Goal: Information Seeking & Learning: Learn about a topic

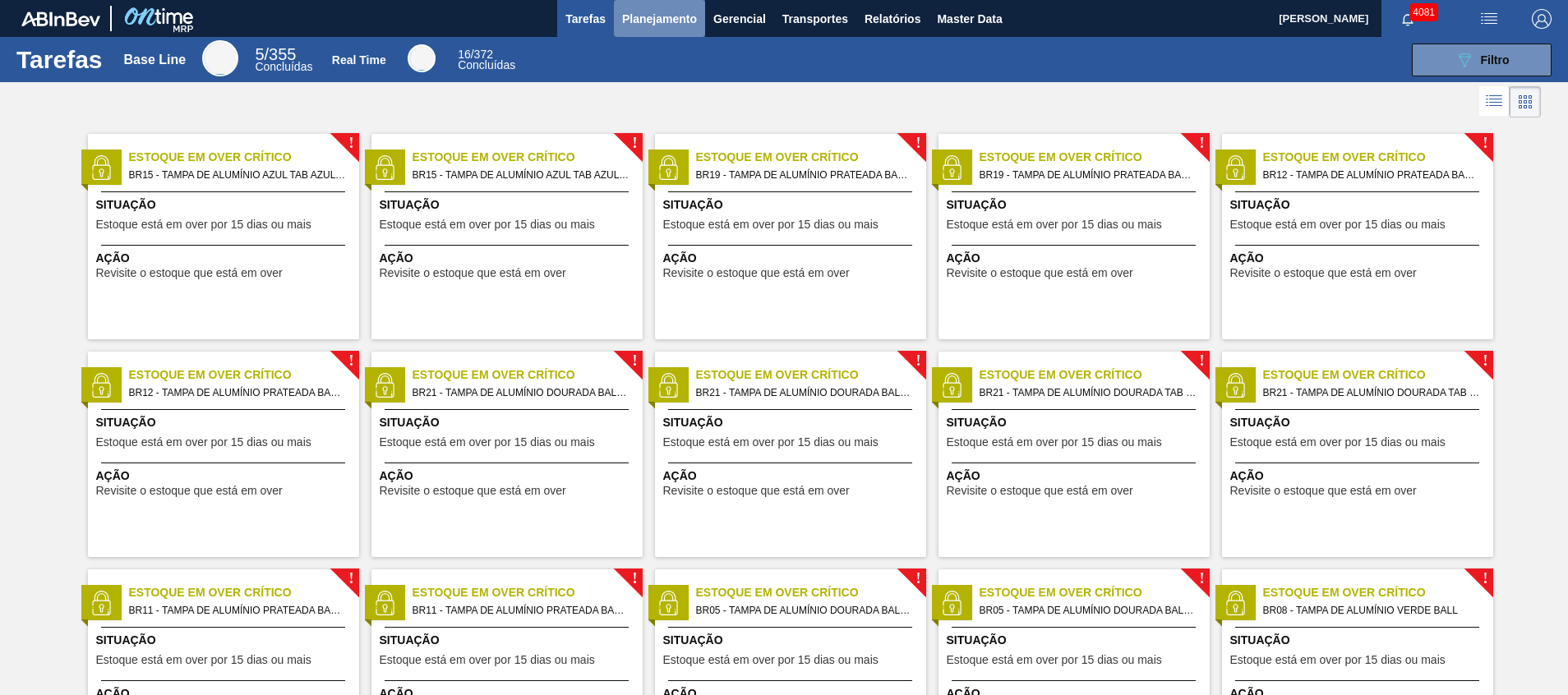
click at [671, 11] on span "Planejamento" at bounding box center [659, 19] width 75 height 20
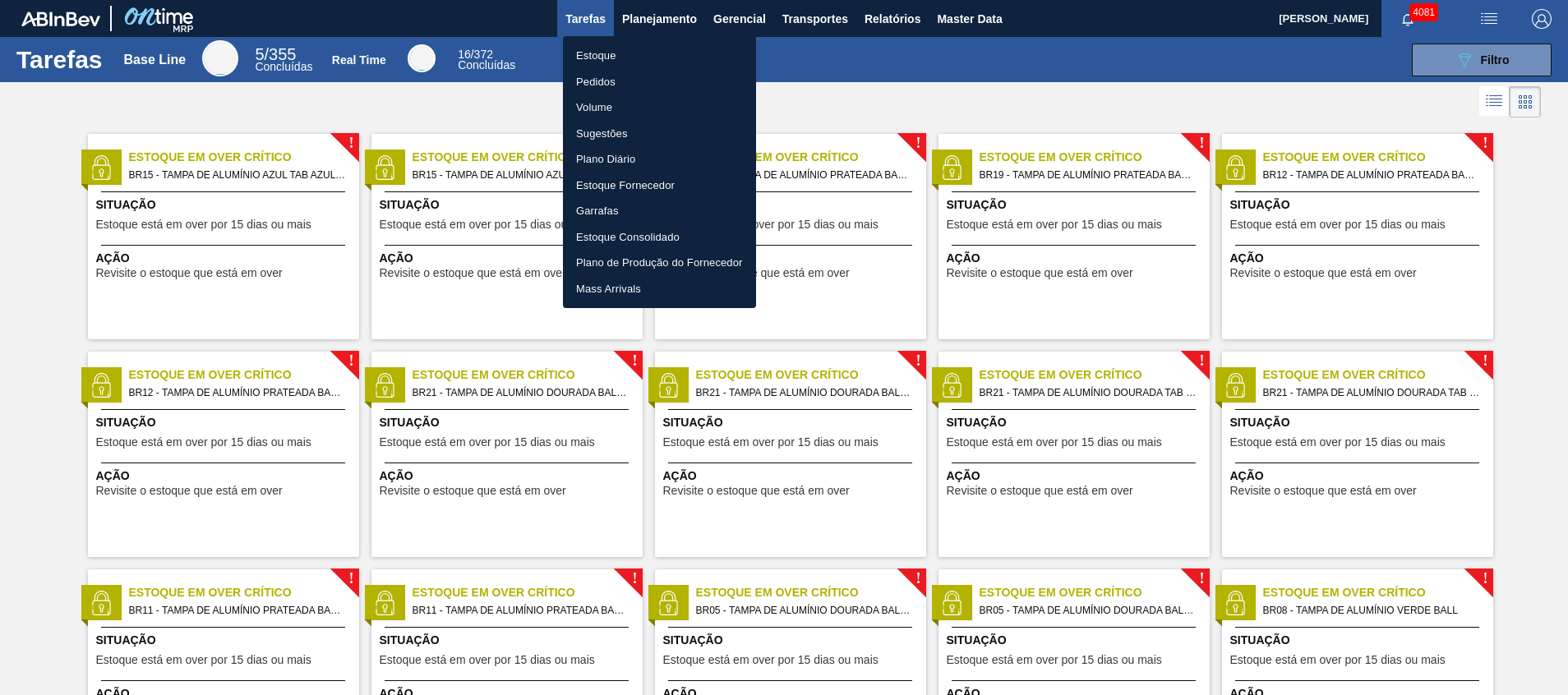
drag, startPoint x: 634, startPoint y: 83, endPoint x: 76, endPoint y: 614, distance: 770.3
click at [634, 83] on li "Pedidos" at bounding box center [660, 81] width 193 height 26
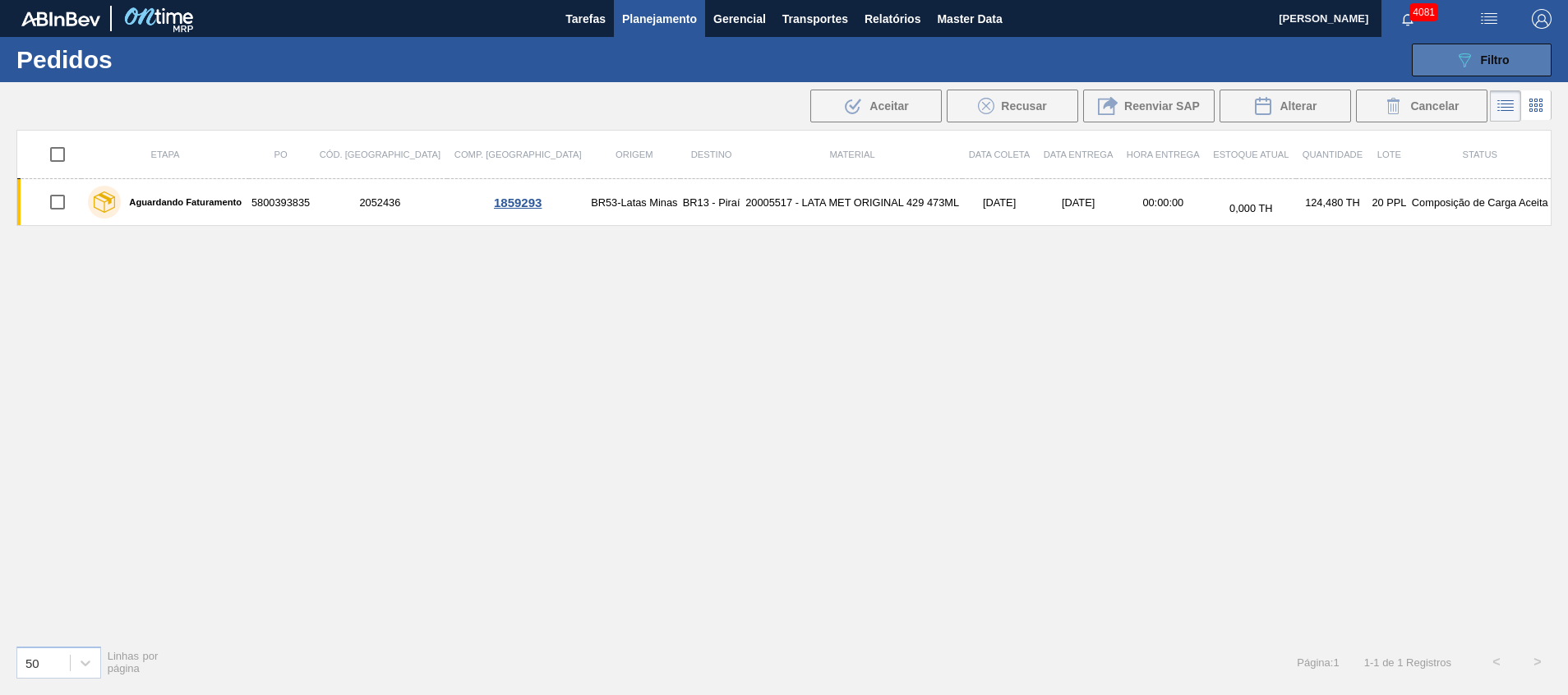
click at [1459, 53] on icon "089F7B8B-B2A5-4AFE-B5C0-19BA573D28AC" at bounding box center [1464, 59] width 20 height 20
click at [1507, 64] on span "Filtro" at bounding box center [1495, 59] width 29 height 13
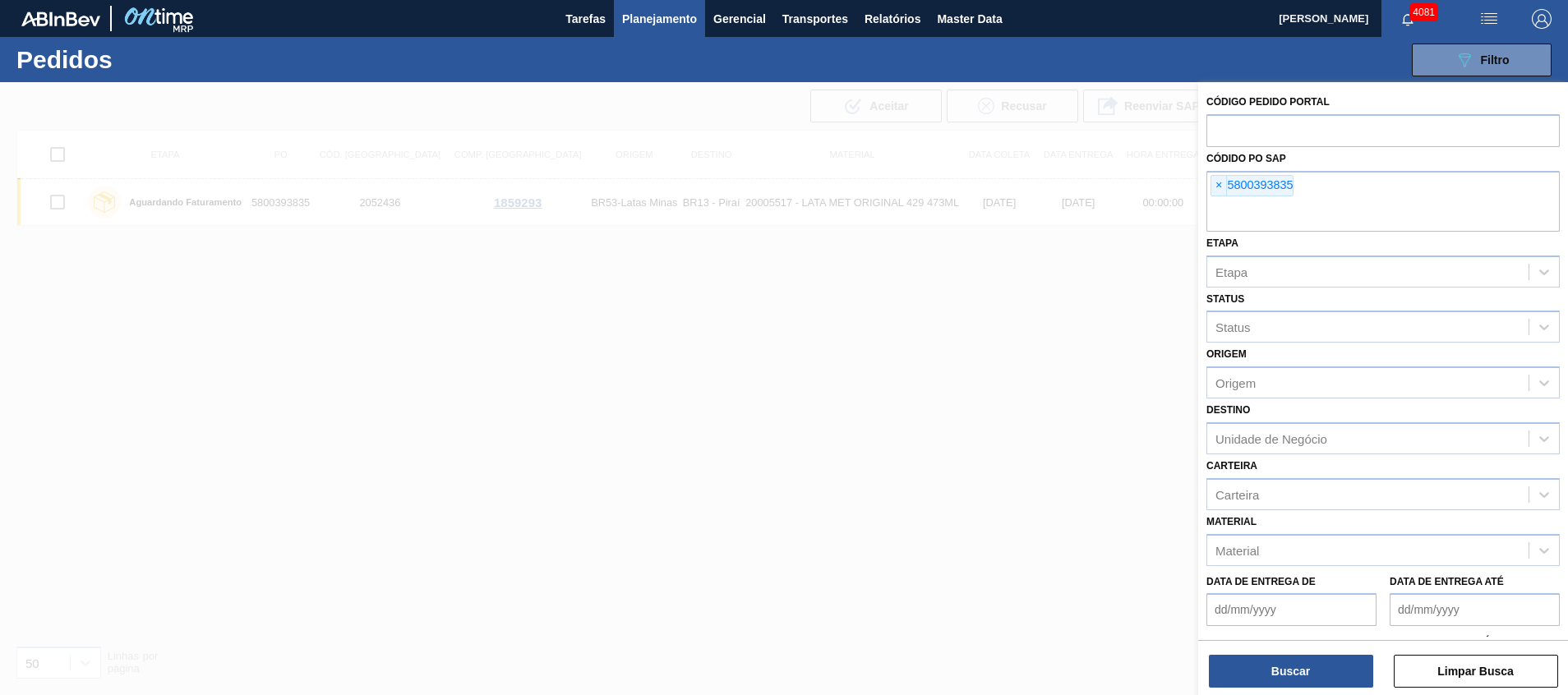
click at [591, 266] on div at bounding box center [784, 429] width 1568 height 695
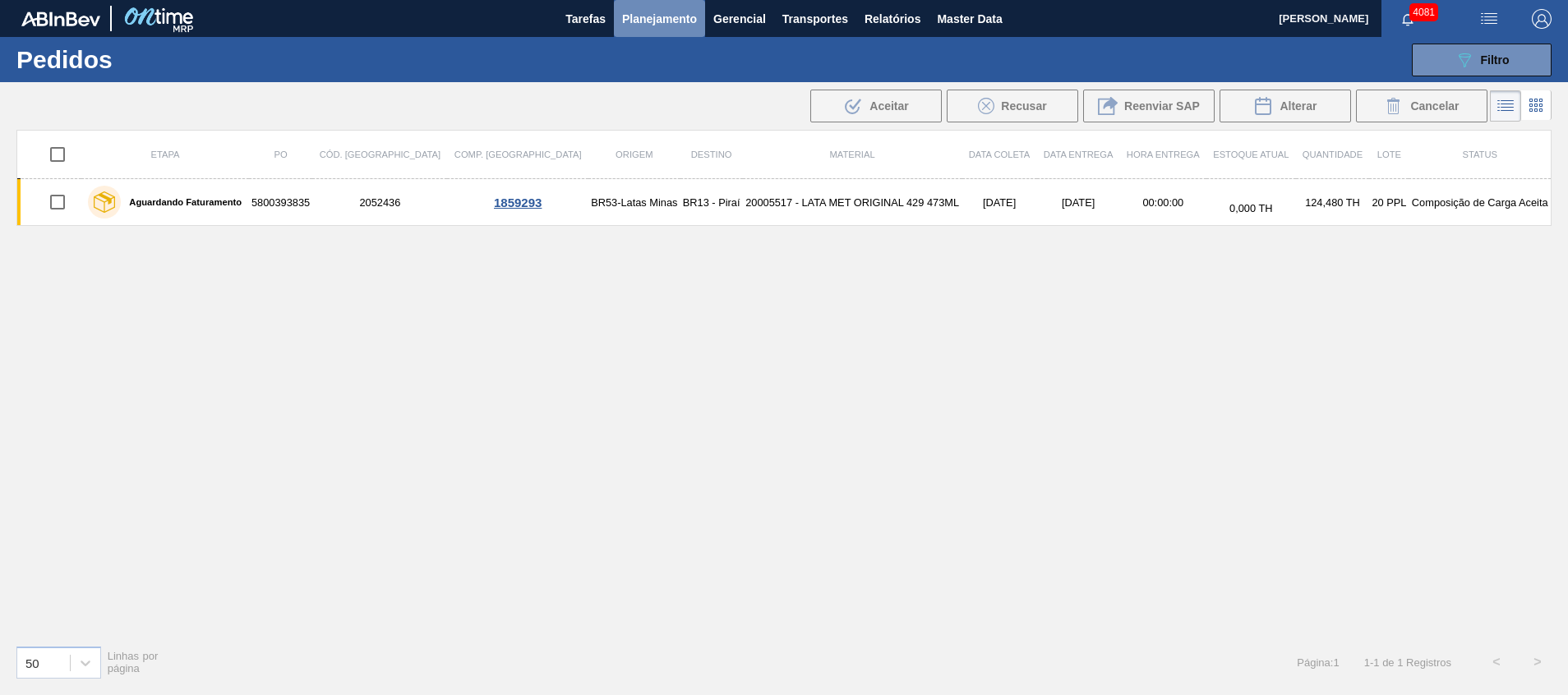
click at [687, 34] on button "Planejamento" at bounding box center [660, 19] width 92 height 37
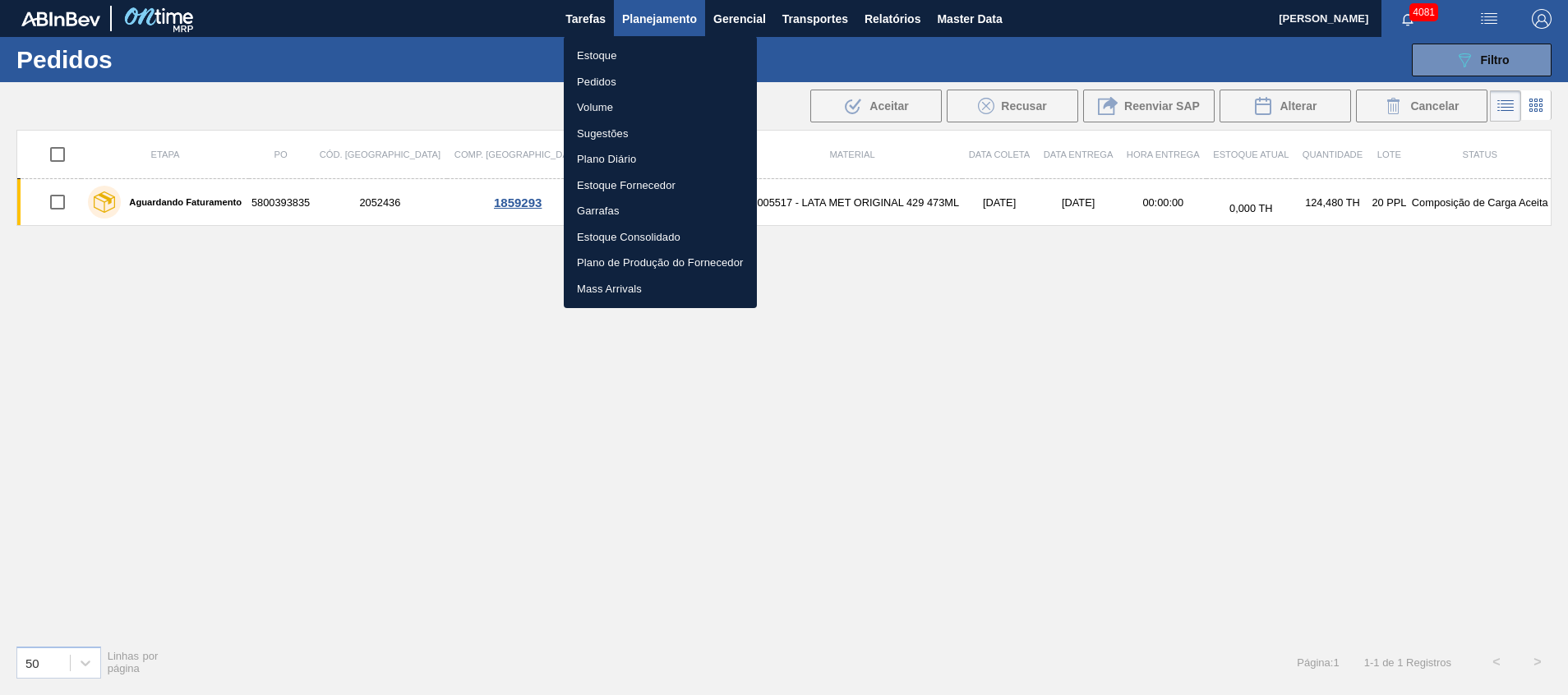
drag, startPoint x: 654, startPoint y: 12, endPoint x: 651, endPoint y: 20, distance: 8.5
click at [654, 13] on div at bounding box center [784, 347] width 1568 height 695
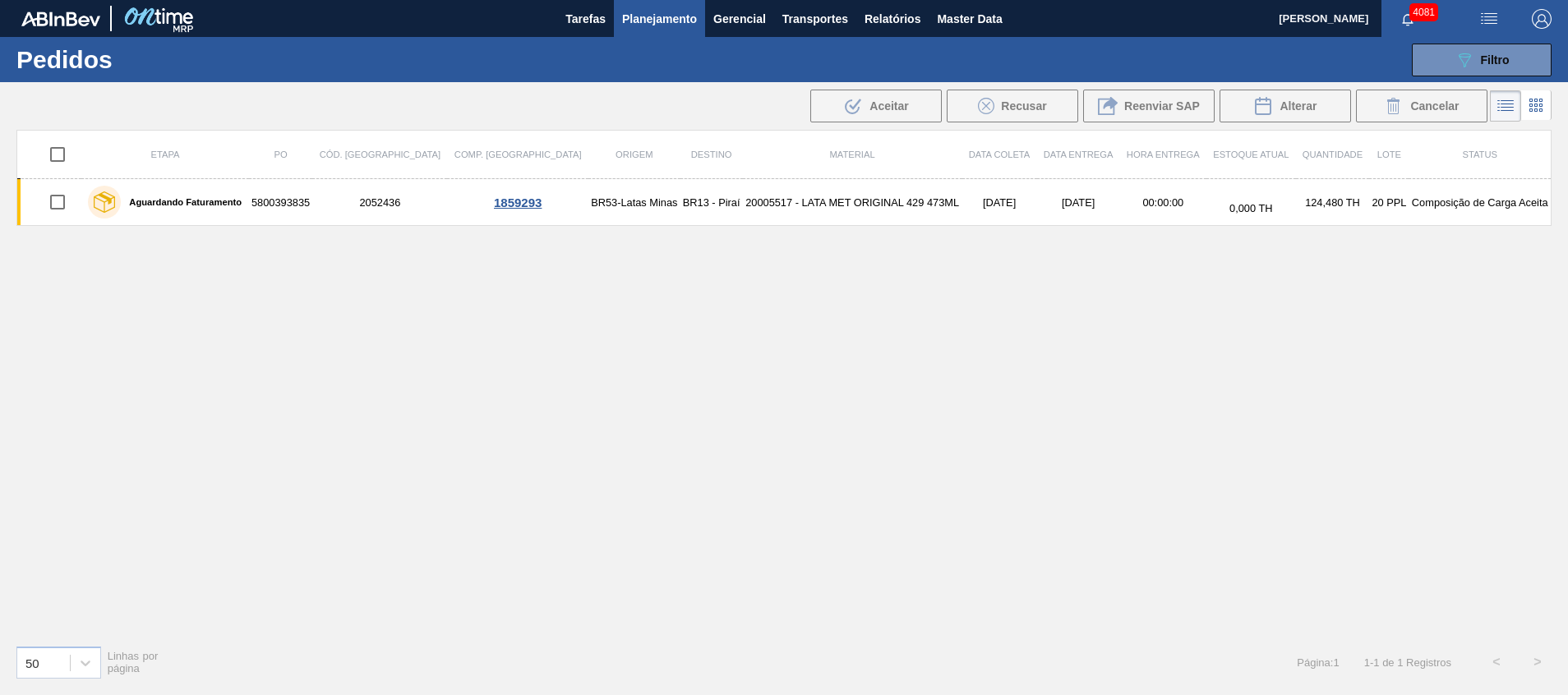
click at [645, 22] on span "Planejamento" at bounding box center [659, 19] width 75 height 20
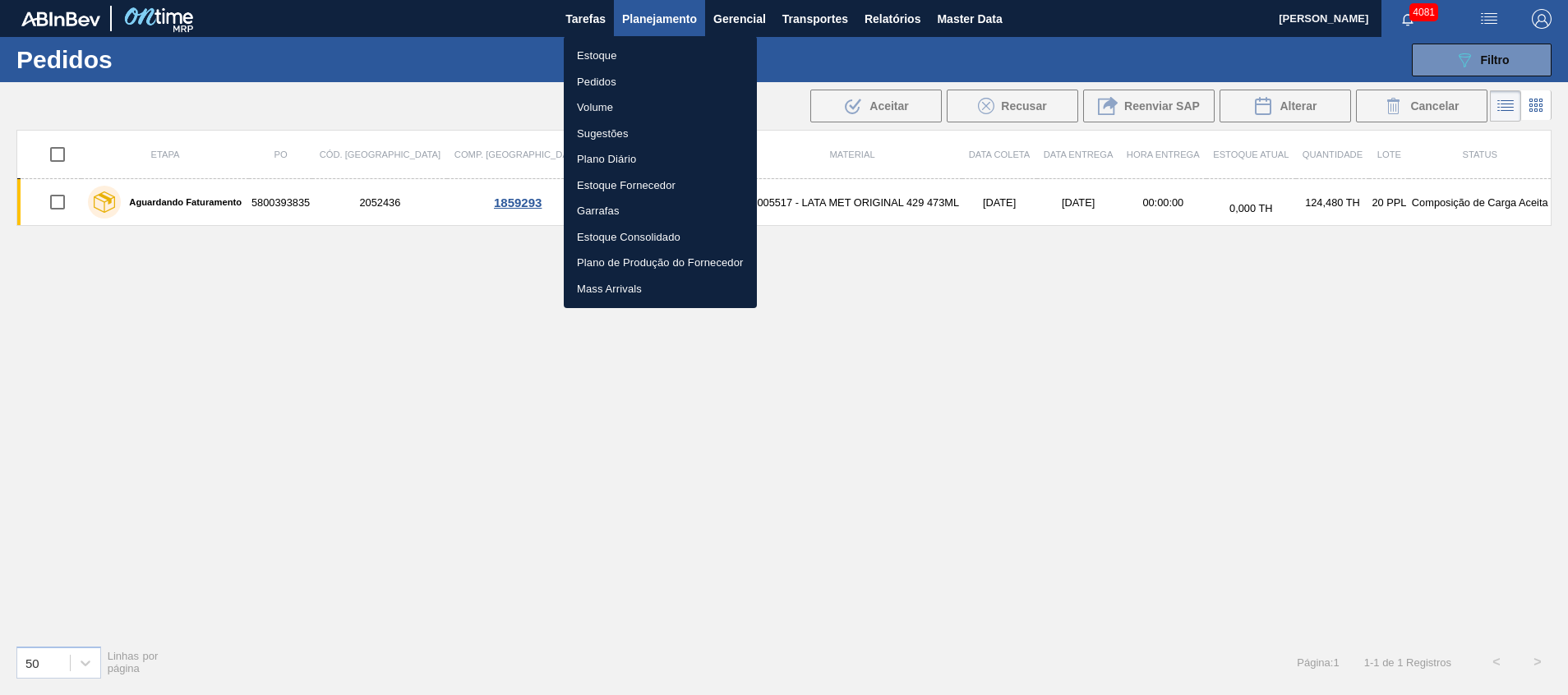
click at [630, 57] on li "Estoque" at bounding box center [660, 55] width 193 height 26
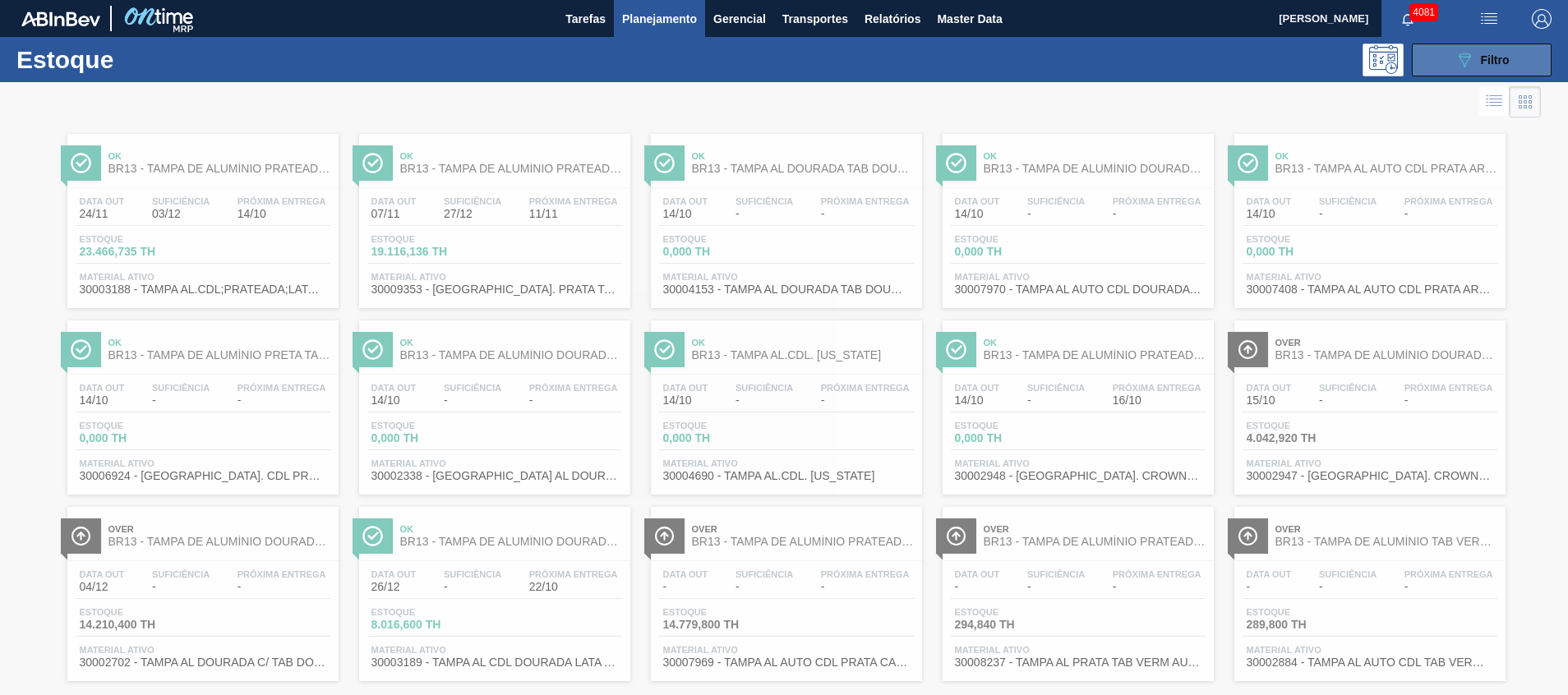
click at [1442, 63] on button "089F7B8B-B2A5-4AFE-B5C0-19BA573D28AC Filtro" at bounding box center [1481, 59] width 140 height 33
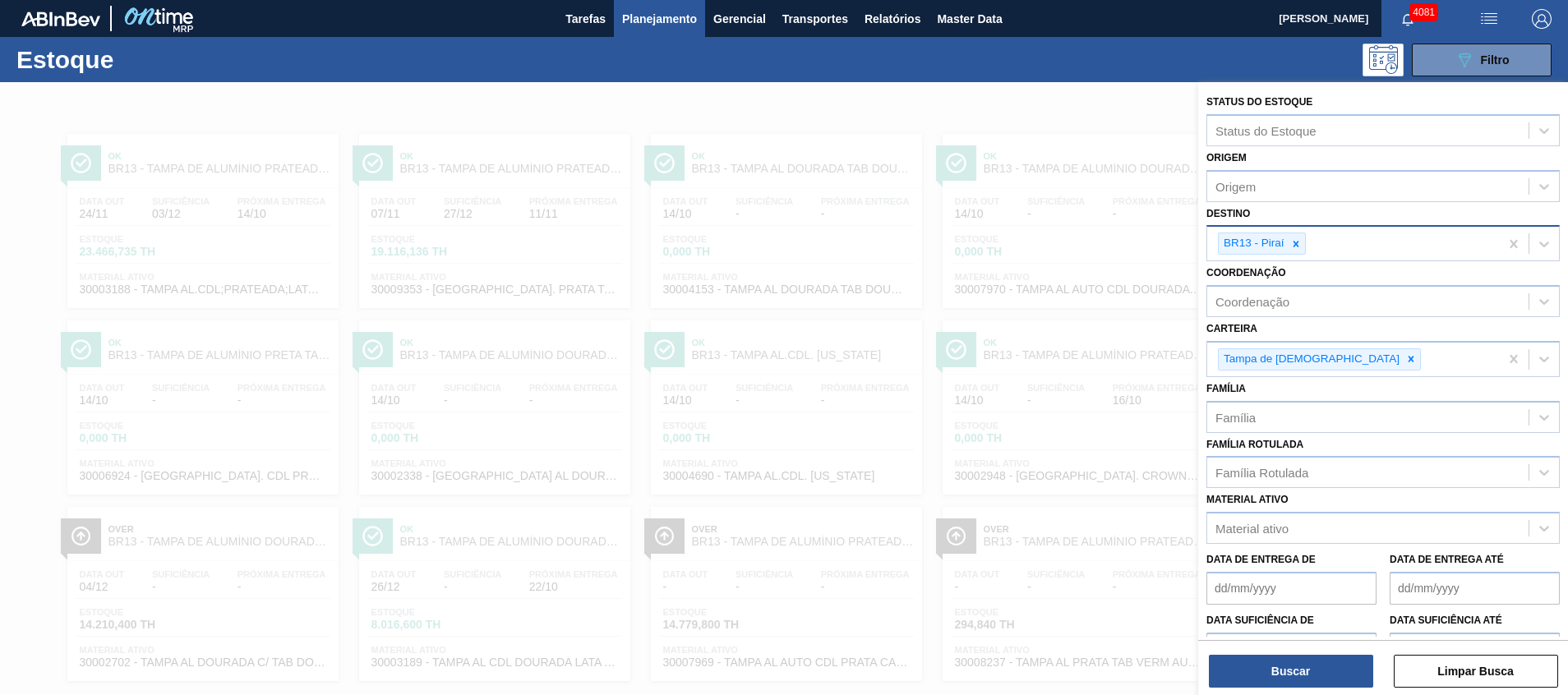
click at [1297, 244] on icon at bounding box center [1296, 244] width 12 height 12
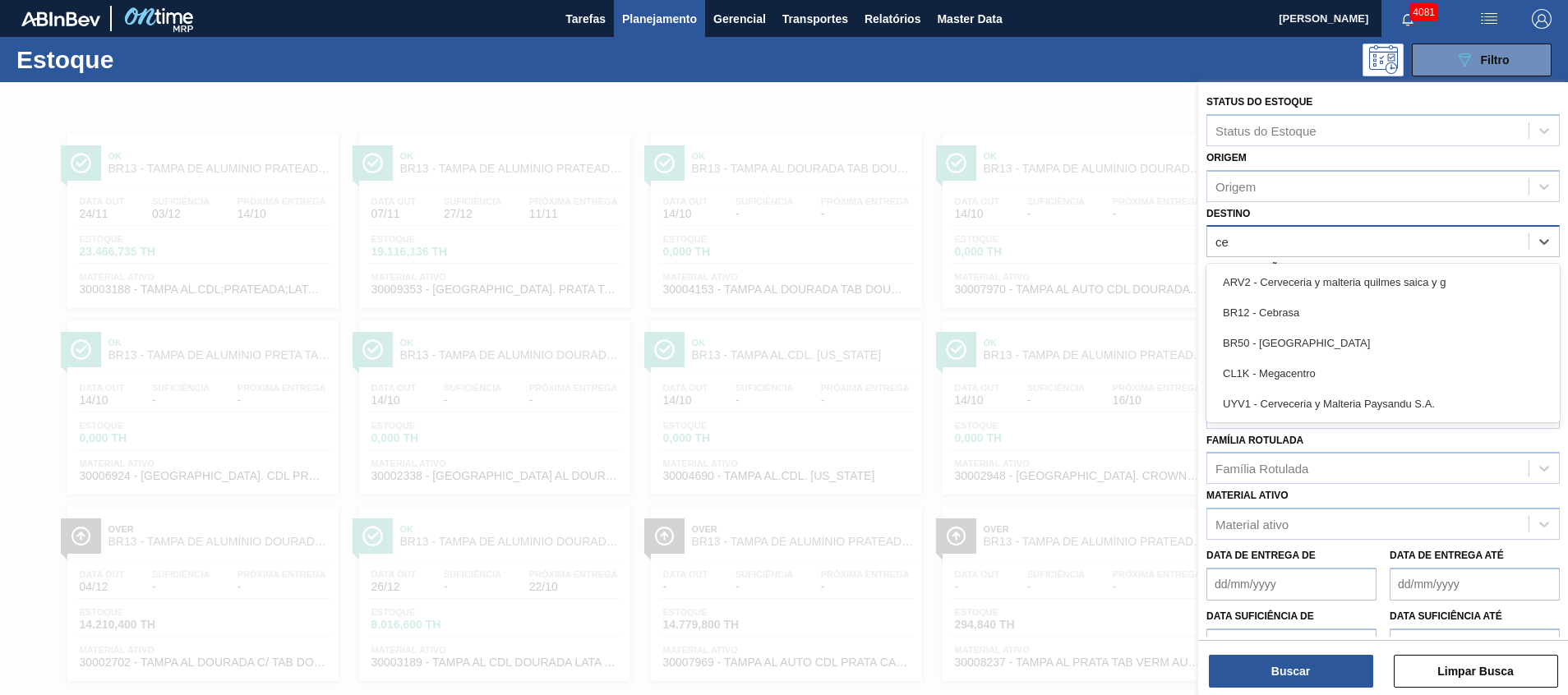
type input "ceb"
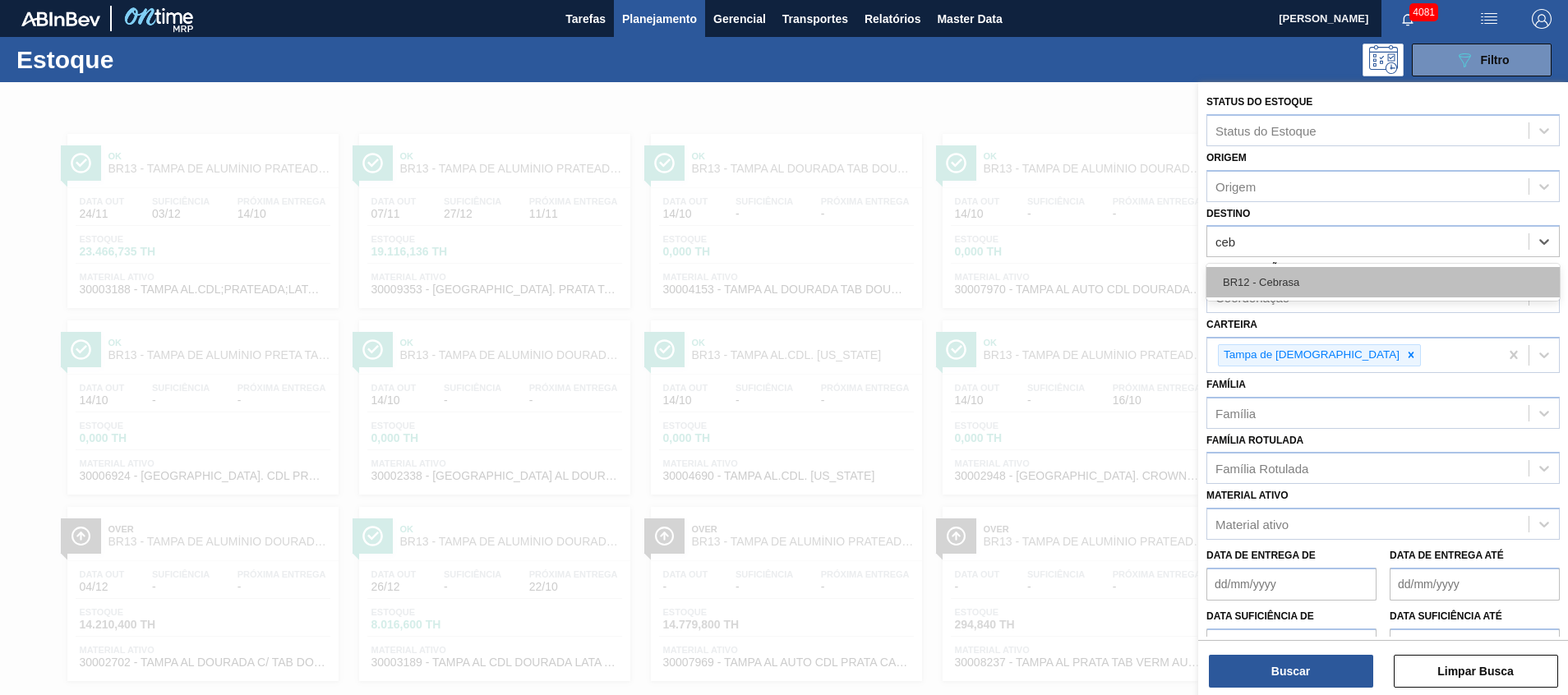
click at [1233, 287] on div "BR12 - Cebrasa" at bounding box center [1383, 283] width 354 height 31
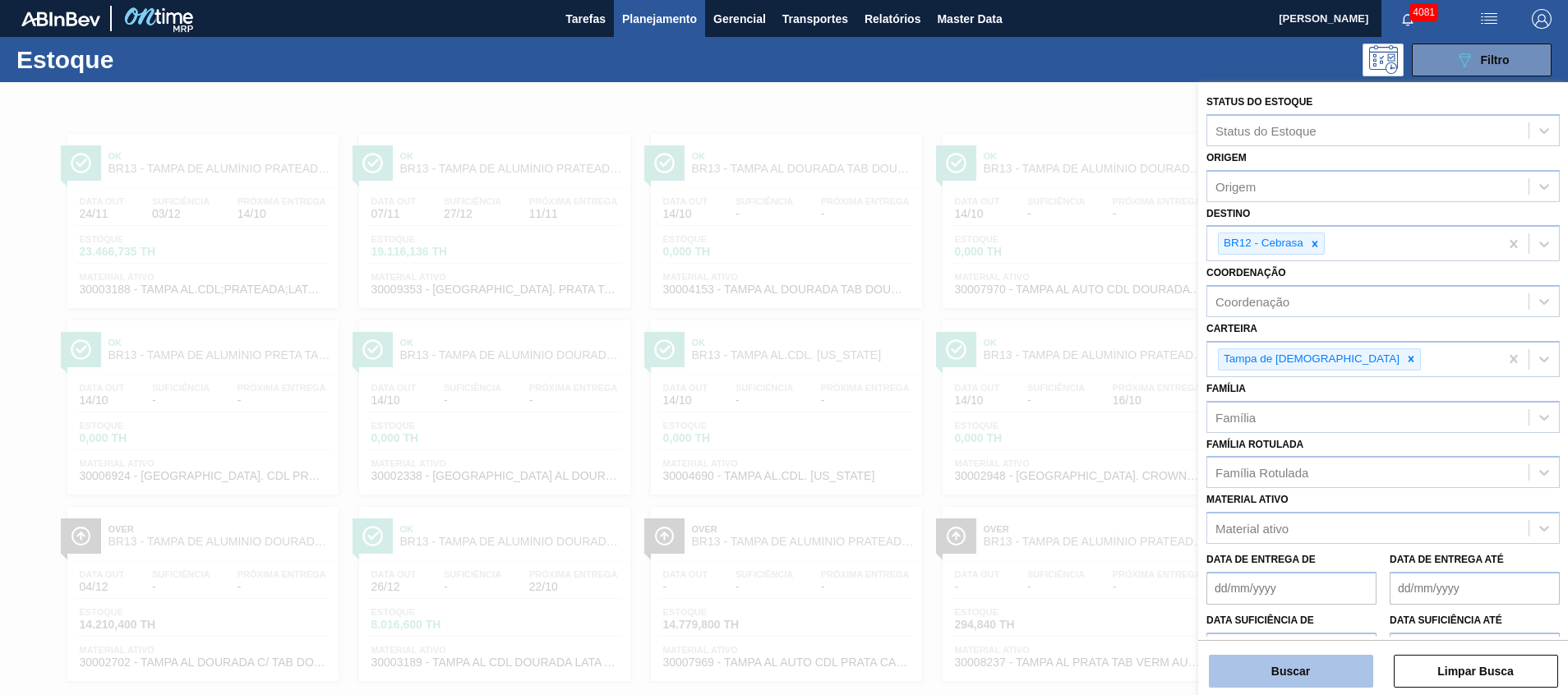
click at [1216, 663] on button "Buscar" at bounding box center [1291, 671] width 165 height 33
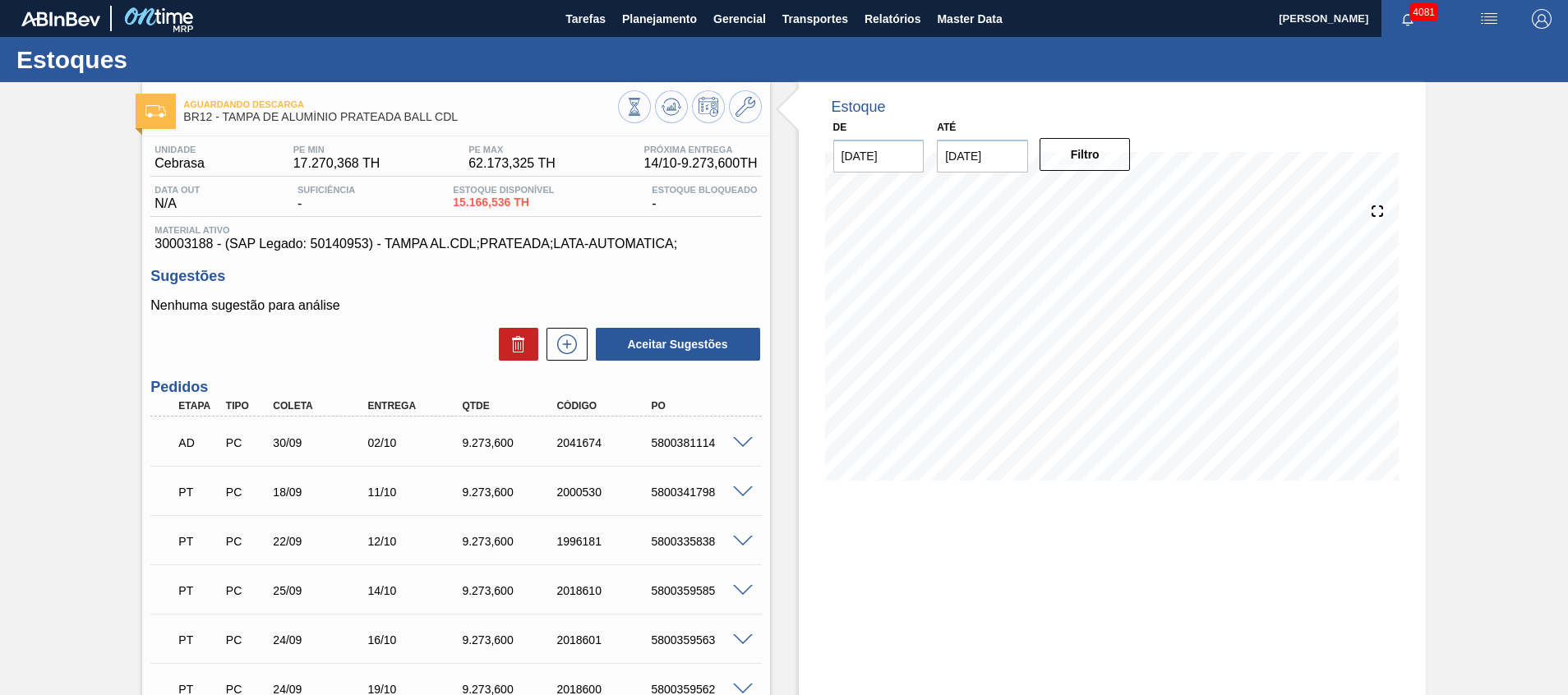
click at [747, 444] on span at bounding box center [742, 443] width 20 height 13
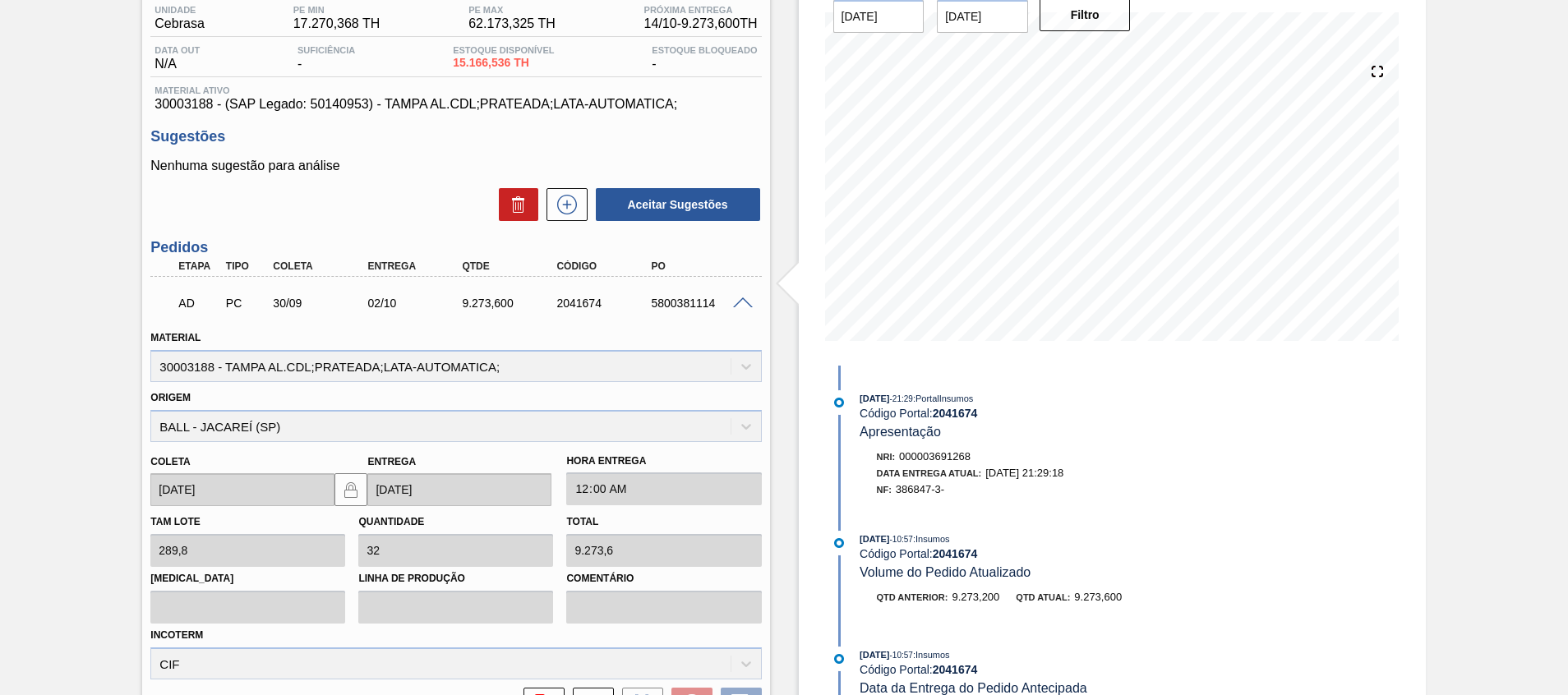
scroll to position [247, 0]
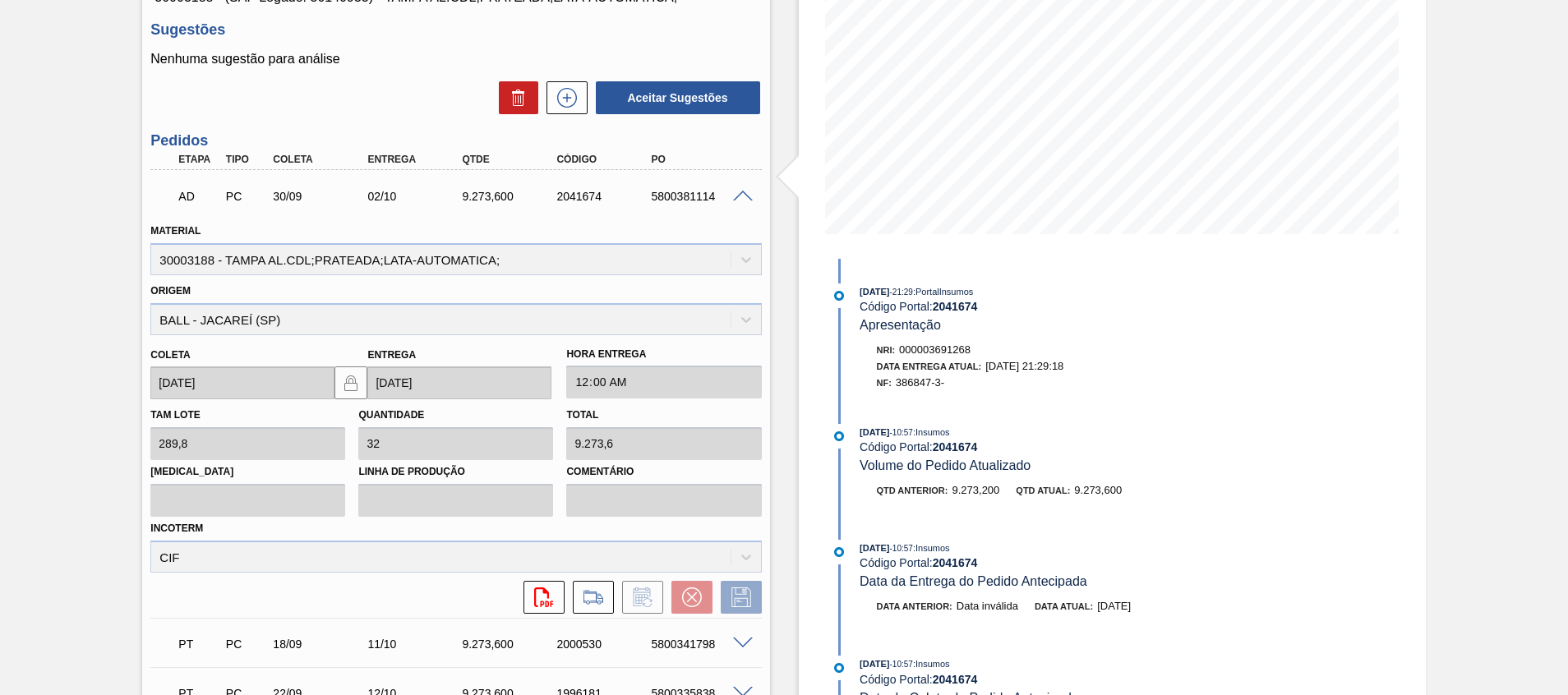
click at [666, 199] on div "5800381114" at bounding box center [699, 196] width 106 height 13
click at [666, 199] on div "5800381114" at bounding box center [699, 196] width 106 height 13
copy div "5800381114"
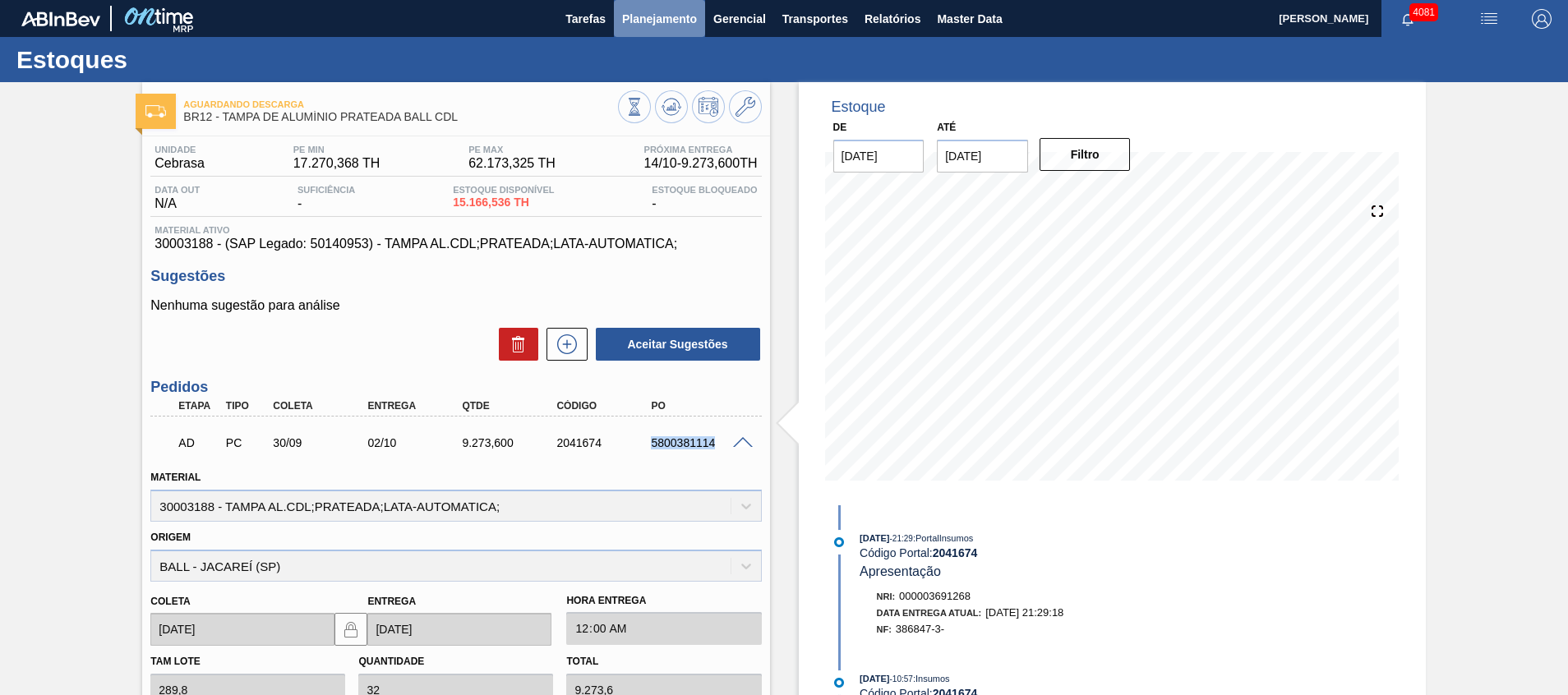
click at [674, 10] on span "Planejamento" at bounding box center [659, 19] width 75 height 20
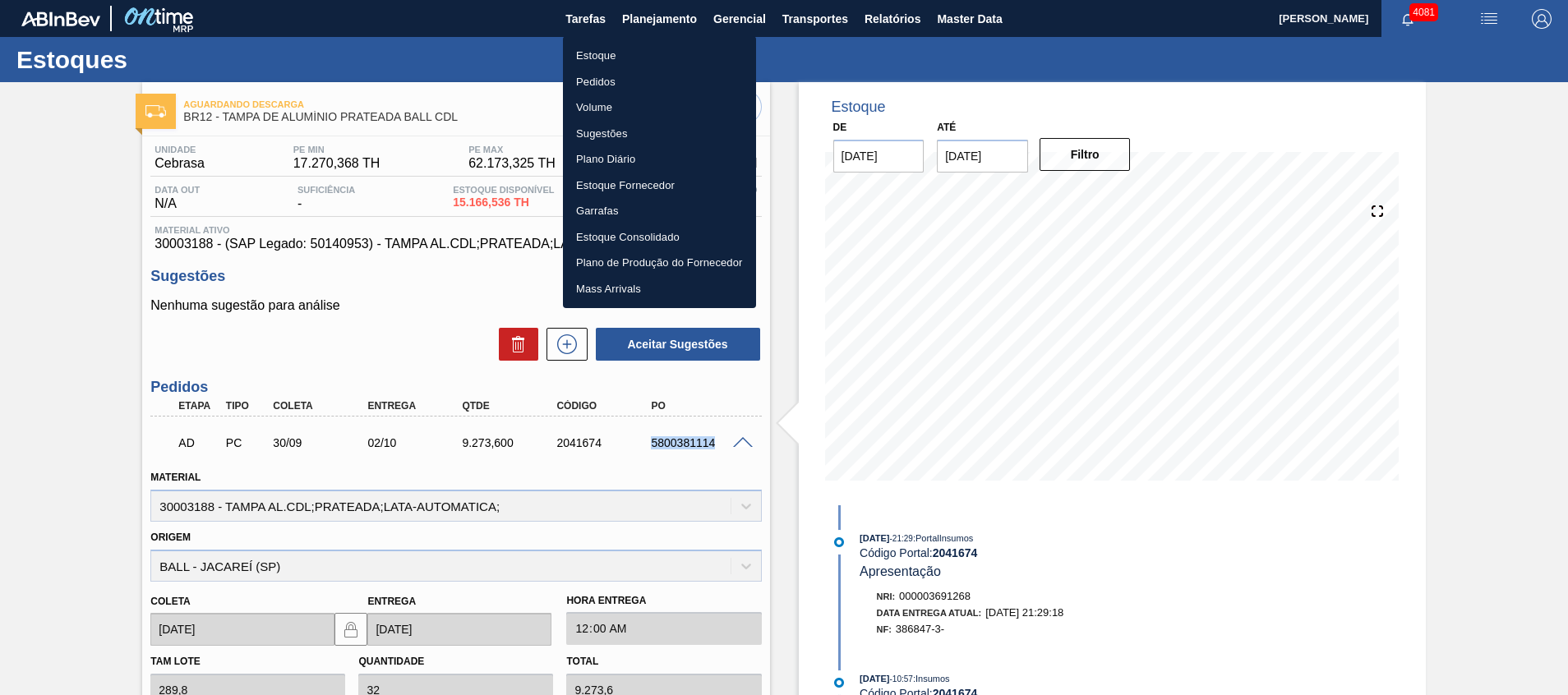
drag, startPoint x: 630, startPoint y: 88, endPoint x: 297, endPoint y: 654, distance: 656.7
click at [630, 88] on li "Pedidos" at bounding box center [660, 81] width 193 height 26
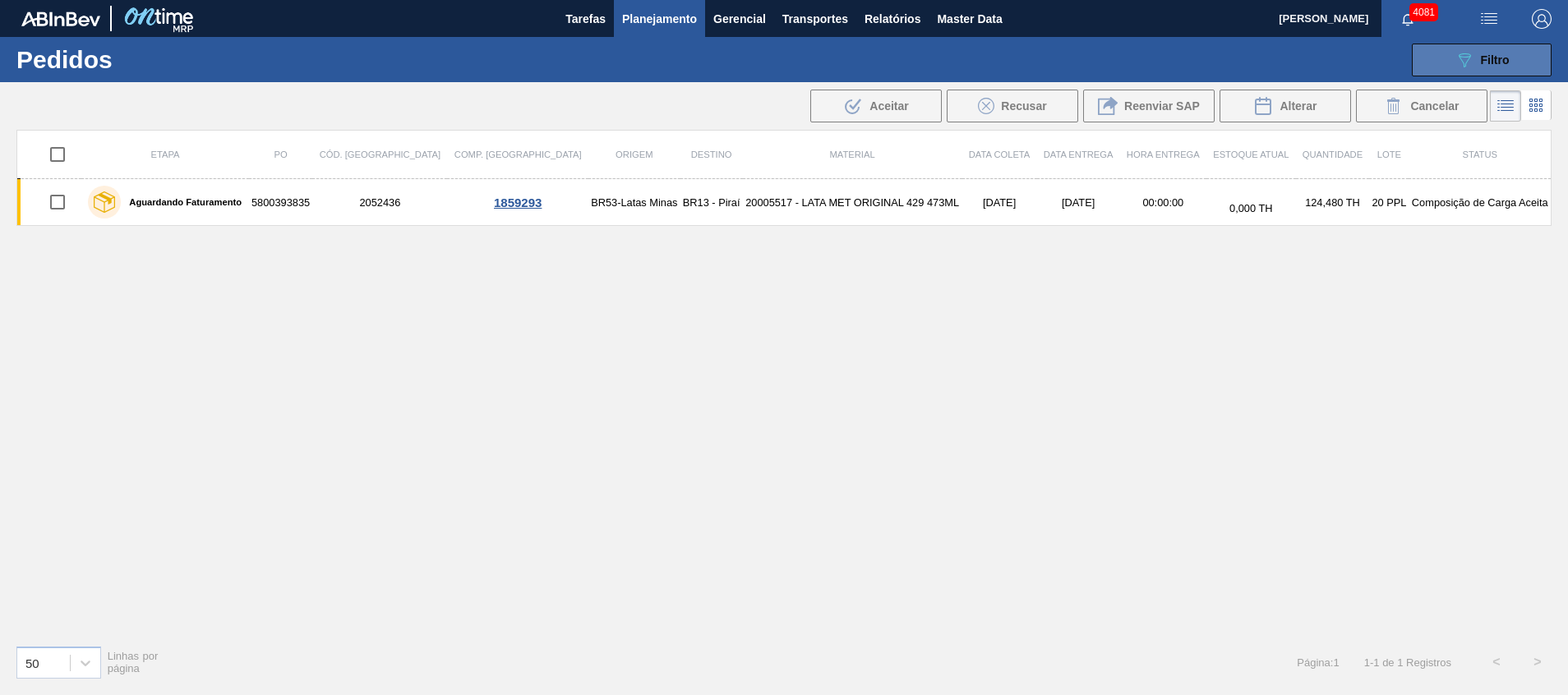
click at [1442, 58] on button "089F7B8B-B2A5-4AFE-B5C0-19BA573D28AC Filtro" at bounding box center [1481, 59] width 140 height 33
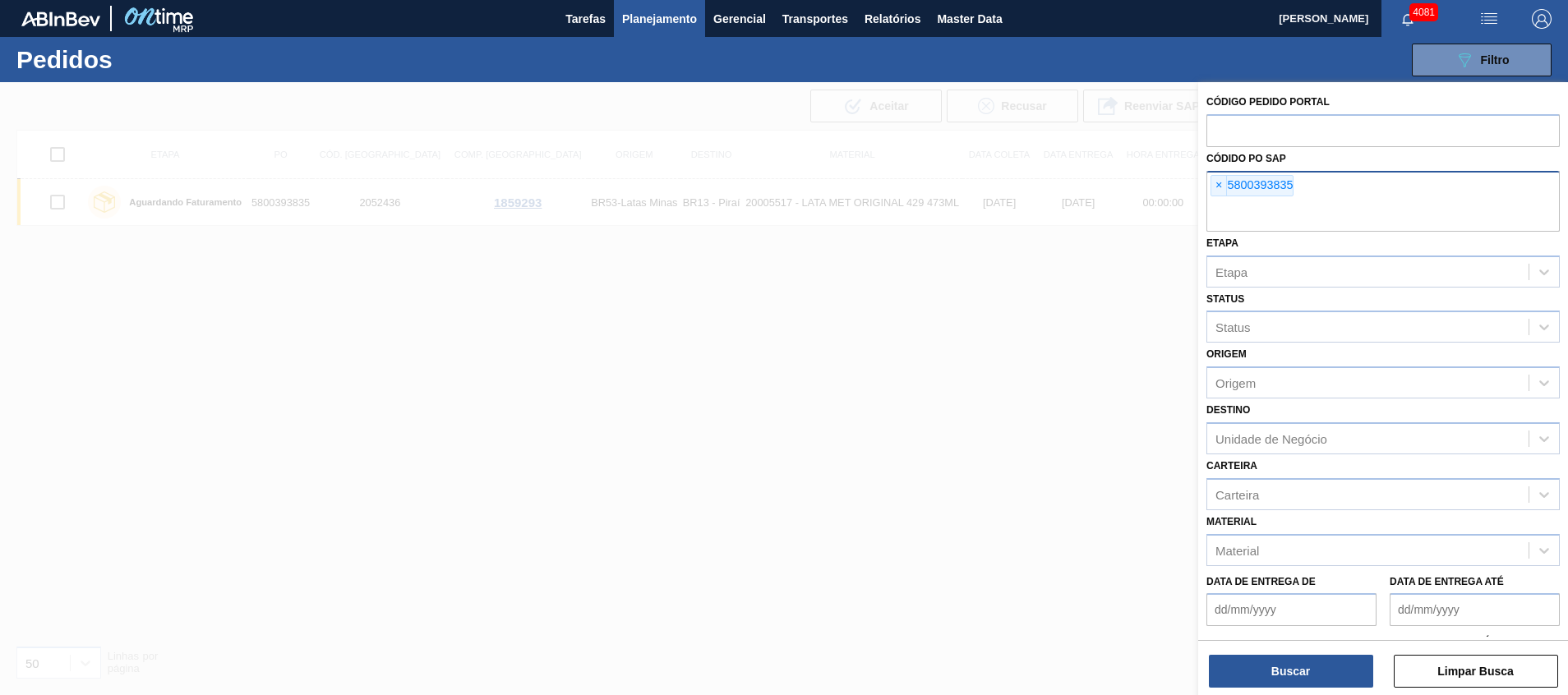
click at [1364, 202] on input "text" at bounding box center [1383, 216] width 354 height 31
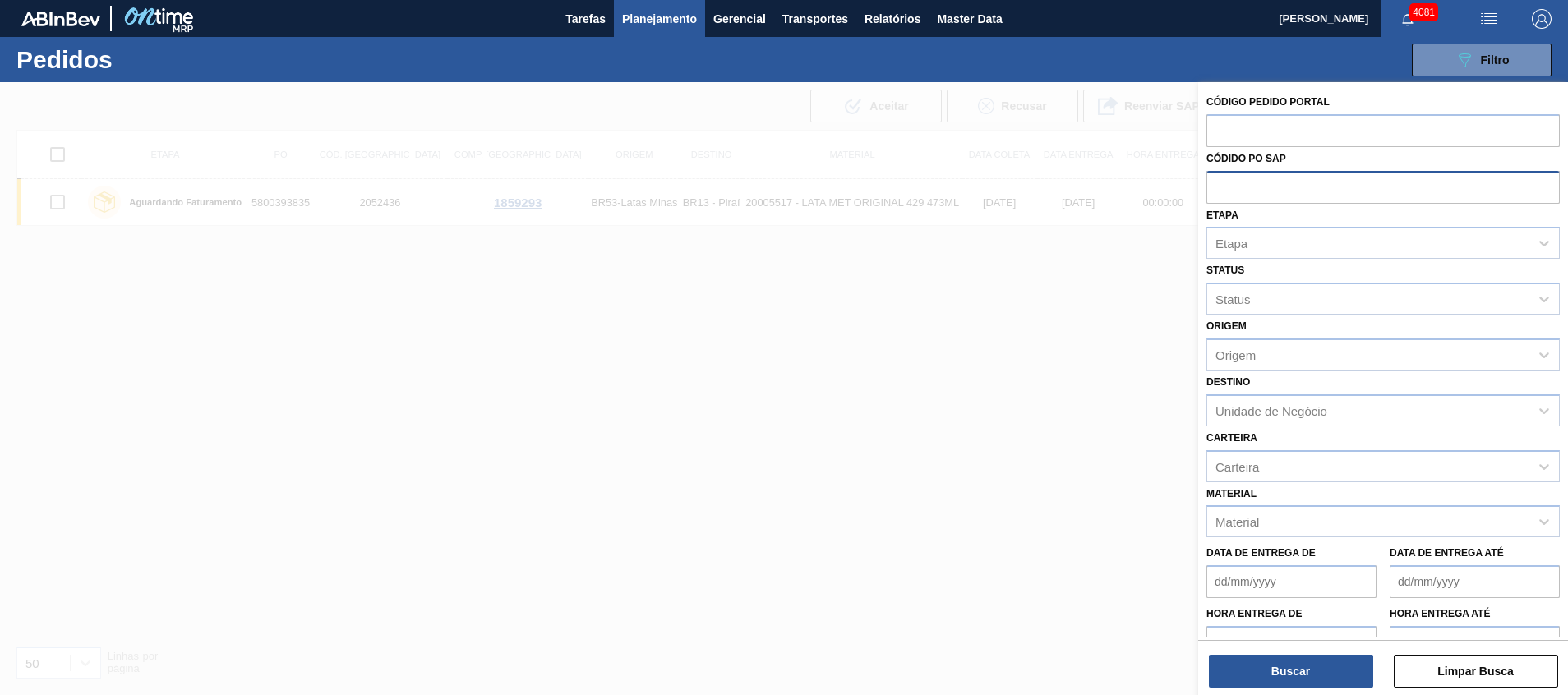
paste input "5800381114"
type input "5800381114"
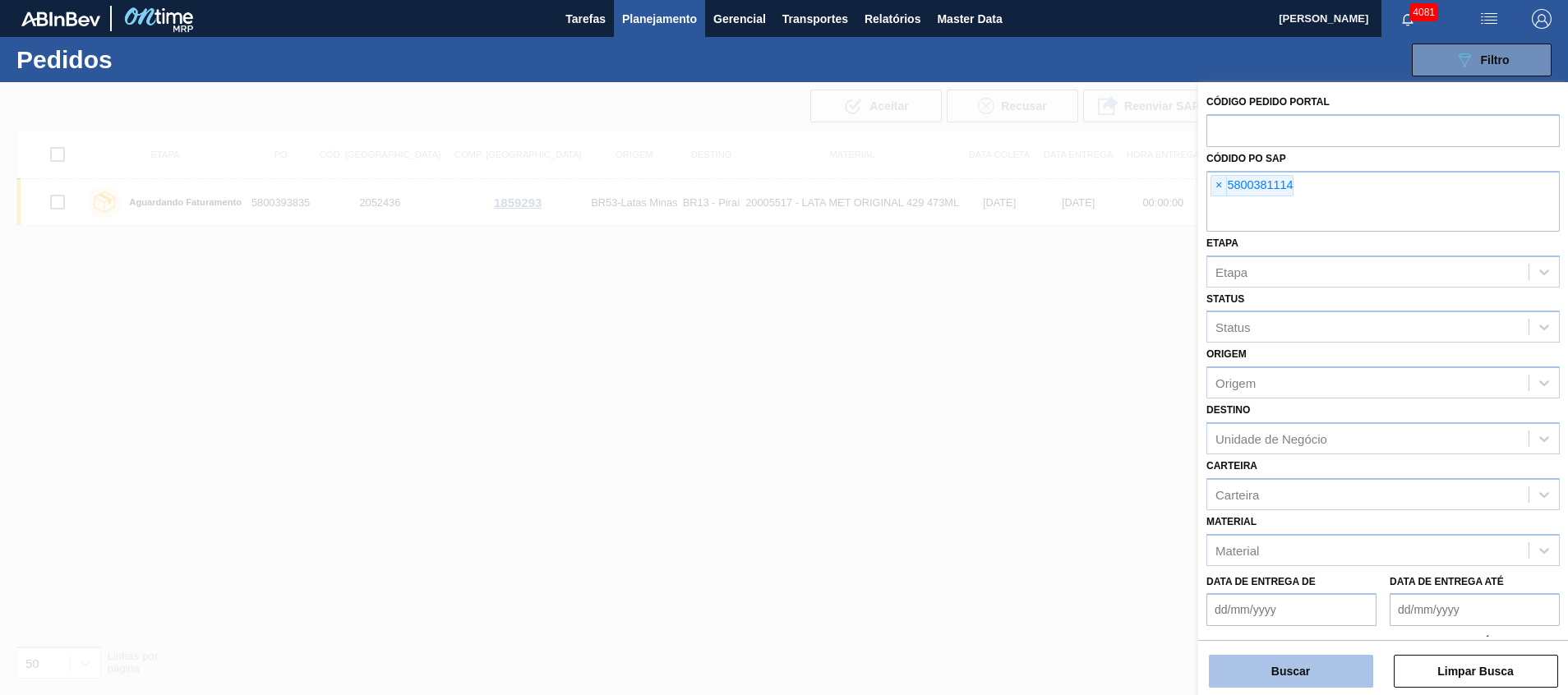
click at [1245, 684] on button "Buscar" at bounding box center [1291, 671] width 165 height 33
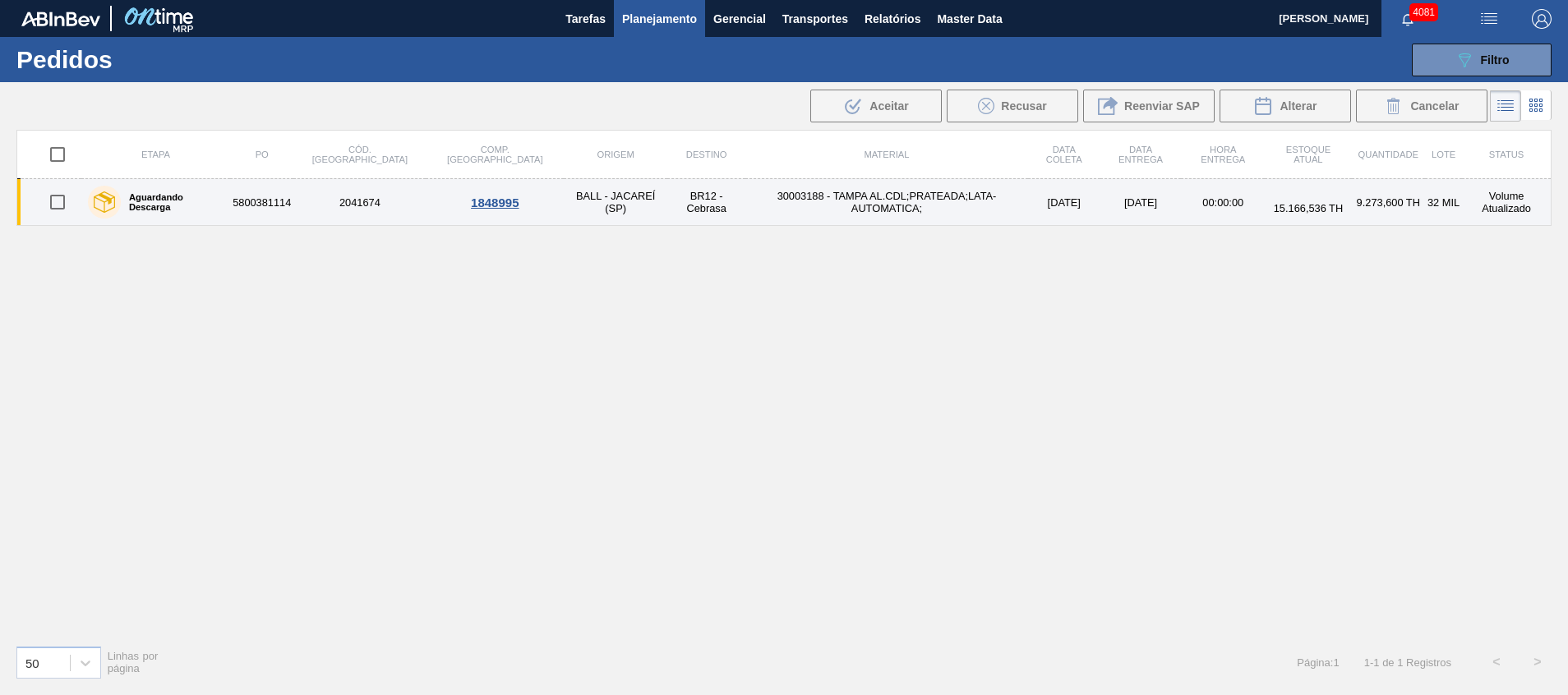
click at [61, 214] on input "checkbox" at bounding box center [57, 202] width 35 height 35
checkbox input "true"
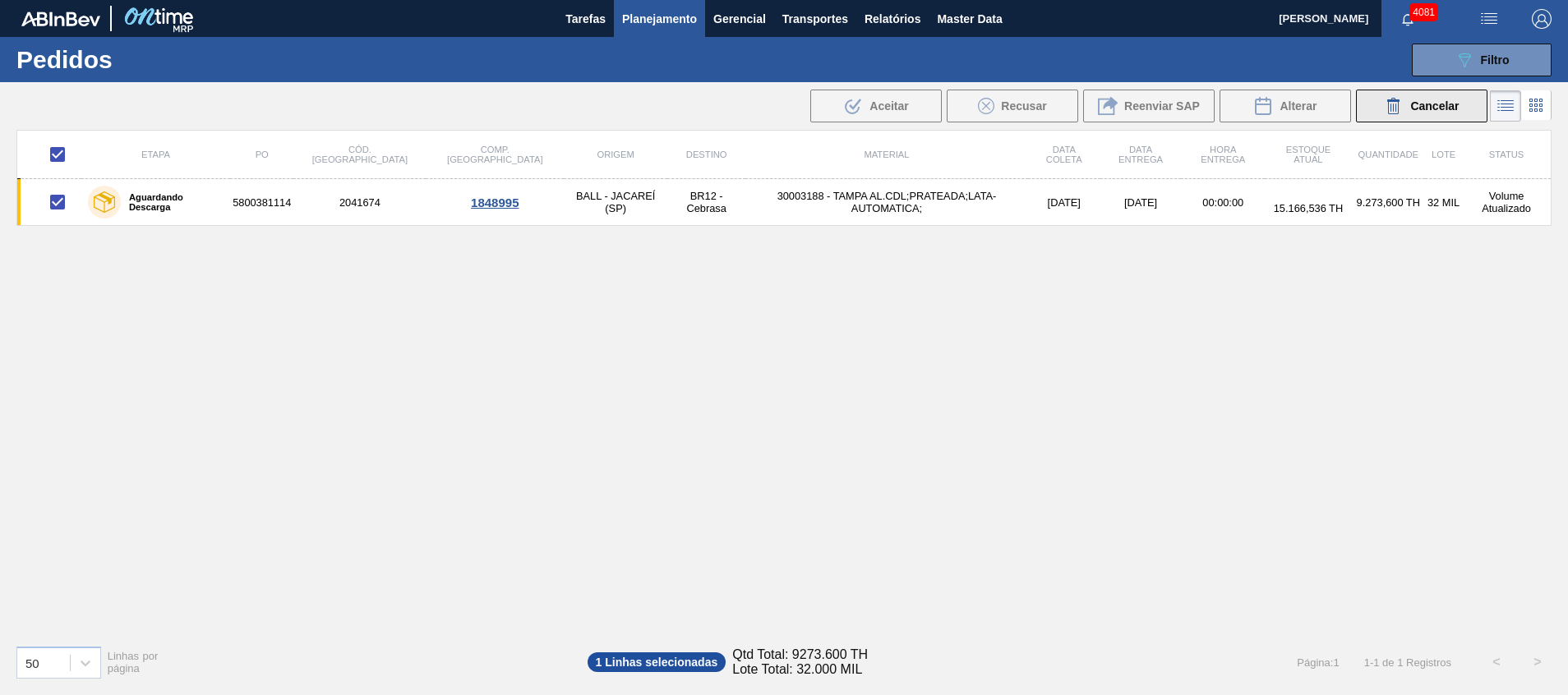
click at [1436, 104] on span "Cancelar" at bounding box center [1434, 105] width 48 height 13
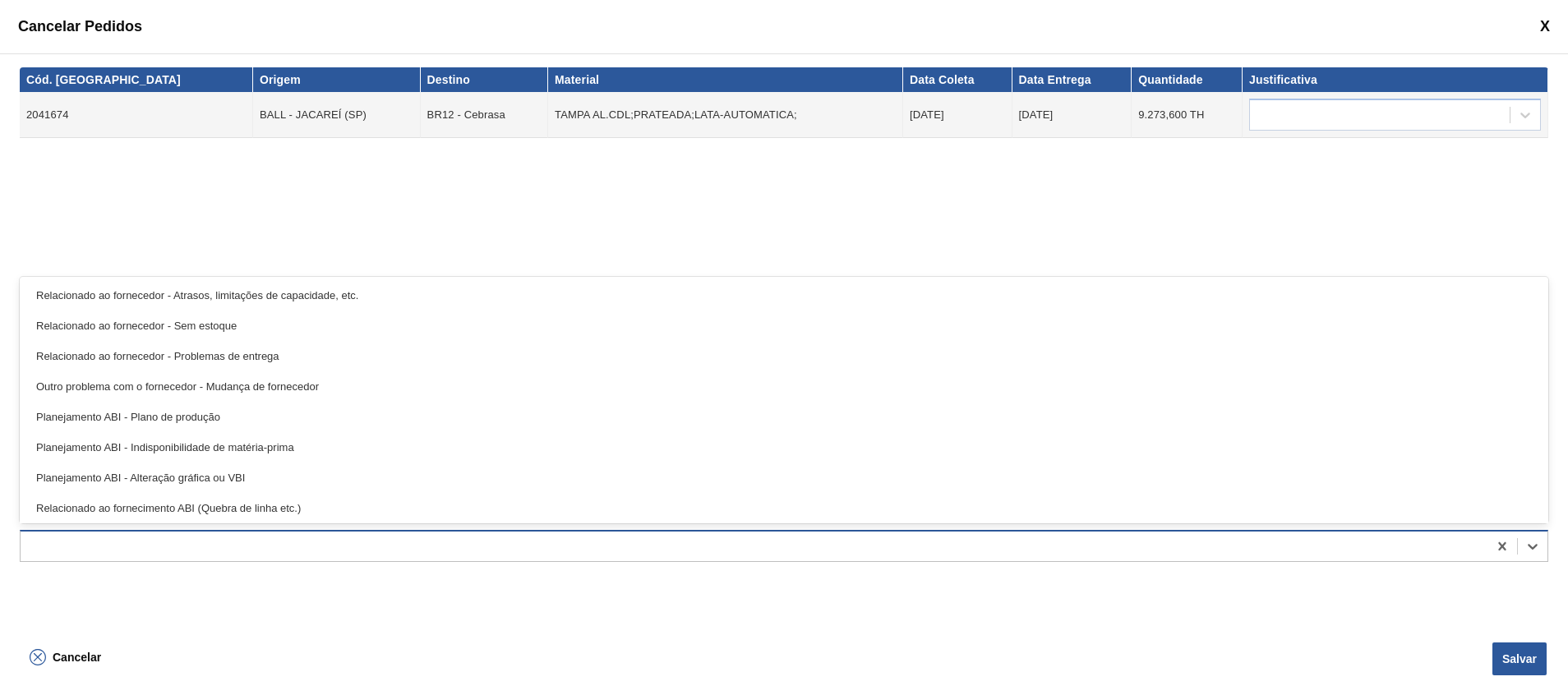
click at [70, 548] on div at bounding box center [753, 546] width 1467 height 24
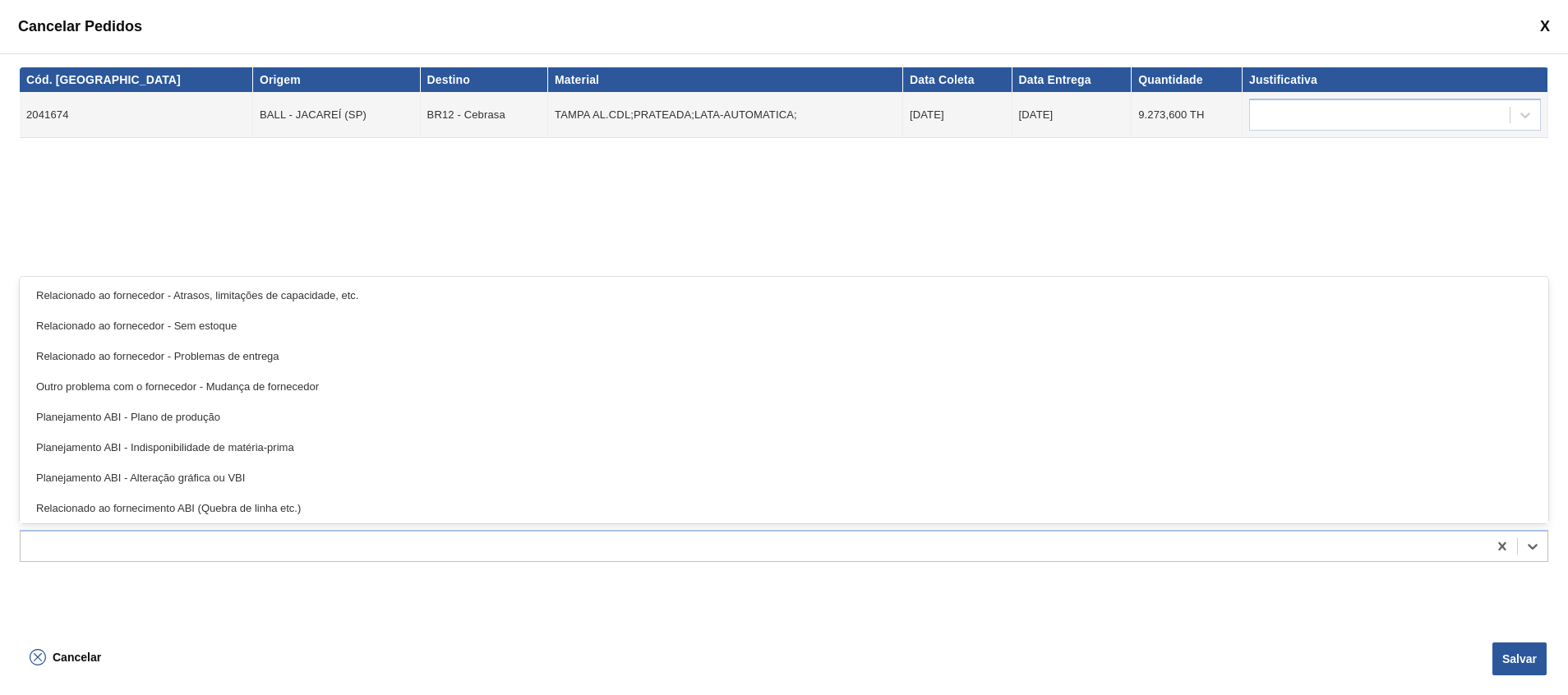
click at [126, 607] on div "Cód. Pedido Origem Destino Material Data Coleta Data Entrega Quantidade Justifi…" at bounding box center [784, 345] width 1568 height 584
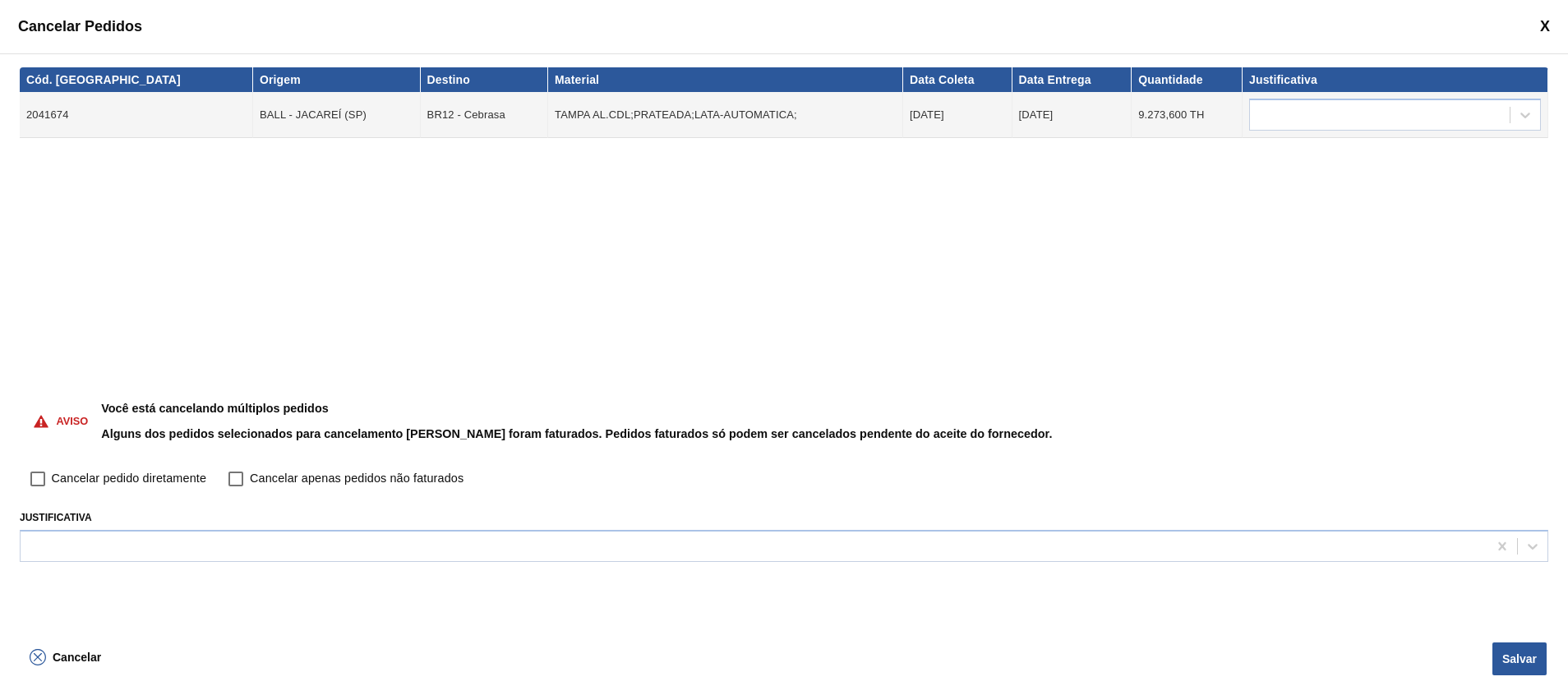
click at [122, 482] on span "Cancelar pedido diretamente" at bounding box center [129, 479] width 154 height 18
click at [52, 482] on input "Cancelar pedido diretamente" at bounding box center [37, 479] width 28 height 28
checkbox input "true"
click at [1526, 675] on div "Cancelar Salvar" at bounding box center [784, 666] width 1568 height 59
click at [1529, 660] on button "Salvar" at bounding box center [1520, 659] width 54 height 33
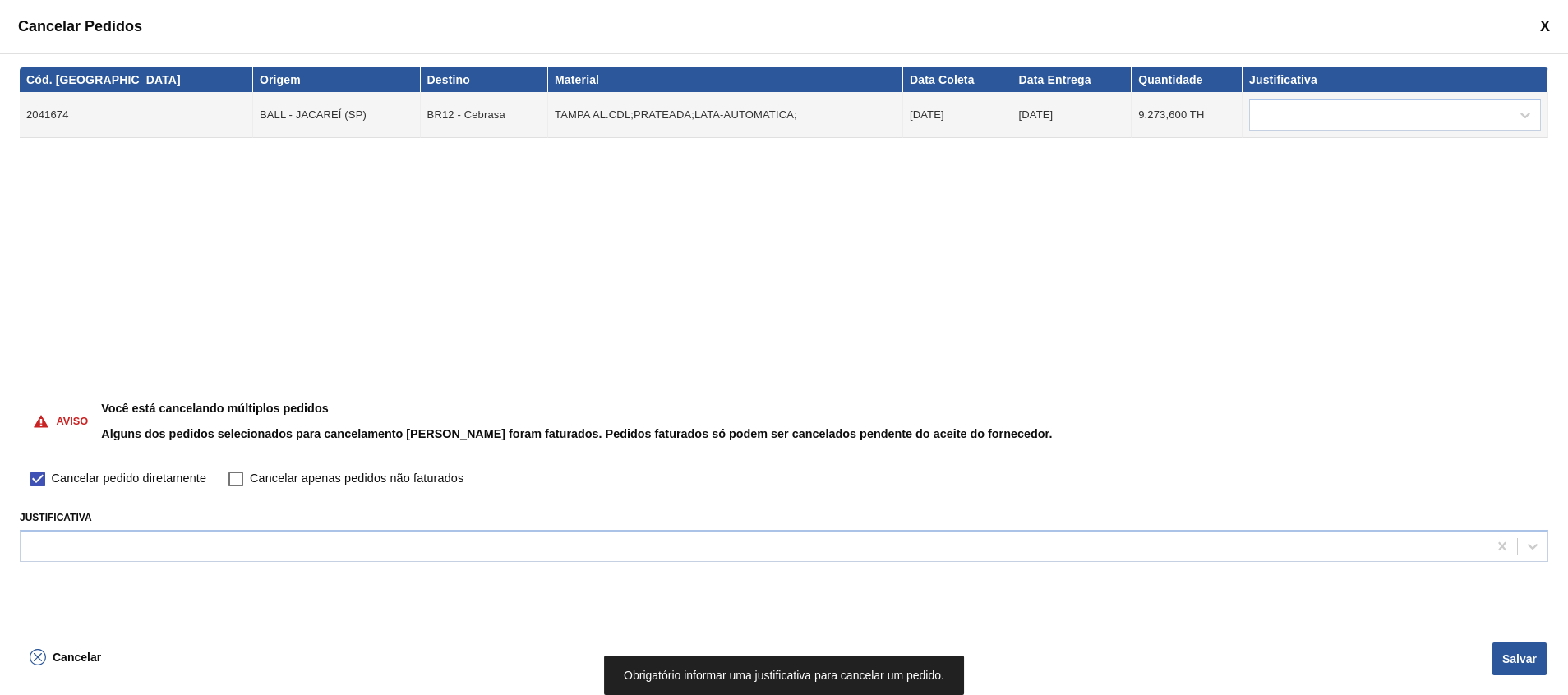
click at [899, 574] on div "Cód. Pedido Origem Destino Material Data Coleta Data Entrega Quantidade Justifi…" at bounding box center [784, 345] width 1568 height 584
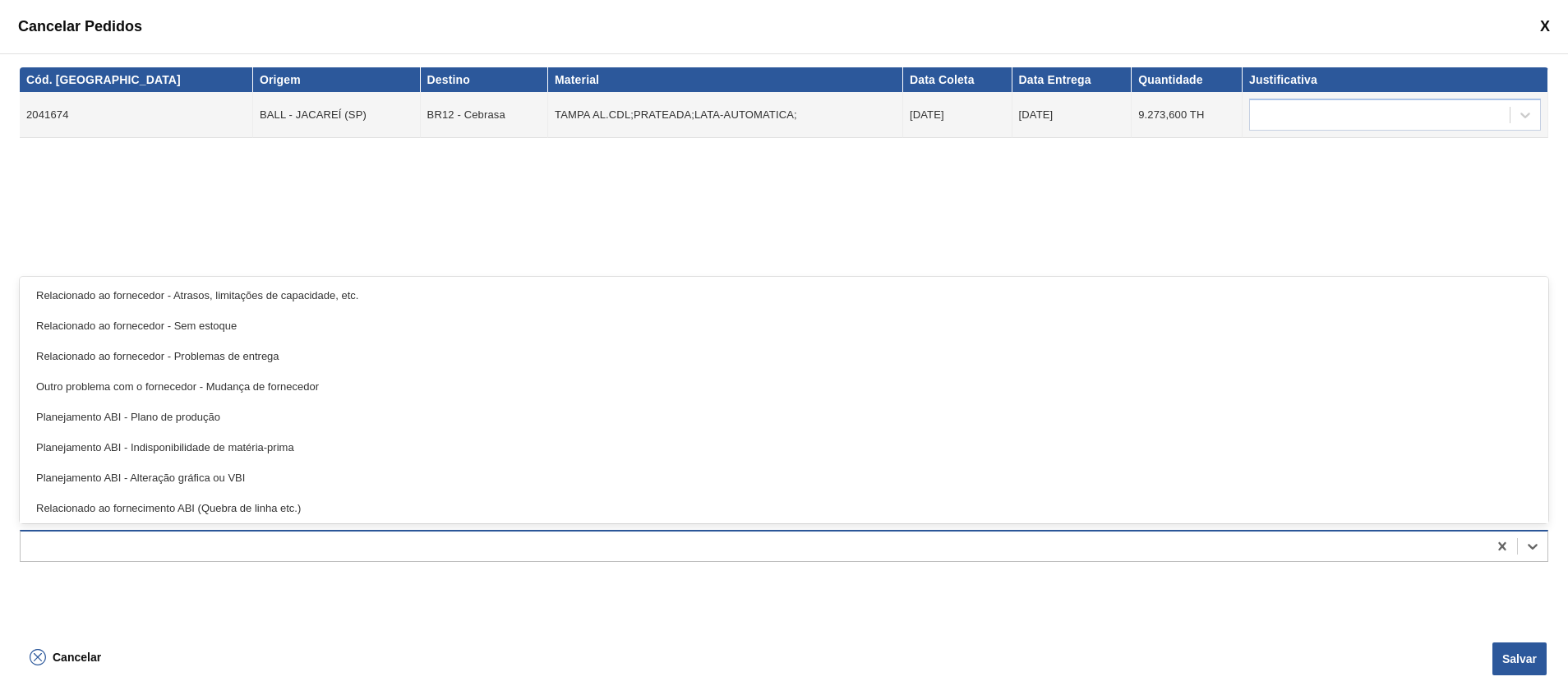
click at [896, 551] on div at bounding box center [753, 546] width 1467 height 24
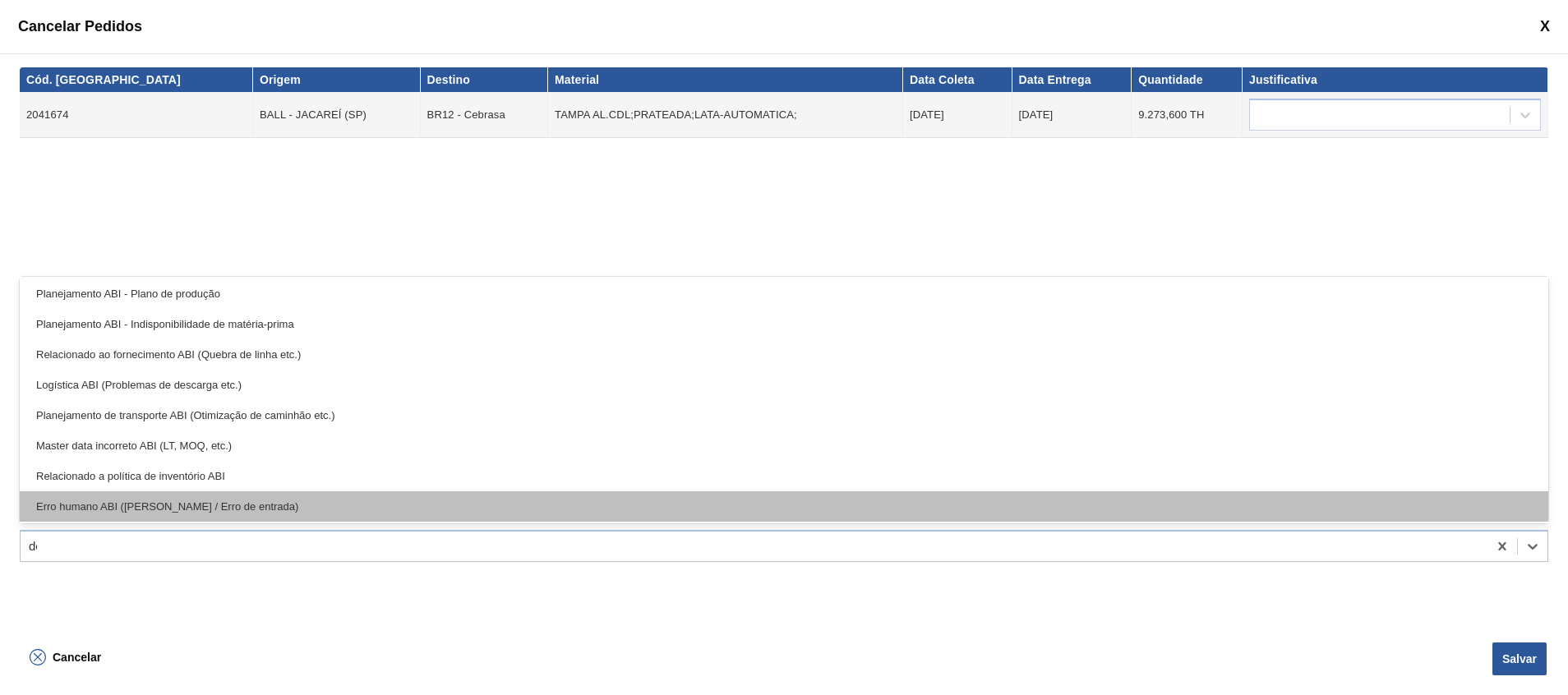
scroll to position [94, 0]
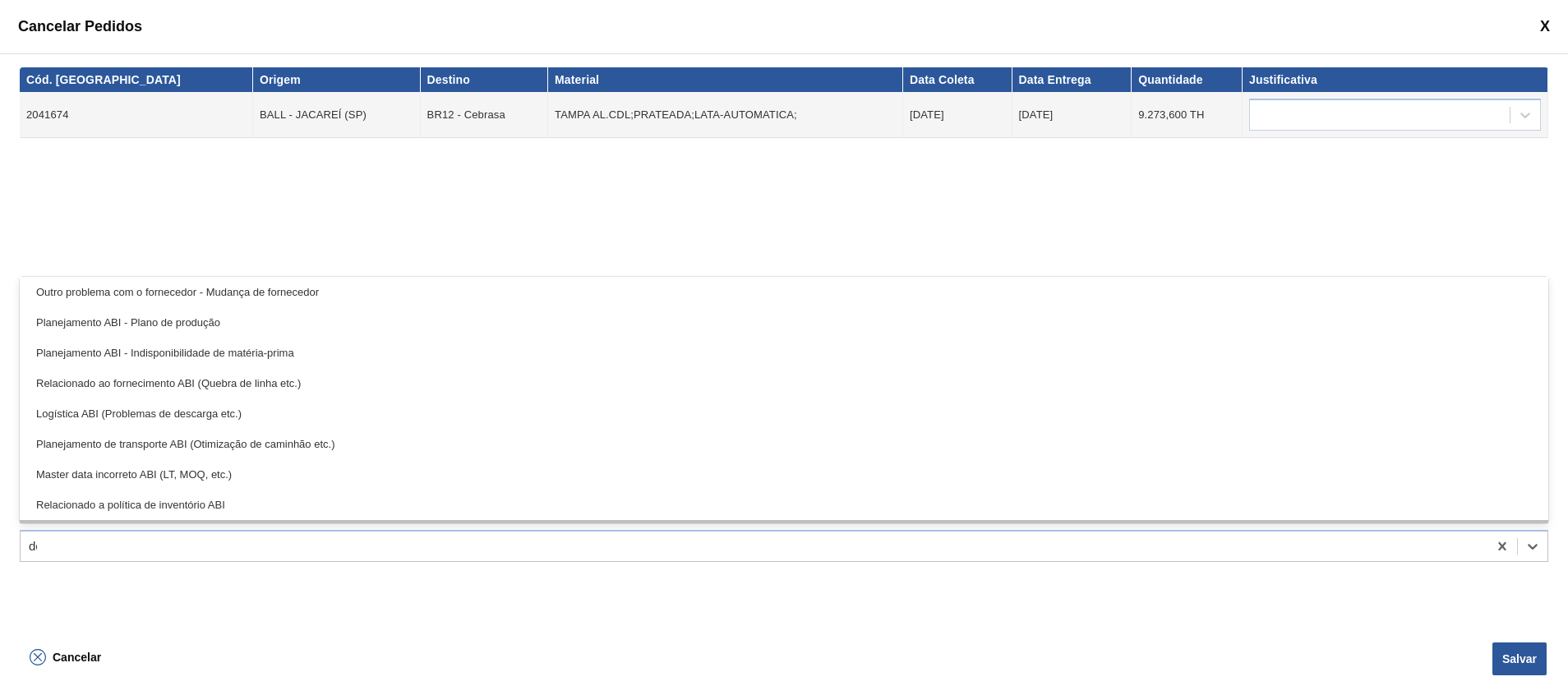
type input "des"
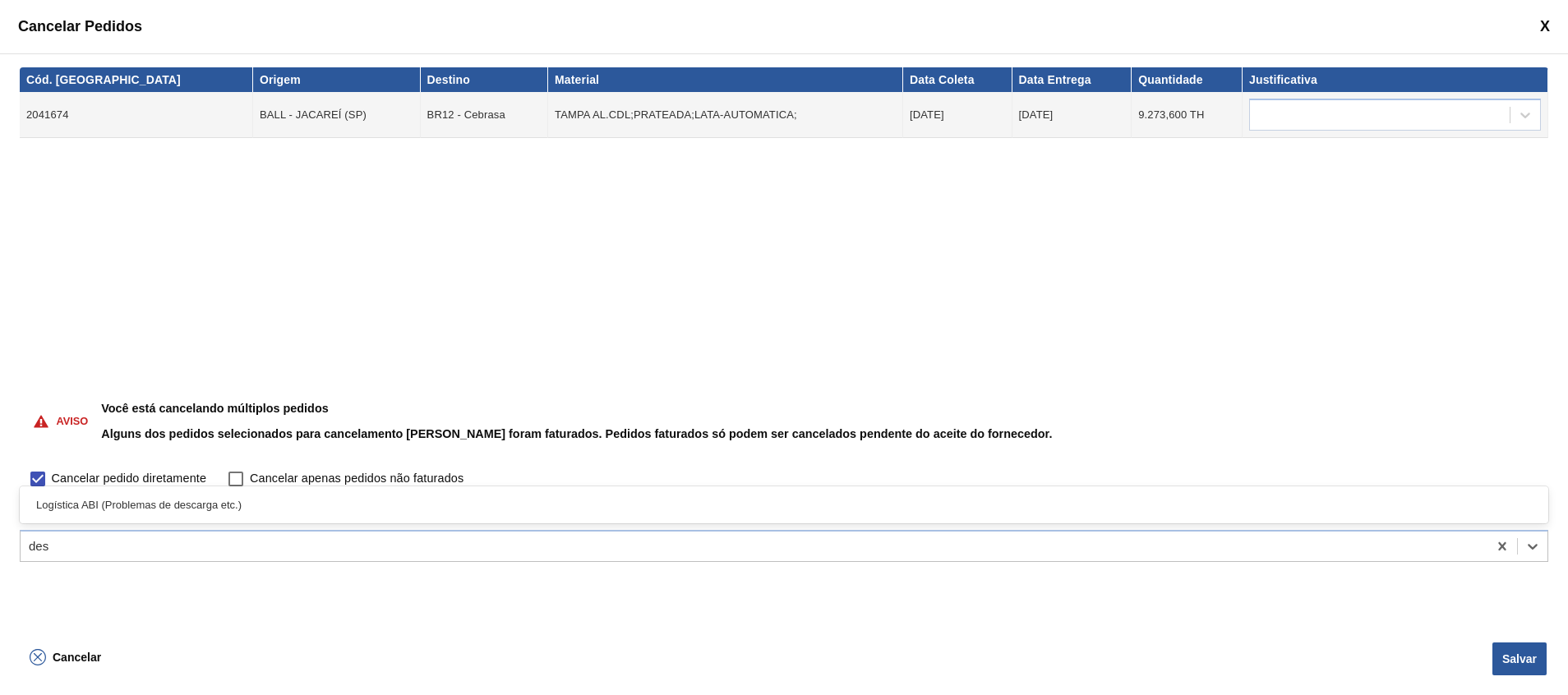
scroll to position [0, 0]
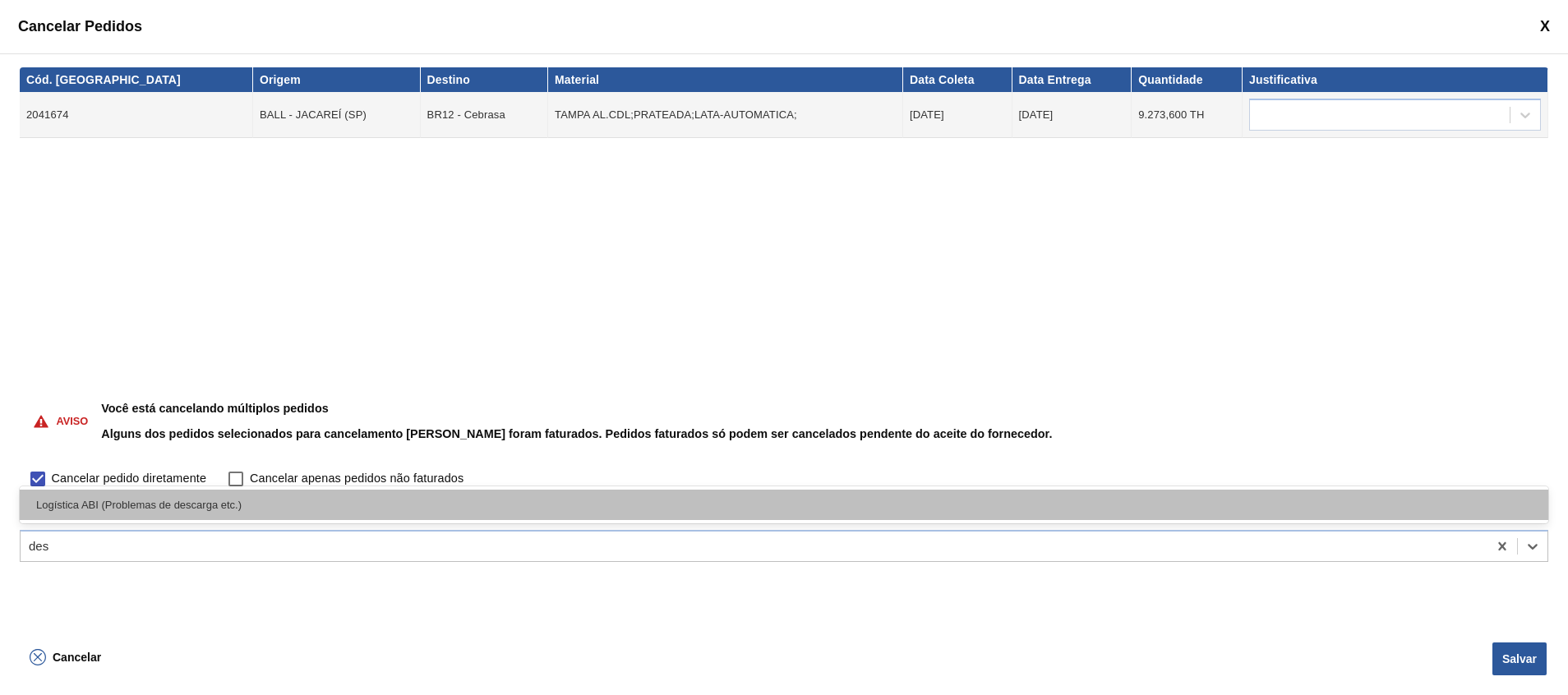
click at [906, 490] on div "Logística ABI (Problemas de descarga etc.)" at bounding box center [784, 505] width 1529 height 31
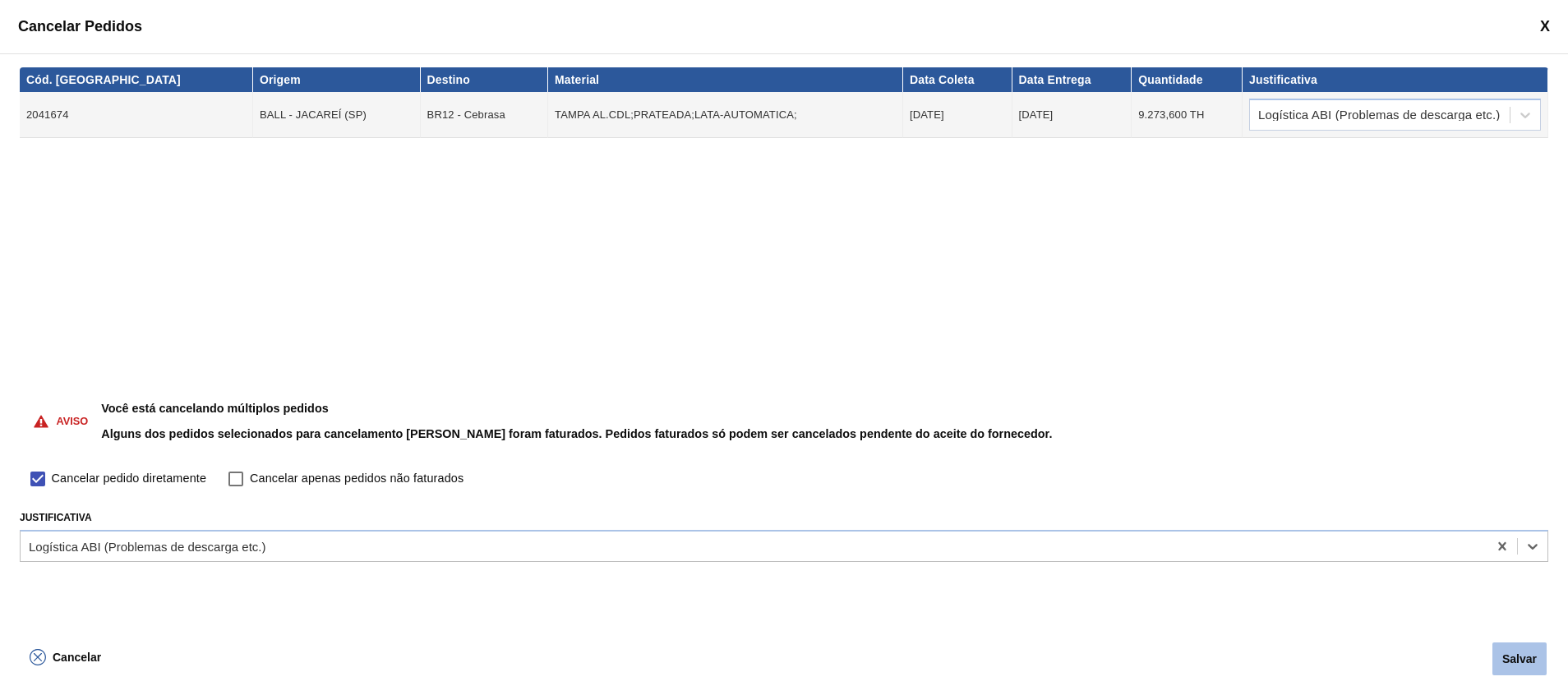
click at [1534, 656] on button "Salvar" at bounding box center [1520, 659] width 54 height 33
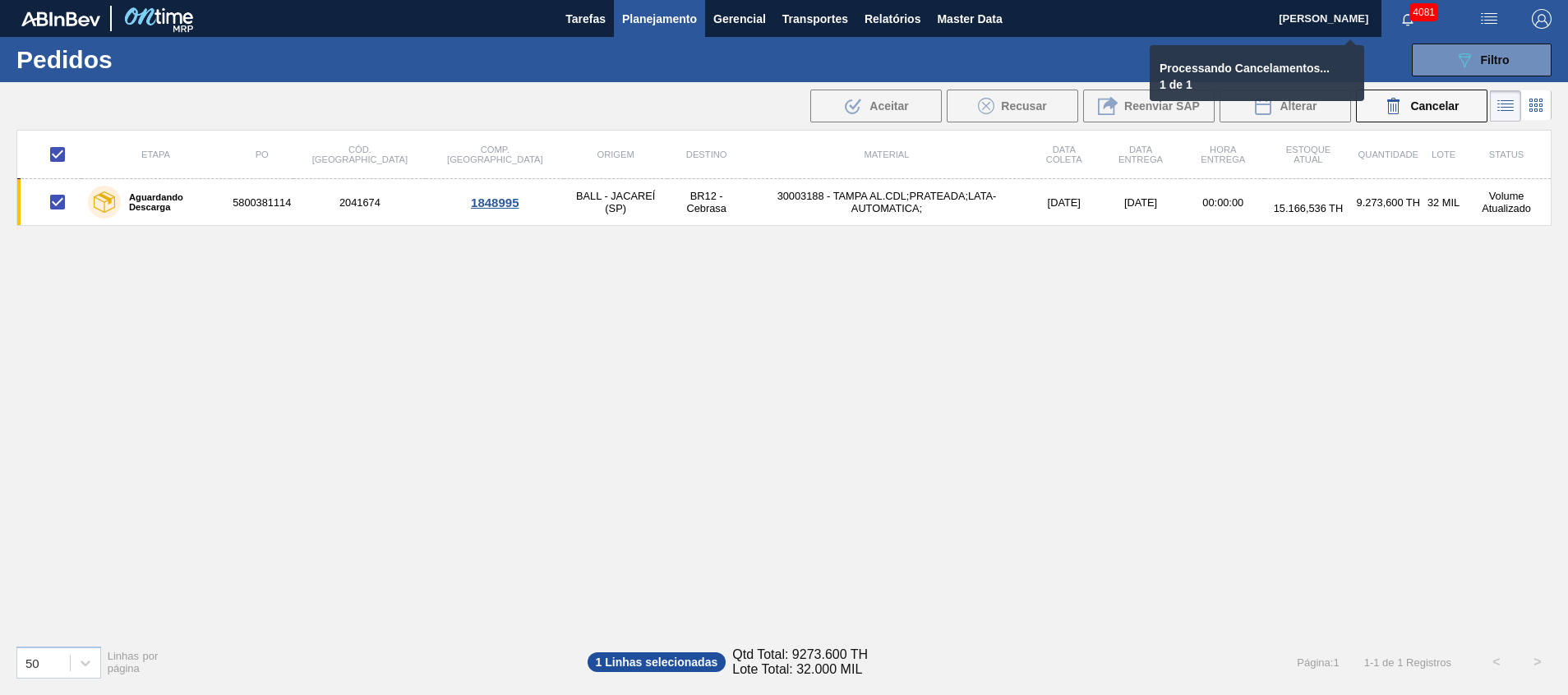
checkbox input "false"
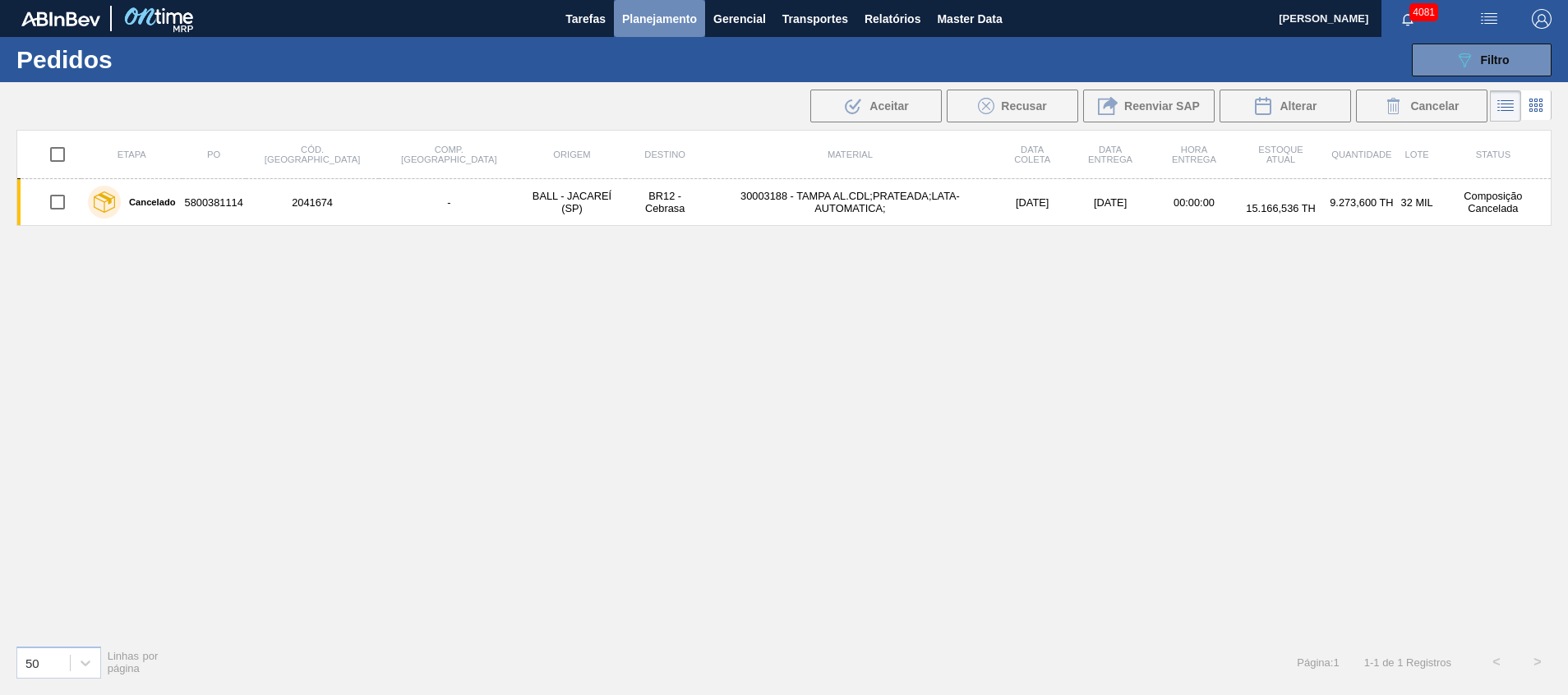
click at [641, 11] on span "Planejamento" at bounding box center [659, 19] width 75 height 20
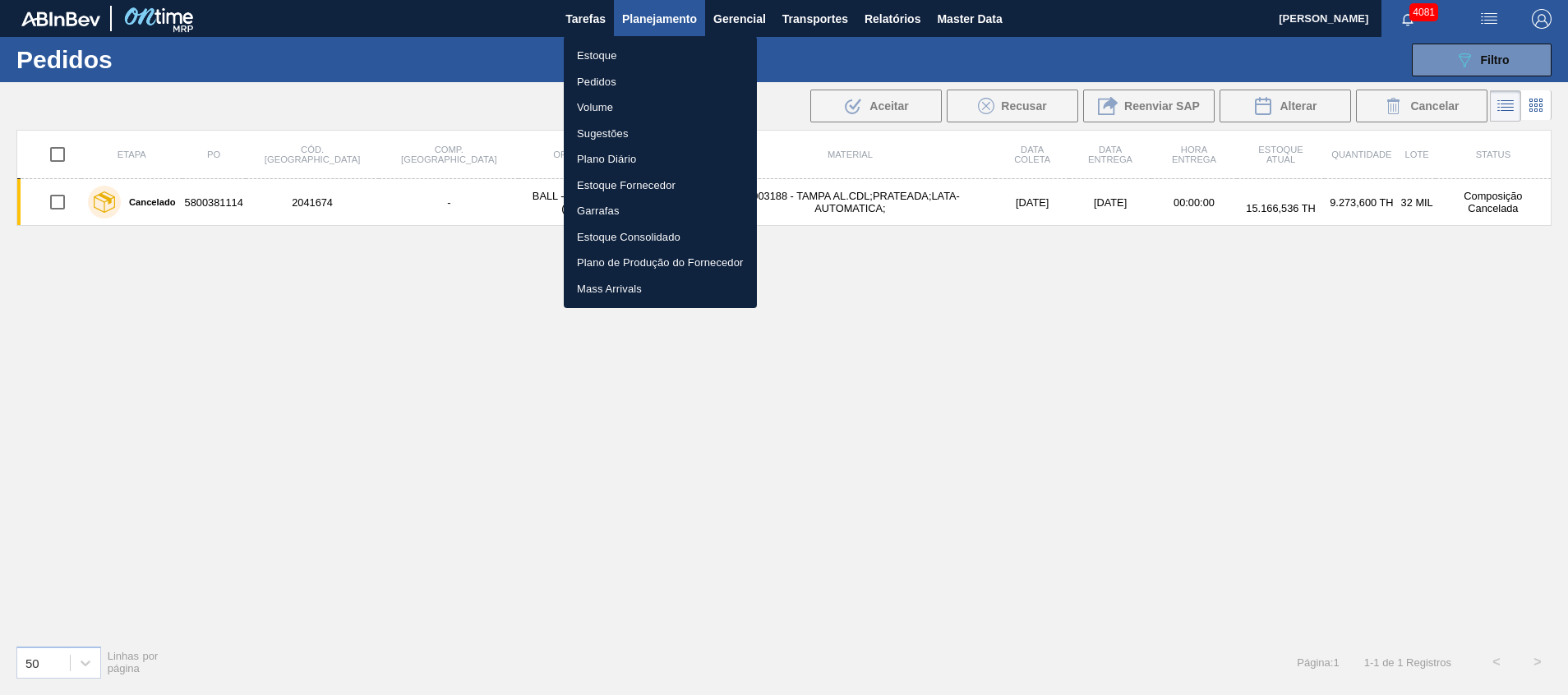
click at [630, 43] on li "Estoque" at bounding box center [660, 55] width 193 height 26
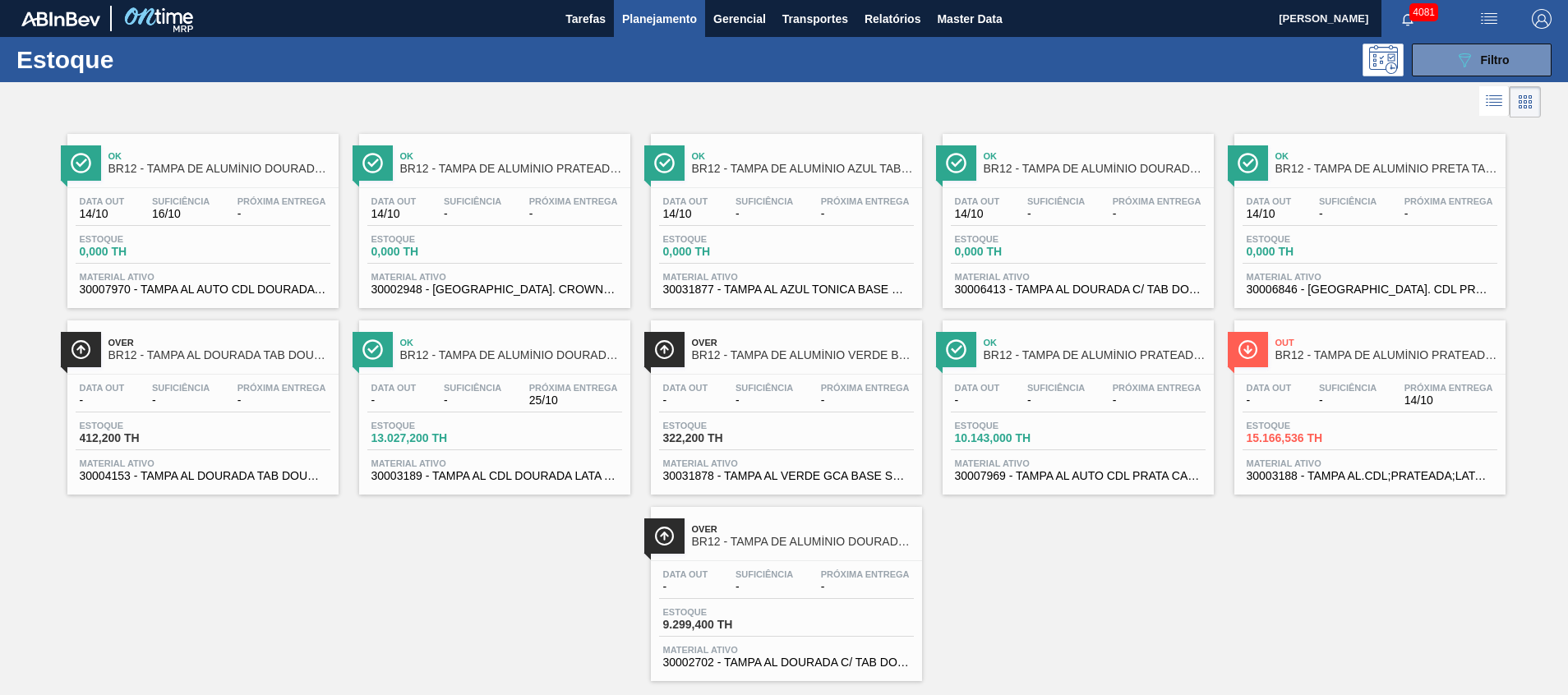
click at [1442, 81] on div "Estoque 089F7B8B-B2A5-4AFE-B5C0-19BA573D28AC Filtro" at bounding box center [784, 59] width 1568 height 45
drag, startPoint x: 1434, startPoint y: 60, endPoint x: 1362, endPoint y: 250, distance: 203.2
click at [1433, 60] on button "089F7B8B-B2A5-4AFE-B5C0-19BA573D28AC Filtro" at bounding box center [1481, 59] width 140 height 33
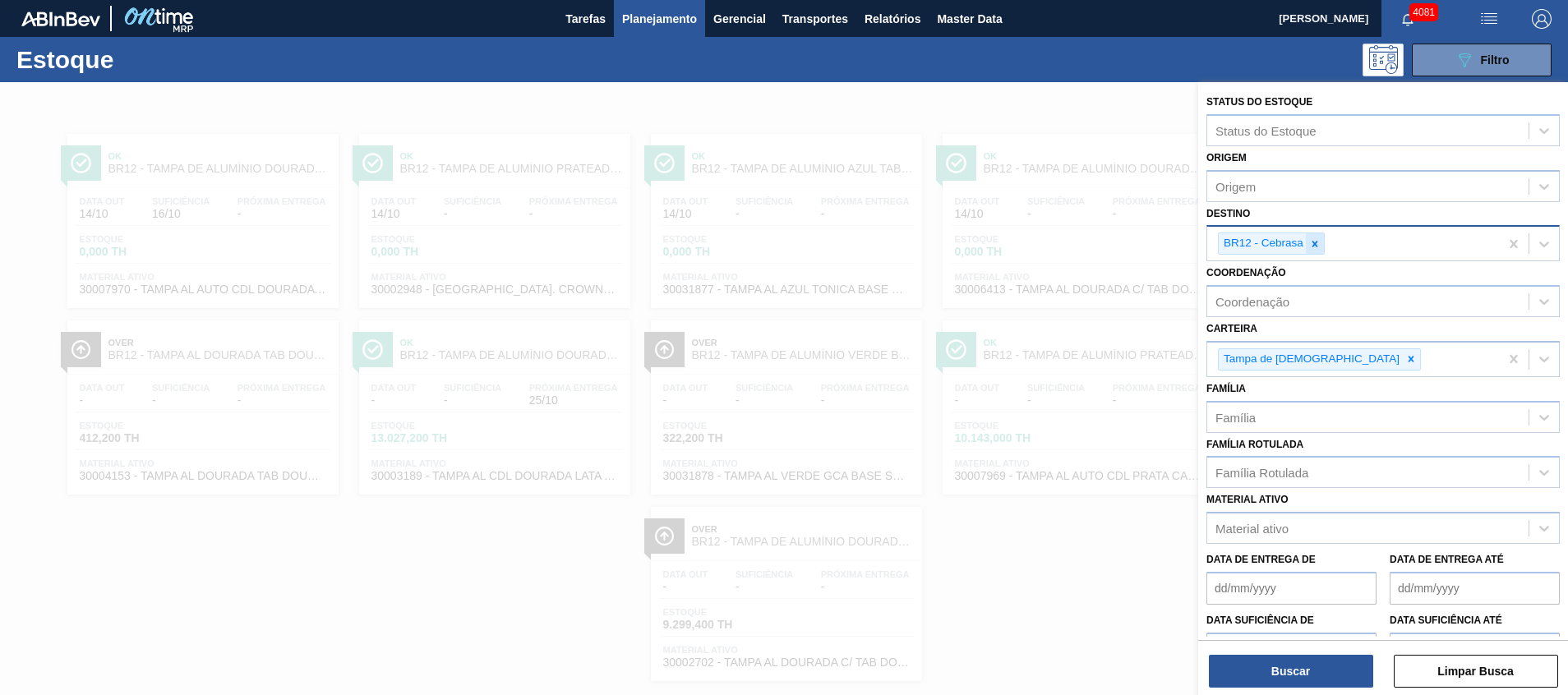
click at [1312, 236] on div at bounding box center [1314, 244] width 18 height 20
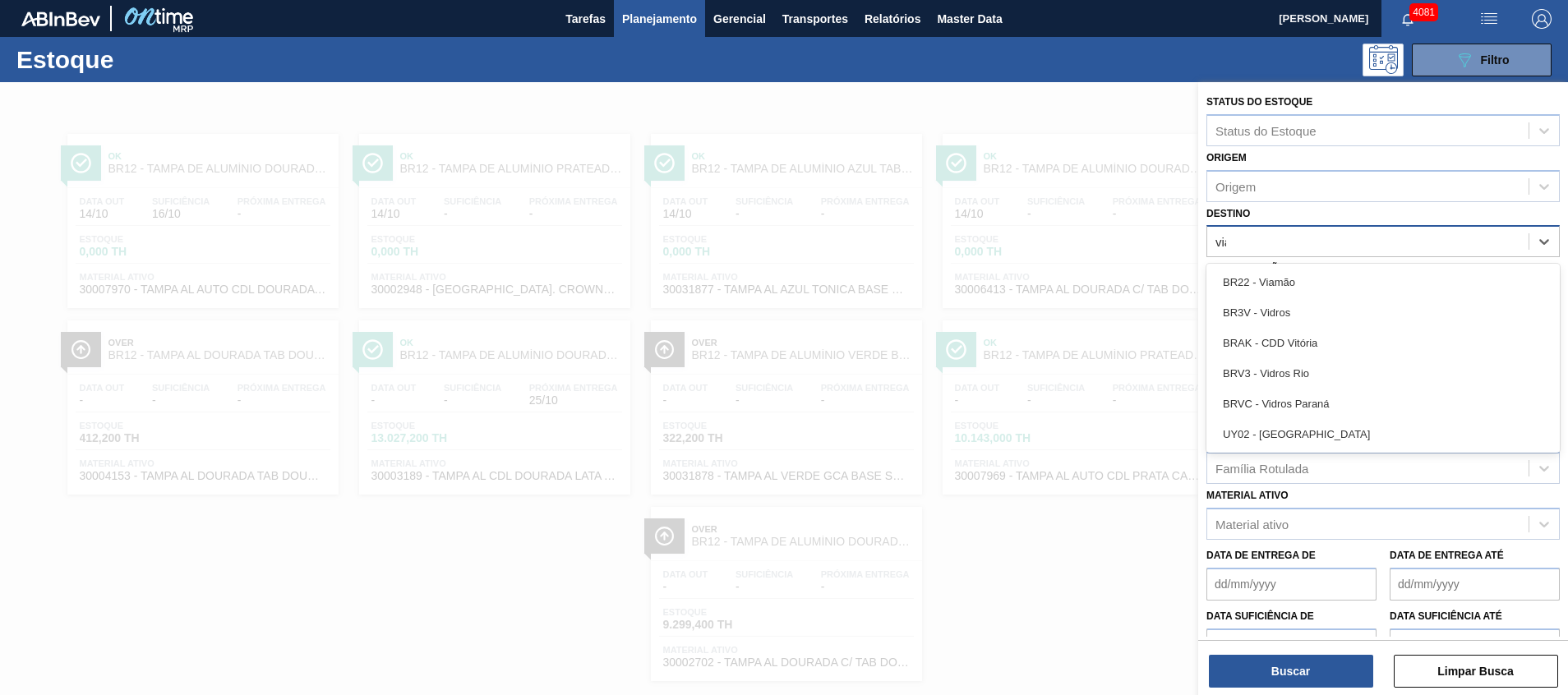
type input "viam"
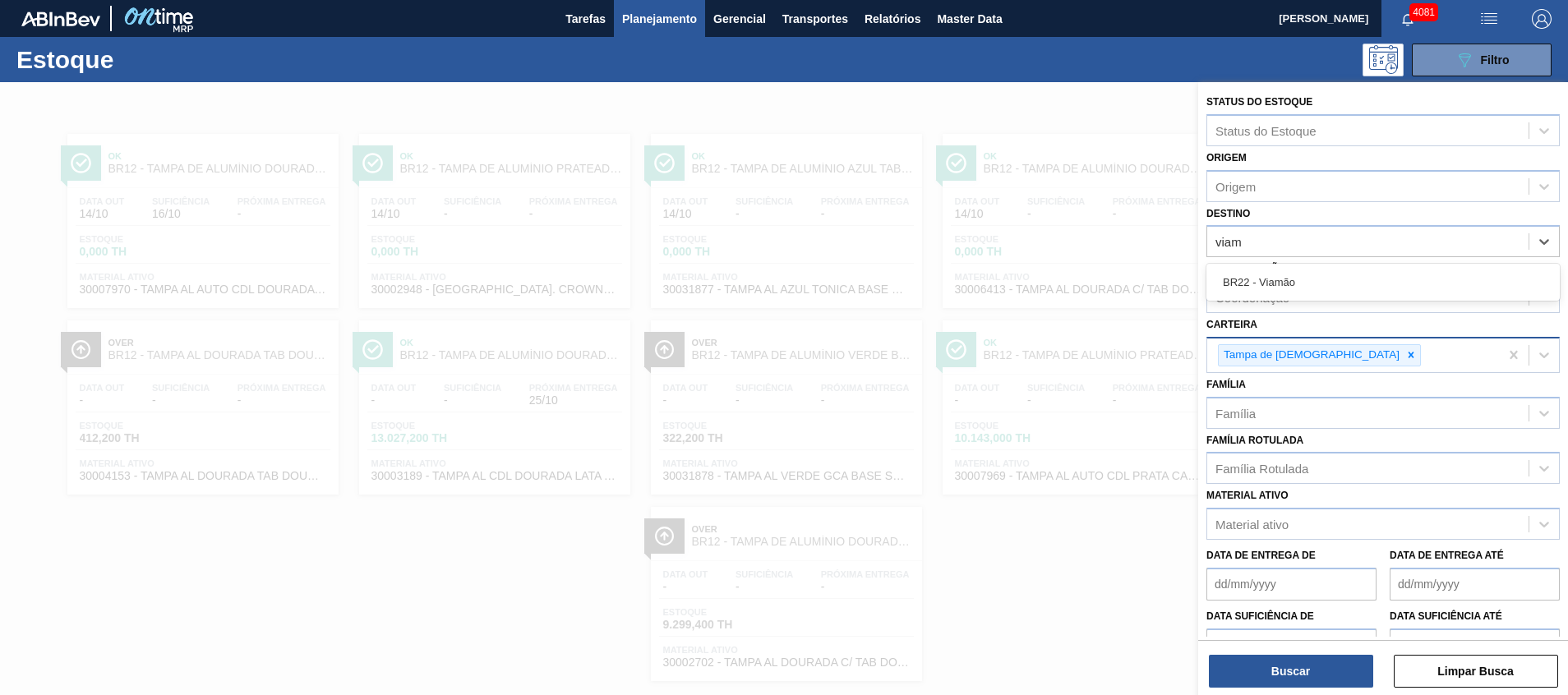
drag, startPoint x: 1386, startPoint y: 288, endPoint x: 1378, endPoint y: 367, distance: 79.4
click at [1384, 288] on div "BR22 - Viamão" at bounding box center [1383, 283] width 354 height 31
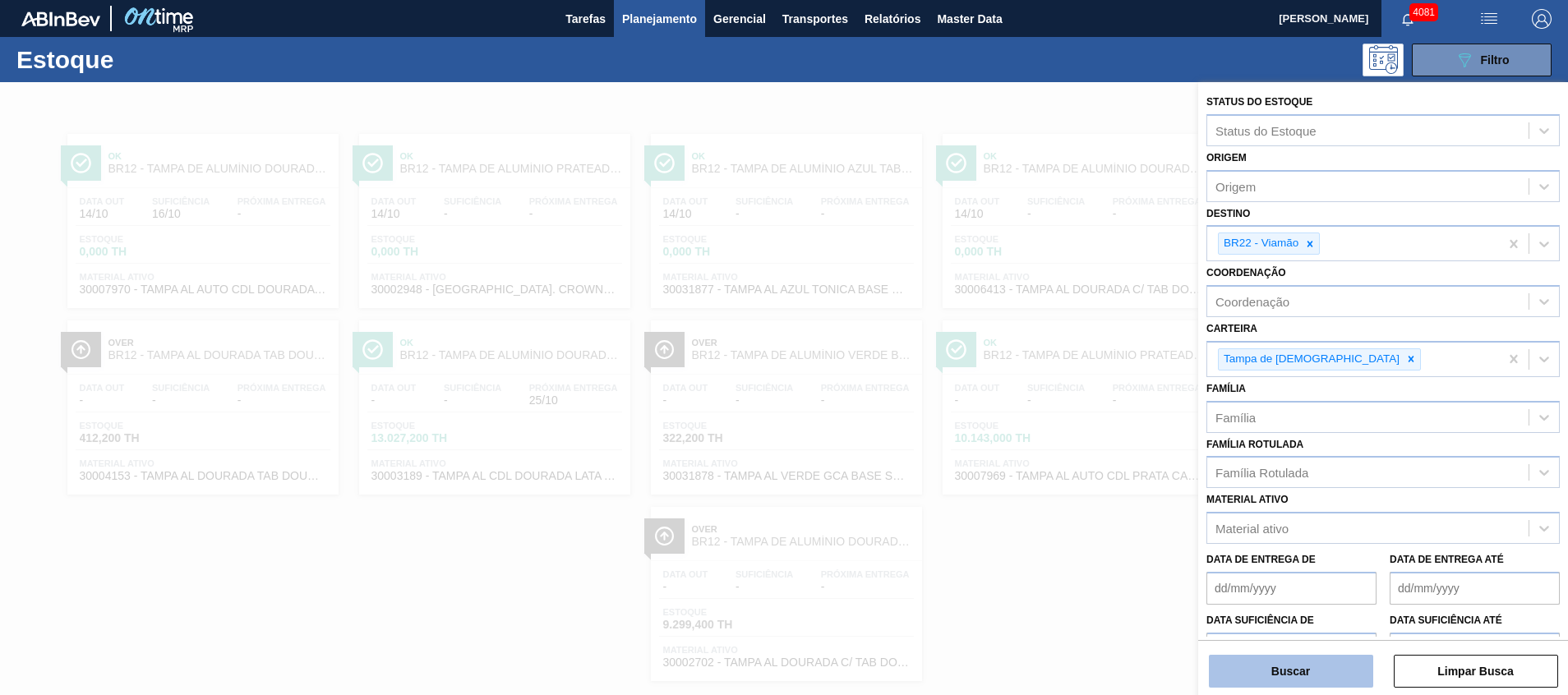
click at [1272, 656] on button "Buscar" at bounding box center [1291, 671] width 165 height 33
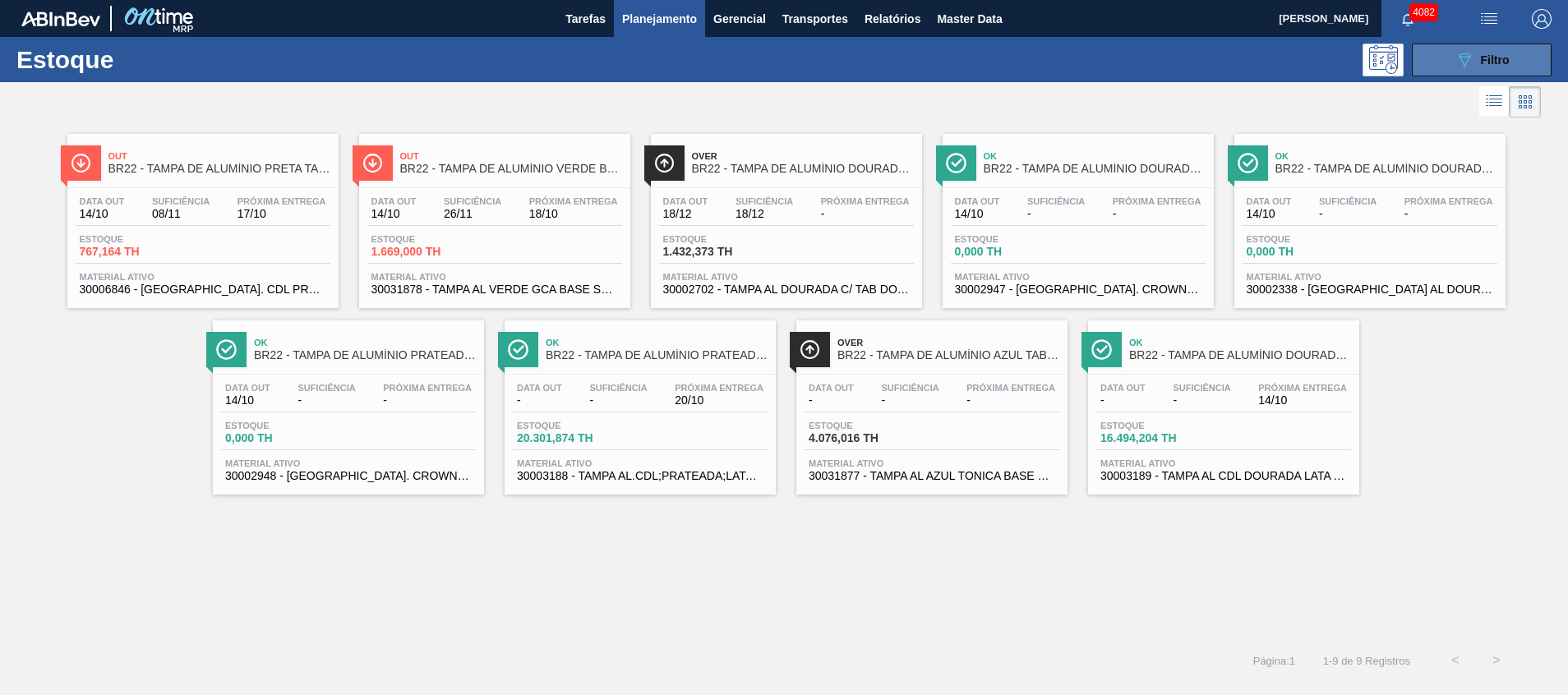
click at [1466, 68] on icon "089F7B8B-B2A5-4AFE-B5C0-19BA573D28AC" at bounding box center [1464, 59] width 20 height 20
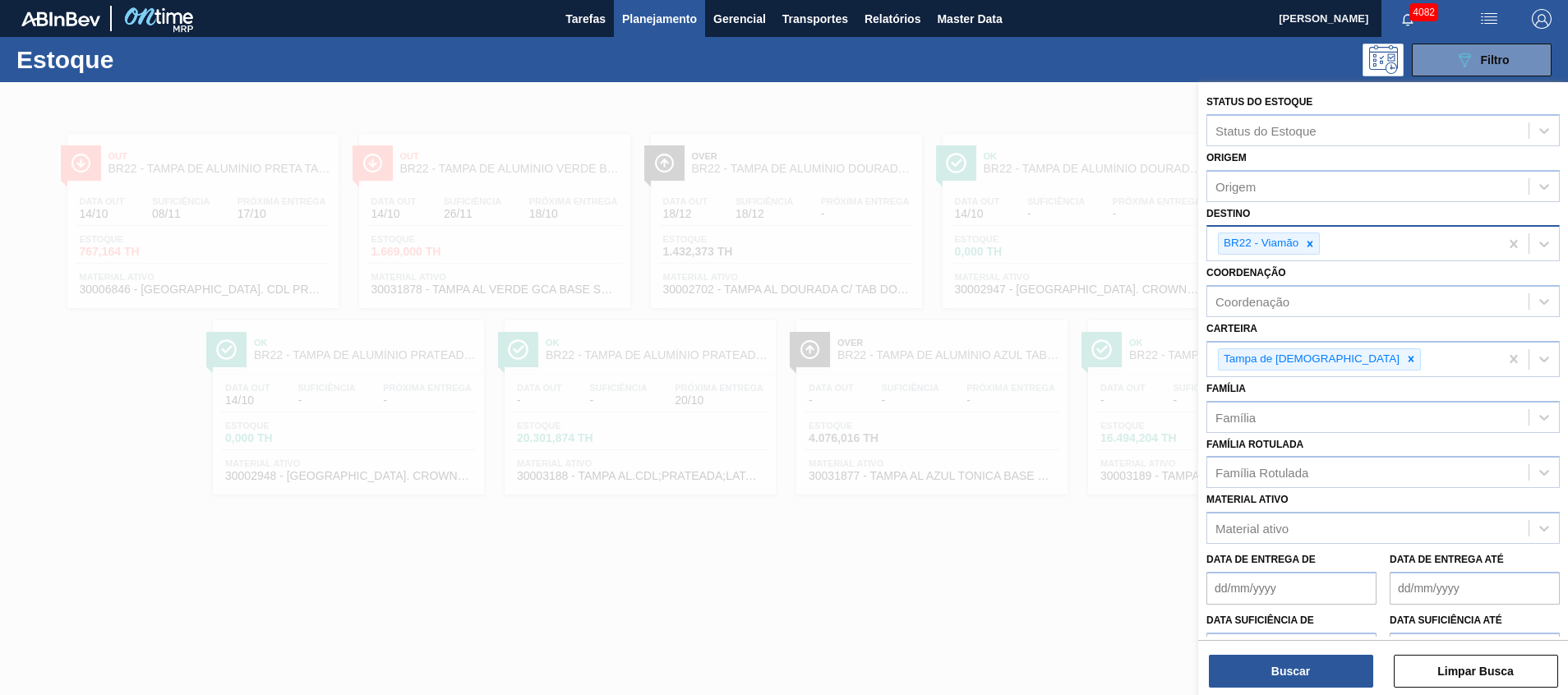
click at [1313, 244] on icon at bounding box center [1310, 244] width 12 height 12
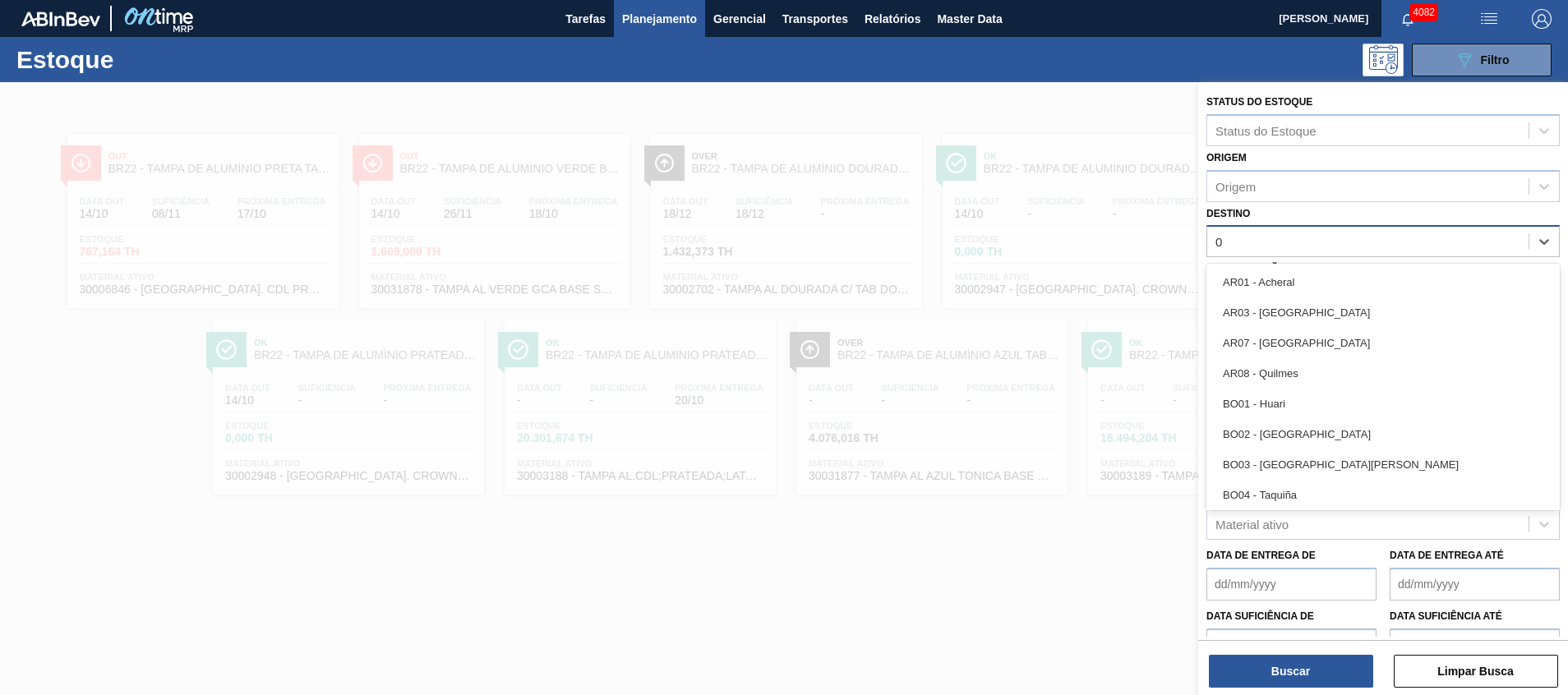
type input "02"
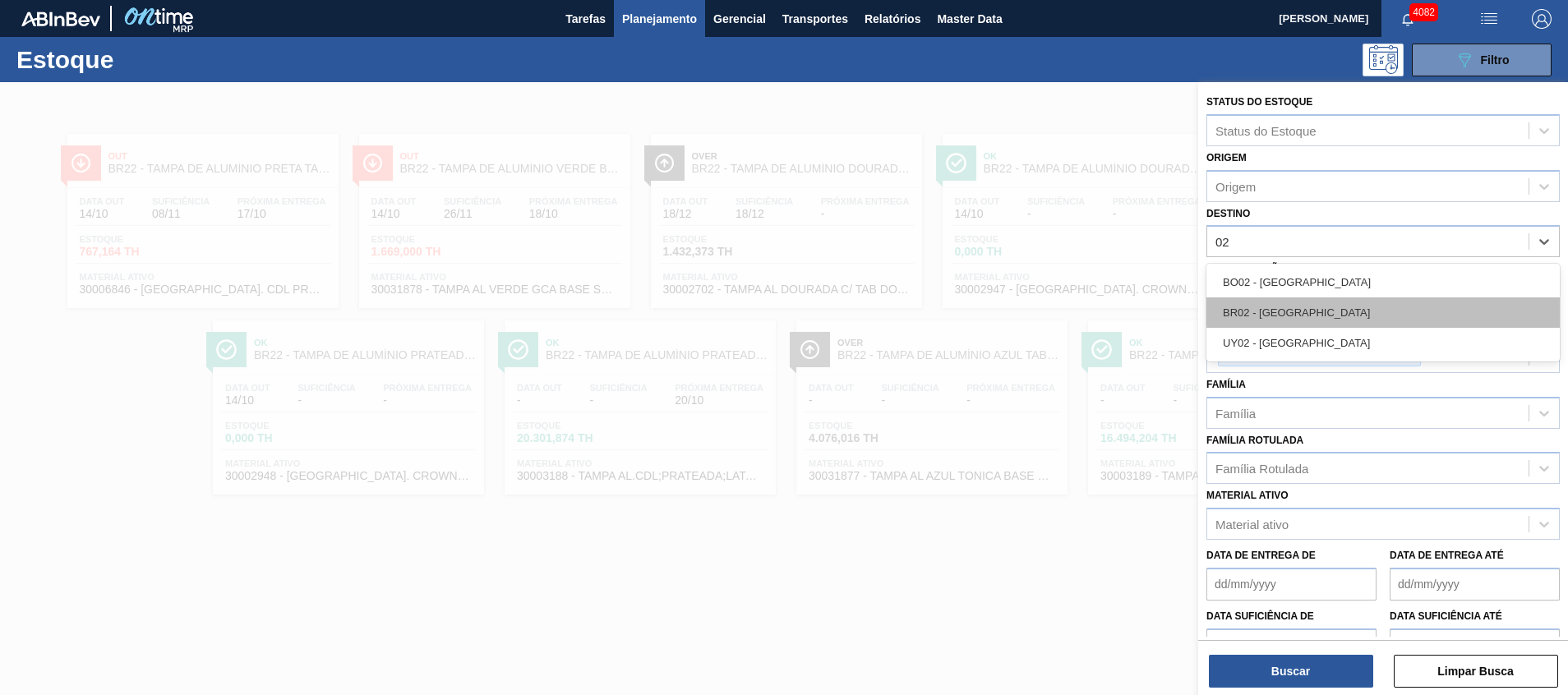
click at [1299, 309] on div "BR02 - [GEOGRAPHIC_DATA]" at bounding box center [1383, 313] width 354 height 31
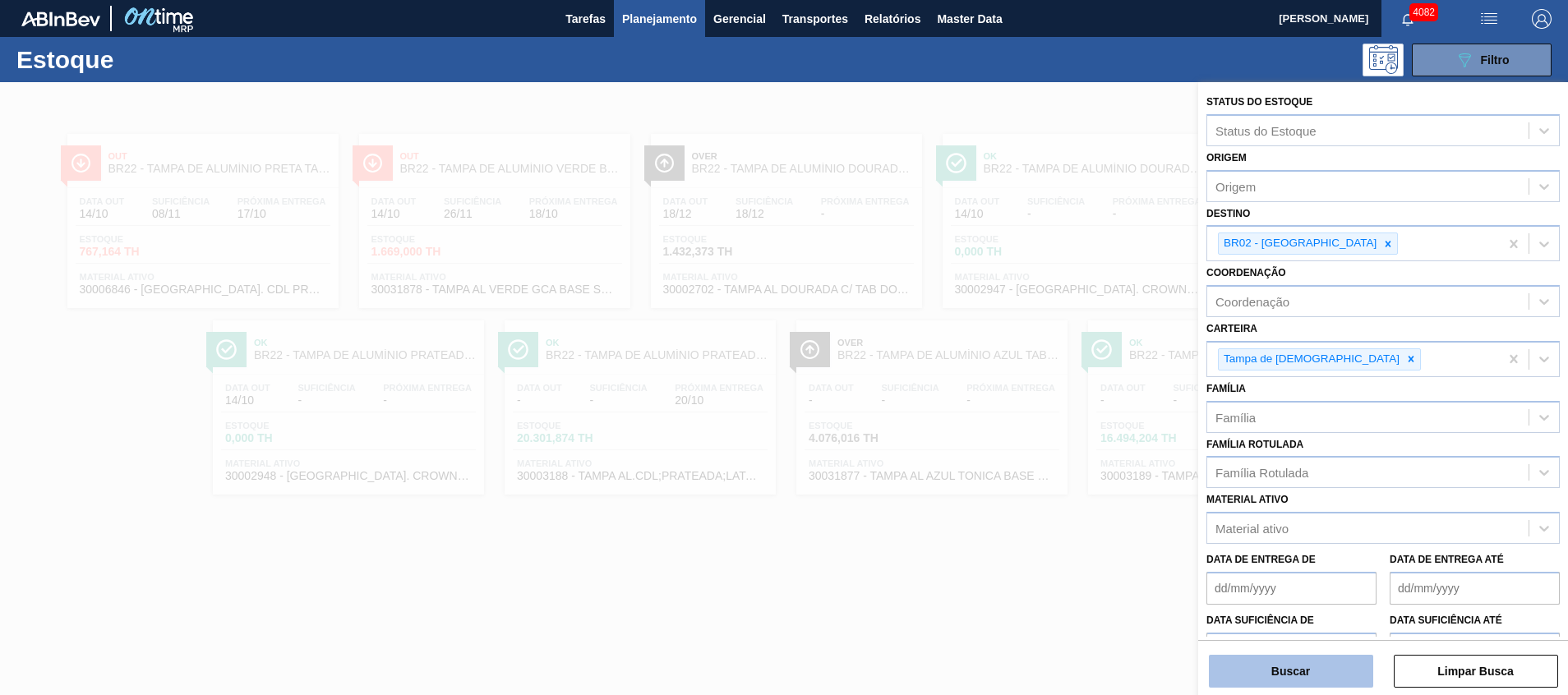
click at [1227, 666] on button "Buscar" at bounding box center [1291, 671] width 165 height 33
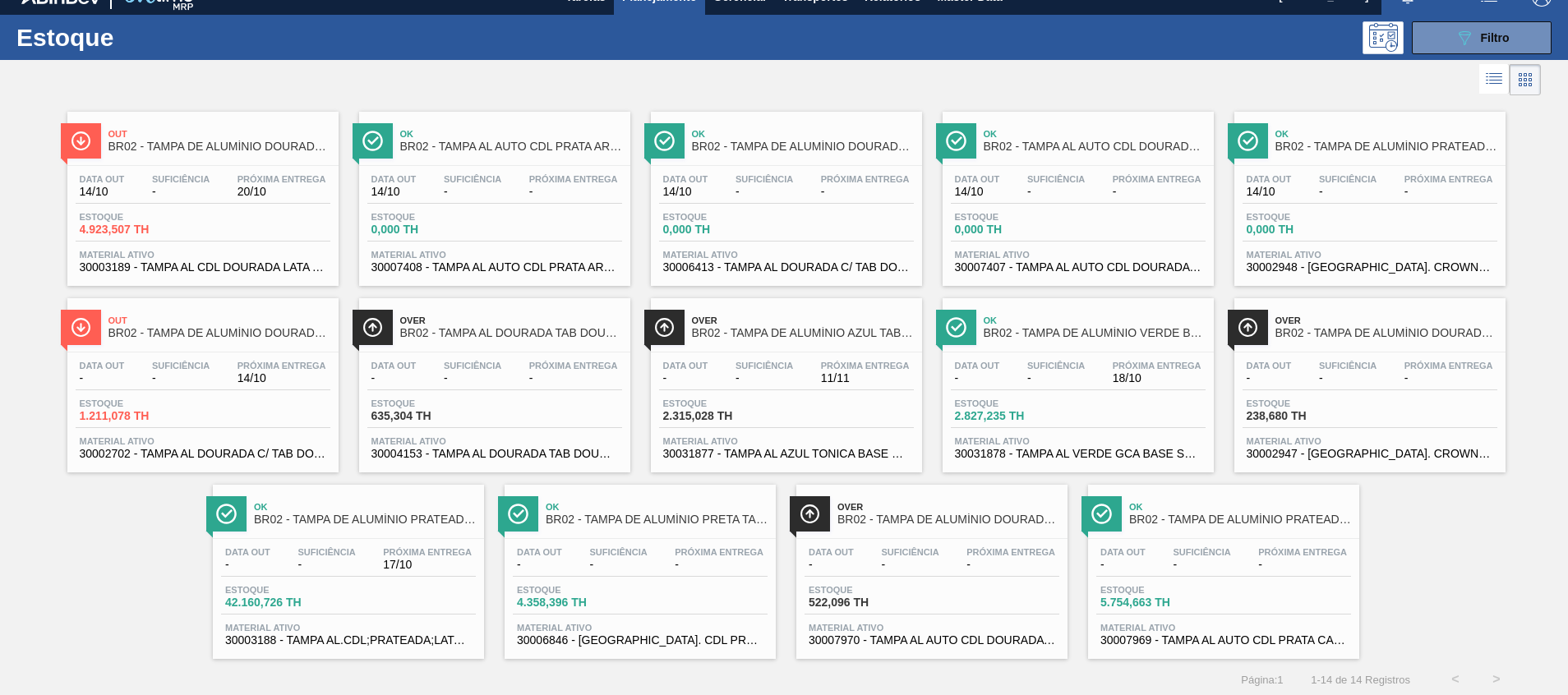
scroll to position [27, 0]
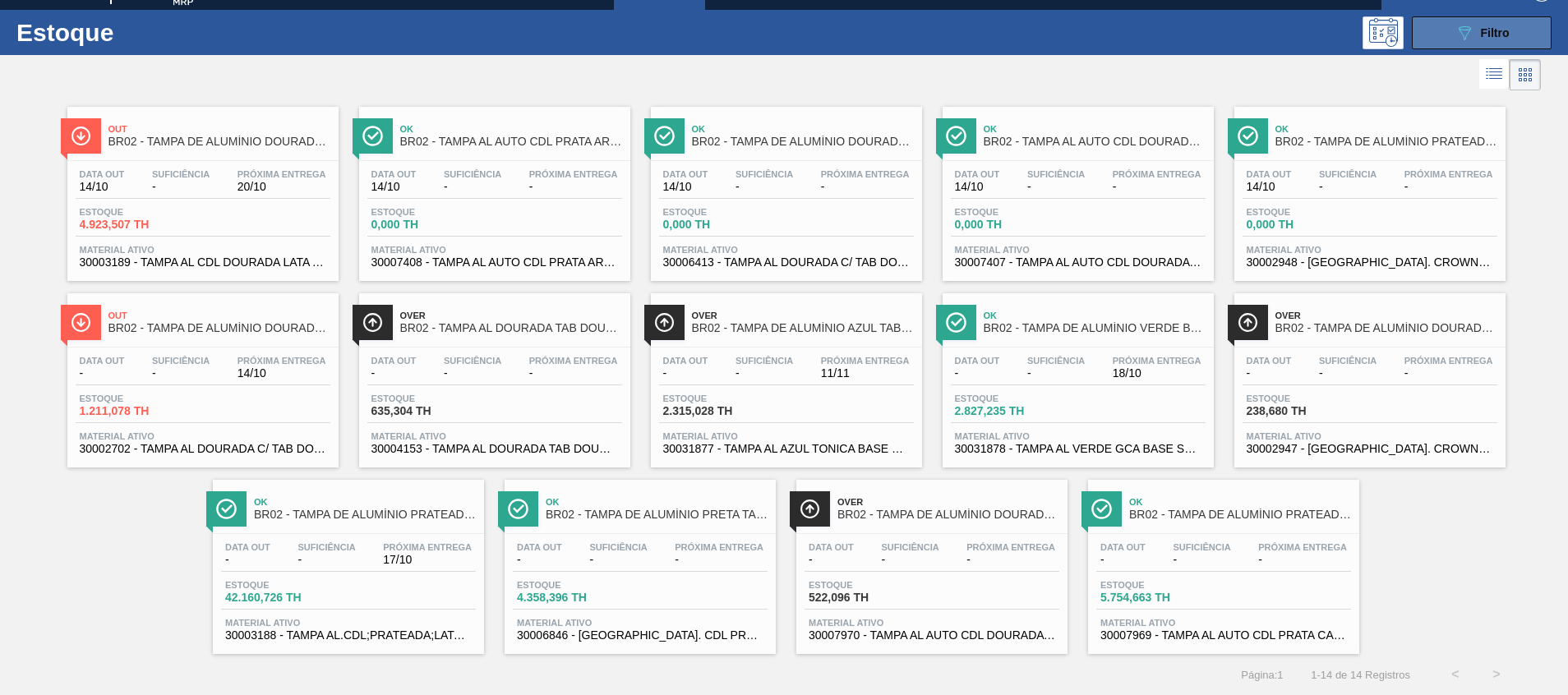
click at [1457, 34] on icon "089F7B8B-B2A5-4AFE-B5C0-19BA573D28AC" at bounding box center [1464, 32] width 20 height 20
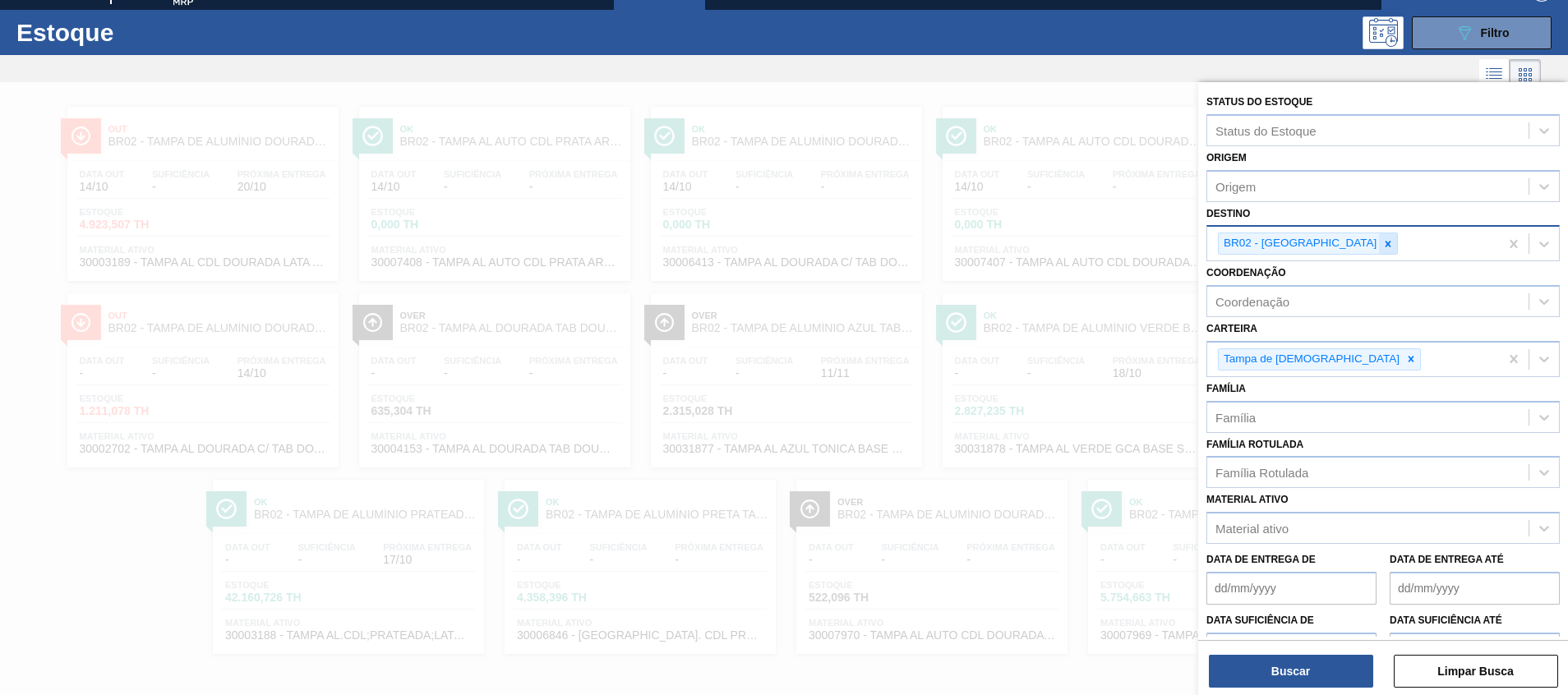
click at [1379, 240] on div at bounding box center [1387, 244] width 18 height 20
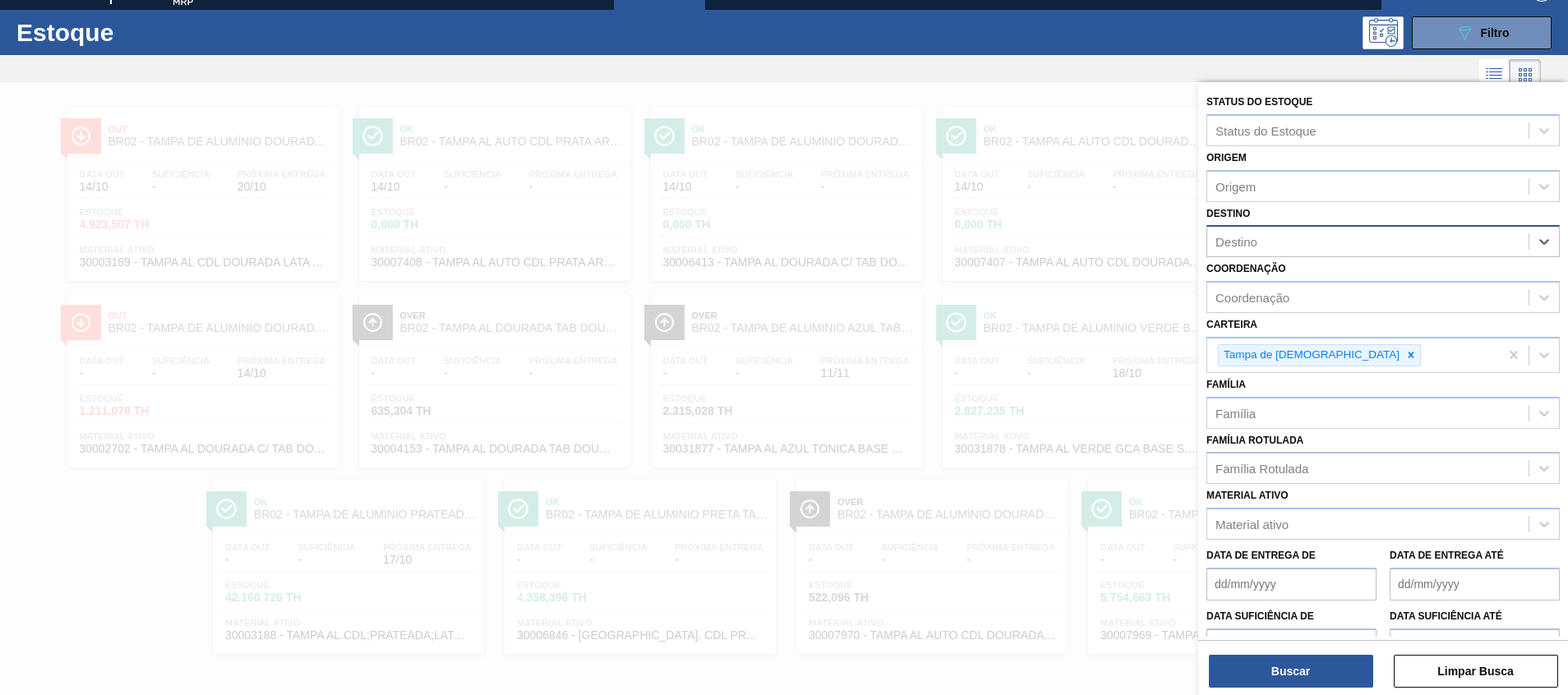
type input "12"
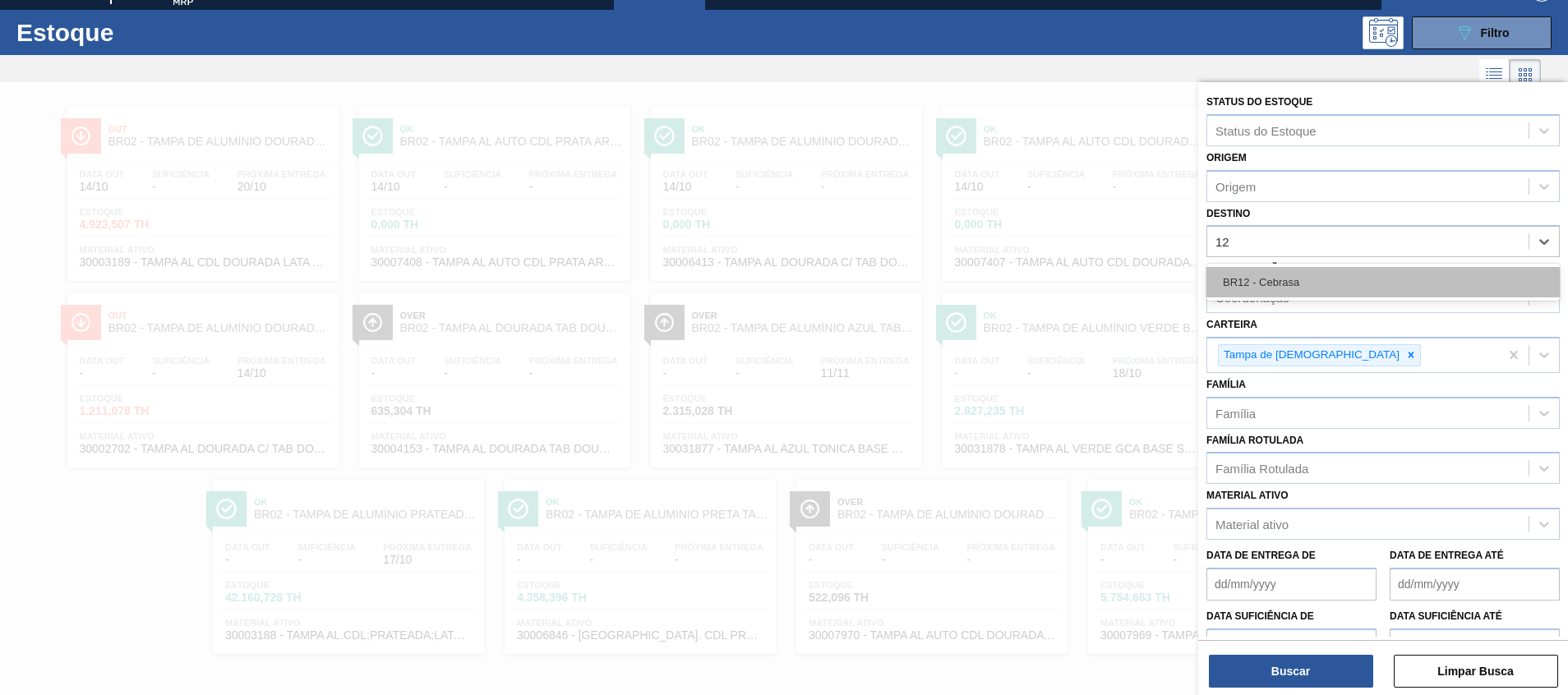
click at [1300, 278] on div "BR12 - Cebrasa" at bounding box center [1383, 283] width 354 height 31
click at [1300, 278] on div "Coordenação Coordenação" at bounding box center [1383, 285] width 354 height 56
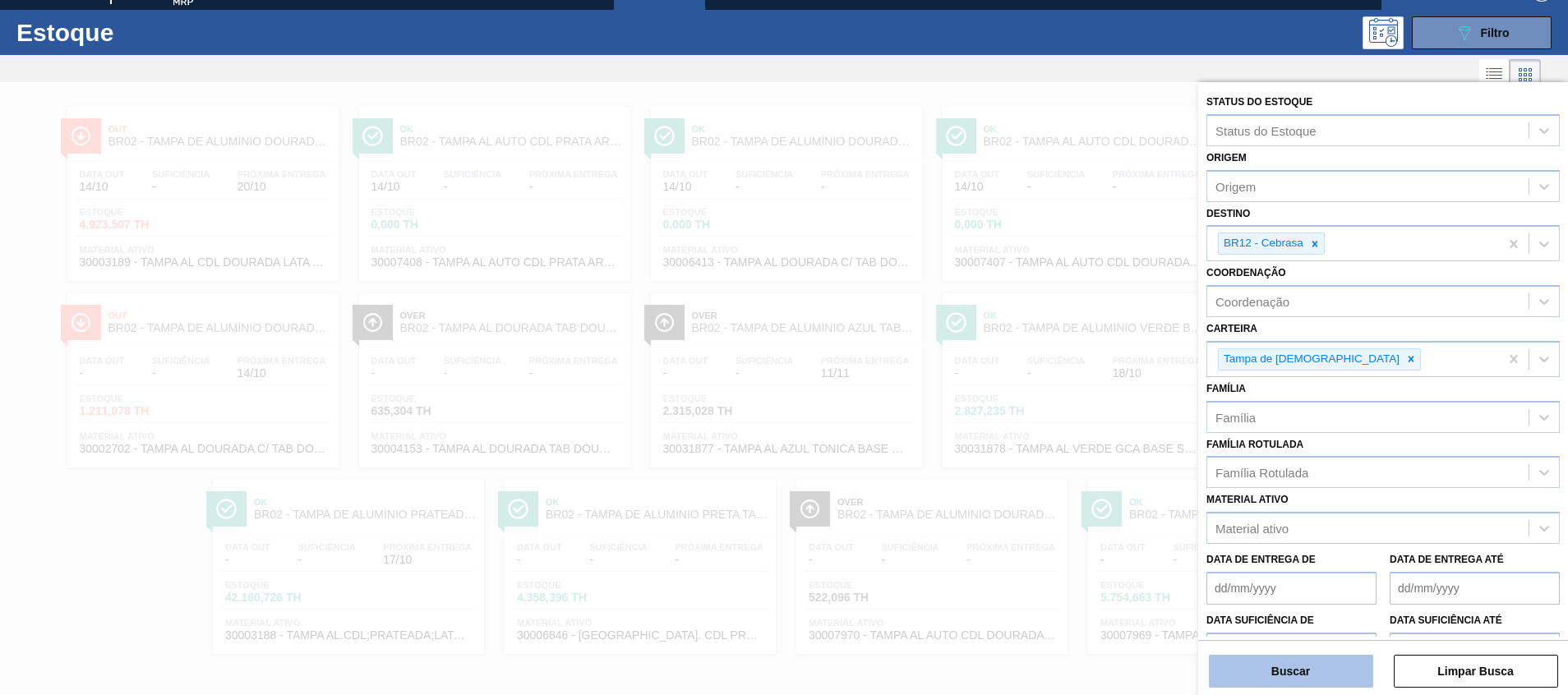
click at [1256, 678] on button "Buscar" at bounding box center [1291, 671] width 165 height 33
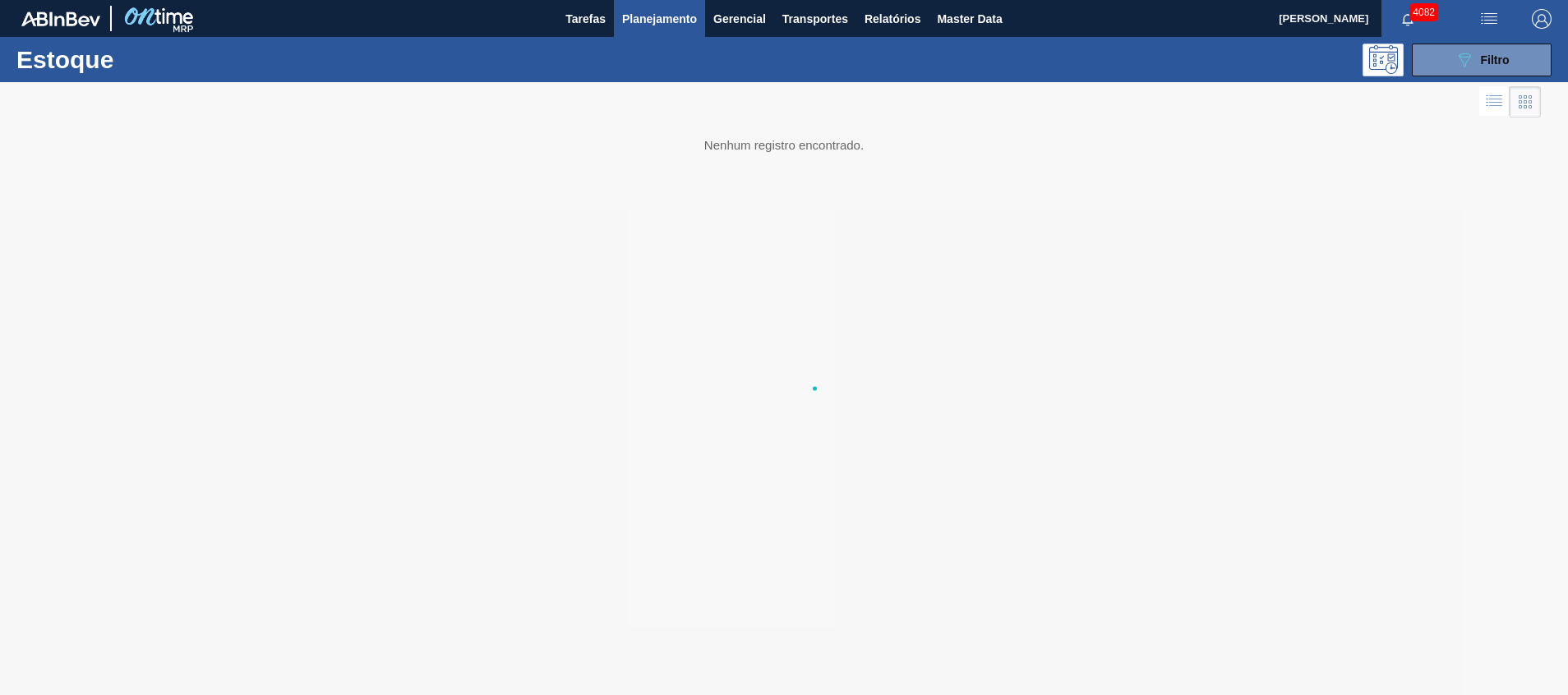
scroll to position [0, 0]
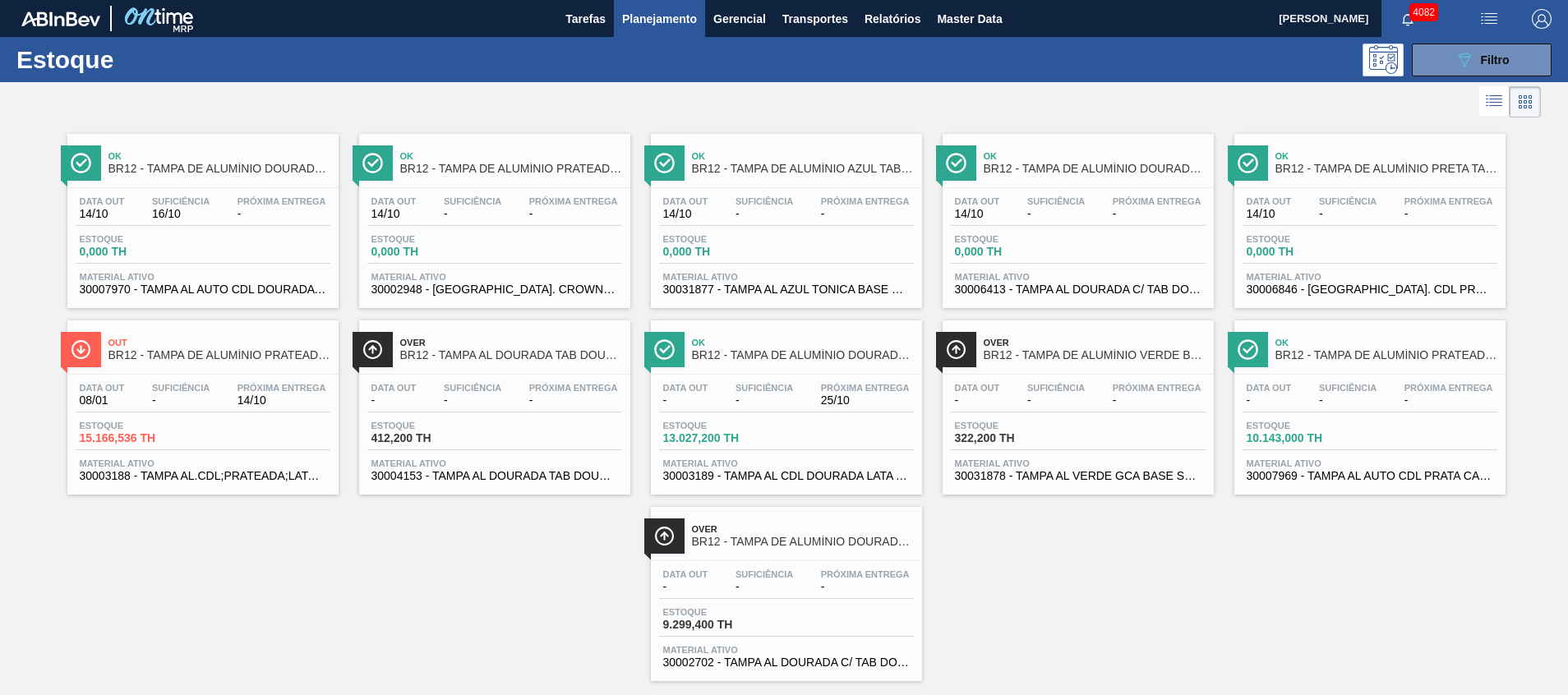
click at [728, 477] on span "30003189 - TAMPA AL CDL DOURADA LATA AUTOMATICA" at bounding box center [787, 476] width 247 height 13
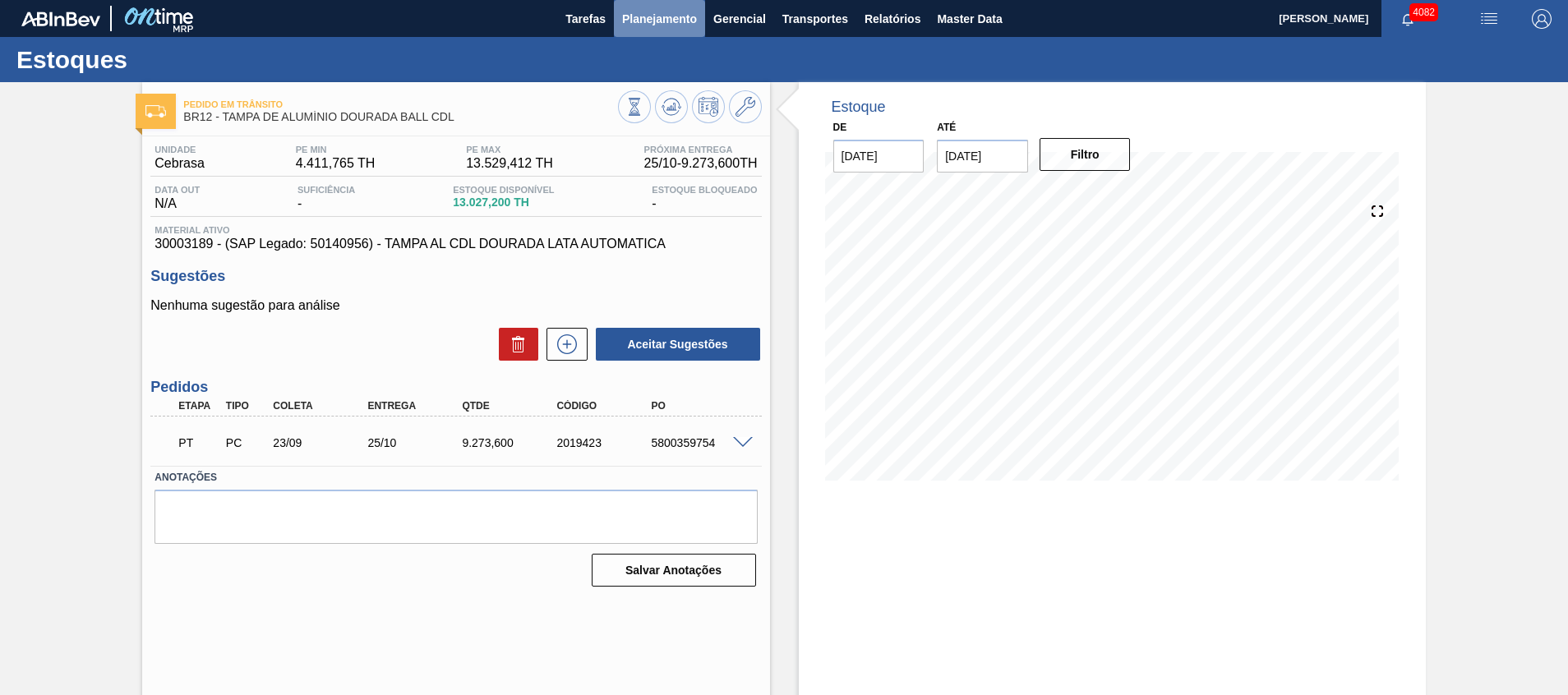
click at [640, 20] on span "Planejamento" at bounding box center [659, 19] width 75 height 20
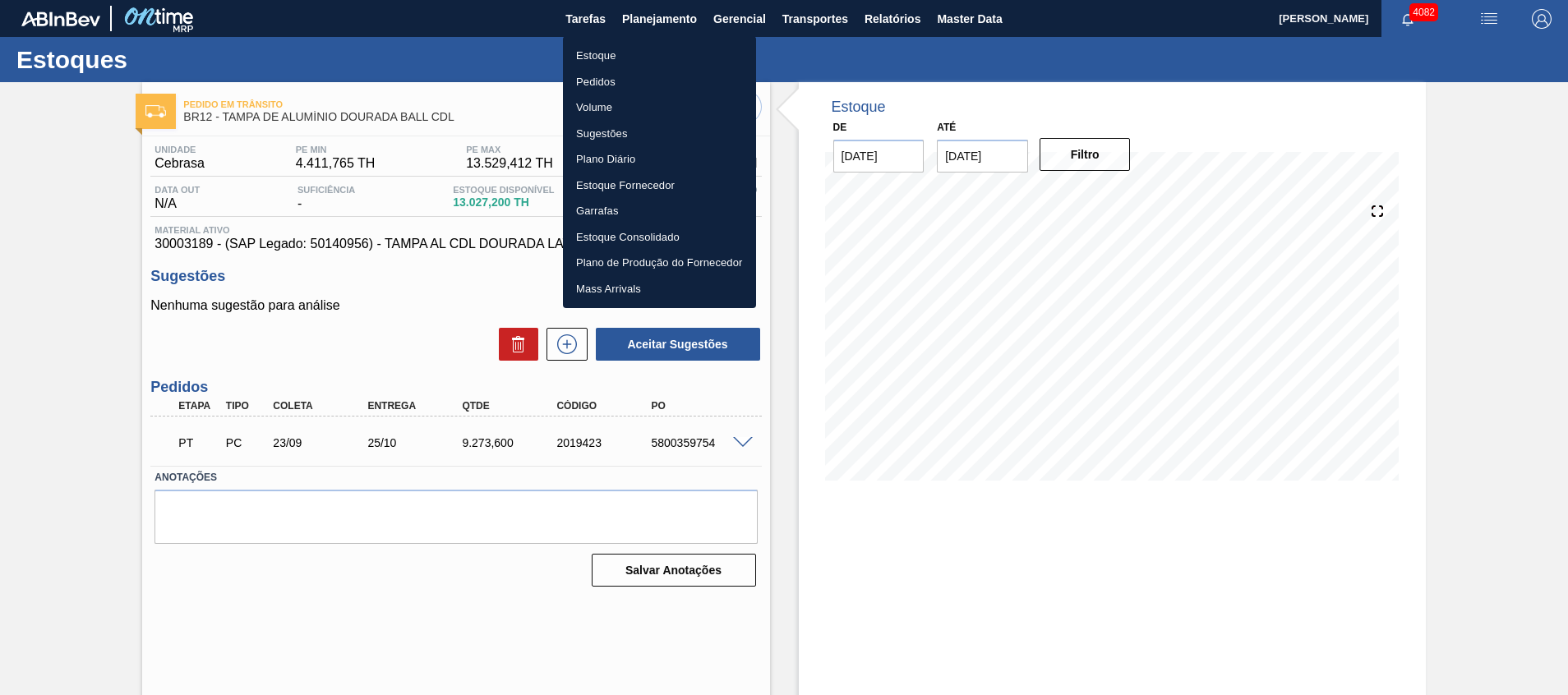
click at [628, 55] on li "Estoque" at bounding box center [660, 55] width 193 height 26
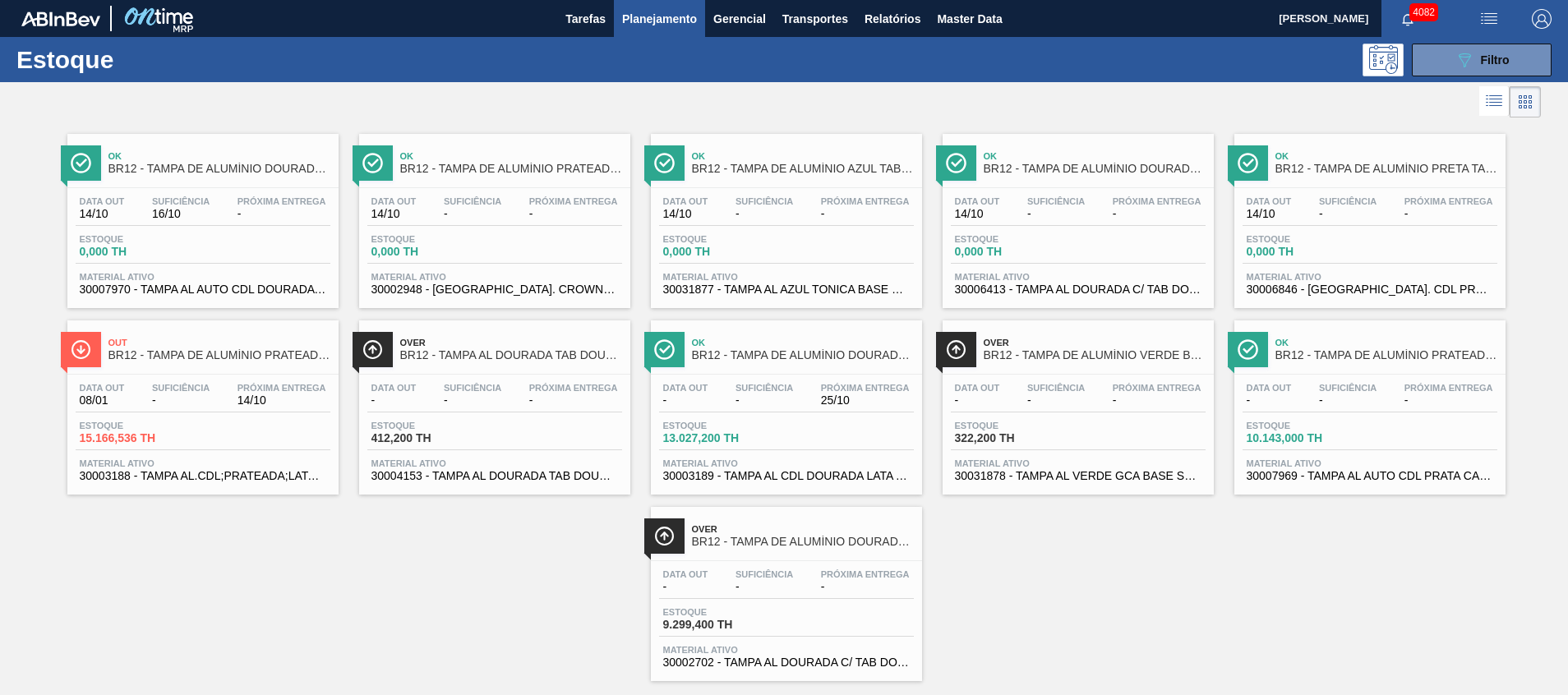
drag, startPoint x: 1434, startPoint y: 64, endPoint x: 1371, endPoint y: 169, distance: 122.4
click at [1434, 64] on button "089F7B8B-B2A5-4AFE-B5C0-19BA573D28AC Filtro" at bounding box center [1481, 59] width 140 height 33
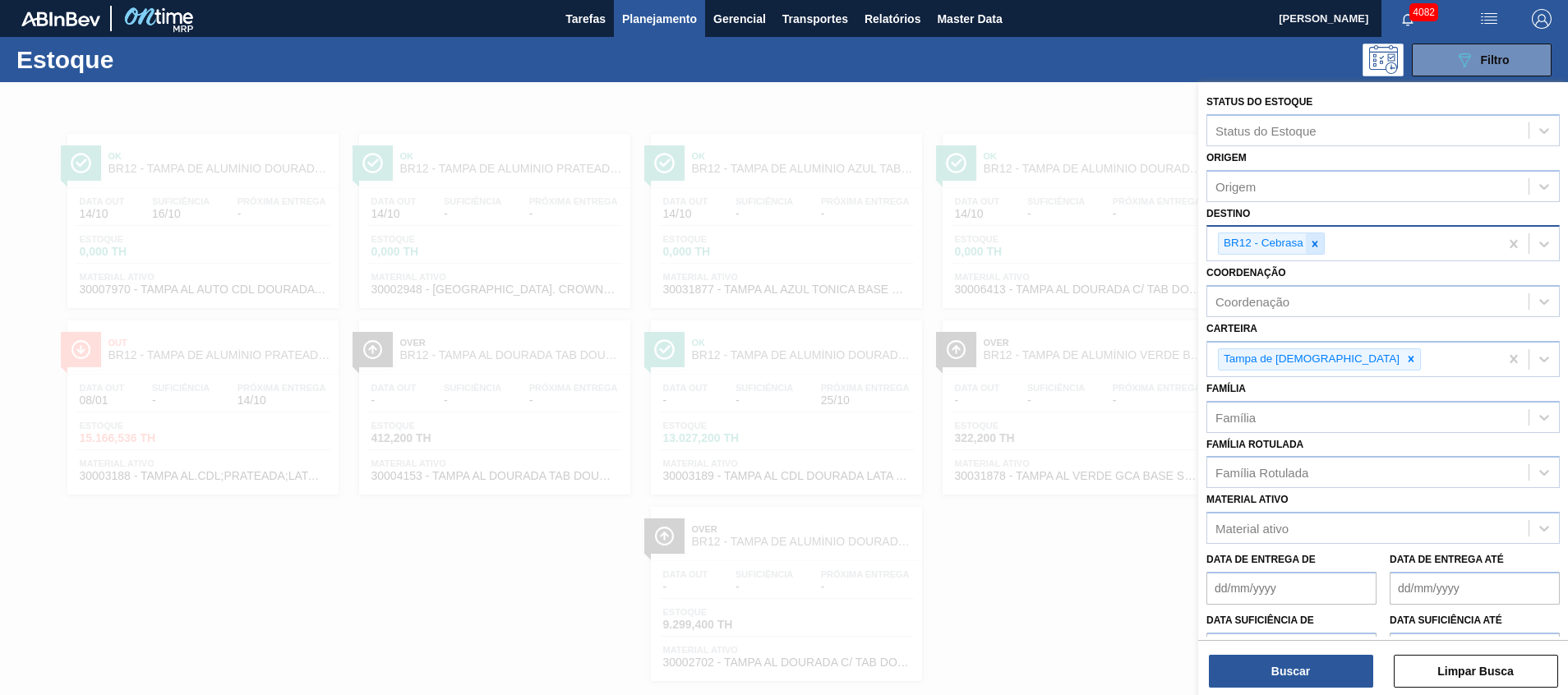
click at [1312, 247] on icon at bounding box center [1315, 244] width 12 height 12
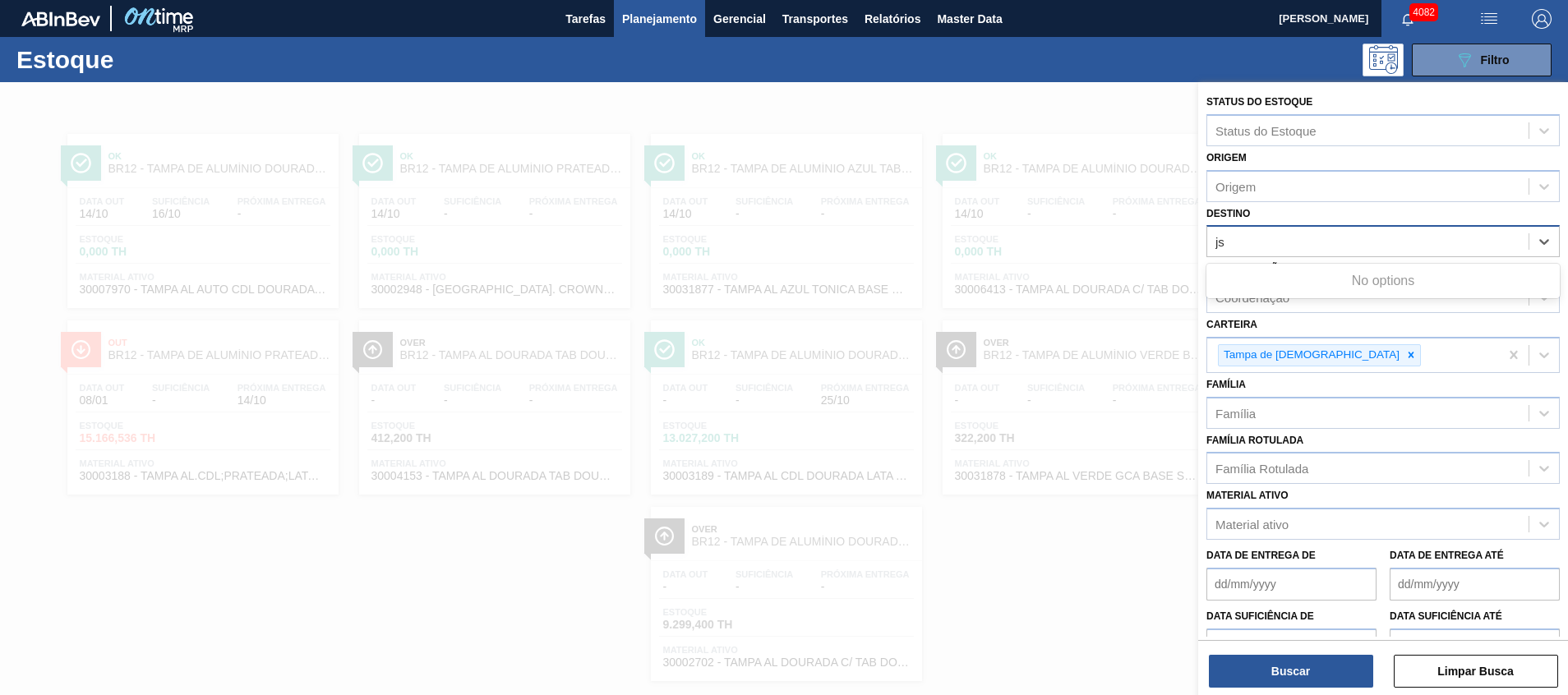
type input "j"
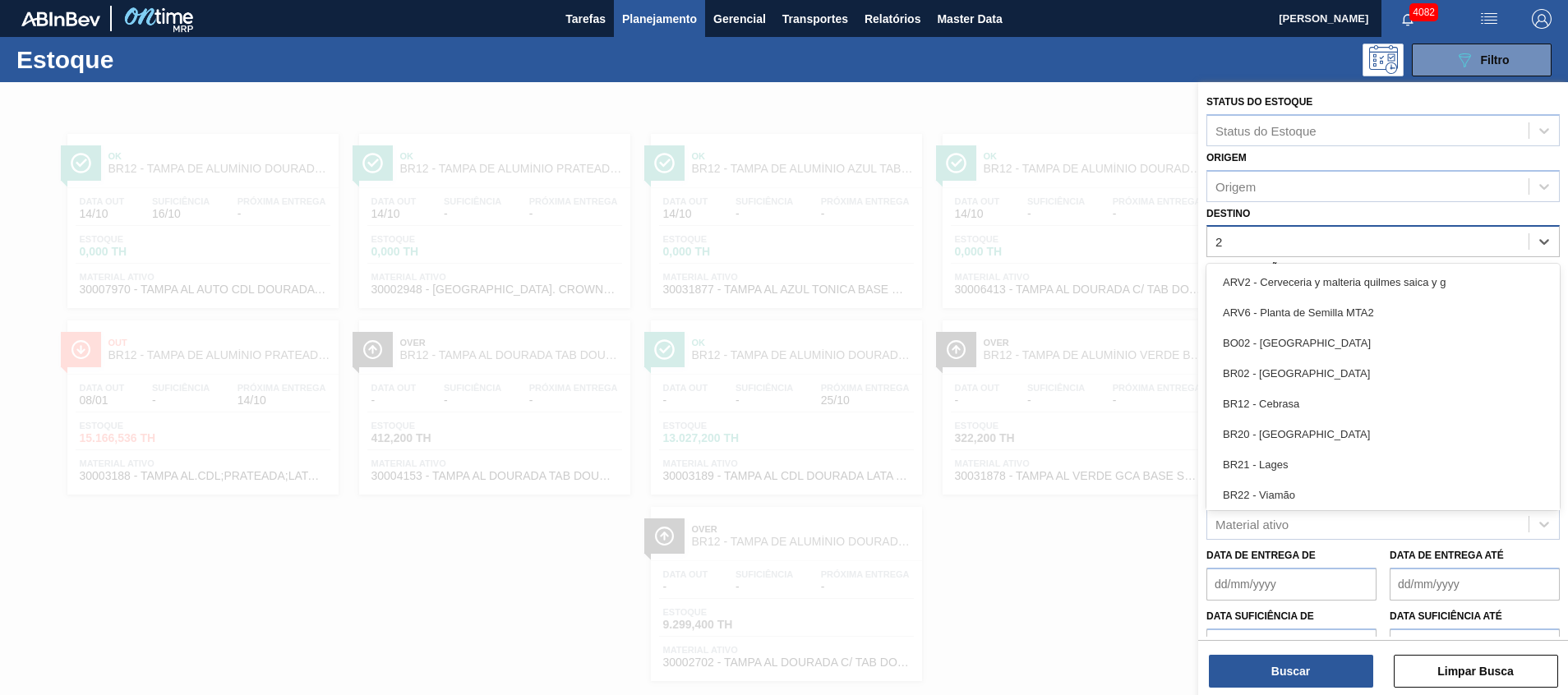
type input "23"
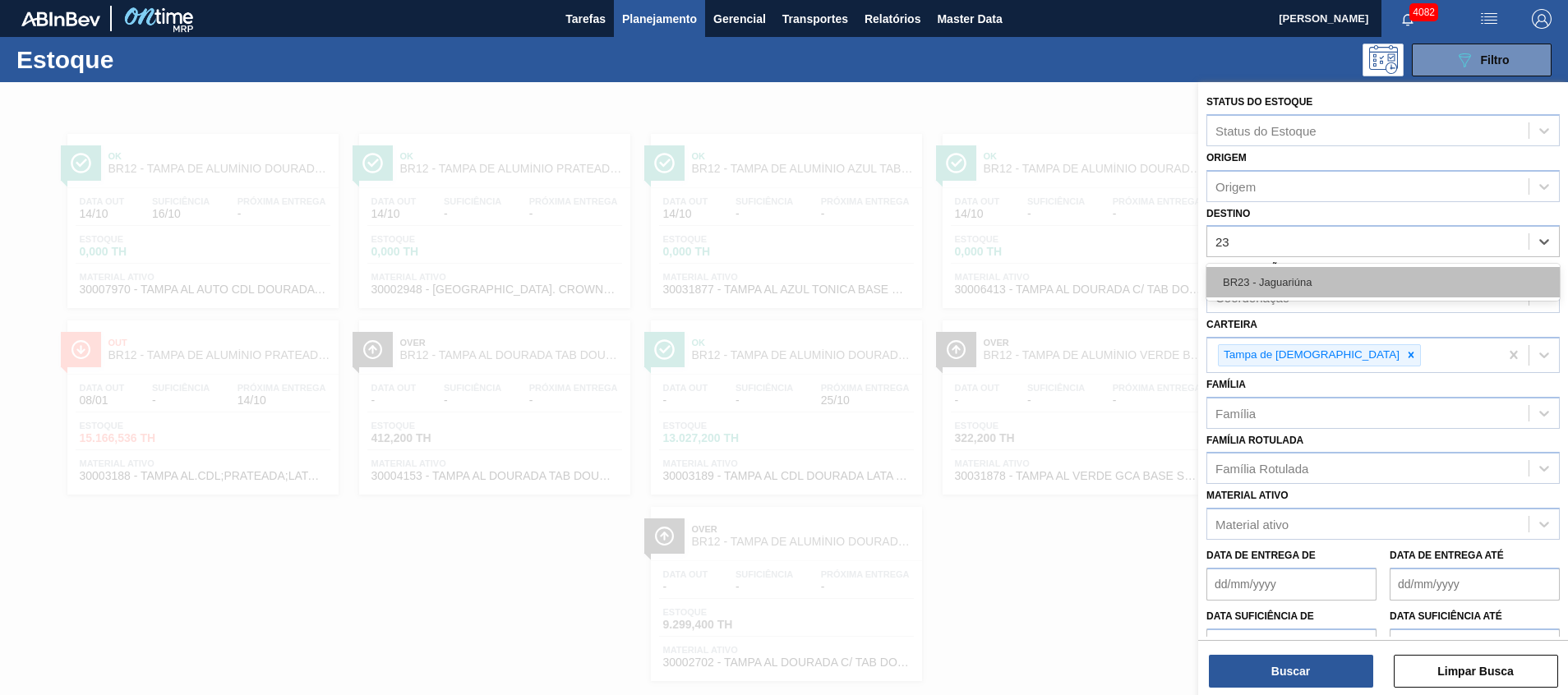
click at [1290, 289] on div "BR23 - Jaguariúna" at bounding box center [1383, 283] width 354 height 31
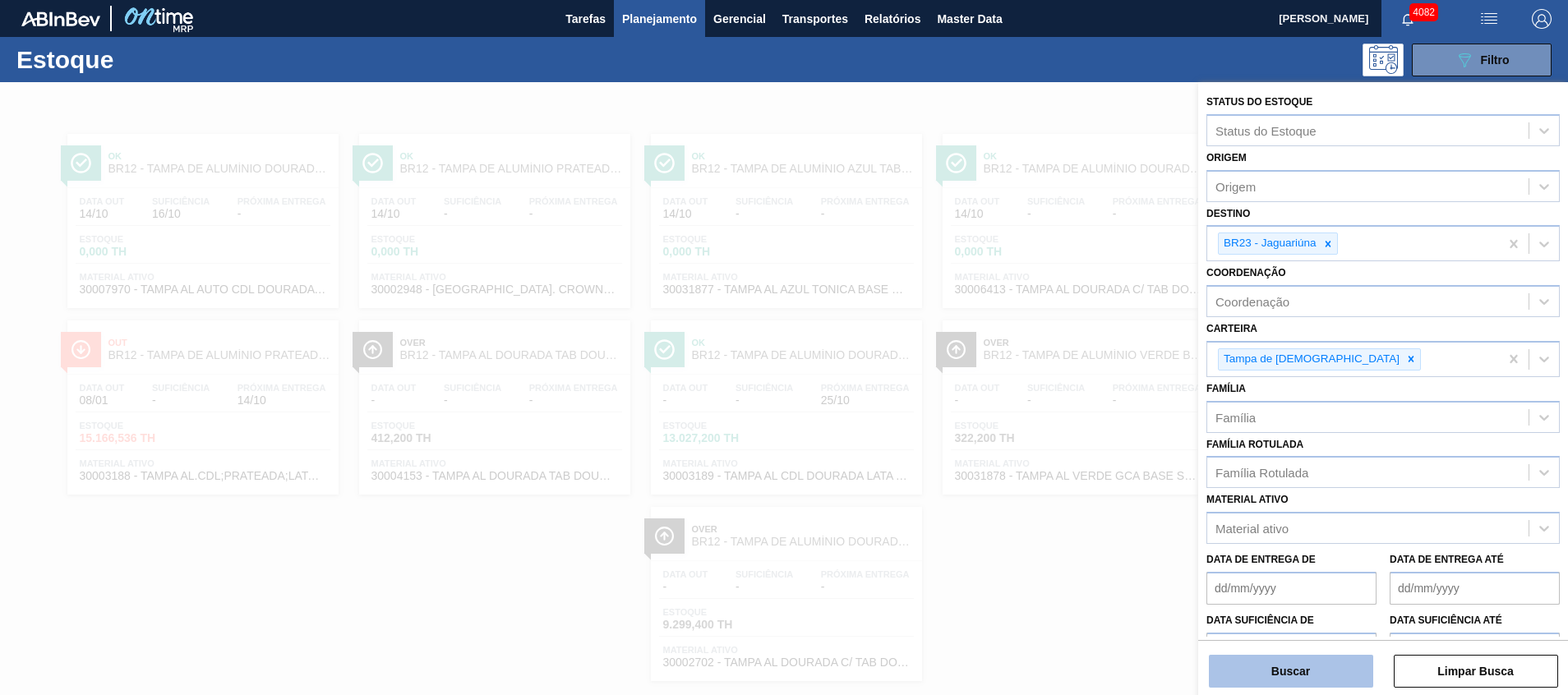
click at [1314, 665] on button "Buscar" at bounding box center [1291, 671] width 165 height 33
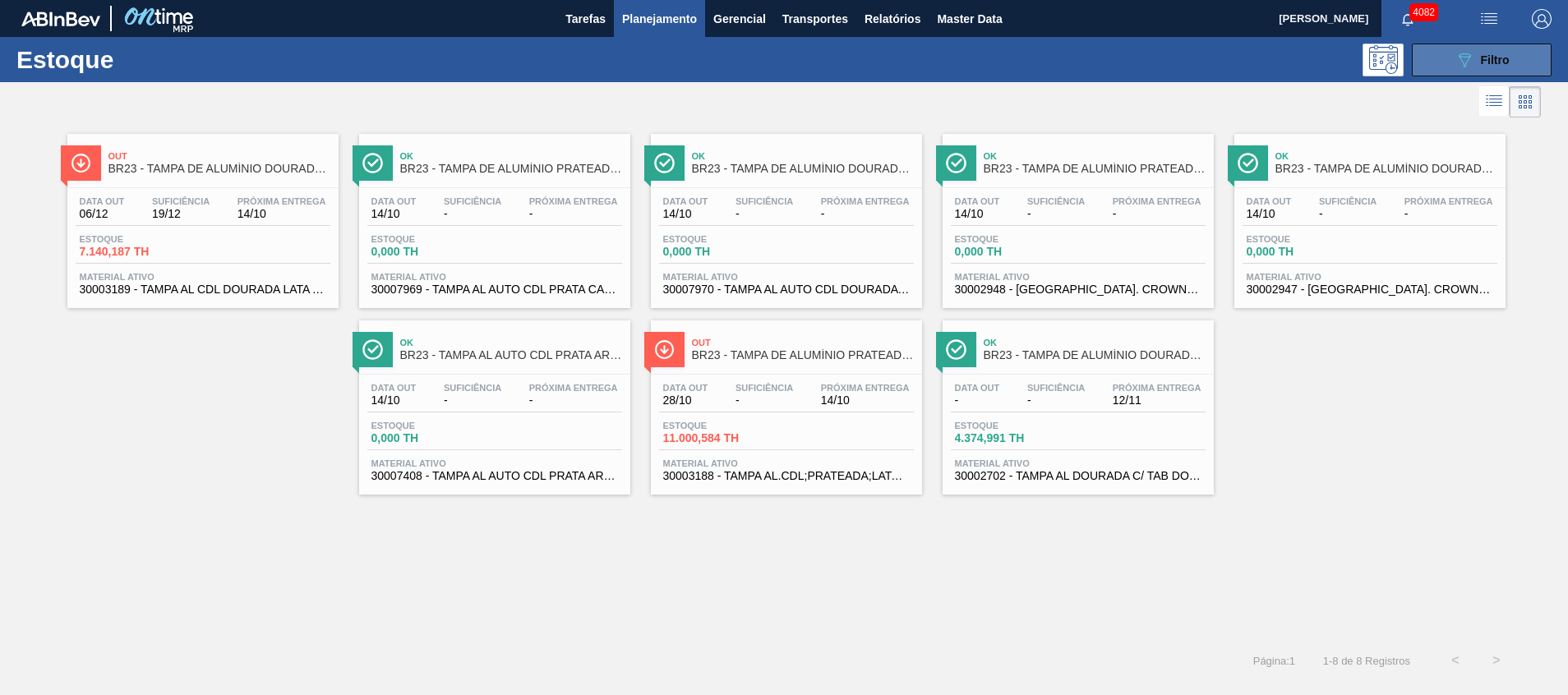
click at [1448, 43] on button "089F7B8B-B2A5-4AFE-B5C0-19BA573D28AC Filtro" at bounding box center [1481, 59] width 140 height 33
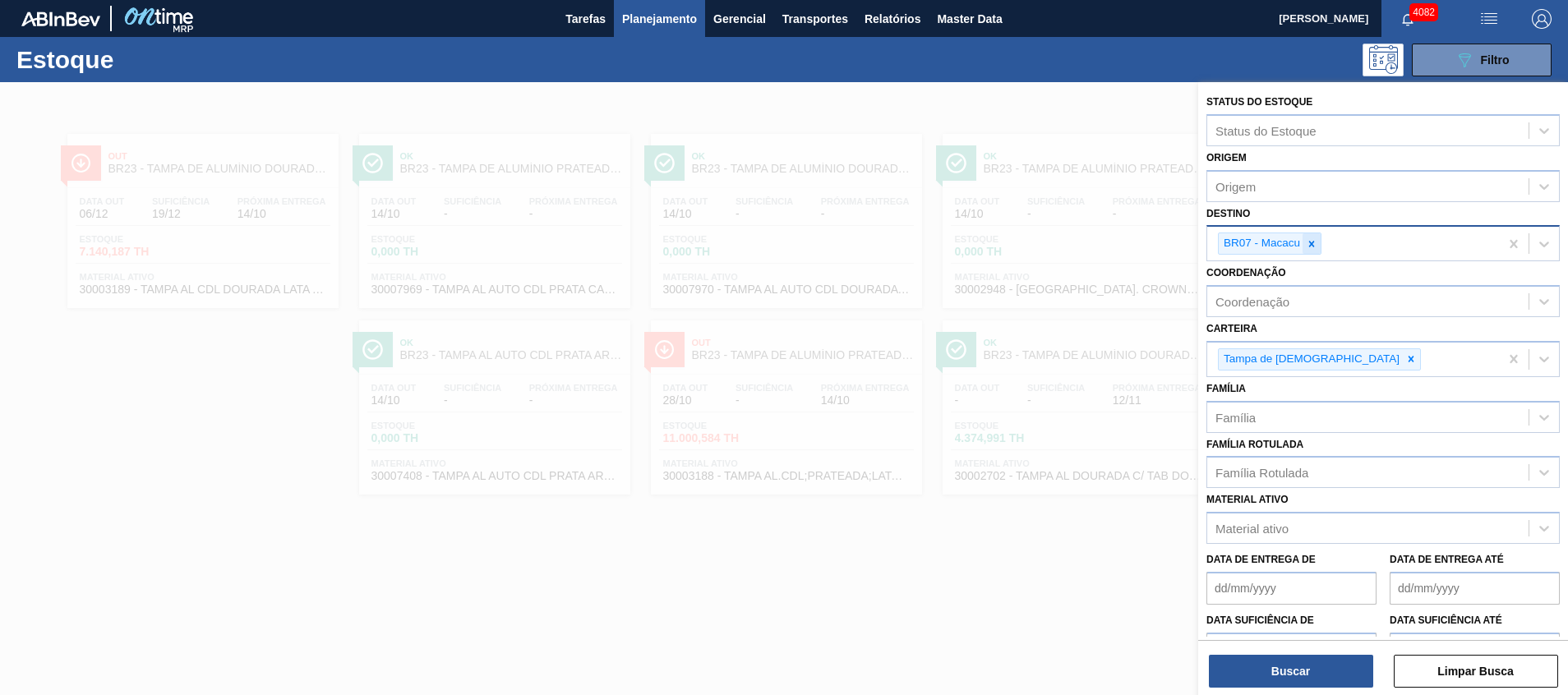
click at [1313, 244] on icon at bounding box center [1312, 244] width 12 height 12
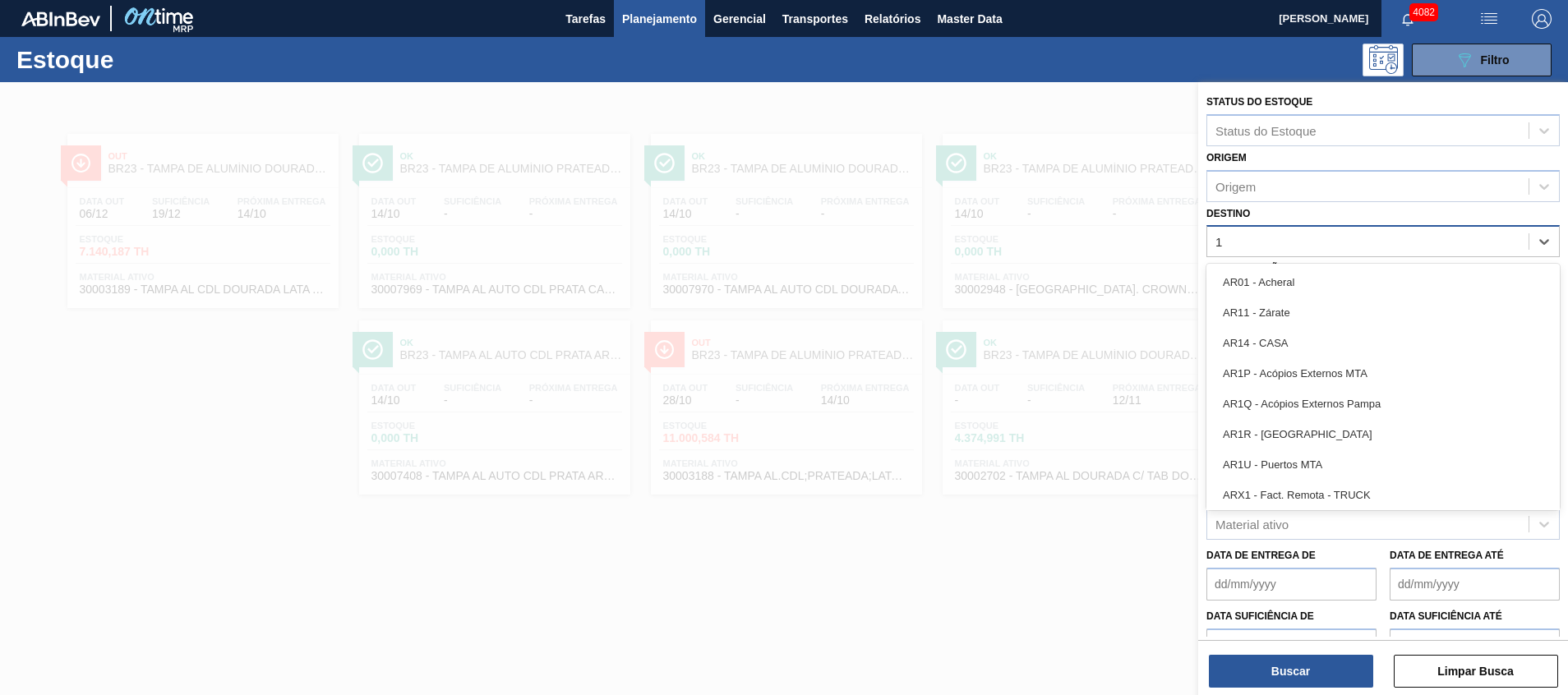
type input "17"
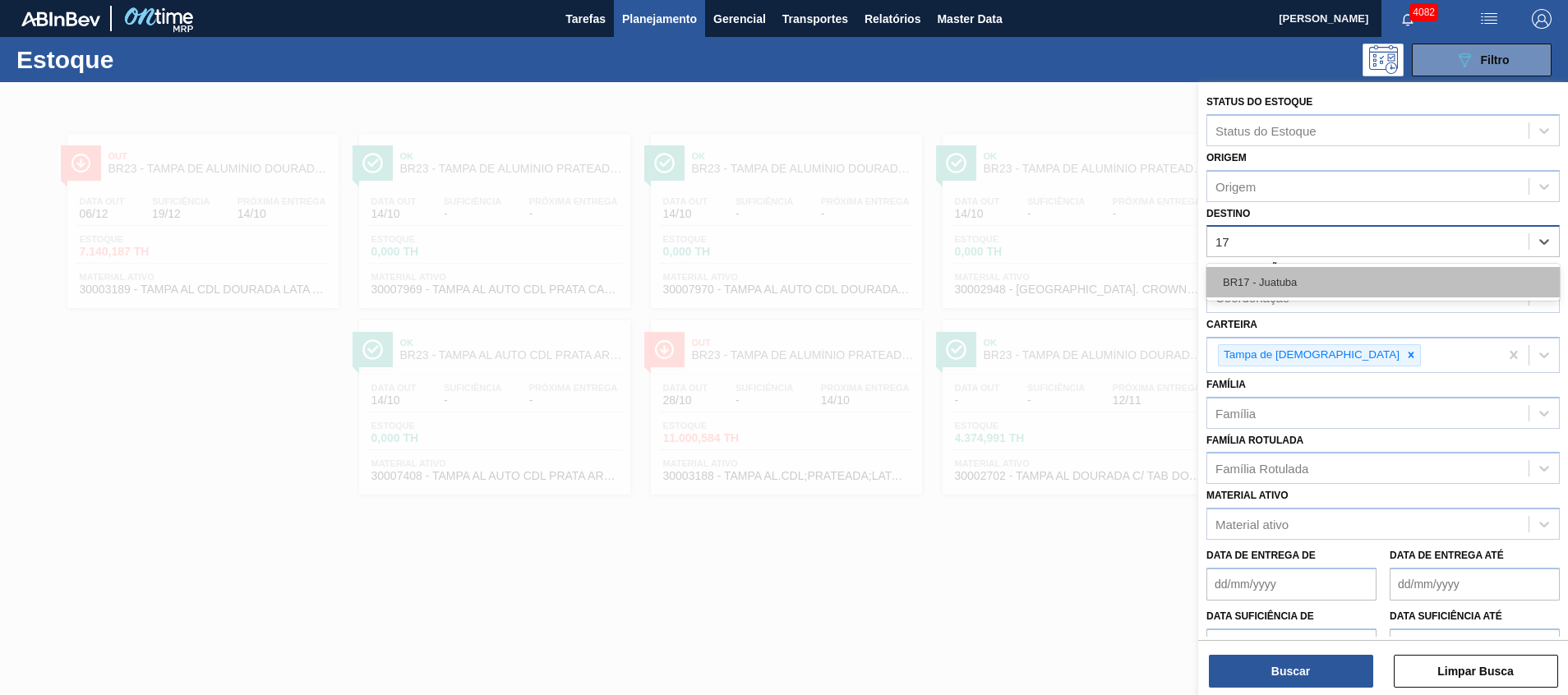
click at [1284, 292] on div "BR17 - Juatuba" at bounding box center [1383, 283] width 354 height 31
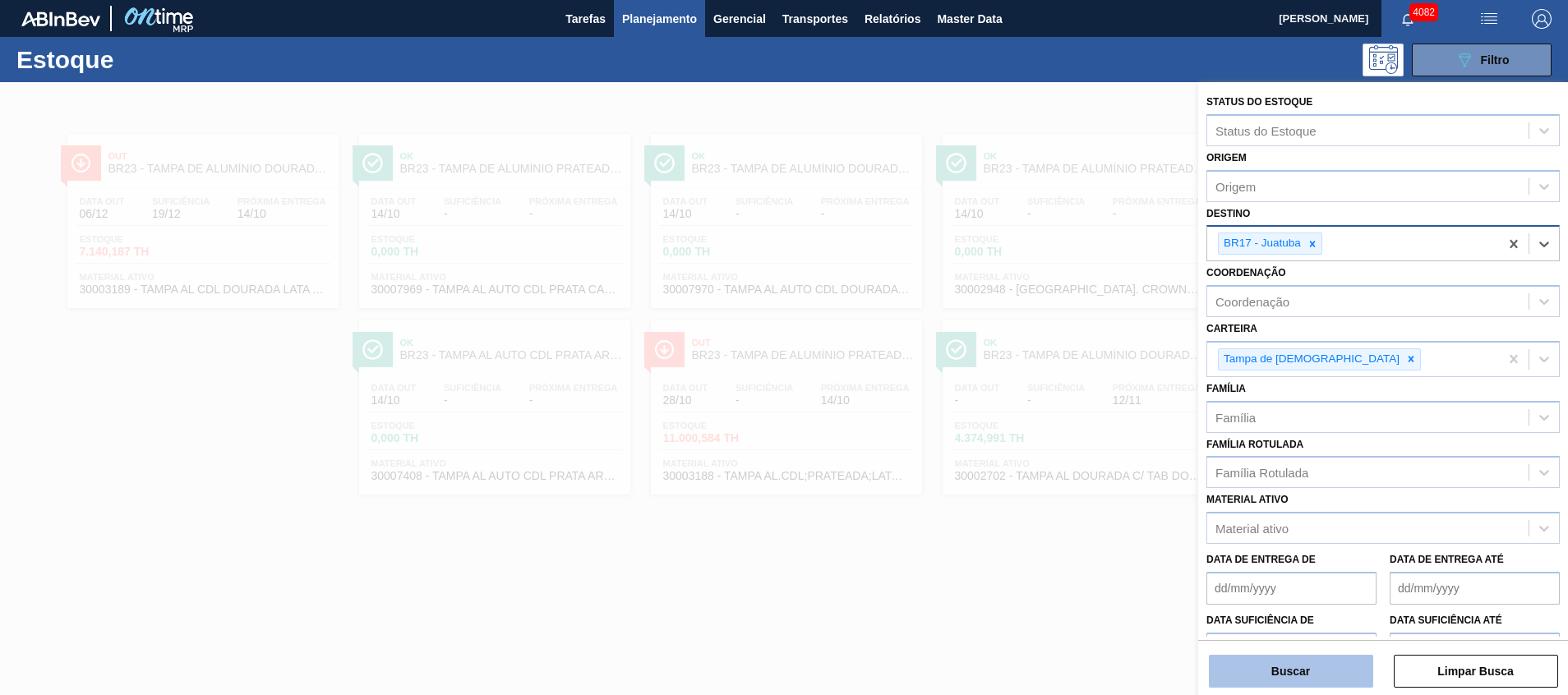
click at [1301, 674] on button "Buscar" at bounding box center [1291, 671] width 165 height 33
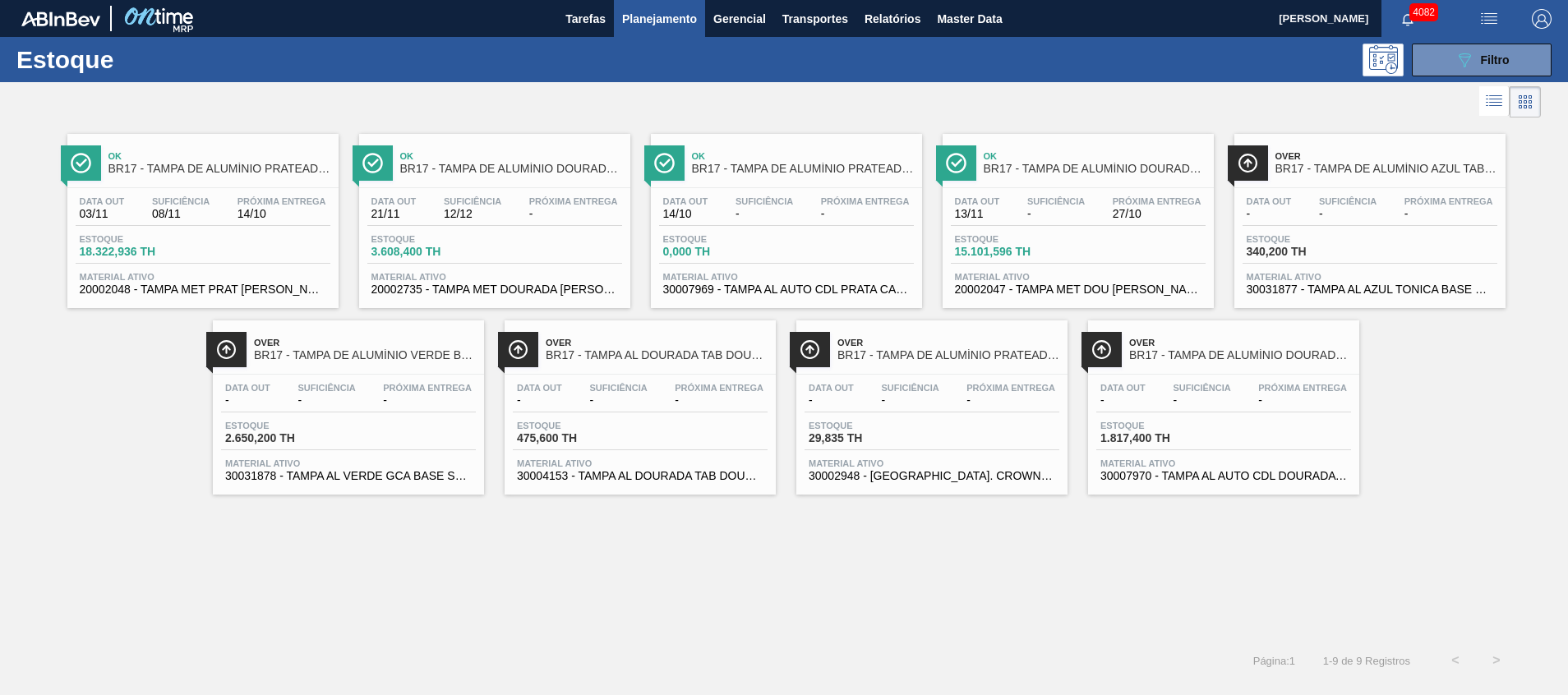
click at [293, 289] on span "20002048 - TAMPA MET PRAT ANEL PRATA CERVEJA CX600" at bounding box center [203, 289] width 247 height 13
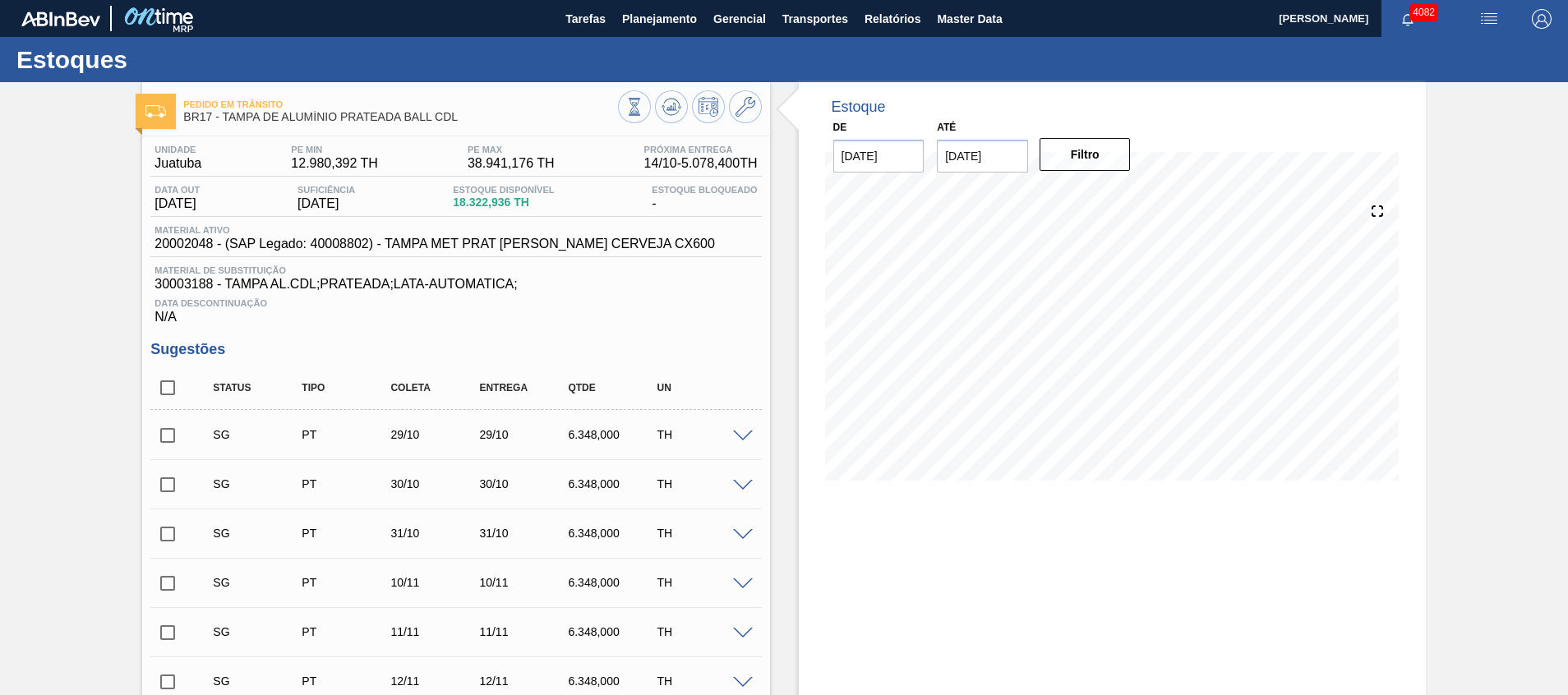
click at [167, 395] on input "checkbox" at bounding box center [167, 388] width 35 height 35
checkbox input "true"
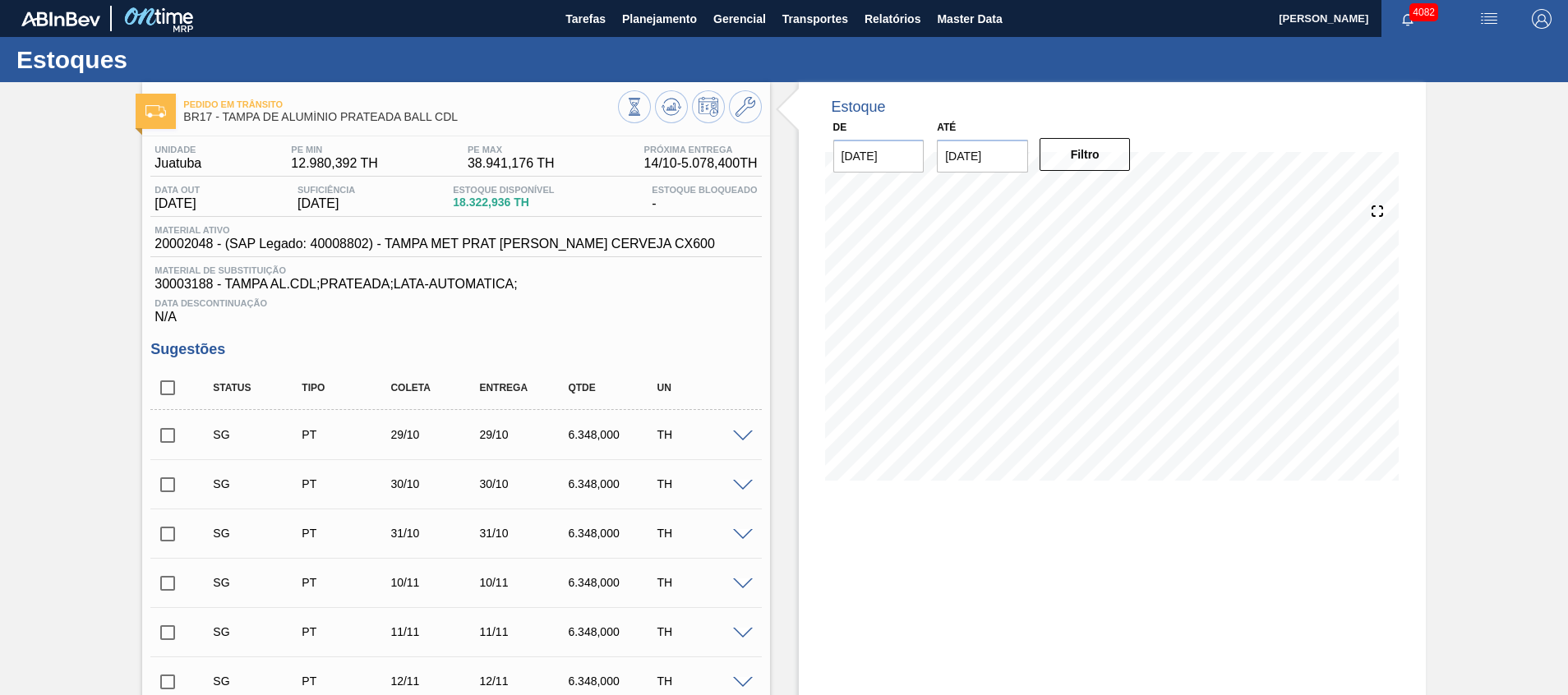
checkbox input "true"
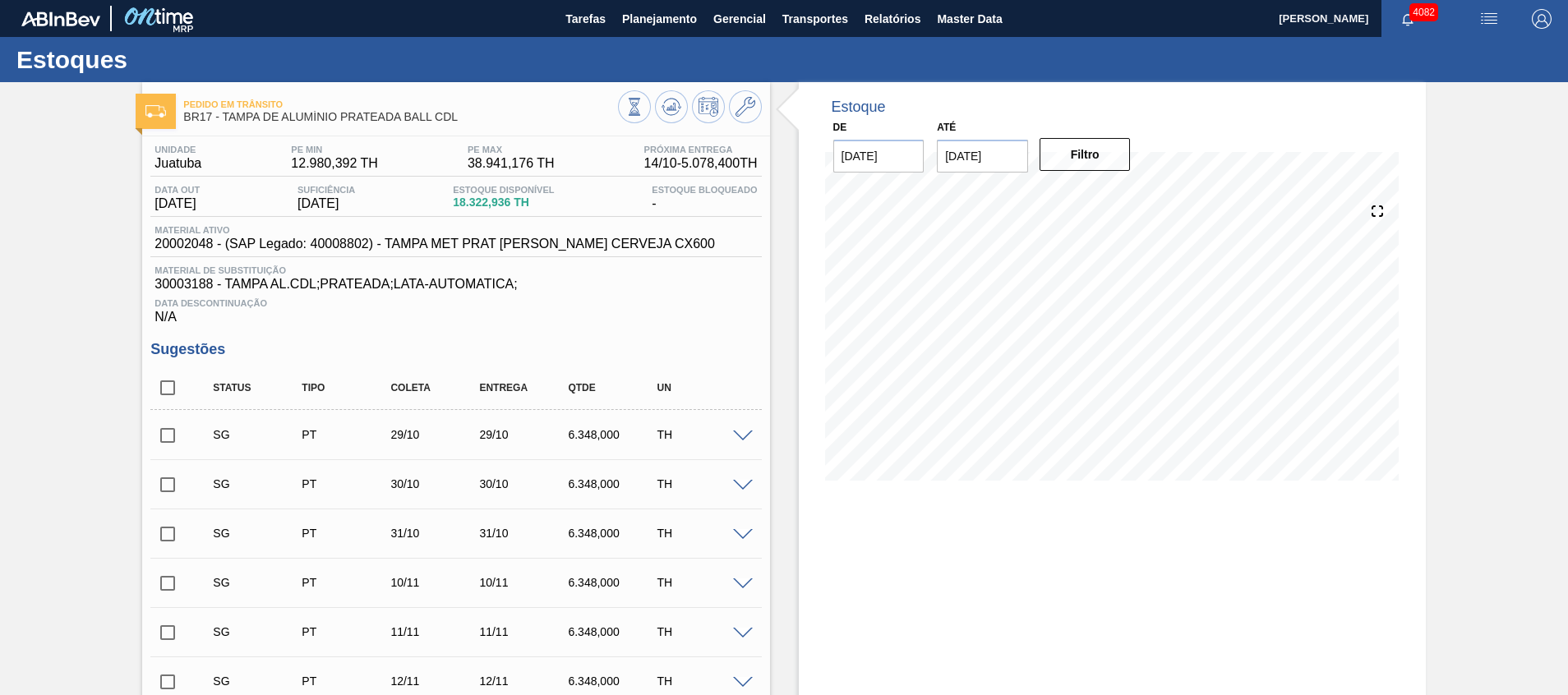
checkbox input "true"
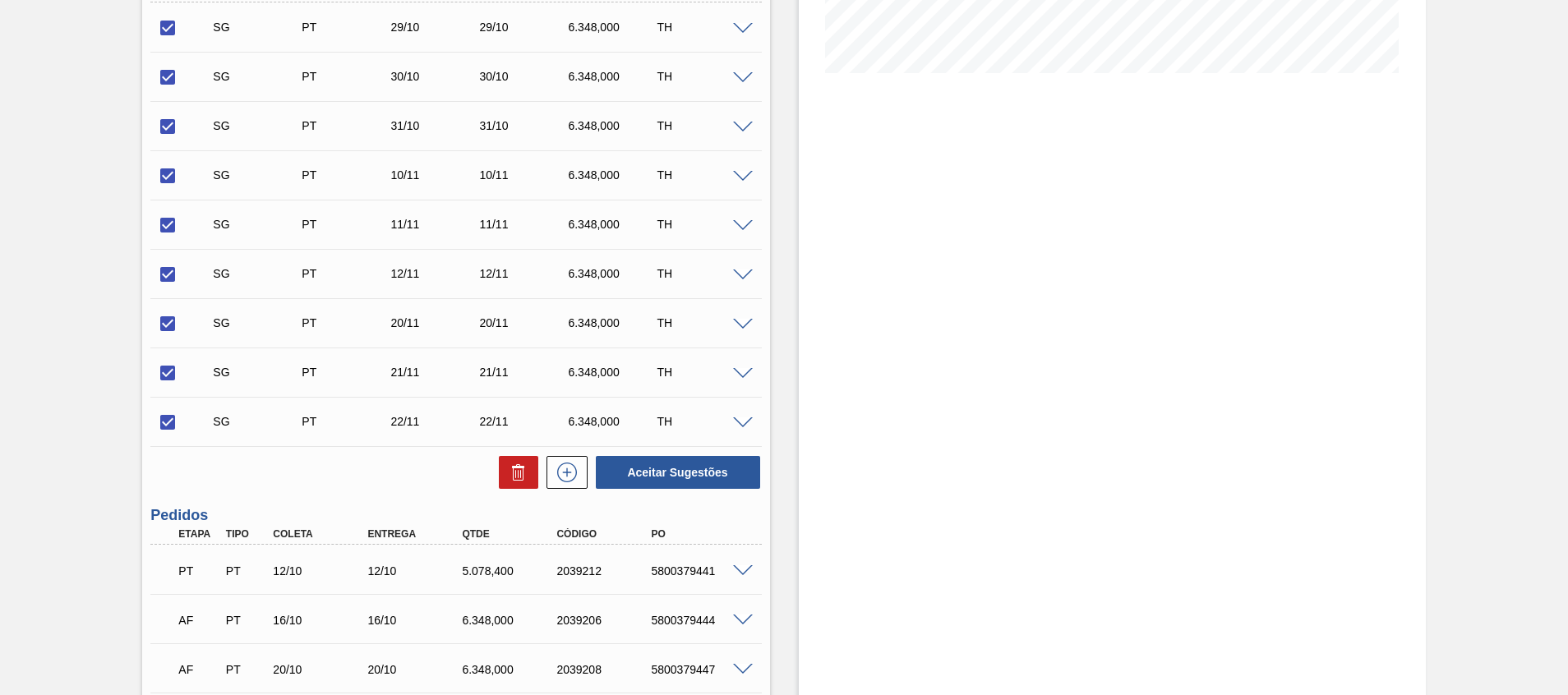
scroll to position [616, 0]
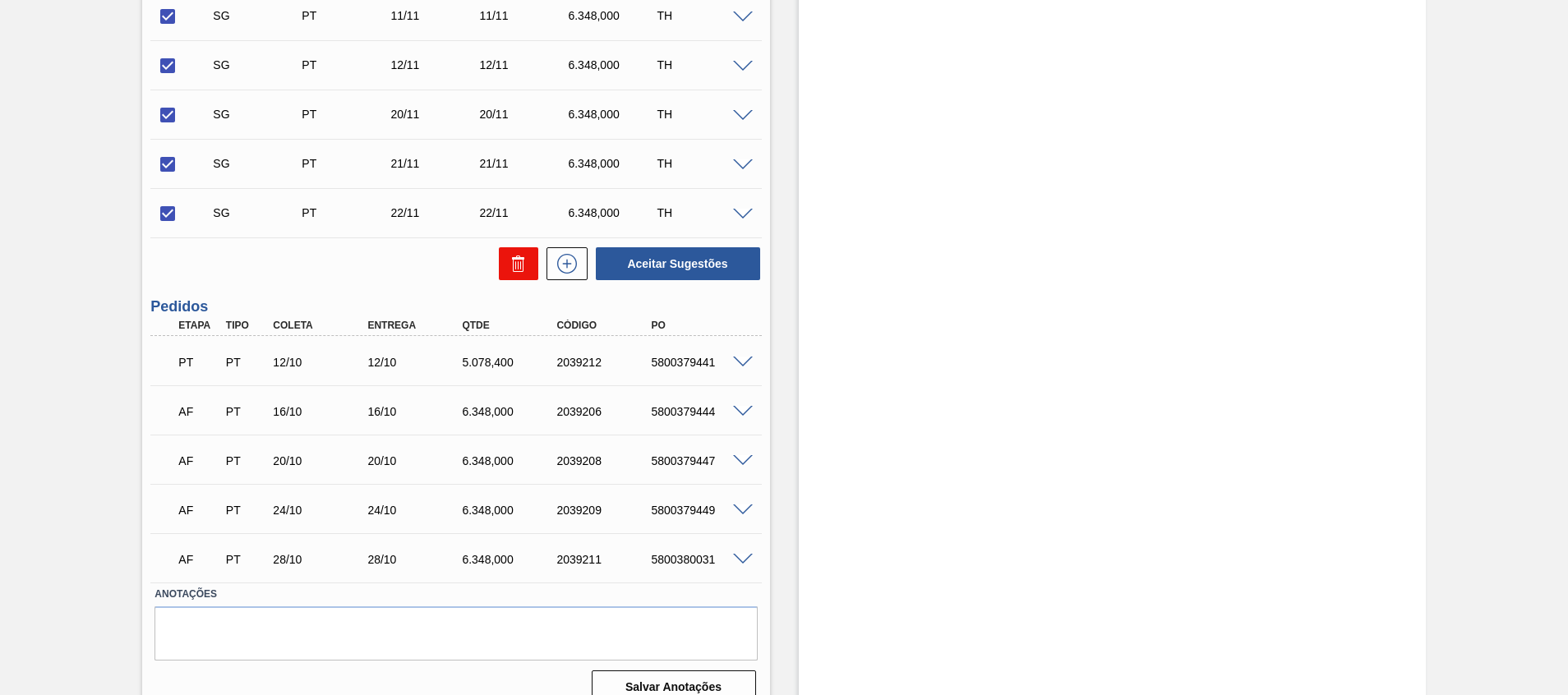
click at [515, 264] on icon at bounding box center [515, 266] width 1 height 8
checkbox input "false"
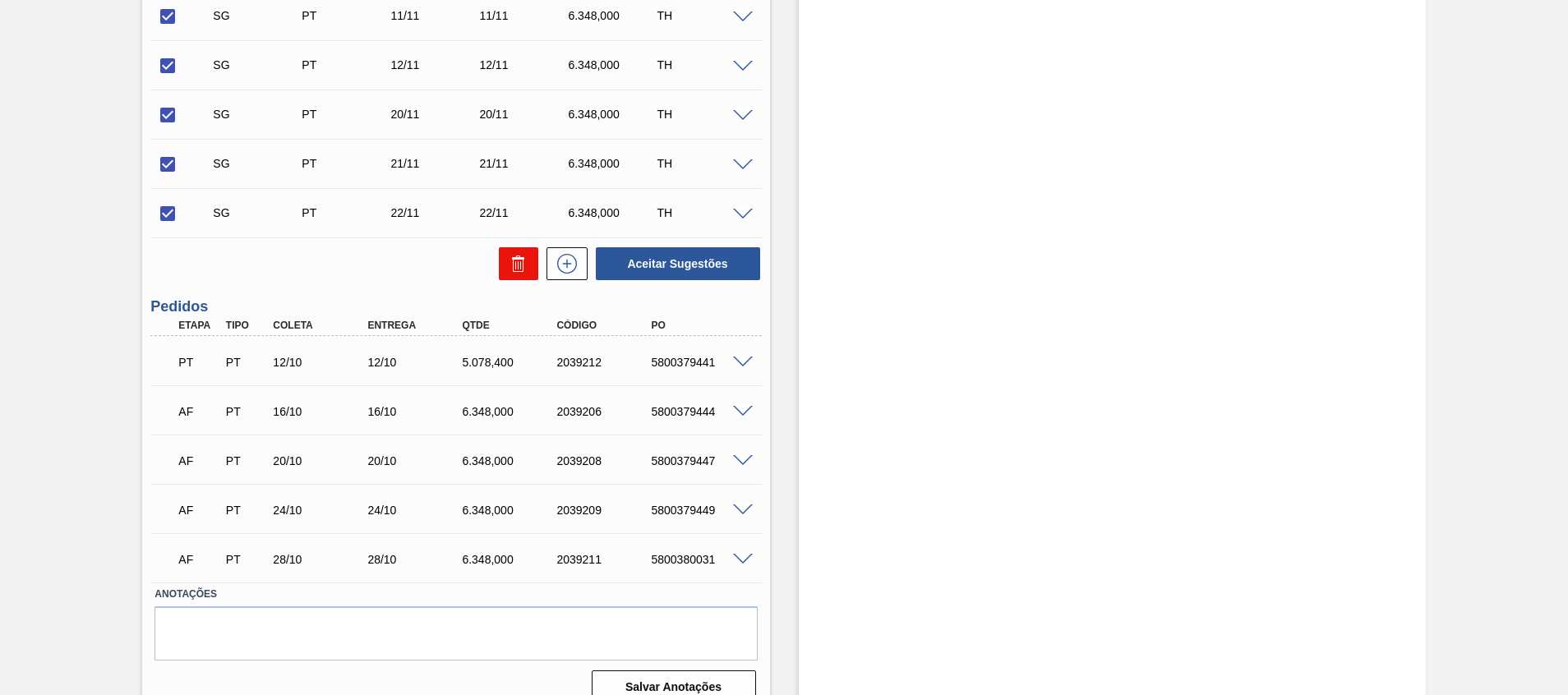
checkbox input "false"
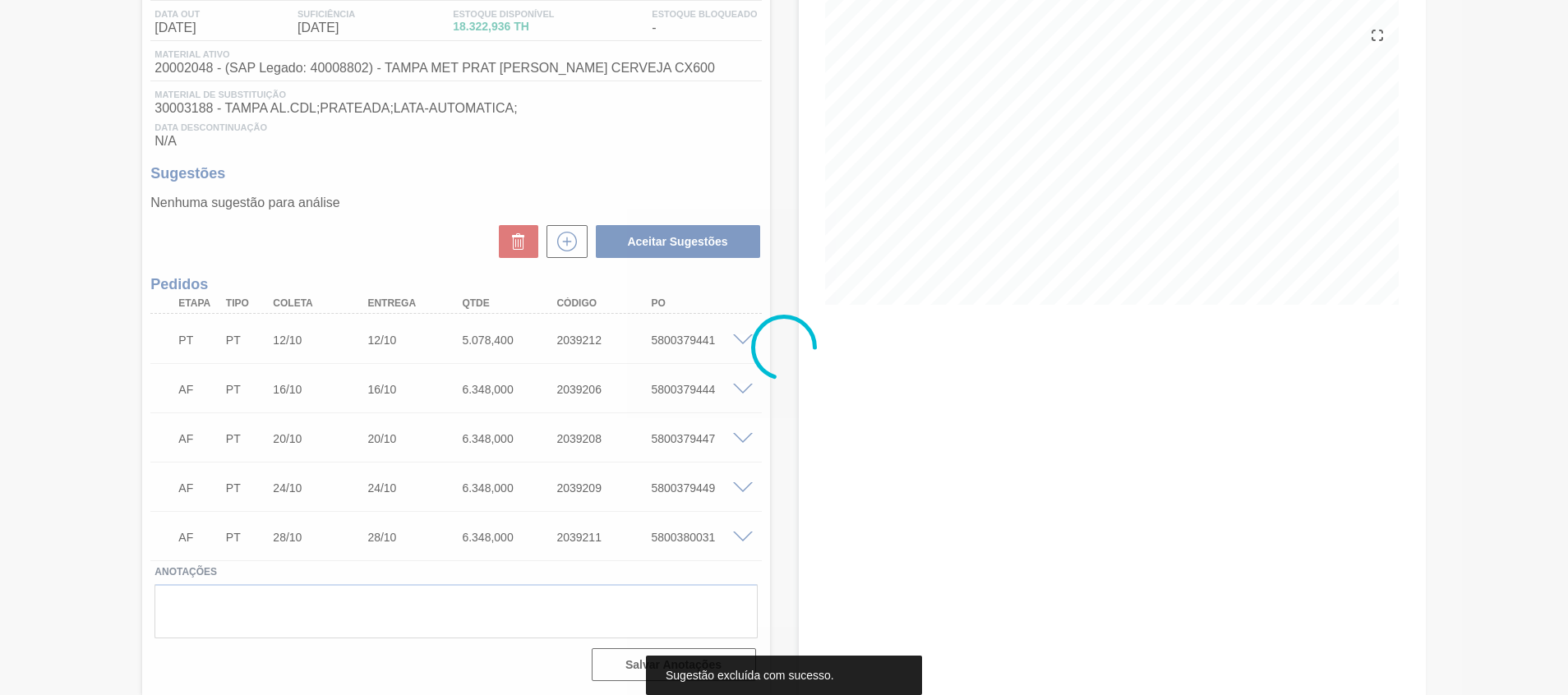
scroll to position [0, 0]
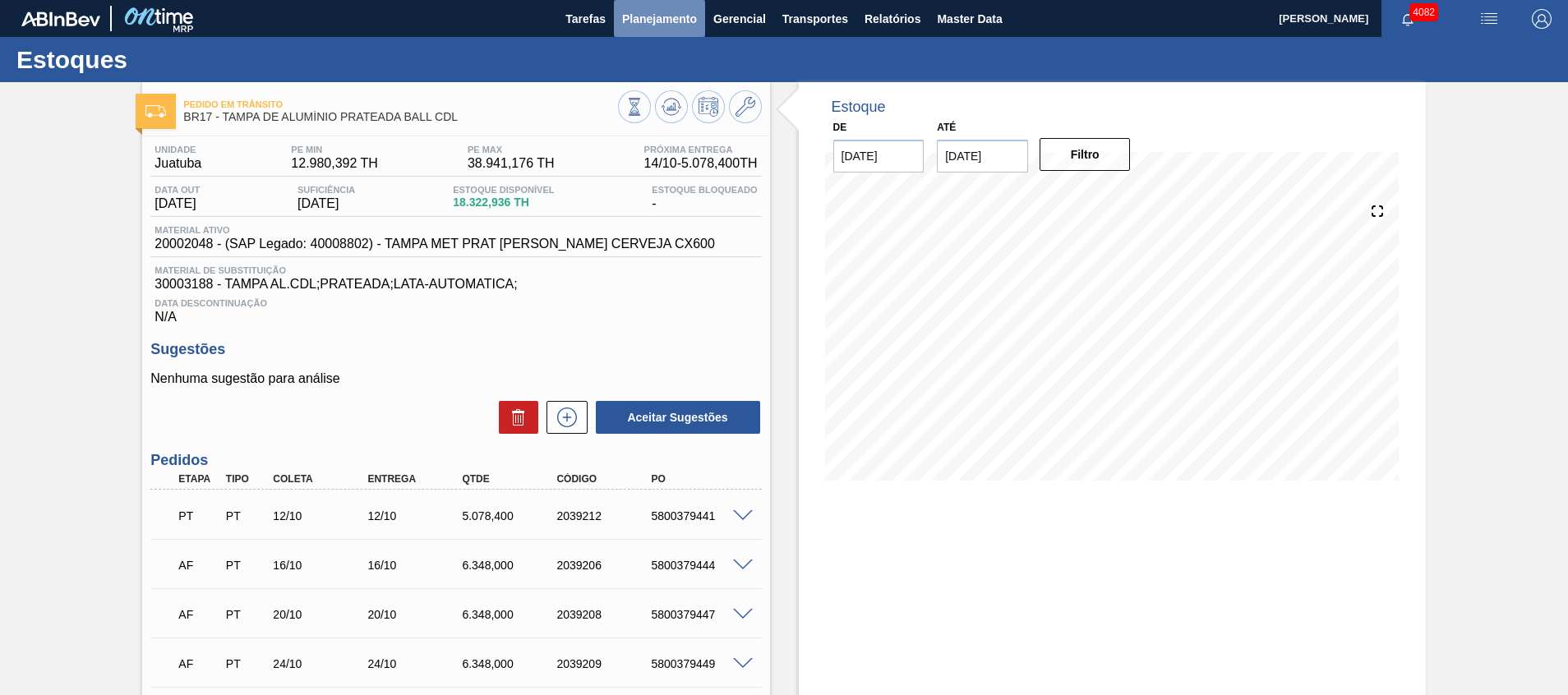
click at [663, 25] on span "Planejamento" at bounding box center [659, 19] width 75 height 20
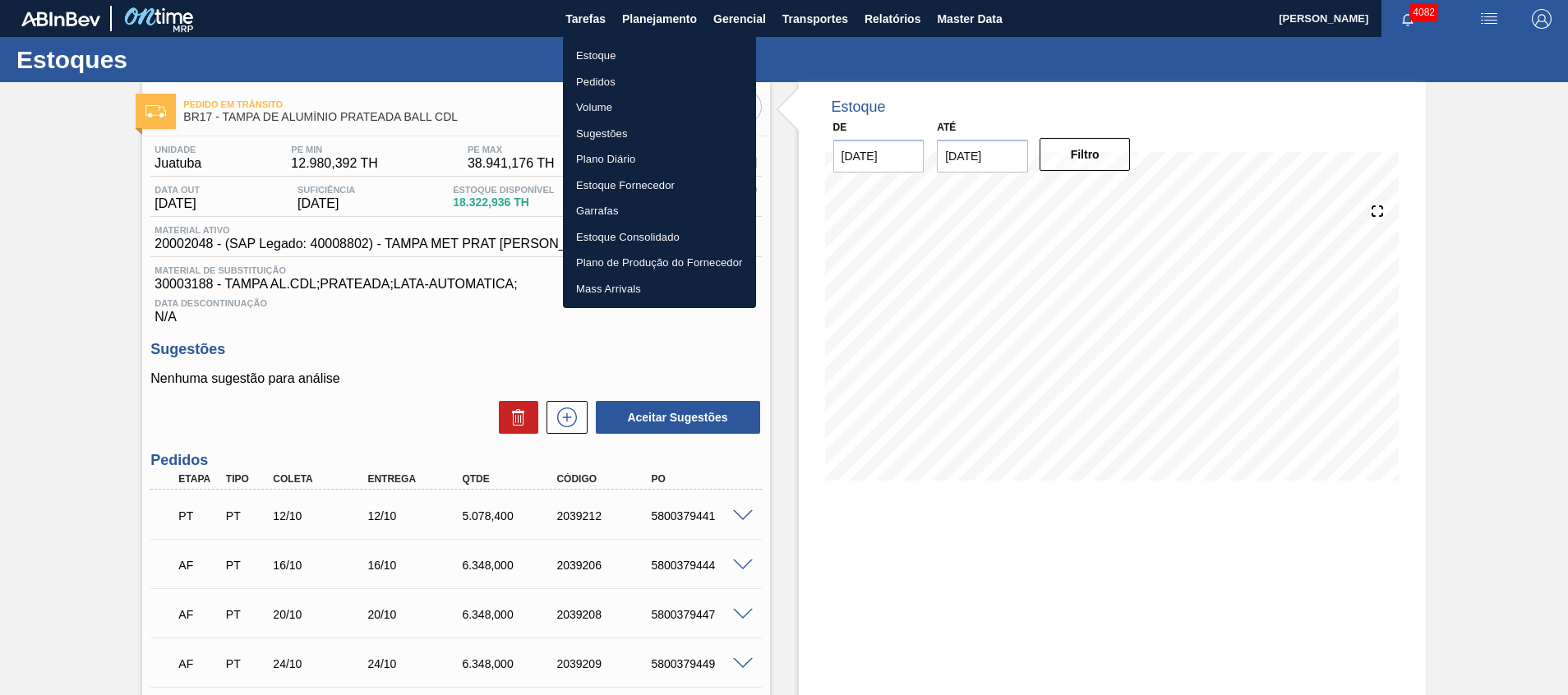
click at [655, 55] on li "Estoque" at bounding box center [660, 55] width 193 height 26
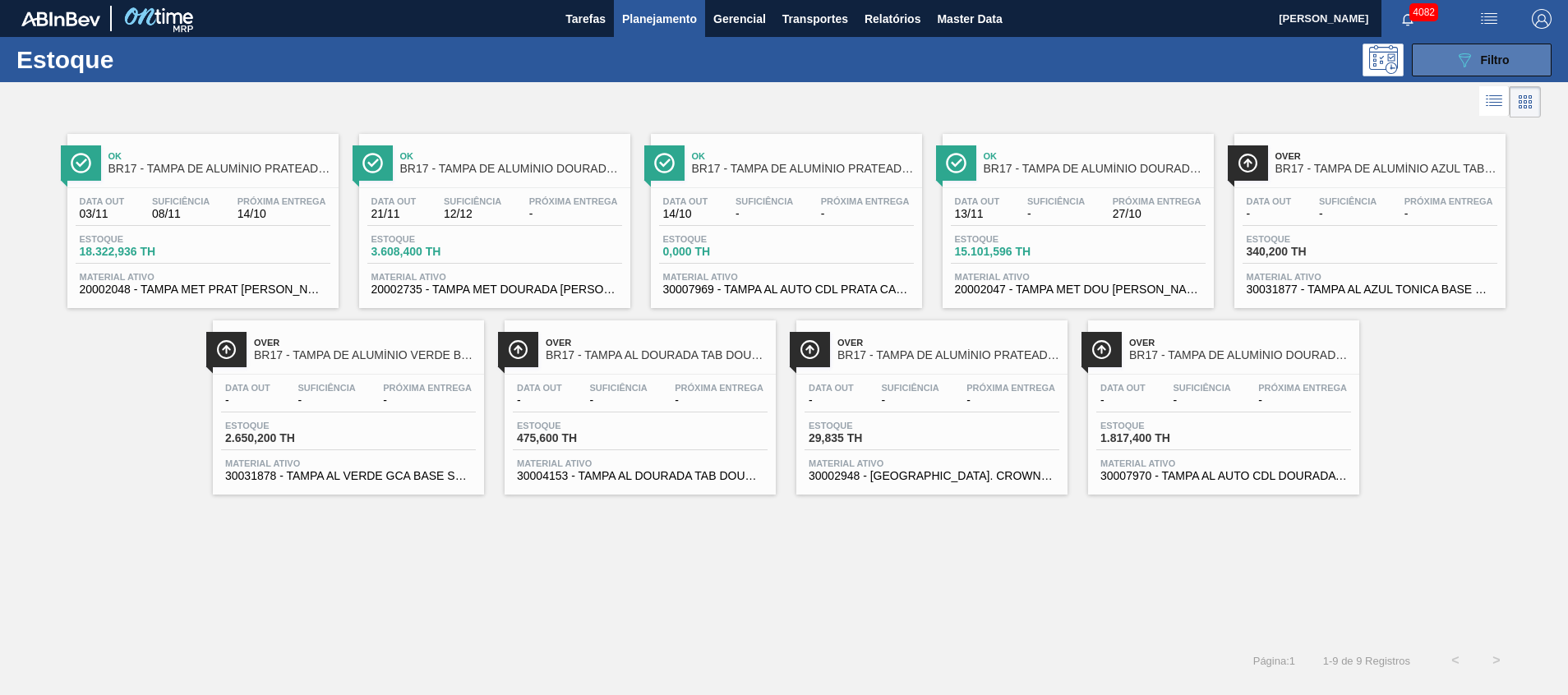
click at [1420, 45] on button "089F7B8B-B2A5-4AFE-B5C0-19BA573D28AC Filtro" at bounding box center [1481, 59] width 140 height 33
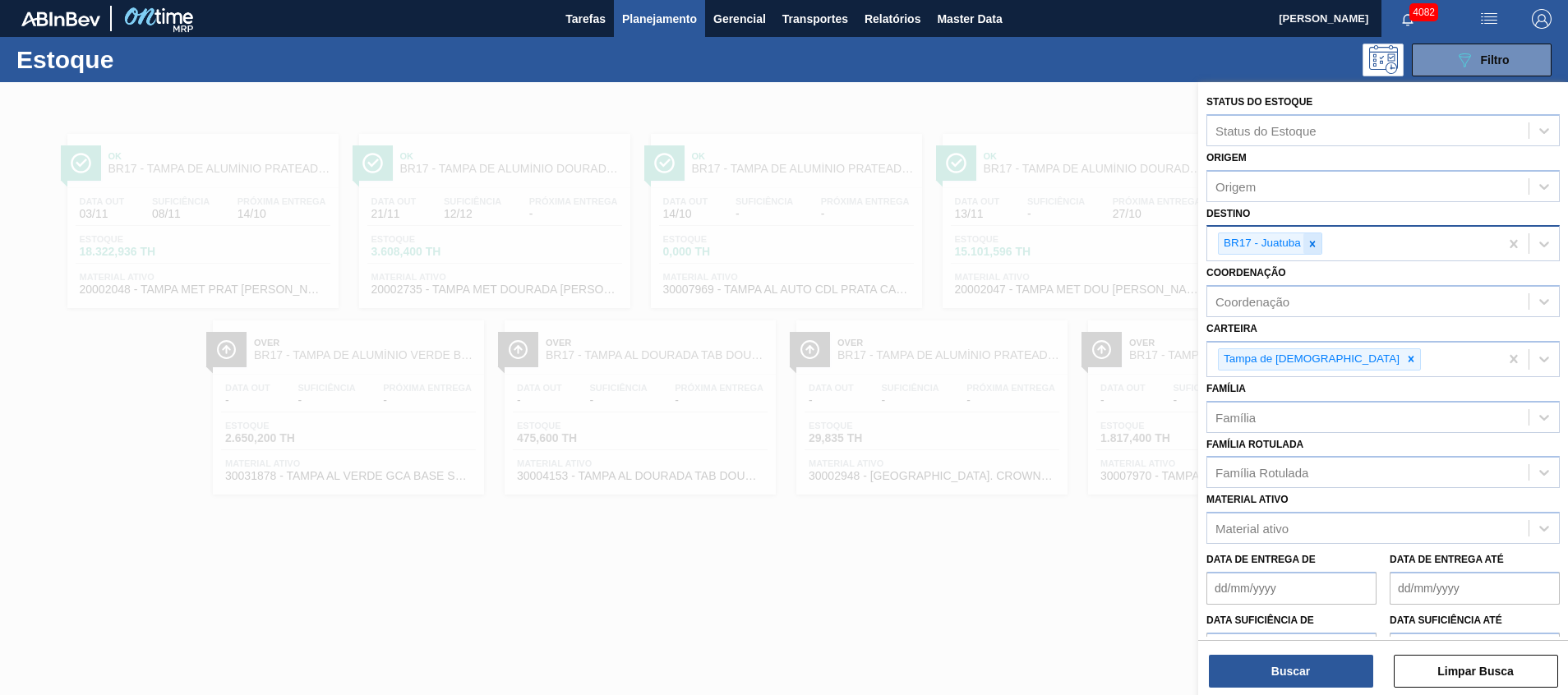
click at [1309, 244] on icon at bounding box center [1313, 244] width 12 height 12
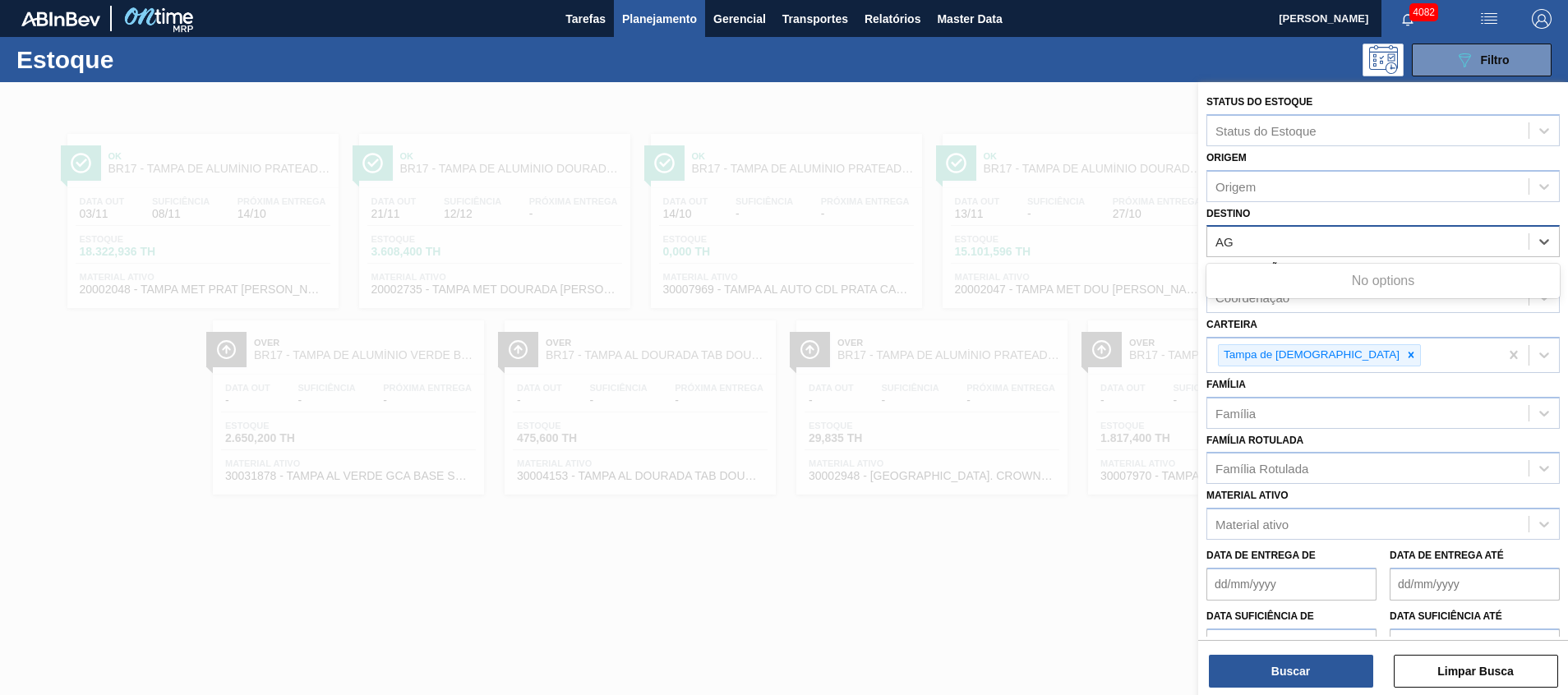
type input "A"
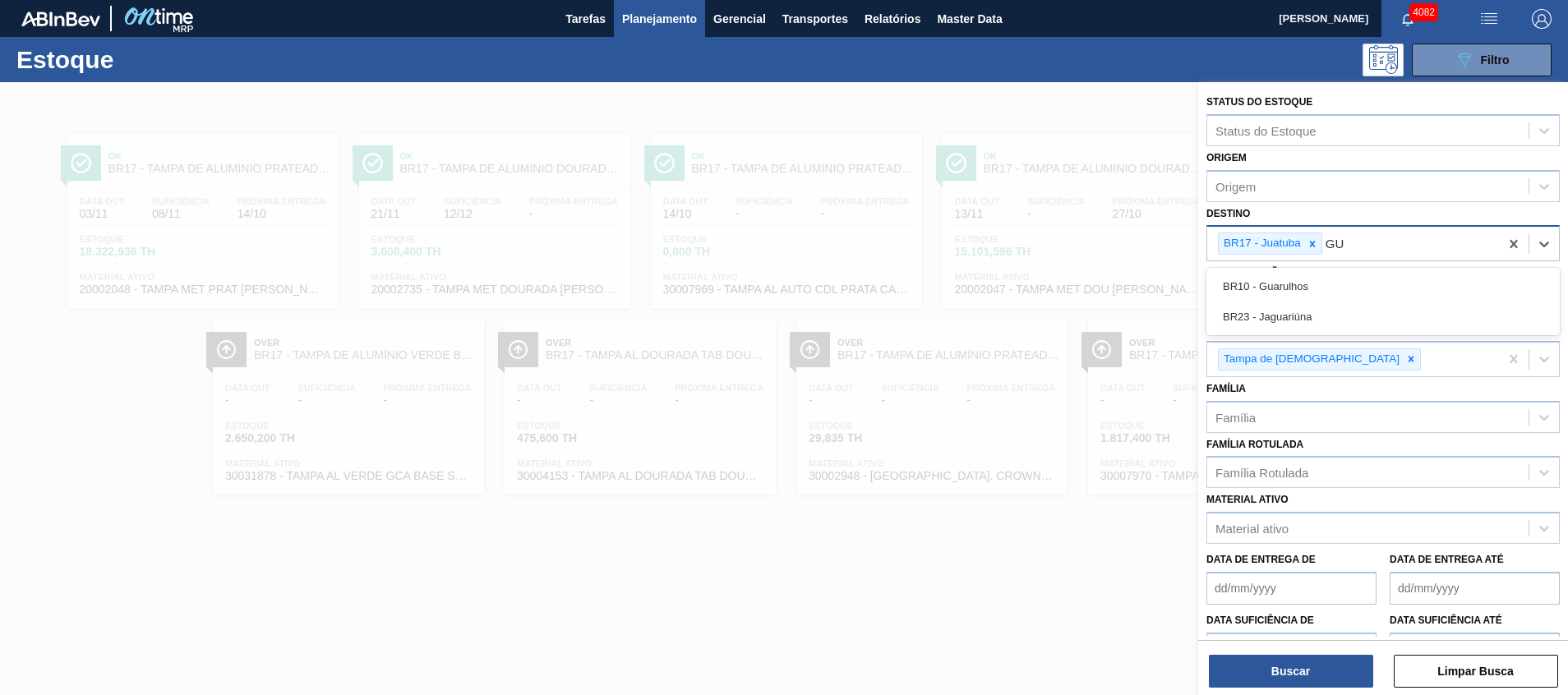
type input "G"
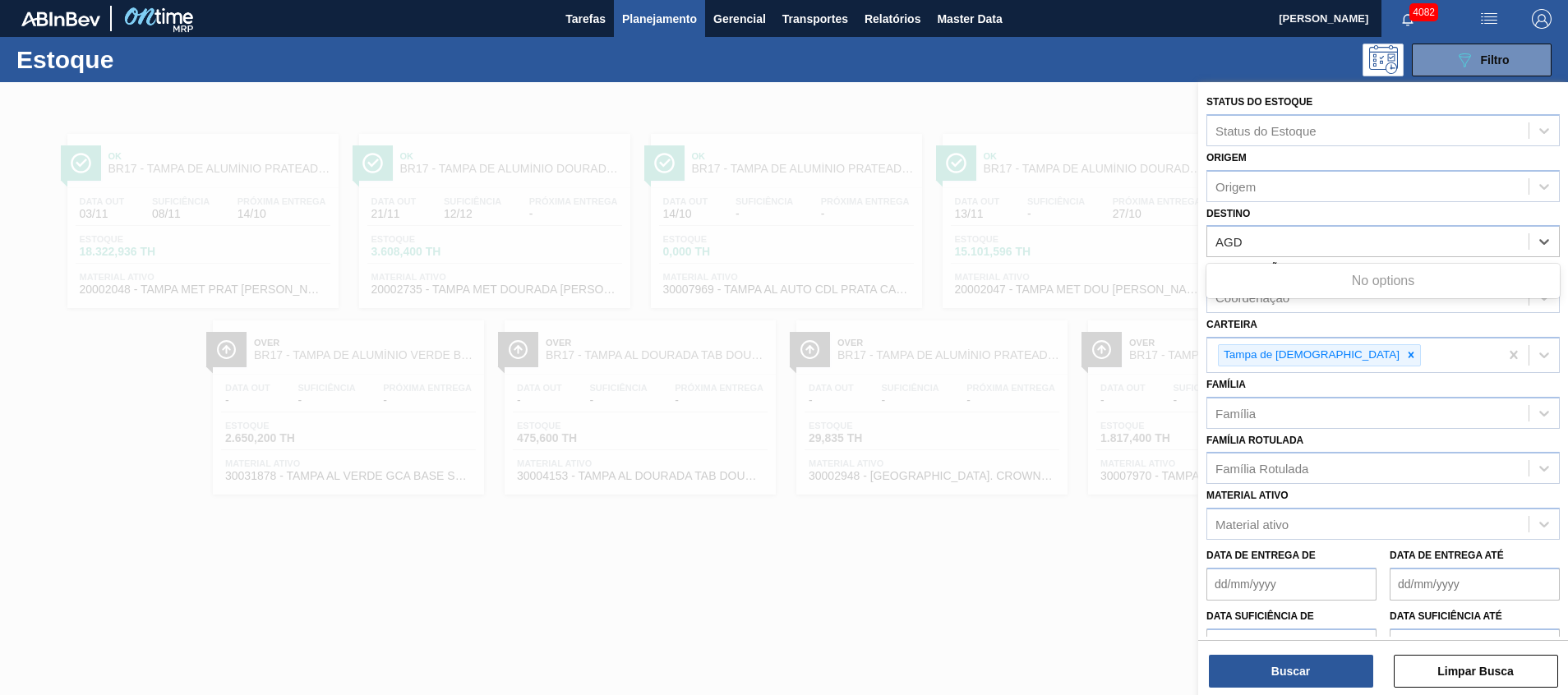
type input "AG"
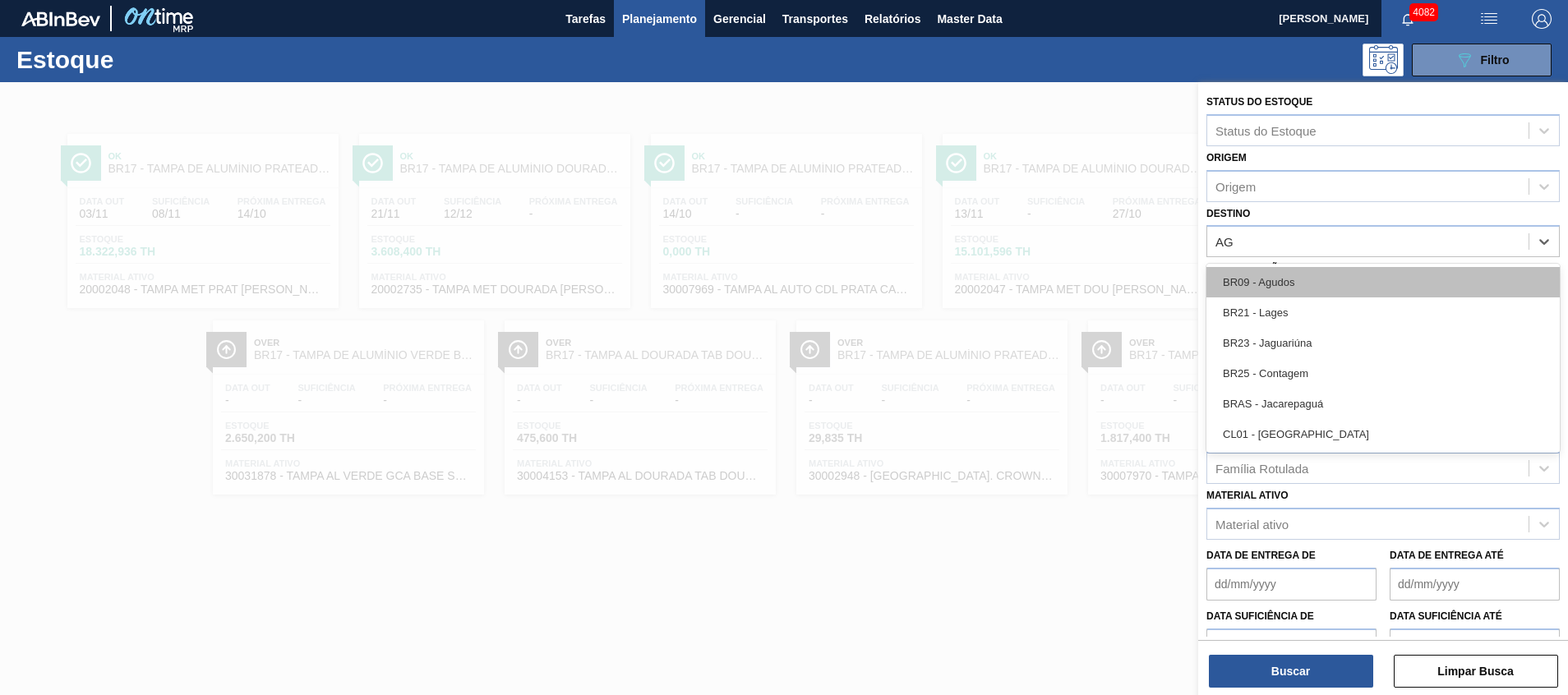
click at [1288, 280] on div "BR09 - Agudos" at bounding box center [1383, 283] width 354 height 31
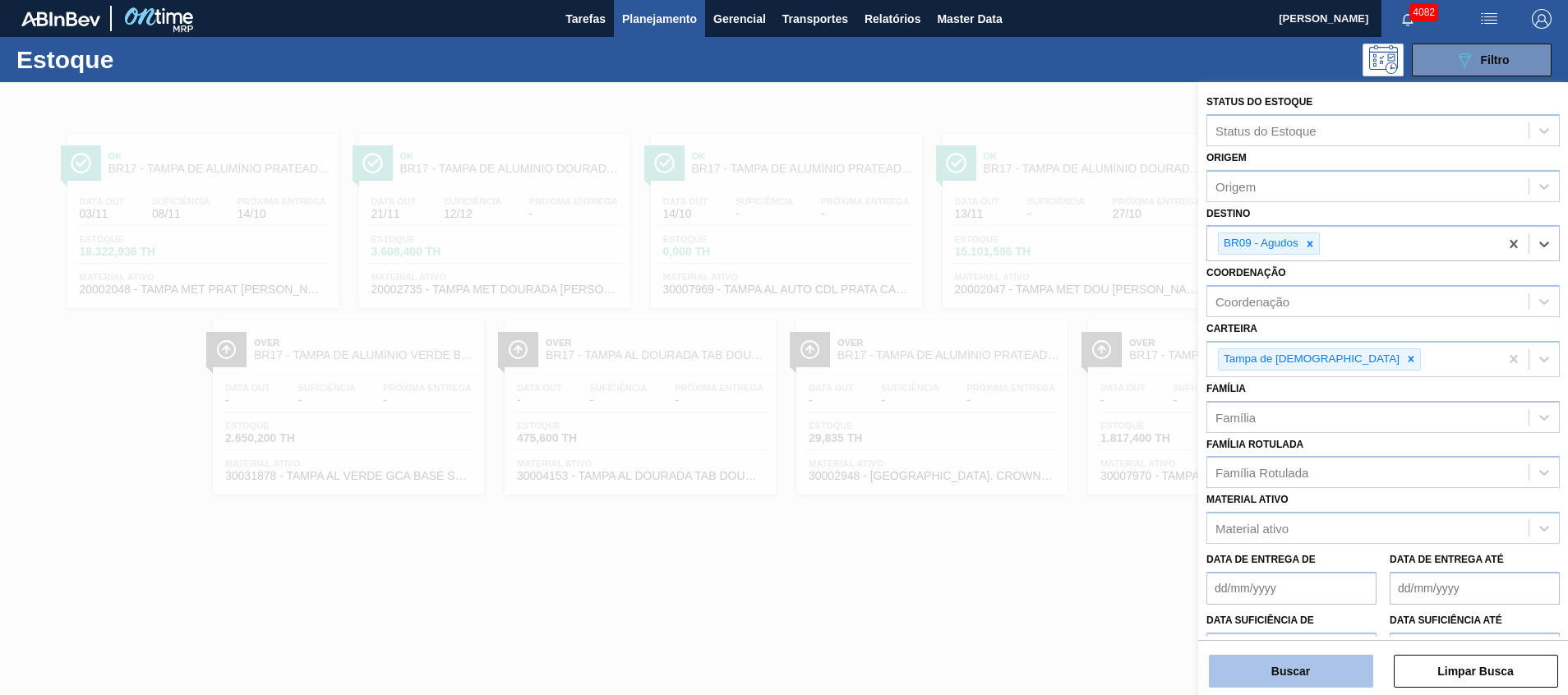
click at [1267, 680] on button "Buscar" at bounding box center [1291, 671] width 165 height 33
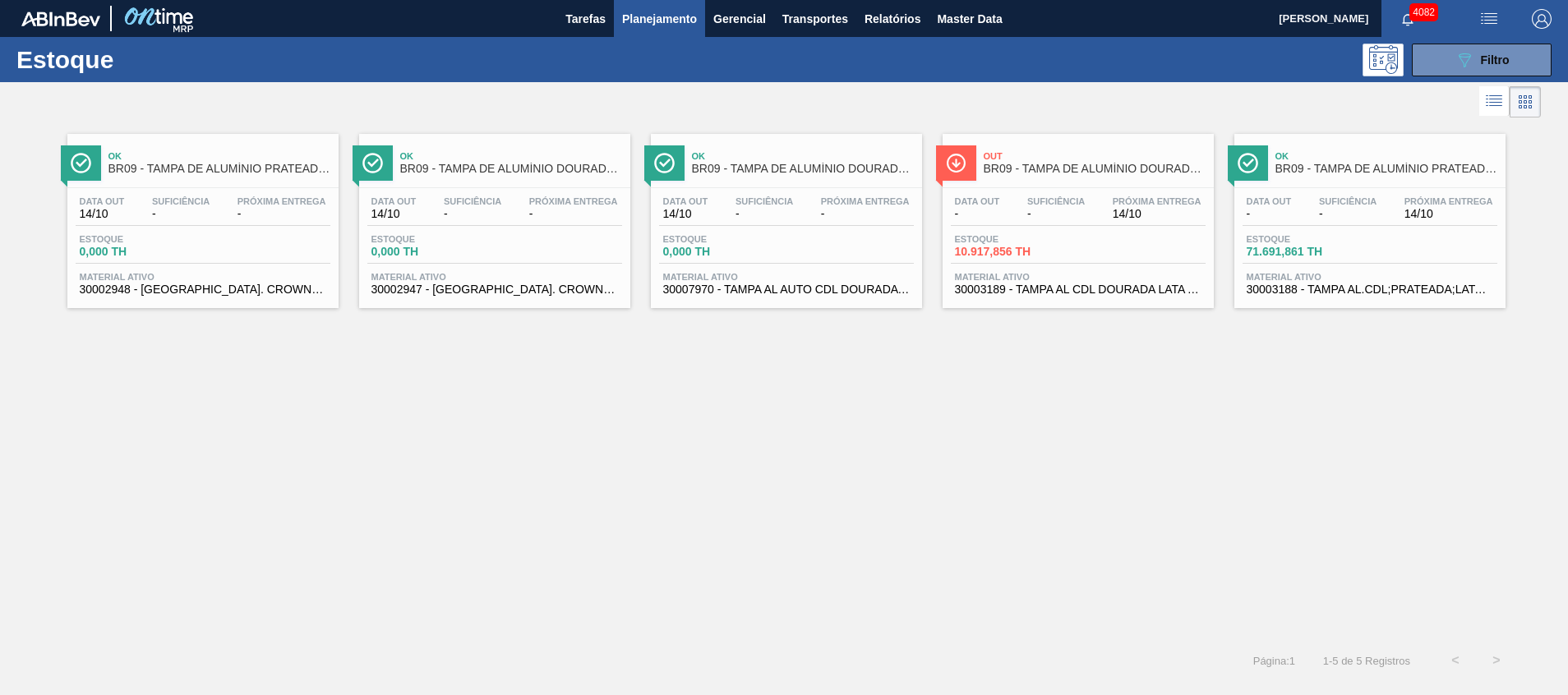
click at [1163, 260] on div "Estoque 10.917,856 TH" at bounding box center [1078, 249] width 255 height 30
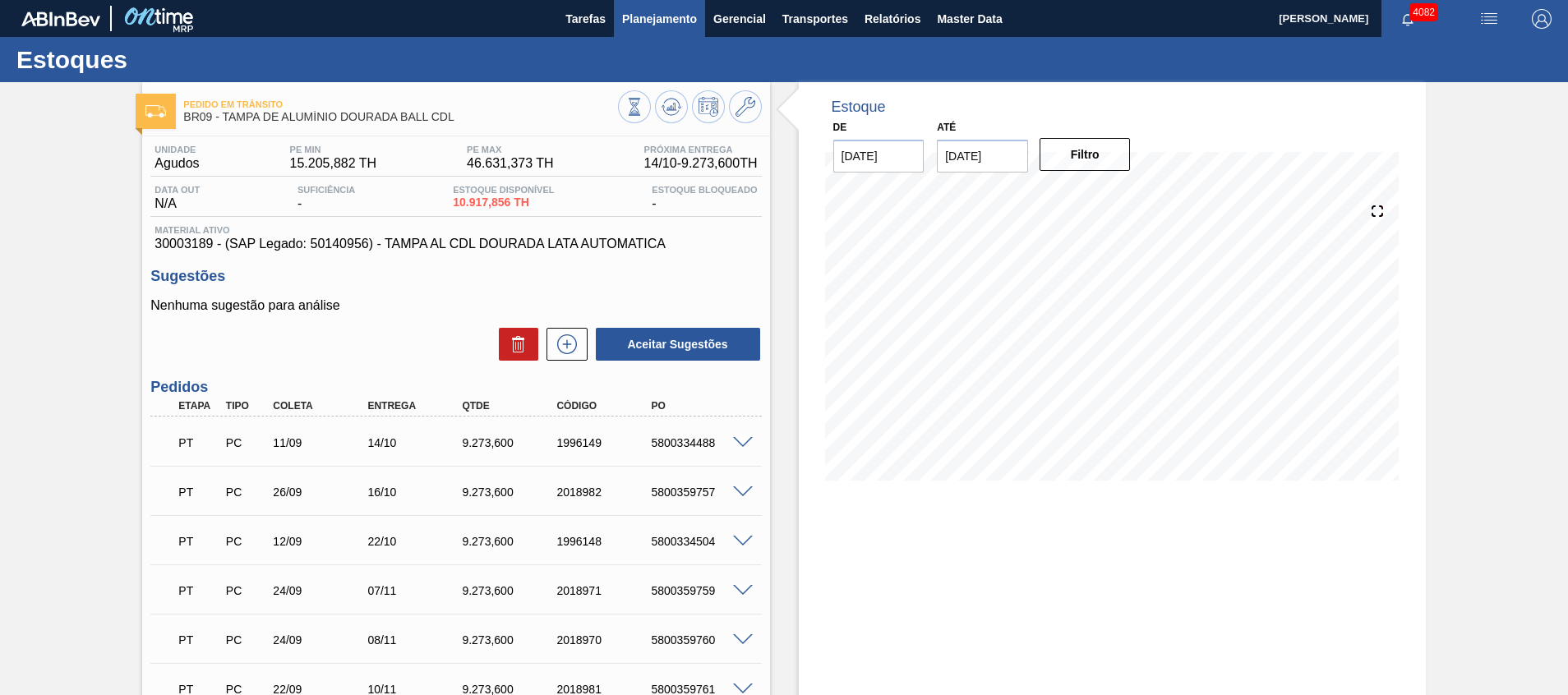
click at [692, 15] on span "Planejamento" at bounding box center [659, 19] width 75 height 20
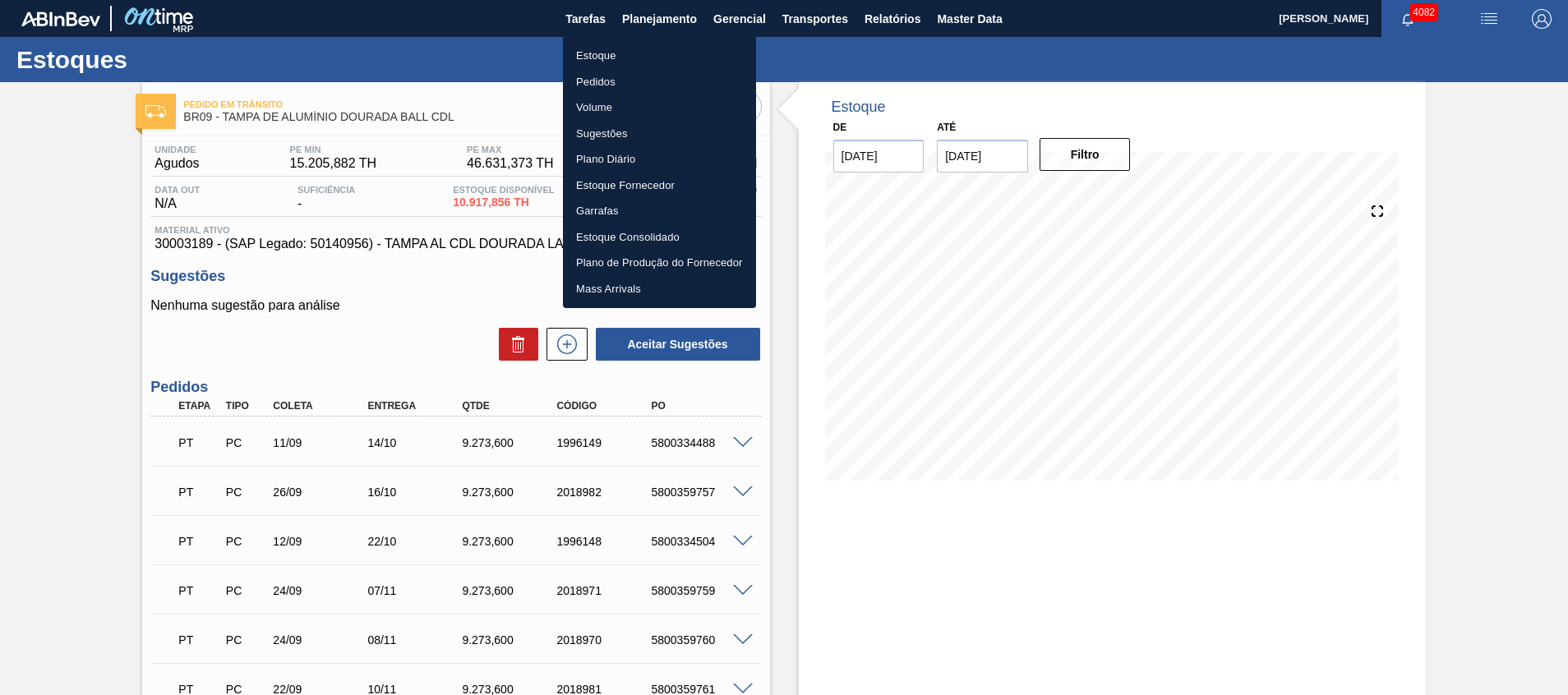
click at [645, 54] on li "Estoque" at bounding box center [660, 55] width 193 height 26
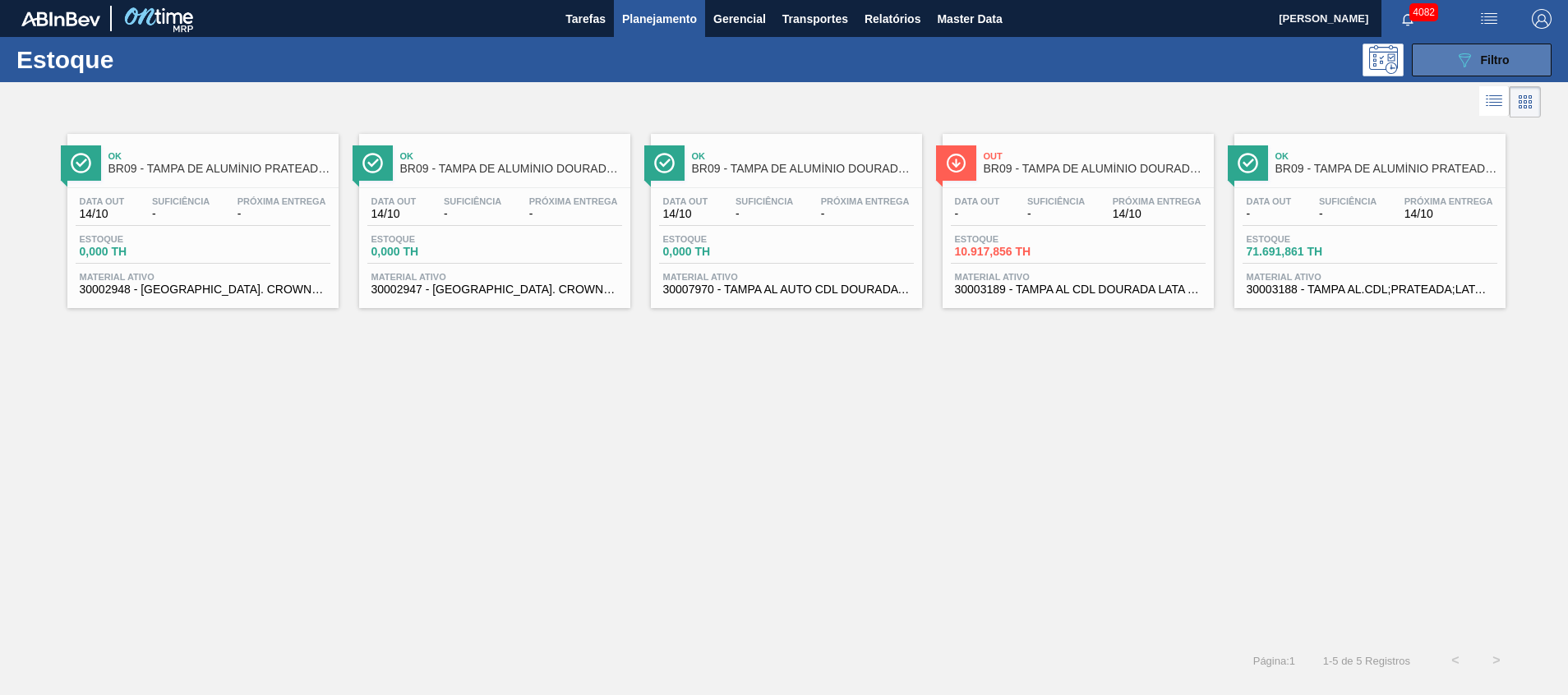
click at [1456, 69] on button "089F7B8B-B2A5-4AFE-B5C0-19BA573D28AC Filtro" at bounding box center [1481, 59] width 140 height 33
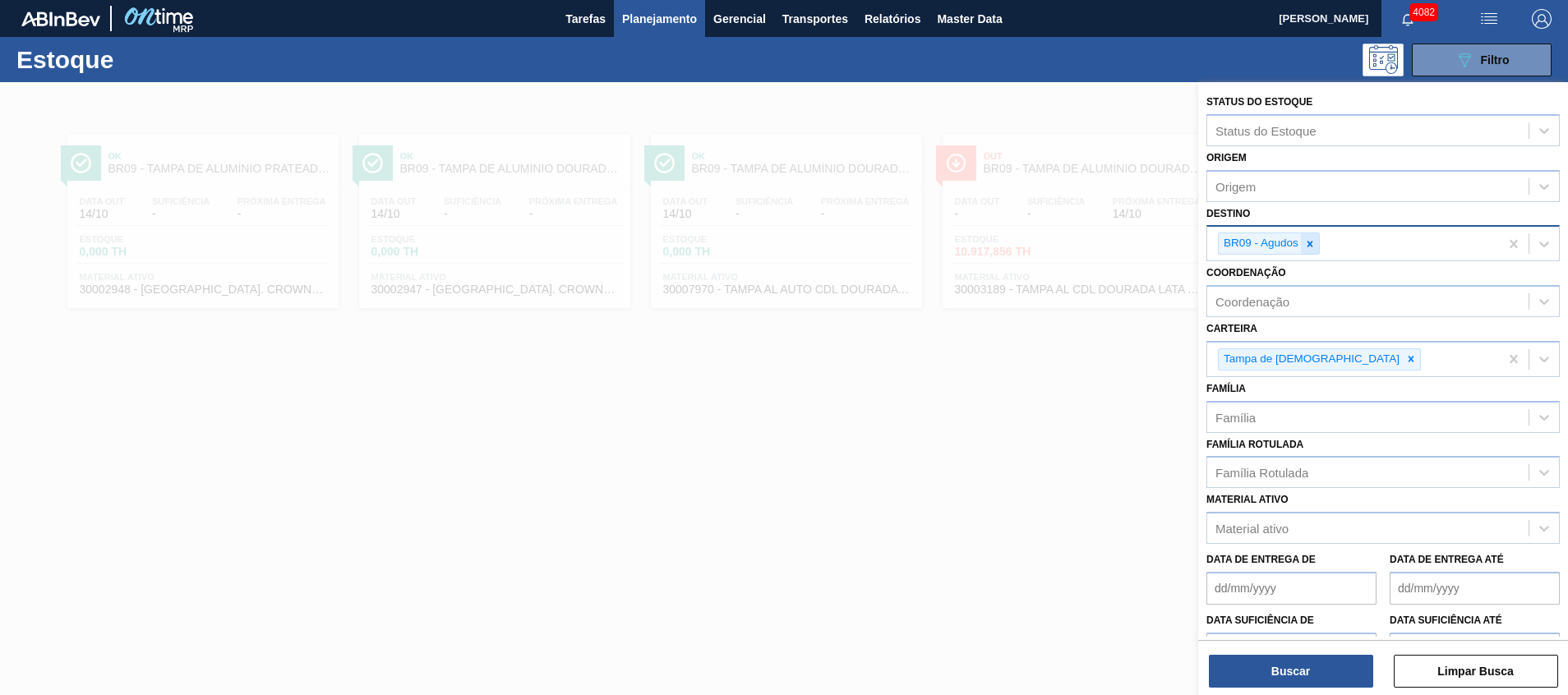
click at [1310, 244] on icon at bounding box center [1310, 244] width 6 height 6
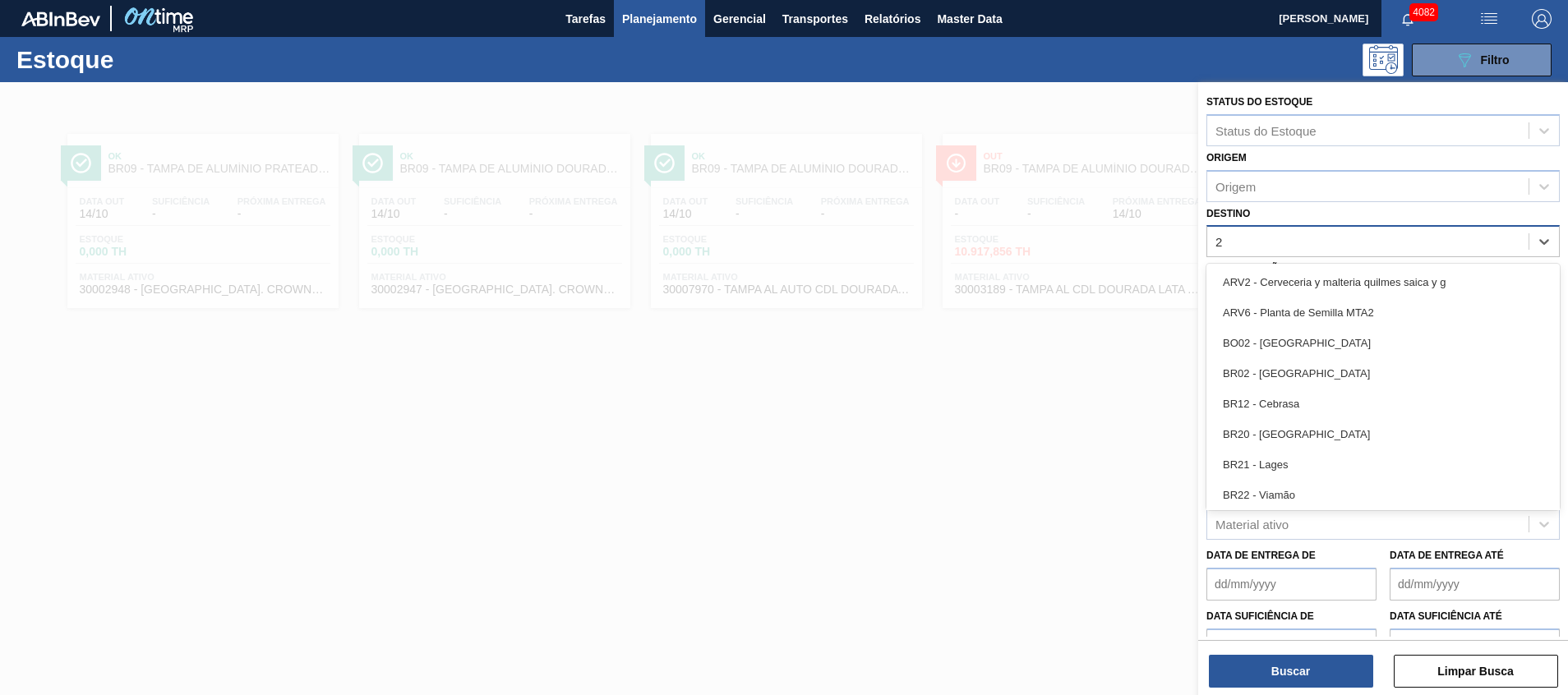
type input "26"
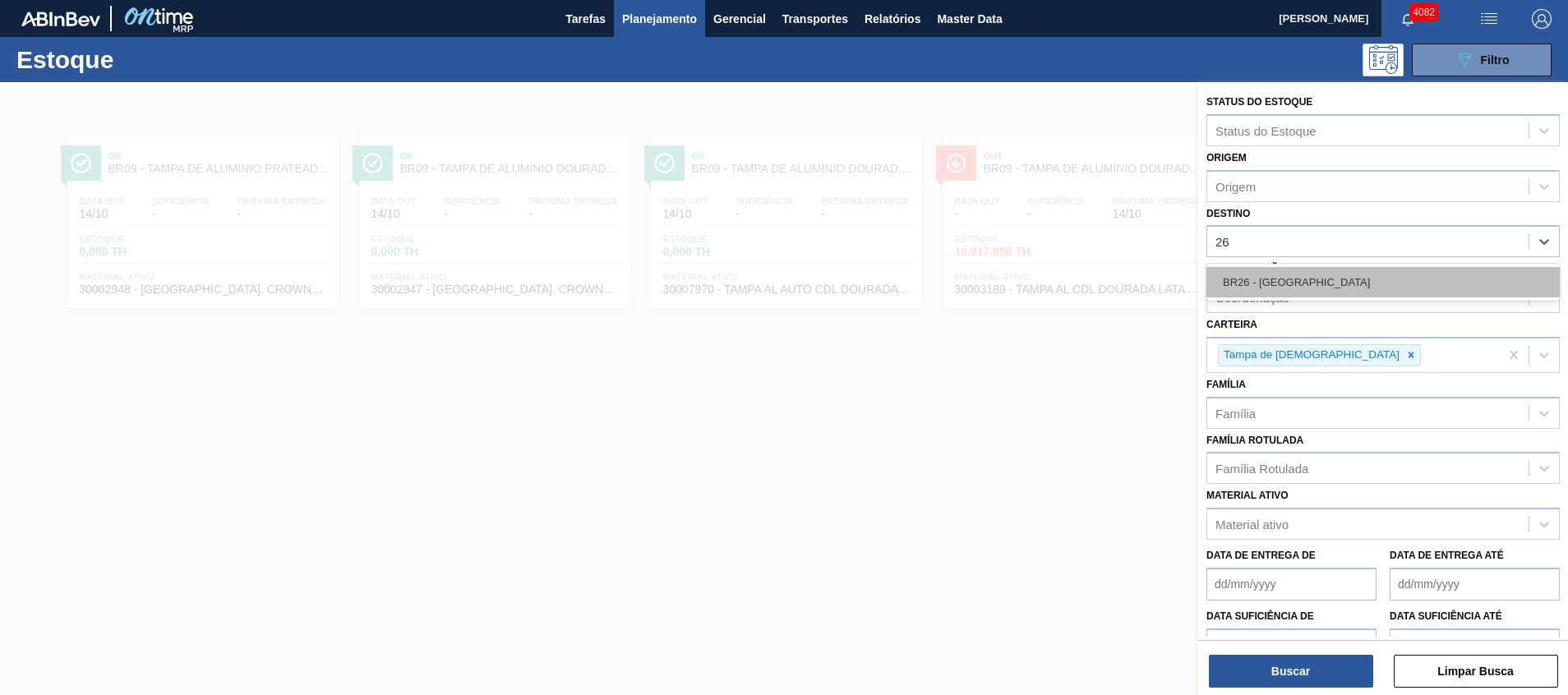
click at [1295, 272] on div "BR26 - Uberlândia" at bounding box center [1383, 283] width 354 height 31
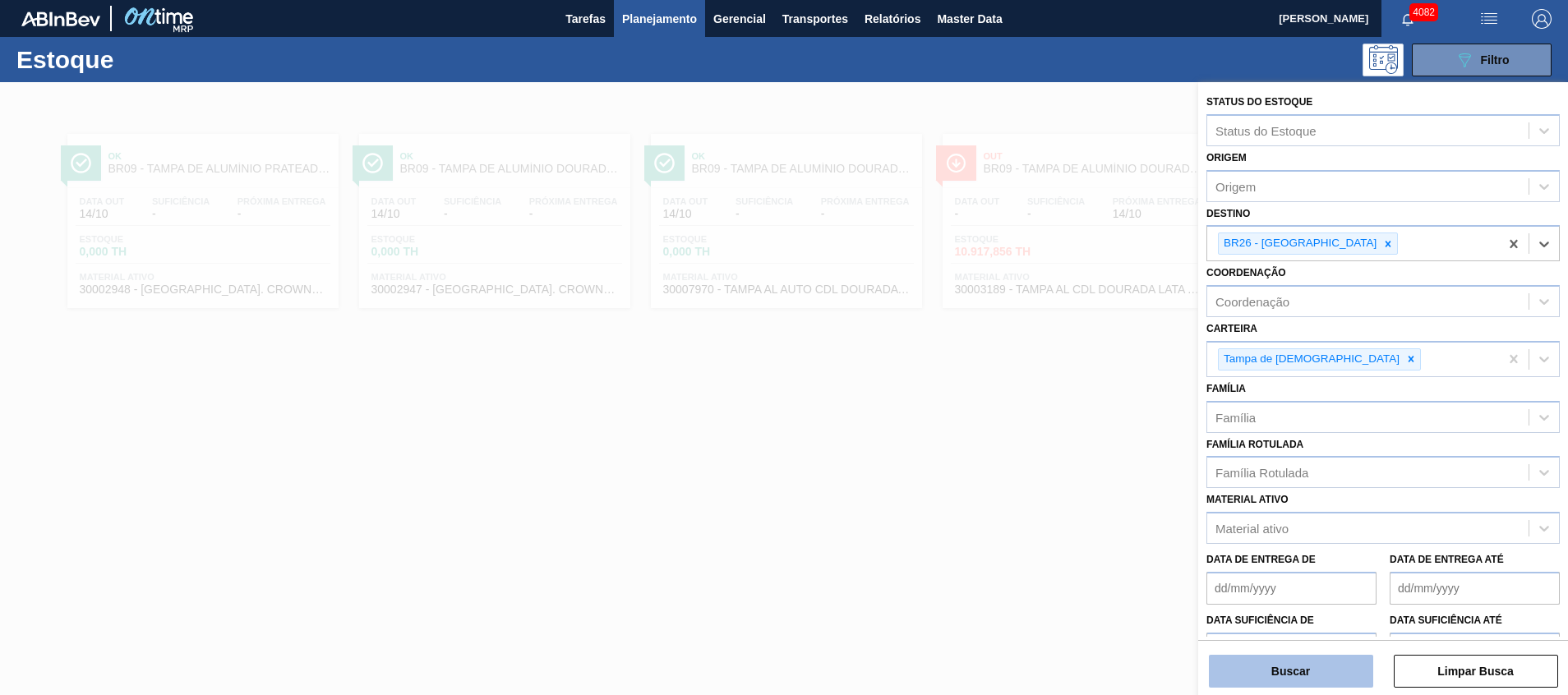
click at [1348, 675] on button "Buscar" at bounding box center [1291, 671] width 165 height 33
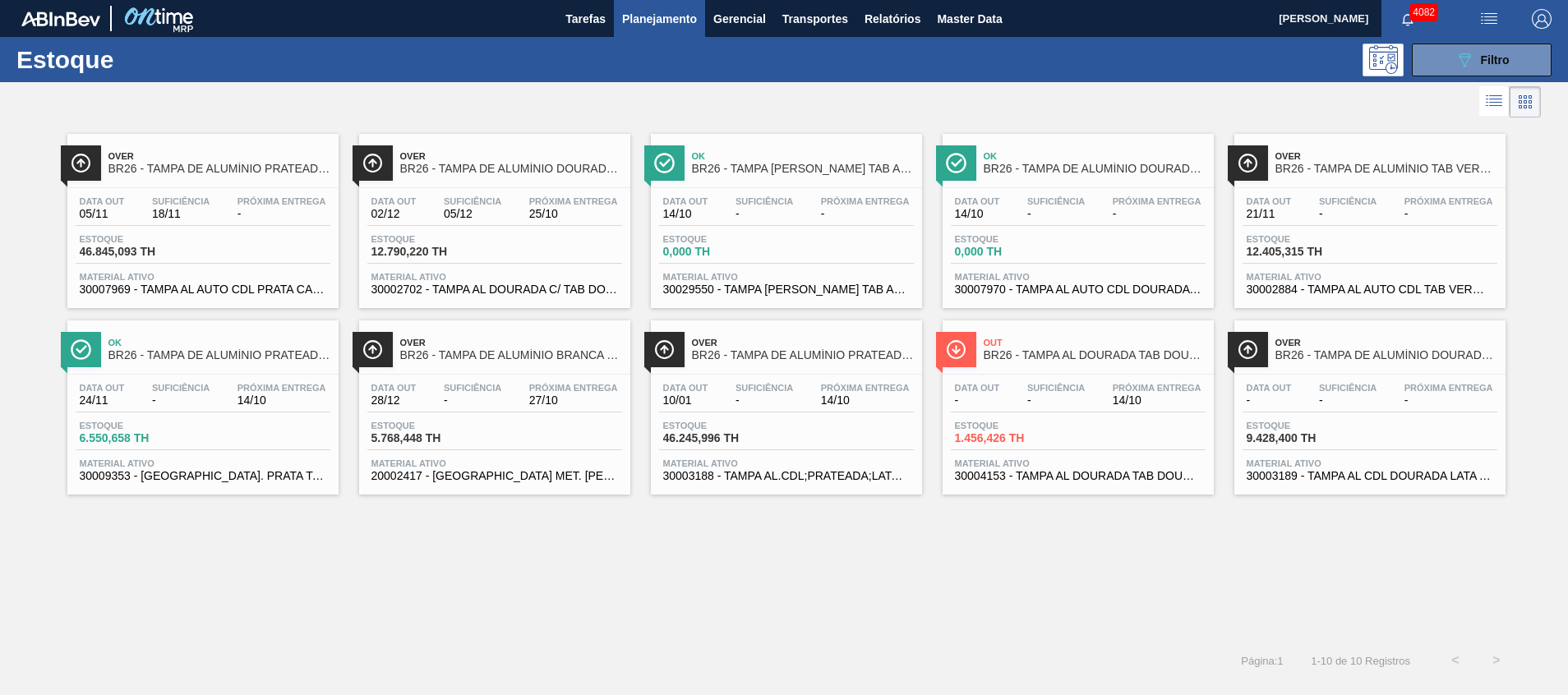
click at [281, 290] on span "30007969 - TAMPA AL AUTO CDL PRATA CANPACK" at bounding box center [203, 289] width 247 height 13
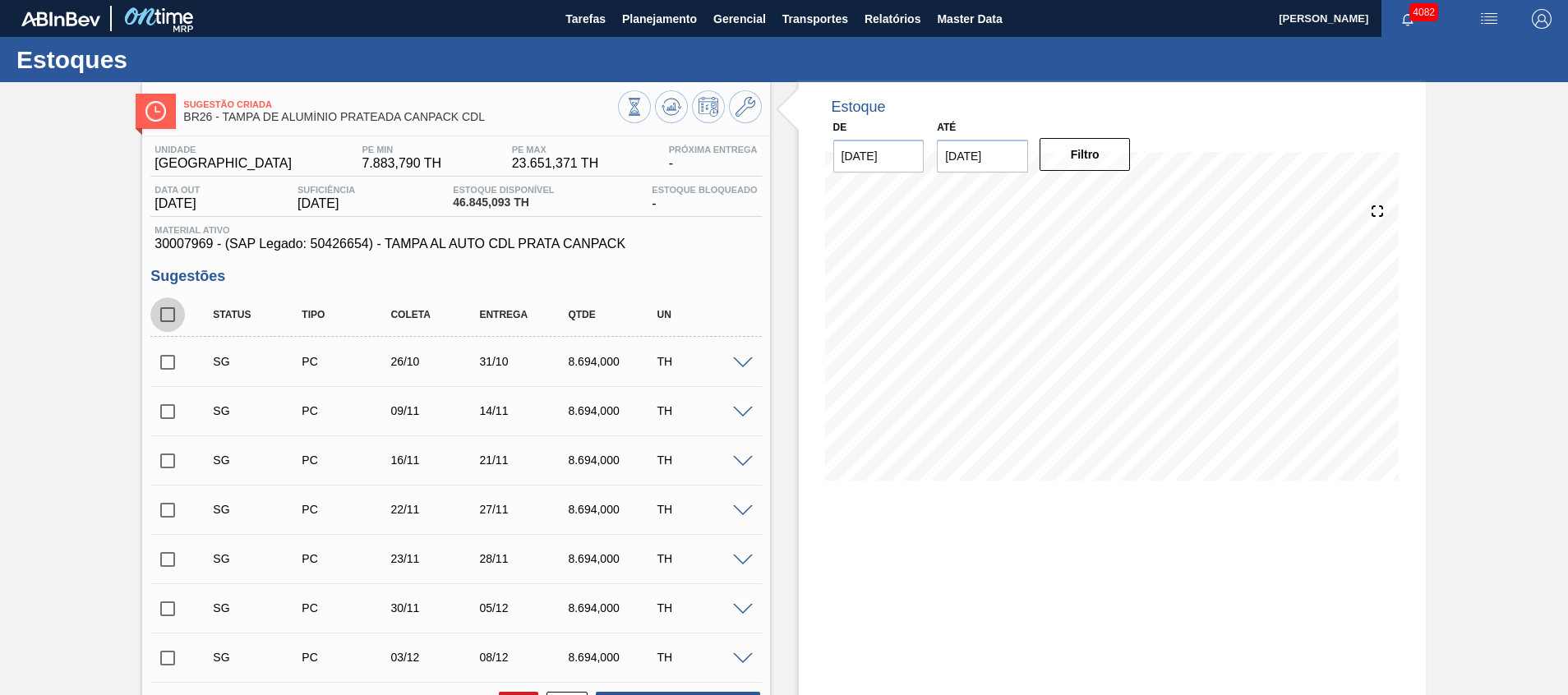
click at [182, 312] on input "checkbox" at bounding box center [167, 315] width 35 height 35
checkbox input "true"
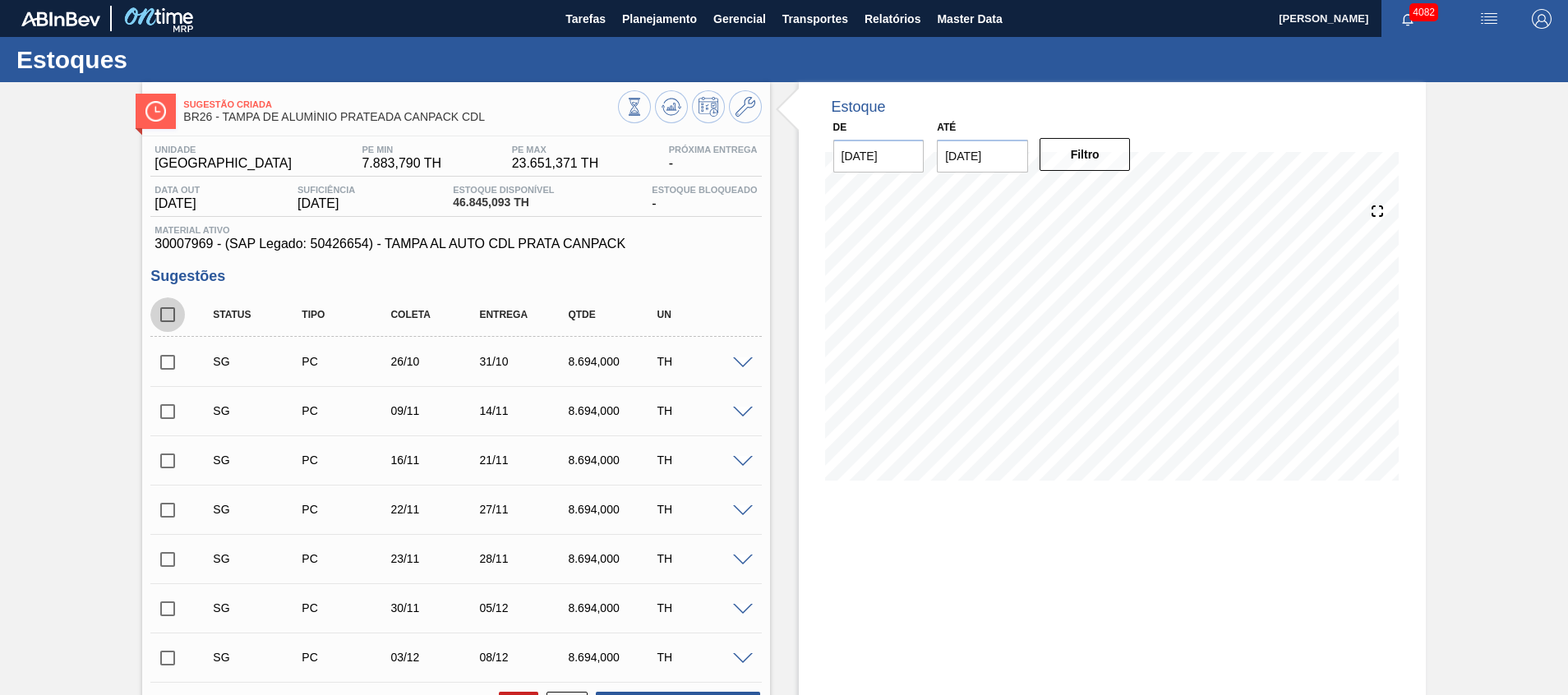
checkbox input "true"
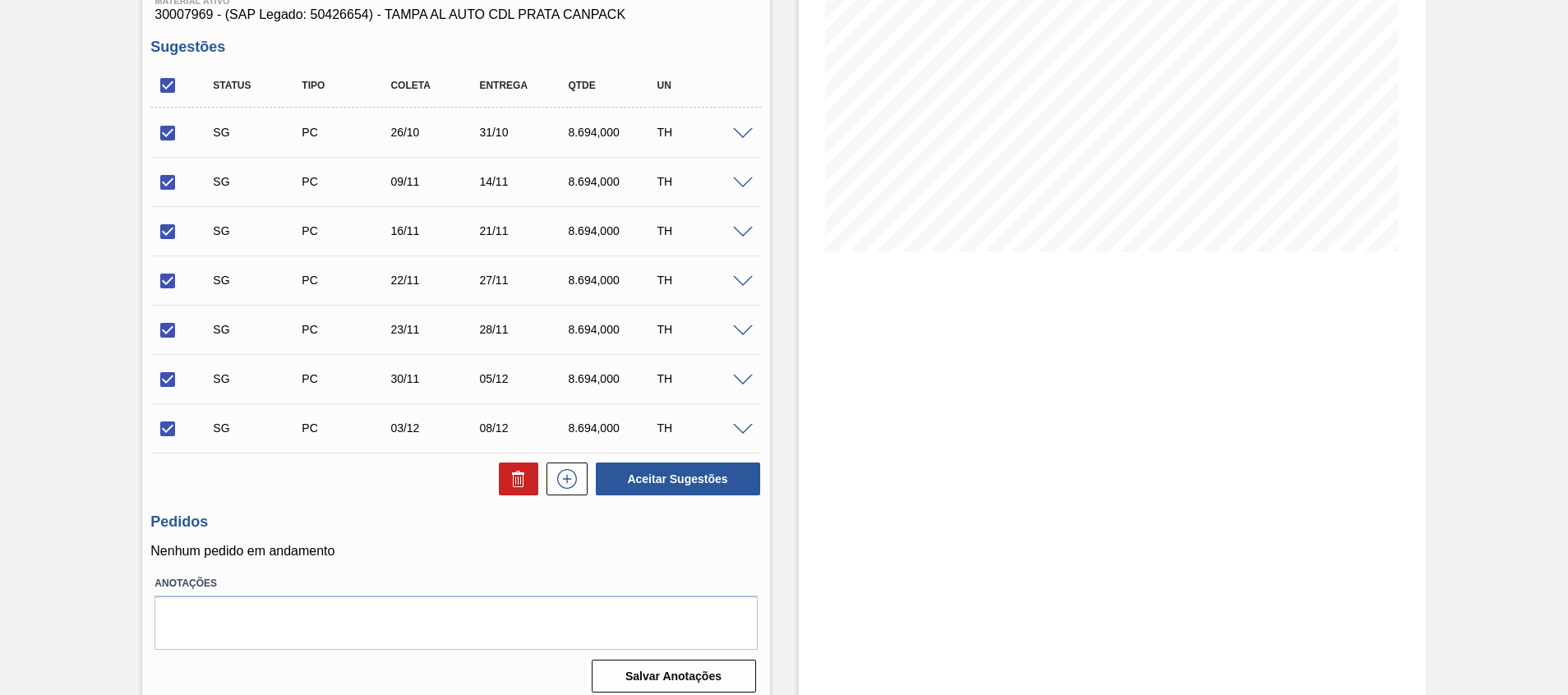
scroll to position [241, 0]
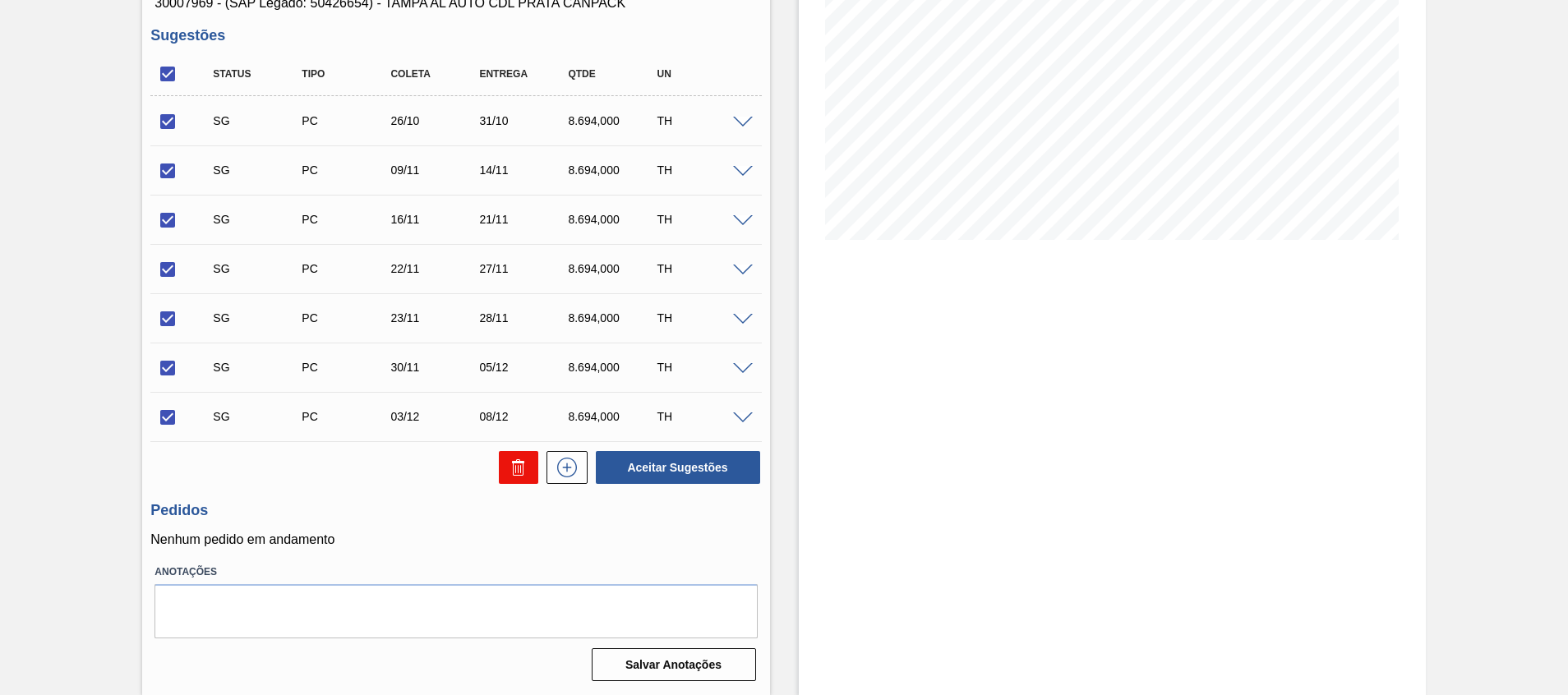
click at [506, 470] on button at bounding box center [518, 468] width 39 height 33
checkbox input "false"
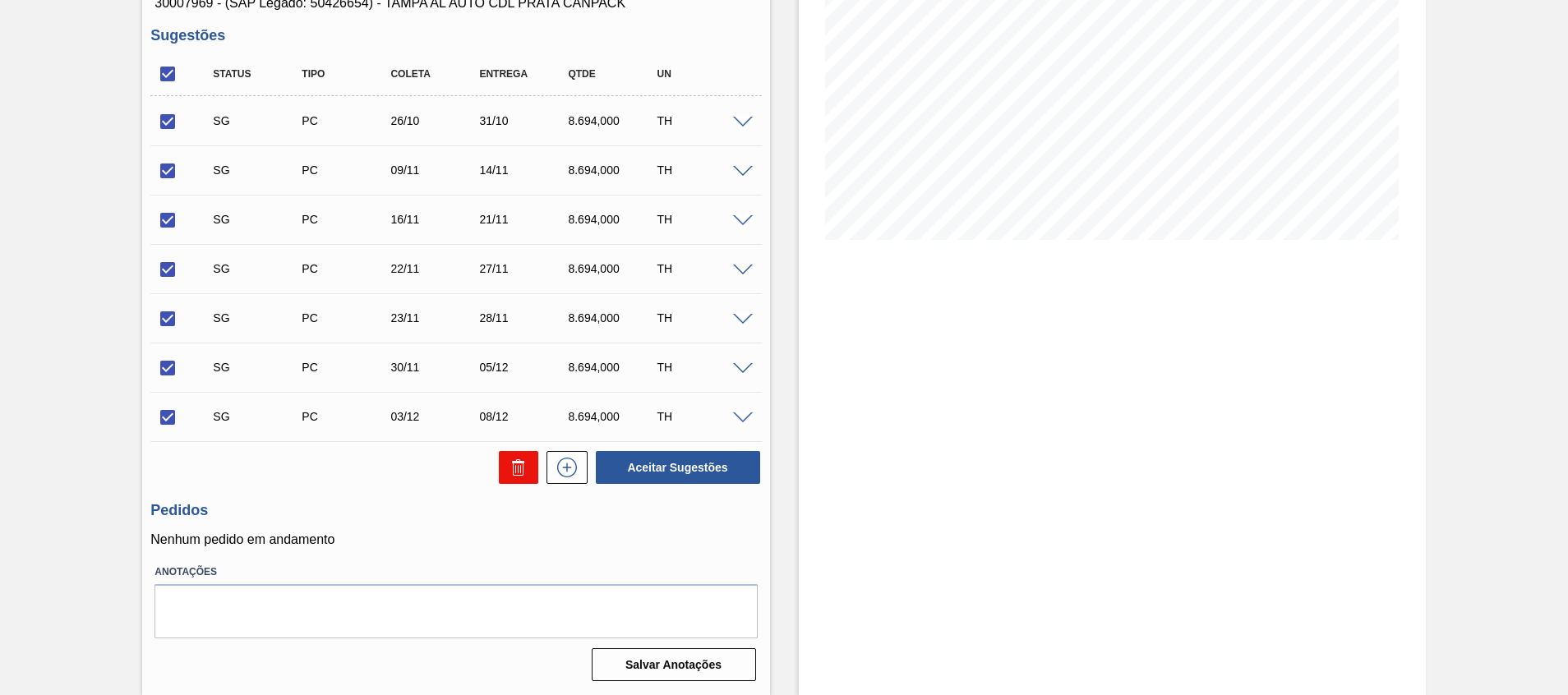
checkbox input "false"
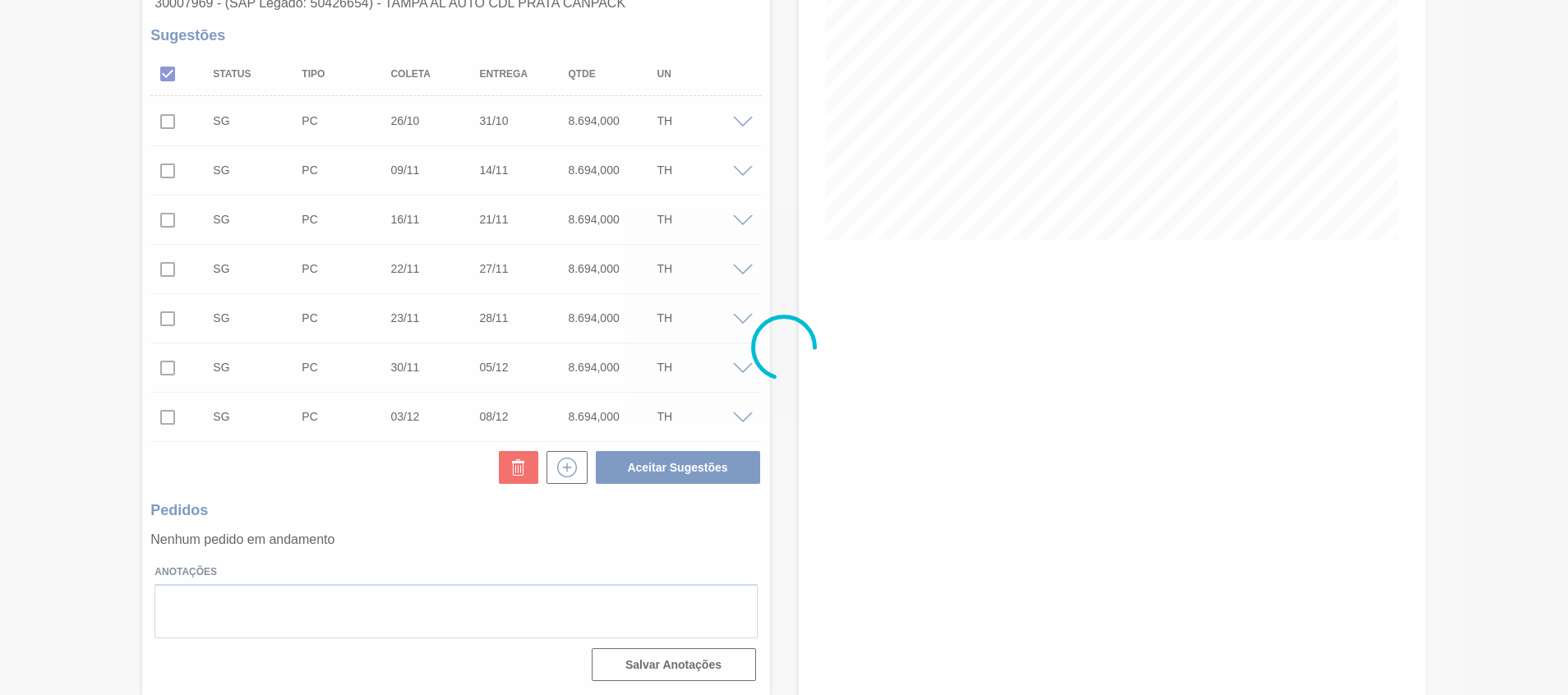
scroll to position [12, 0]
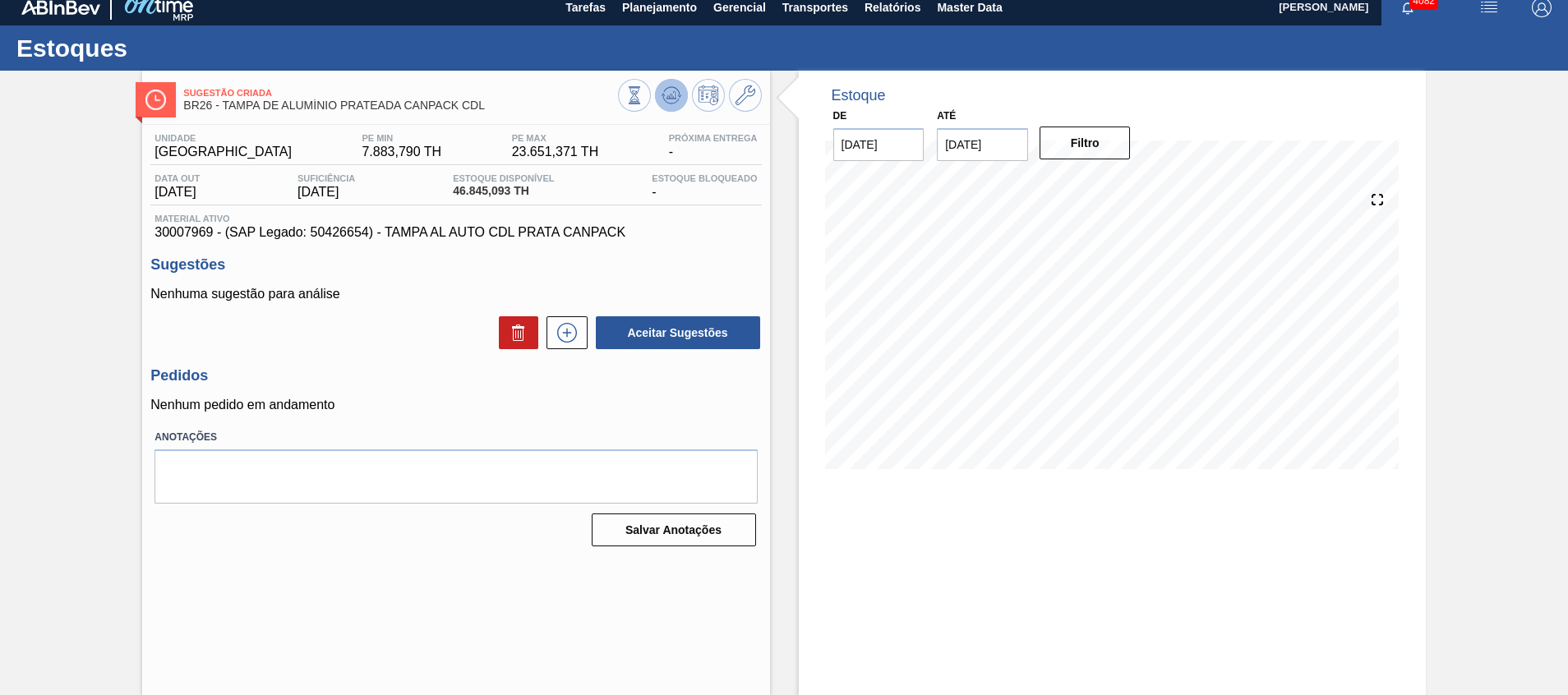
click at [665, 111] on button at bounding box center [671, 95] width 33 height 33
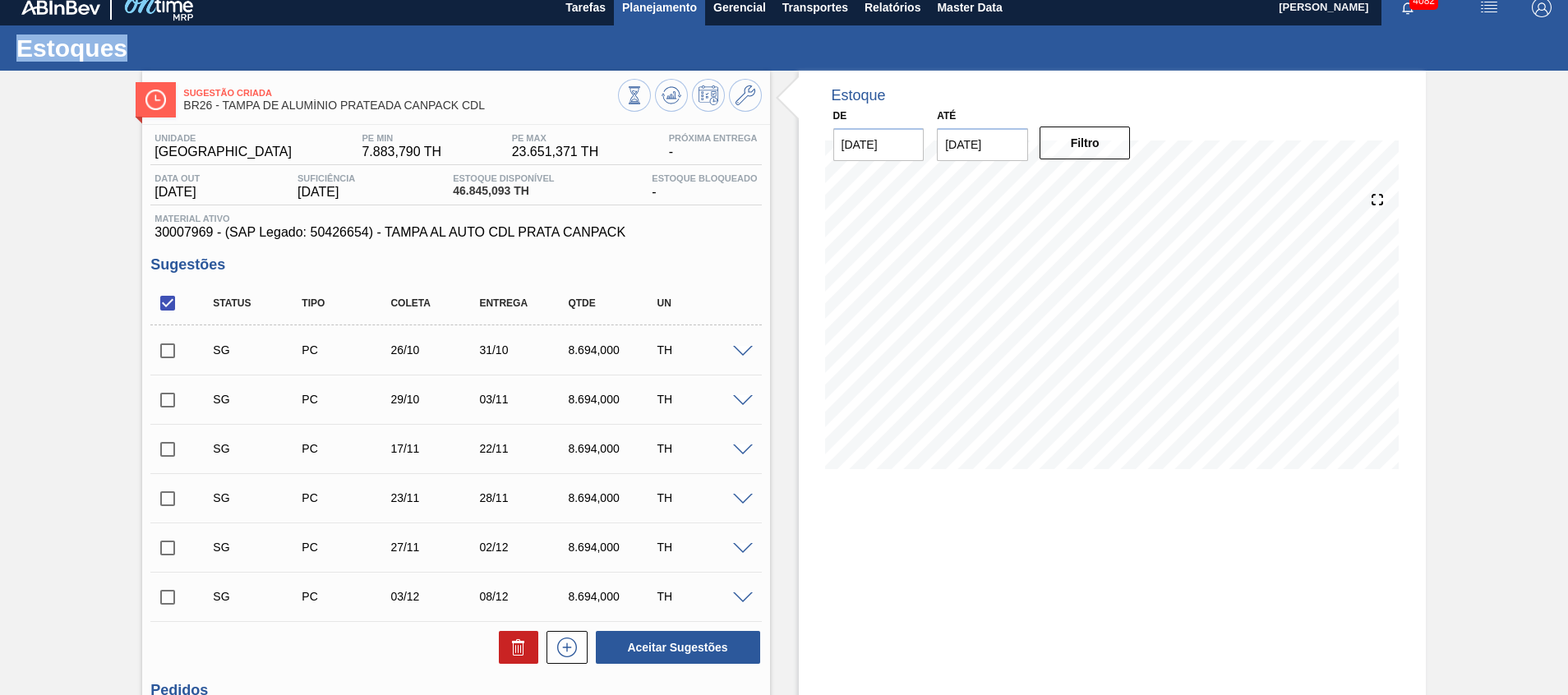
click at [693, 14] on span "Planejamento" at bounding box center [659, 7] width 75 height 20
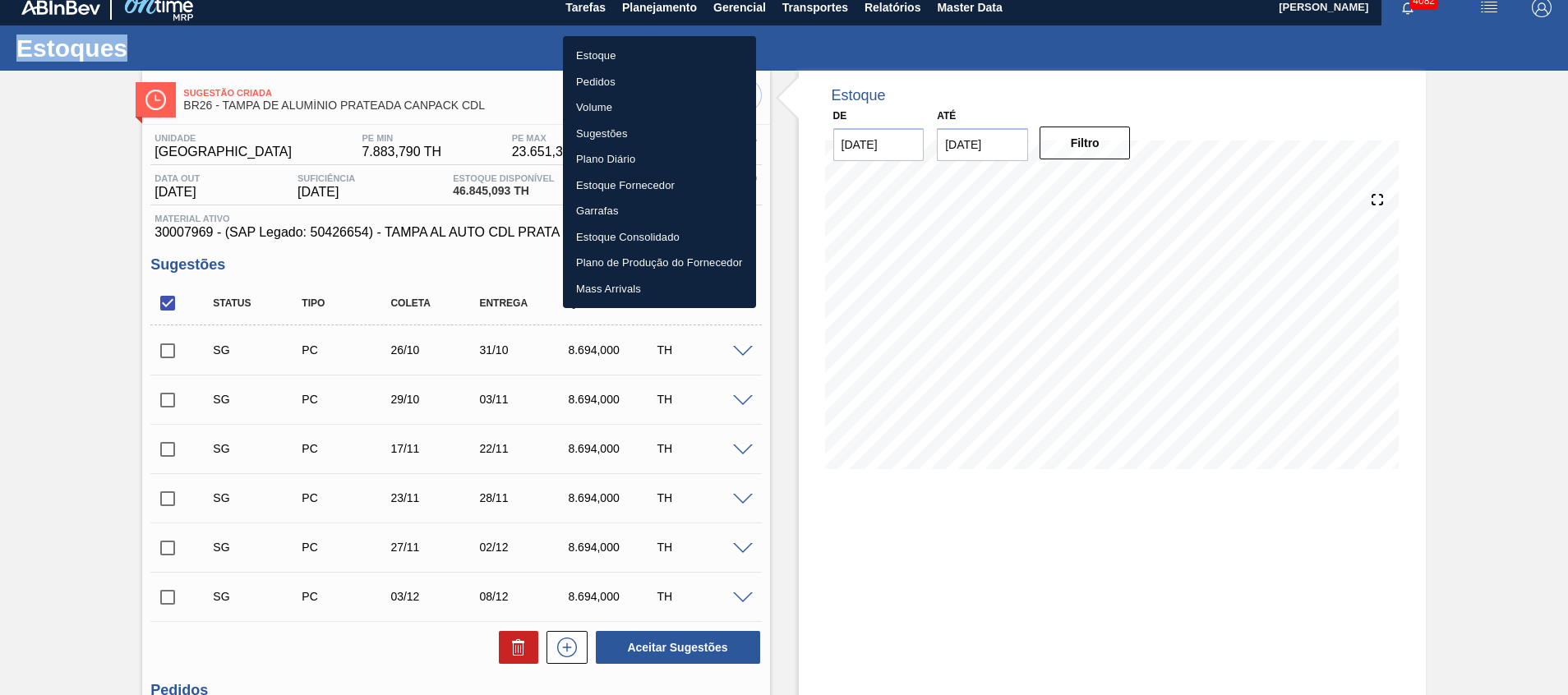
click at [669, 65] on li "Estoque" at bounding box center [660, 55] width 193 height 26
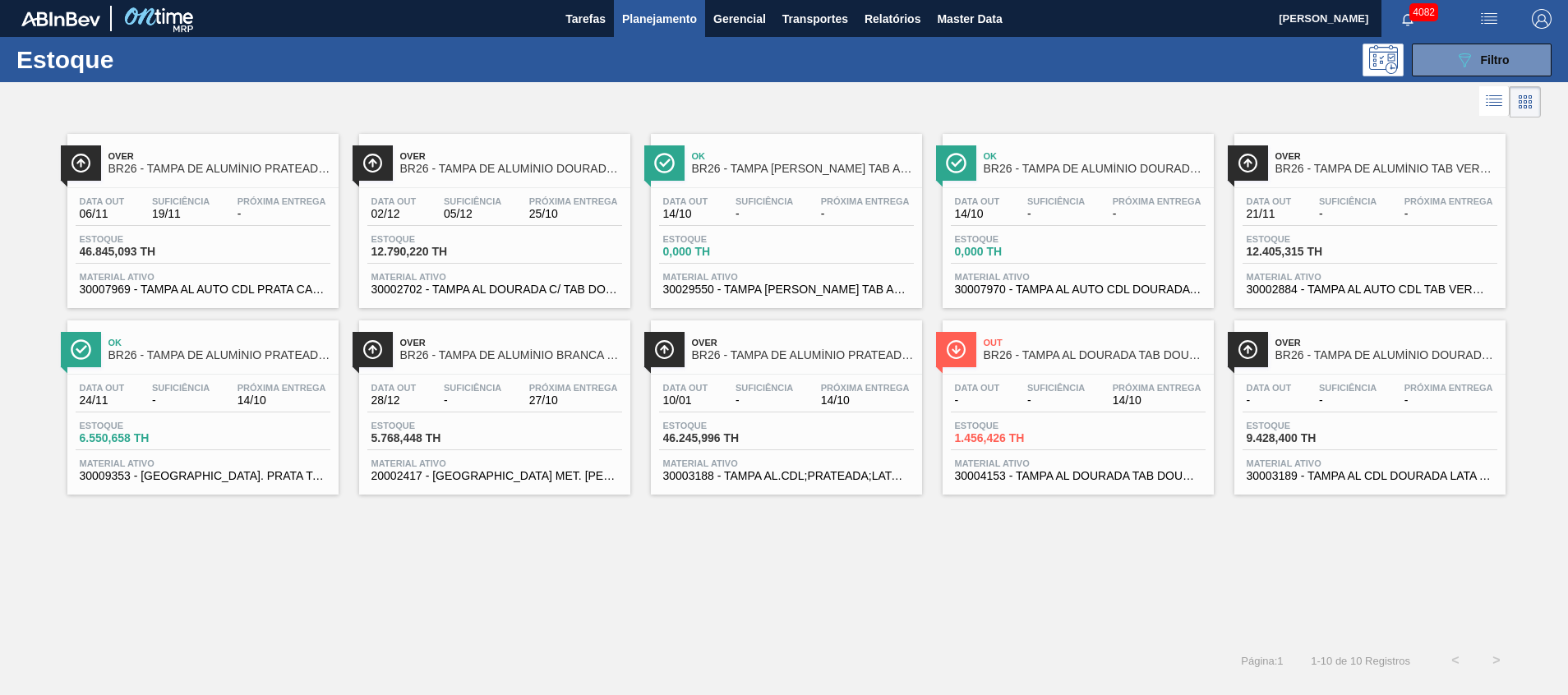
click at [455, 293] on span "30002702 - TAMPA AL DOURADA C/ TAB DOURADO" at bounding box center [495, 289] width 247 height 13
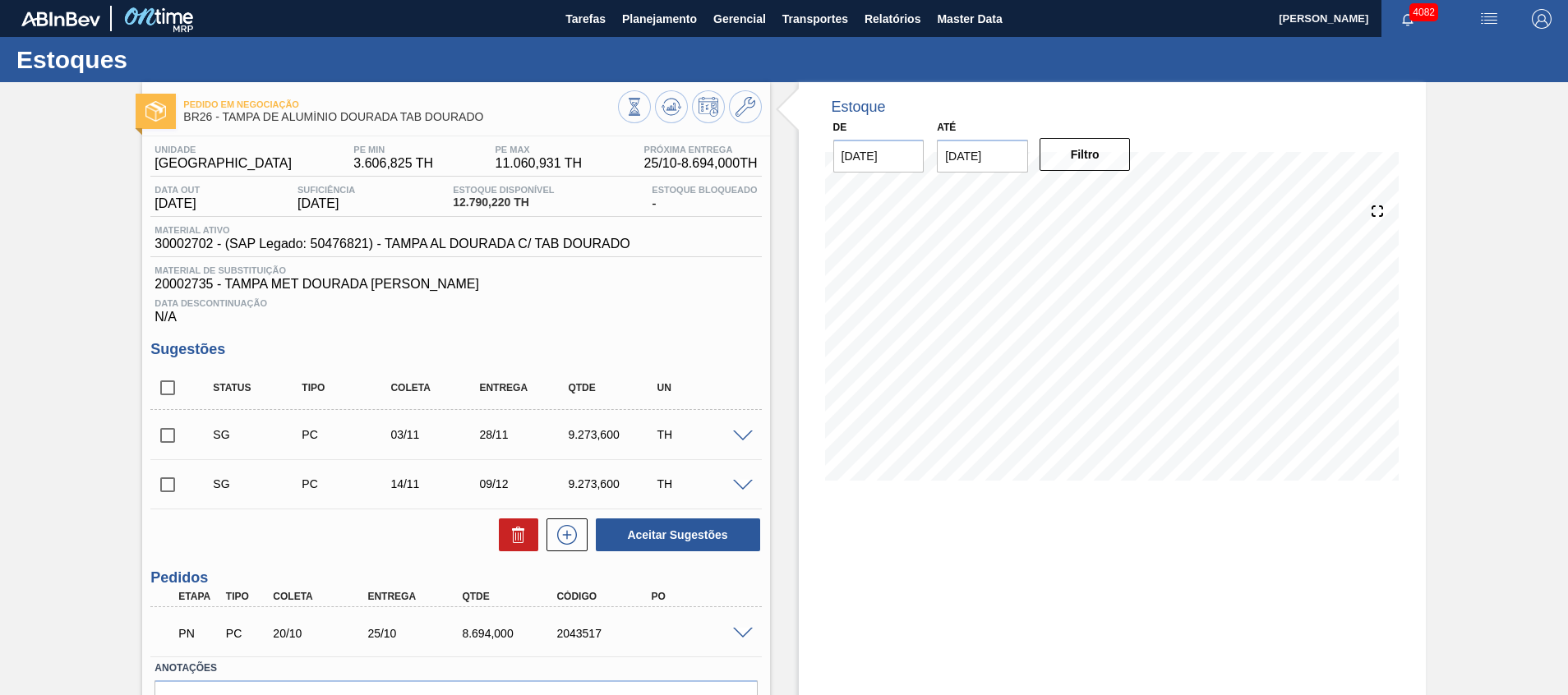
scroll to position [96, 0]
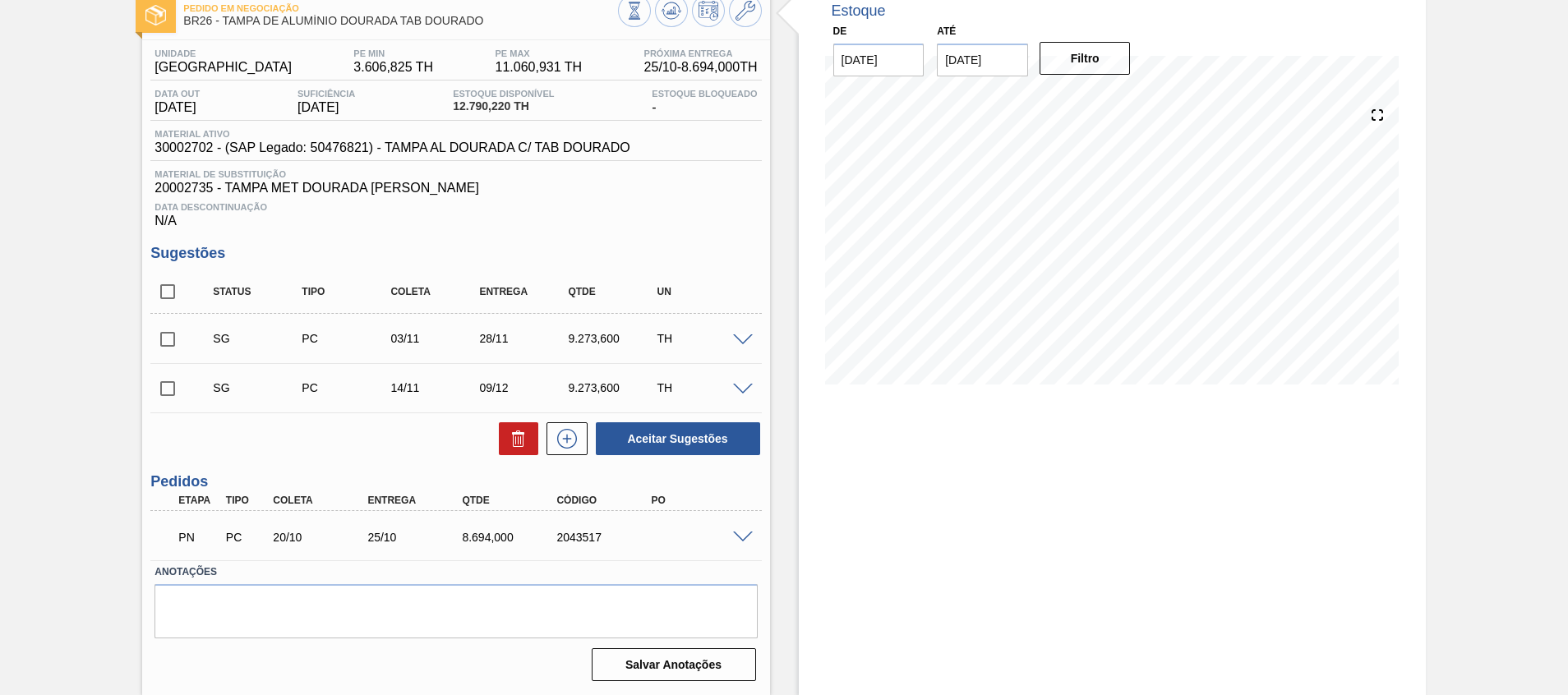
click at [743, 537] on span at bounding box center [742, 538] width 20 height 13
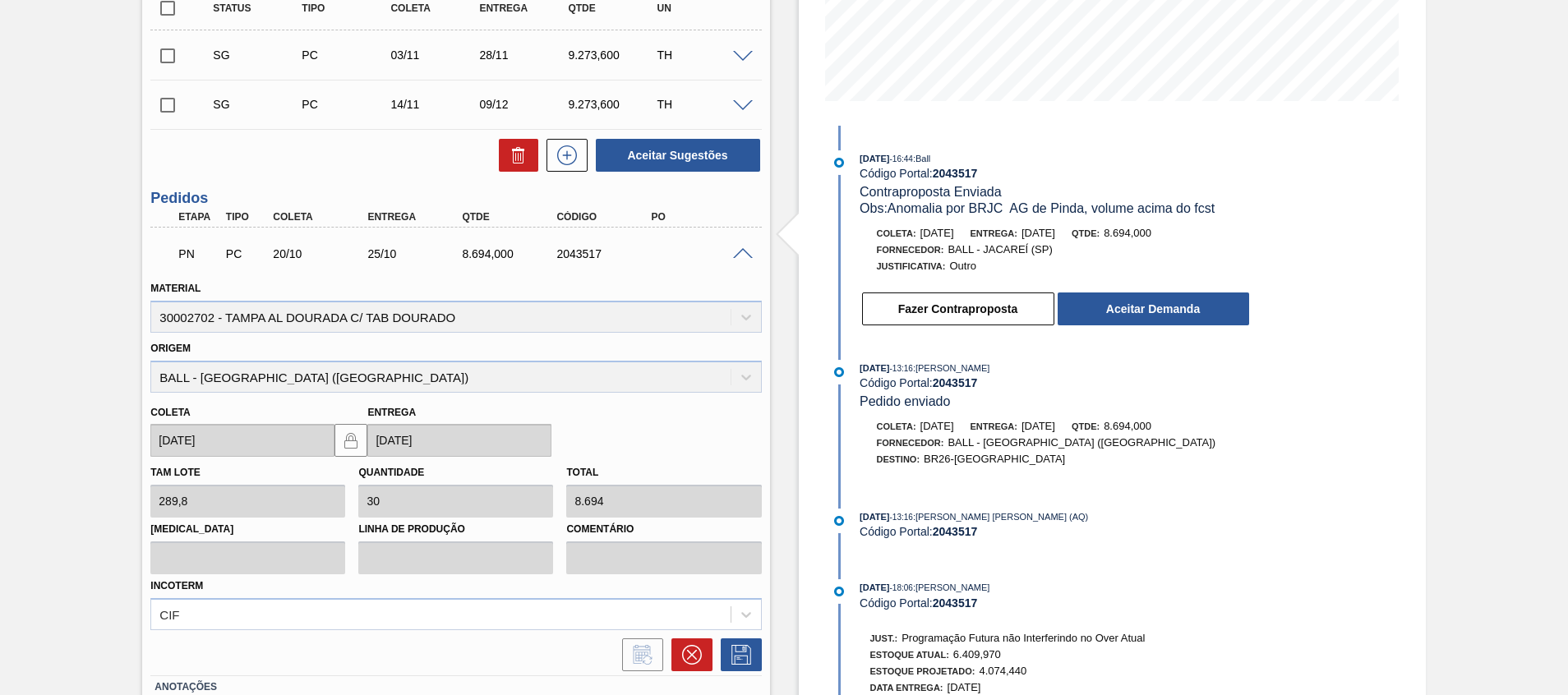
scroll to position [343, 0]
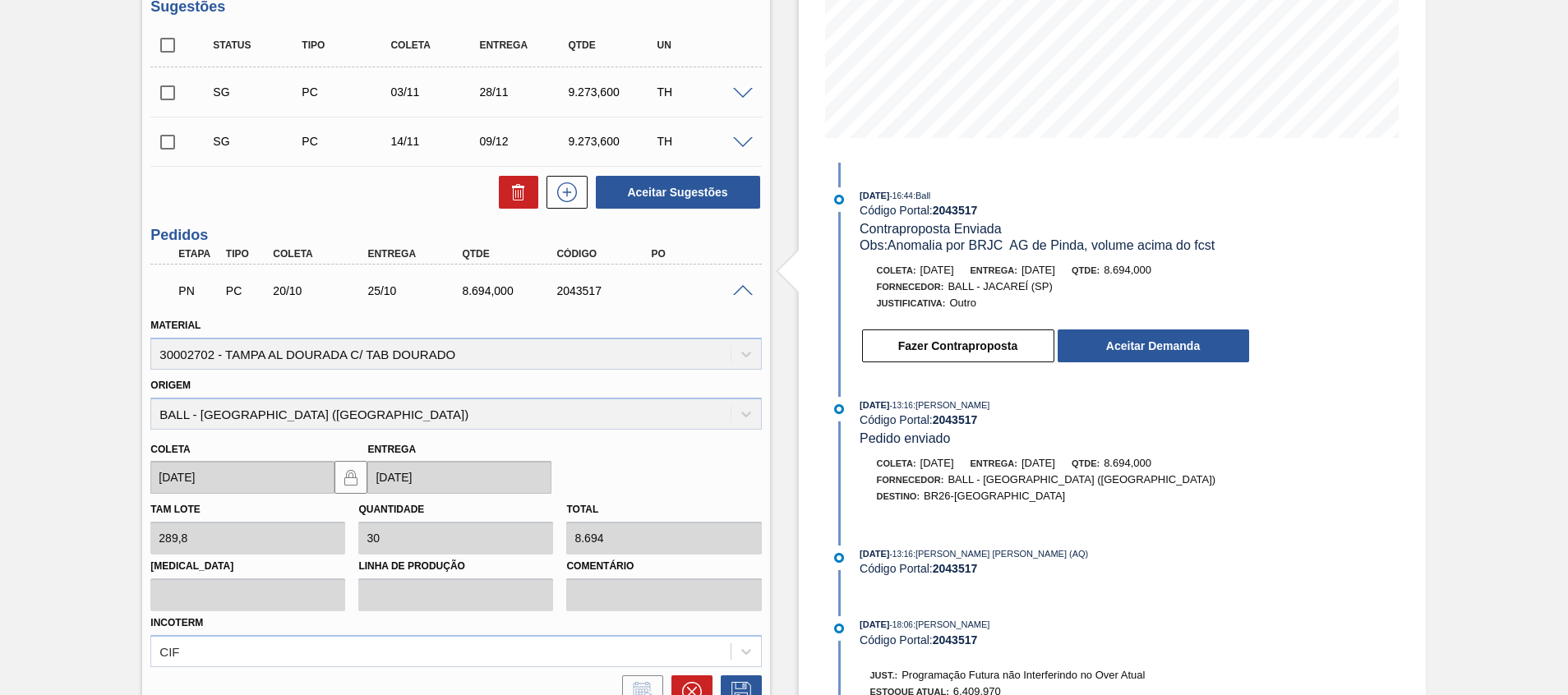
click at [574, 281] on div "PN PC 20/10 25/10 8.694,000 2043517" at bounding box center [451, 289] width 567 height 33
click at [575, 291] on div "2043517" at bounding box center [605, 290] width 106 height 13
copy div "2043517"
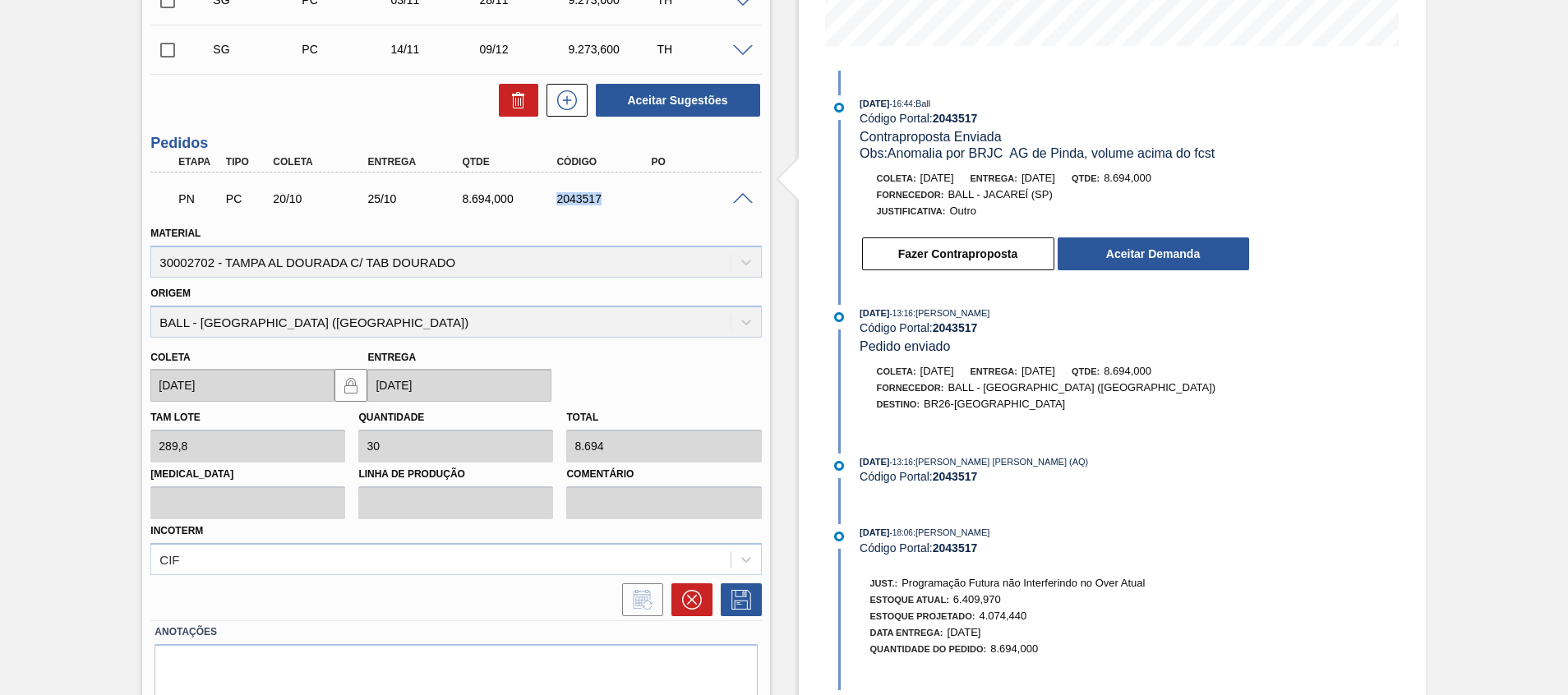
scroll to position [466, 0]
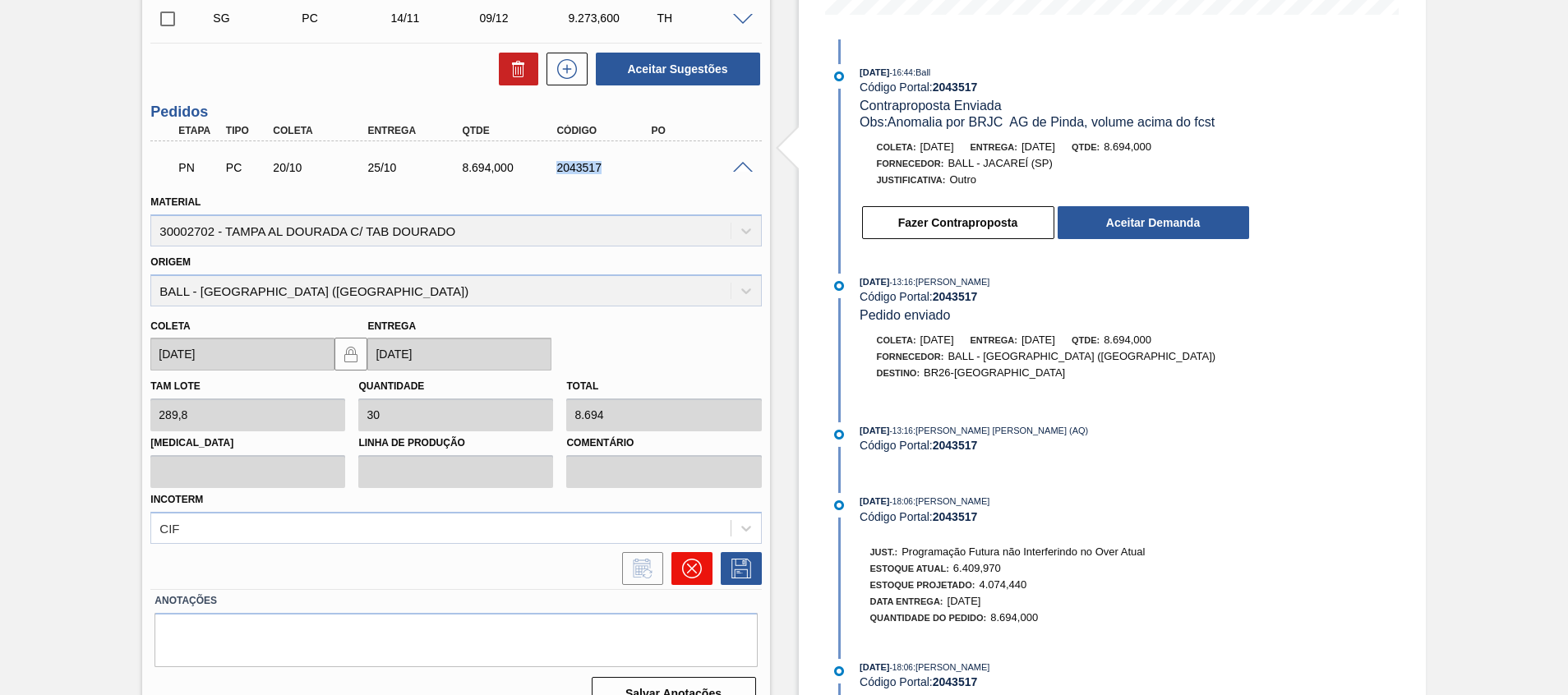
click at [695, 559] on icon at bounding box center [692, 569] width 20 height 20
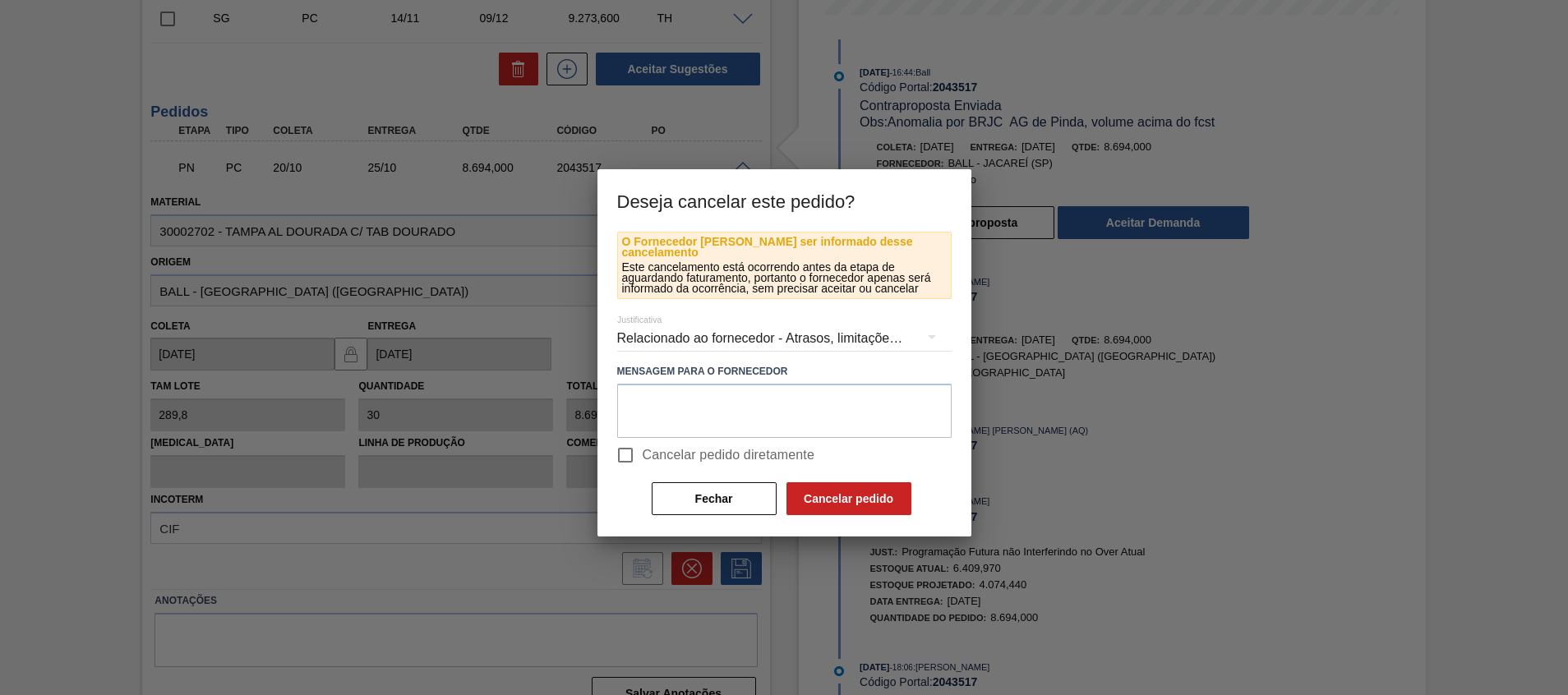
click at [712, 453] on span "Cancelar pedido diretamente" at bounding box center [728, 455] width 172 height 20
click at [642, 453] on input "Cancelar pedido diretamente" at bounding box center [625, 455] width 35 height 35
checkbox input "true"
click at [839, 483] on button "Cancelar pedido" at bounding box center [848, 499] width 125 height 33
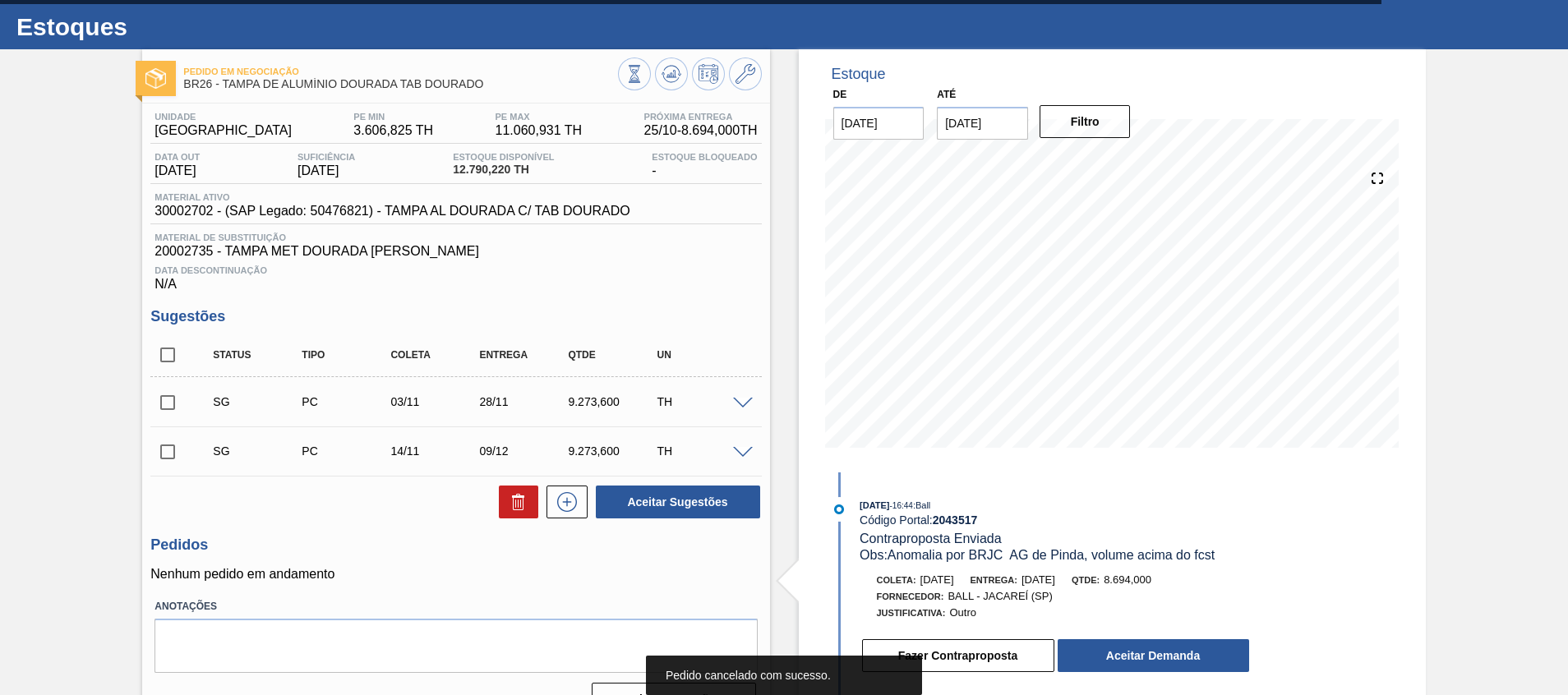
scroll to position [0, 0]
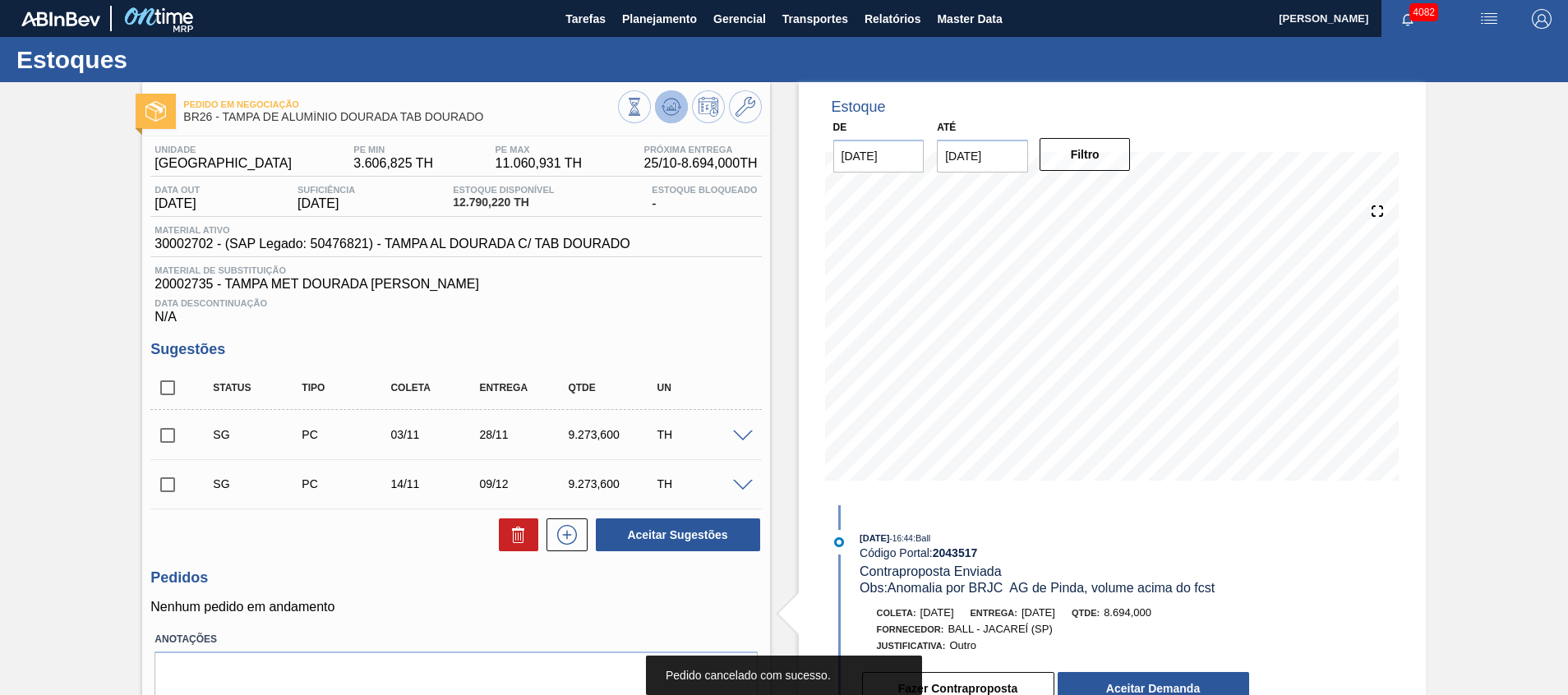
click at [669, 110] on icon at bounding box center [671, 106] width 11 height 8
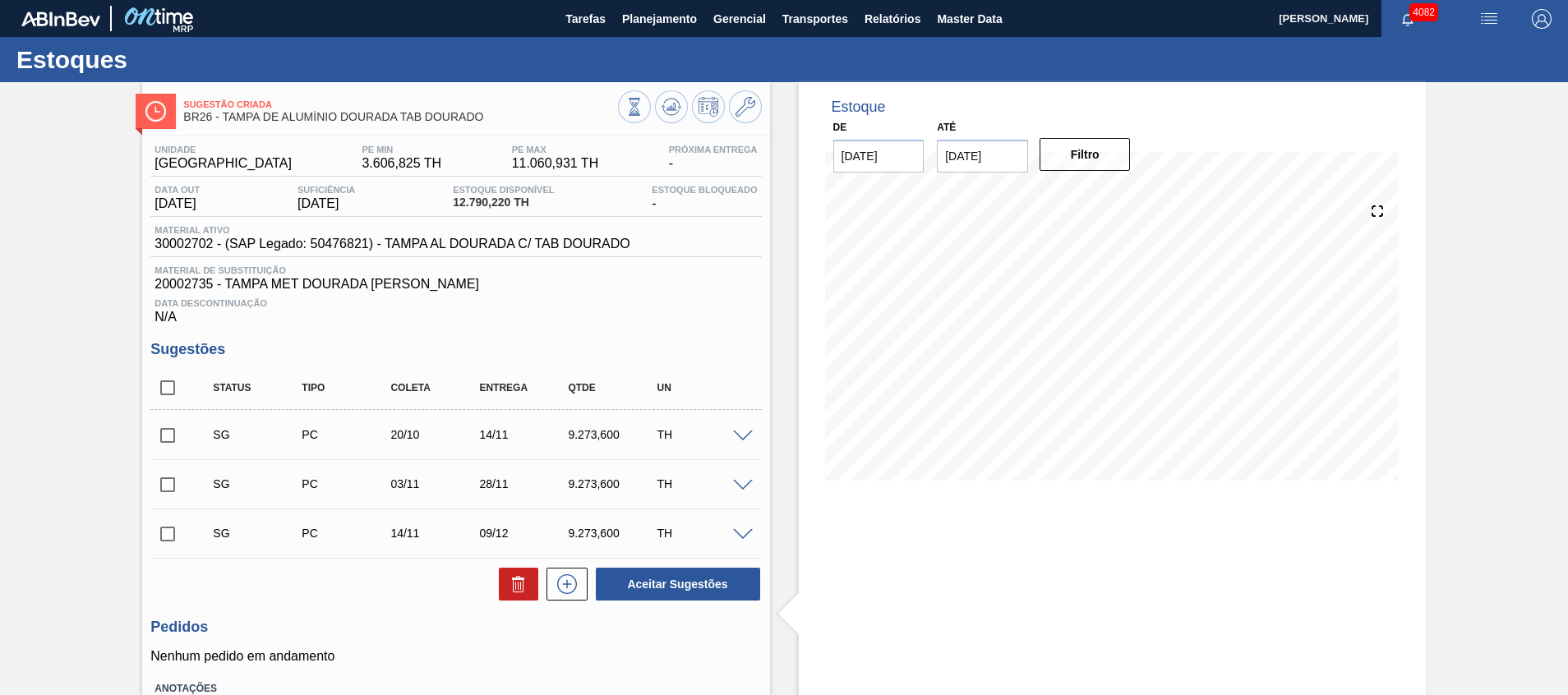
click at [168, 380] on input "checkbox" at bounding box center [167, 388] width 35 height 35
checkbox input "true"
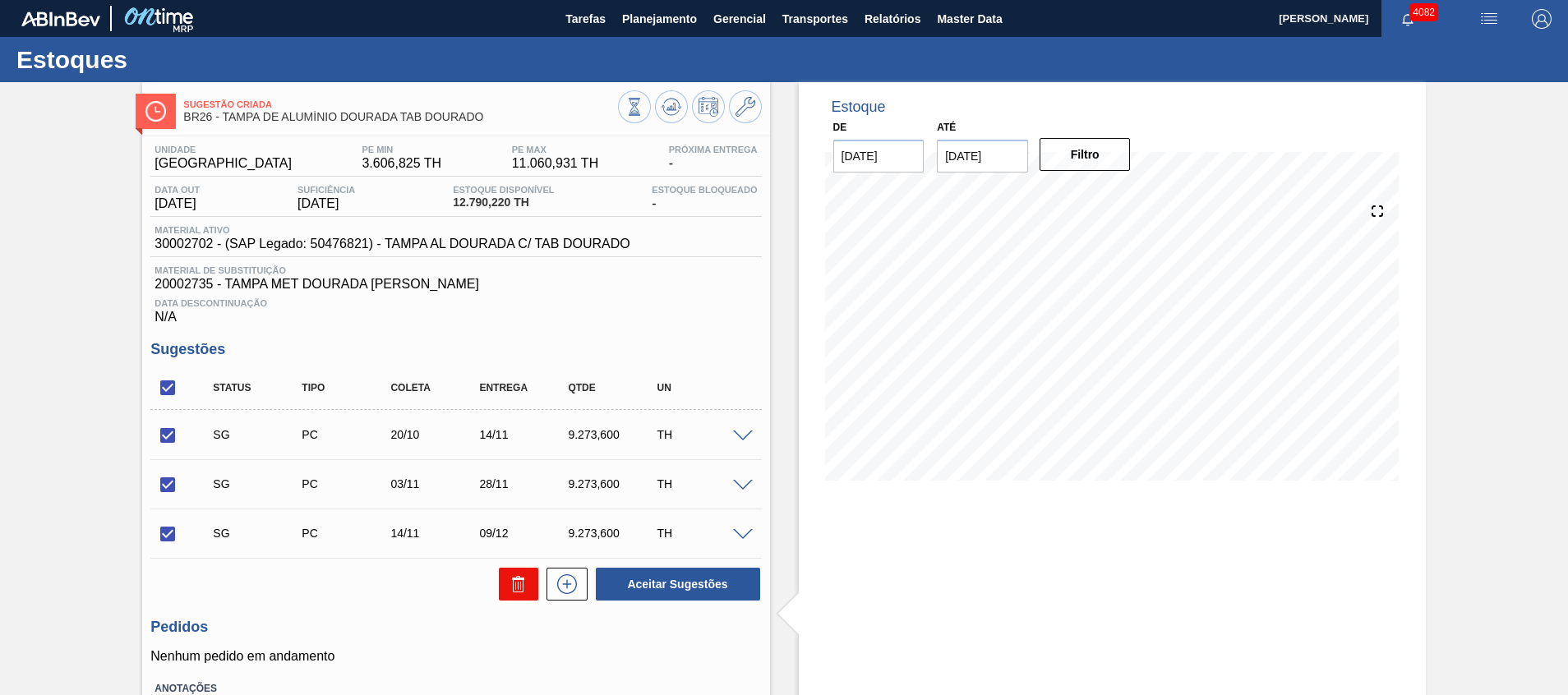
click at [521, 586] on icon at bounding box center [518, 586] width 11 height 13
checkbox input "false"
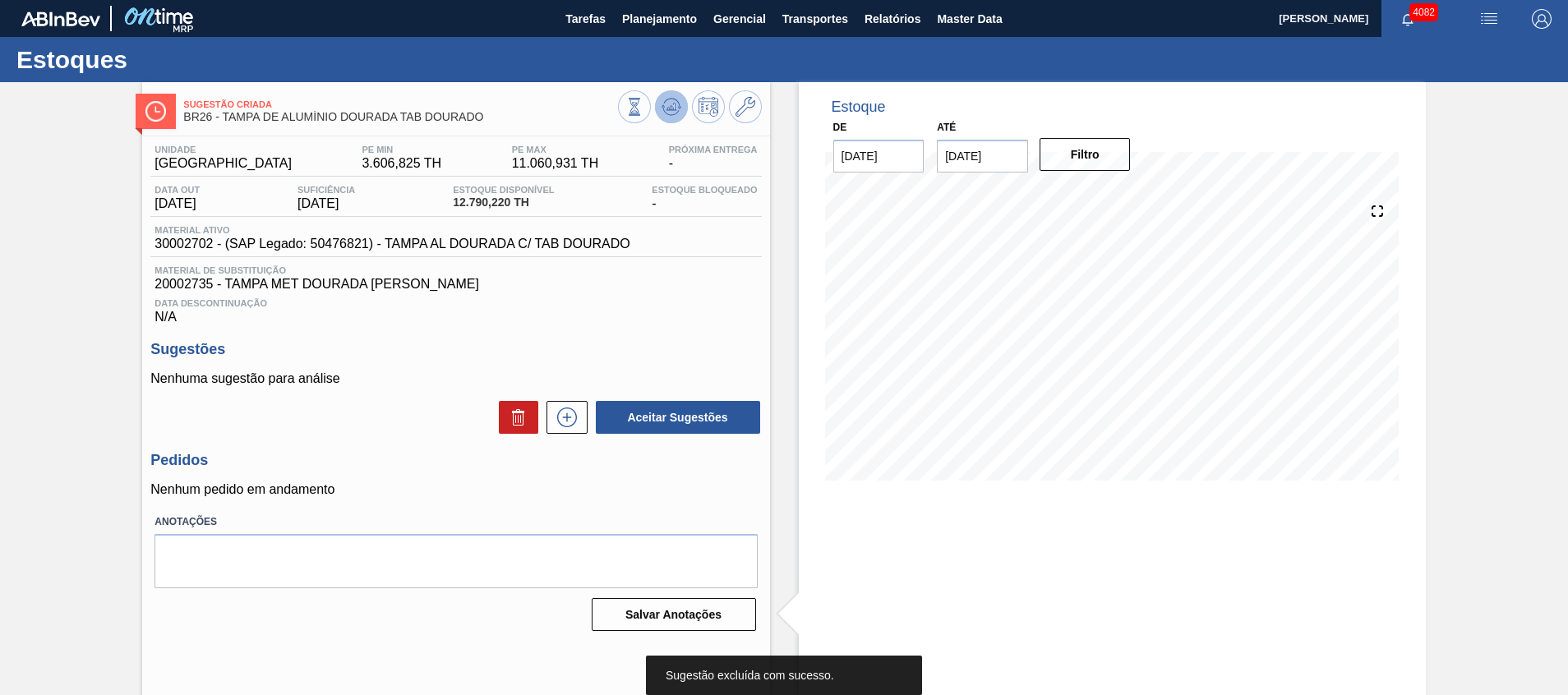
click at [662, 109] on icon at bounding box center [671, 106] width 20 height 20
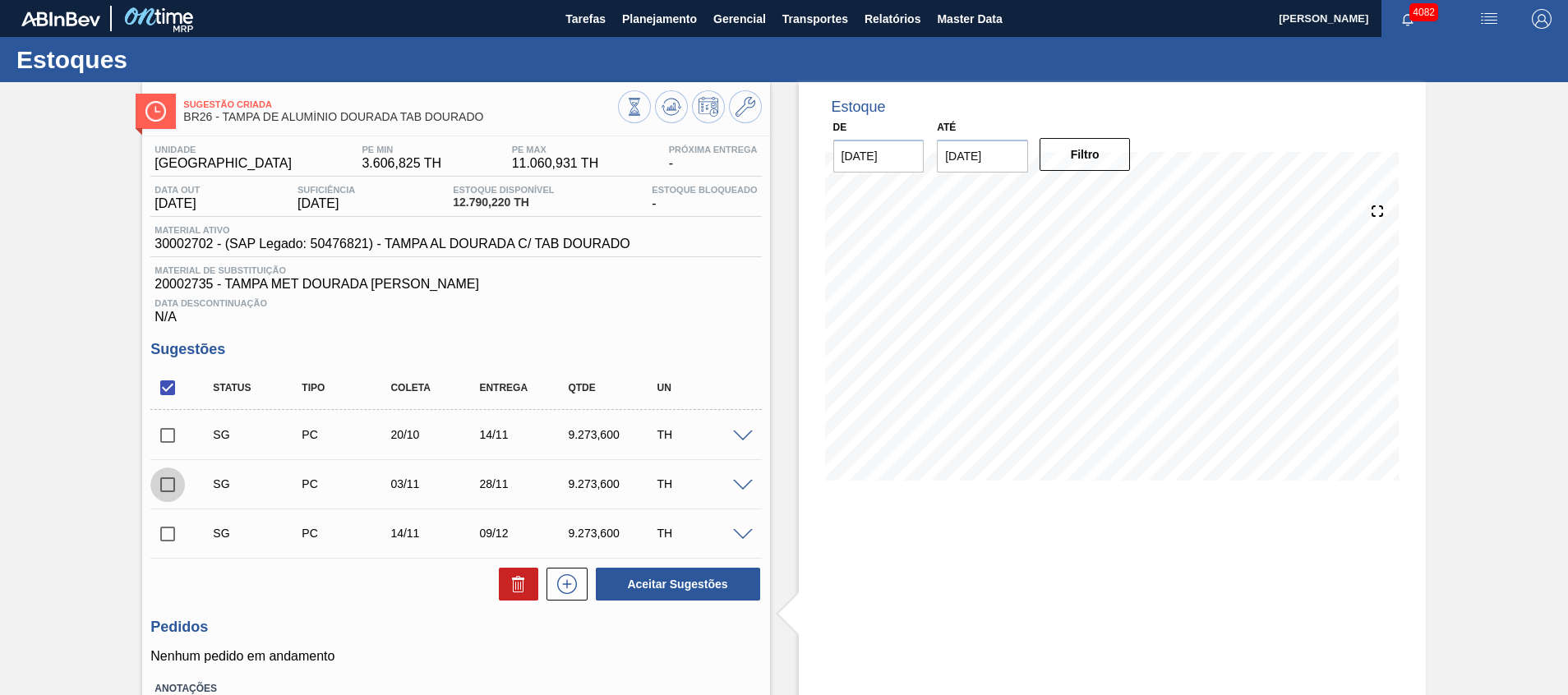
click at [171, 482] on input "checkbox" at bounding box center [167, 485] width 35 height 35
checkbox input "true"
click at [172, 540] on input "checkbox" at bounding box center [167, 534] width 35 height 35
checkbox input "true"
click at [529, 581] on button at bounding box center [518, 584] width 39 height 33
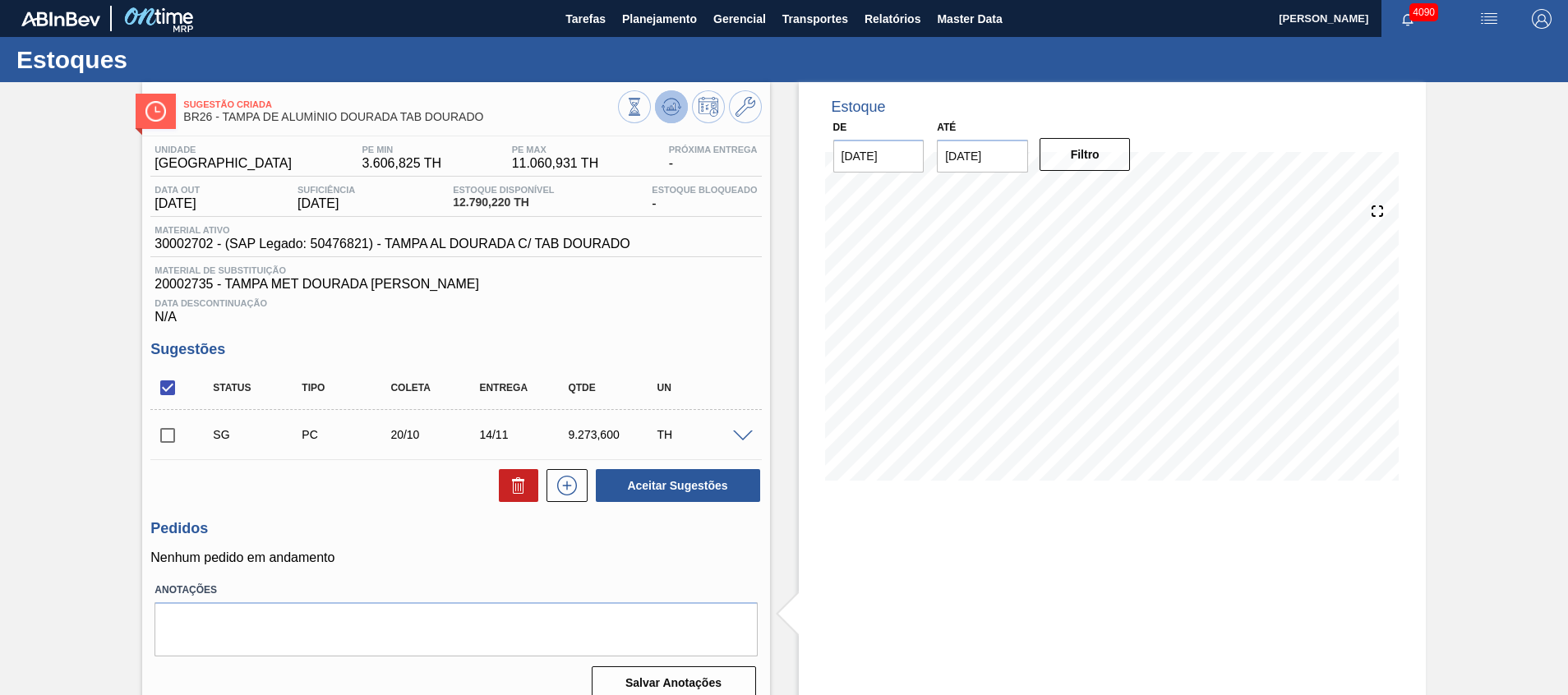
click at [684, 99] on button at bounding box center [671, 107] width 33 height 33
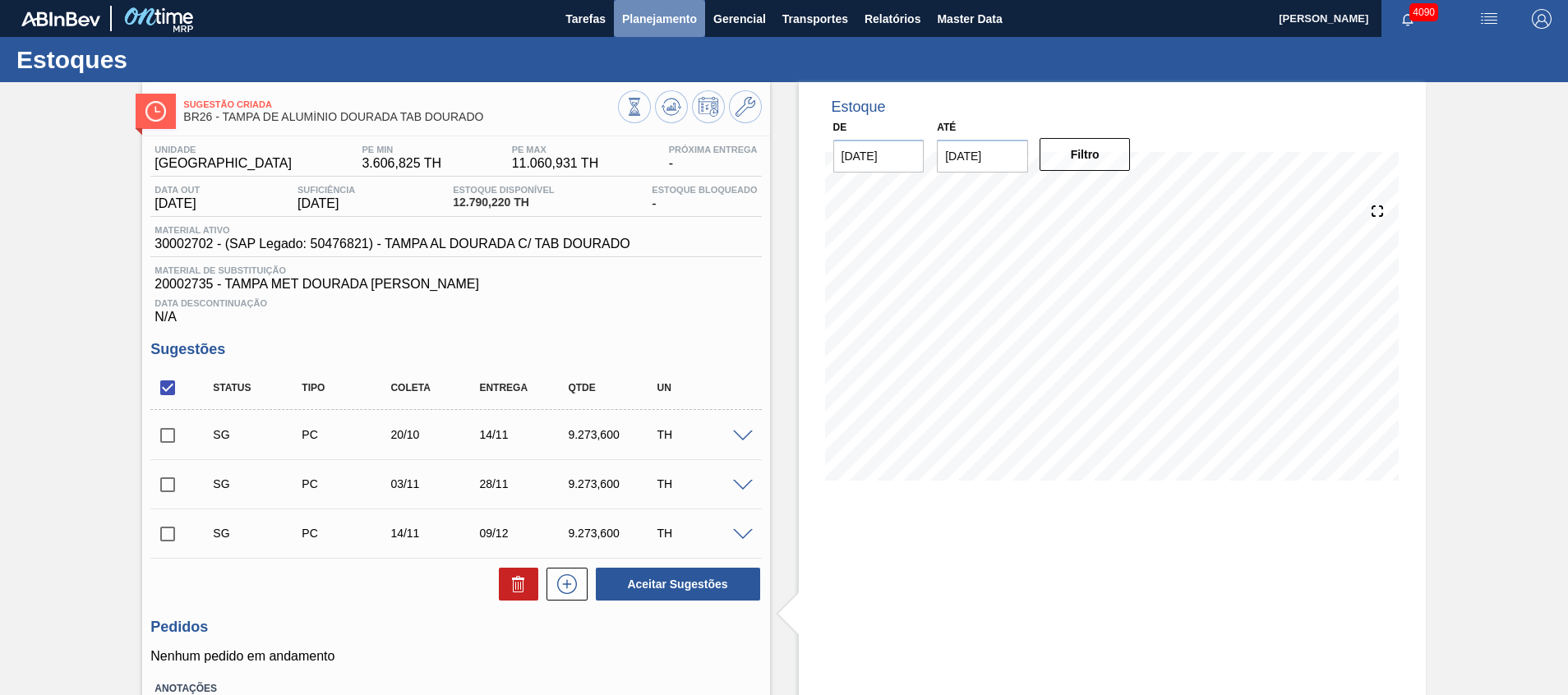
click at [636, 24] on span "Planejamento" at bounding box center [659, 19] width 75 height 20
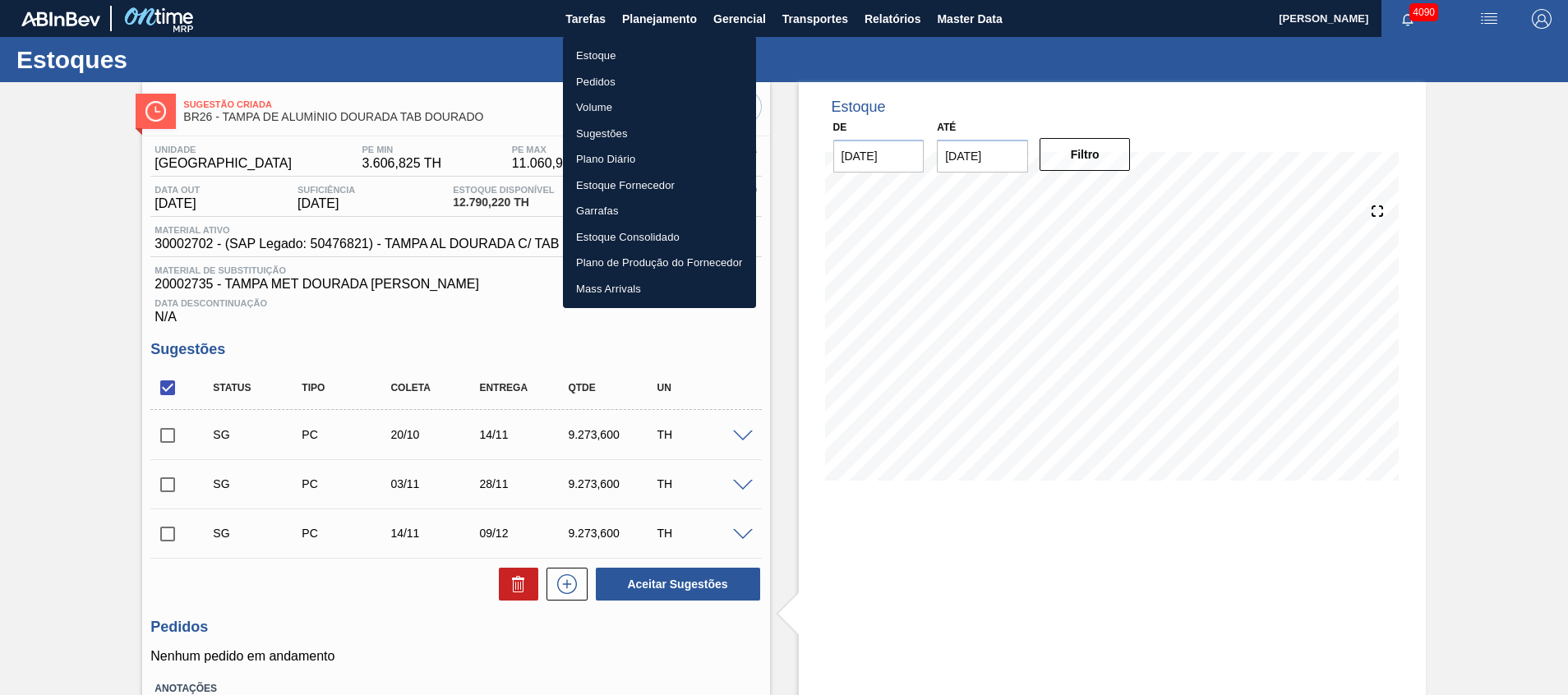
click at [626, 46] on li "Estoque" at bounding box center [660, 55] width 193 height 26
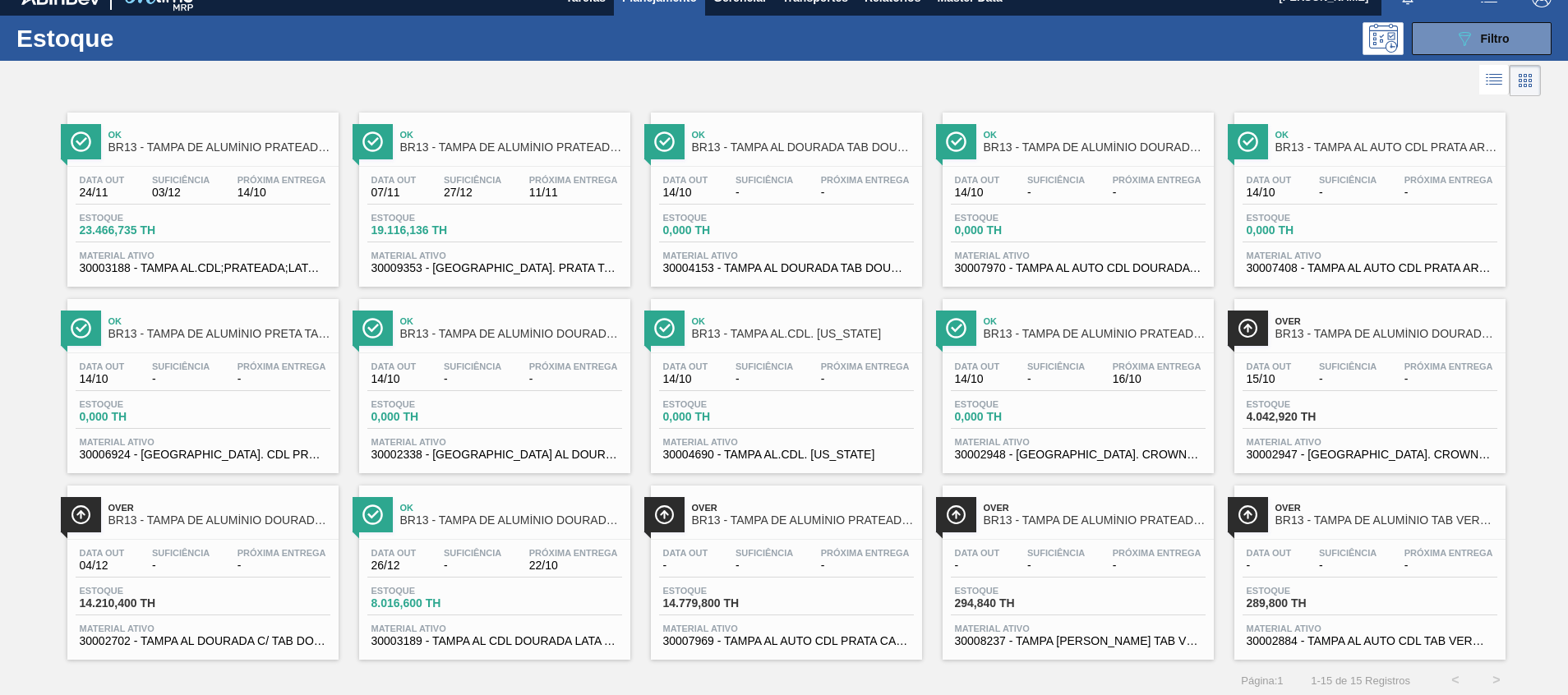
scroll to position [27, 0]
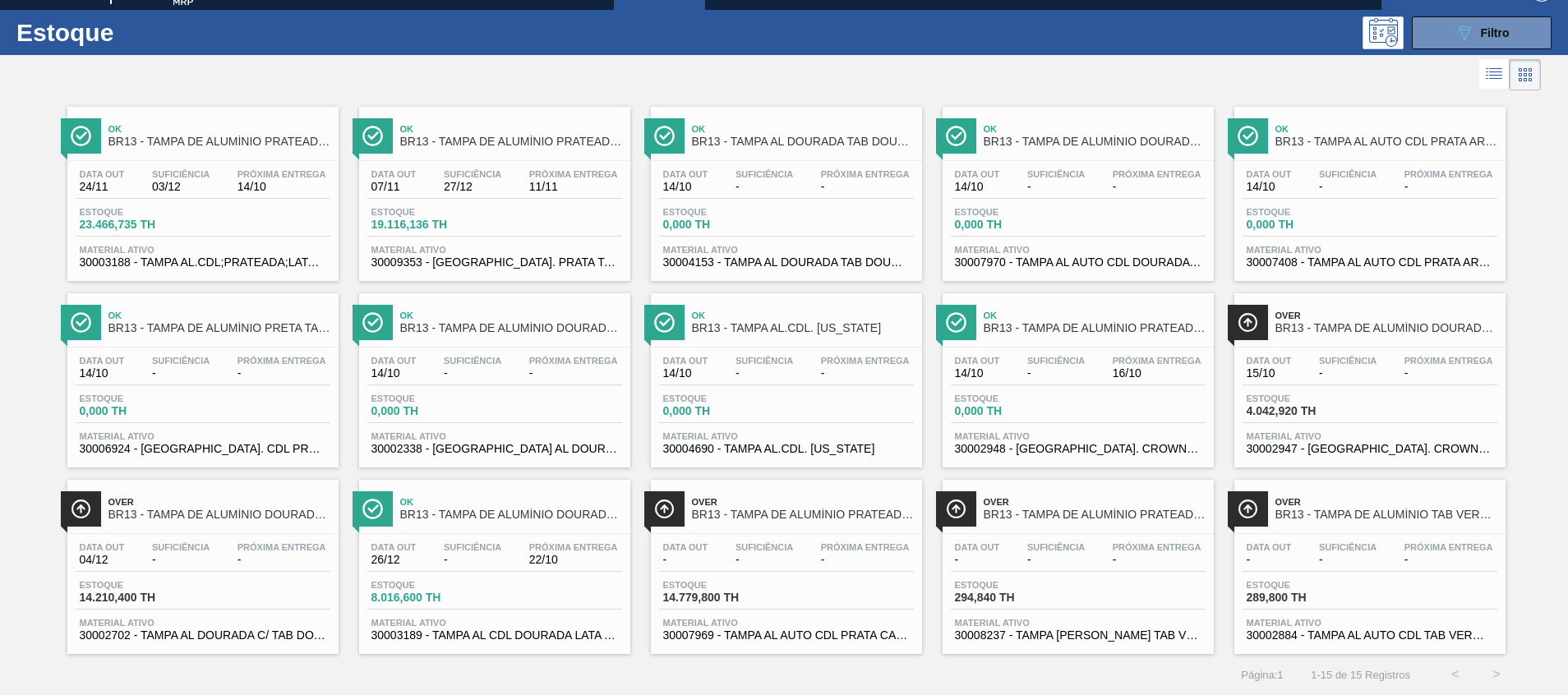
click at [1304, 631] on span "30002884 - TAMPA AL AUTO CDL TAB VERM CANPACK" at bounding box center [1369, 636] width 247 height 13
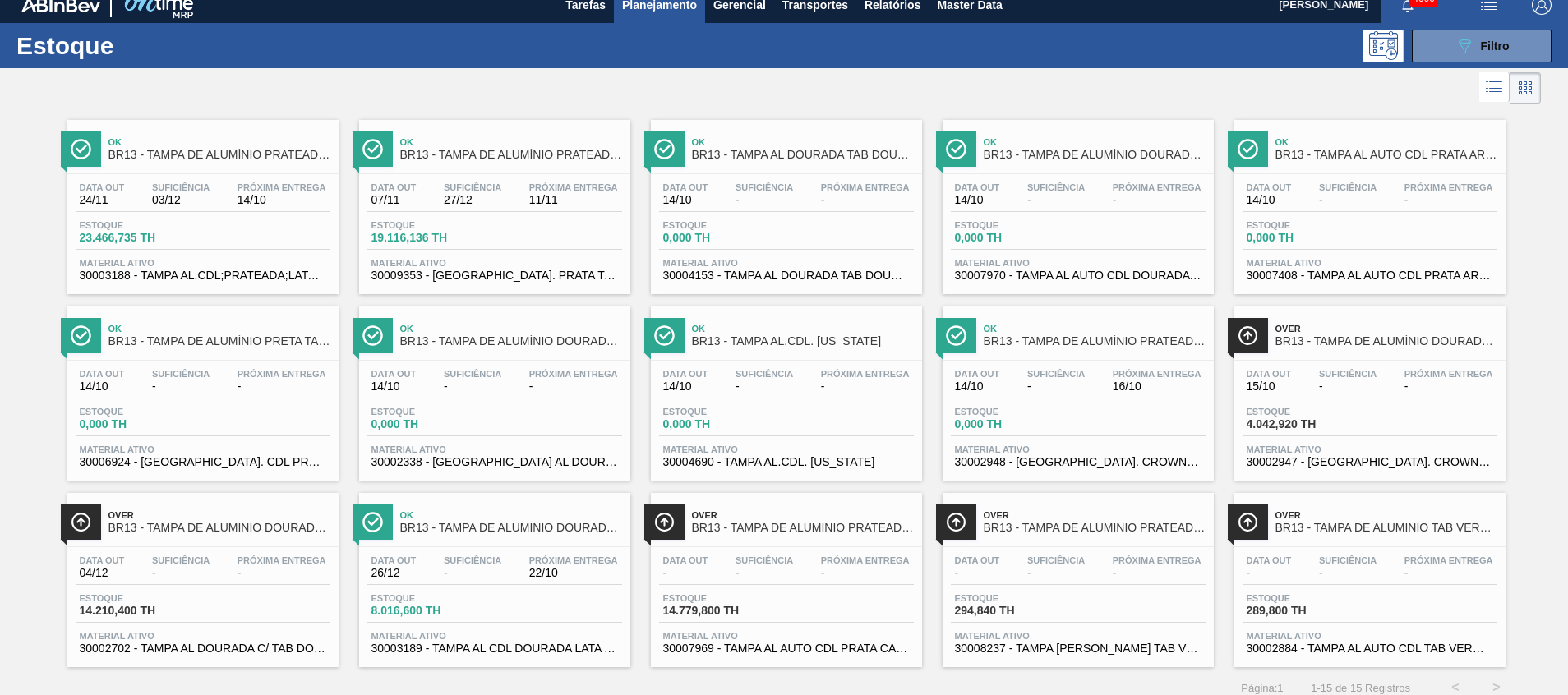
scroll to position [27, 0]
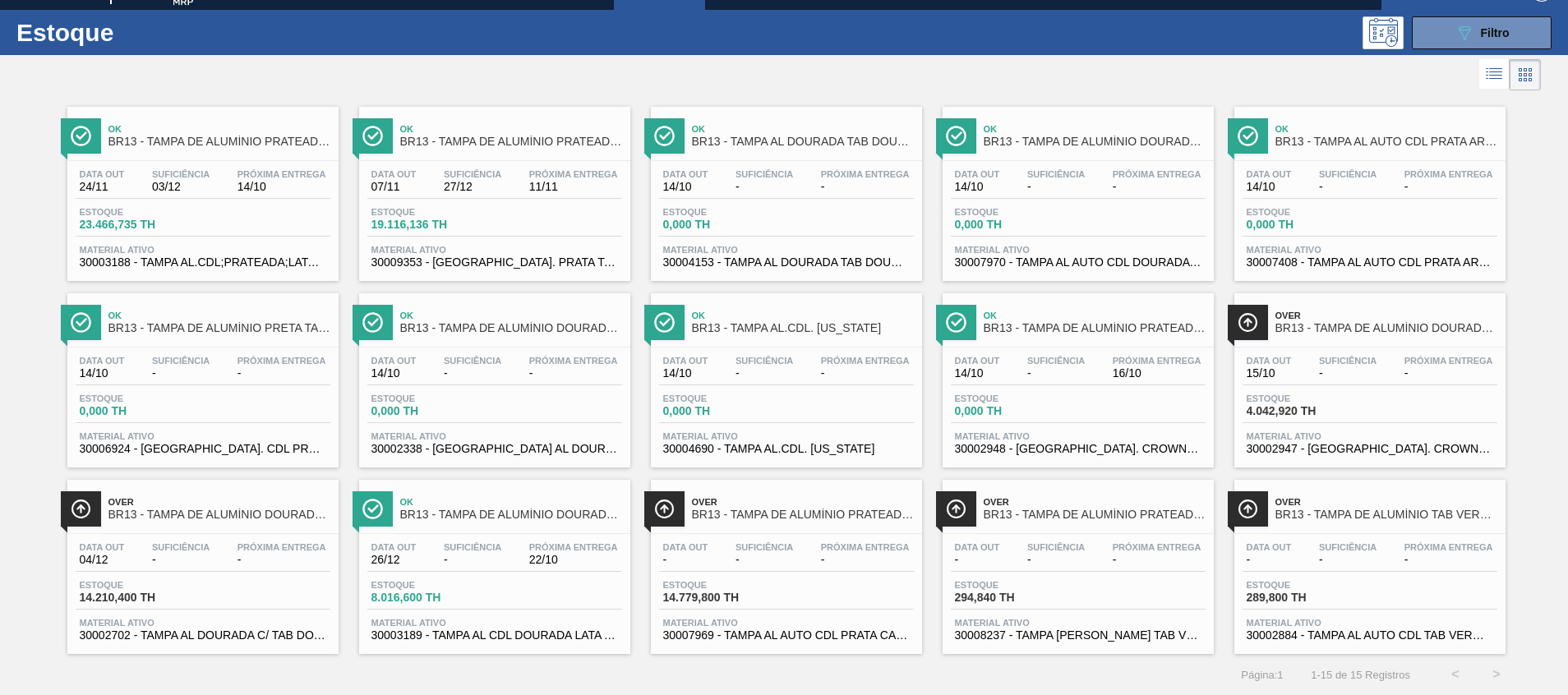
drag, startPoint x: 1481, startPoint y: 33, endPoint x: 1453, endPoint y: 64, distance: 41.8
click at [1481, 32] on span "Filtro" at bounding box center [1495, 32] width 29 height 13
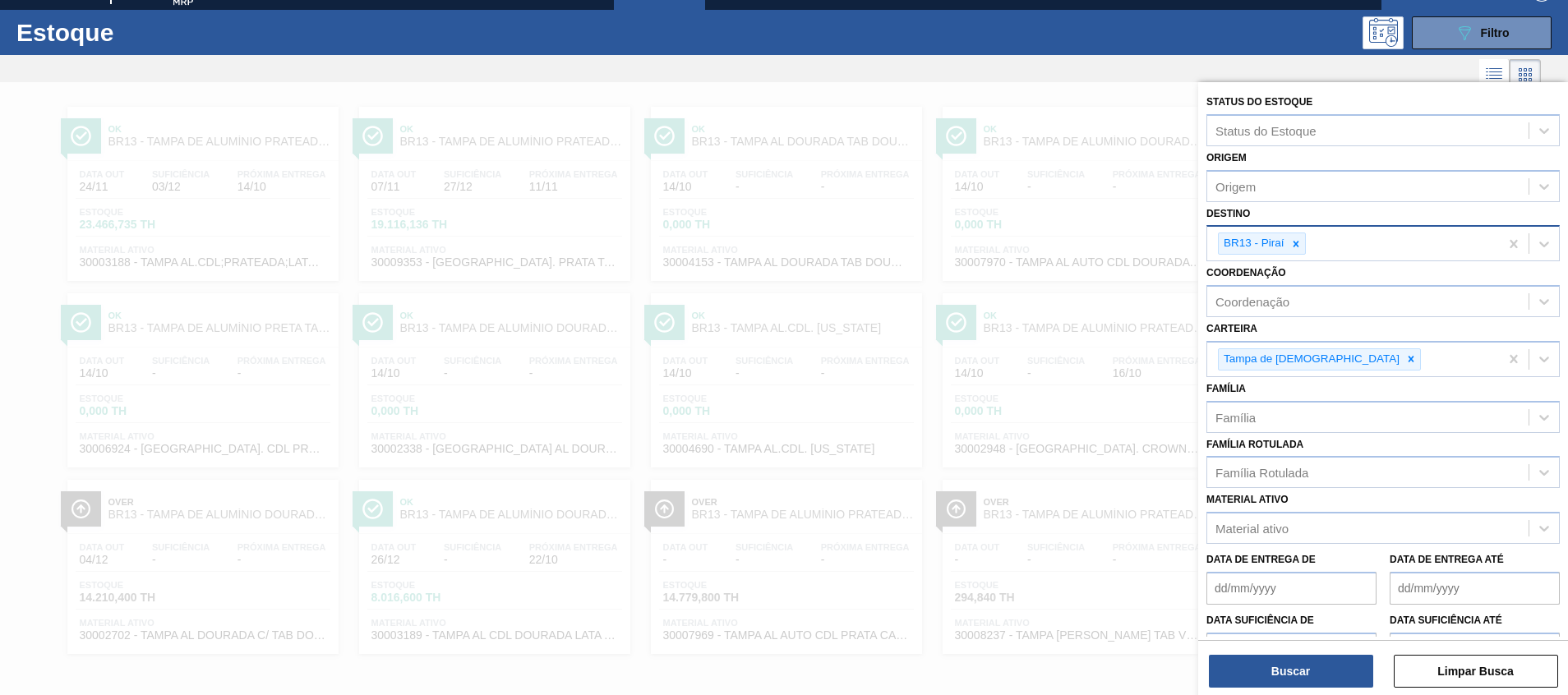
click at [1291, 244] on icon at bounding box center [1296, 244] width 12 height 12
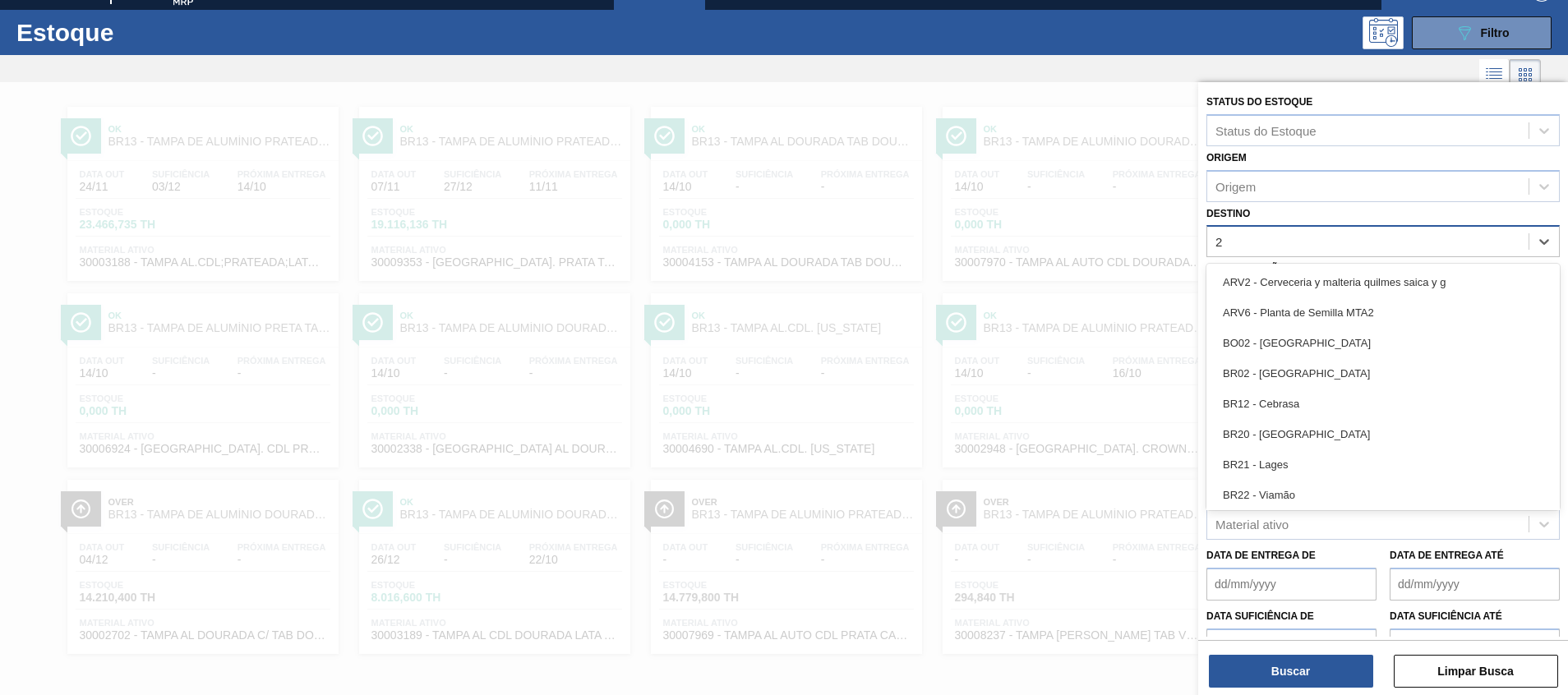
type input "26"
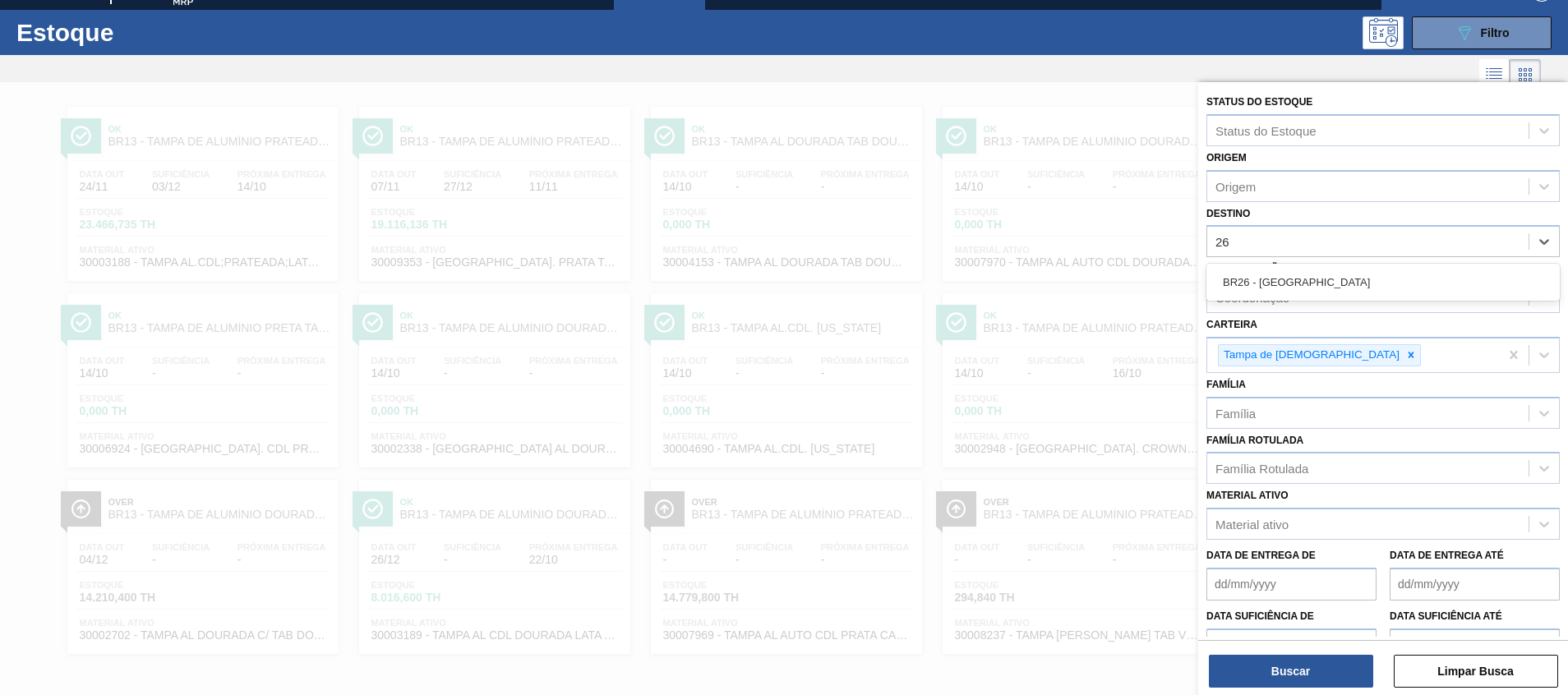
click at [1246, 287] on div "BR26 - Uberlândia" at bounding box center [1383, 283] width 354 height 31
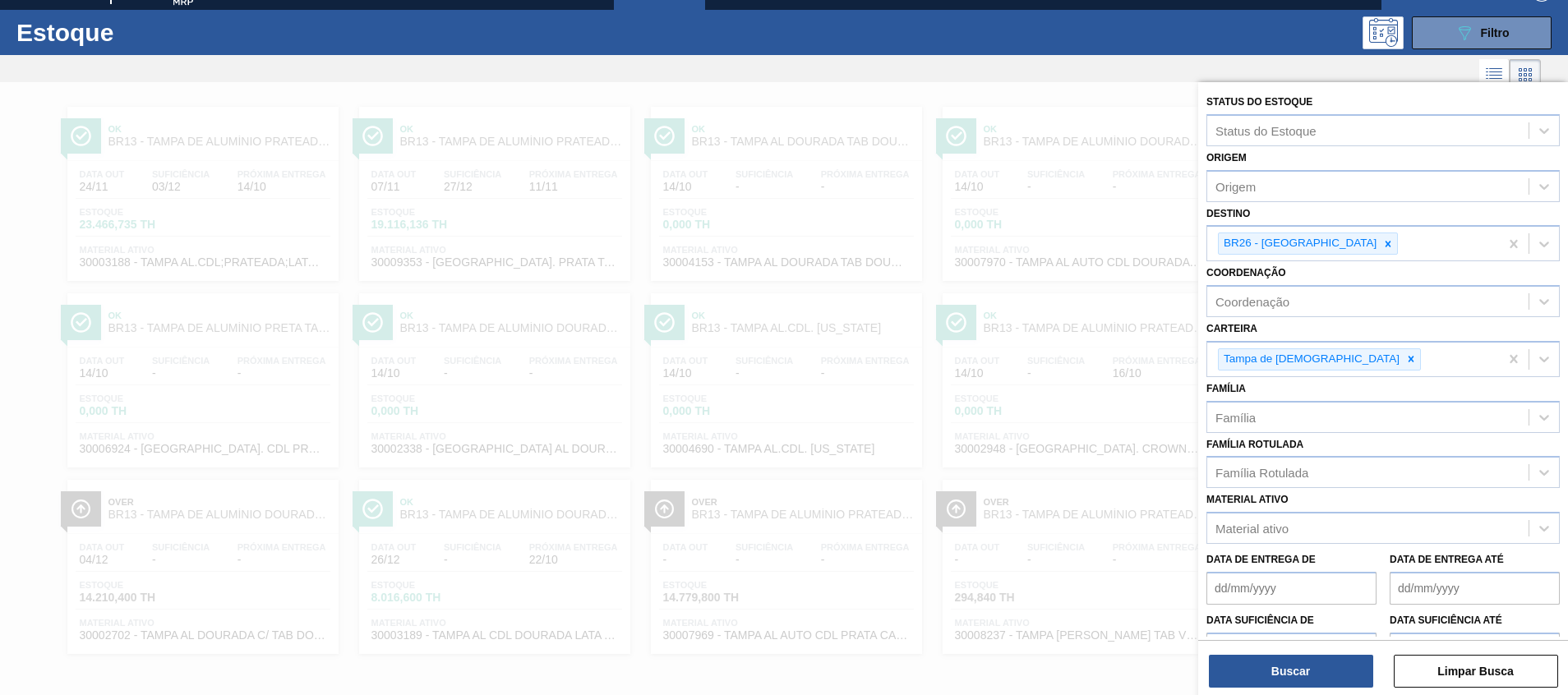
click at [1294, 654] on div "Buscar Limpar Busca" at bounding box center [1383, 664] width 370 height 46
click at [1297, 664] on button "Buscar" at bounding box center [1291, 671] width 165 height 33
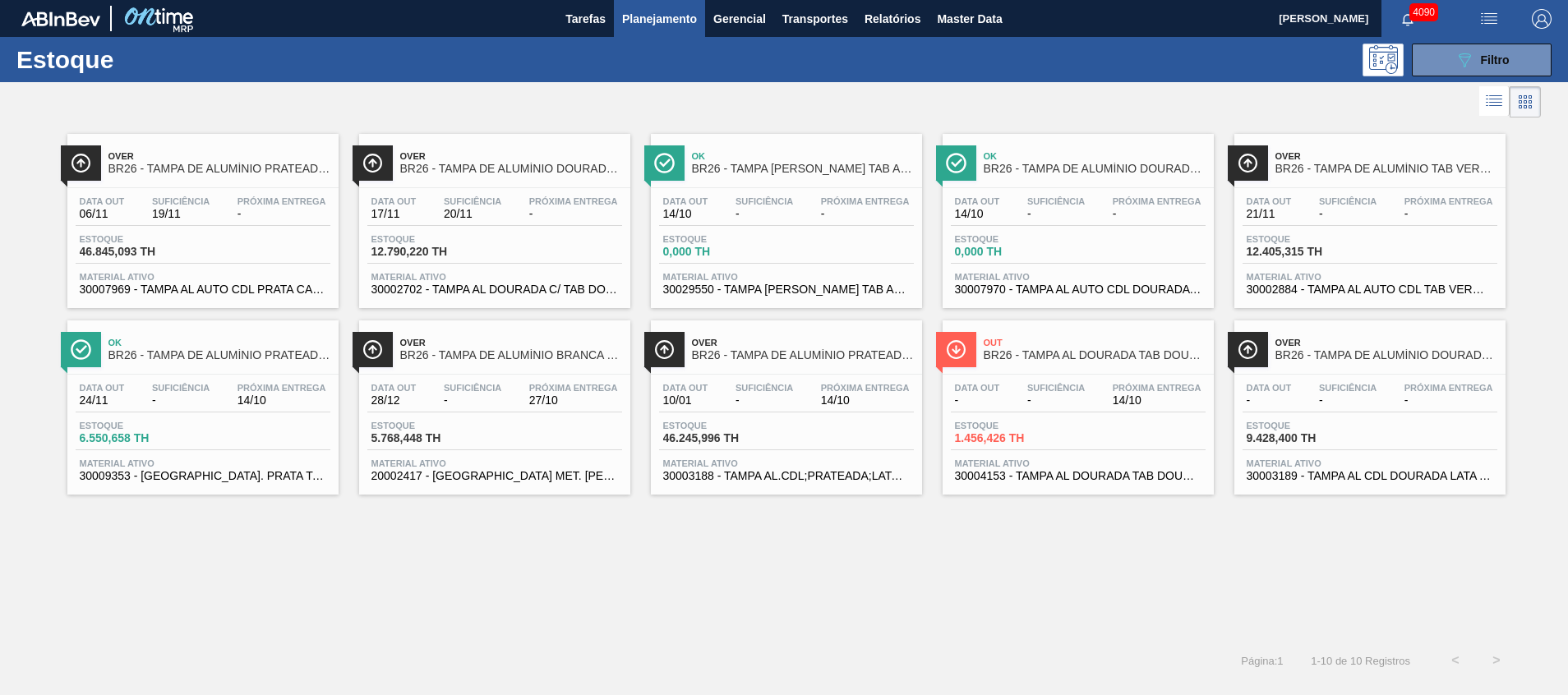
click at [540, 330] on div "Over BR26 - TAMPA DE ALUMÍNIO BRANCA TAB AZUL" at bounding box center [495, 347] width 272 height 37
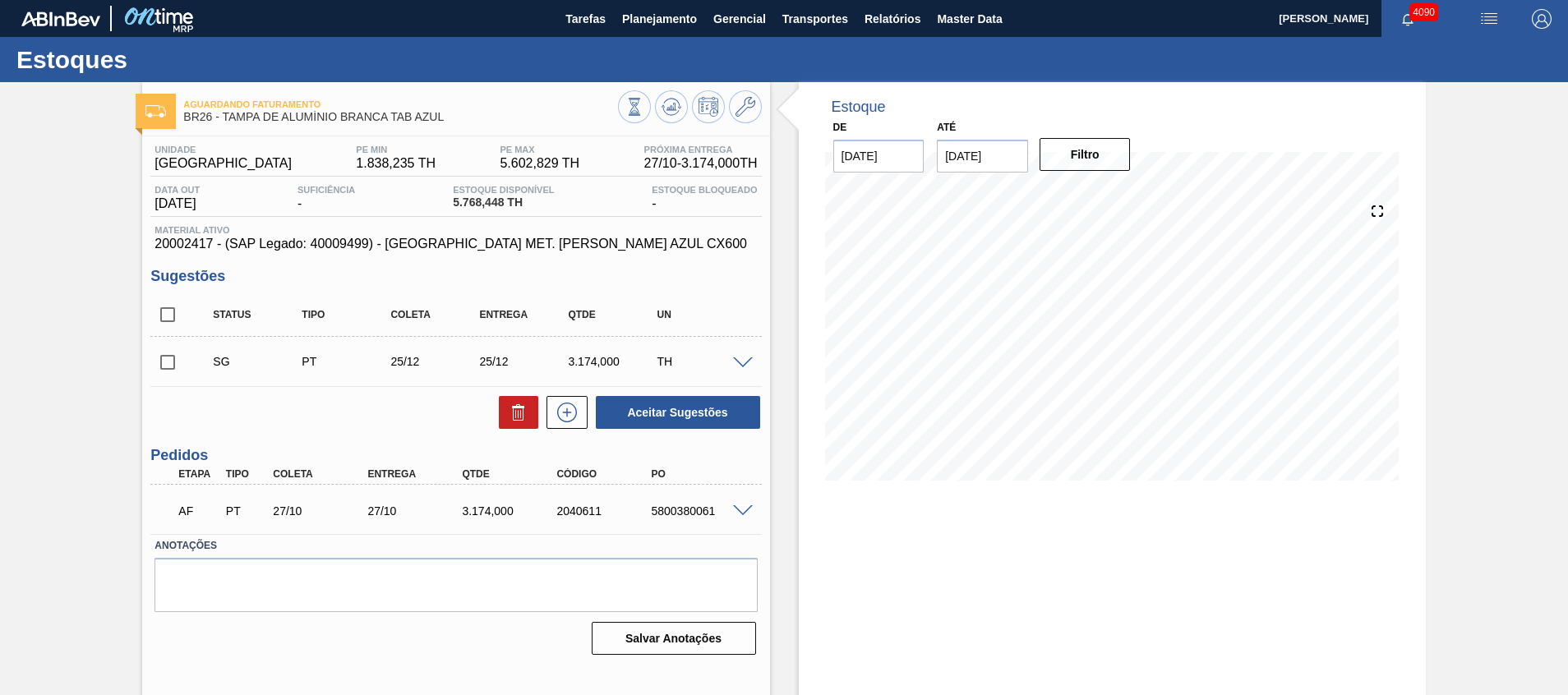
click at [733, 507] on span at bounding box center [742, 512] width 20 height 13
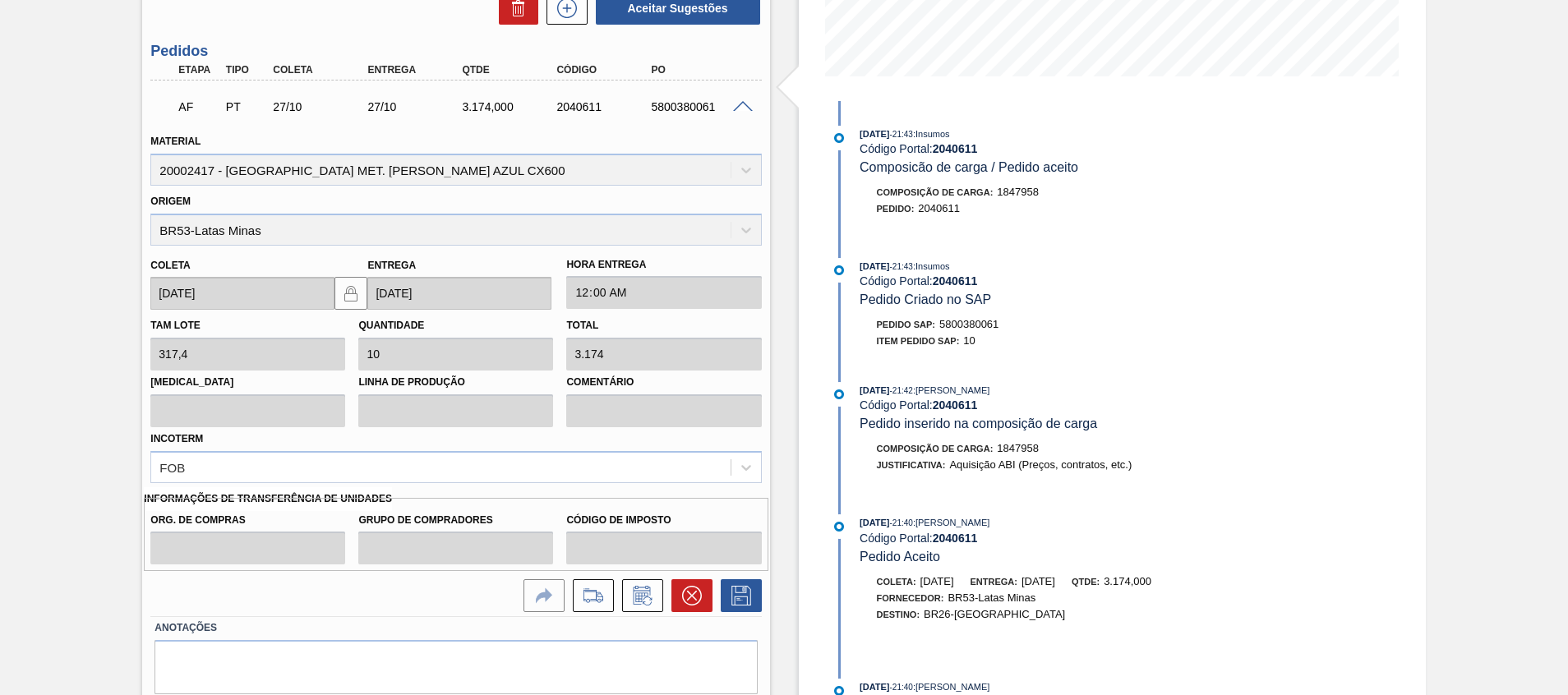
scroll to position [460, 0]
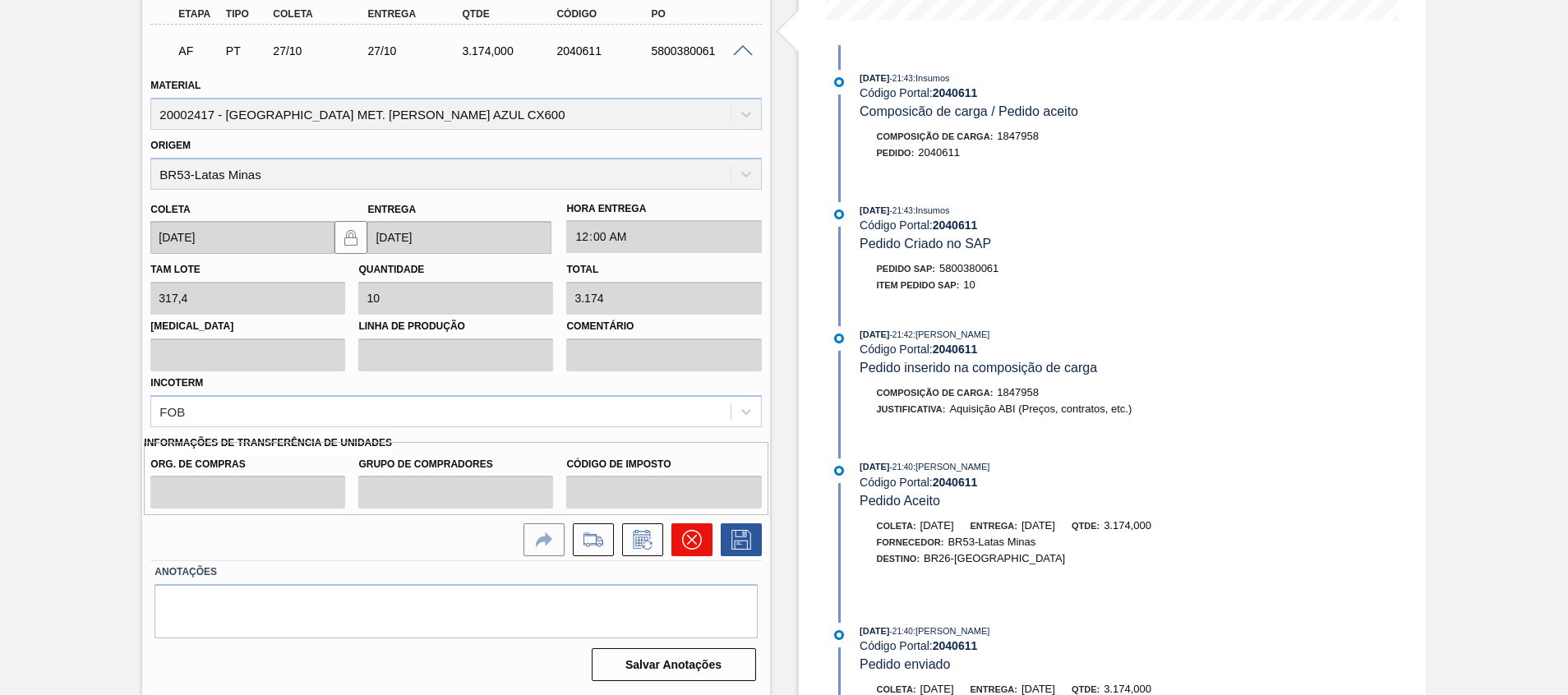
click at [691, 544] on icon at bounding box center [692, 540] width 20 height 20
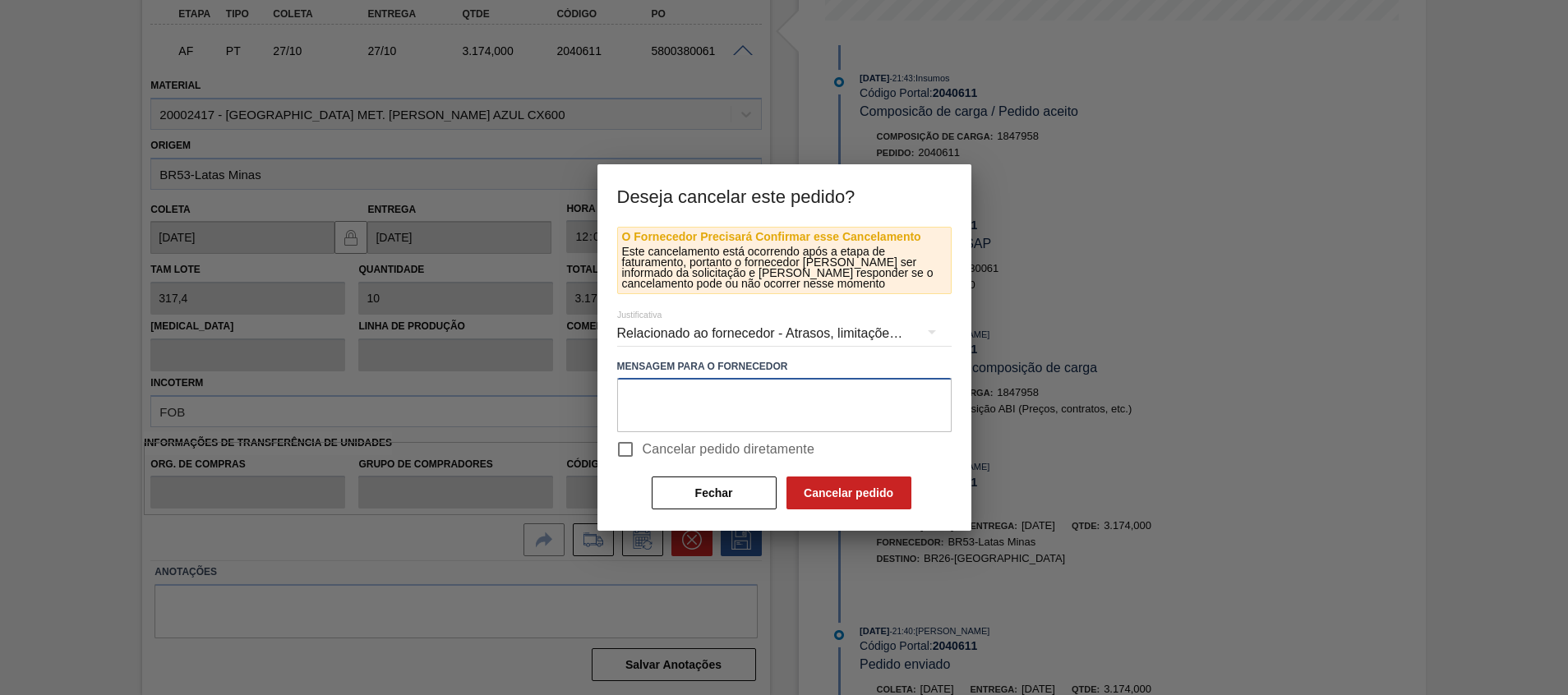
click at [826, 405] on textarea at bounding box center [784, 406] width 334 height 54
click at [799, 450] on span "Cancelar pedido diretamente" at bounding box center [728, 449] width 172 height 20
click at [642, 450] on input "Cancelar pedido diretamente" at bounding box center [625, 450] width 35 height 35
checkbox input "true"
click at [814, 483] on button "Cancelar pedido" at bounding box center [848, 493] width 125 height 33
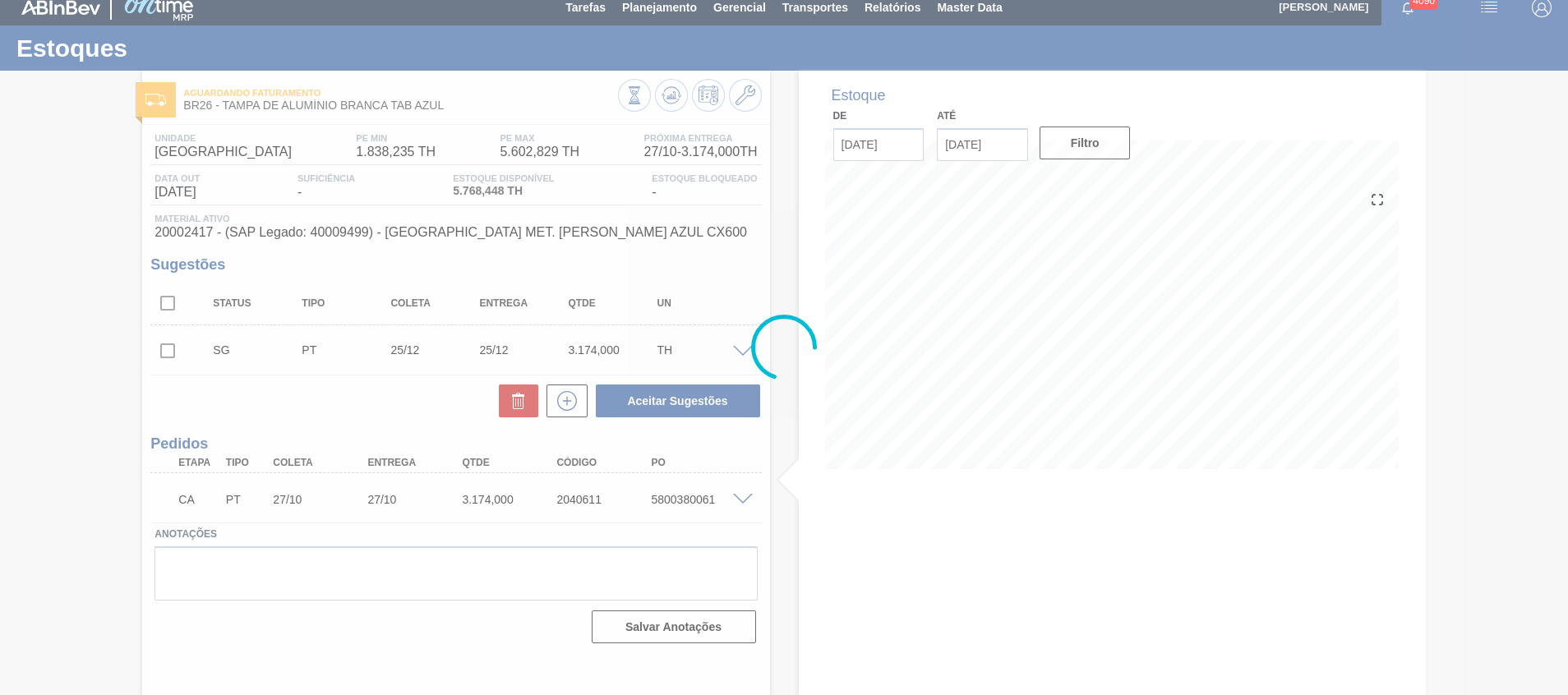
scroll to position [12, 0]
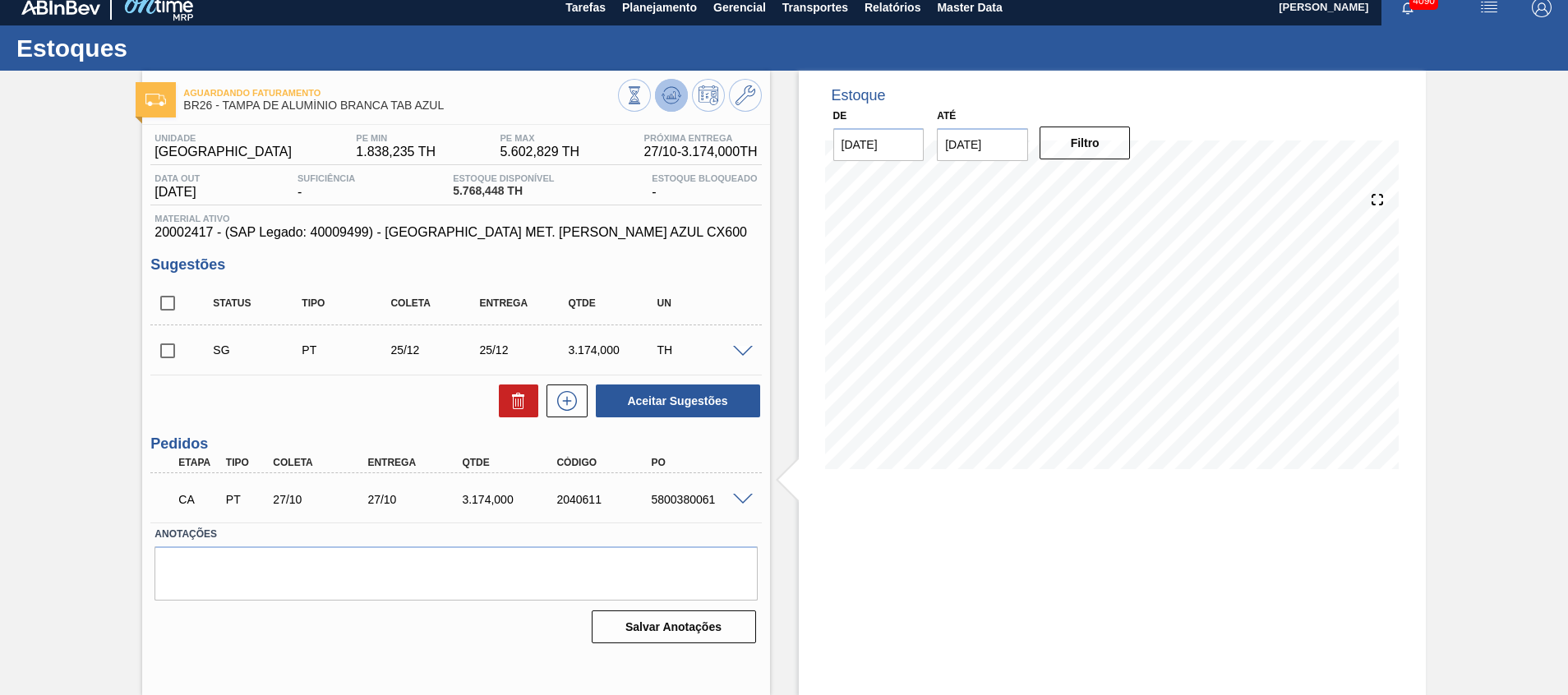
click at [661, 108] on button at bounding box center [671, 95] width 33 height 33
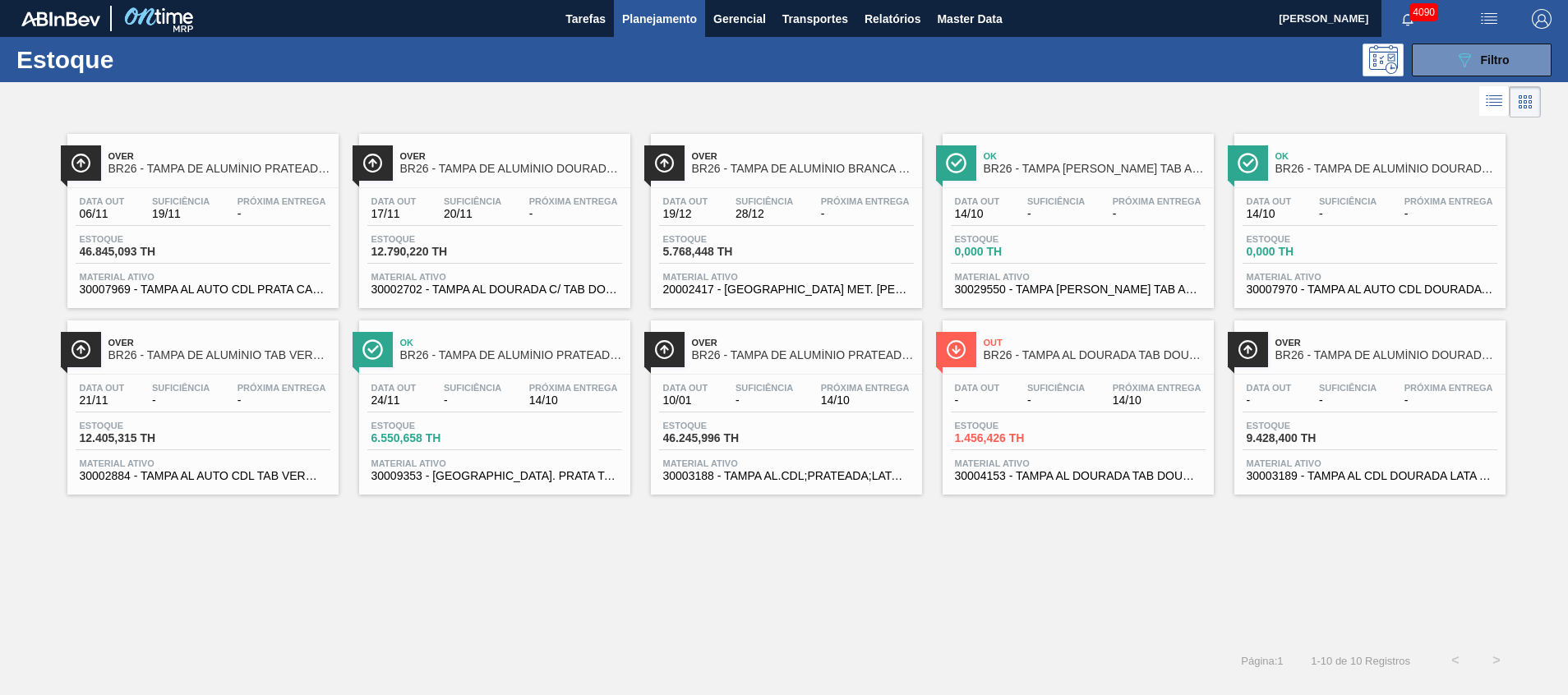
click at [477, 291] on span "30002702 - TAMPA AL DOURADA C/ TAB DOURADO" at bounding box center [495, 289] width 247 height 13
click at [846, 468] on span "Material ativo" at bounding box center [787, 463] width 247 height 10
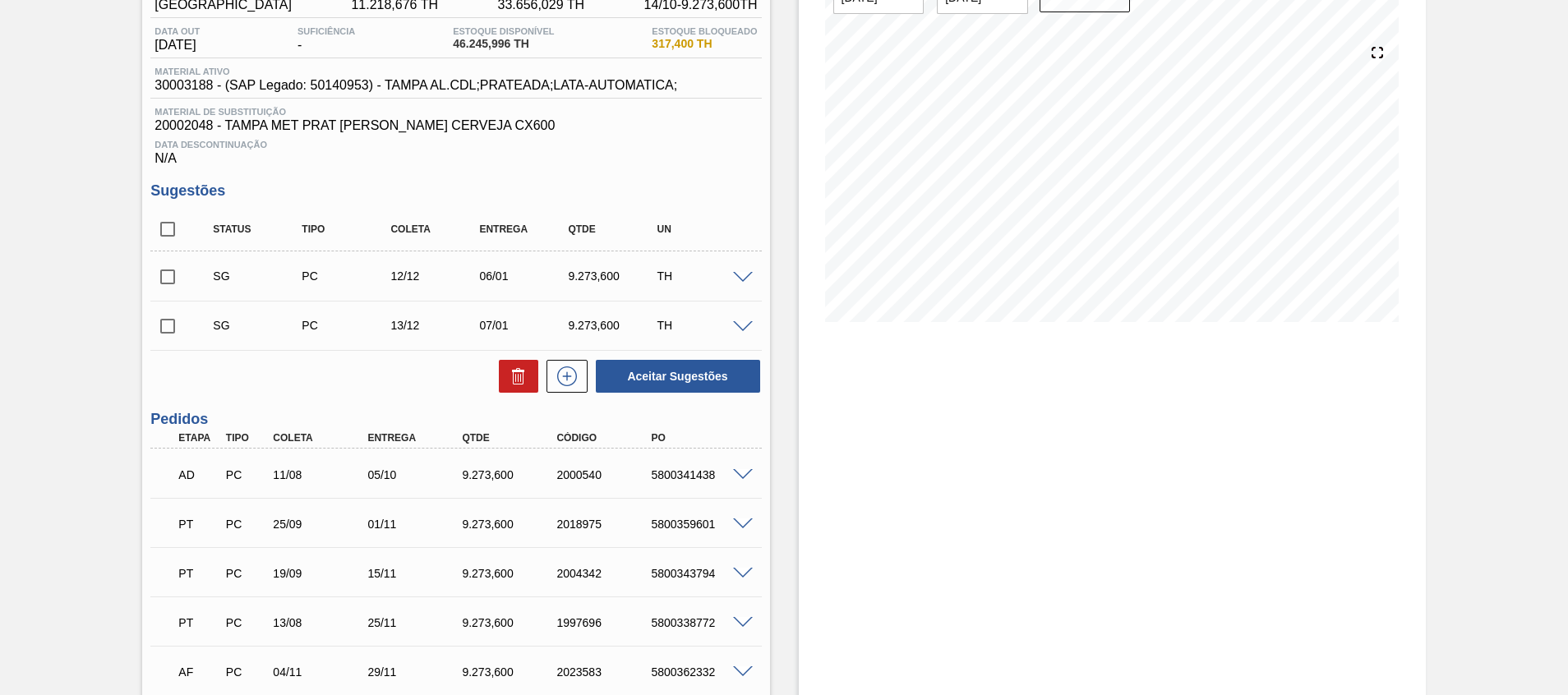
scroll to position [123, 0]
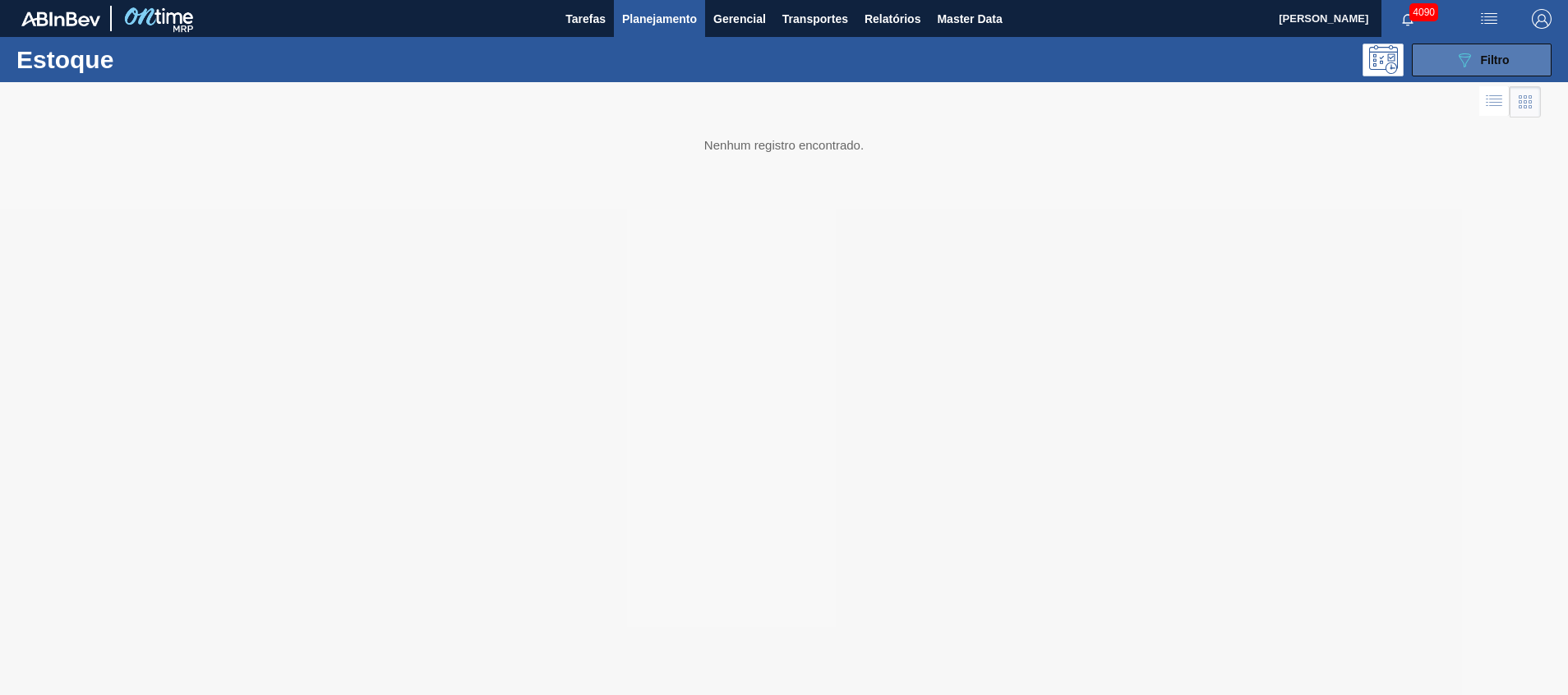
click at [1414, 57] on button "089F7B8B-B2A5-4AFE-B5C0-19BA573D28AC Filtro" at bounding box center [1481, 59] width 140 height 33
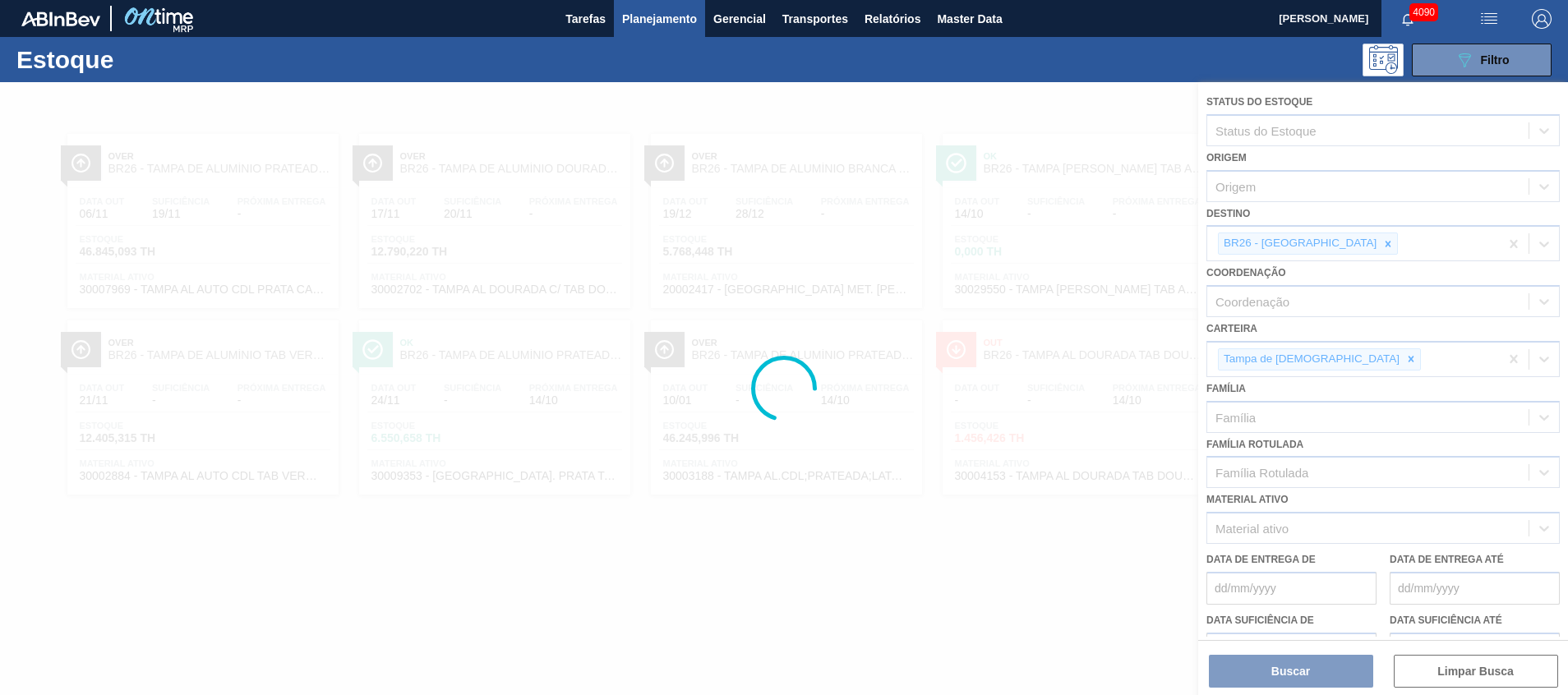
click at [1320, 249] on div at bounding box center [784, 389] width 1568 height 614
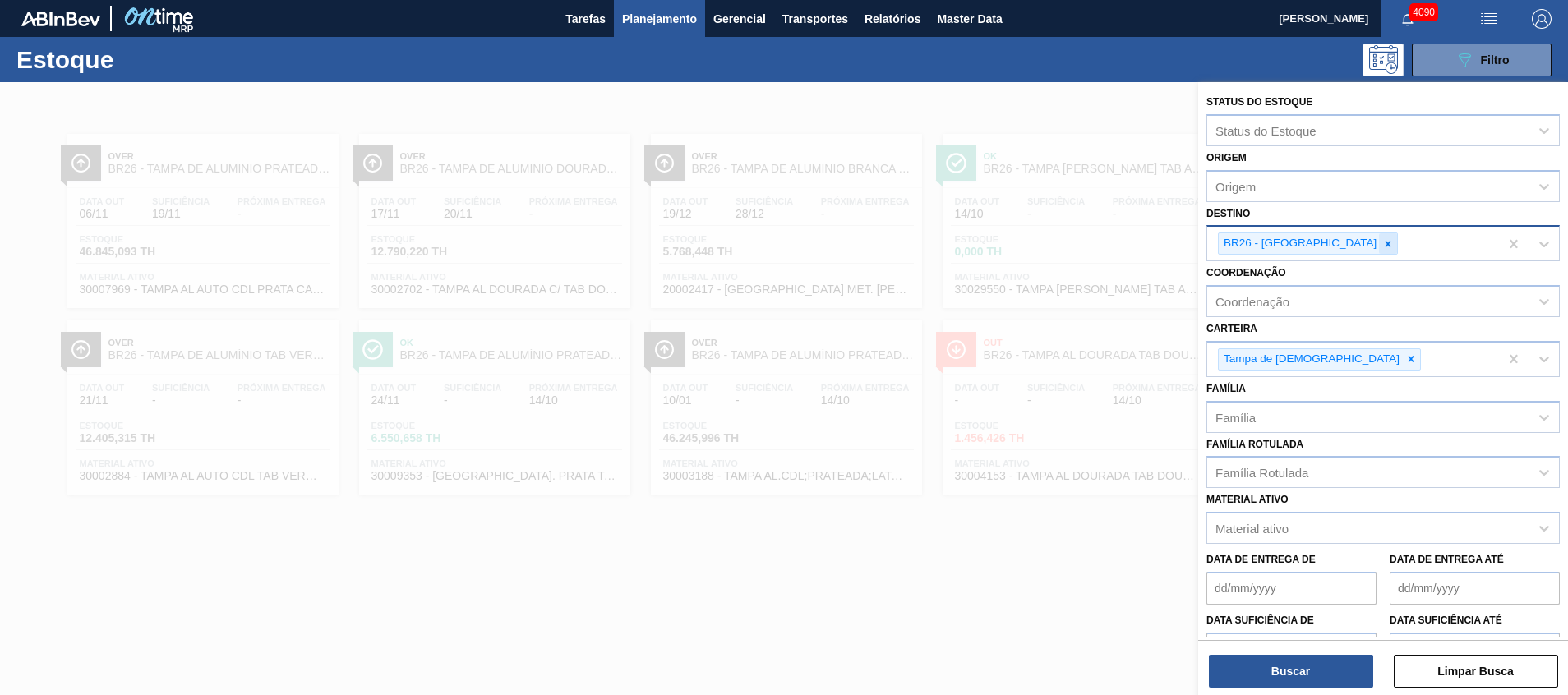
click at [1382, 248] on icon at bounding box center [1388, 244] width 12 height 12
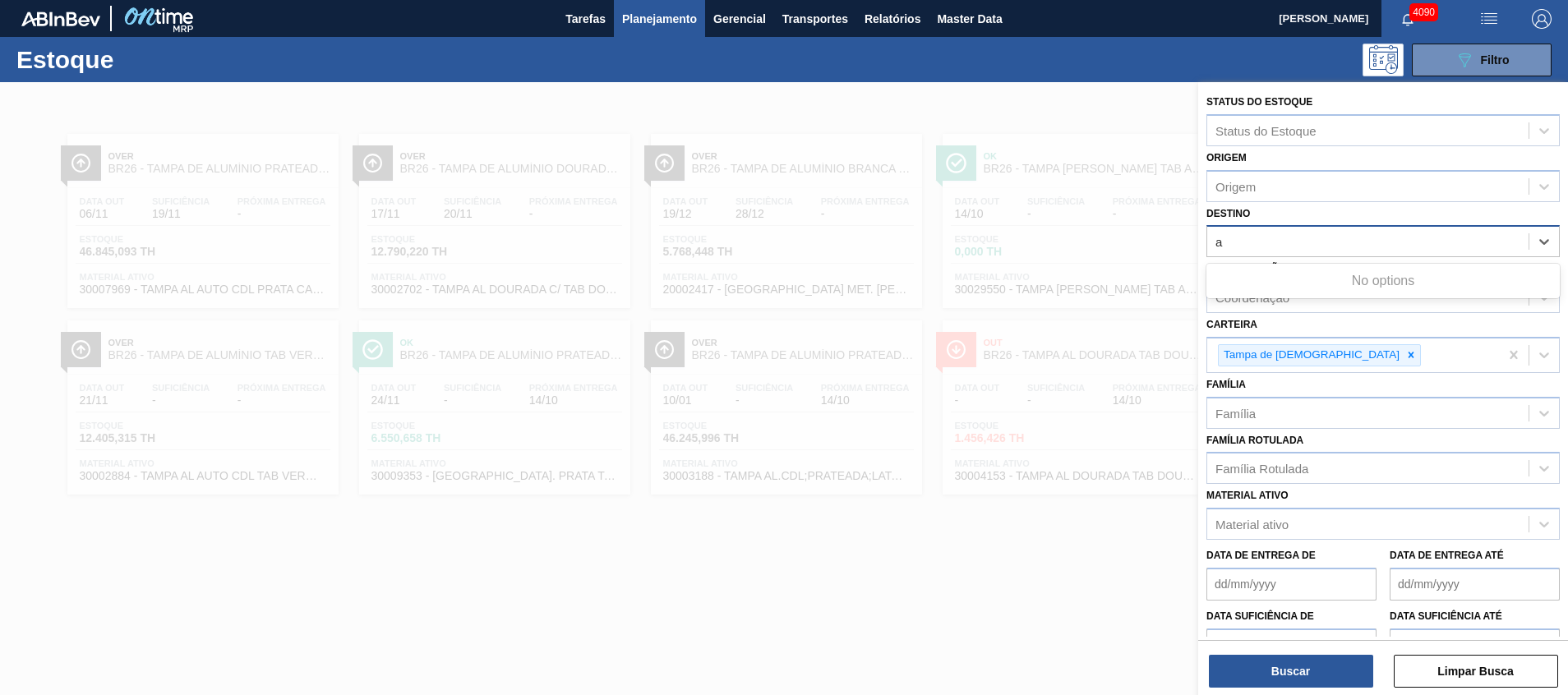
type input "aq"
click at [1335, 243] on div "aq" at bounding box center [1368, 242] width 322 height 24
click at [1335, 243] on div "Destino" at bounding box center [1368, 242] width 322 height 24
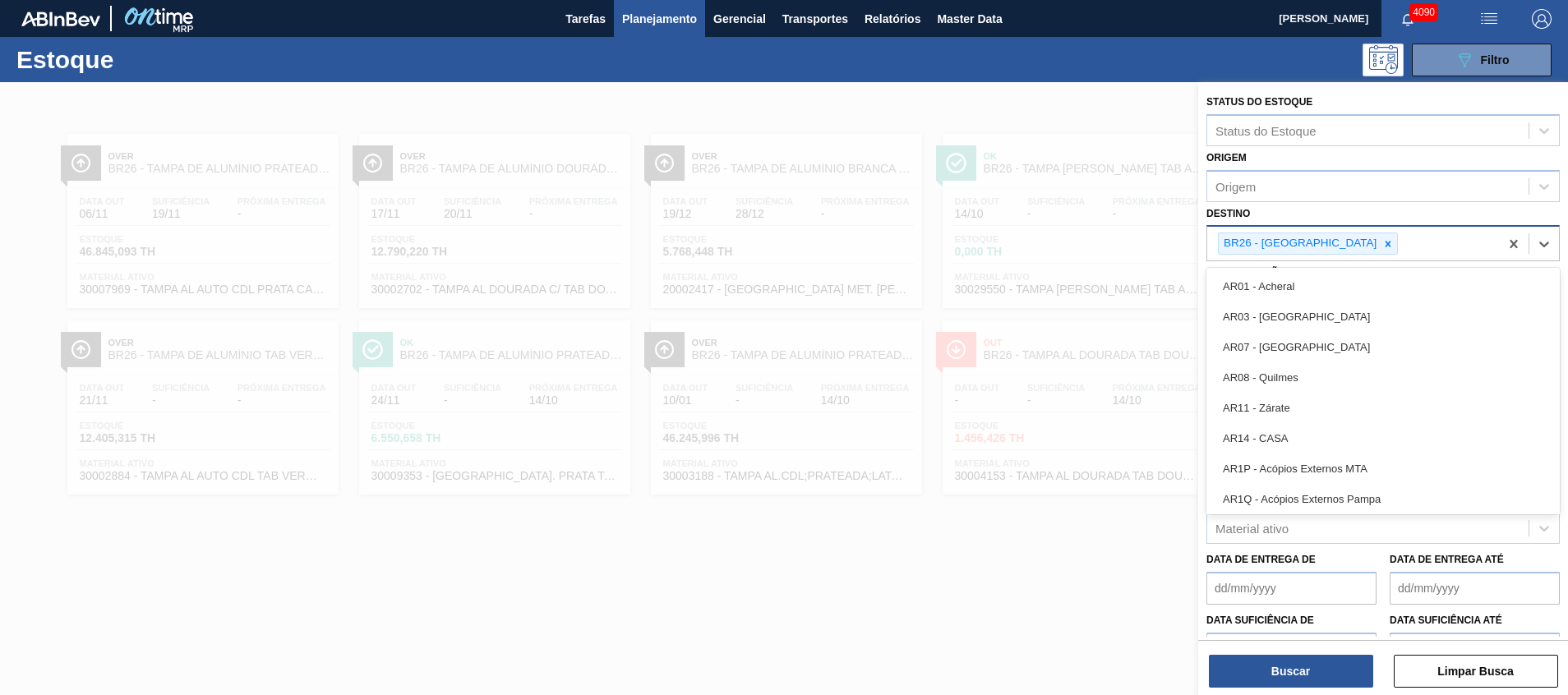
click at [1379, 245] on div at bounding box center [1387, 244] width 18 height 20
type input "aq"
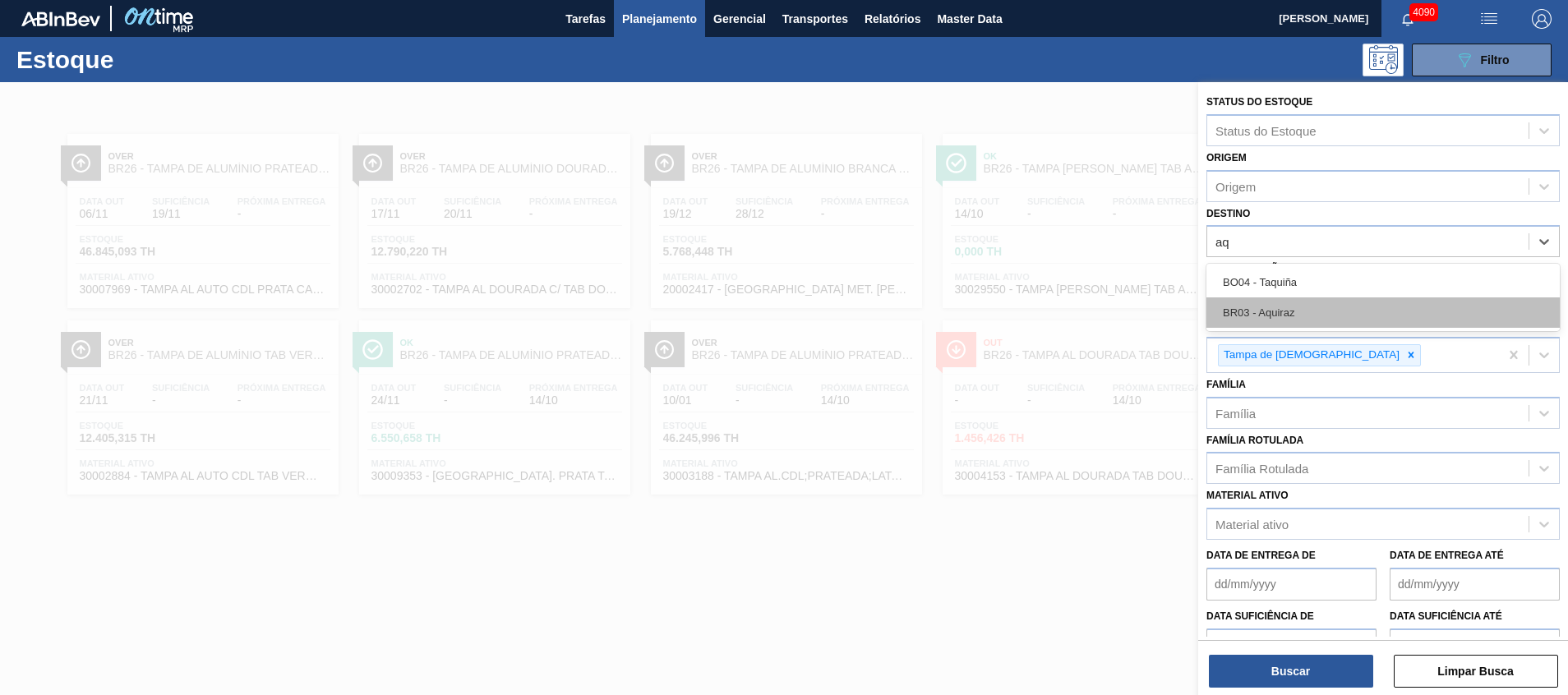
click at [1296, 311] on div "BR03 - Aquiraz" at bounding box center [1383, 313] width 354 height 31
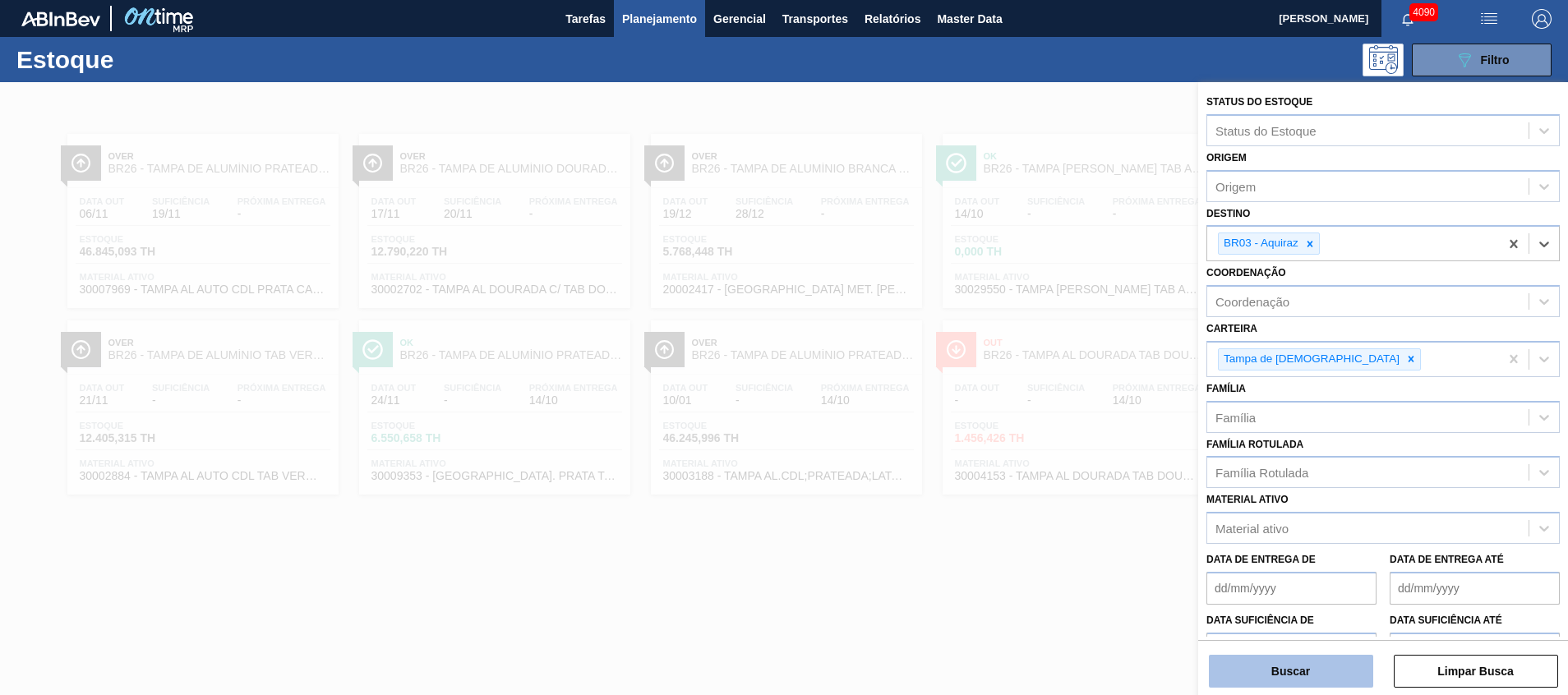
click at [1252, 664] on button "Buscar" at bounding box center [1291, 671] width 165 height 33
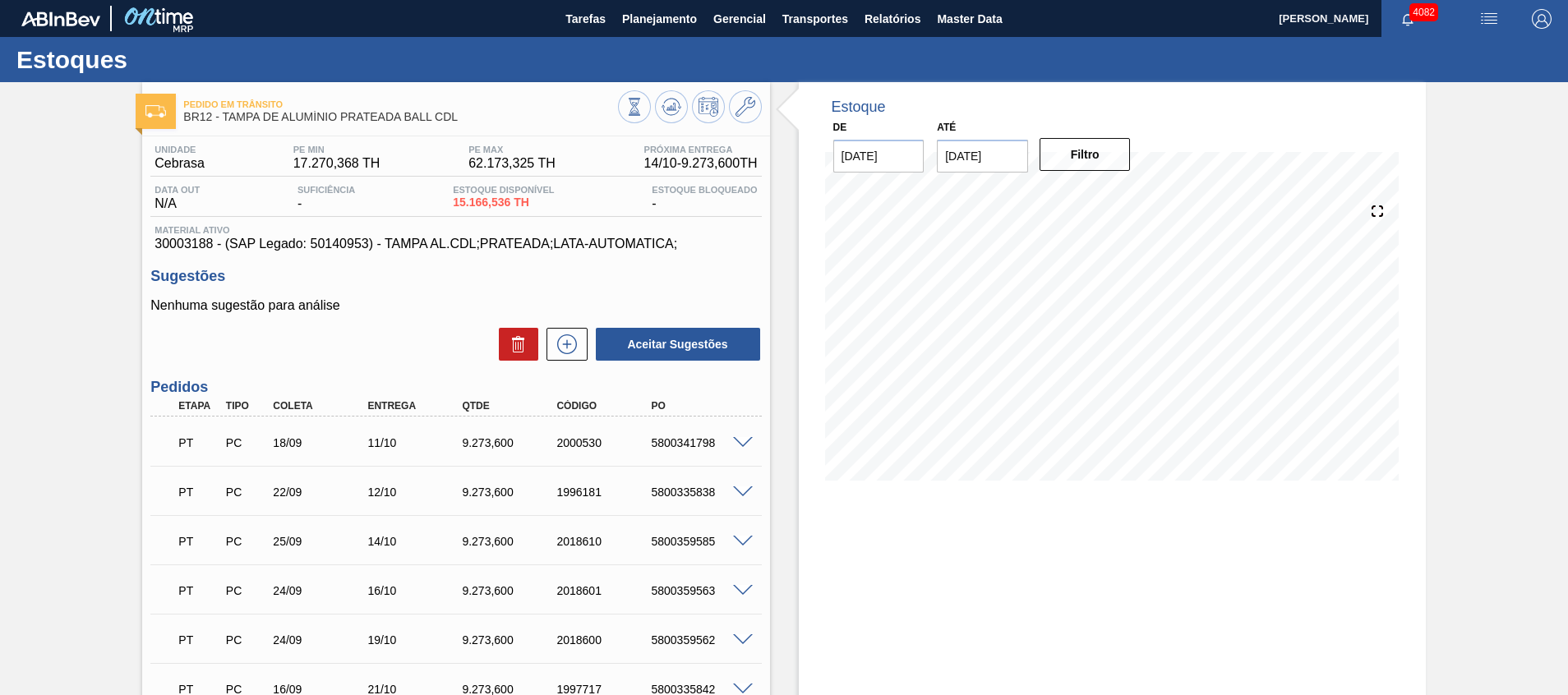
scroll to position [123, 0]
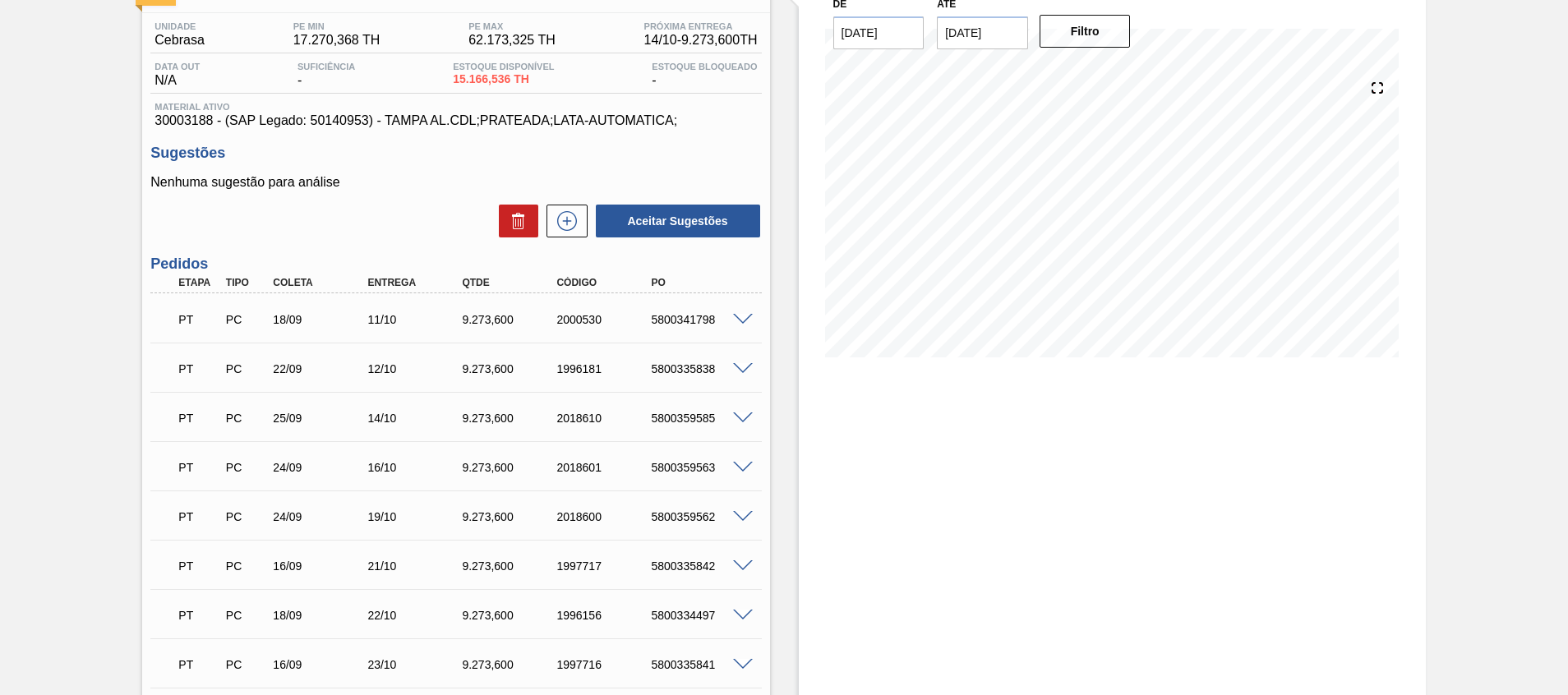
click at [744, 315] on span at bounding box center [742, 320] width 20 height 13
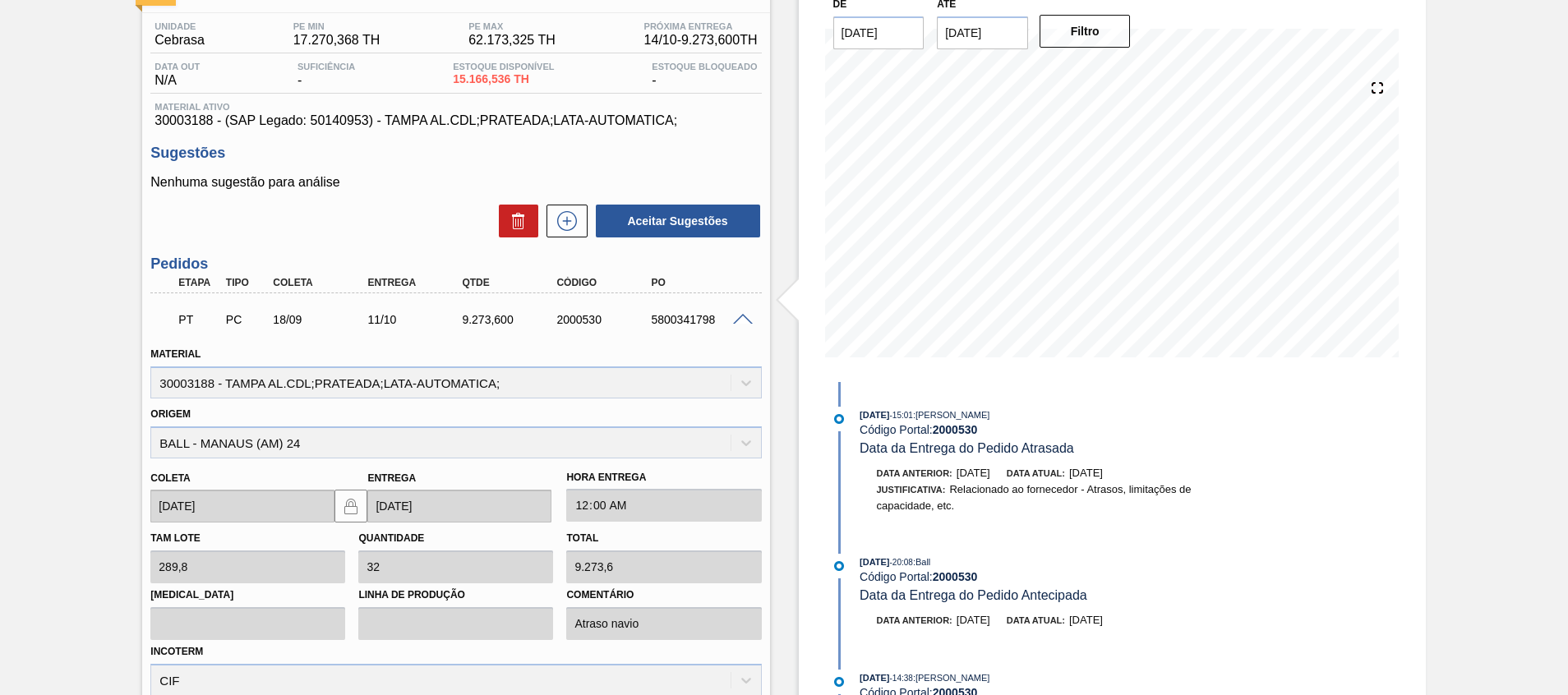
click at [742, 324] on span at bounding box center [742, 320] width 20 height 13
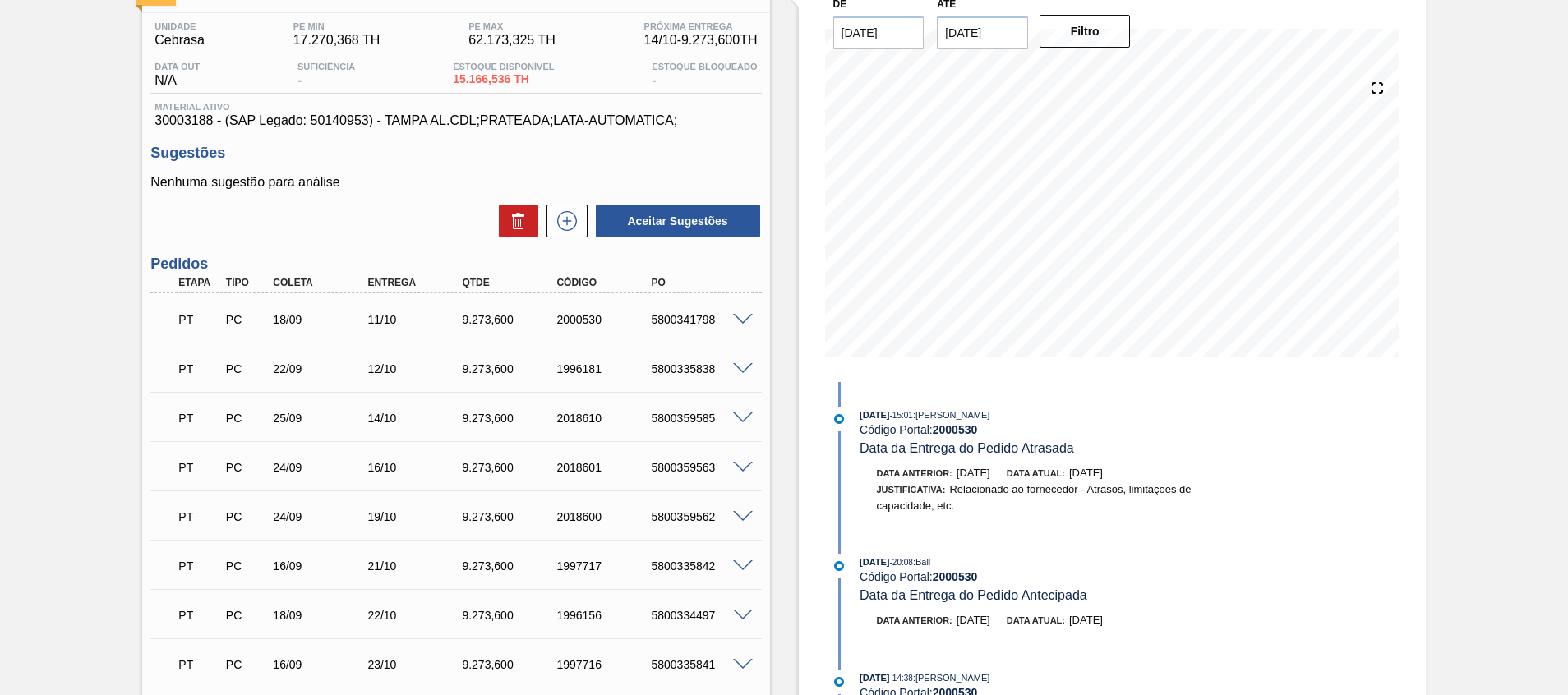
click at [745, 392] on div "PT PC 25/09 14/10 9.273,600 2018610 5800359585 Material 30003188 - TAMPA AL.CDL…" at bounding box center [456, 417] width 611 height 49
click at [741, 413] on span at bounding box center [742, 418] width 20 height 13
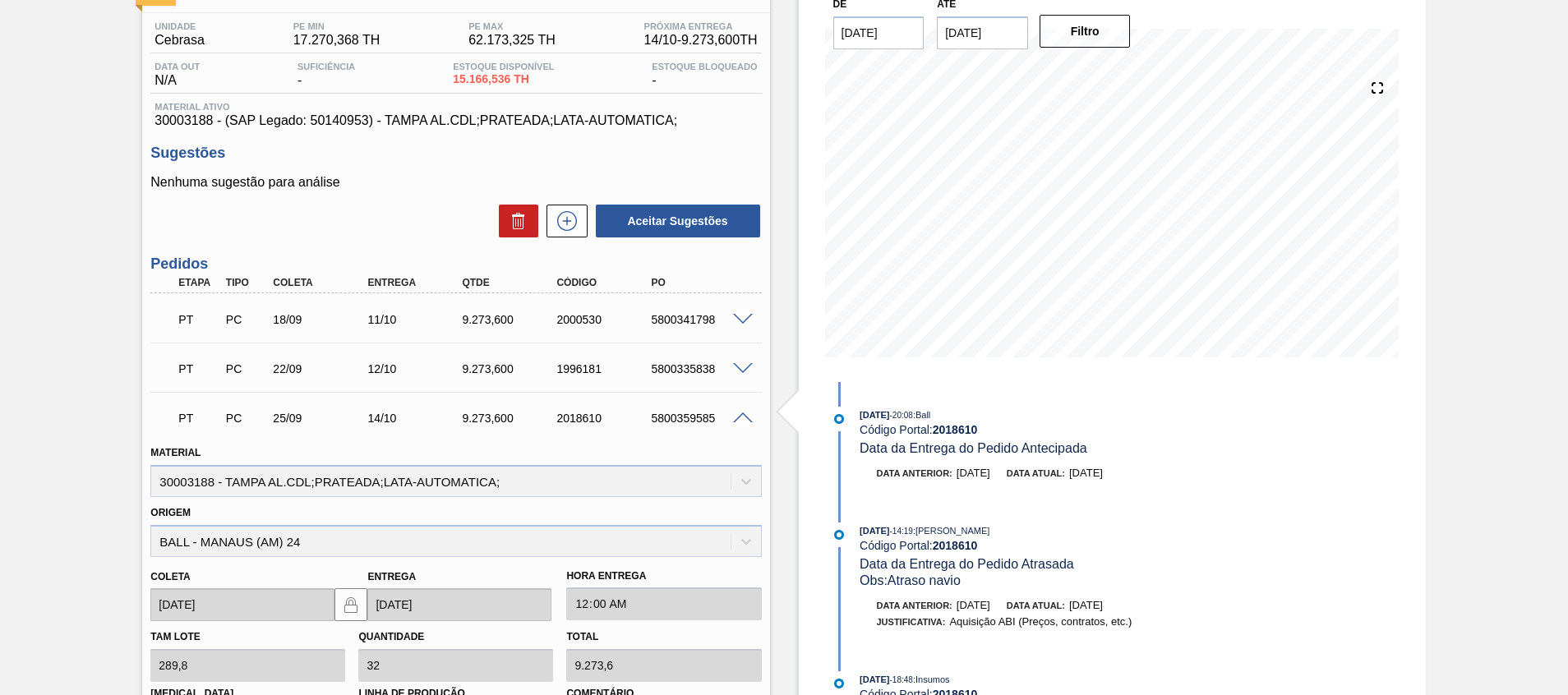
click at [741, 413] on span at bounding box center [742, 418] width 20 height 13
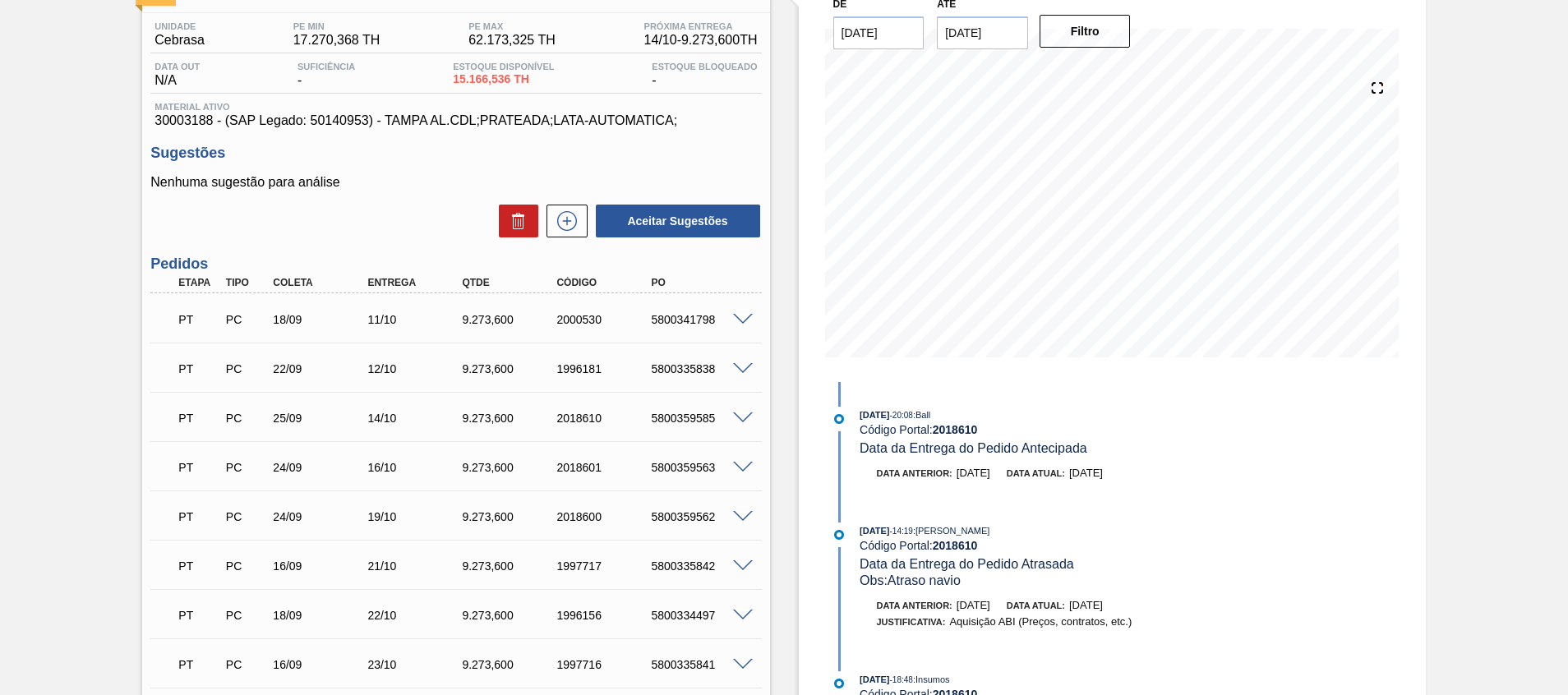
click at [737, 362] on div at bounding box center [745, 367] width 33 height 13
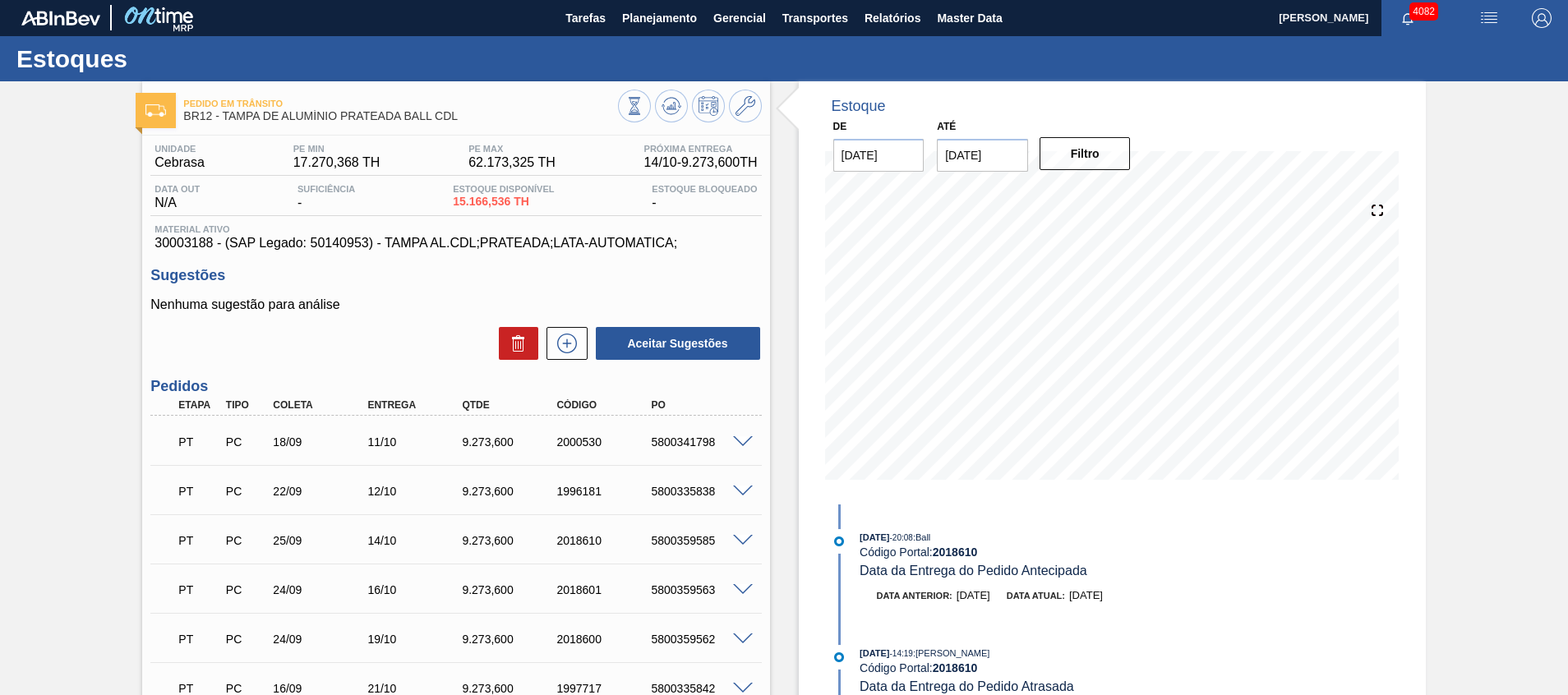
scroll to position [0, 0]
click at [744, 587] on span at bounding box center [742, 591] width 20 height 13
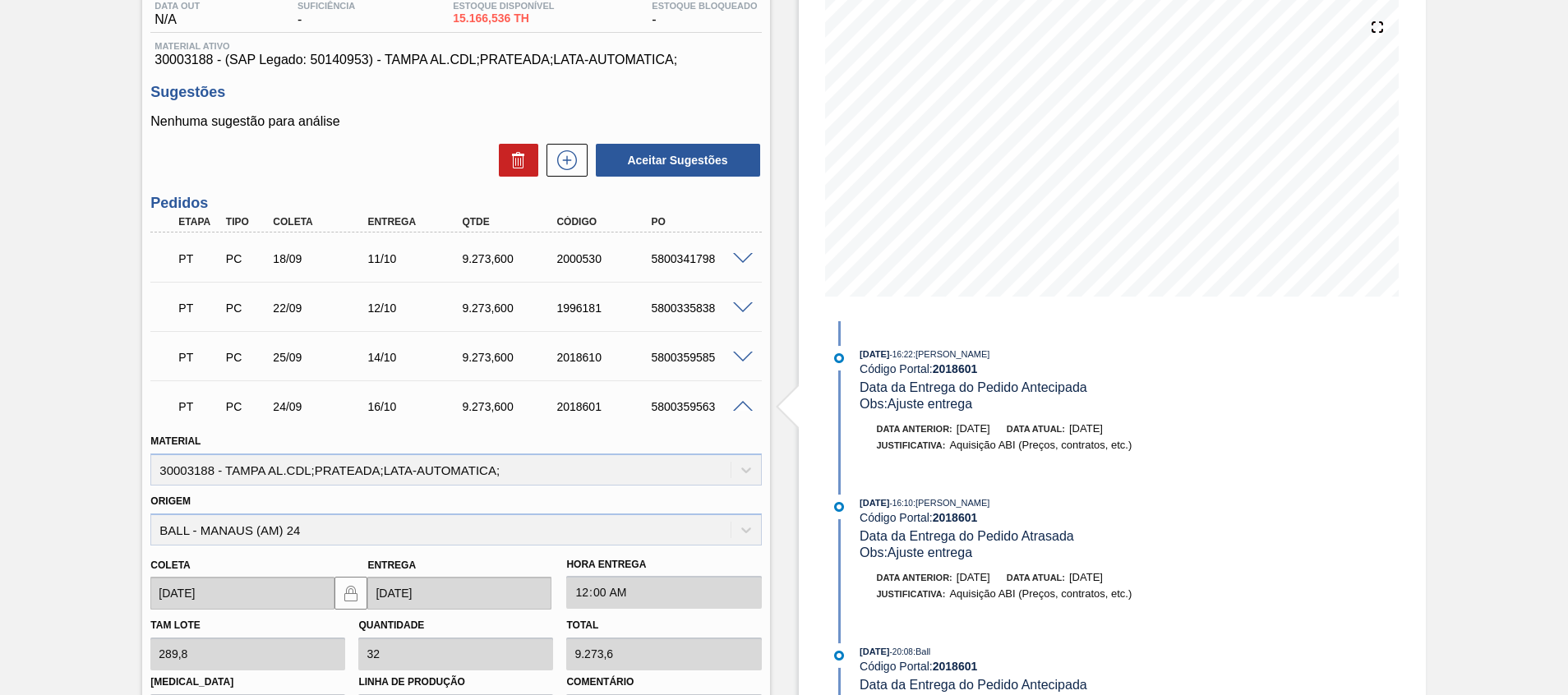
scroll to position [197, 0]
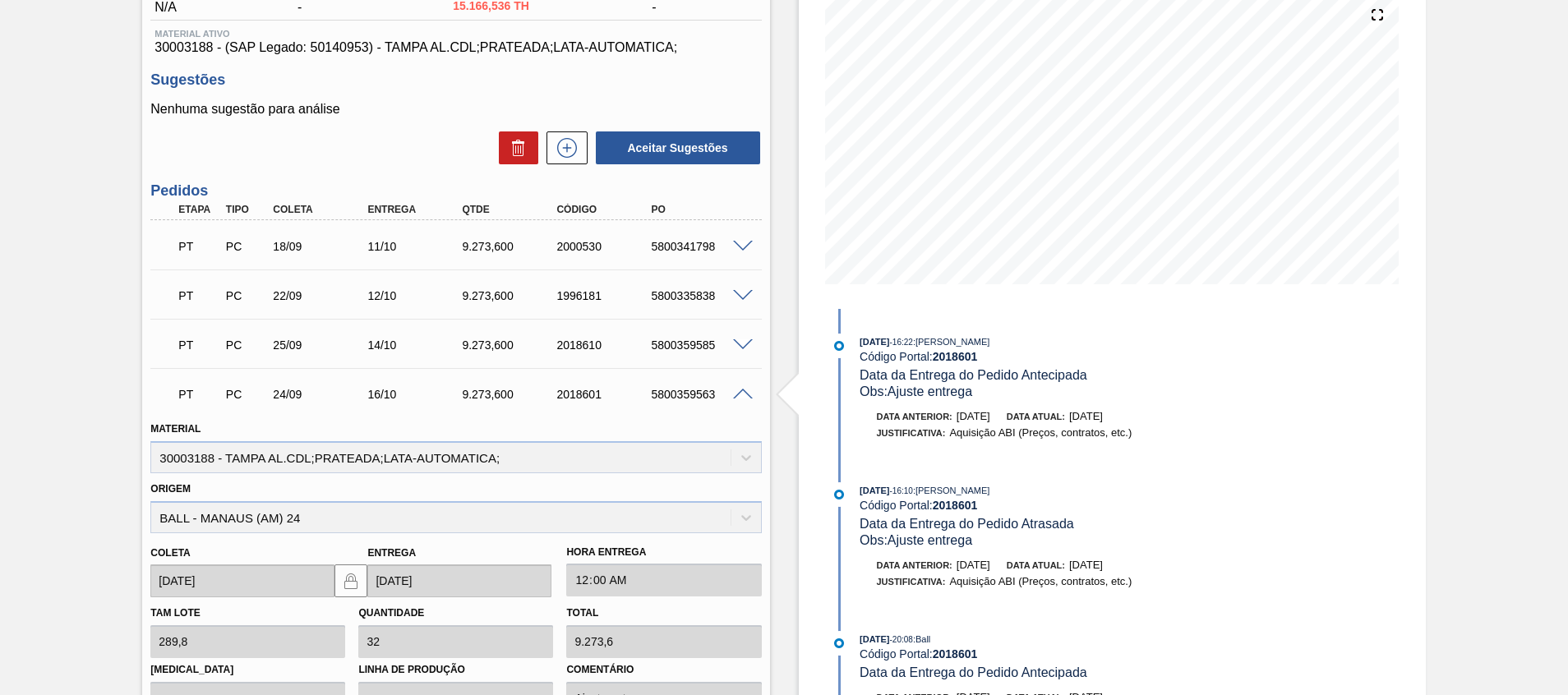
click at [736, 393] on span at bounding box center [742, 395] width 20 height 13
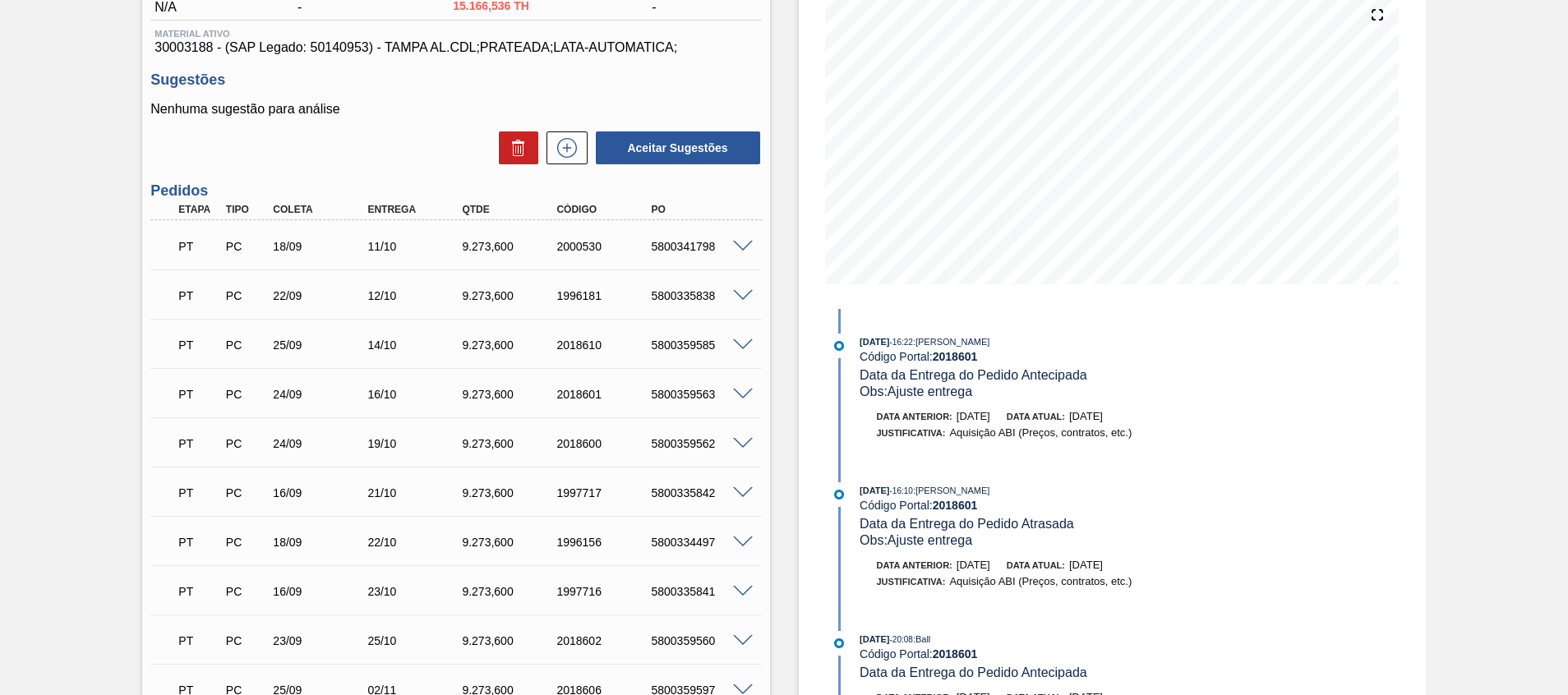
click at [694, 243] on div "5800341798" at bounding box center [699, 246] width 106 height 13
copy div "5800341798"
click at [669, 293] on div "5800335838" at bounding box center [699, 295] width 106 height 13
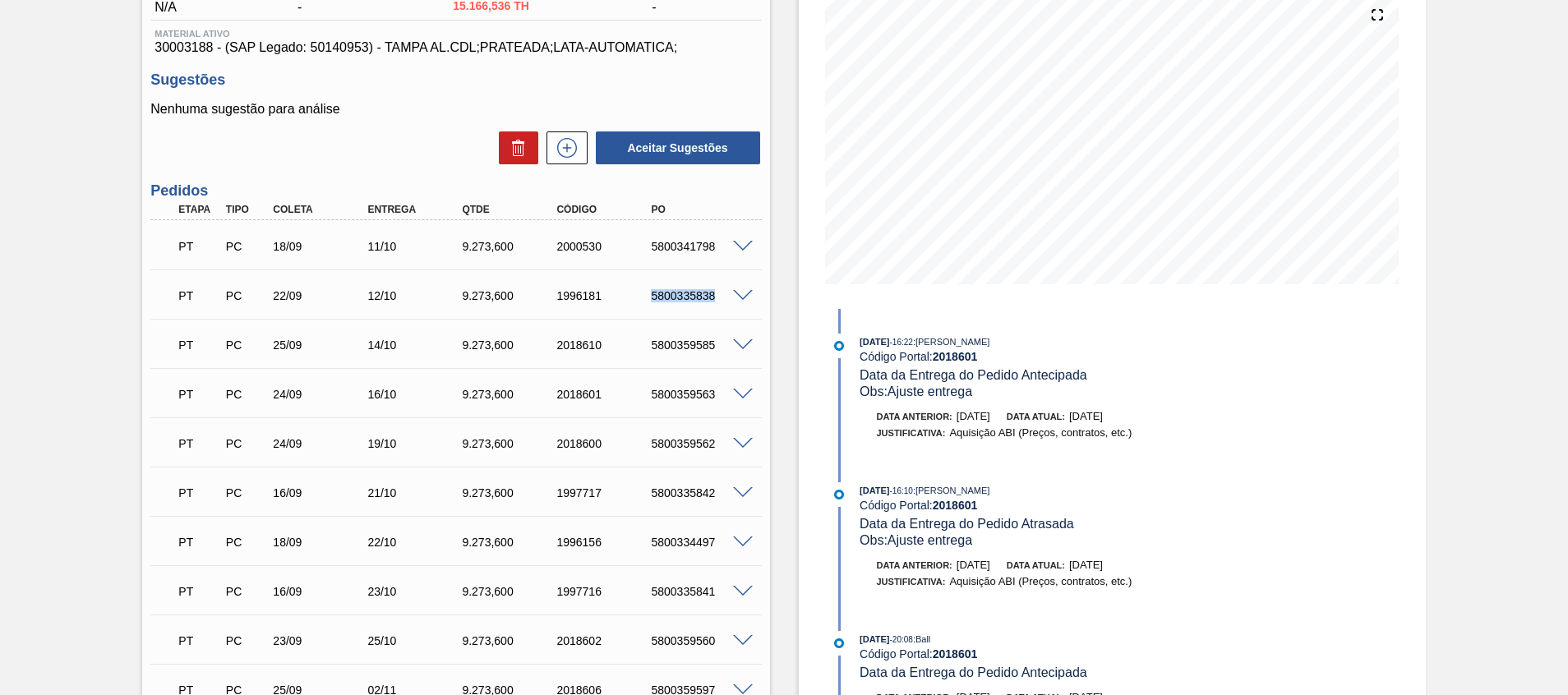
copy div "5800335838"
click at [668, 352] on div "PT PC 25/09 14/10 9.273,600 2018610 5800359585" at bounding box center [451, 344] width 567 height 33
copy div "5800359585"
click at [694, 388] on div "5800359563" at bounding box center [699, 394] width 106 height 13
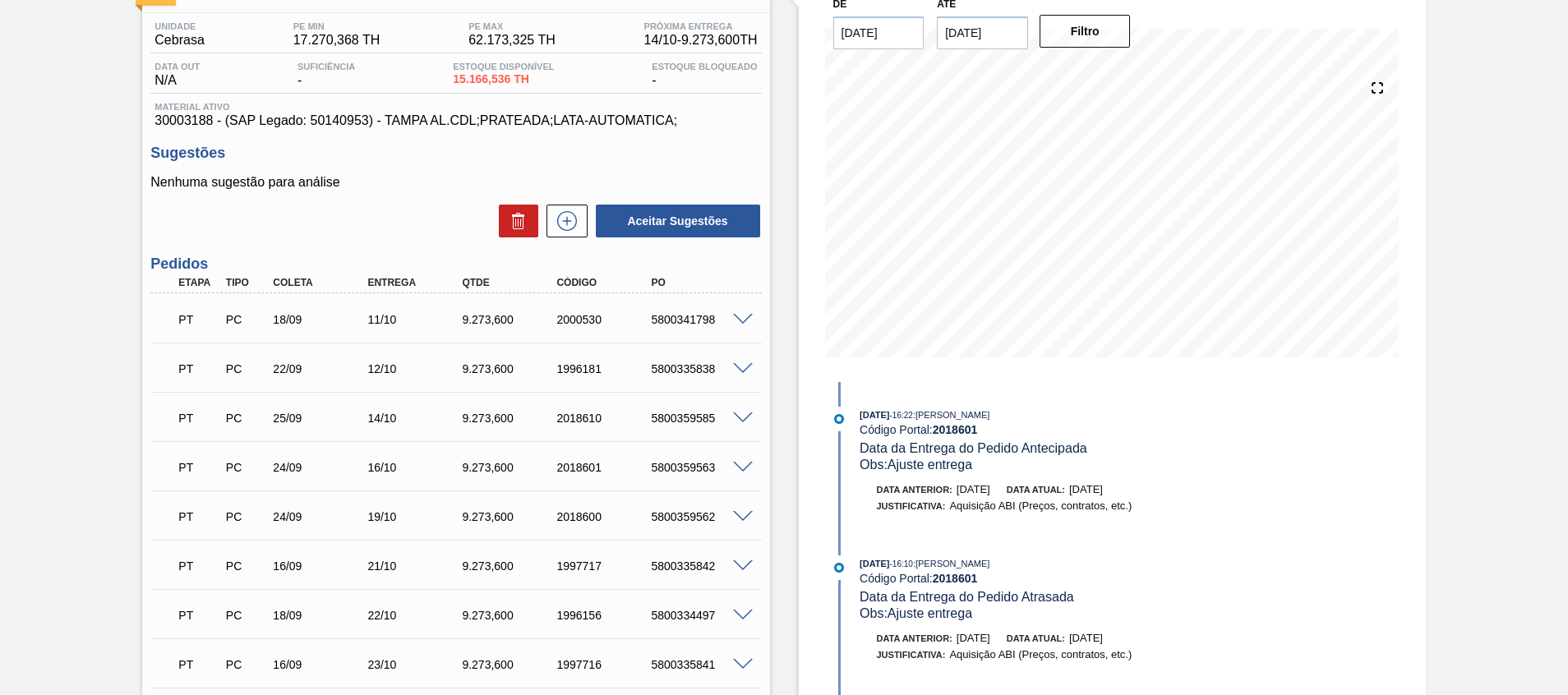
scroll to position [73, 0]
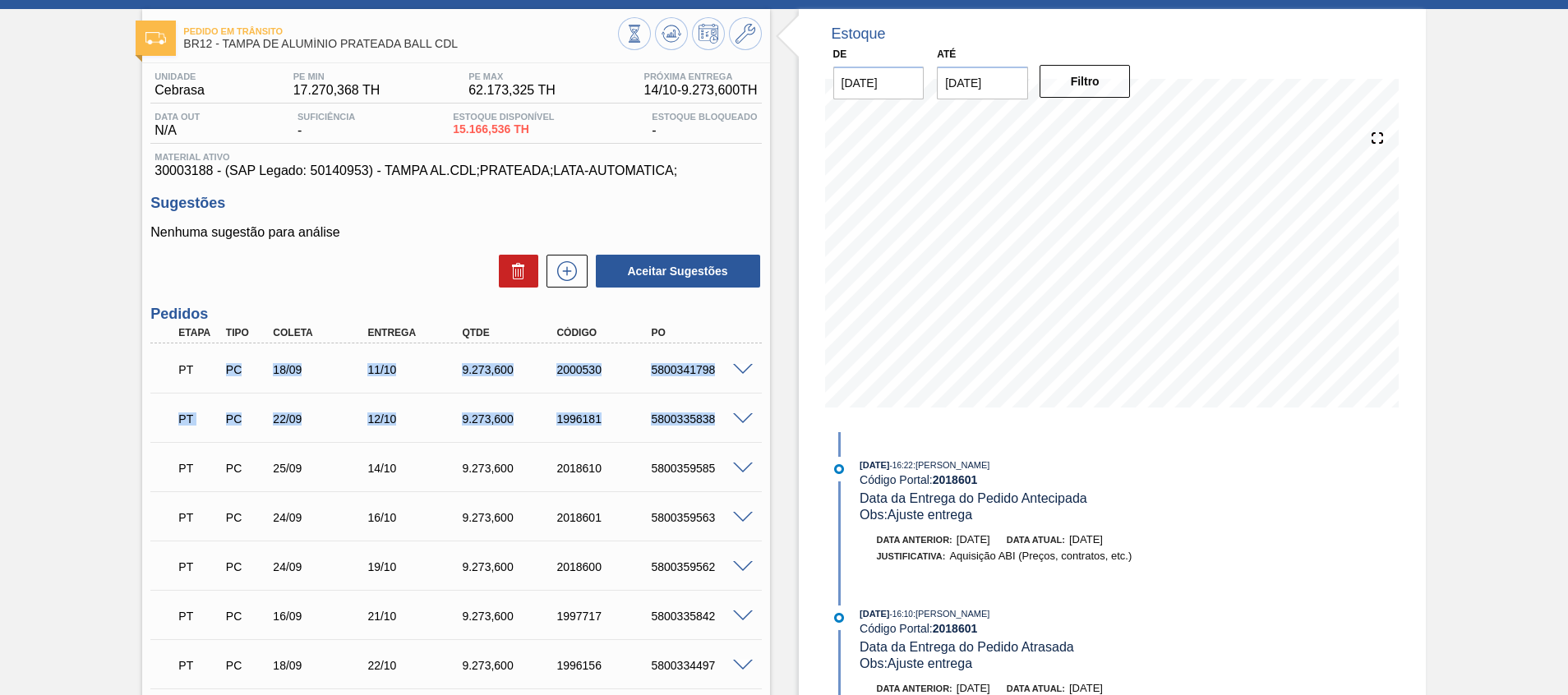
drag, startPoint x: 192, startPoint y: 374, endPoint x: 766, endPoint y: 426, distance: 576.4
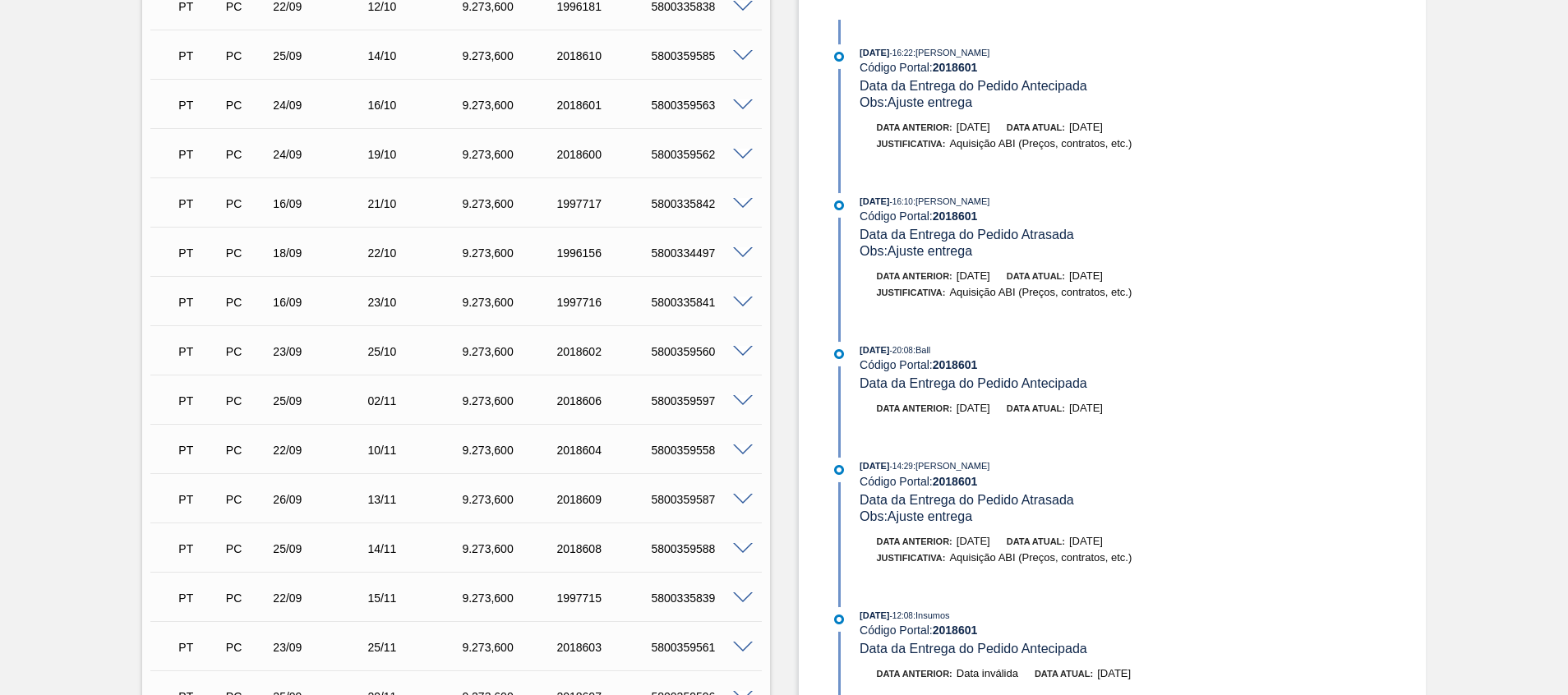
scroll to position [740, 0]
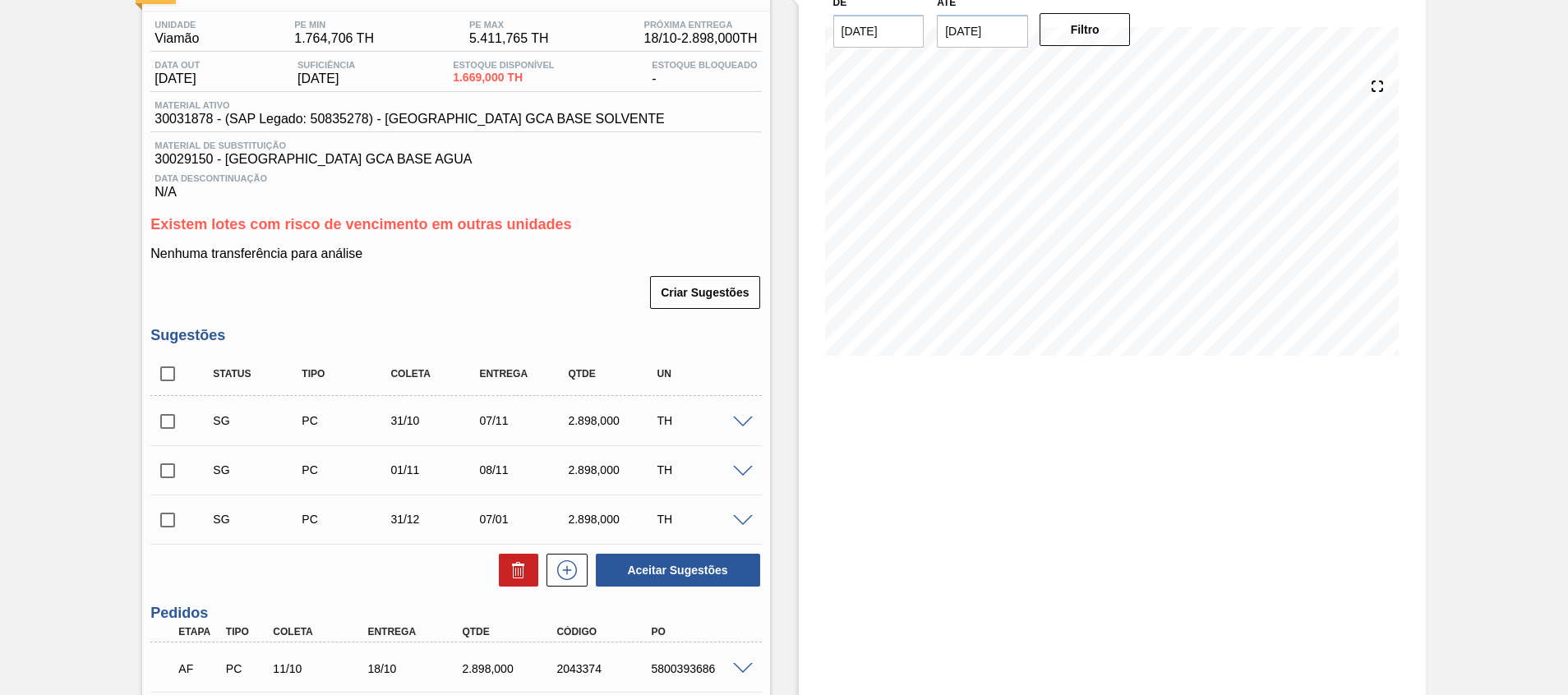
scroll to position [256, 0]
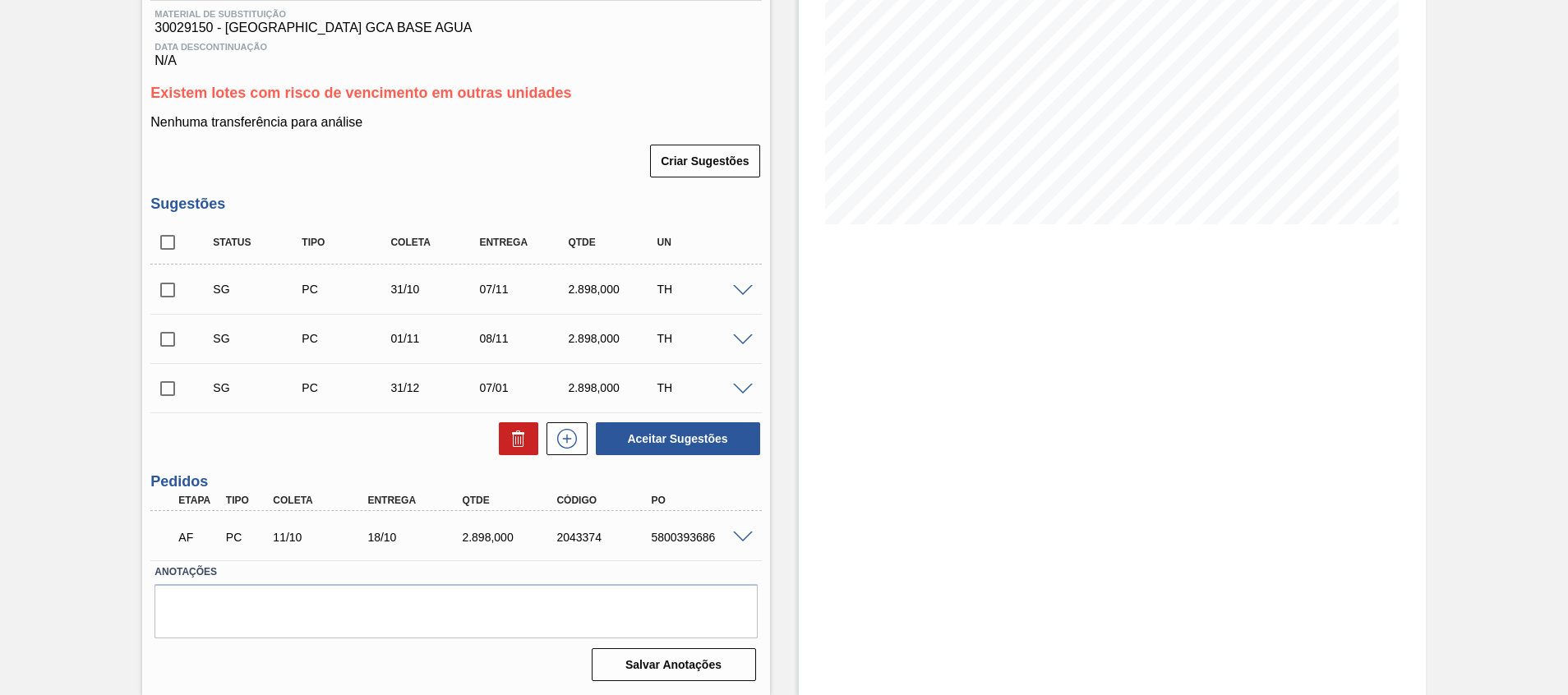
click at [742, 535] on span at bounding box center [742, 538] width 20 height 13
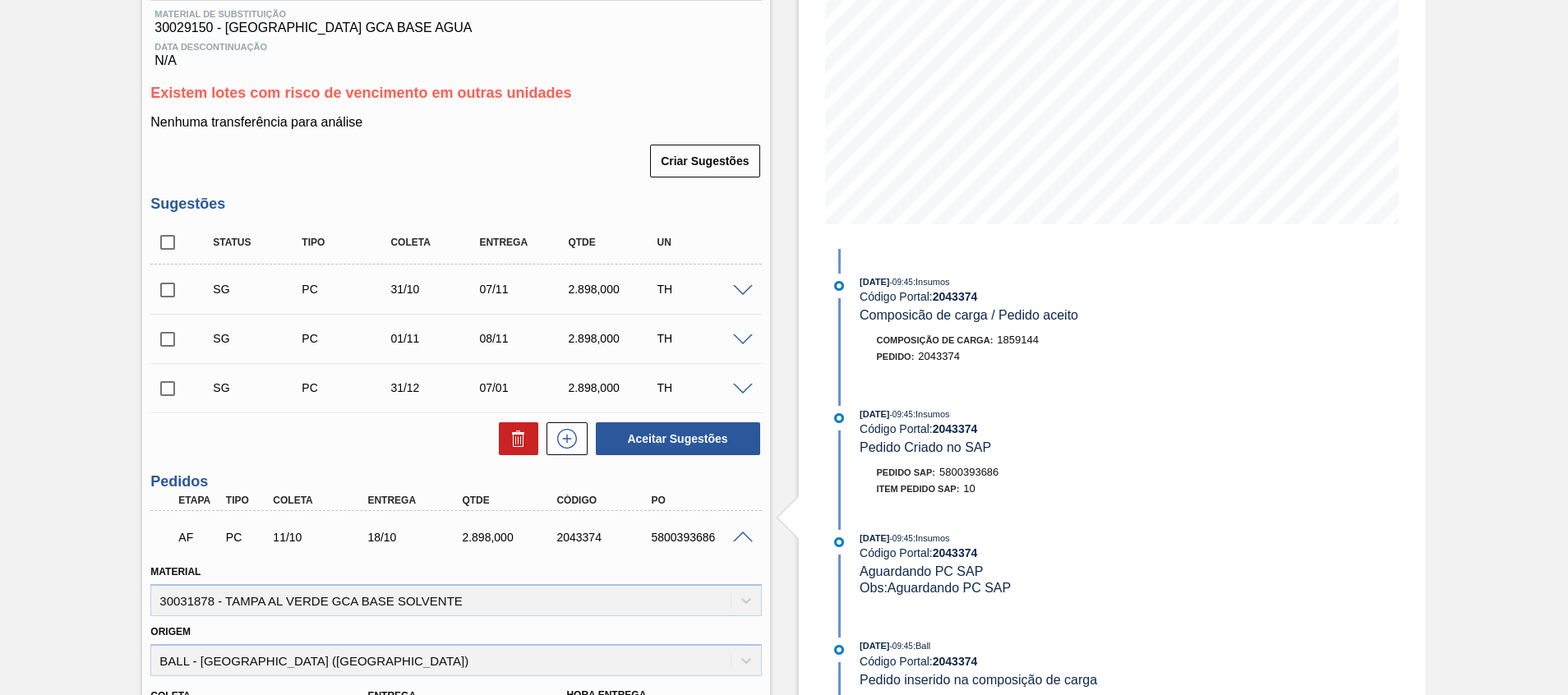
scroll to position [503, 0]
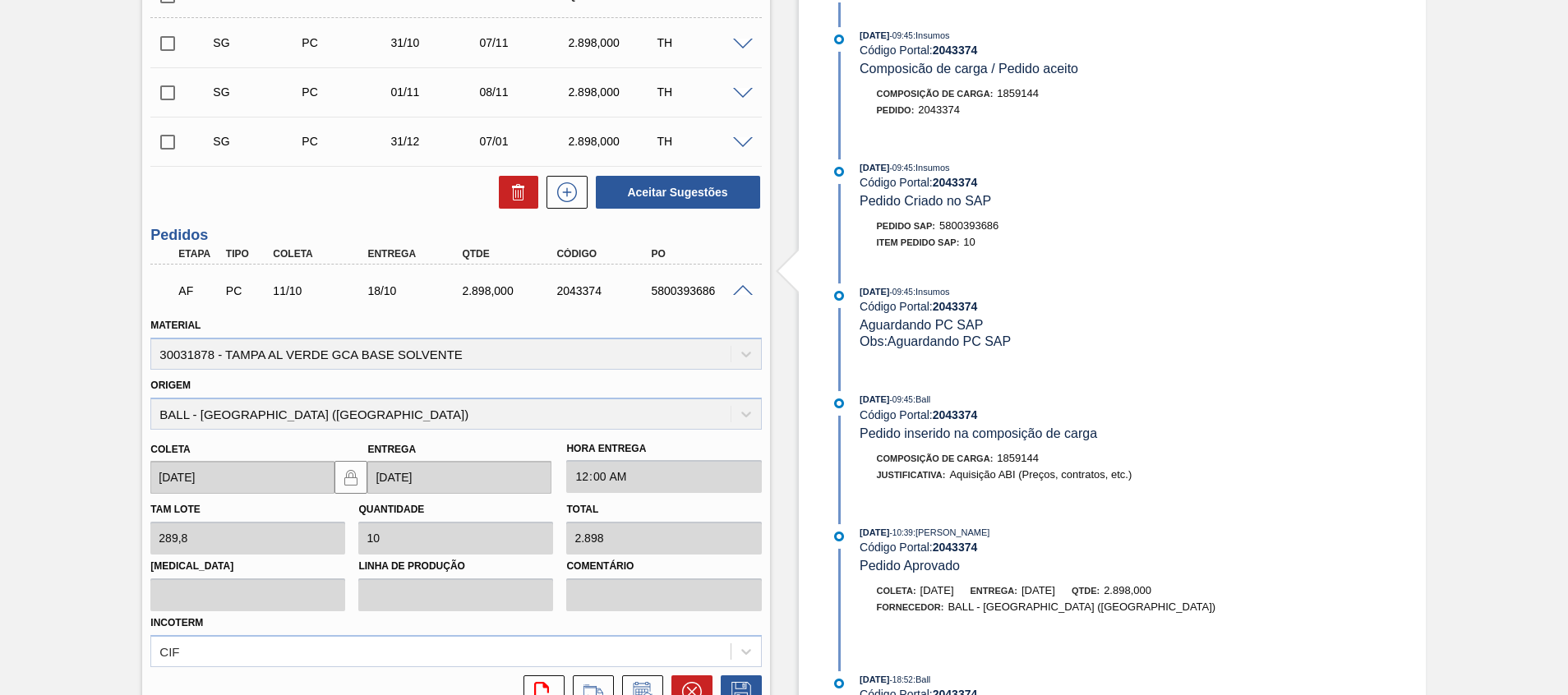
click at [742, 291] on span at bounding box center [742, 291] width 20 height 13
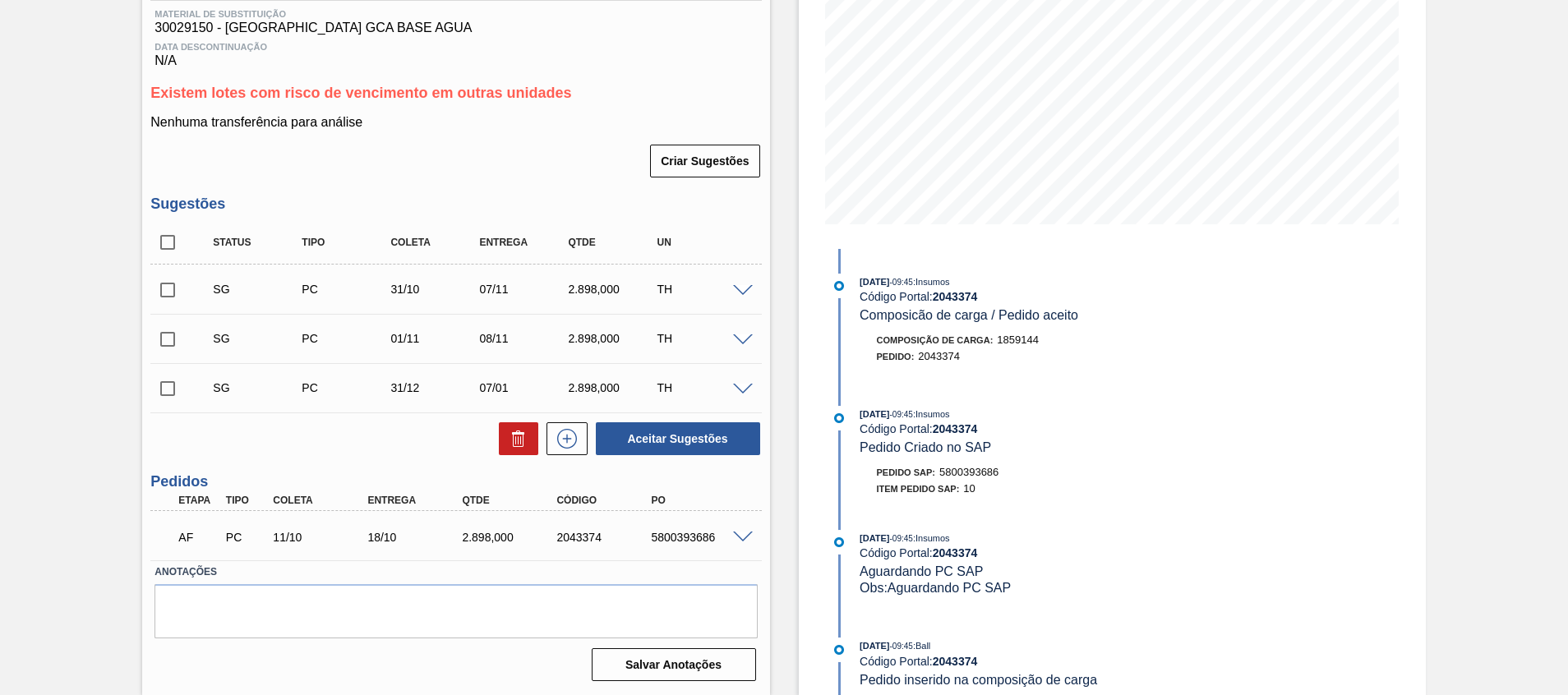
scroll to position [256, 0]
click at [777, 524] on div "Estoque De [DATE] Até [DATE] Filtro [DATE] 09:45 : Insumos Código Portal: 20433…" at bounding box center [1098, 261] width 656 height 870
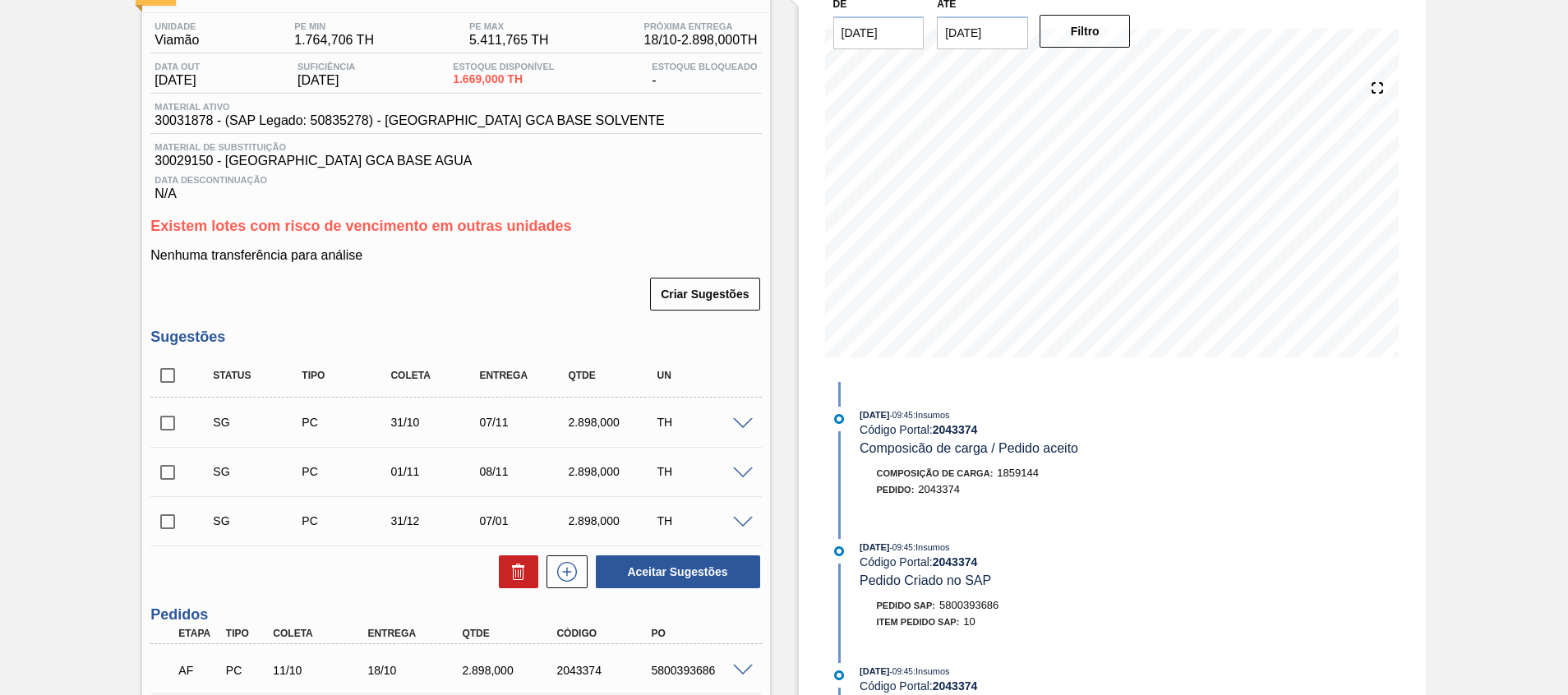
scroll to position [0, 0]
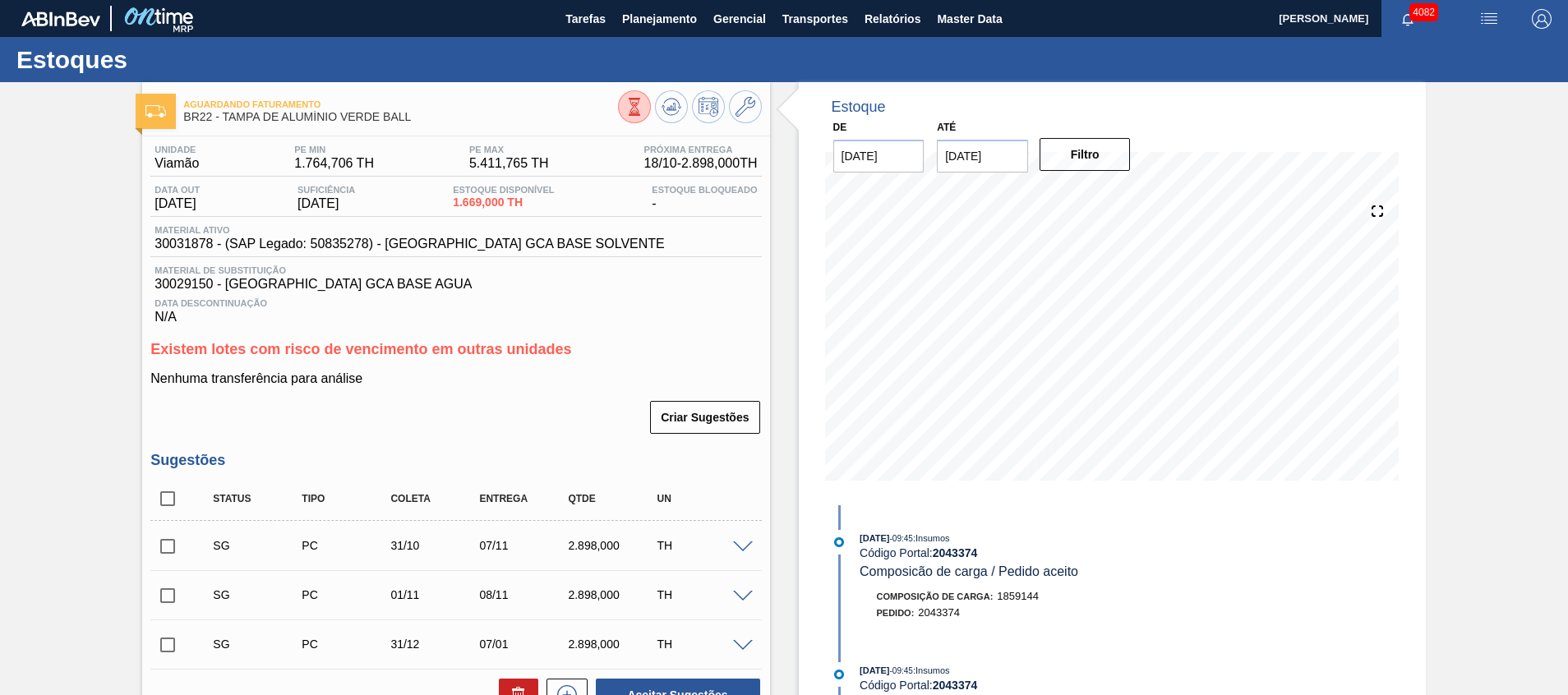
click at [182, 601] on input "checkbox" at bounding box center [167, 596] width 35 height 35
checkbox input "true"
click at [164, 642] on input "checkbox" at bounding box center [167, 645] width 35 height 35
checkbox input "true"
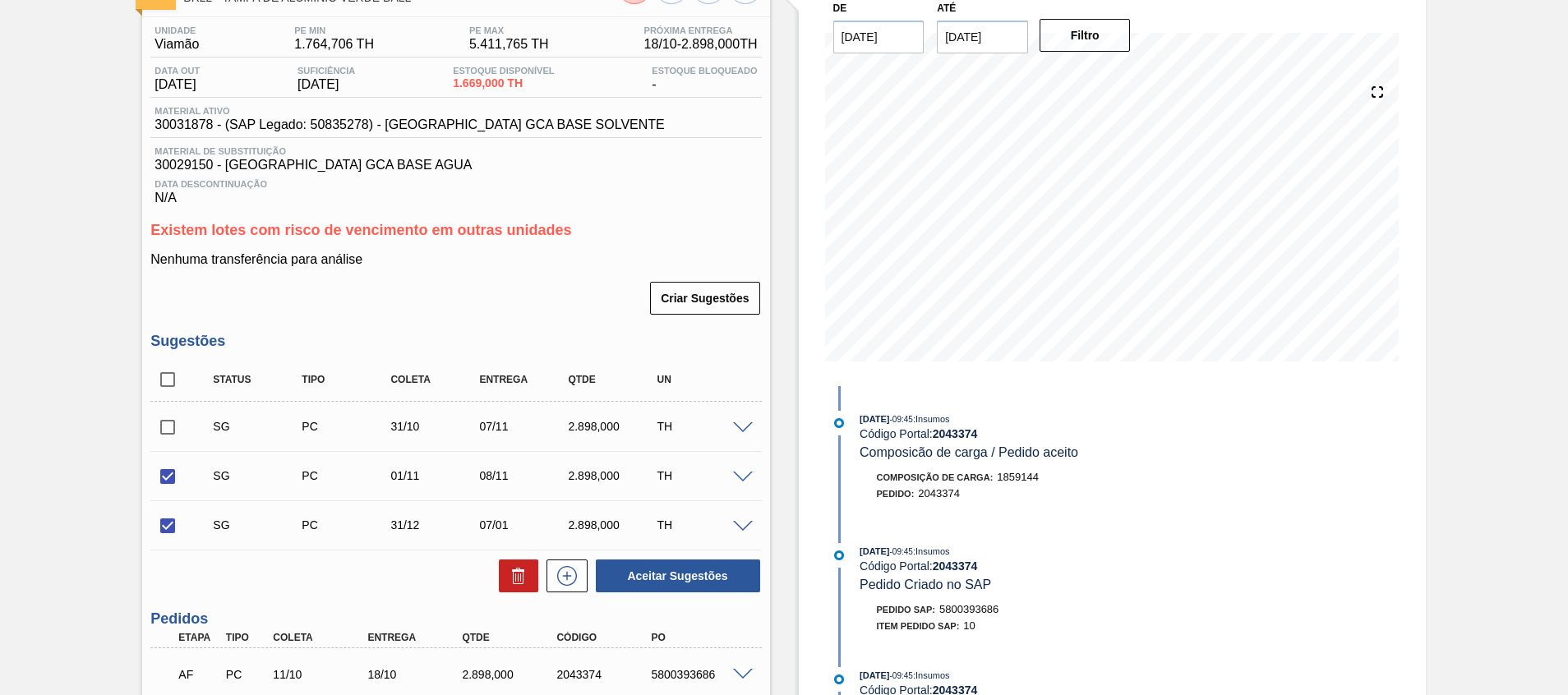
scroll to position [123, 0]
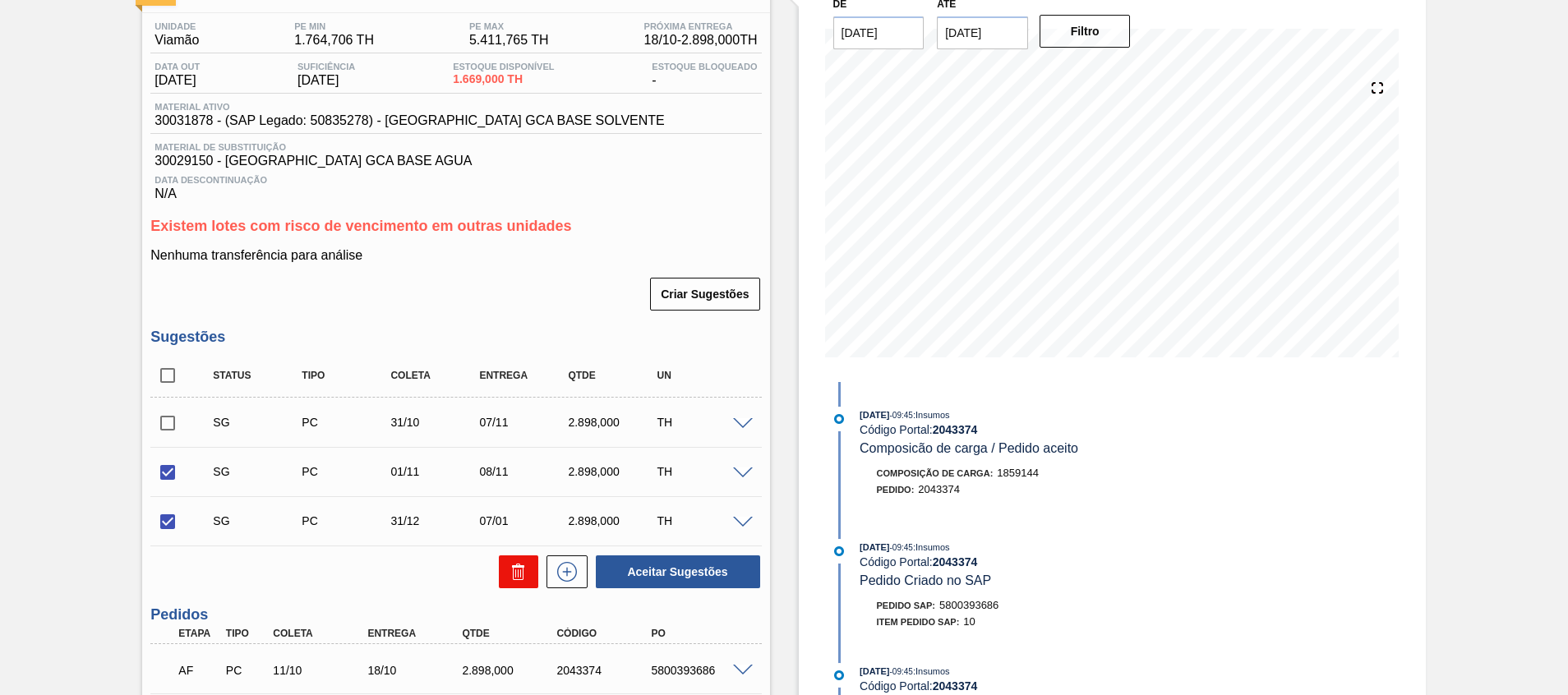
click at [501, 566] on button at bounding box center [518, 572] width 39 height 33
checkbox input "false"
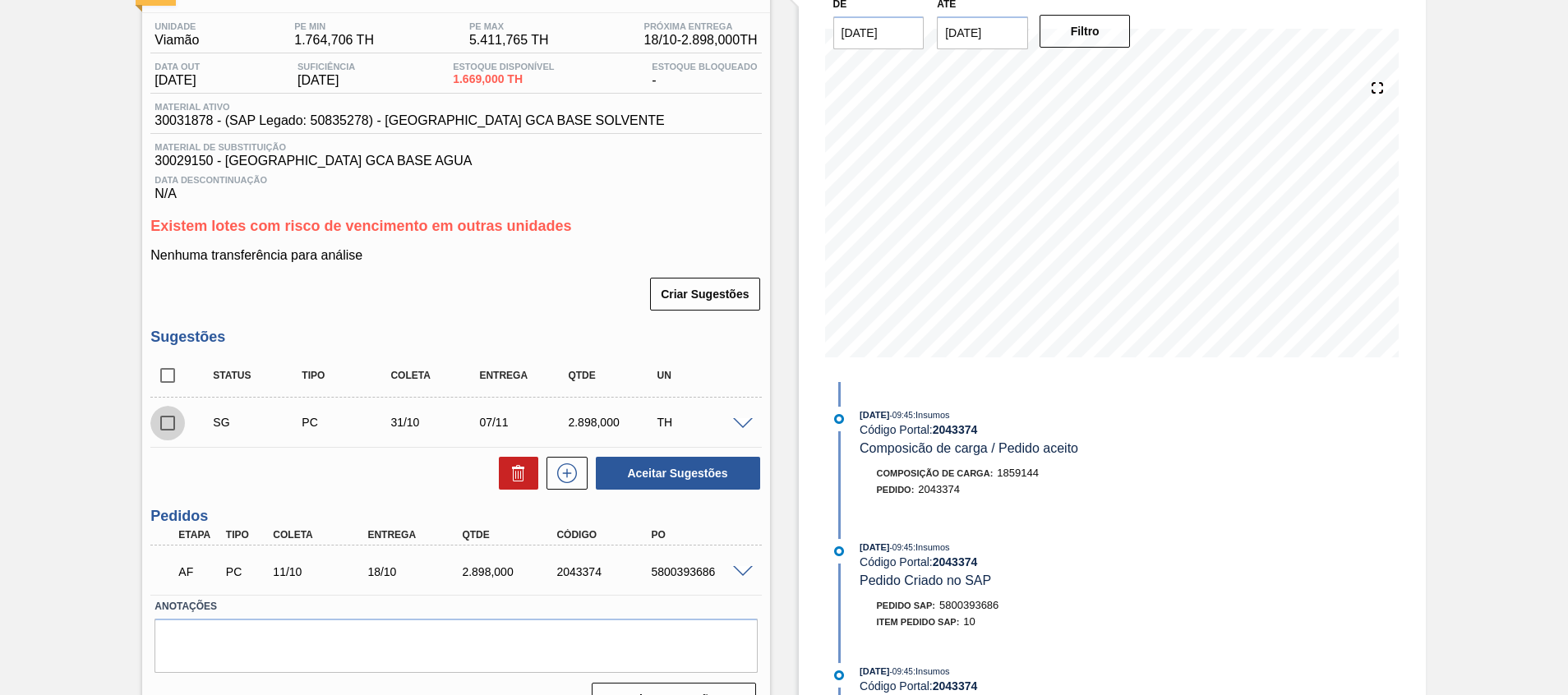
click at [165, 433] on input "checkbox" at bounding box center [167, 423] width 35 height 35
checkbox input "true"
click at [725, 481] on button "Aceitar Sugestões" at bounding box center [678, 474] width 165 height 33
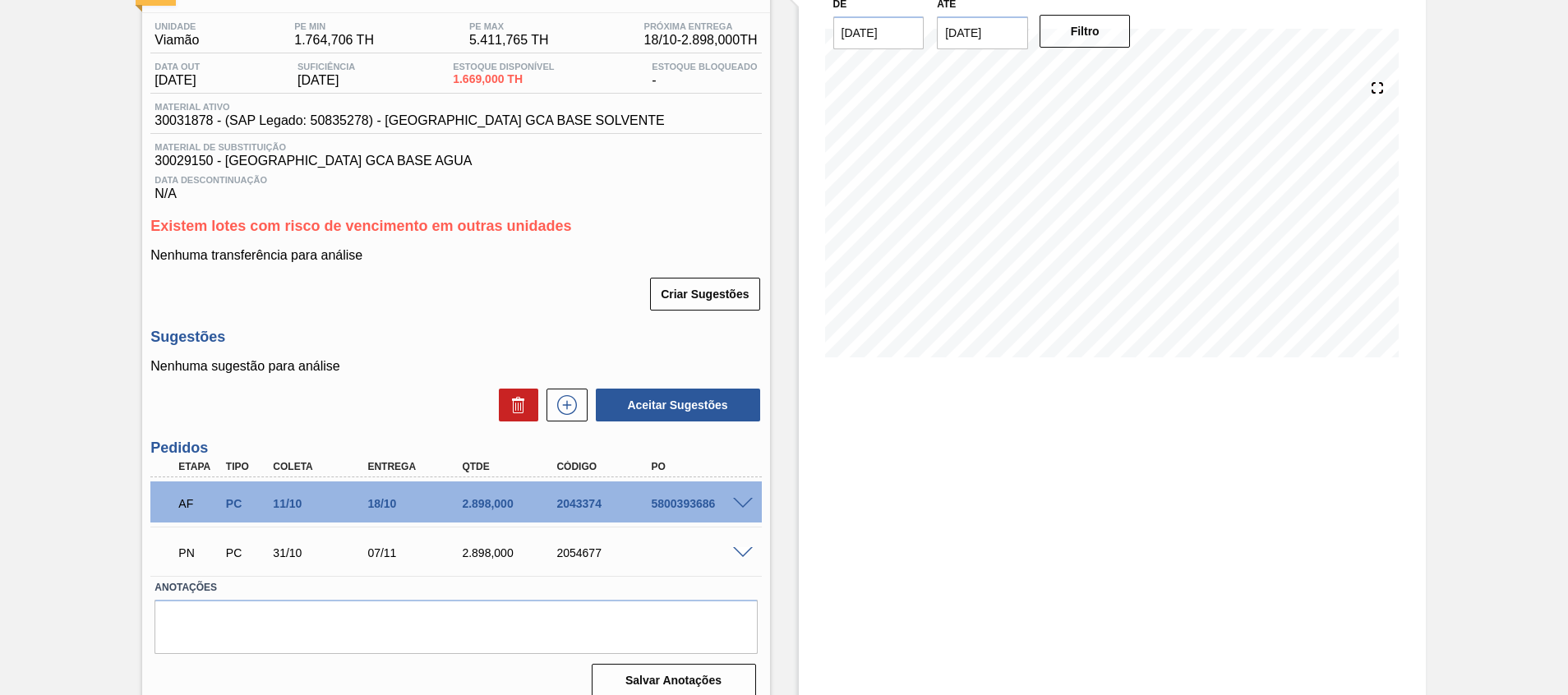
scroll to position [0, 0]
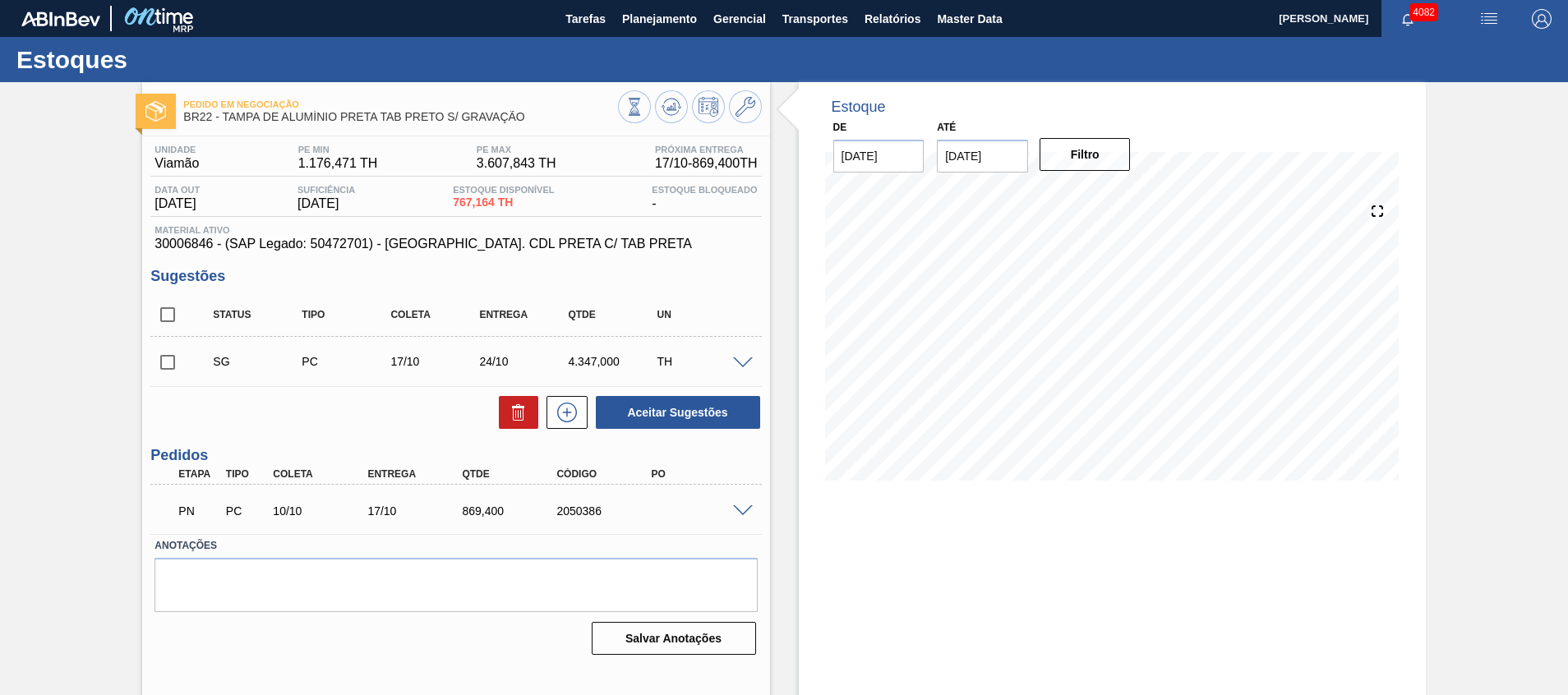
click at [744, 510] on span at bounding box center [742, 512] width 20 height 13
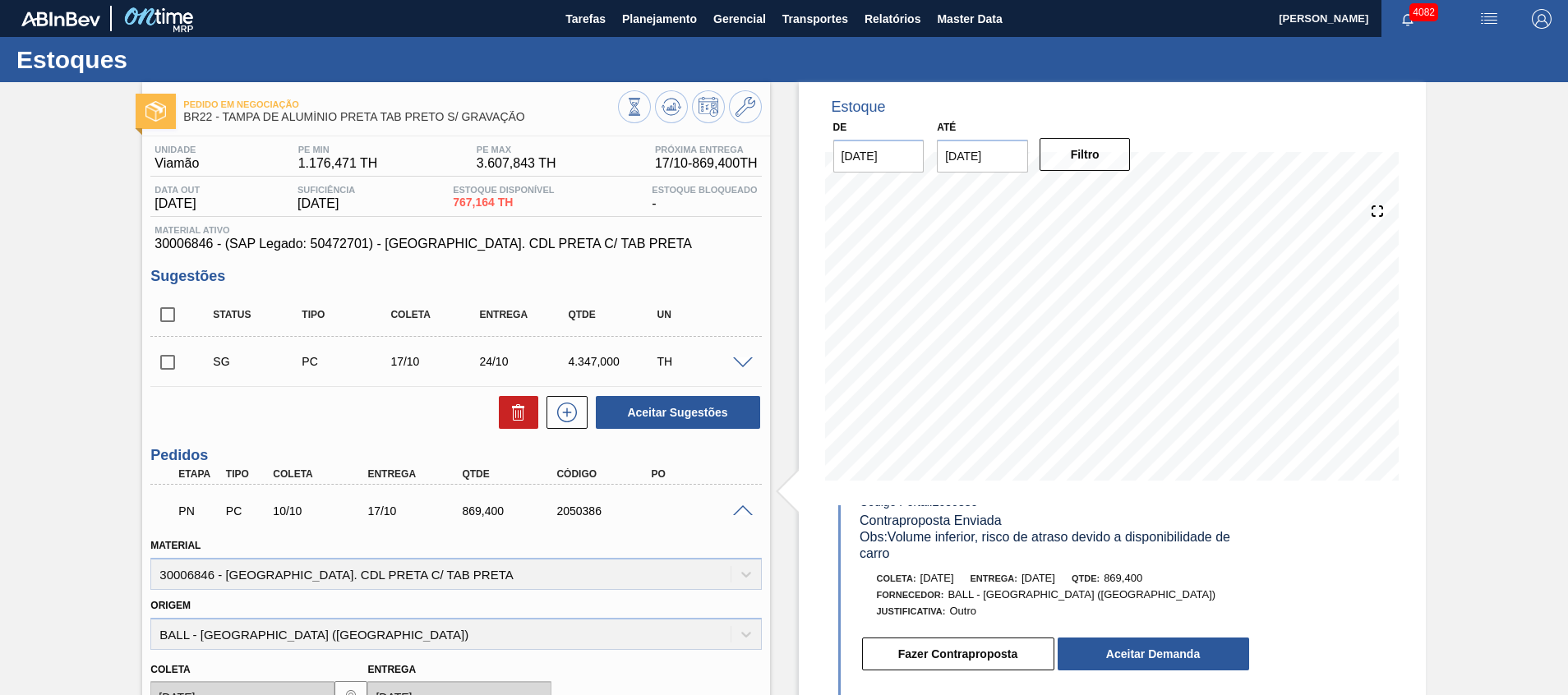
scroll to position [123, 0]
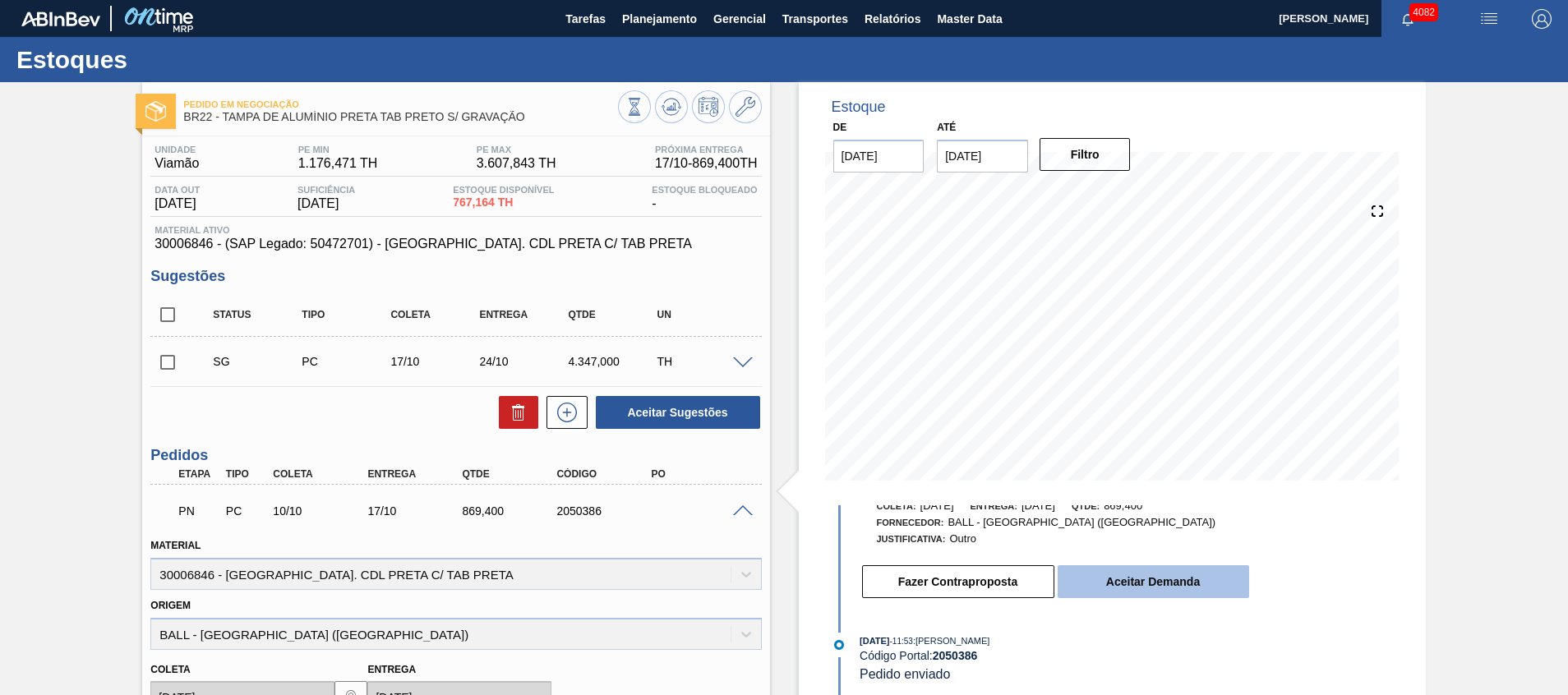
click at [1208, 576] on button "Aceitar Demanda" at bounding box center [1154, 581] width 192 height 33
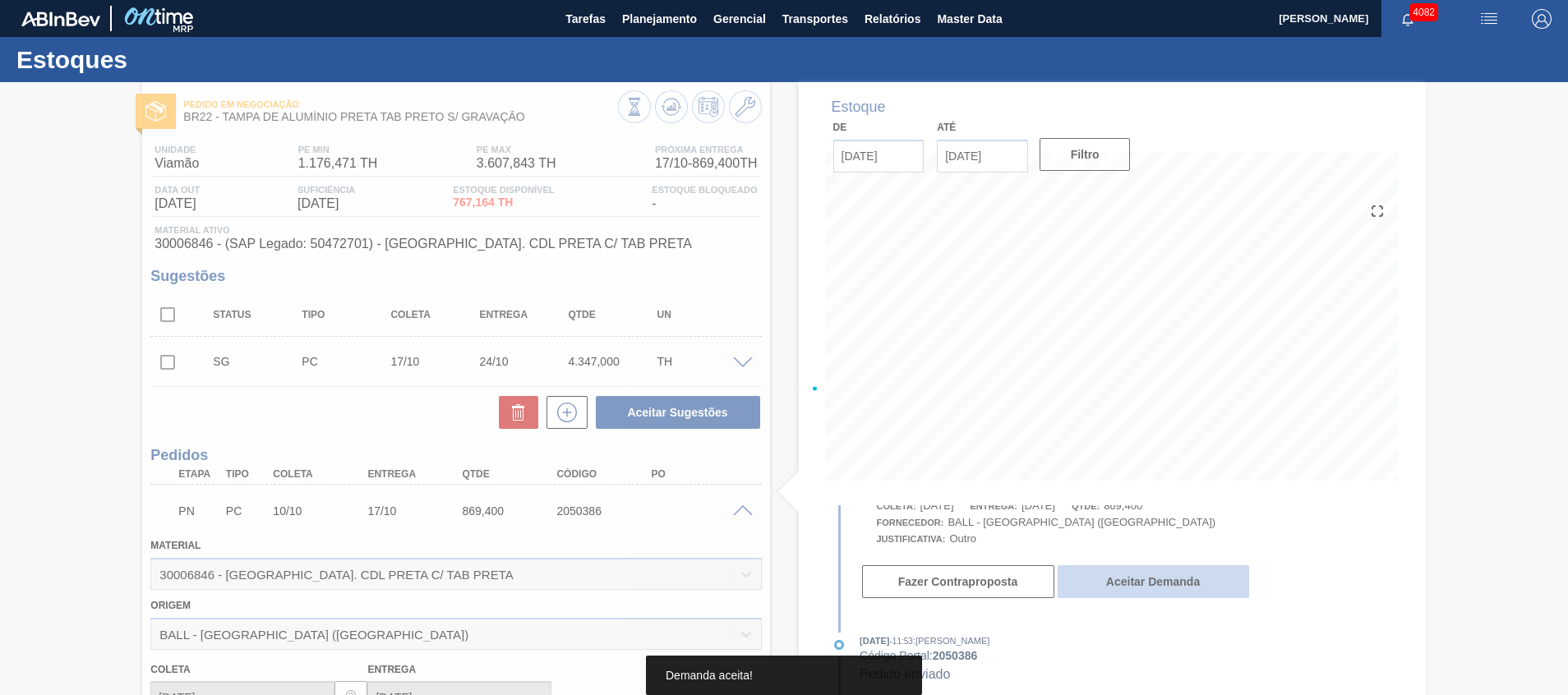
scroll to position [273, 0]
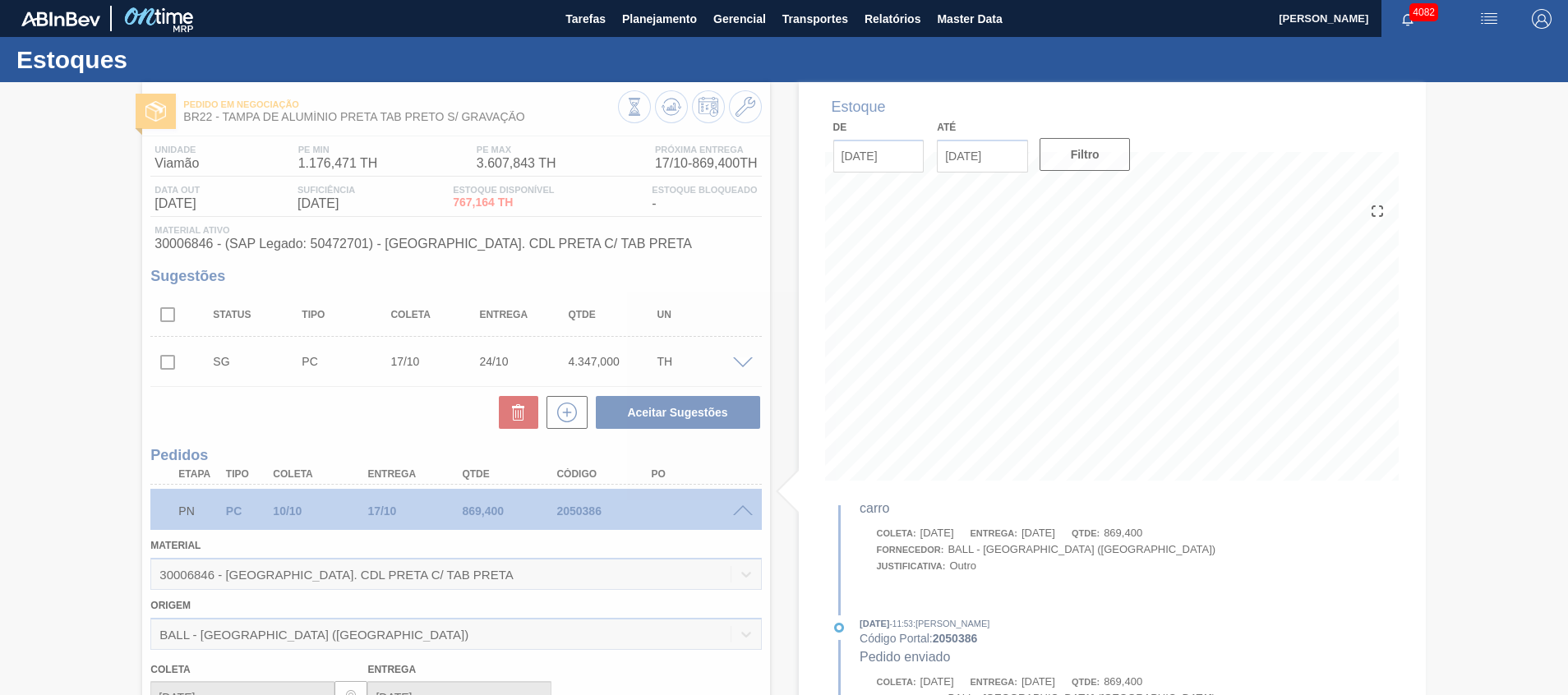
type input "[DATE]"
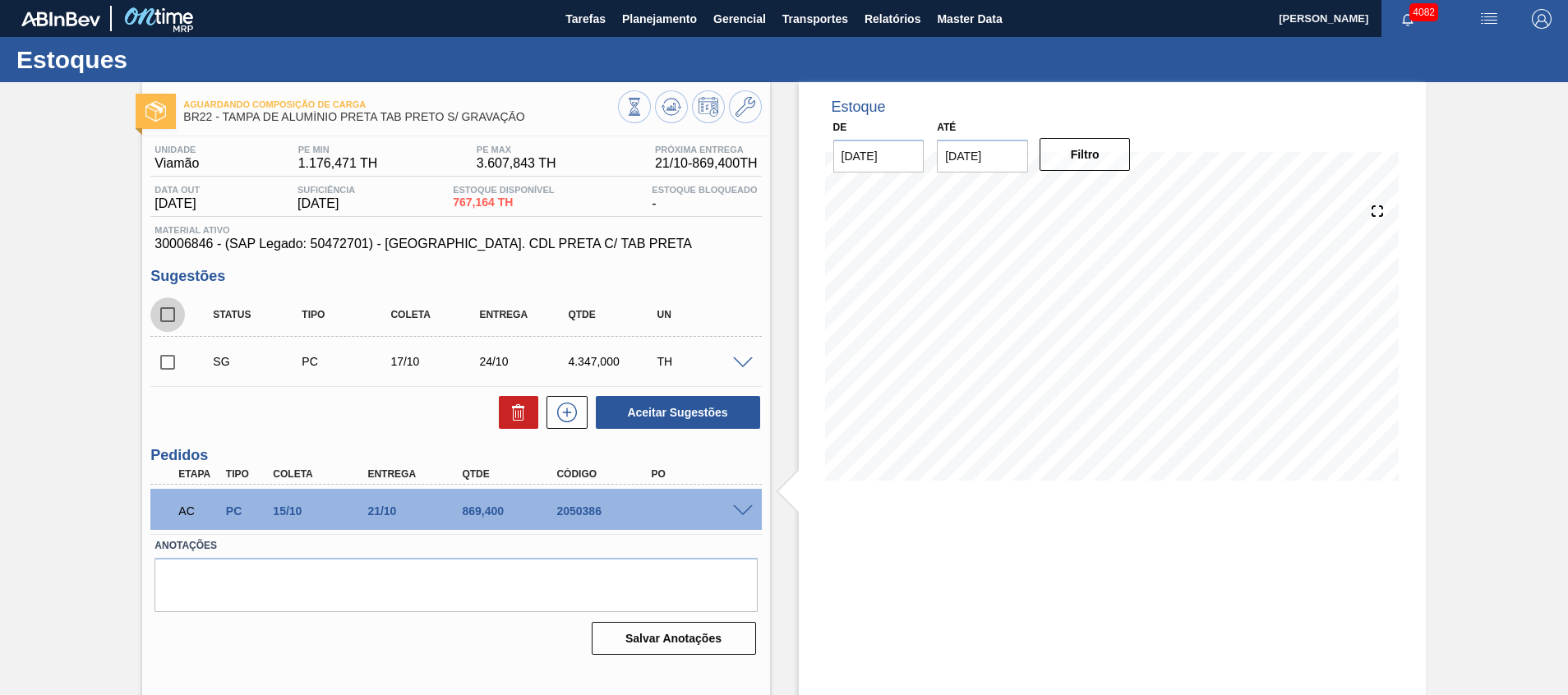
click at [158, 311] on input "checkbox" at bounding box center [167, 315] width 35 height 35
checkbox input "true"
click at [523, 406] on icon at bounding box center [518, 412] width 20 height 20
checkbox input "false"
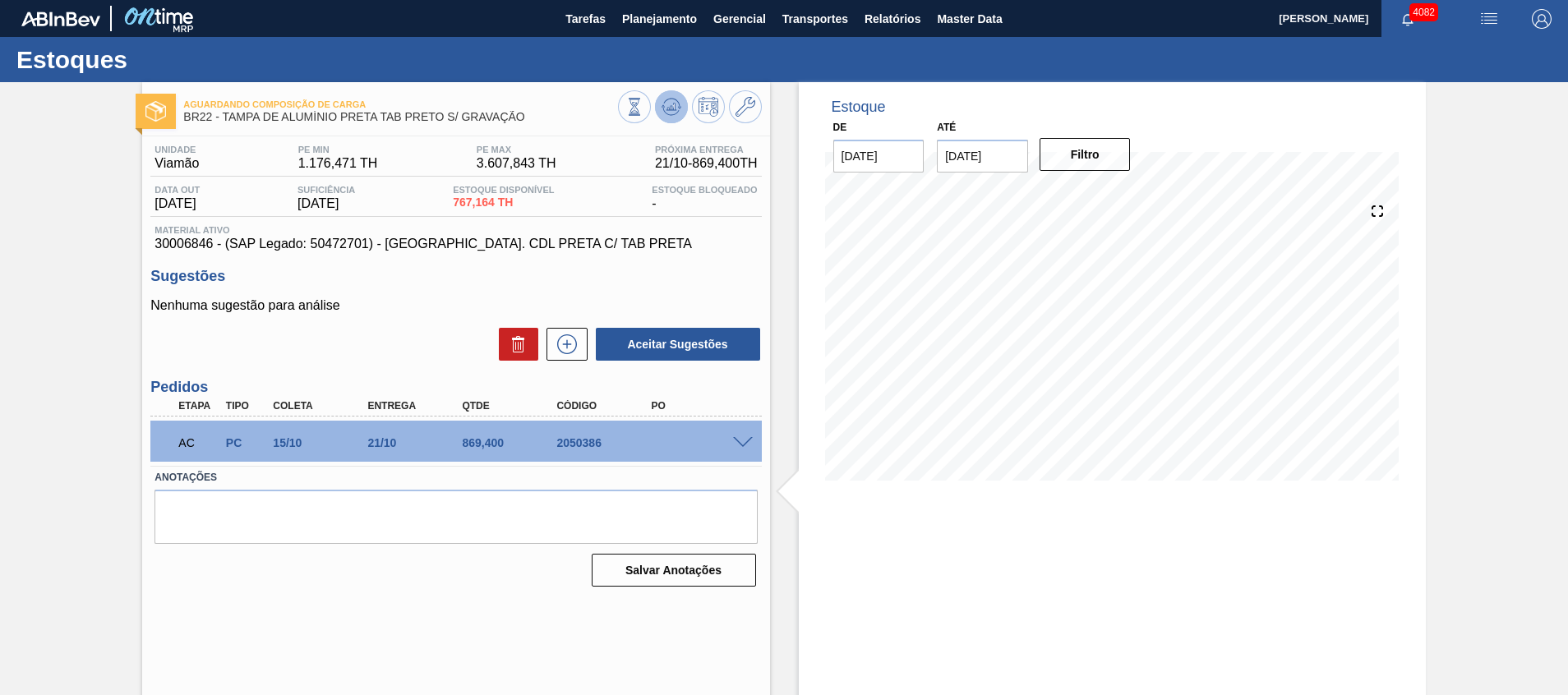
click at [672, 106] on polygon at bounding box center [672, 107] width 1 height 7
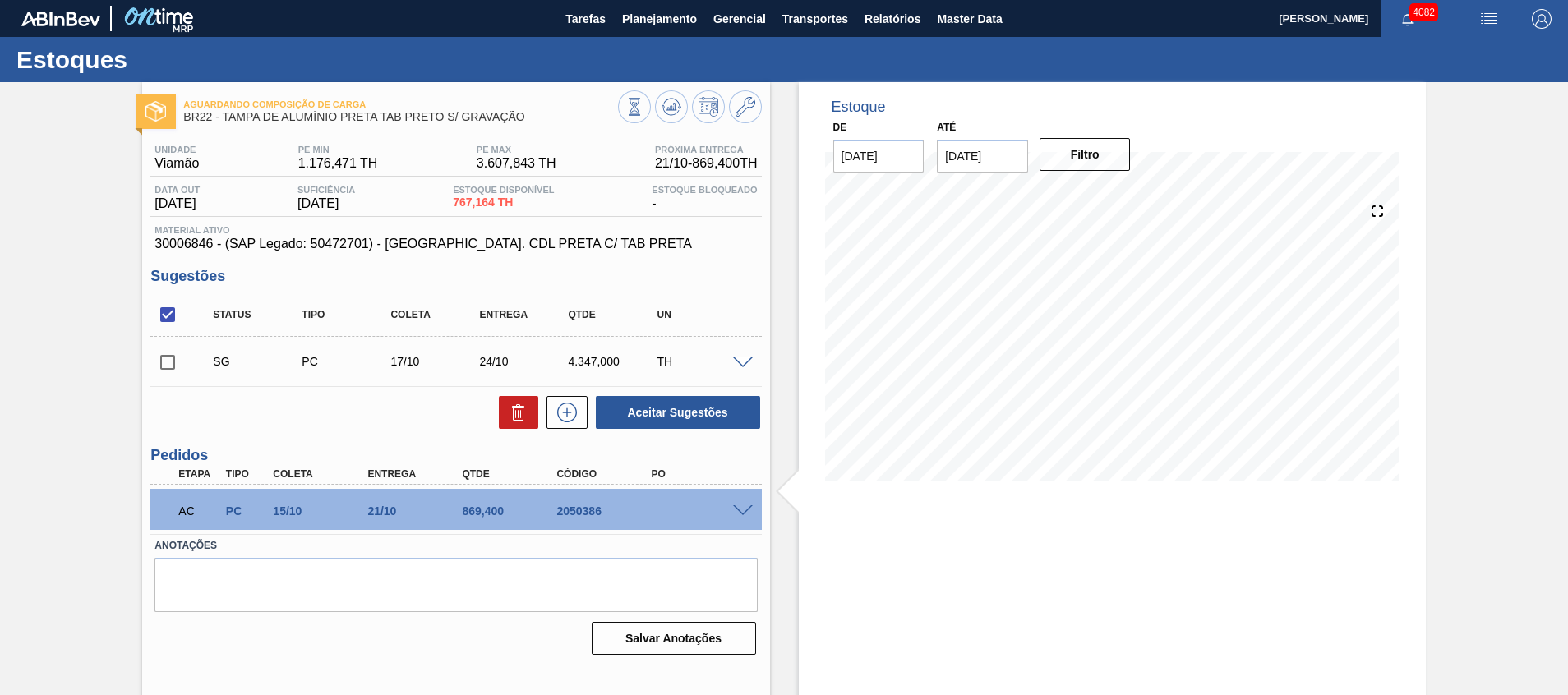
click at [740, 359] on span at bounding box center [742, 363] width 20 height 13
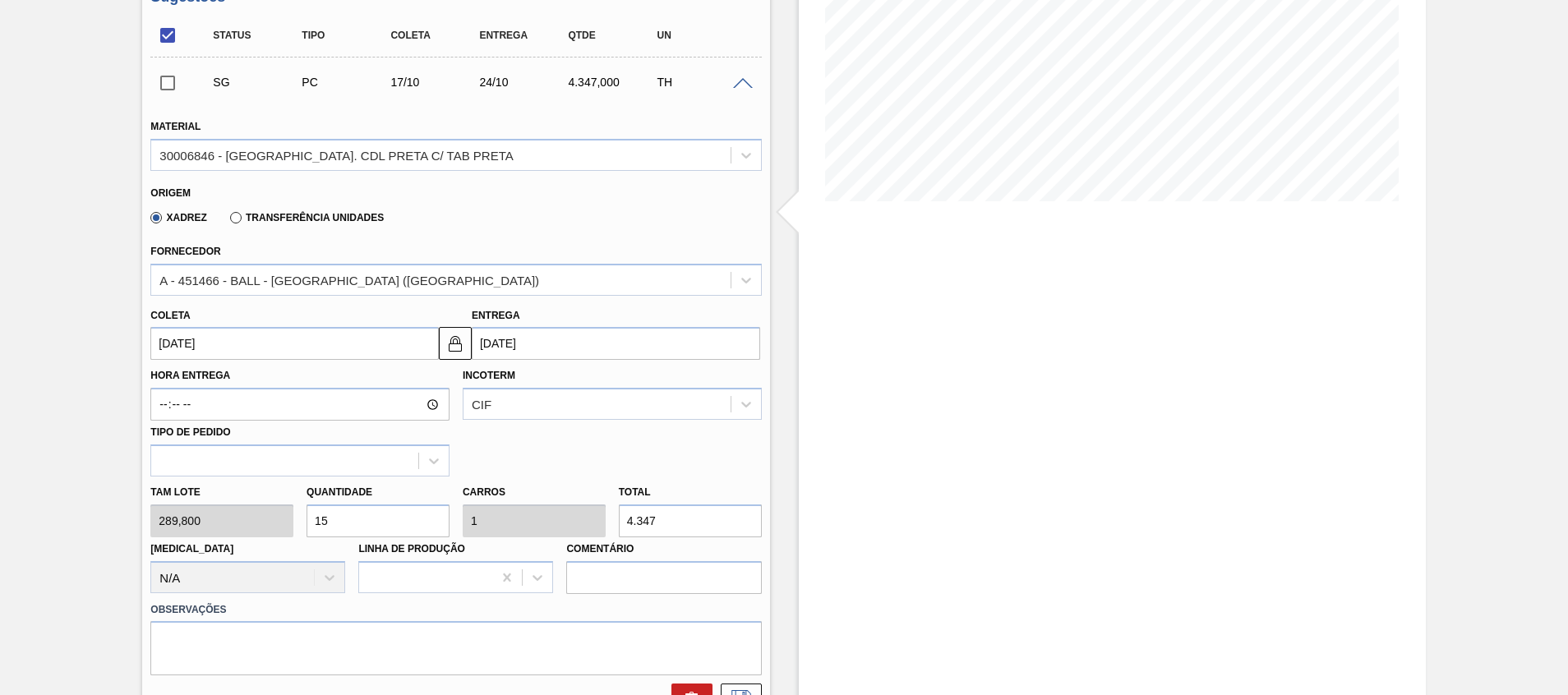
scroll to position [370, 0]
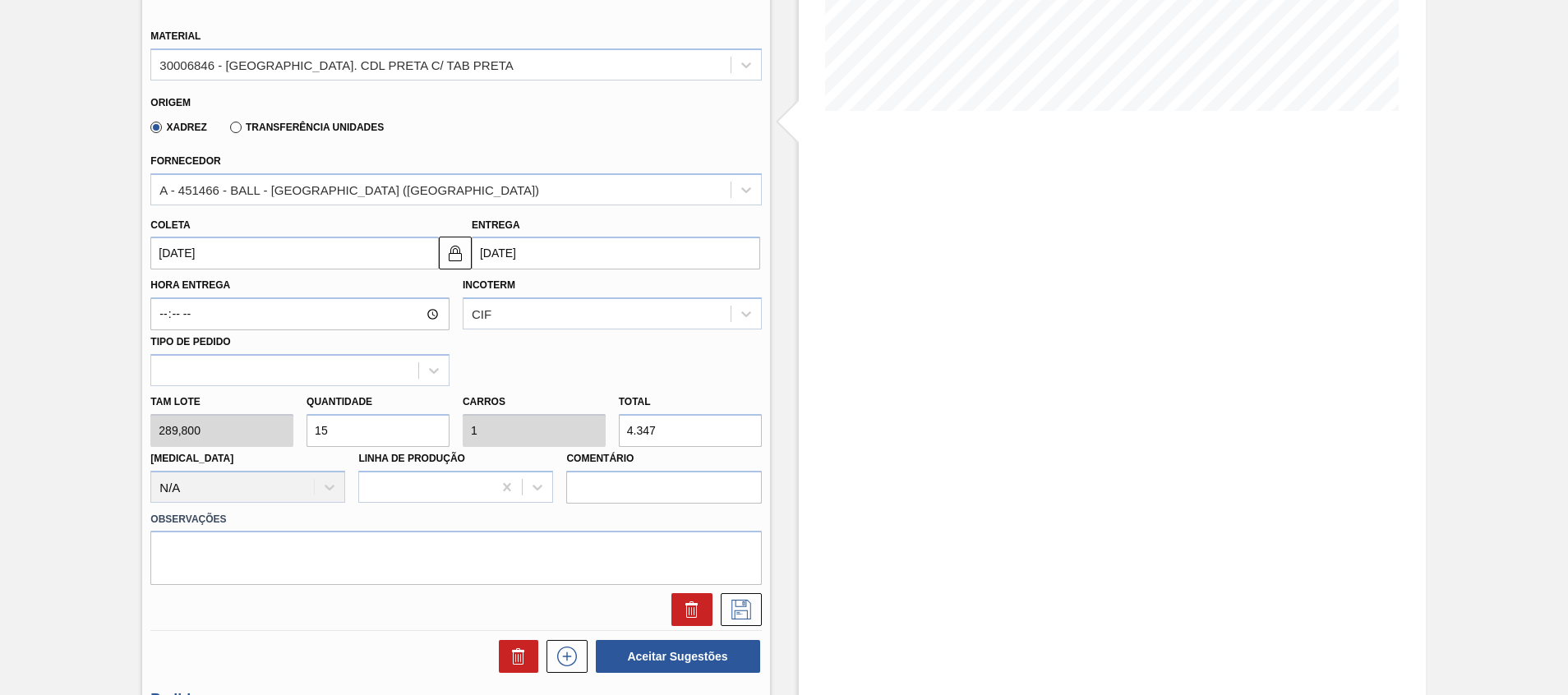
click at [372, 430] on input "15" at bounding box center [378, 430] width 143 height 33
type input "1"
type input "0,067"
type input "289,8"
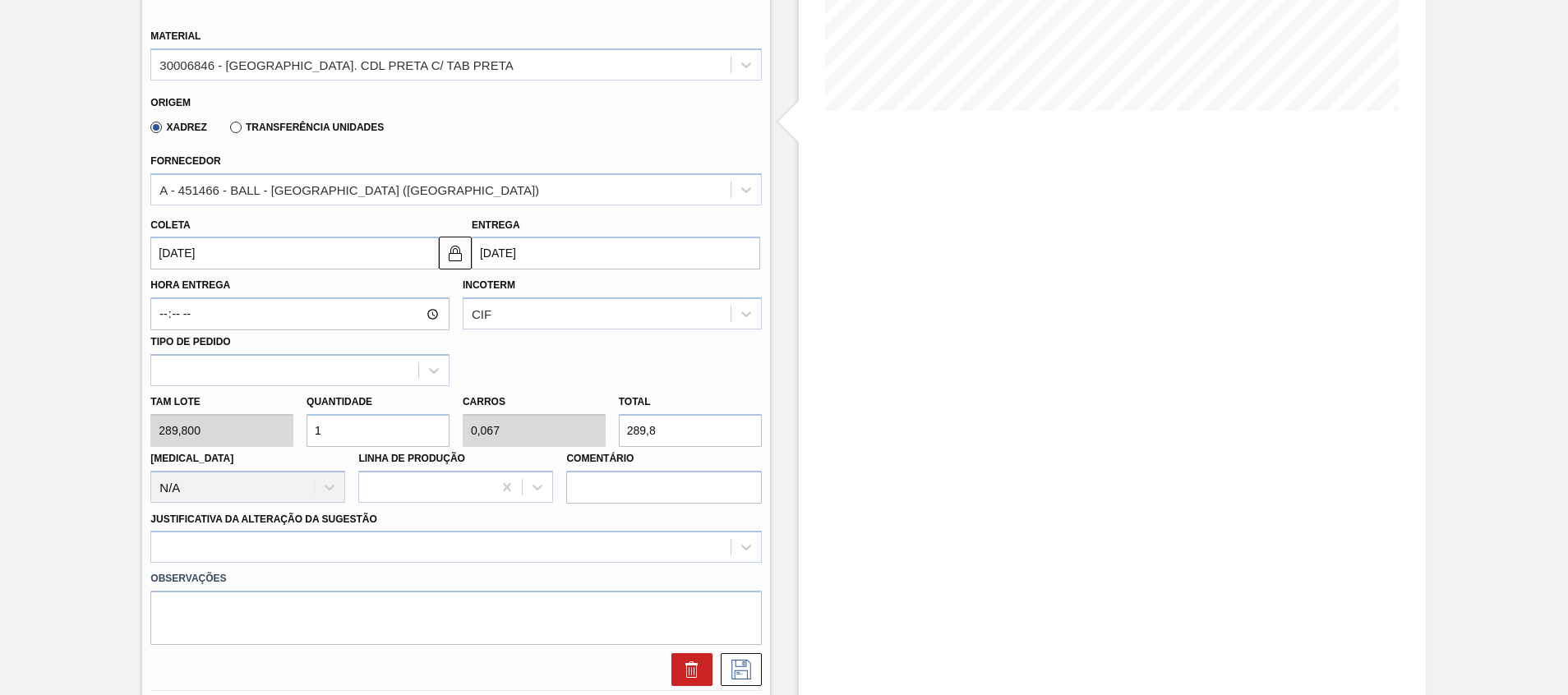
type input "10"
type input "0,667"
type input "2.898"
type input "10"
click at [743, 658] on button at bounding box center [741, 670] width 41 height 33
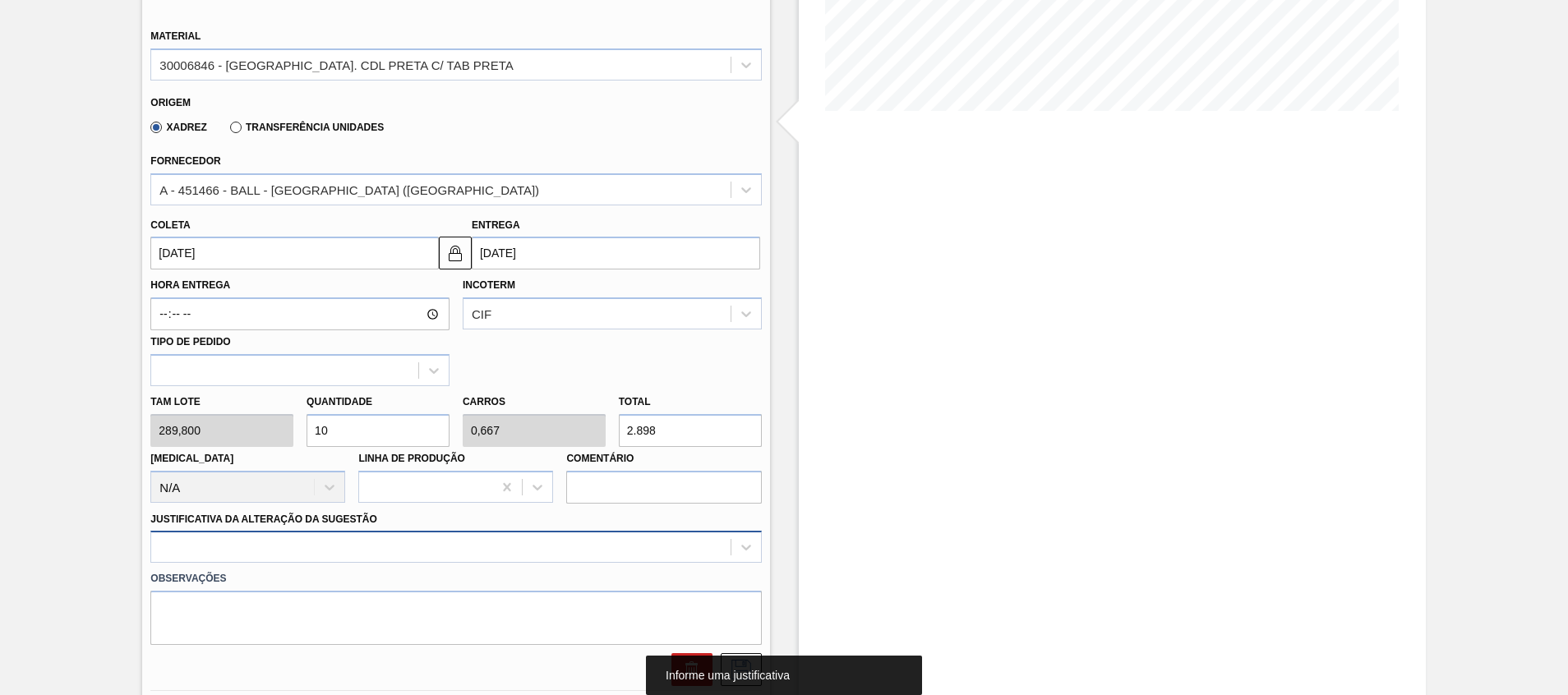
click at [628, 549] on div at bounding box center [456, 547] width 611 height 32
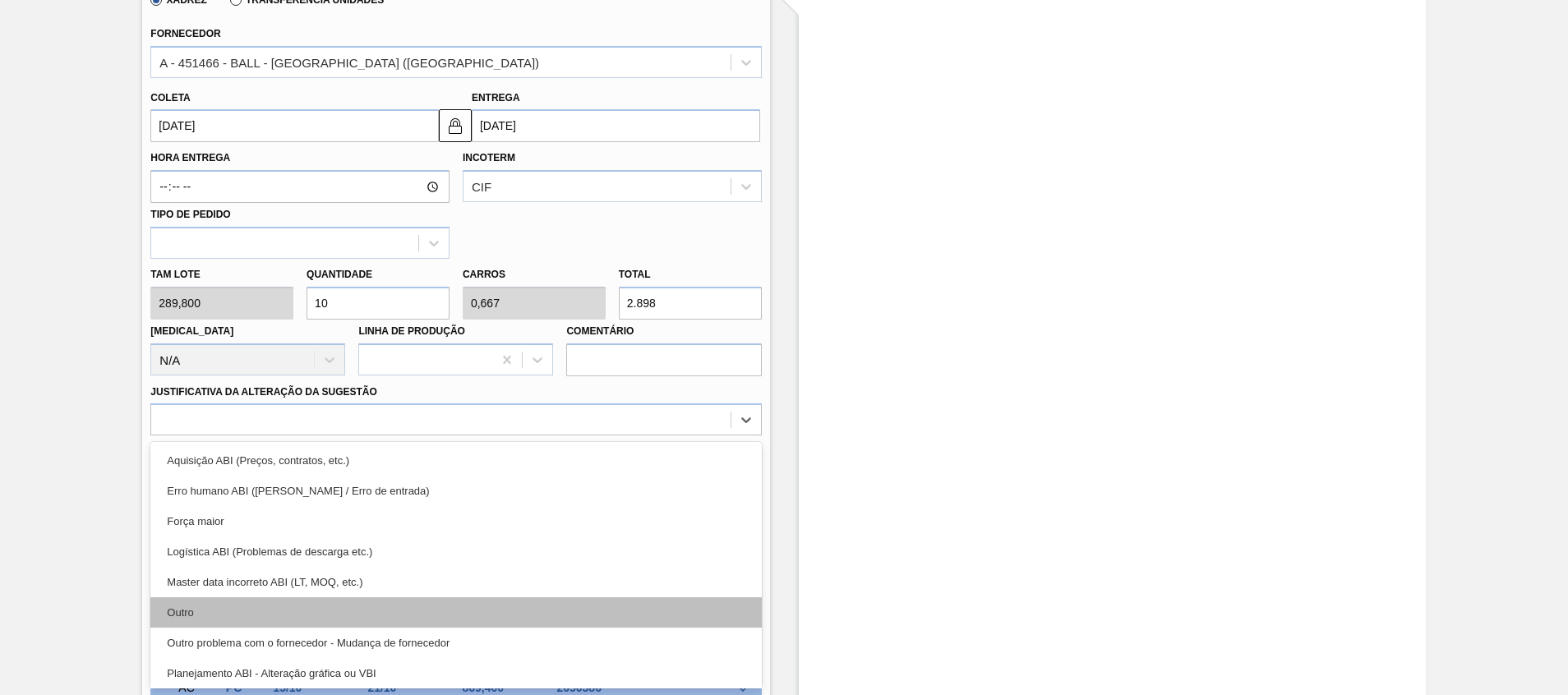
click at [588, 608] on div "Outro" at bounding box center [456, 613] width 611 height 31
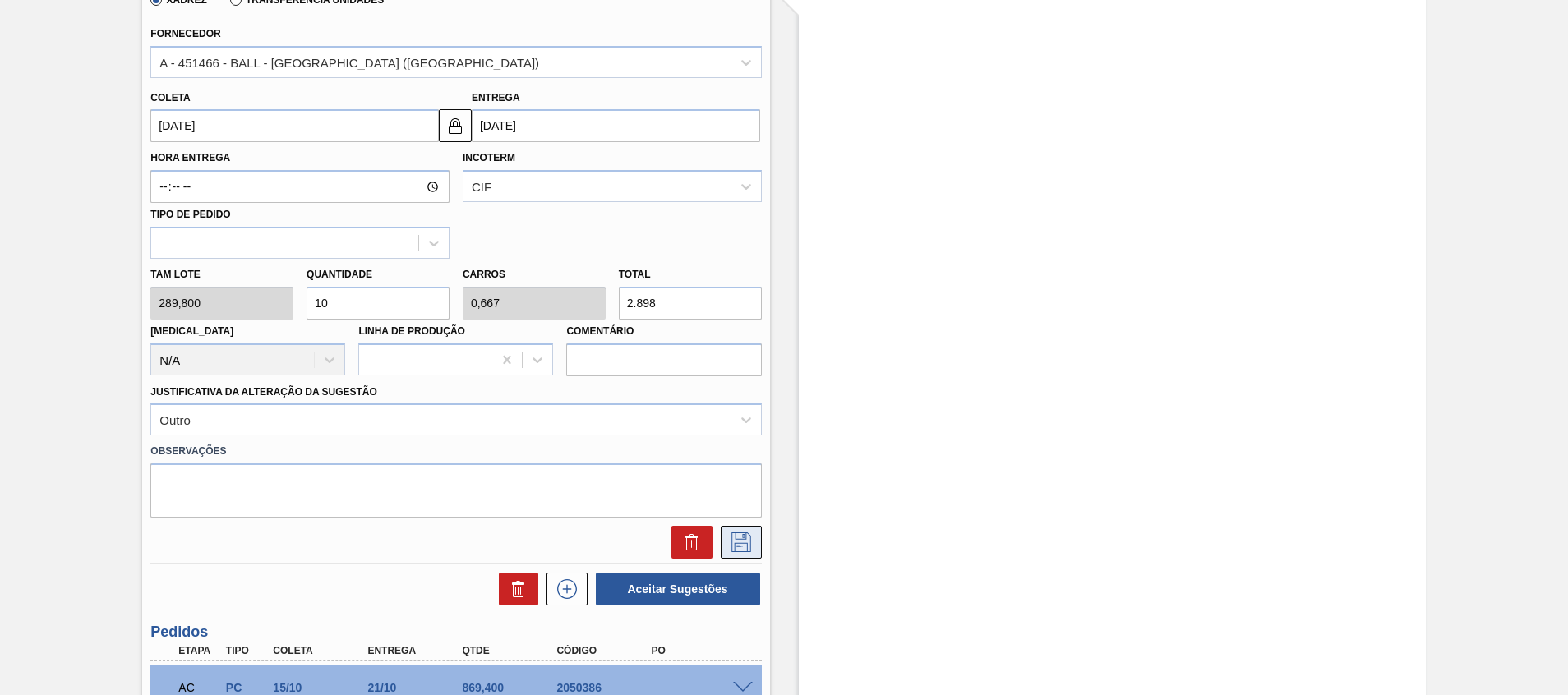
click at [750, 540] on icon at bounding box center [741, 542] width 26 height 20
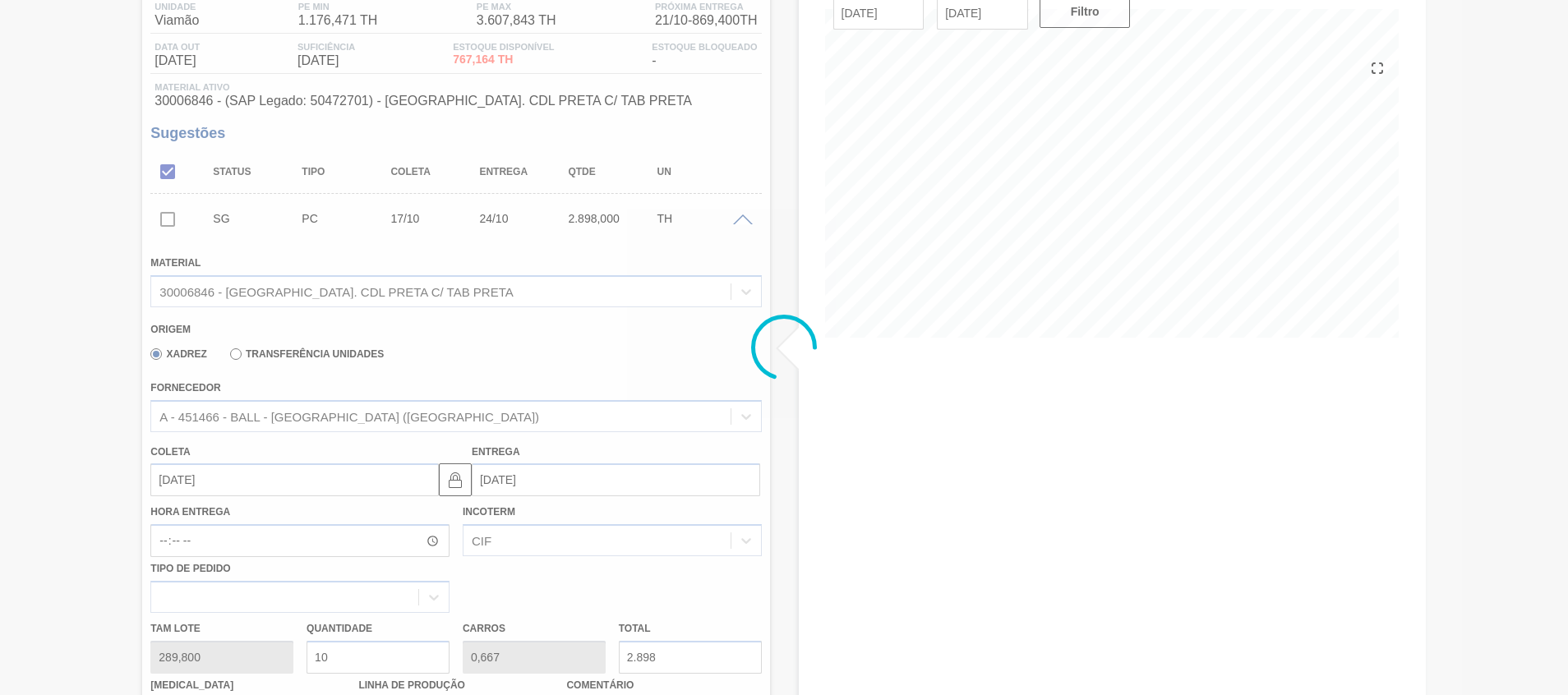
scroll to position [12, 0]
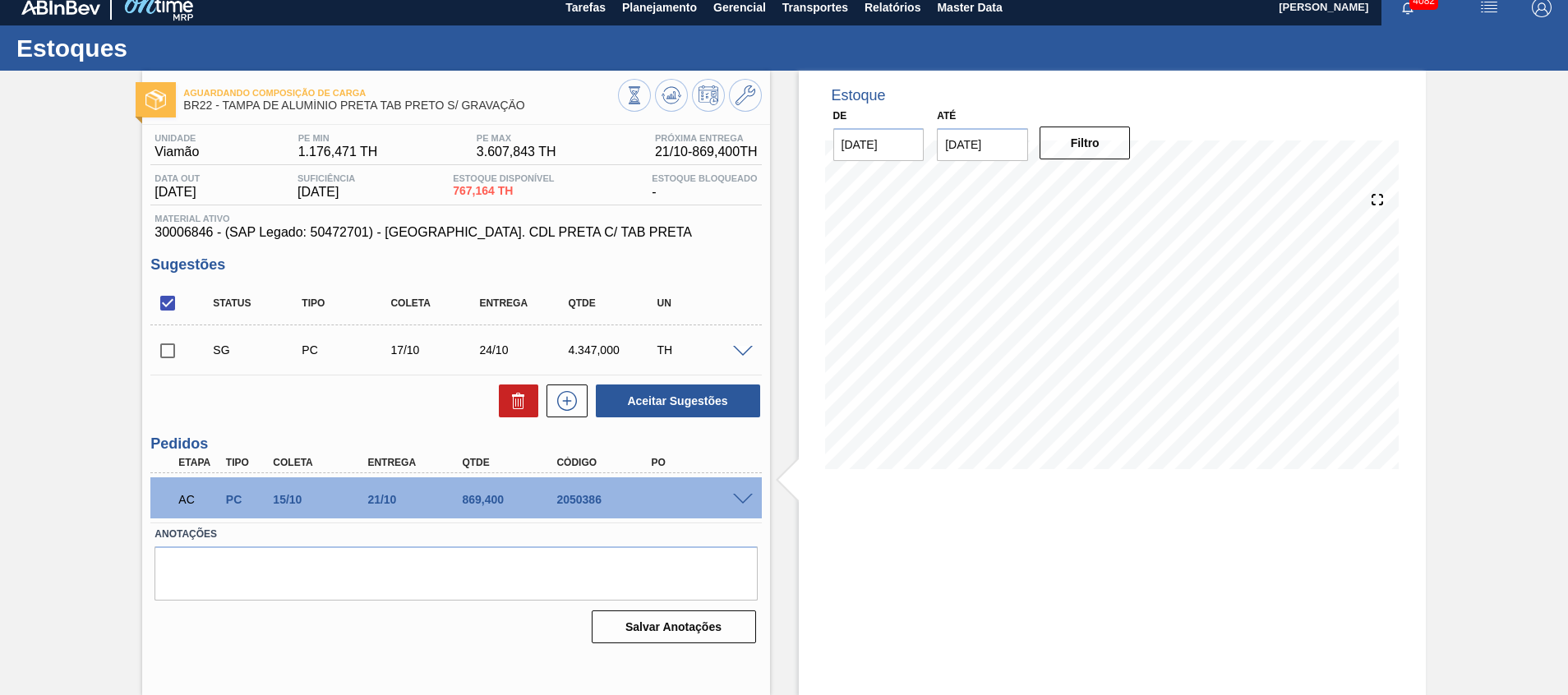
click at [737, 349] on span at bounding box center [742, 352] width 20 height 13
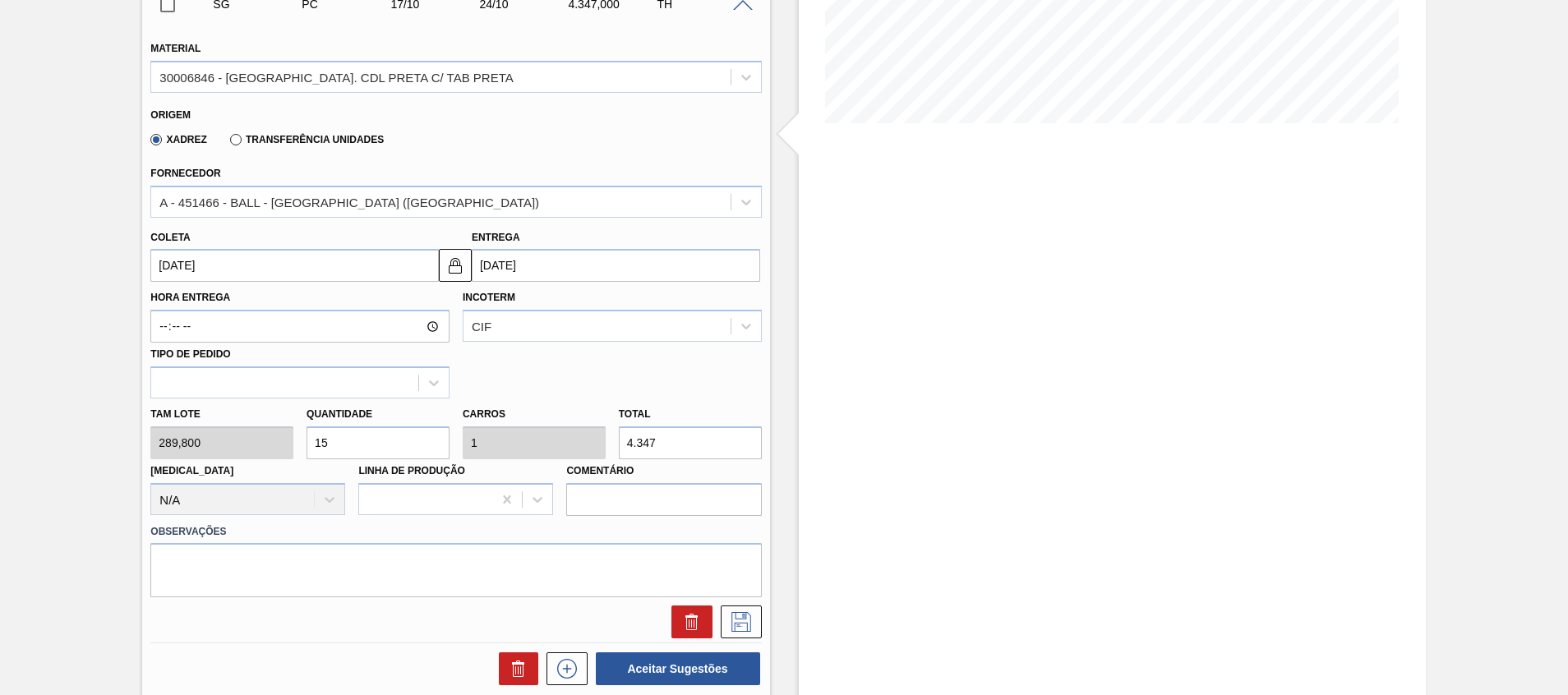
scroll to position [381, 0]
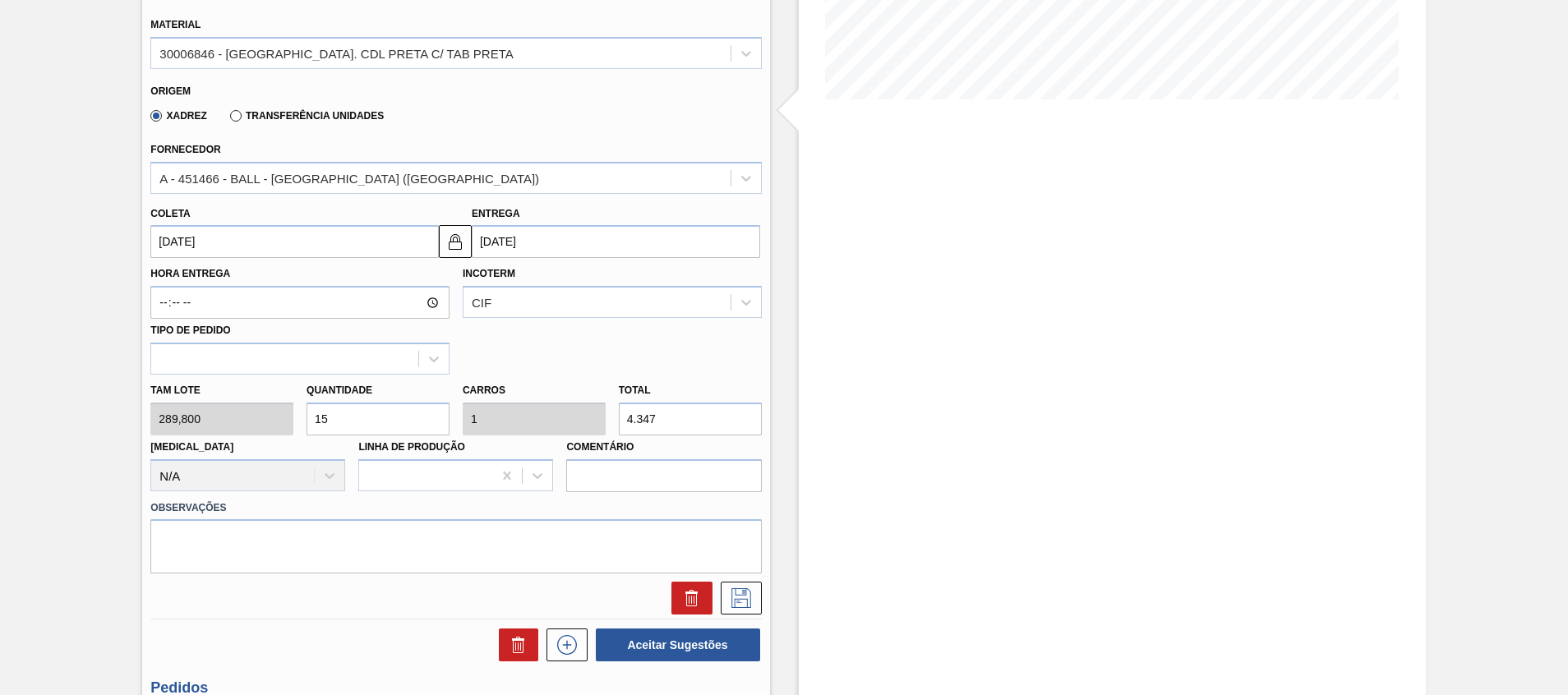
click at [281, 415] on div "Tam lote 289,800 Quantidade 15 Carros 1 Total 4.347 Doca N/A Linha de Produção …" at bounding box center [456, 434] width 624 height 118
type input "1"
type input "0,067"
type input "289,8"
type input "10"
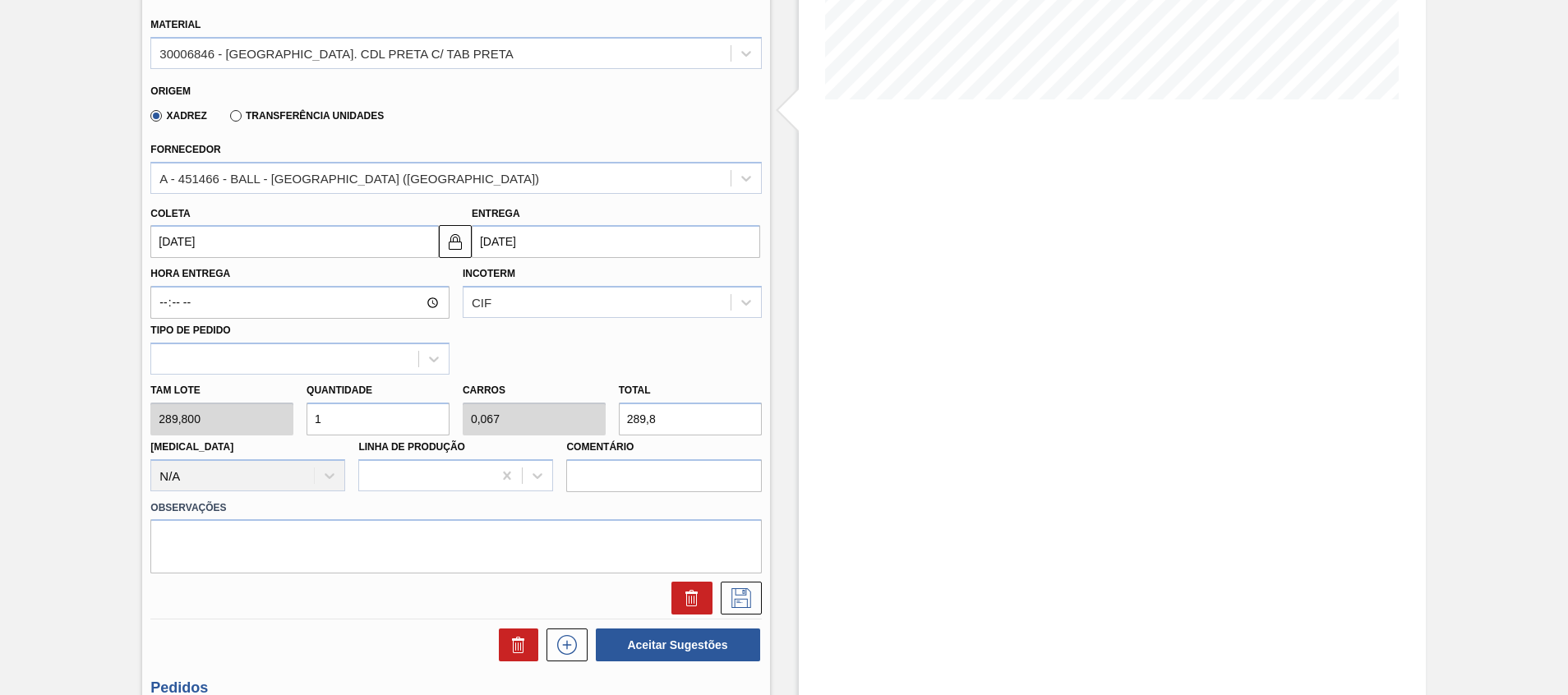
type input "0,667"
type input "2.898"
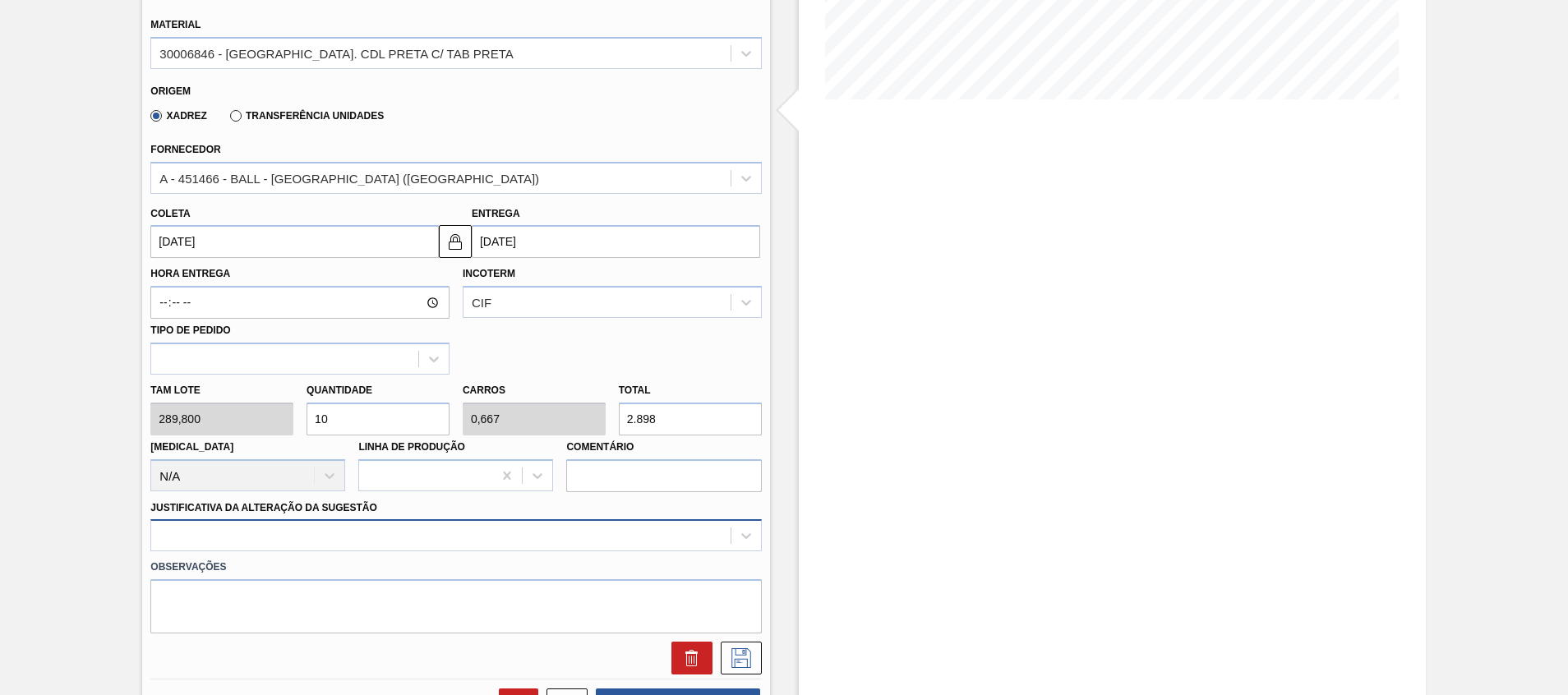
type input "10"
click at [482, 539] on div at bounding box center [456, 535] width 611 height 32
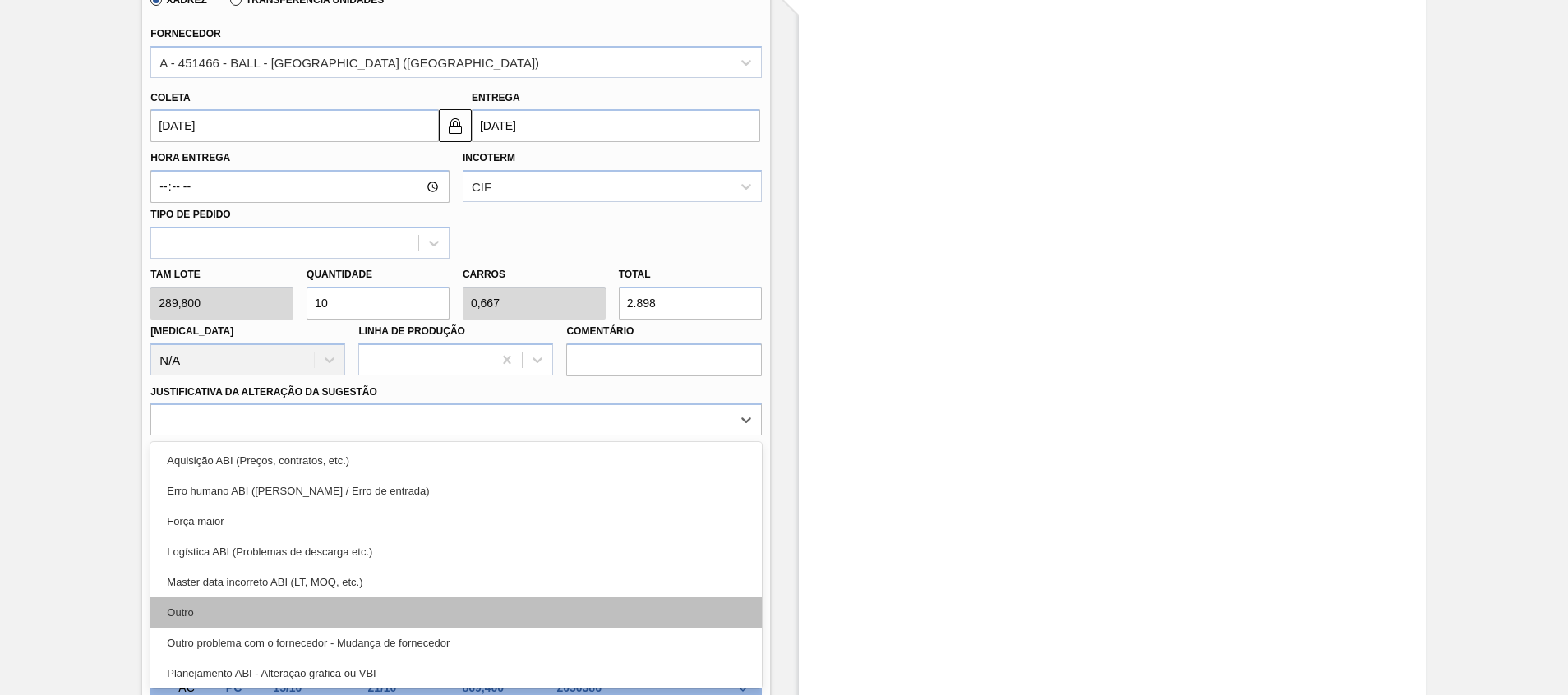
click at [441, 608] on div "Outro" at bounding box center [456, 613] width 611 height 31
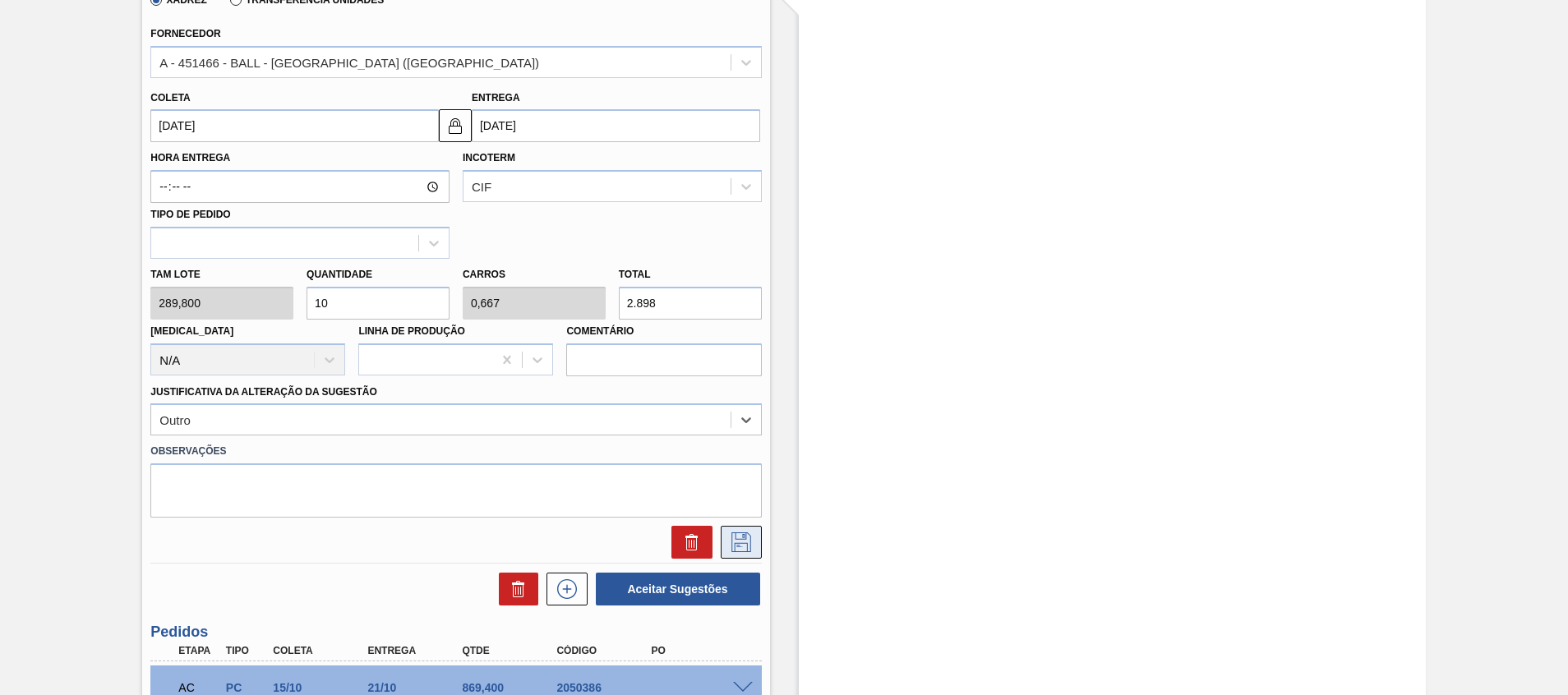
click at [737, 552] on icon at bounding box center [741, 542] width 20 height 20
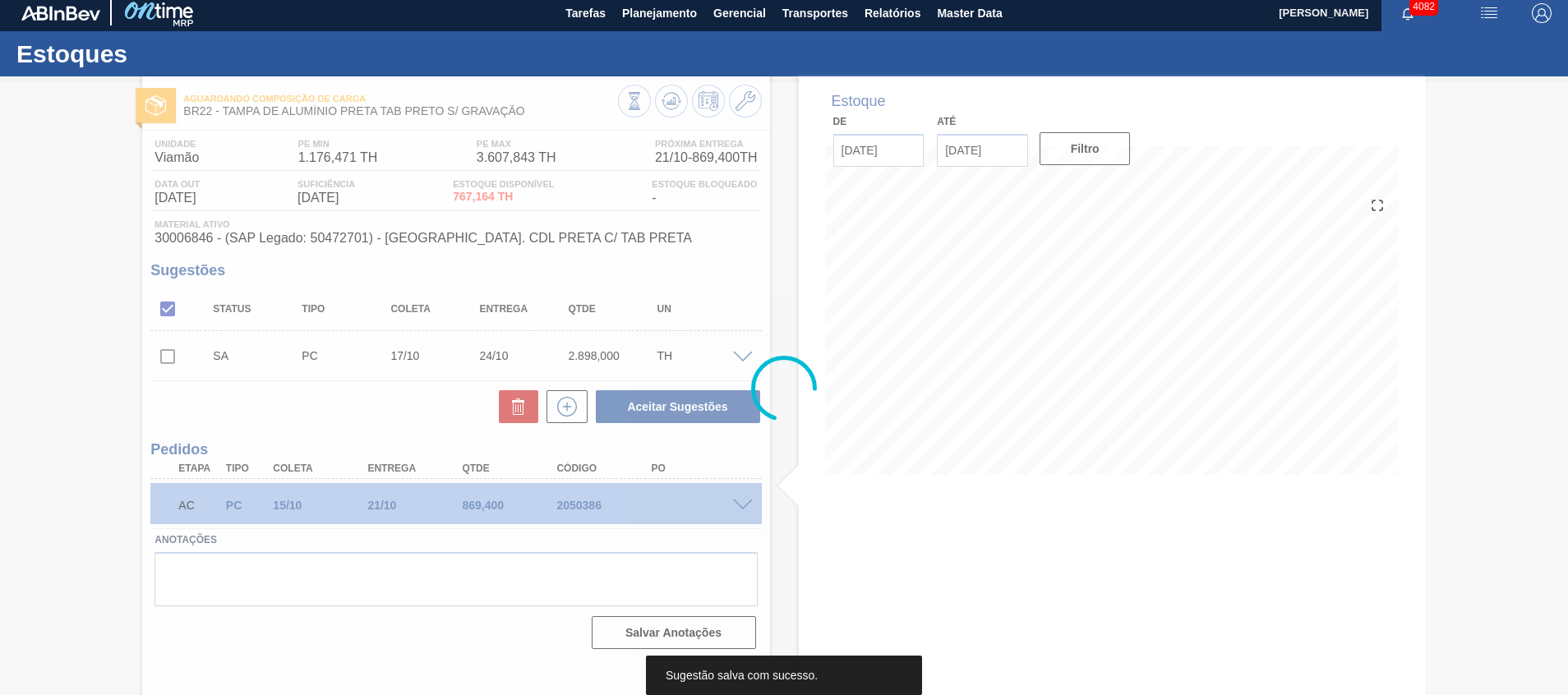
scroll to position [12, 0]
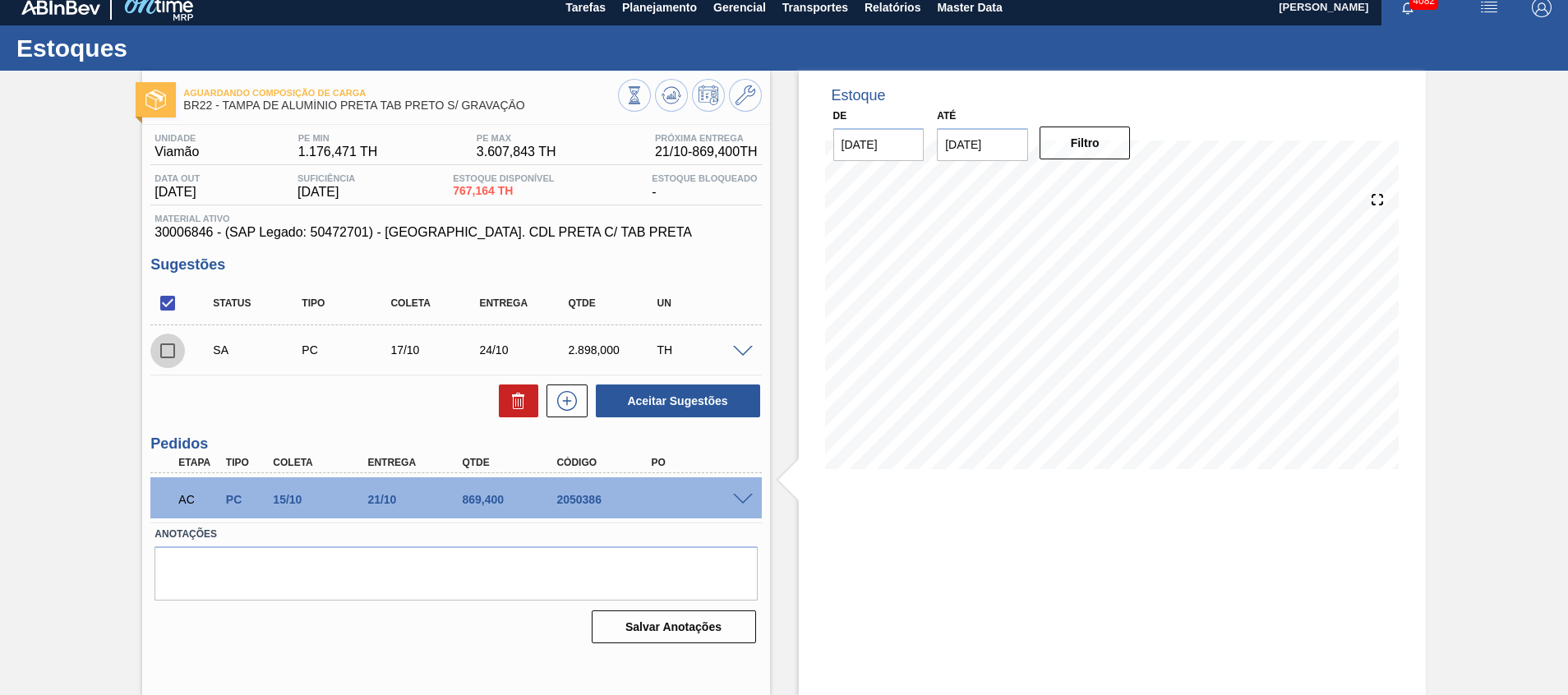
click at [166, 353] on input "checkbox" at bounding box center [167, 350] width 35 height 35
checkbox input "true"
click at [646, 402] on button "Aceitar Sugestões" at bounding box center [678, 401] width 165 height 33
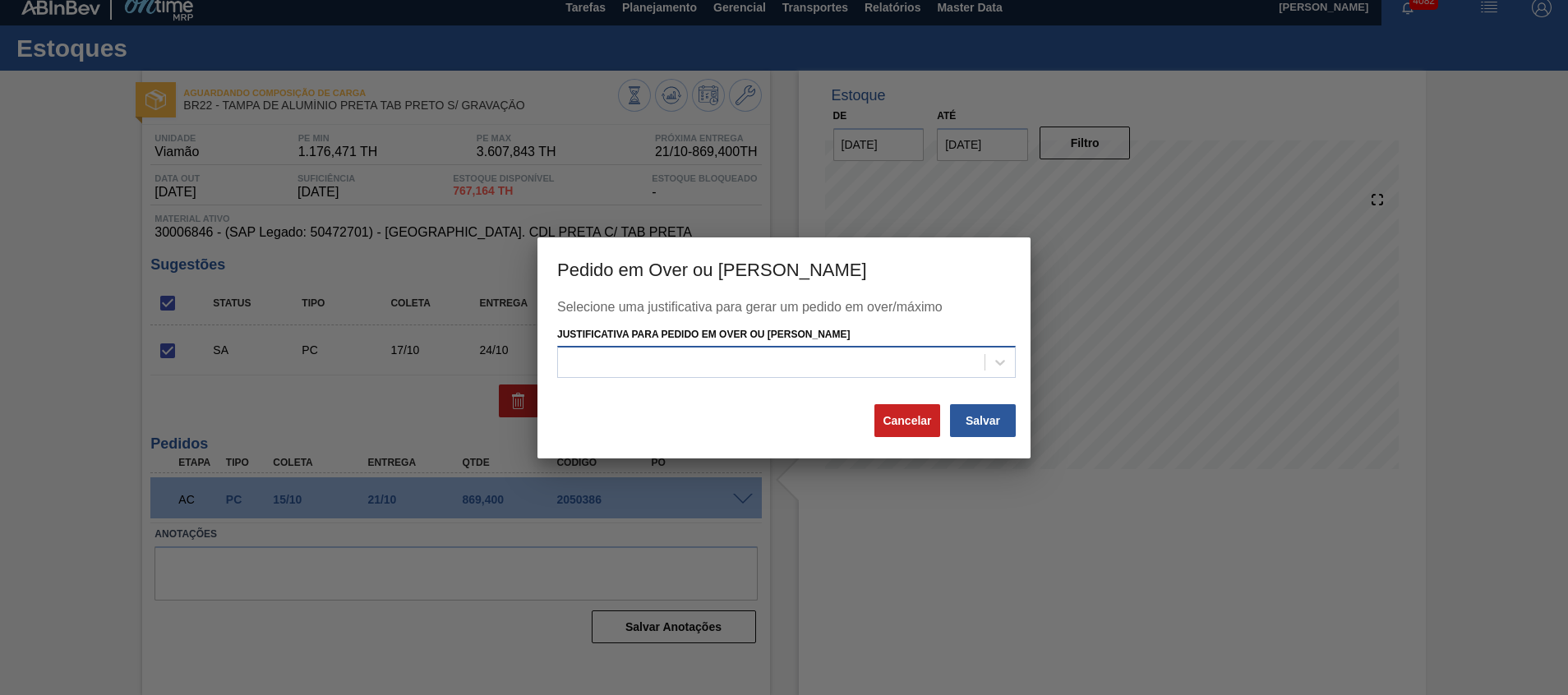
click at [916, 358] on div at bounding box center [771, 363] width 427 height 24
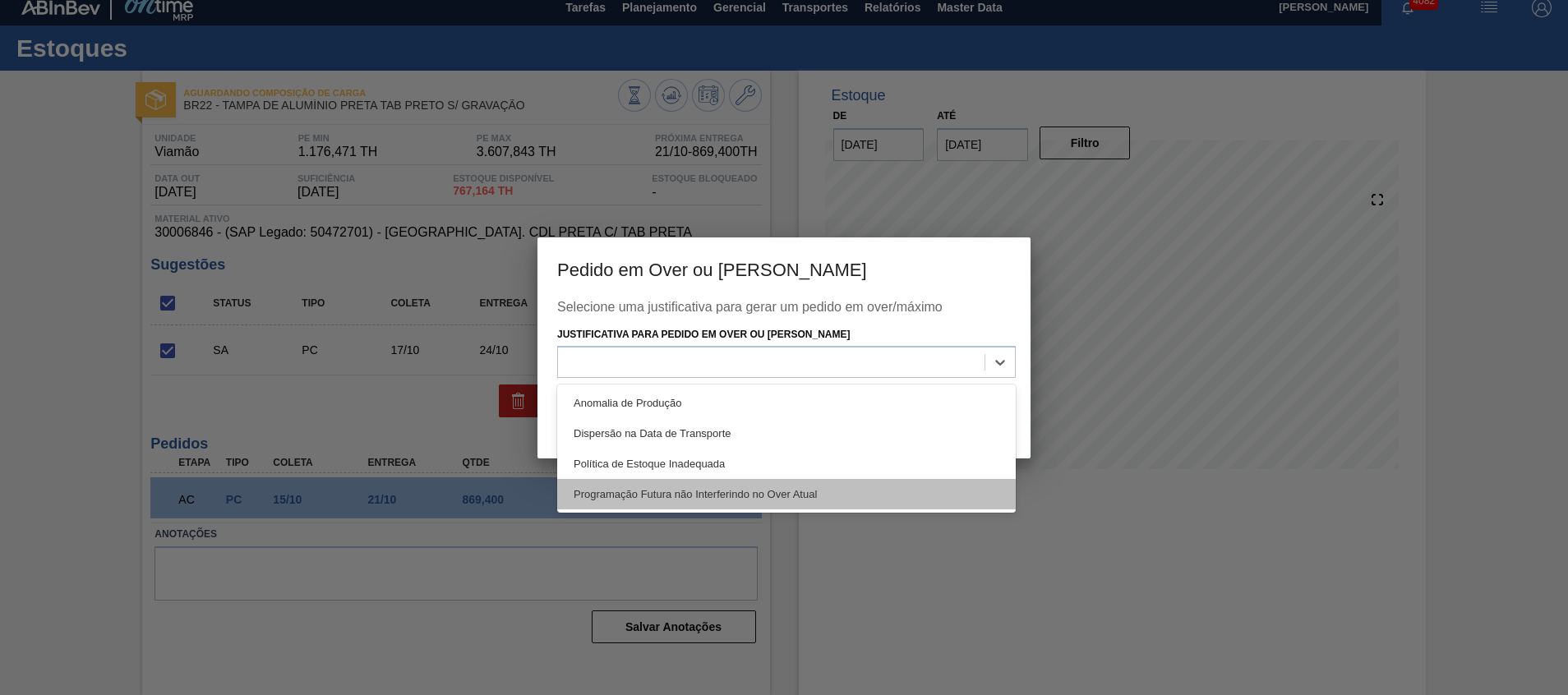
click at [877, 490] on div "Programação Futura não Interferindo no Over Atual" at bounding box center [787, 495] width 458 height 31
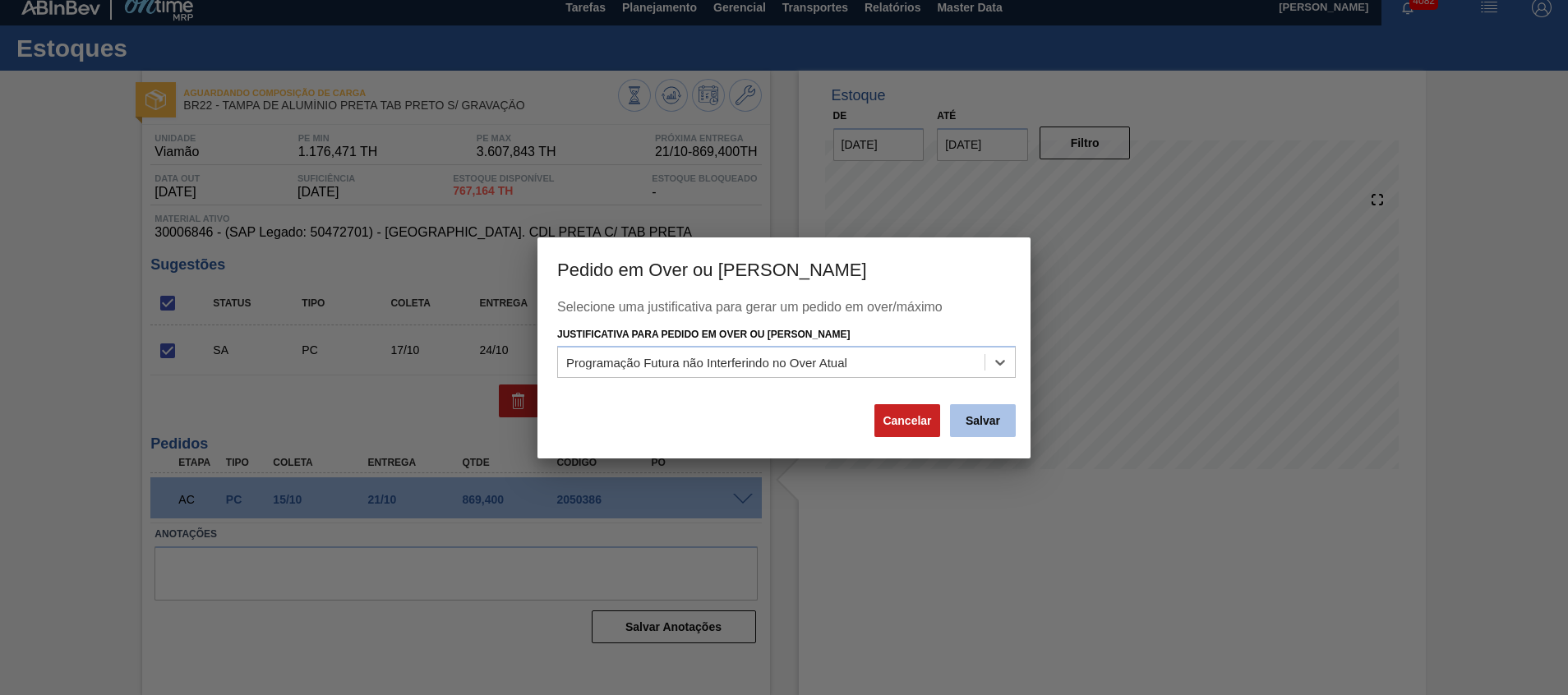
click at [984, 424] on button "Salvar" at bounding box center [983, 421] width 65 height 33
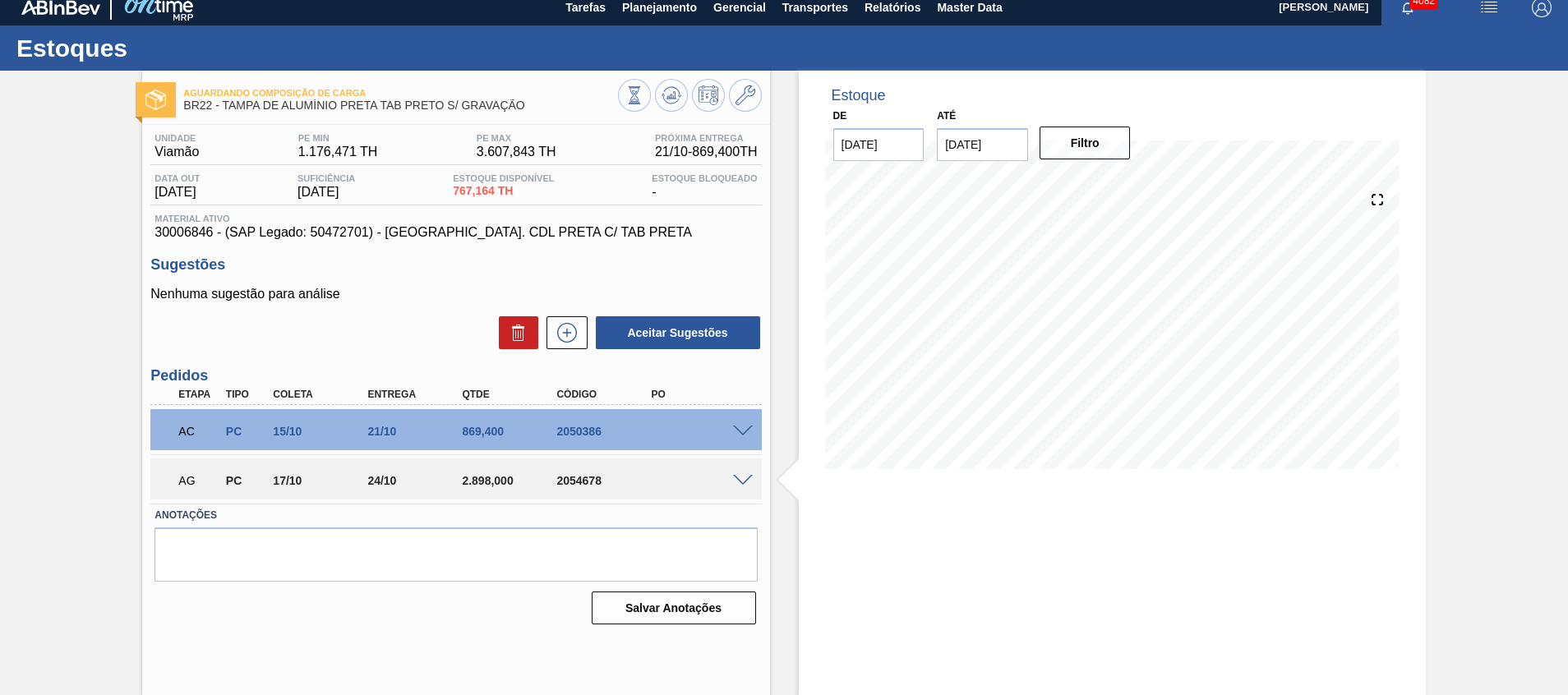
click at [744, 434] on span at bounding box center [742, 432] width 20 height 13
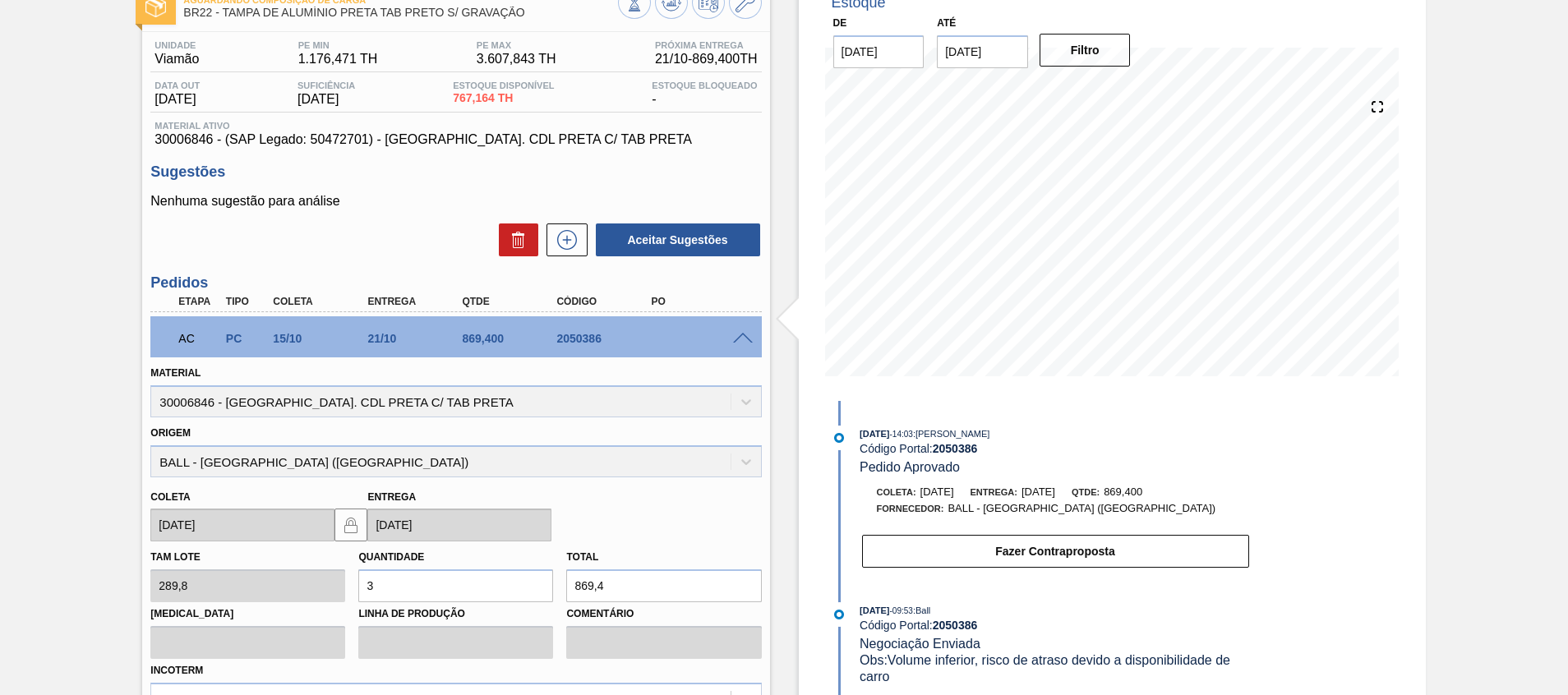
scroll to position [0, 0]
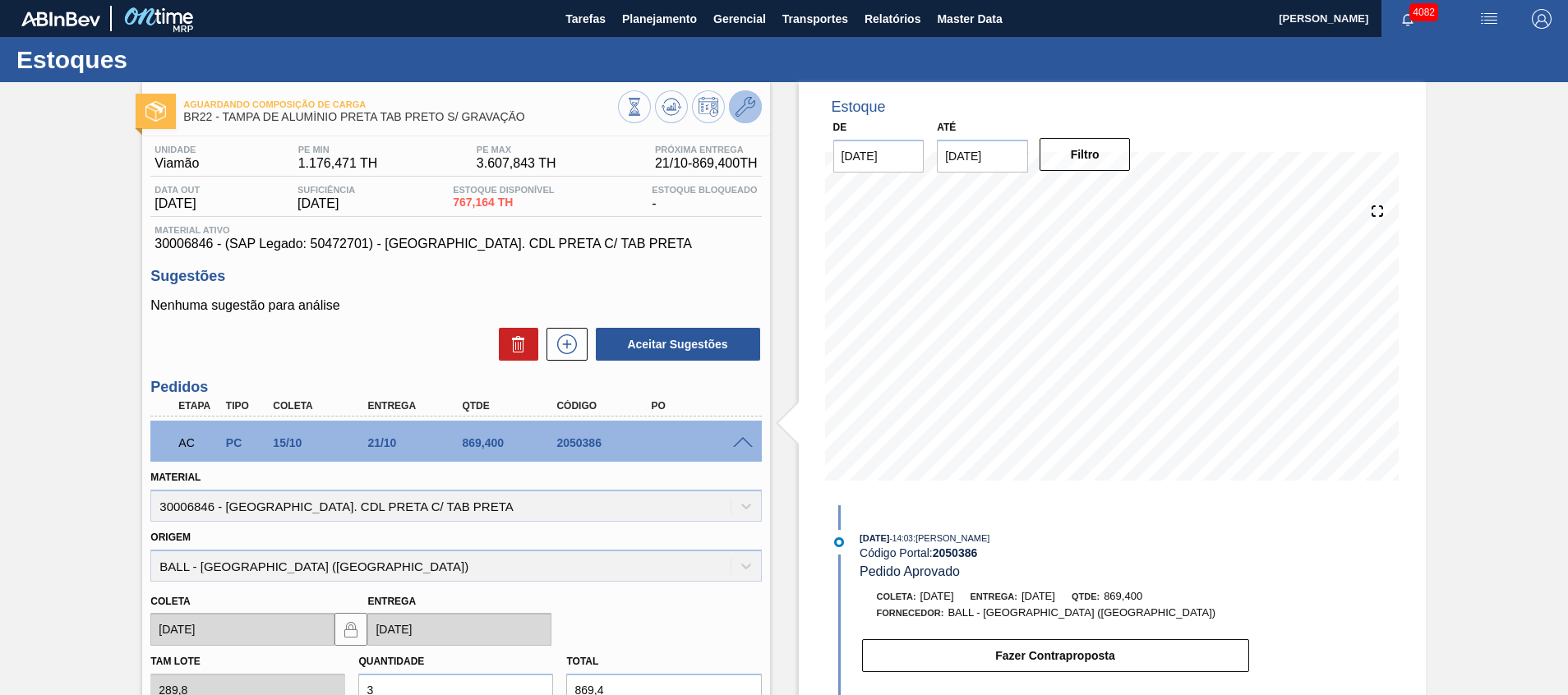
click at [747, 106] on icon at bounding box center [745, 106] width 20 height 20
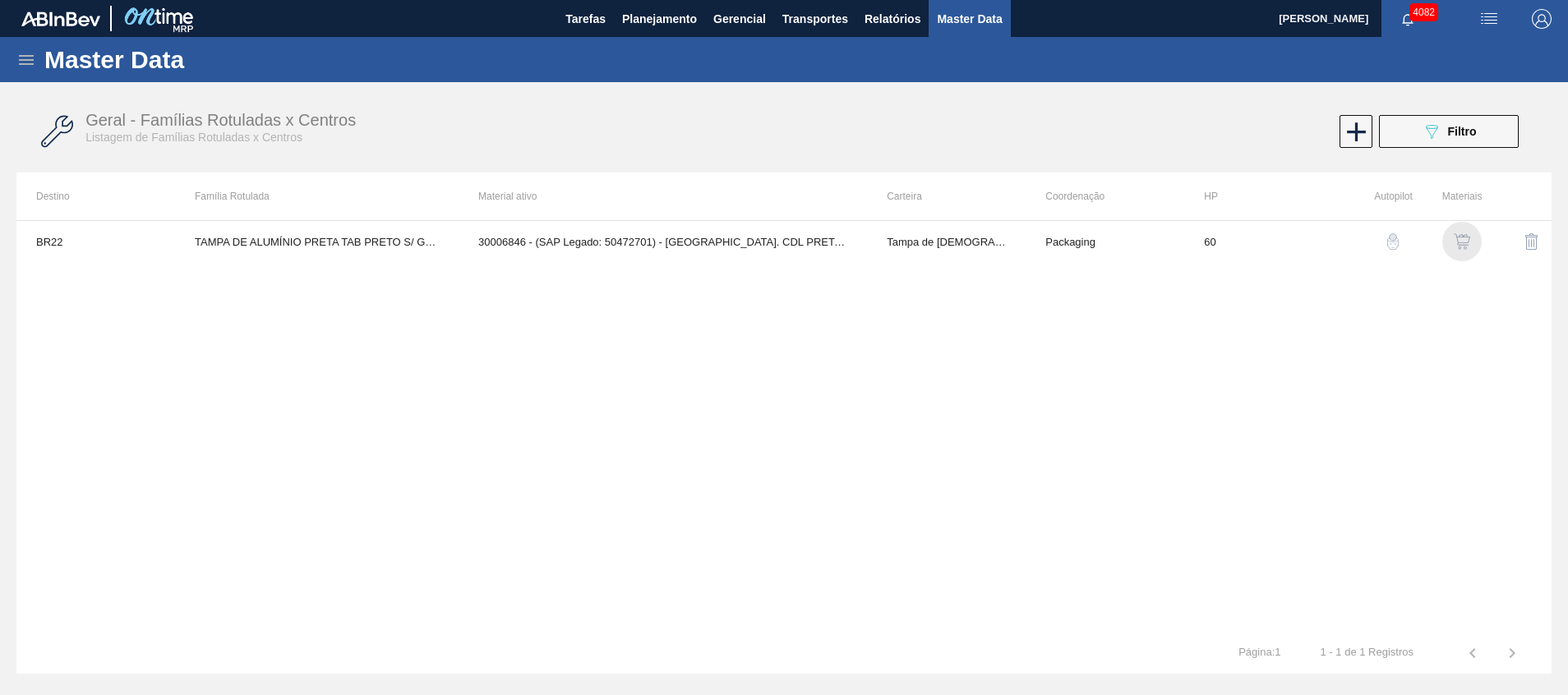
click at [1466, 240] on img "button" at bounding box center [1462, 241] width 16 height 16
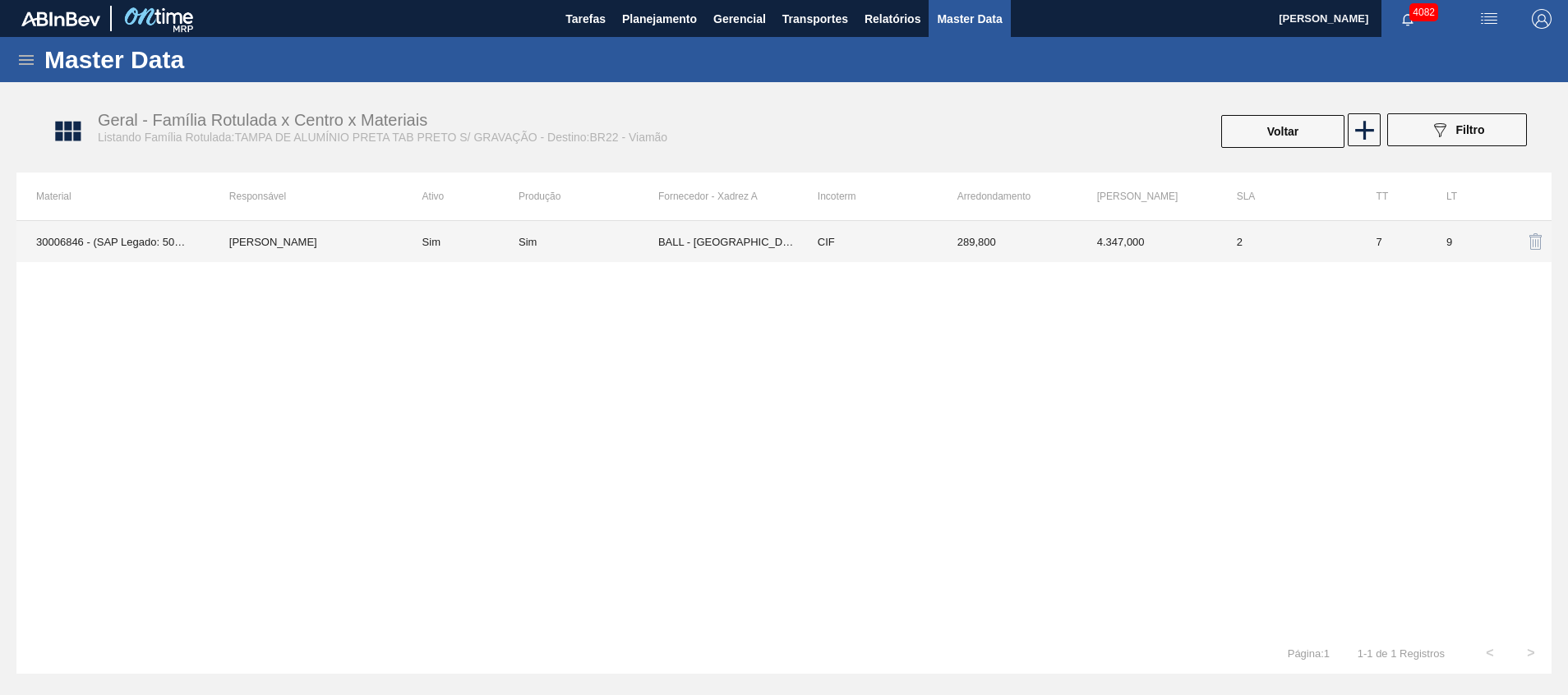
click at [716, 238] on td "BALL - RECIFE (PE)" at bounding box center [728, 242] width 140 height 41
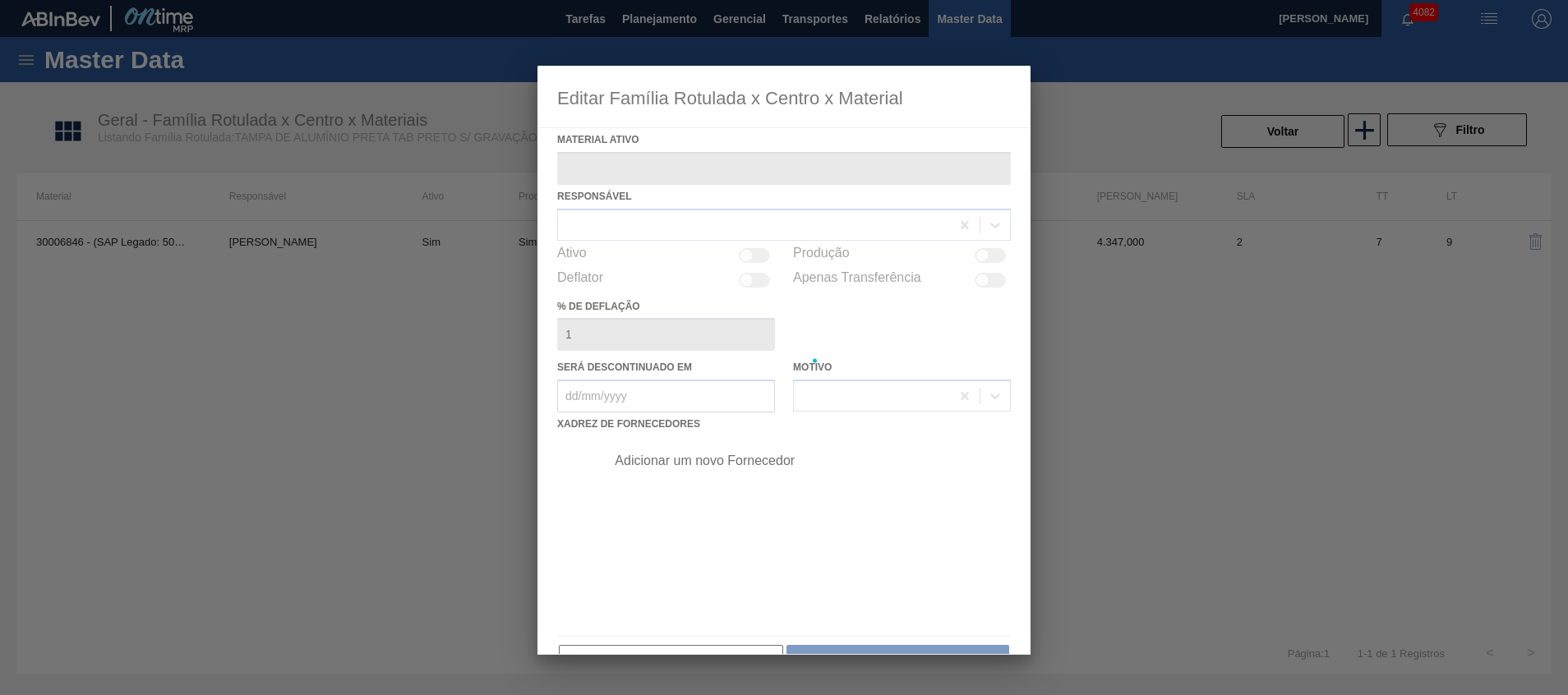
type ativo "30006846 - (SAP Legado: 50472701) - TAMPA AL. CDL PRETA C/ TAB PRETA"
checkbox input "true"
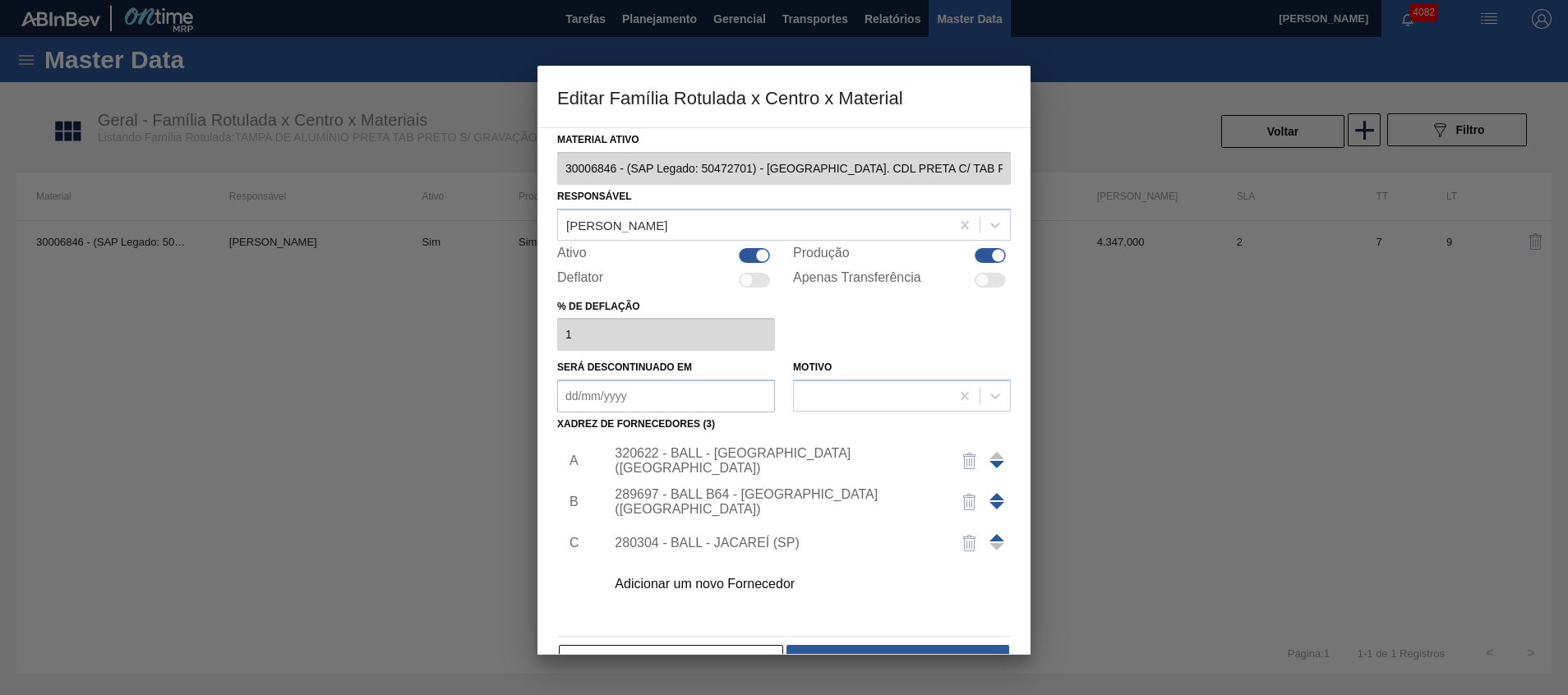
click at [759, 465] on div "320622 - BALL - RECIFE (PE)" at bounding box center [776, 461] width 322 height 30
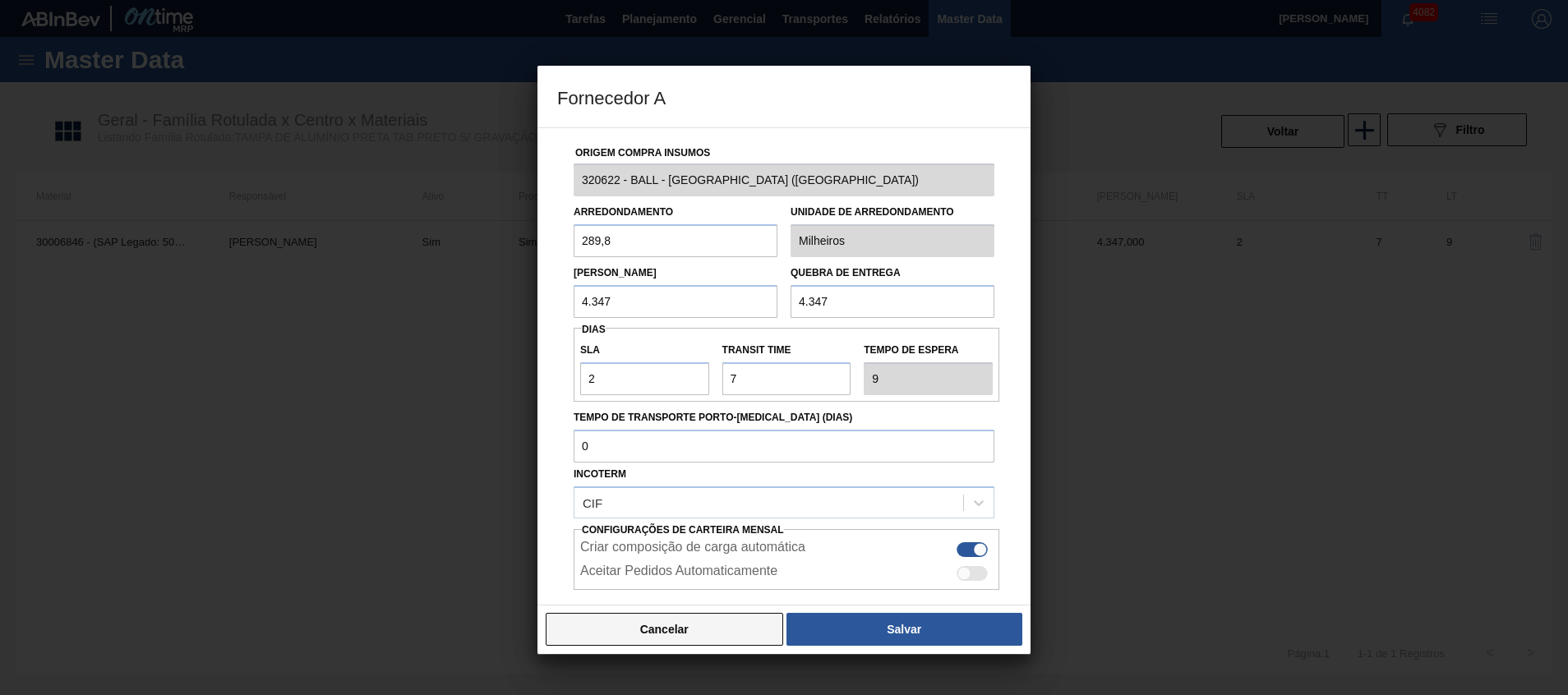
click at [720, 643] on button "Cancelar" at bounding box center [664, 630] width 238 height 33
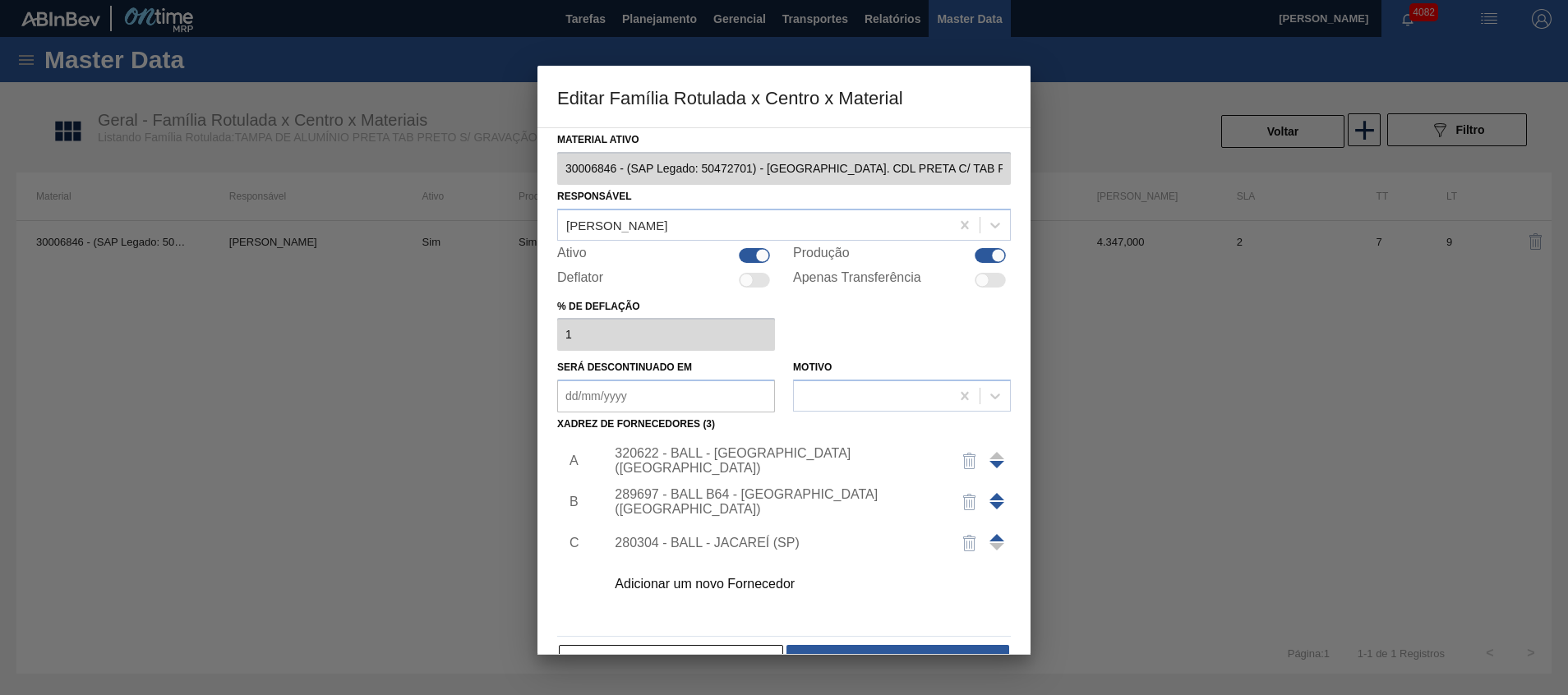
click at [700, 630] on div "Material ativo 30006846 - (SAP Legado: 50472701) - TAMPA AL. CDL PRETA C/ TAB P…" at bounding box center [784, 404] width 454 height 552
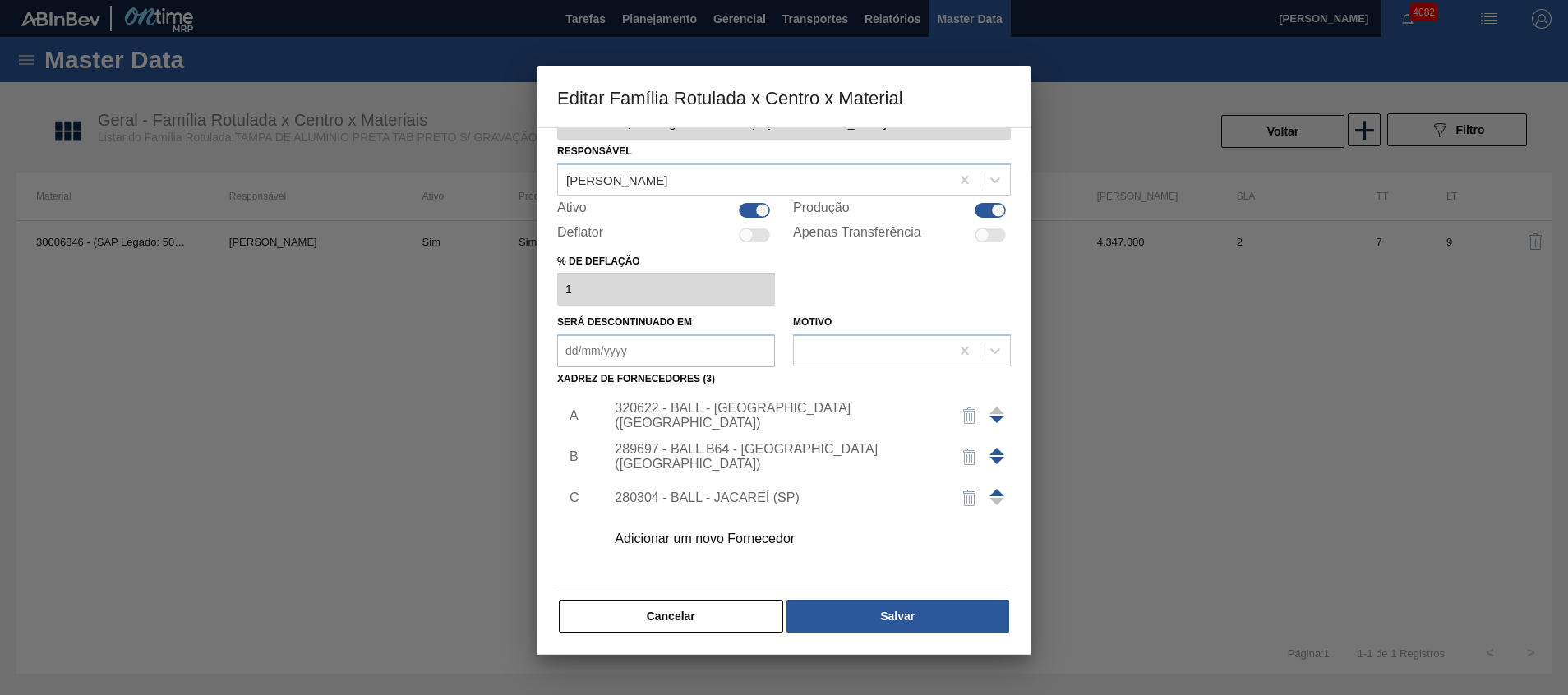
click at [700, 629] on button "Cancelar" at bounding box center [671, 616] width 224 height 33
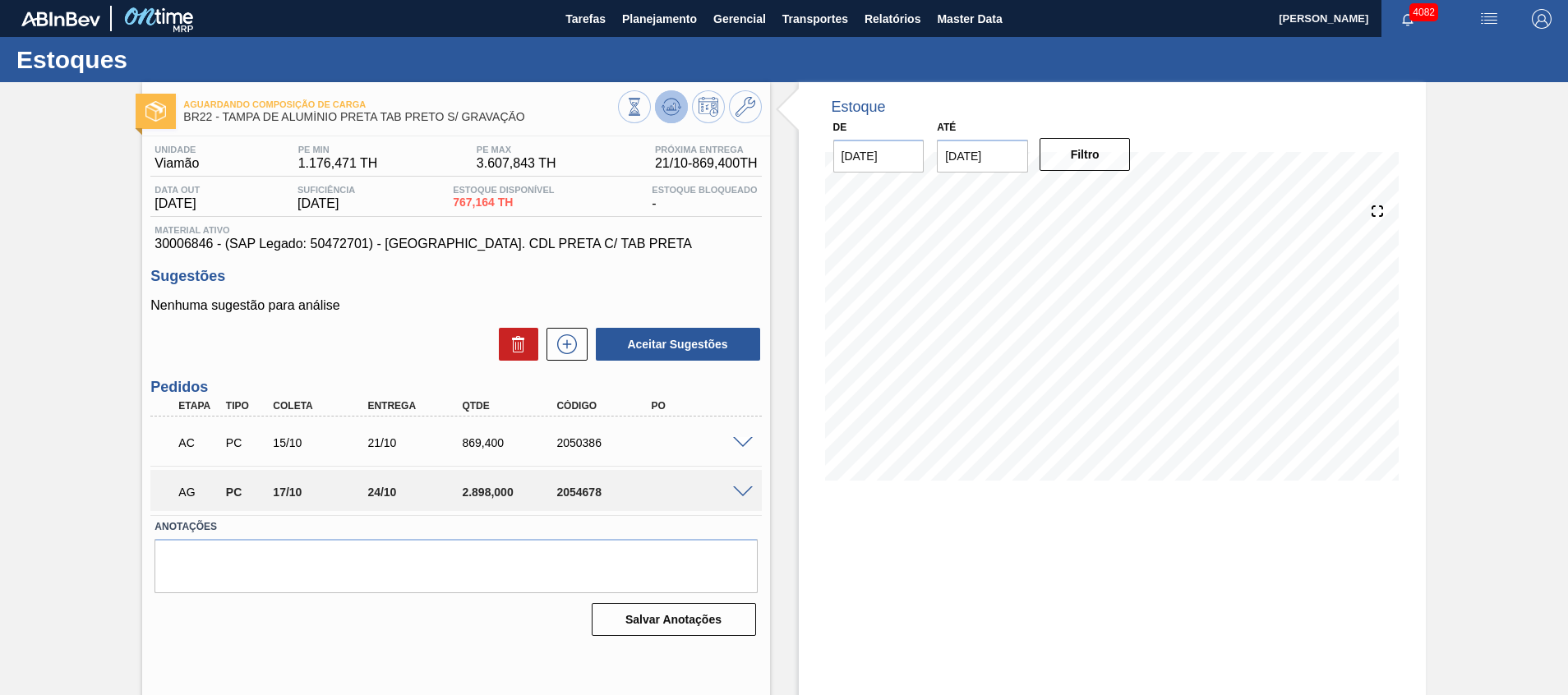
click at [658, 99] on button at bounding box center [671, 107] width 33 height 33
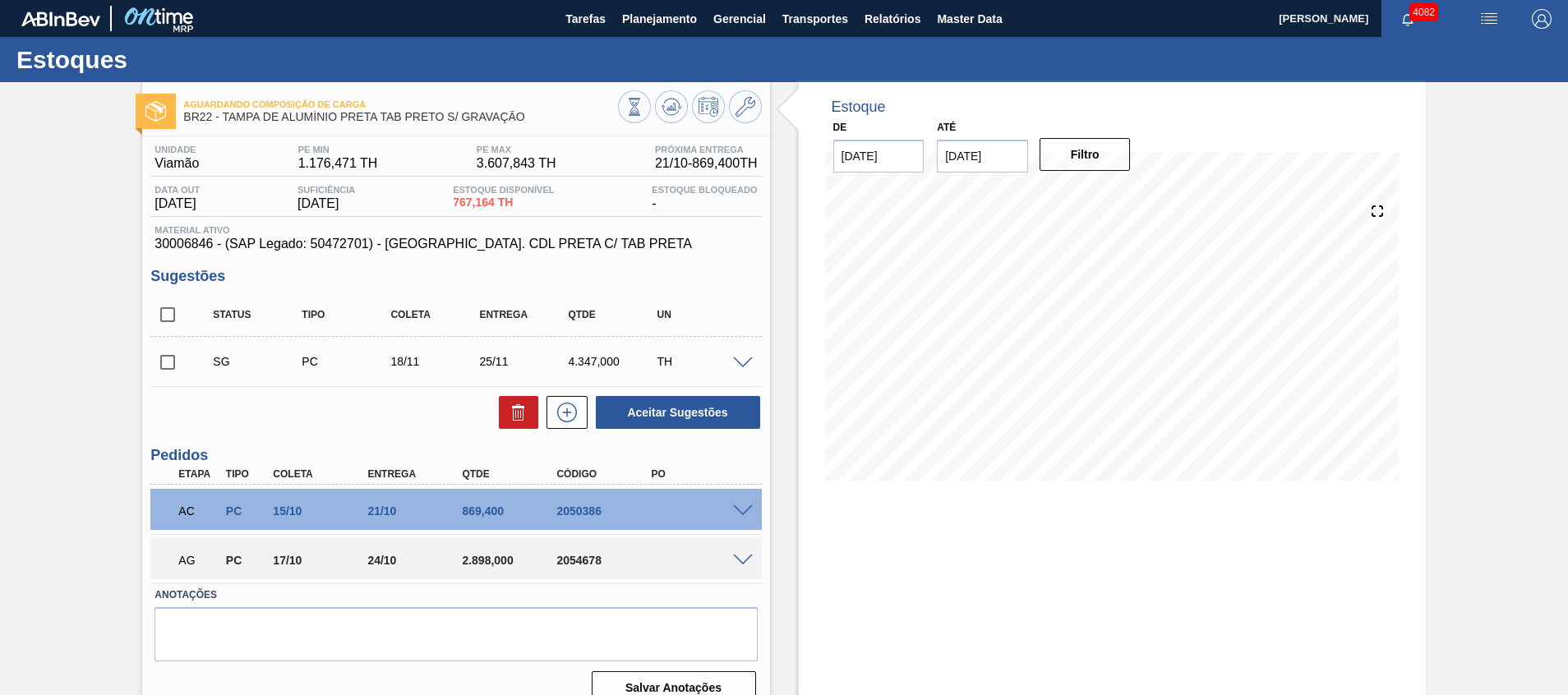
drag, startPoint x: 170, startPoint y: 306, endPoint x: 176, endPoint y: 312, distance: 8.5
click at [170, 307] on input "checkbox" at bounding box center [167, 315] width 35 height 35
checkbox input "true"
click at [509, 407] on icon at bounding box center [518, 412] width 20 height 20
checkbox input "false"
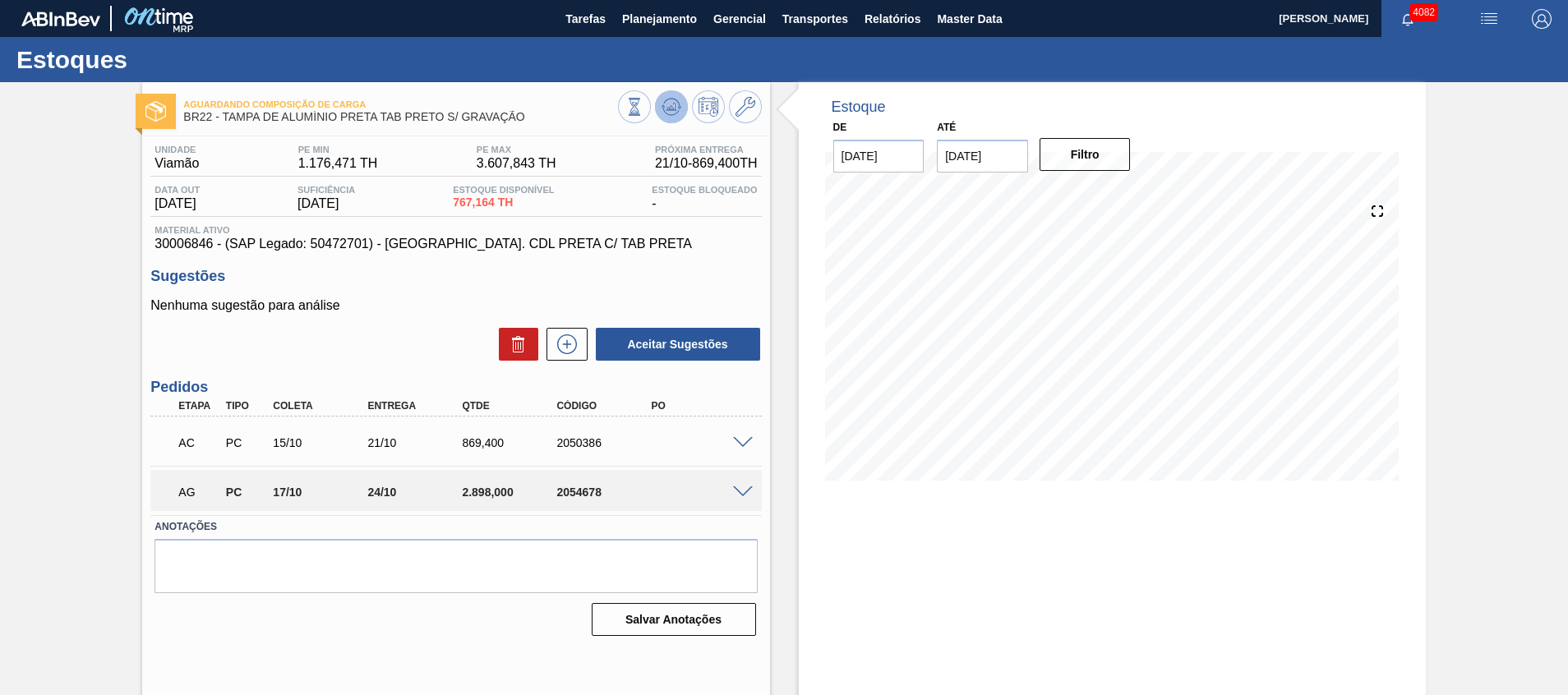
click at [669, 104] on icon at bounding box center [671, 106] width 20 height 20
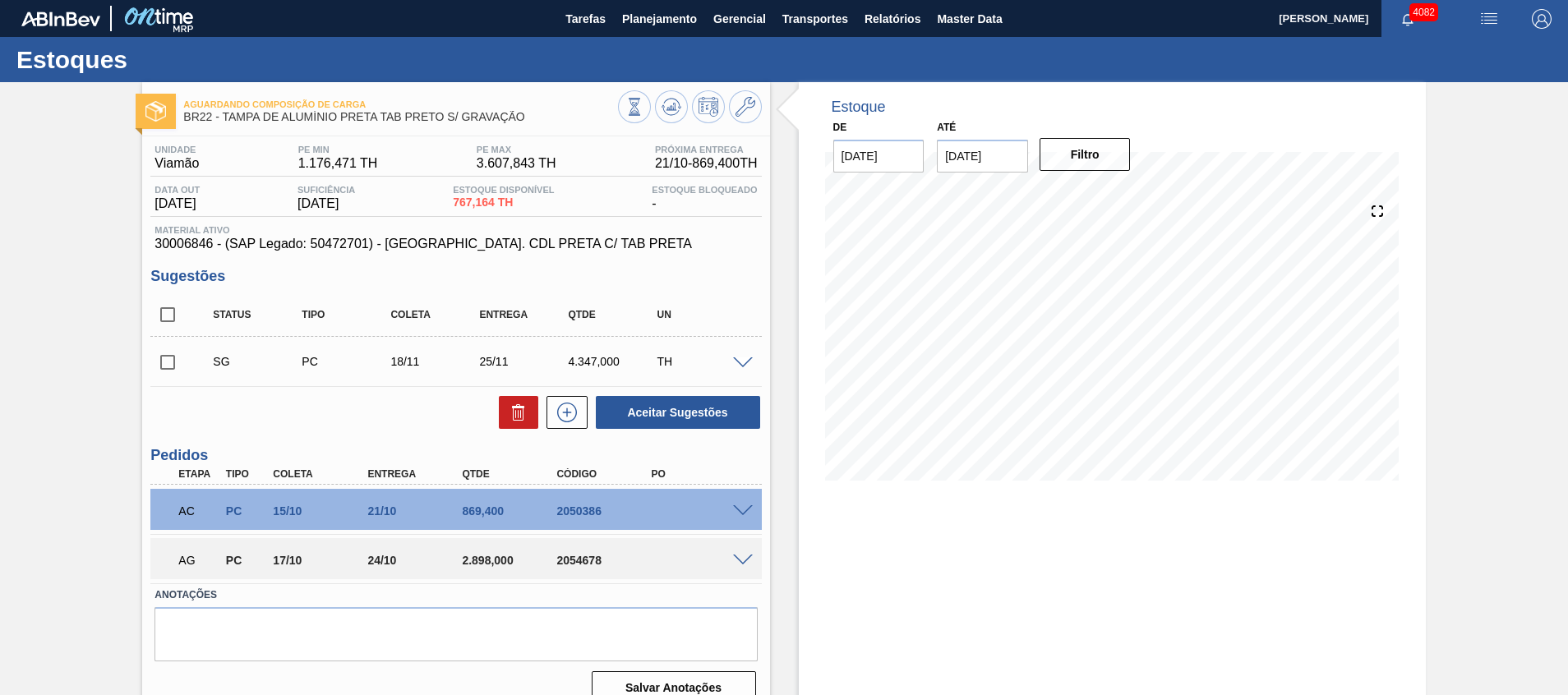
click at [747, 362] on span at bounding box center [742, 363] width 20 height 13
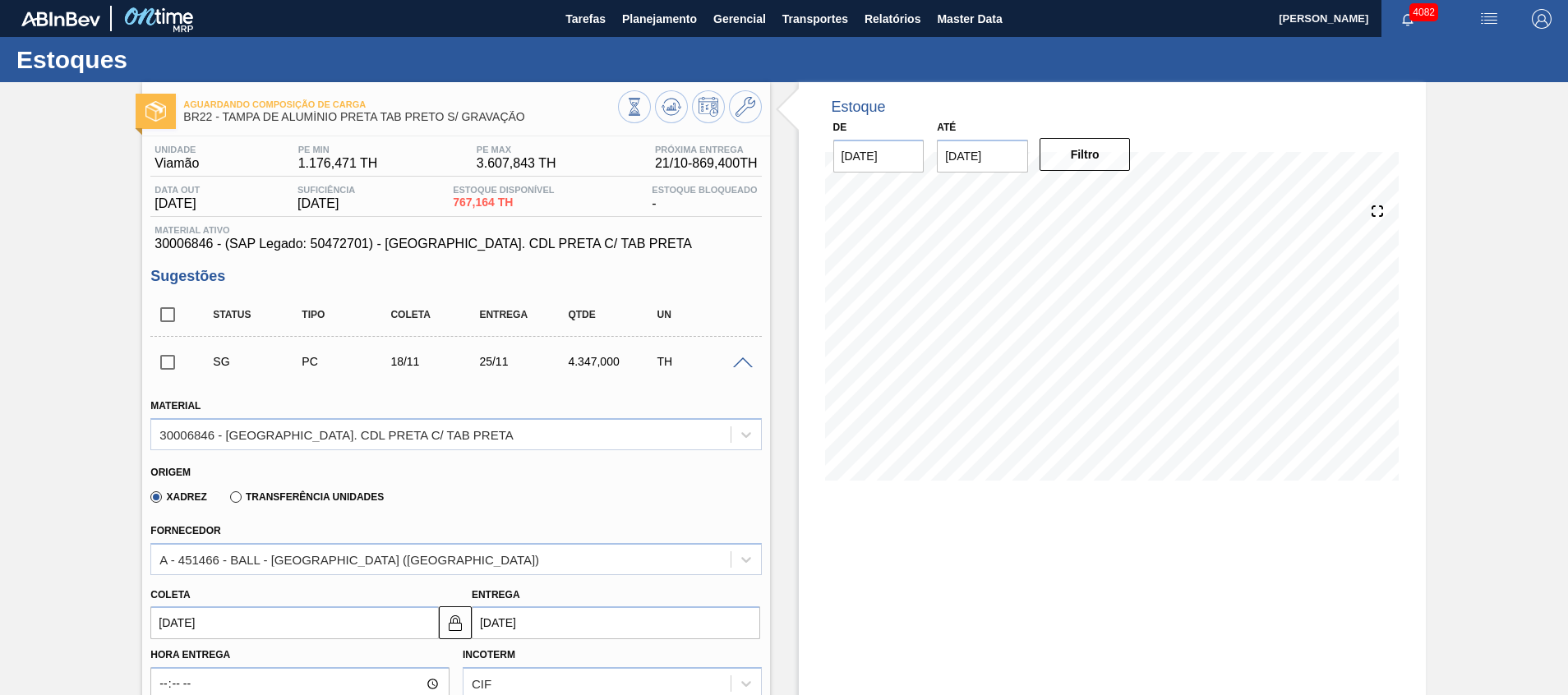
click at [736, 359] on span at bounding box center [742, 363] width 20 height 13
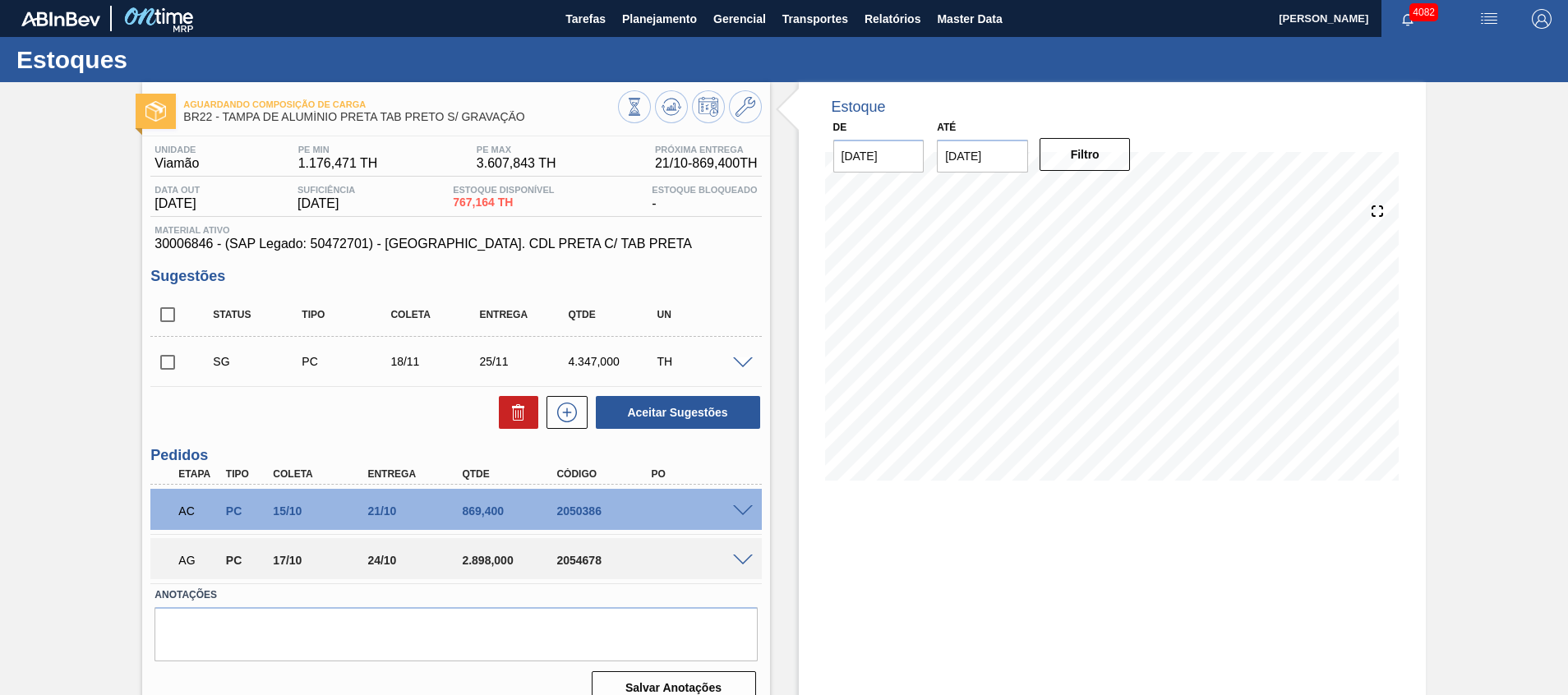
click at [746, 559] on span at bounding box center [742, 561] width 20 height 13
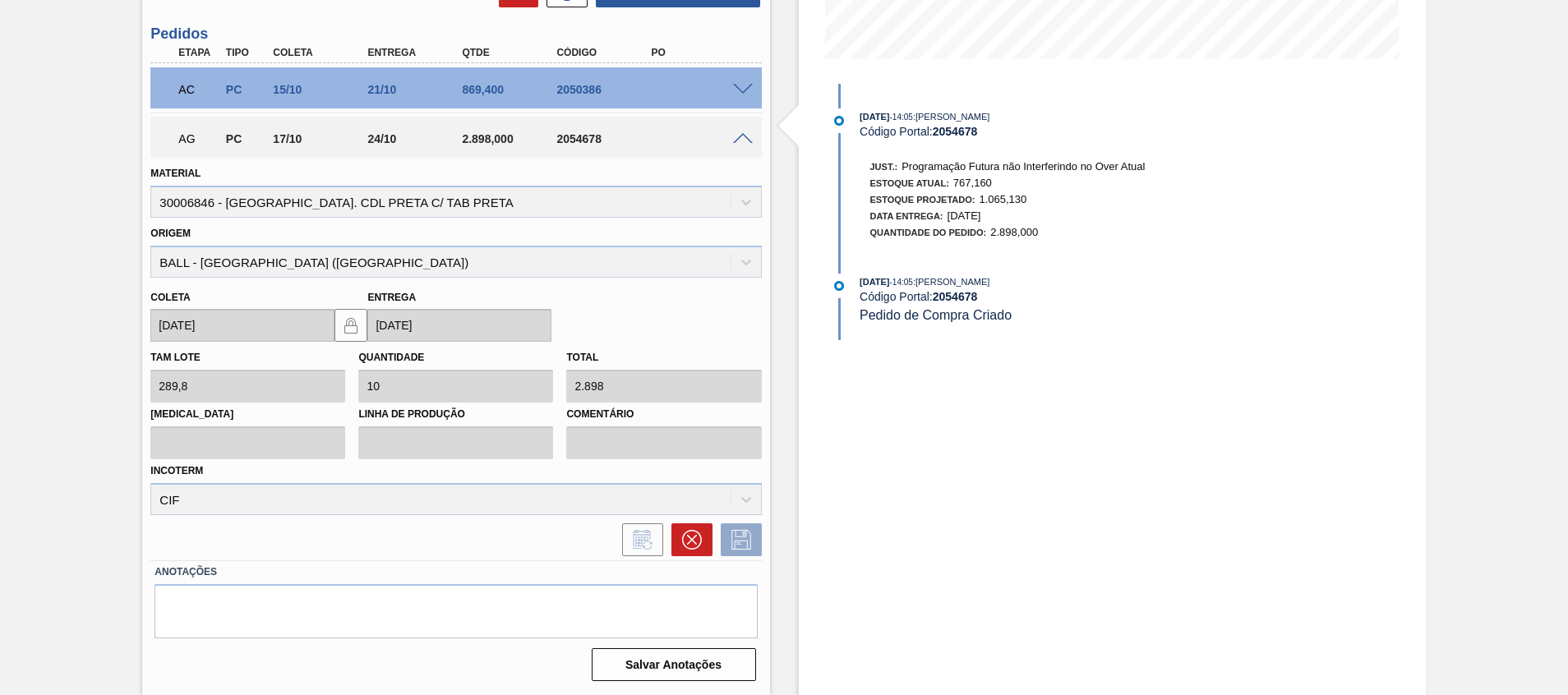
scroll to position [175, 0]
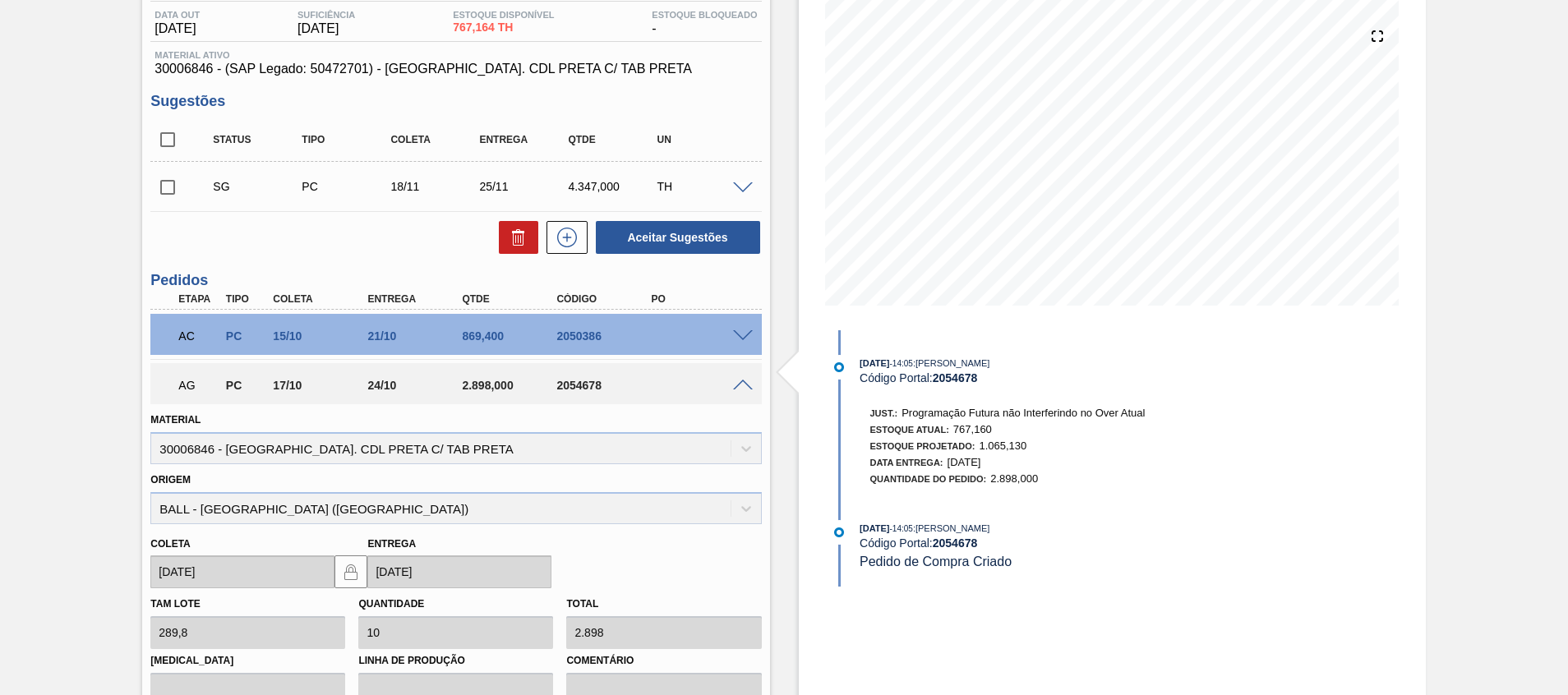
click at [744, 385] on span at bounding box center [742, 386] width 20 height 13
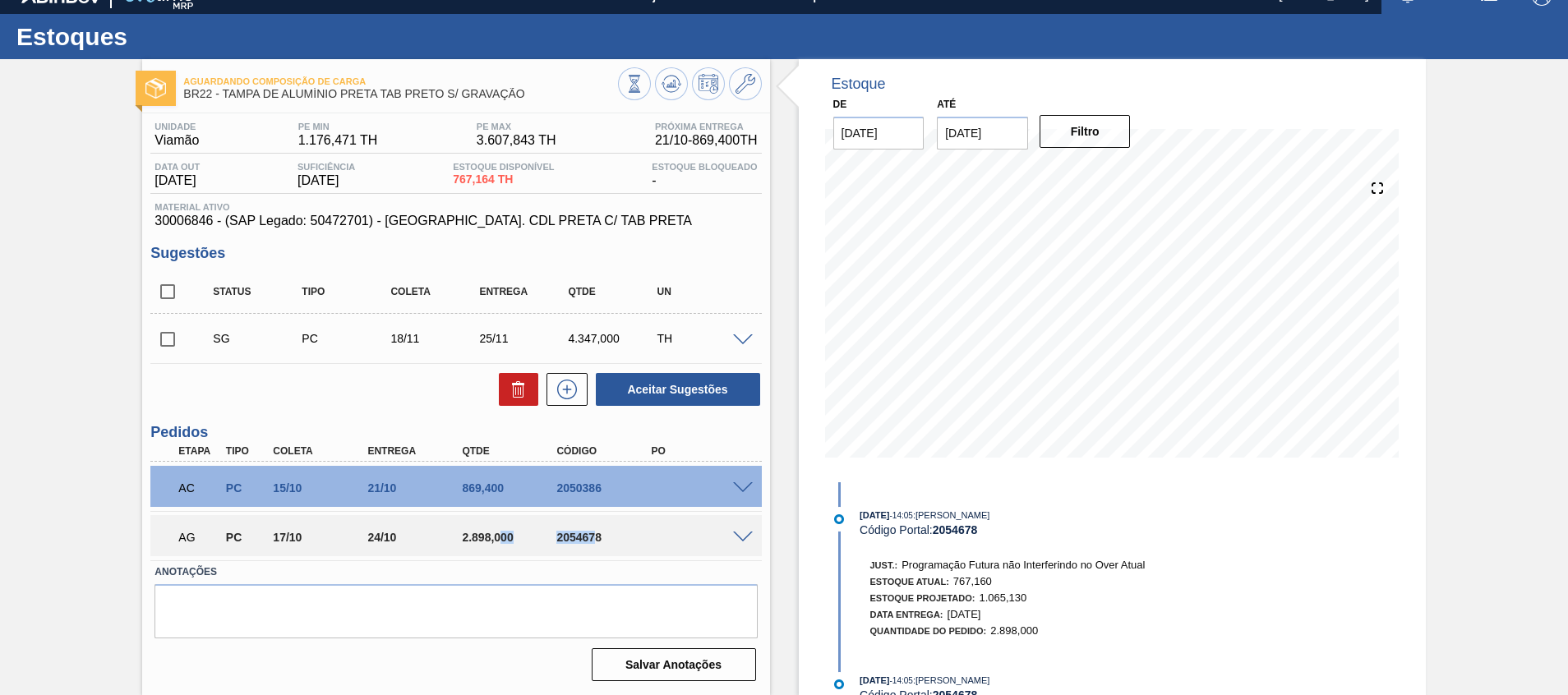
drag, startPoint x: 588, startPoint y: 546, endPoint x: 459, endPoint y: 530, distance: 130.0
click at [461, 530] on div "AG PC 17/10 24/10 2.898,000 2054678" at bounding box center [451, 535] width 567 height 33
click at [479, 539] on div "2.898,000" at bounding box center [511, 537] width 106 height 13
click at [504, 539] on div "2.898,000" at bounding box center [511, 537] width 106 height 13
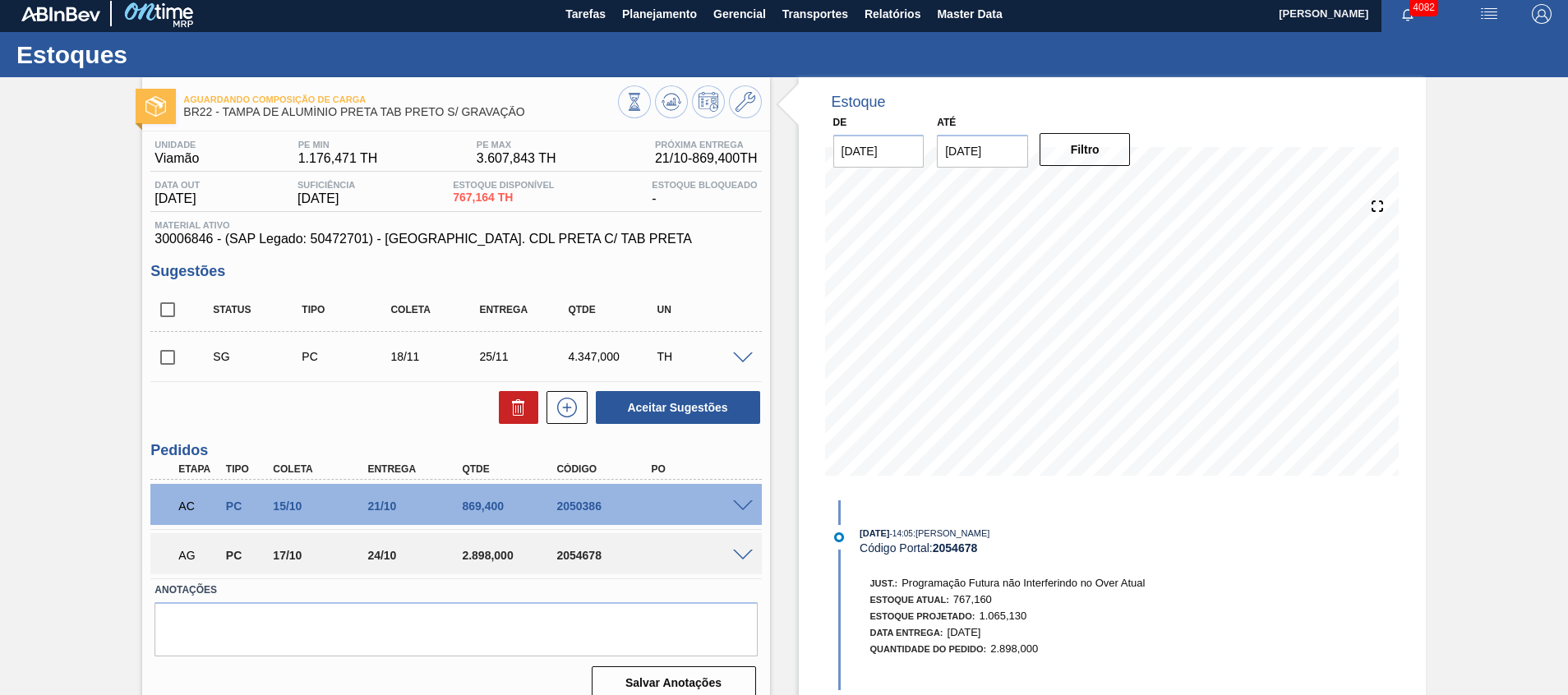
scroll to position [0, 0]
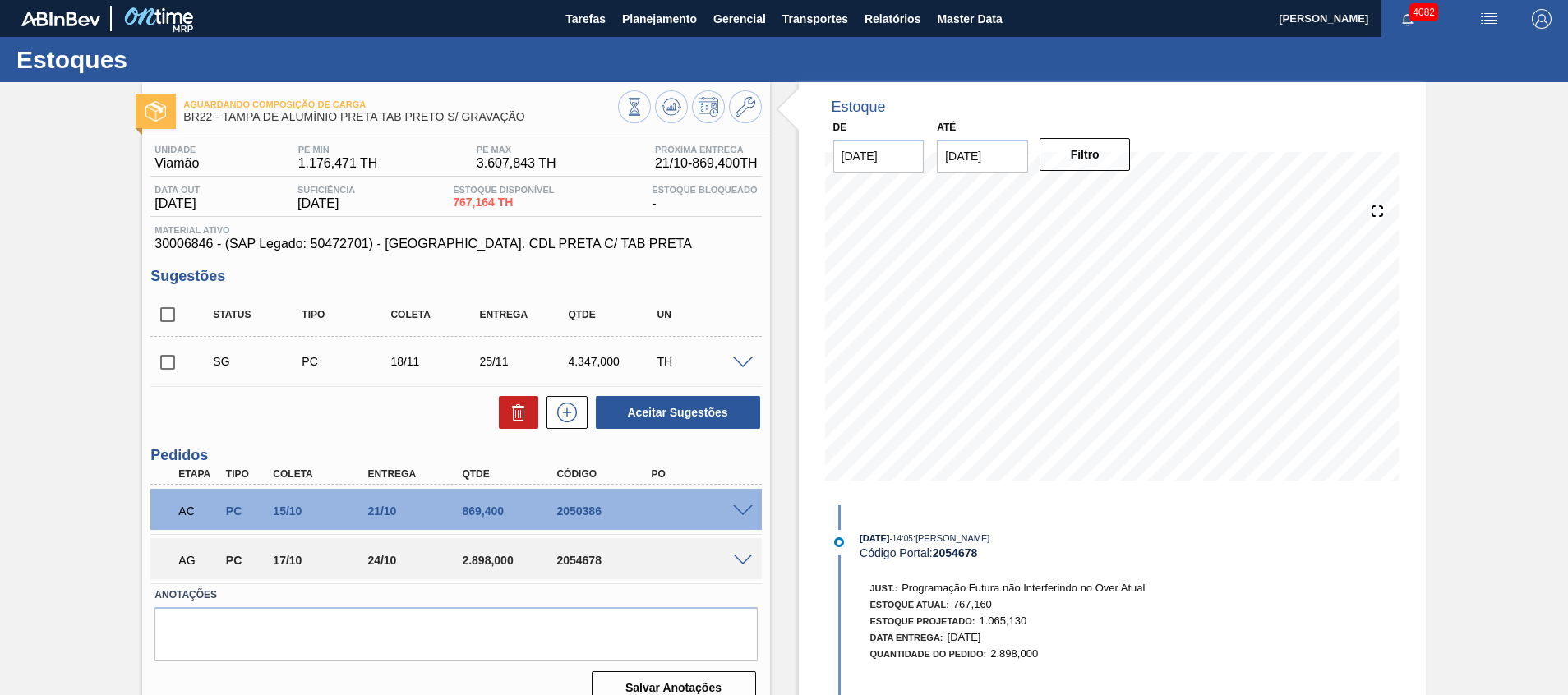
click at [752, 513] on div at bounding box center [745, 510] width 33 height 13
click at [743, 508] on span at bounding box center [742, 512] width 20 height 13
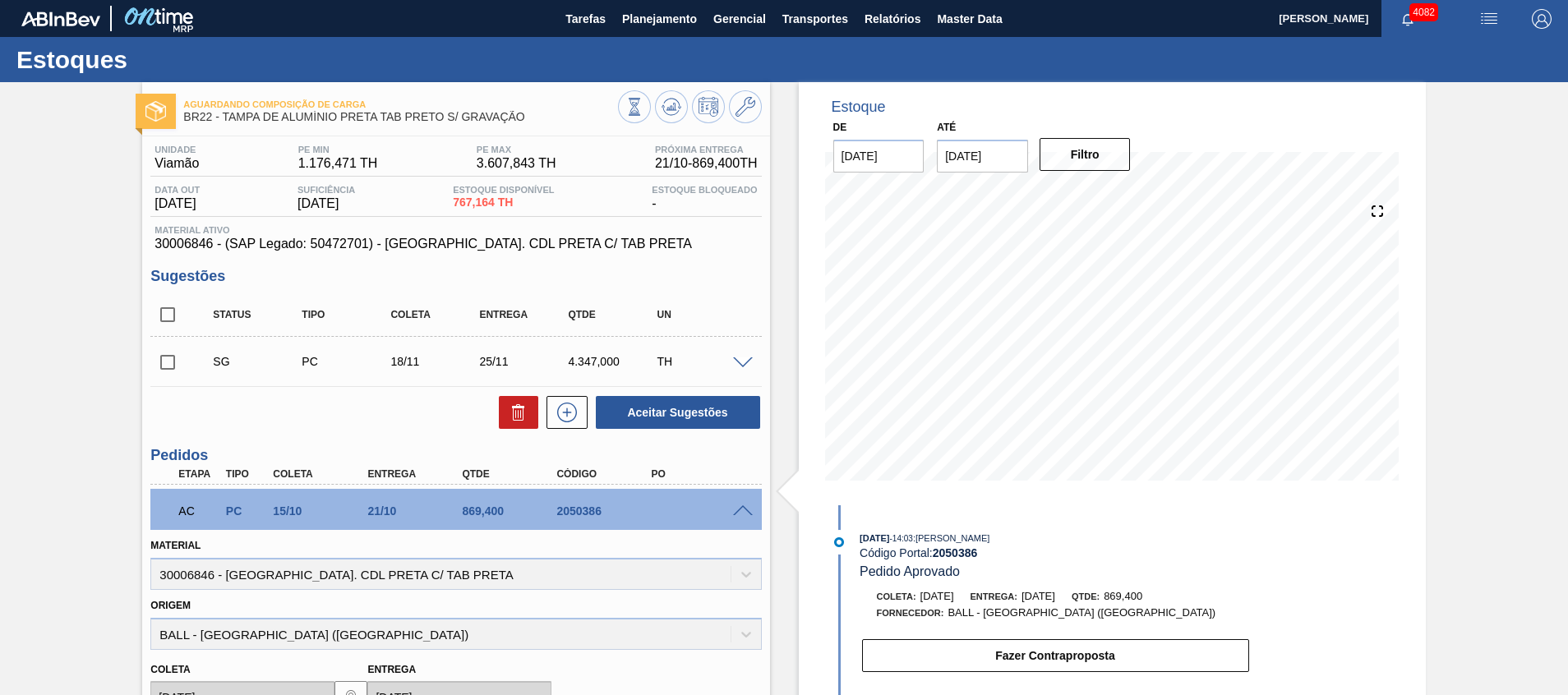
click at [742, 514] on span at bounding box center [742, 512] width 20 height 13
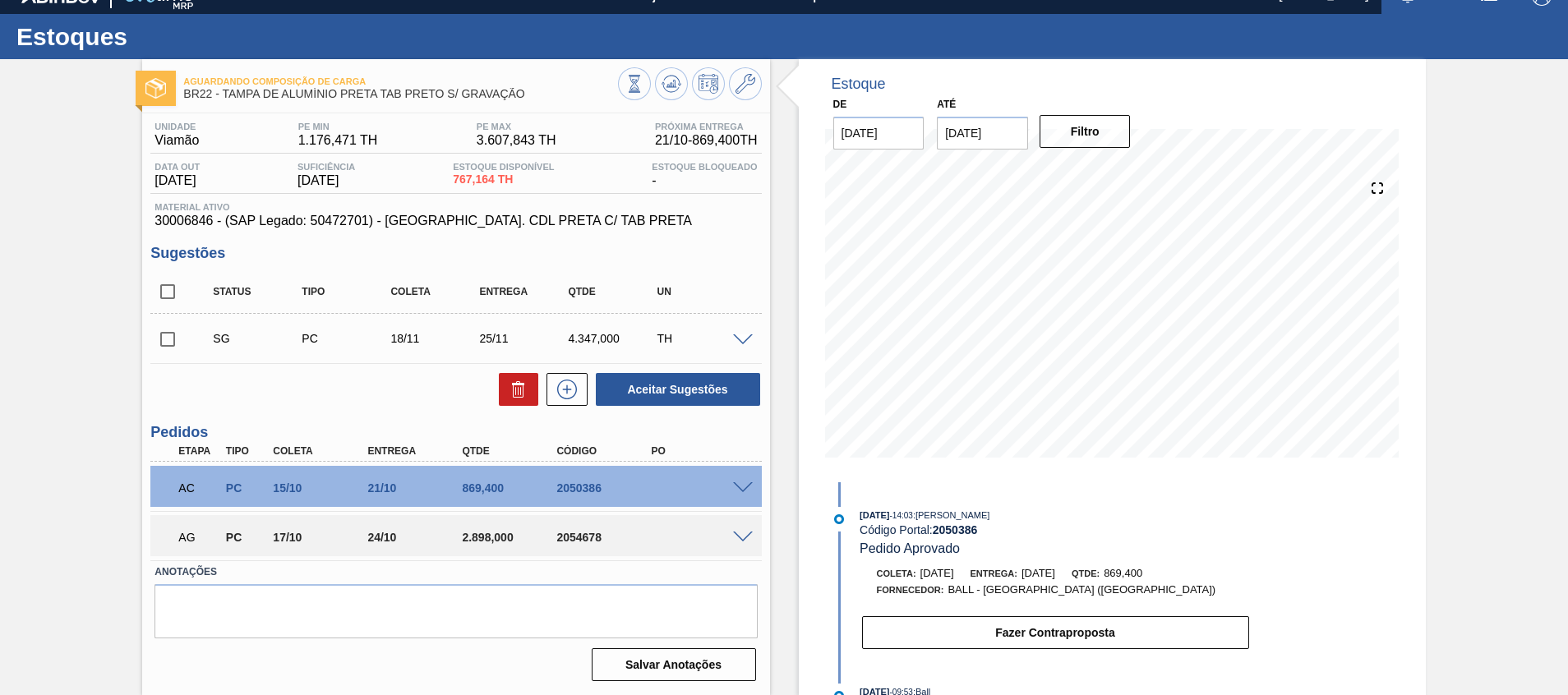
click at [1293, 552] on div "Estoque De 14/10/2025 Até 31/12/2025 Filtro 07/12 Projeção de Estoque 4,596.724…" at bounding box center [1112, 378] width 627 height 636
click at [170, 288] on input "checkbox" at bounding box center [167, 292] width 35 height 35
checkbox input "true"
click at [517, 384] on icon at bounding box center [518, 384] width 13 height 3
checkbox input "false"
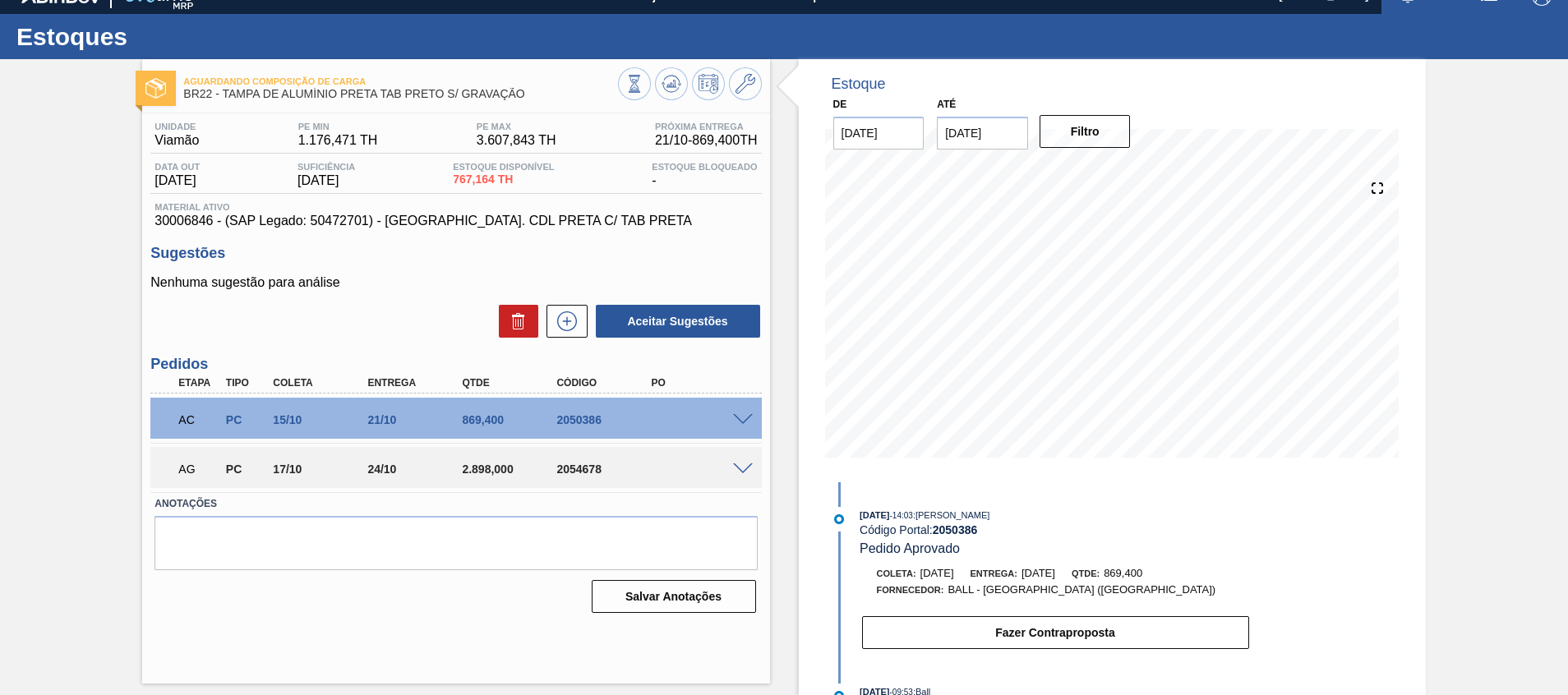
click at [733, 419] on span at bounding box center [742, 420] width 20 height 13
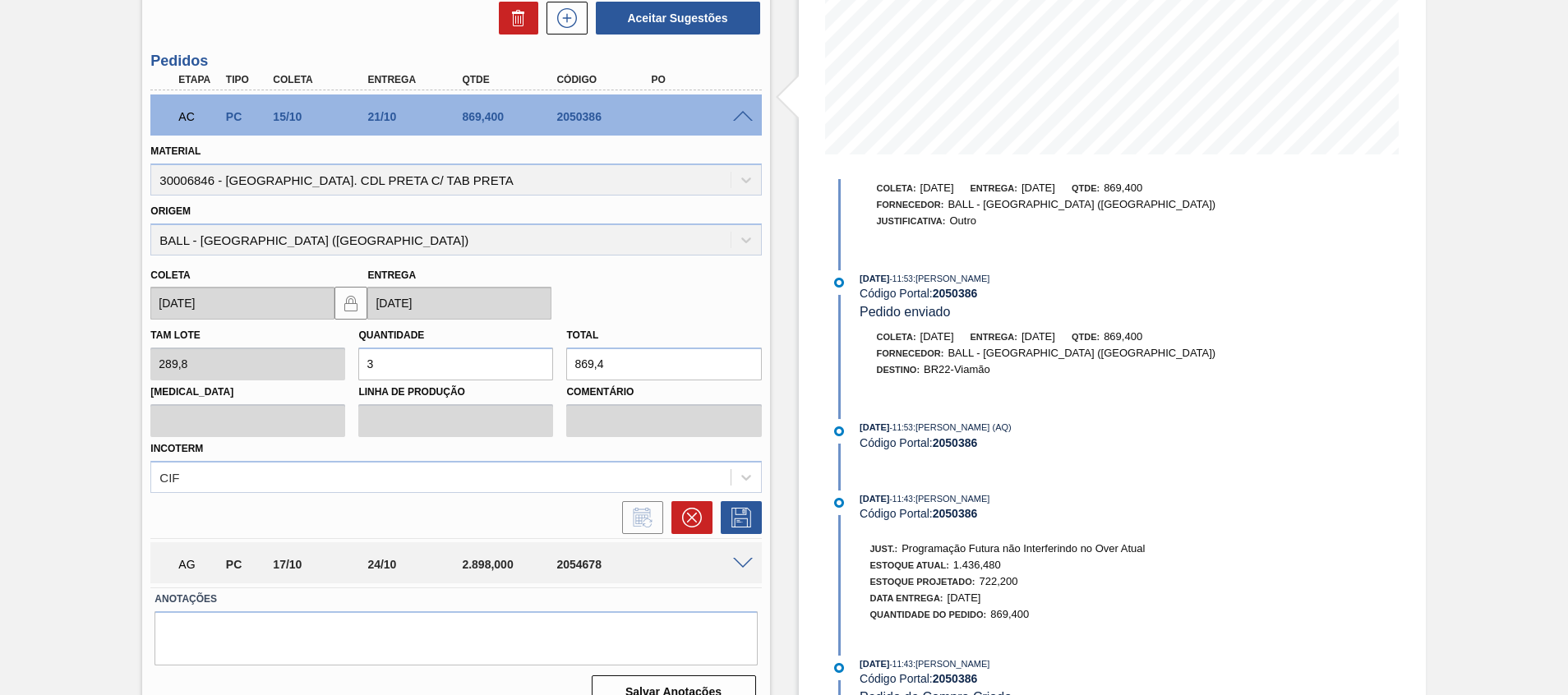
scroll to position [354, 0]
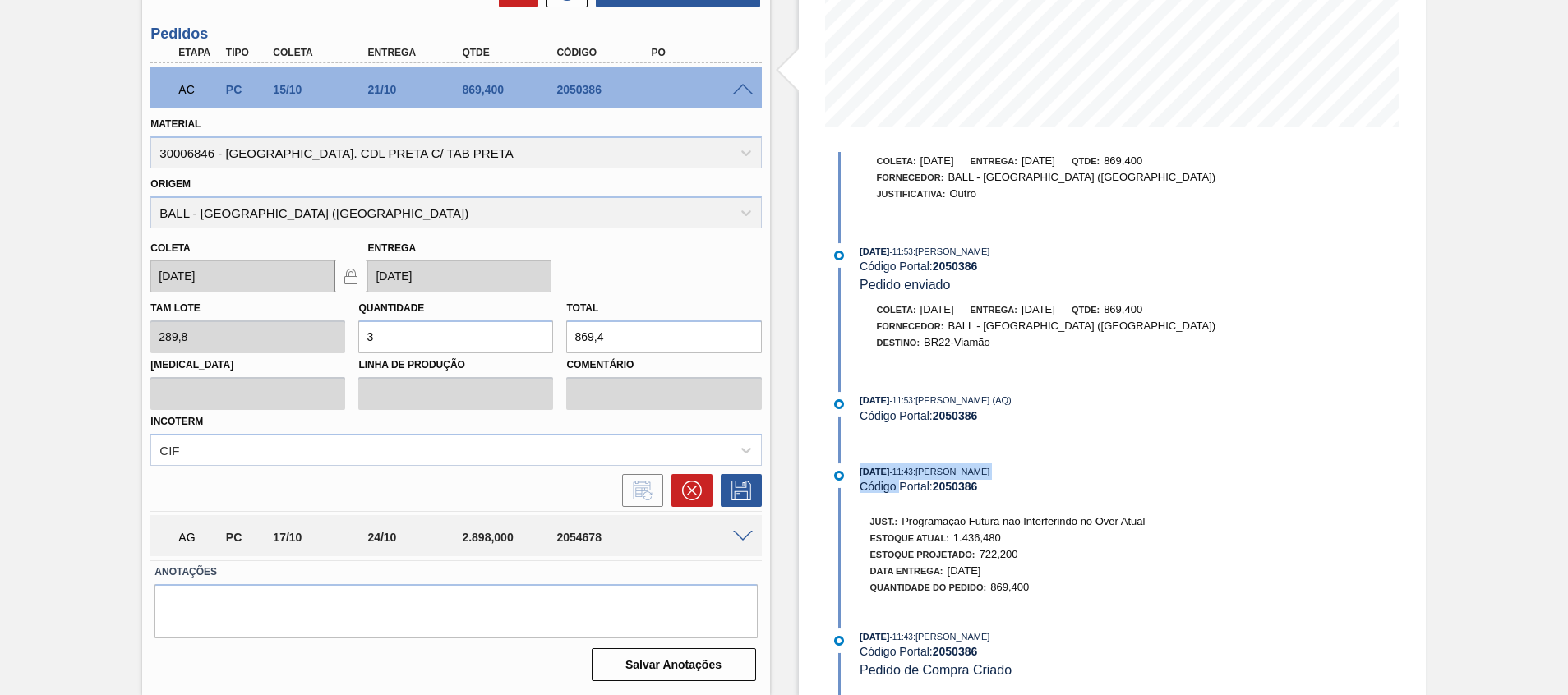
drag, startPoint x: 857, startPoint y: 472, endPoint x: 910, endPoint y: 487, distance: 55.1
click at [899, 479] on div "08/10/2025 - 11:43 : Beatriz Marcelino Vasconcelo Código Portal: 2050386" at bounding box center [1039, 478] width 423 height 30
click at [1346, 561] on div "Estoque De 14/10/2025 Até 31/12/2025 Filtro 15/10 Projeção de Estoque 767.164 N…" at bounding box center [1112, 211] width 627 height 967
click at [1347, 561] on div "Estoque De 14/10/2025 Até 31/12/2025 Filtro 15/10 Projeção de Estoque 767.164 N…" at bounding box center [1112, 211] width 627 height 967
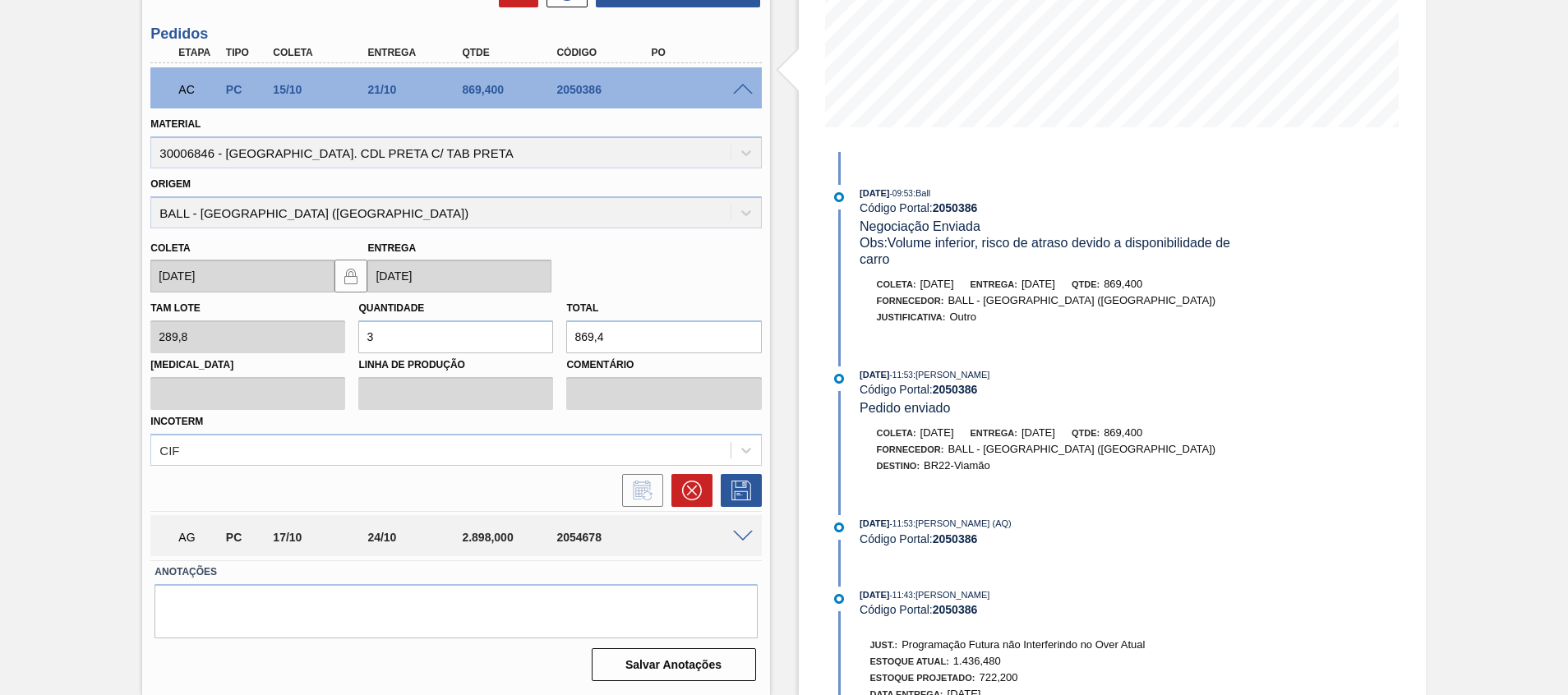
click at [1123, 428] on div "Qtde: 869,400" at bounding box center [1106, 433] width 70 height 16
drag, startPoint x: 1137, startPoint y: 428, endPoint x: 1189, endPoint y: 433, distance: 52.2
click at [1142, 433] on div "Qtde: 869,400" at bounding box center [1106, 433] width 70 height 16
click at [1400, 451] on div "Estoque De 14/10/2025 Até 31/12/2025 Filtro 08/12 Projeção de Estoque 4,518.856…" at bounding box center [1112, 211] width 627 height 967
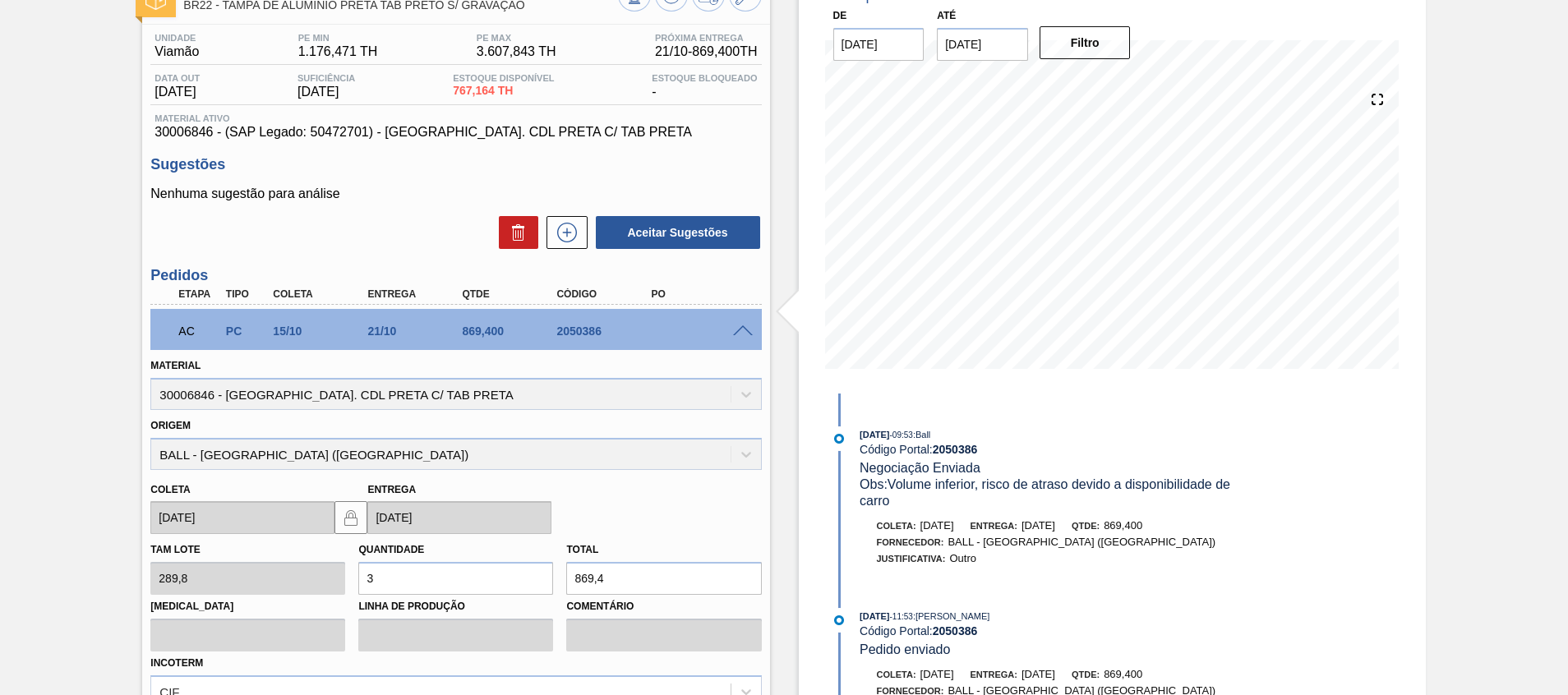
scroll to position [107, 0]
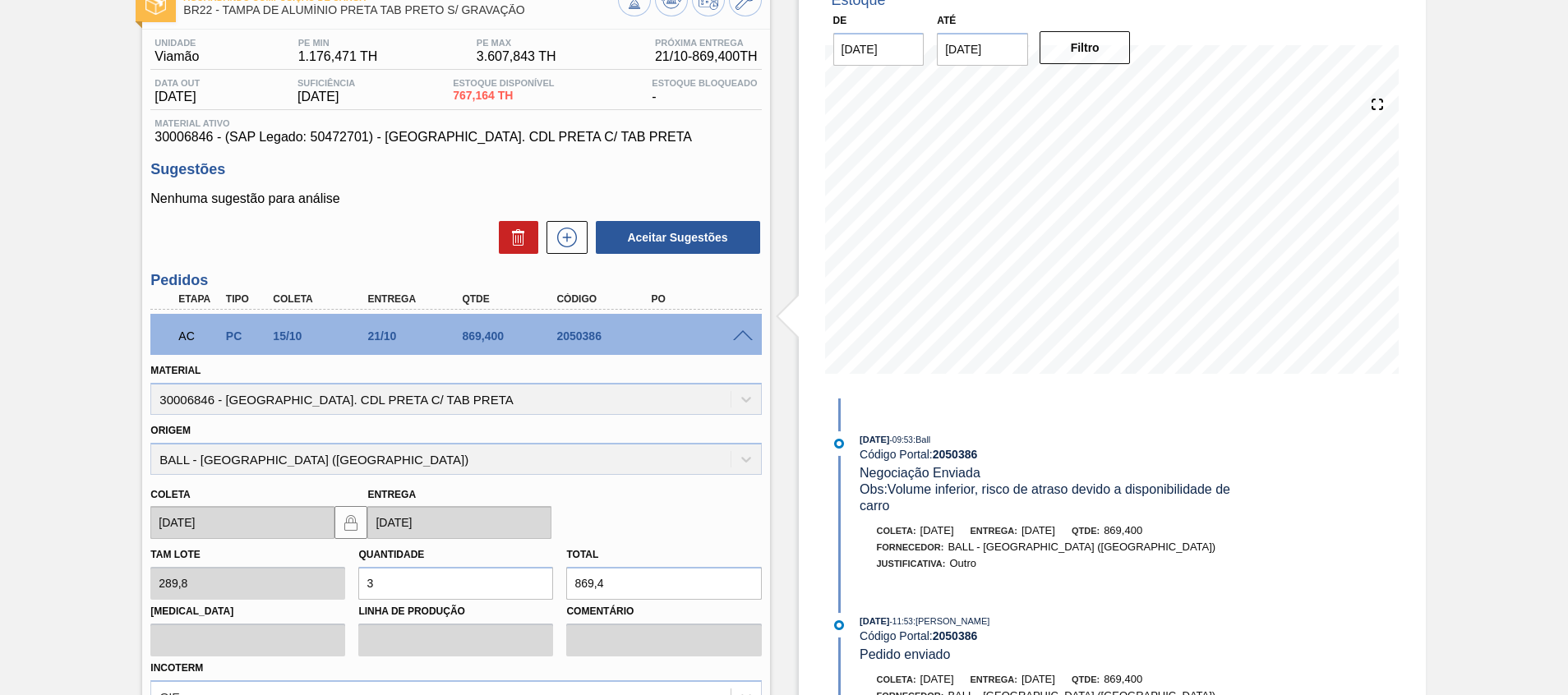
click at [742, 333] on span at bounding box center [742, 336] width 20 height 13
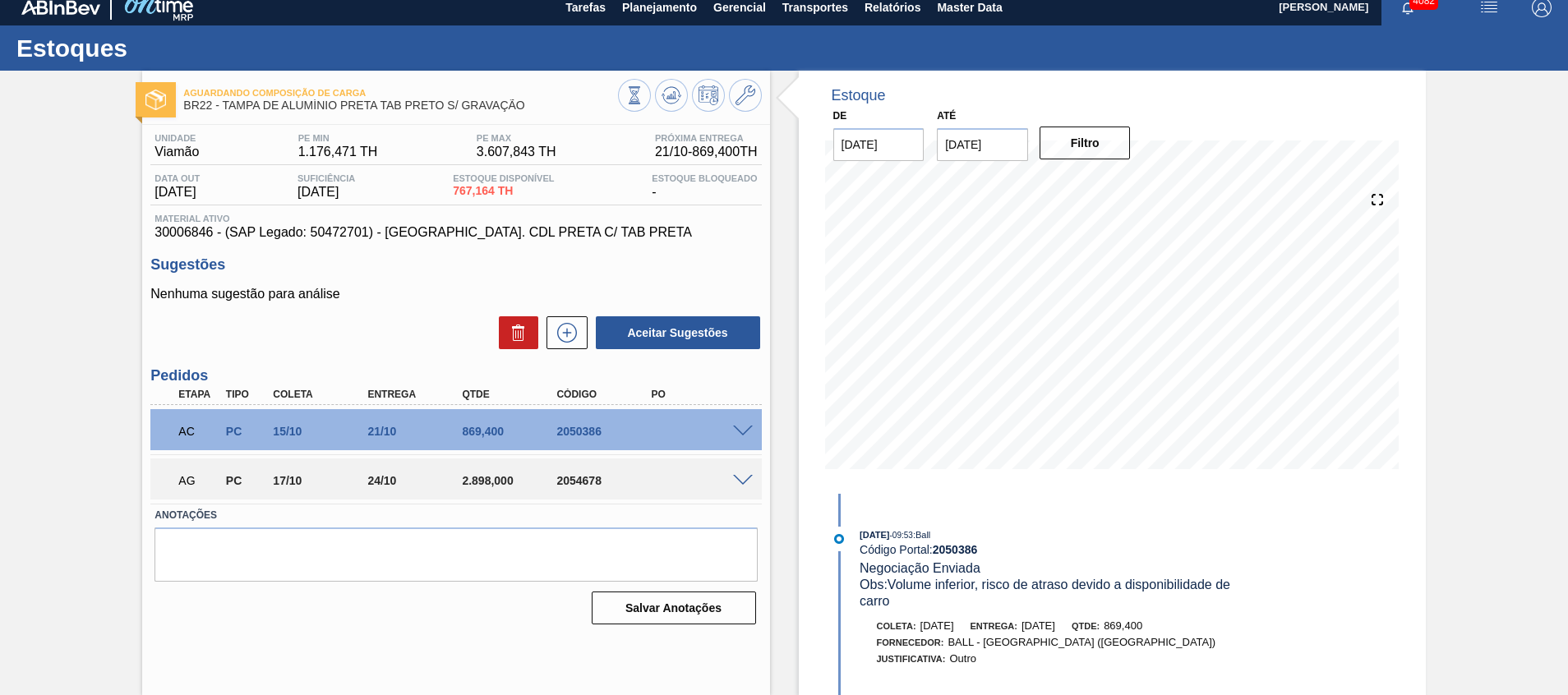
scroll to position [12, 0]
click at [738, 477] on span at bounding box center [742, 481] width 20 height 13
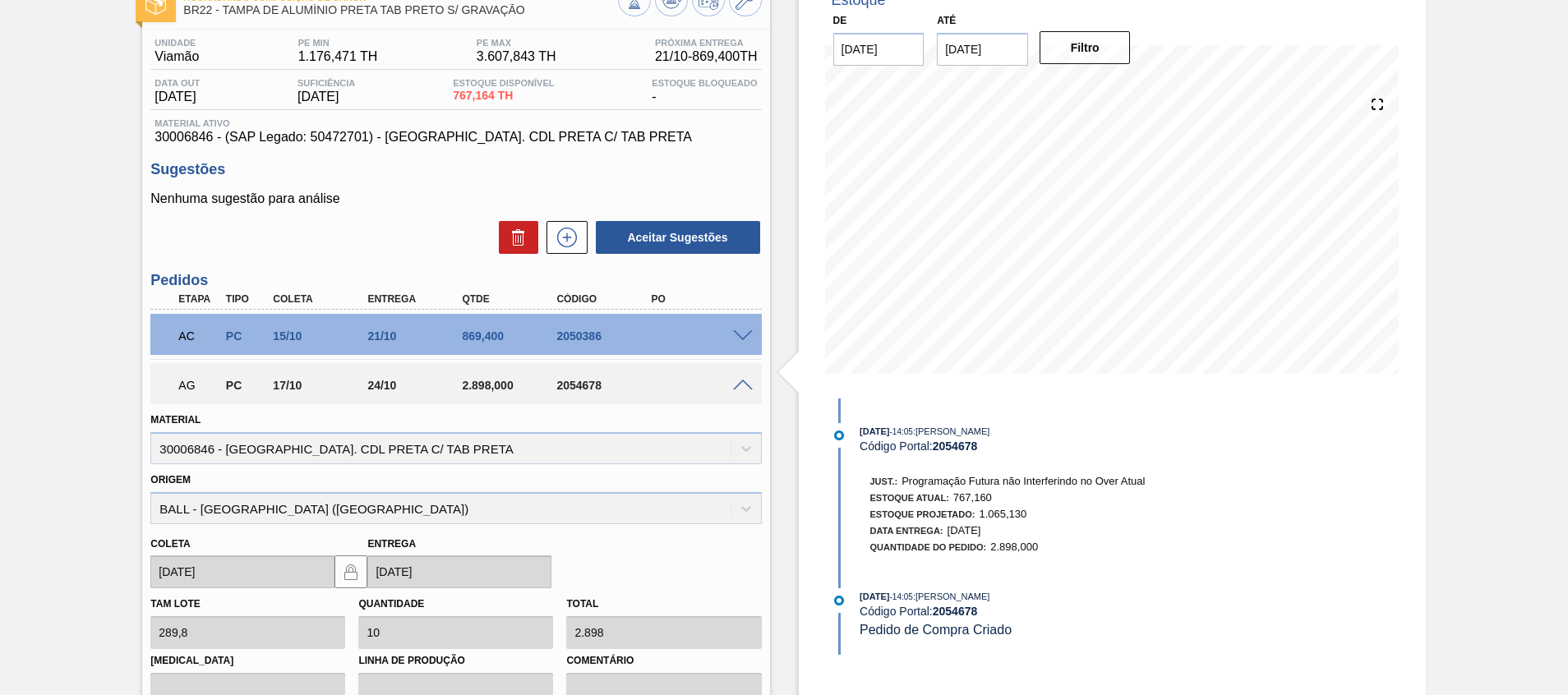
scroll to position [0, 0]
click at [742, 383] on span at bounding box center [742, 386] width 20 height 13
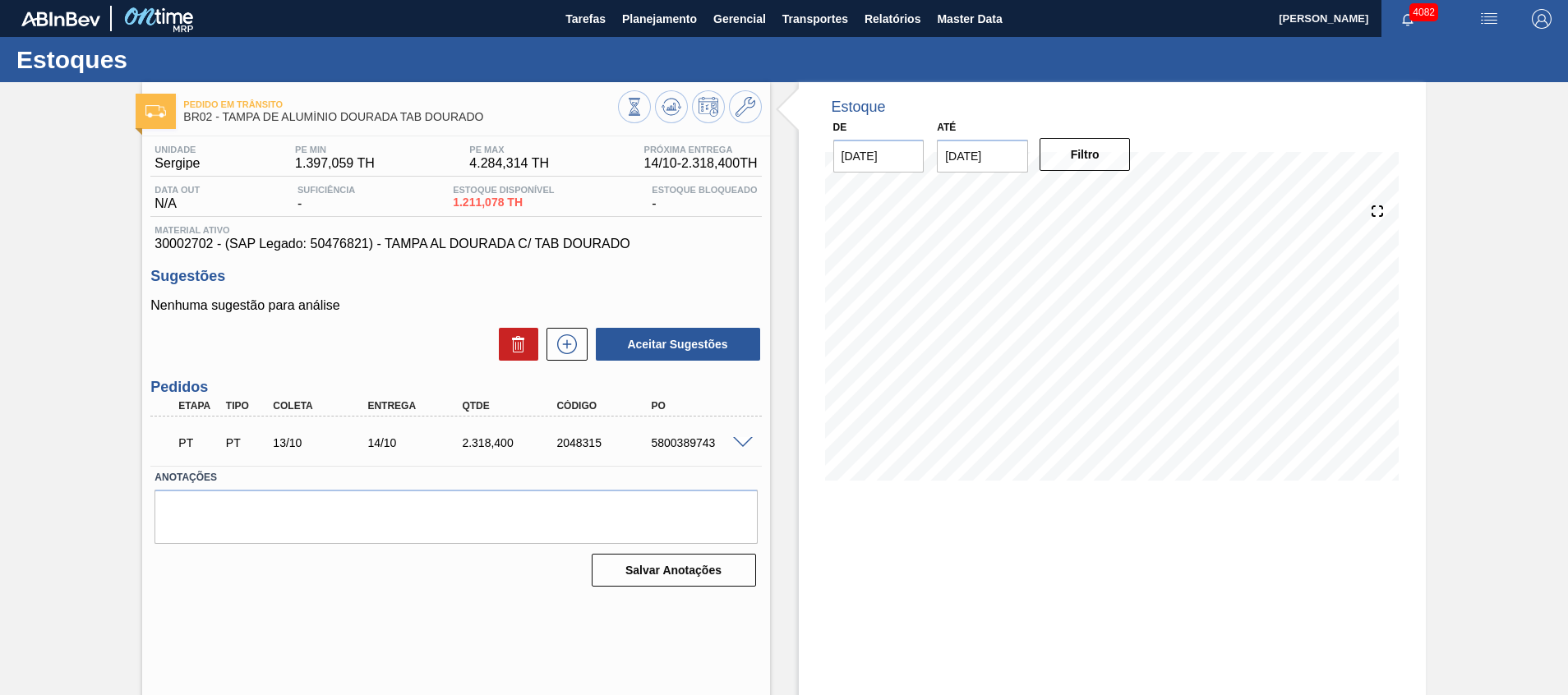
click at [740, 438] on span at bounding box center [742, 443] width 20 height 13
click at [737, 440] on span at bounding box center [742, 443] width 20 height 13
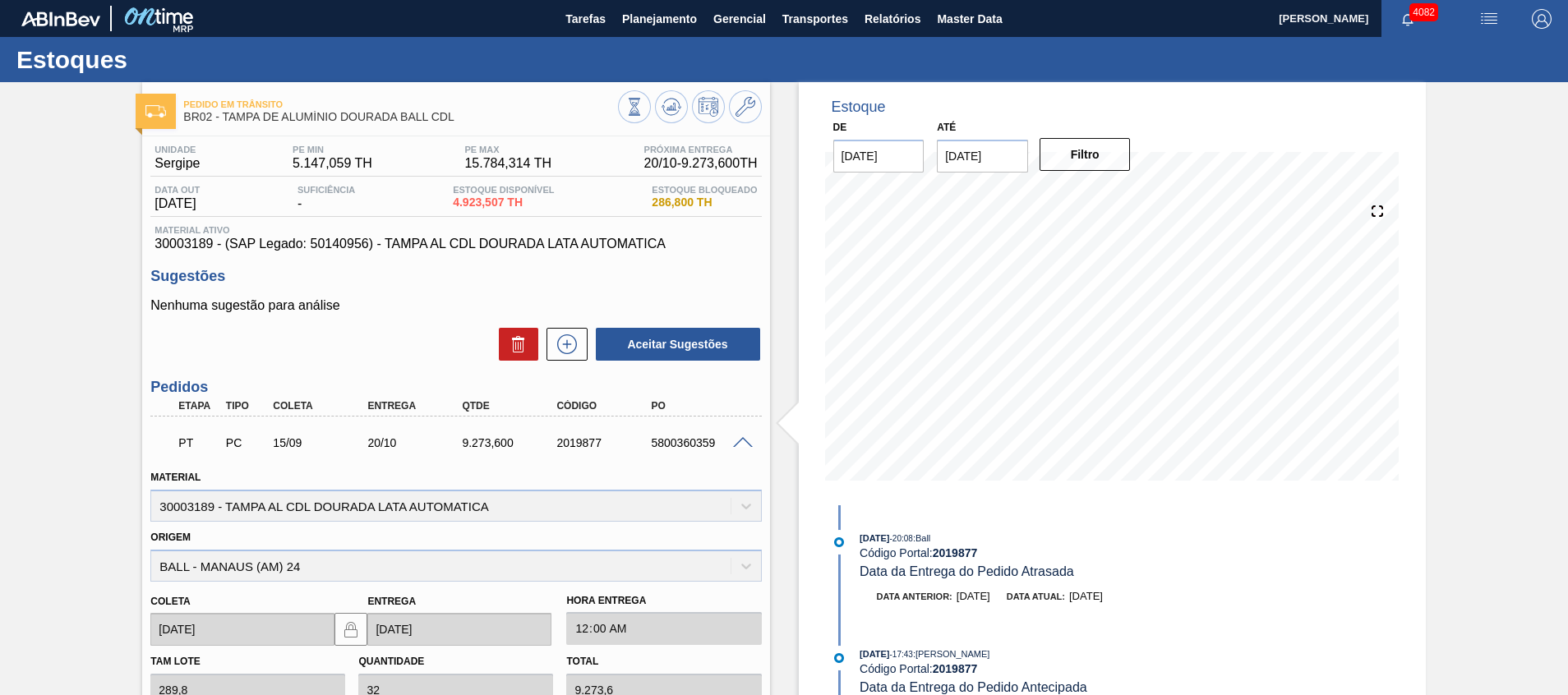
click at [742, 440] on span at bounding box center [742, 443] width 20 height 13
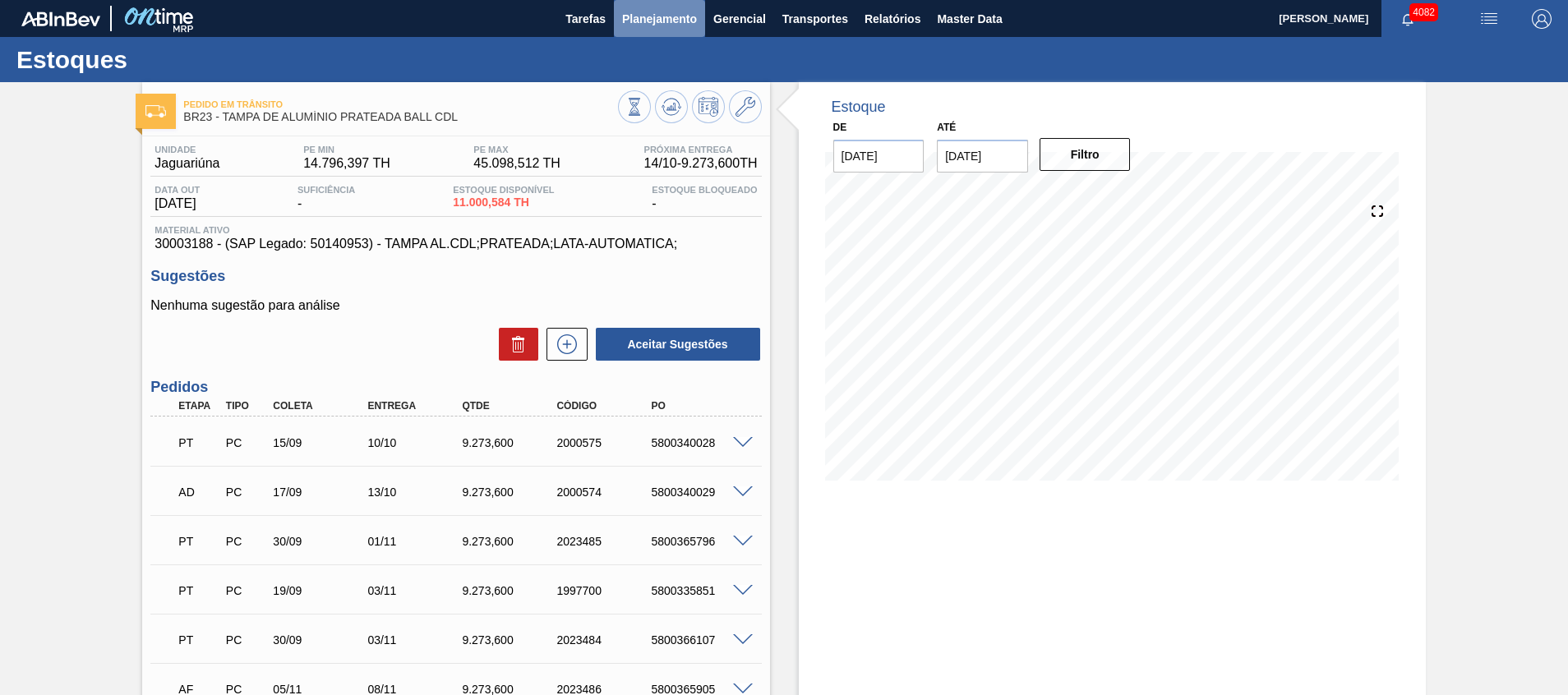
click at [640, 10] on span "Planejamento" at bounding box center [659, 19] width 75 height 20
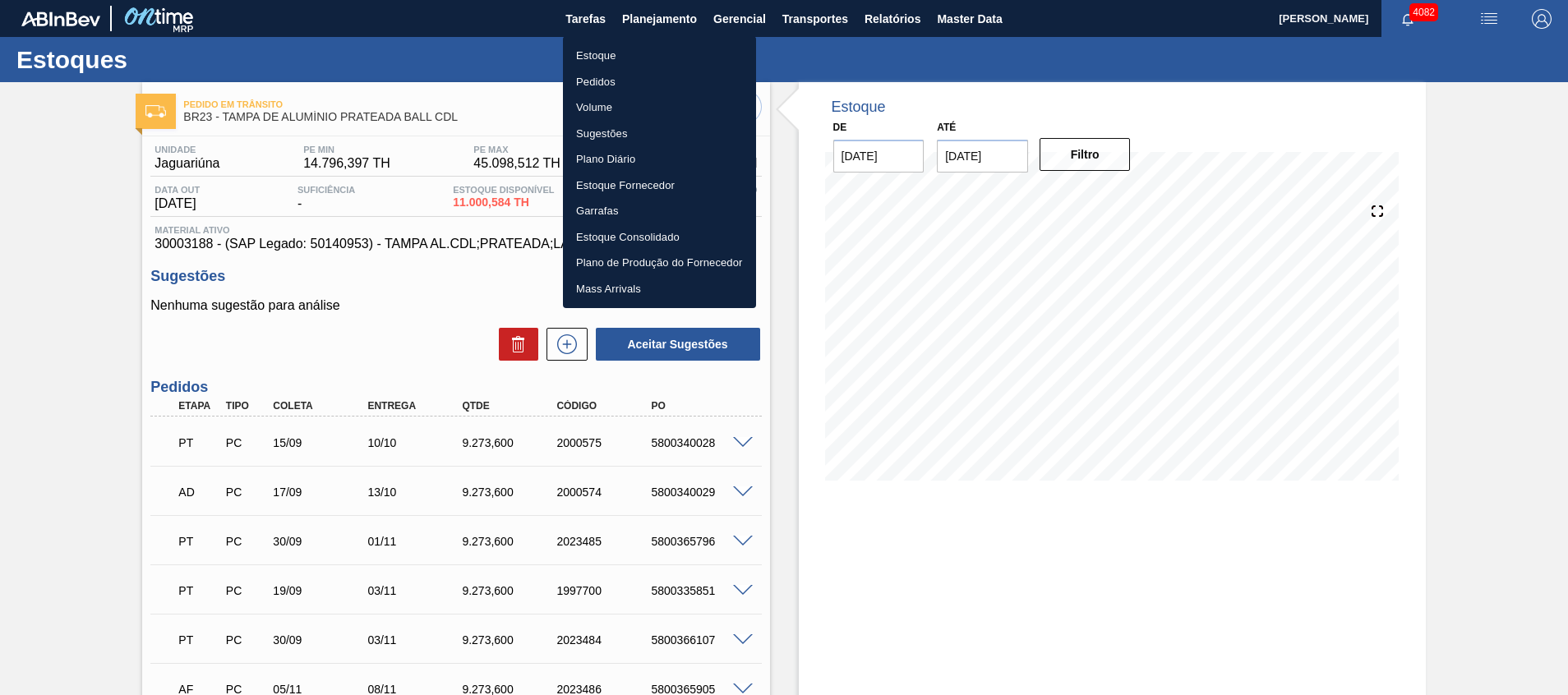
click at [619, 48] on li "Estoque" at bounding box center [660, 55] width 193 height 26
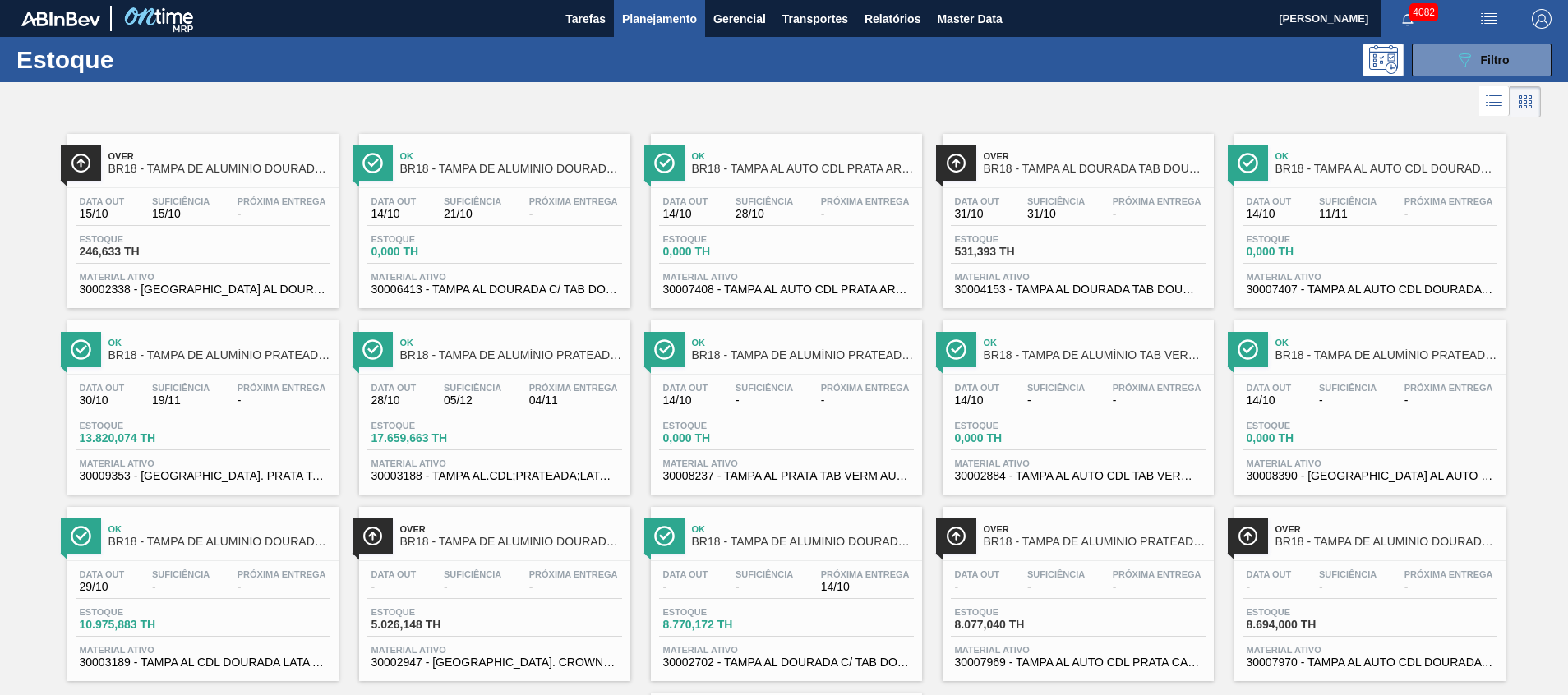
click at [1438, 39] on div "Estoque 089F7B8B-B2A5-4AFE-B5C0-19BA573D28AC Filtro" at bounding box center [784, 59] width 1568 height 45
click at [1447, 61] on button "089F7B8B-B2A5-4AFE-B5C0-19BA573D28AC Filtro" at bounding box center [1481, 59] width 140 height 33
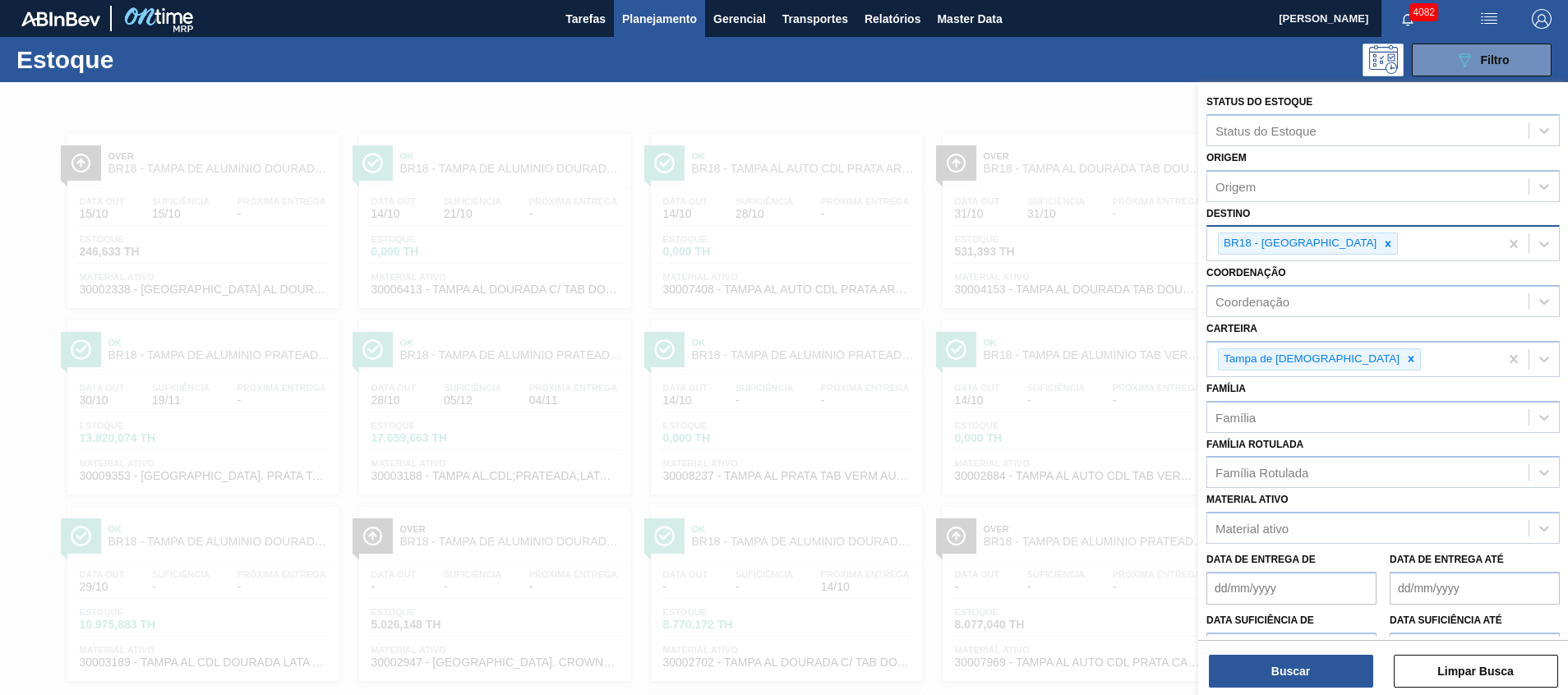
click at [1379, 246] on div at bounding box center [1387, 244] width 18 height 20
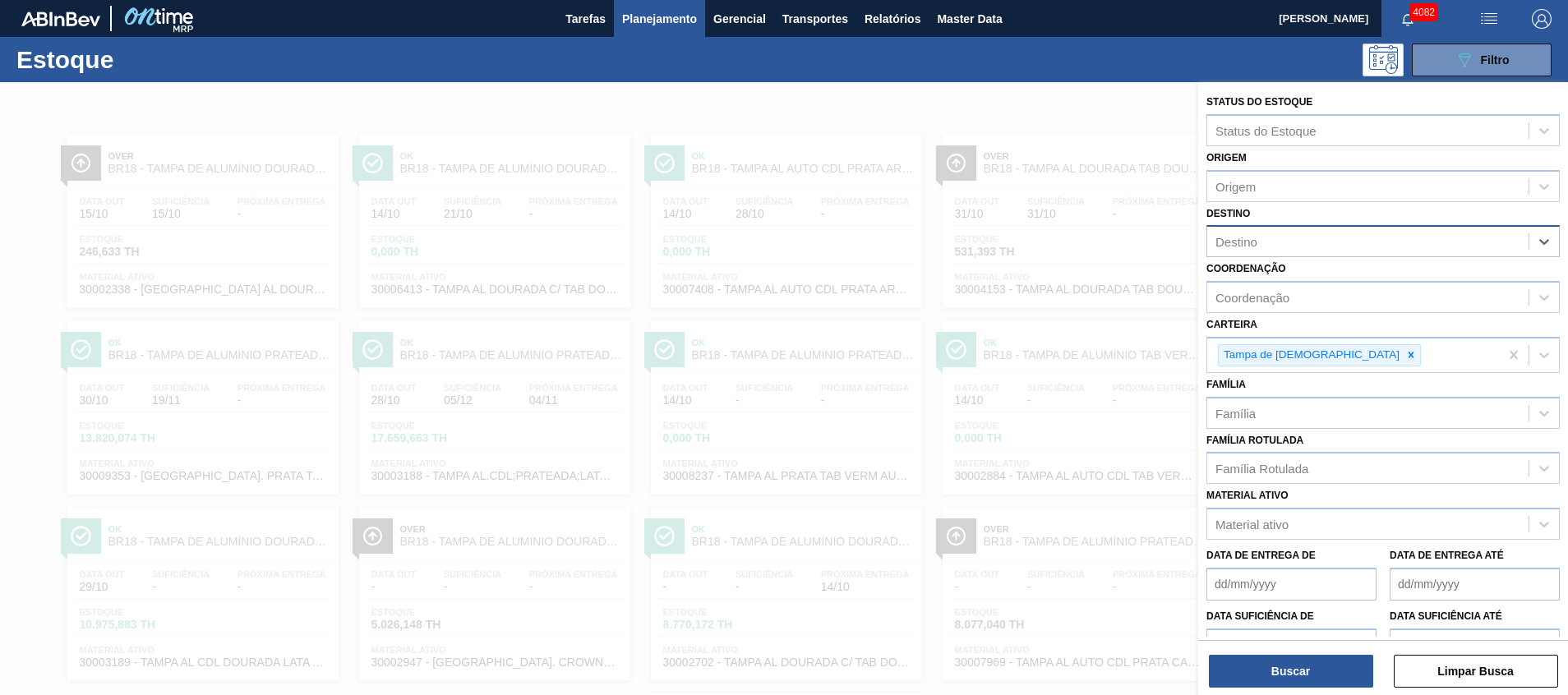
type input "1"
type input "maca"
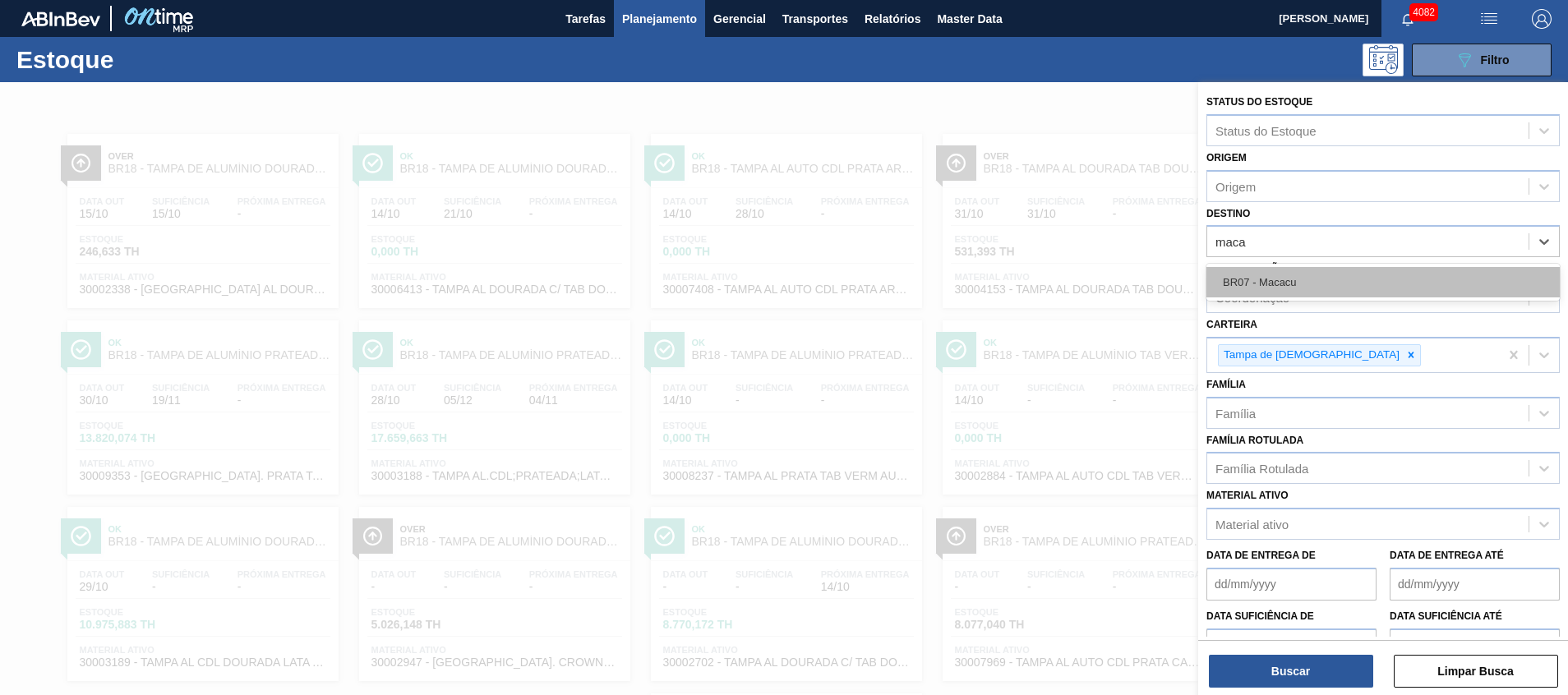
click at [1298, 272] on div "BR07 - Macacu" at bounding box center [1383, 283] width 354 height 31
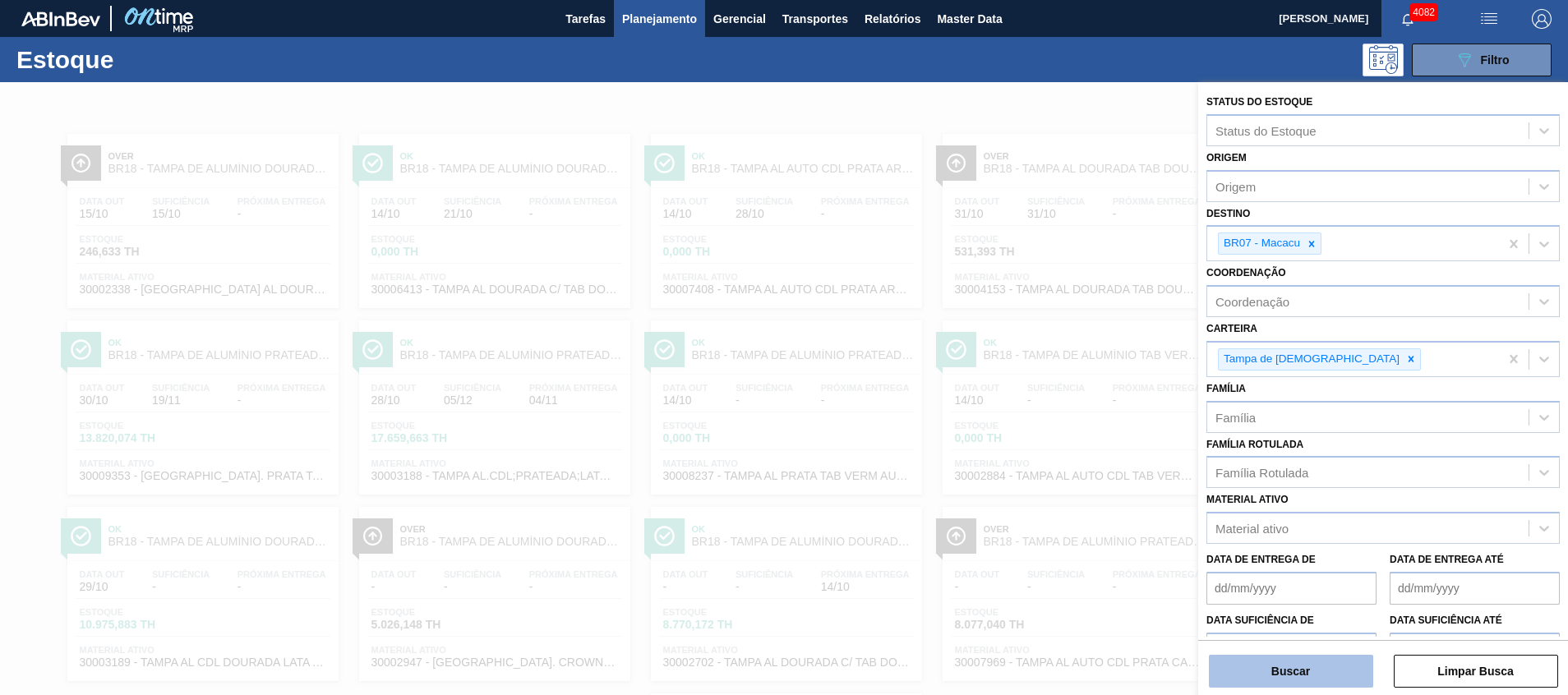
click at [1259, 658] on button "Buscar" at bounding box center [1291, 671] width 165 height 33
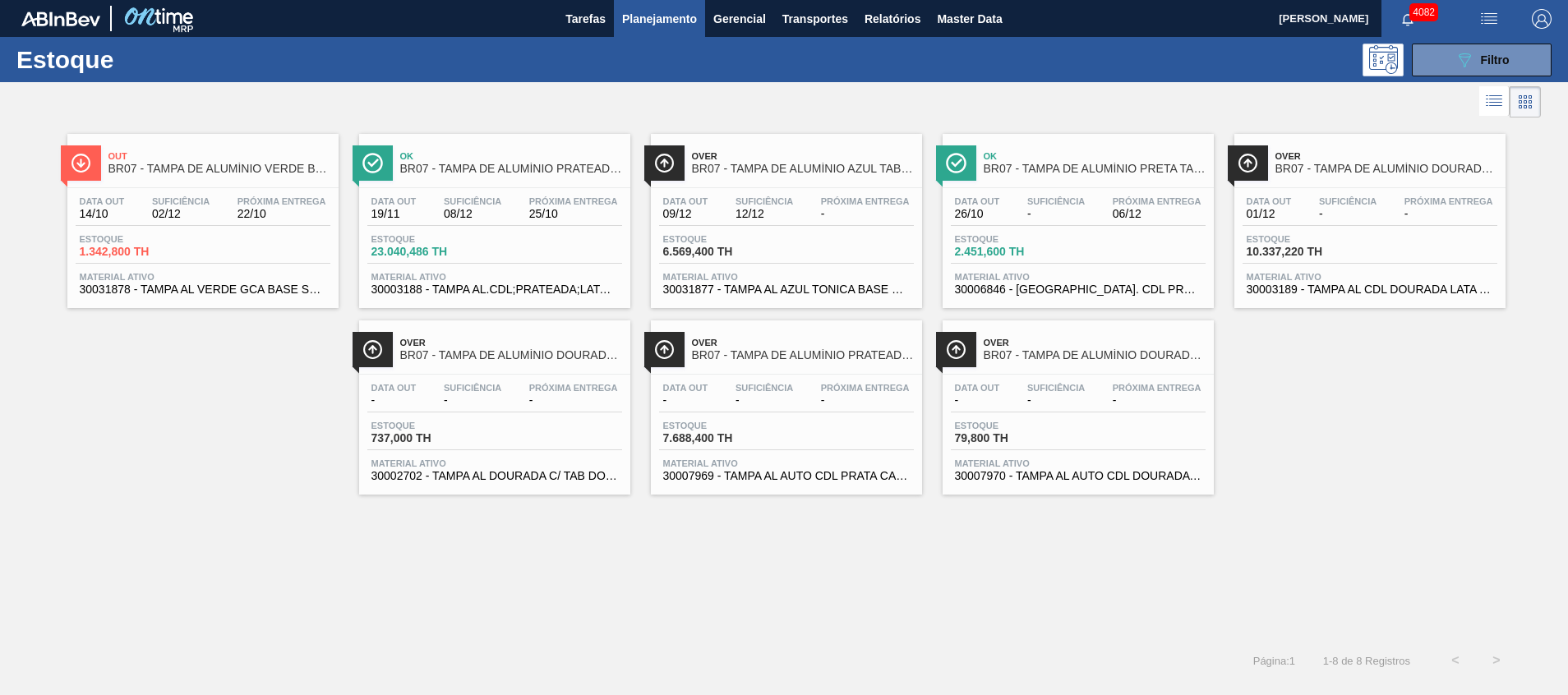
click at [307, 210] on span "22/10" at bounding box center [282, 214] width 89 height 13
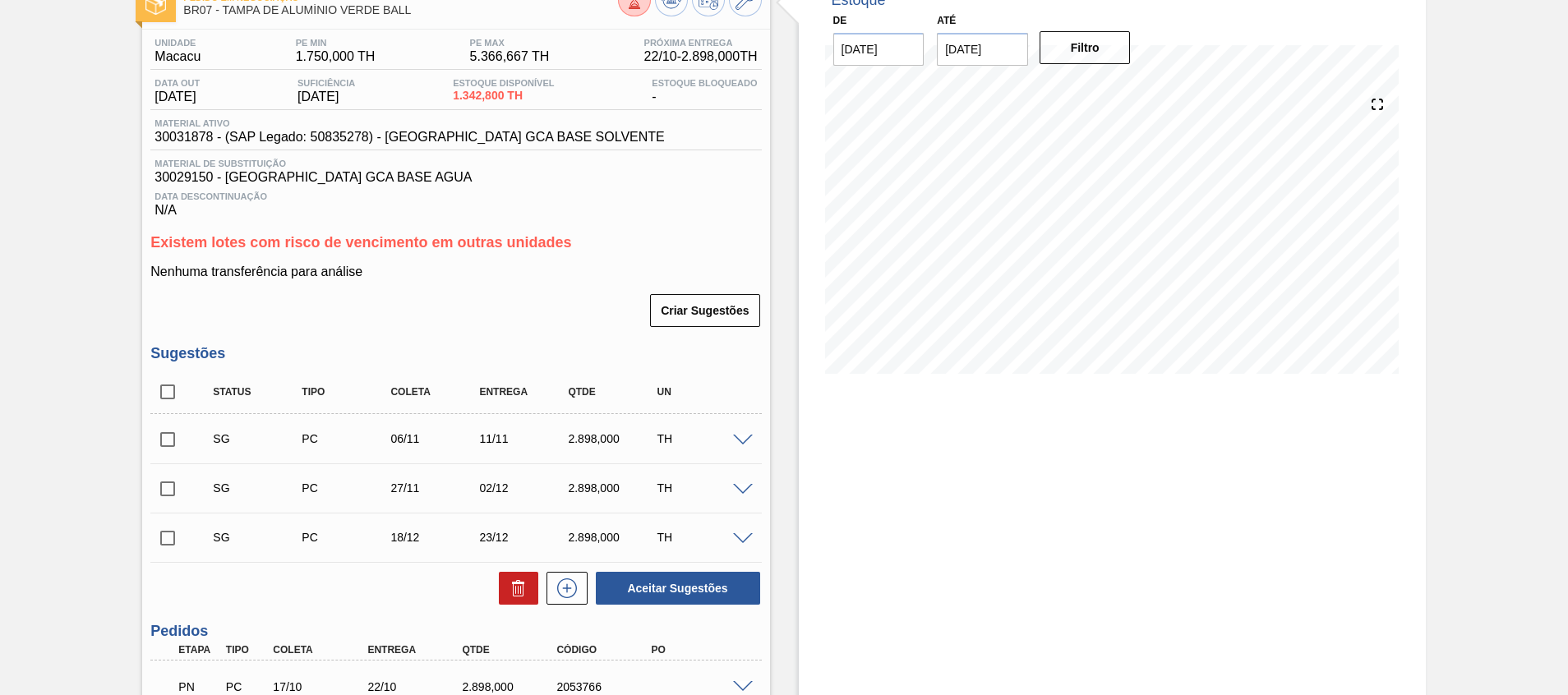
scroll to position [247, 0]
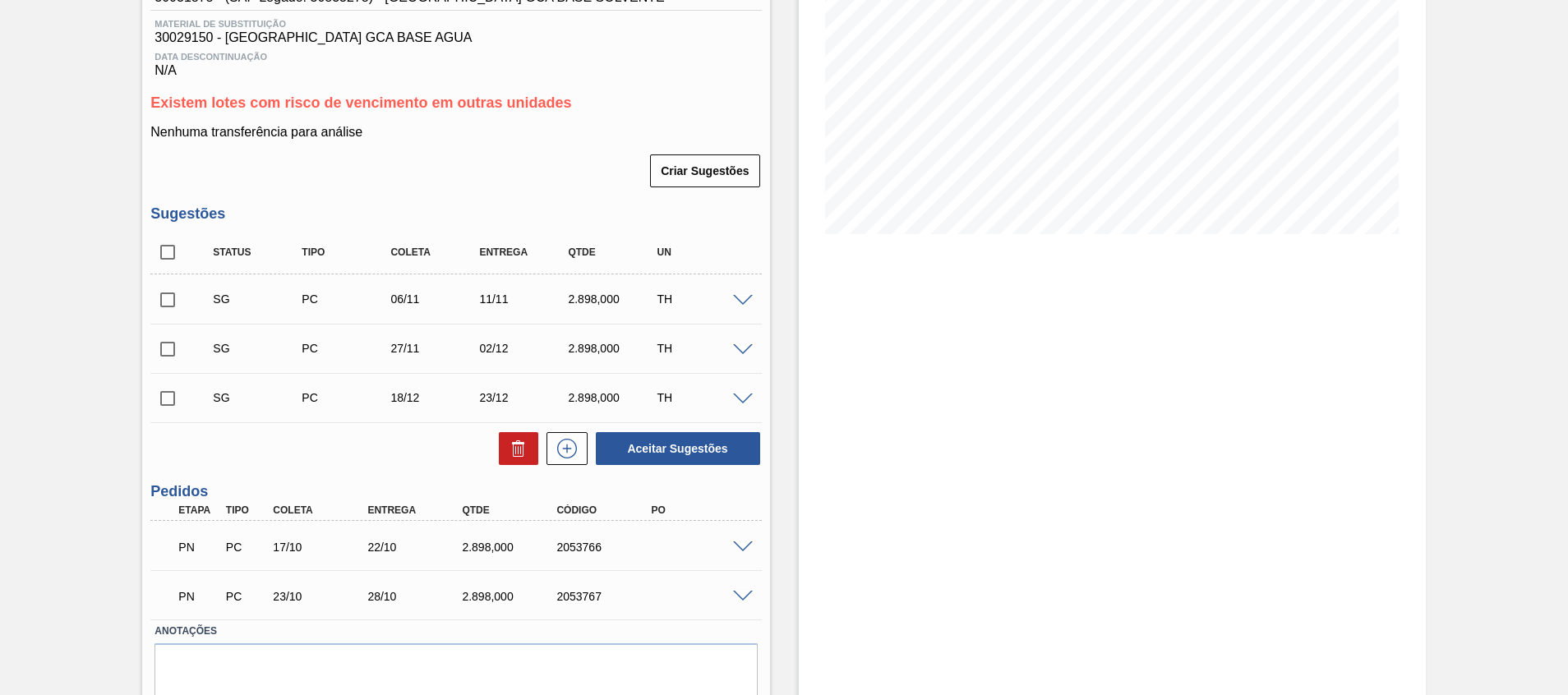
click at [734, 548] on span at bounding box center [742, 547] width 20 height 13
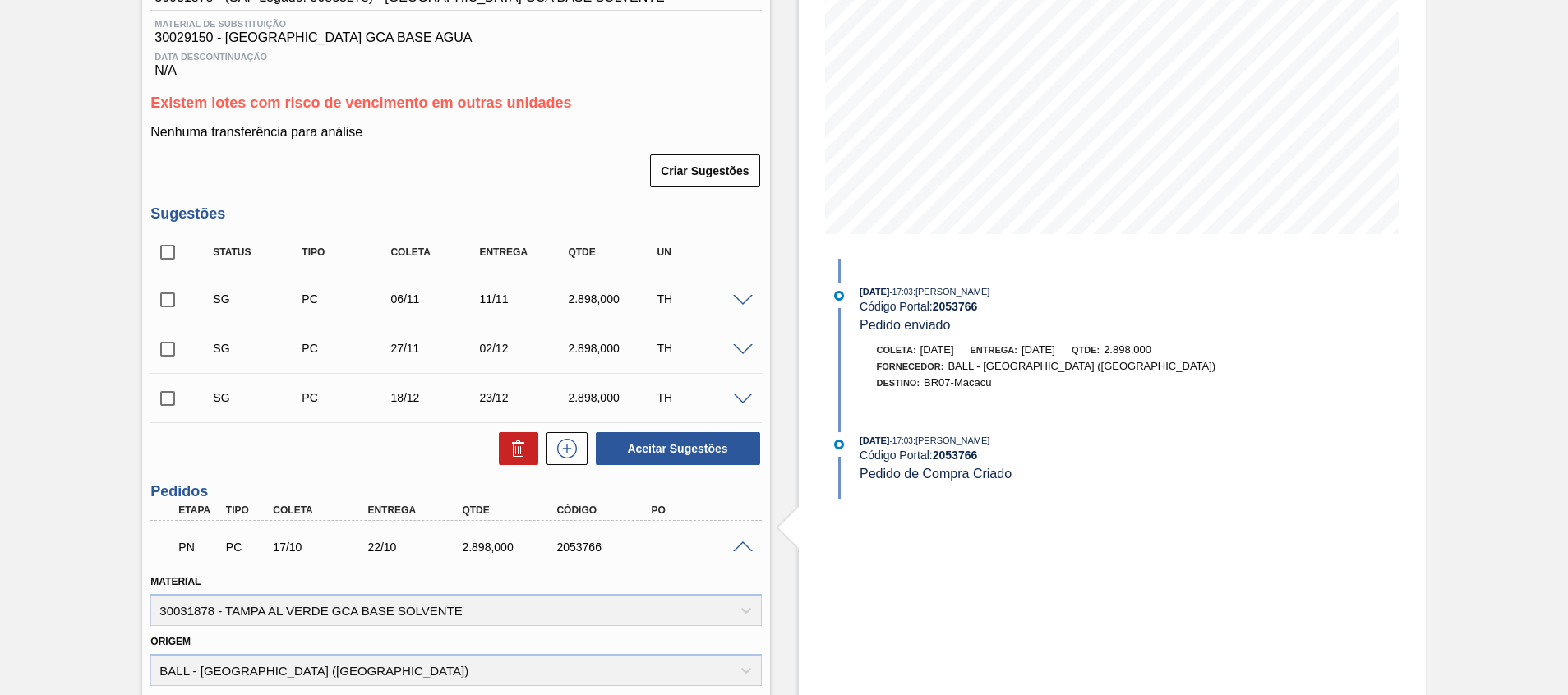
click at [734, 548] on span at bounding box center [742, 547] width 20 height 13
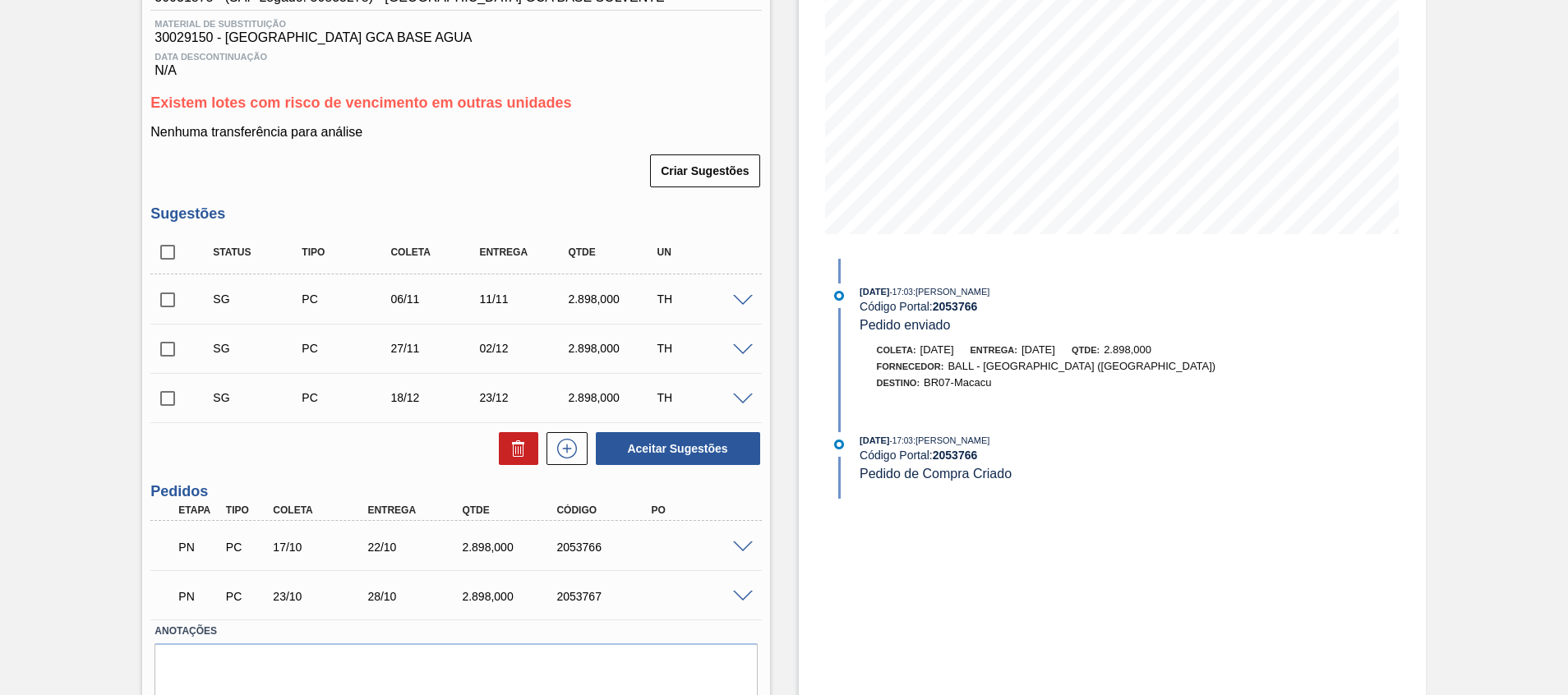
click at [746, 597] on span at bounding box center [742, 597] width 20 height 13
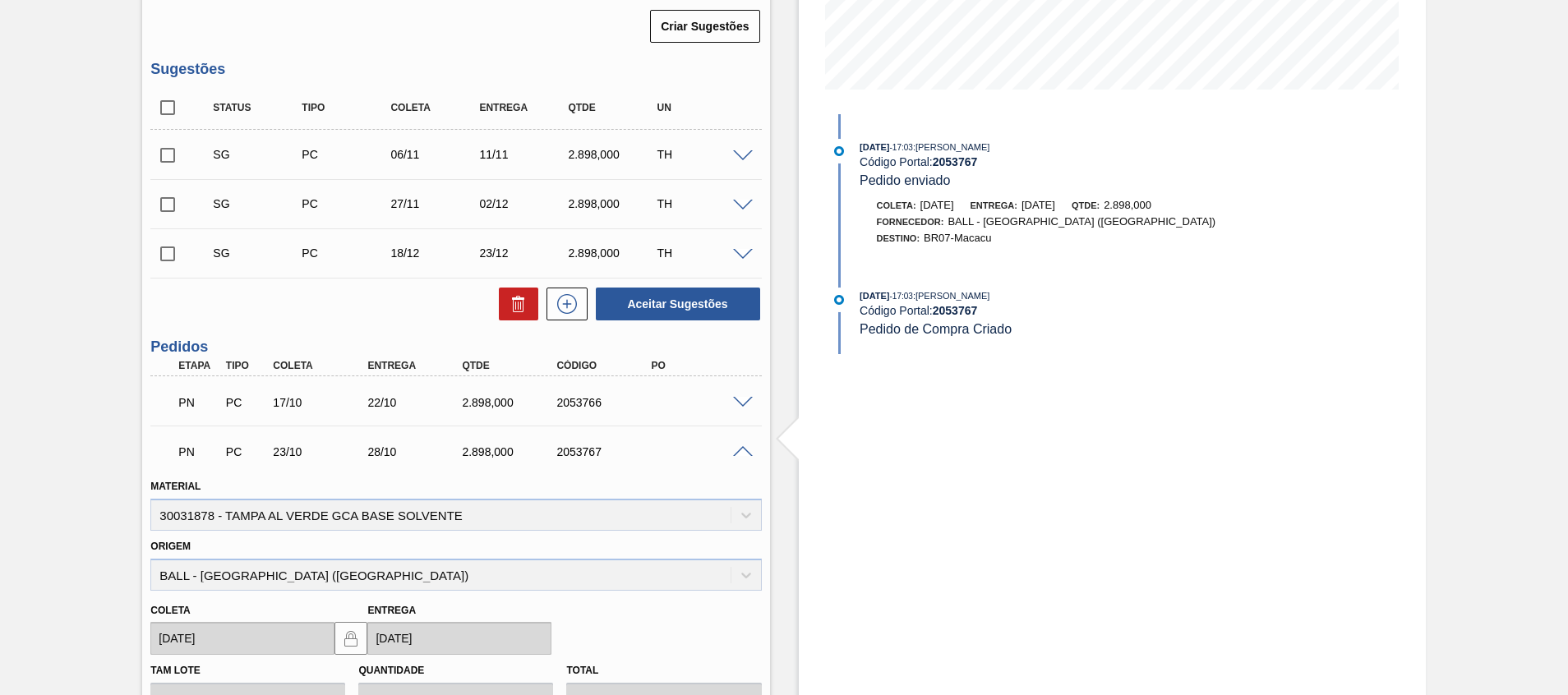
scroll to position [493, 0]
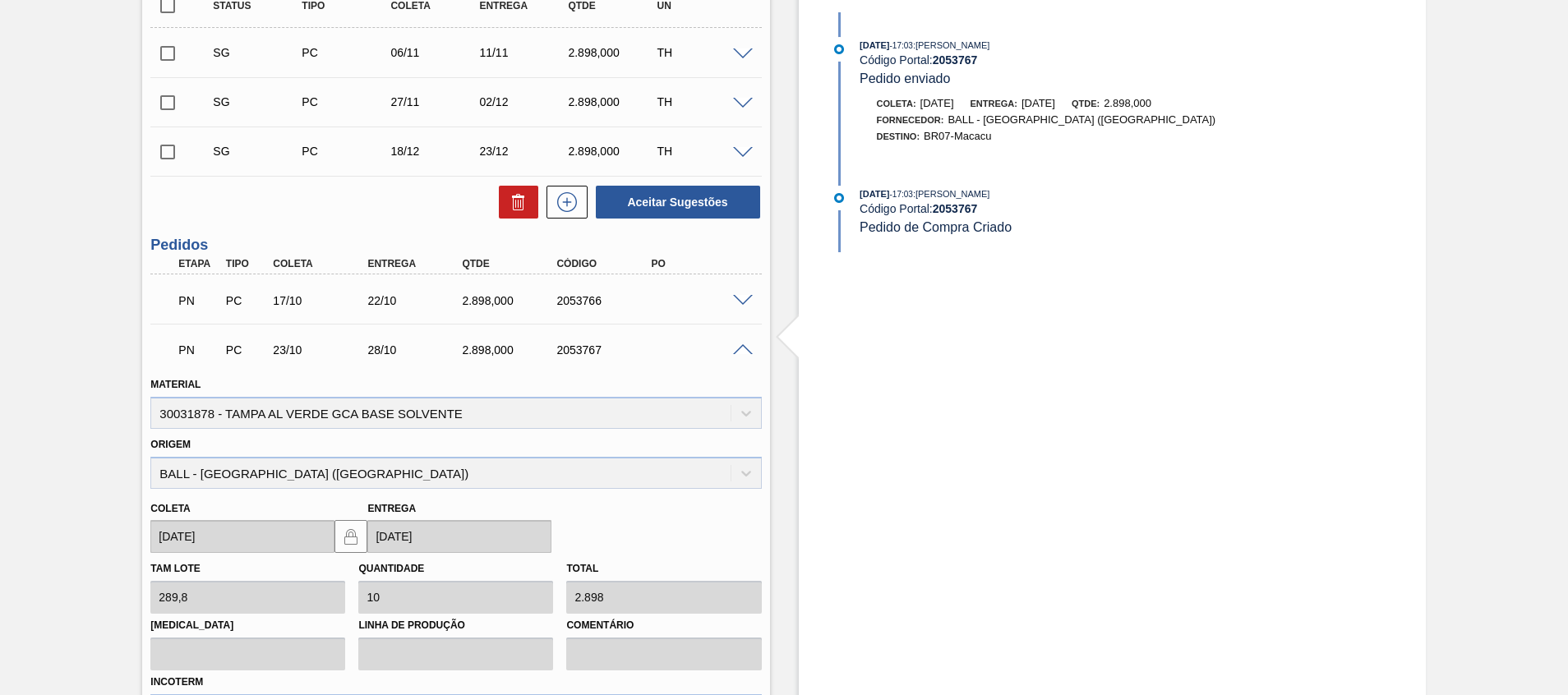
click at [737, 340] on div "PN PC 23/10 28/10 2.898,000 2053767" at bounding box center [456, 348] width 611 height 41
click at [742, 348] on span at bounding box center [742, 350] width 20 height 13
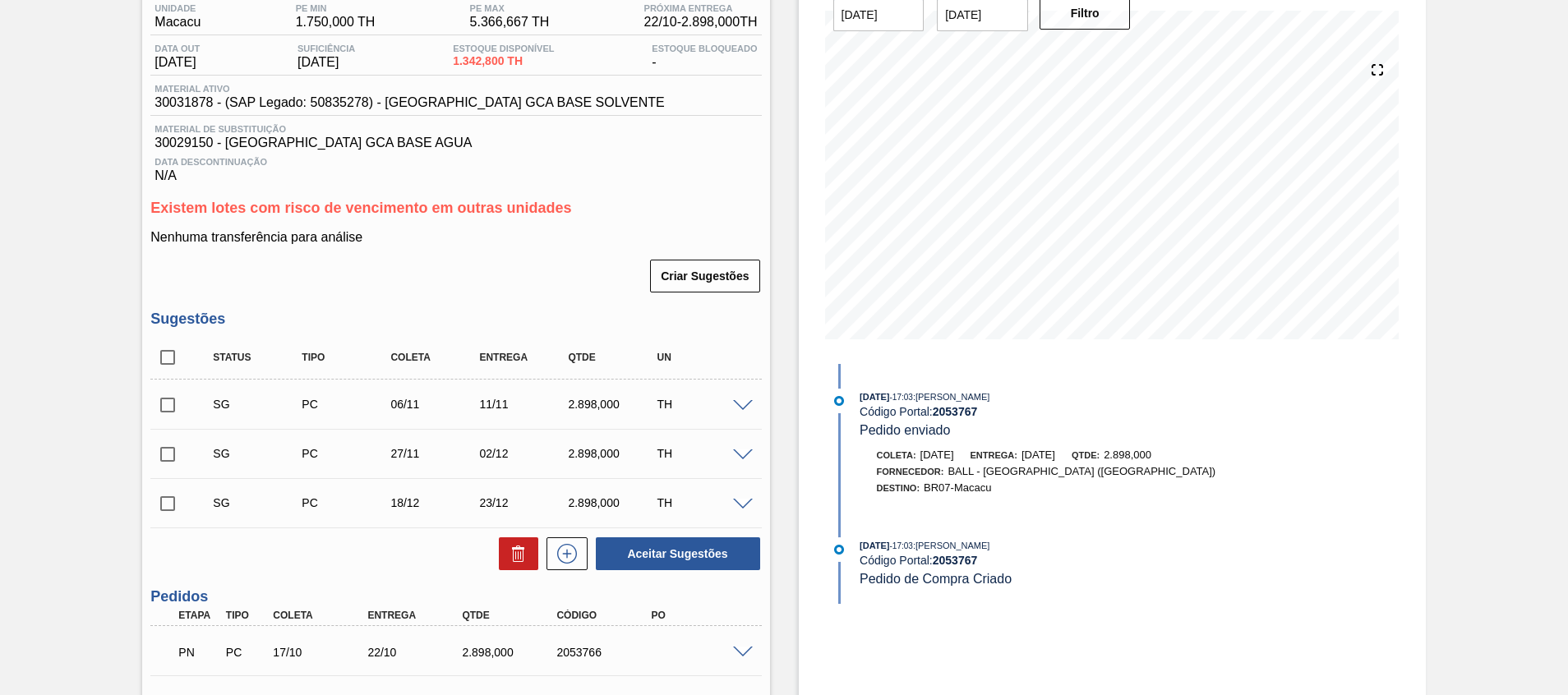
scroll to position [247, 0]
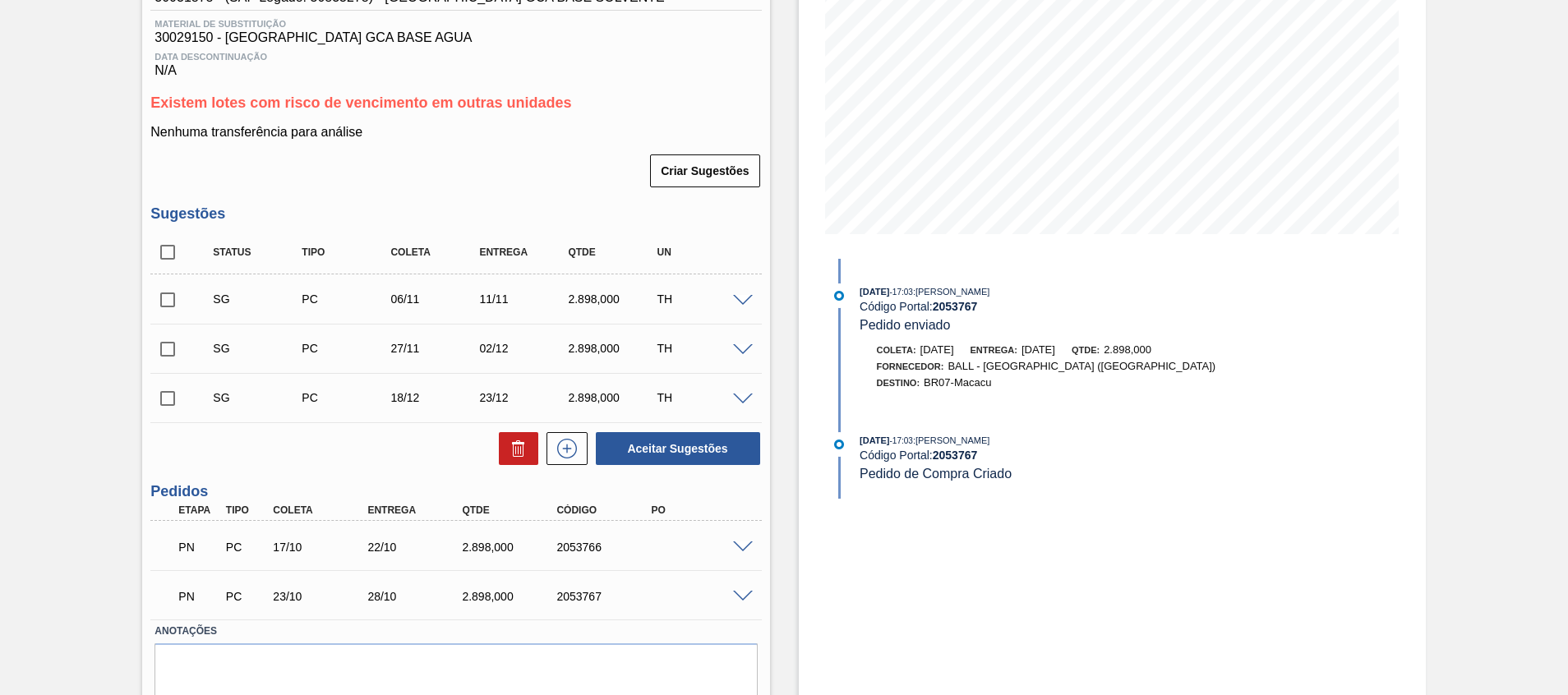
click at [162, 259] on input "checkbox" at bounding box center [167, 252] width 35 height 35
checkbox input "true"
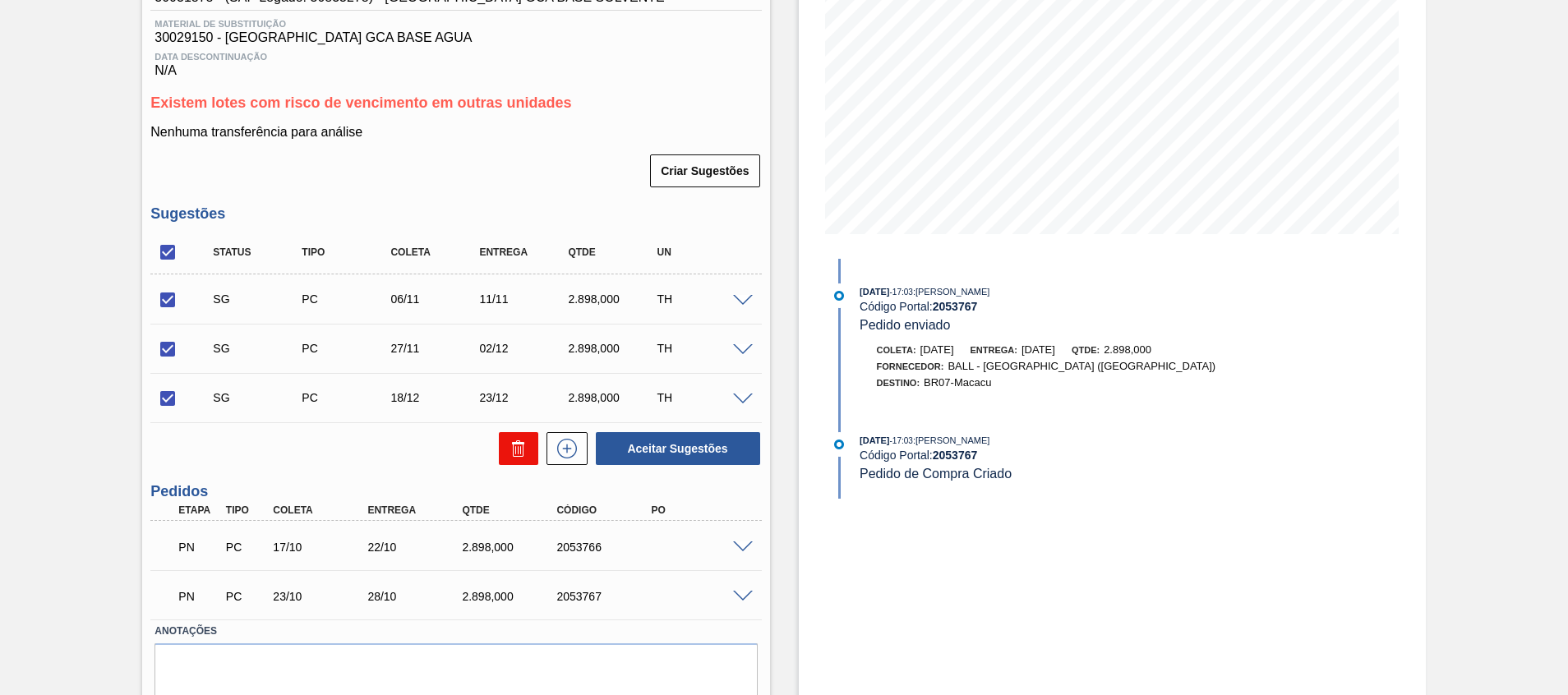
click at [514, 440] on icon at bounding box center [518, 448] width 20 height 20
checkbox input "false"
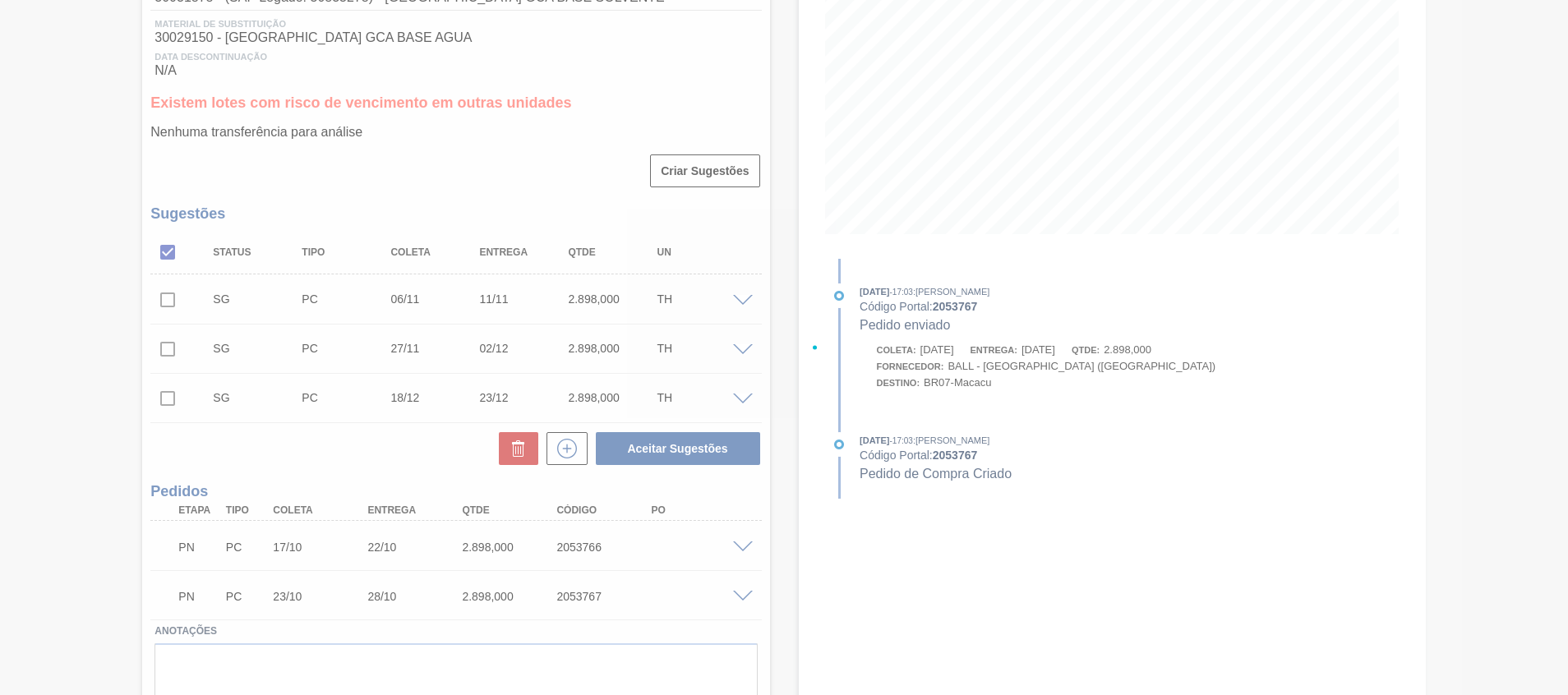
scroll to position [139, 0]
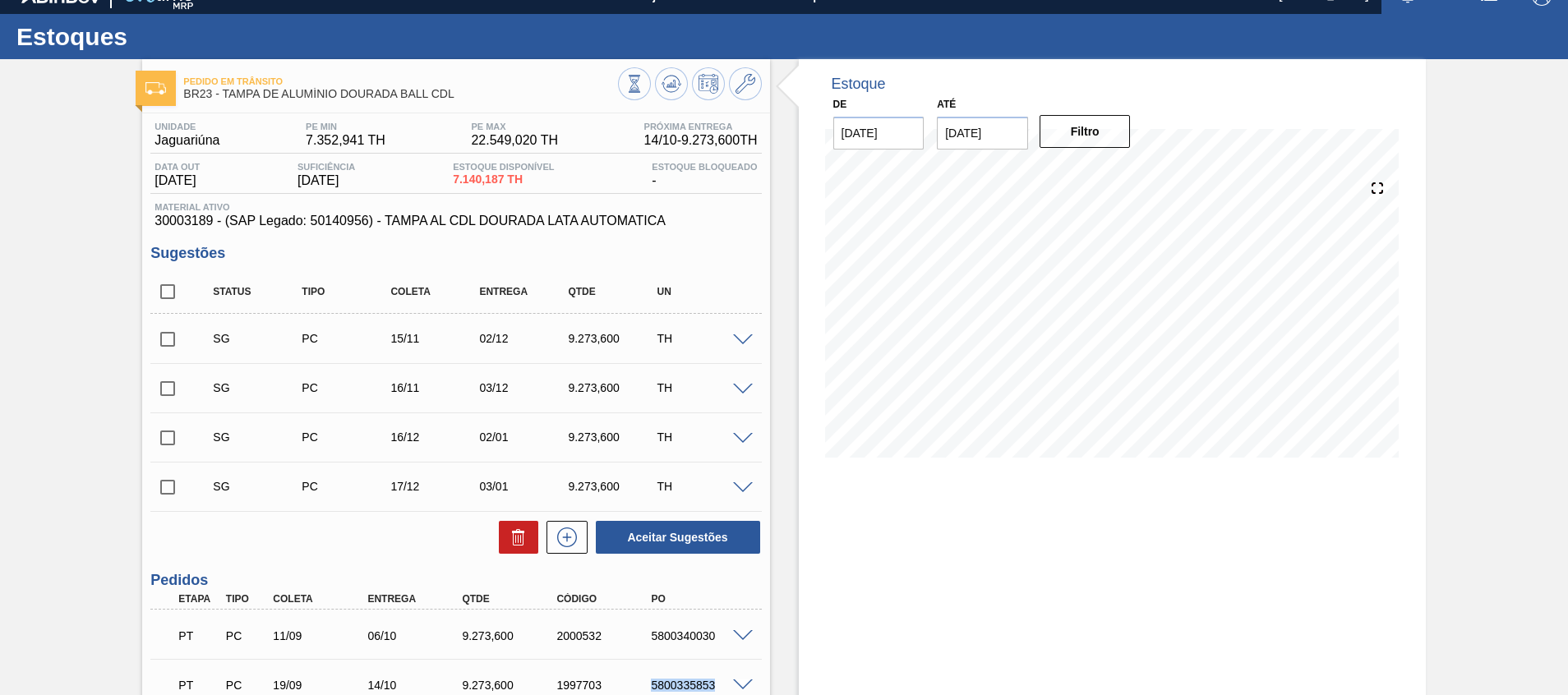
scroll to position [146, 0]
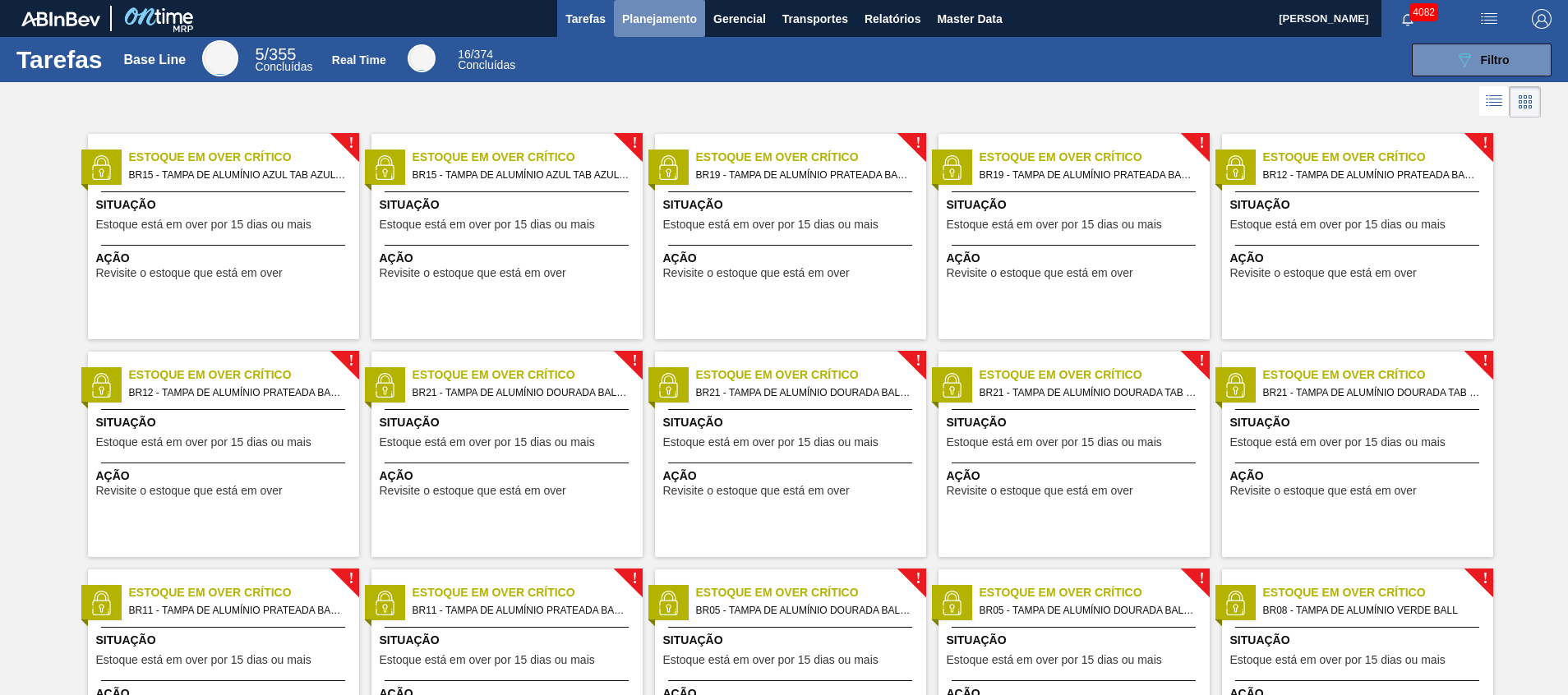
click at [638, 12] on span "Planejamento" at bounding box center [659, 19] width 75 height 20
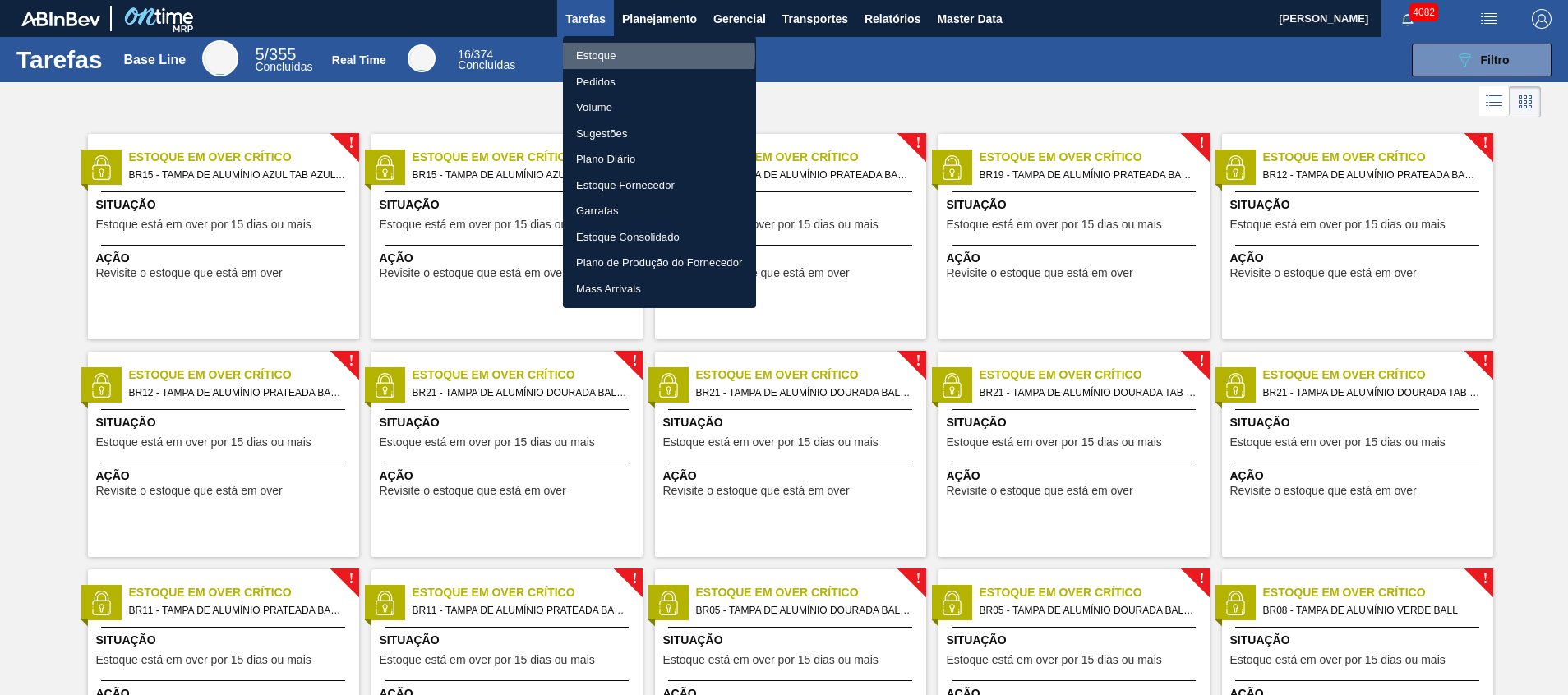
click at [632, 55] on li "Estoque" at bounding box center [660, 55] width 193 height 26
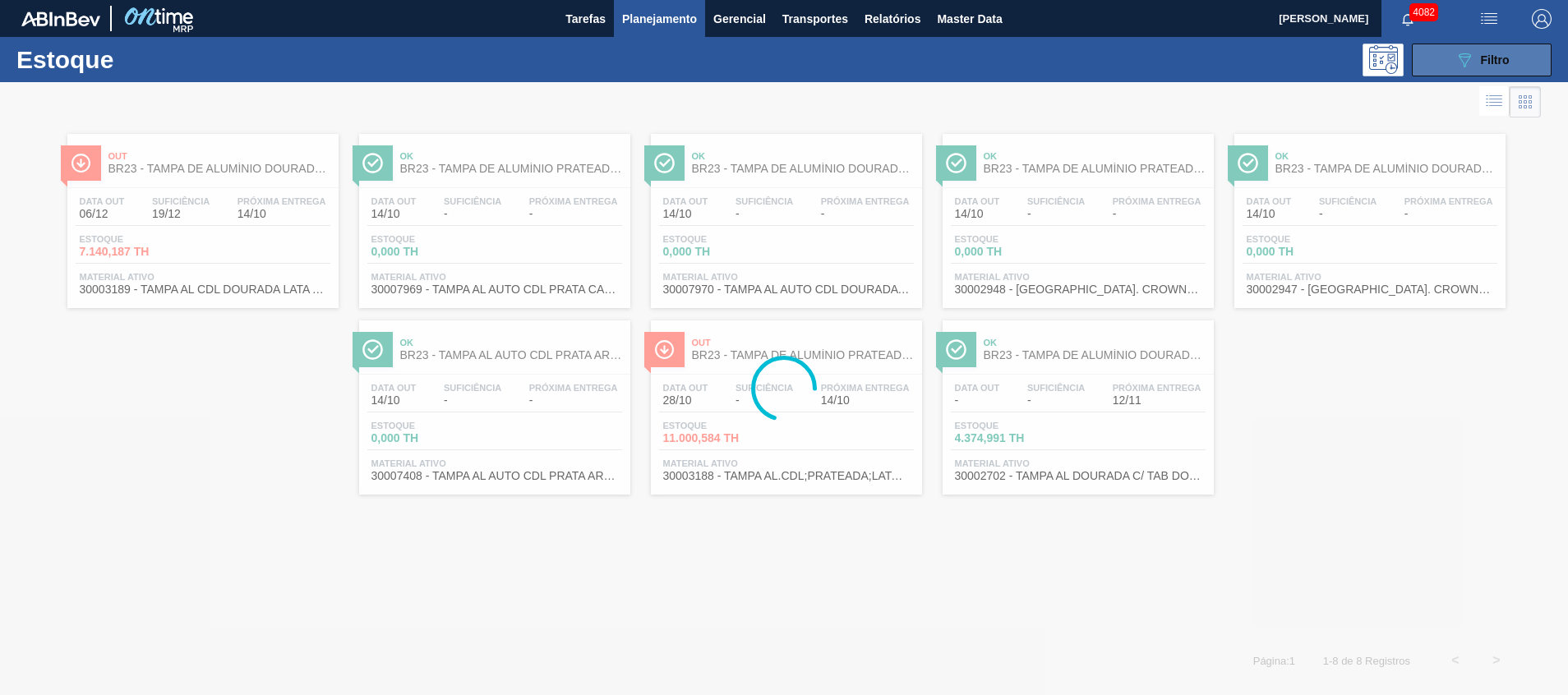
click at [1491, 52] on div "089F7B8B-B2A5-4AFE-B5C0-19BA573D28AC Filtro" at bounding box center [1481, 59] width 55 height 20
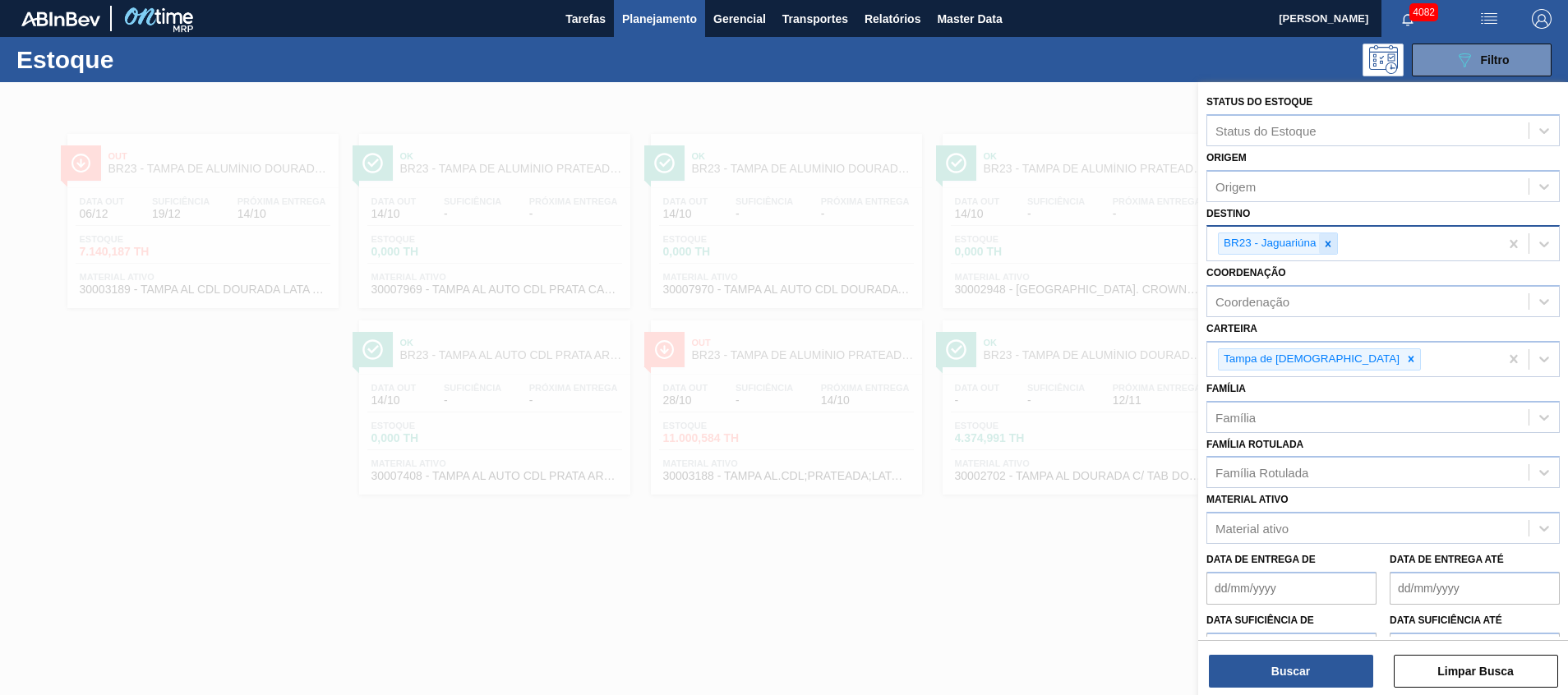
click at [1324, 247] on icon at bounding box center [1329, 244] width 12 height 12
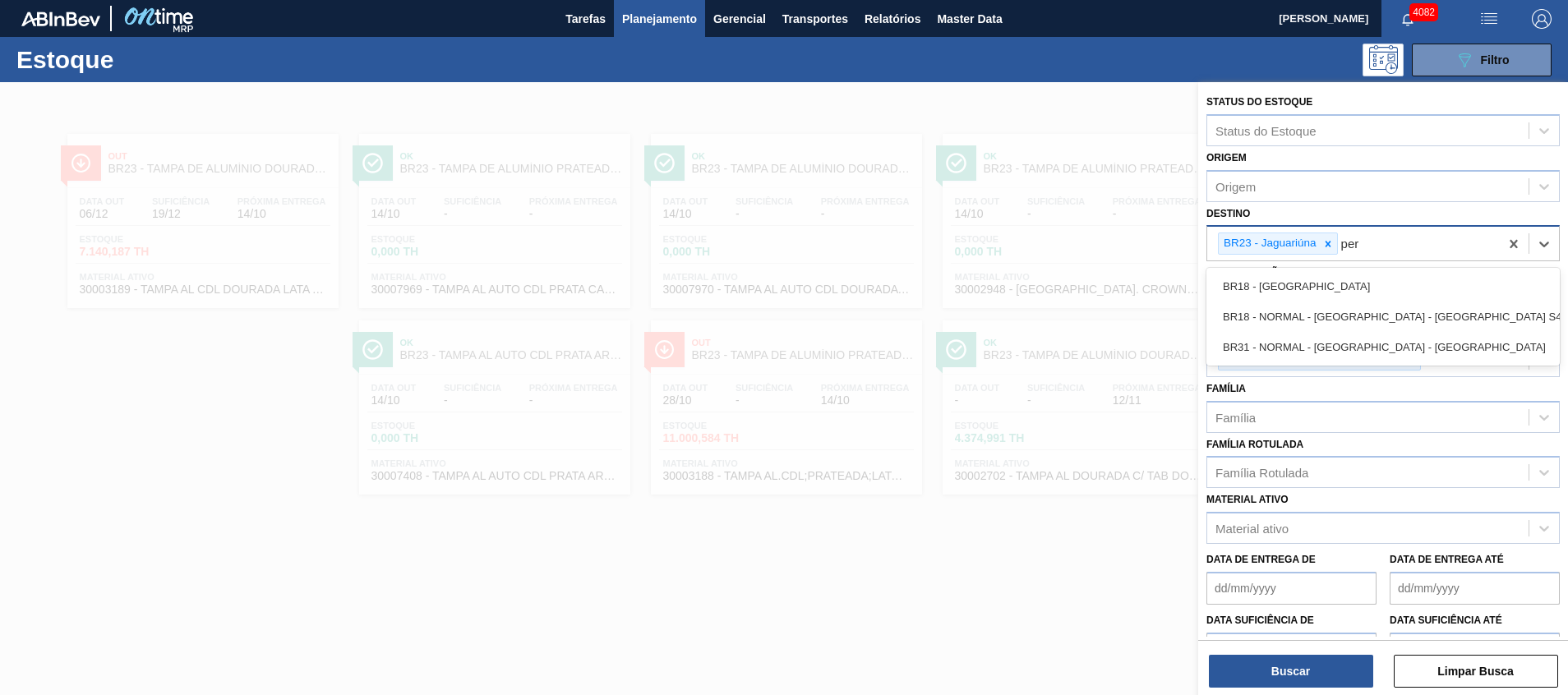
type input "pern"
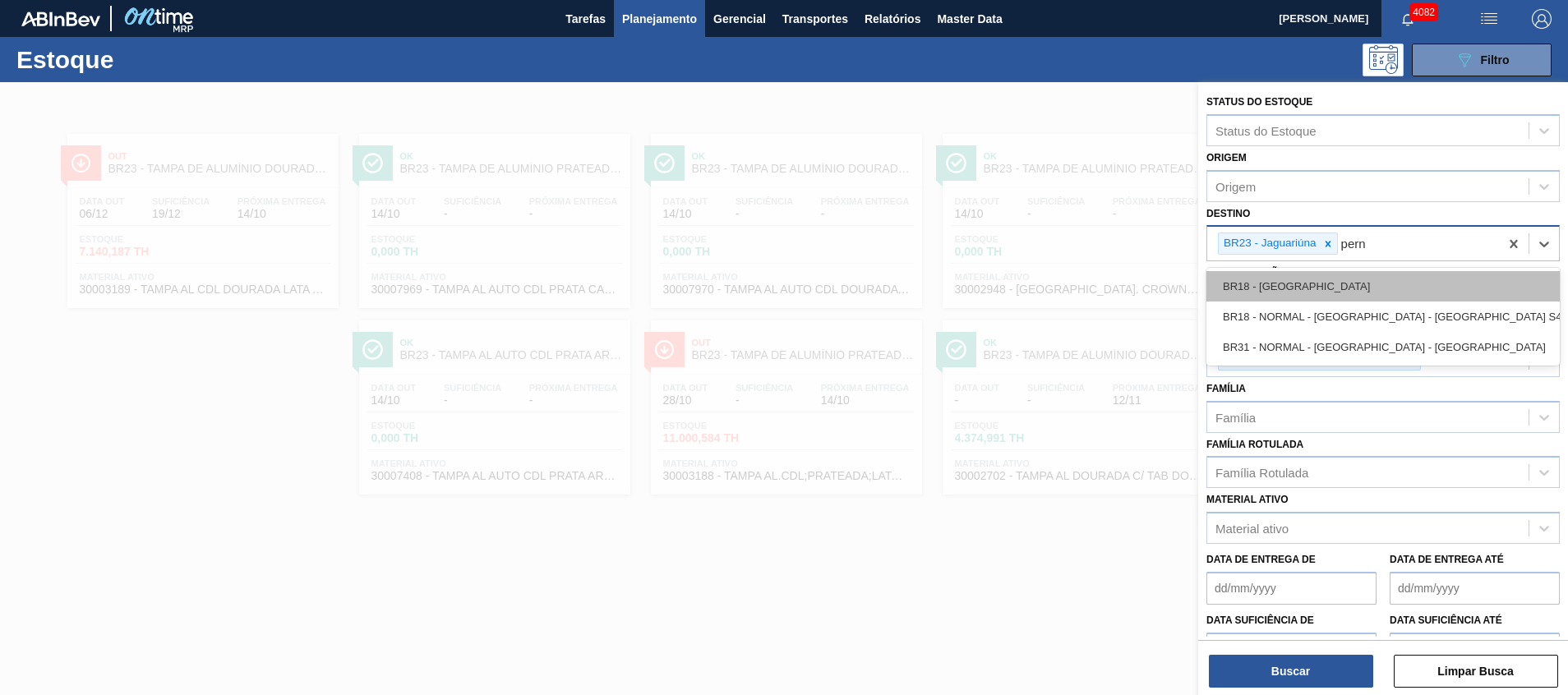
click at [1312, 281] on div "BR18 - Pernambuco" at bounding box center [1383, 287] width 354 height 31
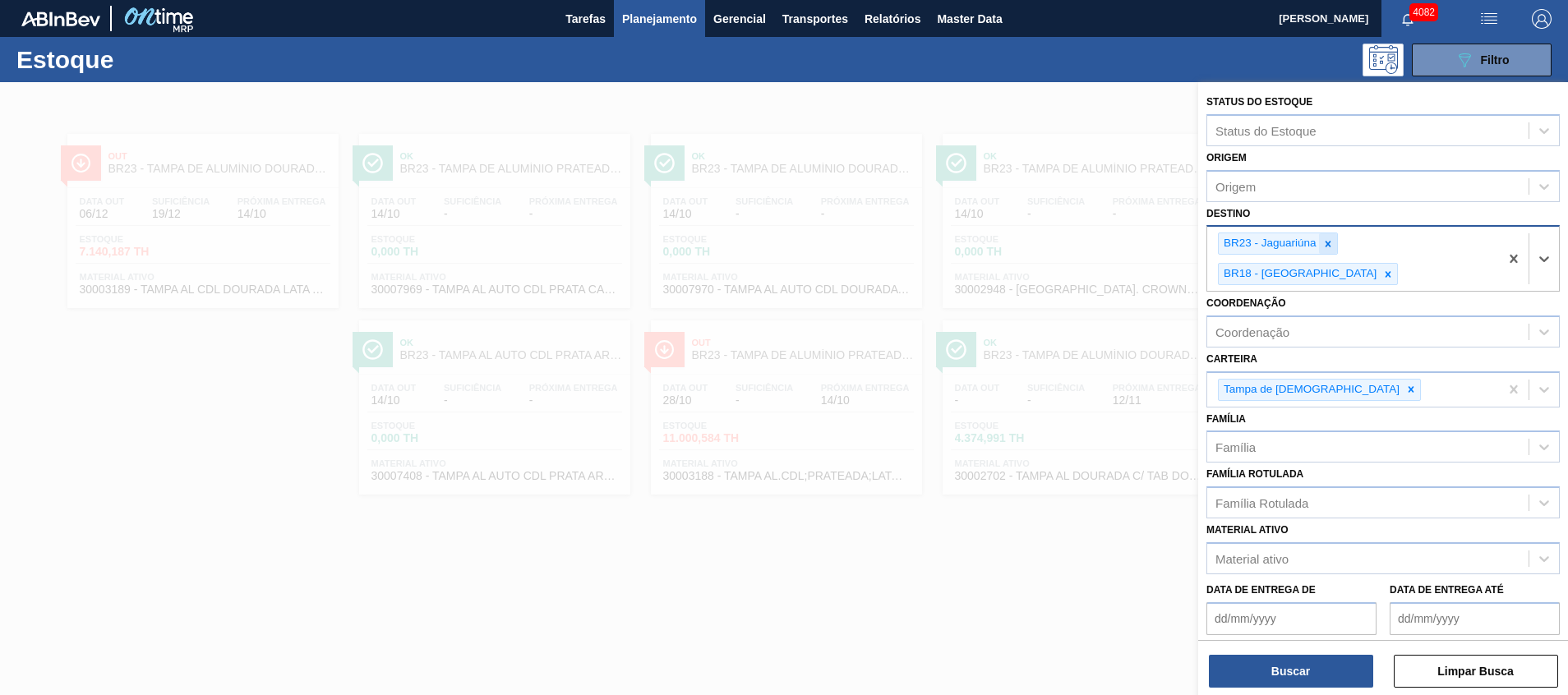
click at [1324, 248] on icon at bounding box center [1329, 244] width 12 height 12
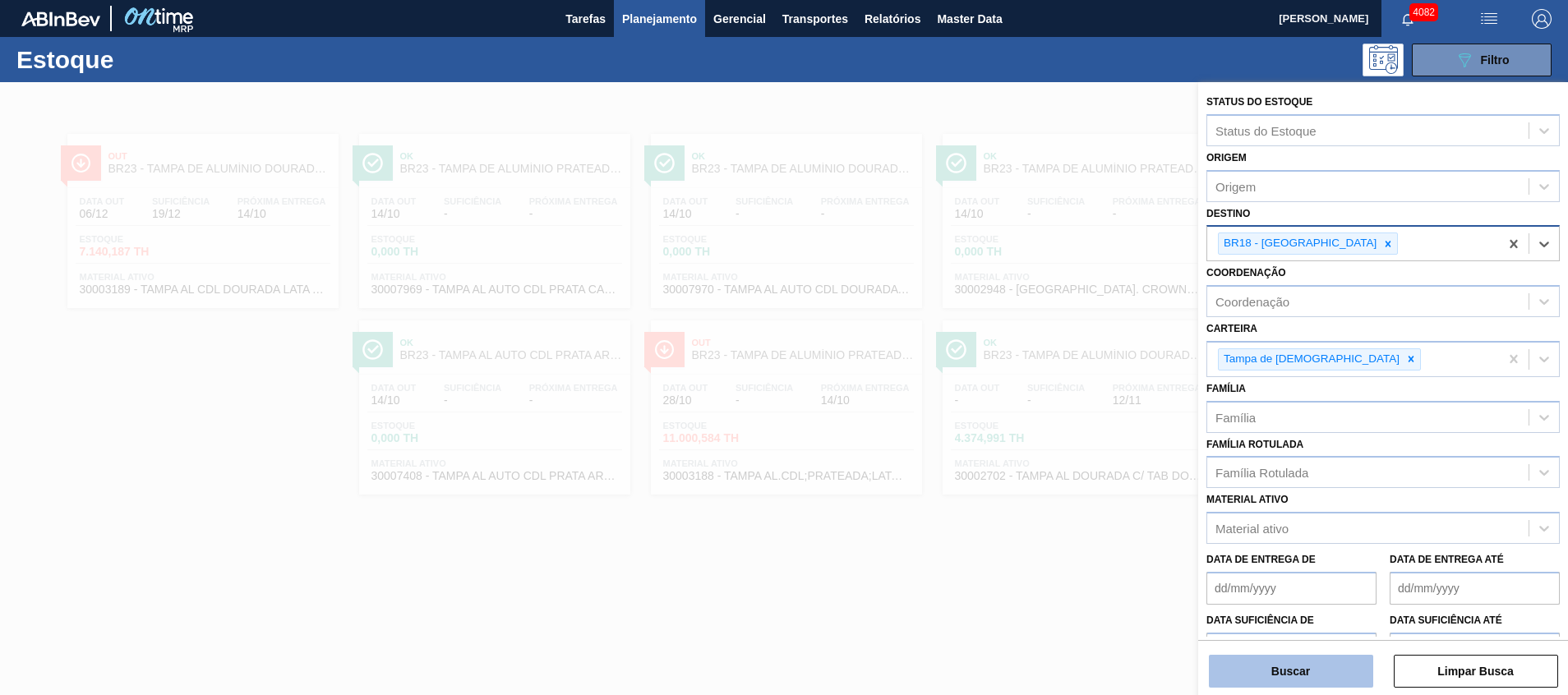
click at [1232, 677] on button "Buscar" at bounding box center [1291, 671] width 165 height 33
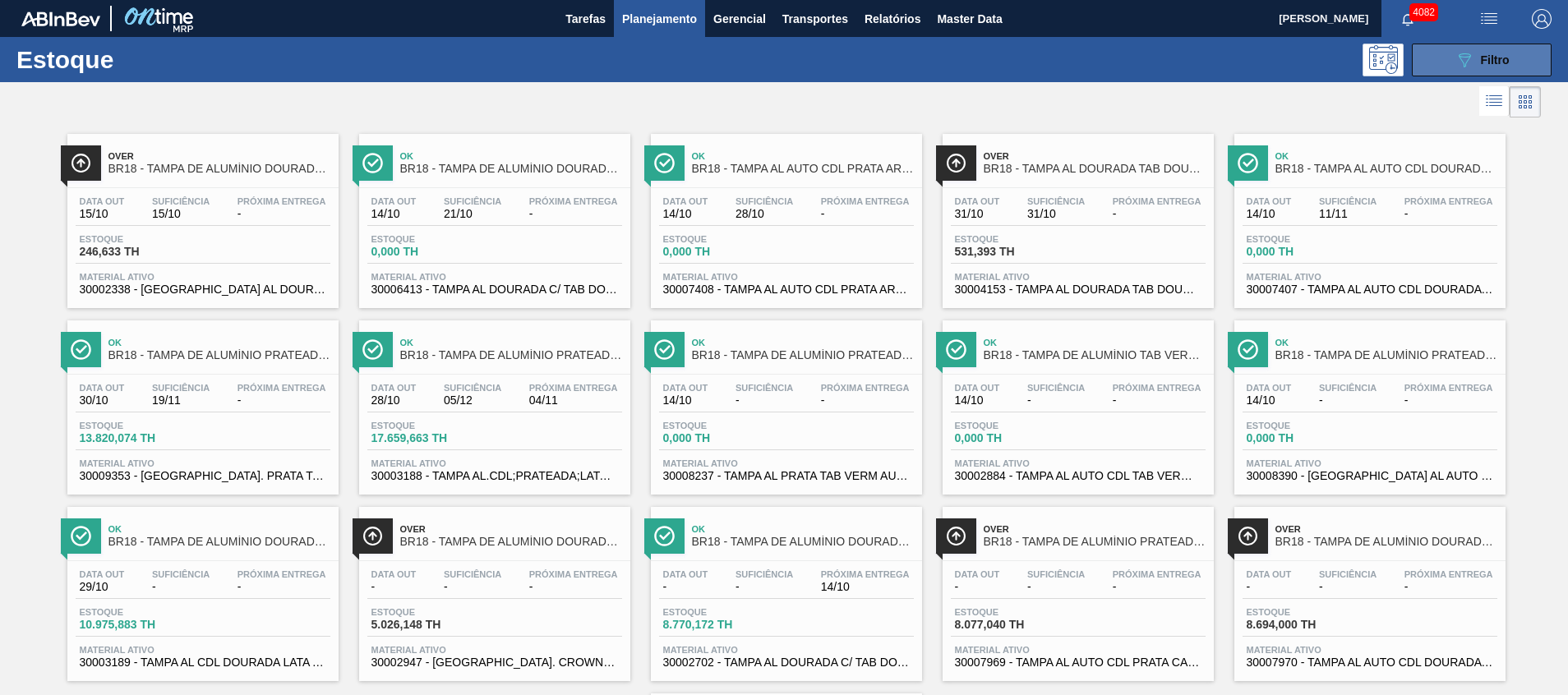
click at [1428, 44] on button "089F7B8B-B2A5-4AFE-B5C0-19BA573D28AC Filtro" at bounding box center [1481, 59] width 140 height 33
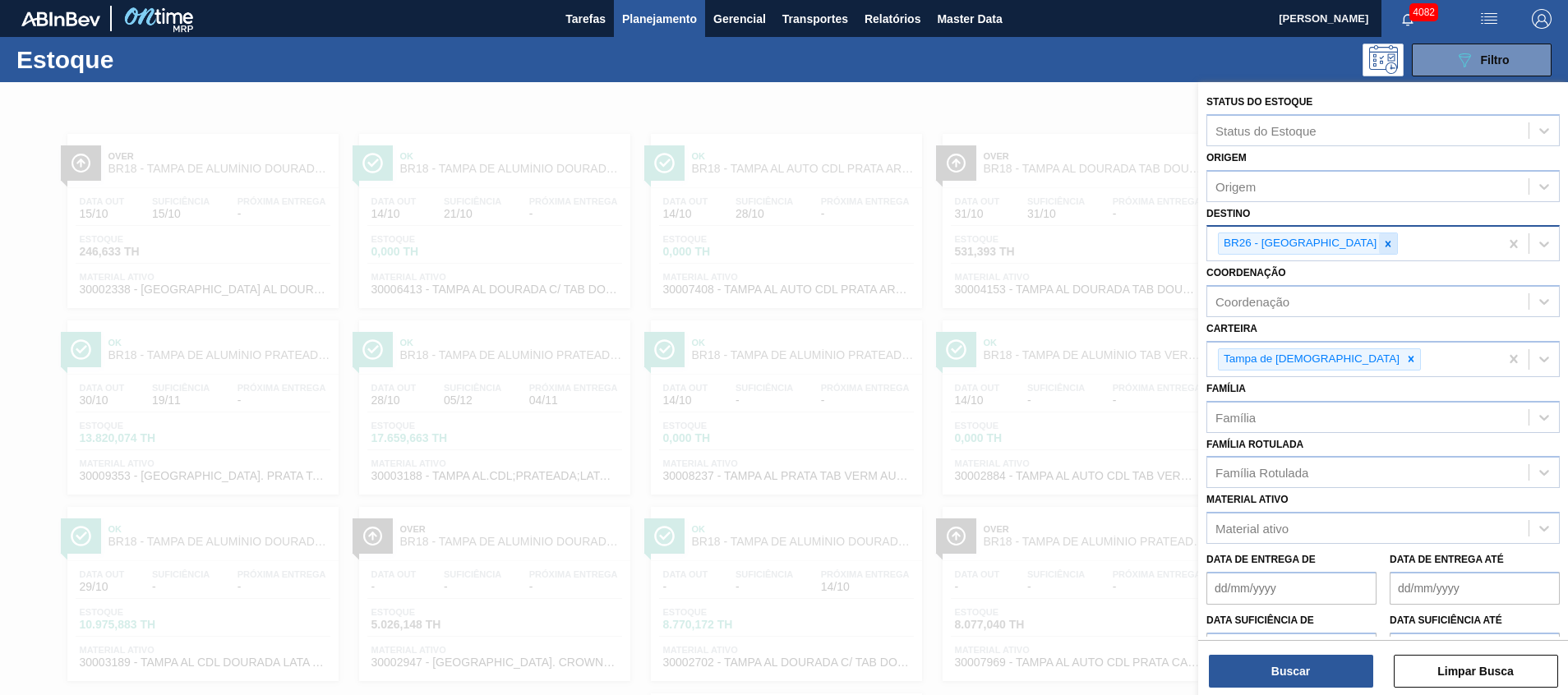
click at [1382, 248] on icon at bounding box center [1388, 244] width 12 height 12
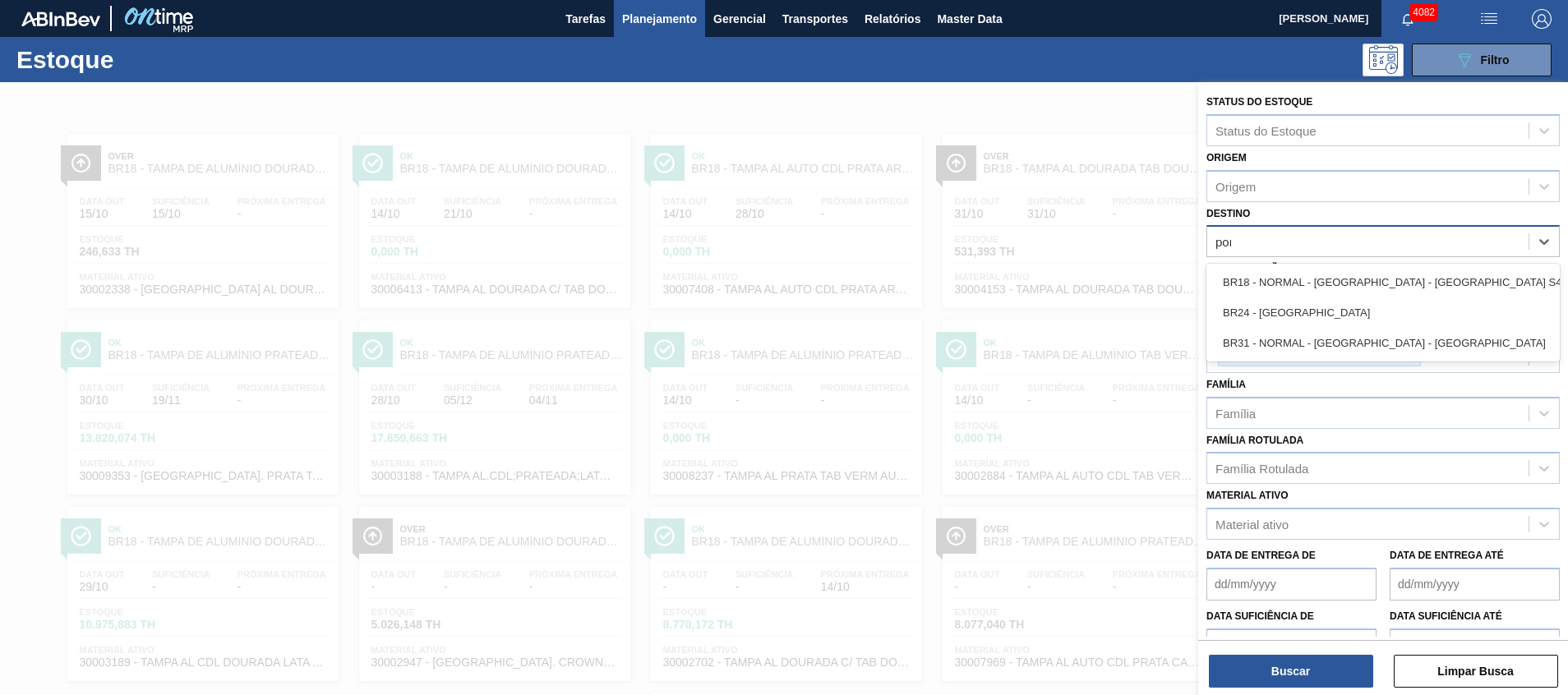
type input "ponta"
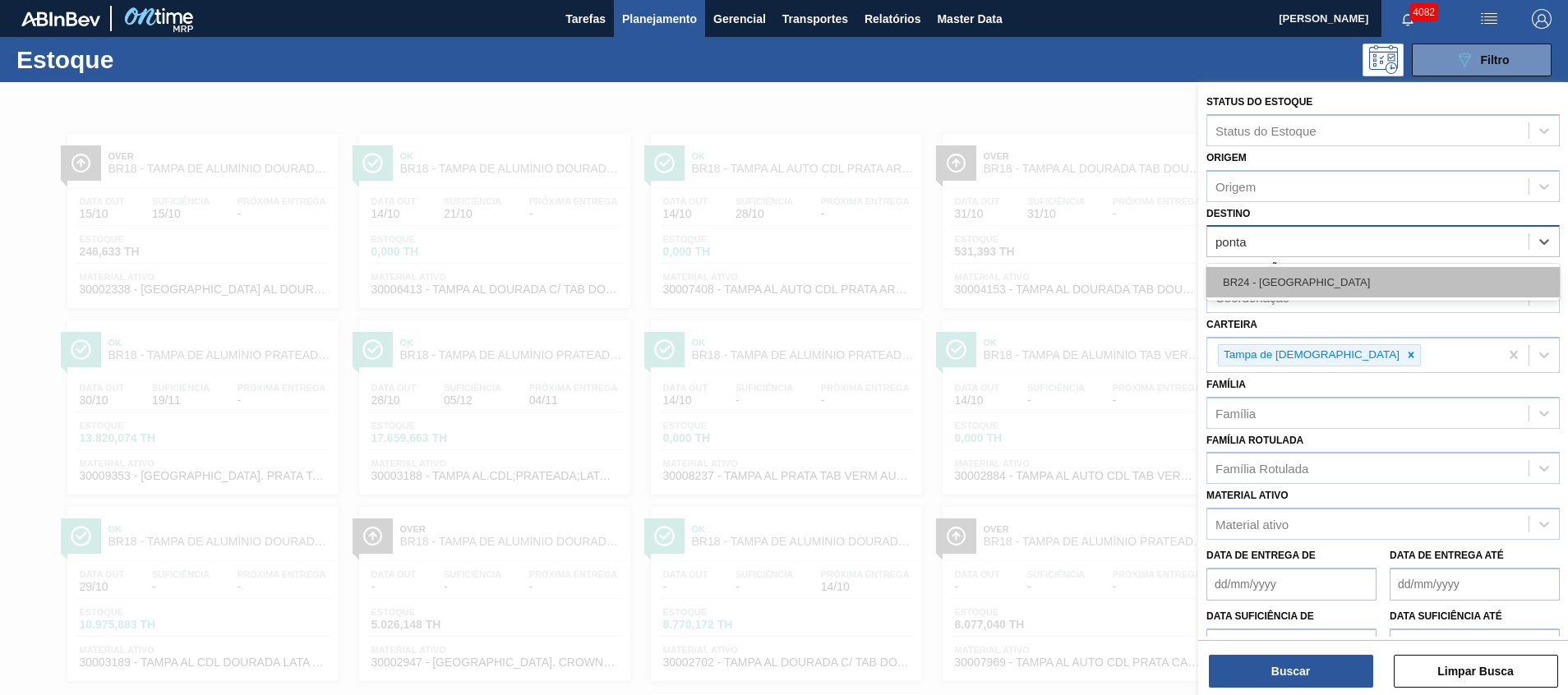
click at [1300, 297] on div "BR24 - Ponta Grossa" at bounding box center [1383, 283] width 354 height 31
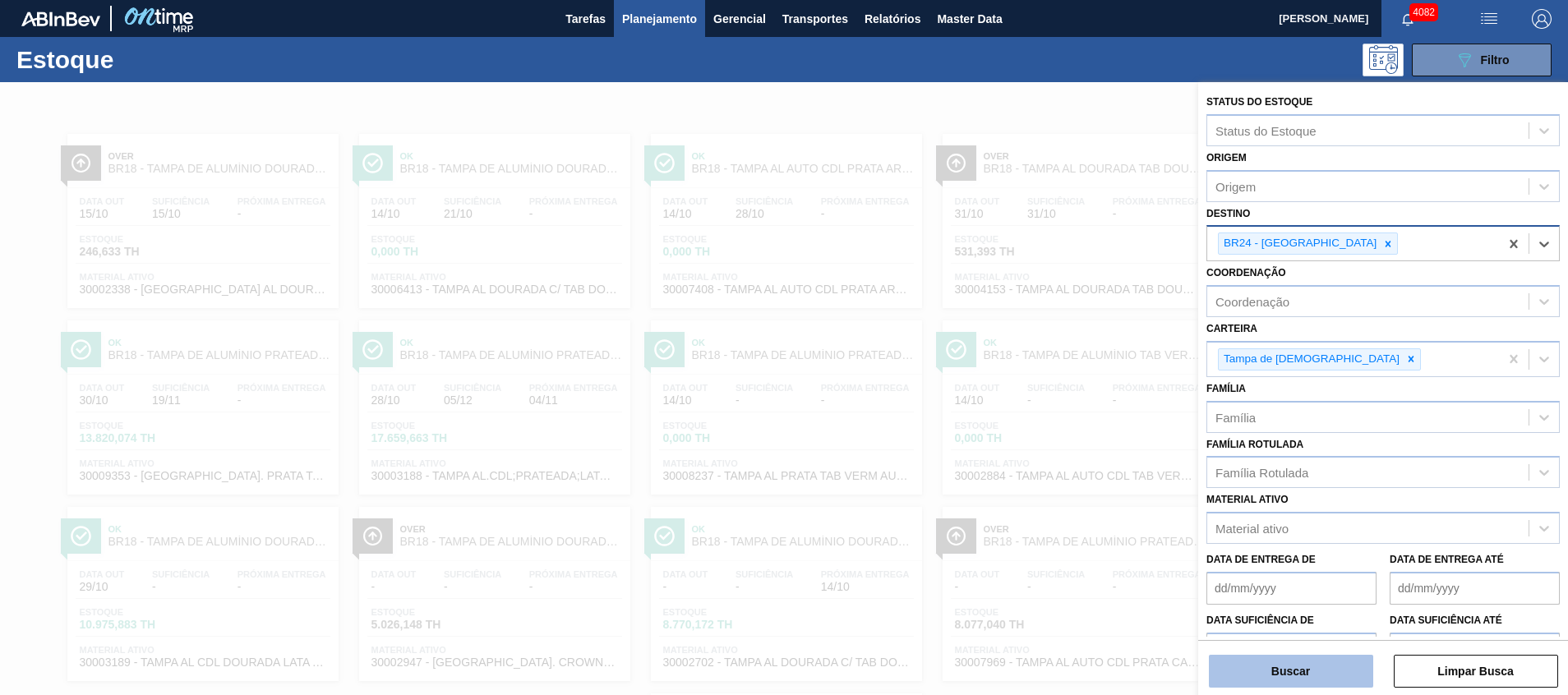
click at [1239, 673] on button "Buscar" at bounding box center [1291, 671] width 165 height 33
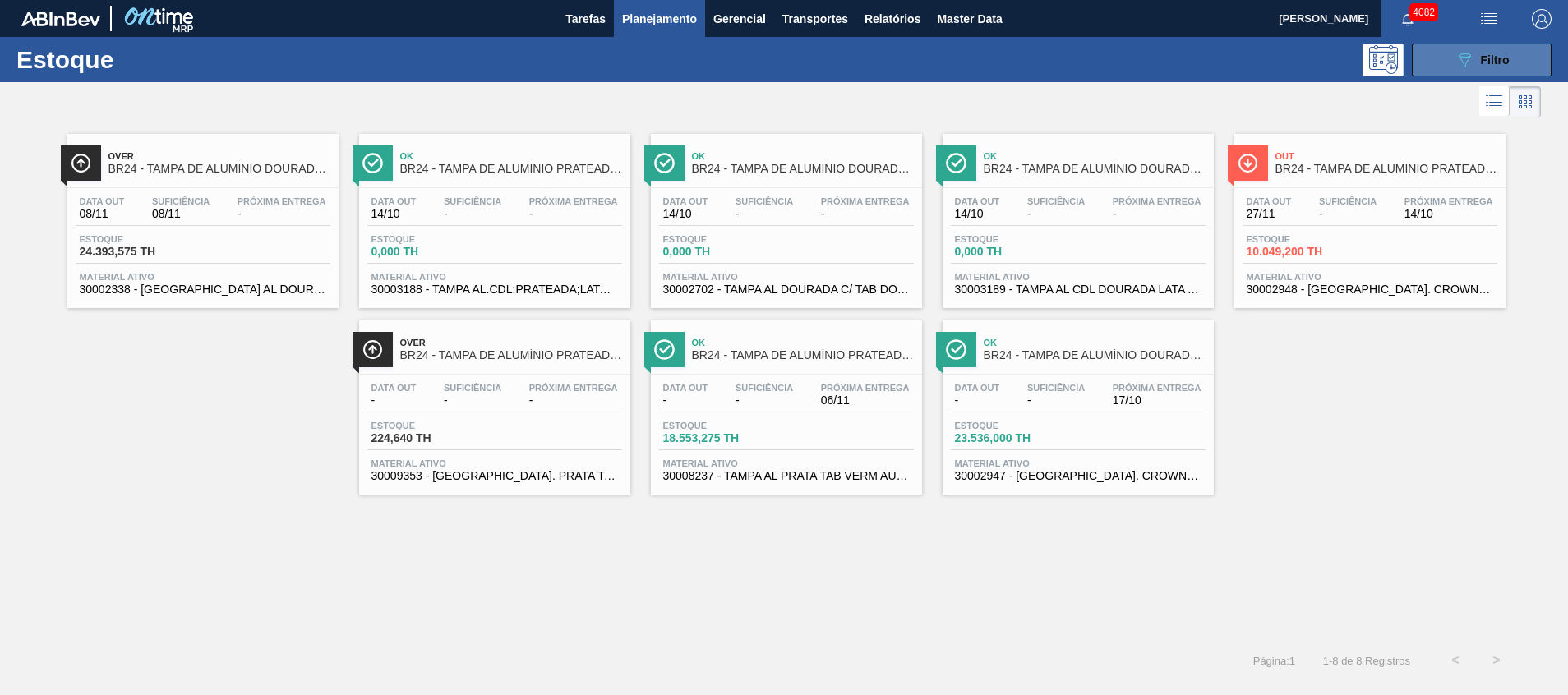
click at [1459, 67] on icon "089F7B8B-B2A5-4AFE-B5C0-19BA573D28AC" at bounding box center [1464, 59] width 20 height 20
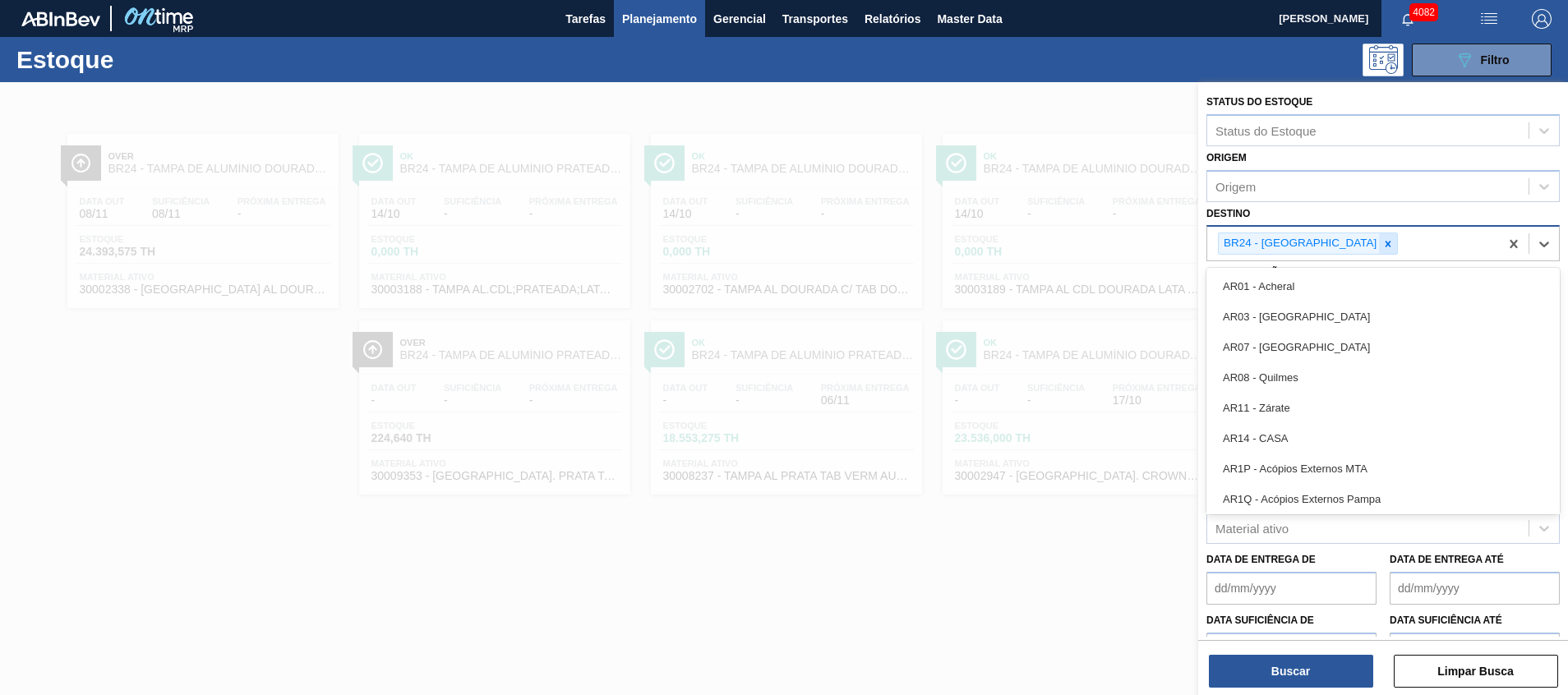
click at [1334, 239] on div "BR24 - [GEOGRAPHIC_DATA]" at bounding box center [1308, 244] width 180 height 22
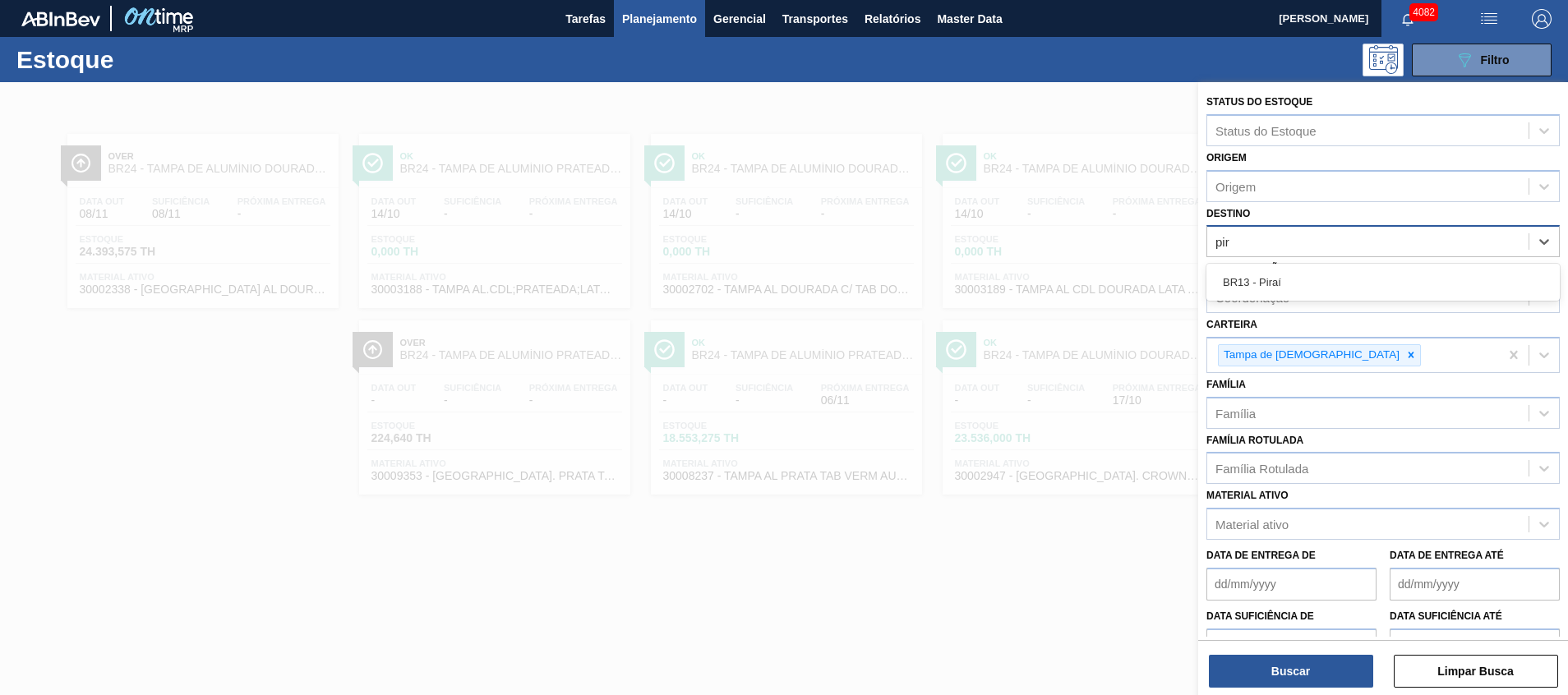
type input "pira"
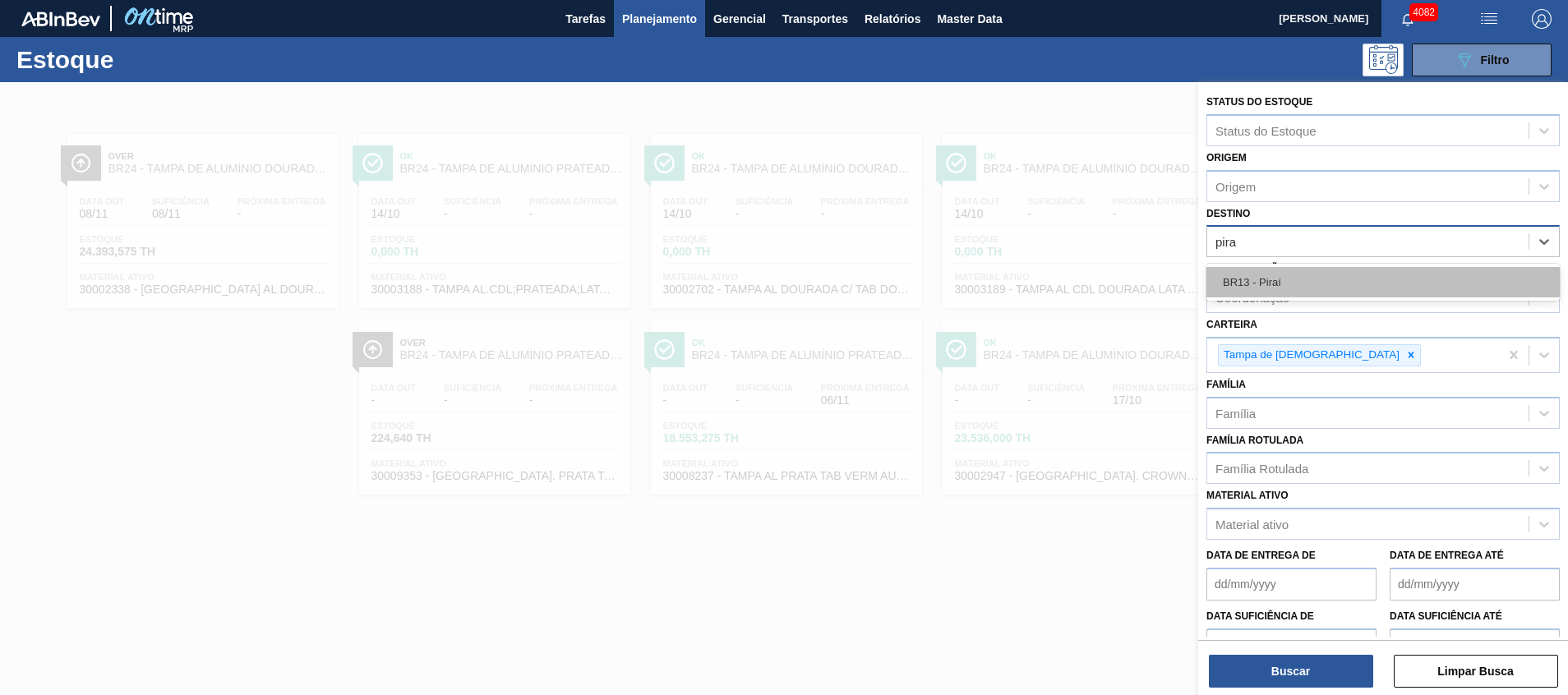
click at [1289, 275] on div "BR13 - Piraí" at bounding box center [1383, 283] width 354 height 31
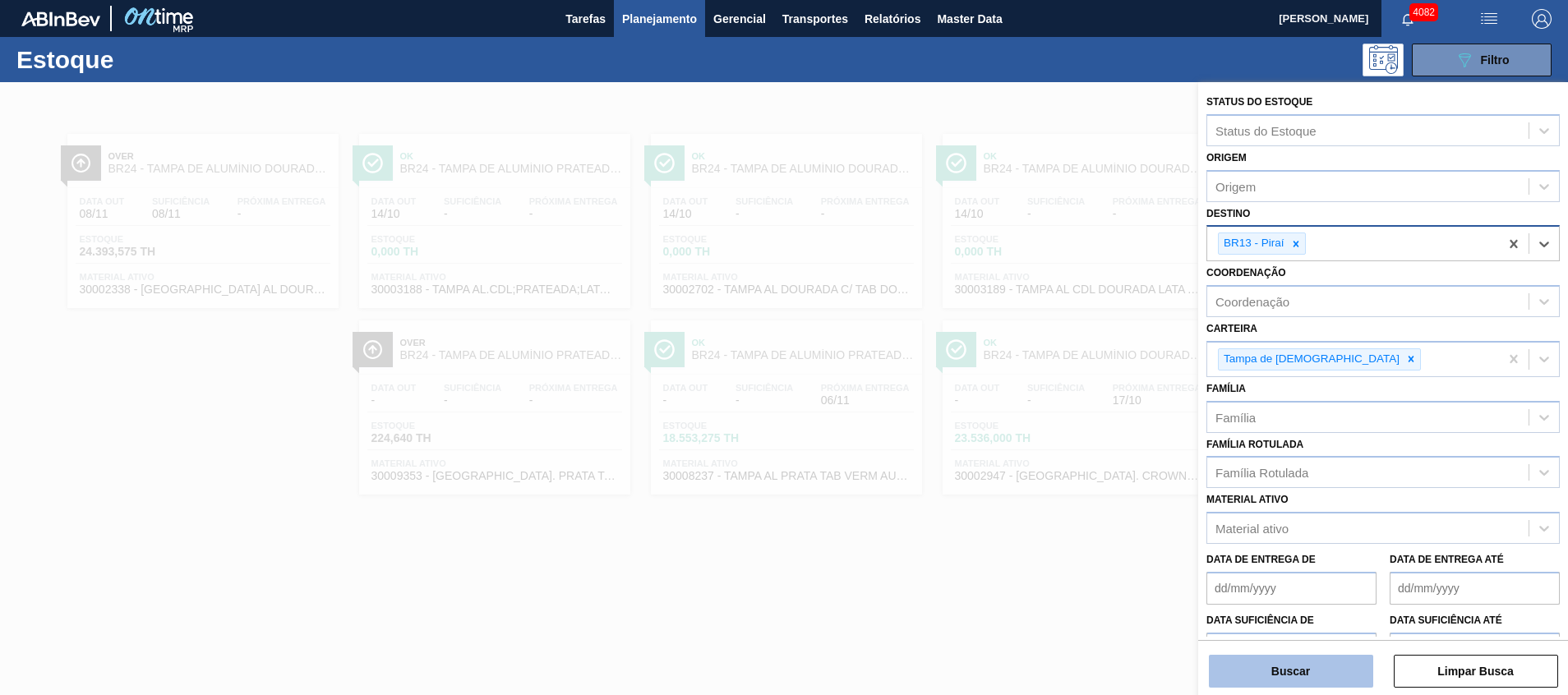
click at [1256, 665] on button "Buscar" at bounding box center [1291, 671] width 165 height 33
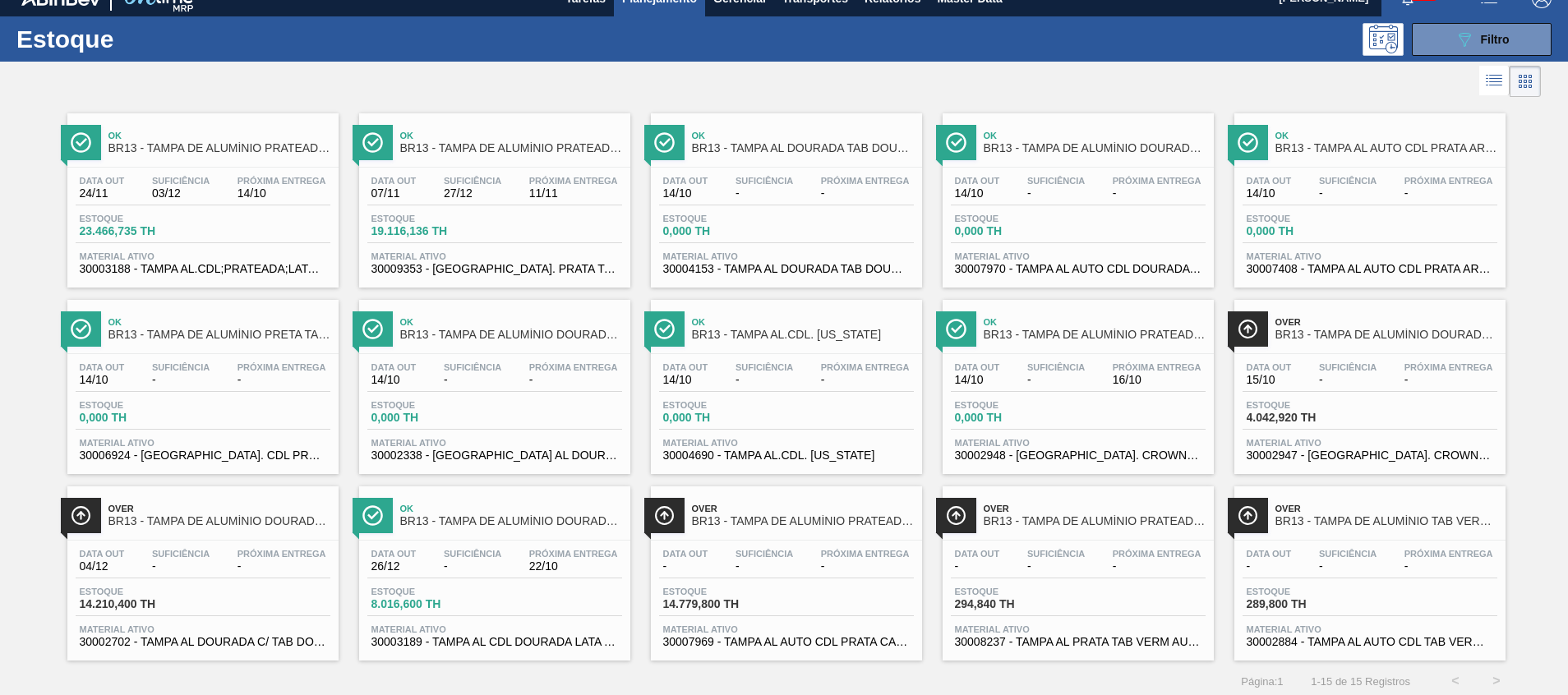
scroll to position [27, 0]
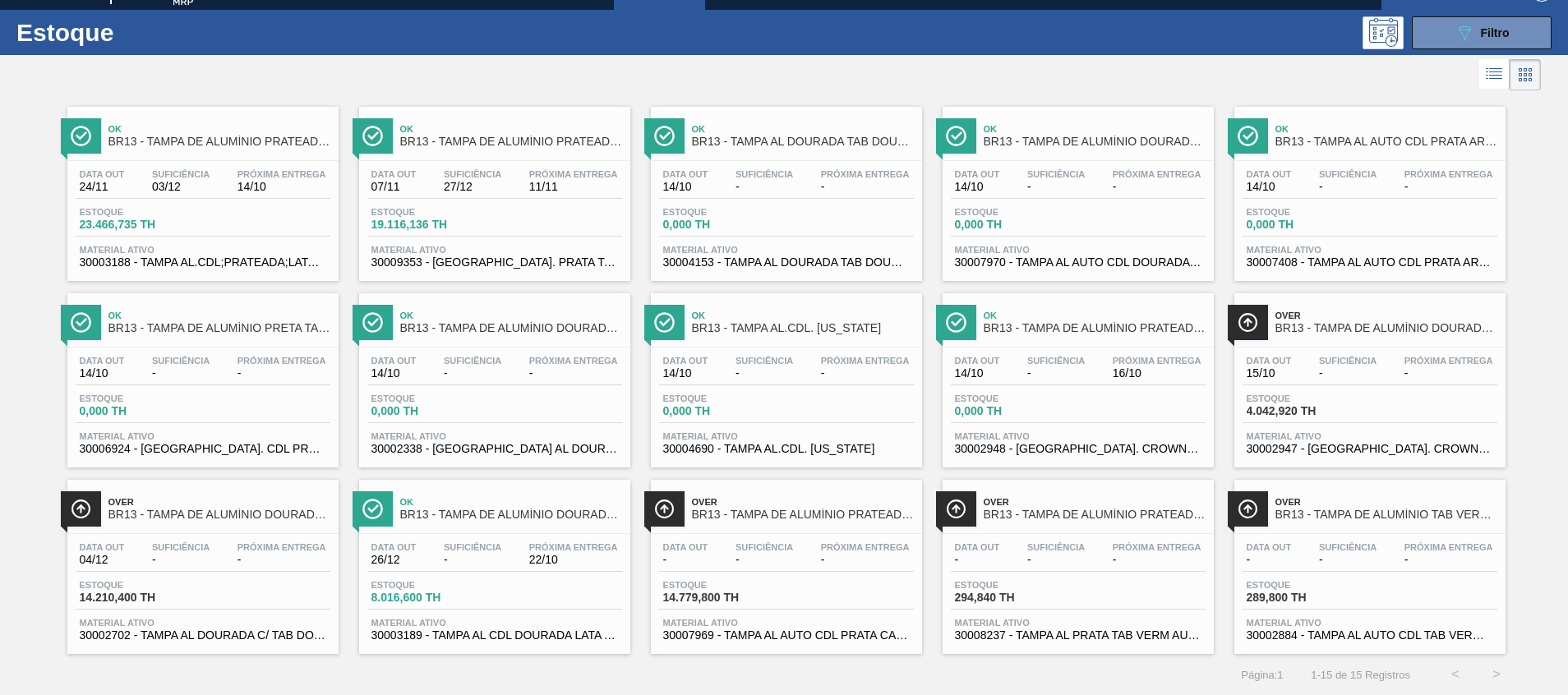
click at [1133, 402] on div "Estoque 0,000 TH" at bounding box center [1078, 408] width 255 height 30
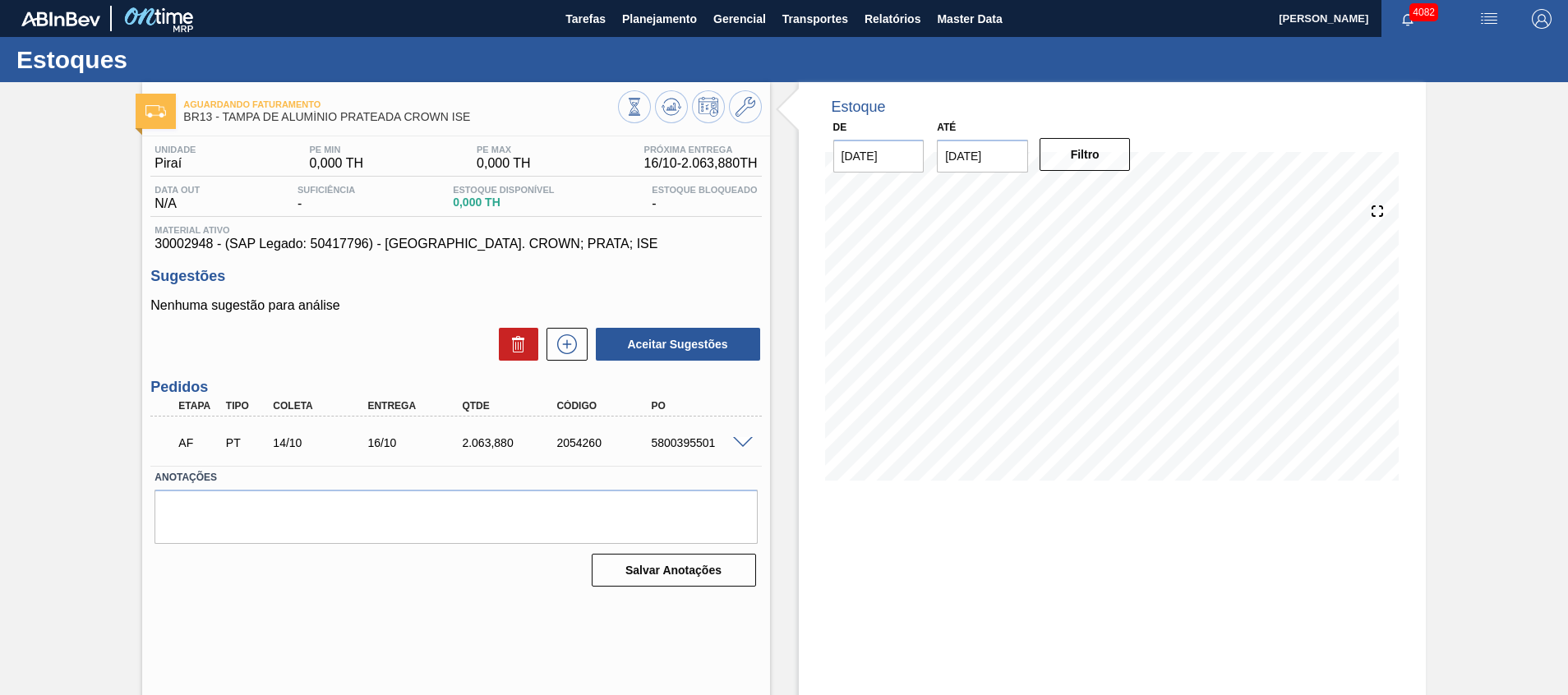
click at [749, 435] on div at bounding box center [745, 441] width 33 height 13
click at [746, 441] on span at bounding box center [742, 443] width 20 height 13
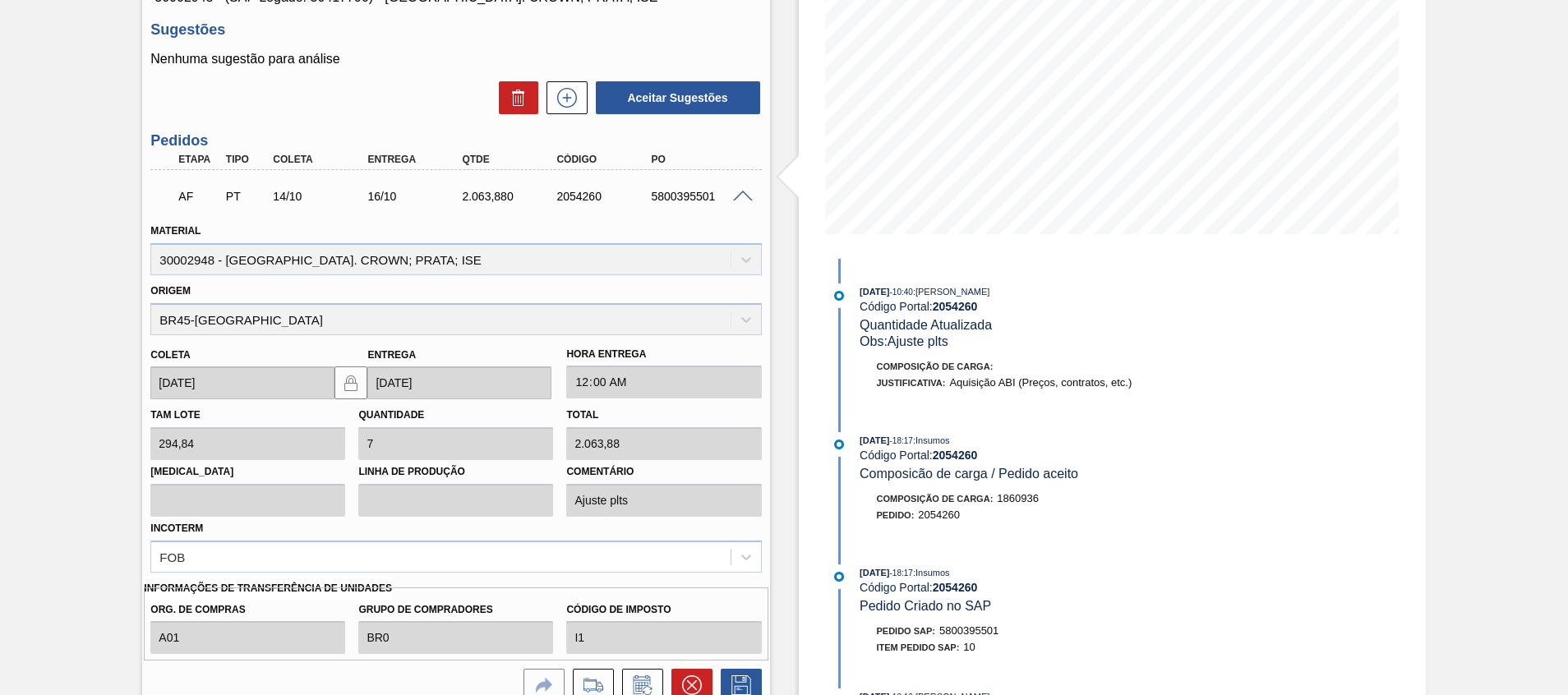
scroll to position [370, 0]
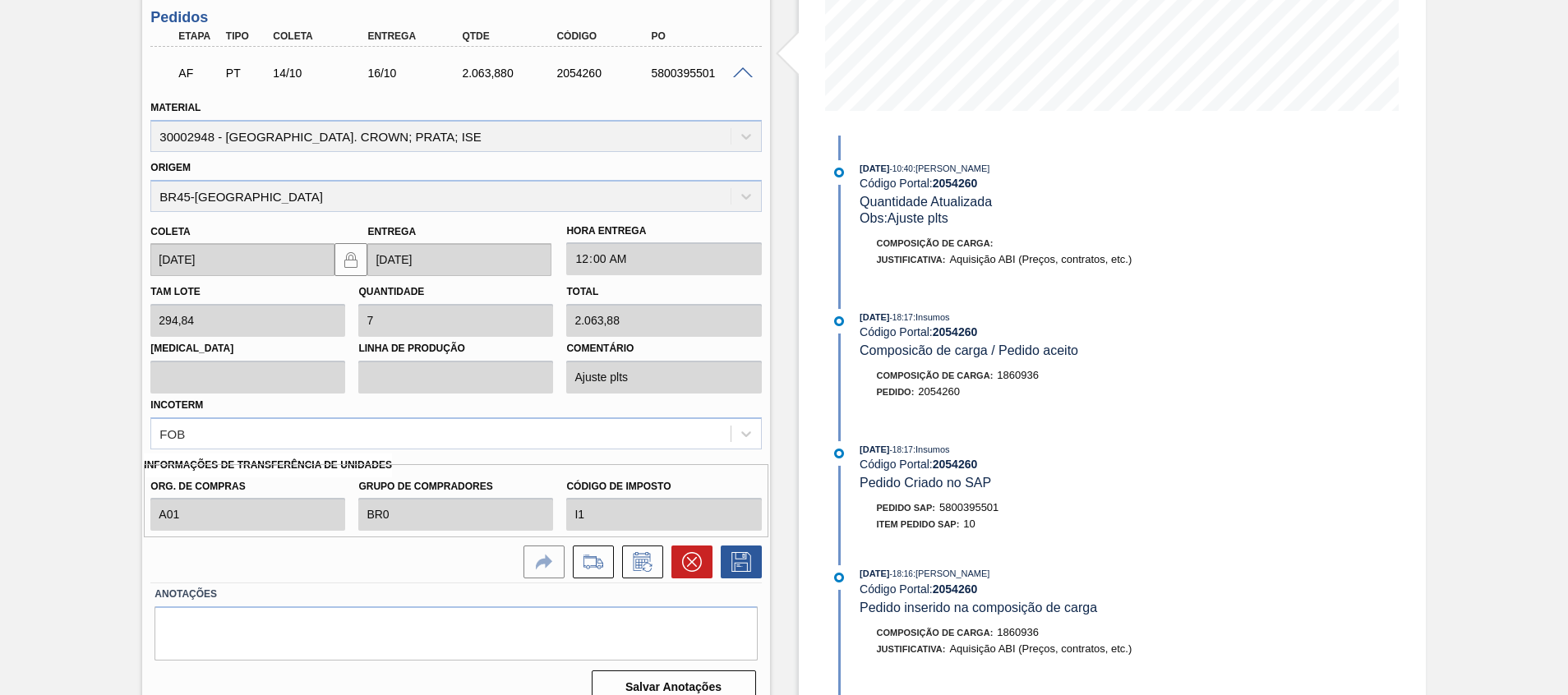
click at [1505, 452] on div "Aguardando Faturamento BR13 - TAMPA DE ALUMÍNIO PRATEADA CROWN ISE Unidade Pira…" at bounding box center [784, 215] width 1568 height 1006
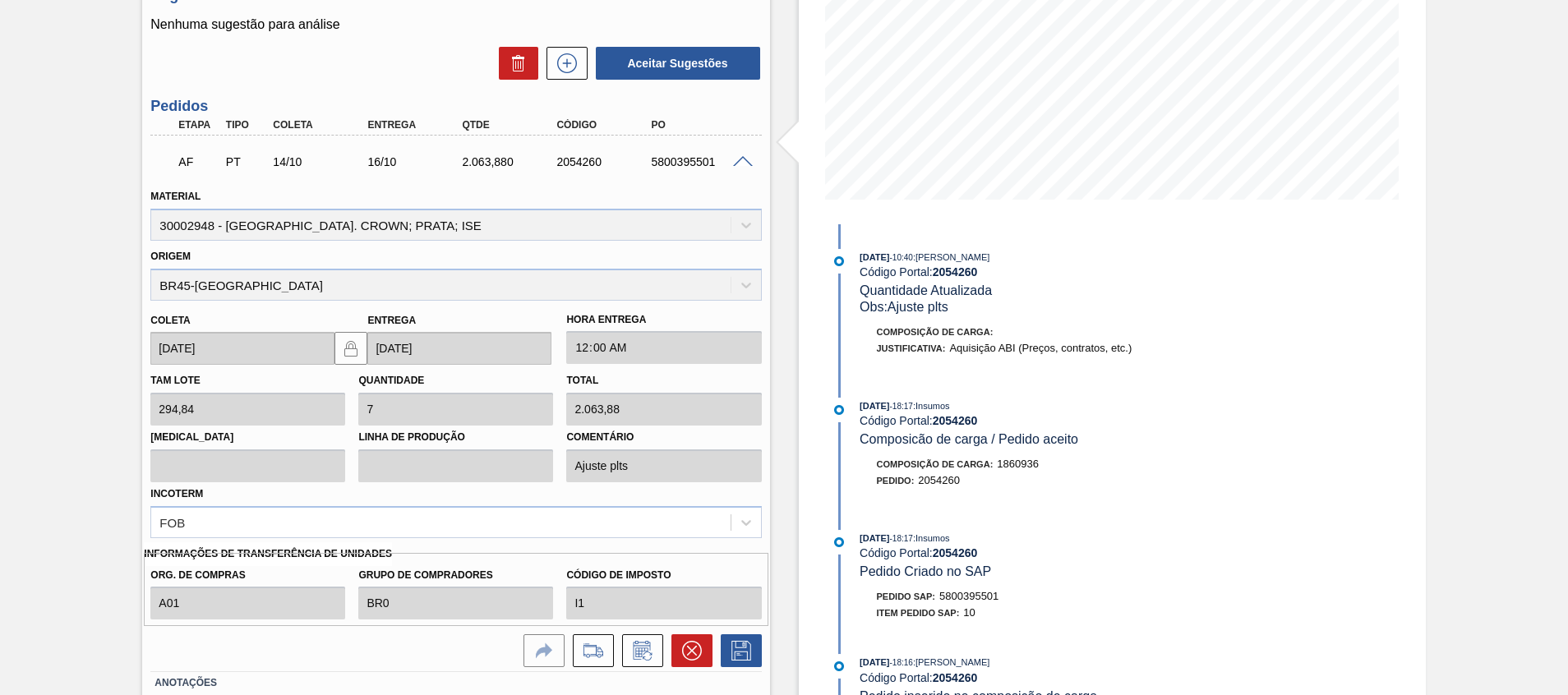
scroll to position [247, 0]
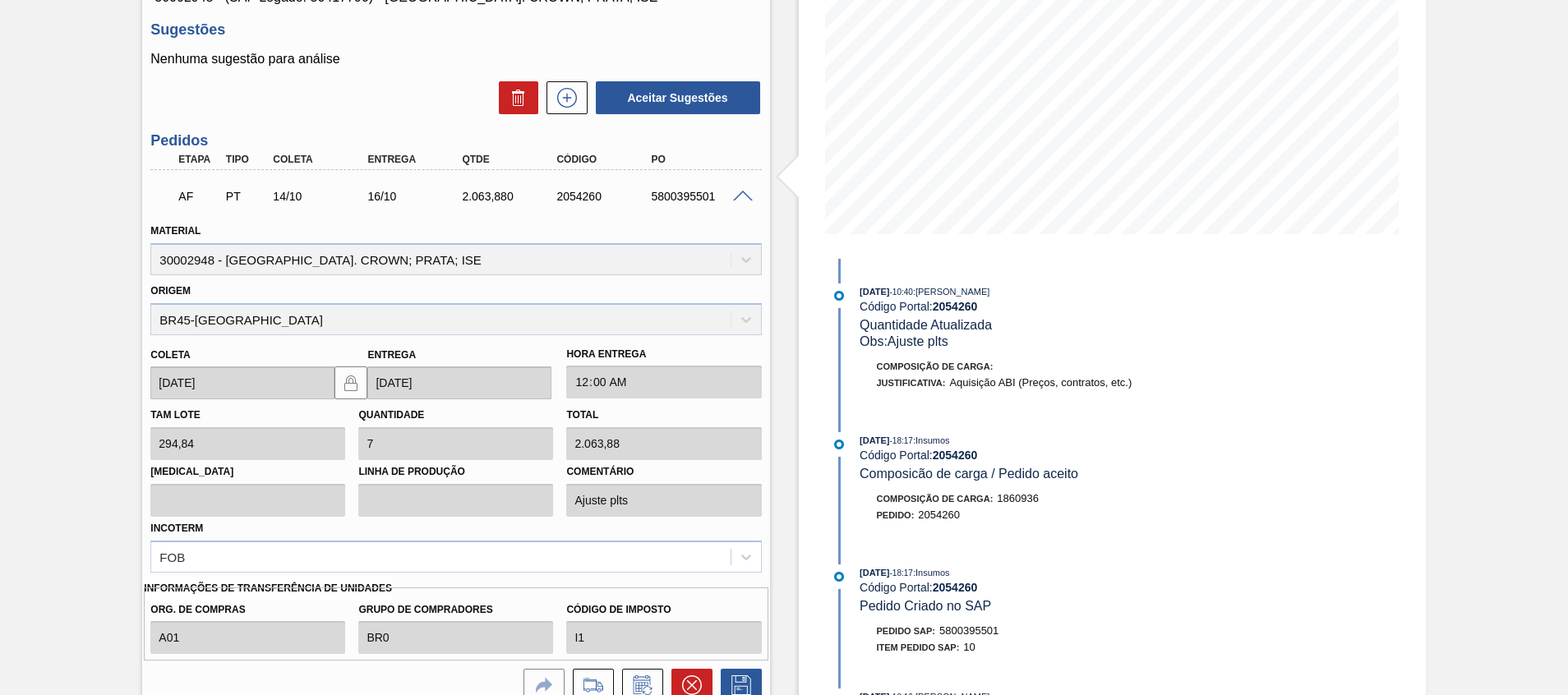
click at [692, 193] on div "5800395501" at bounding box center [699, 196] width 106 height 13
copy div "5800395501"
click at [697, 675] on icon at bounding box center [692, 685] width 20 height 20
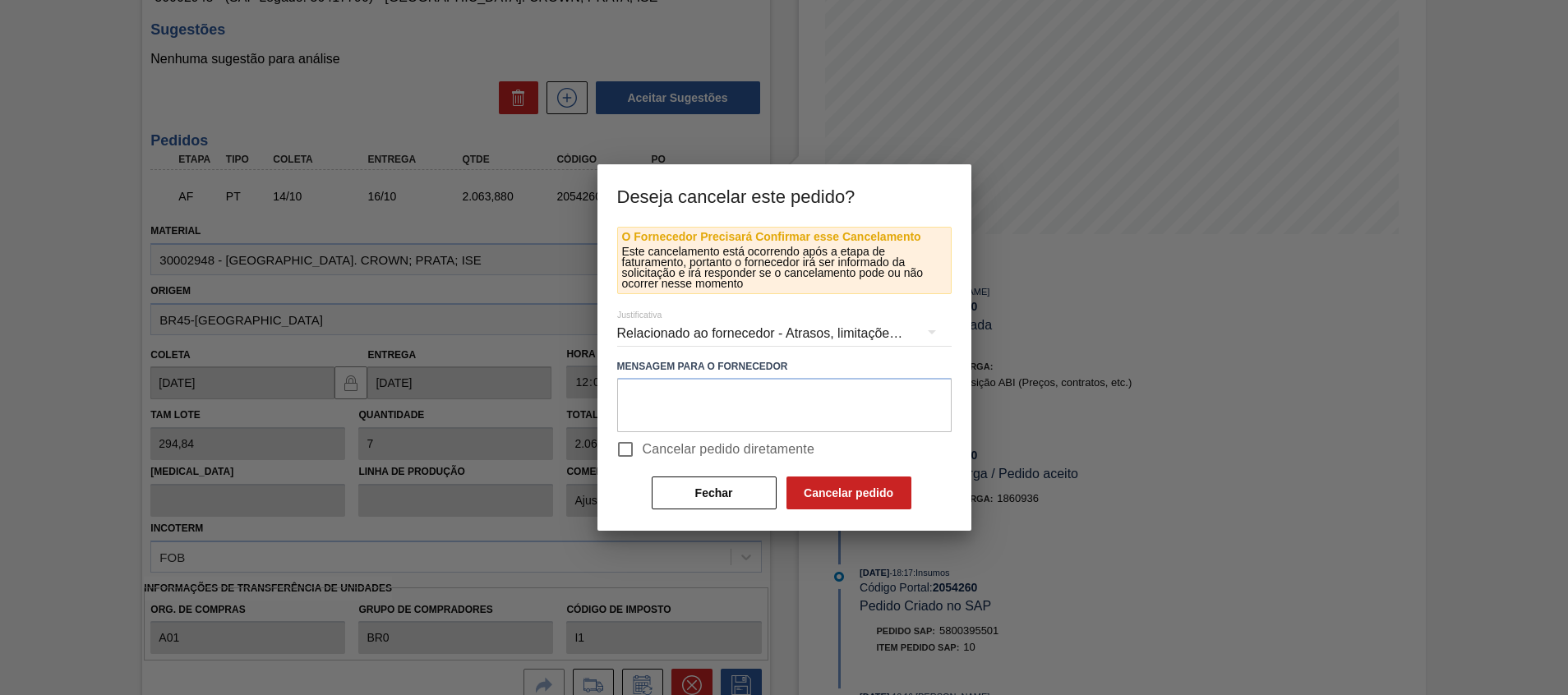
click at [791, 451] on span "Cancelar pedido diretamente" at bounding box center [728, 449] width 172 height 20
click at [642, 451] on input "Cancelar pedido diretamente" at bounding box center [625, 450] width 35 height 35
checkbox input "true"
click at [837, 501] on button "Cancelar pedido" at bounding box center [848, 493] width 125 height 33
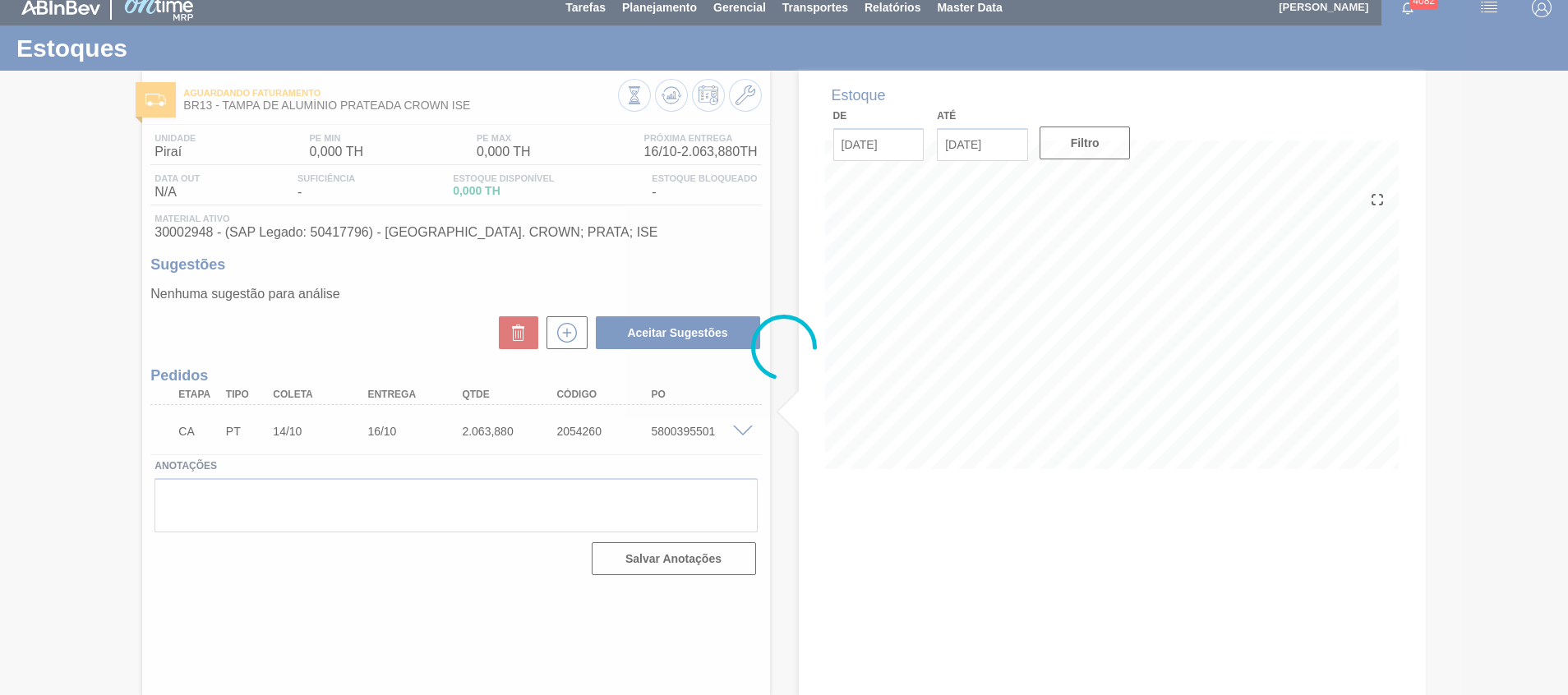
scroll to position [12, 0]
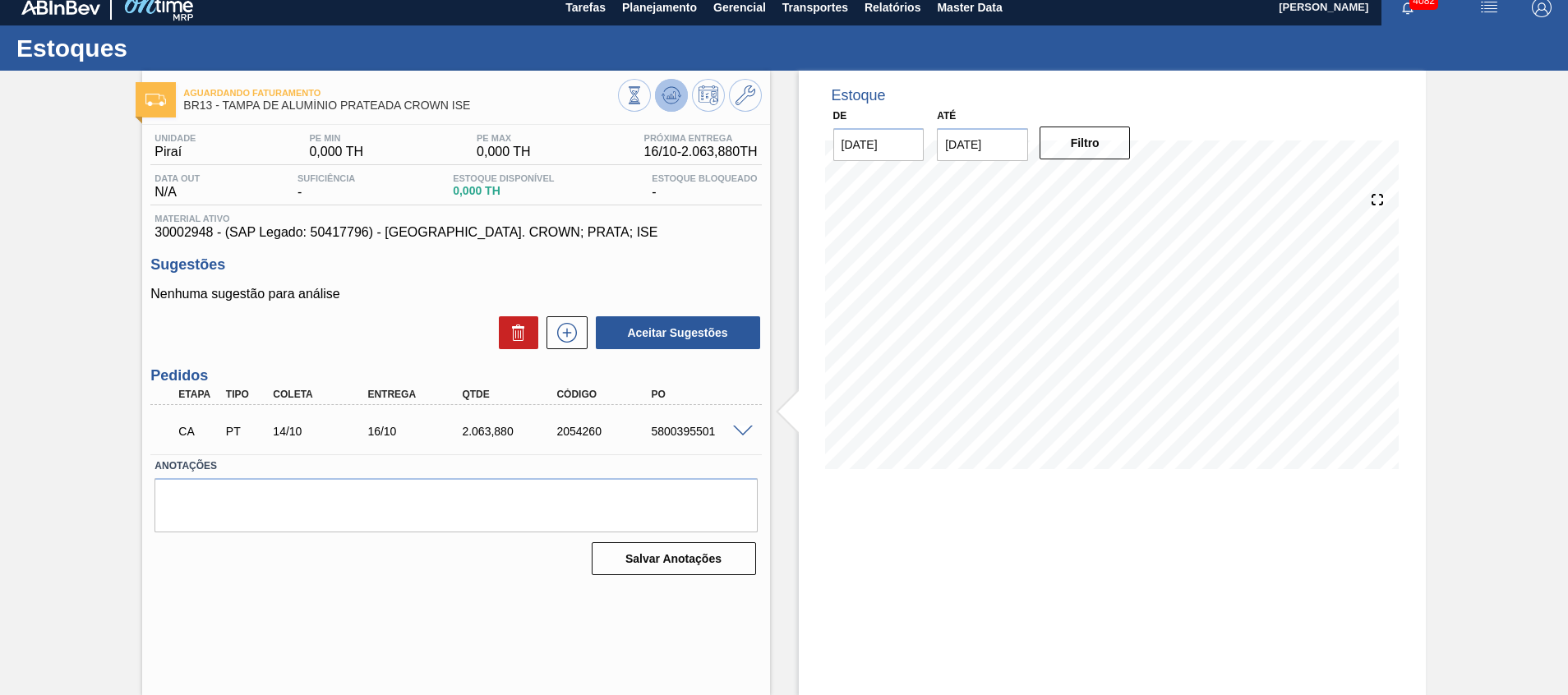
click at [662, 104] on icon at bounding box center [671, 95] width 20 height 20
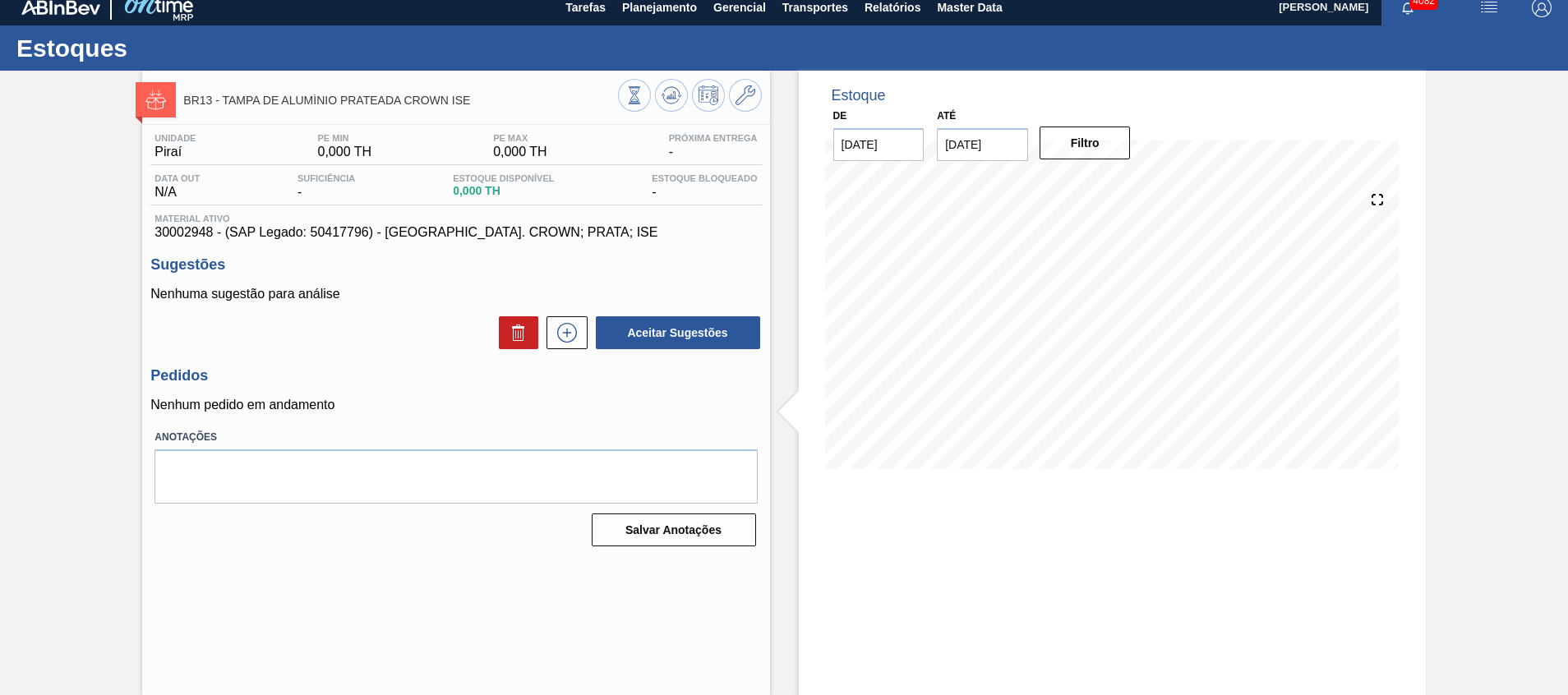
click at [972, 653] on div "Estoque De 14/10/2025 Até 31/12/2025 Filtro" at bounding box center [1112, 383] width 627 height 625
click at [544, 328] on div at bounding box center [563, 333] width 49 height 33
click at [562, 331] on icon at bounding box center [567, 333] width 26 height 20
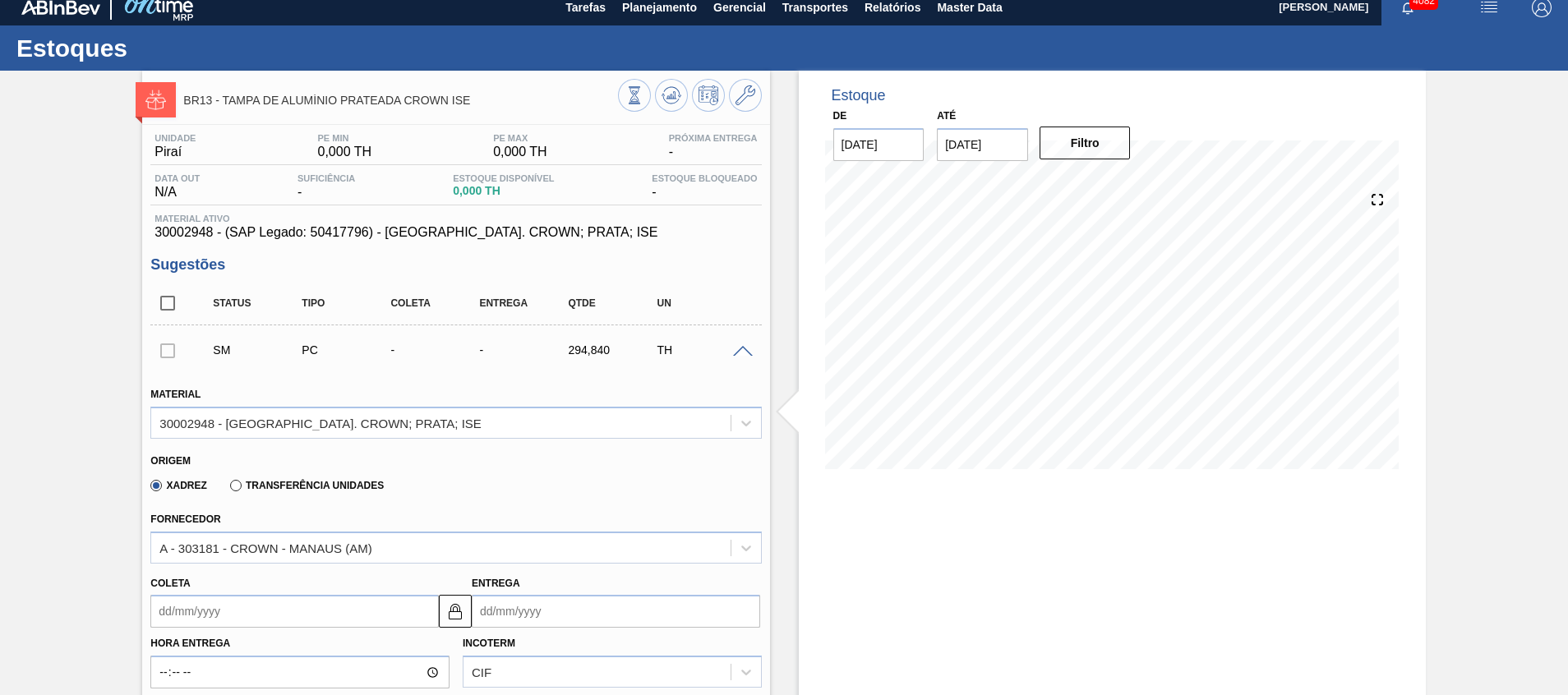
click at [1485, 563] on div "BR13 - TAMPA DE ALUMÍNIO PRATEADA CROWN ISE Unidade Piraí PE MIN 0,000 TH PE MA…" at bounding box center [784, 687] width 1568 height 1232
click at [275, 476] on div "Xadrez Transferência Unidades" at bounding box center [264, 485] width 240 height 28
click at [276, 482] on label "Transferência Unidades" at bounding box center [306, 486] width 154 height 12
click at [227, 489] on input "Transferência Unidades" at bounding box center [227, 489] width 0 height 0
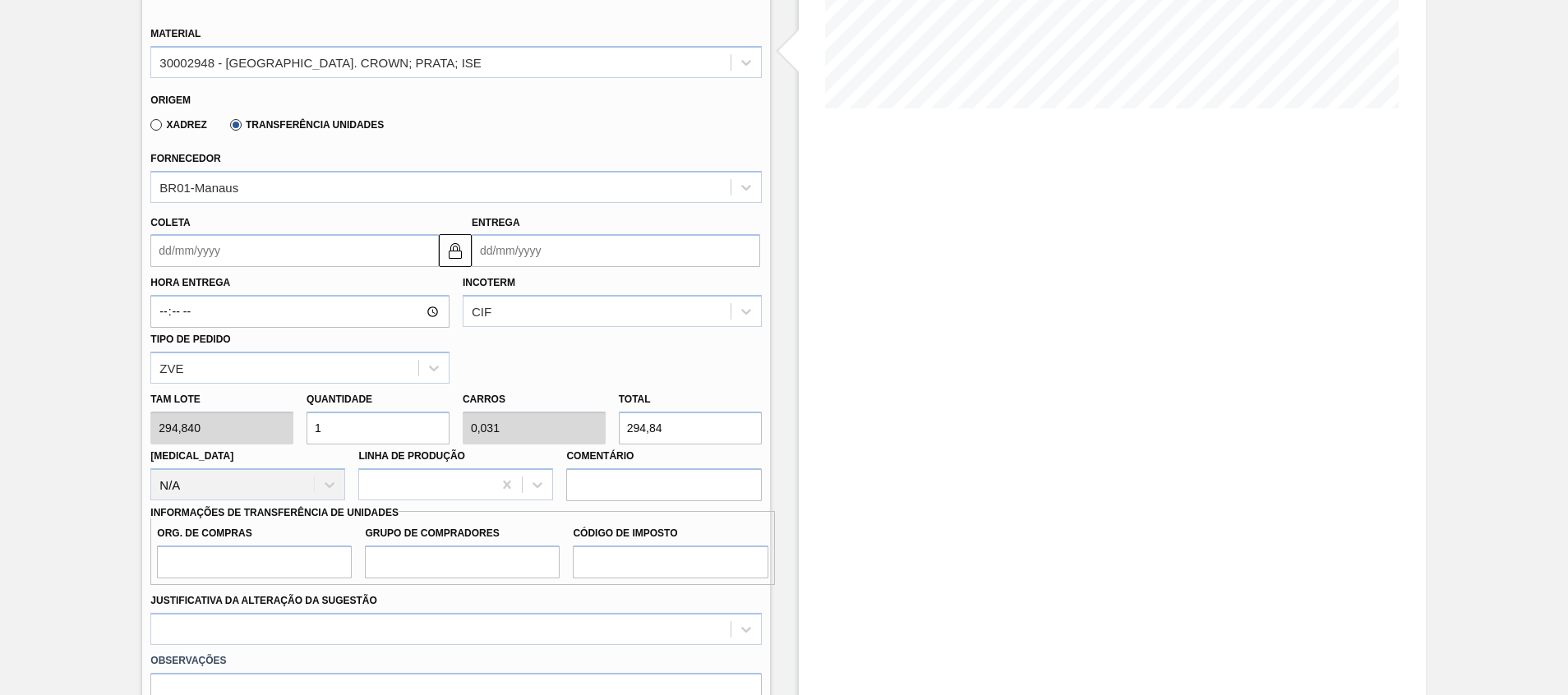
scroll to position [381, 0]
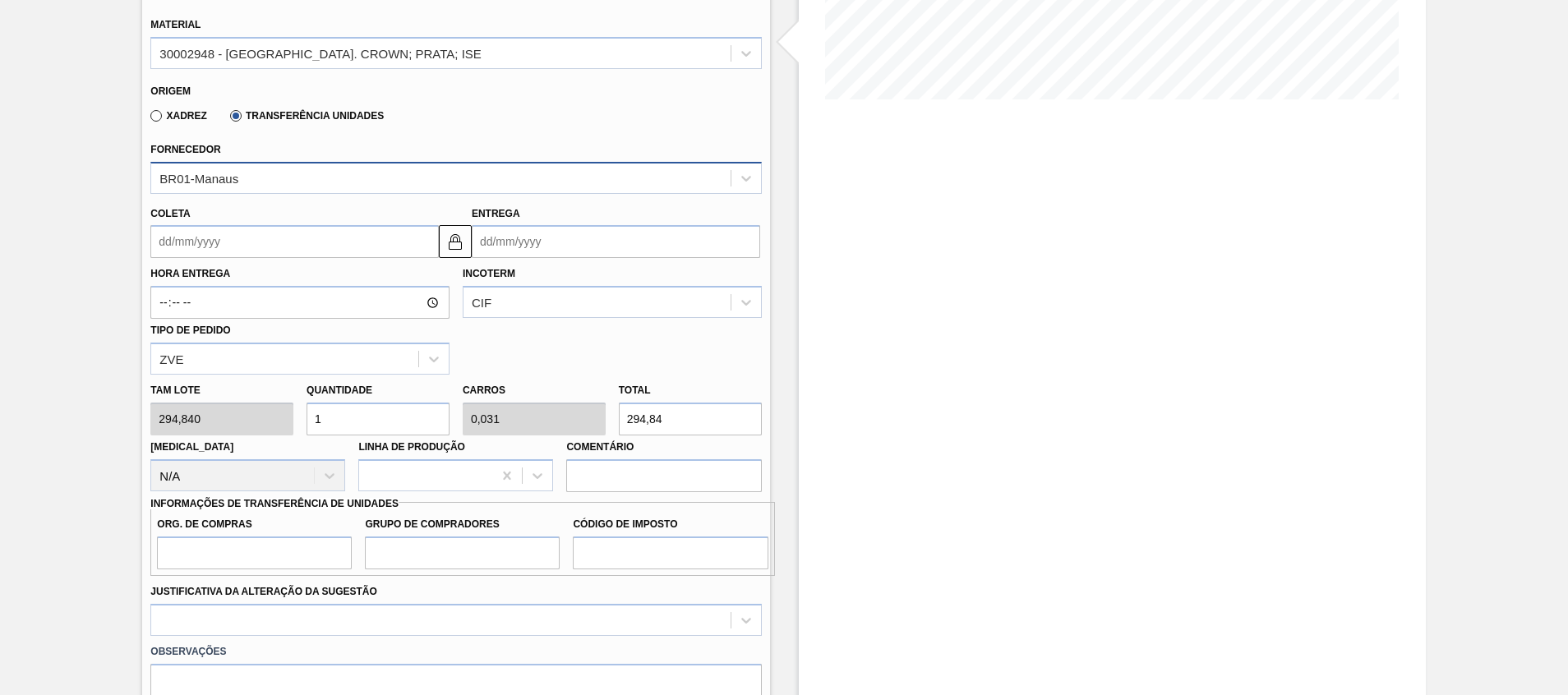
click at [235, 182] on div "BR01-Manaus" at bounding box center [199, 177] width 79 height 14
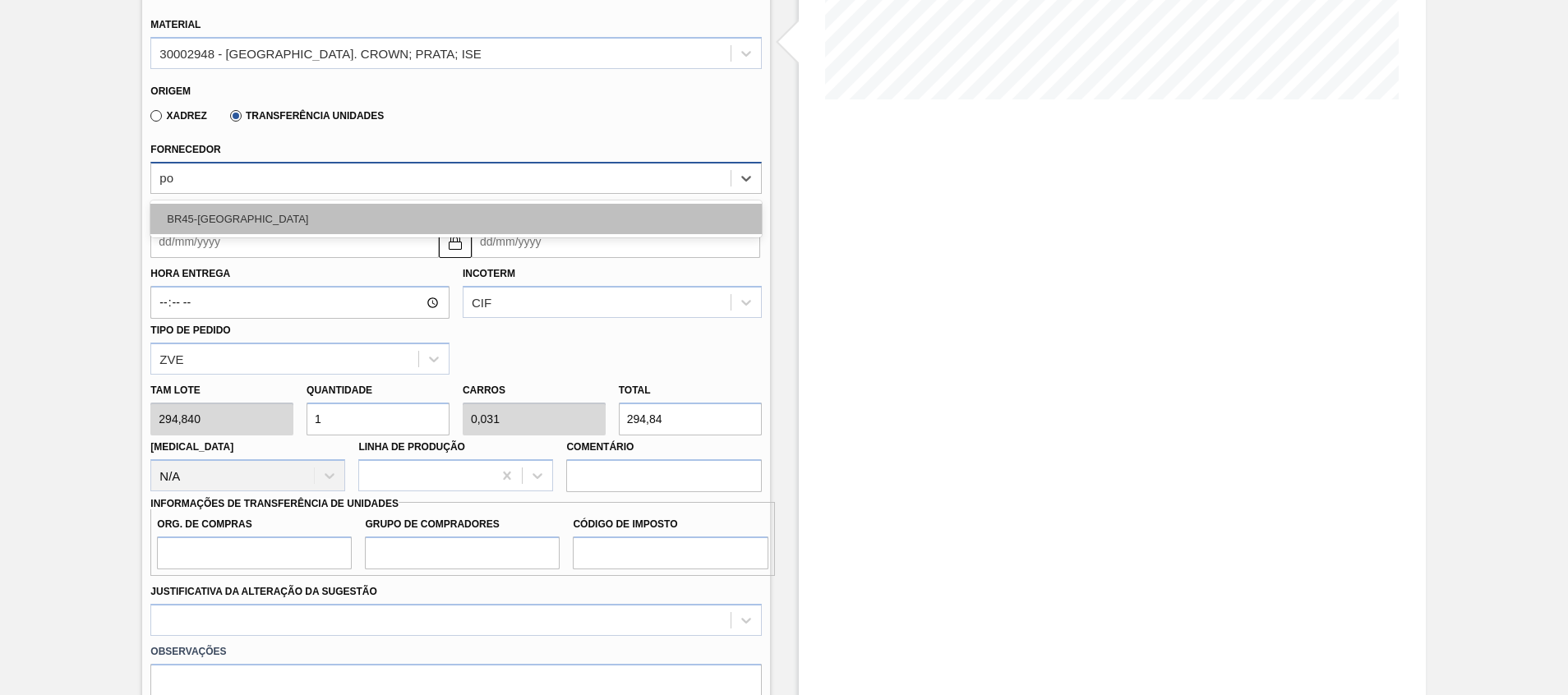
type input "p"
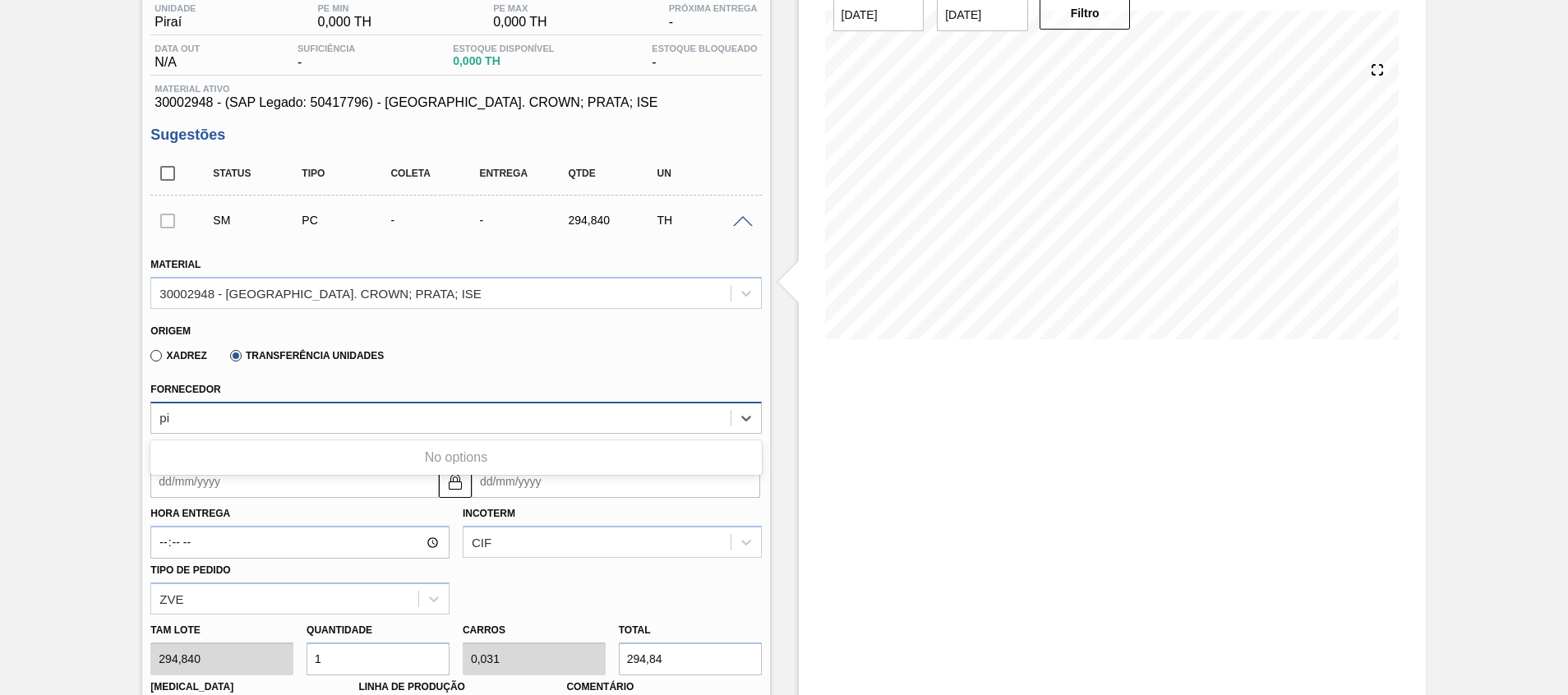
scroll to position [135, 0]
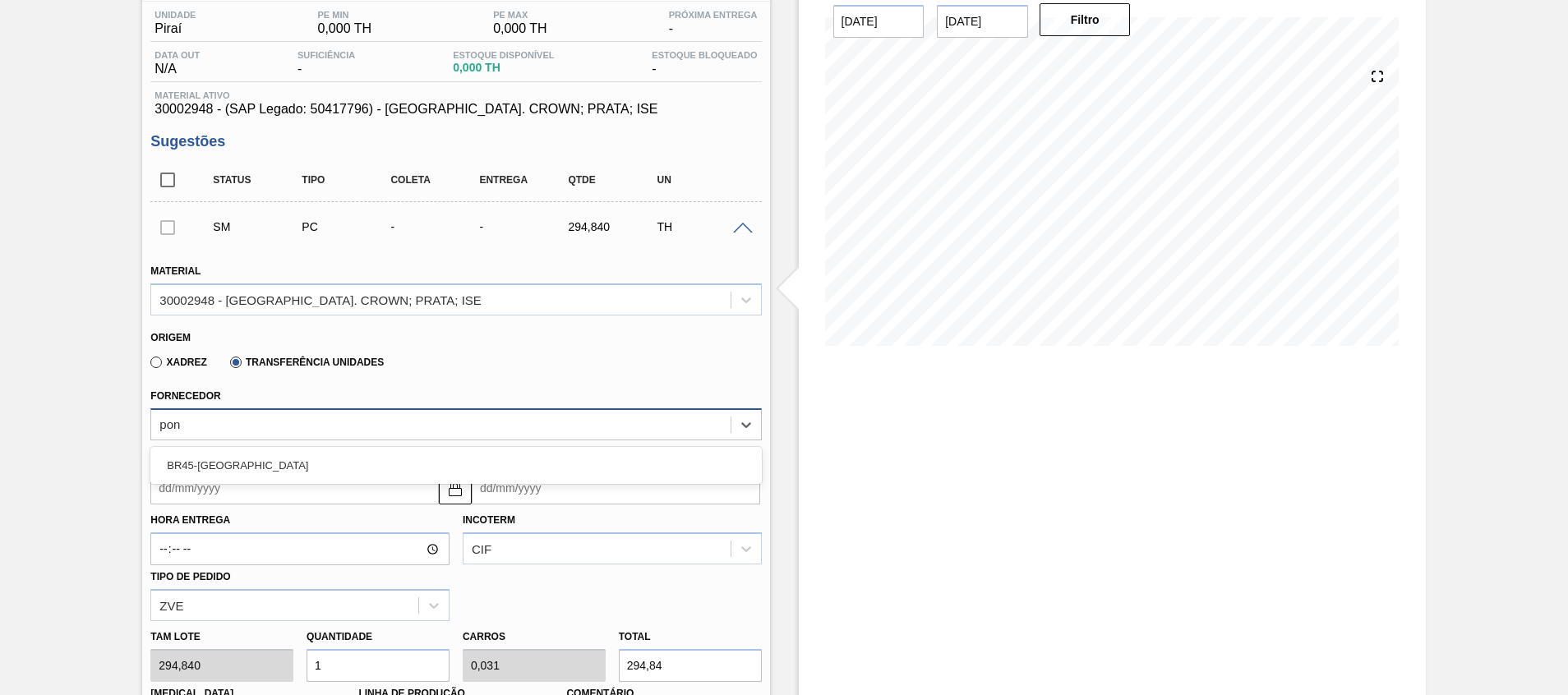
type input "pont"
click at [368, 469] on div "BR45-Ponta Grossa" at bounding box center [456, 466] width 611 height 31
drag, startPoint x: 469, startPoint y: 489, endPoint x: 409, endPoint y: 491, distance: 60.0
click at [467, 488] on button at bounding box center [455, 488] width 33 height 33
click at [385, 489] on input "Coleta" at bounding box center [294, 488] width 288 height 33
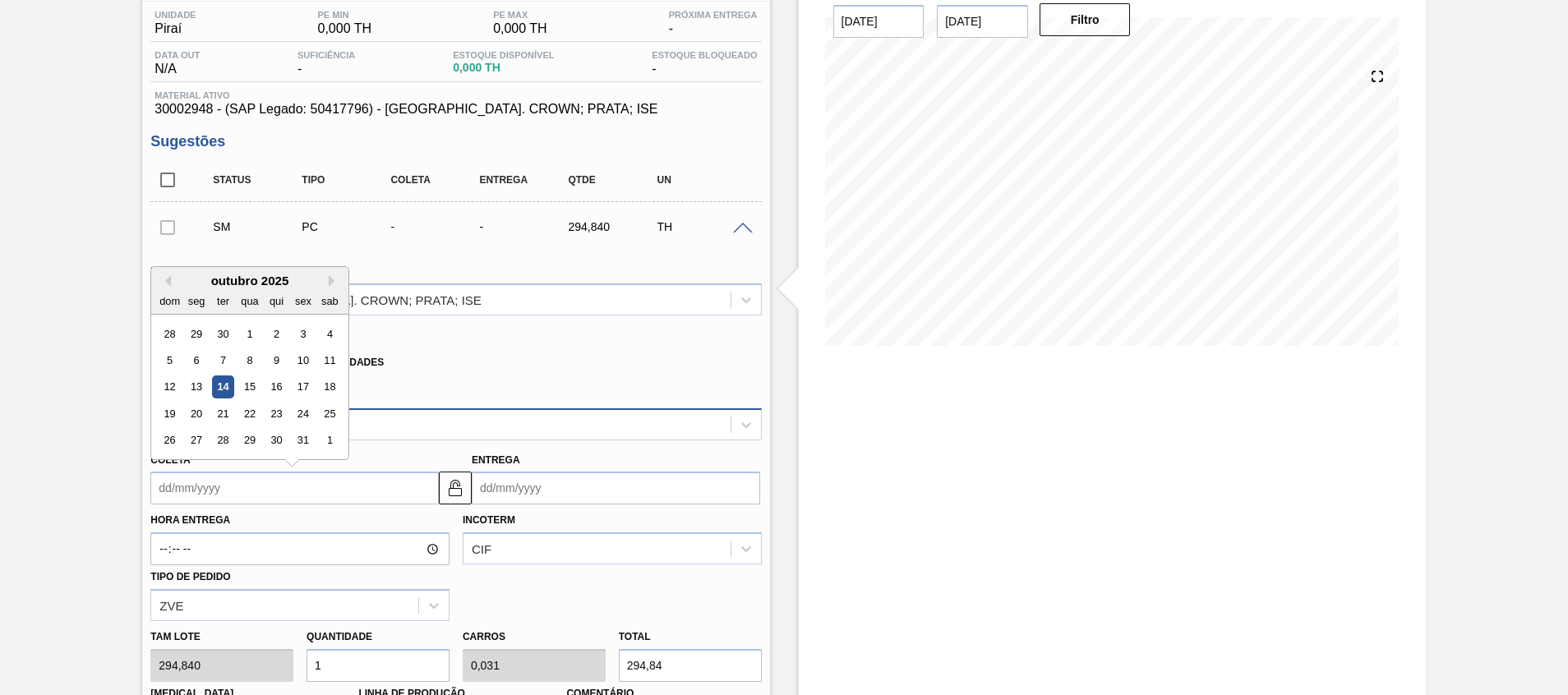
click at [221, 380] on div "14" at bounding box center [223, 388] width 22 height 22
type input "[DATE]"
click at [221, 380] on div "Origem Xadrez Transferência Unidades" at bounding box center [456, 350] width 624 height 61
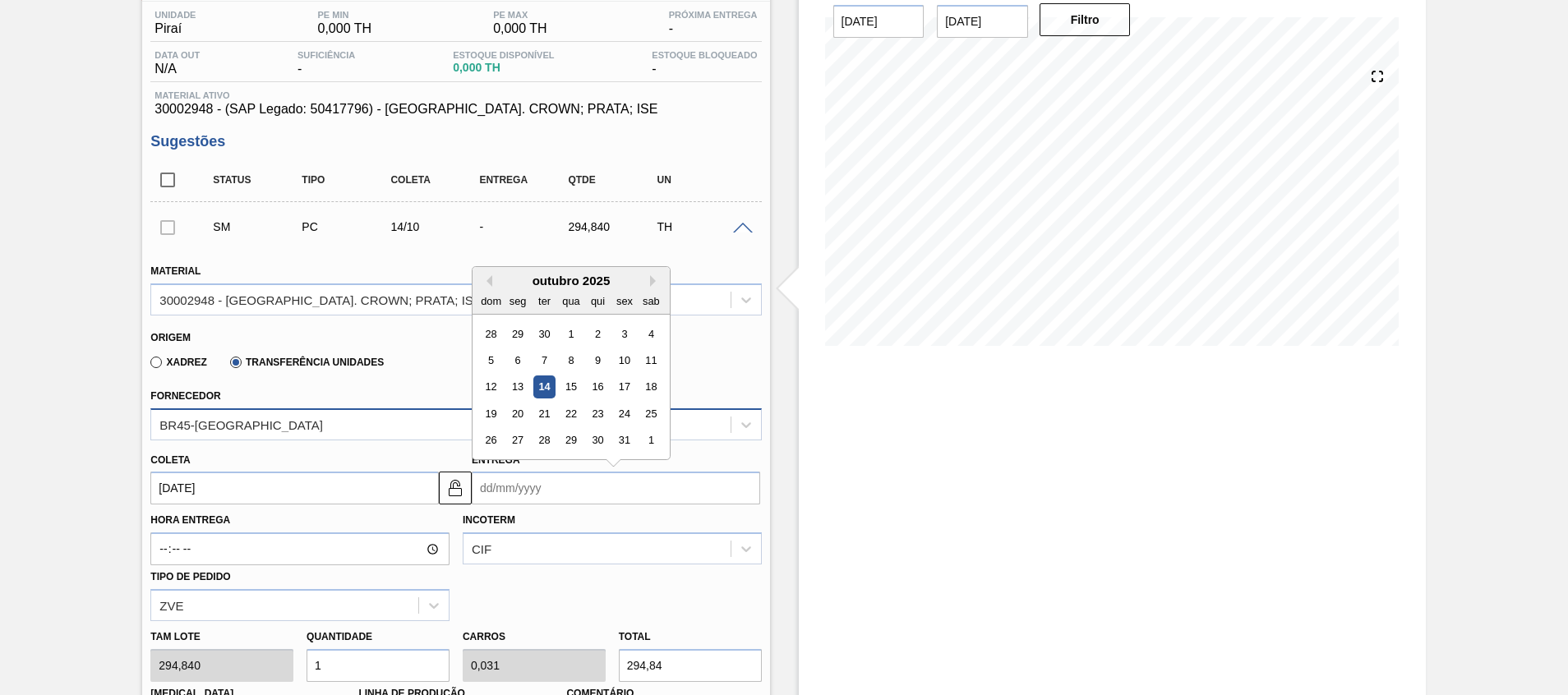
click at [498, 487] on input "Entrega" at bounding box center [616, 488] width 288 height 33
click at [596, 379] on div "16" at bounding box center [598, 388] width 22 height 22
type input "16/10/2025"
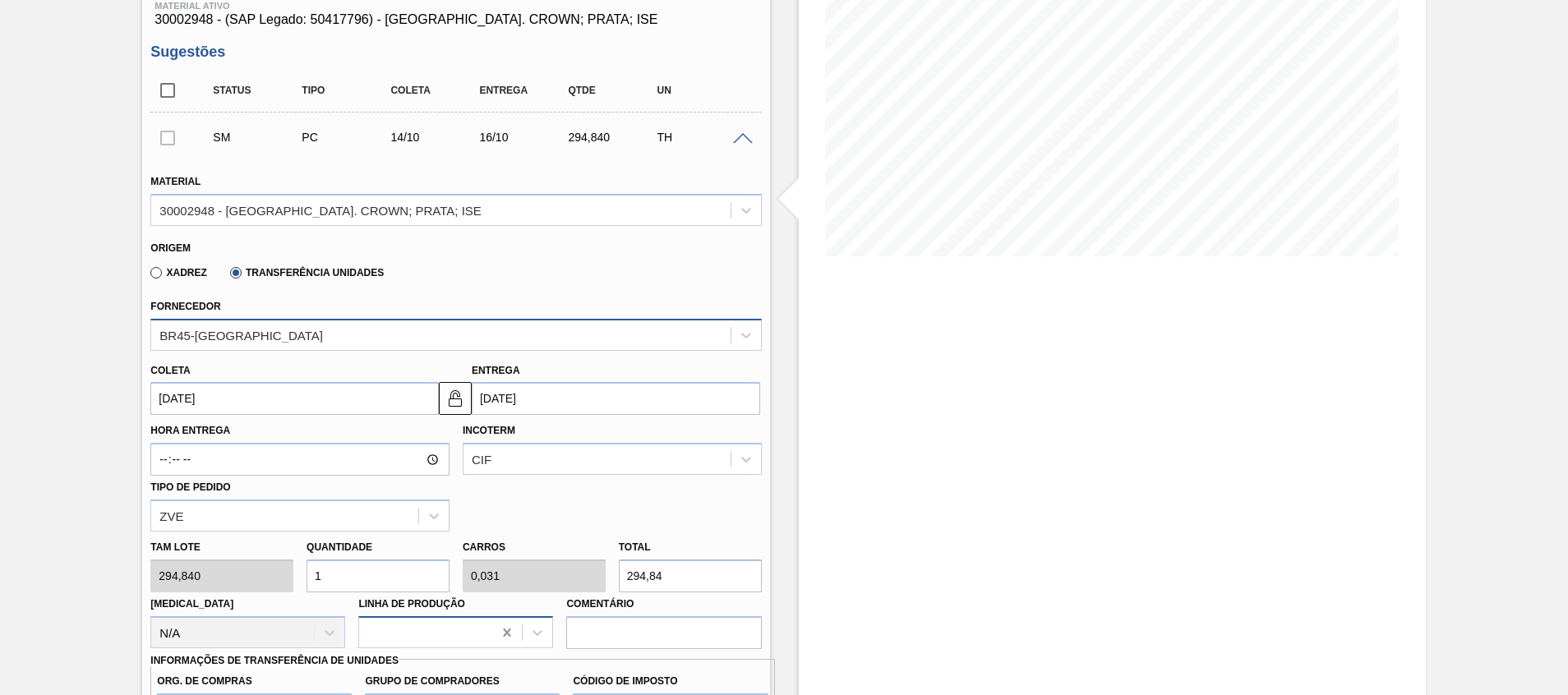
scroll to position [381, 0]
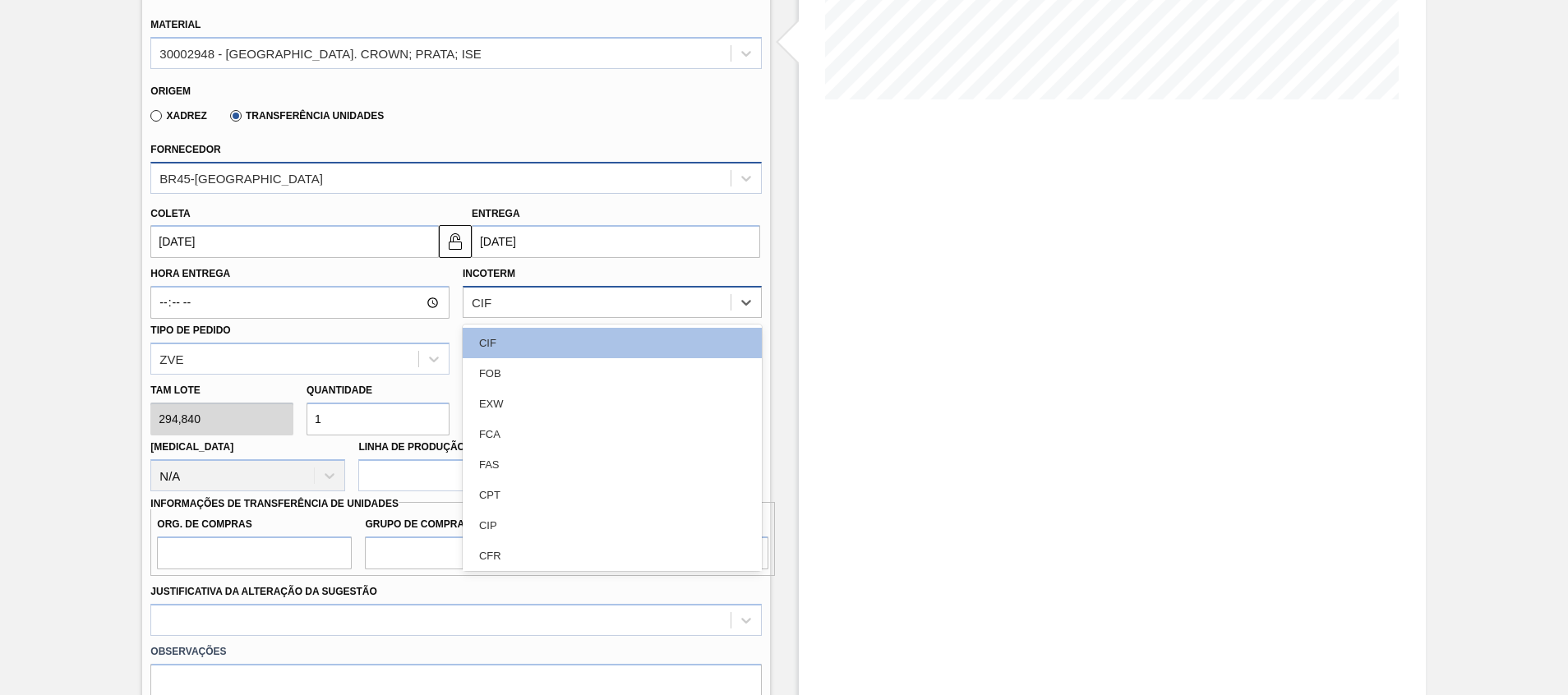
click at [558, 313] on div "CIF" at bounding box center [596, 303] width 267 height 24
click at [539, 377] on div "FOB" at bounding box center [612, 373] width 300 height 31
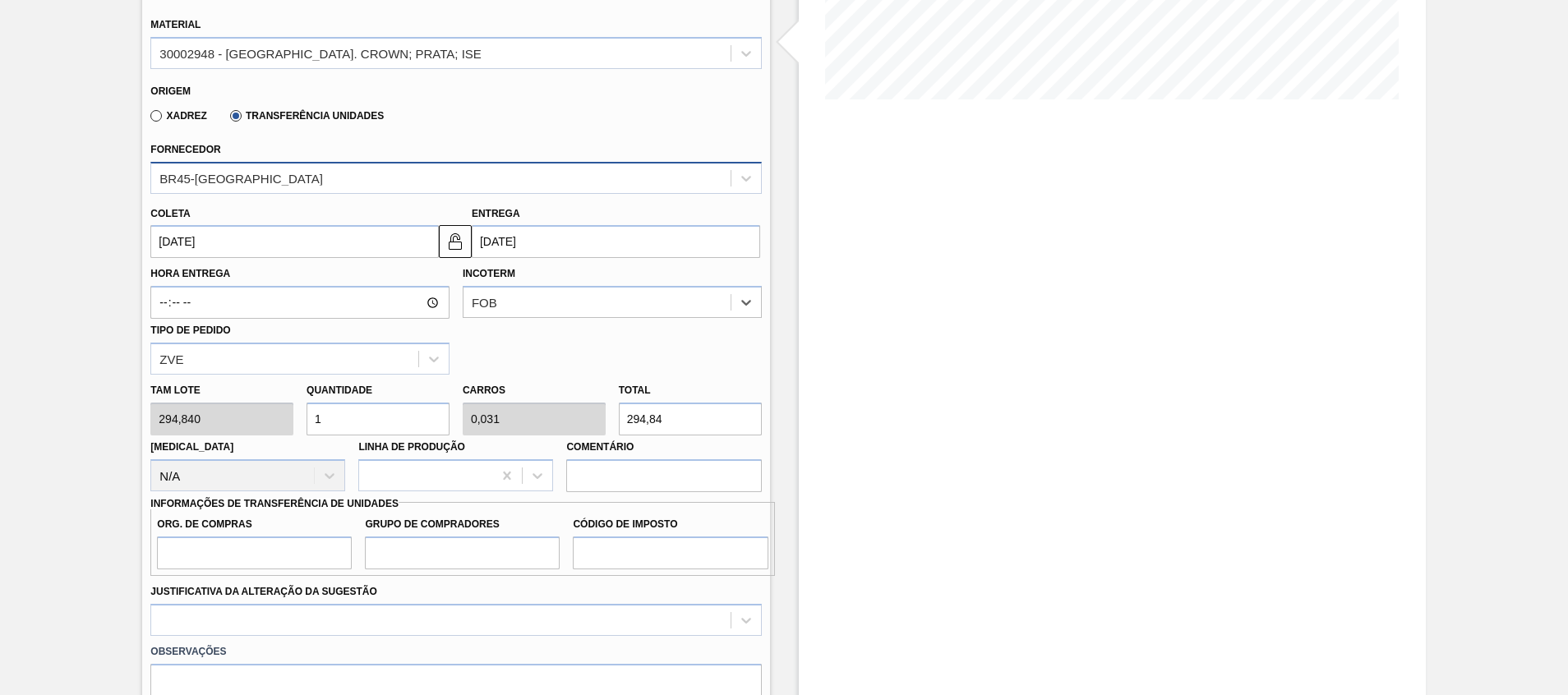
click at [315, 434] on input "1" at bounding box center [378, 419] width 143 height 33
type input "7"
type input "0,219"
type input "2.063,88"
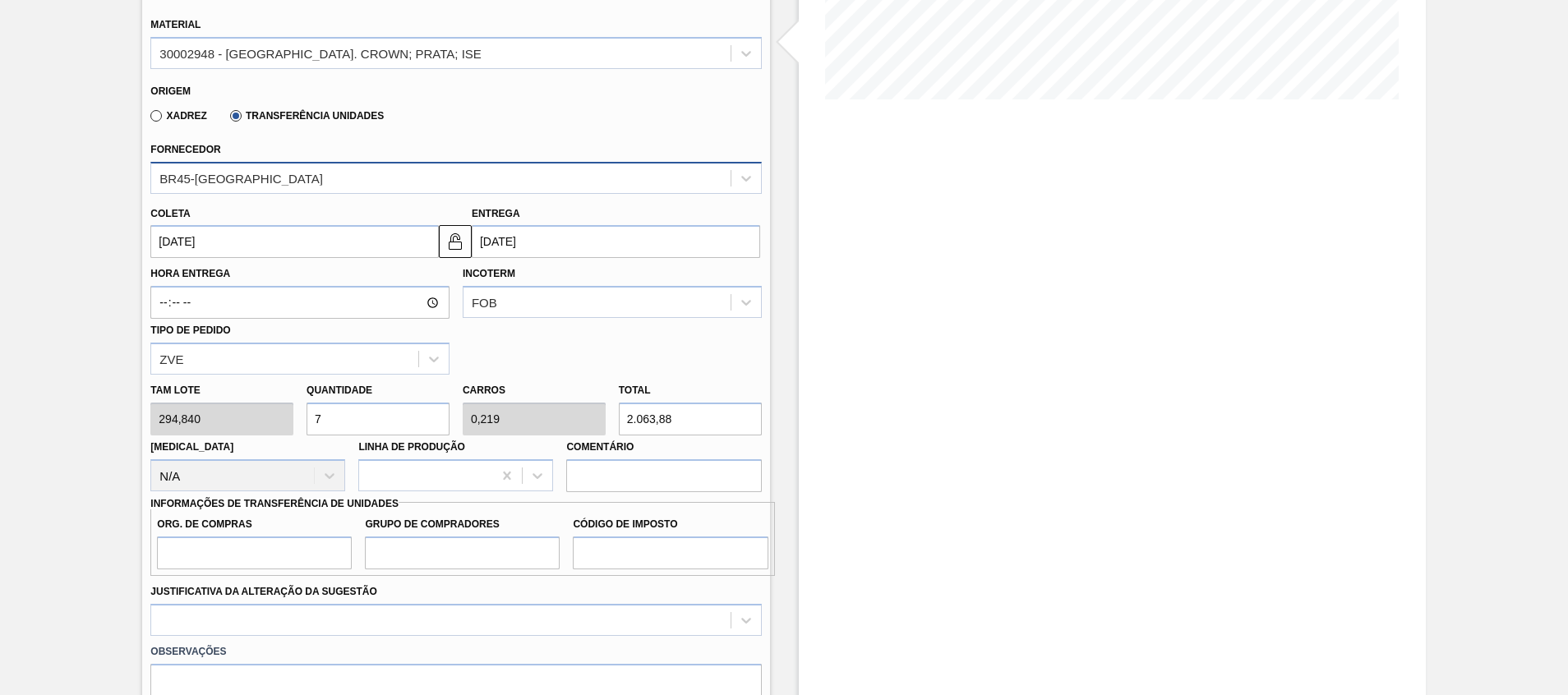
type input "7"
click at [329, 545] on input "Org. de Compras" at bounding box center [255, 553] width 195 height 33
type input "A01"
type input "BR0"
type input "I1"
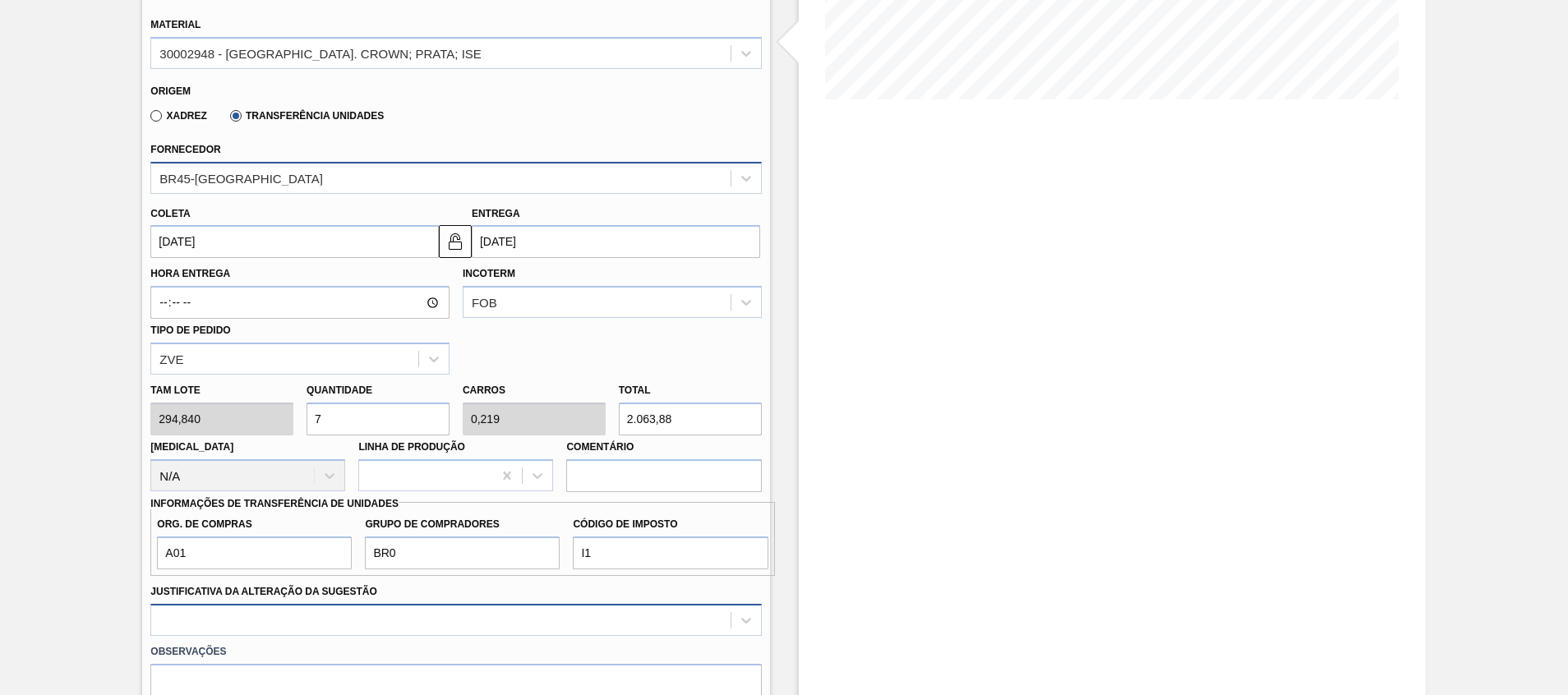
click at [296, 630] on div at bounding box center [456, 620] width 611 height 32
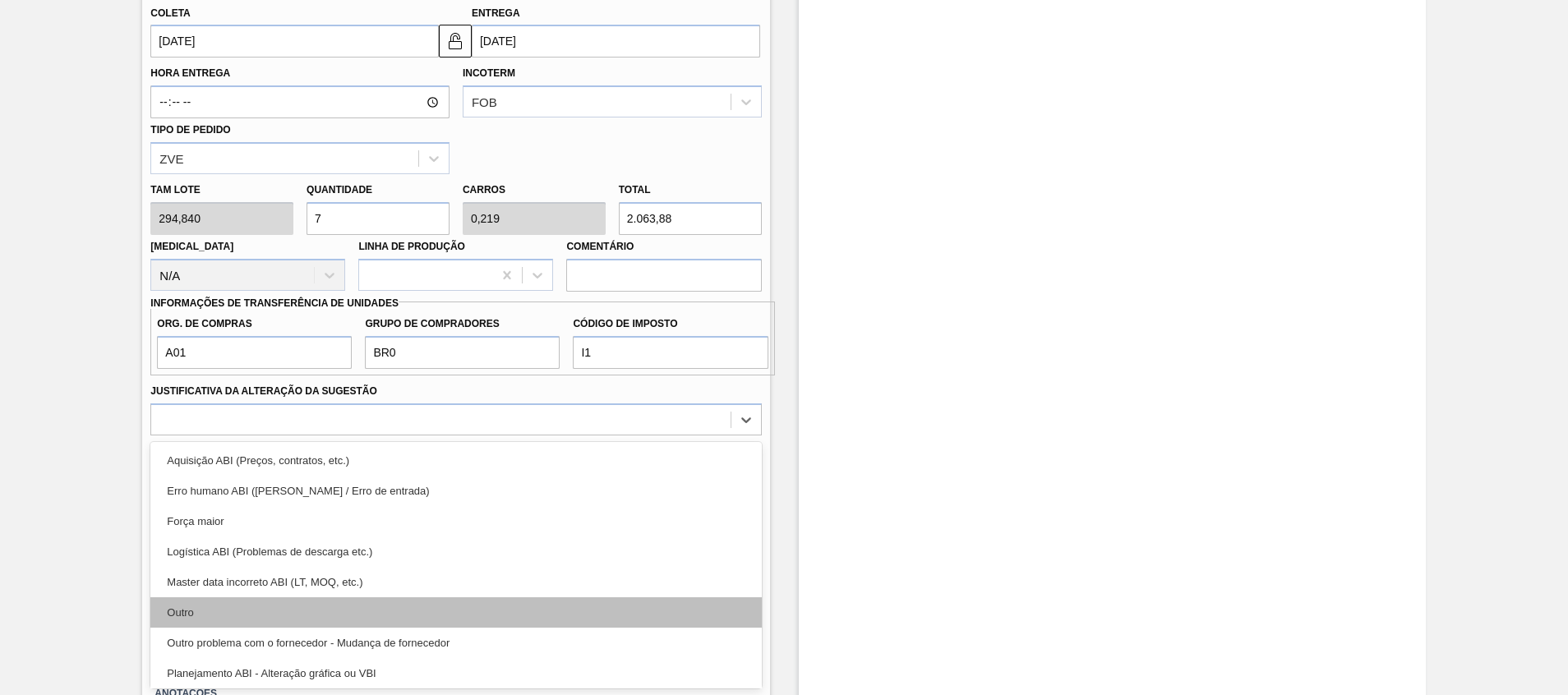
click at [302, 602] on div "Outro" at bounding box center [456, 613] width 611 height 31
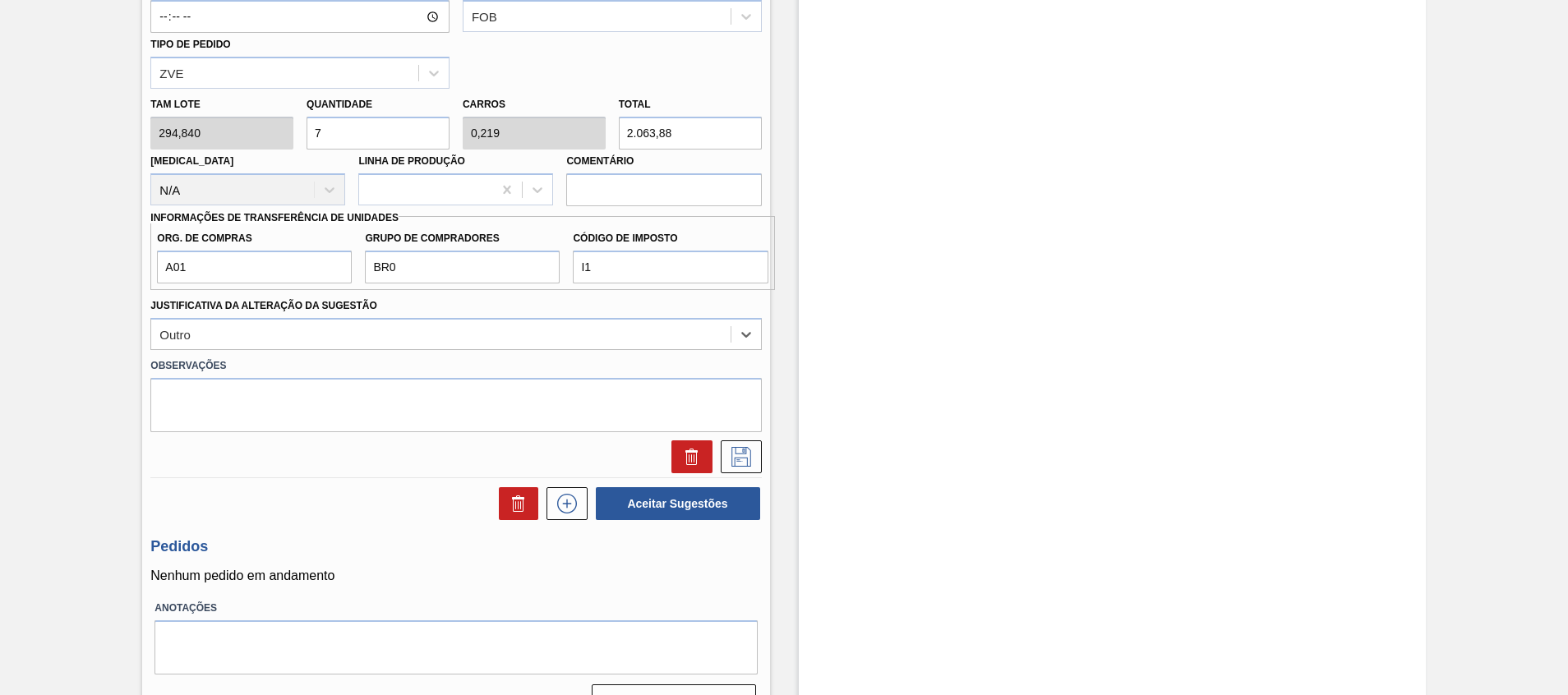
scroll to position [703, 0]
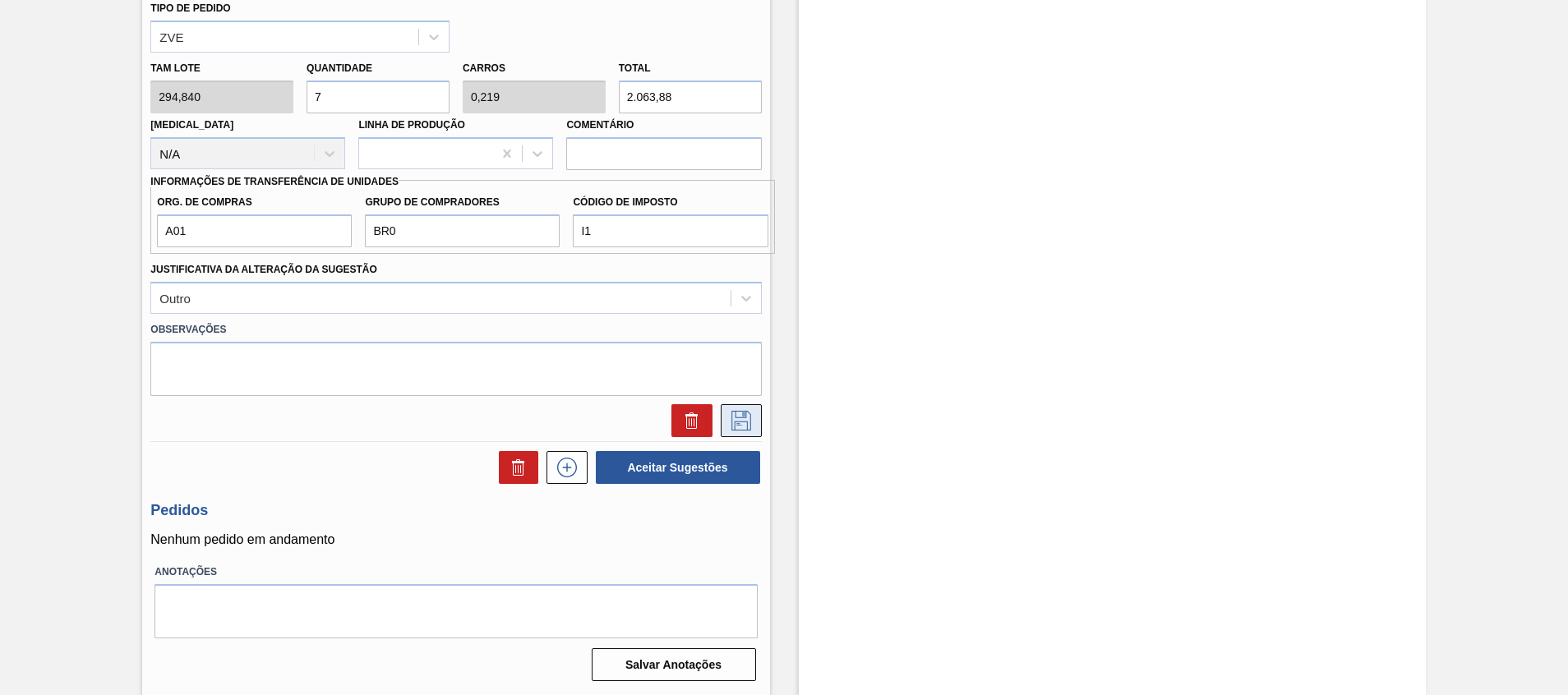
click at [742, 416] on icon at bounding box center [741, 418] width 8 height 13
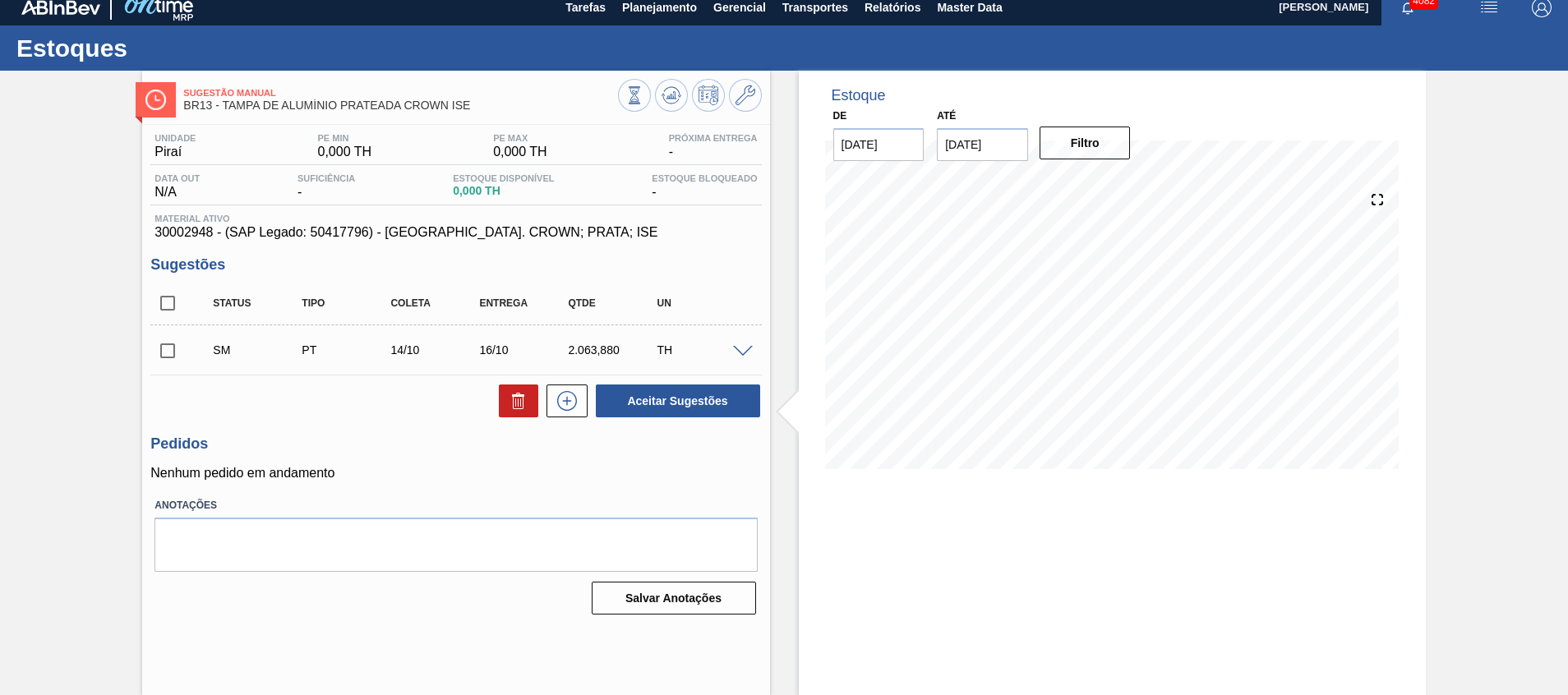
scroll to position [12, 0]
click at [174, 348] on input "checkbox" at bounding box center [167, 350] width 35 height 35
click at [708, 391] on button "Aceitar Sugestões" at bounding box center [678, 401] width 165 height 33
checkbox input "false"
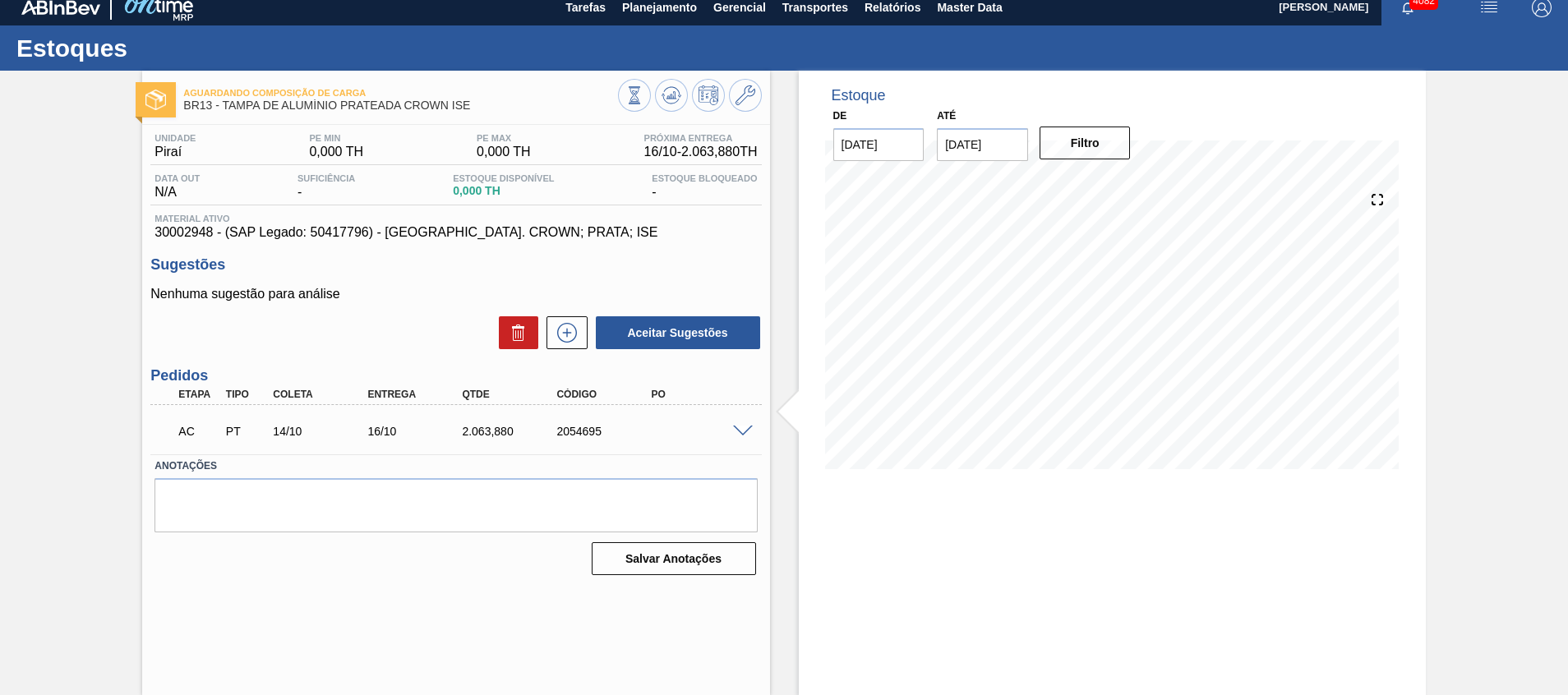
click at [741, 429] on span at bounding box center [742, 432] width 20 height 13
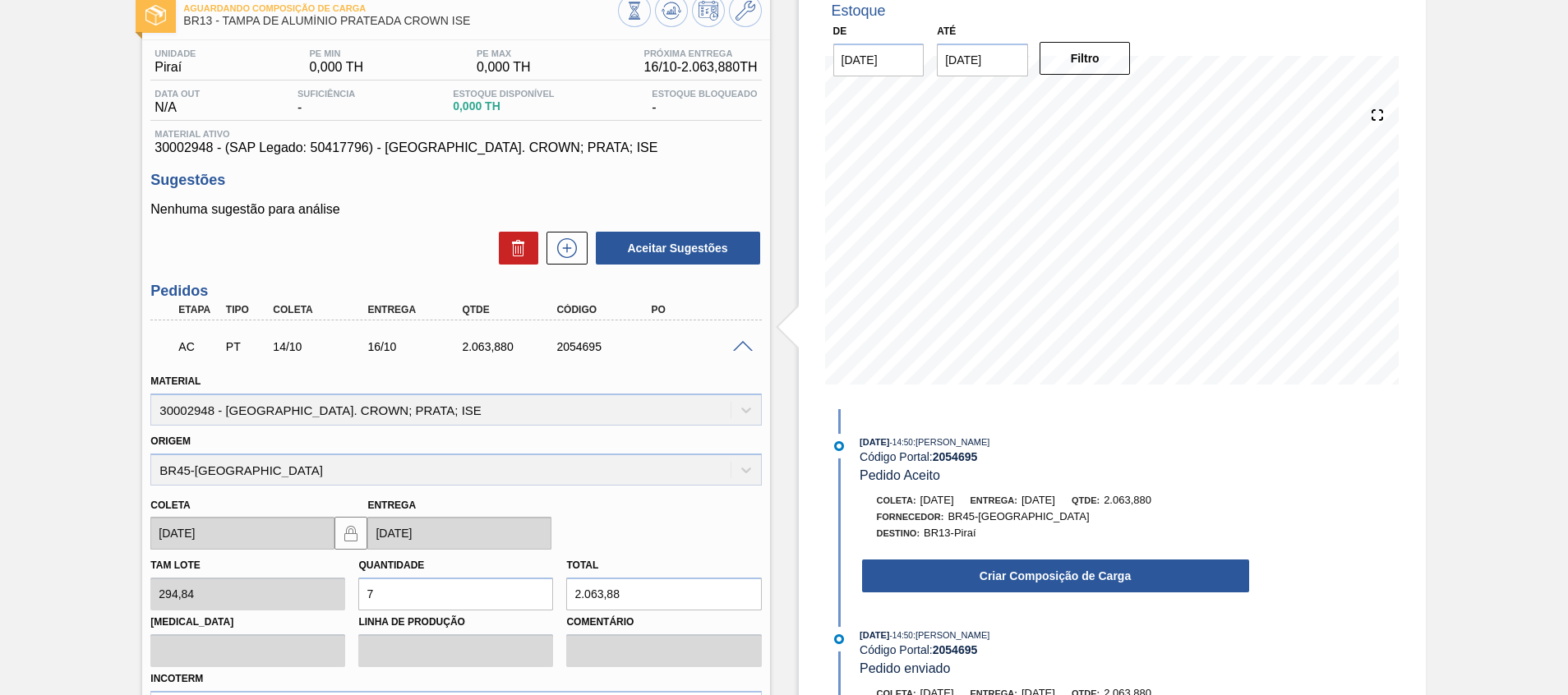
scroll to position [135, 0]
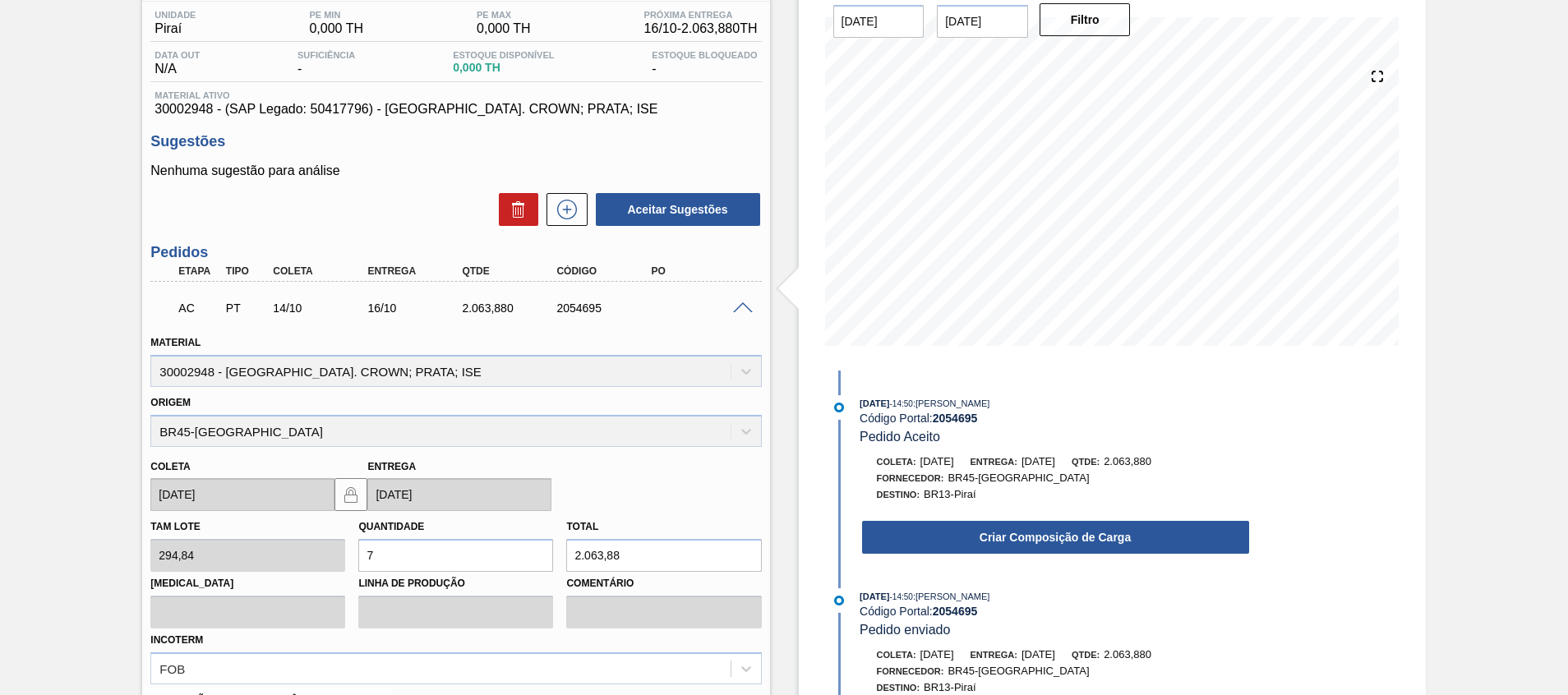
click at [1458, 429] on div "Aguardando Composição de Carga BR13 - TAMPA DE ALUMÍNIO PRATEADA CROWN ISE Unid…" at bounding box center [784, 450] width 1568 height 1006
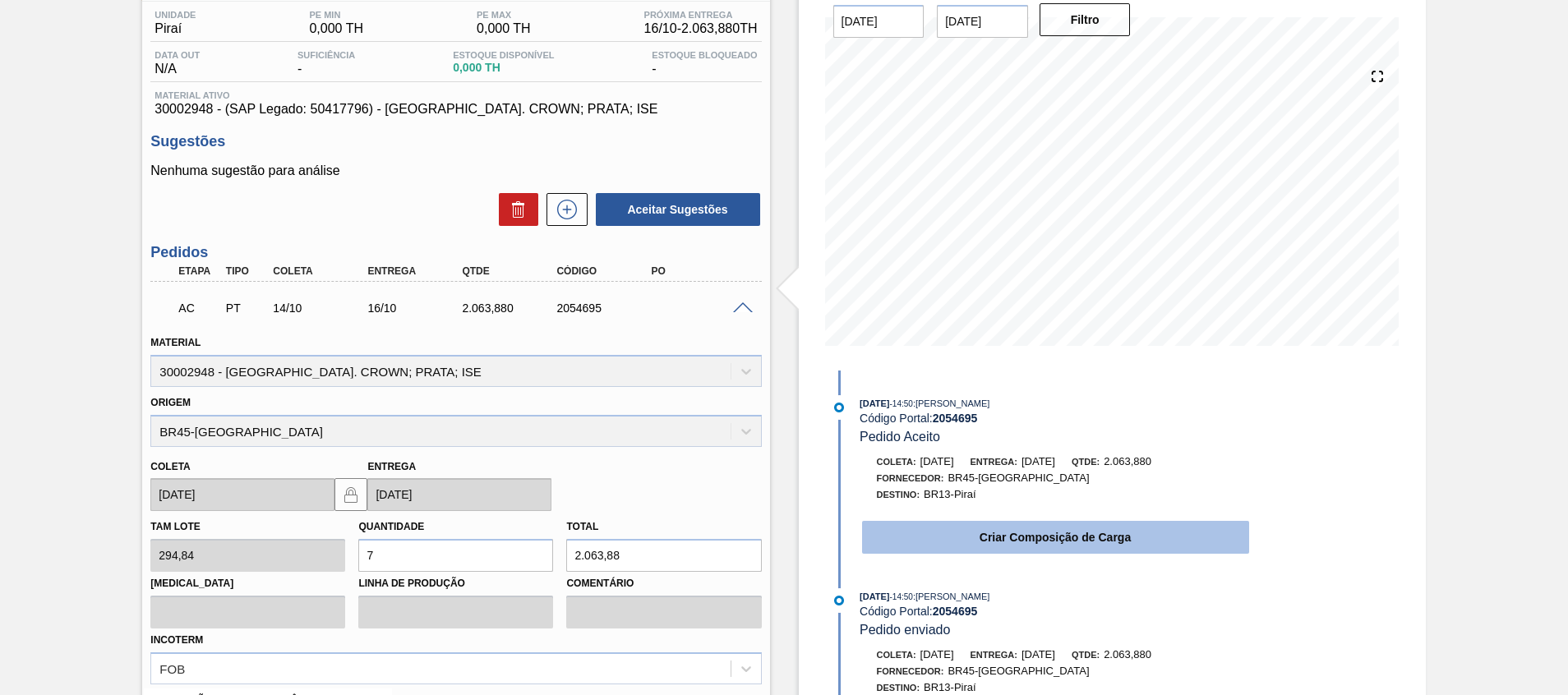
click at [914, 539] on button "Criar Composição de Carga" at bounding box center [1056, 537] width 387 height 33
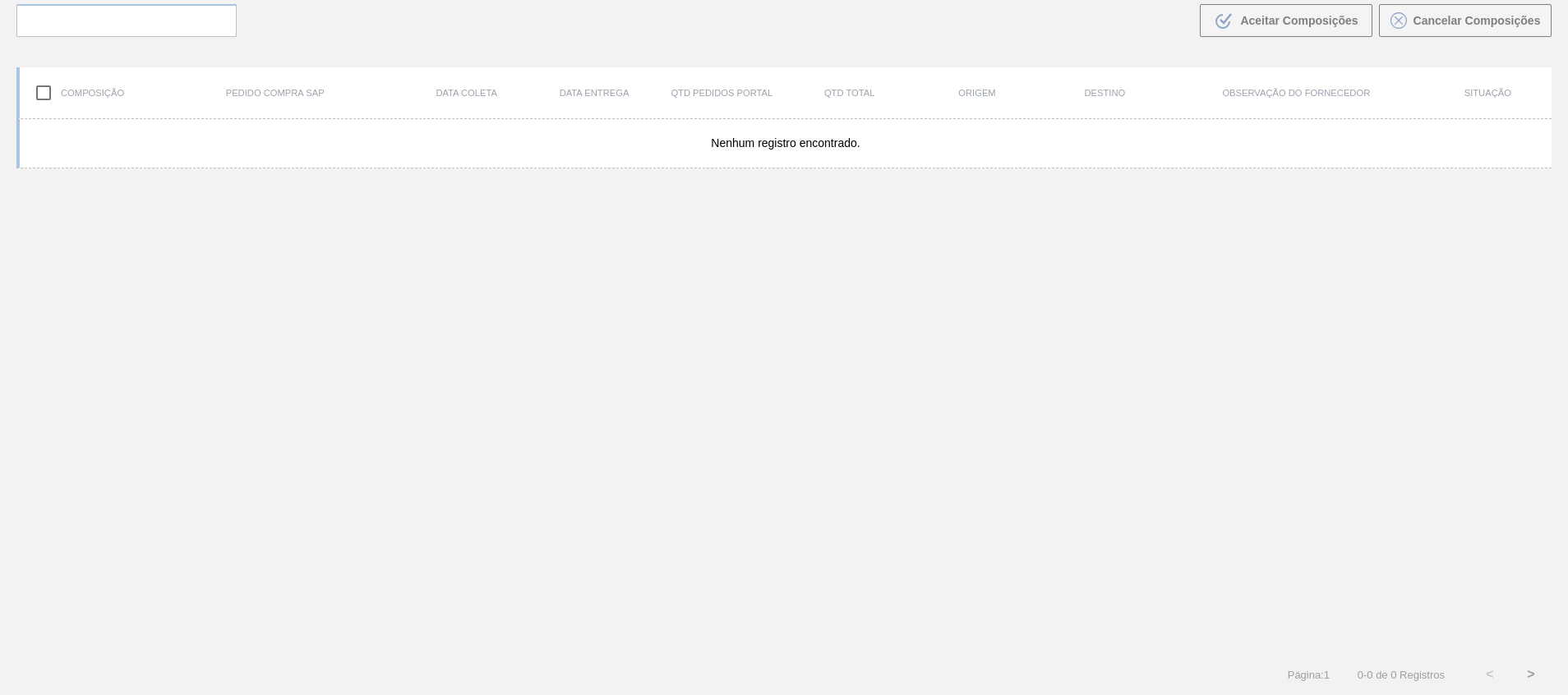
scroll to position [118, 0]
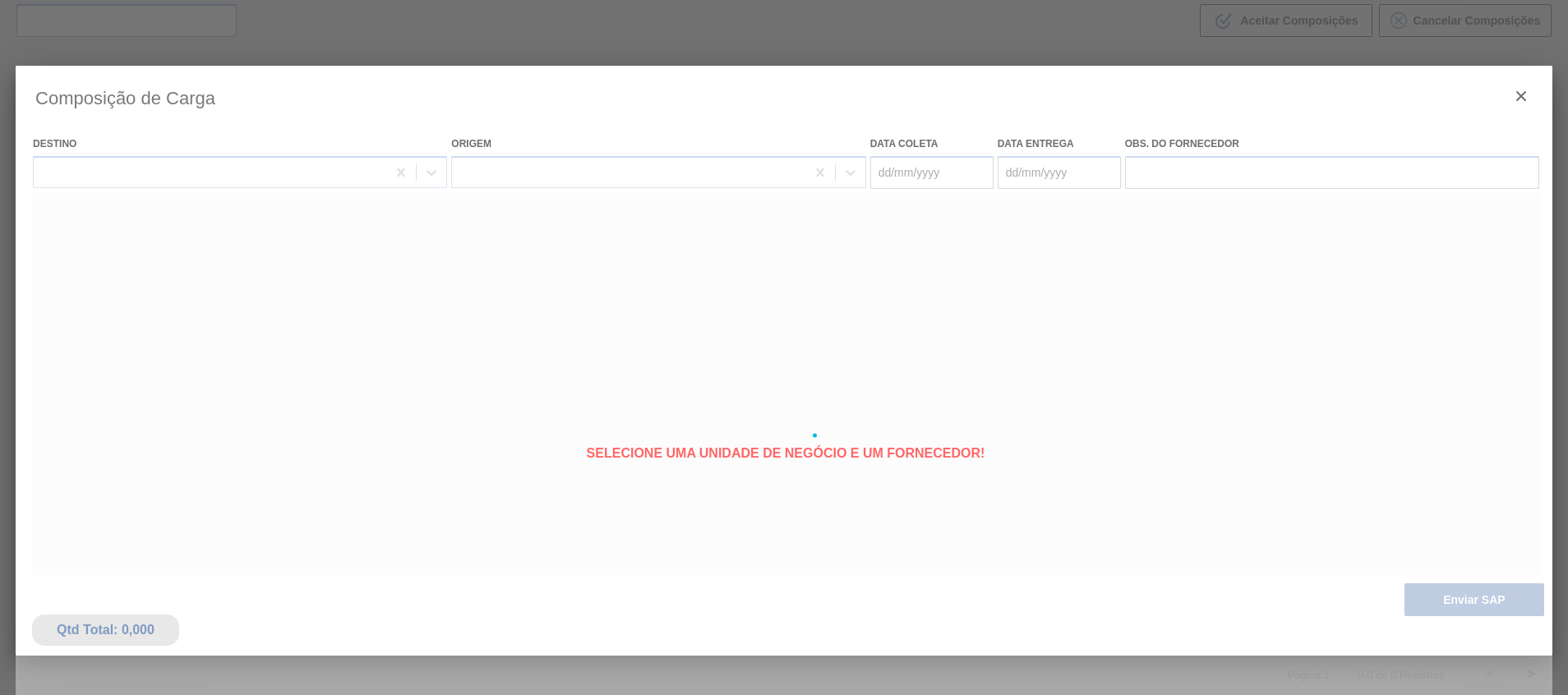
type coleta "[DATE]"
type Entrega "16/10/2025"
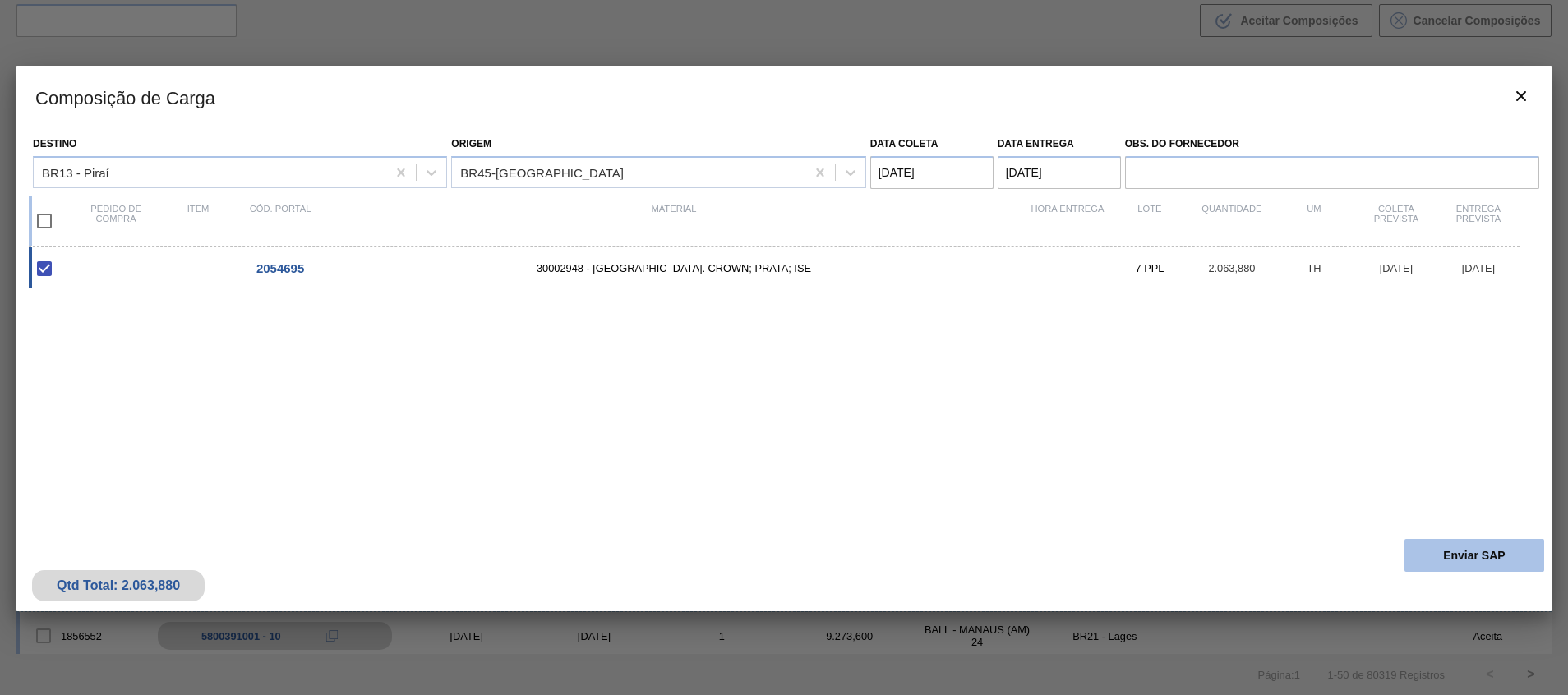
click at [1436, 567] on button "Enviar SAP" at bounding box center [1474, 555] width 140 height 33
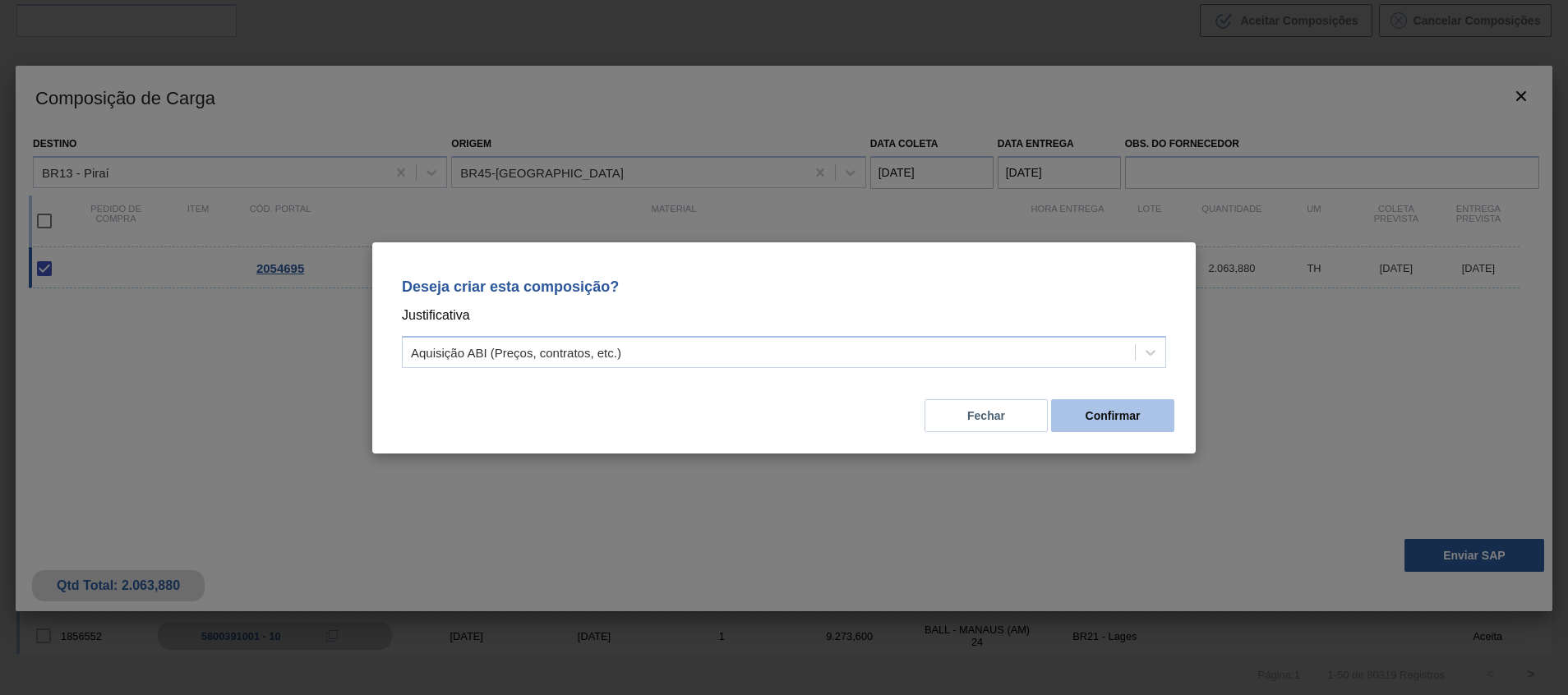
click at [1094, 420] on button "Confirmar" at bounding box center [1112, 416] width 123 height 33
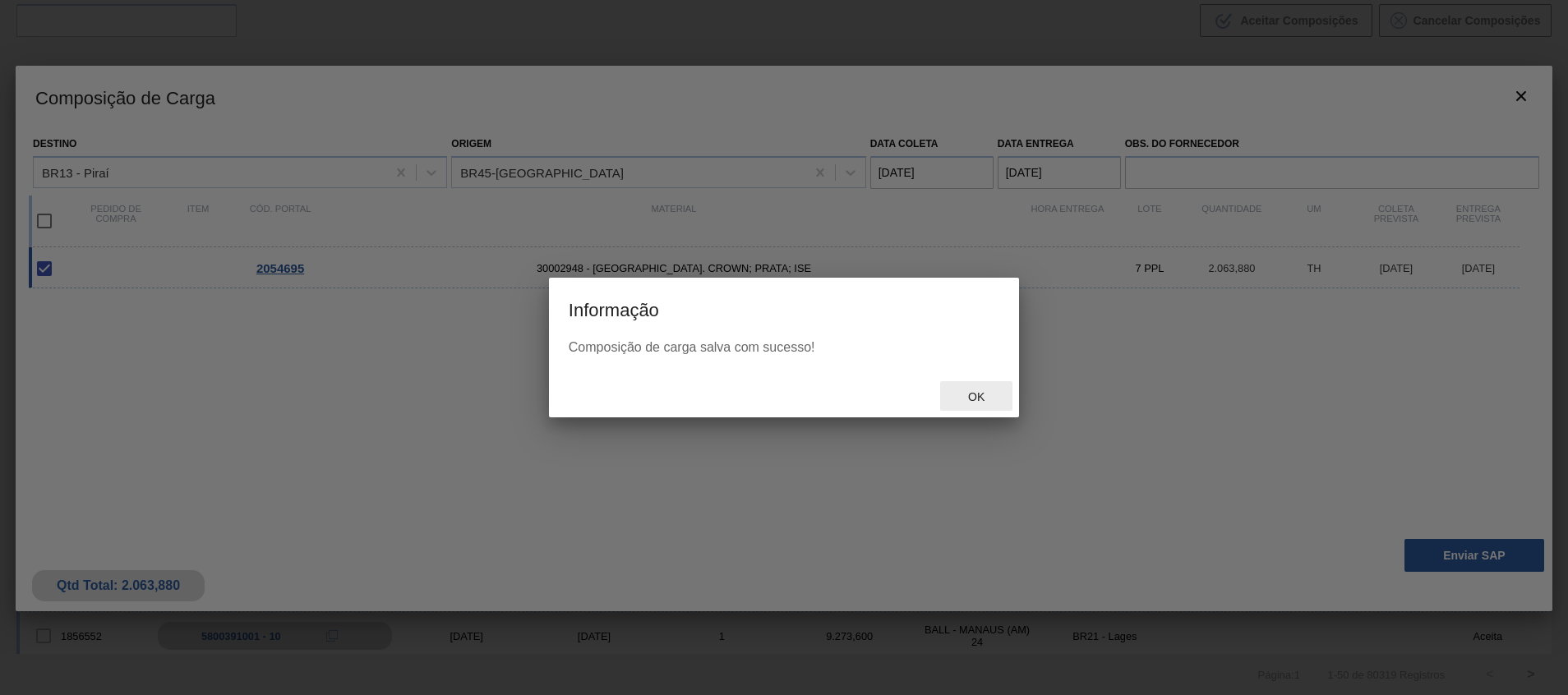
click at [984, 400] on span "Ok" at bounding box center [977, 396] width 42 height 13
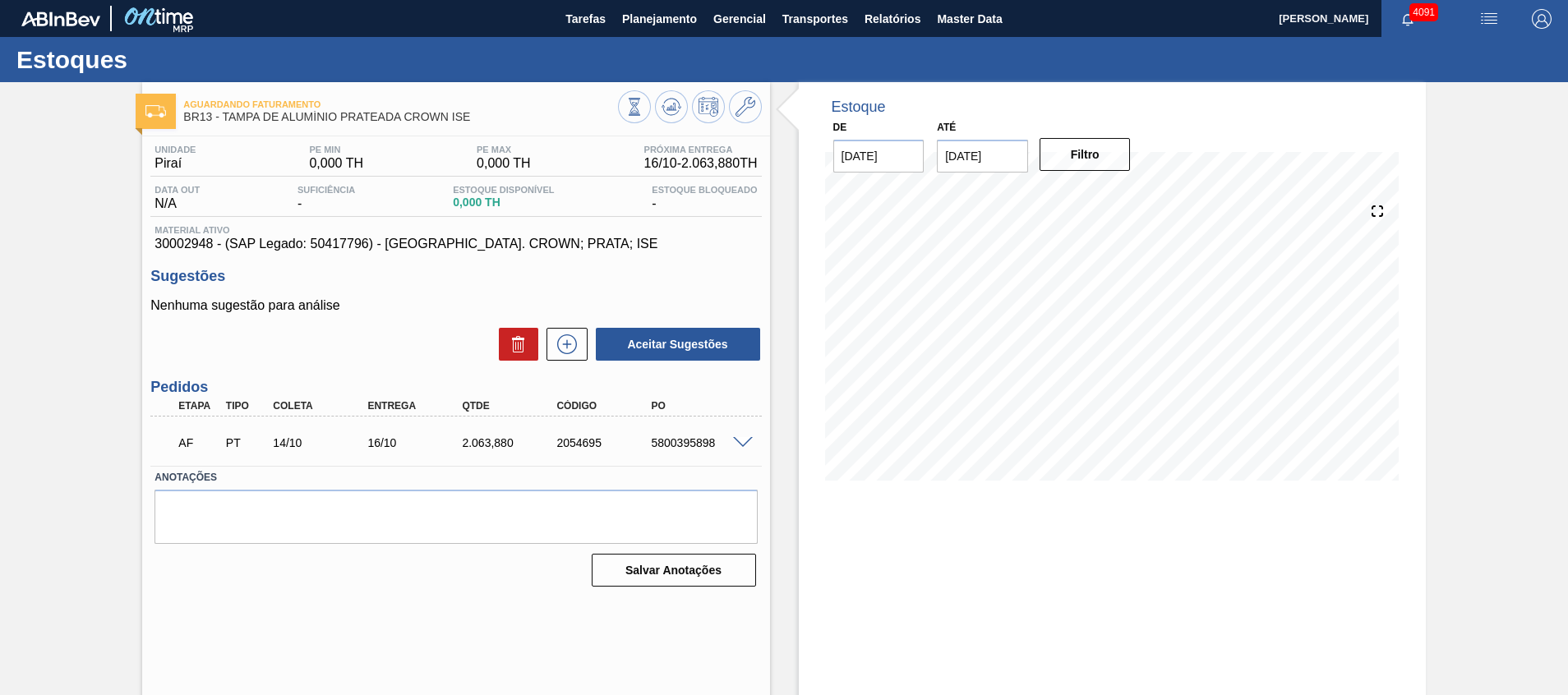
click at [667, 444] on div "5800395898" at bounding box center [699, 442] width 106 height 13
copy div "5800395898"
click at [785, 445] on div "Estoque De 14/10/2025 Até 31/12/2025 Filtro" at bounding box center [1098, 395] width 656 height 625
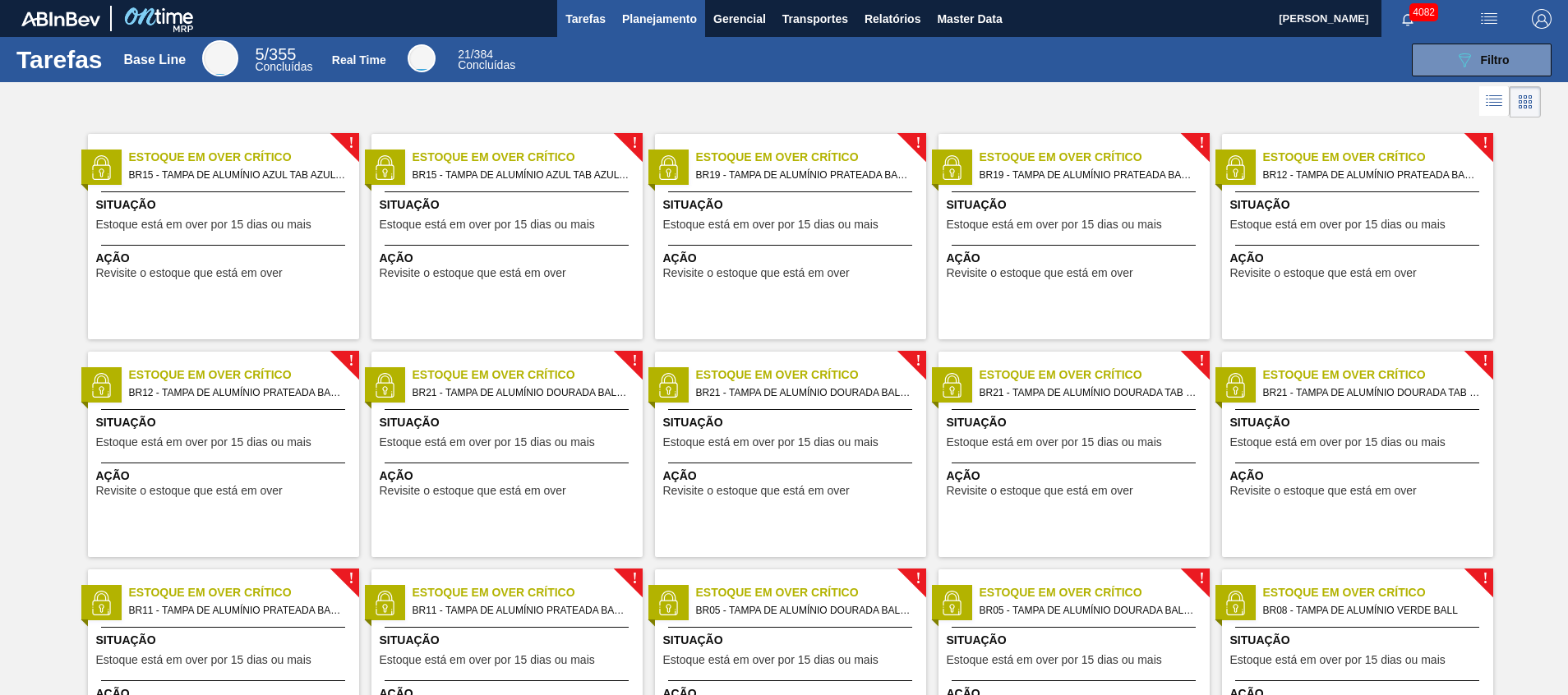
click at [648, 28] on span "Planejamento" at bounding box center [659, 19] width 75 height 20
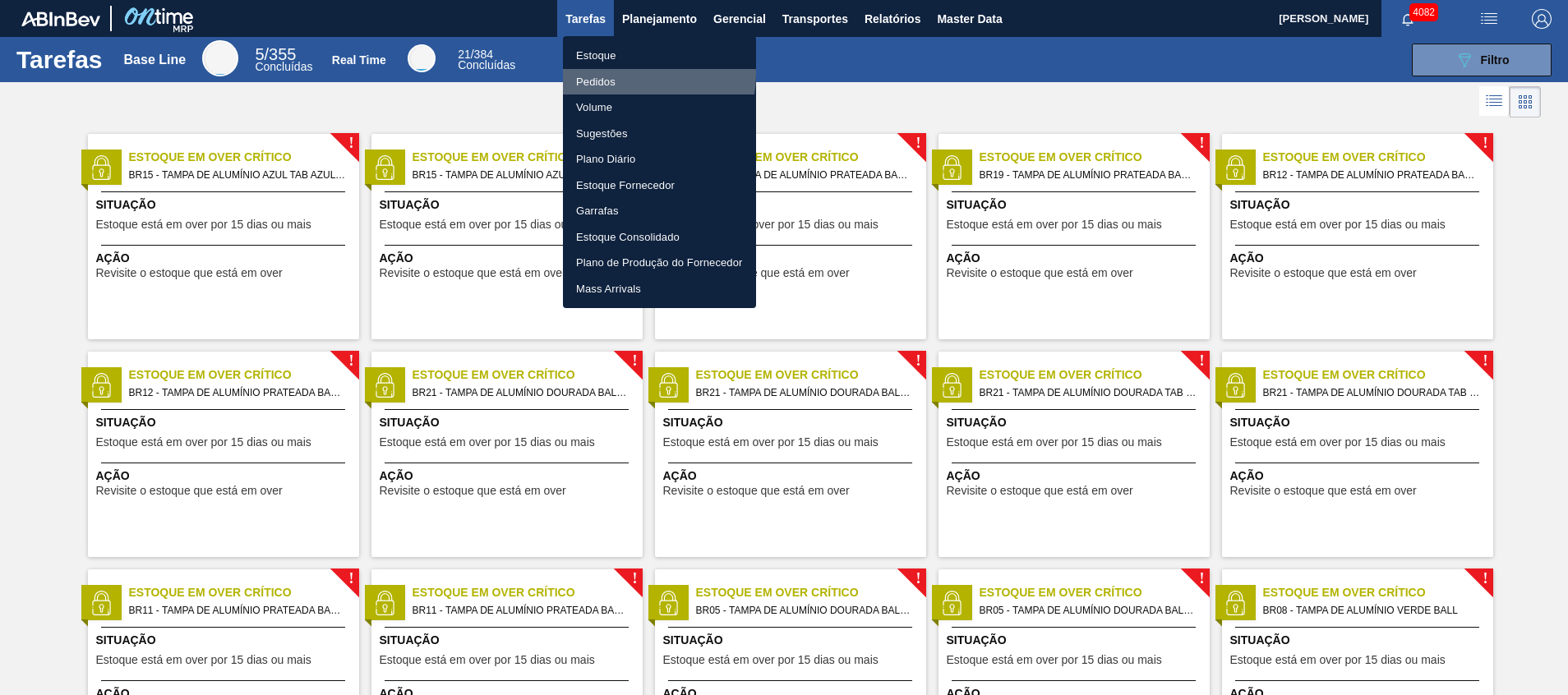
click at [641, 74] on li "Pedidos" at bounding box center [660, 81] width 193 height 26
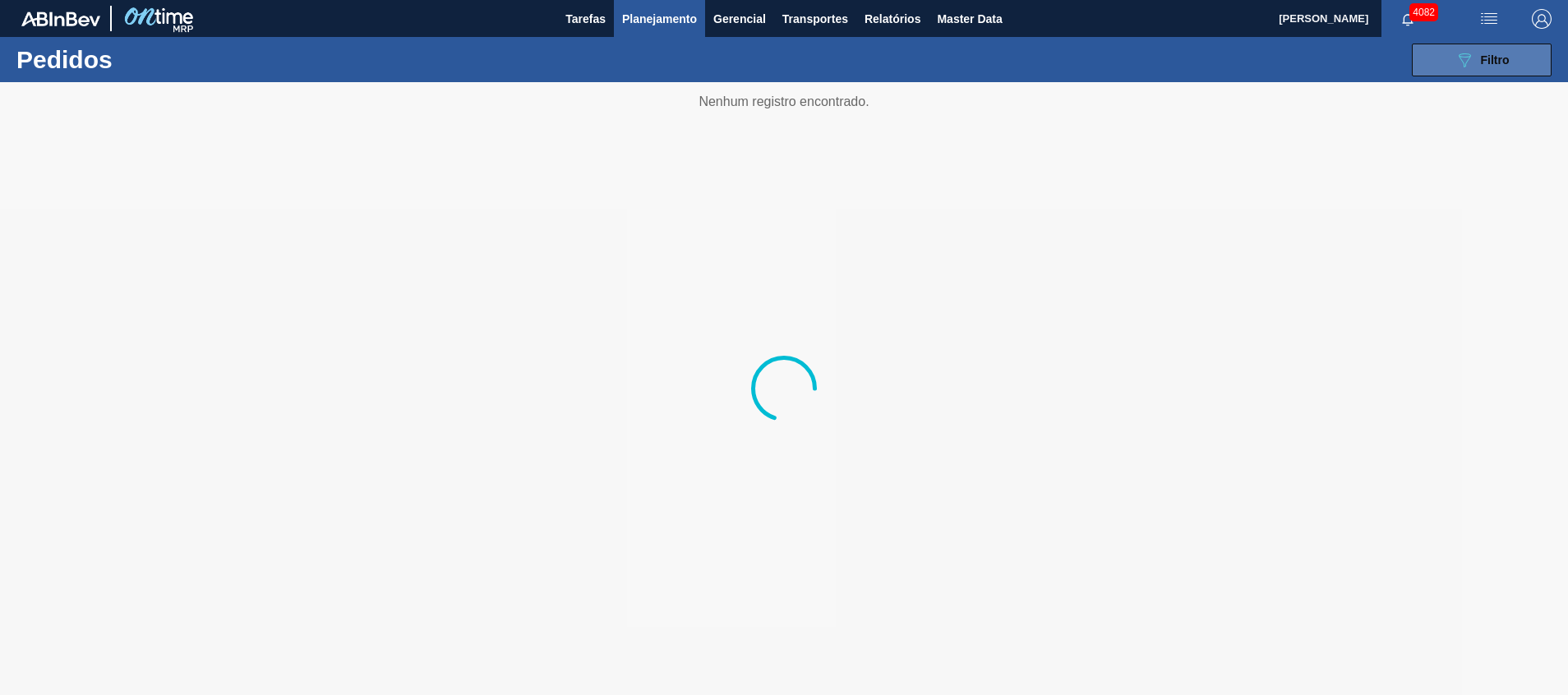
click at [1433, 70] on button "089F7B8B-B2A5-4AFE-B5C0-19BA573D28AC Filtro" at bounding box center [1481, 59] width 140 height 33
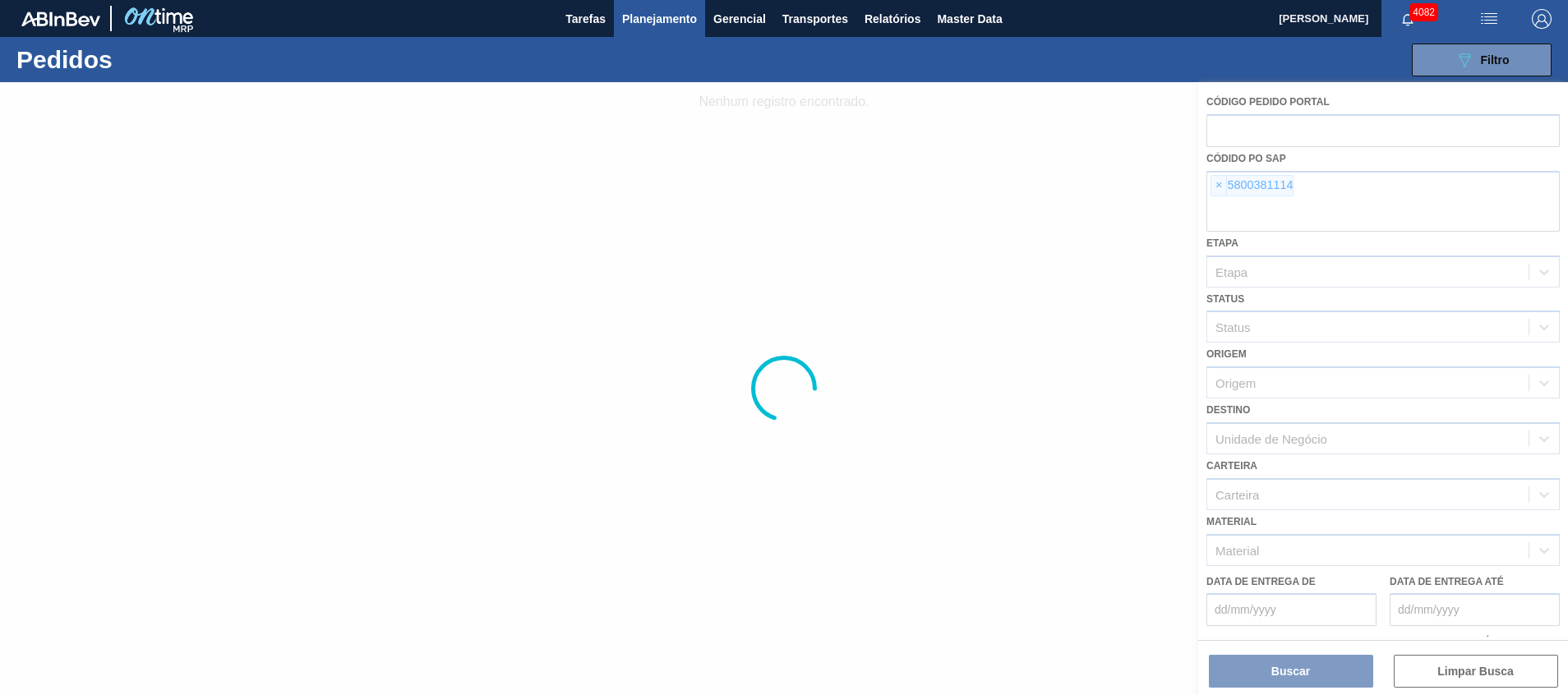
click at [1304, 210] on div at bounding box center [784, 389] width 1568 height 614
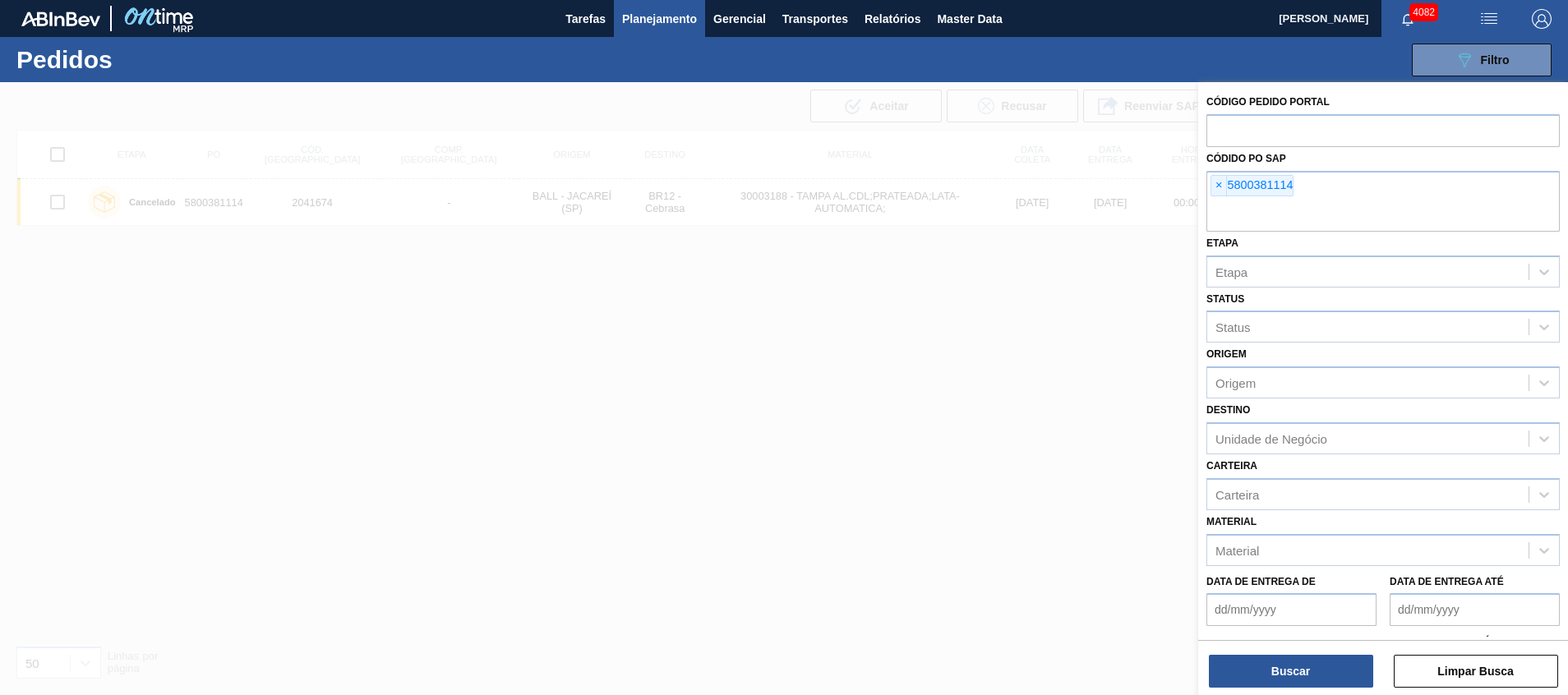
click at [1304, 210] on input "text" at bounding box center [1383, 216] width 354 height 31
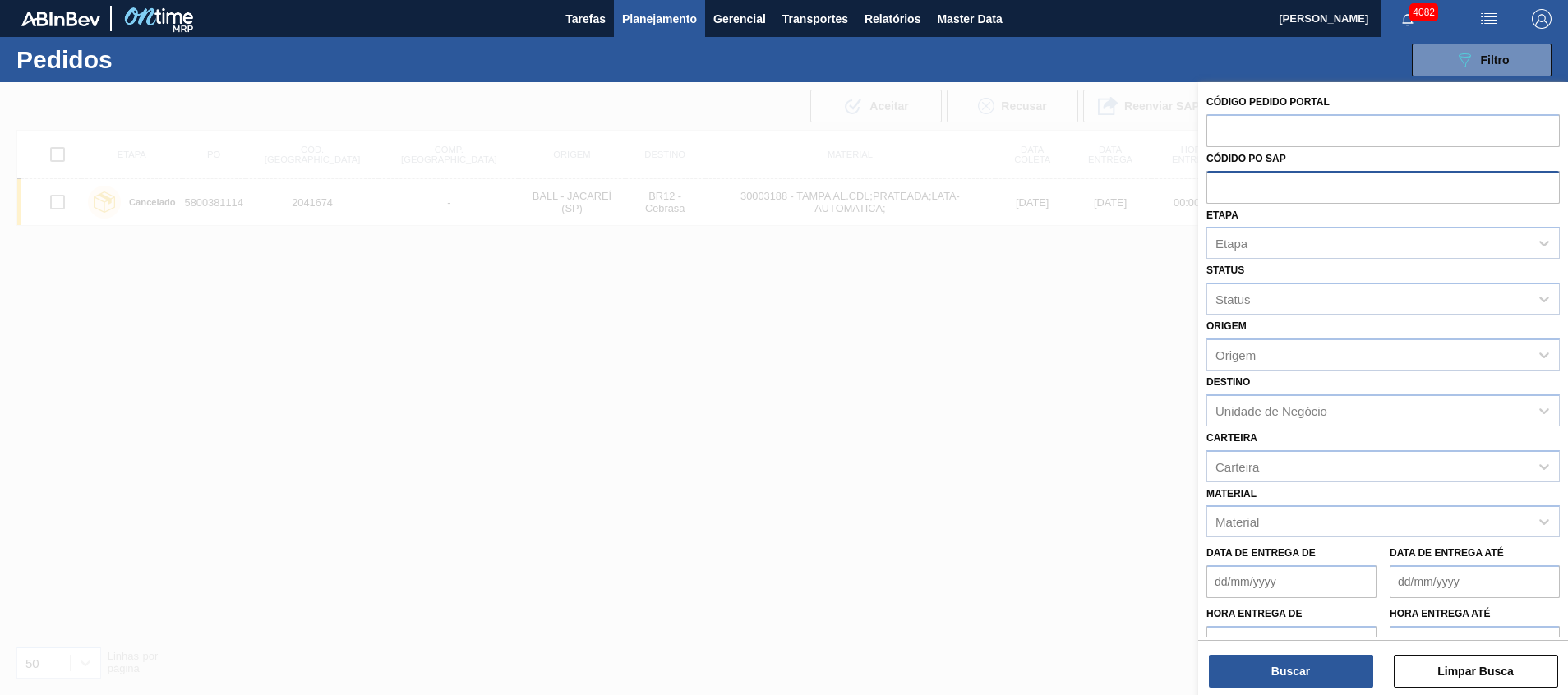
paste input "5800390074"
type input "5800390074"
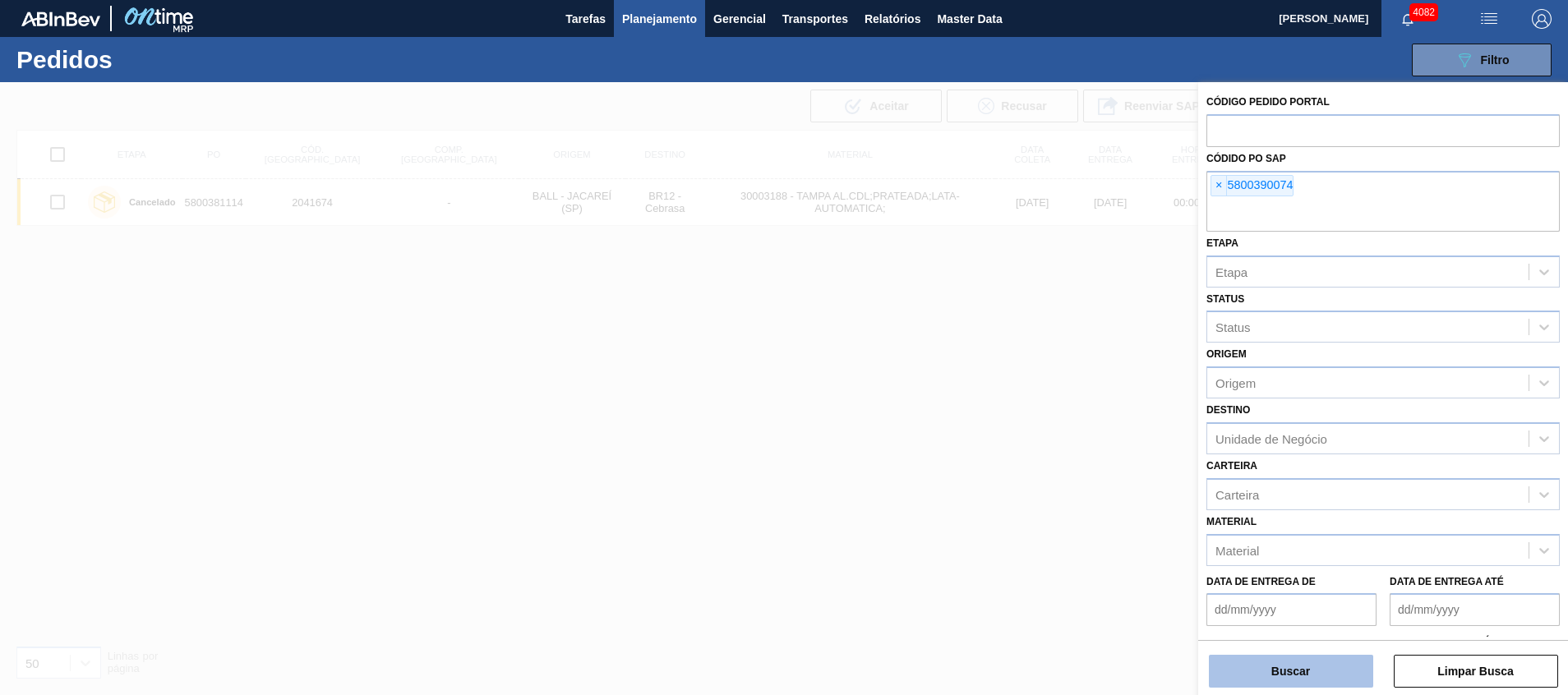
click at [1273, 676] on button "Buscar" at bounding box center [1291, 671] width 165 height 33
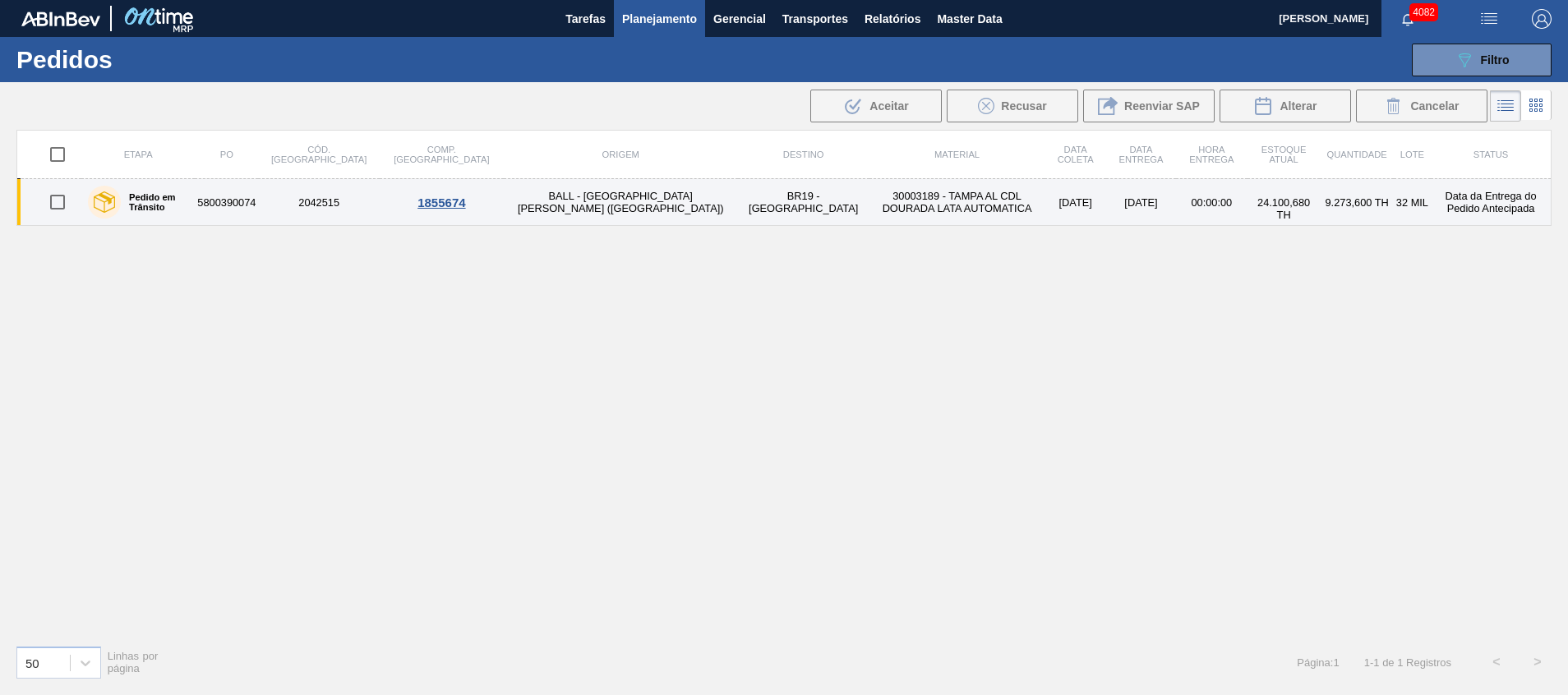
click at [870, 193] on td "30003189 - TAMPA AL CDL DOURADA LATA AUTOMATICA" at bounding box center [957, 202] width 176 height 47
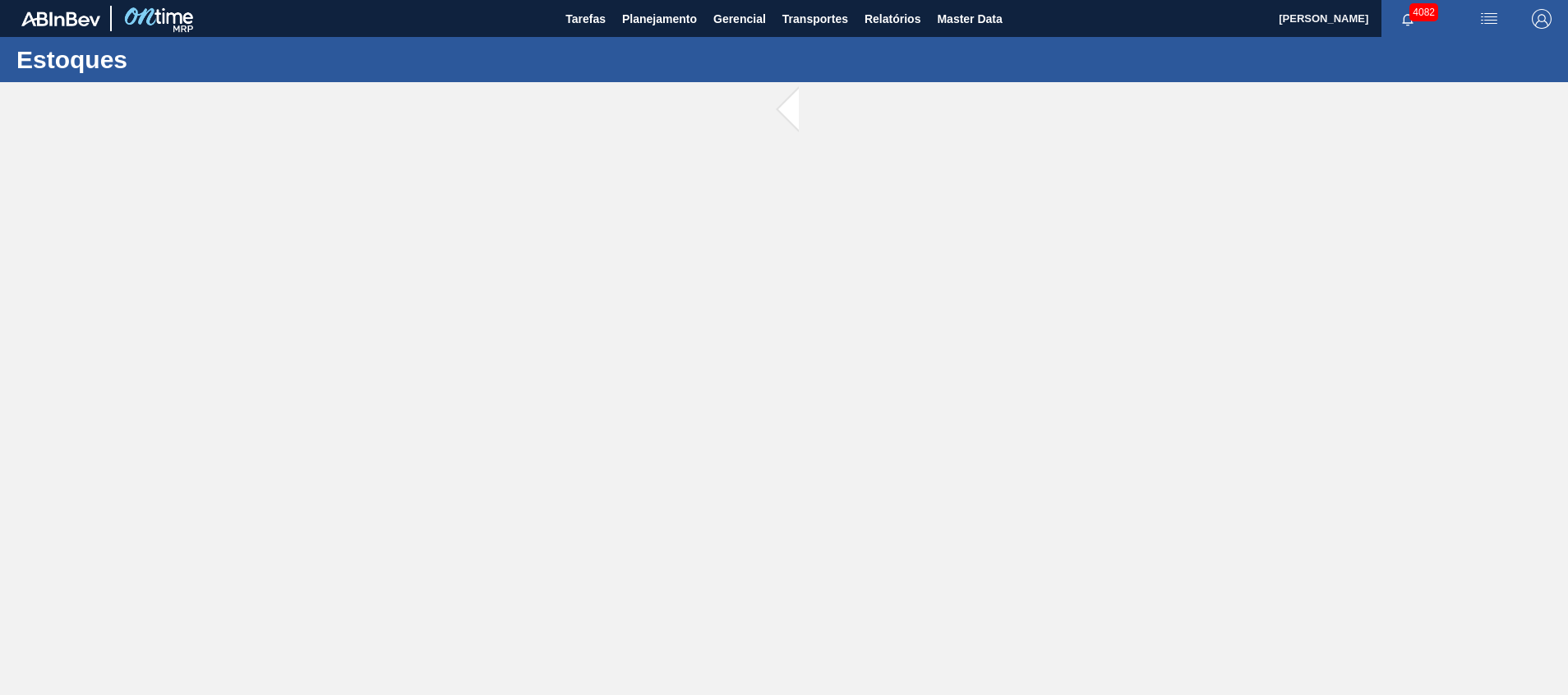
click at [766, 193] on main "Tarefas Planejamento Gerencial Transportes Relatórios Master Data Beatriz Marce…" at bounding box center [784, 347] width 1568 height 695
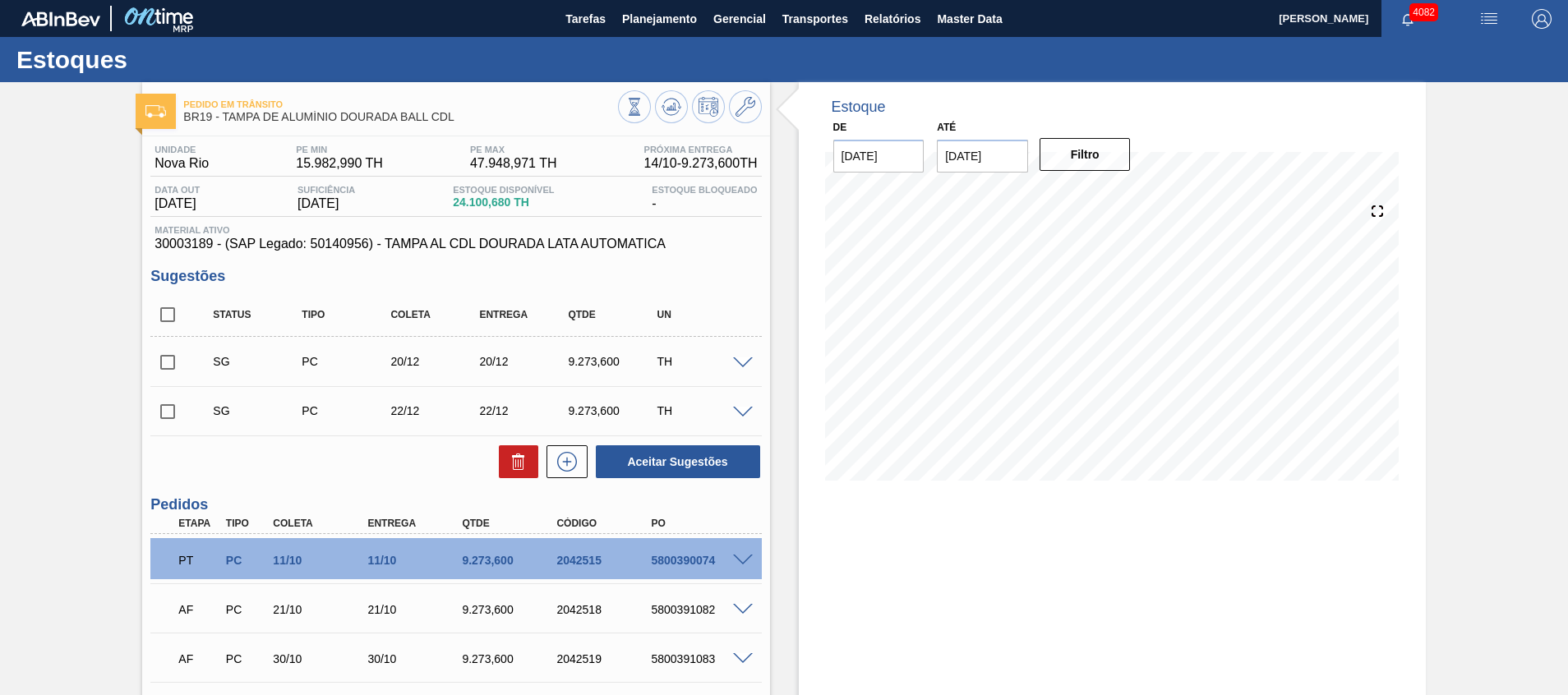
click at [864, 603] on div "Estoque De 14/10/2025 Até 31/12/2025 Filtro" at bounding box center [1112, 573] width 627 height 982
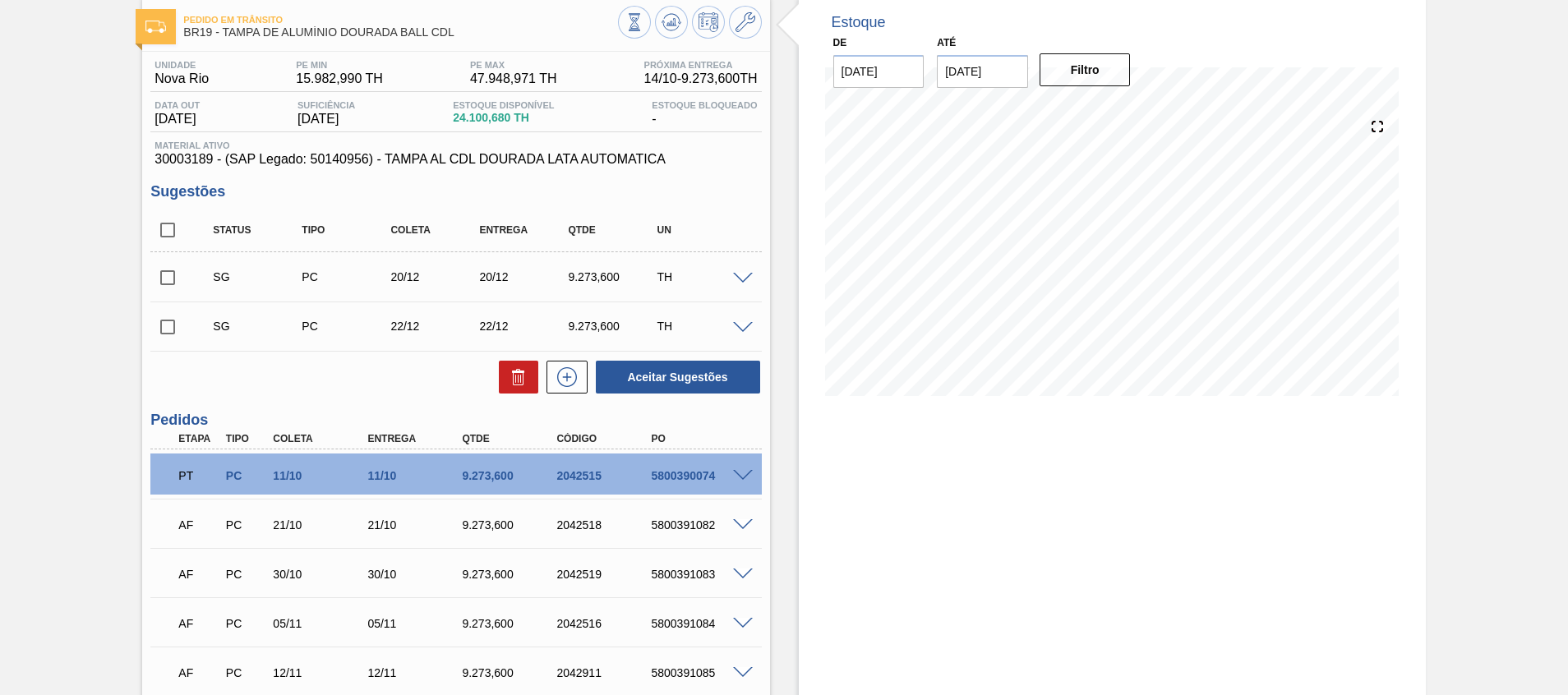
scroll to position [123, 0]
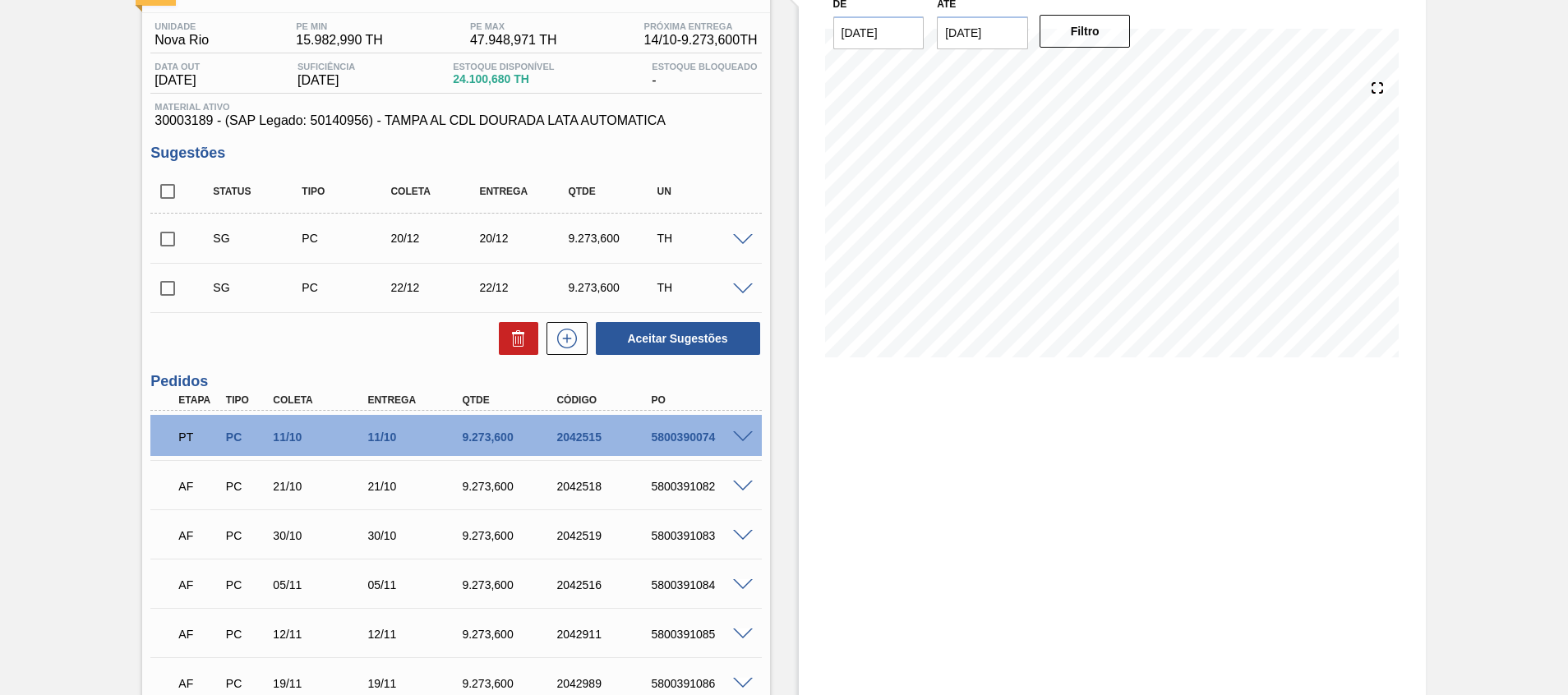
click at [739, 432] on span at bounding box center [742, 438] width 20 height 13
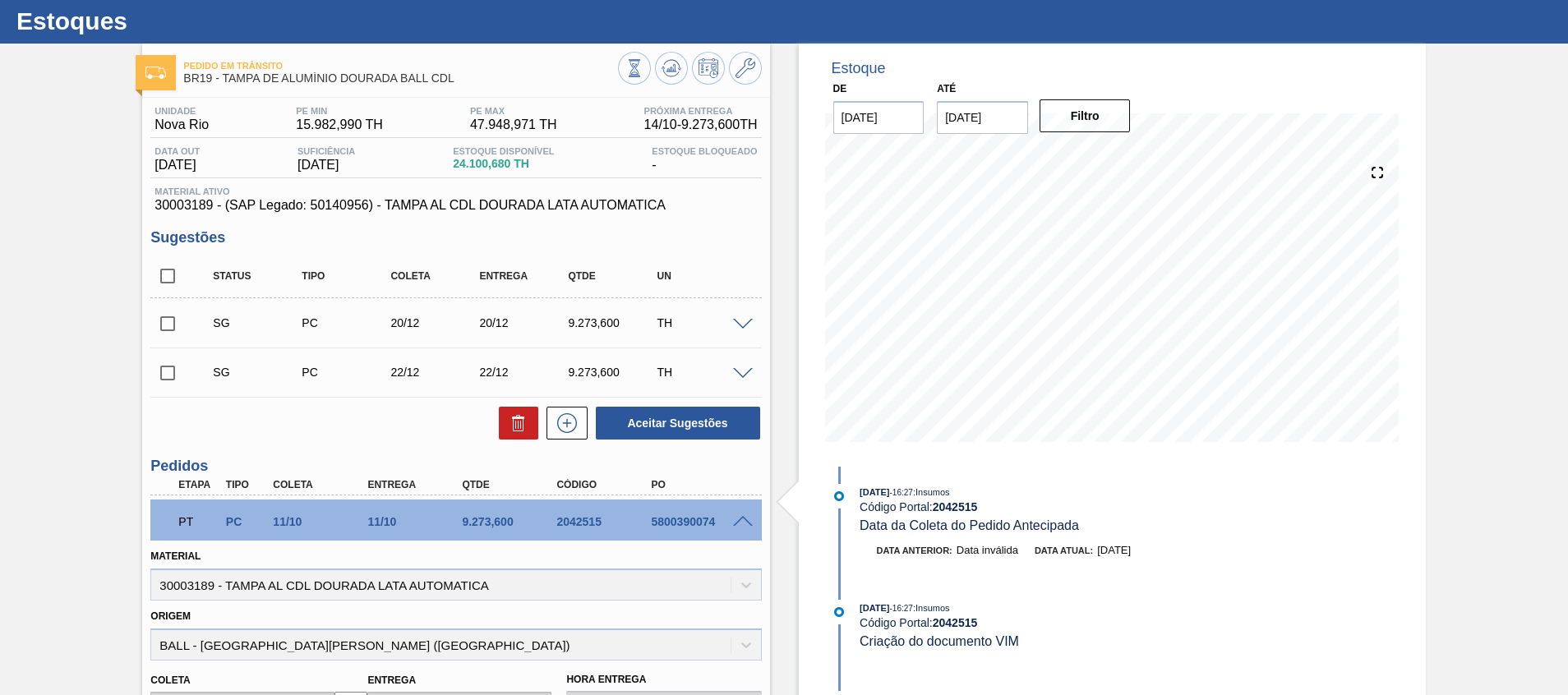
scroll to position [0, 0]
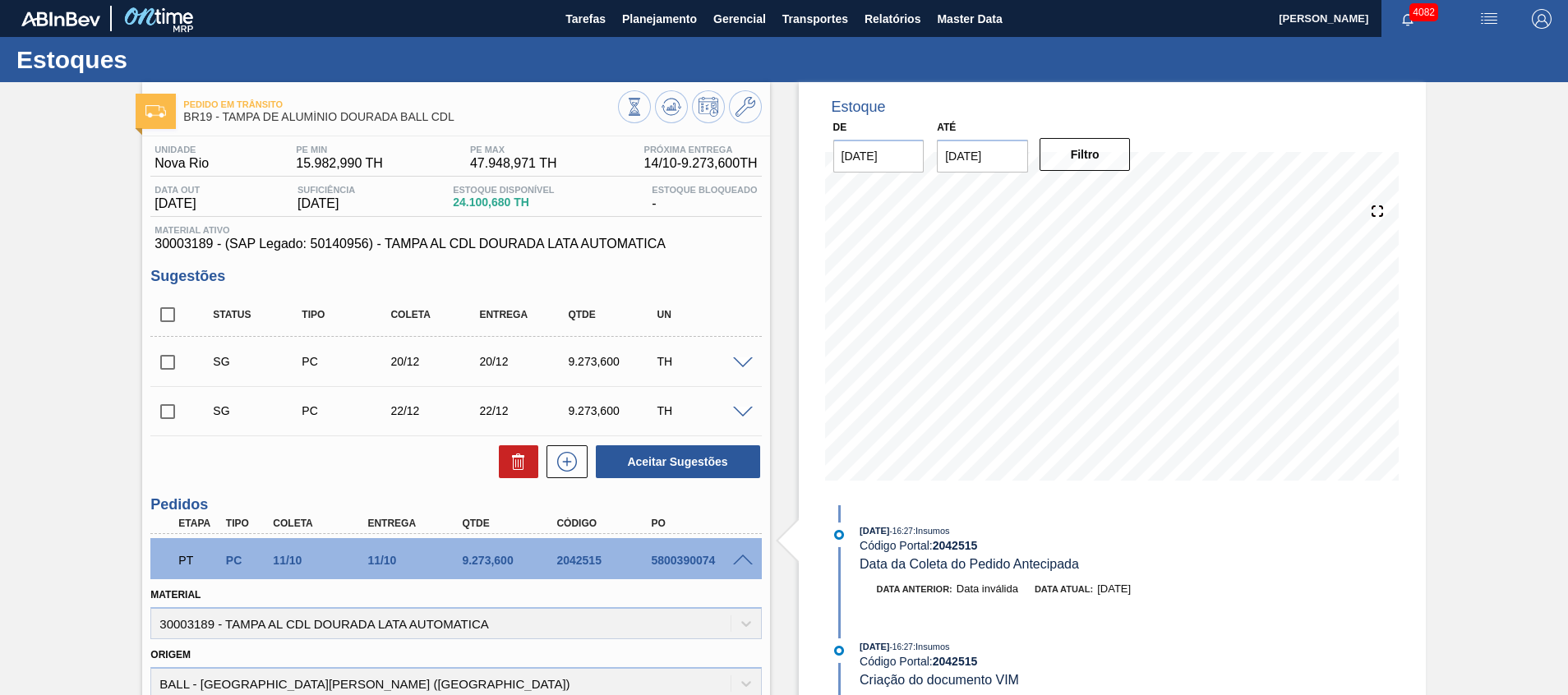
click at [675, 556] on div "5800390074" at bounding box center [699, 560] width 106 height 13
copy div "5800390074"
click at [736, 558] on span at bounding box center [742, 561] width 20 height 13
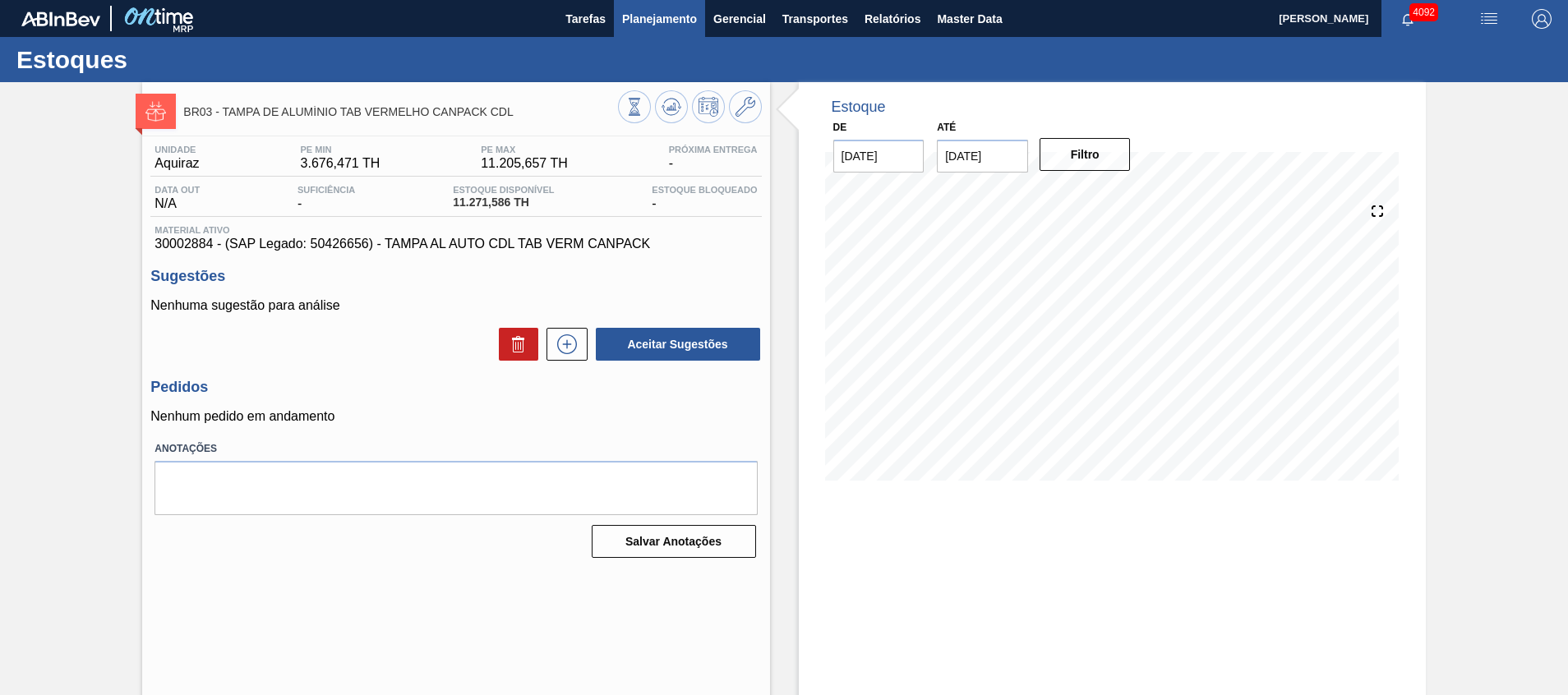
click at [667, 31] on button "Planejamento" at bounding box center [660, 19] width 92 height 37
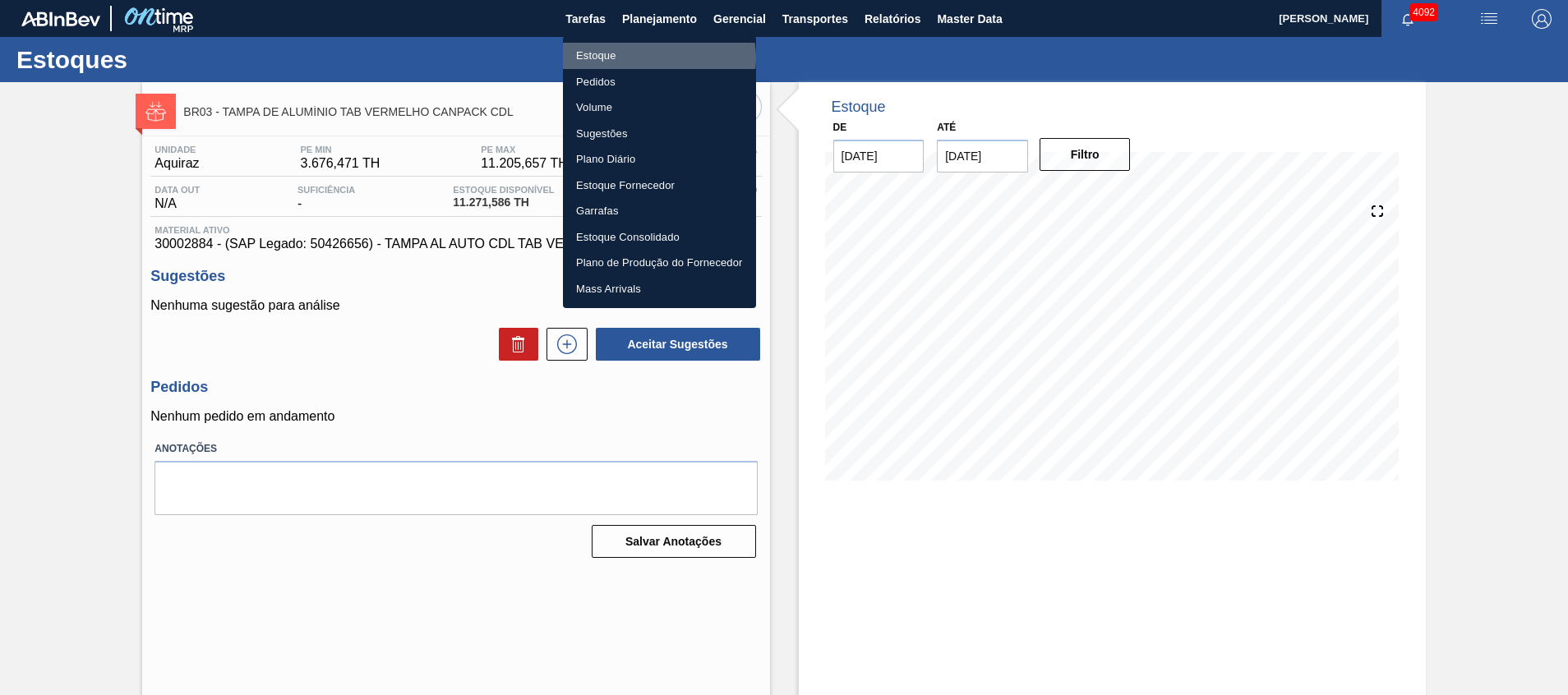
click at [657, 58] on li "Estoque" at bounding box center [660, 55] width 193 height 26
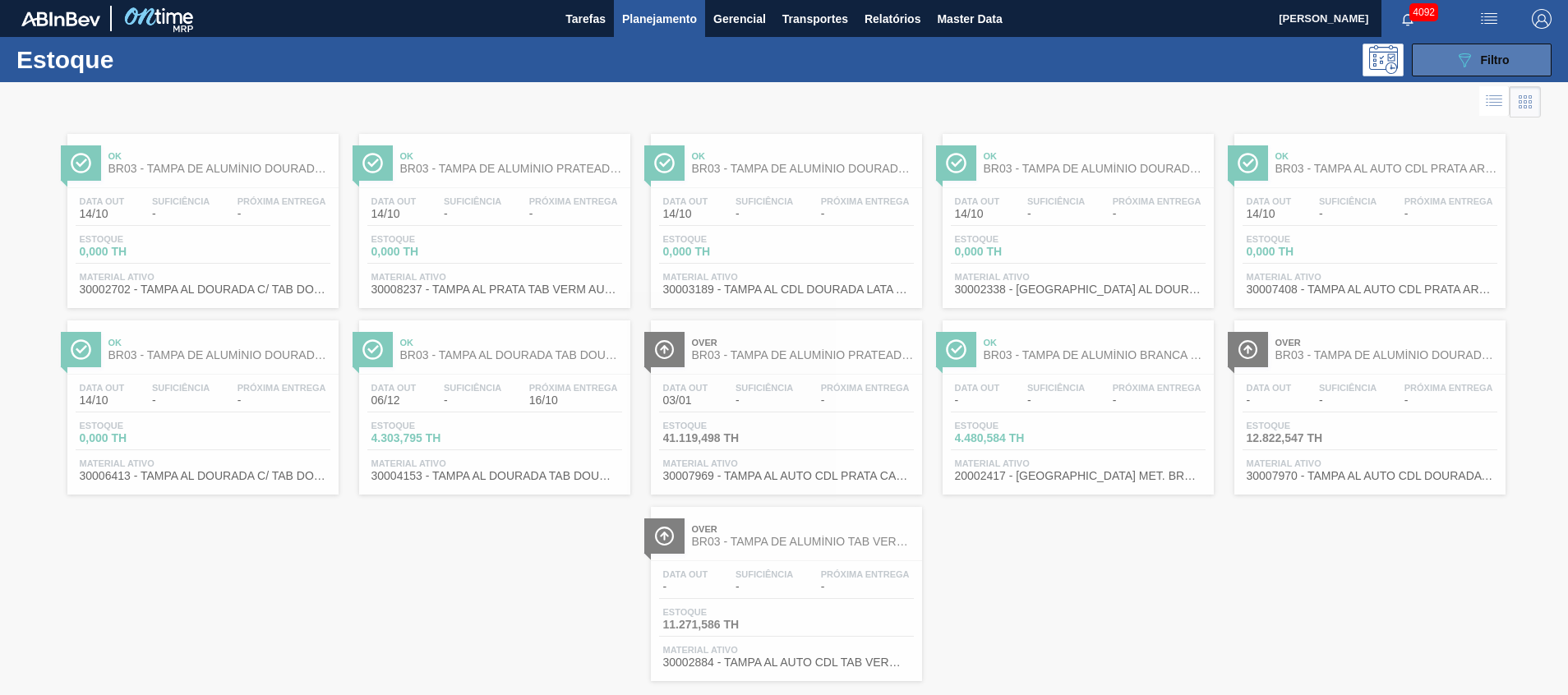
click at [1438, 61] on button "089F7B8B-B2A5-4AFE-B5C0-19BA573D28AC Filtro" at bounding box center [1481, 59] width 140 height 33
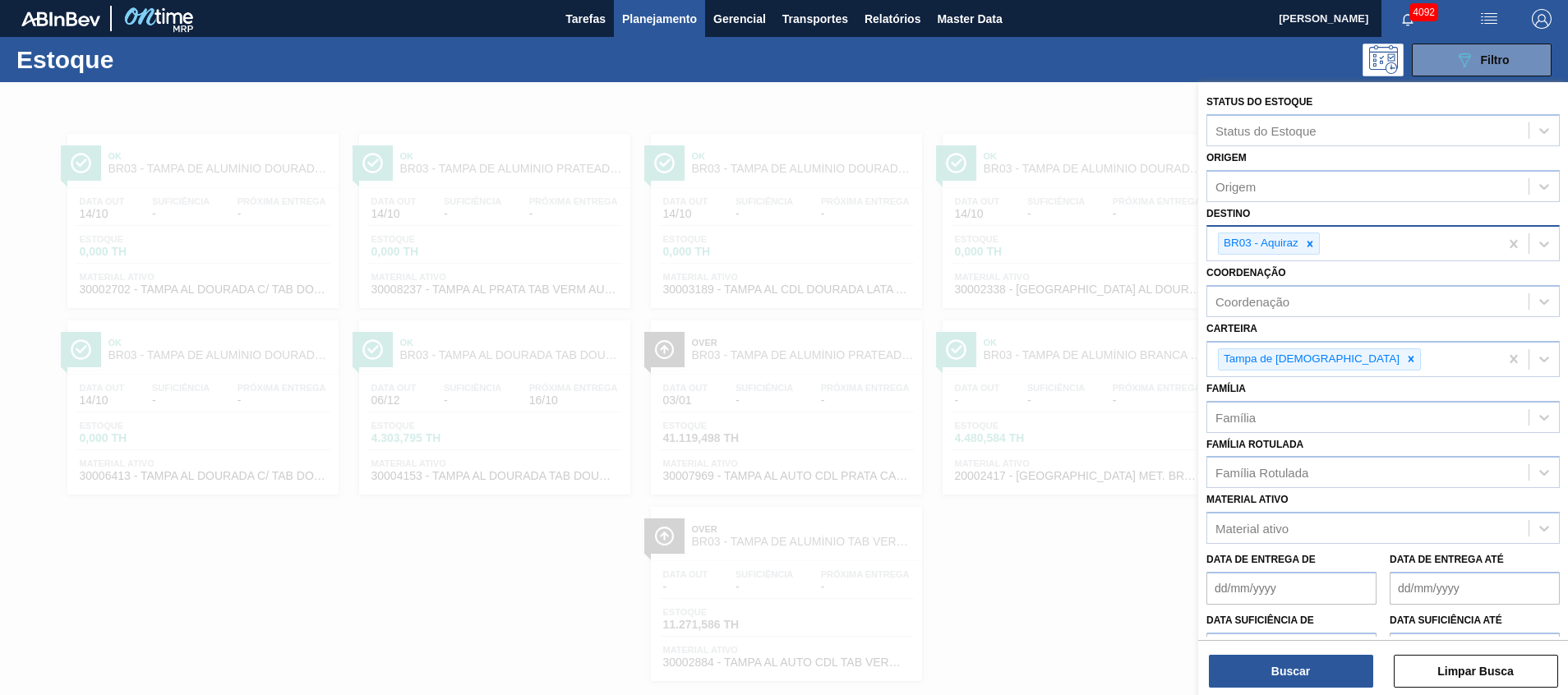
click at [1311, 244] on icon at bounding box center [1310, 244] width 12 height 12
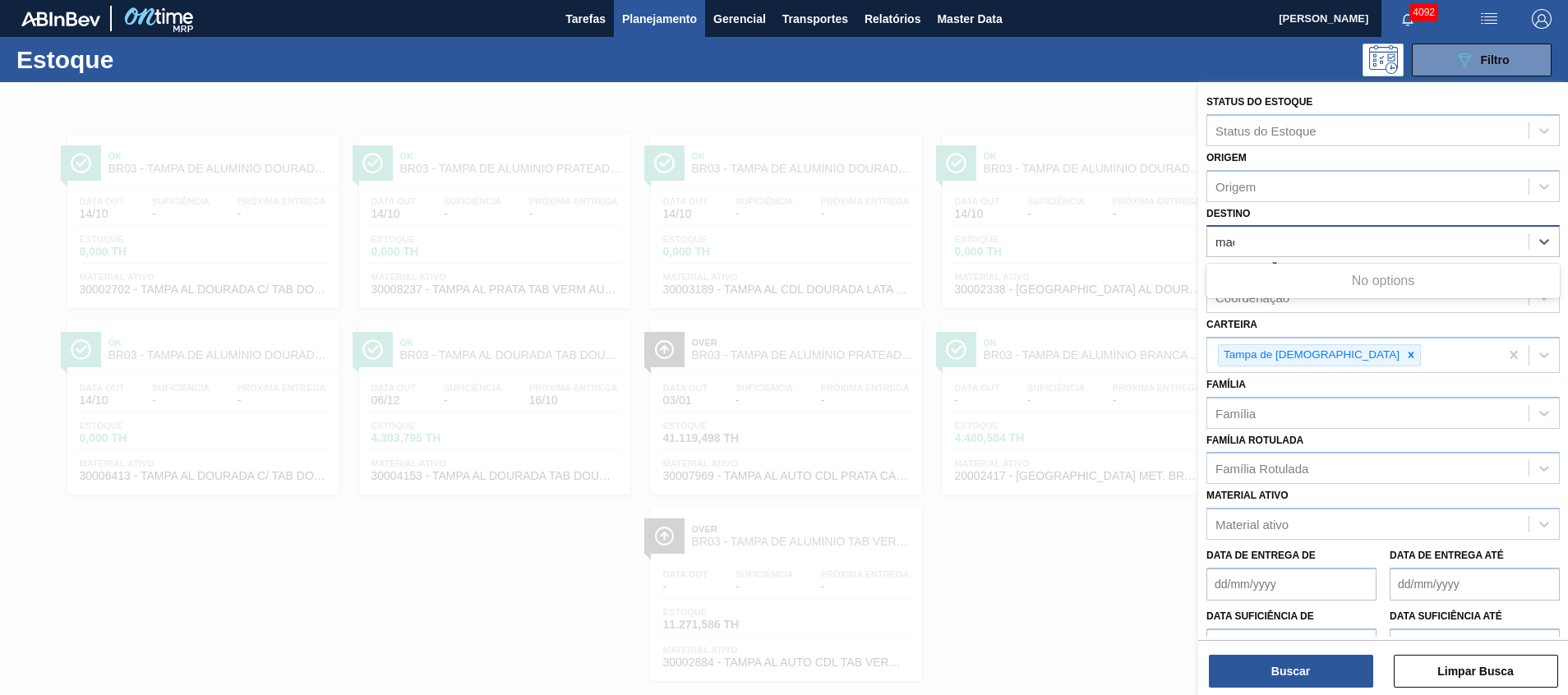
type input "maca"
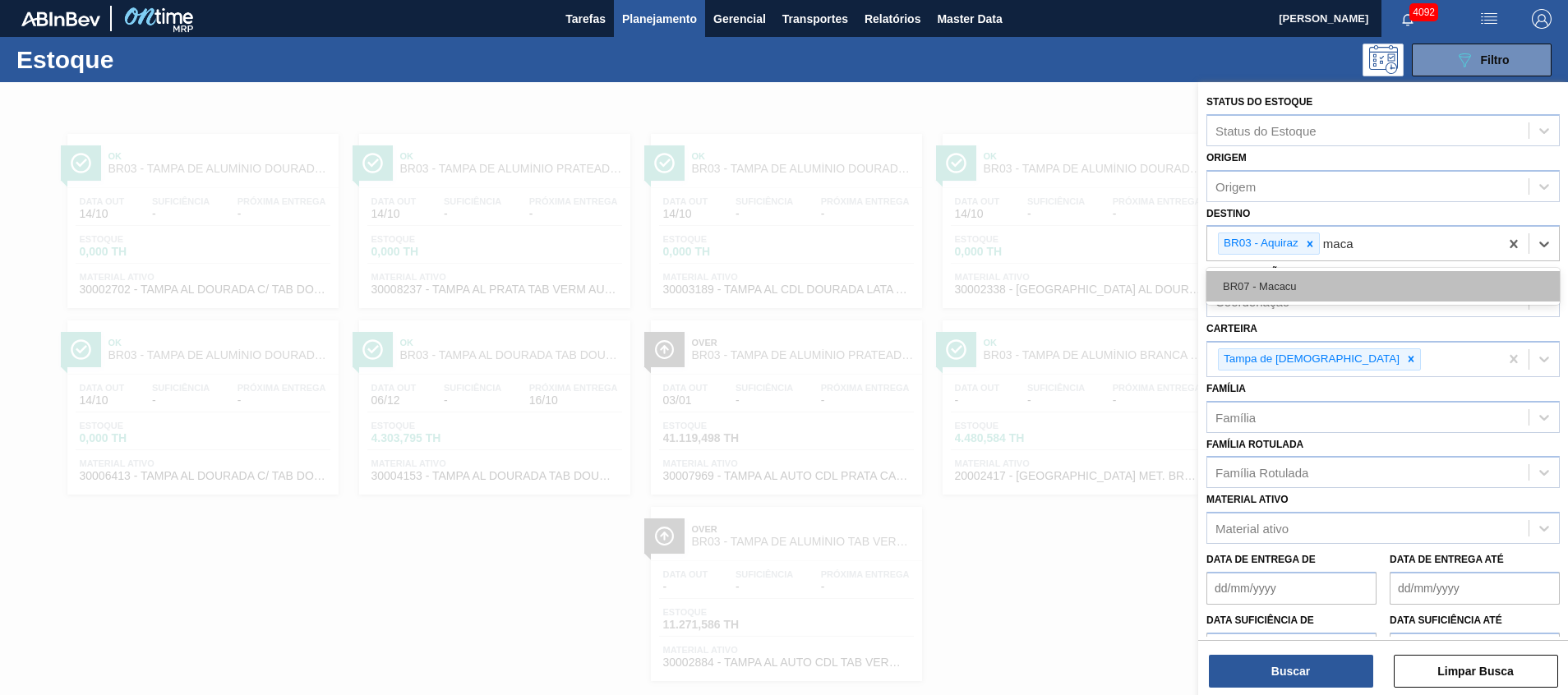
click at [1291, 275] on div "BR07 - Macacu" at bounding box center [1383, 287] width 354 height 31
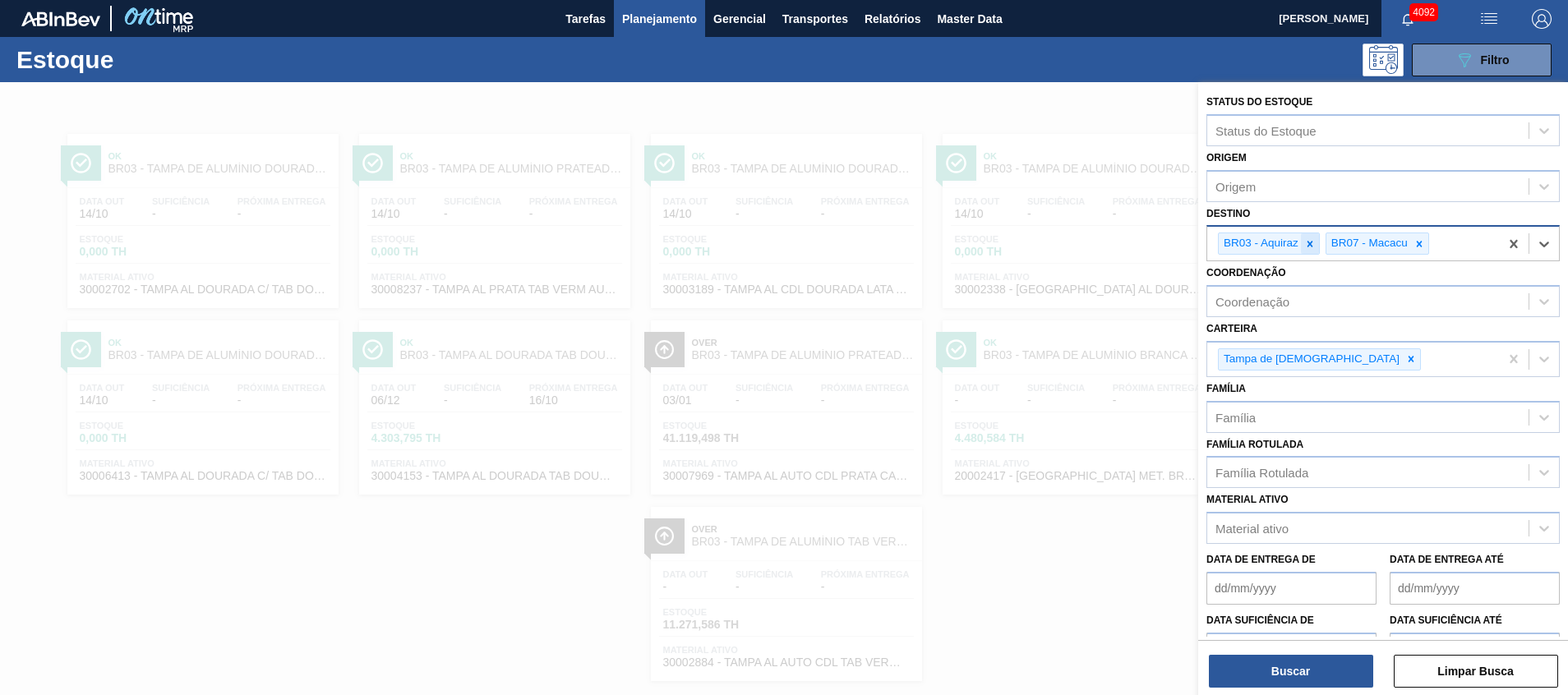
click at [1311, 247] on icon at bounding box center [1310, 244] width 12 height 12
click at [1291, 675] on button "Buscar" at bounding box center [1291, 671] width 165 height 33
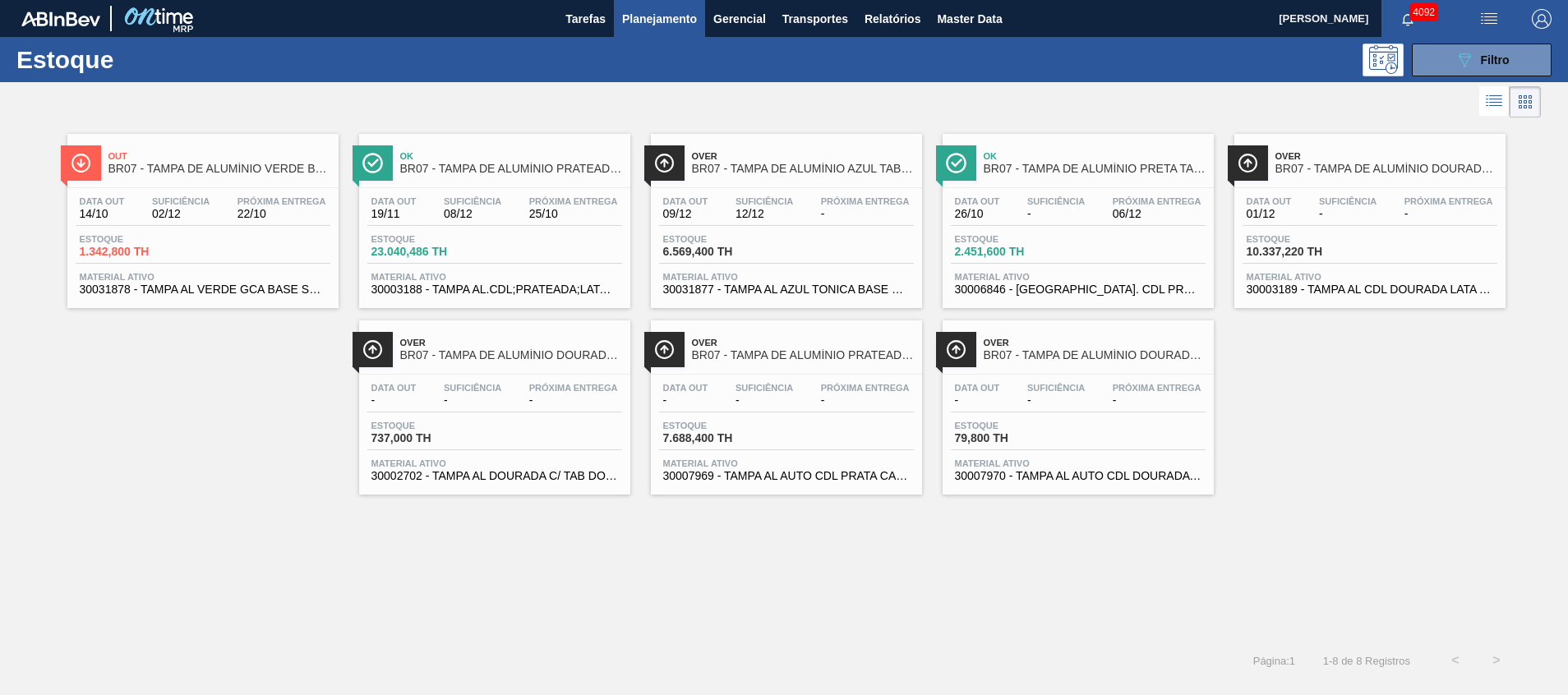
drag, startPoint x: 692, startPoint y: 451, endPoint x: 576, endPoint y: 506, distance: 128.4
click at [576, 506] on div "Out BR07 - TAMPA DE ALUMÍNIO VERDE BALL Data out 14/10 Suficiência 02/12 Próxim…" at bounding box center [784, 380] width 1568 height 518
click at [1491, 63] on span "Filtro" at bounding box center [1495, 59] width 29 height 13
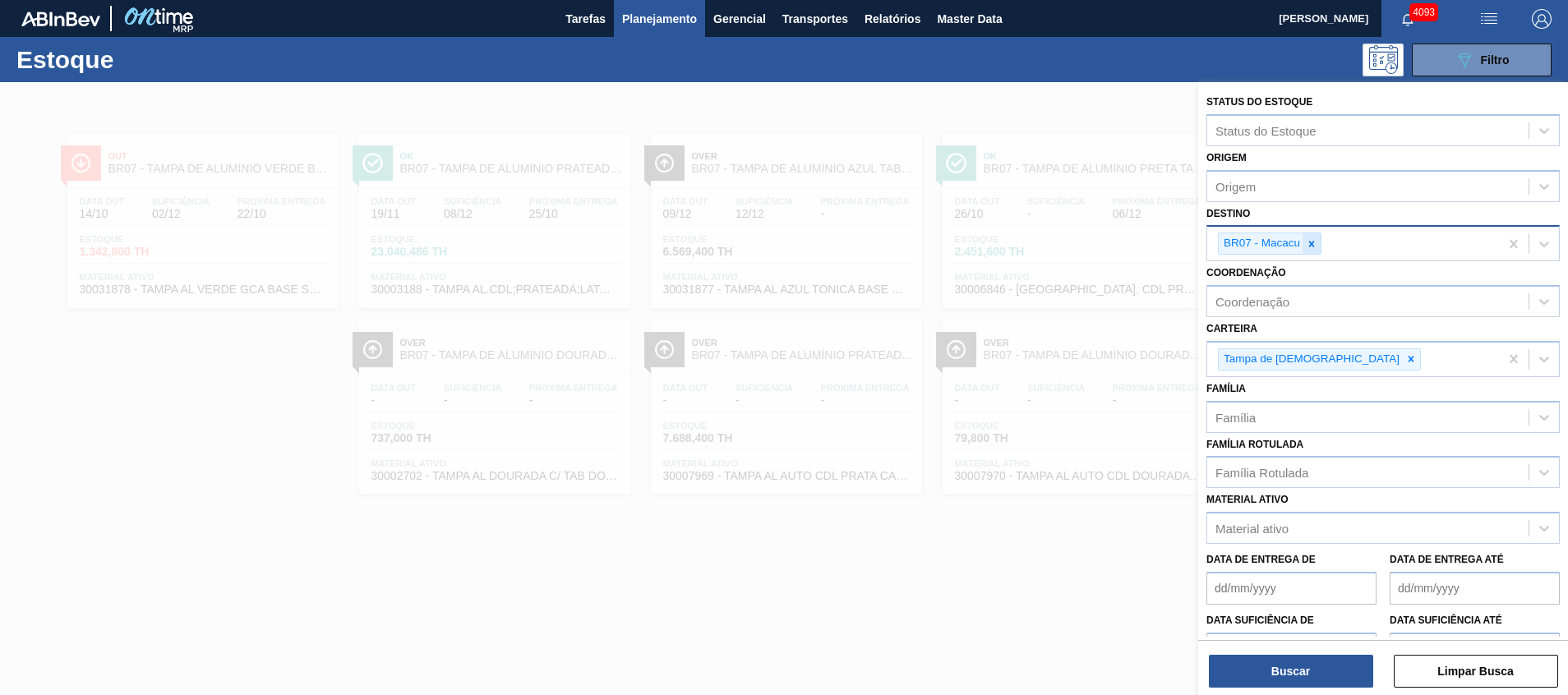
click at [1308, 249] on icon at bounding box center [1312, 244] width 12 height 12
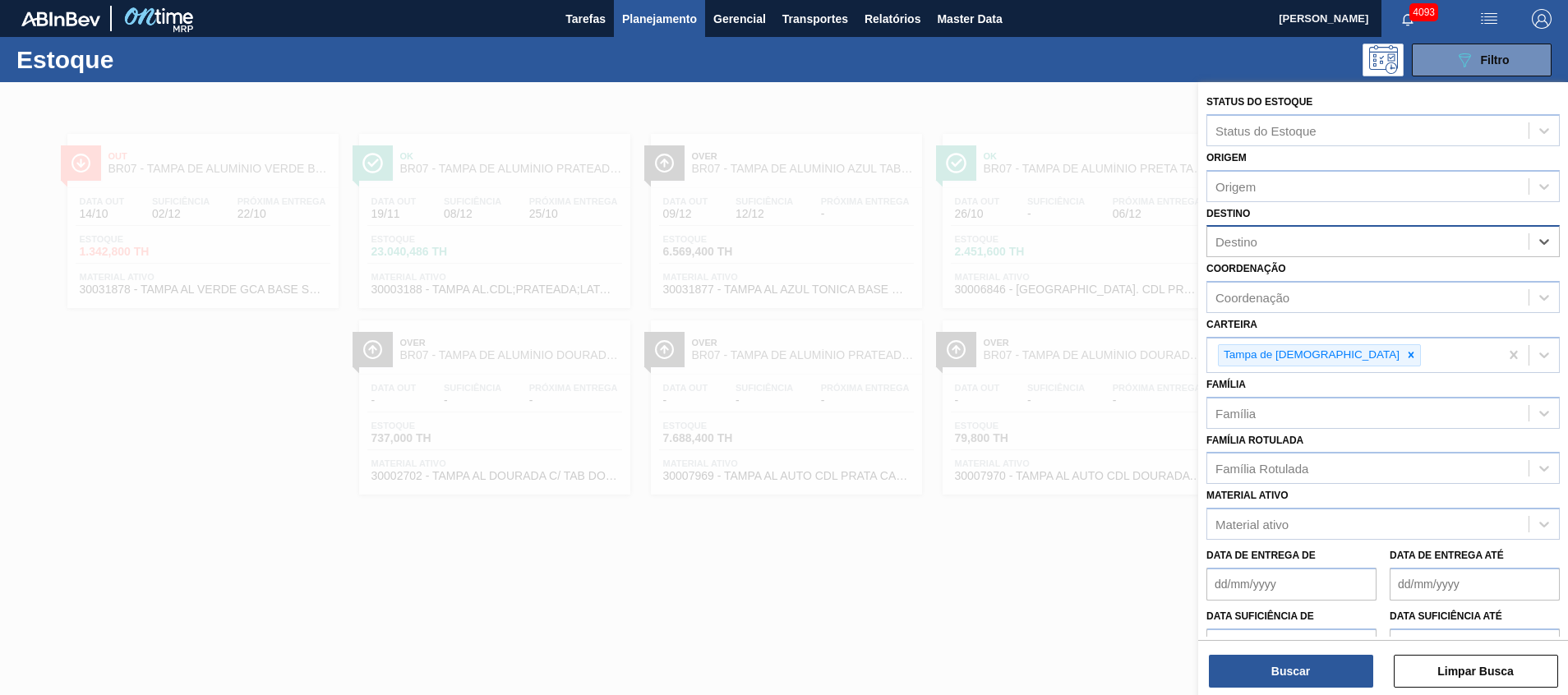
type input "m"
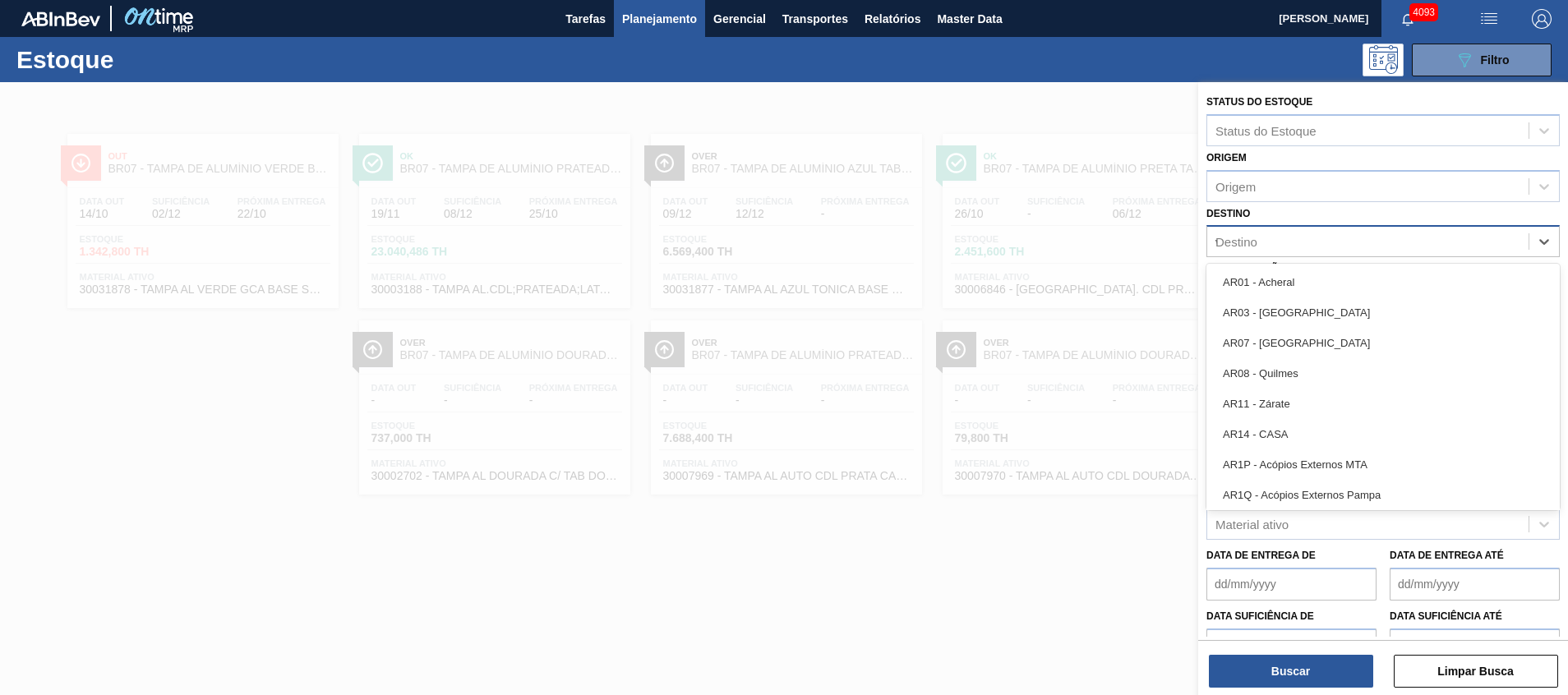
type input "vi"
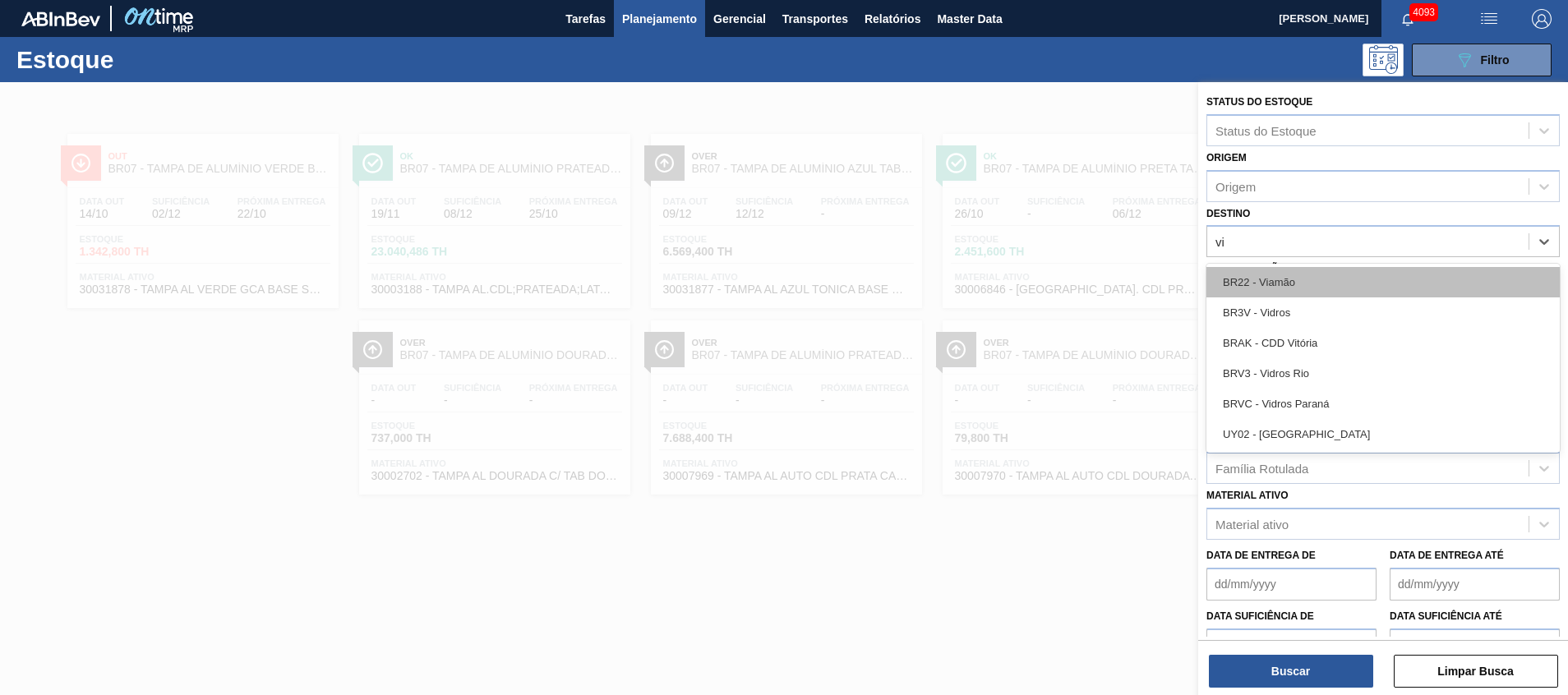
click at [1321, 279] on div "BR22 - Viamão" at bounding box center [1383, 283] width 354 height 31
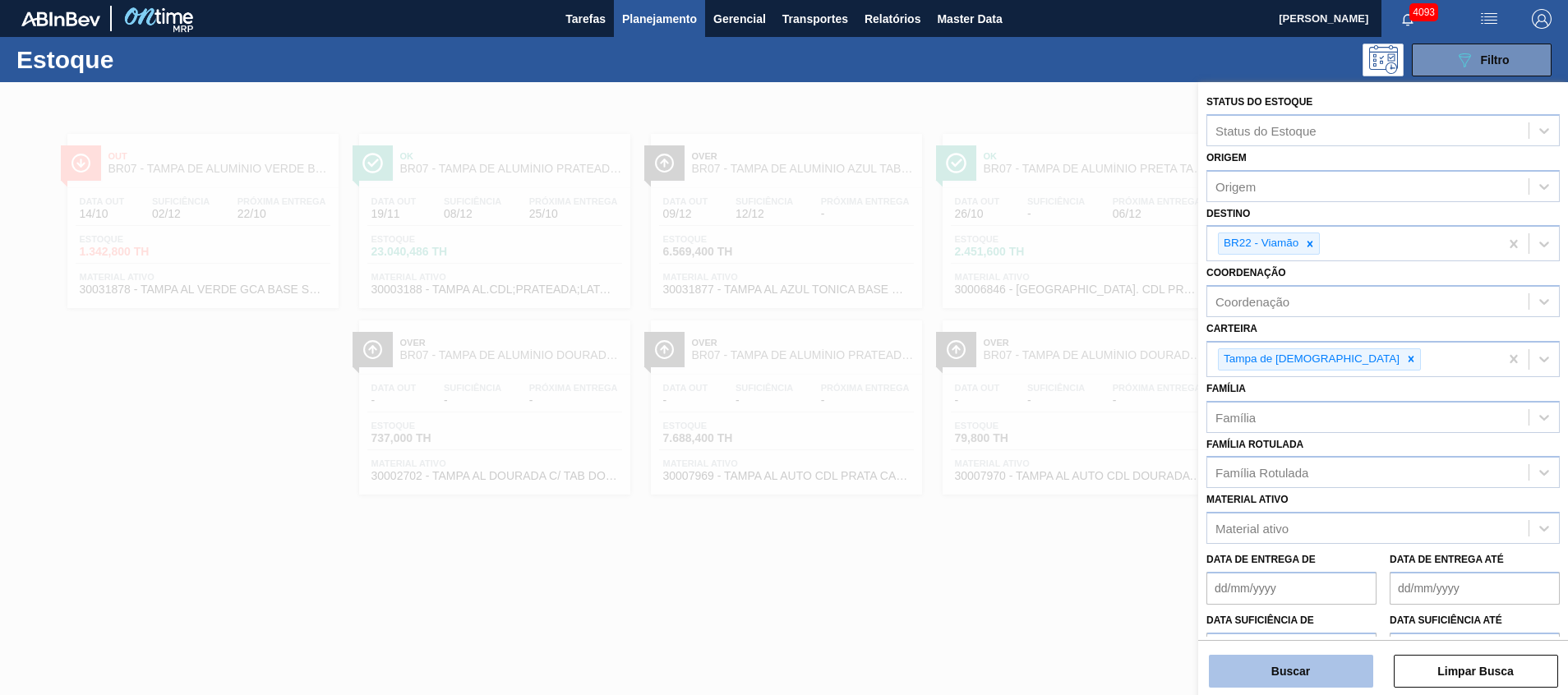
click at [1314, 664] on button "Buscar" at bounding box center [1291, 671] width 165 height 33
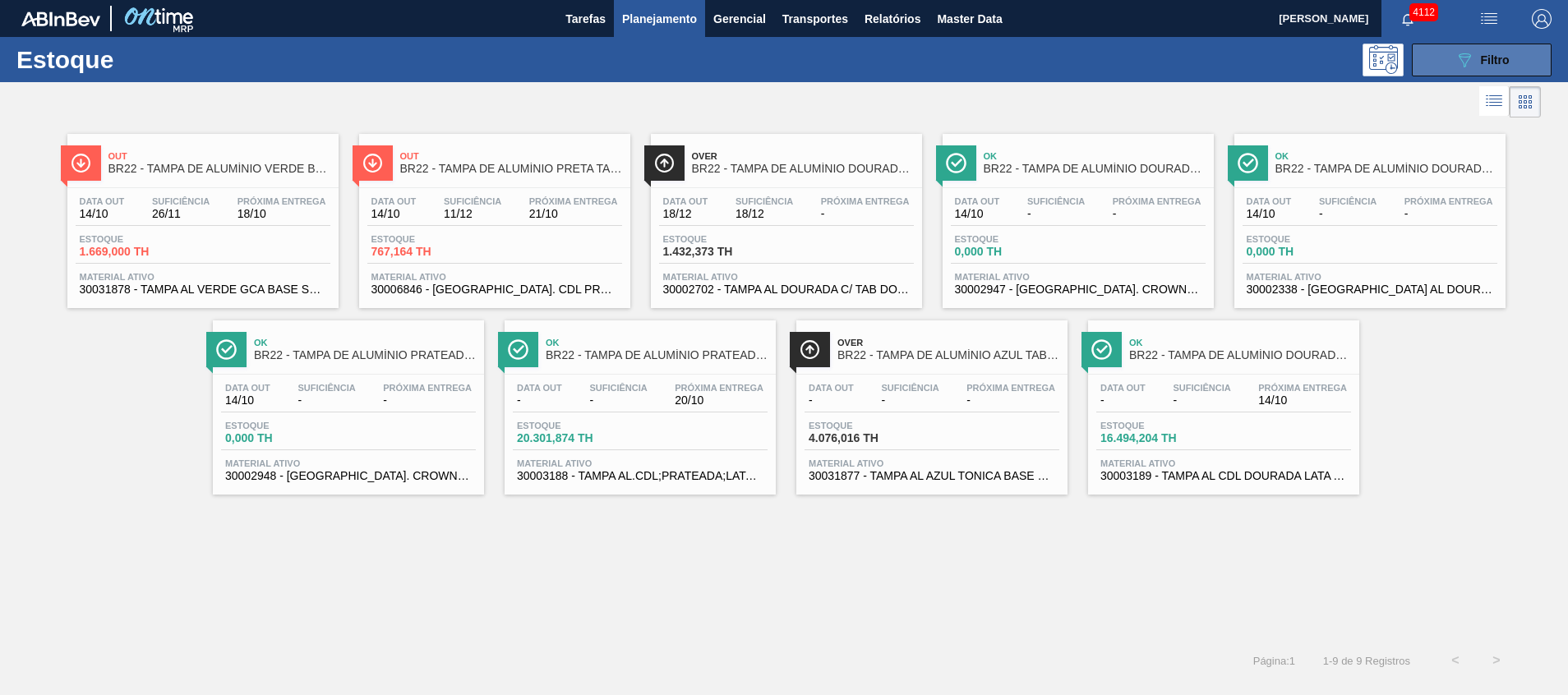
click at [1485, 53] on span "Filtro" at bounding box center [1495, 59] width 29 height 13
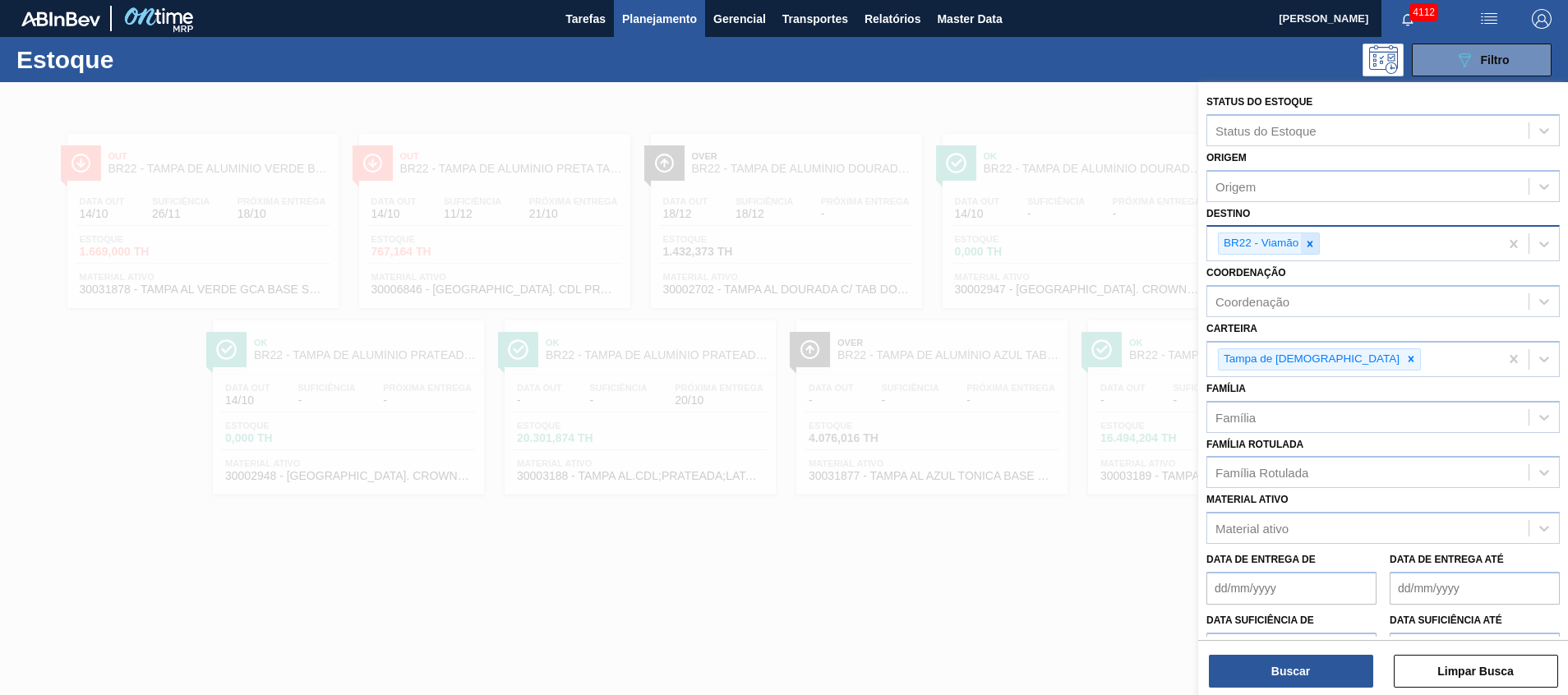
click at [1315, 246] on icon at bounding box center [1310, 244] width 12 height 12
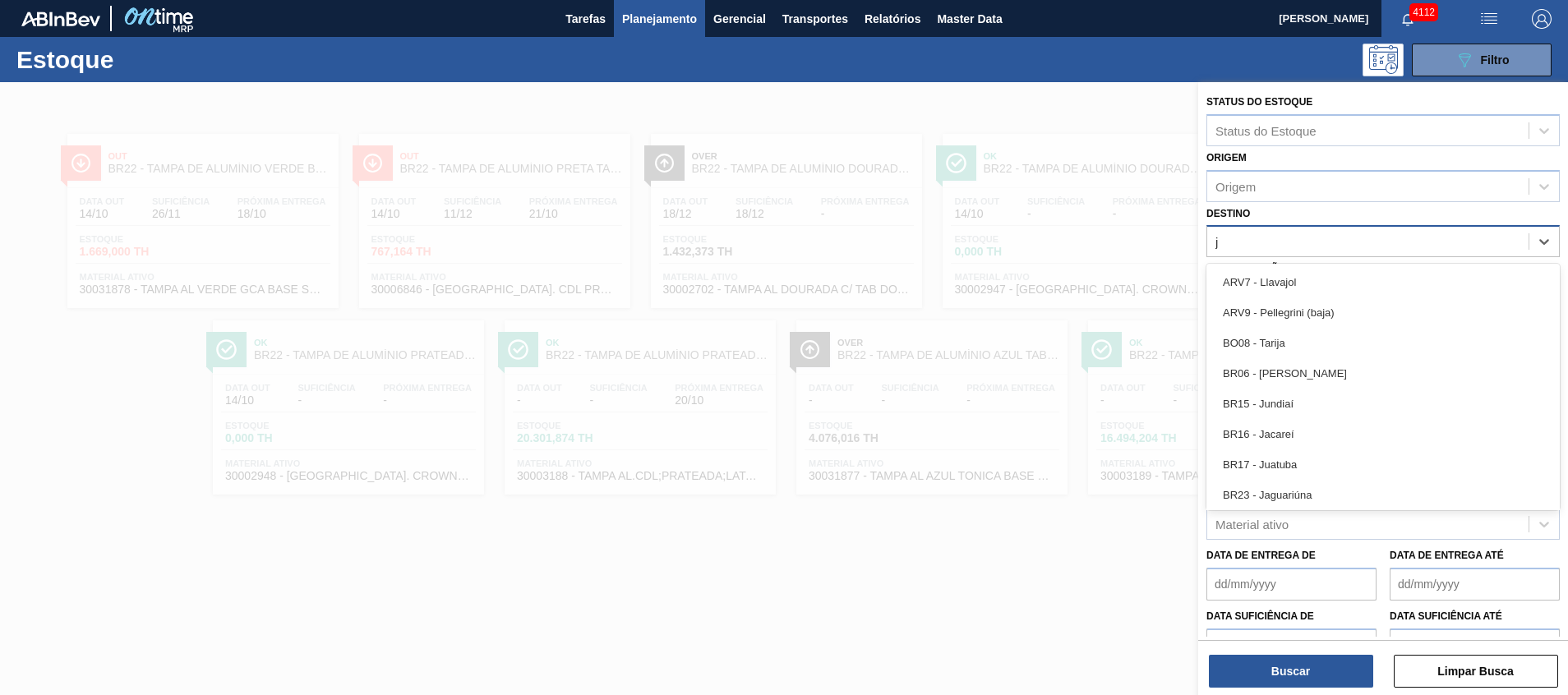
type input "ju"
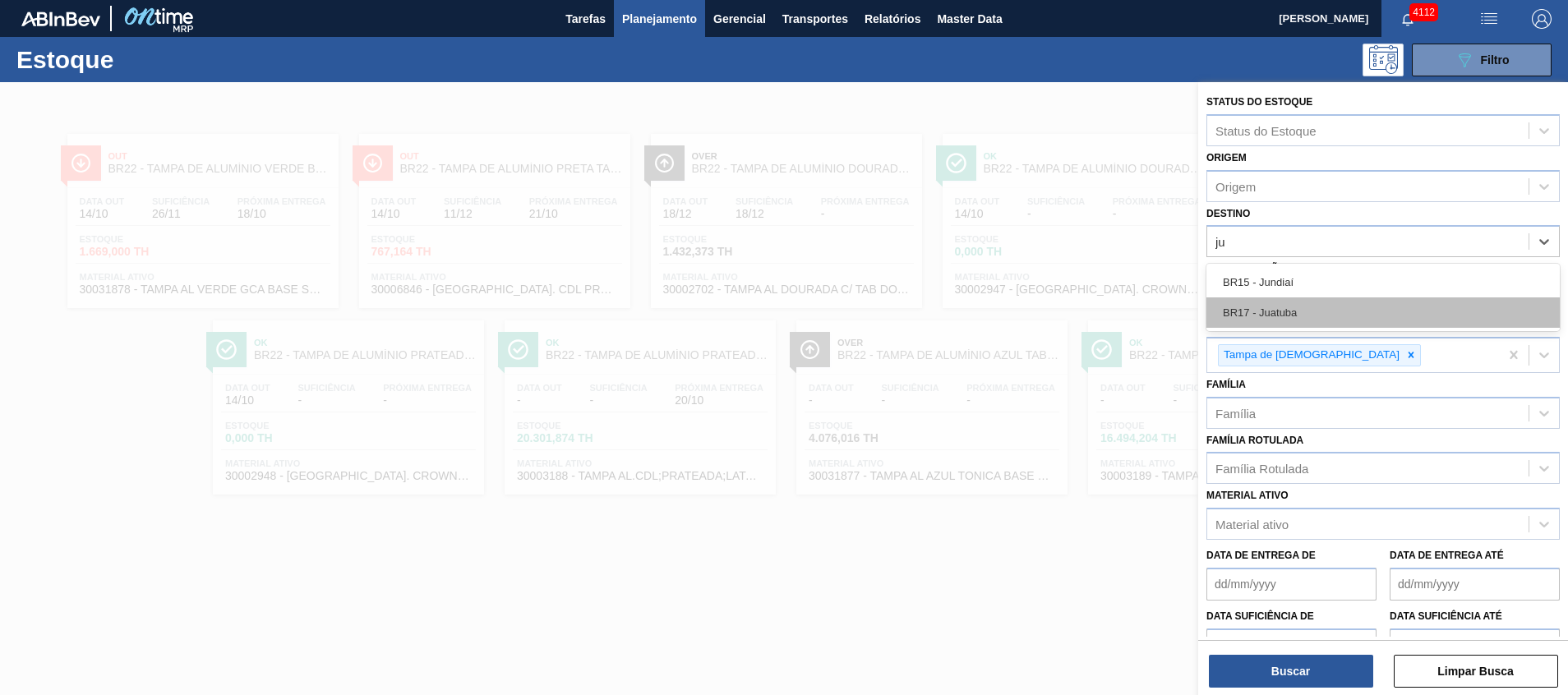
click at [1291, 313] on div "BR17 - Juatuba" at bounding box center [1383, 313] width 354 height 31
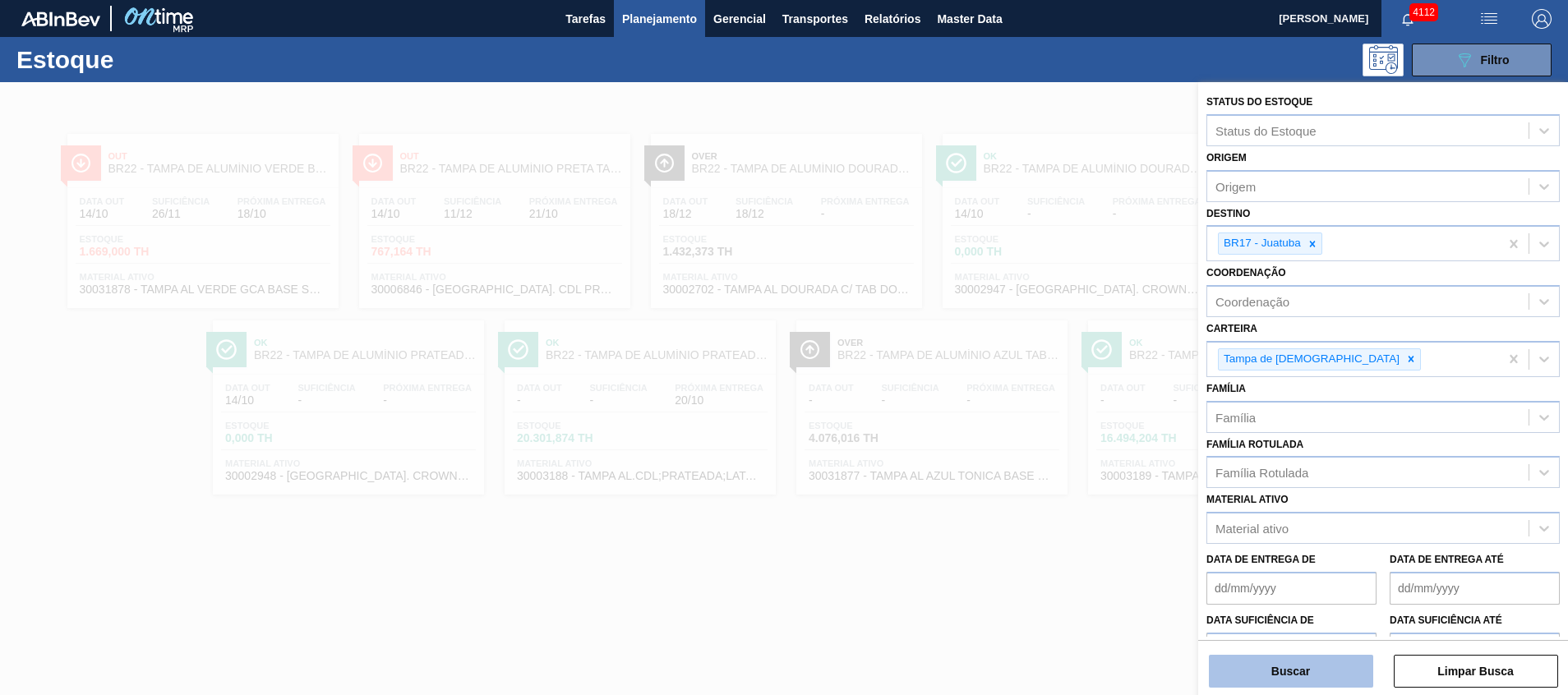
click at [1284, 684] on button "Buscar" at bounding box center [1291, 671] width 165 height 33
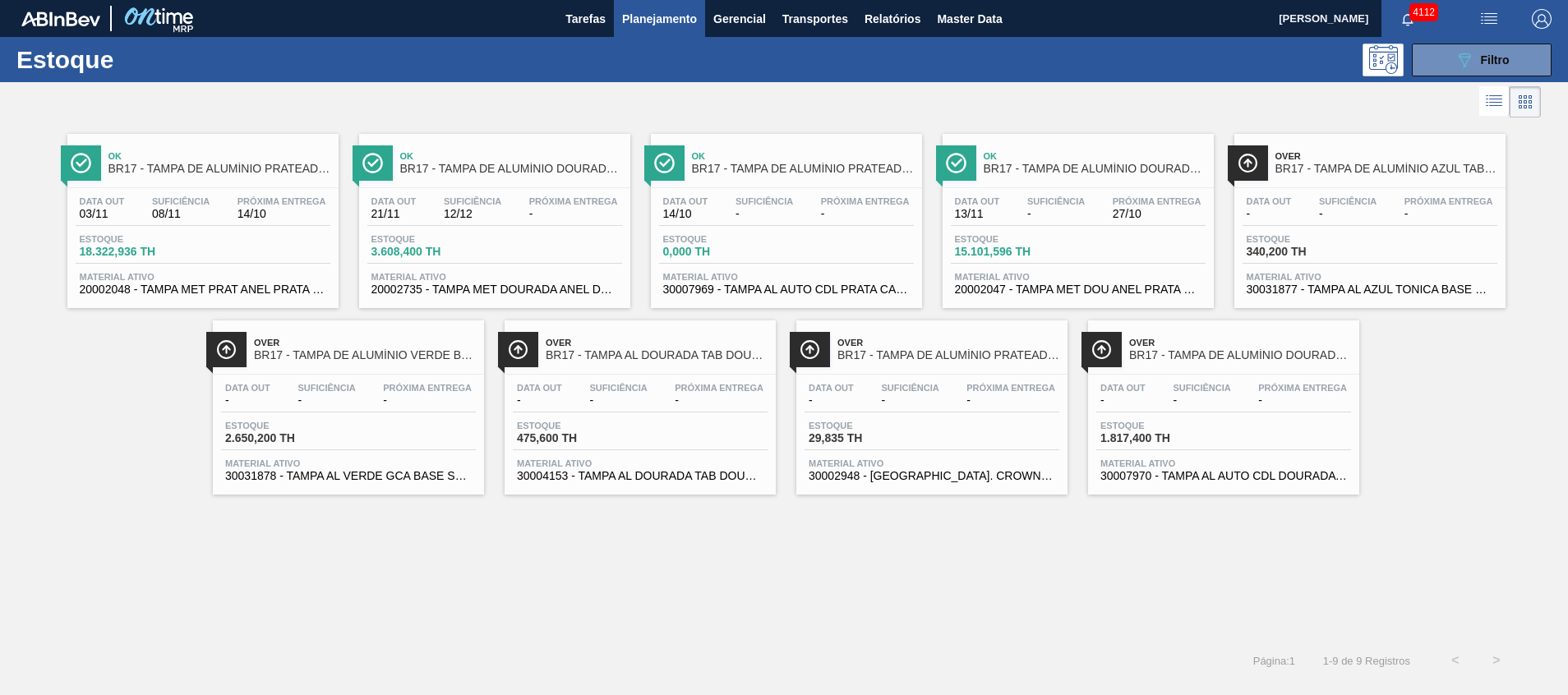
click at [205, 196] on div "Data out 03/11 Suficiência 08/11 Próxima Entrega 14/10 Estoque 18.322,936 TH Ma…" at bounding box center [203, 244] width 272 height 112
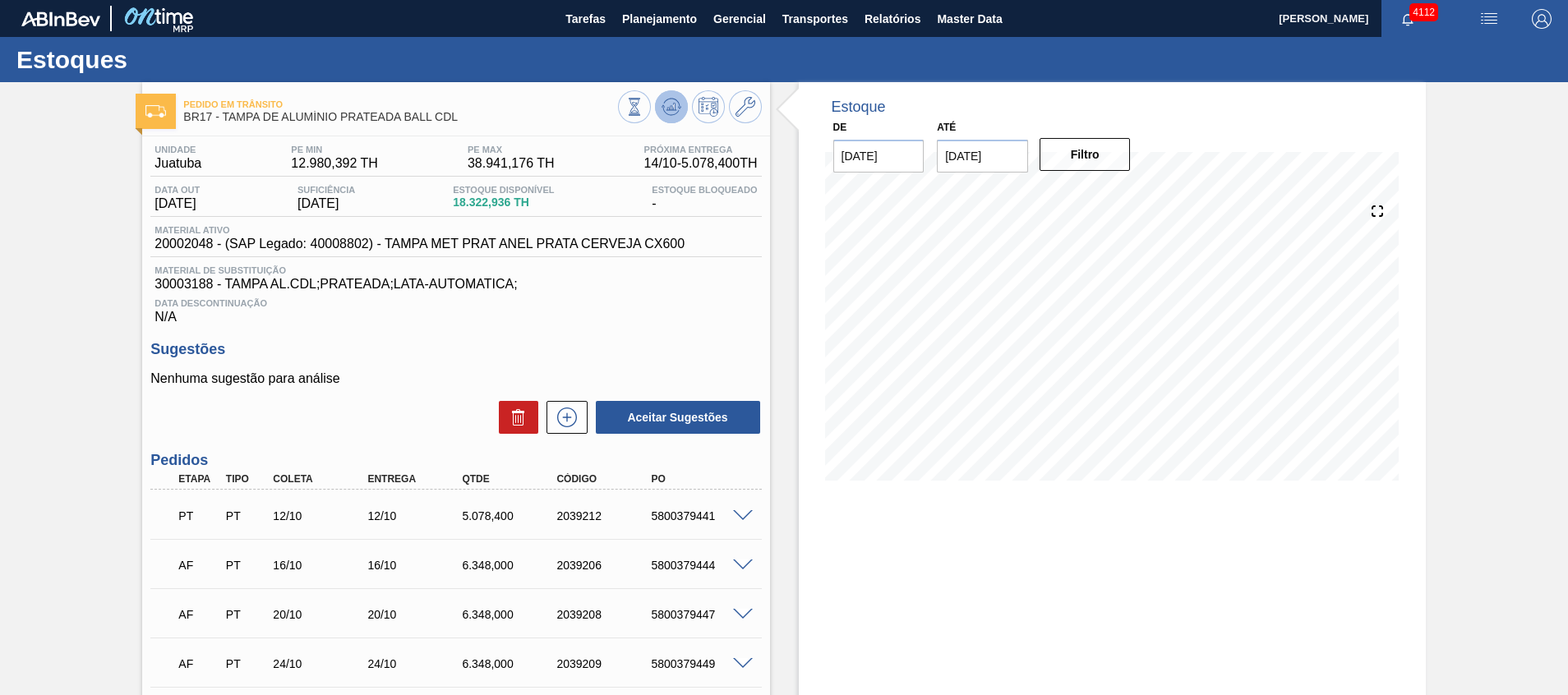
click at [671, 107] on g at bounding box center [671, 107] width 20 height 17
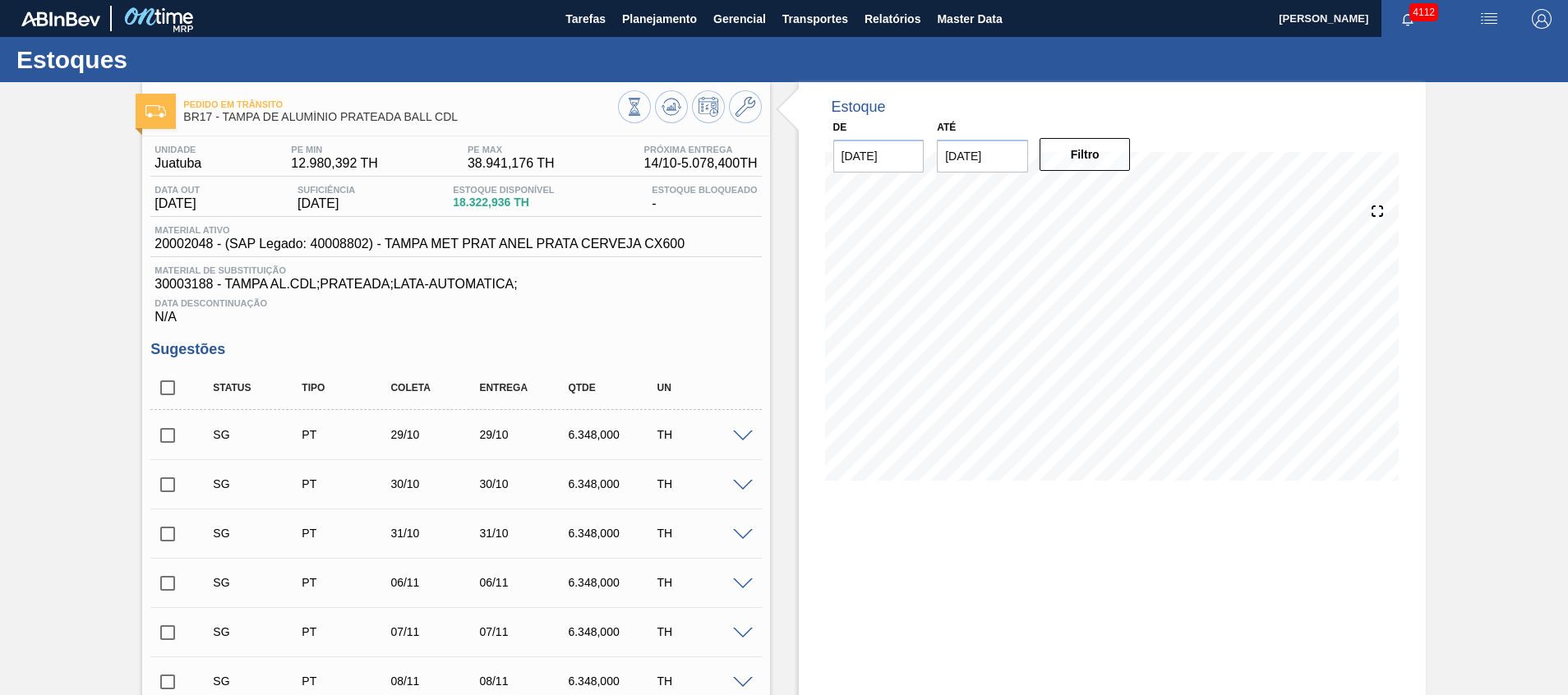
click at [168, 444] on input "checkbox" at bounding box center [167, 435] width 35 height 35
checkbox input "false"
click at [170, 485] on input "checkbox" at bounding box center [167, 485] width 35 height 35
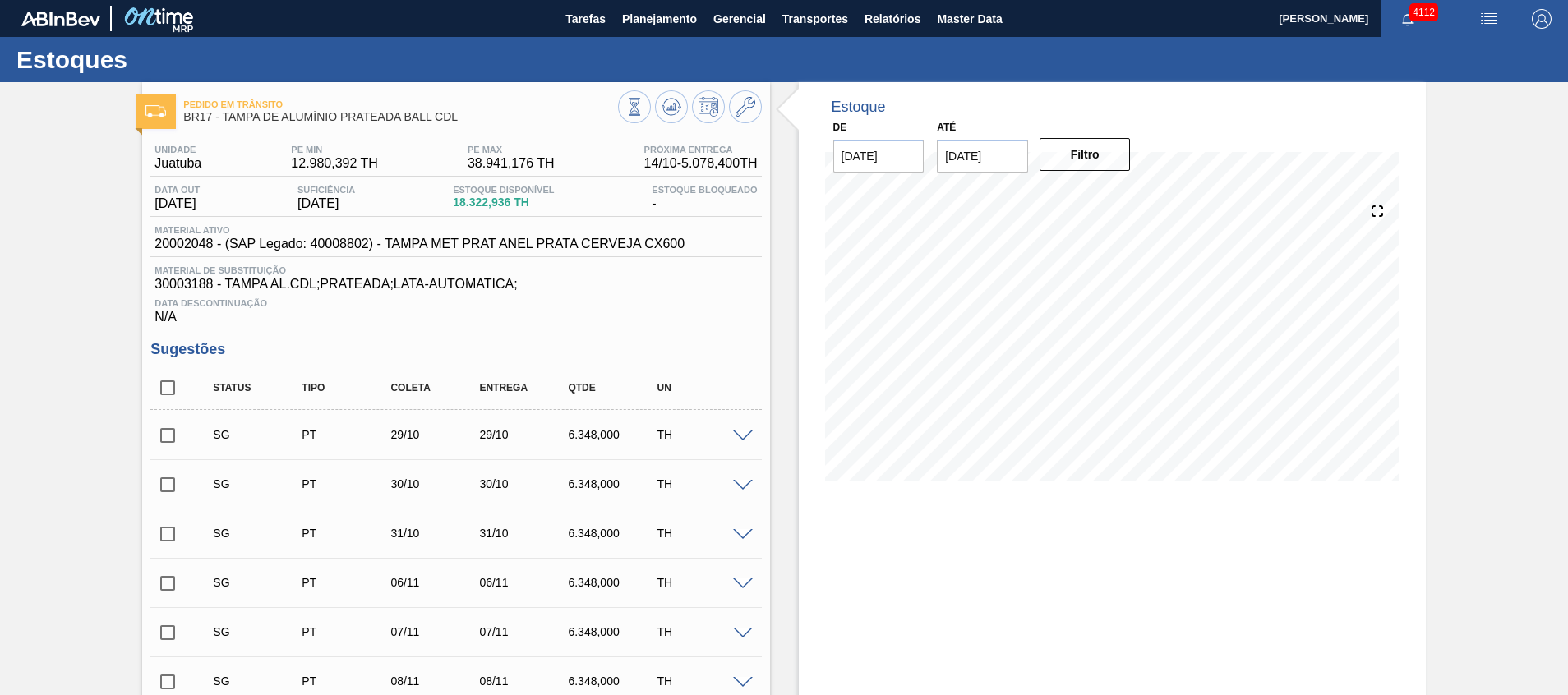
checkbox input "false"
click at [177, 436] on input "checkbox" at bounding box center [167, 435] width 35 height 35
checkbox input "true"
click at [172, 483] on input "checkbox" at bounding box center [167, 485] width 35 height 35
checkbox input "true"
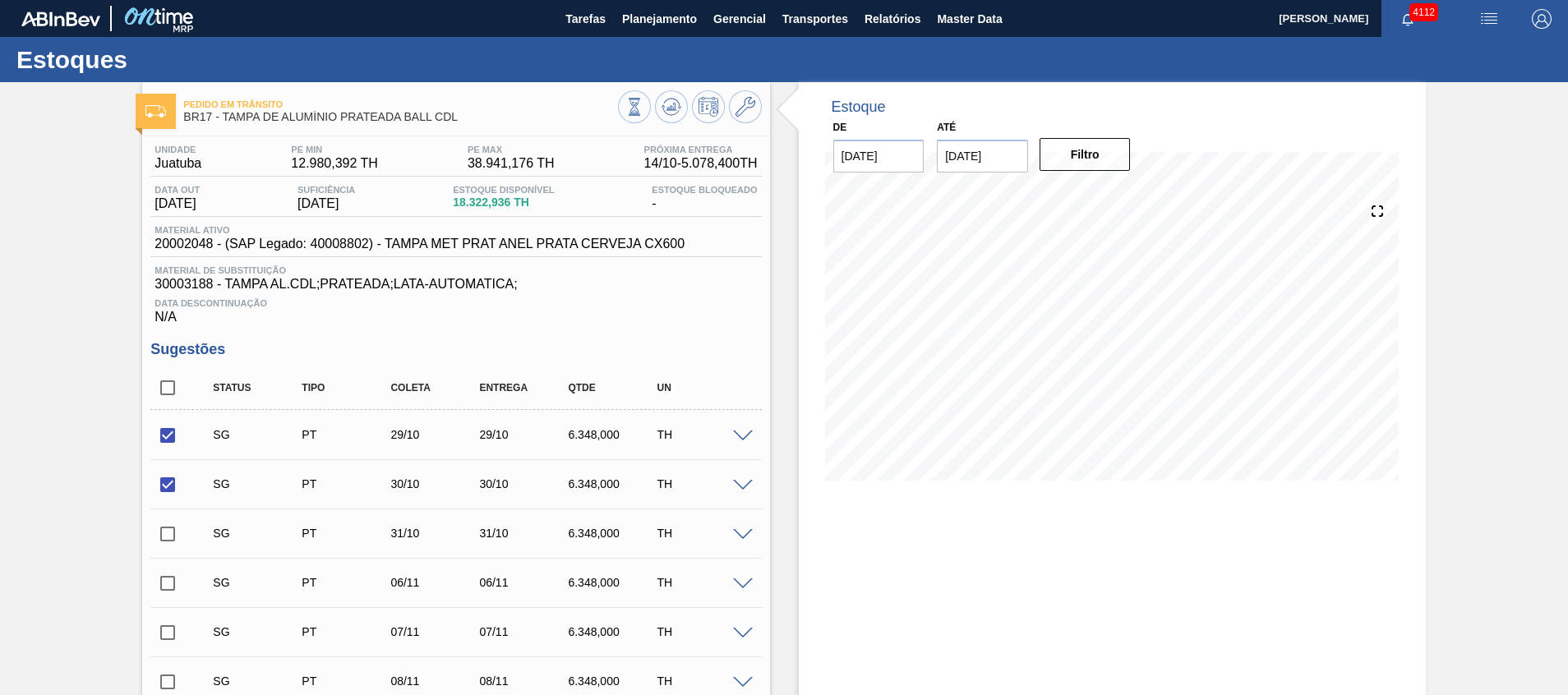
click at [172, 531] on input "checkbox" at bounding box center [167, 534] width 35 height 35
checkbox input "true"
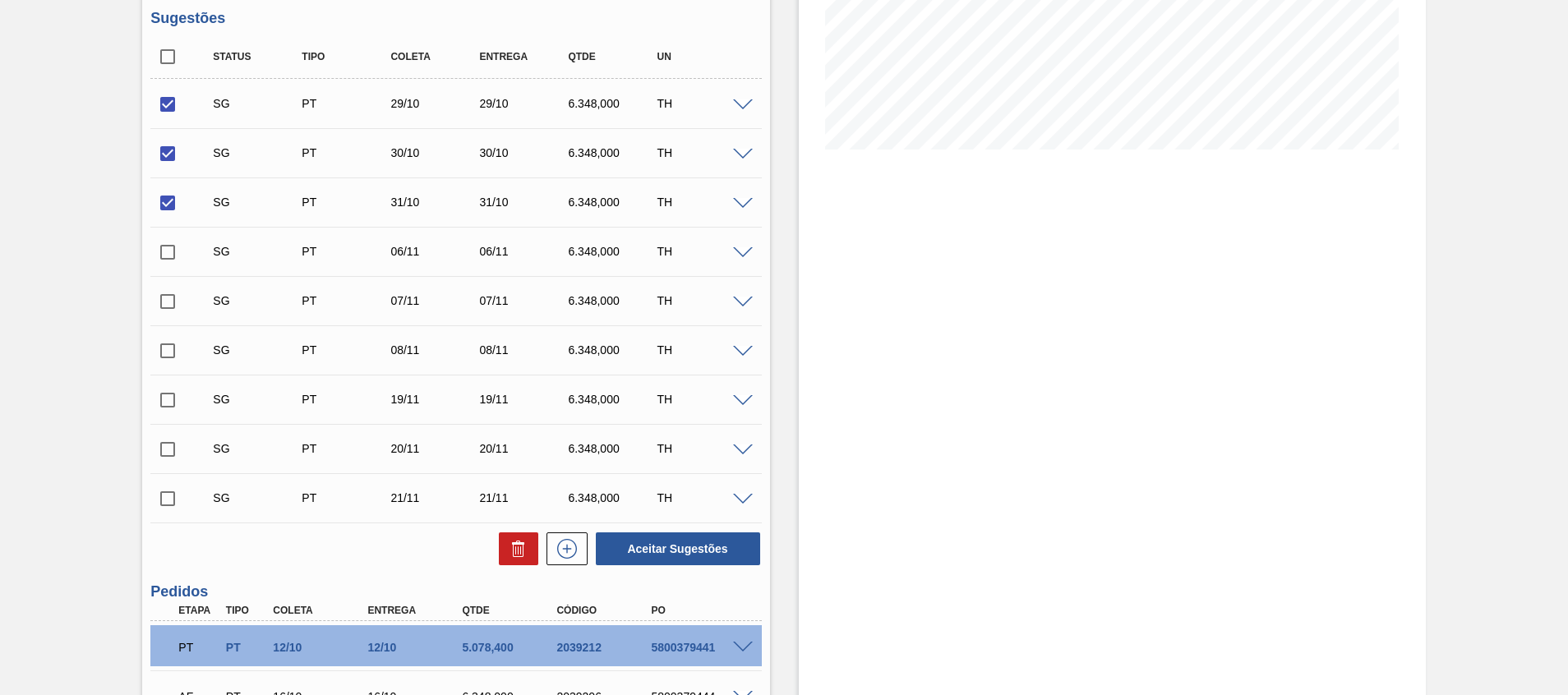
scroll to position [370, 0]
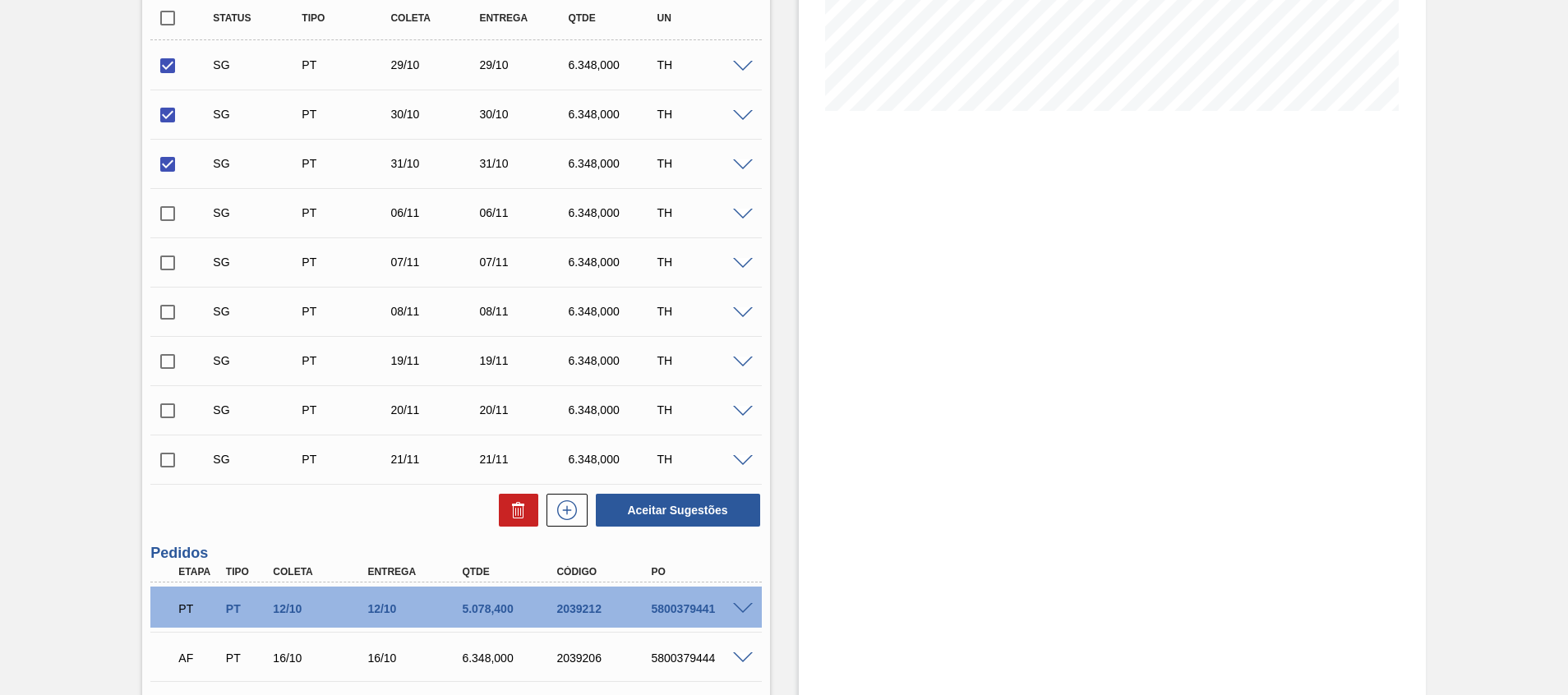
click at [510, 528] on div "Aceitar Sugestões" at bounding box center [456, 510] width 611 height 36
click at [521, 507] on icon at bounding box center [518, 505] width 13 height 3
checkbox input "false"
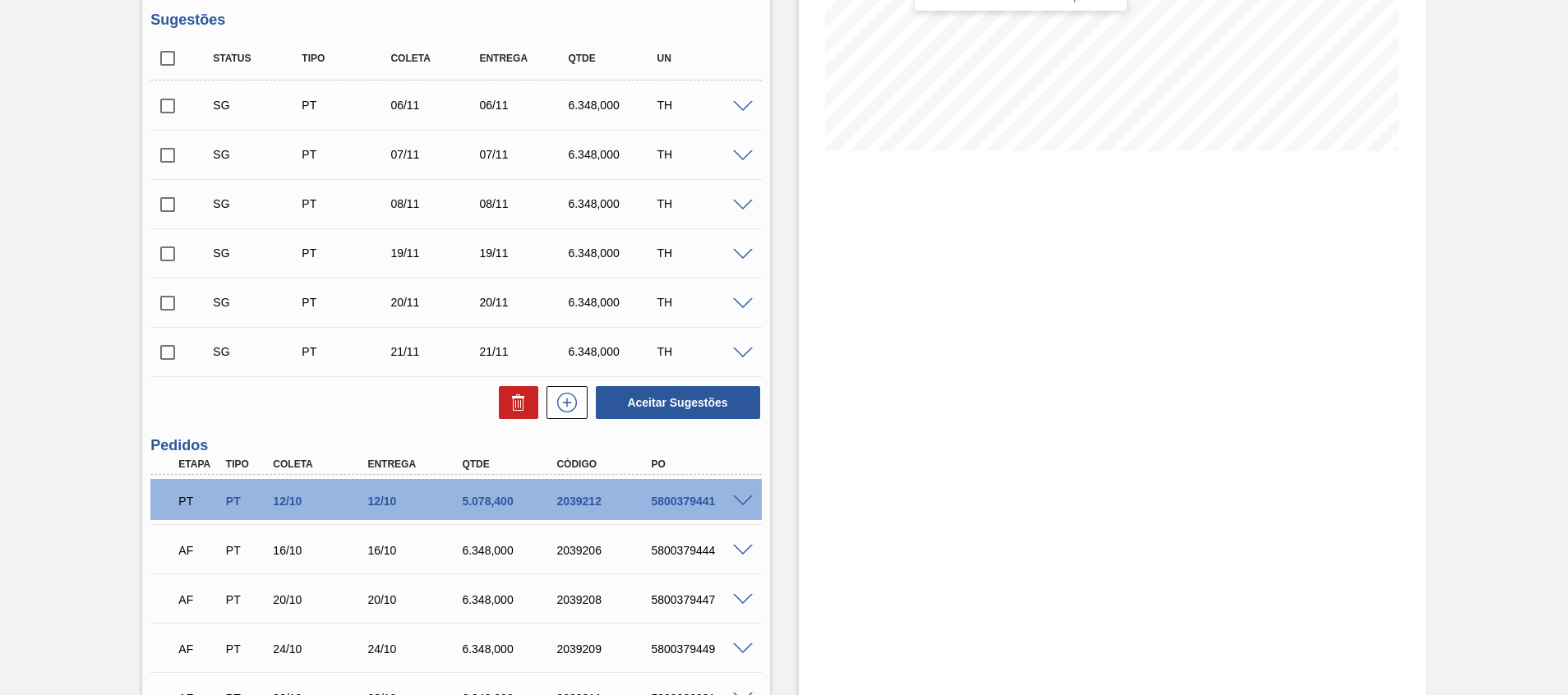
scroll to position [0, 0]
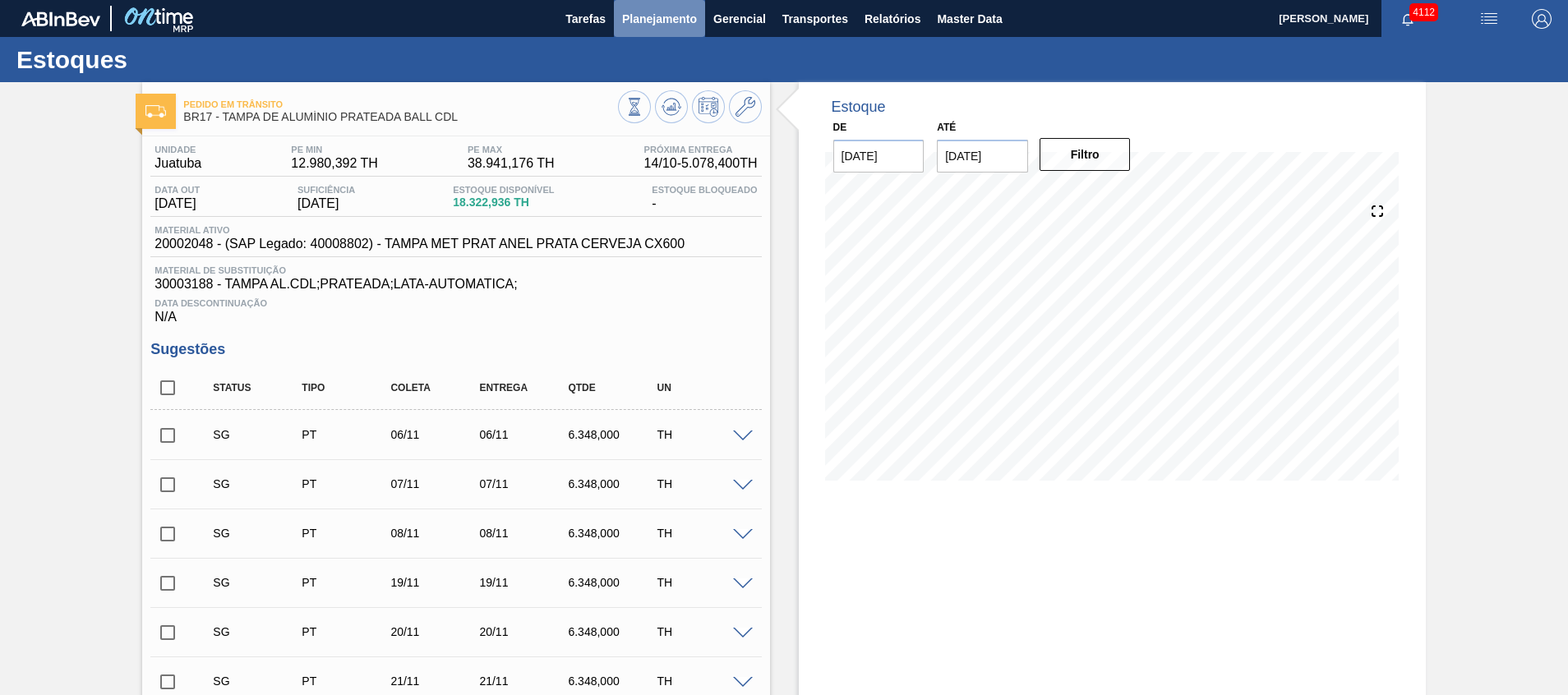
click at [637, 15] on span "Planejamento" at bounding box center [659, 19] width 75 height 20
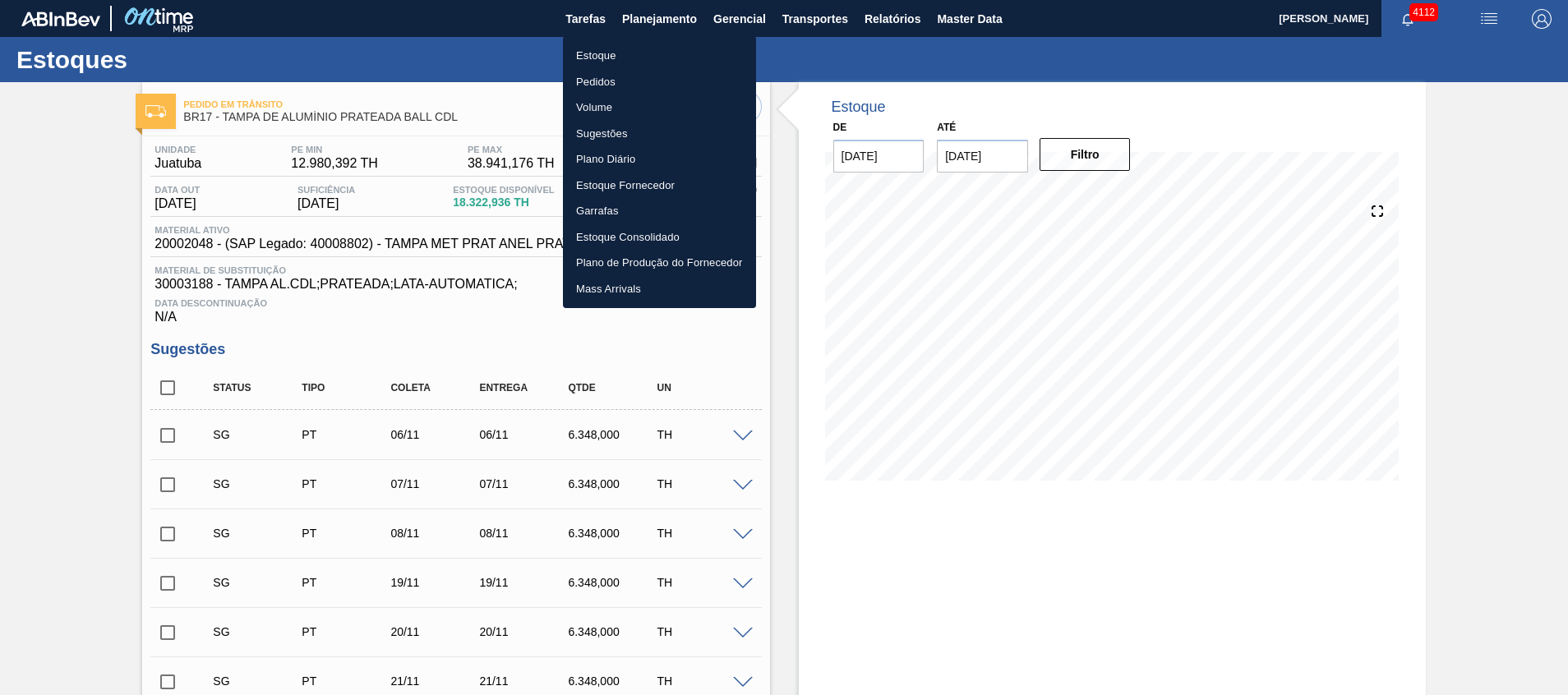
click at [638, 65] on li "Estoque" at bounding box center [660, 55] width 193 height 26
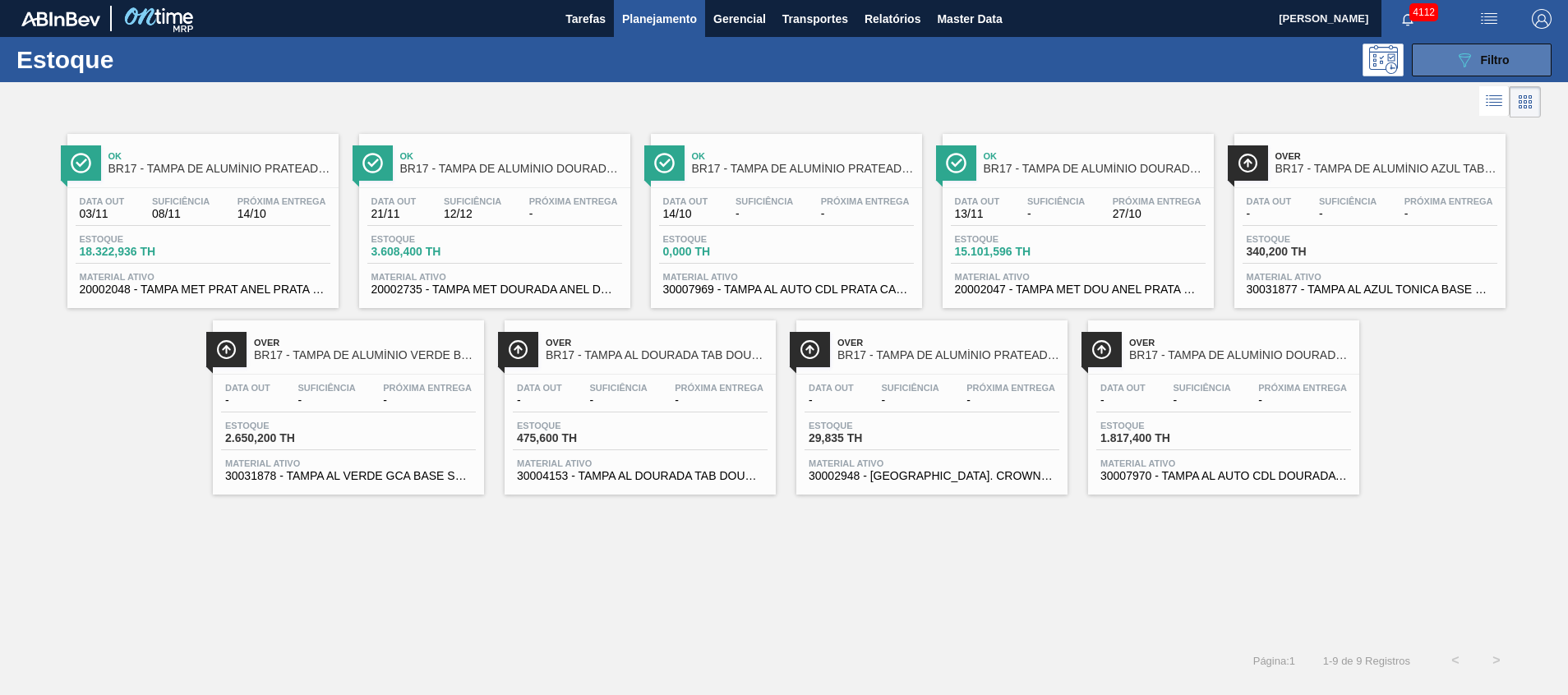
click at [1445, 68] on button "089F7B8B-B2A5-4AFE-B5C0-19BA573D28AC Filtro" at bounding box center [1481, 59] width 140 height 33
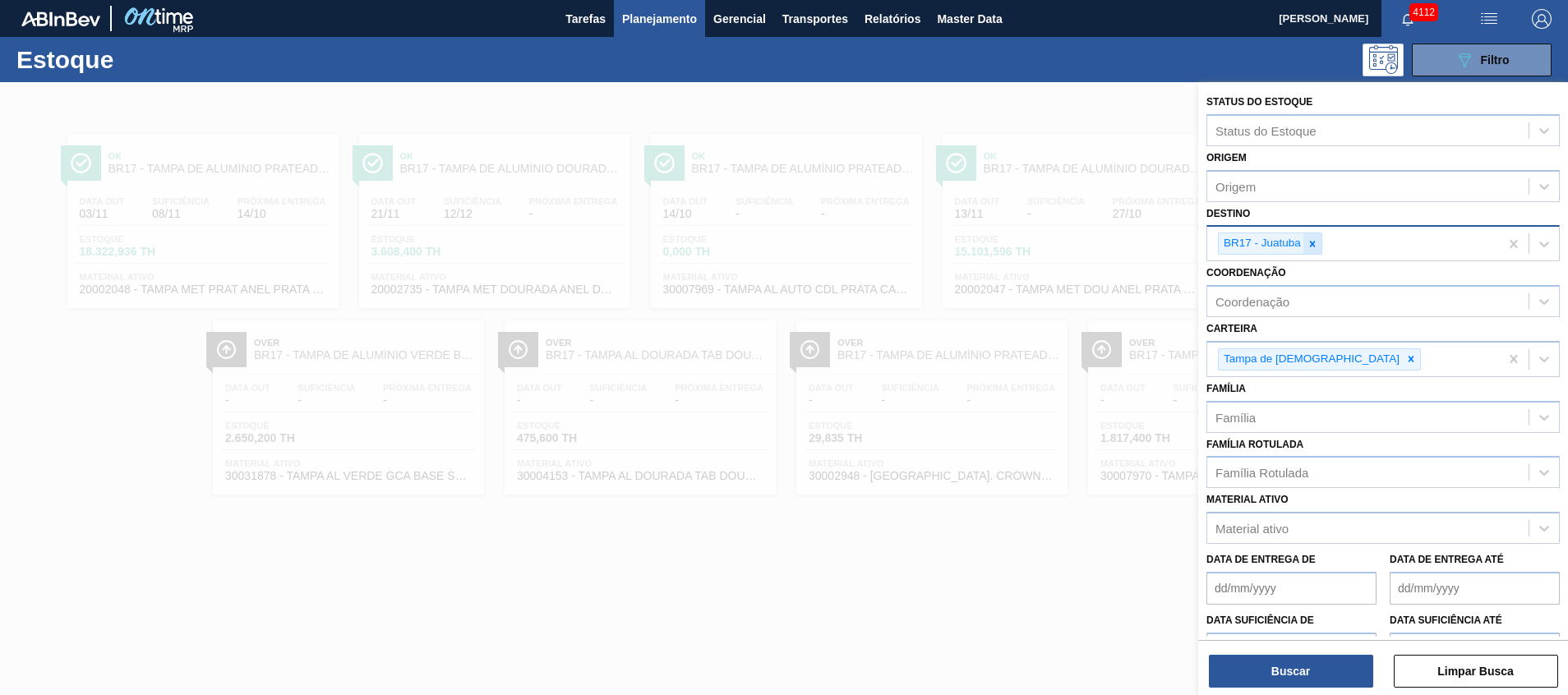
click at [1313, 244] on icon at bounding box center [1313, 244] width 6 height 6
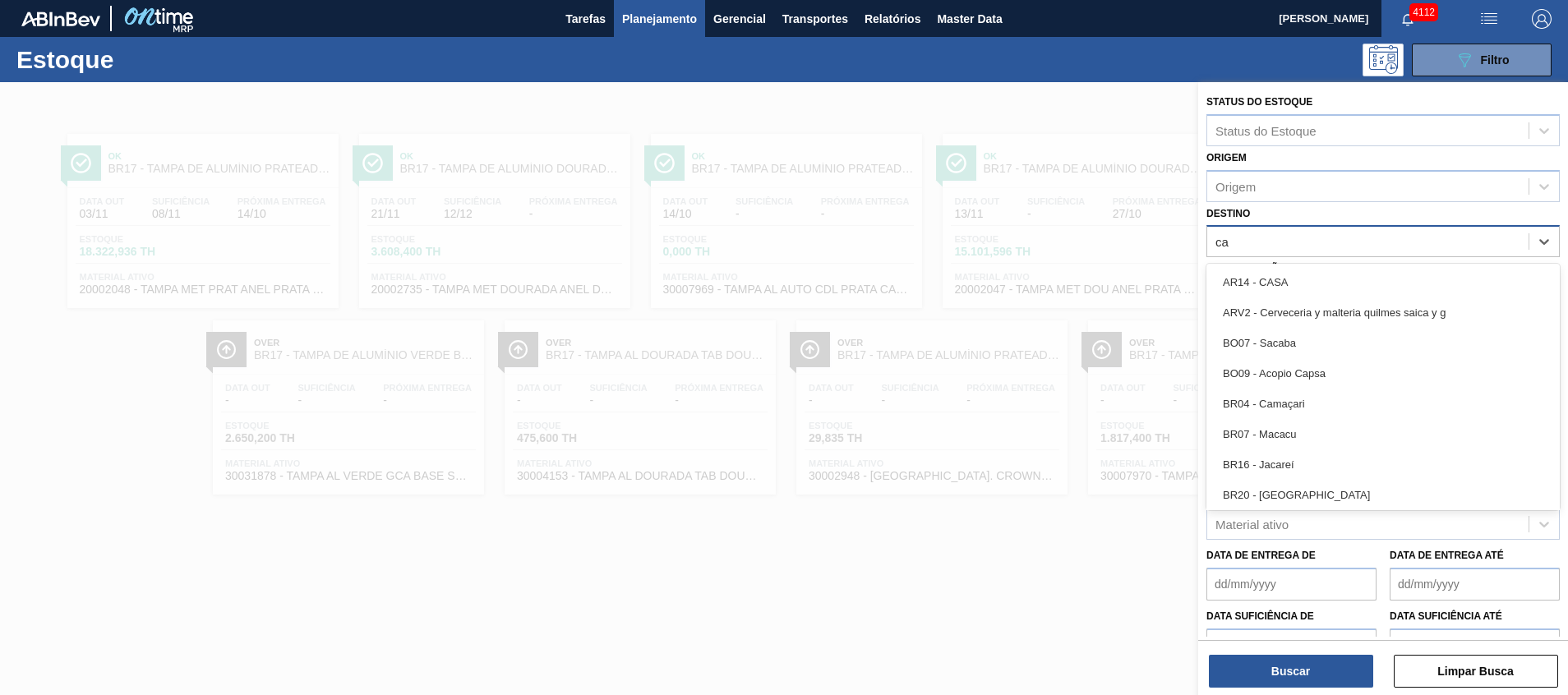
type input "cam"
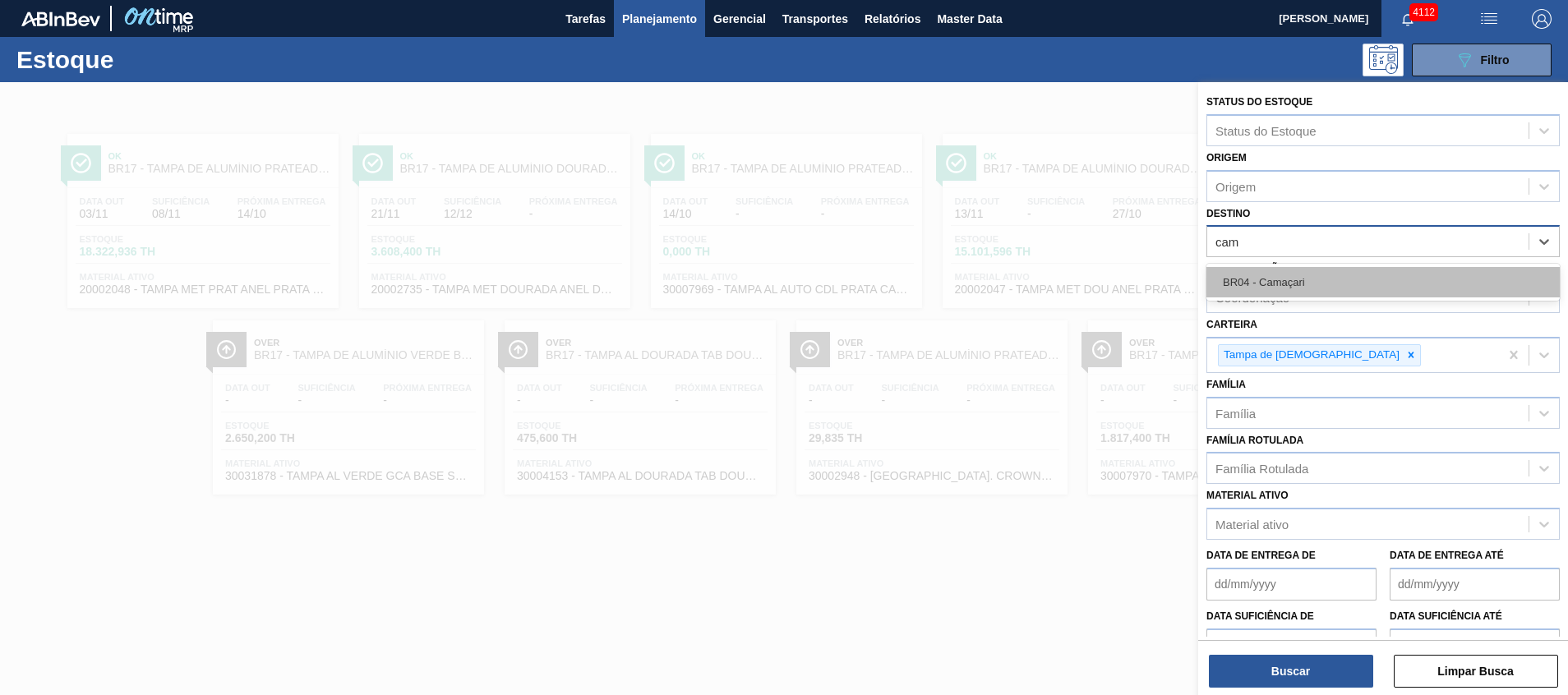
click at [1313, 277] on div "BR04 - Camaçari" at bounding box center [1383, 283] width 354 height 31
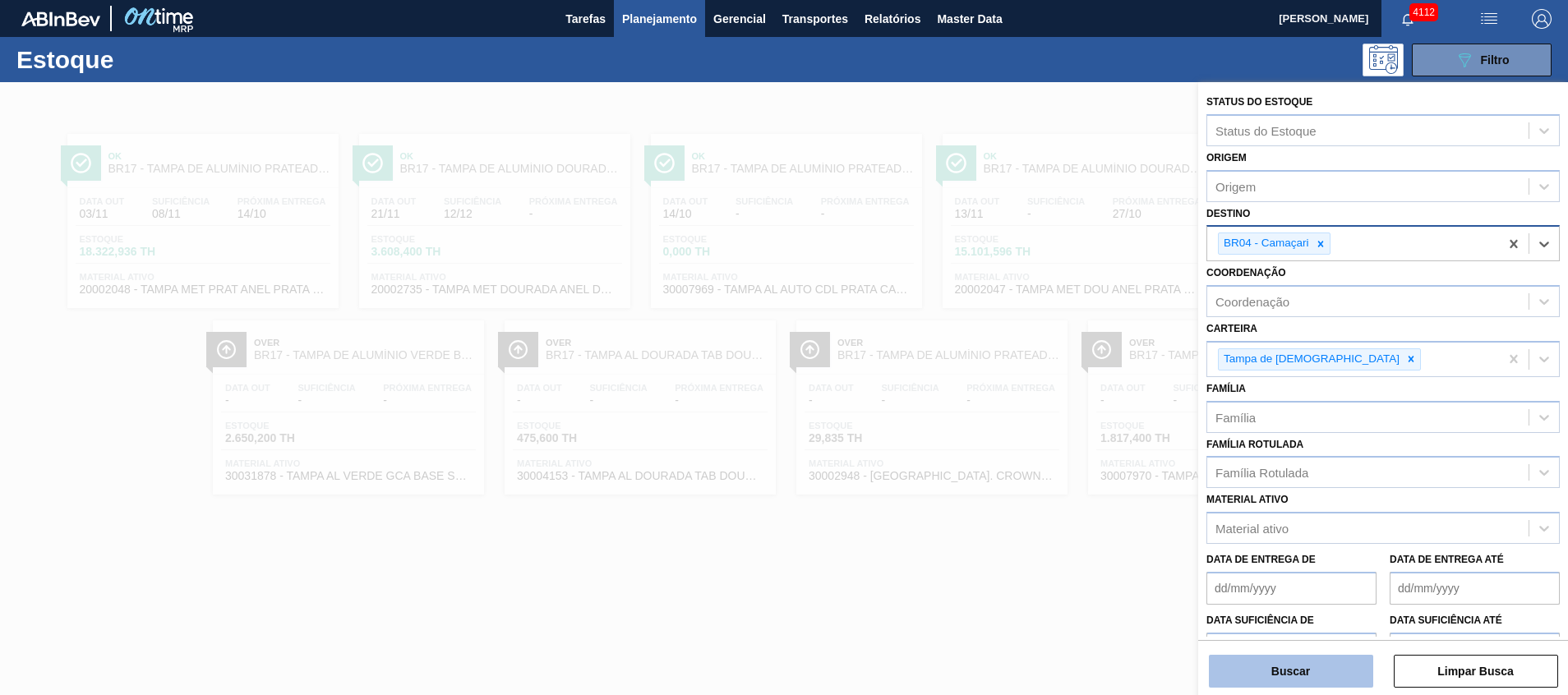
click at [1320, 675] on button "Buscar" at bounding box center [1291, 671] width 165 height 33
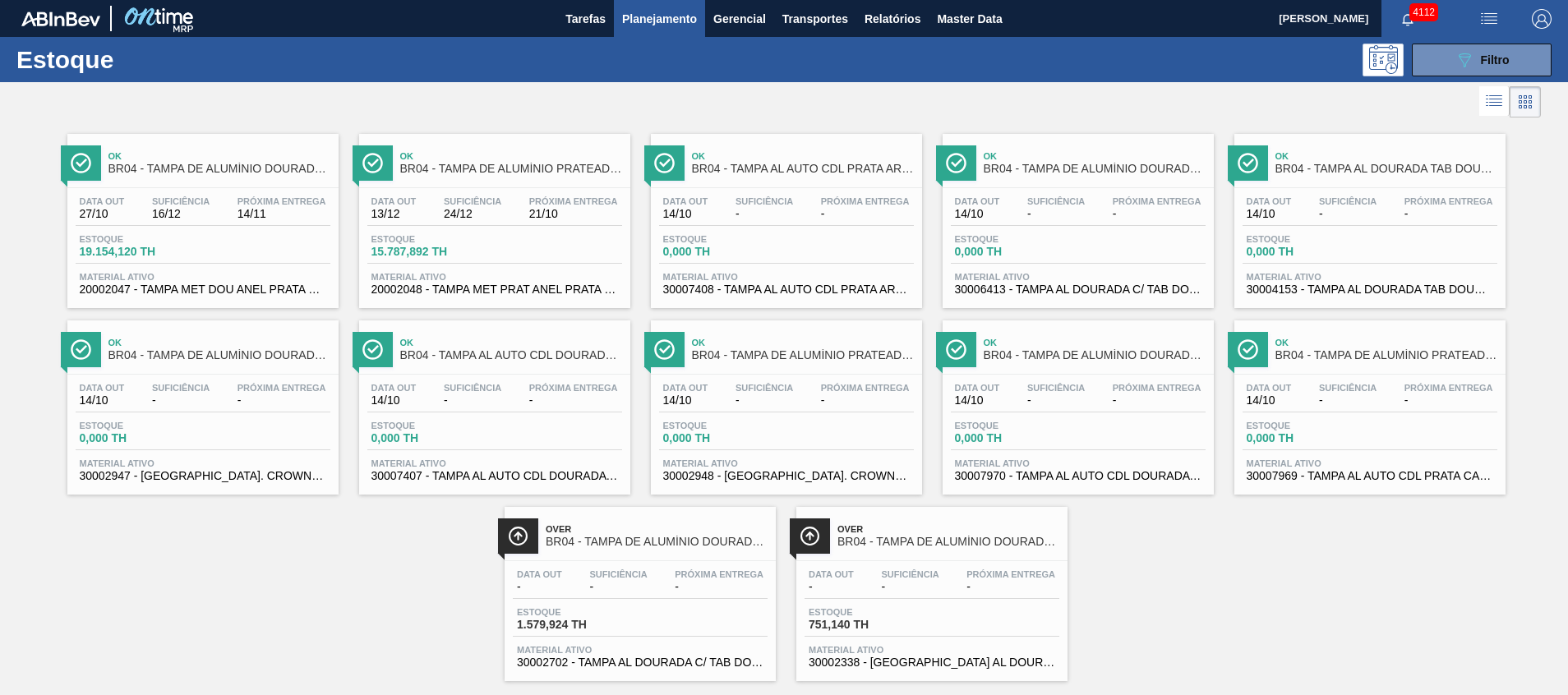
click at [1470, 53] on icon "089F7B8B-B2A5-4AFE-B5C0-19BA573D28AC" at bounding box center [1464, 59] width 20 height 20
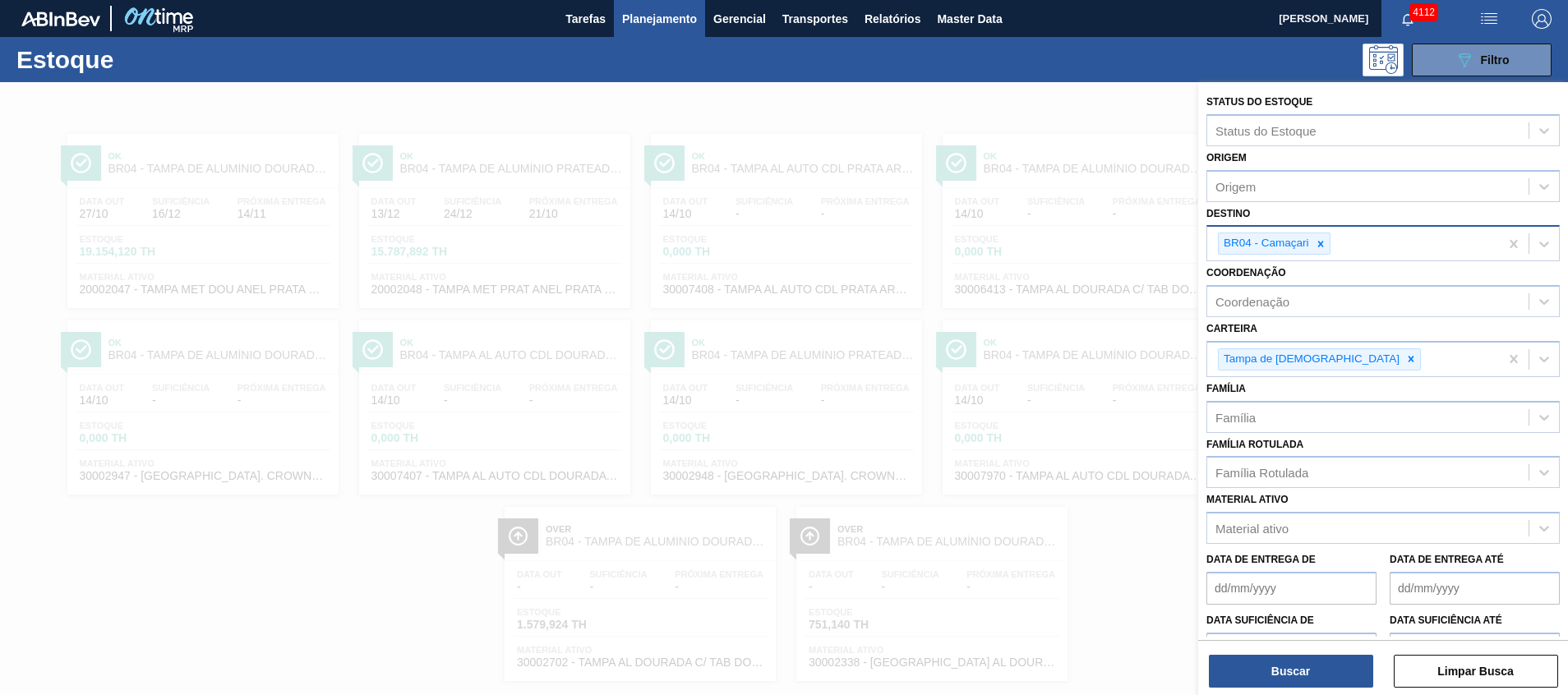
click at [1330, 249] on div "BR04 - Camaçari" at bounding box center [1353, 244] width 292 height 34
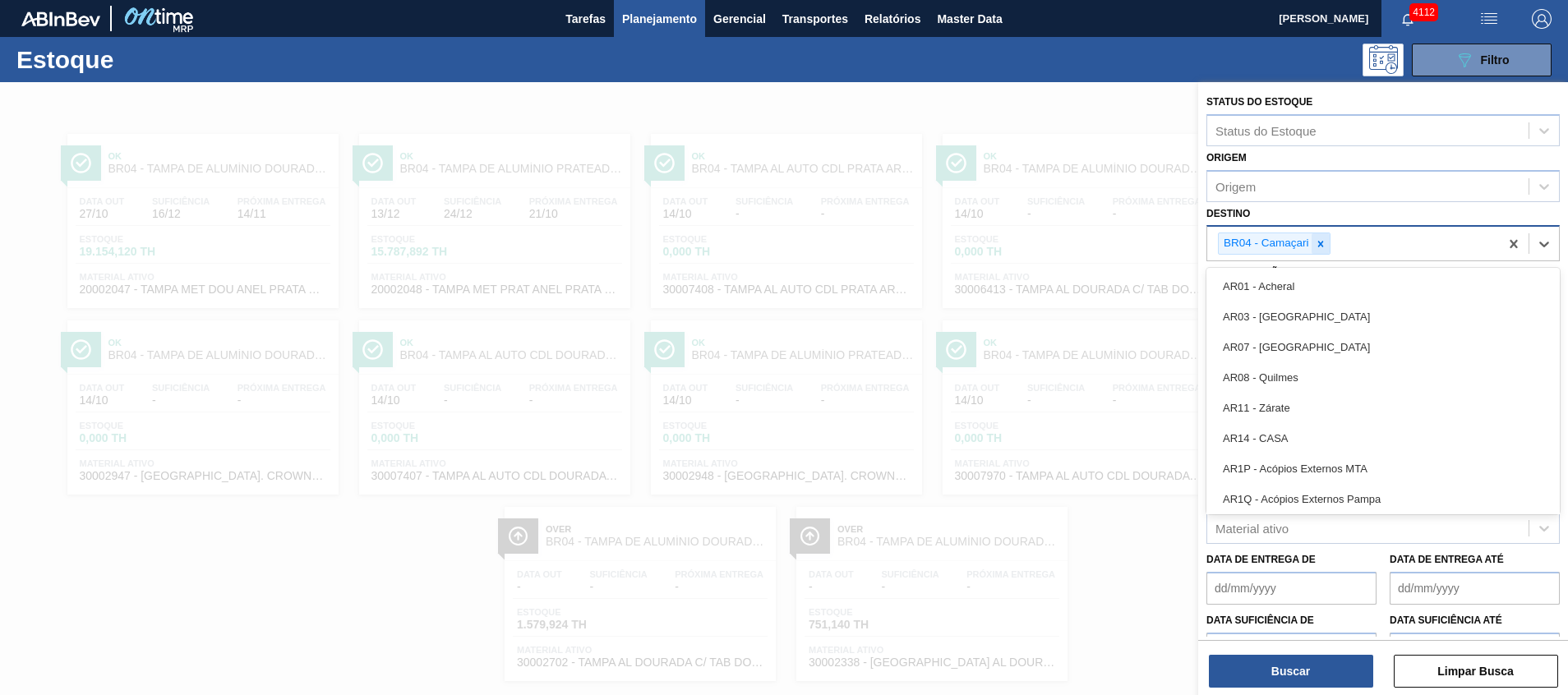
click at [1322, 244] on icon at bounding box center [1320, 244] width 6 height 6
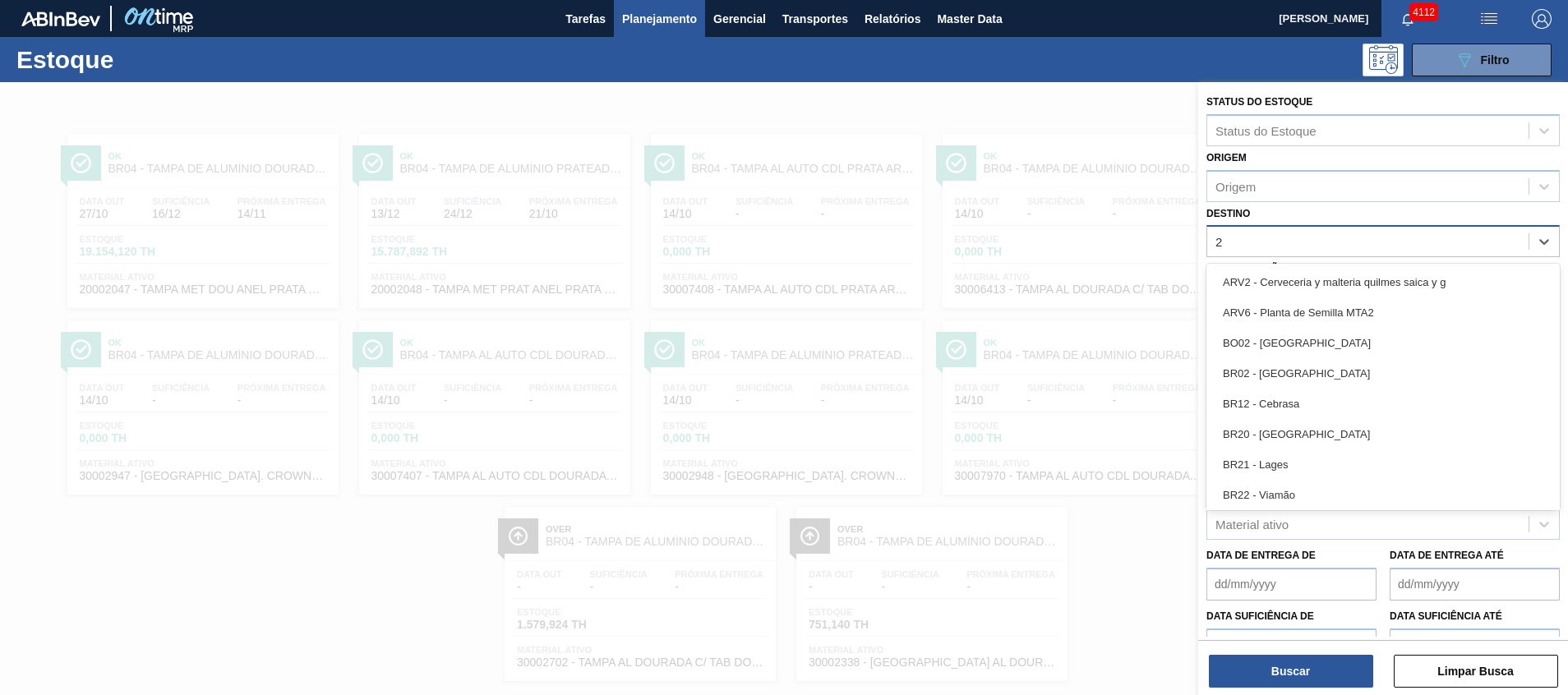
type input "26"
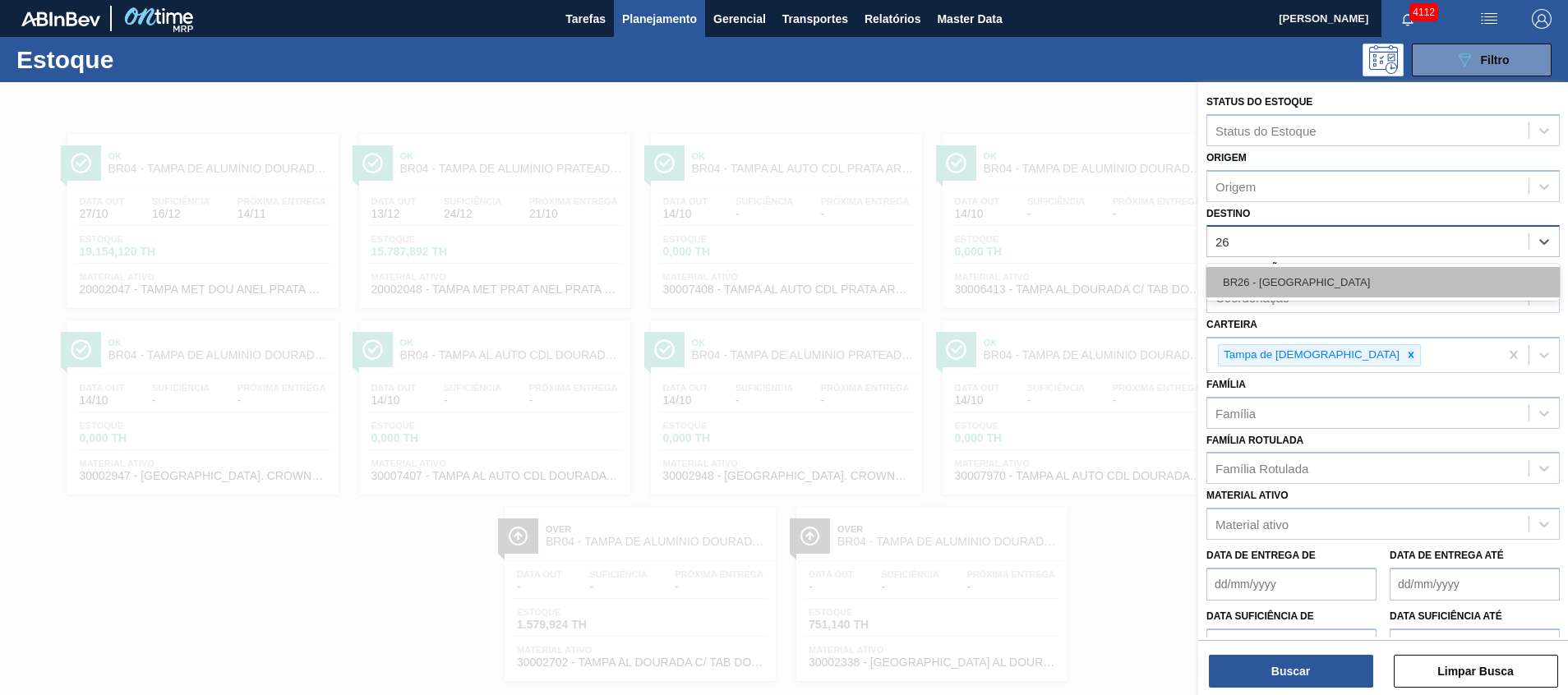
click at [1303, 288] on div "BR26 - Uberlândia" at bounding box center [1383, 283] width 354 height 31
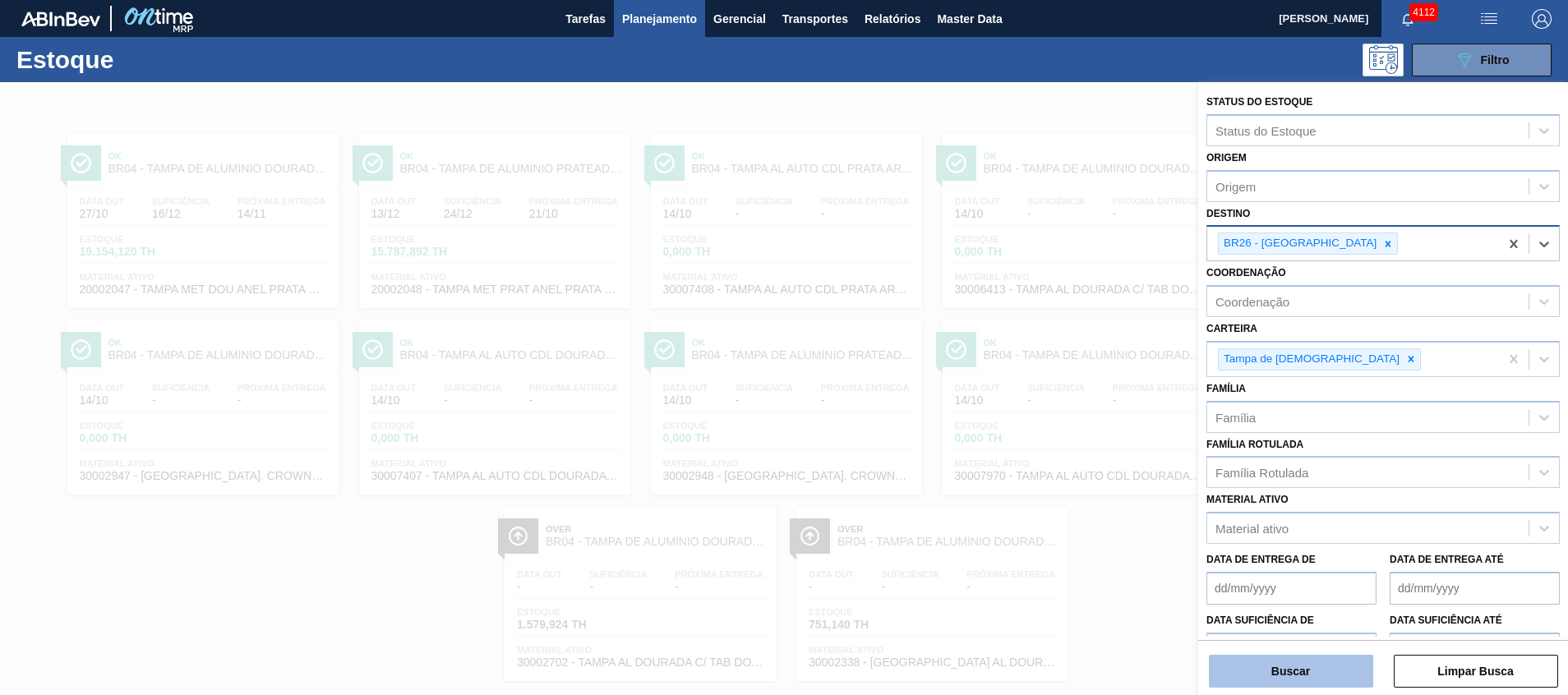
click at [1282, 669] on button "Buscar" at bounding box center [1291, 671] width 165 height 33
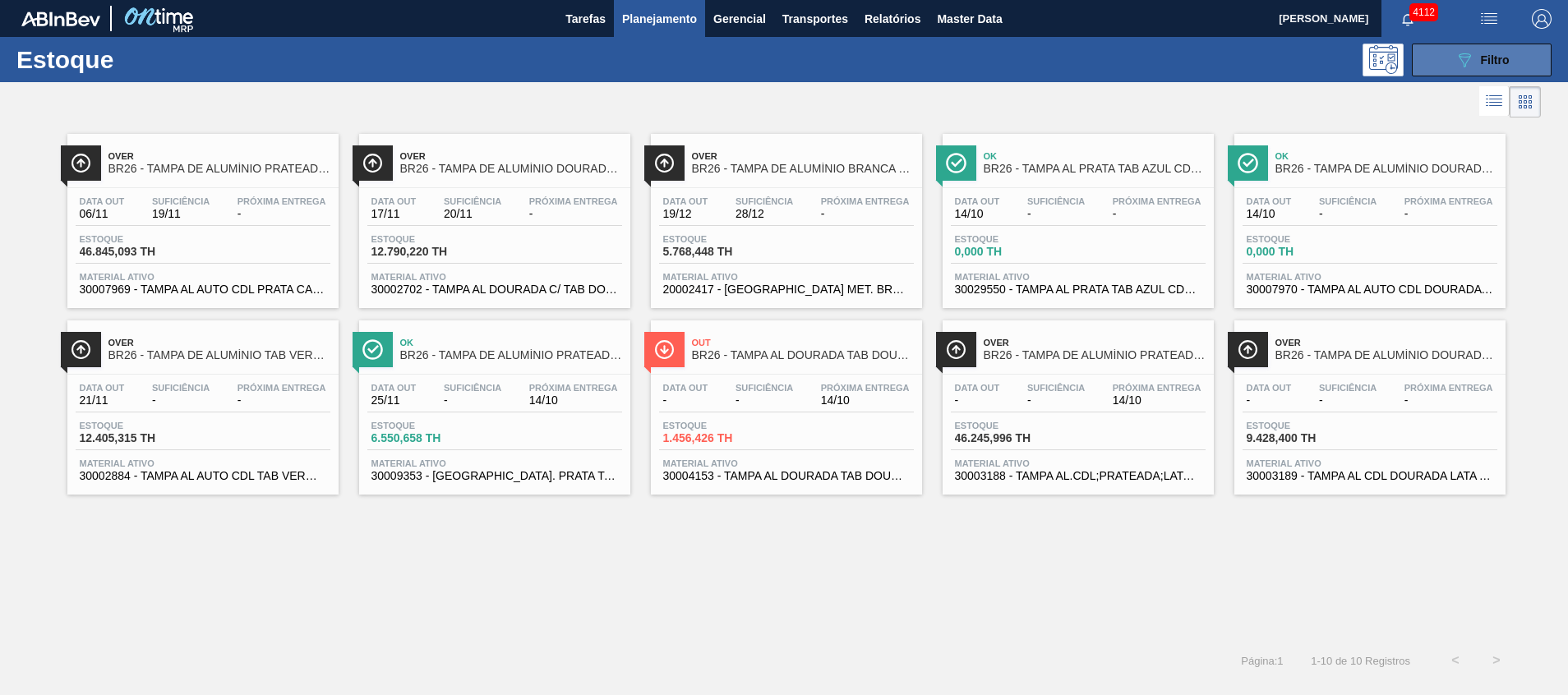
click at [1444, 48] on button "089F7B8B-B2A5-4AFE-B5C0-19BA573D28AC Filtro" at bounding box center [1481, 59] width 140 height 33
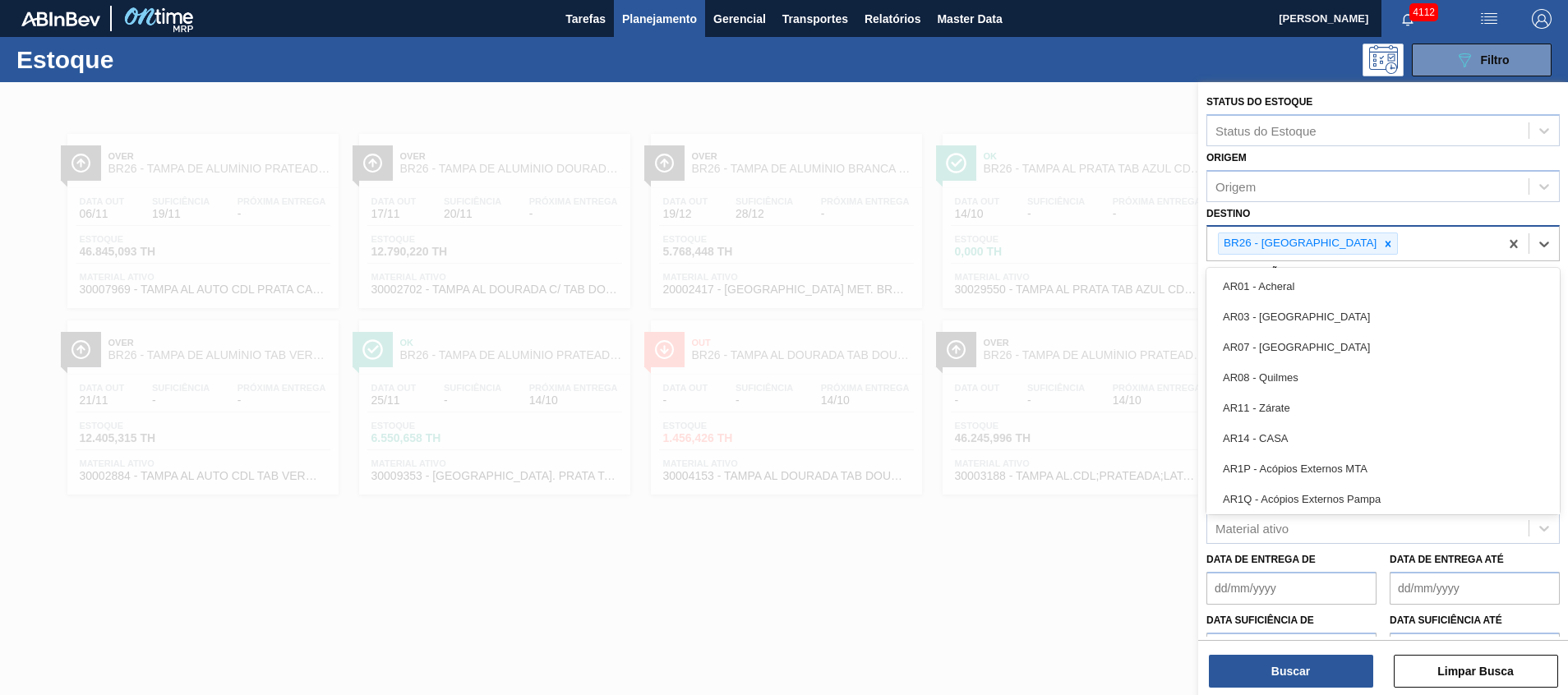
click at [1375, 246] on div "BR26 - Uberlândia" at bounding box center [1353, 244] width 292 height 34
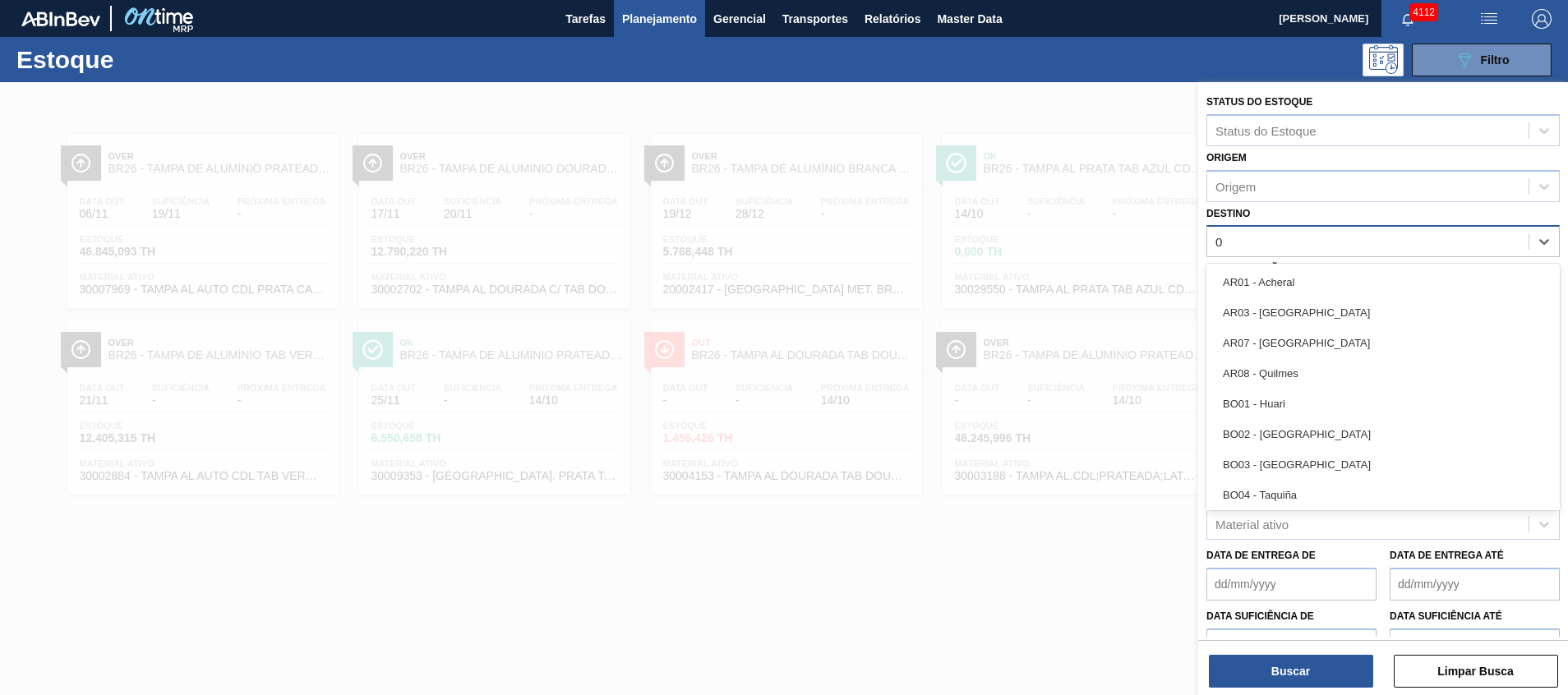
type input "03"
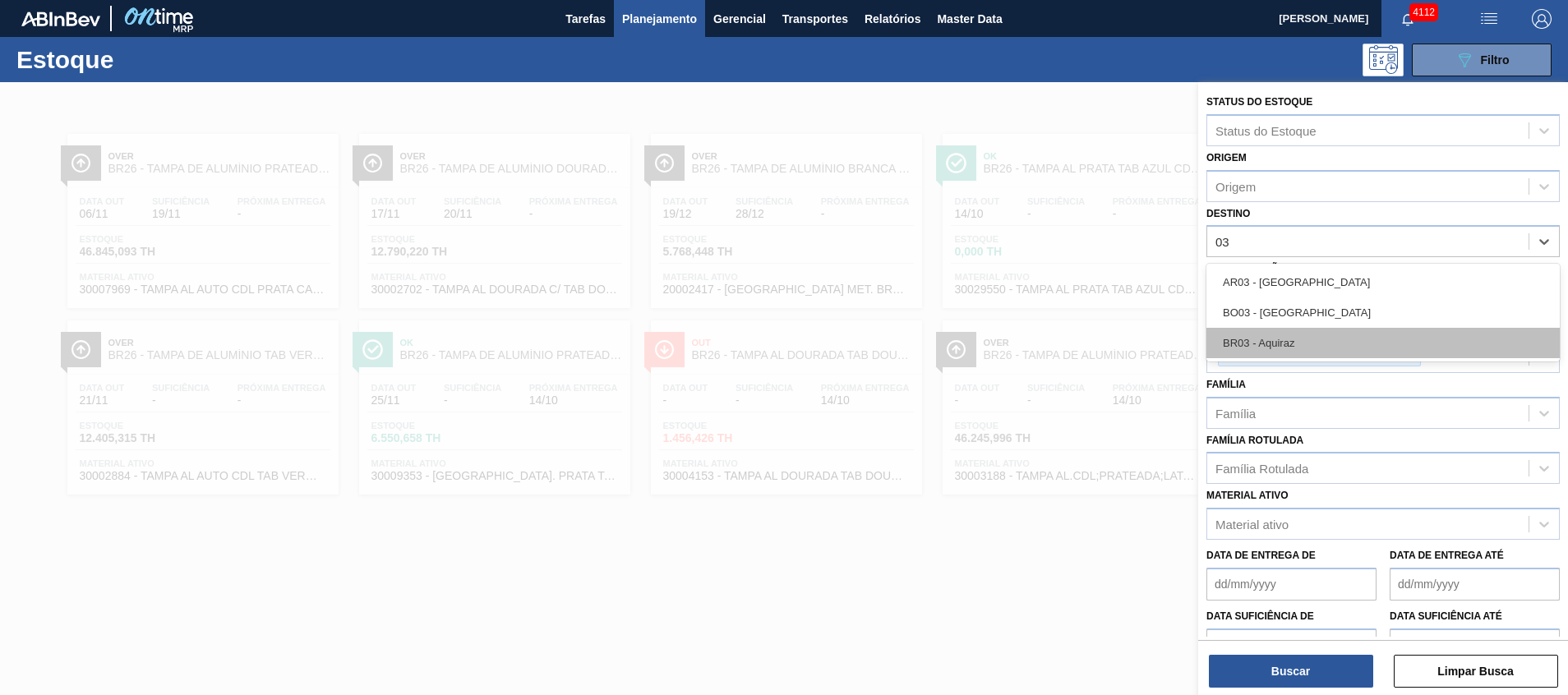
click at [1341, 337] on div "BR03 - Aquiraz" at bounding box center [1383, 343] width 354 height 31
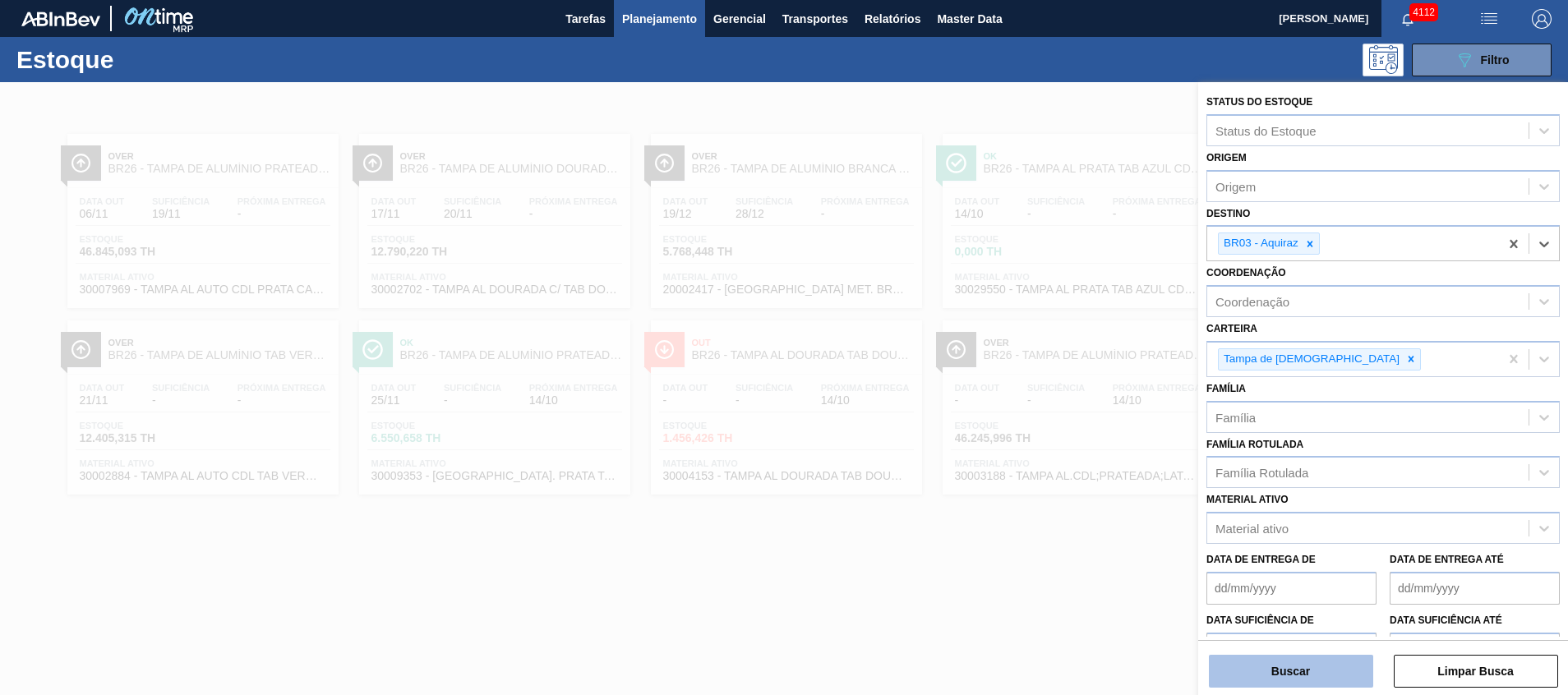
click at [1263, 675] on button "Buscar" at bounding box center [1291, 671] width 165 height 33
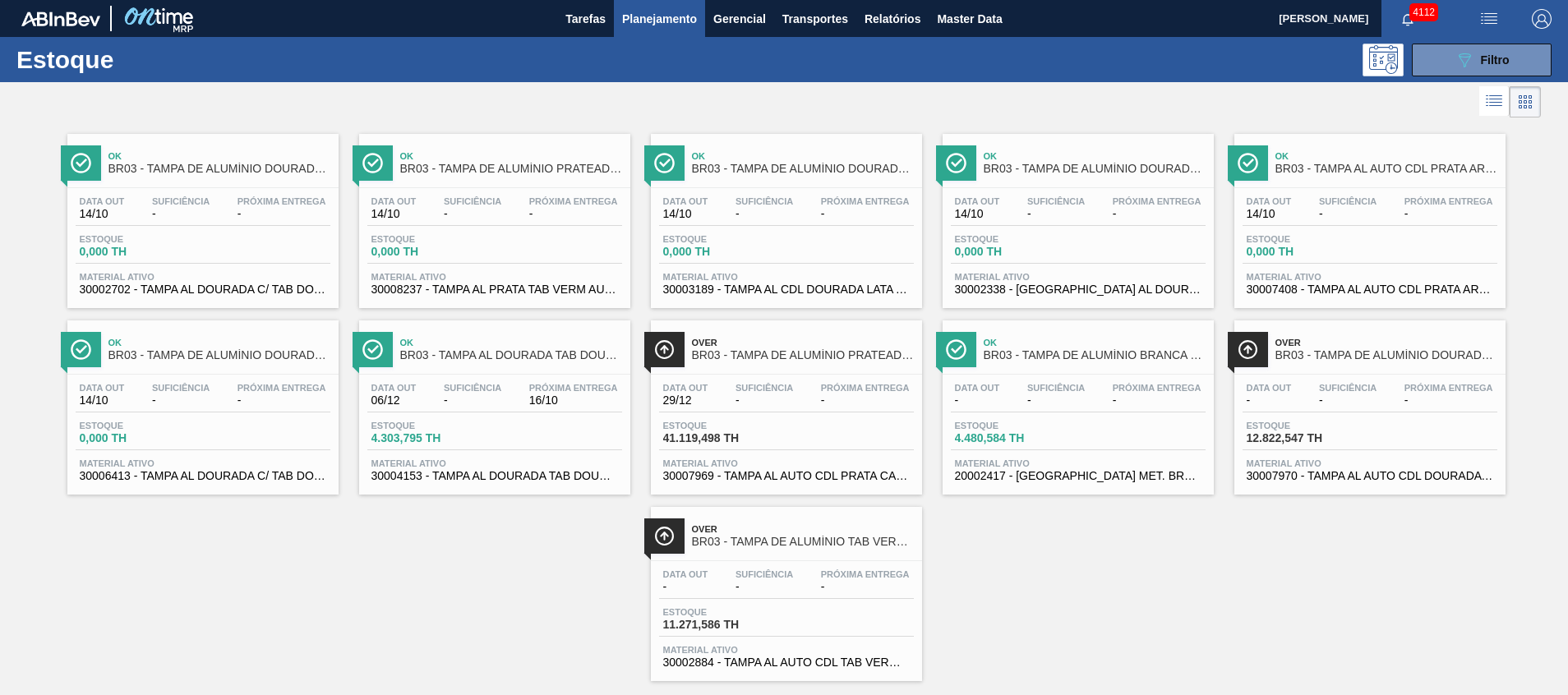
scroll to position [27, 0]
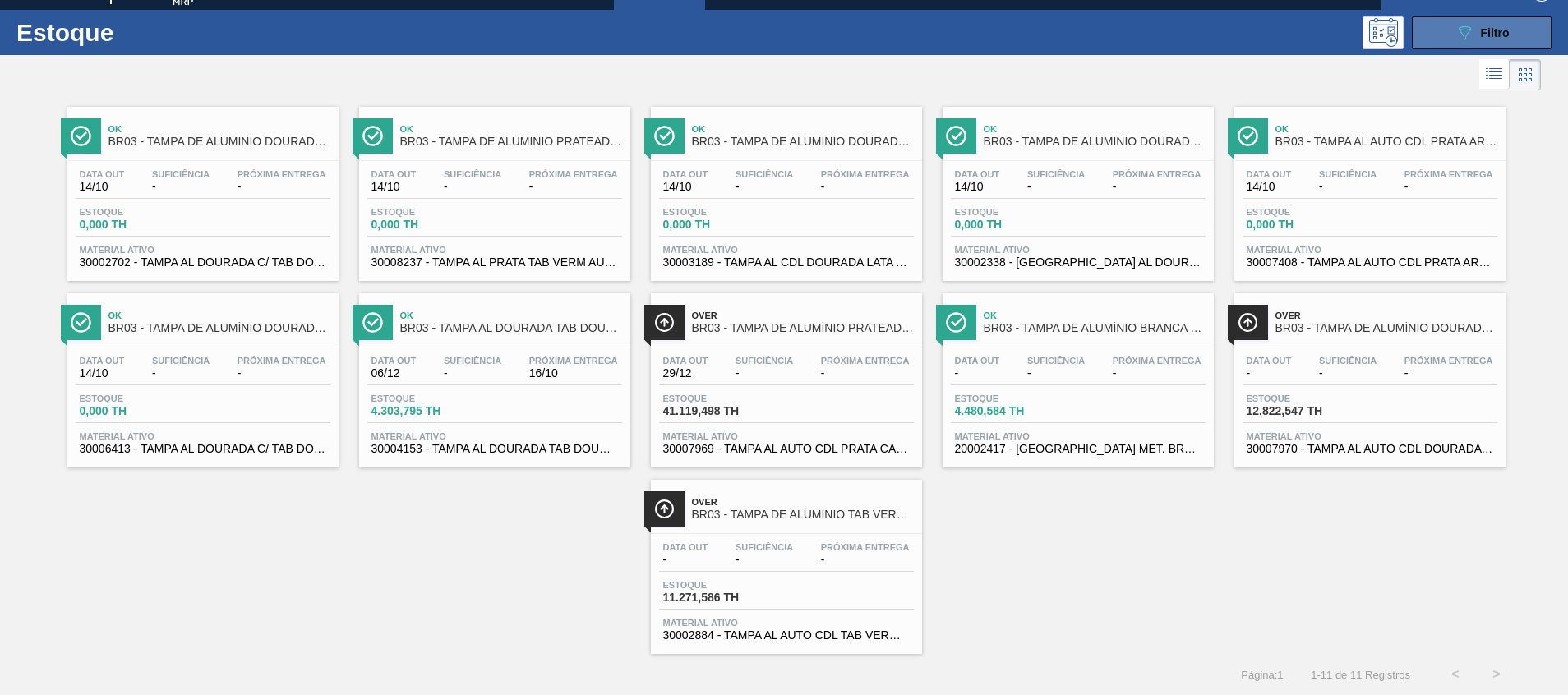
click at [1509, 37] on button "089F7B8B-B2A5-4AFE-B5C0-19BA573D28AC Filtro" at bounding box center [1481, 32] width 140 height 33
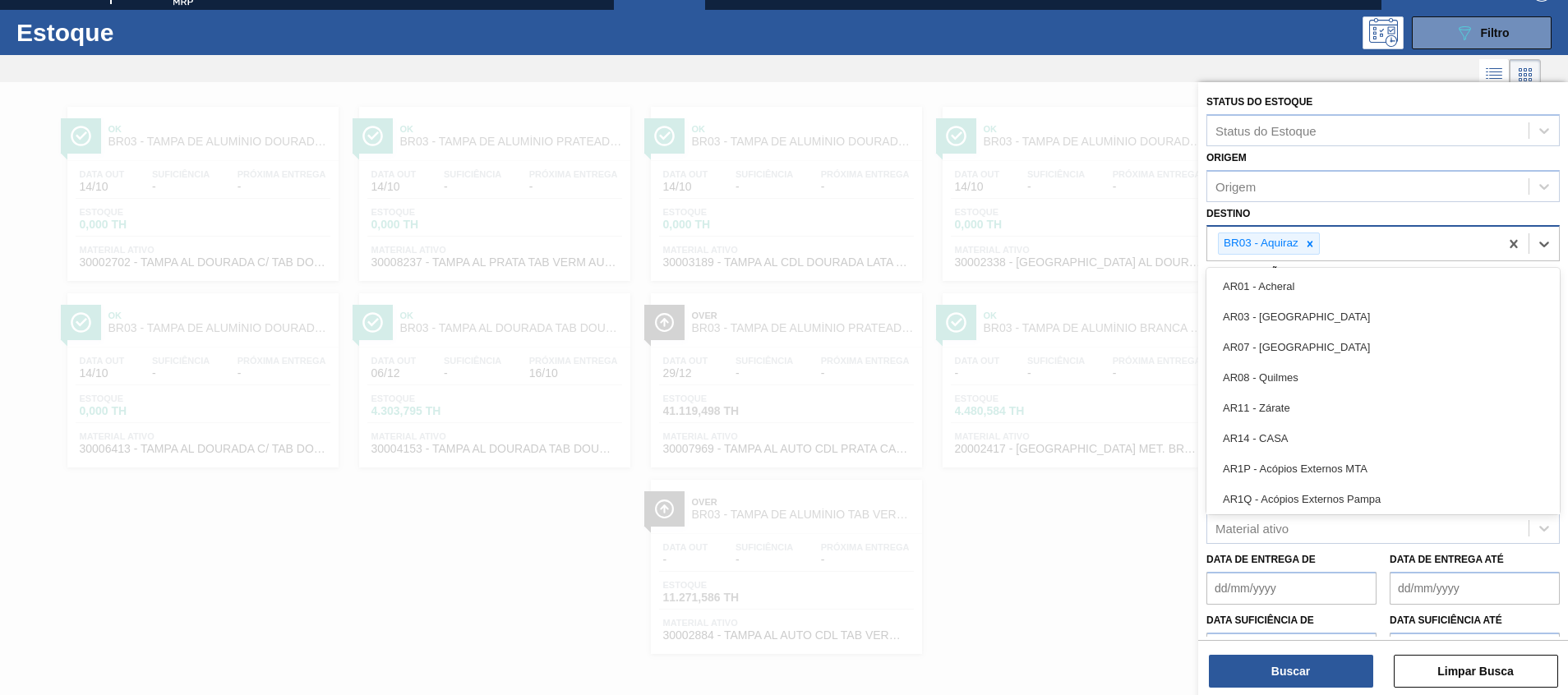
click at [1379, 244] on div "BR03 - Aquiraz" at bounding box center [1353, 244] width 292 height 34
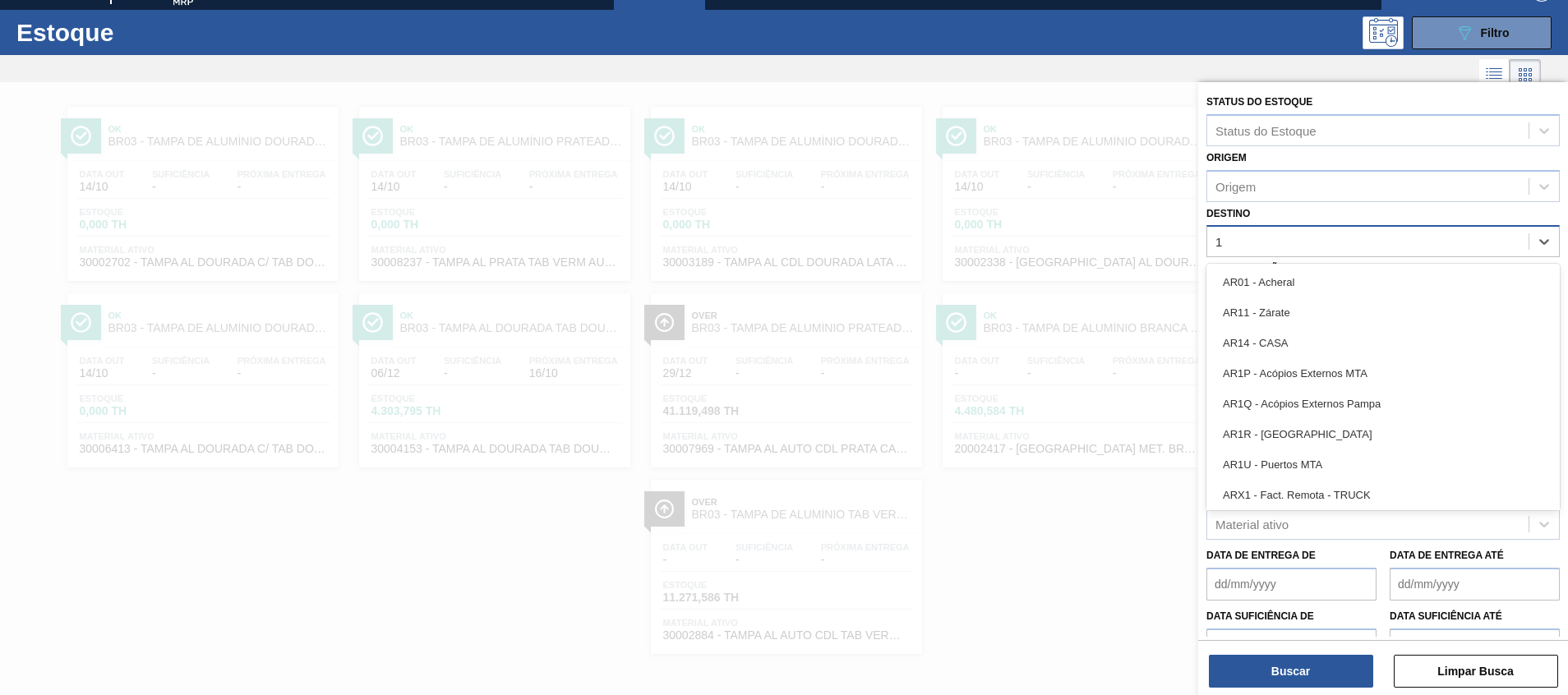
type input "11"
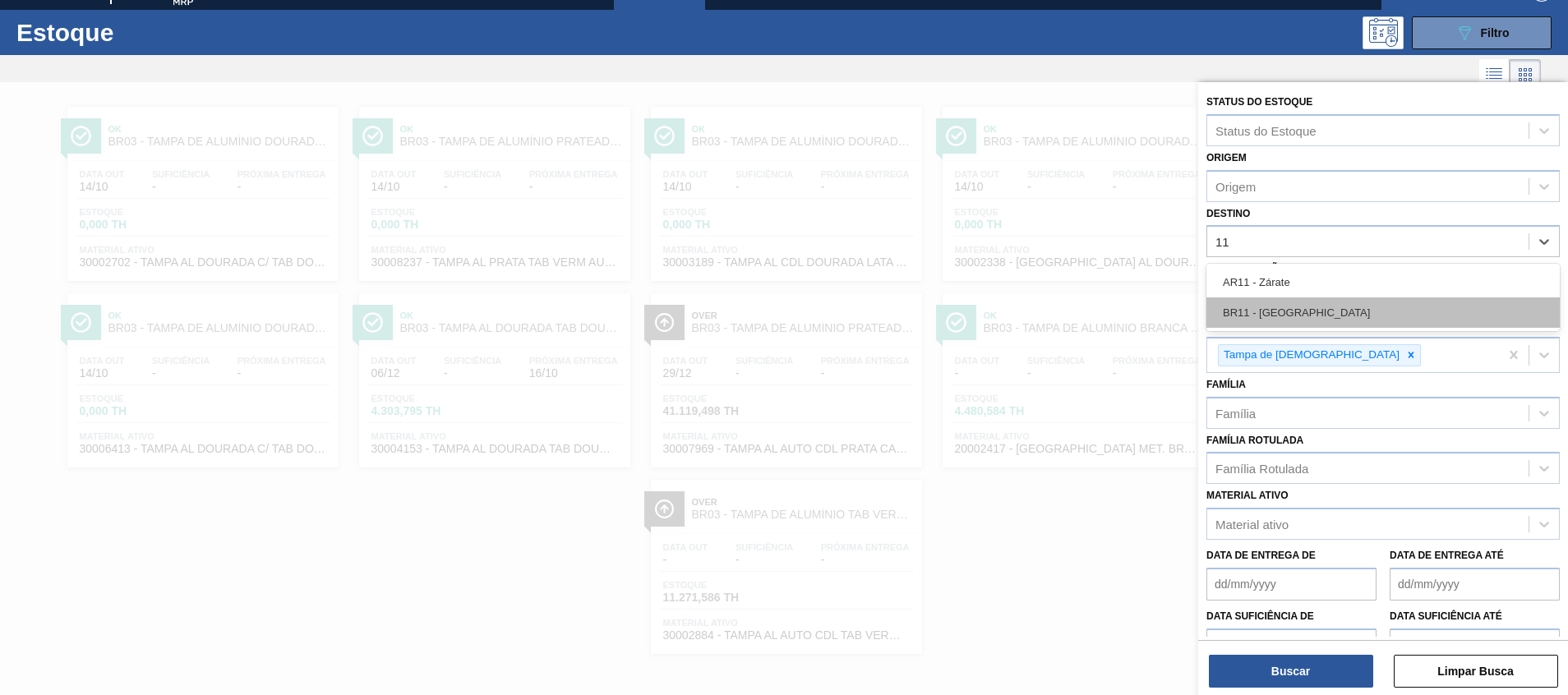
click at [1315, 307] on div "BR11 - São Luís" at bounding box center [1383, 313] width 354 height 31
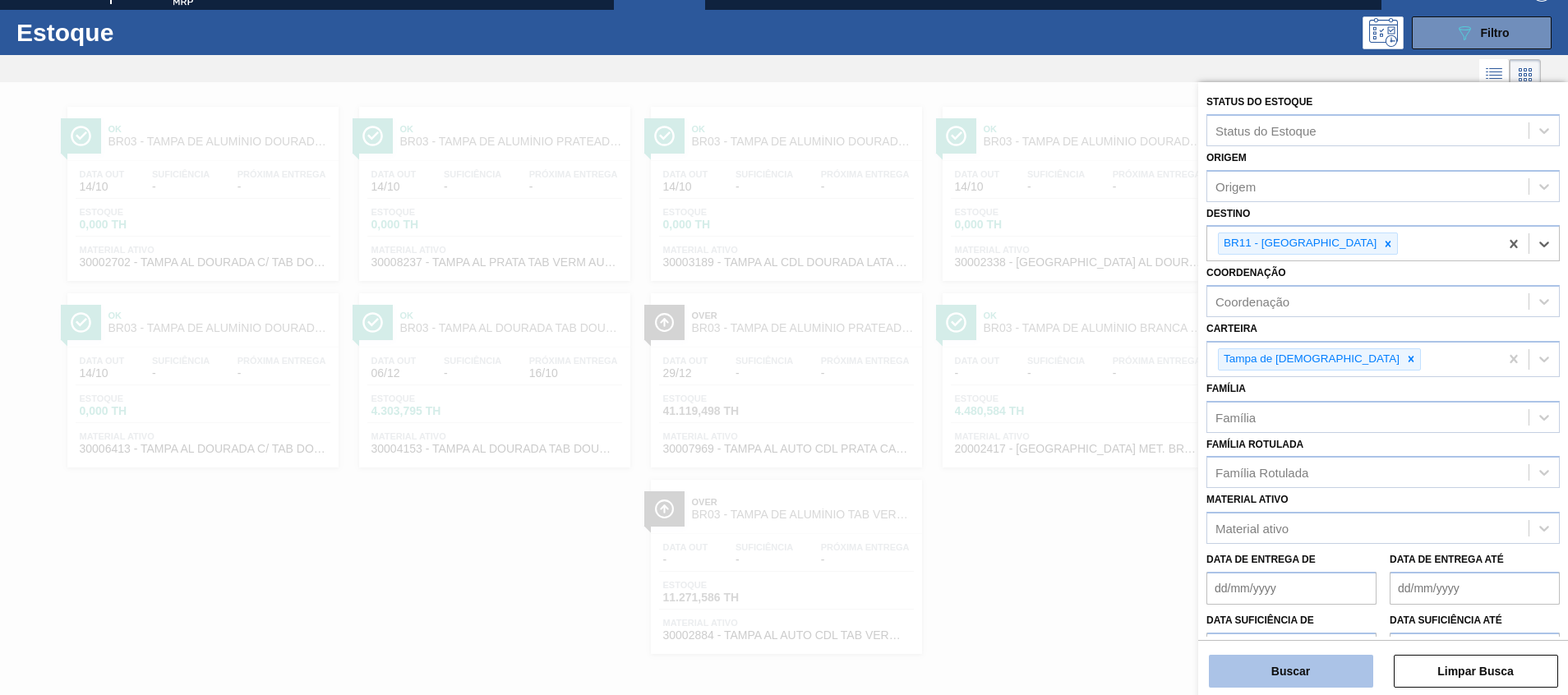
click at [1244, 681] on button "Buscar" at bounding box center [1291, 671] width 165 height 33
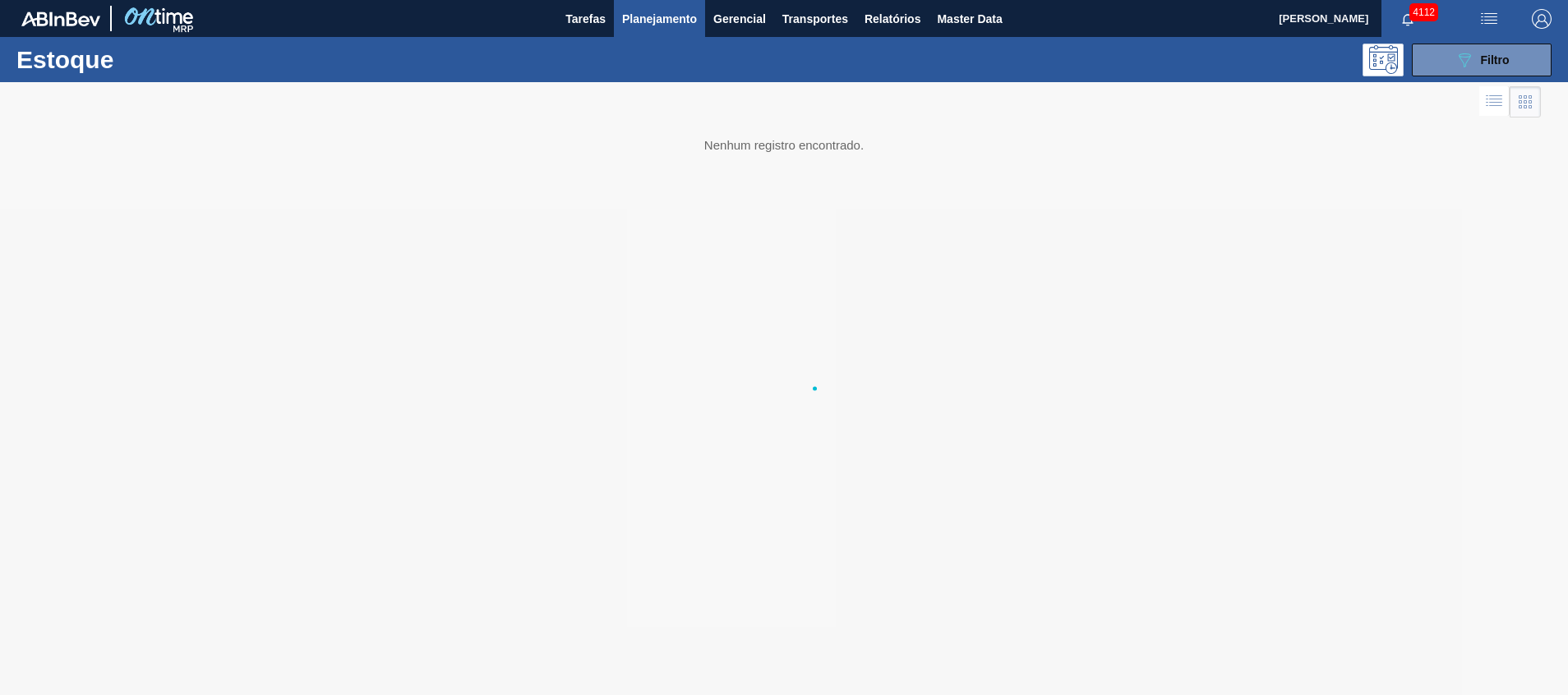
scroll to position [0, 0]
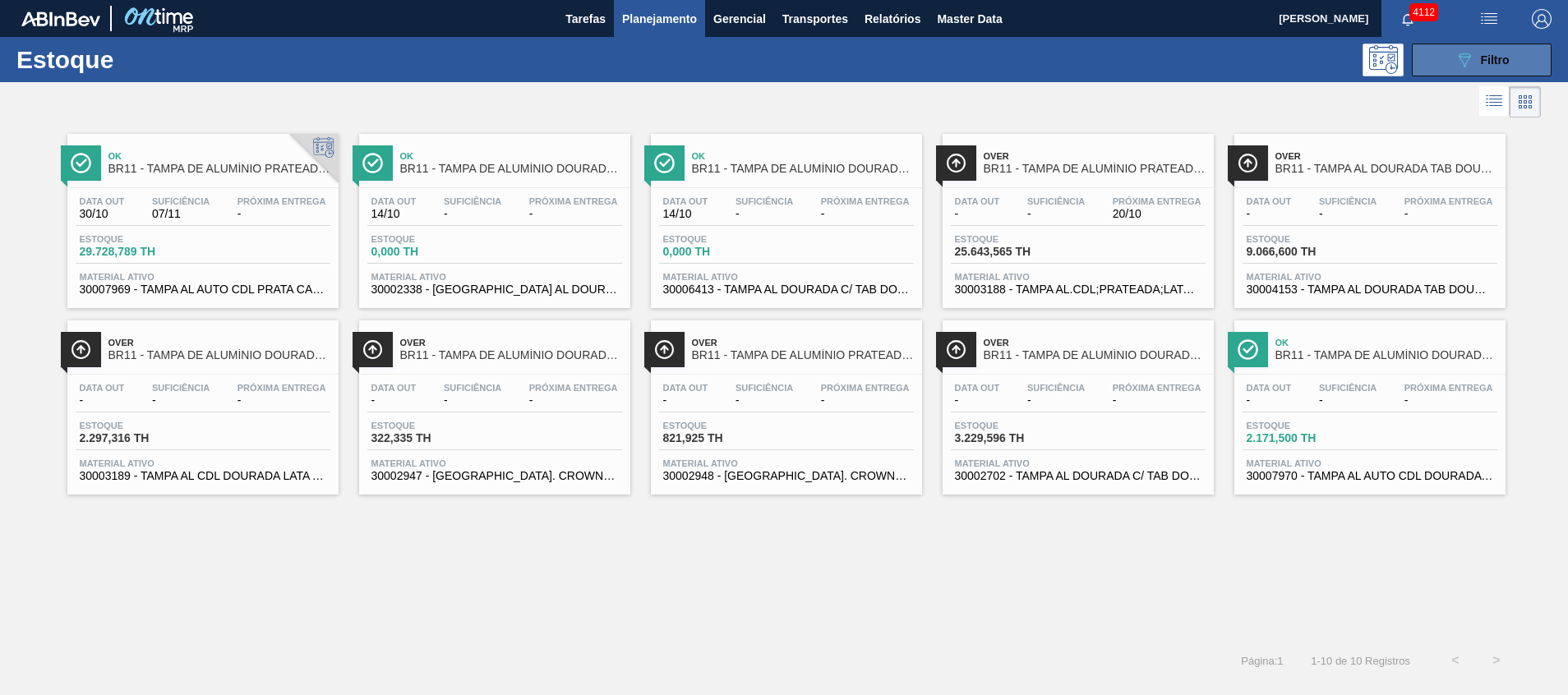
drag, startPoint x: 1456, startPoint y: 44, endPoint x: 1454, endPoint y: 53, distance: 9.2
click at [1456, 44] on button "089F7B8B-B2A5-4AFE-B5C0-19BA573D28AC Filtro" at bounding box center [1481, 59] width 140 height 33
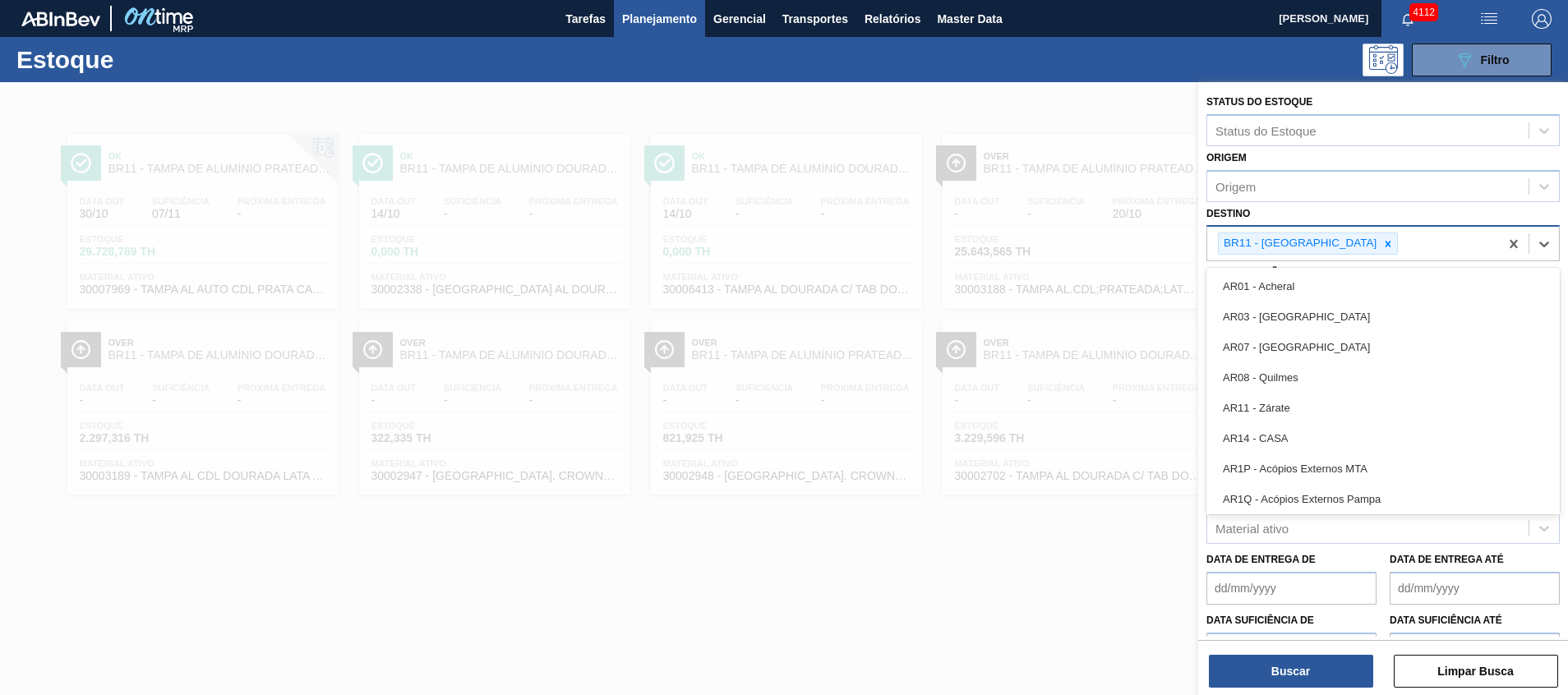
click at [1351, 239] on div "BR11 - São Luís" at bounding box center [1353, 244] width 292 height 34
type input "a"
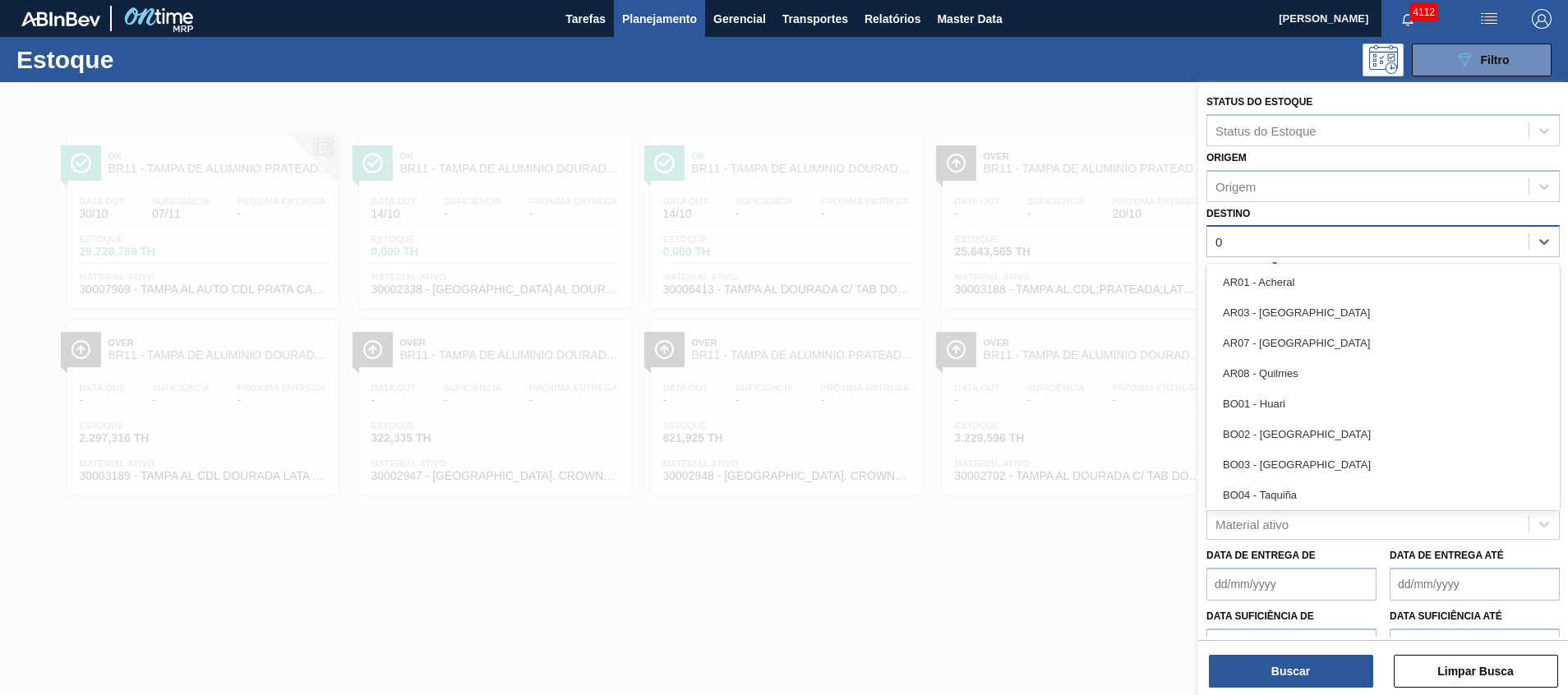
type input "07"
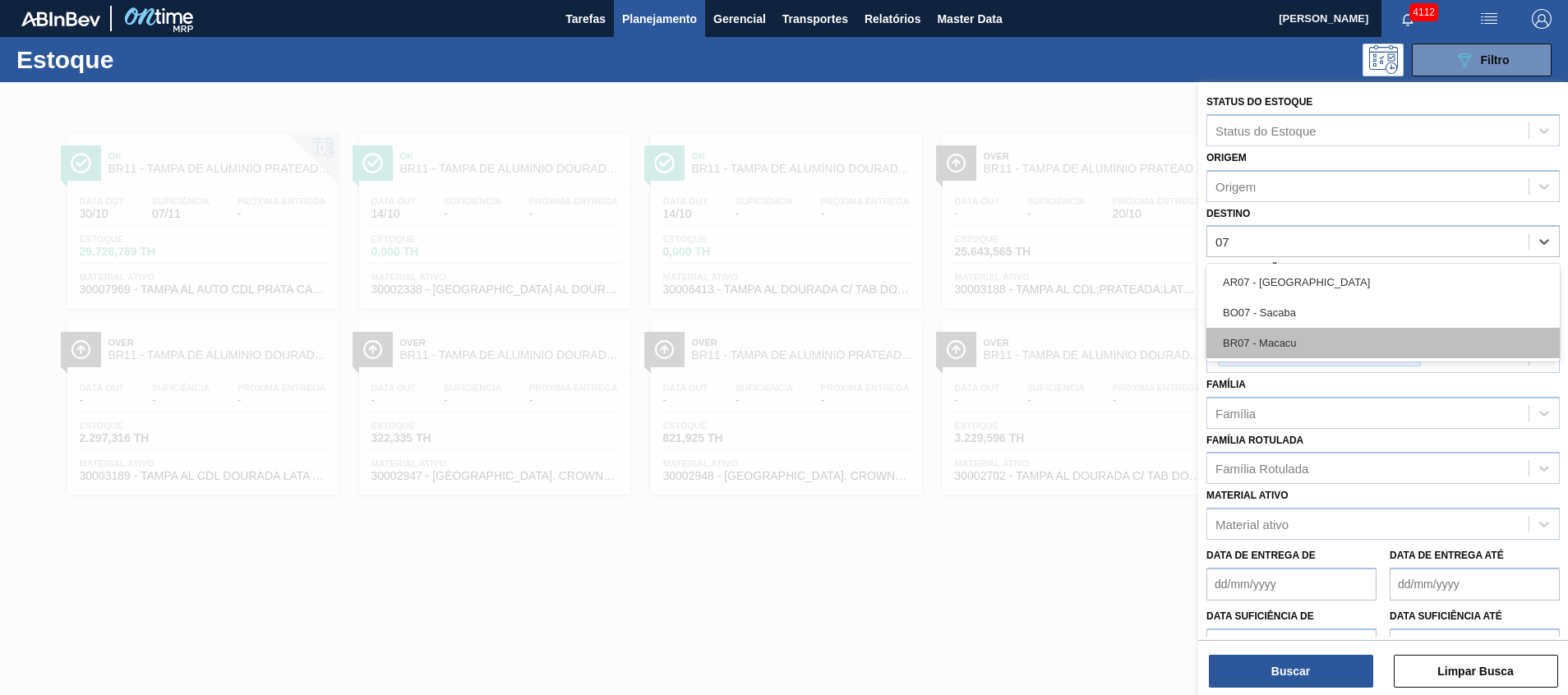
click at [1301, 329] on div "BR07 - Macacu" at bounding box center [1383, 343] width 354 height 31
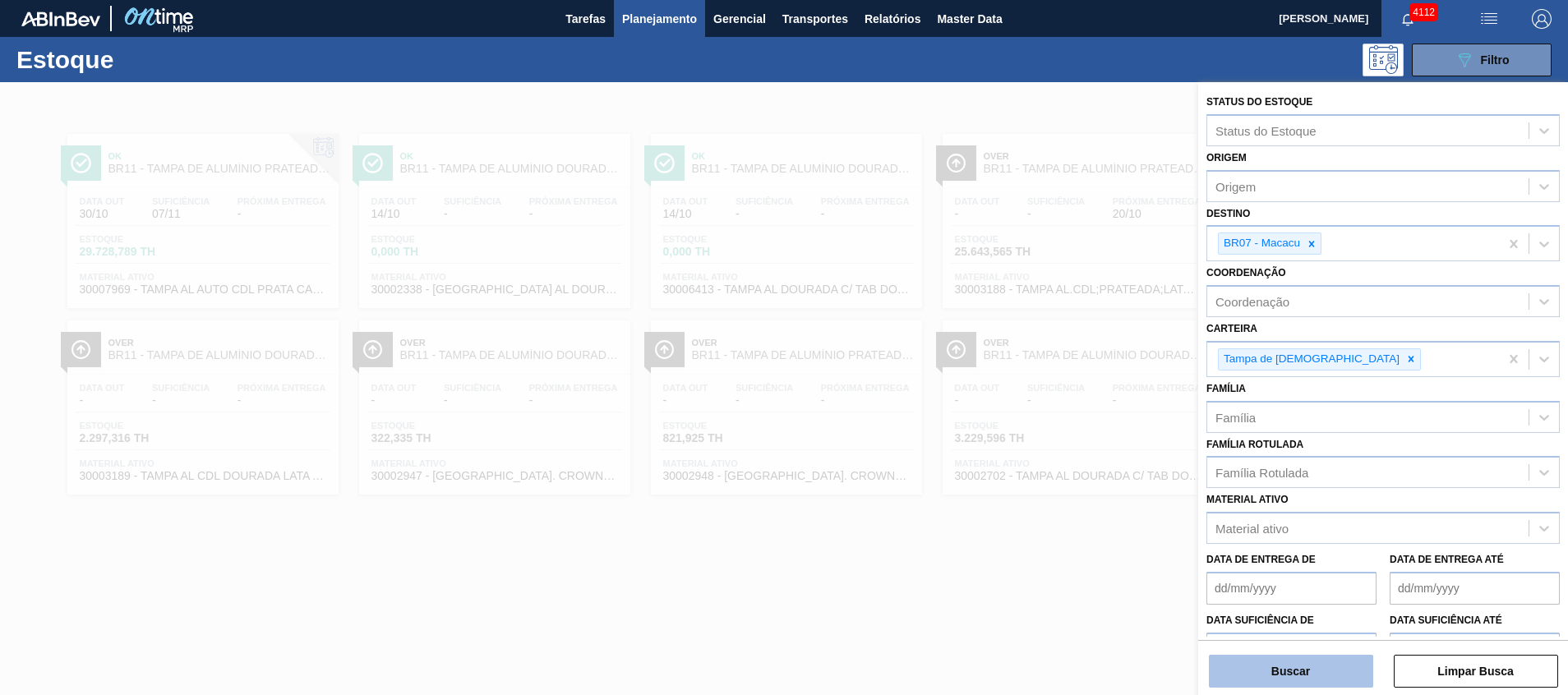
click at [1283, 669] on button "Buscar" at bounding box center [1291, 671] width 165 height 33
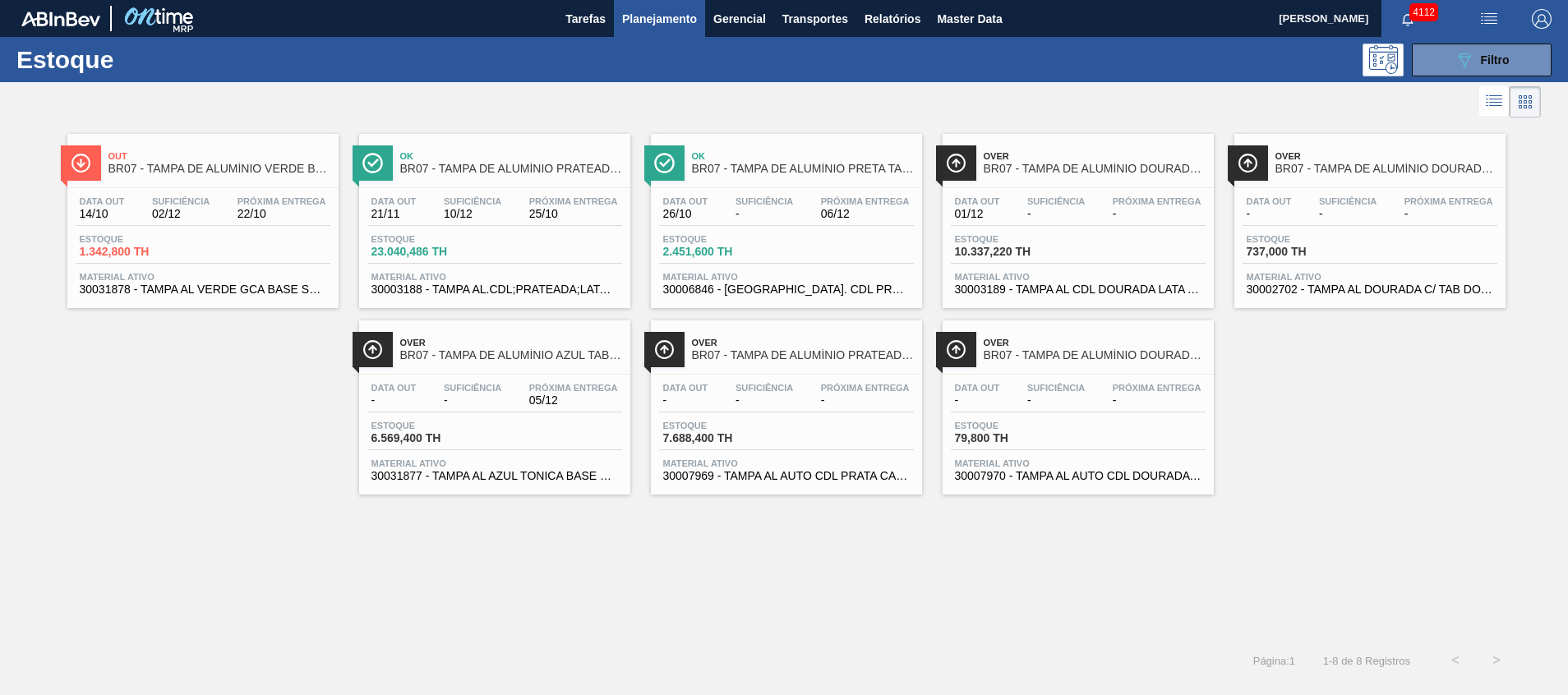
click at [933, 577] on div "Out BR07 - TAMPA DE ALUMÍNIO VERDE BALL Data out 14/10 Suficiência 02/12 Próxim…" at bounding box center [784, 380] width 1568 height 518
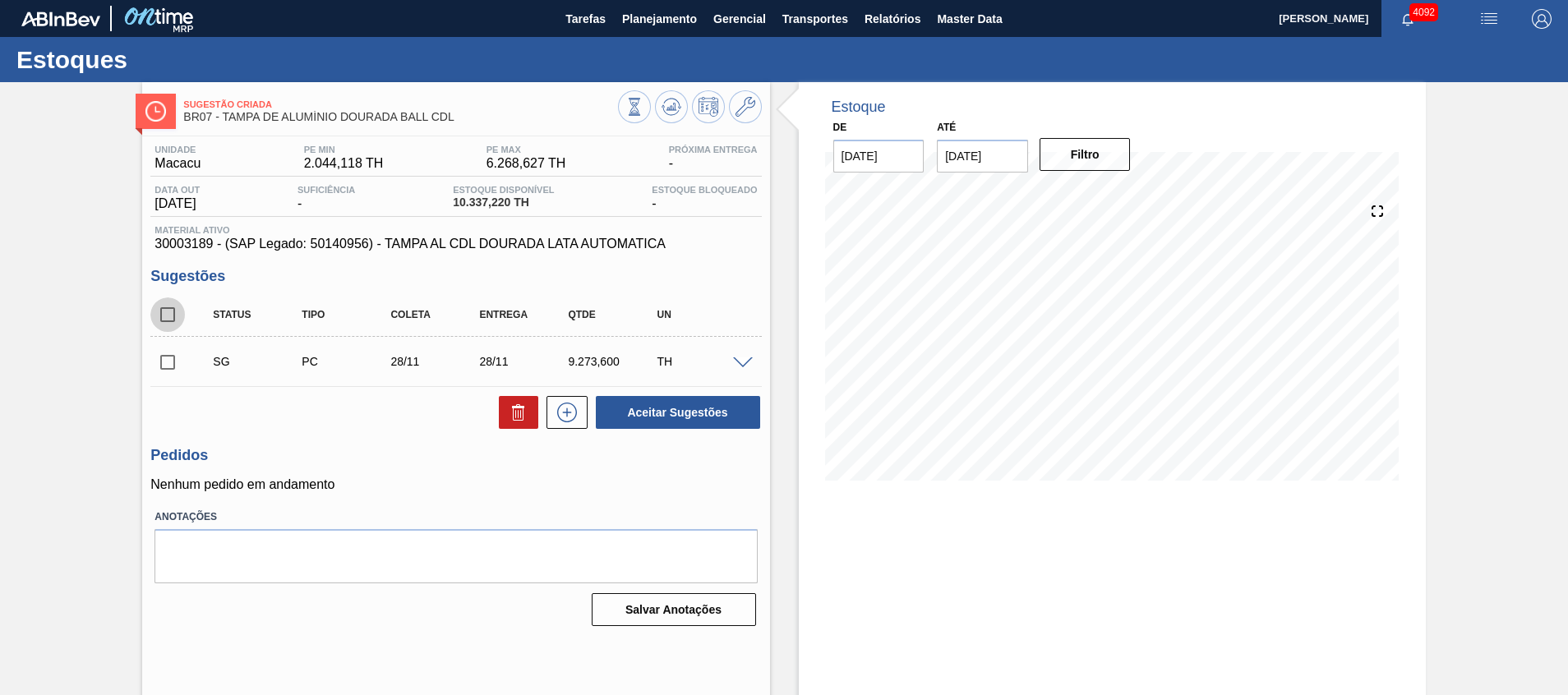
click at [169, 304] on input "checkbox" at bounding box center [167, 315] width 35 height 35
checkbox input "true"
click at [518, 410] on icon at bounding box center [518, 412] width 20 height 20
checkbox input "false"
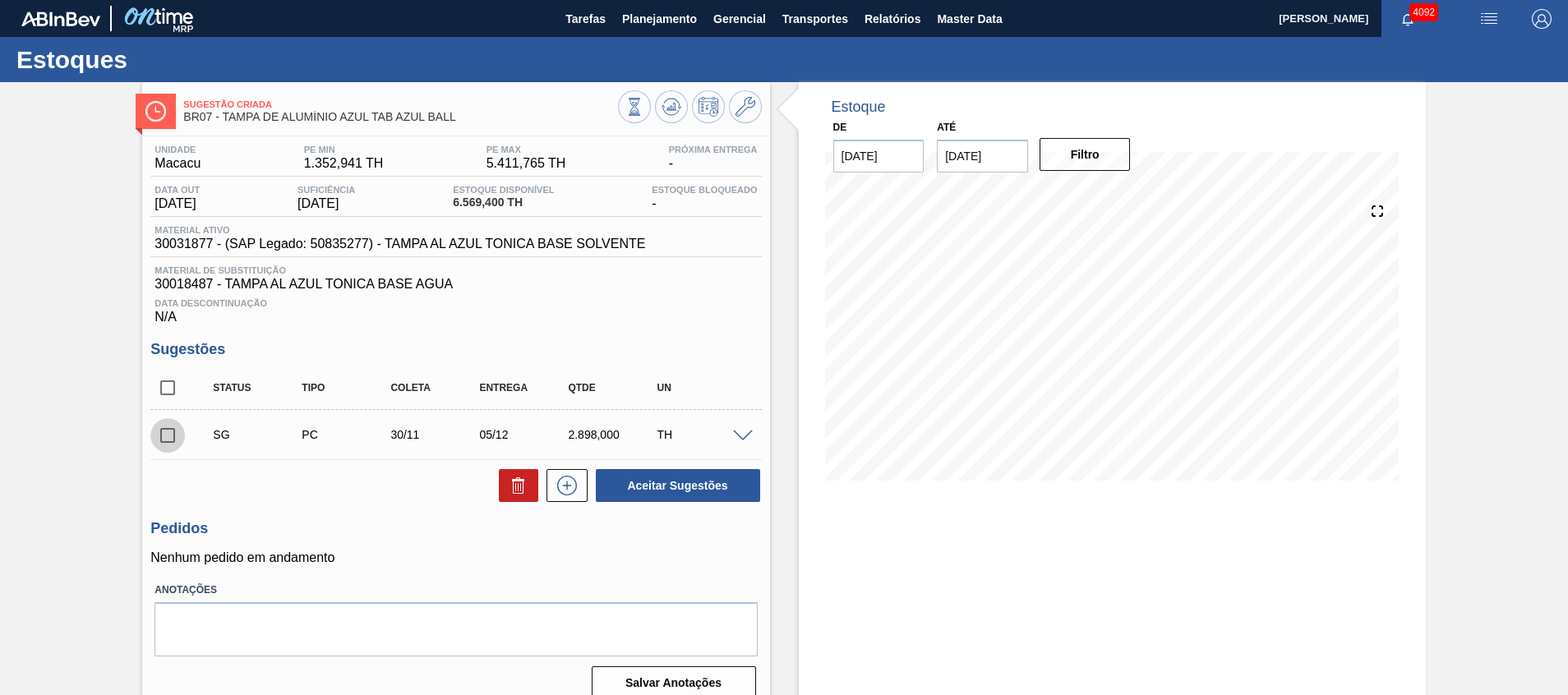
click at [161, 425] on input "checkbox" at bounding box center [167, 435] width 35 height 35
click at [674, 485] on button "Aceitar Sugestões" at bounding box center [678, 485] width 165 height 33
checkbox input "false"
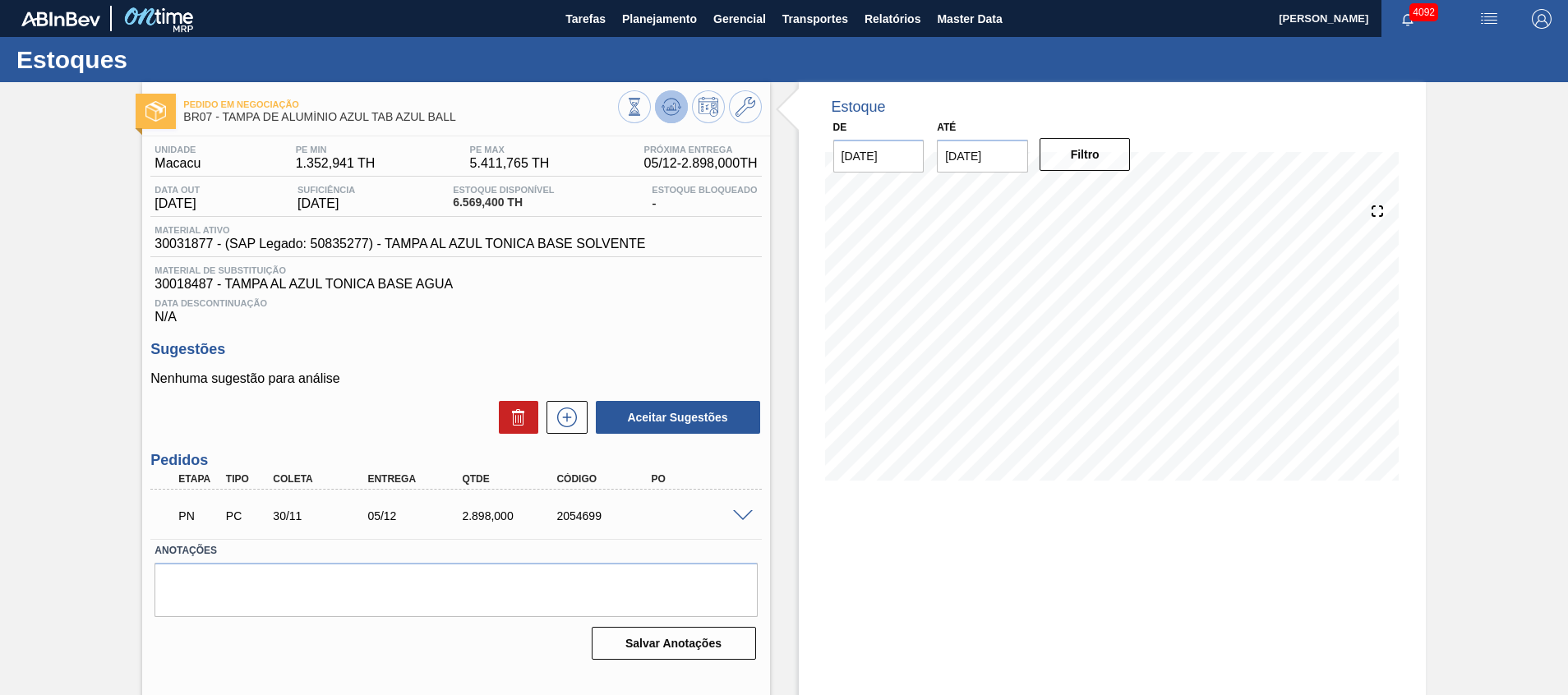
click at [664, 108] on icon at bounding box center [671, 106] width 20 height 20
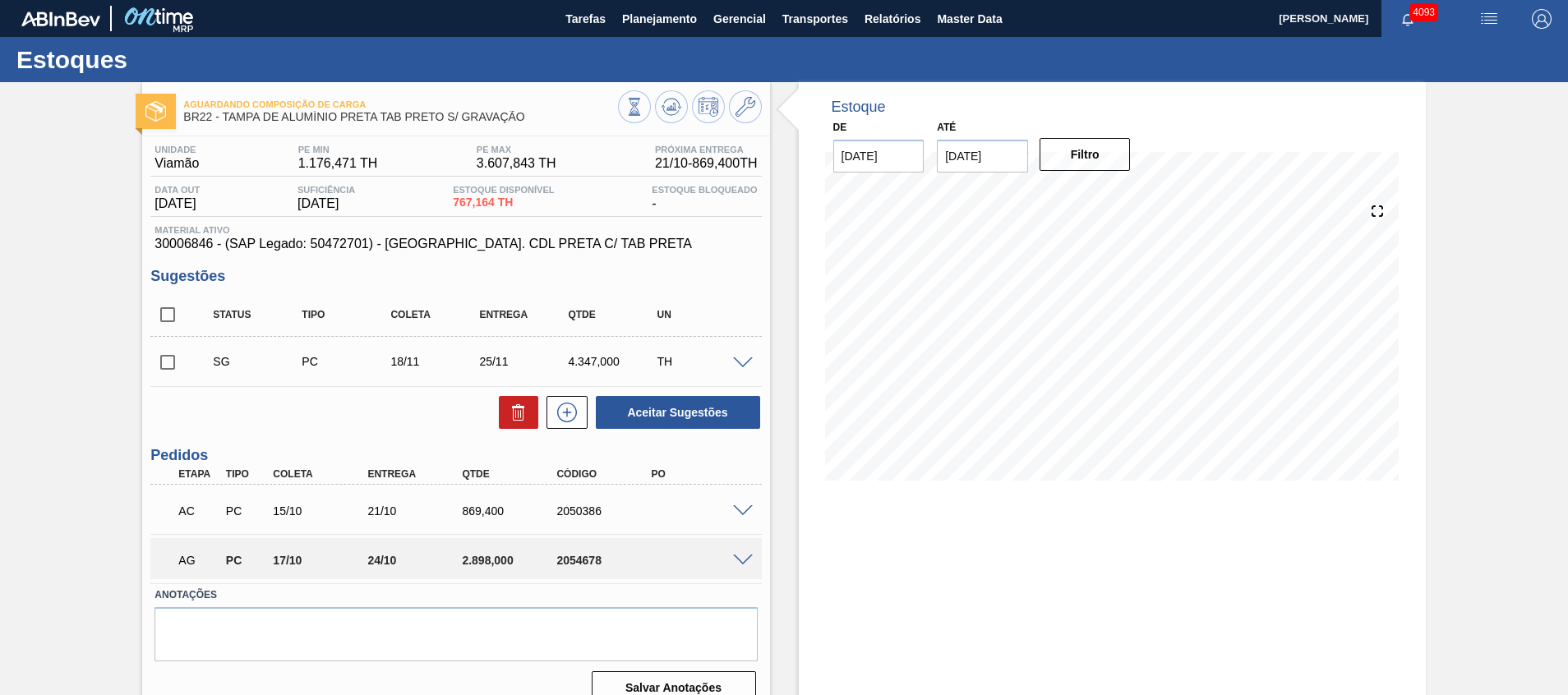
click at [741, 515] on div "AC PC 15/10 21/10 869,[PHONE_NUMBER]" at bounding box center [456, 509] width 611 height 41
click at [741, 512] on span at bounding box center [742, 512] width 20 height 13
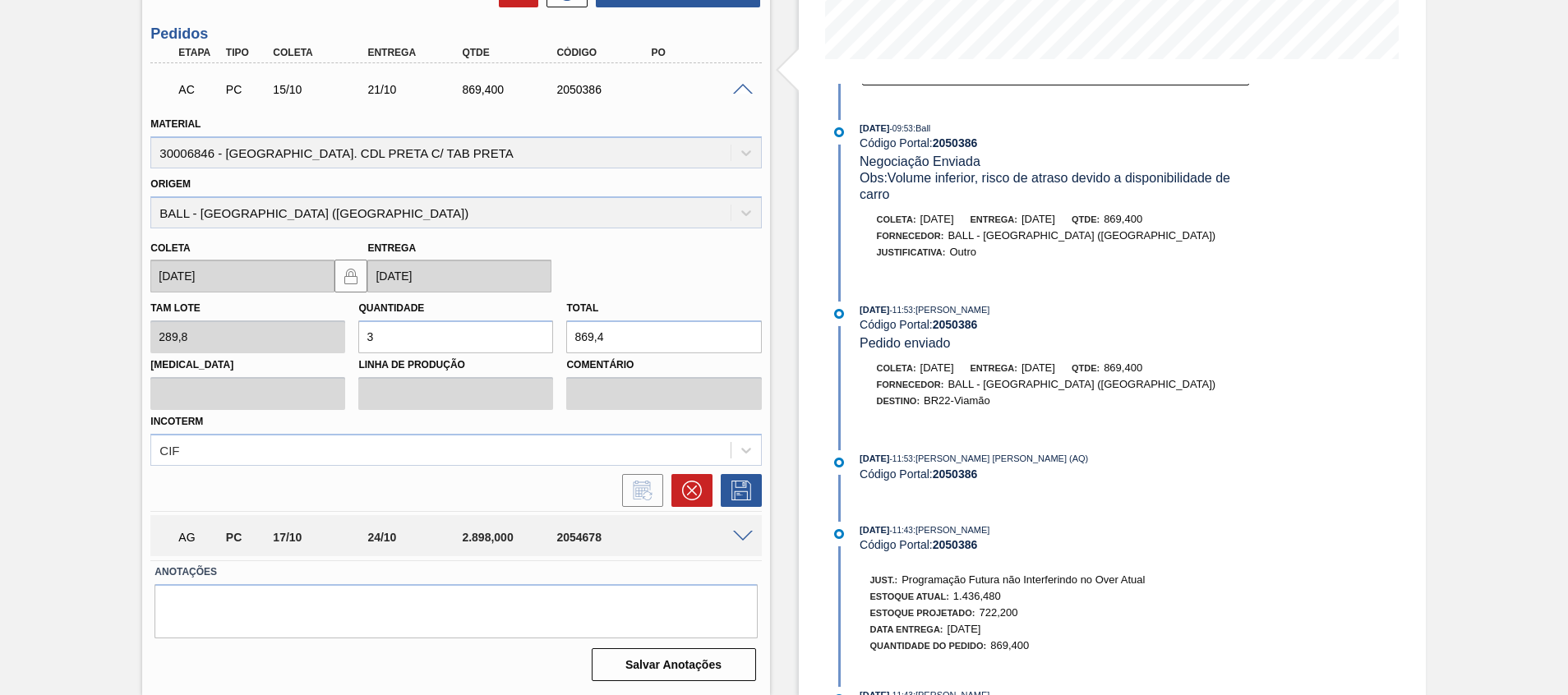
scroll to position [223, 0]
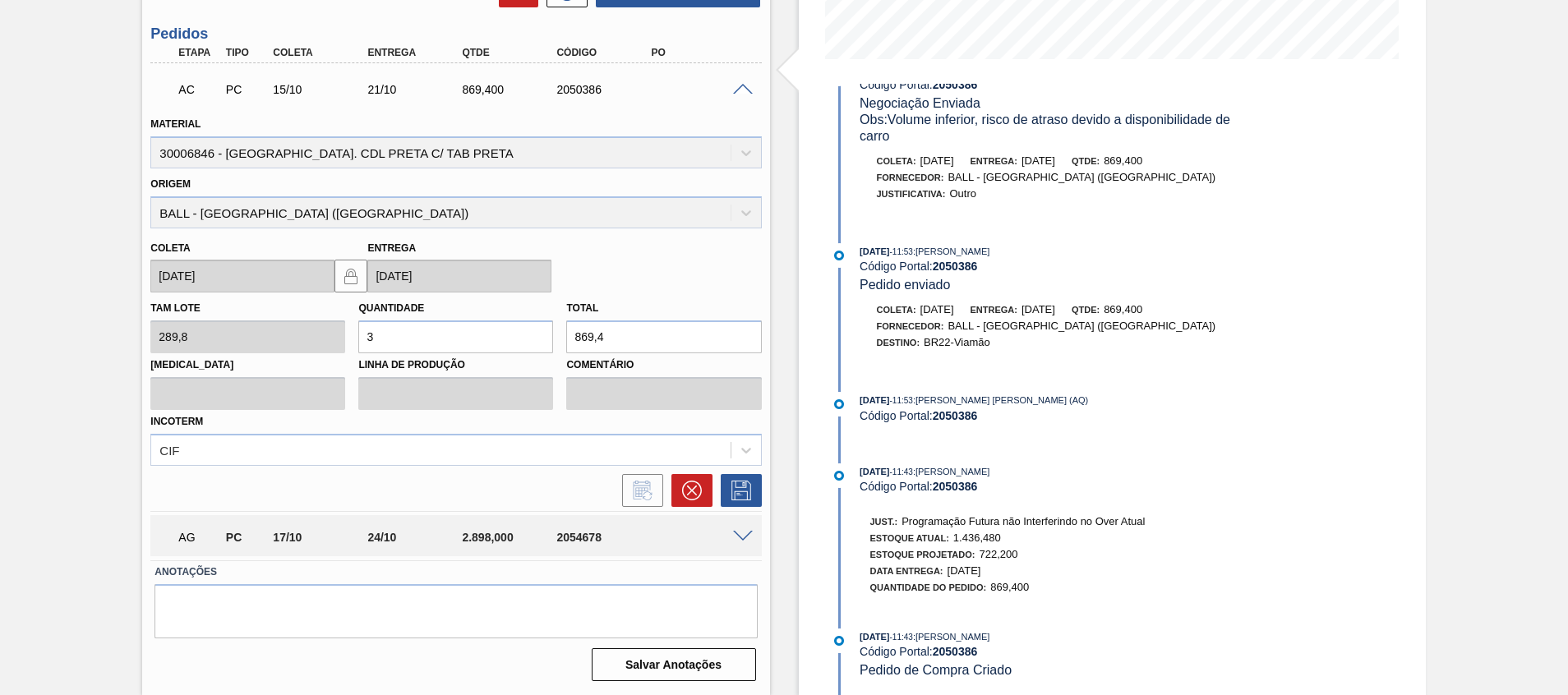
drag, startPoint x: 1041, startPoint y: 563, endPoint x: 1028, endPoint y: 572, distance: 15.8
click at [1041, 563] on div "Data Entrega: [DATE]" at bounding box center [1008, 571] width 275 height 16
click at [745, 92] on span at bounding box center [742, 90] width 20 height 13
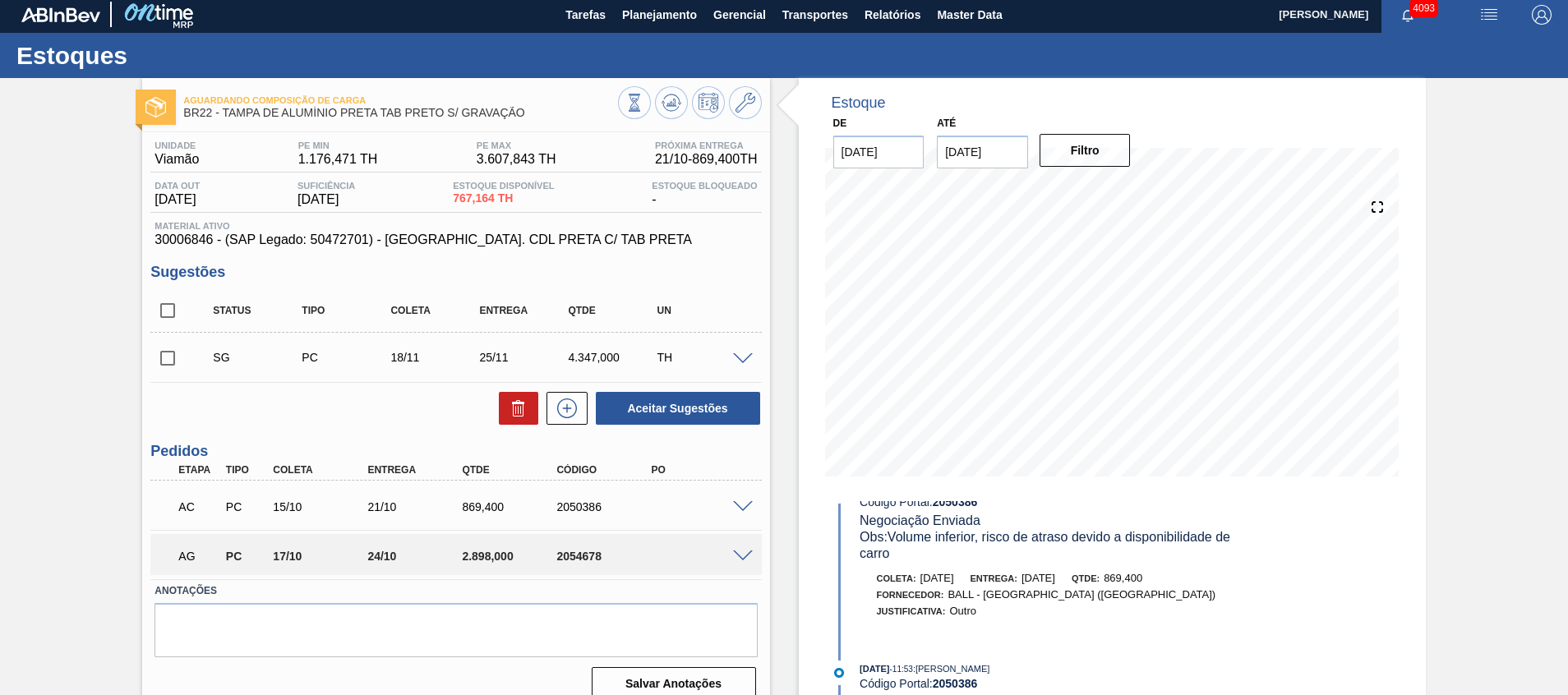
scroll to position [0, 0]
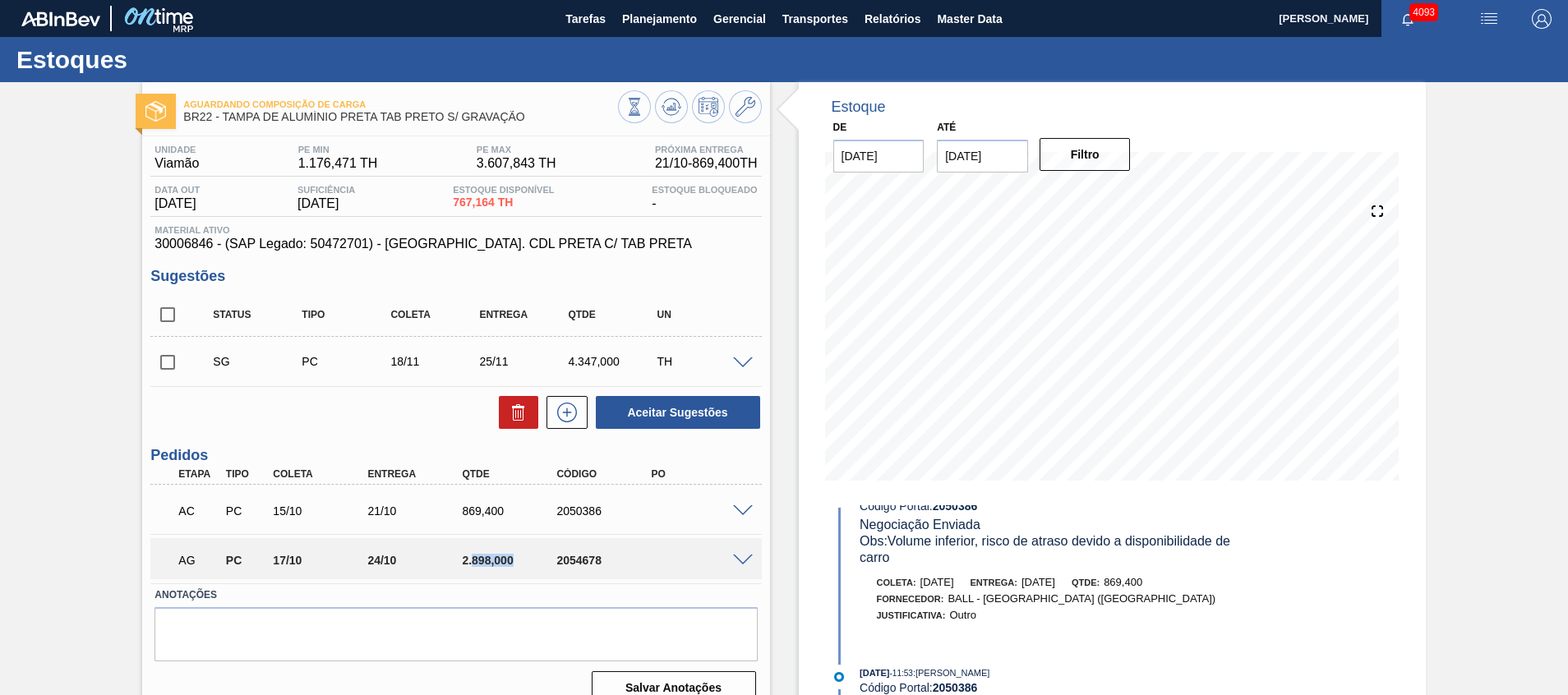
drag, startPoint x: 474, startPoint y: 559, endPoint x: 520, endPoint y: 561, distance: 46.0
click at [520, 561] on div "2.898,000" at bounding box center [511, 560] width 106 height 13
drag, startPoint x: 611, startPoint y: 363, endPoint x: 567, endPoint y: 363, distance: 44.0
click at [567, 363] on div "4.347,000" at bounding box center [613, 361] width 98 height 13
click at [1472, 522] on div "Aguardando Composição de Carga BR22 - TAMPA DE ALUMÍNIO PRETA TAB PRETO S/ GRAV…" at bounding box center [784, 401] width 1568 height 636
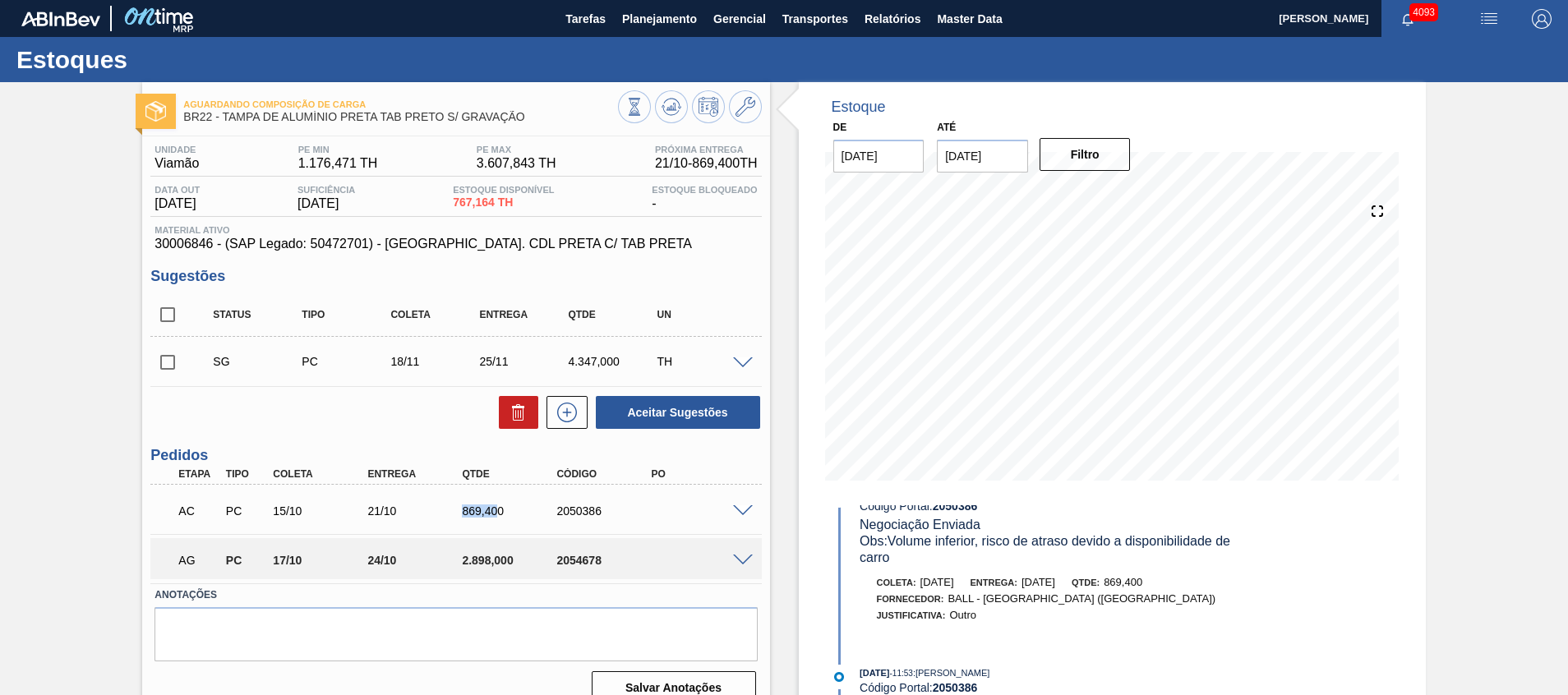
drag, startPoint x: 495, startPoint y: 506, endPoint x: 447, endPoint y: 509, distance: 48.1
click at [447, 509] on div "AC PC 15/10 21/10 869,[PHONE_NUMBER]" at bounding box center [451, 509] width 567 height 33
drag, startPoint x: 591, startPoint y: 560, endPoint x: 527, endPoint y: 556, distance: 64.1
click at [533, 556] on div "AG PC 17/10 24/10 2.898,000 2054678" at bounding box center [451, 558] width 567 height 33
click at [487, 557] on div "2.898,000" at bounding box center [511, 560] width 106 height 13
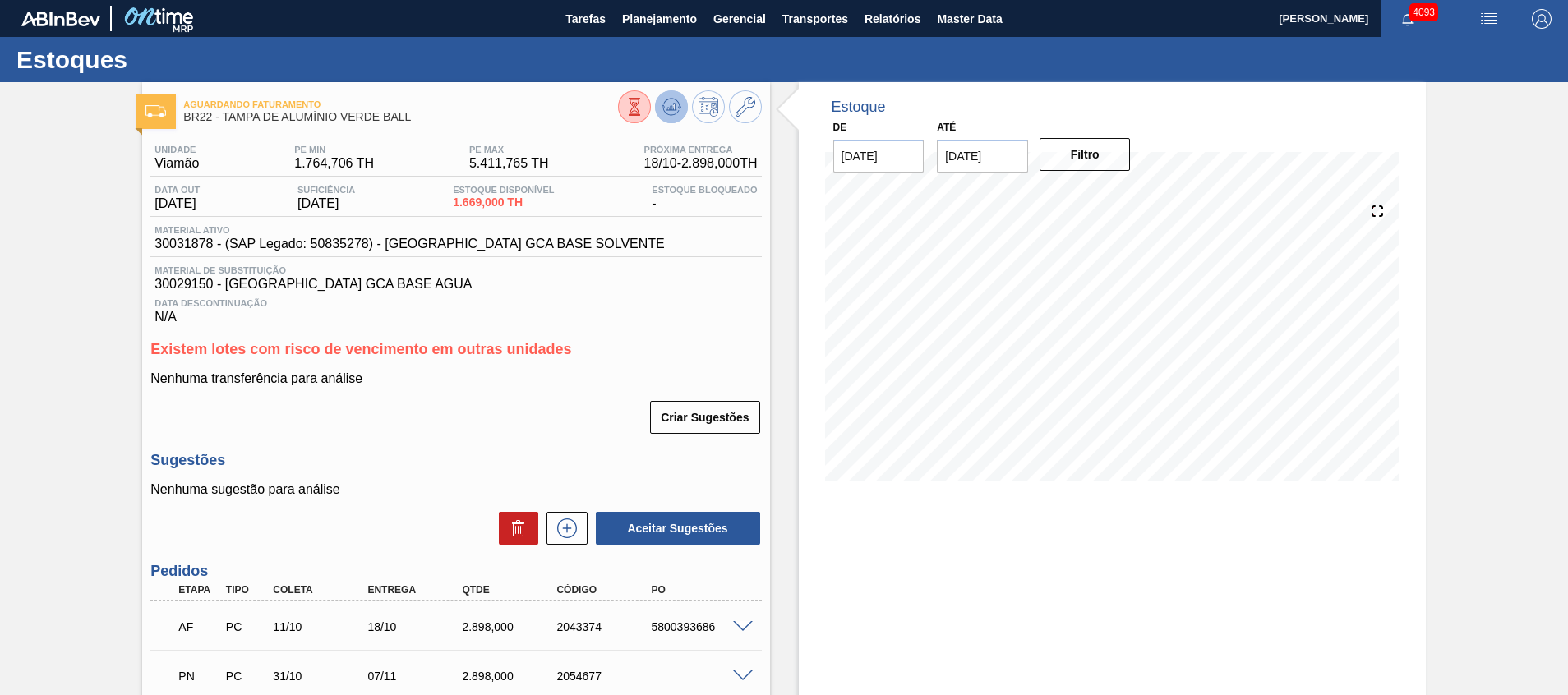
click at [674, 111] on icon at bounding box center [671, 106] width 20 height 20
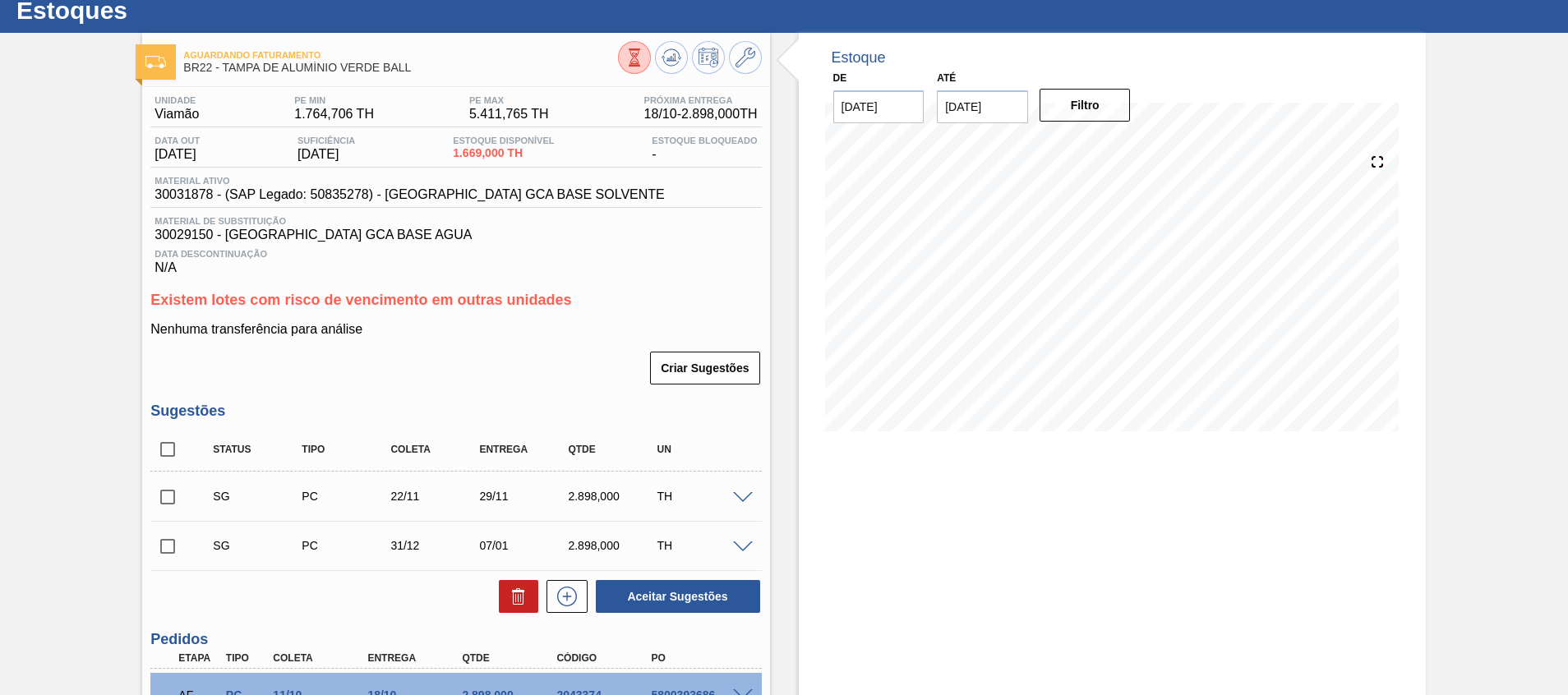
scroll to position [123, 0]
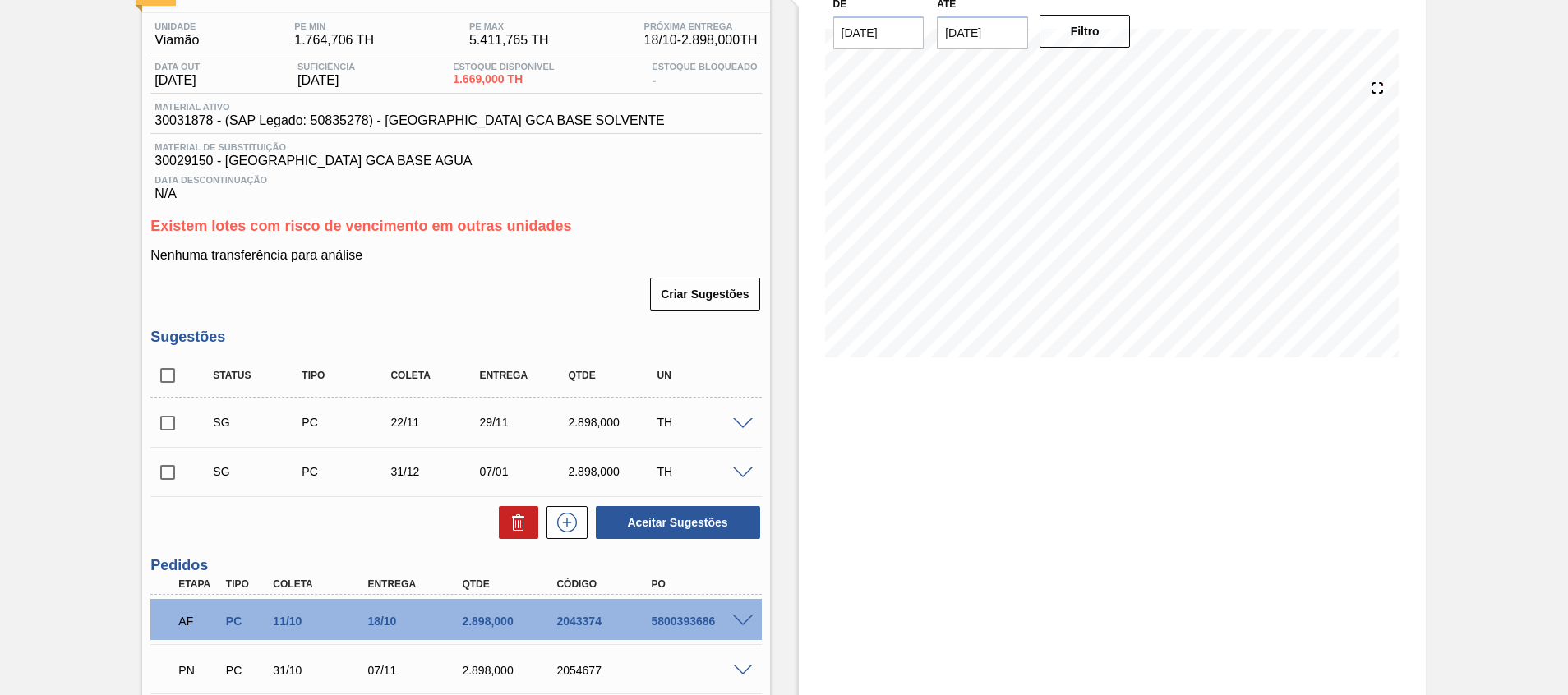
click at [179, 473] on input "checkbox" at bounding box center [167, 473] width 35 height 35
click at [512, 516] on icon at bounding box center [518, 517] width 13 height 3
checkbox input "false"
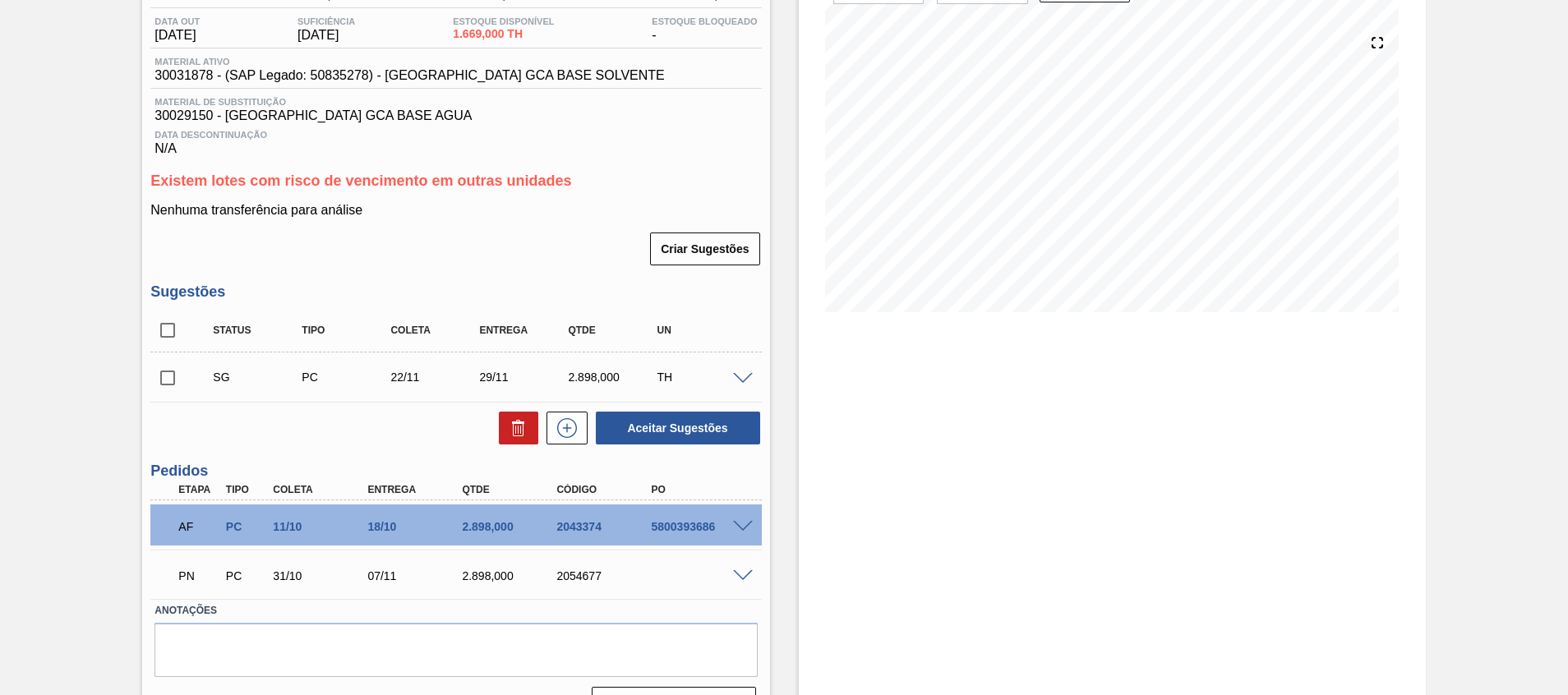
scroll to position [207, 0]
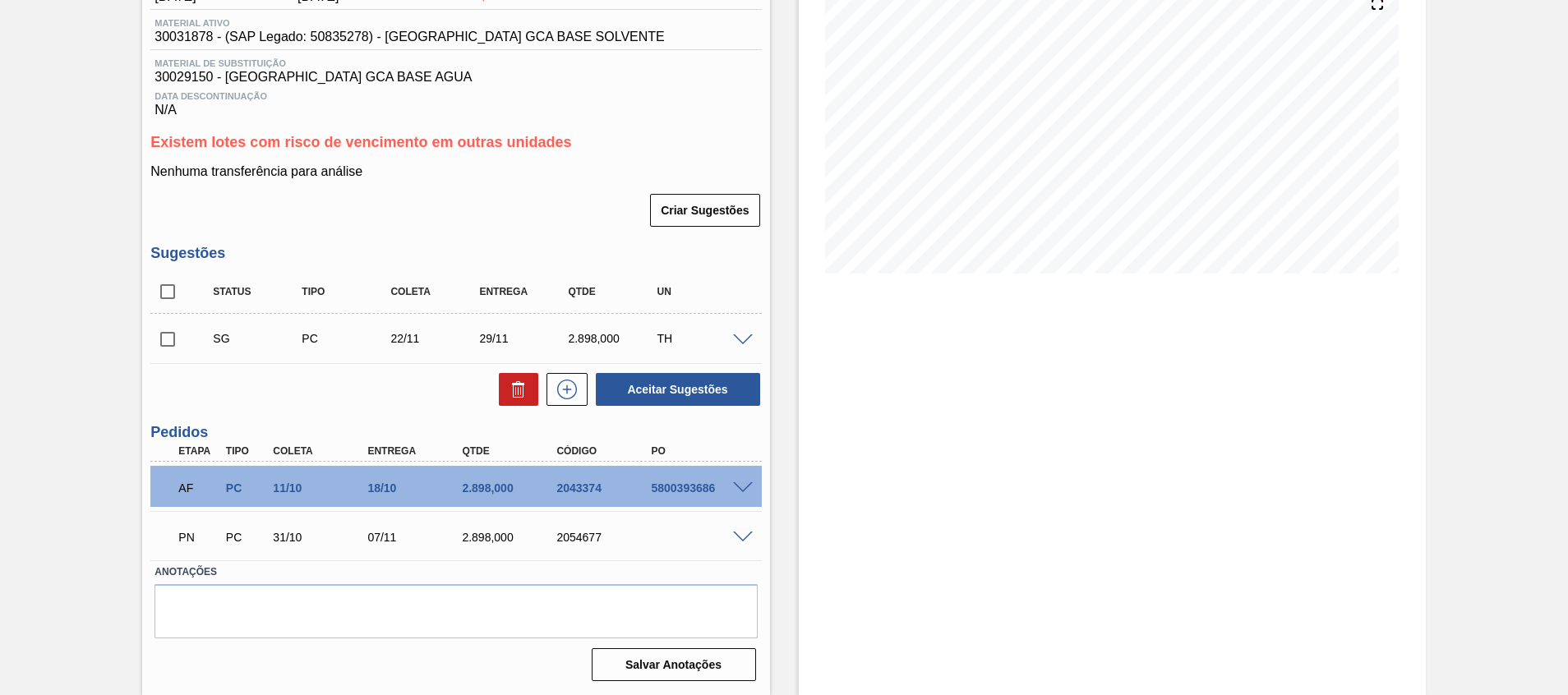
click at [747, 487] on span at bounding box center [742, 489] width 20 height 13
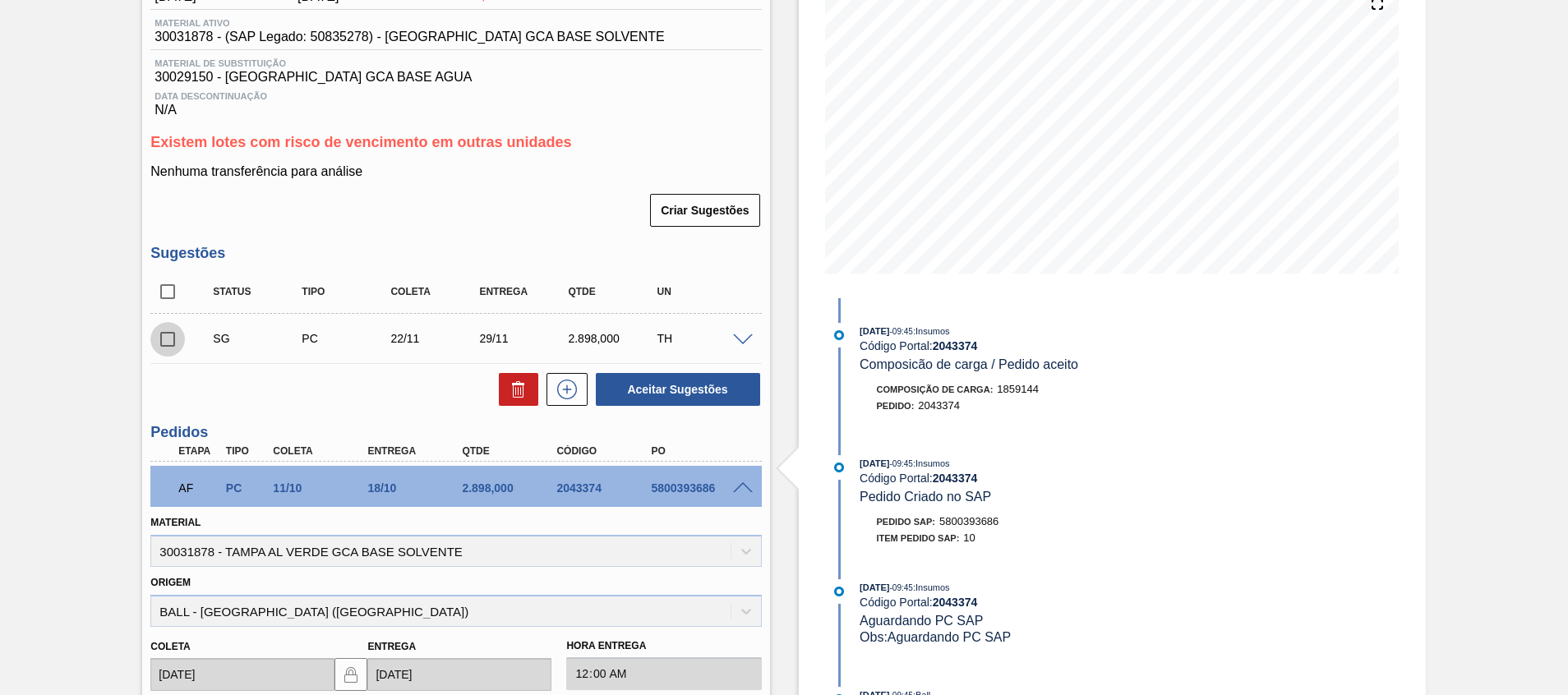
click at [163, 340] on input "checkbox" at bounding box center [167, 339] width 35 height 35
checkbox input "true"
click at [636, 375] on button "Aceitar Sugestões" at bounding box center [678, 390] width 165 height 33
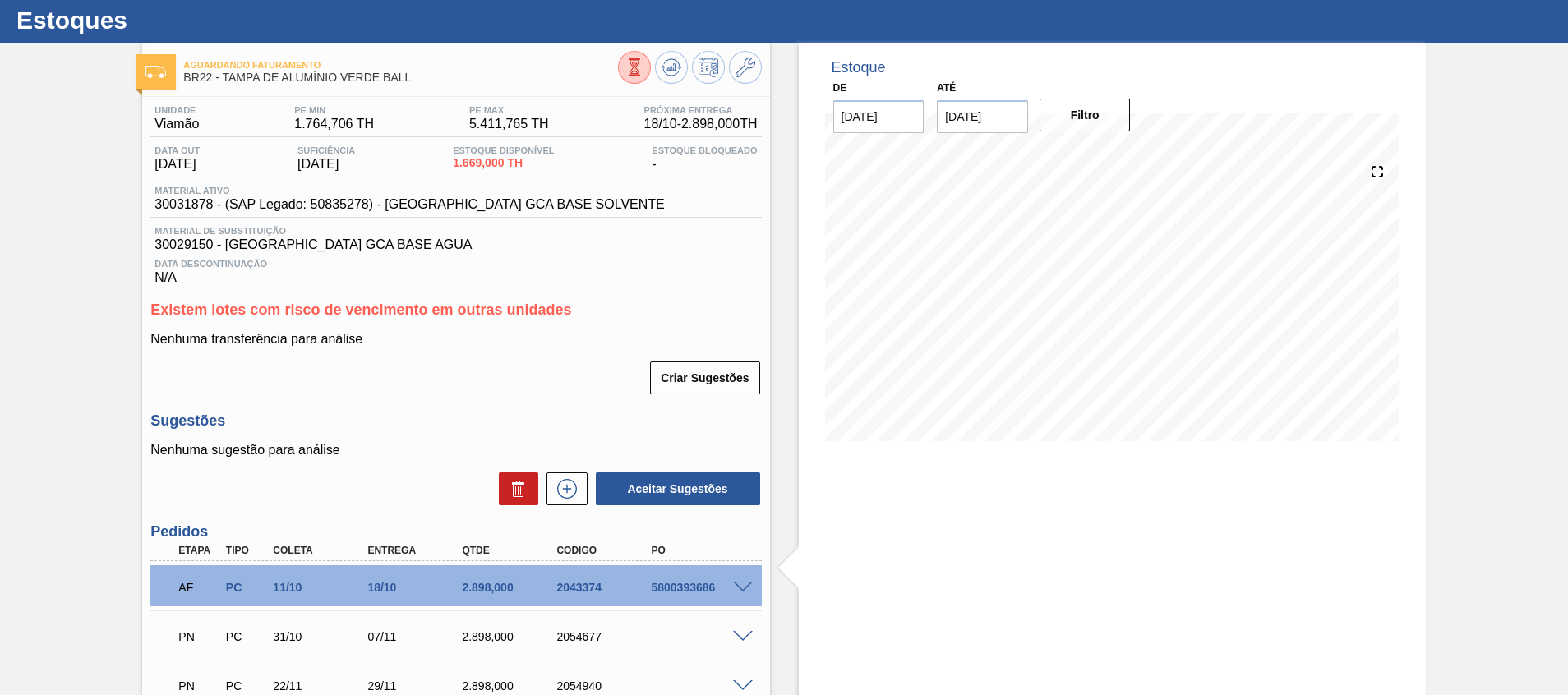
scroll to position [0, 0]
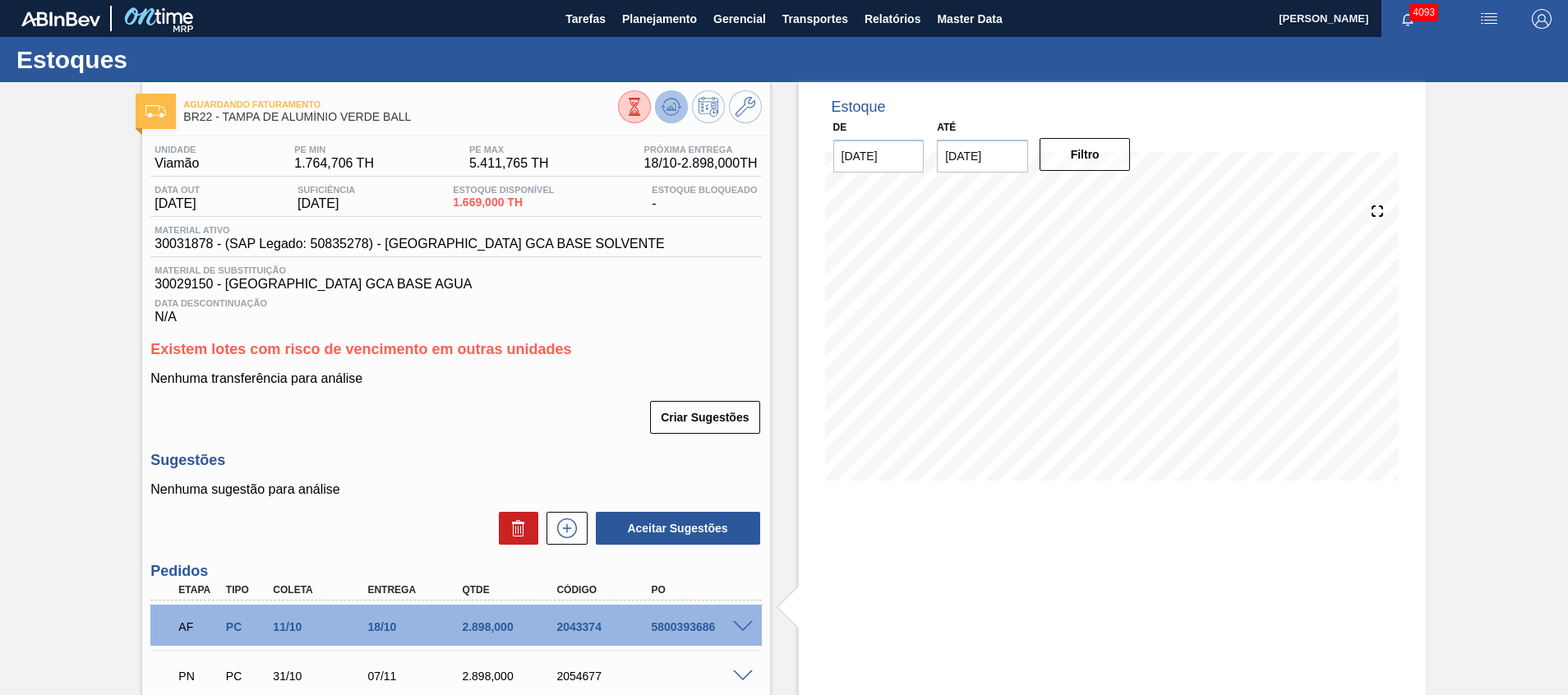
click at [666, 113] on icon at bounding box center [671, 106] width 20 height 20
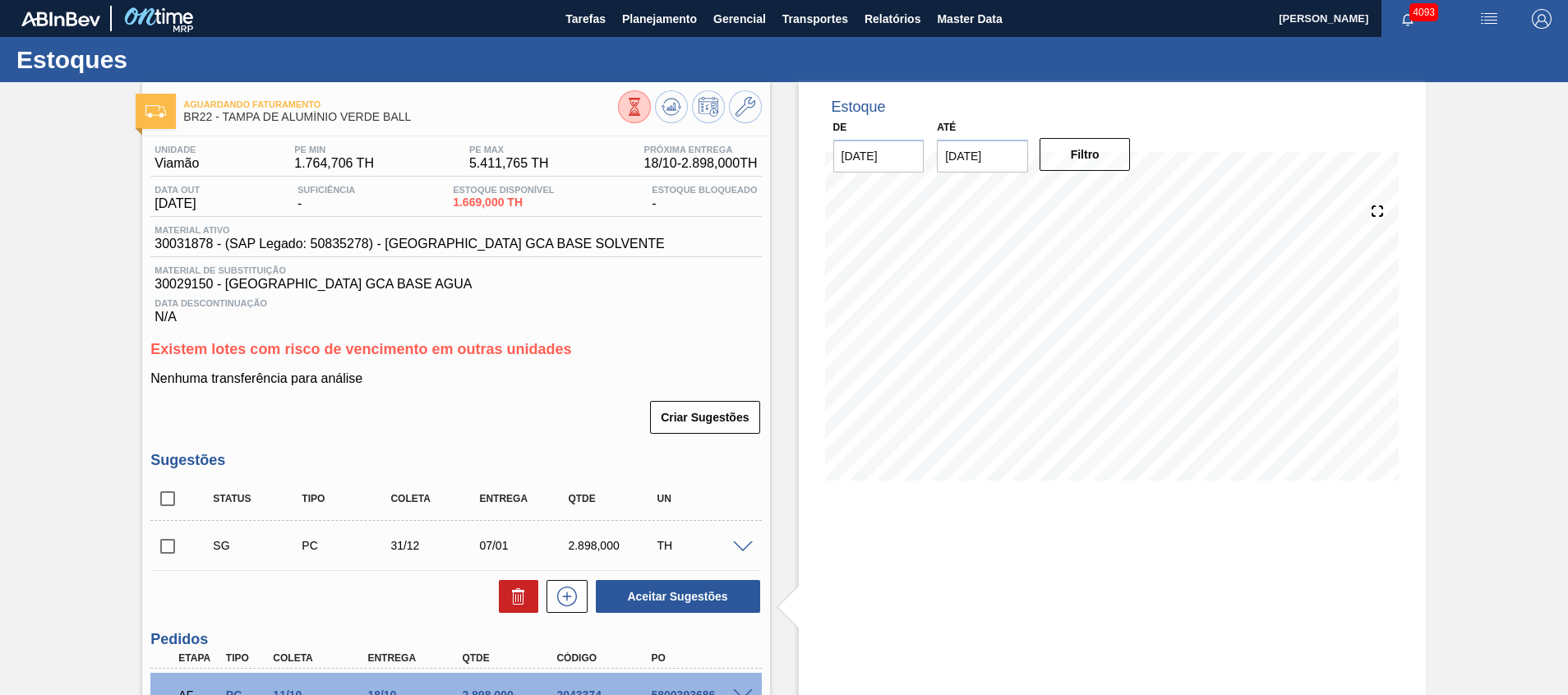
click at [159, 496] on input "checkbox" at bounding box center [167, 499] width 35 height 35
checkbox input "true"
click at [509, 598] on icon at bounding box center [518, 597] width 20 height 20
checkbox input "false"
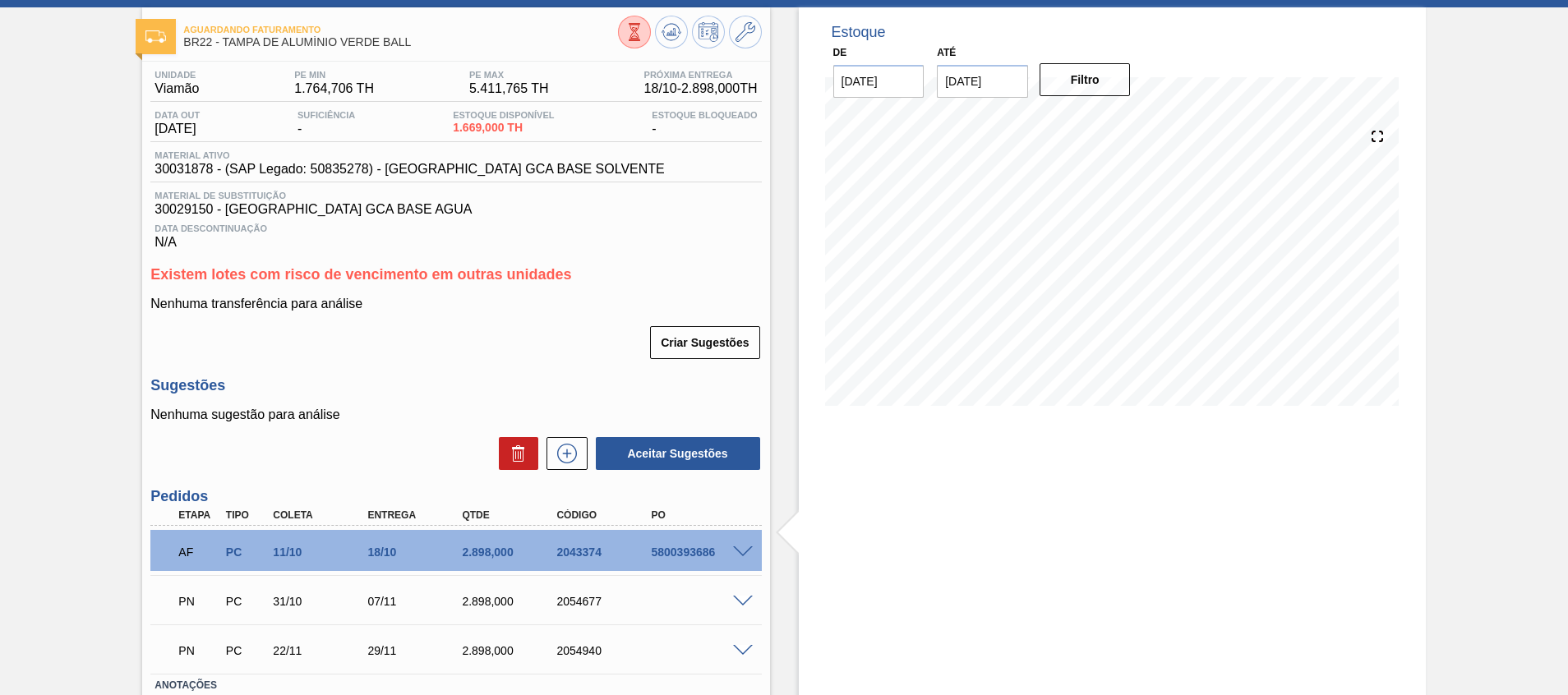
scroll to position [123, 0]
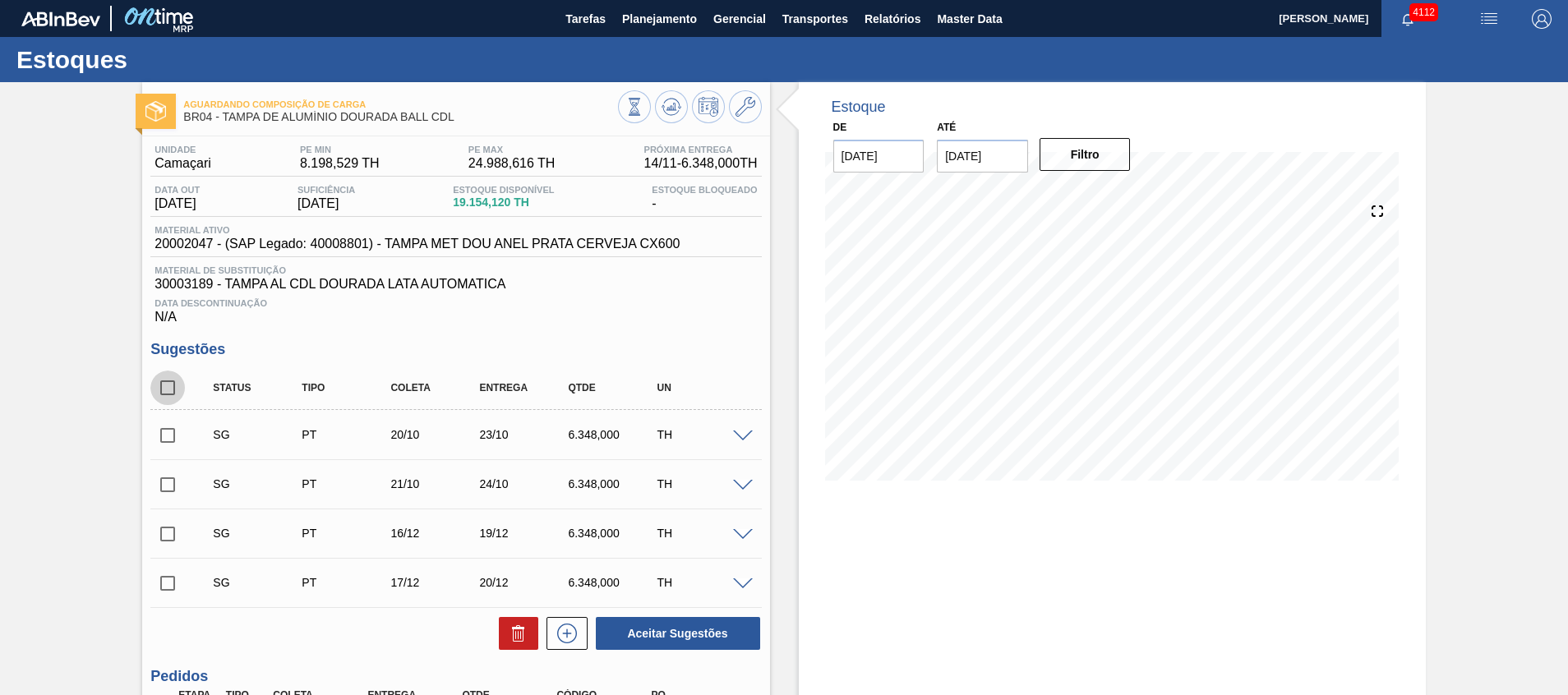
click at [167, 387] on input "checkbox" at bounding box center [167, 388] width 35 height 35
checkbox input "true"
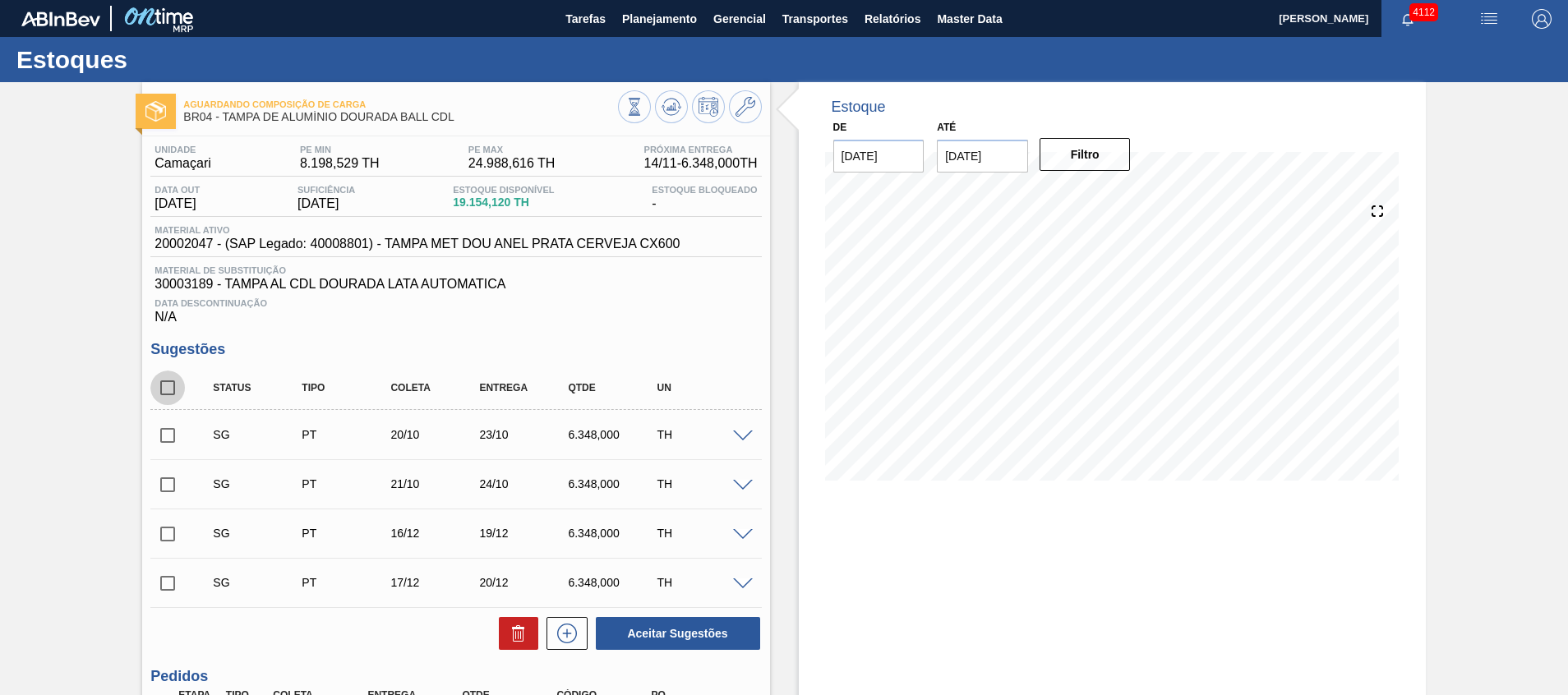
checkbox input "true"
click at [503, 632] on button at bounding box center [518, 633] width 39 height 33
checkbox input "false"
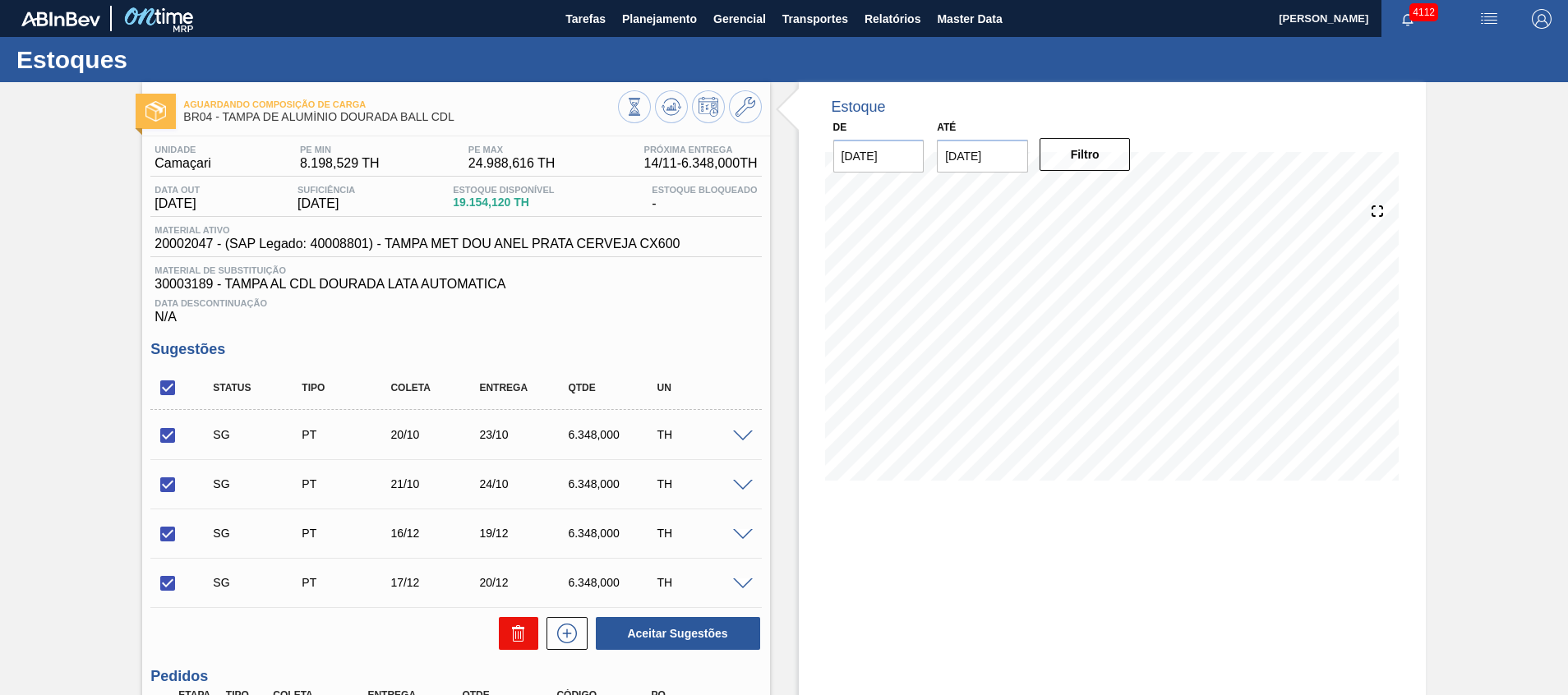
checkbox input "false"
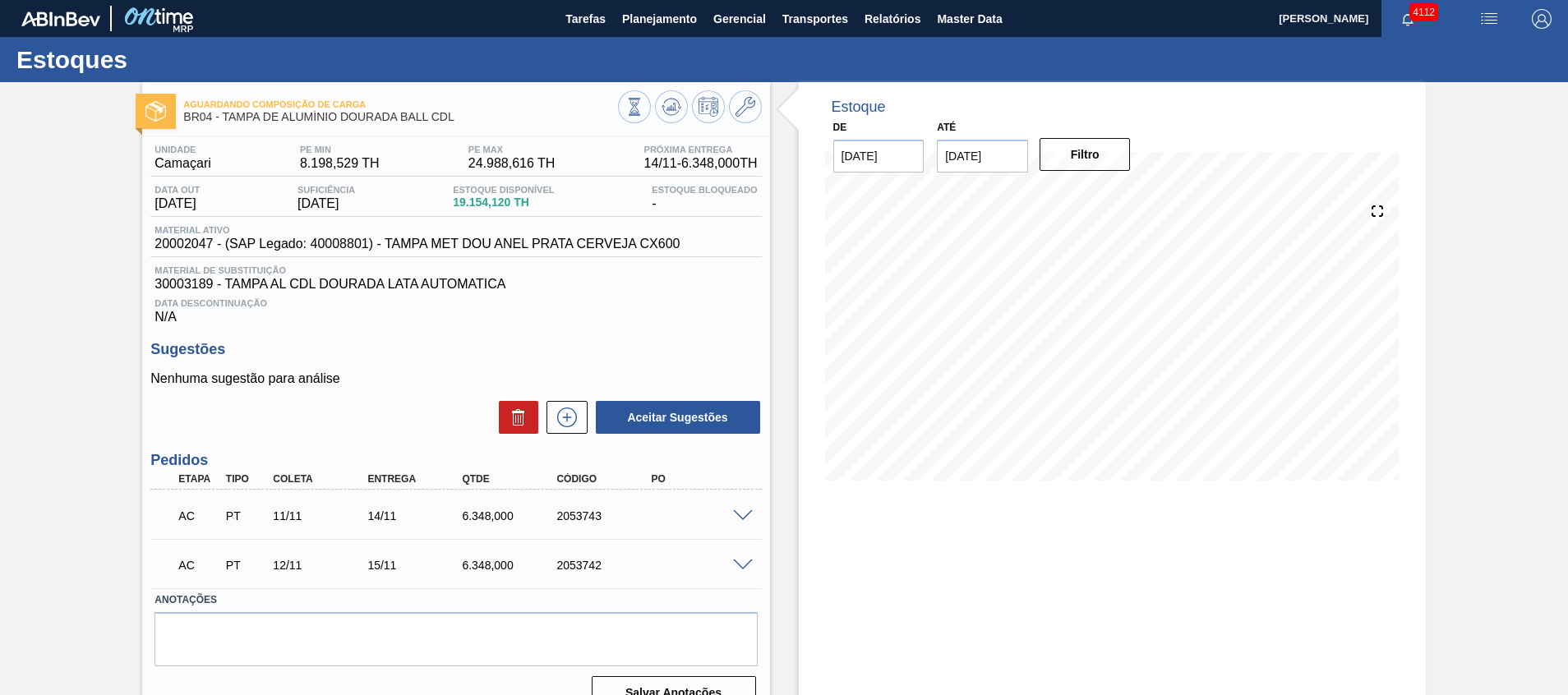
click at [750, 513] on div at bounding box center [745, 515] width 33 height 13
click at [748, 513] on span at bounding box center [742, 517] width 20 height 13
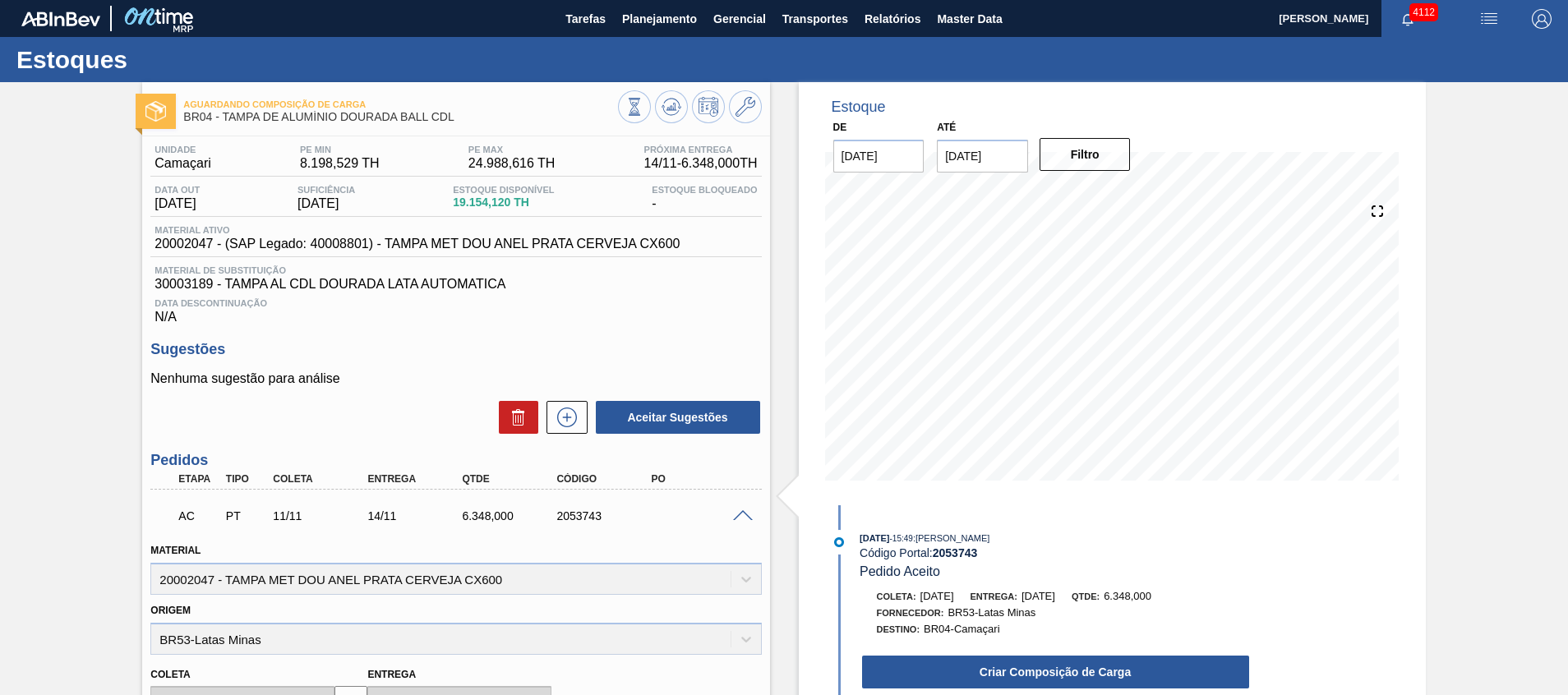
click at [747, 513] on span at bounding box center [742, 517] width 20 height 13
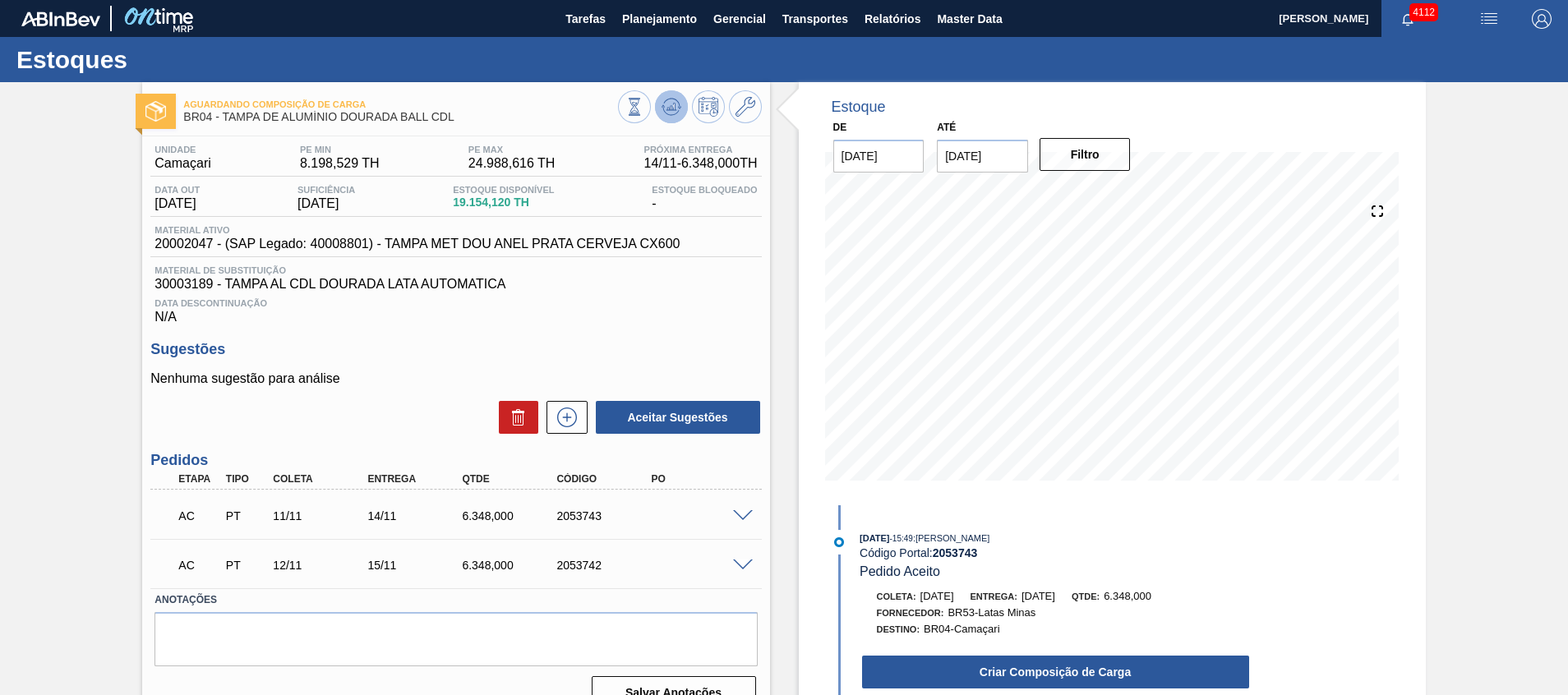
click at [667, 93] on button at bounding box center [671, 107] width 33 height 33
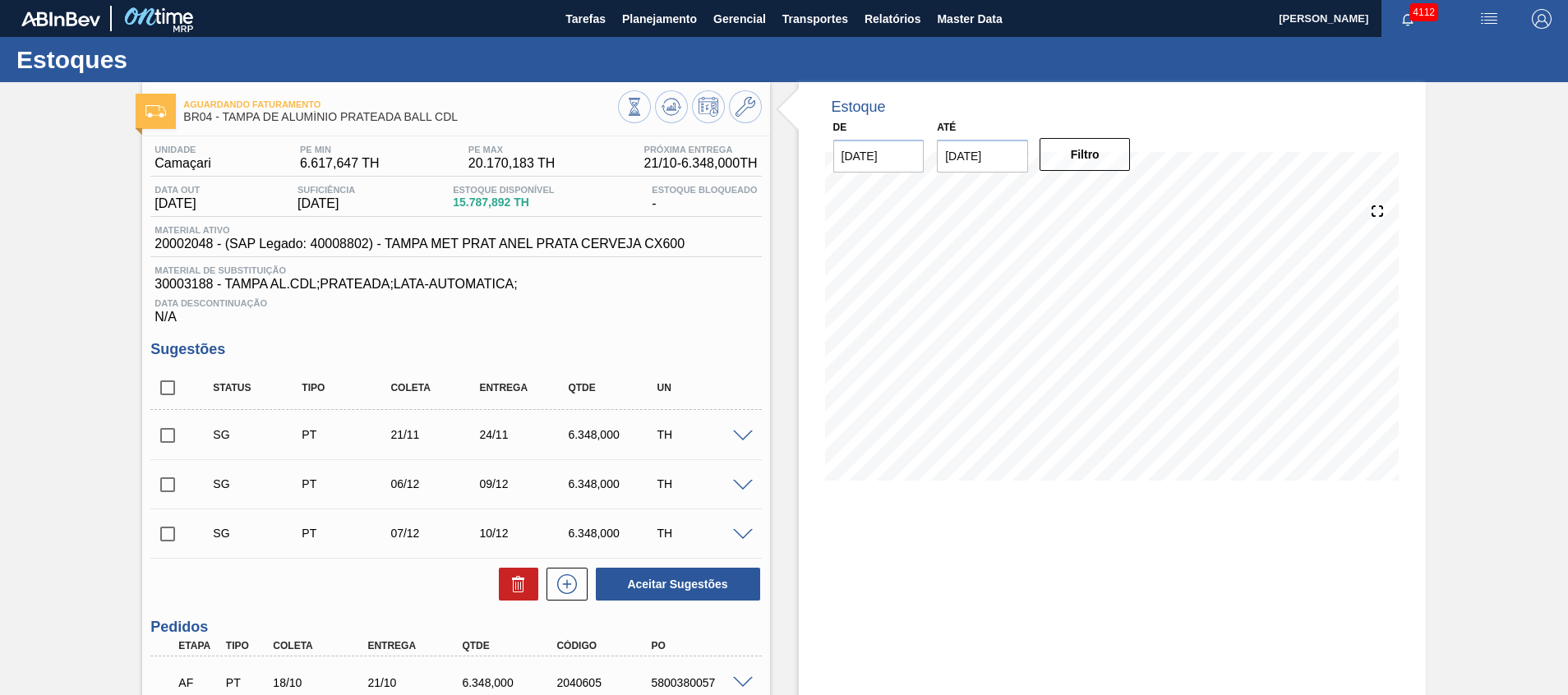
drag, startPoint x: 175, startPoint y: 387, endPoint x: 193, endPoint y: 398, distance: 21.1
click at [175, 386] on input "checkbox" at bounding box center [167, 388] width 35 height 35
checkbox input "true"
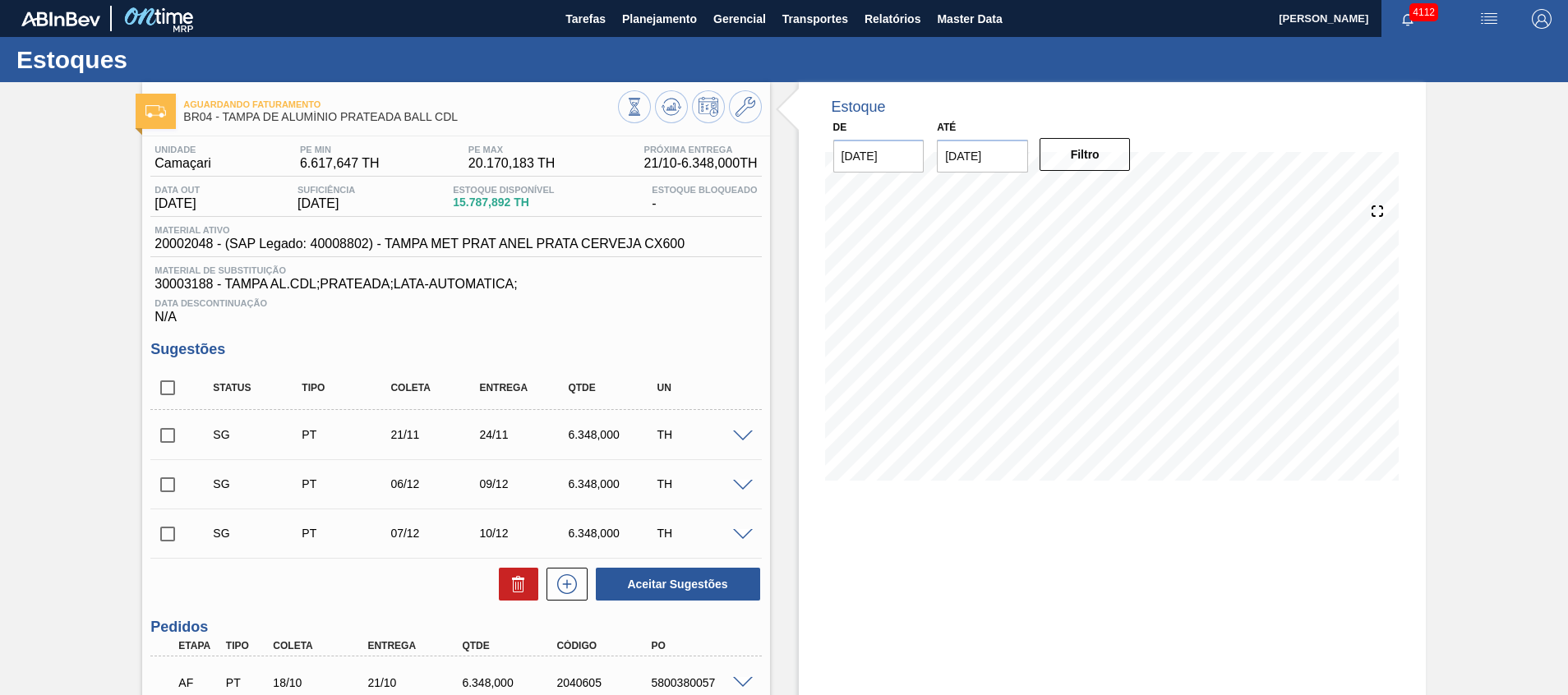
checkbox input "true"
click at [496, 586] on div at bounding box center [514, 584] width 48 height 33
click at [511, 588] on icon at bounding box center [518, 584] width 20 height 20
checkbox input "false"
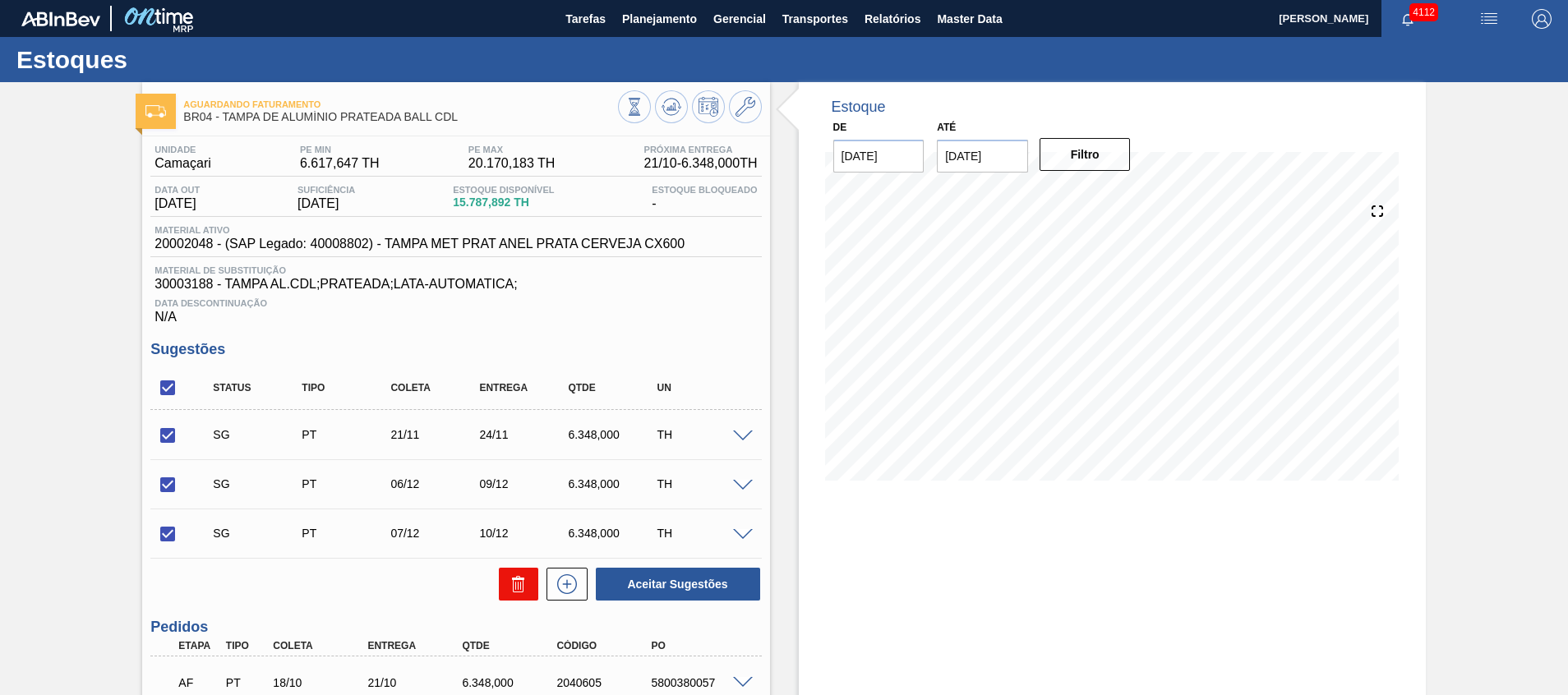
checkbox input "false"
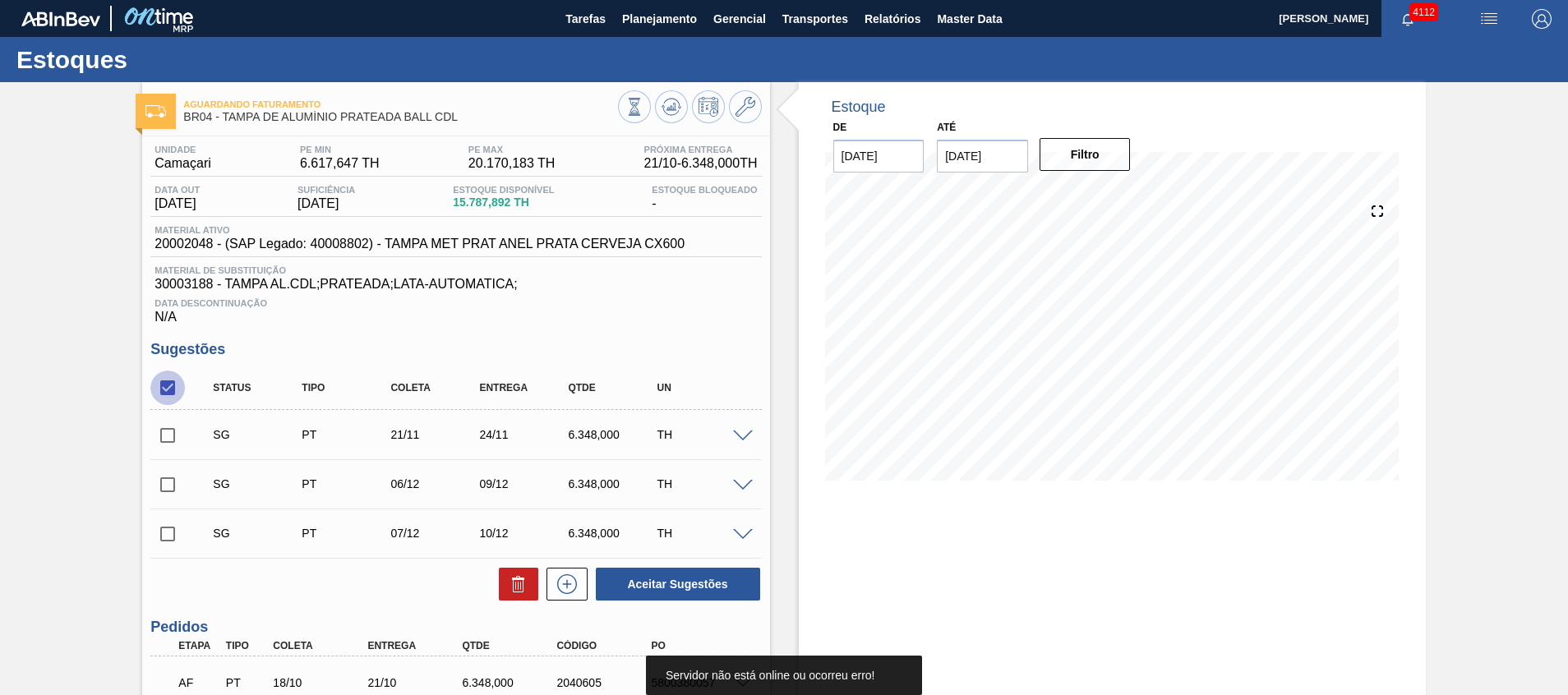
click at [178, 388] on input "checkbox" at bounding box center [167, 388] width 35 height 35
click at [167, 384] on input "checkbox" at bounding box center [167, 388] width 35 height 35
checkbox input "true"
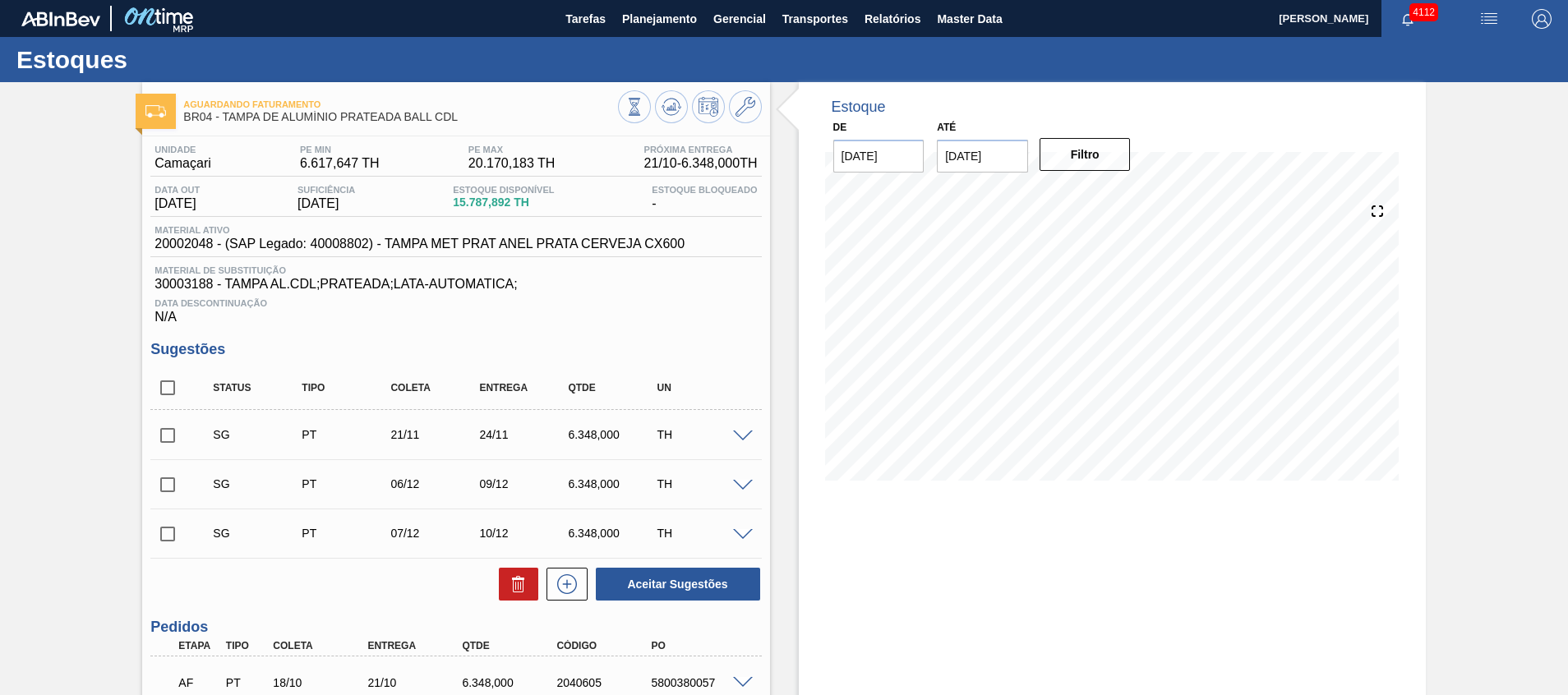
checkbox input "true"
click at [515, 586] on icon at bounding box center [515, 586] width 1 height 8
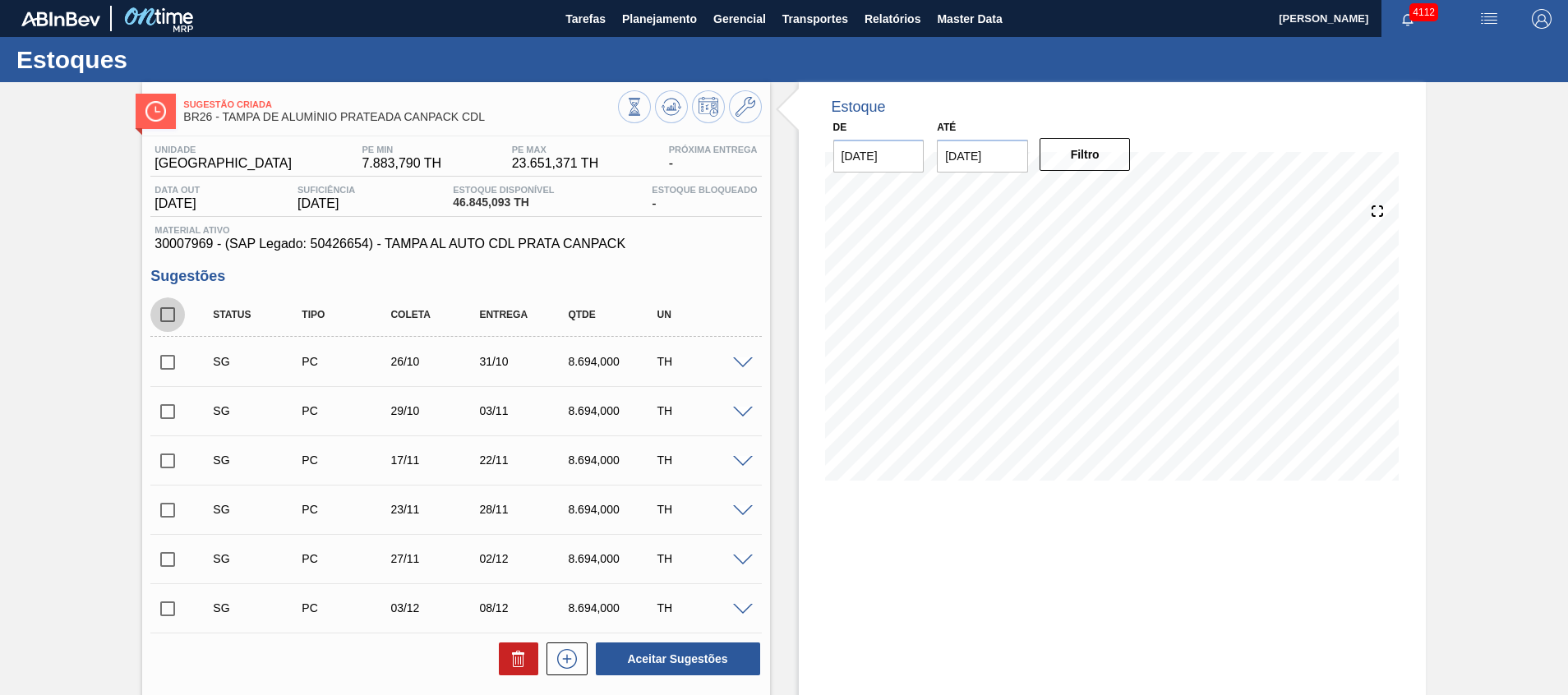
click at [160, 309] on input "checkbox" at bounding box center [167, 315] width 35 height 35
checkbox input "true"
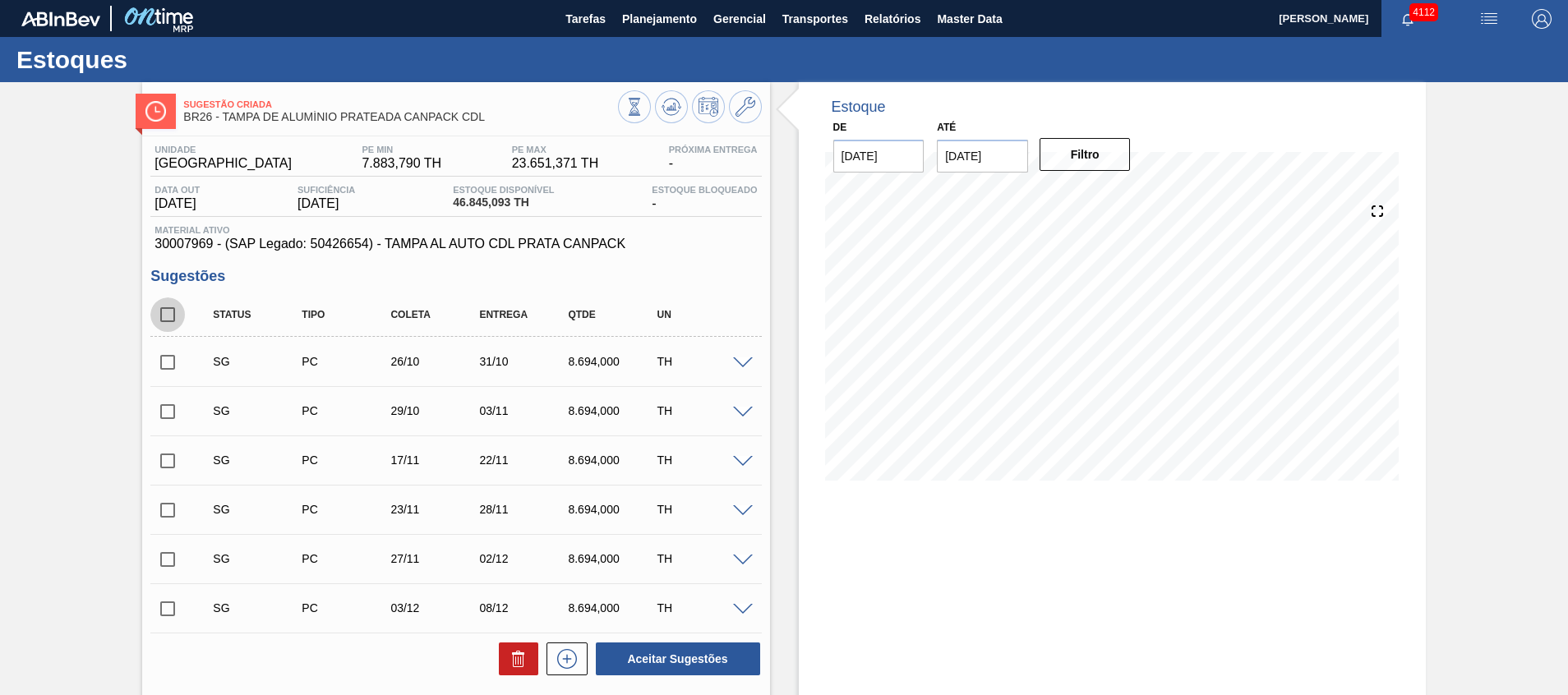
checkbox input "true"
click at [160, 313] on input "checkbox" at bounding box center [167, 315] width 35 height 35
checkbox input "false"
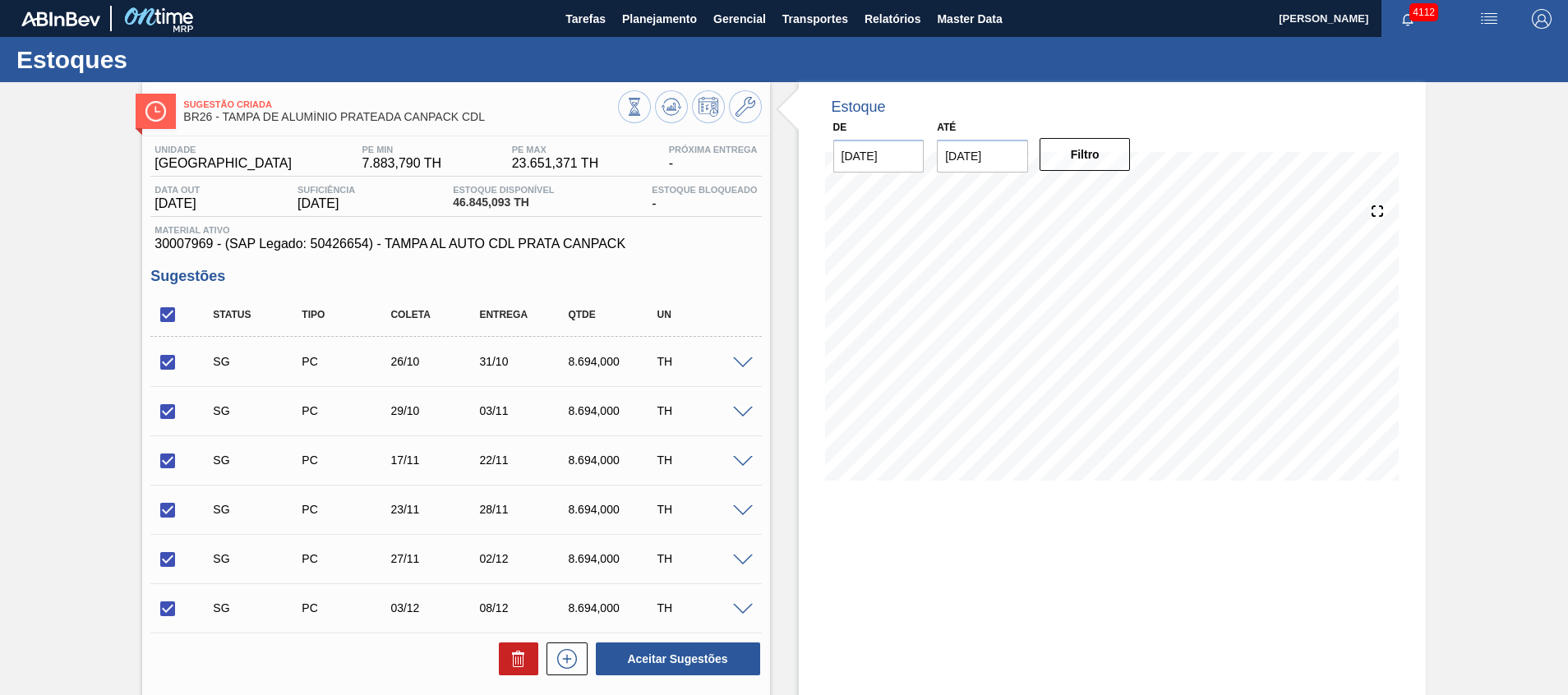
checkbox input "false"
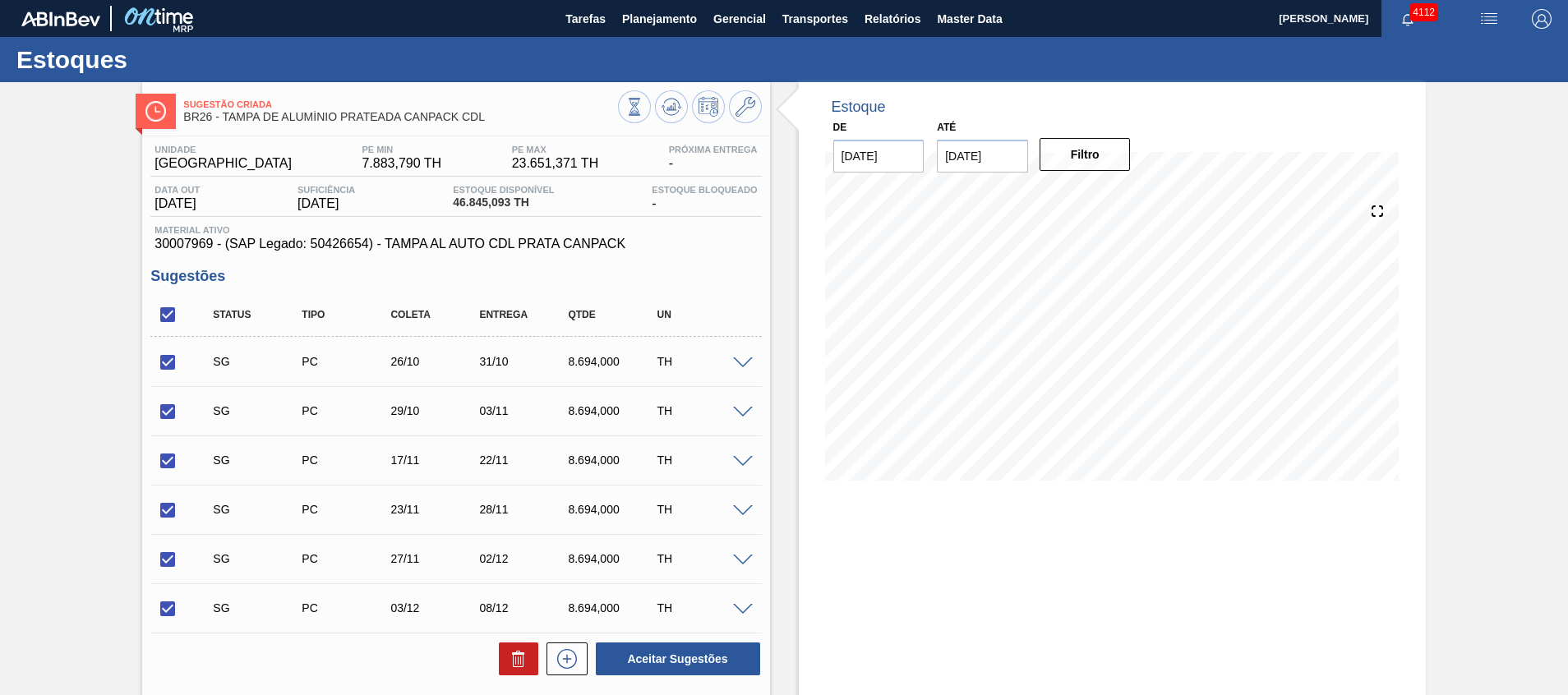
checkbox input "false"
click at [163, 304] on input "checkbox" at bounding box center [167, 315] width 35 height 35
checkbox input "true"
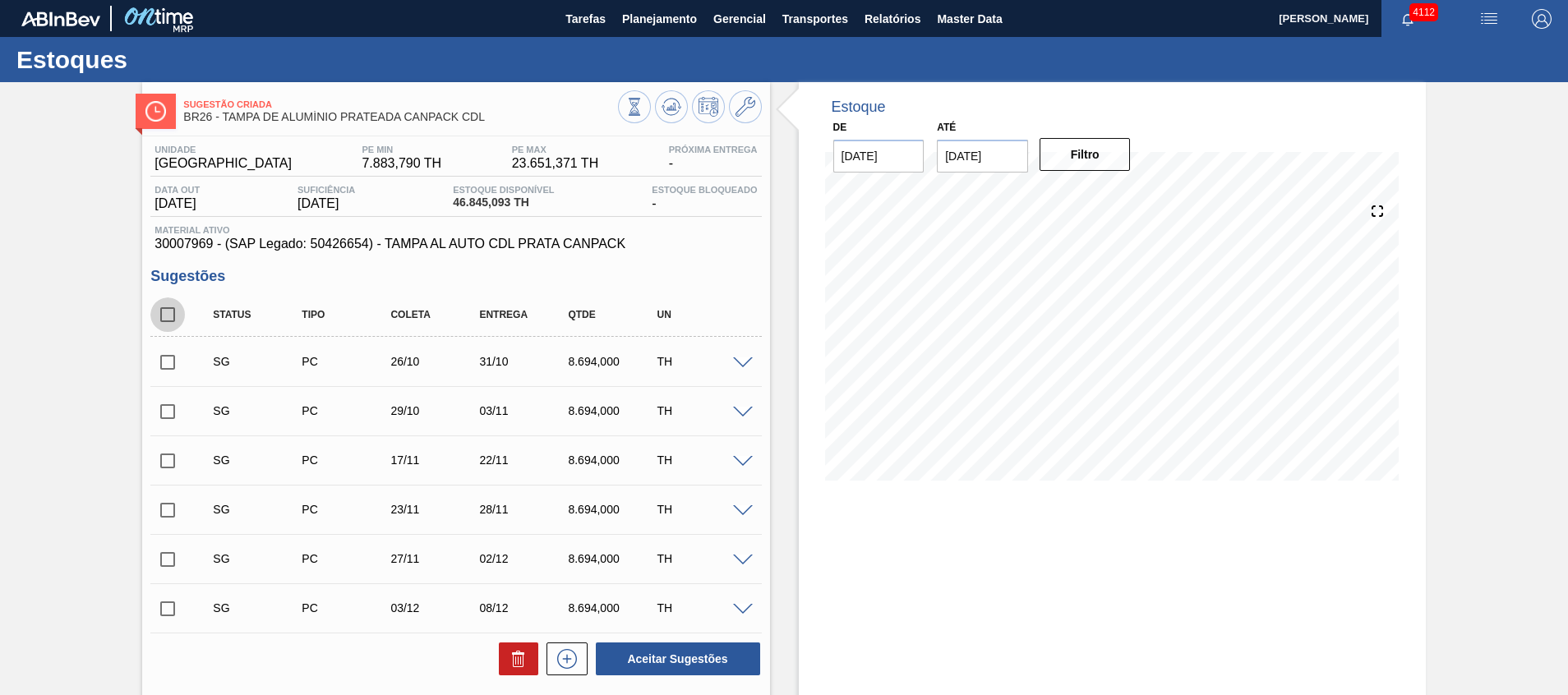
checkbox input "true"
click at [174, 311] on input "checkbox" at bounding box center [167, 315] width 35 height 35
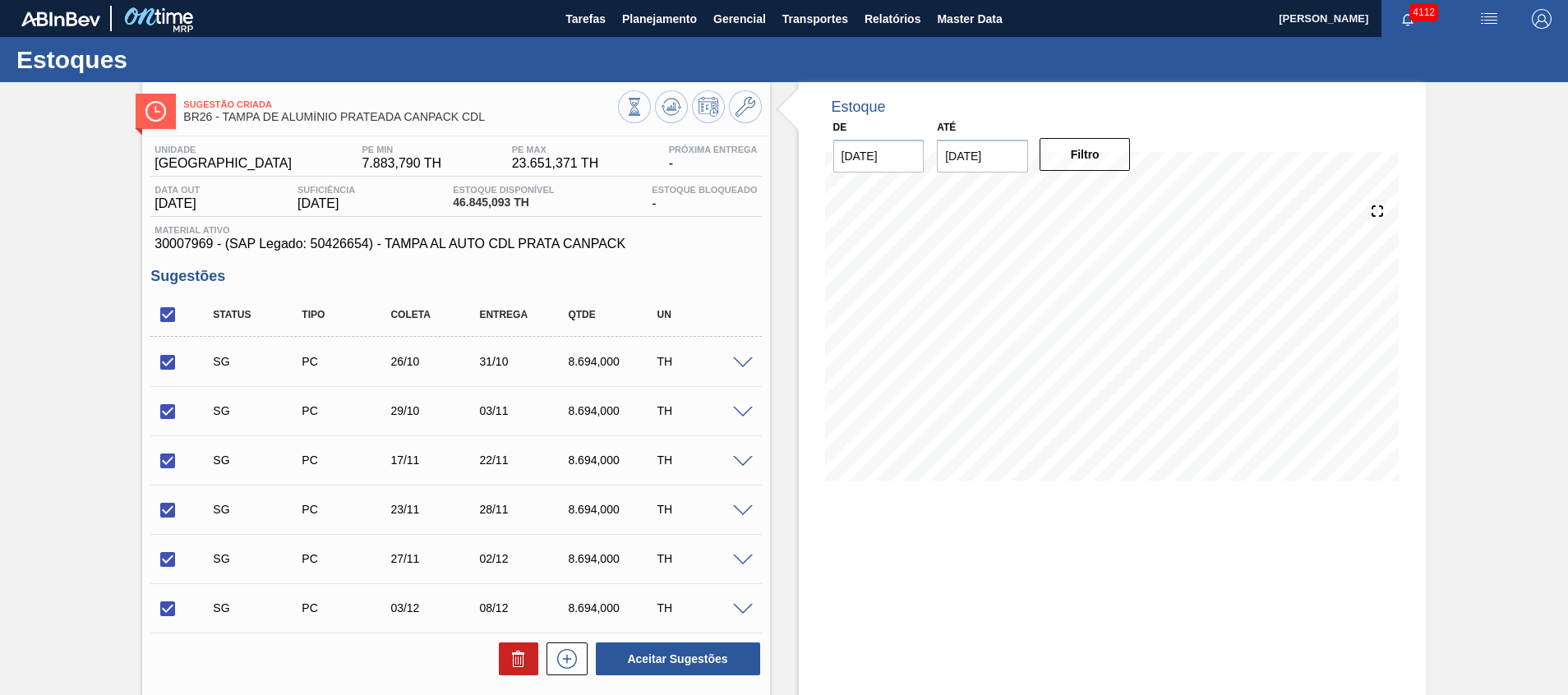
checkbox input "false"
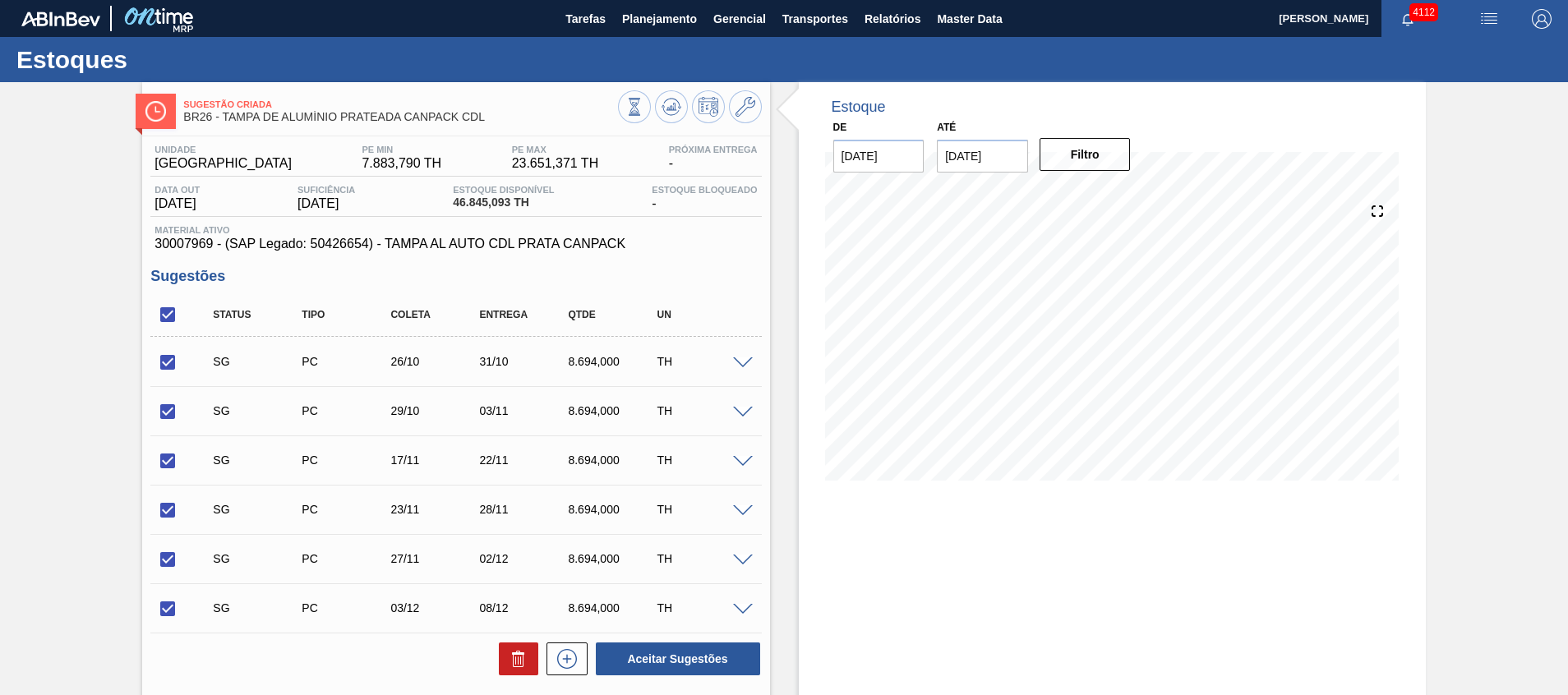
checkbox input "false"
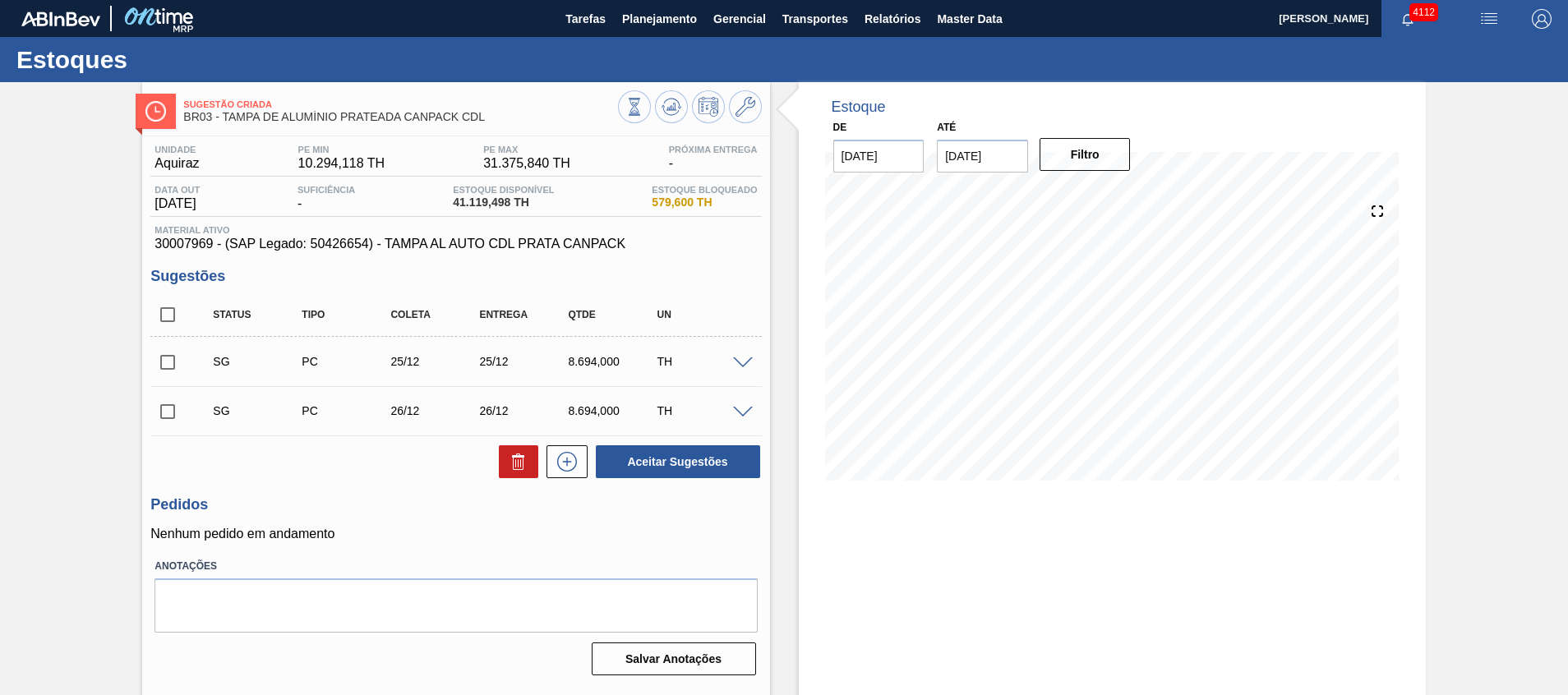
click at [190, 307] on span at bounding box center [197, 315] width 24 height 35
click at [175, 306] on input "checkbox" at bounding box center [167, 315] width 35 height 35
checkbox input "true"
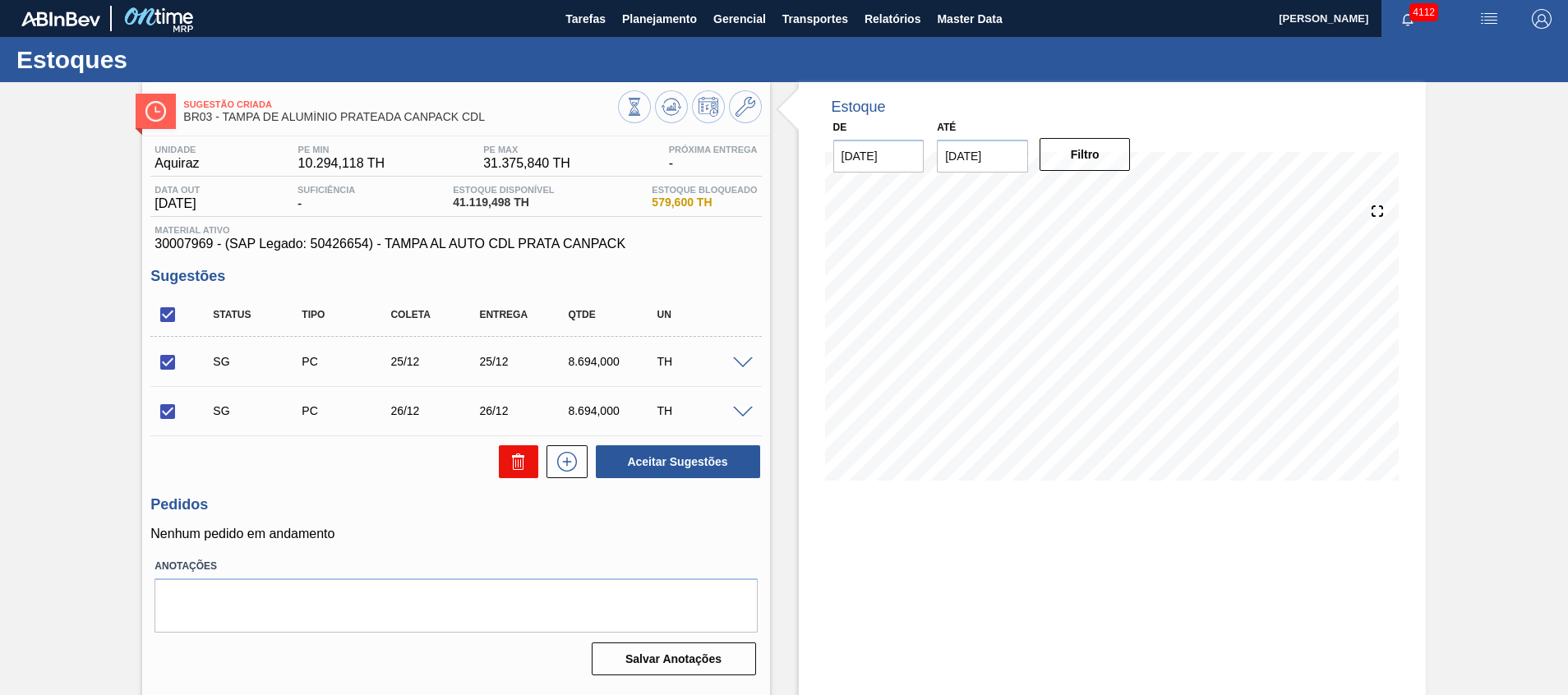
click at [529, 477] on button at bounding box center [518, 462] width 39 height 33
checkbox input "false"
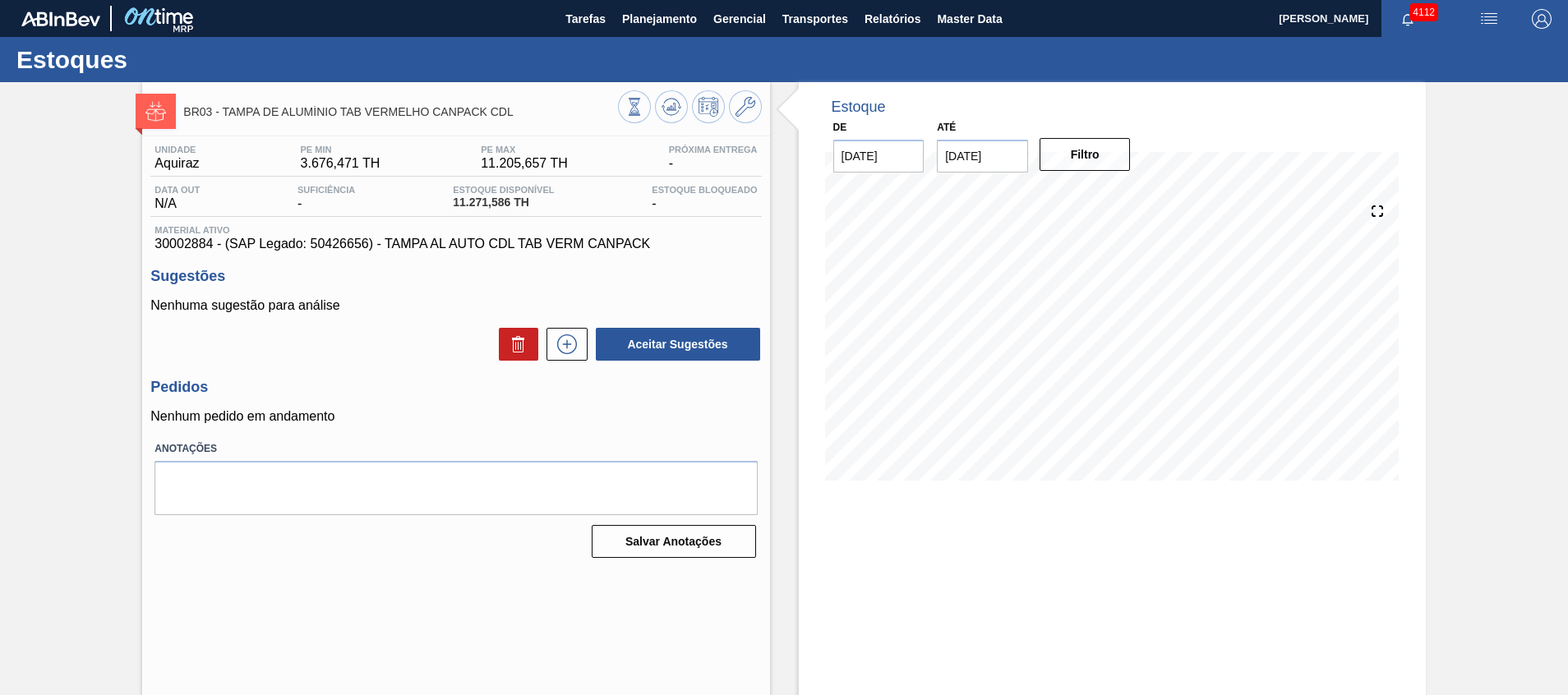
click at [921, 555] on div "Estoque De 14/10/2025 Até 31/12/2025 Filtro 11/12 Projeção de Estoque 7,271.59 …" at bounding box center [1112, 395] width 627 height 625
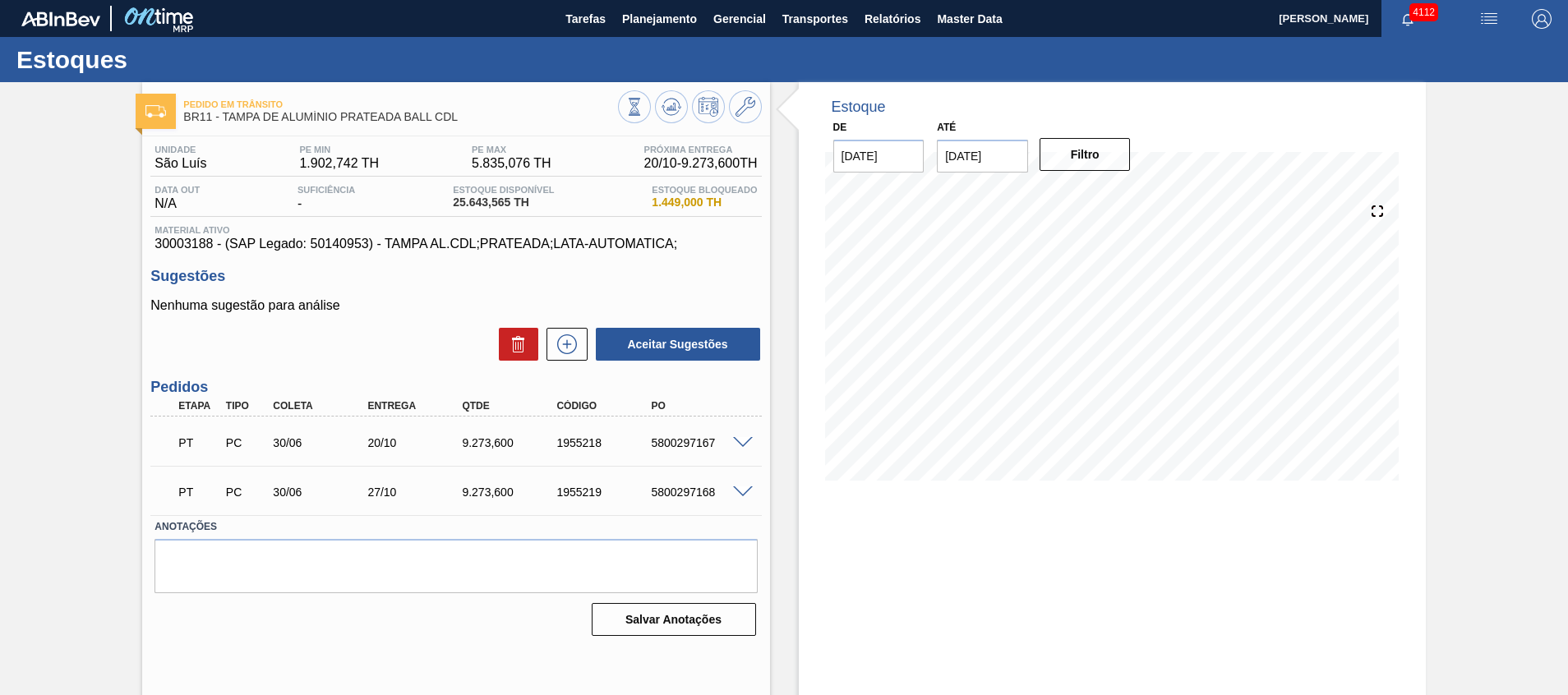
click at [931, 515] on div "Estoque De 14/10/2025 Até 31/12/2025 Filtro" at bounding box center [1112, 395] width 627 height 625
click at [746, 435] on div at bounding box center [745, 441] width 33 height 13
click at [748, 444] on span at bounding box center [742, 443] width 20 height 13
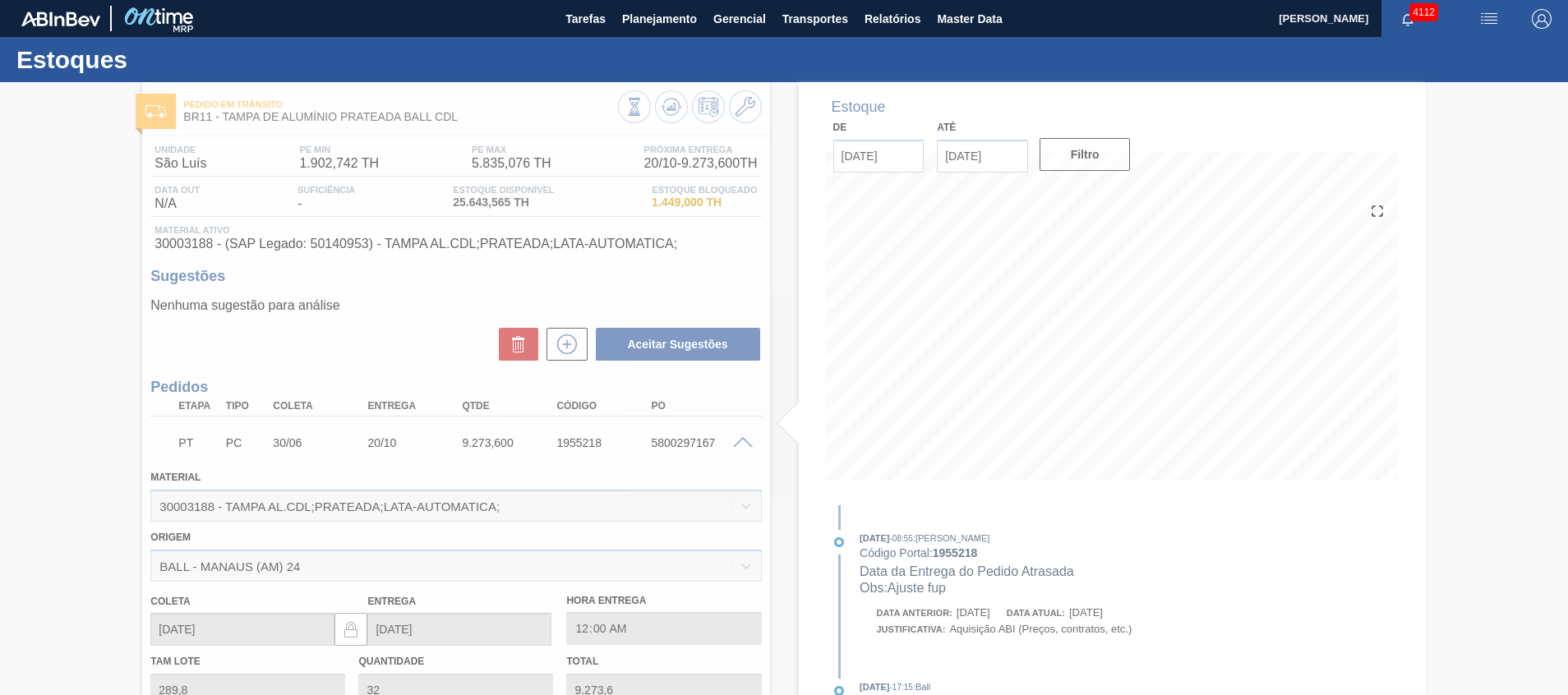
click at [677, 449] on div at bounding box center [784, 389] width 1568 height 614
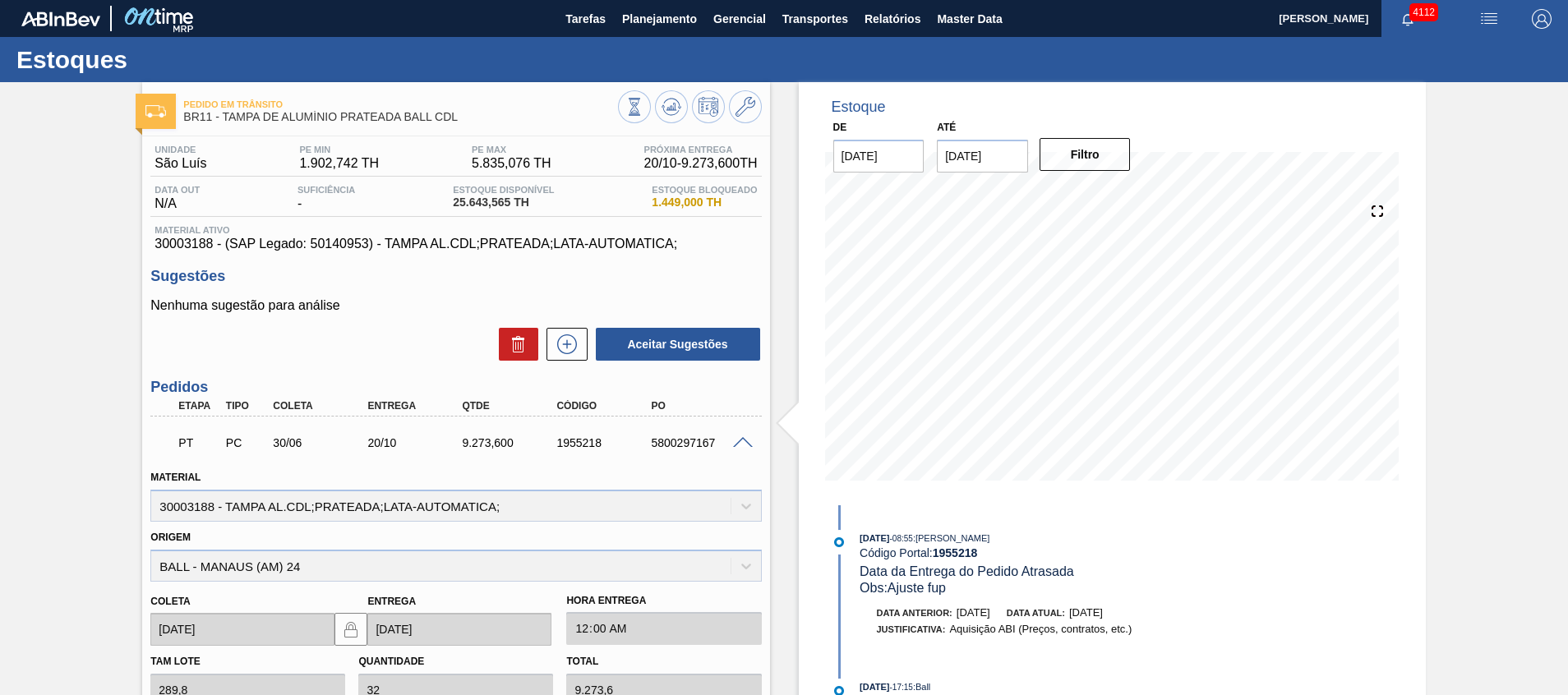
click at [677, 445] on div "5800297167" at bounding box center [699, 442] width 106 height 13
copy div "5800297167"
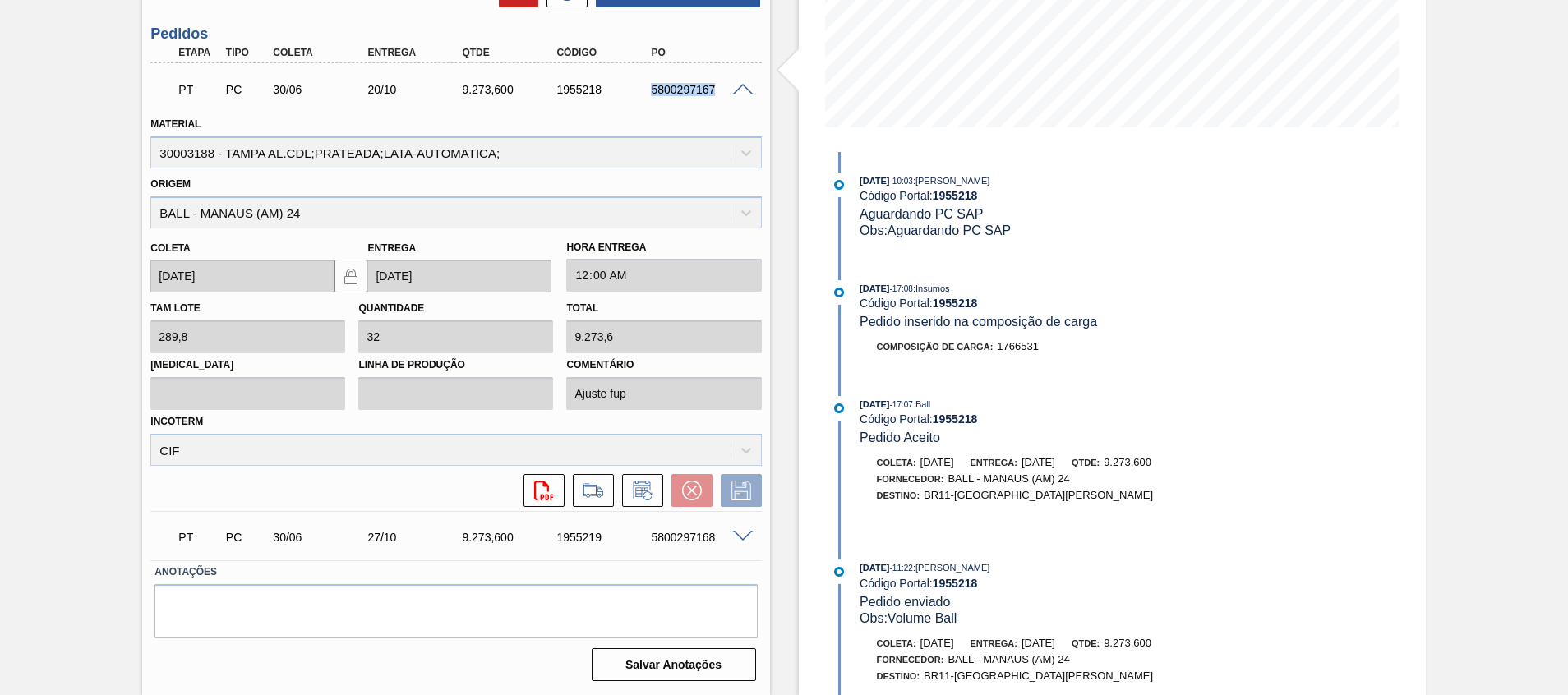
scroll to position [1415, 0]
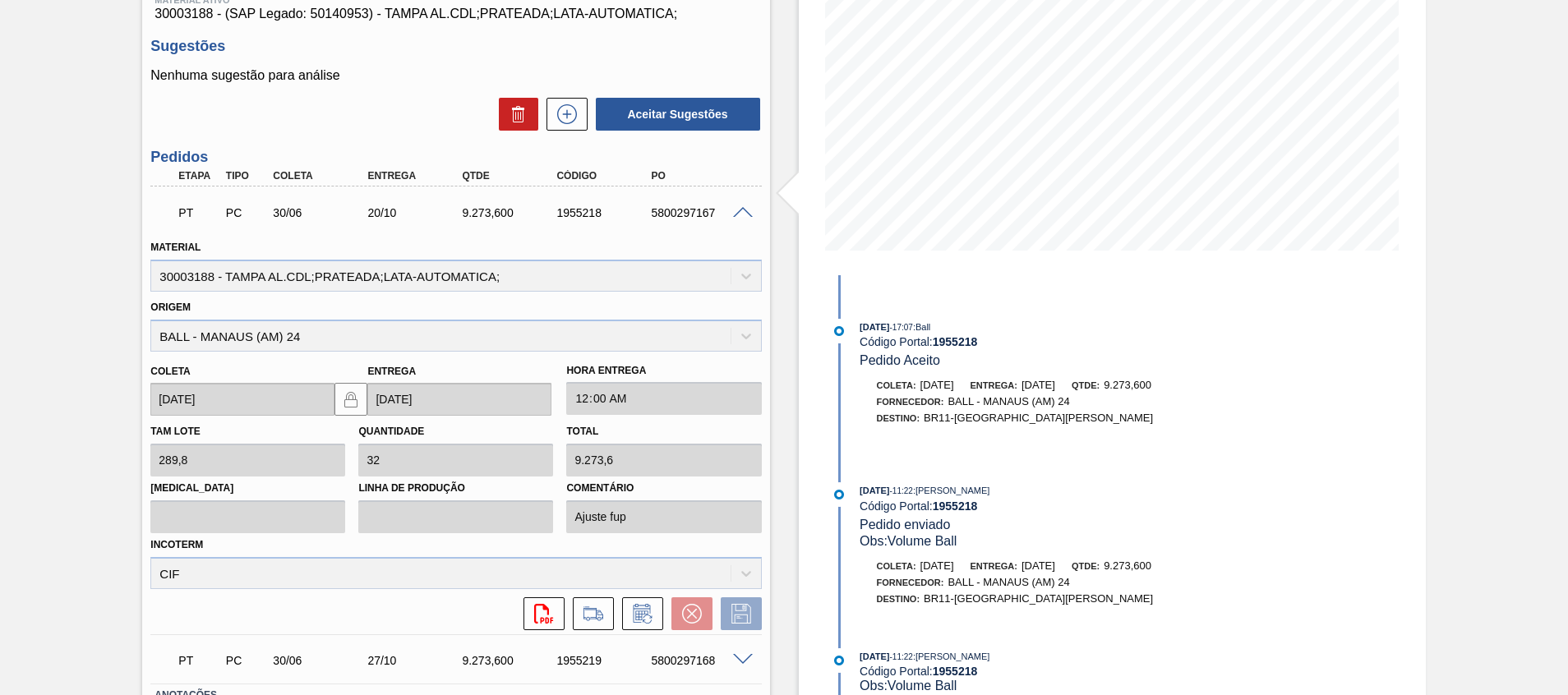
click at [741, 213] on span at bounding box center [742, 213] width 20 height 13
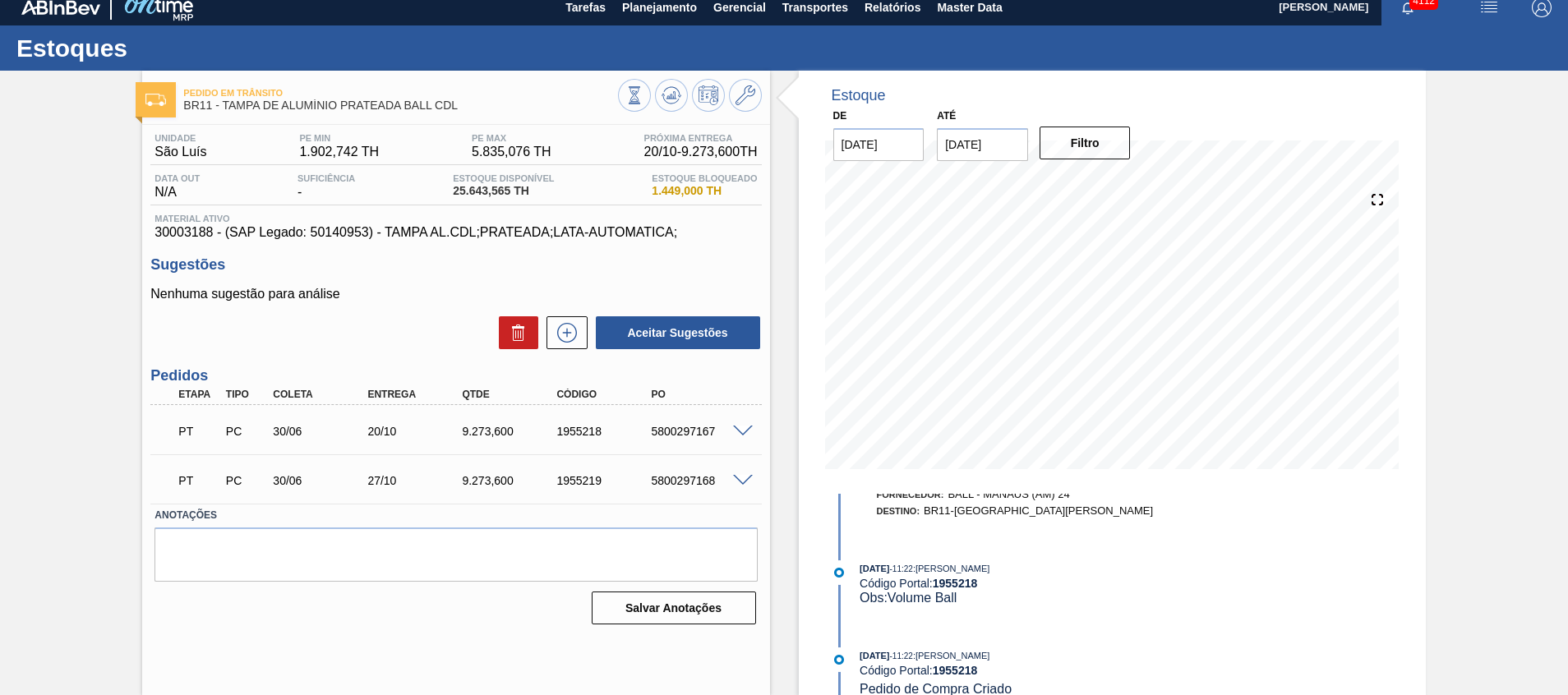
scroll to position [1757, 0]
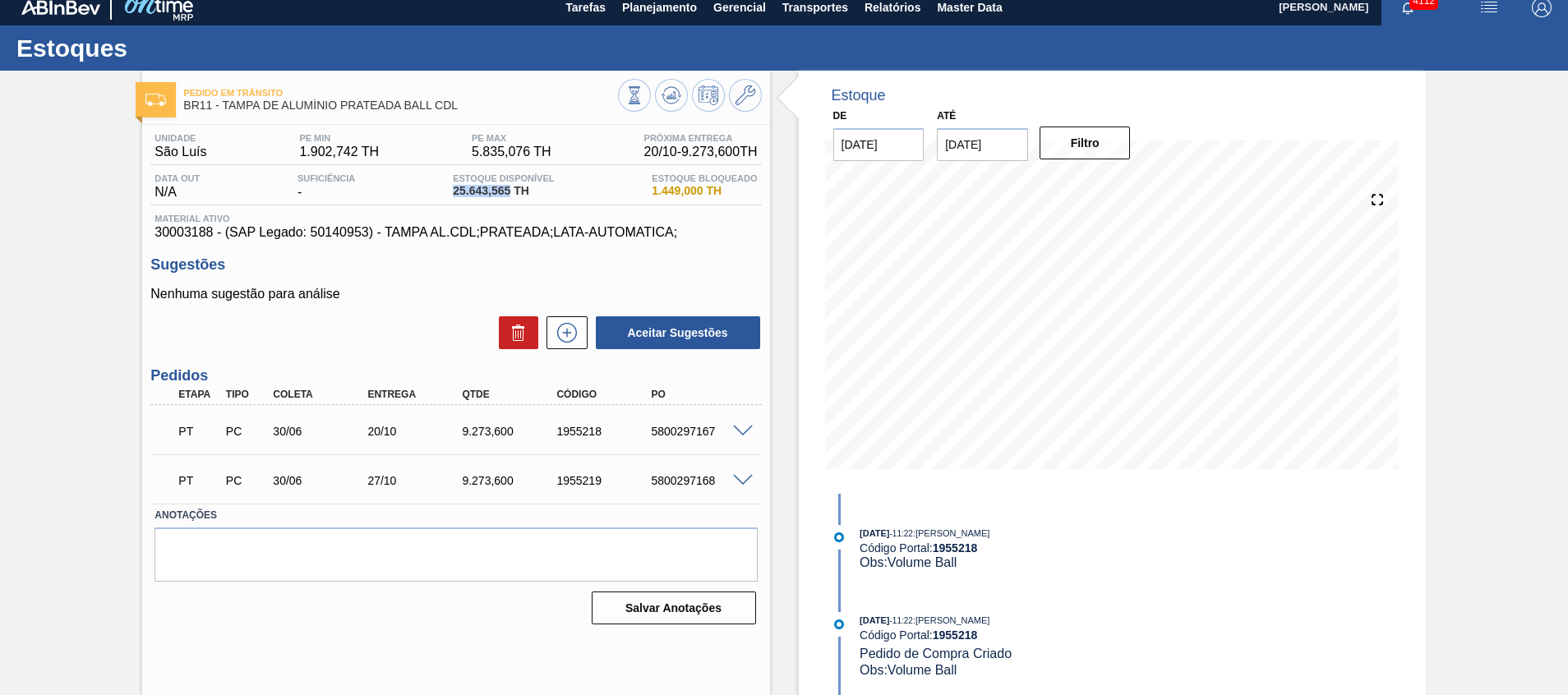
drag, startPoint x: 451, startPoint y: 196, endPoint x: 524, endPoint y: 203, distance: 73.3
click at [519, 204] on div "Data out N/A Suficiência - Estoque Disponível 25.643,565 TH Estoque Bloqueado 1…" at bounding box center [456, 189] width 611 height 32
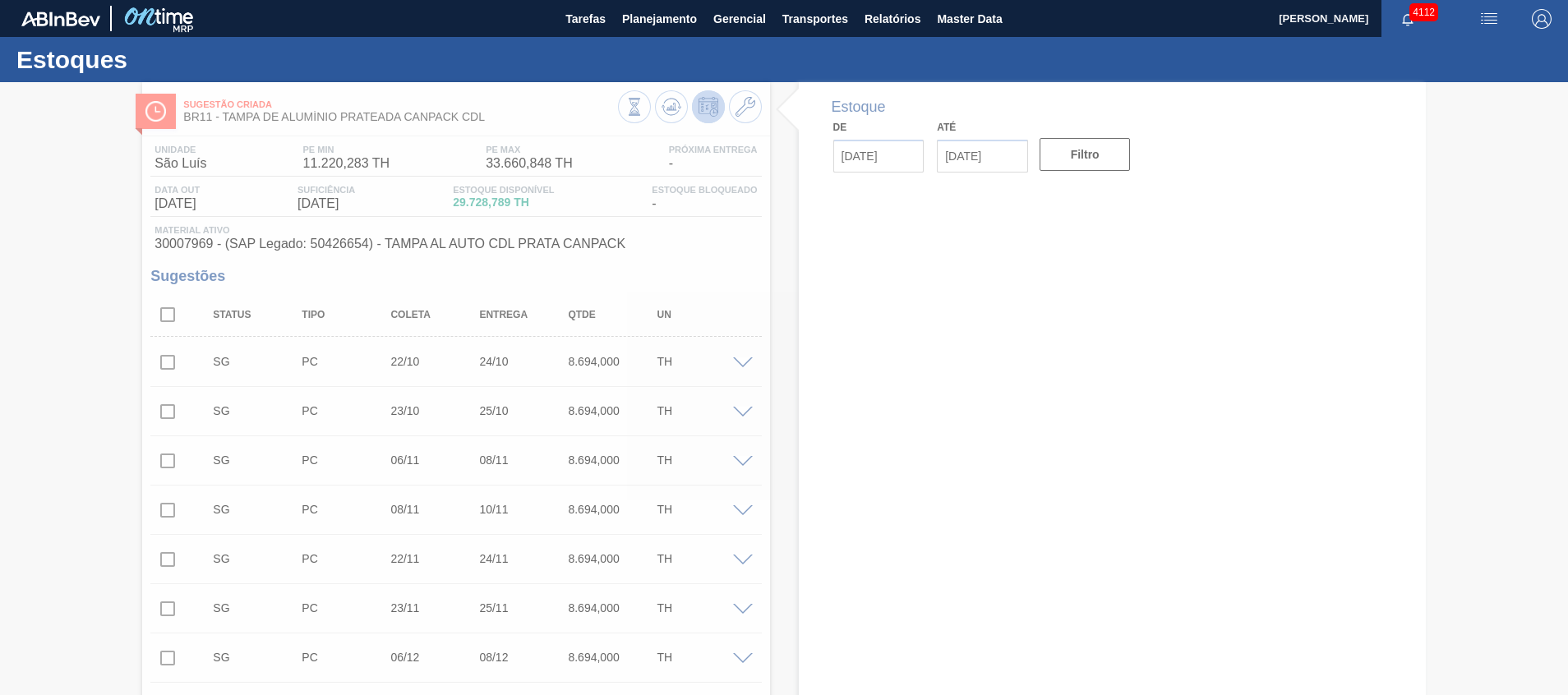
type input "[DATE]"
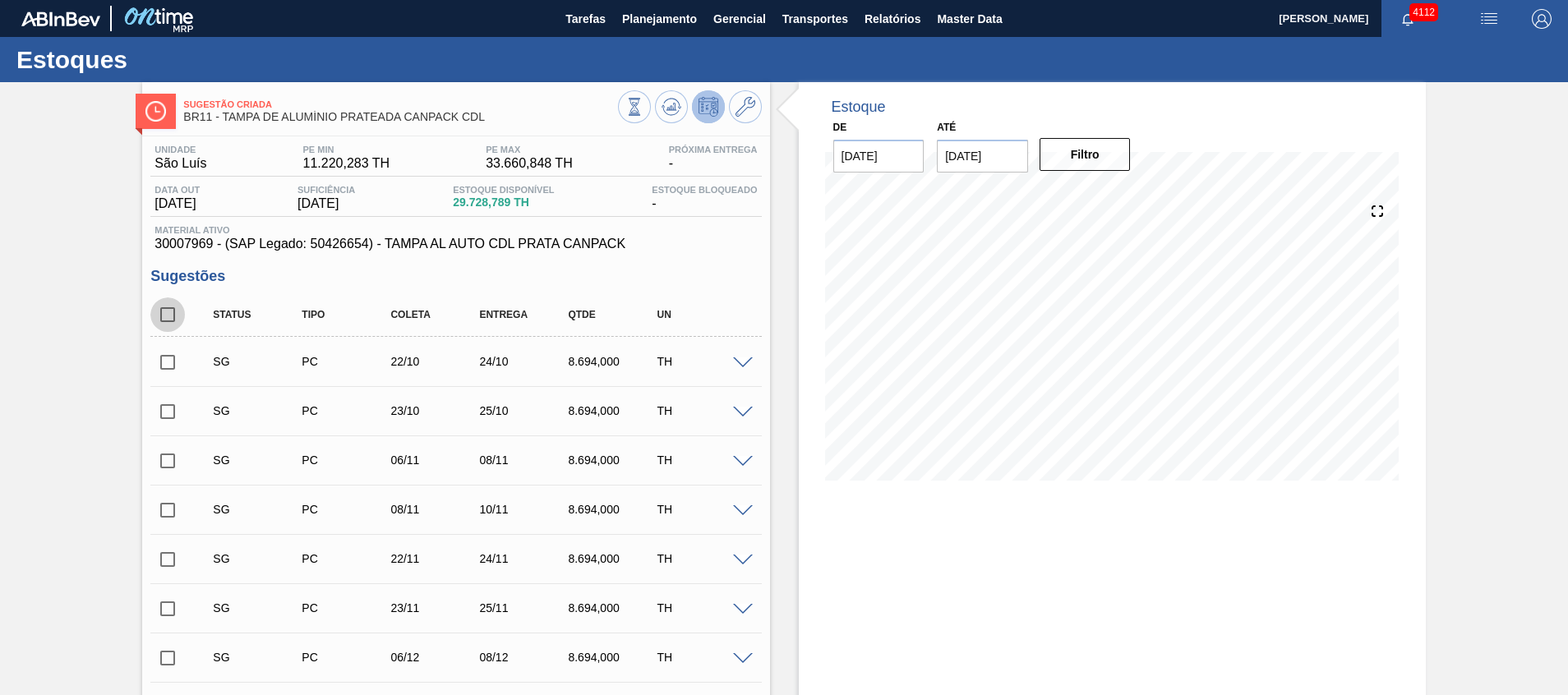
click at [172, 317] on input "checkbox" at bounding box center [167, 315] width 35 height 35
checkbox input "true"
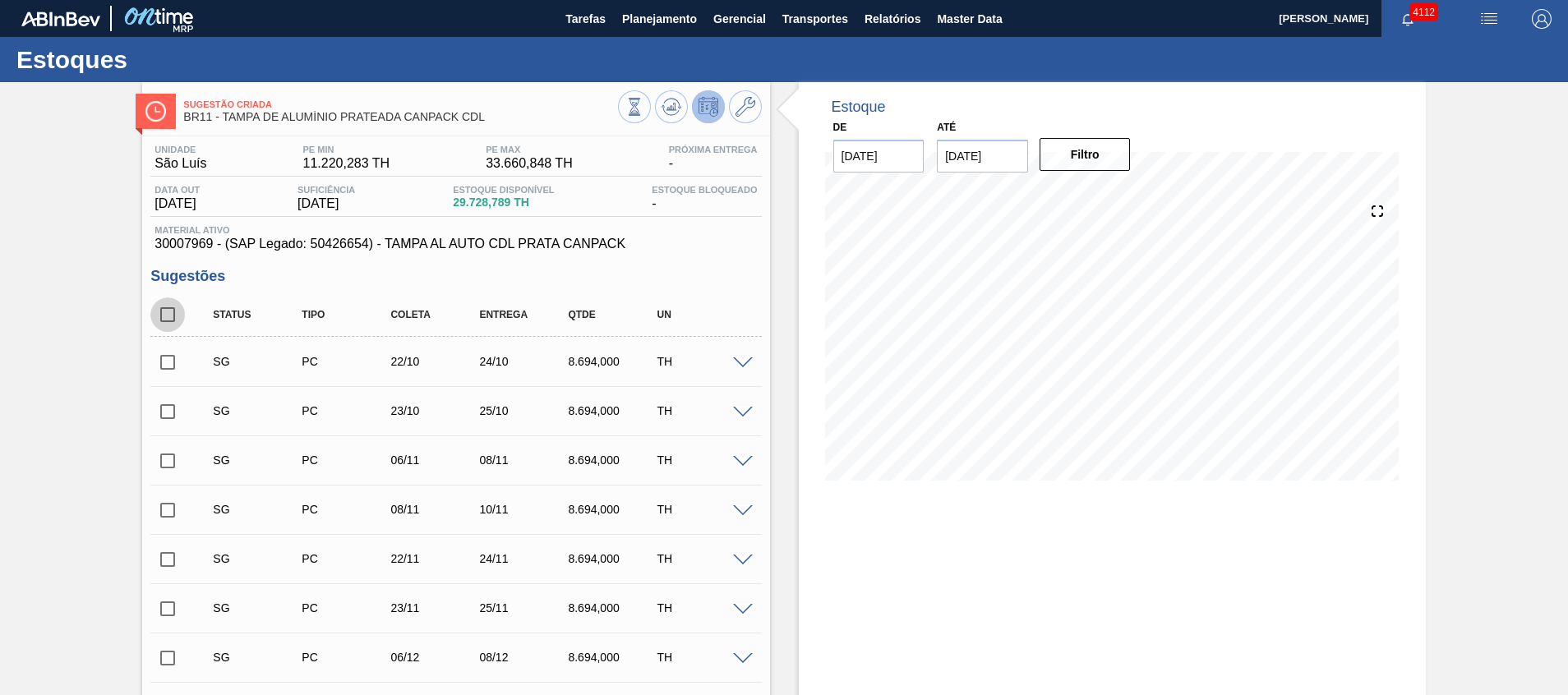
checkbox input "true"
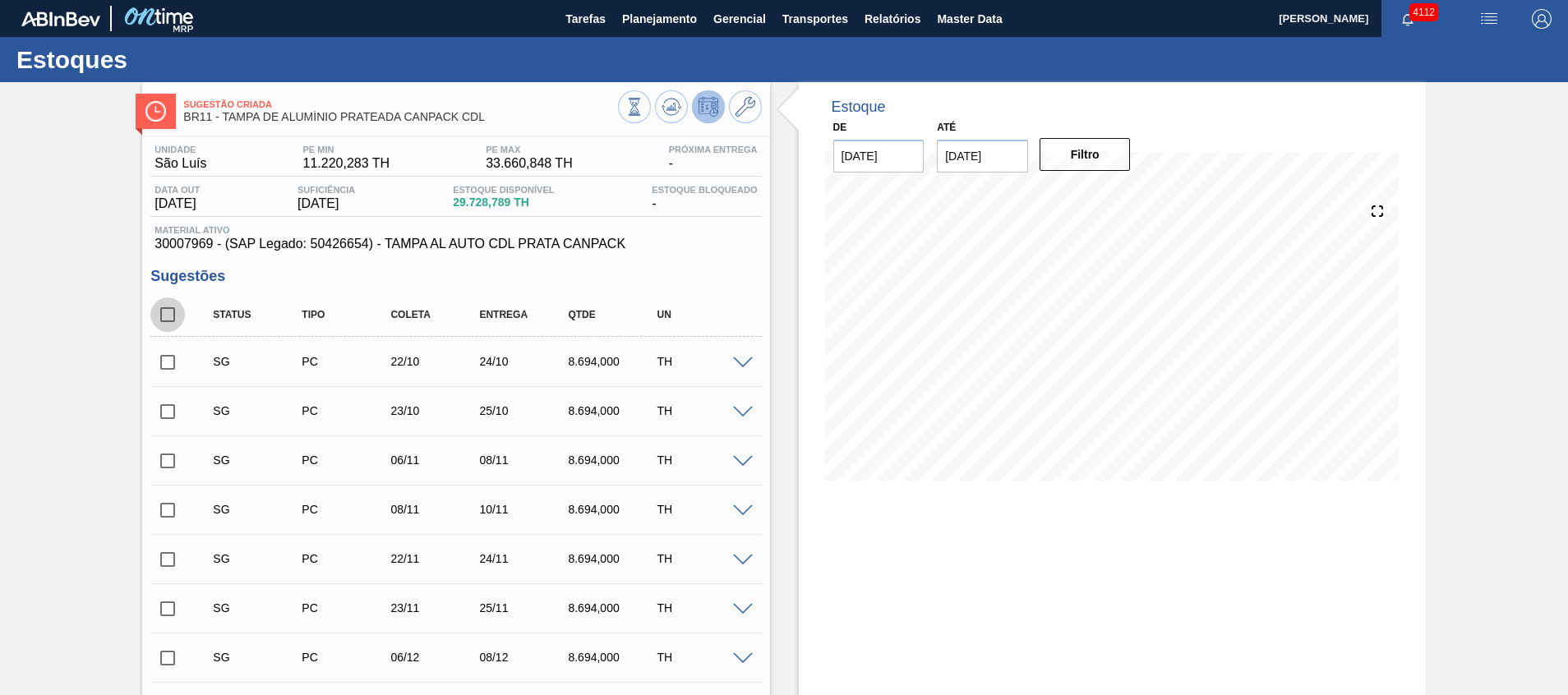
checkbox input "true"
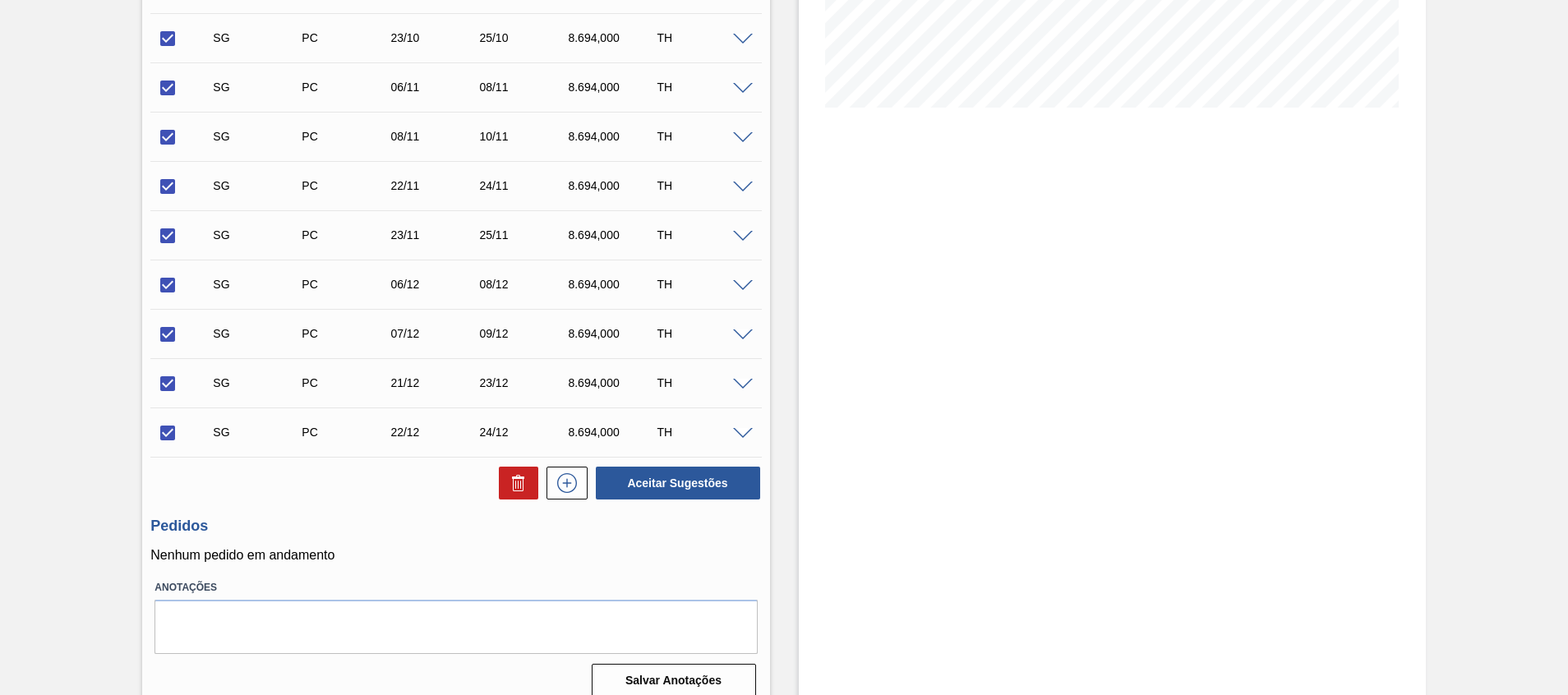
scroll to position [389, 0]
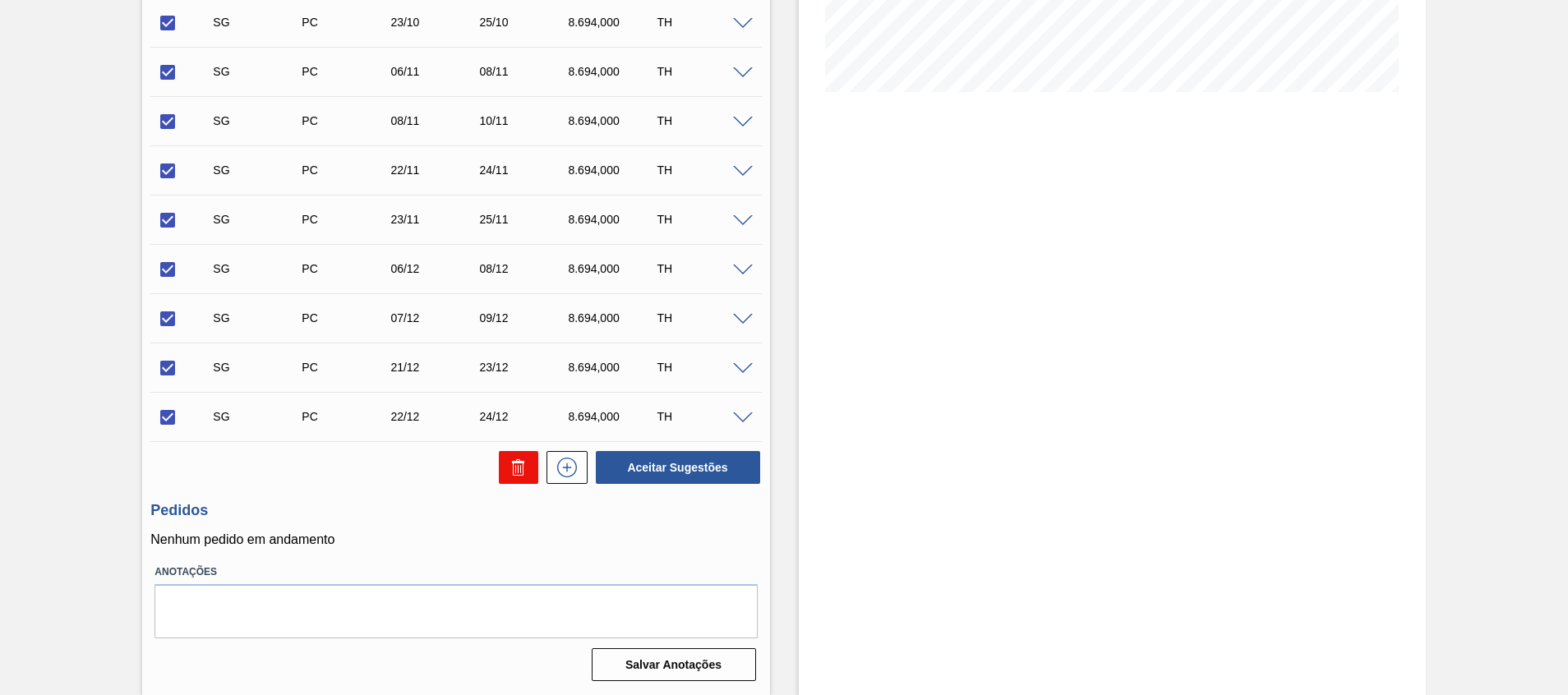
click at [522, 478] on button at bounding box center [518, 468] width 39 height 33
checkbox input "false"
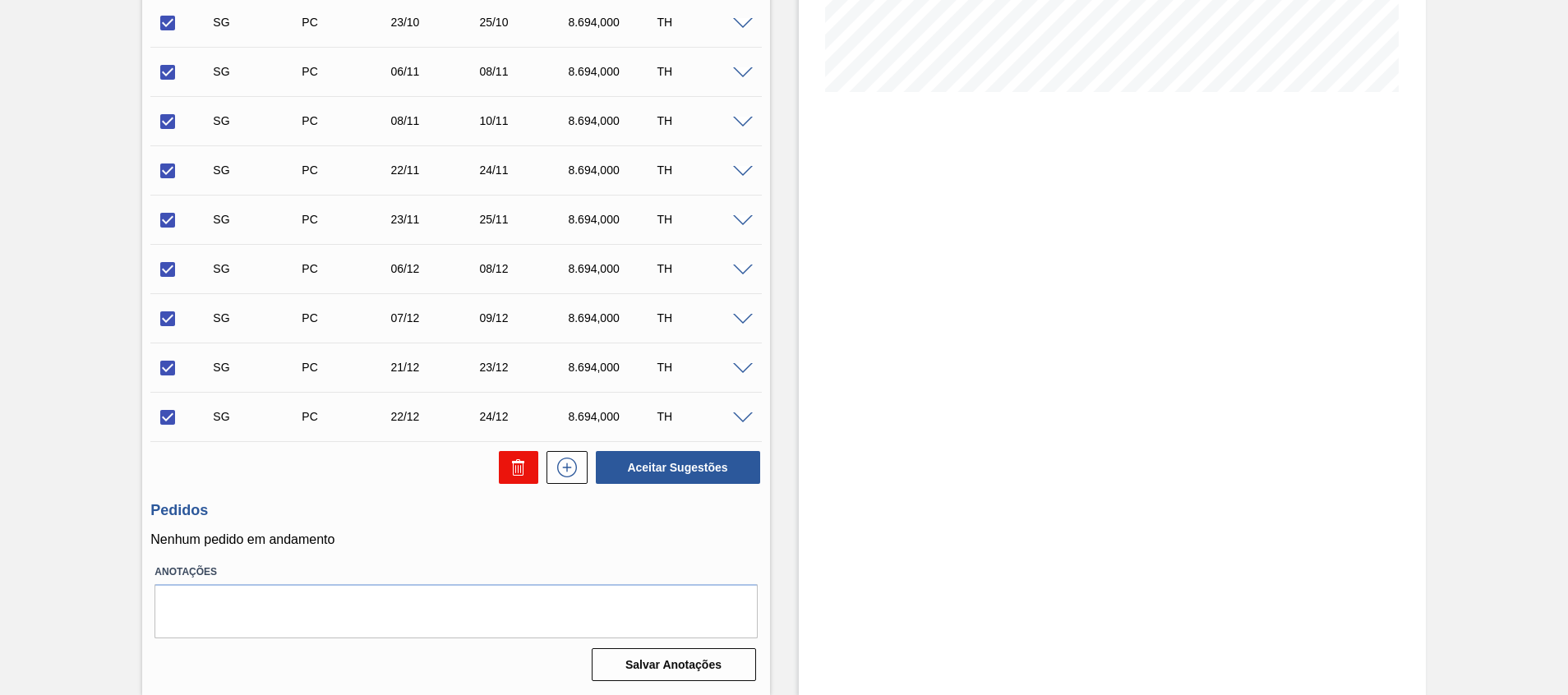
checkbox input "false"
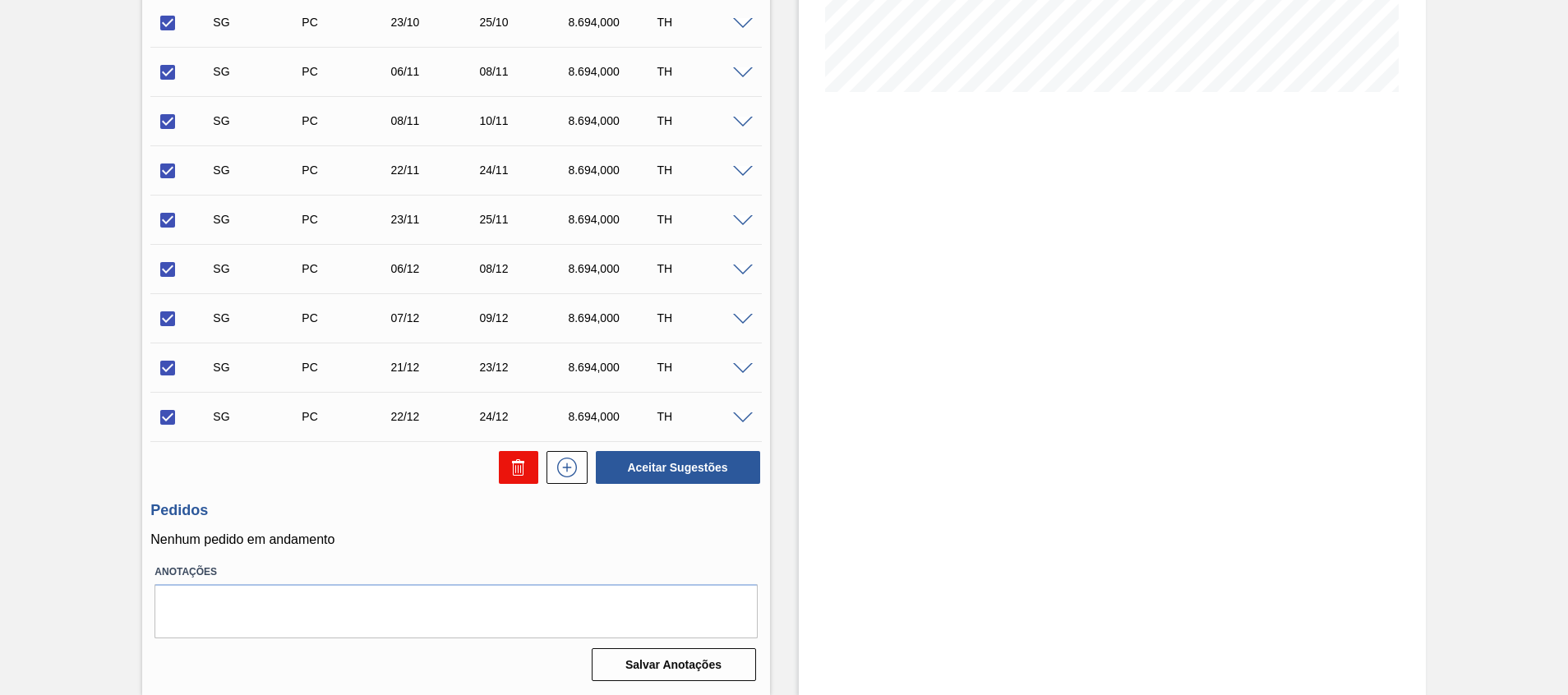
checkbox input "false"
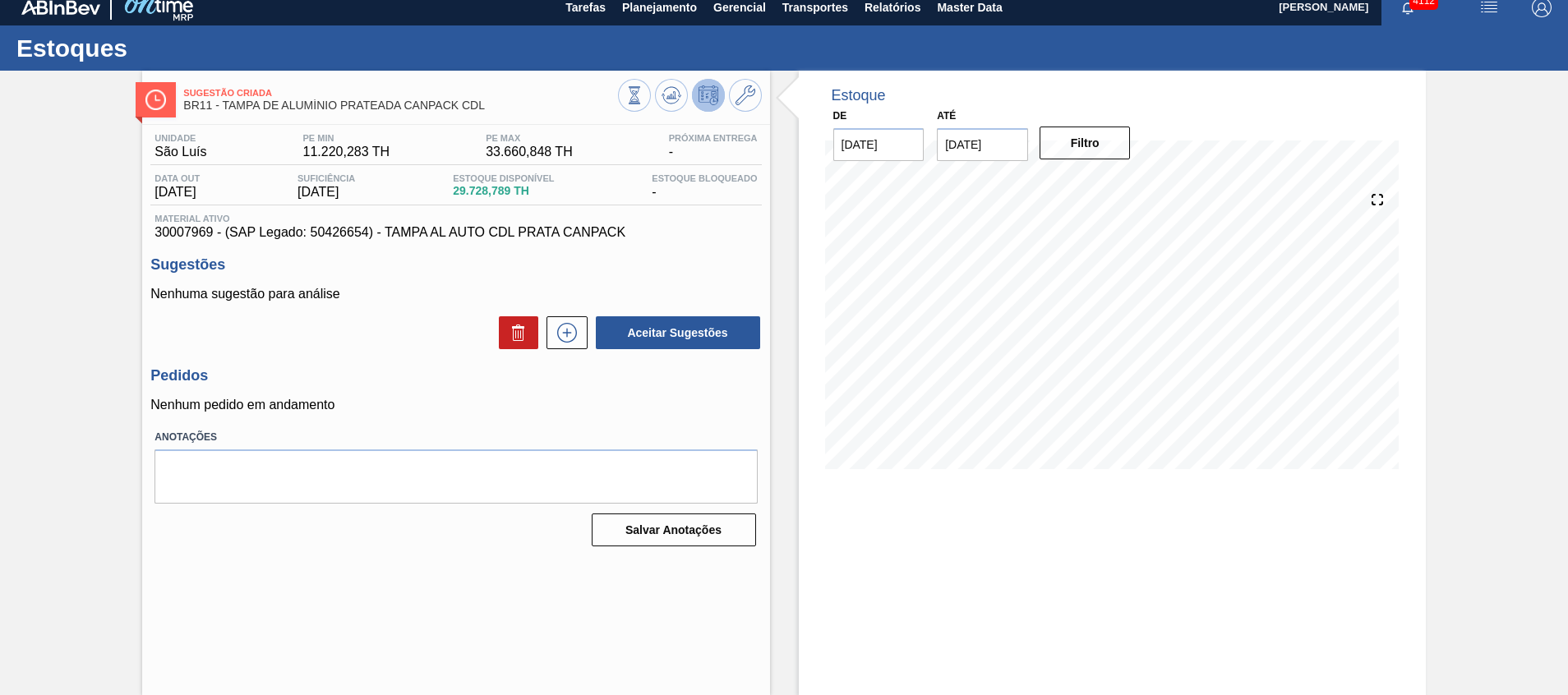
scroll to position [0, 0]
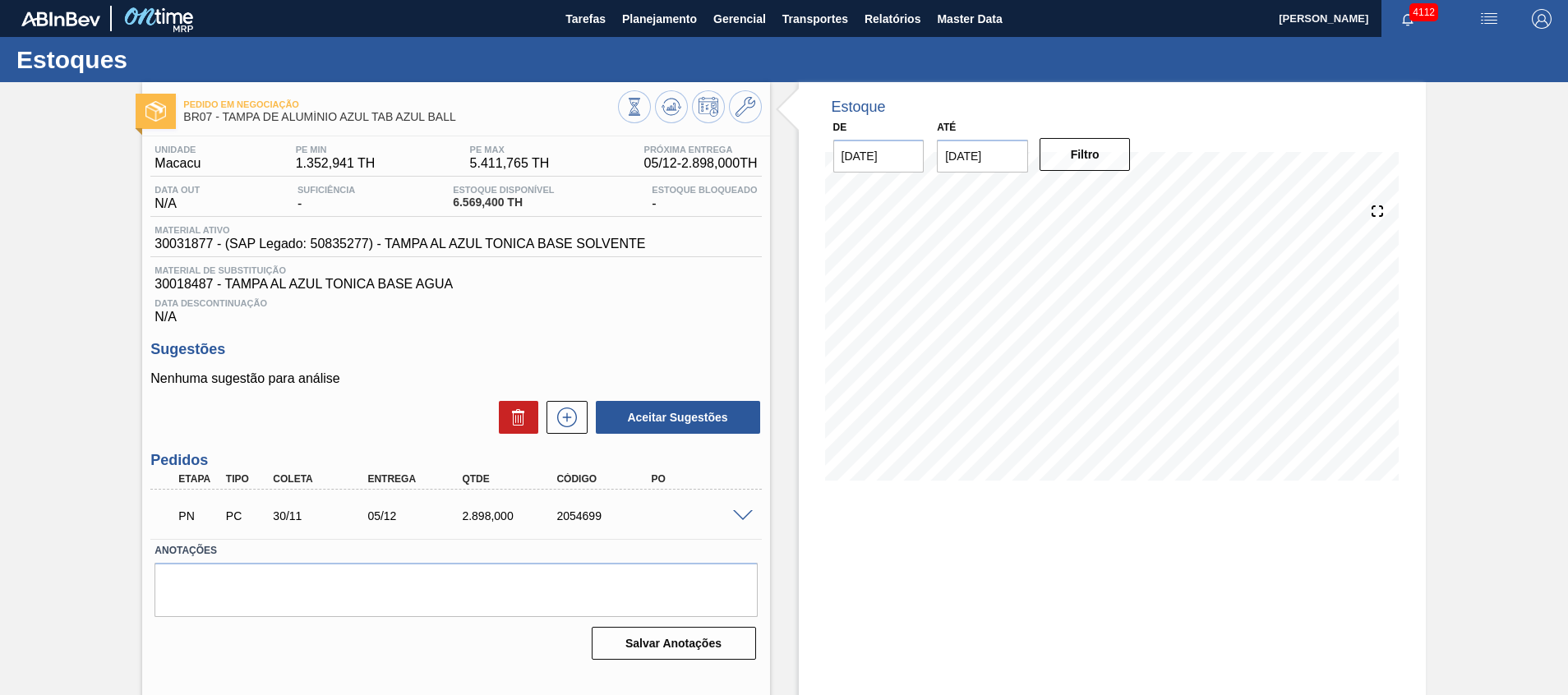
drag, startPoint x: 993, startPoint y: 544, endPoint x: 992, endPoint y: 508, distance: 36.0
click at [993, 544] on div "Estoque De 14/10/2025 Até 31/12/2025 Filtro 10/11 Projeção de Estoque 3,883.68 …" at bounding box center [1112, 395] width 627 height 625
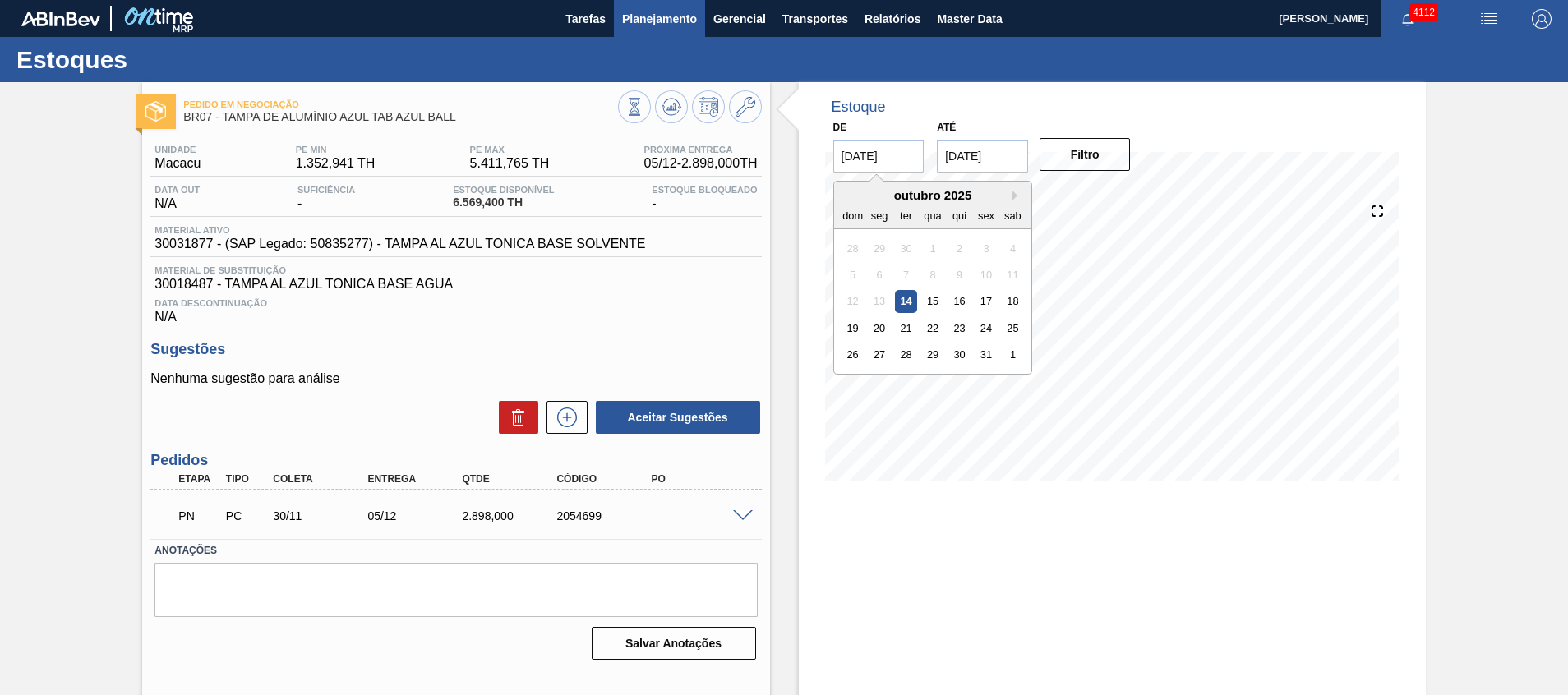
click at [642, 19] on span "Planejamento" at bounding box center [659, 19] width 75 height 20
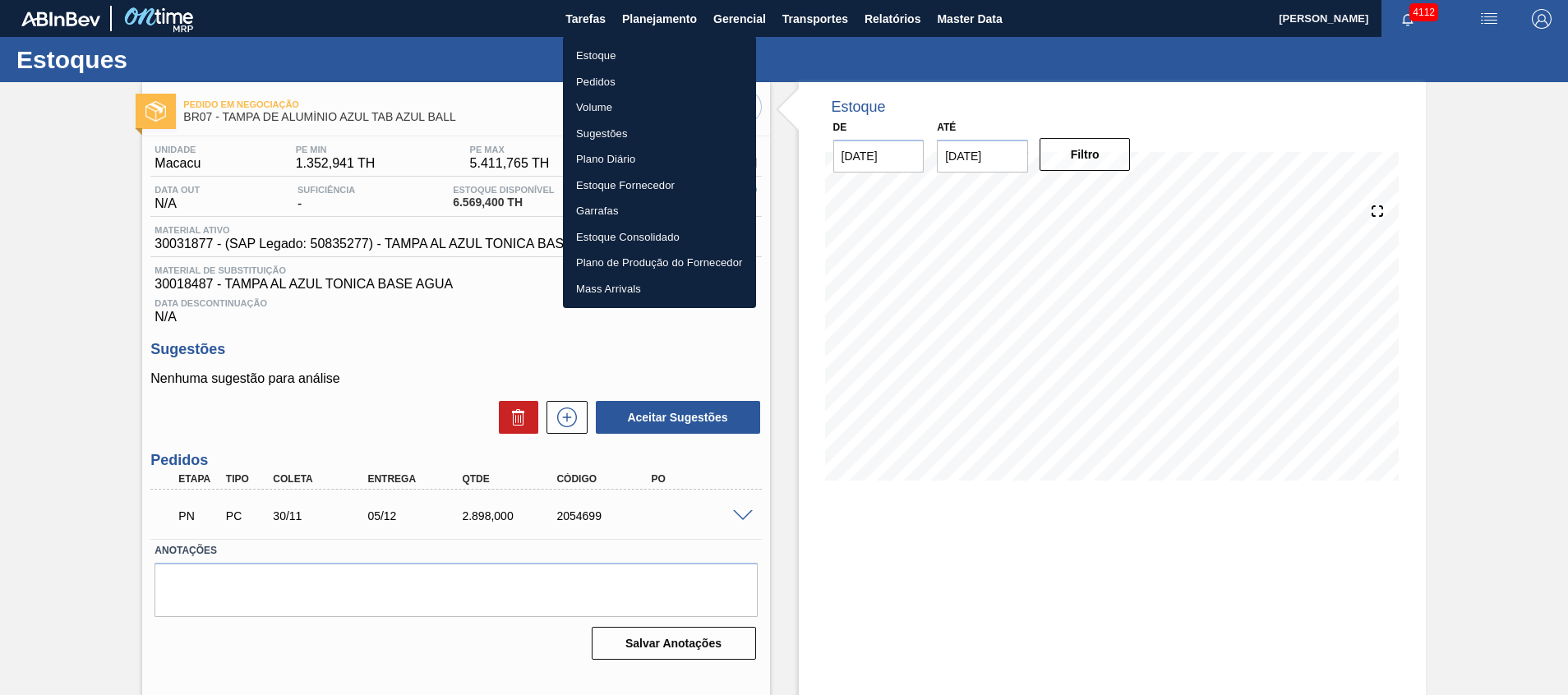
click at [624, 62] on li "Estoque" at bounding box center [660, 55] width 193 height 26
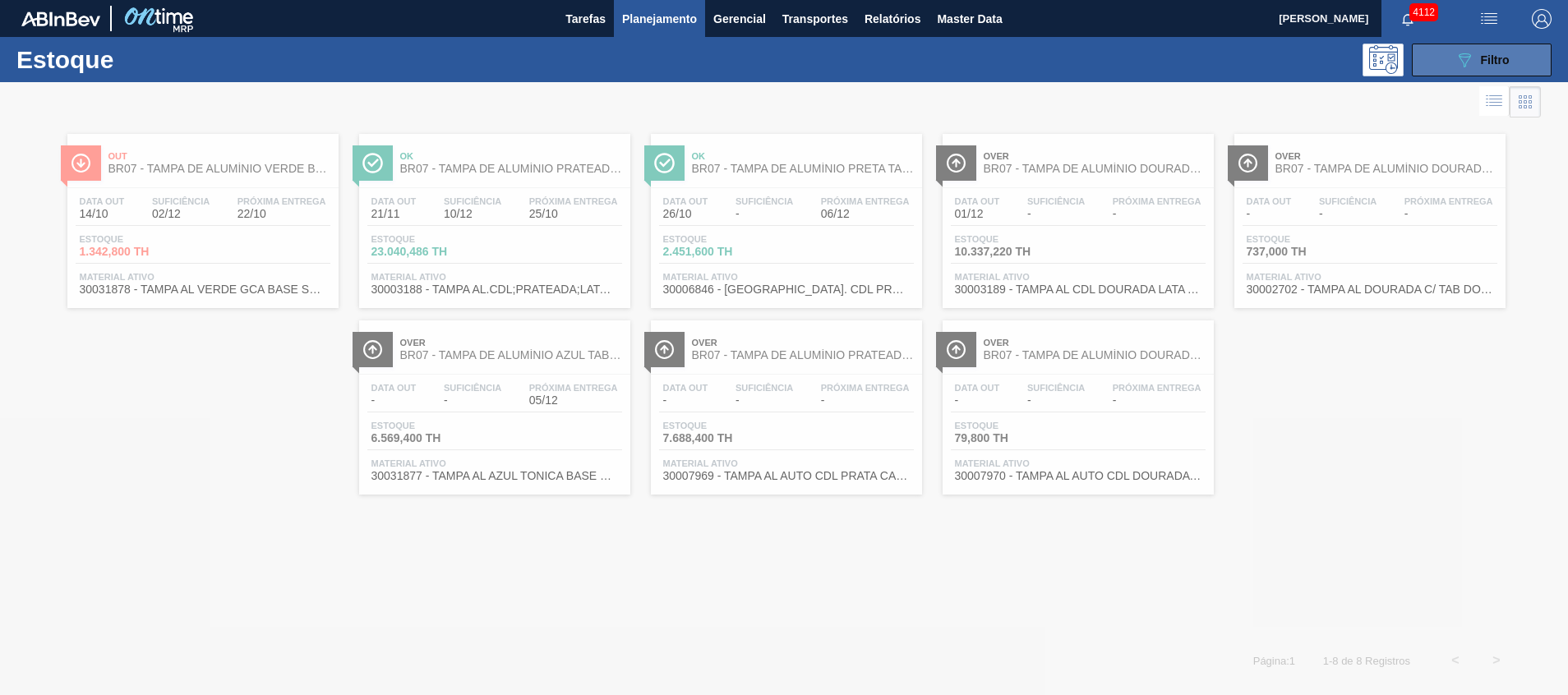
click at [1448, 54] on button "089F7B8B-B2A5-4AFE-B5C0-19BA573D28AC Filtro" at bounding box center [1481, 59] width 140 height 33
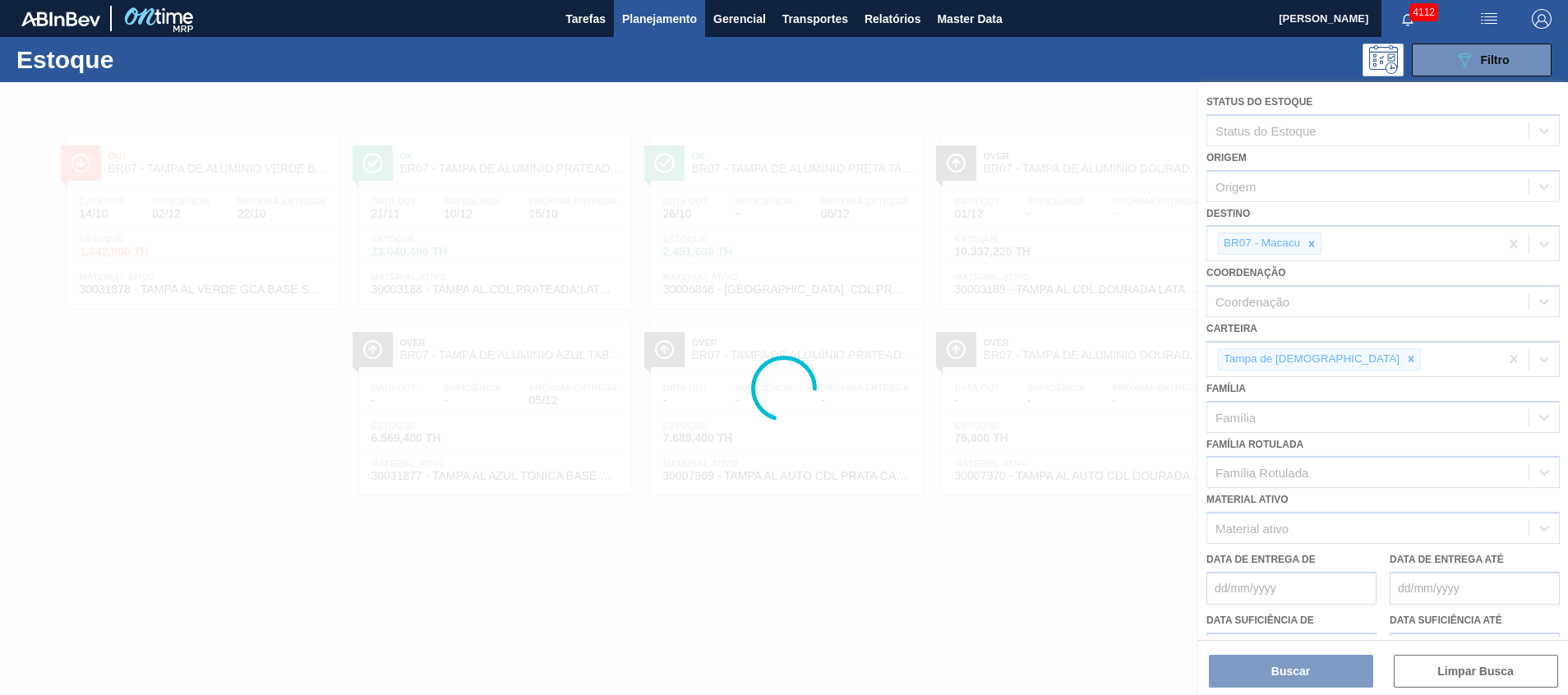
click at [1346, 249] on div at bounding box center [784, 389] width 1568 height 614
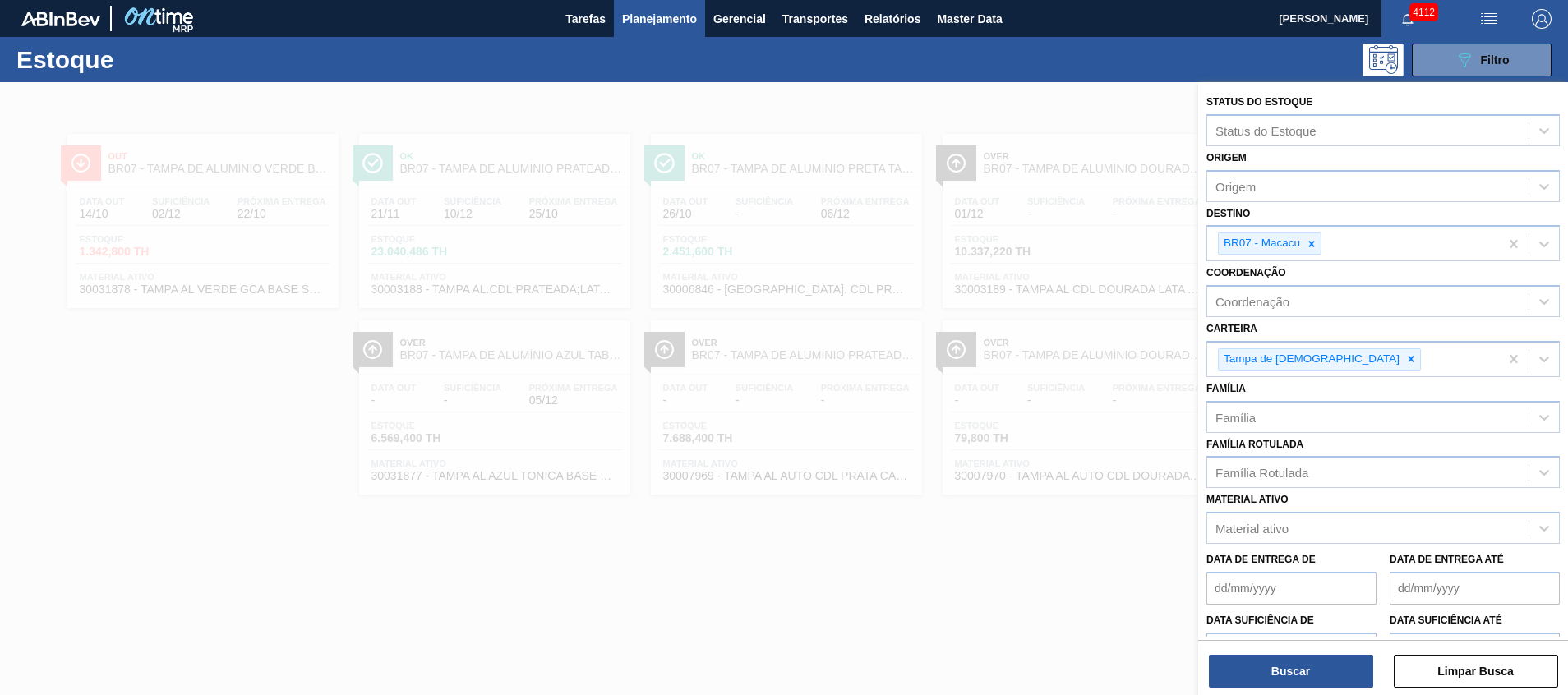
click at [1345, 249] on div "BR07 - Macacu" at bounding box center [1353, 244] width 292 height 34
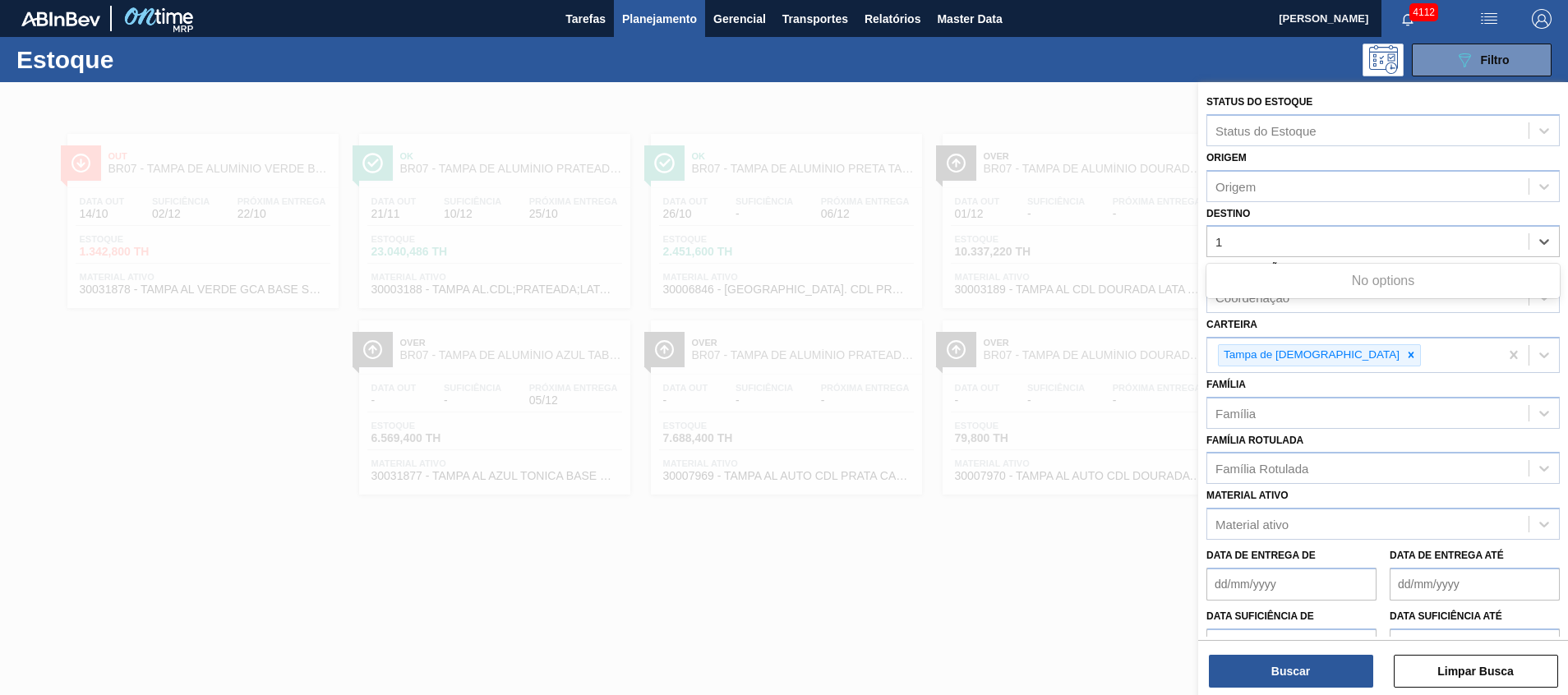
type input "16"
click at [1294, 238] on div "16" at bounding box center [1368, 242] width 322 height 24
click at [1294, 238] on div "Destino" at bounding box center [1368, 242] width 322 height 24
click at [1290, 245] on div "Destino" at bounding box center [1368, 242] width 322 height 24
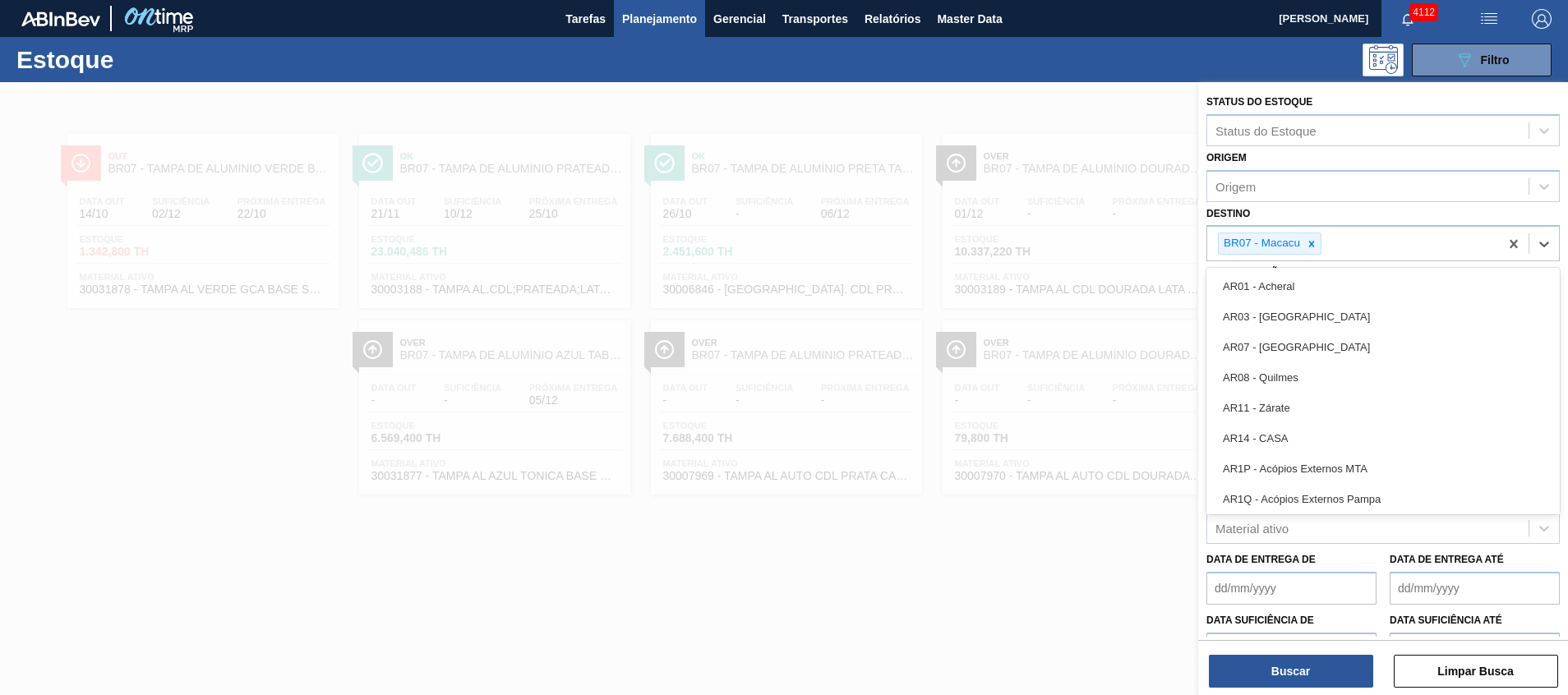
click at [1290, 215] on div "Destino option , deselected. option AR01 - Acheral focused, 1 of 93. 92 results…" at bounding box center [1383, 232] width 354 height 60
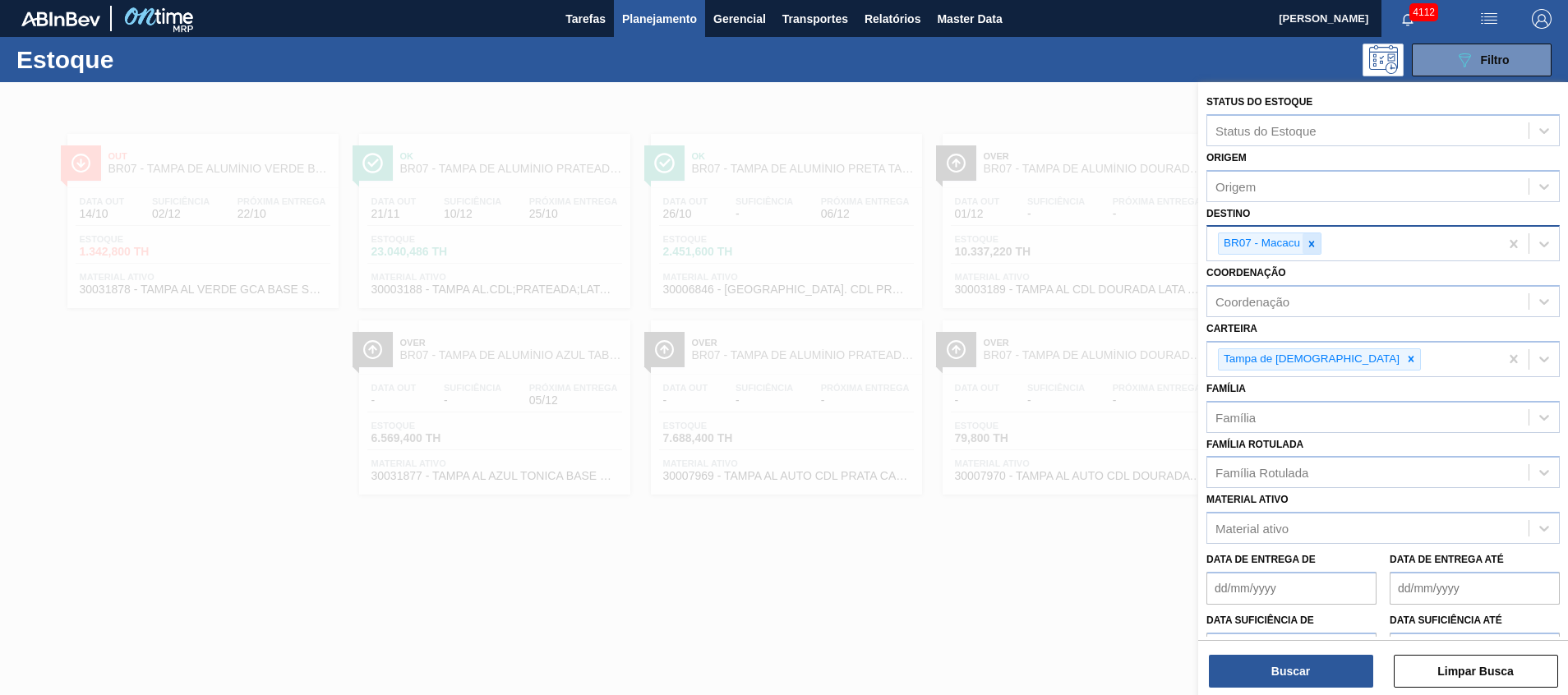
click at [1319, 237] on div at bounding box center [1311, 244] width 18 height 20
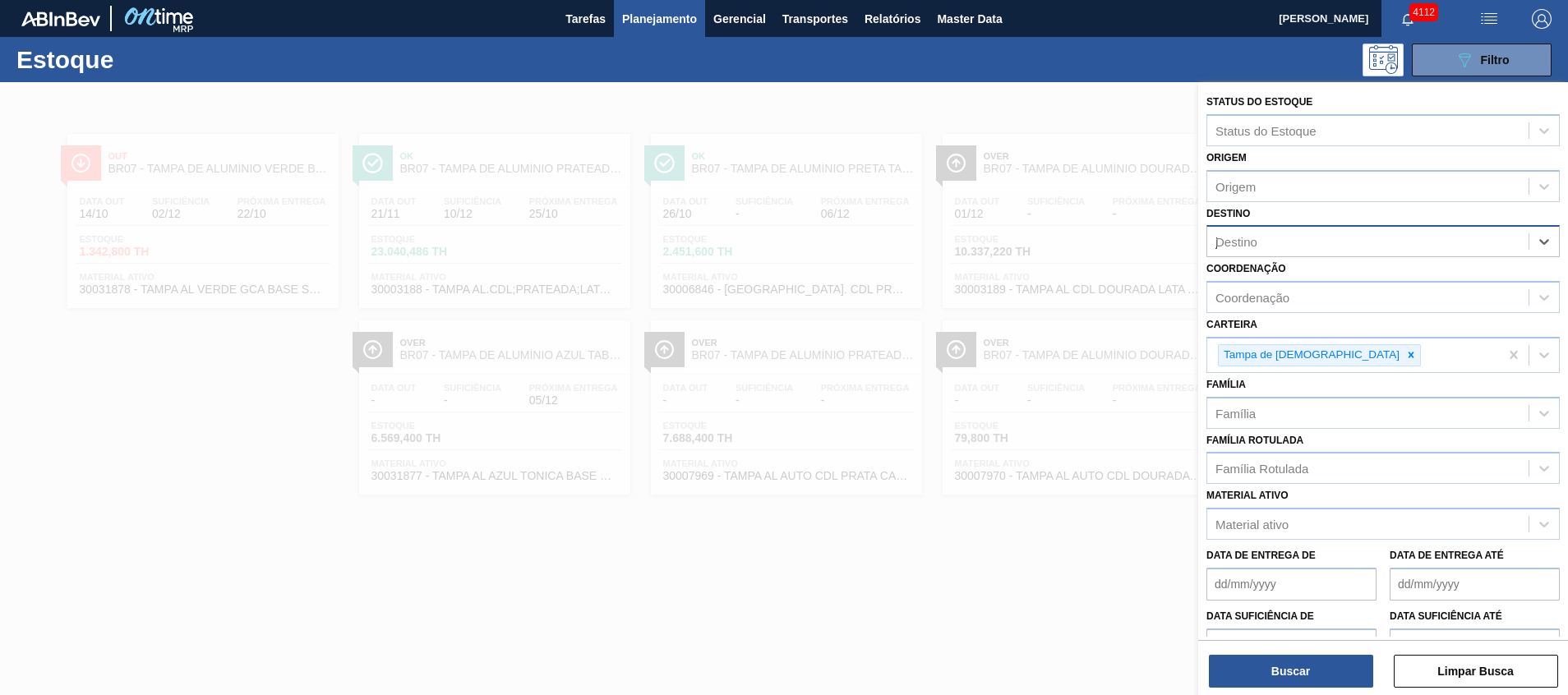
type input "ja"
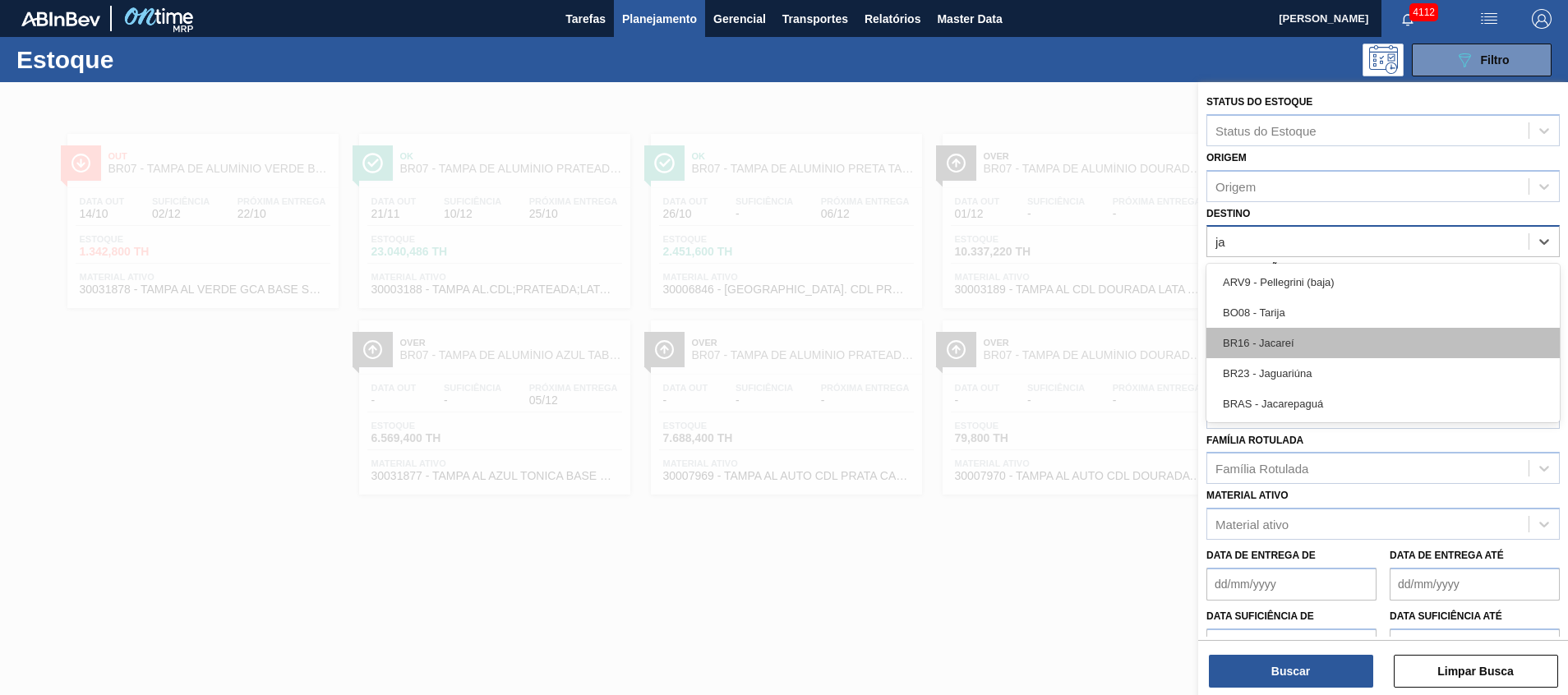
click at [1279, 351] on div "BR16 - Jacareí" at bounding box center [1383, 343] width 354 height 31
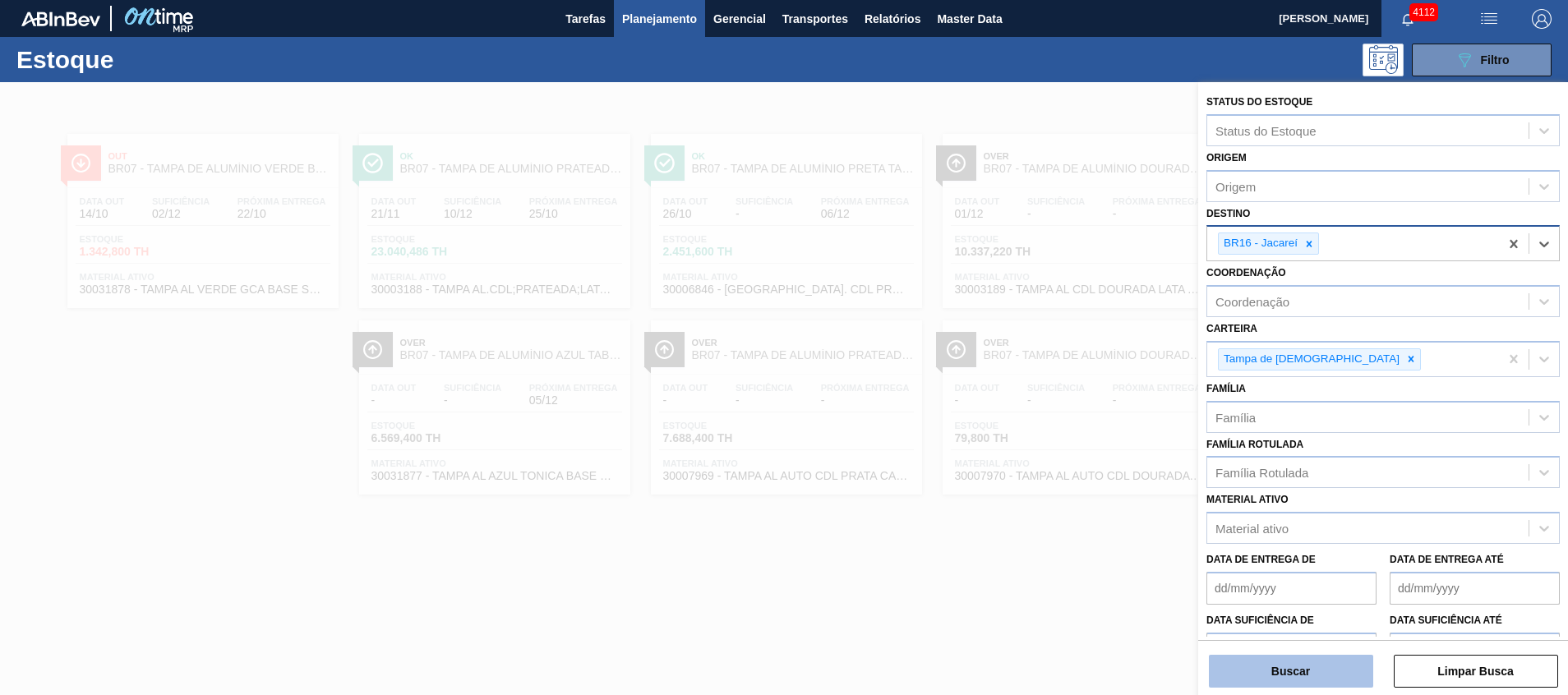
click at [1259, 663] on button "Buscar" at bounding box center [1291, 671] width 165 height 33
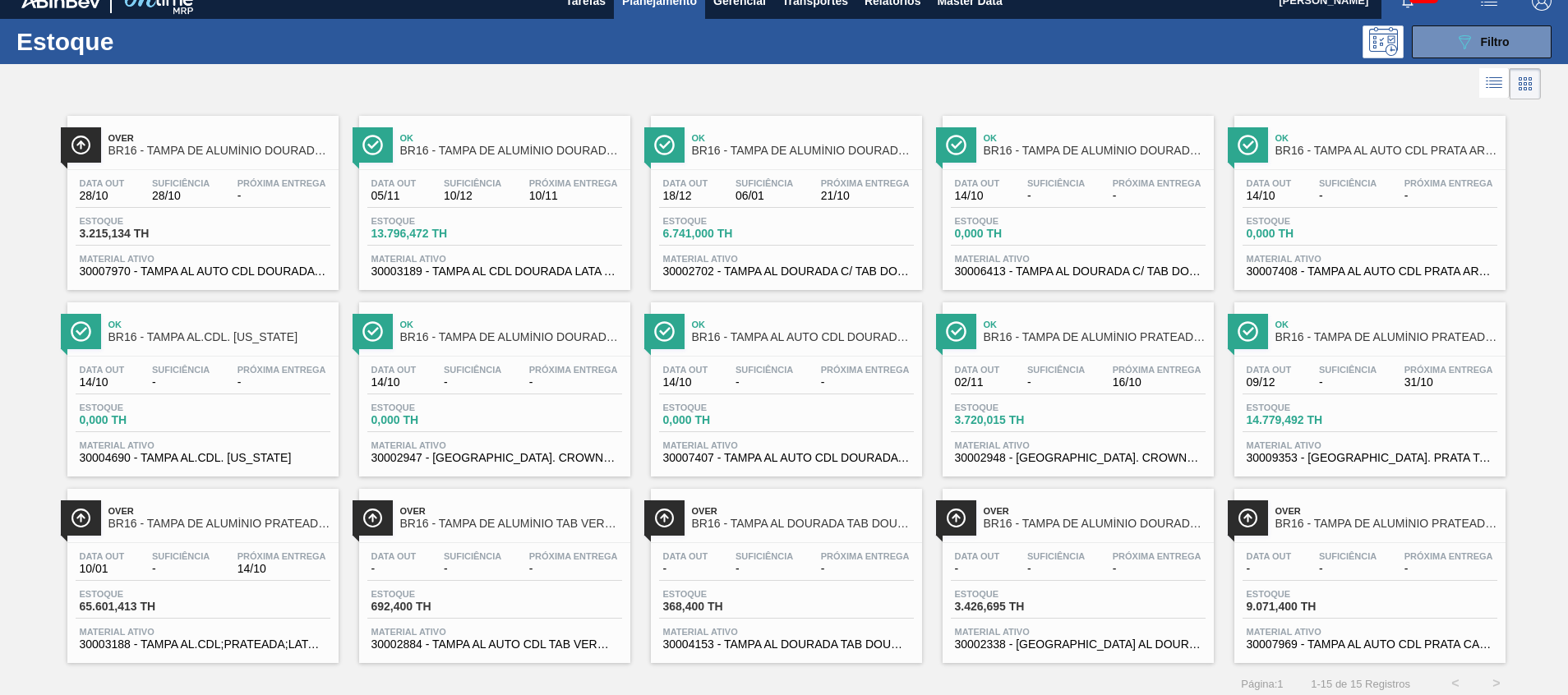
scroll to position [27, 0]
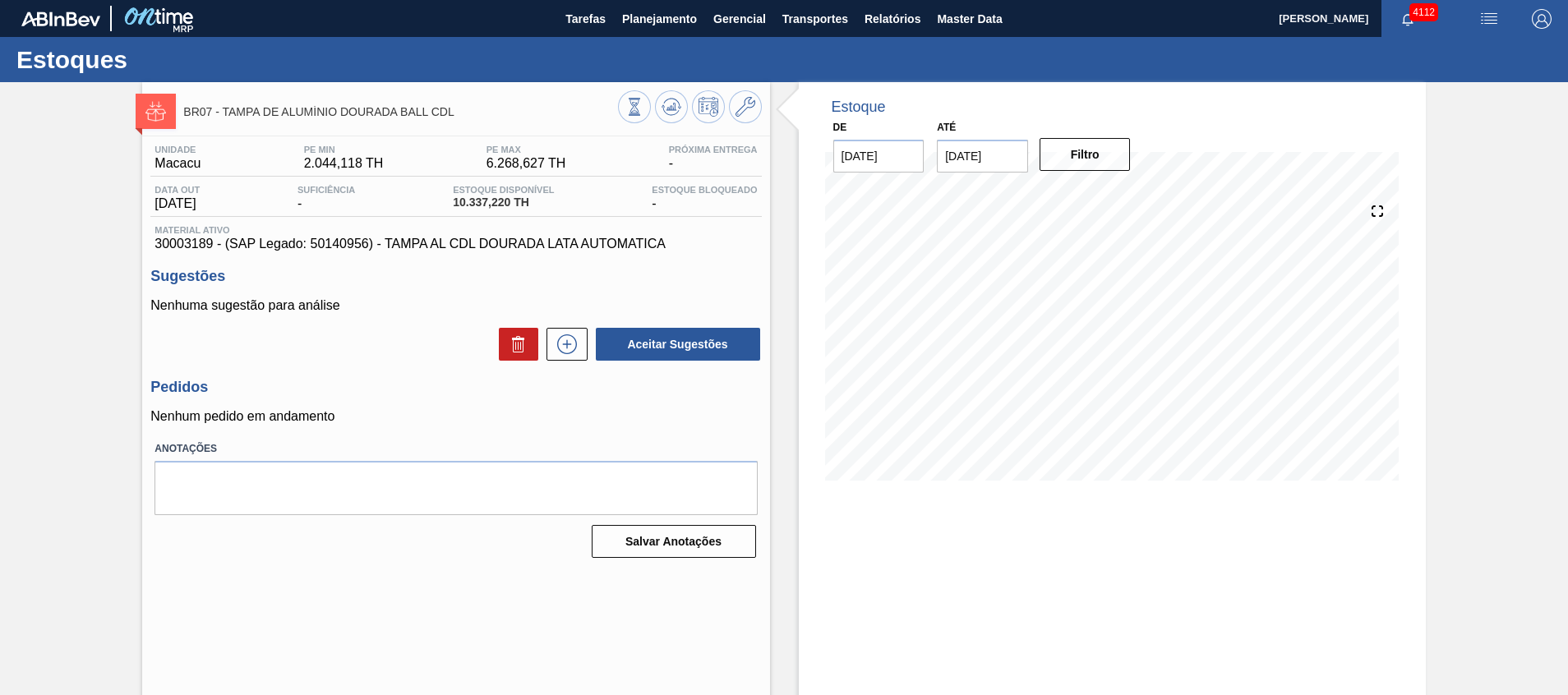
click at [674, 124] on div at bounding box center [690, 109] width 144 height 37
click at [670, 115] on icon at bounding box center [671, 106] width 20 height 20
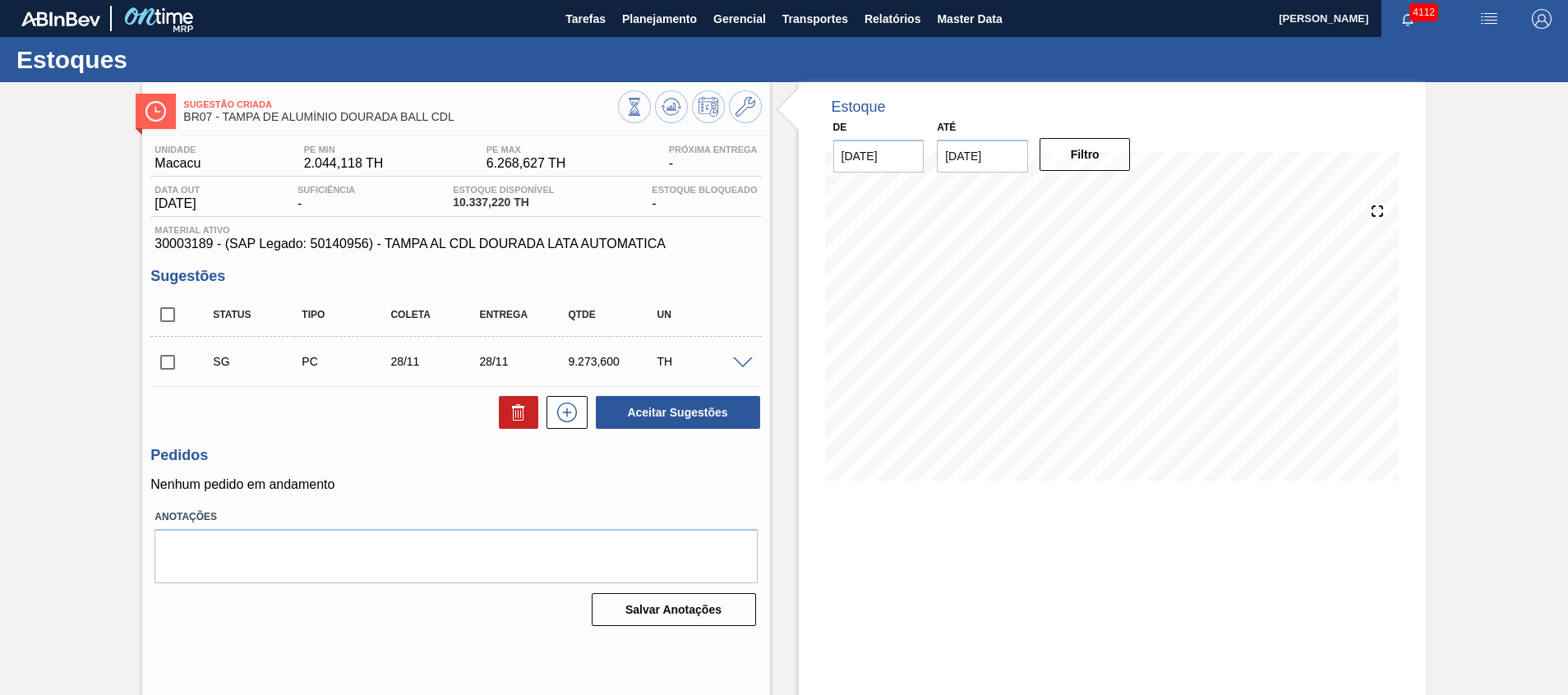
click at [169, 308] on input "checkbox" at bounding box center [167, 315] width 35 height 35
checkbox input "true"
click at [520, 412] on icon at bounding box center [520, 414] width 1 height 8
checkbox input "false"
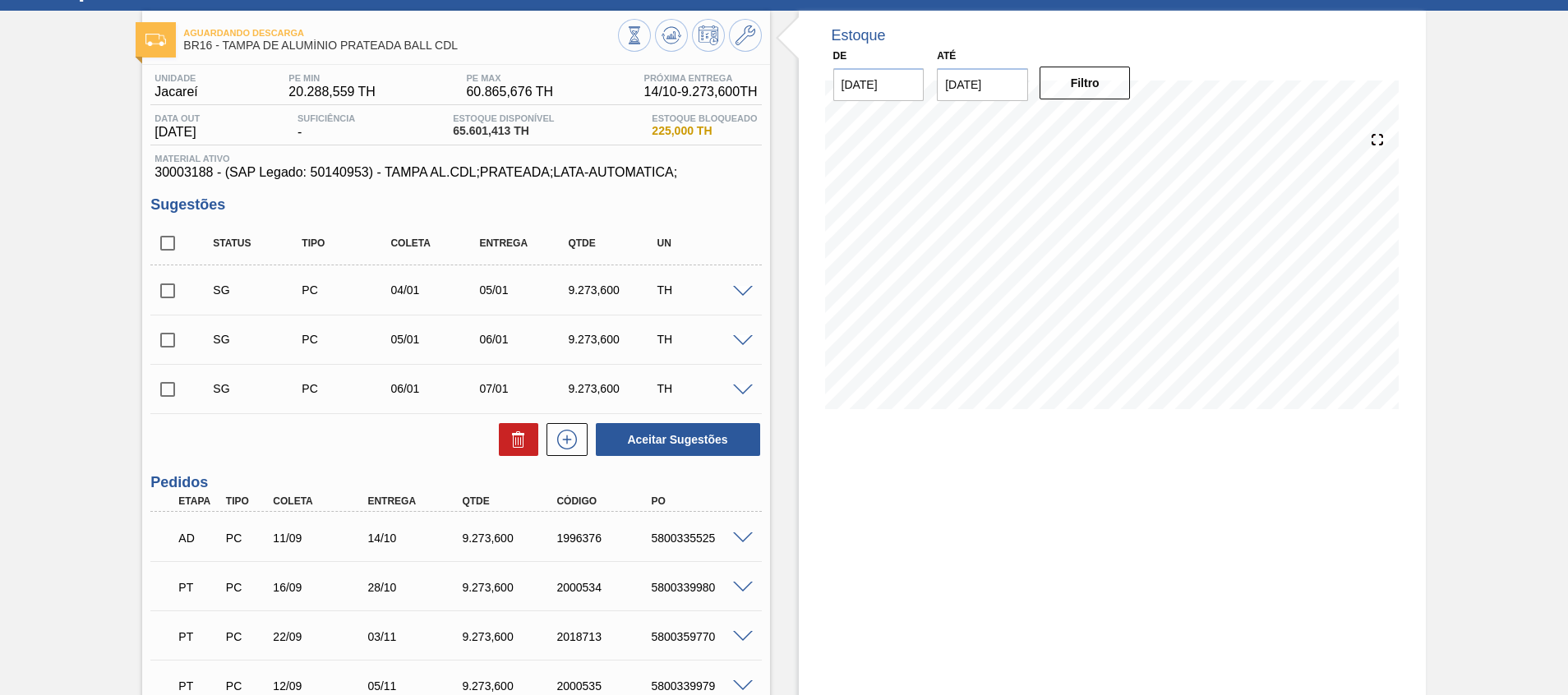
scroll to position [123, 0]
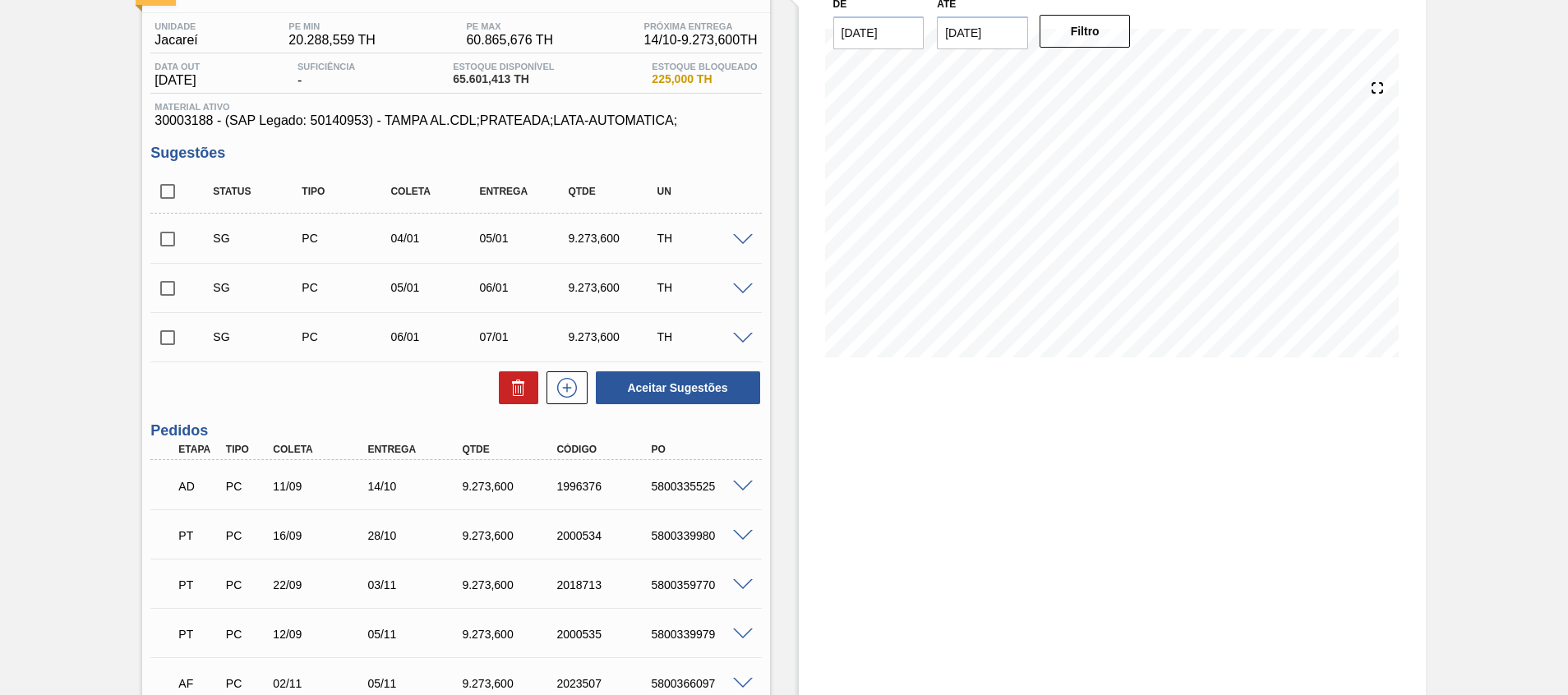
click at [738, 537] on span at bounding box center [742, 536] width 20 height 13
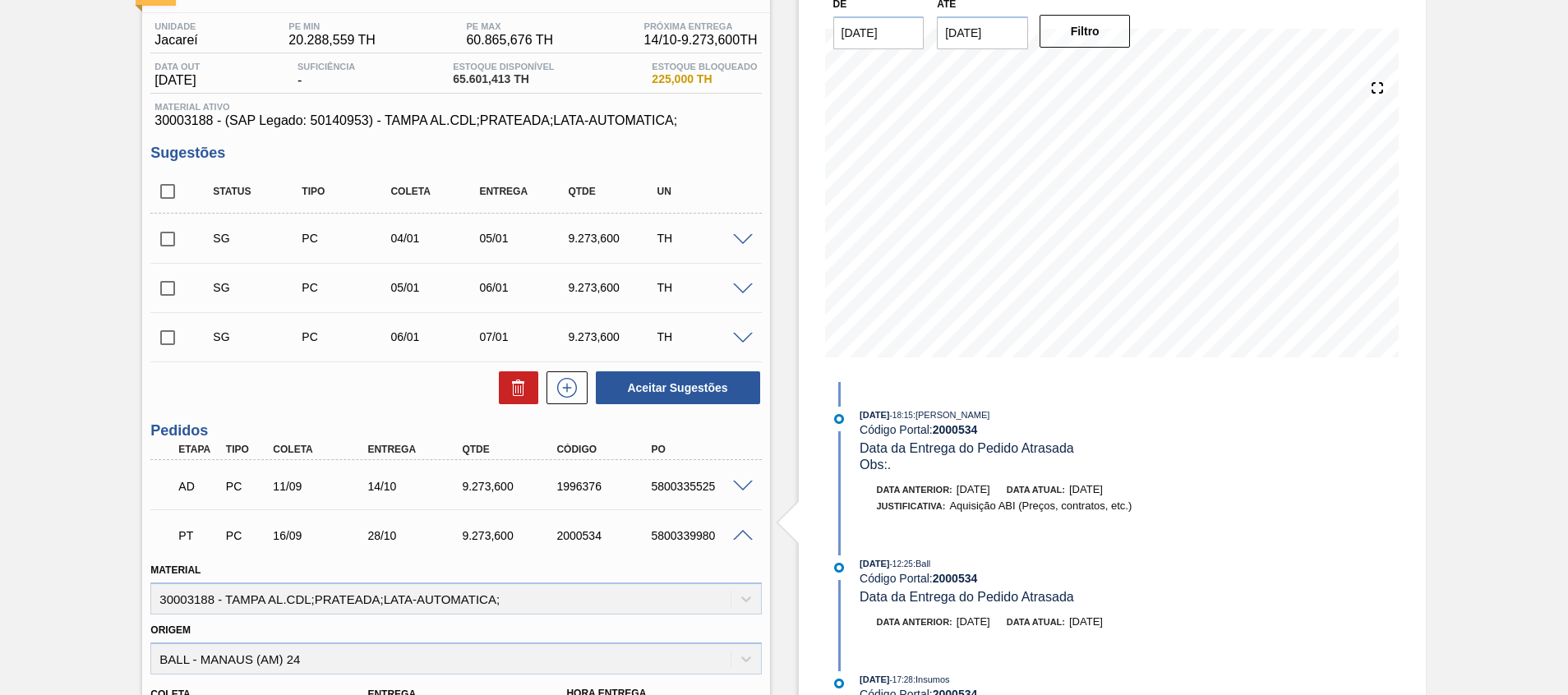
click at [738, 537] on span at bounding box center [742, 536] width 20 height 13
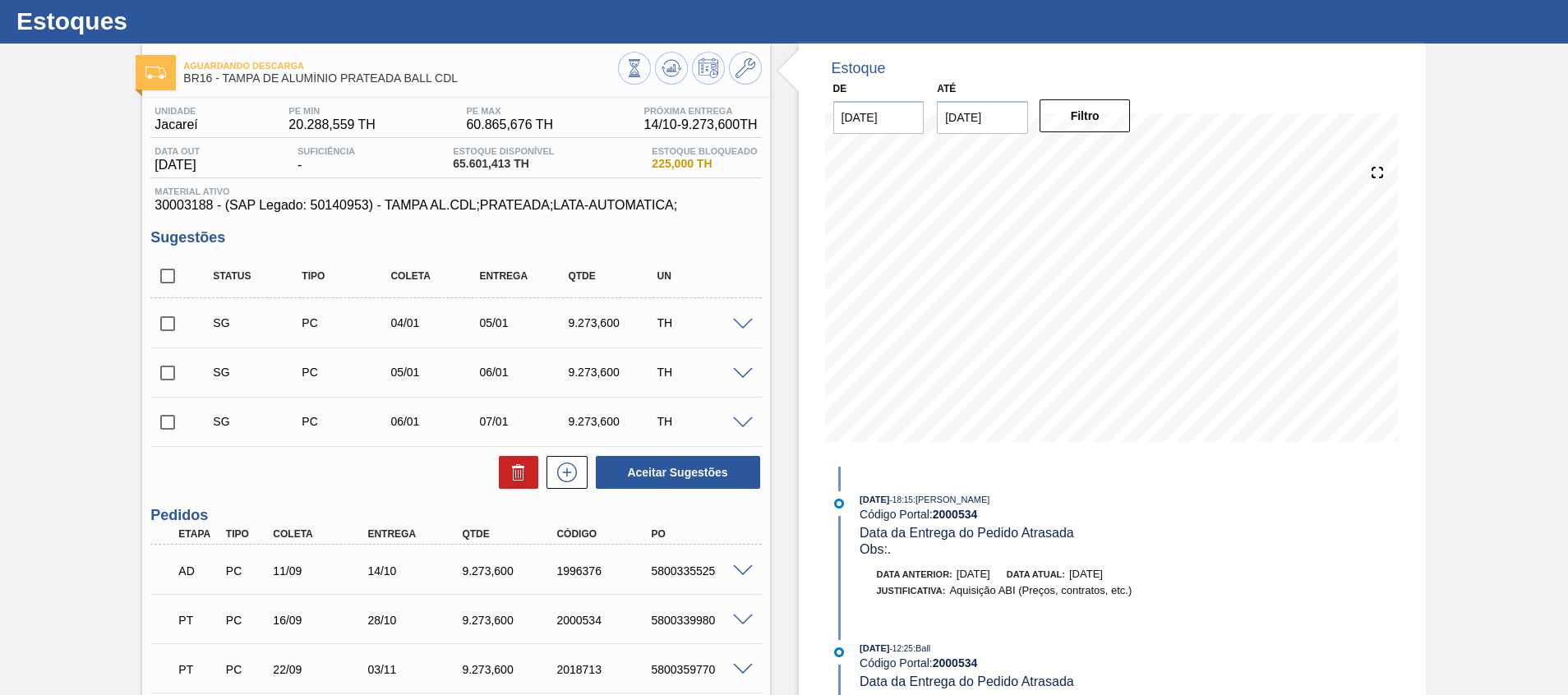
scroll to position [0, 0]
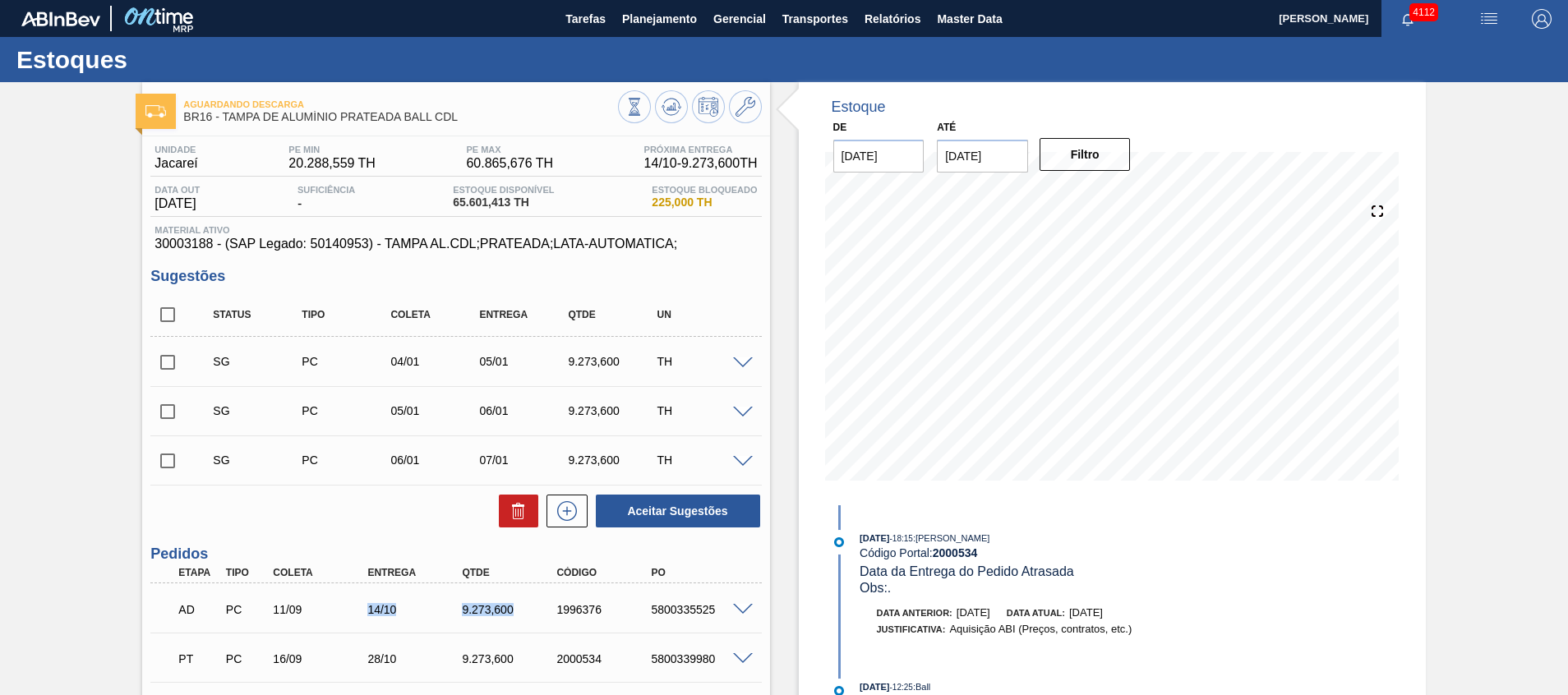
drag, startPoint x: 321, startPoint y: 610, endPoint x: 668, endPoint y: 600, distance: 347.1
click at [537, 603] on div "AD PC 11/09 14/10 9.273,600 1996376 5800335525" at bounding box center [451, 608] width 567 height 33
click at [645, 35] on button "Planejamento" at bounding box center [660, 19] width 92 height 37
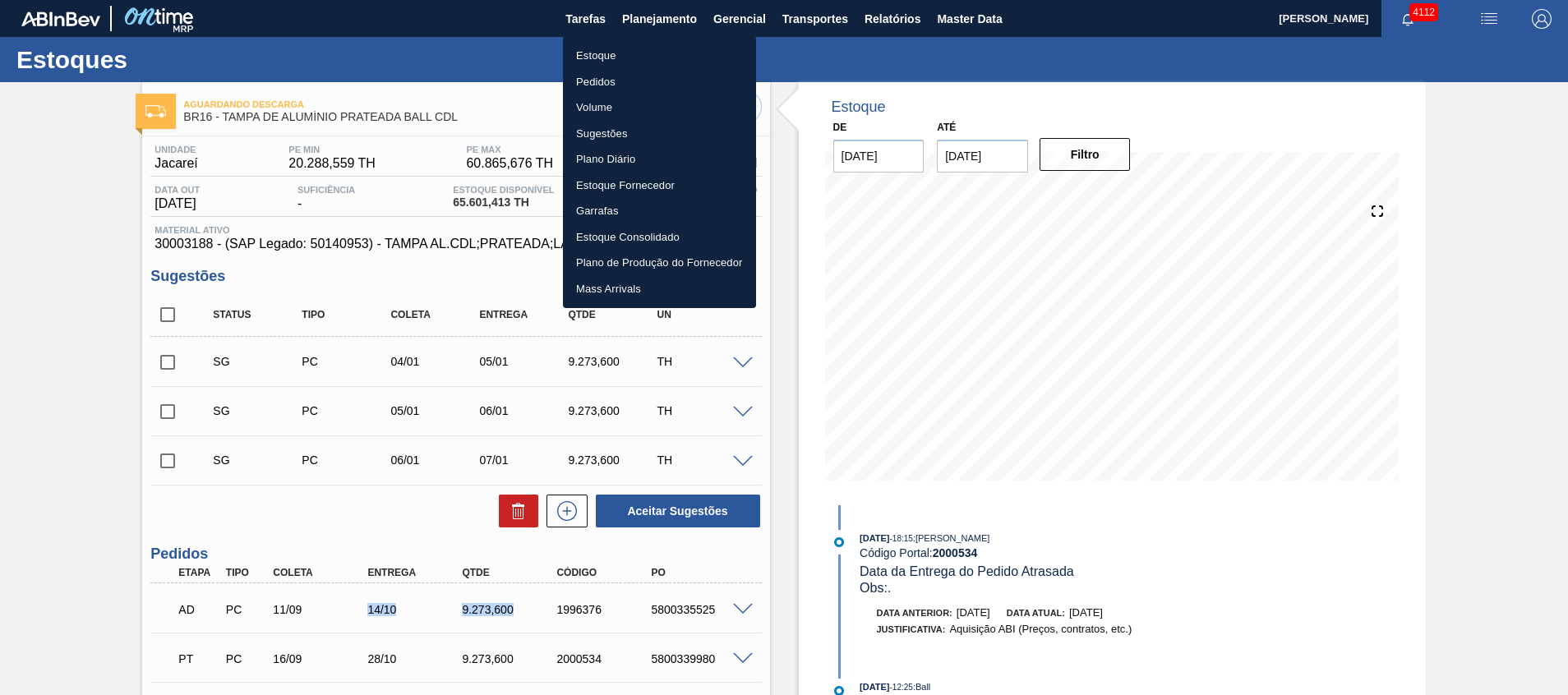
drag, startPoint x: 642, startPoint y: 46, endPoint x: 638, endPoint y: 688, distance: 642.0
click at [642, 46] on li "Estoque" at bounding box center [660, 55] width 193 height 26
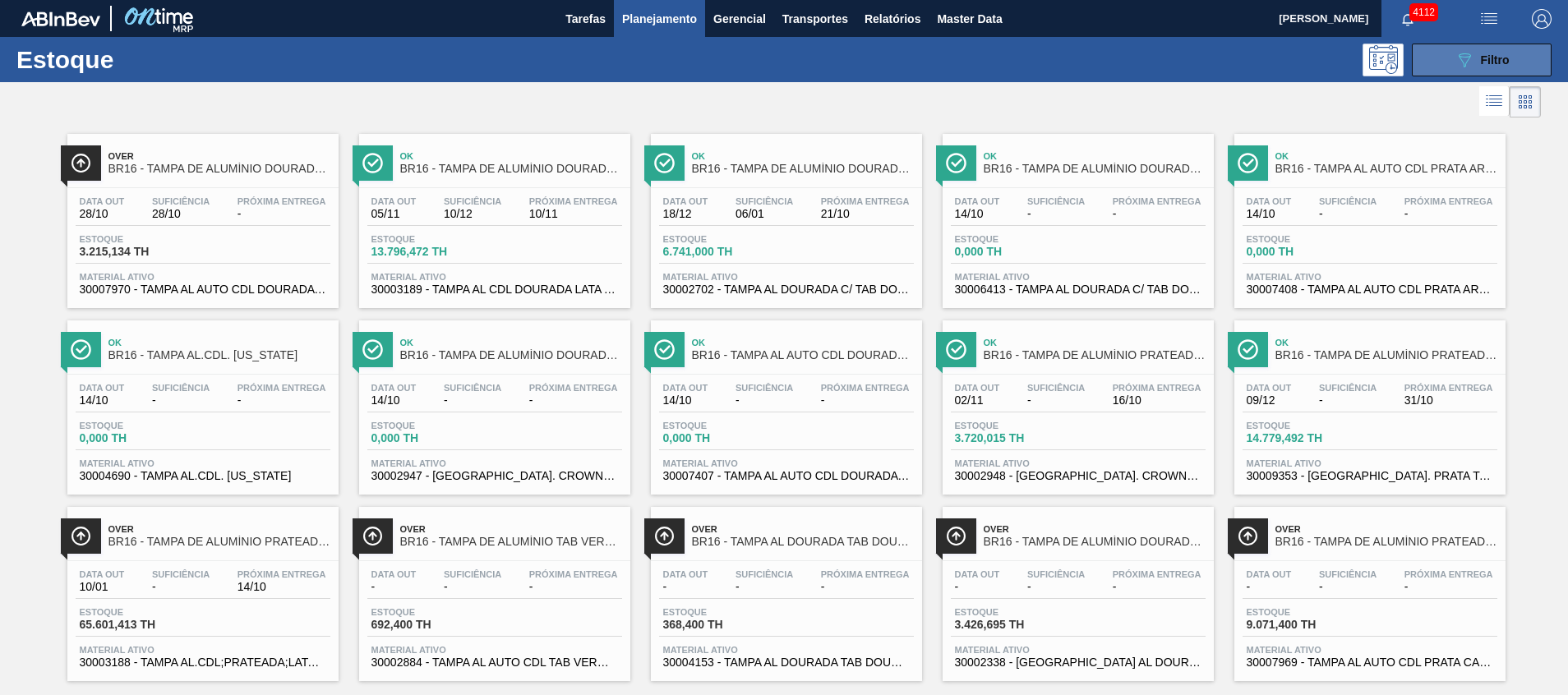
click at [1442, 61] on button "089F7B8B-B2A5-4AFE-B5C0-19BA573D28AC Filtro" at bounding box center [1481, 59] width 140 height 33
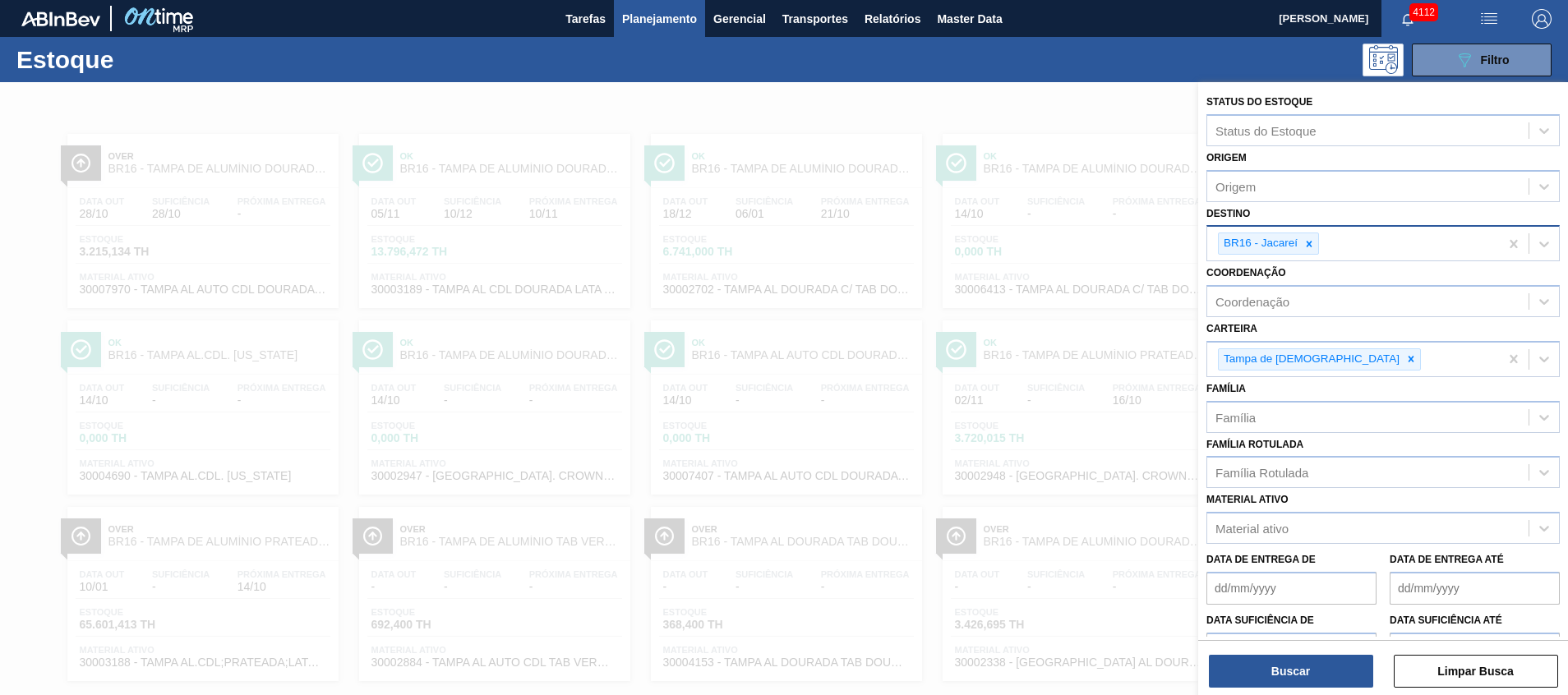
click at [1377, 229] on div "BR16 - Jacareí" at bounding box center [1353, 244] width 292 height 34
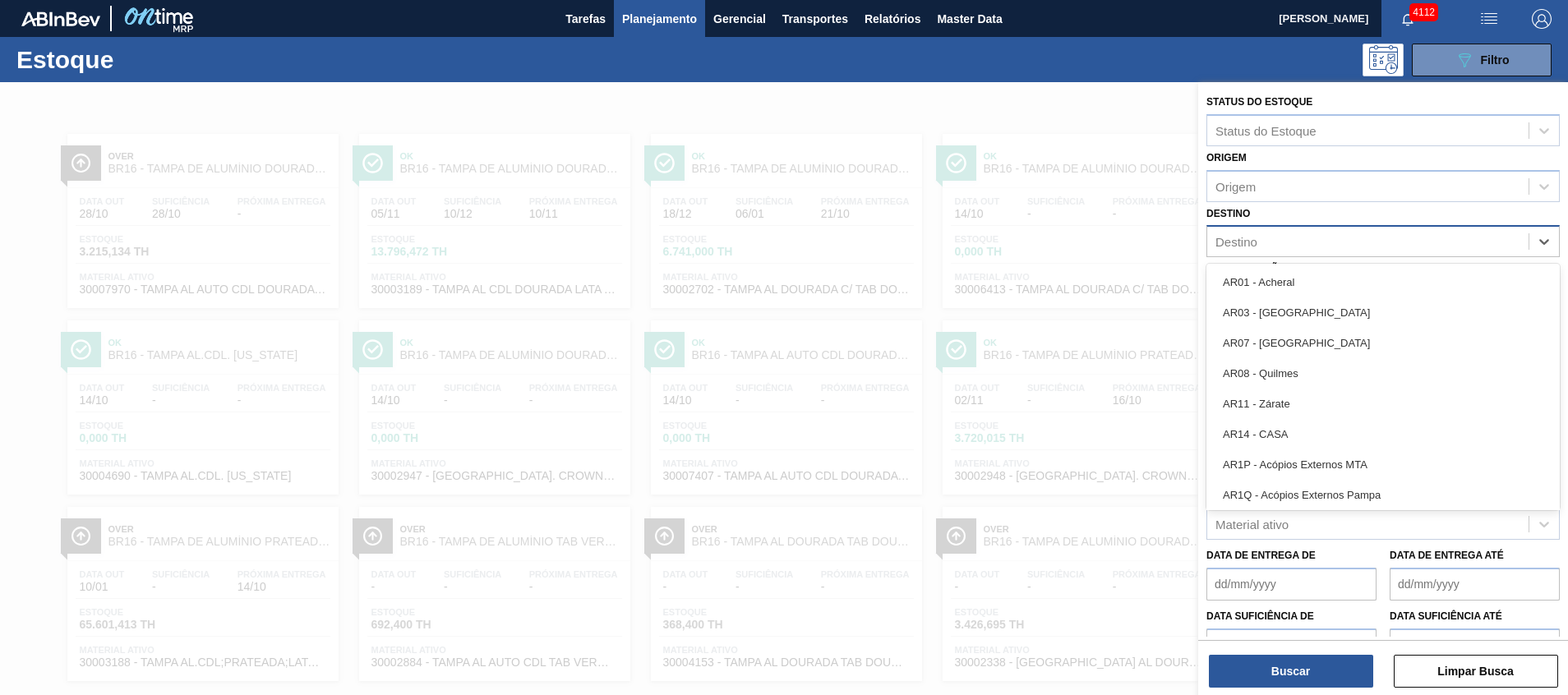
type input "10"
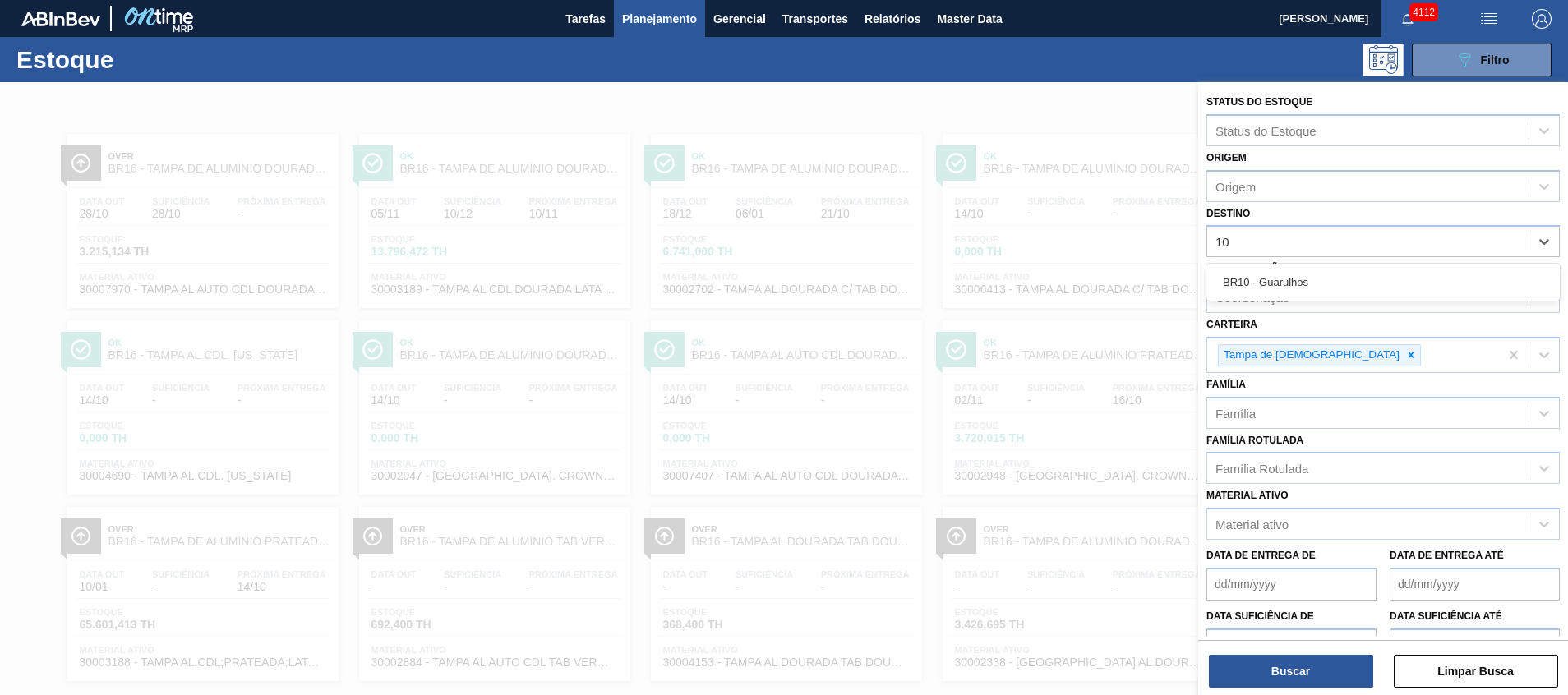
click at [1338, 282] on div "BR10 - Guarulhos" at bounding box center [1383, 283] width 354 height 31
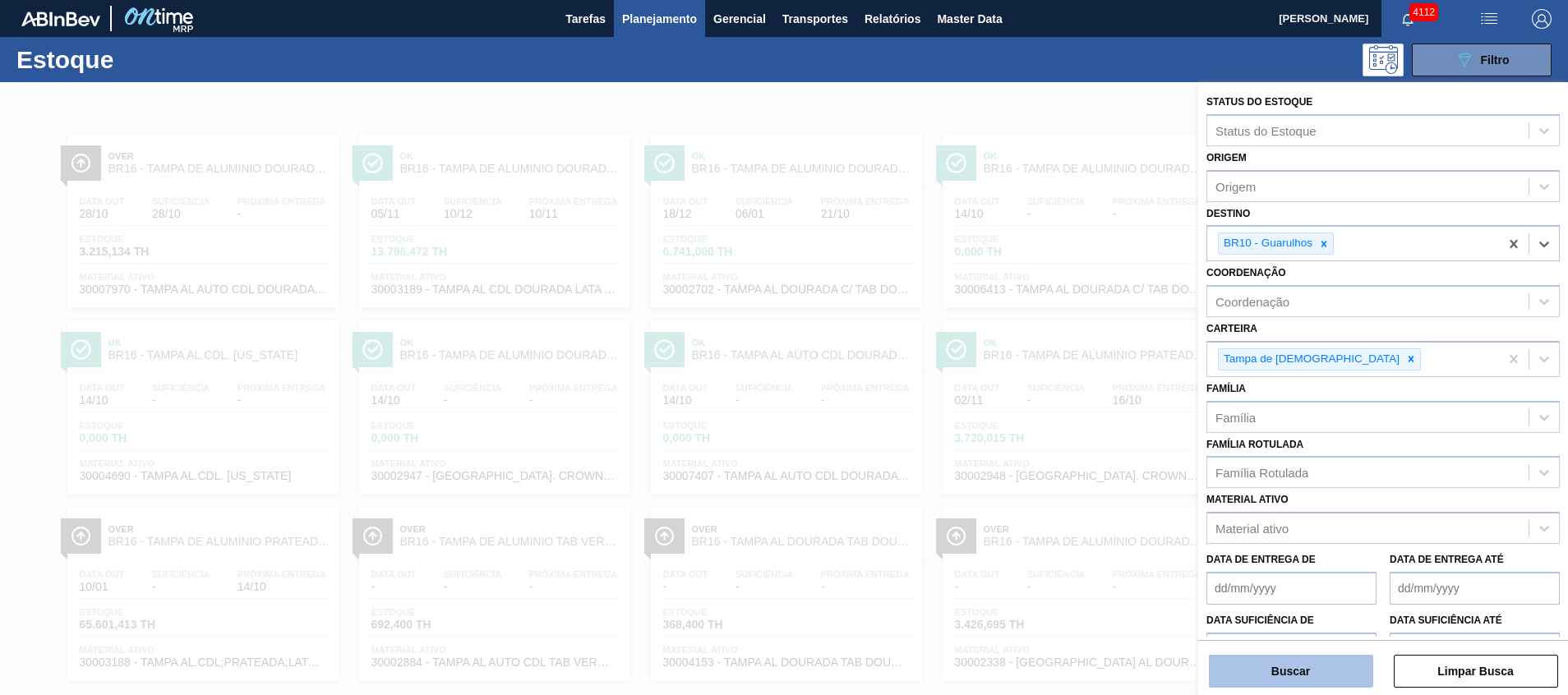
click at [1295, 681] on button "Buscar" at bounding box center [1291, 671] width 165 height 33
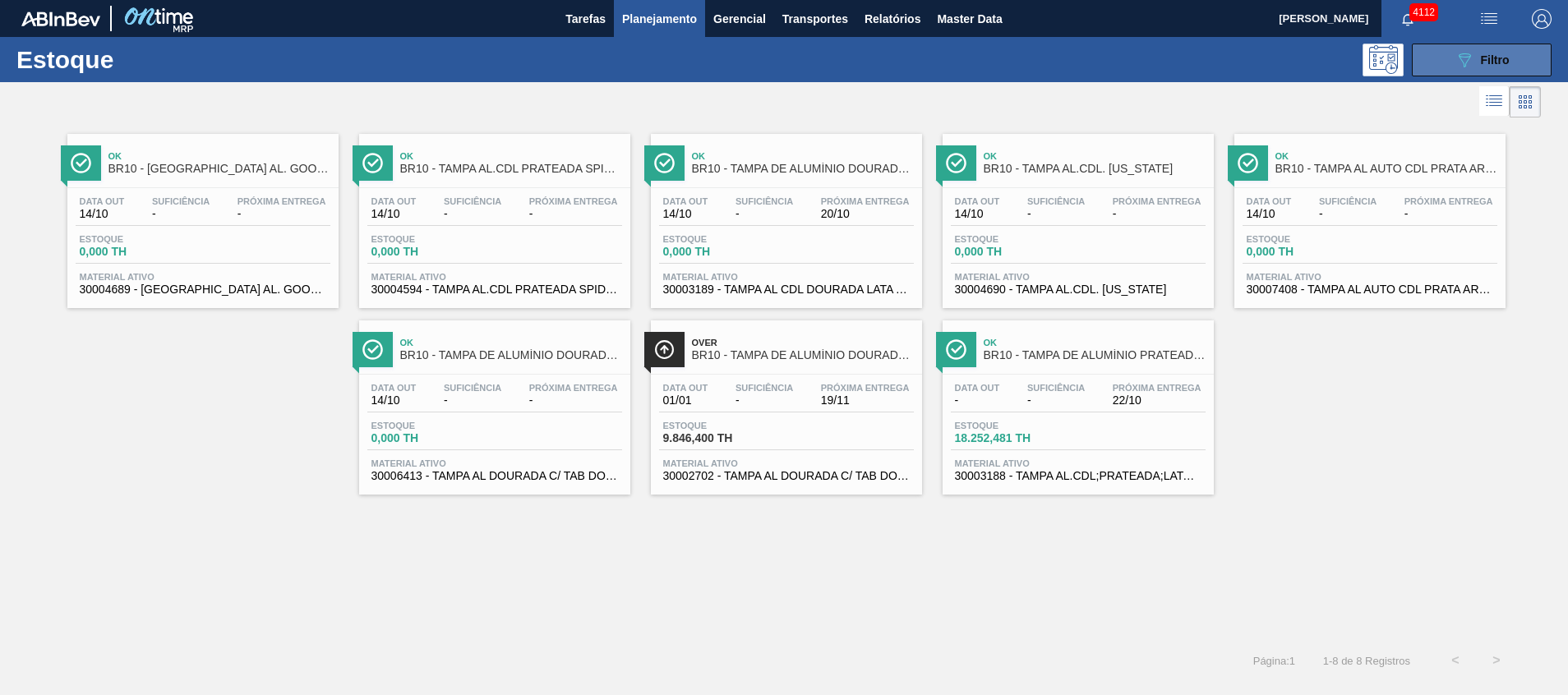
drag, startPoint x: 1432, startPoint y: 76, endPoint x: 1442, endPoint y: 65, distance: 14.9
click at [1436, 73] on button "089F7B8B-B2A5-4AFE-B5C0-19BA573D28AC Filtro" at bounding box center [1481, 59] width 140 height 33
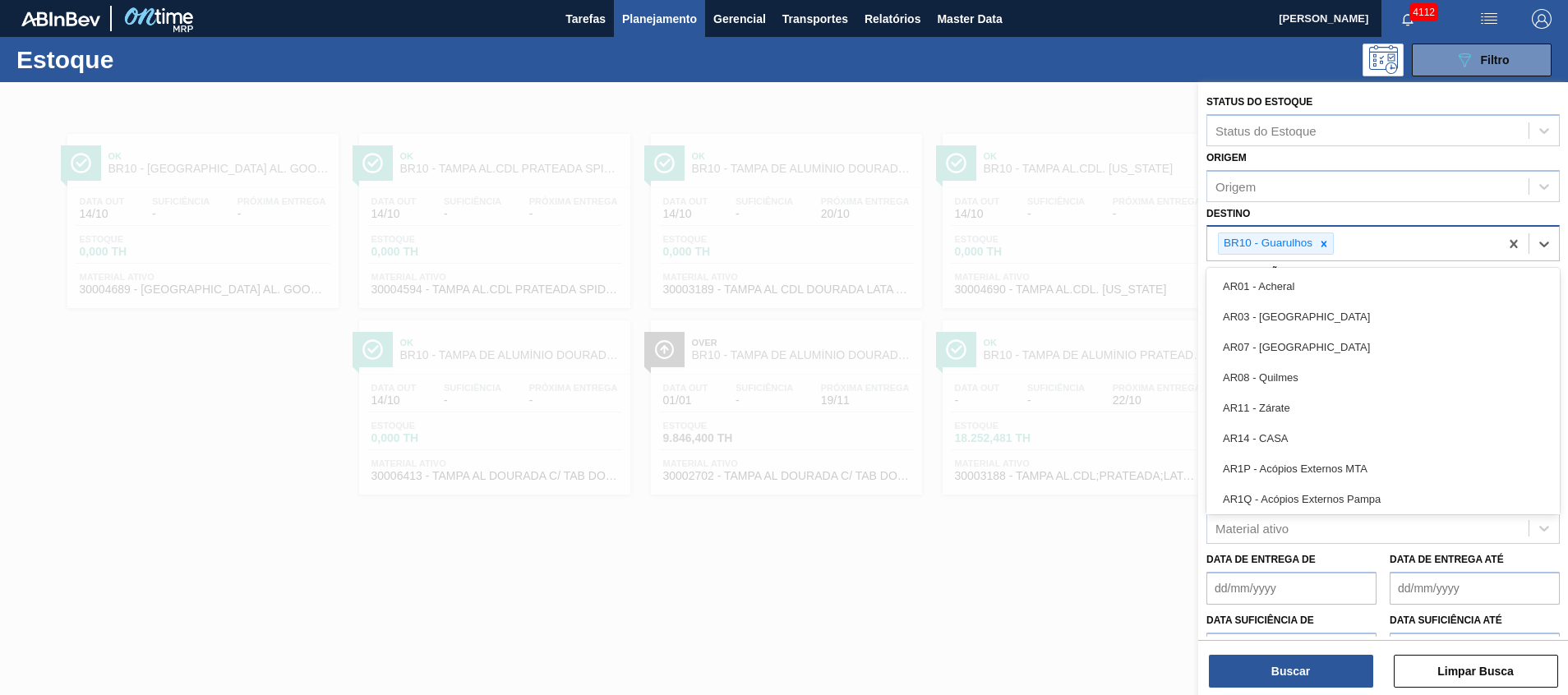
click at [1386, 244] on div "BR10 - Guarulhos" at bounding box center [1353, 244] width 292 height 34
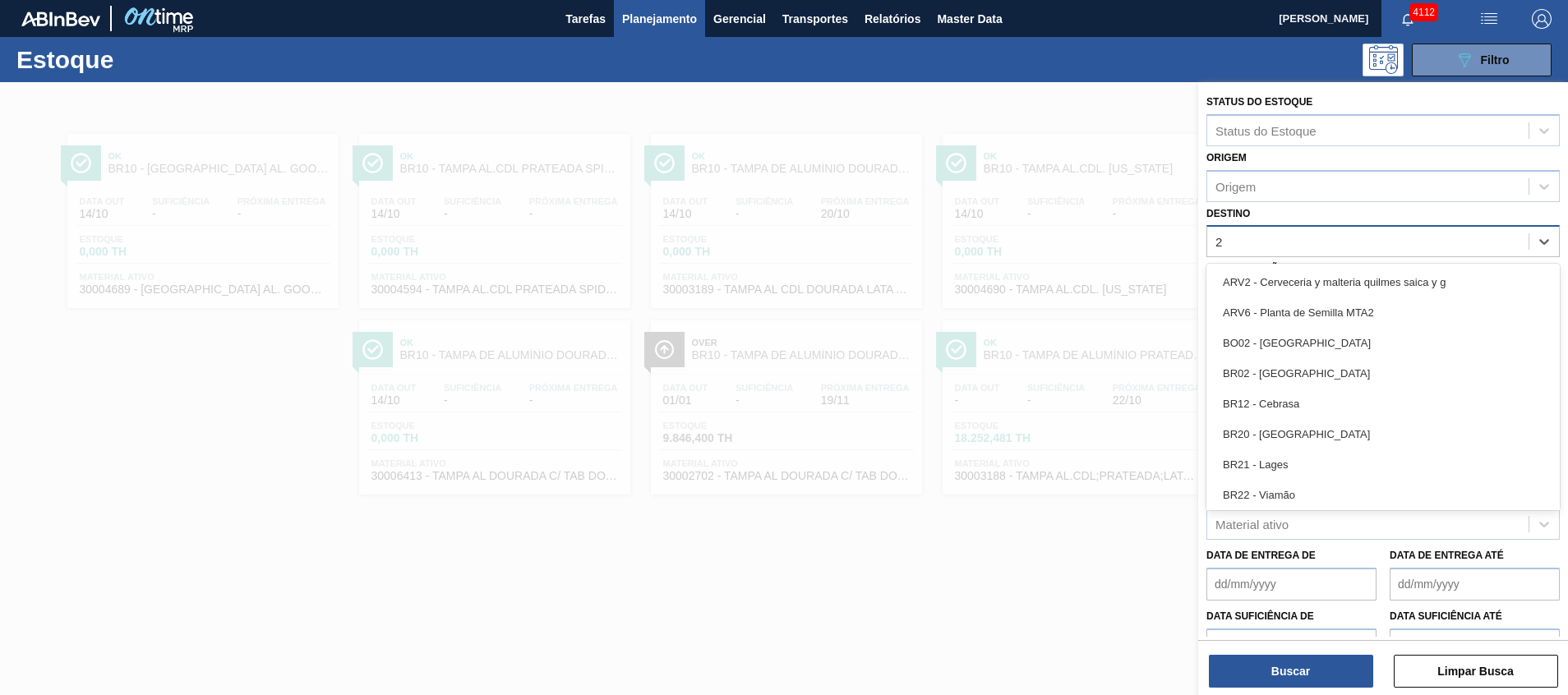
type input "21"
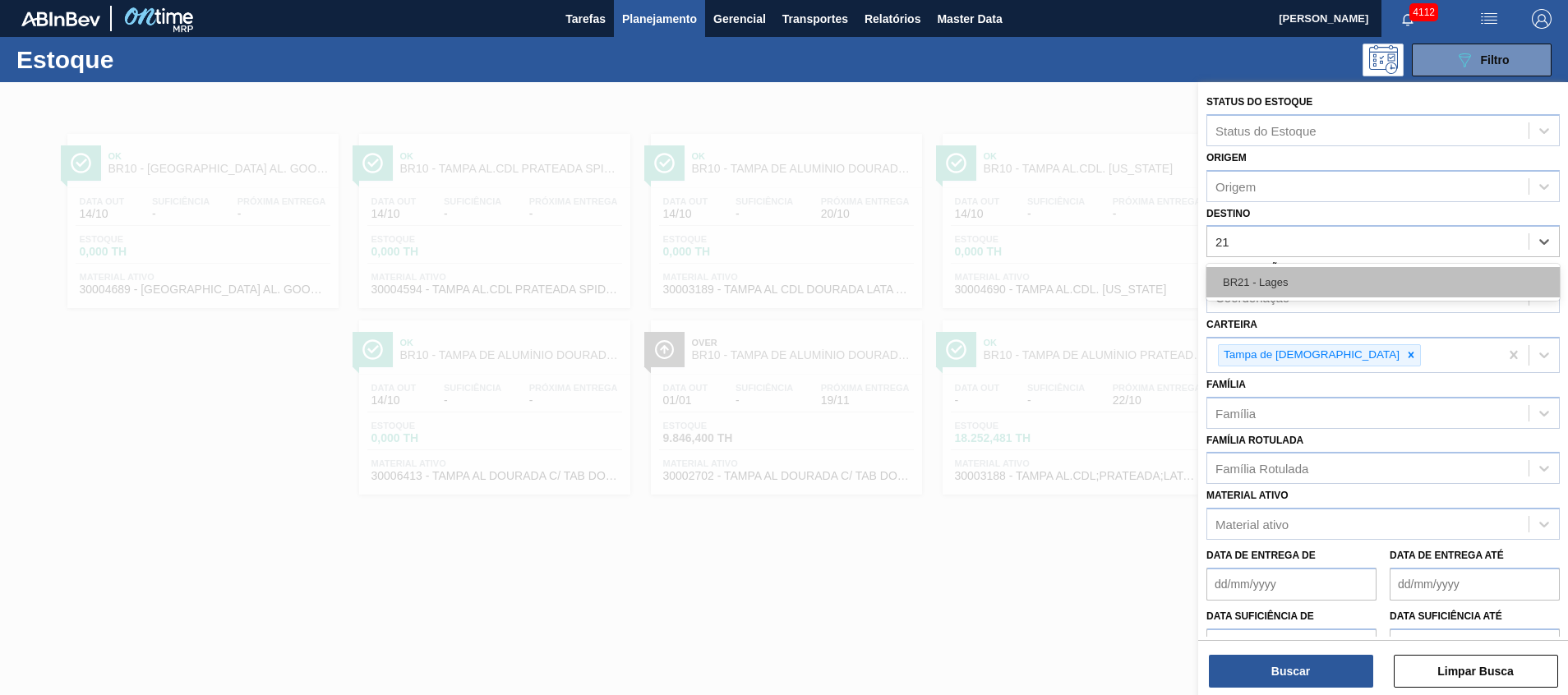
click at [1361, 281] on div "BR21 - Lages" at bounding box center [1383, 283] width 354 height 31
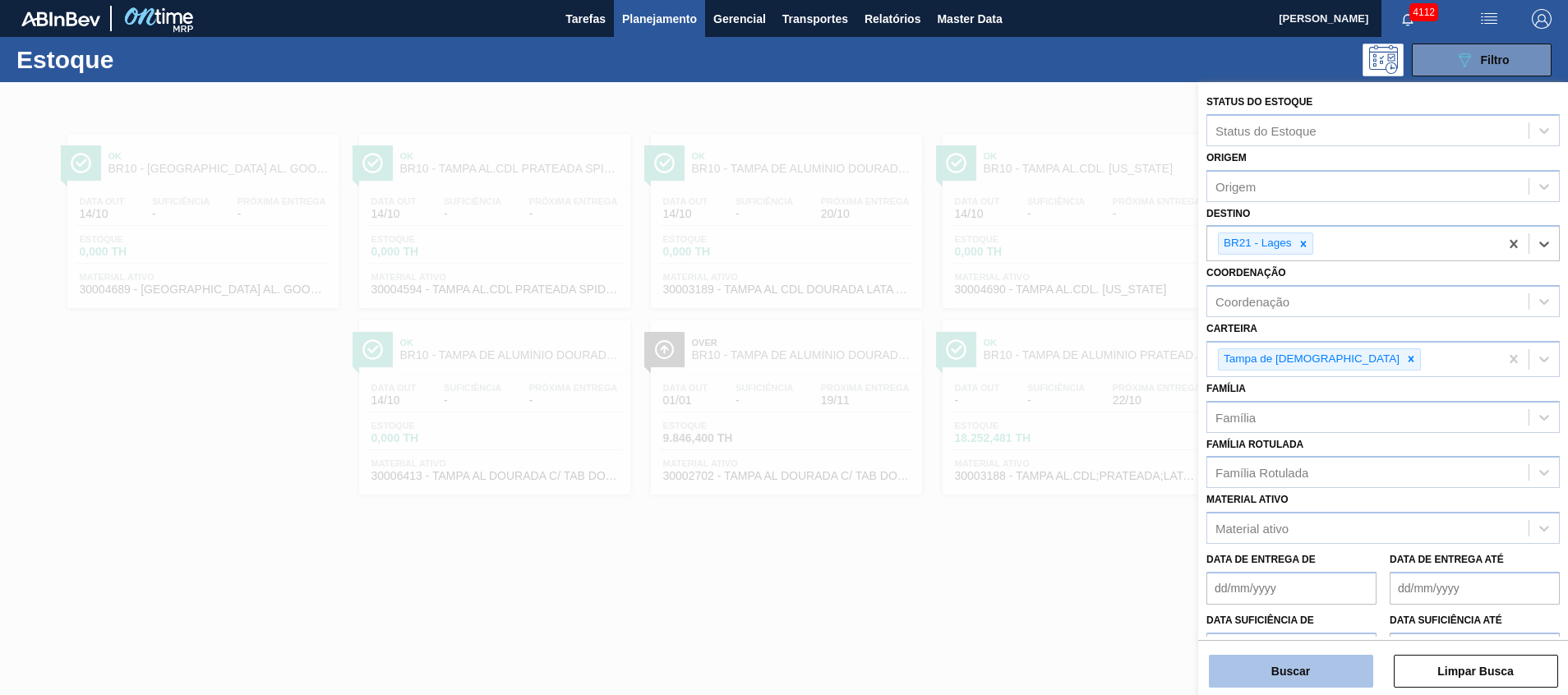
click at [1296, 669] on button "Buscar" at bounding box center [1291, 671] width 165 height 33
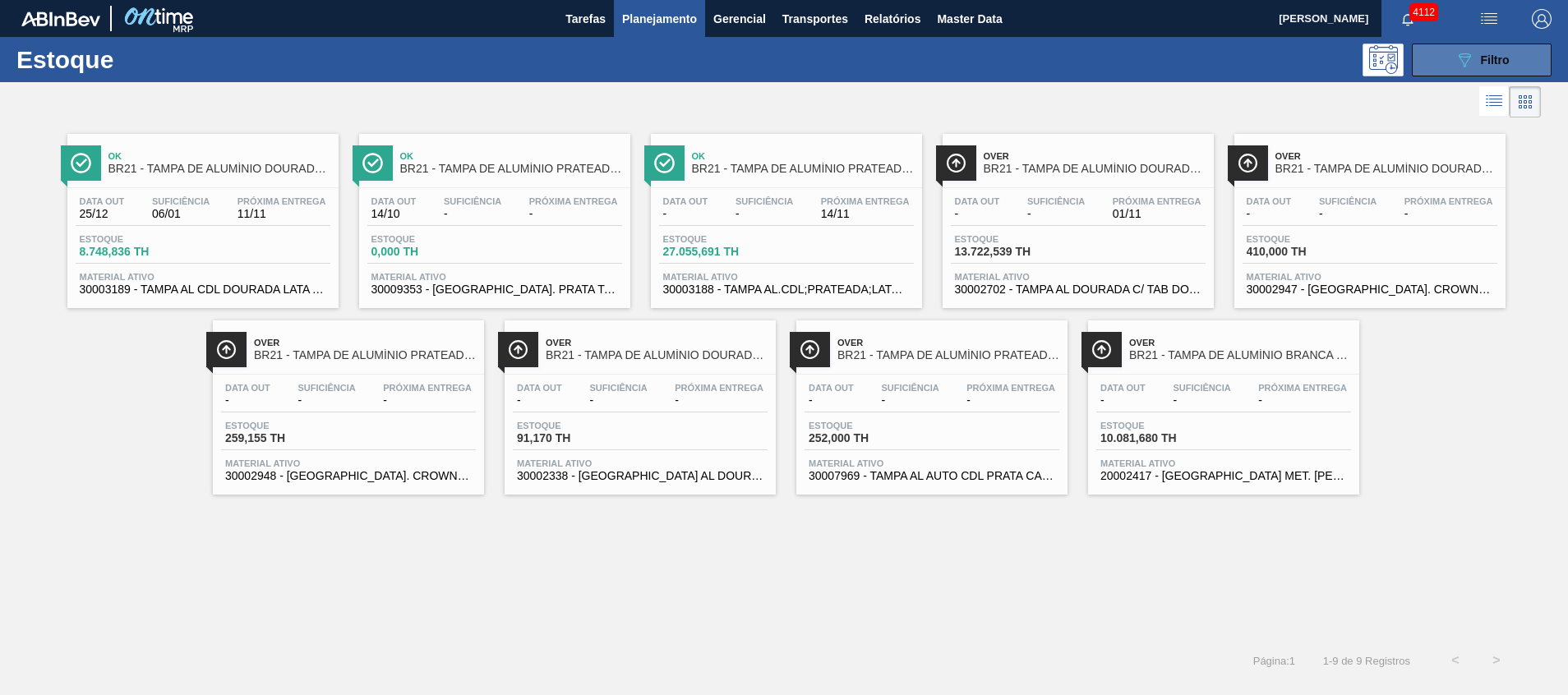
click at [1492, 56] on span "Filtro" at bounding box center [1495, 59] width 29 height 13
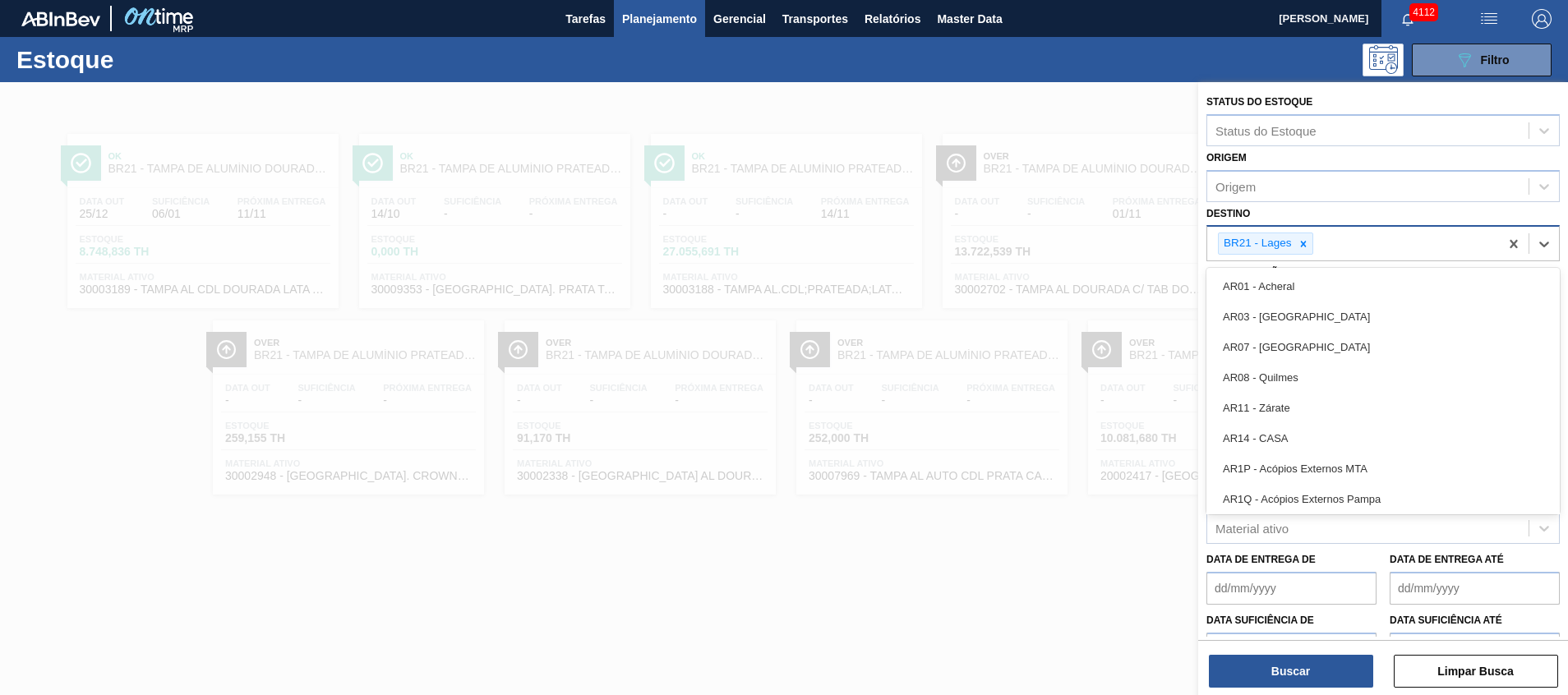
click at [1375, 243] on div "BR21 - Lages" at bounding box center [1353, 244] width 292 height 34
type input "19"
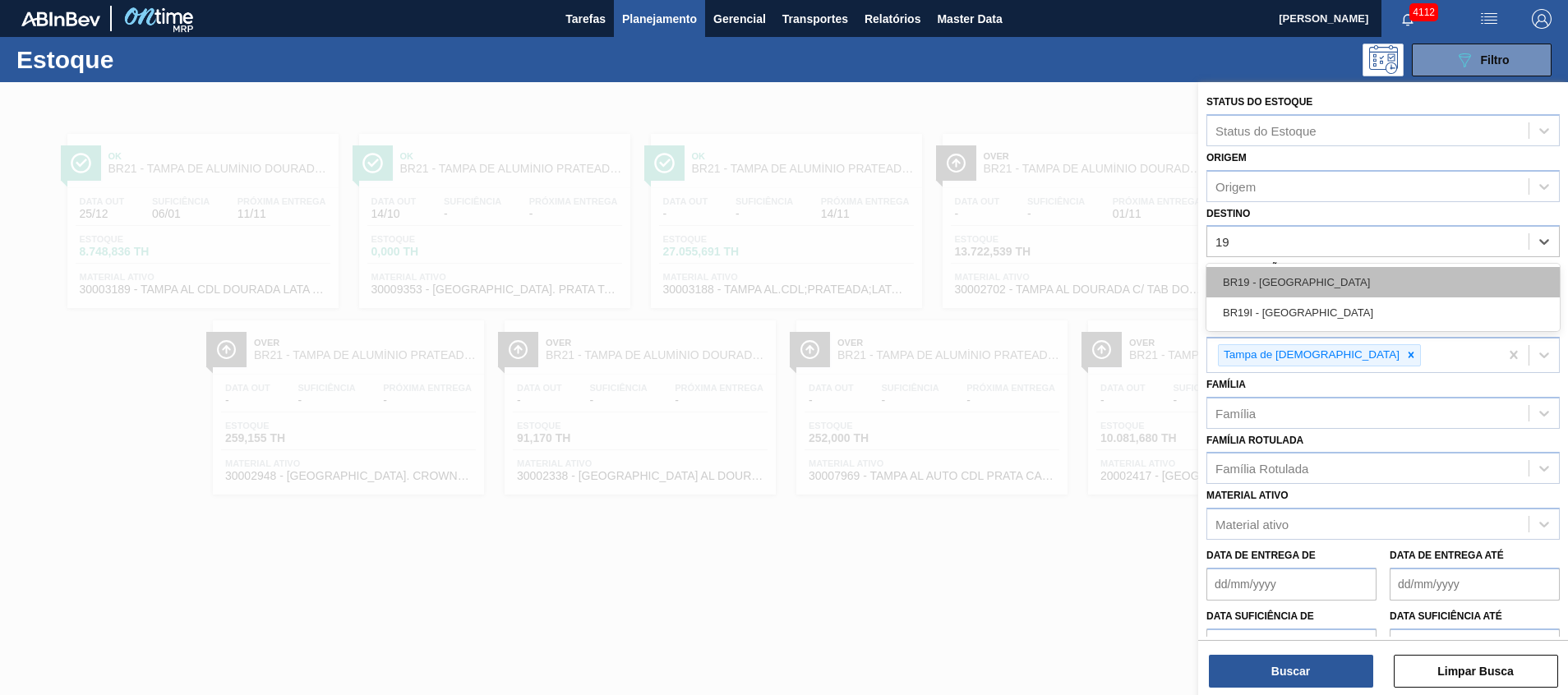
click at [1338, 272] on div "BR19 - Nova Rio" at bounding box center [1383, 283] width 354 height 31
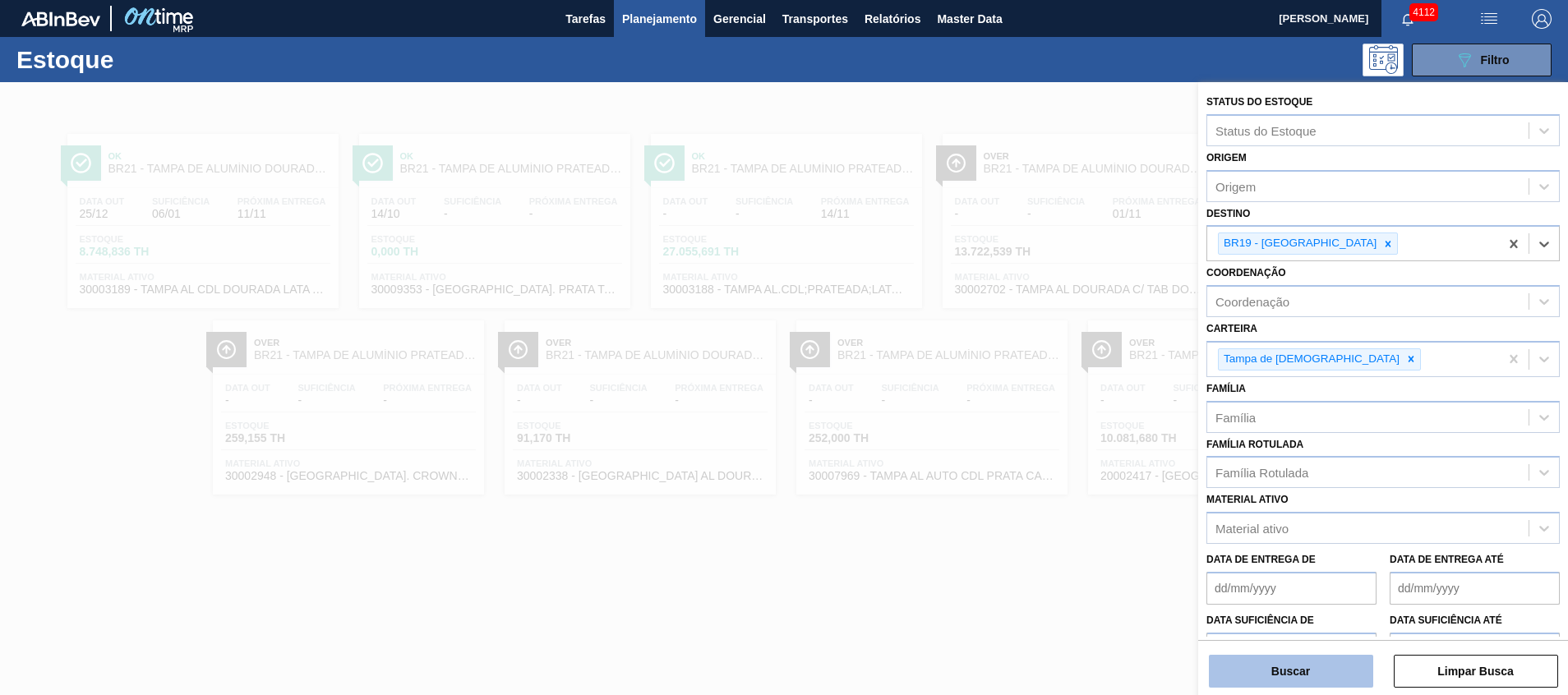
click at [1232, 671] on button "Buscar" at bounding box center [1291, 671] width 165 height 33
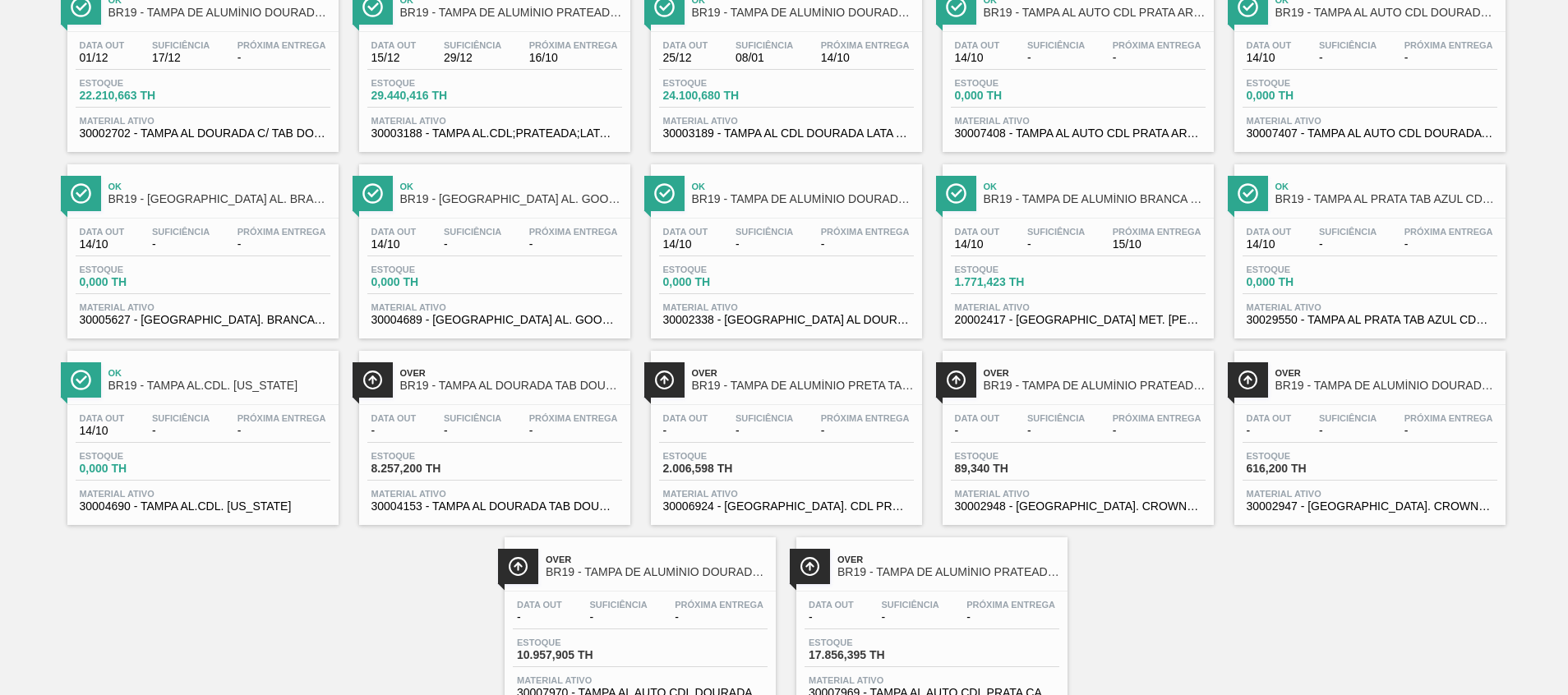
scroll to position [214, 0]
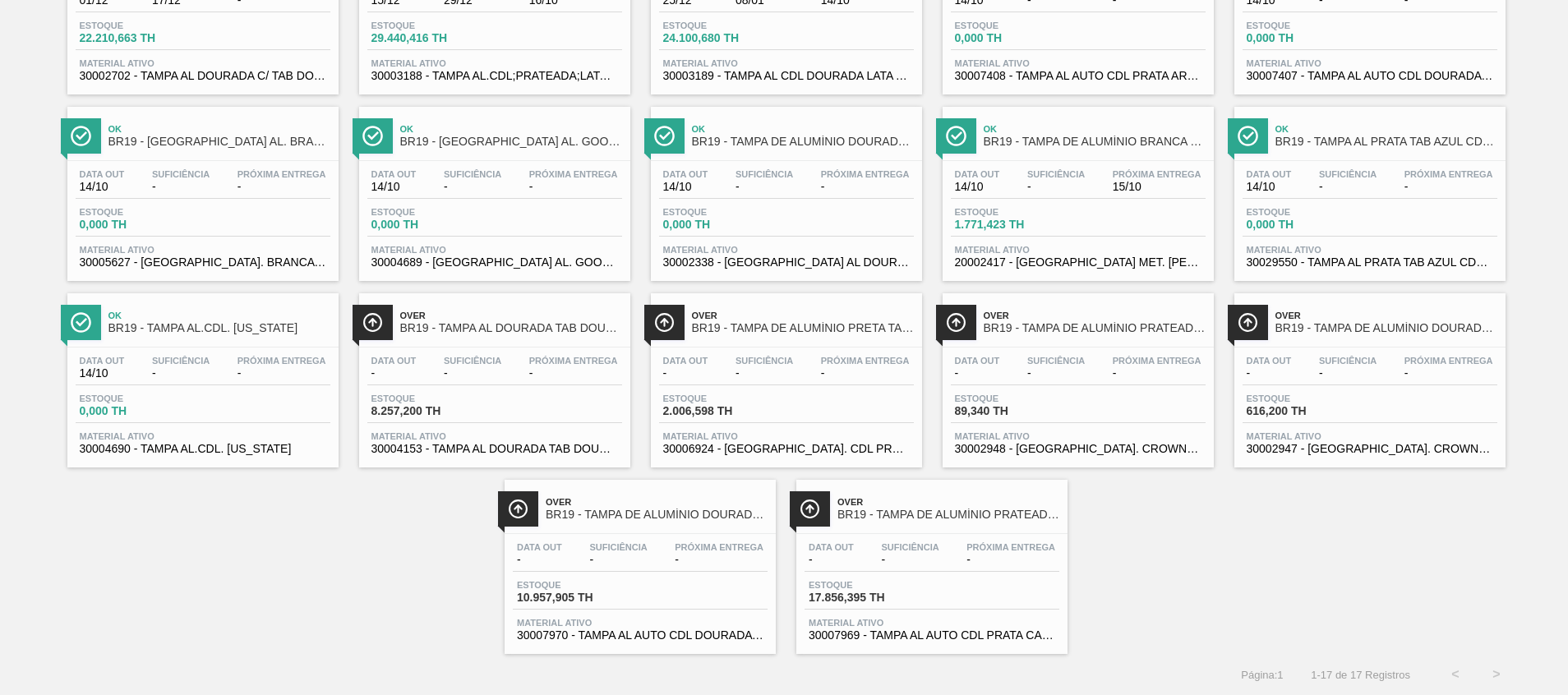
click at [976, 624] on span "Material ativo" at bounding box center [932, 623] width 247 height 10
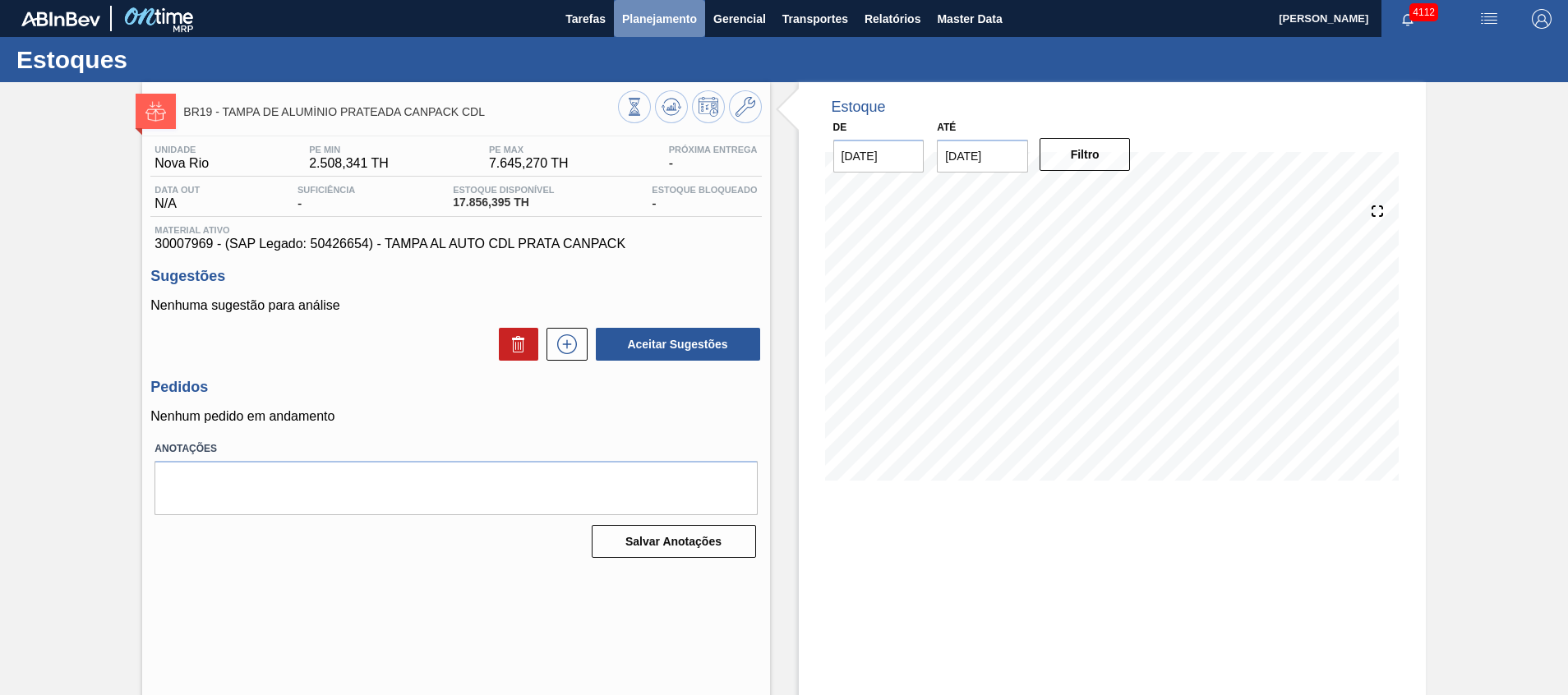
click at [679, 14] on span "Planejamento" at bounding box center [659, 19] width 75 height 20
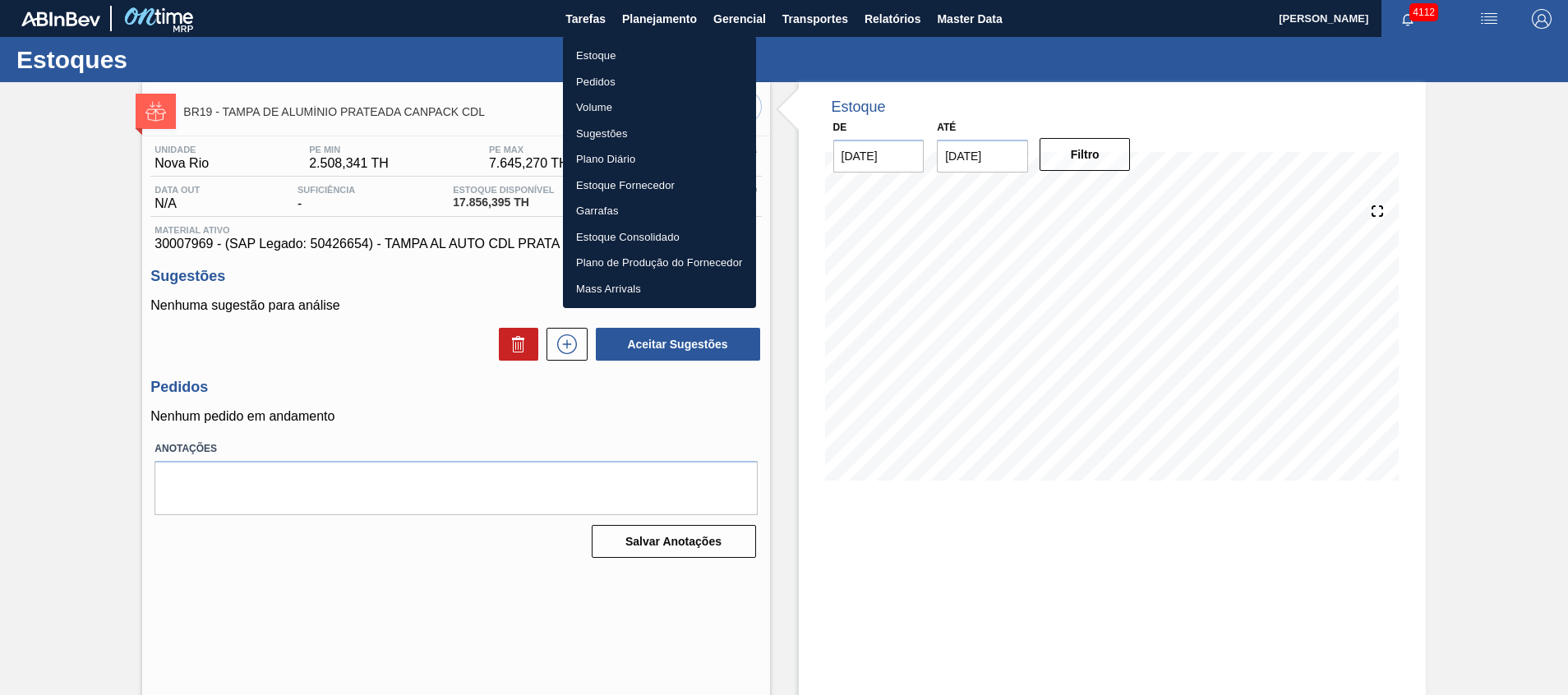
click at [677, 48] on li "Estoque" at bounding box center [660, 55] width 193 height 26
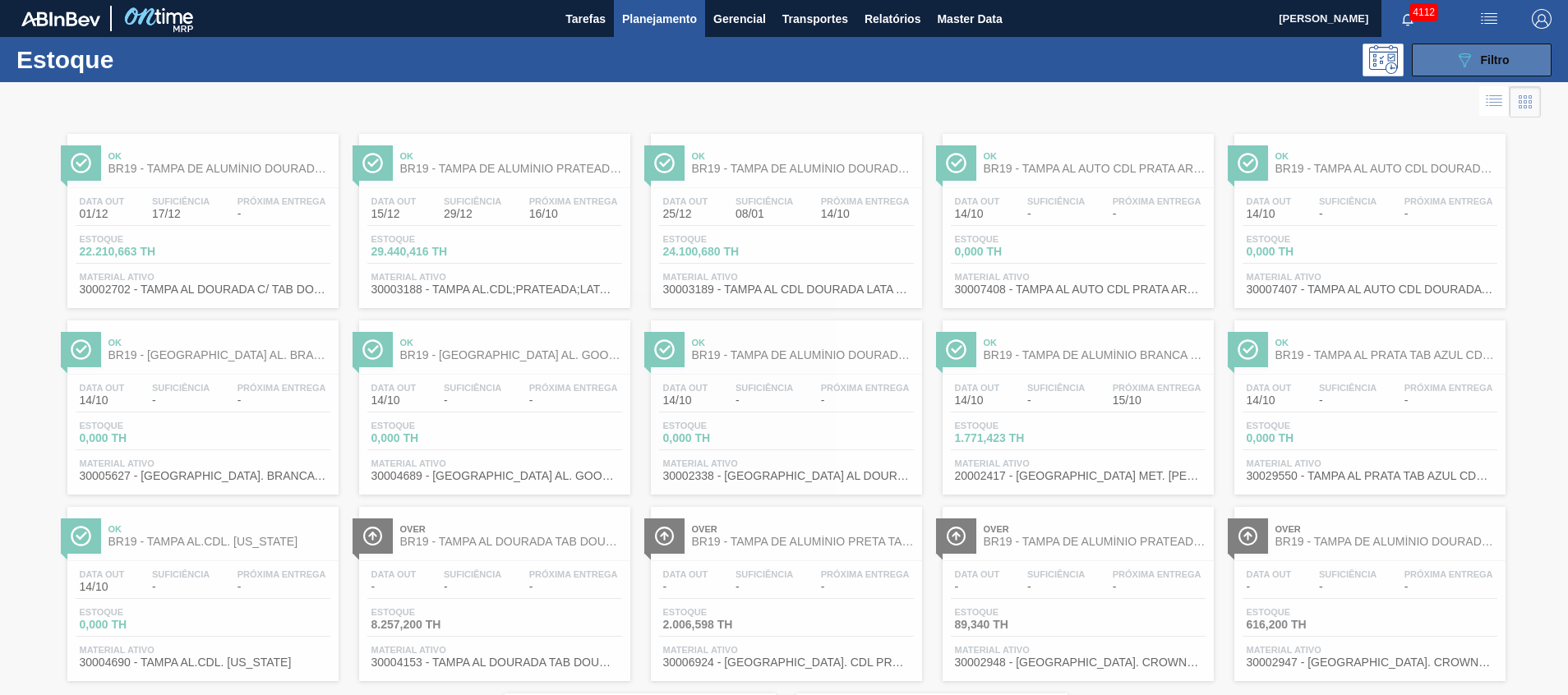
click at [1481, 62] on span "Filtro" at bounding box center [1495, 59] width 29 height 13
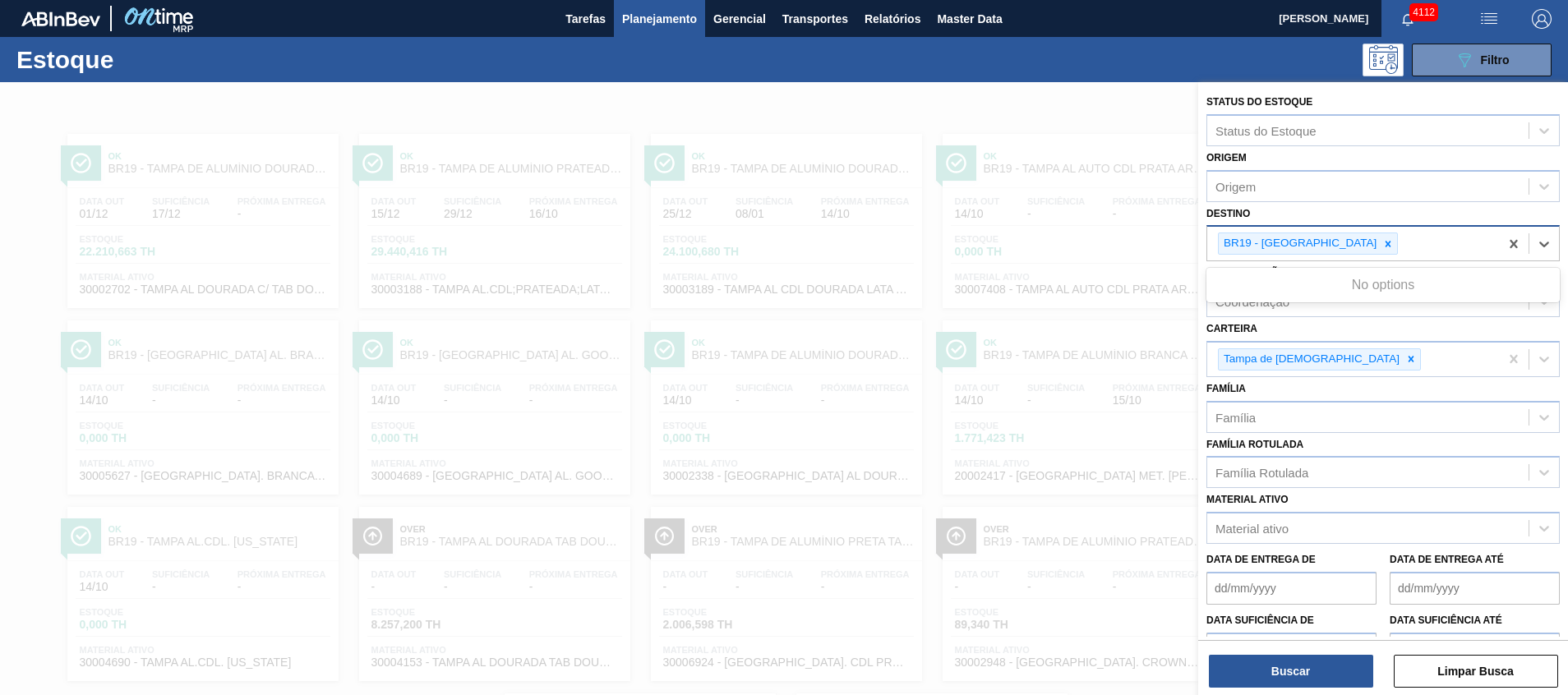
click at [1384, 240] on div "BR19 - Nova Rio" at bounding box center [1353, 244] width 292 height 34
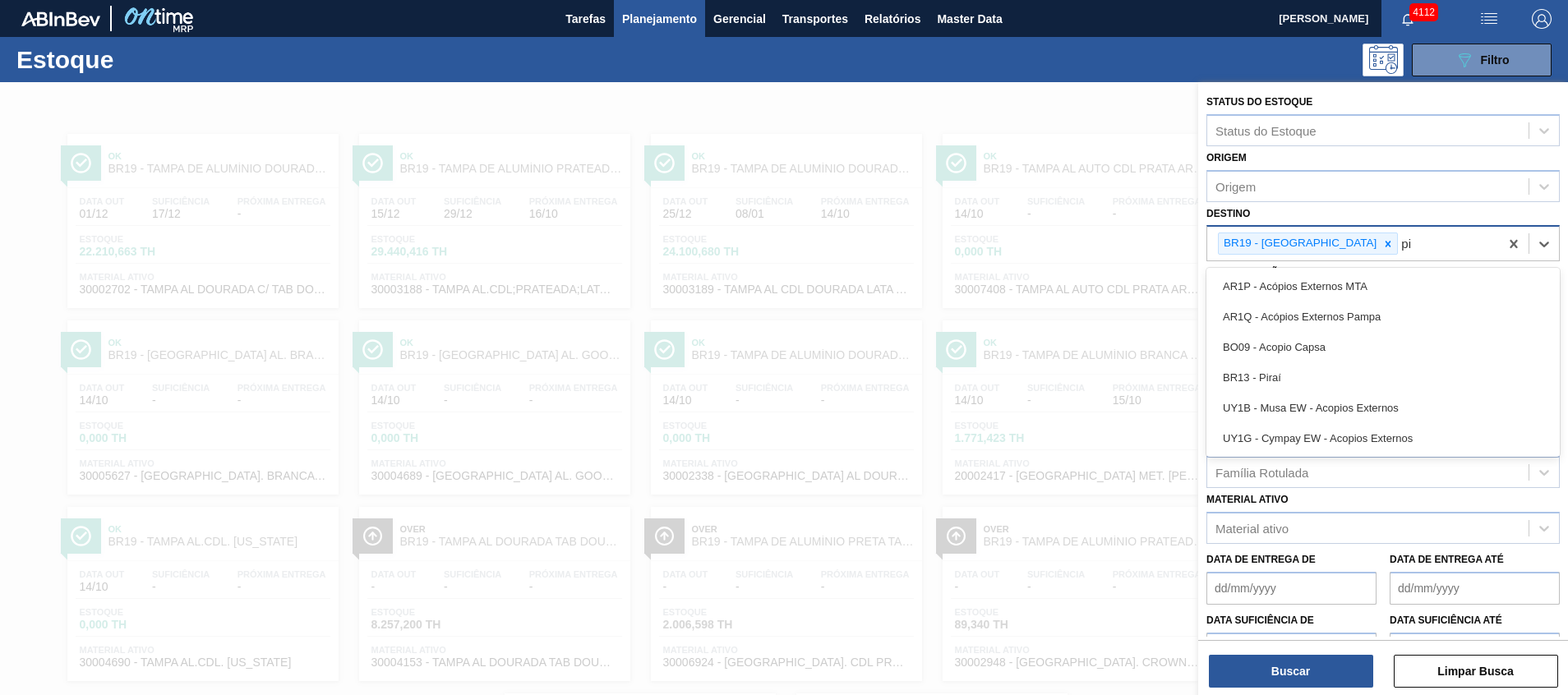
type input "p"
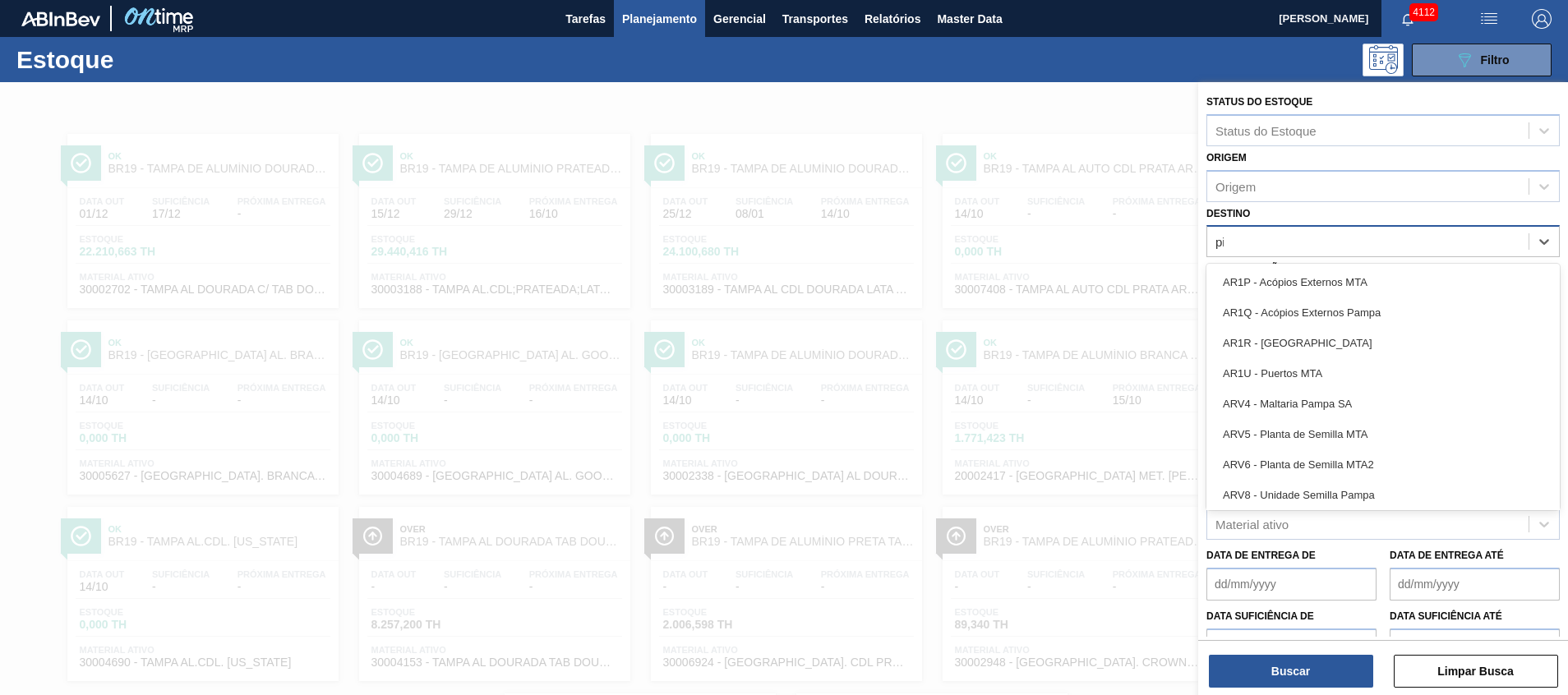
type input "pira"
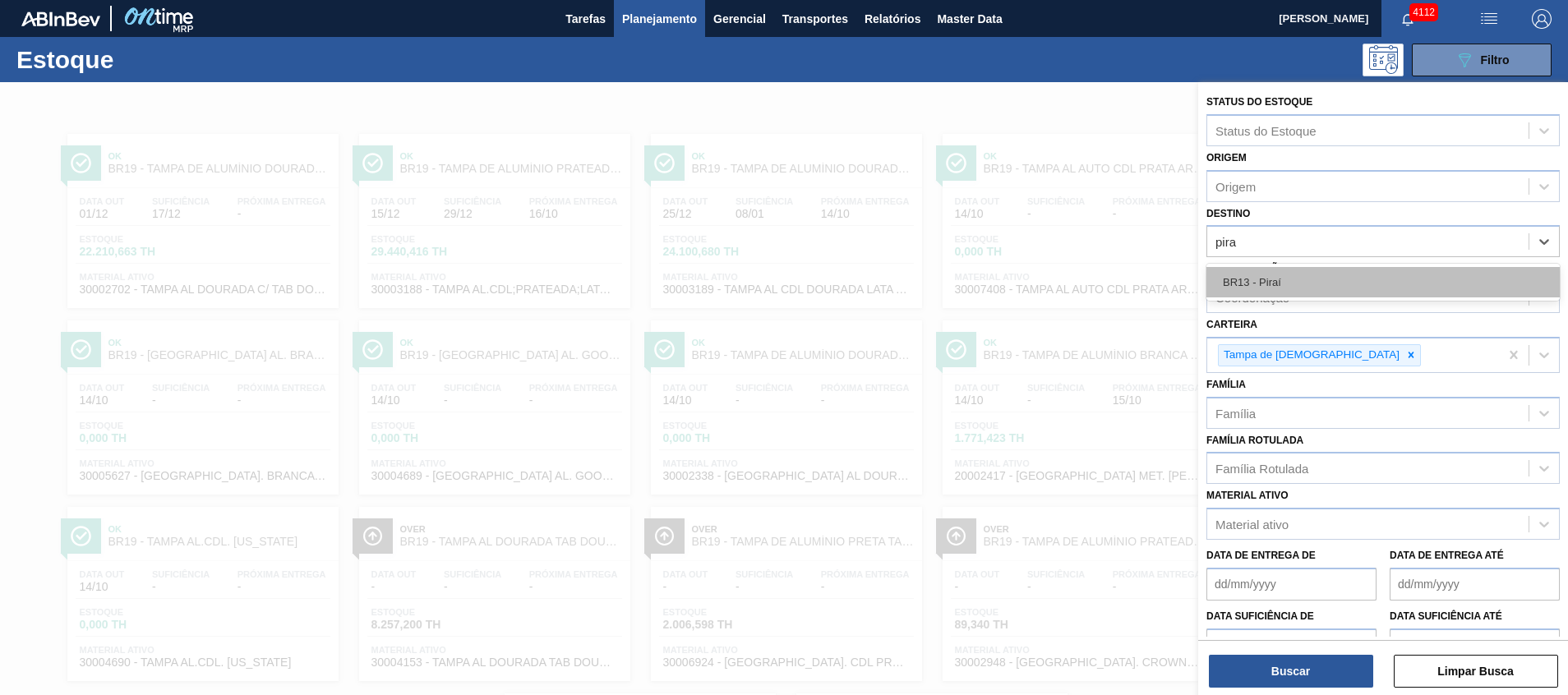
click at [1342, 277] on div "BR13 - Piraí" at bounding box center [1383, 283] width 354 height 31
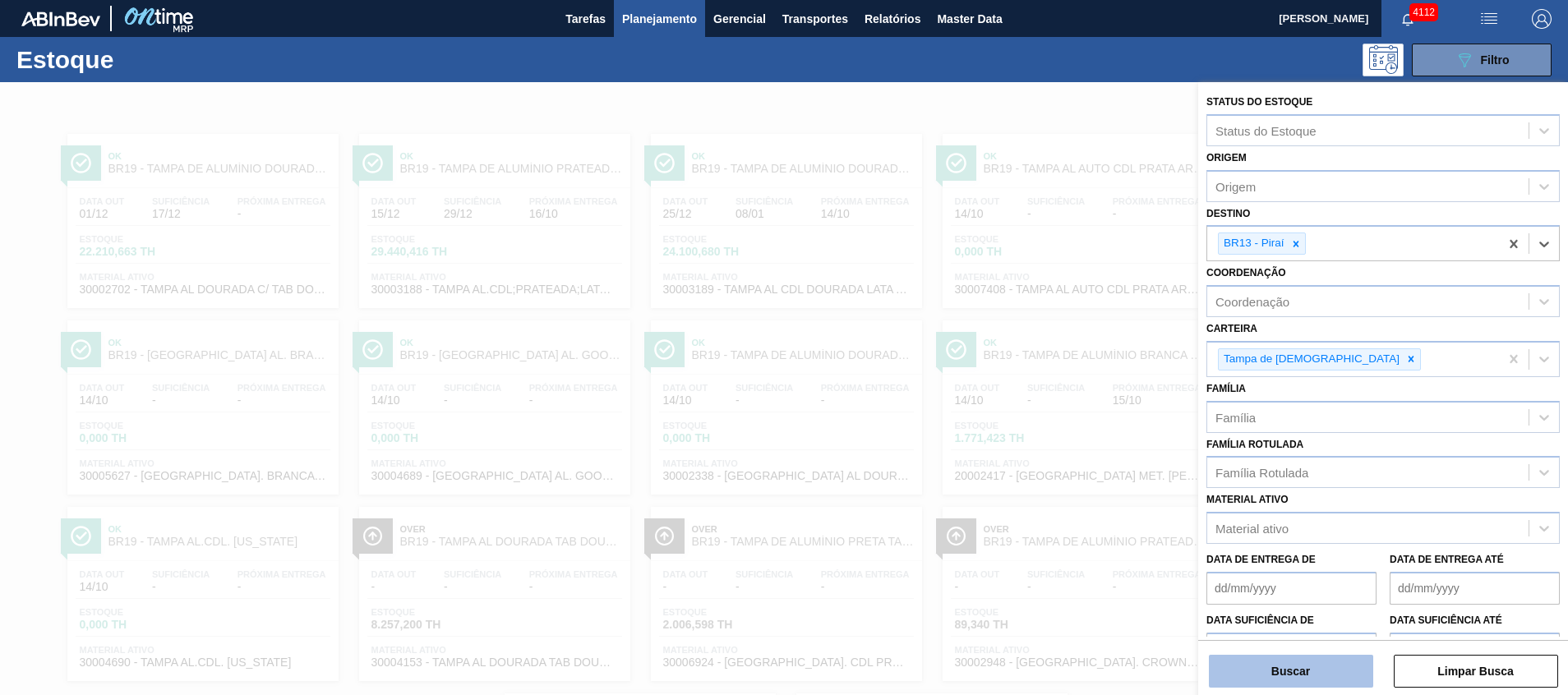
click at [1256, 669] on button "Buscar" at bounding box center [1291, 671] width 165 height 33
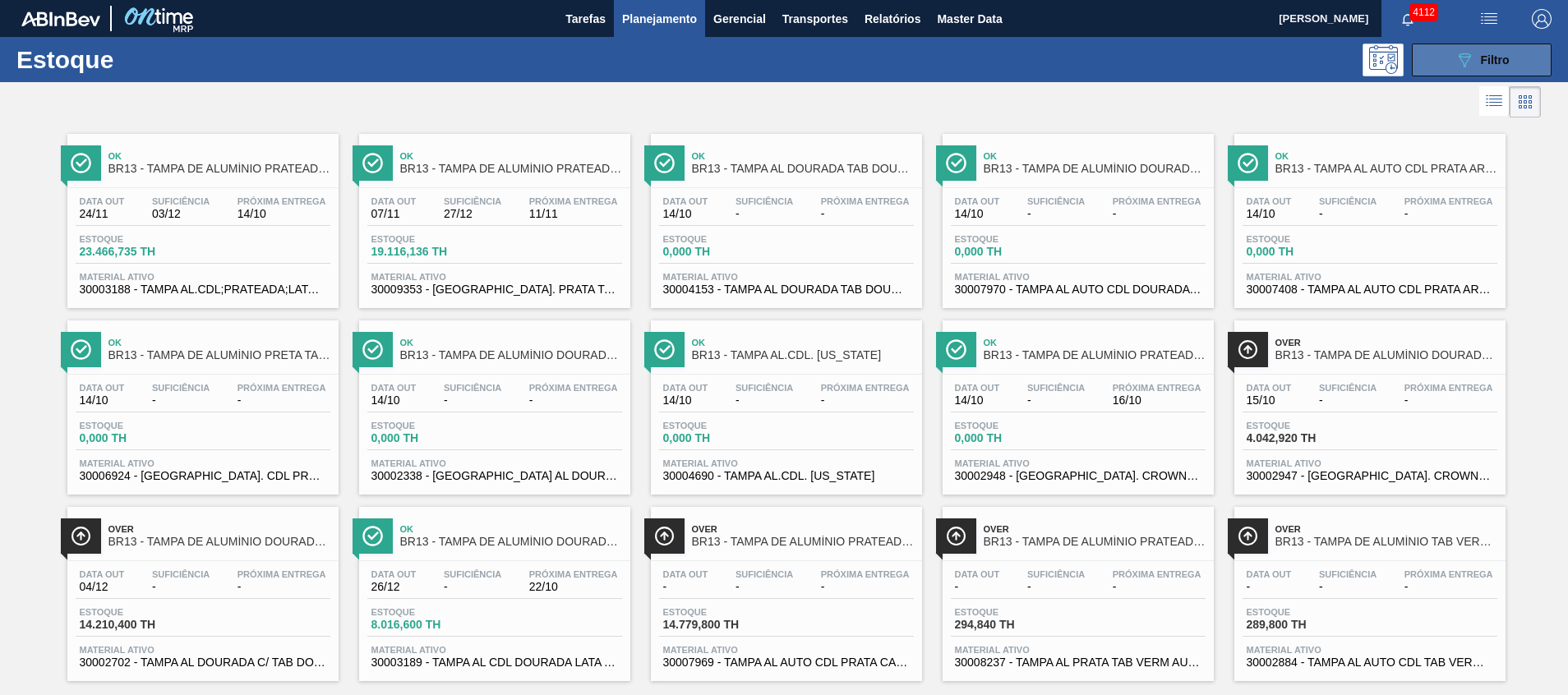
click at [1443, 57] on button "089F7B8B-B2A5-4AFE-B5C0-19BA573D28AC Filtro" at bounding box center [1481, 59] width 140 height 33
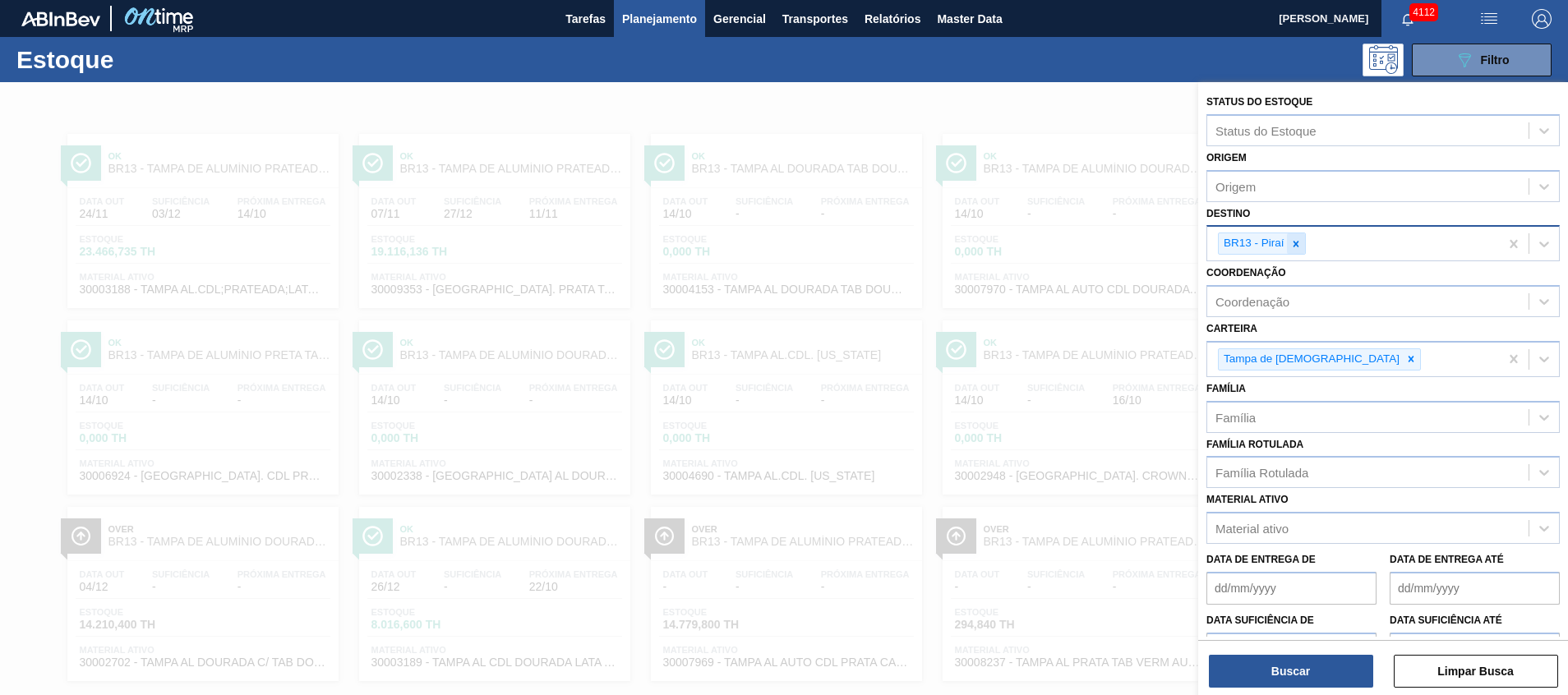
click at [1297, 245] on icon at bounding box center [1296, 244] width 6 height 6
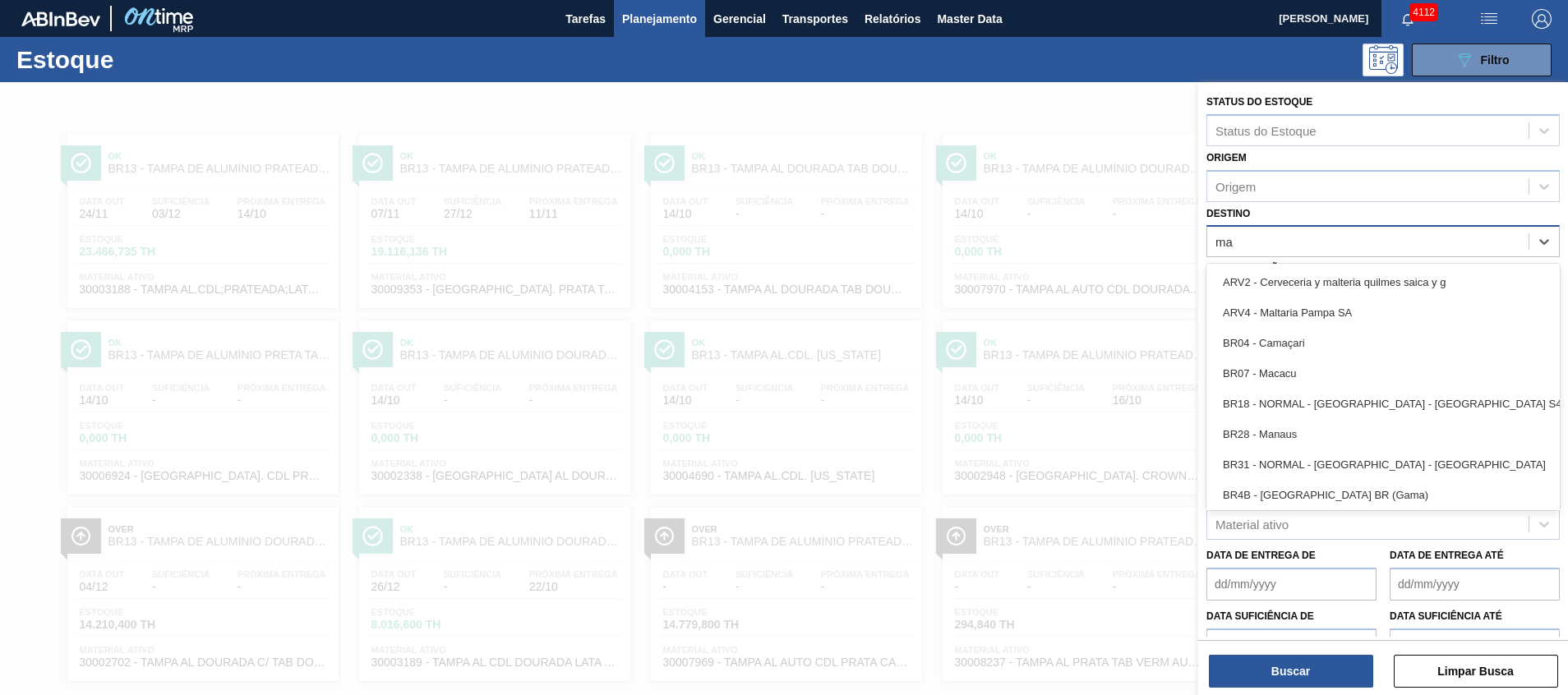
type input "mac"
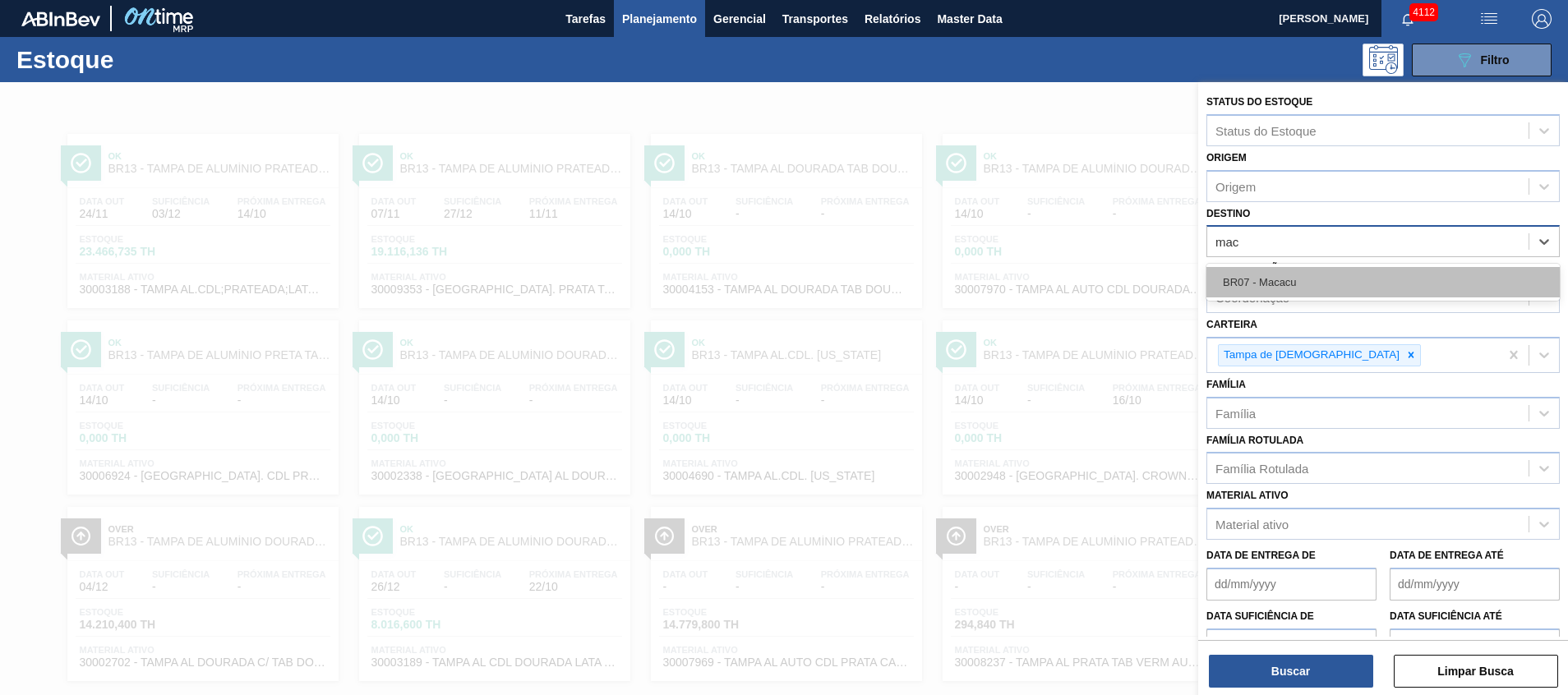
click at [1278, 272] on div "BR07 - Macacu" at bounding box center [1383, 283] width 354 height 31
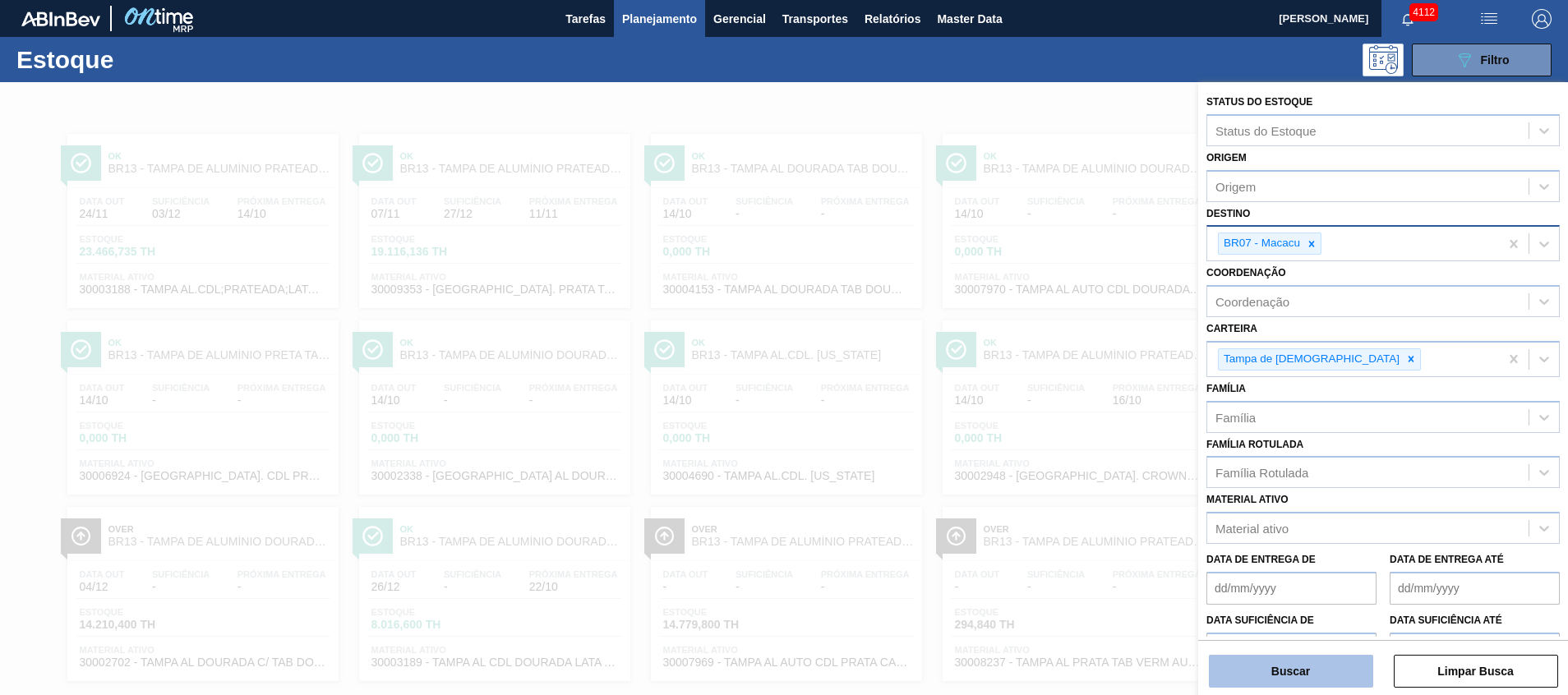
click at [1240, 673] on button "Buscar" at bounding box center [1291, 671] width 165 height 33
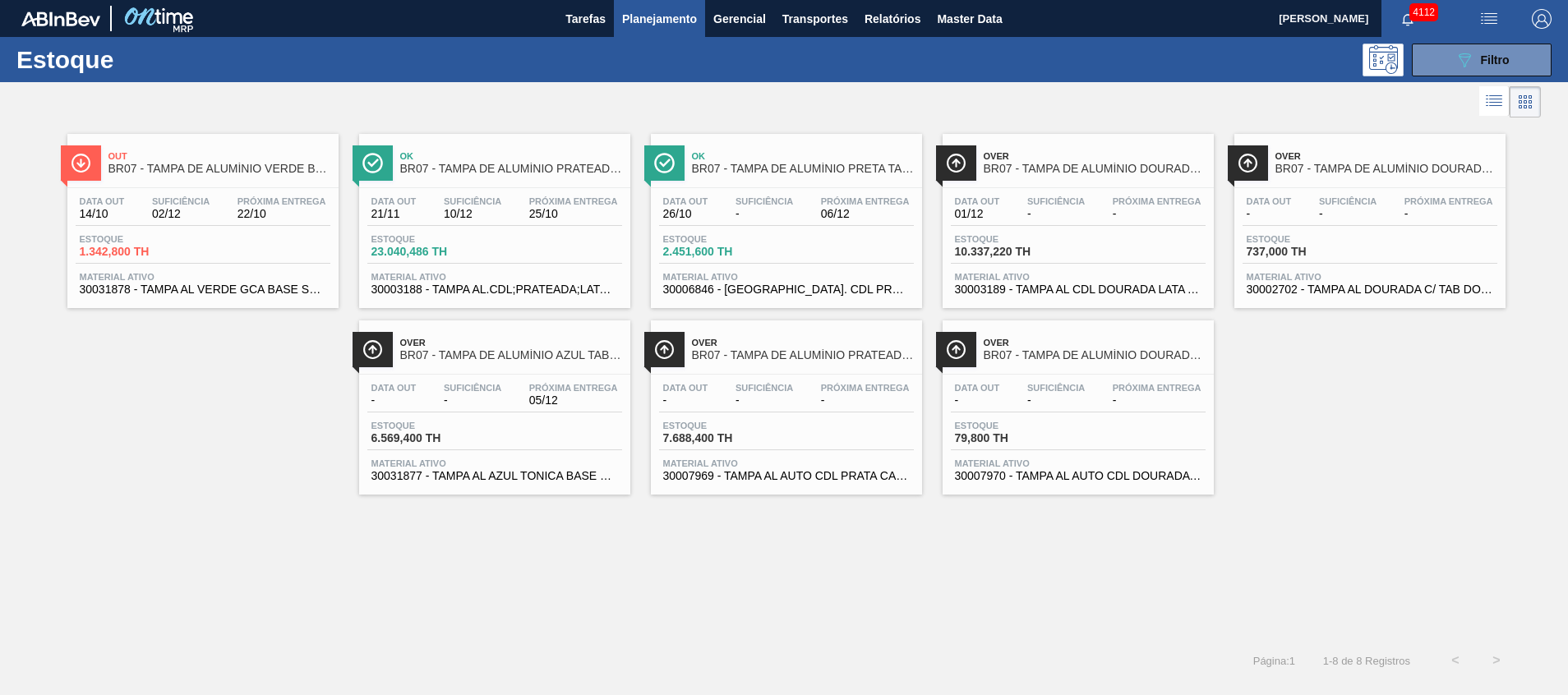
click at [233, 261] on div "Estoque 1.342,800 TH" at bounding box center [203, 249] width 255 height 30
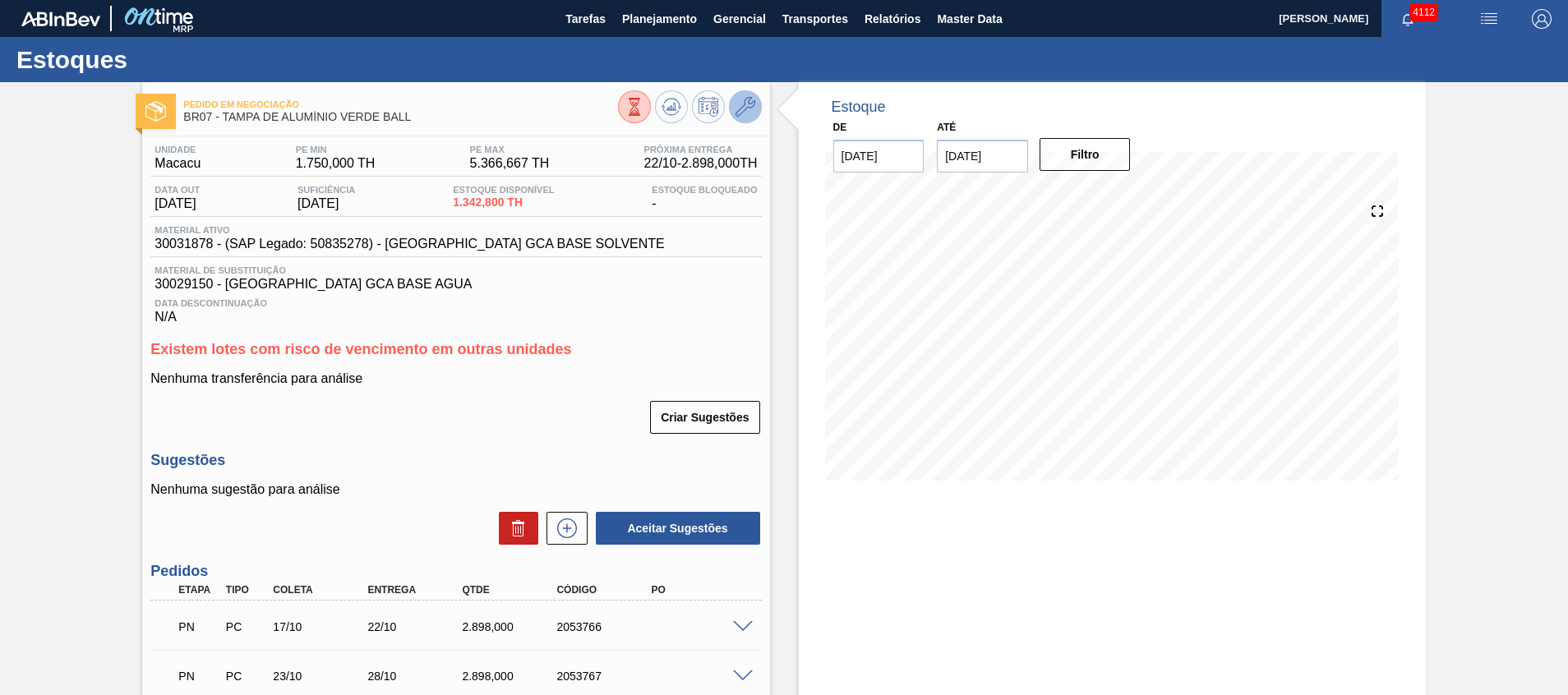
click at [748, 106] on icon at bounding box center [745, 106] width 20 height 20
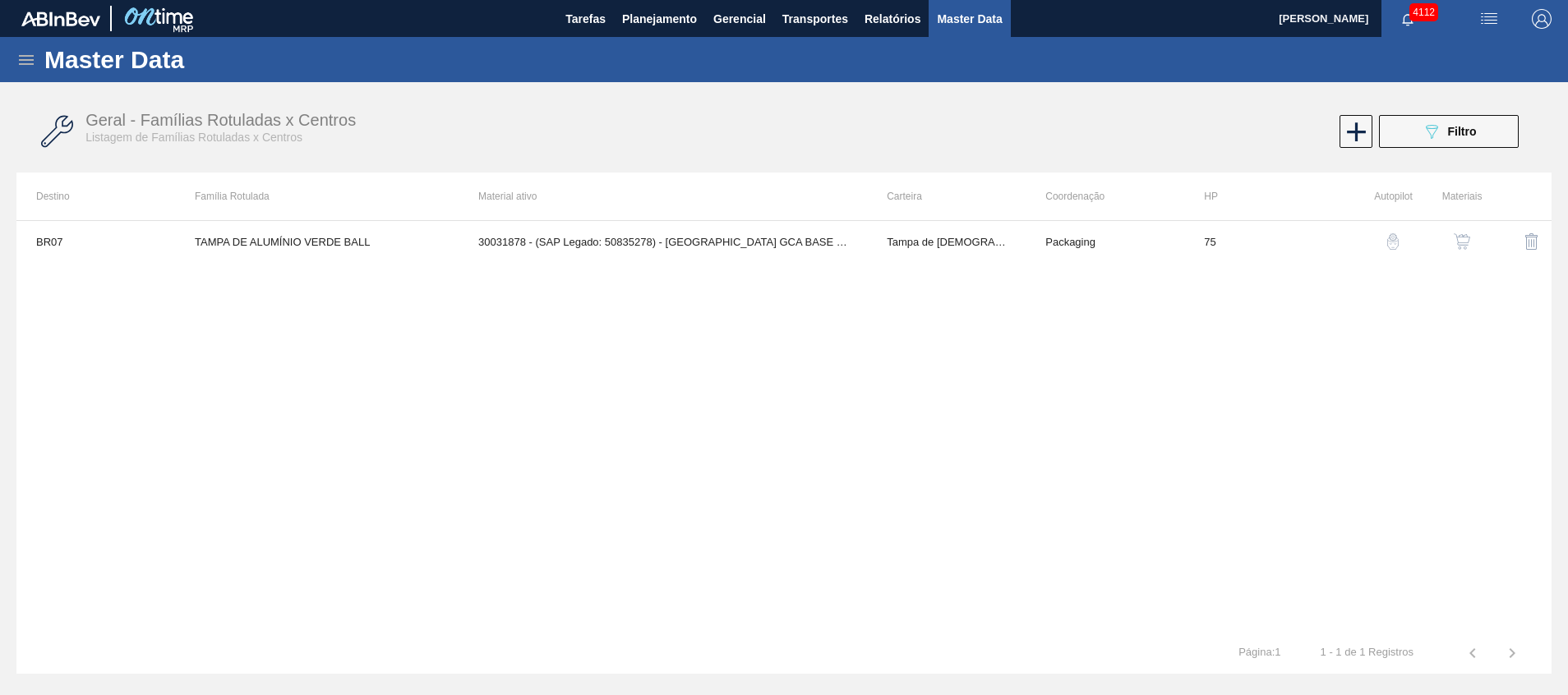
click at [1468, 244] on img "button" at bounding box center [1462, 241] width 16 height 16
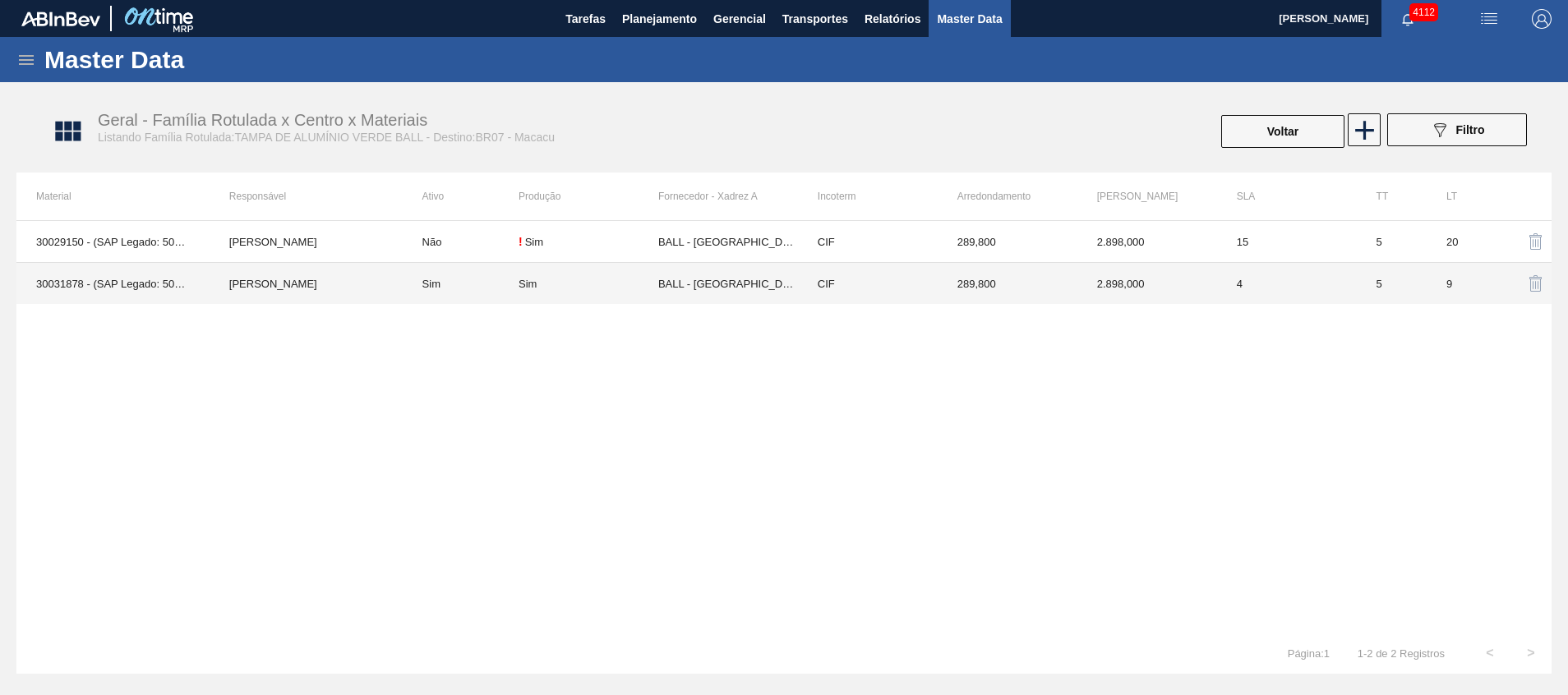
click at [697, 283] on td "BALL - [GEOGRAPHIC_DATA] ([GEOGRAPHIC_DATA])" at bounding box center [728, 283] width 140 height 42
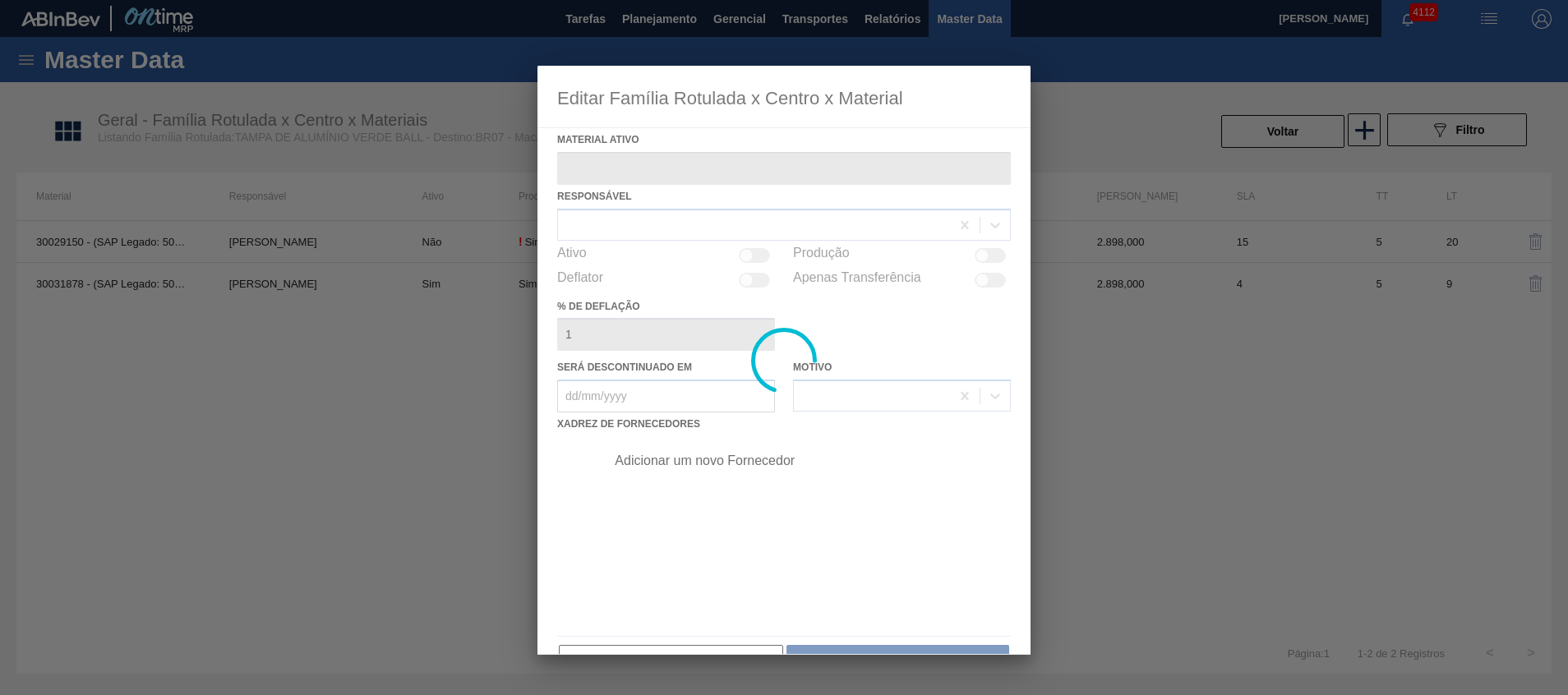
type ativo "30031878 - (SAP Legado: 50835278) - [GEOGRAPHIC_DATA] GCA BASE SOLVENTE"
checkbox input "true"
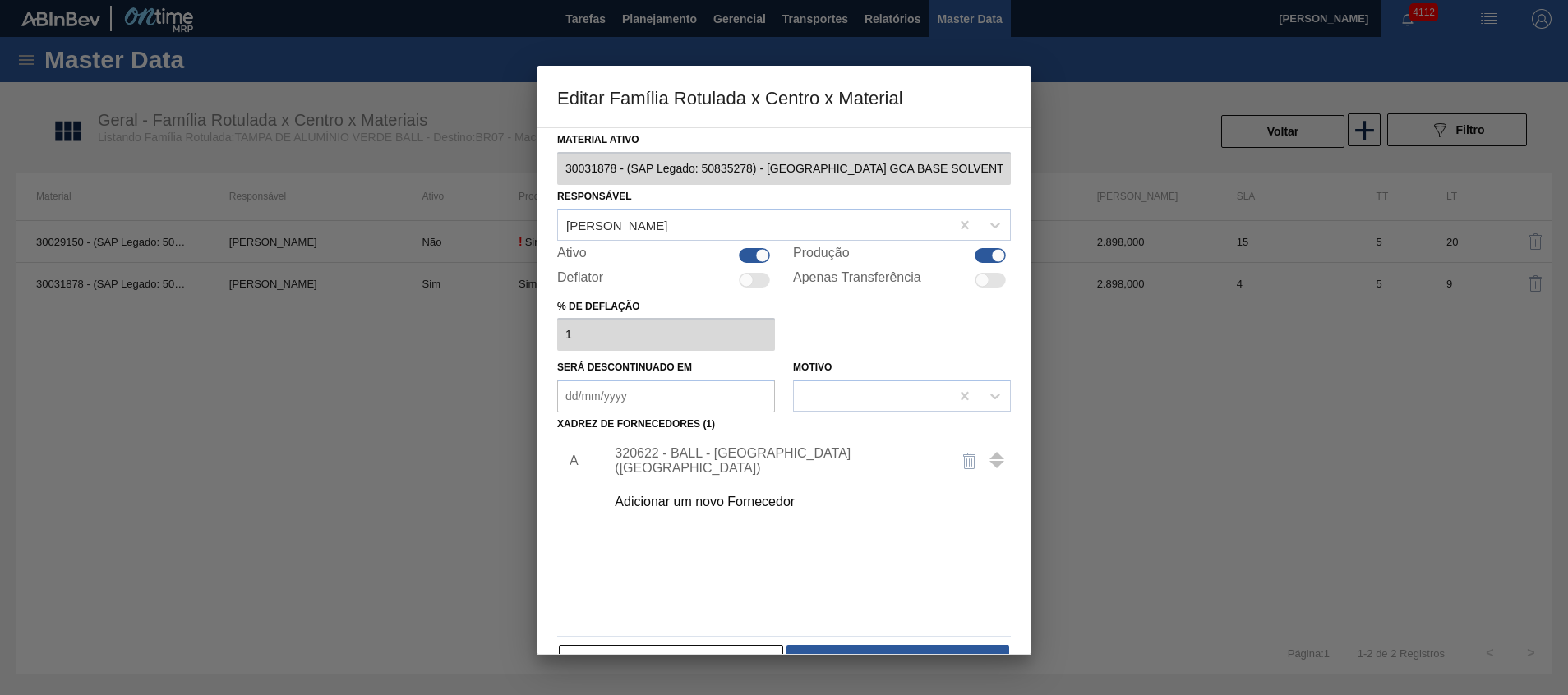
click at [708, 453] on div "320622 - BALL - [GEOGRAPHIC_DATA] ([GEOGRAPHIC_DATA])" at bounding box center [776, 461] width 322 height 30
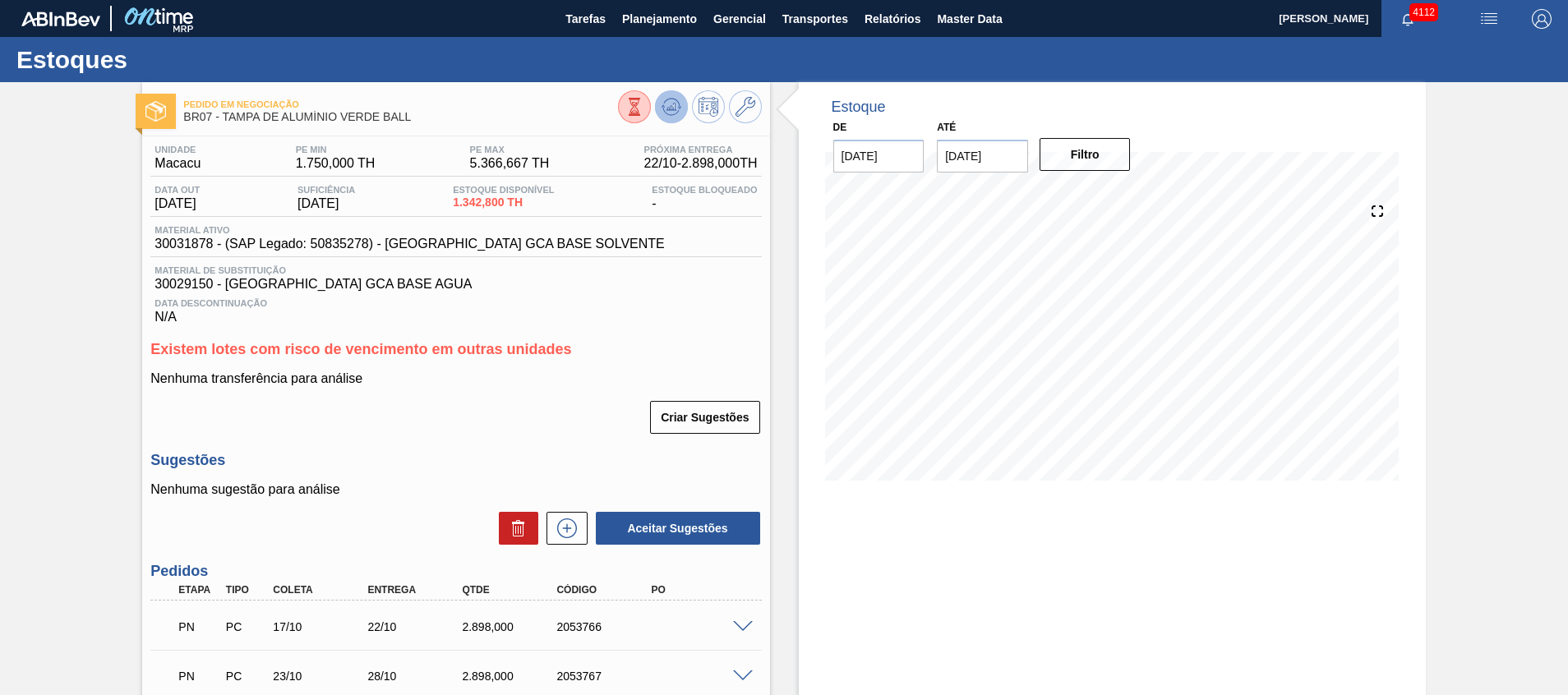
click at [675, 114] on icon at bounding box center [671, 106] width 20 height 20
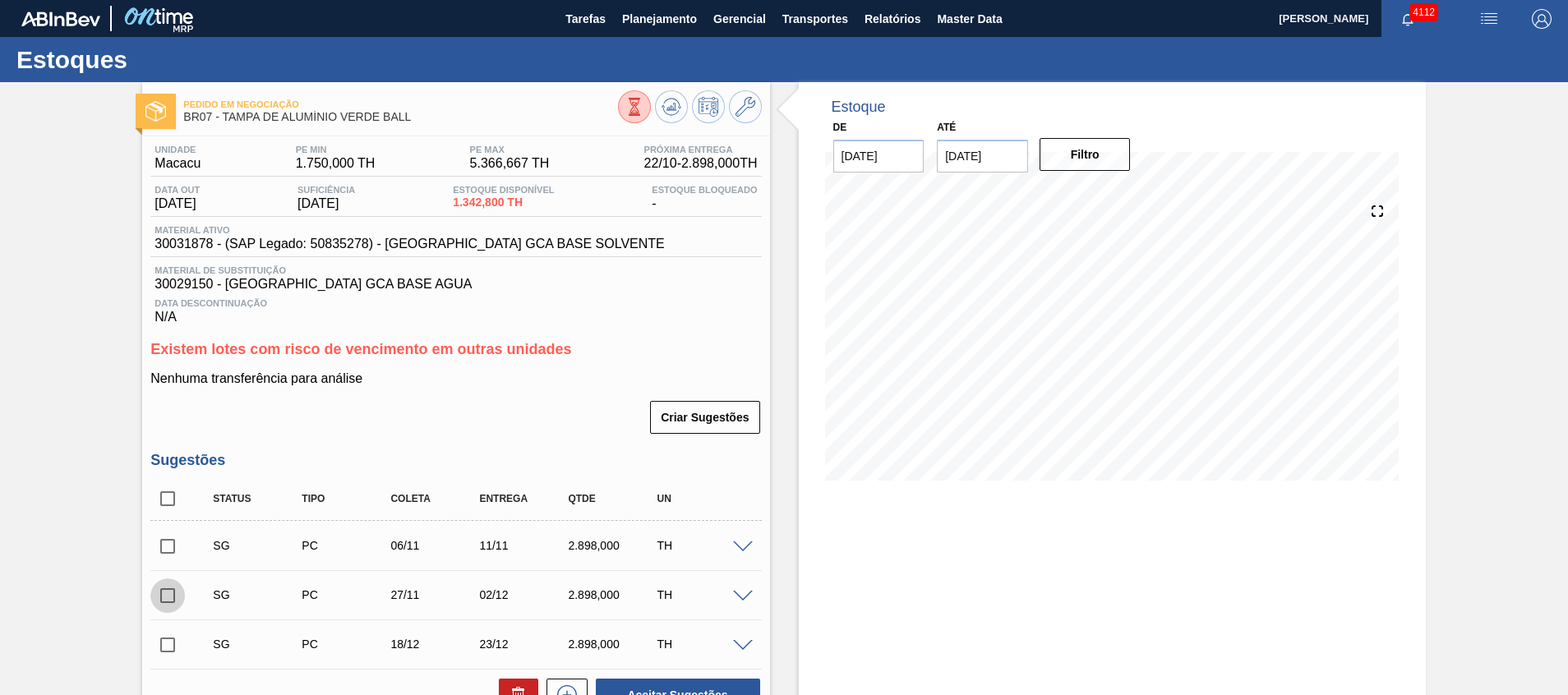
click at [178, 599] on input "checkbox" at bounding box center [167, 596] width 35 height 35
checkbox input "true"
click at [167, 642] on input "checkbox" at bounding box center [167, 645] width 35 height 35
checkbox input "true"
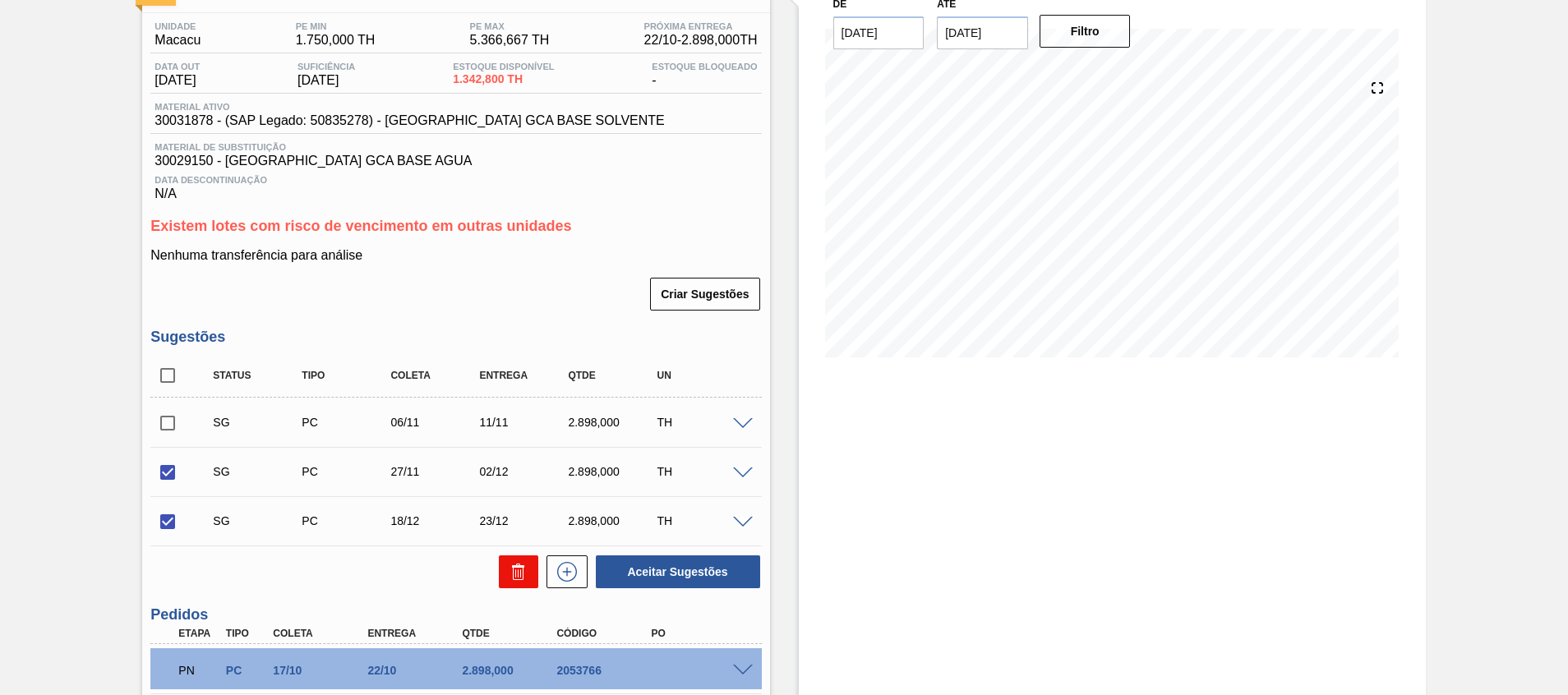
click at [518, 576] on icon at bounding box center [518, 574] width 1 height 8
checkbox input "false"
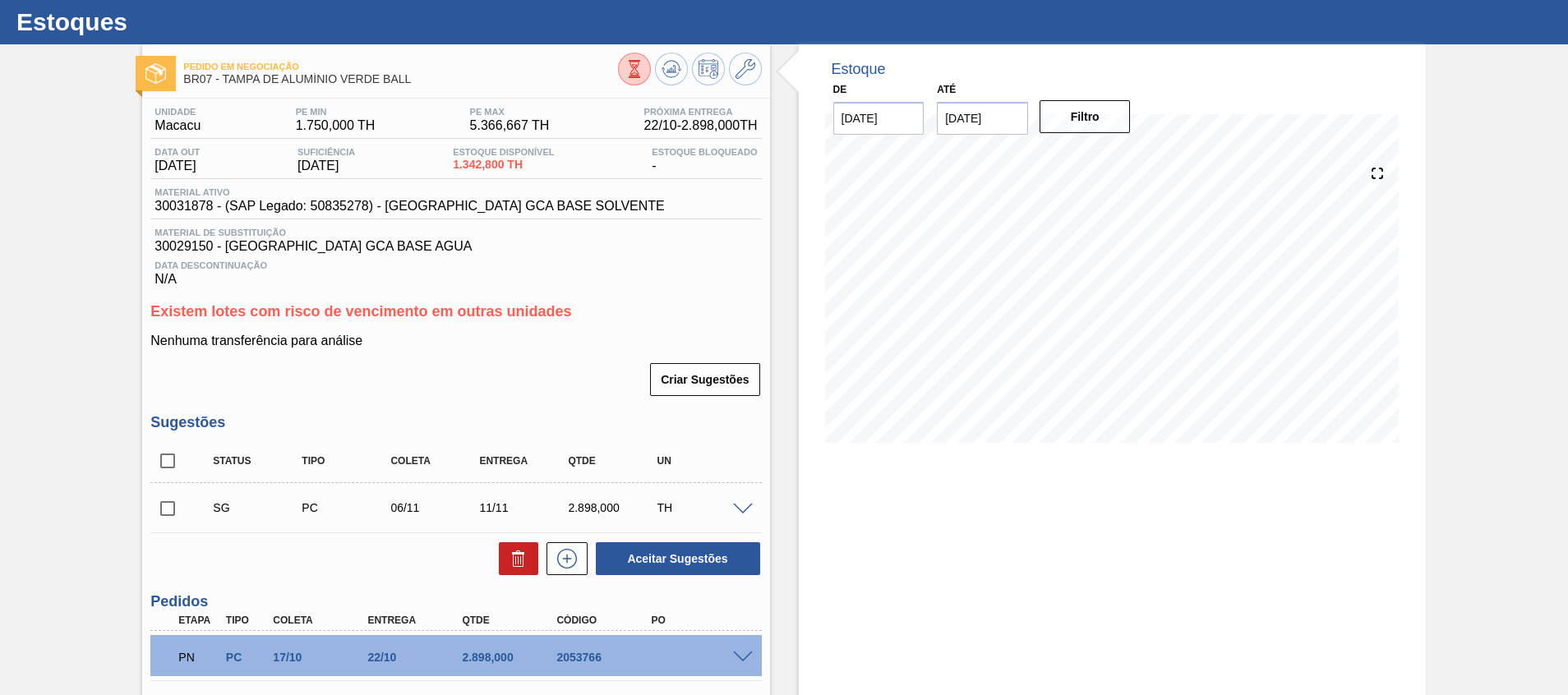
scroll to position [0, 0]
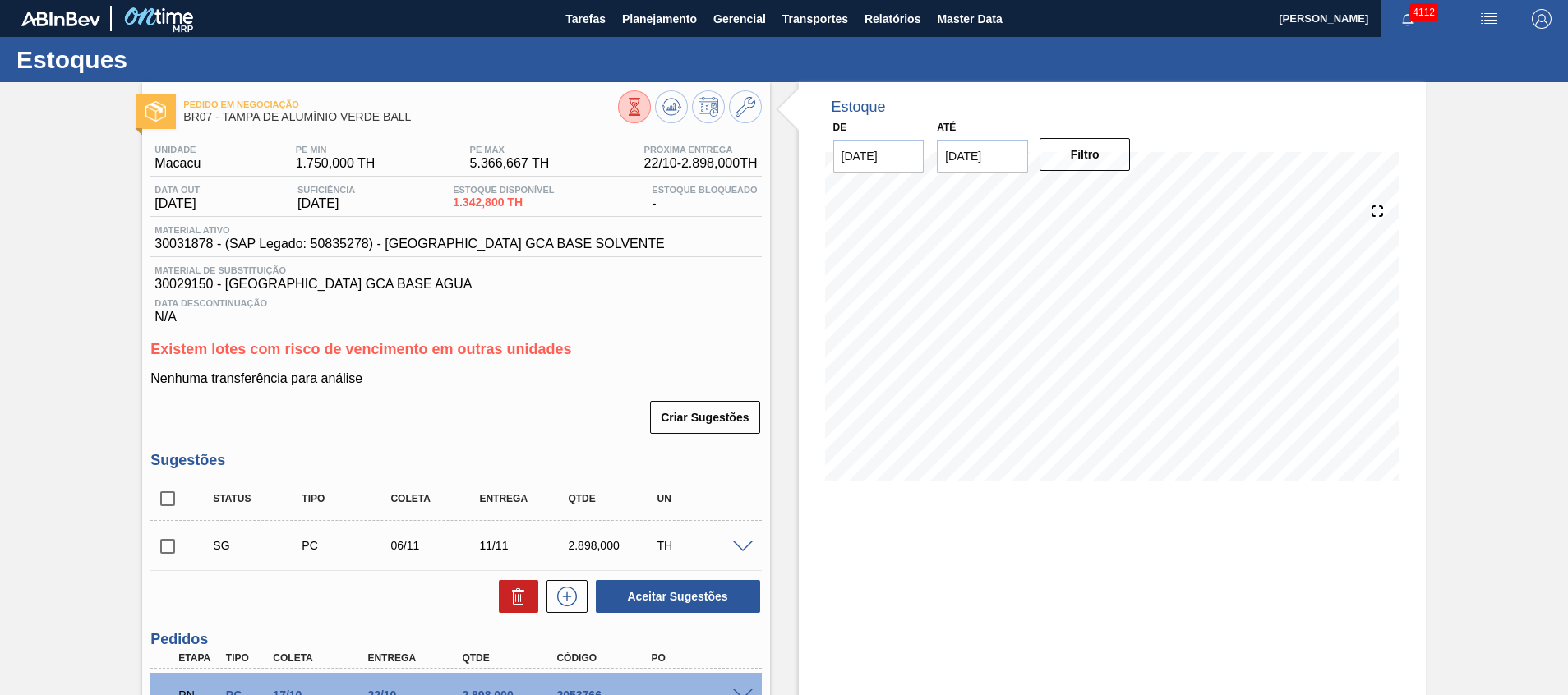
click at [735, 553] on div "SG PC 06/11 11/11 2.898,000 TH" at bounding box center [456, 546] width 611 height 41
click at [740, 549] on span at bounding box center [742, 547] width 20 height 13
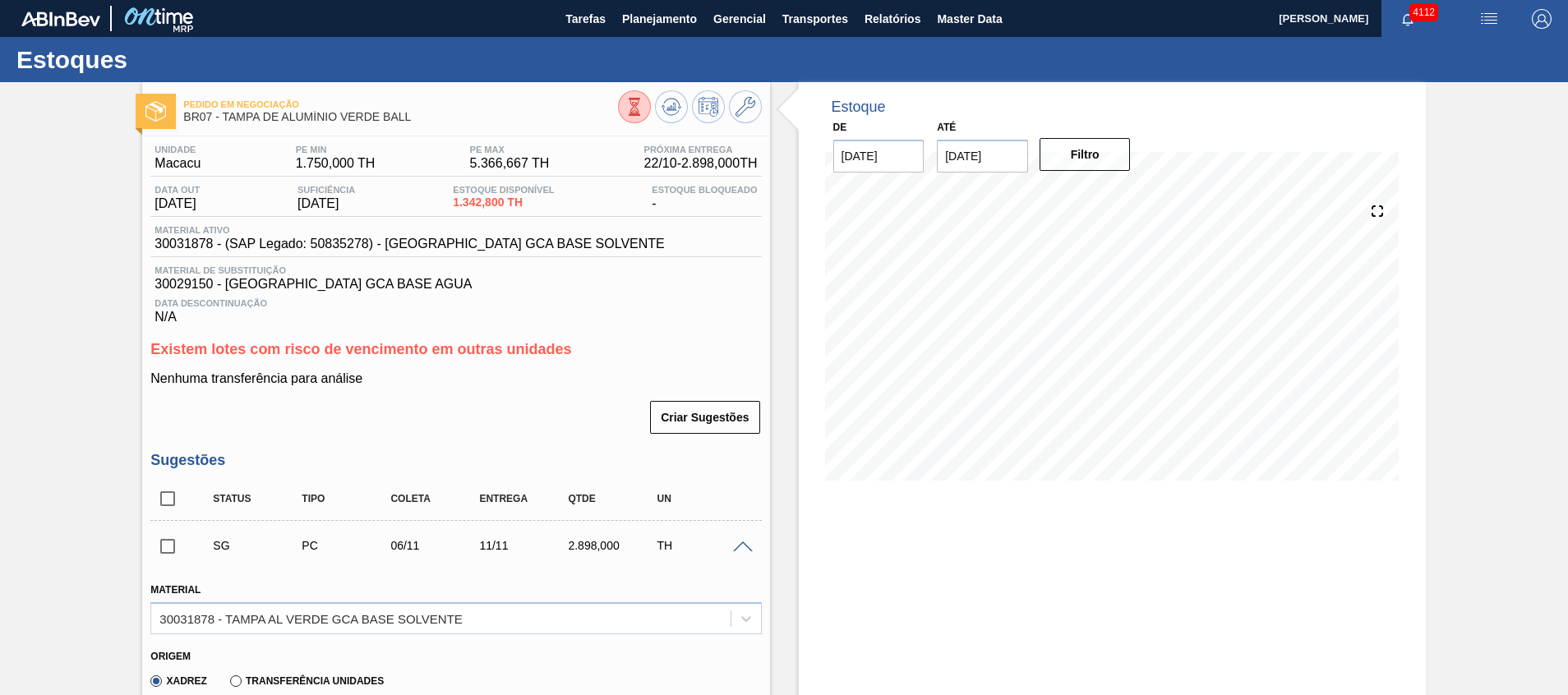
click at [744, 544] on span at bounding box center [742, 547] width 20 height 13
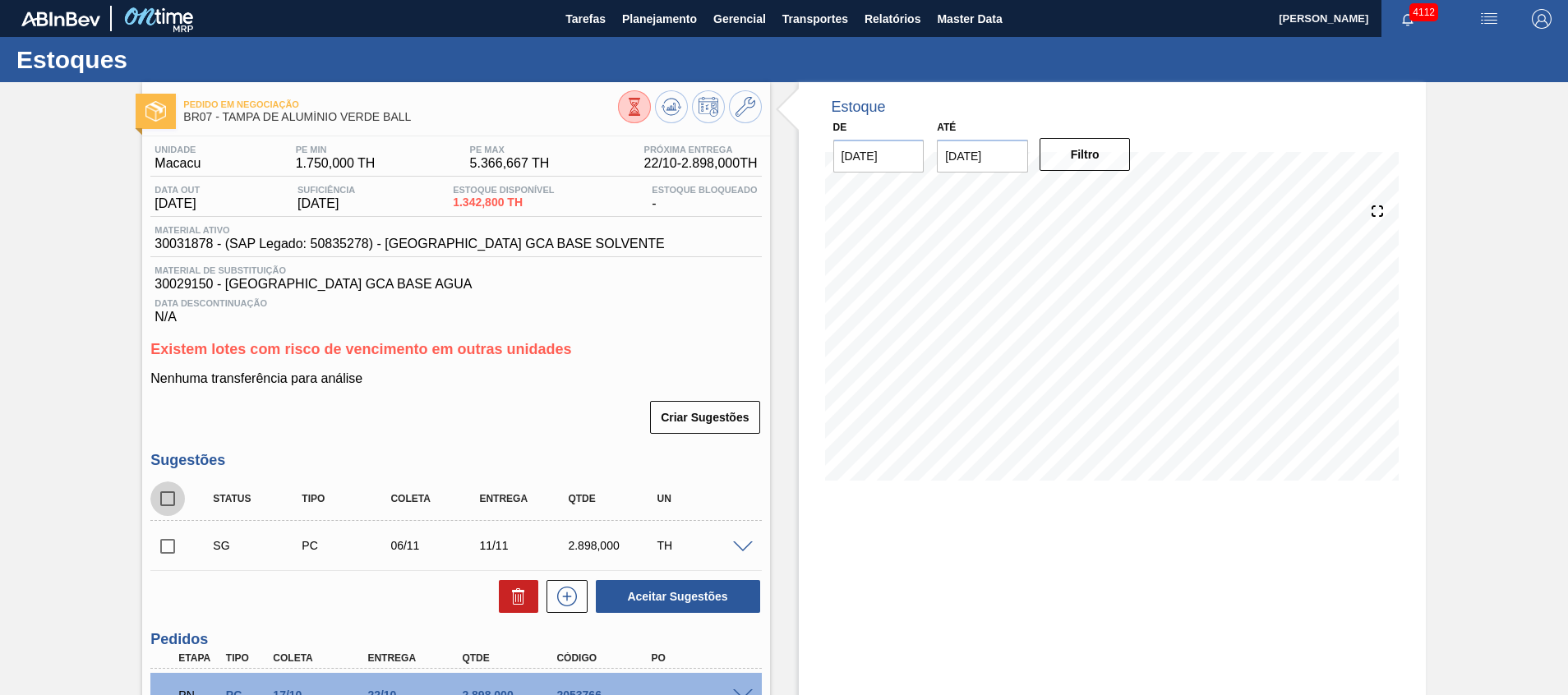
click at [171, 506] on input "checkbox" at bounding box center [167, 499] width 35 height 35
checkbox input "true"
click at [552, 592] on button at bounding box center [567, 597] width 41 height 33
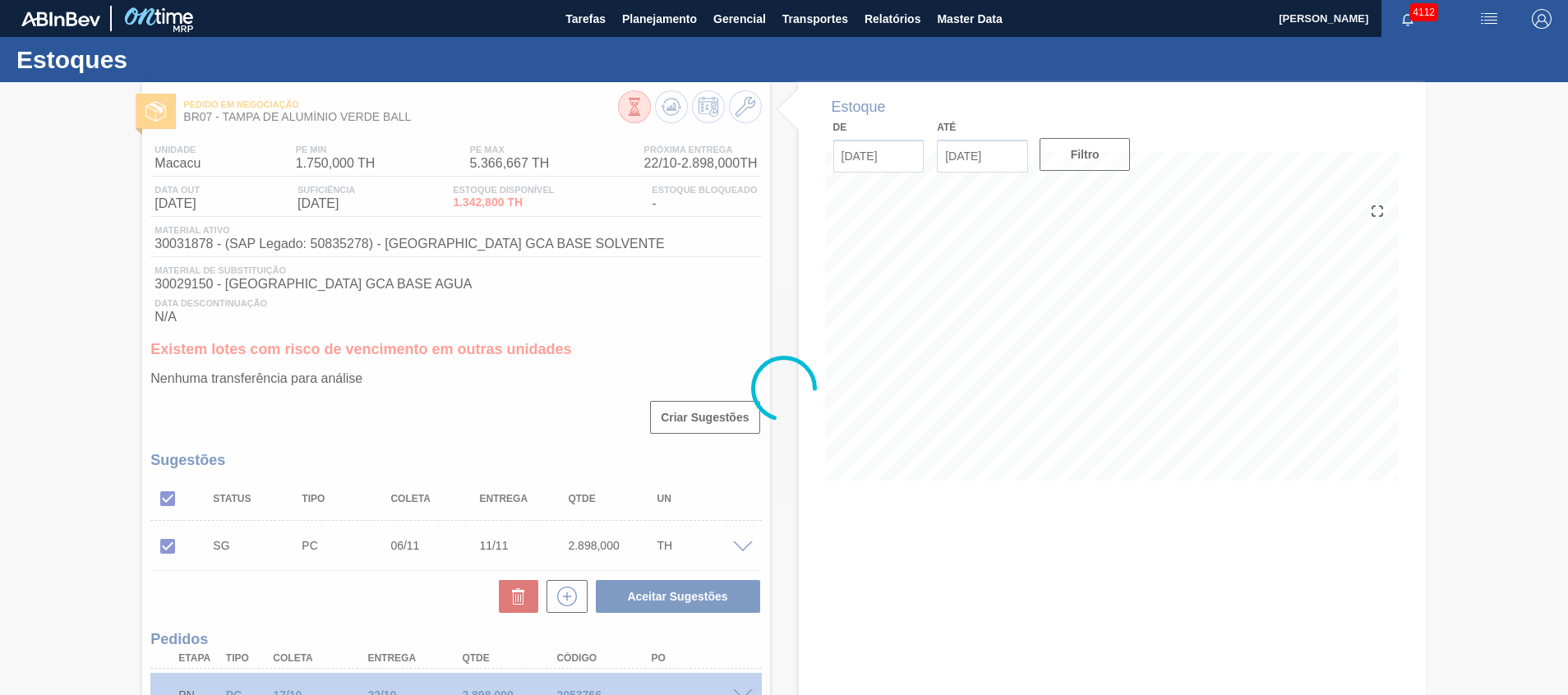
click at [506, 594] on div at bounding box center [784, 389] width 1568 height 614
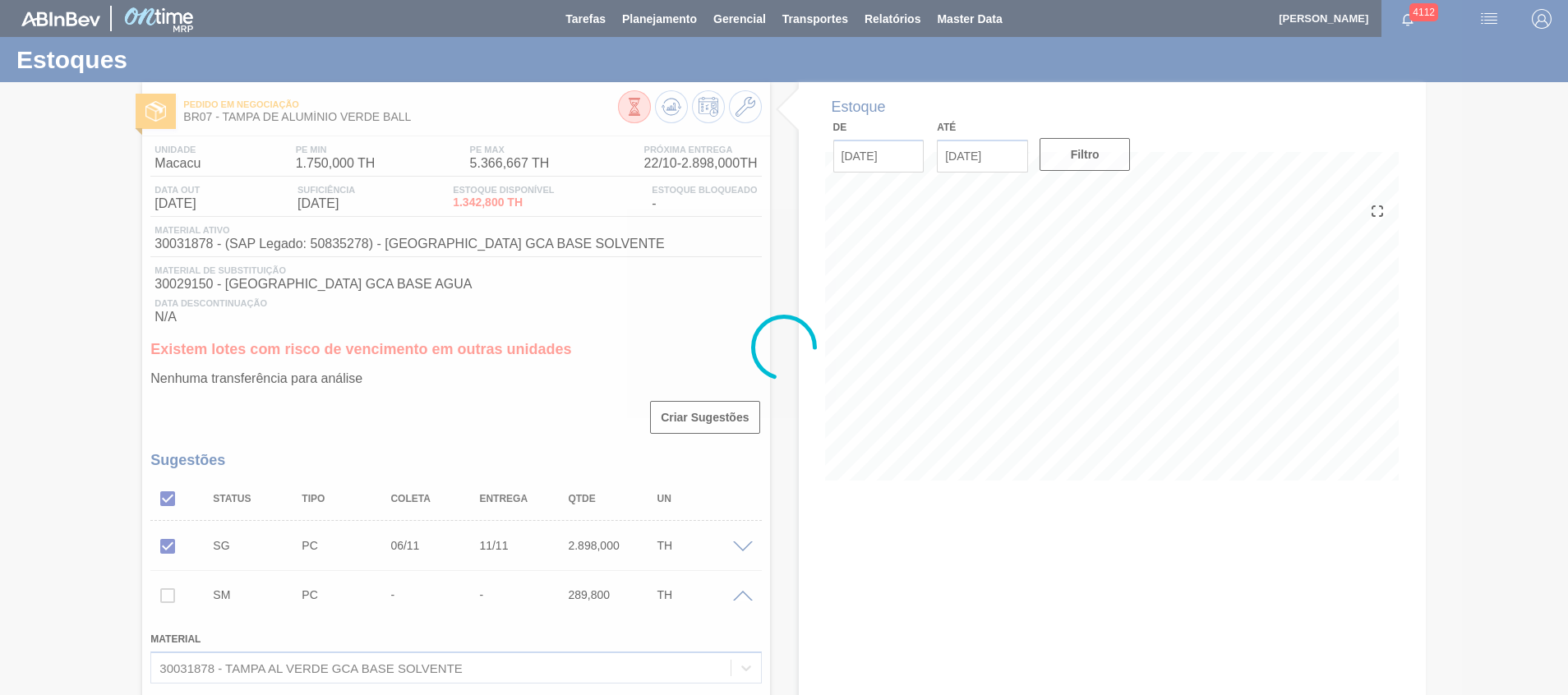
scroll to position [608, 0]
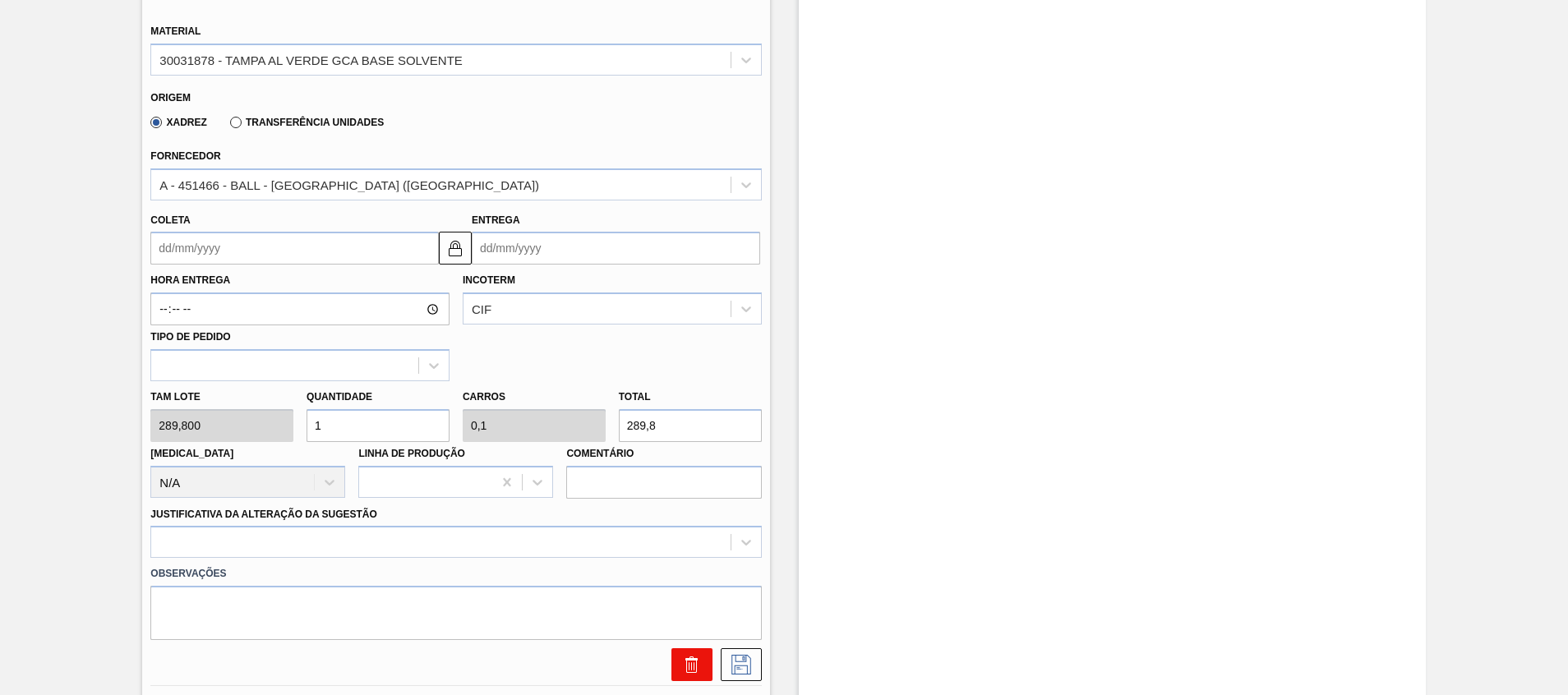
click at [682, 672] on icon at bounding box center [692, 664] width 20 height 20
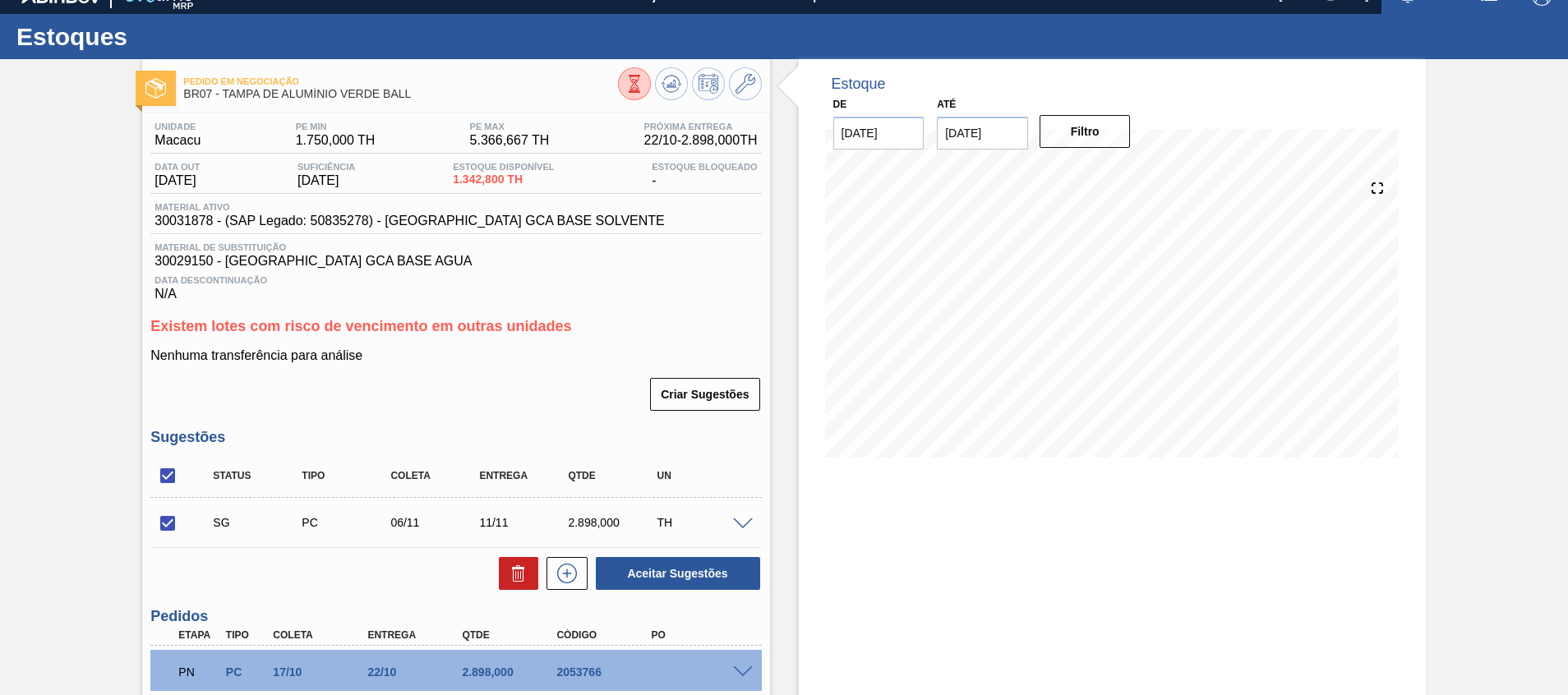
scroll to position [0, 0]
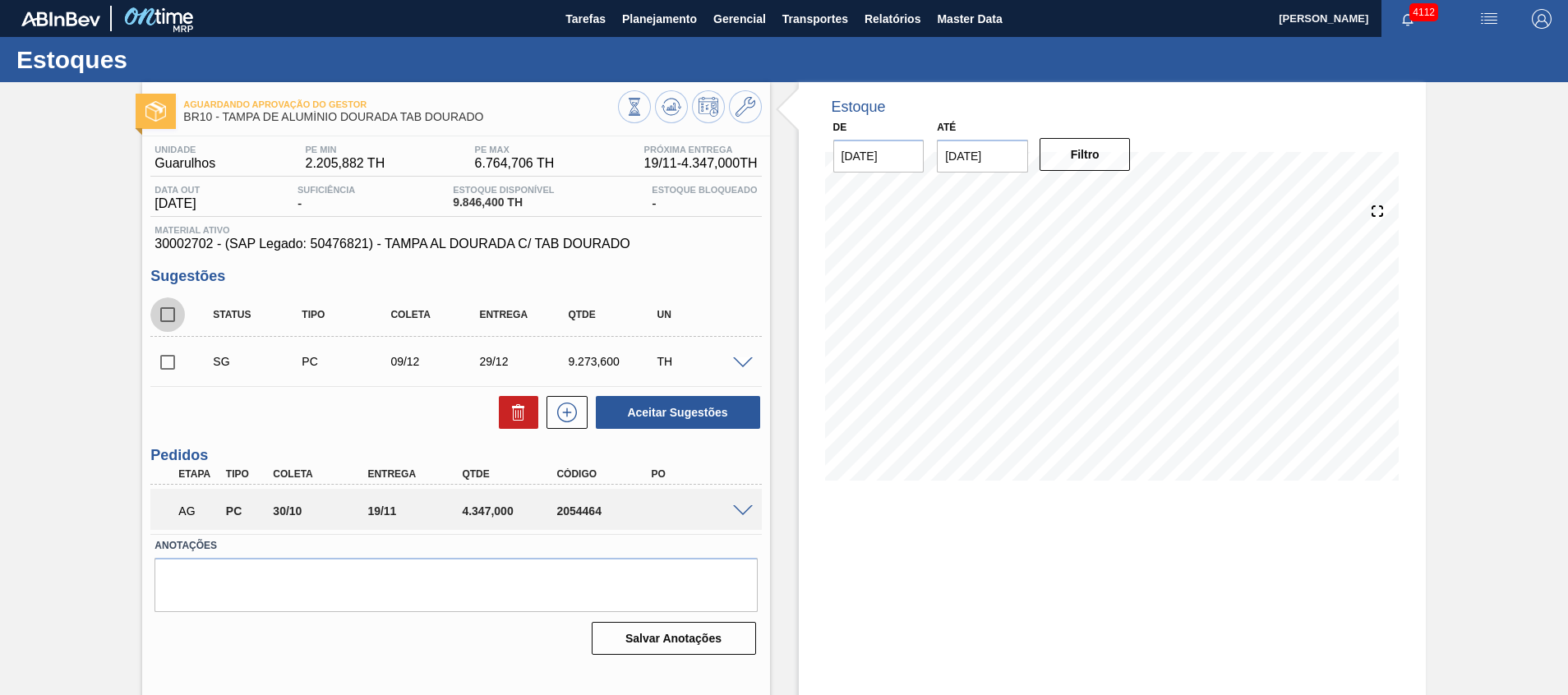
click at [158, 312] on input "checkbox" at bounding box center [167, 315] width 35 height 35
checkbox input "true"
click at [499, 423] on button at bounding box center [518, 412] width 39 height 33
checkbox input "false"
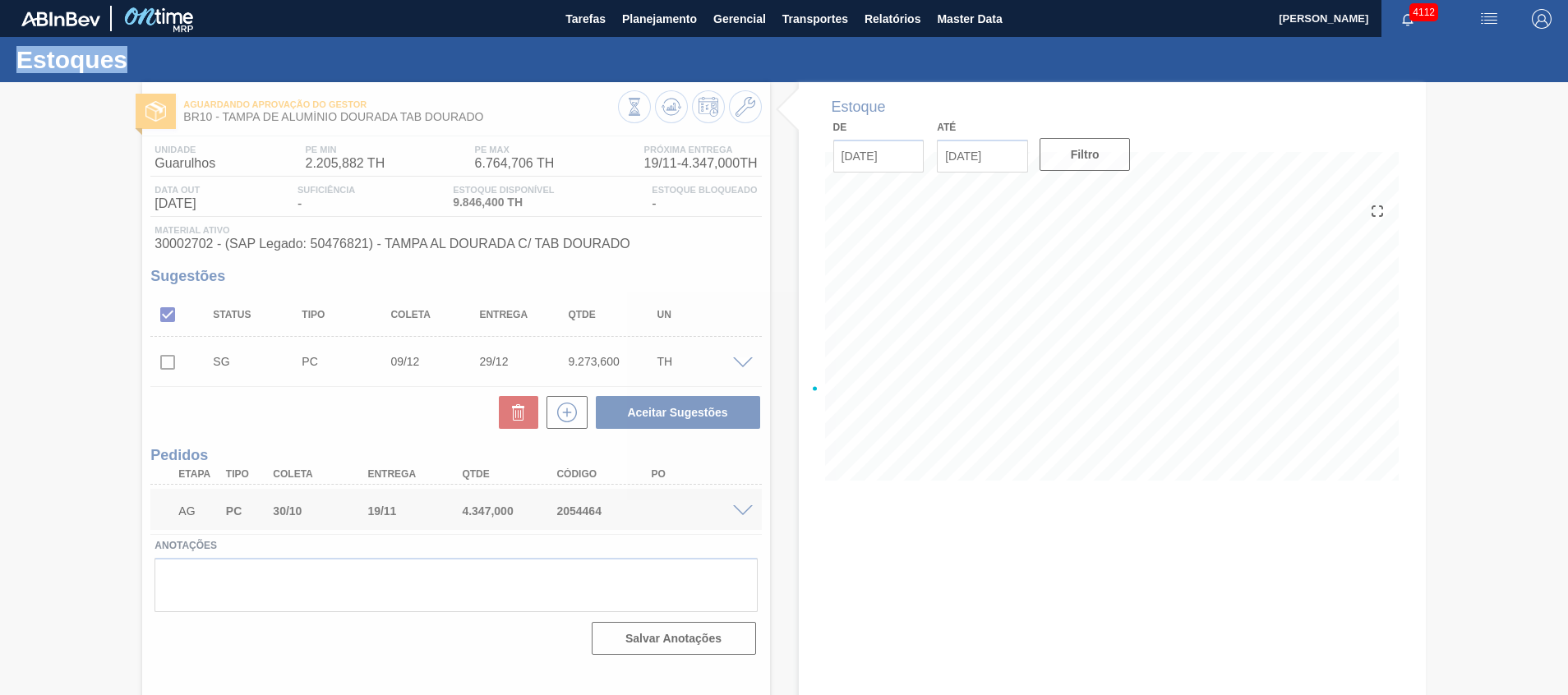
click at [501, 422] on div at bounding box center [784, 389] width 1568 height 614
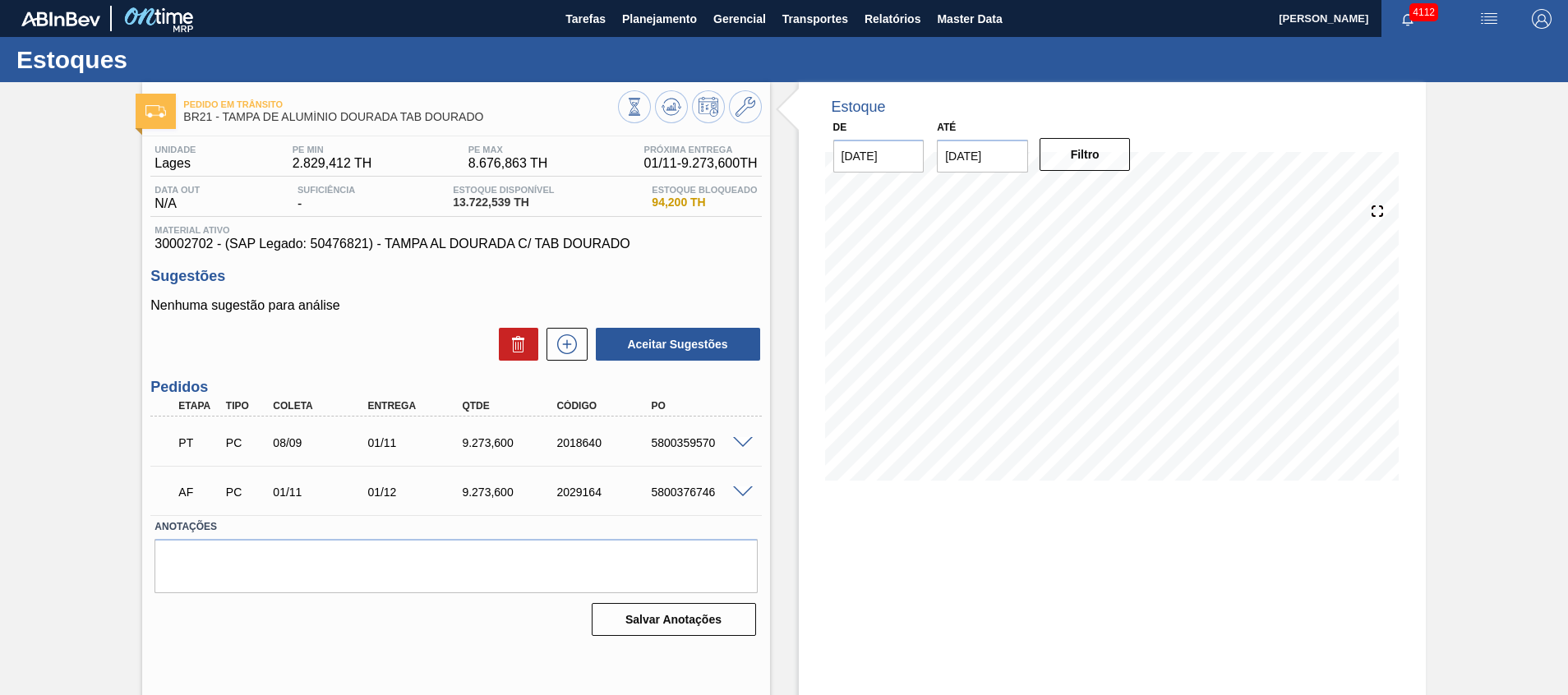
click at [745, 486] on span at bounding box center [742, 492] width 20 height 13
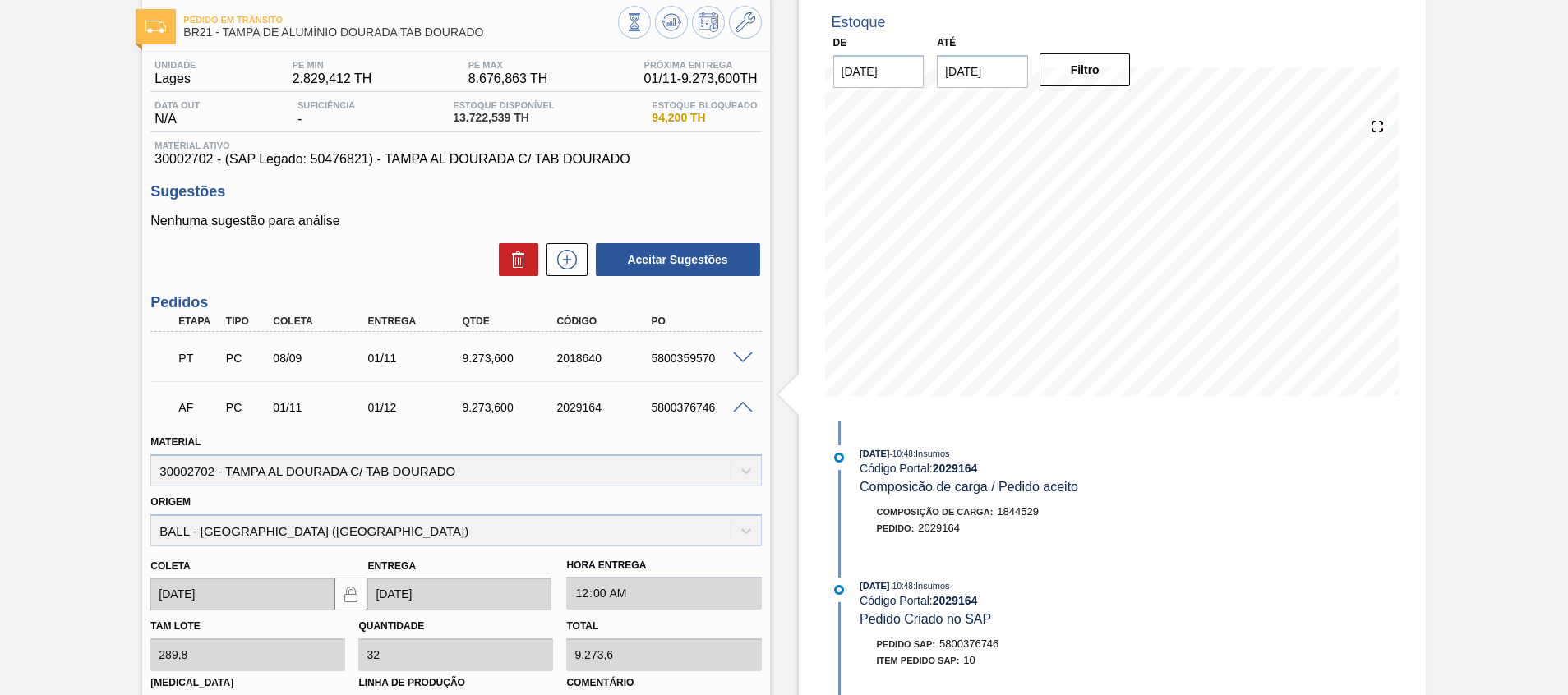
scroll to position [123, 0]
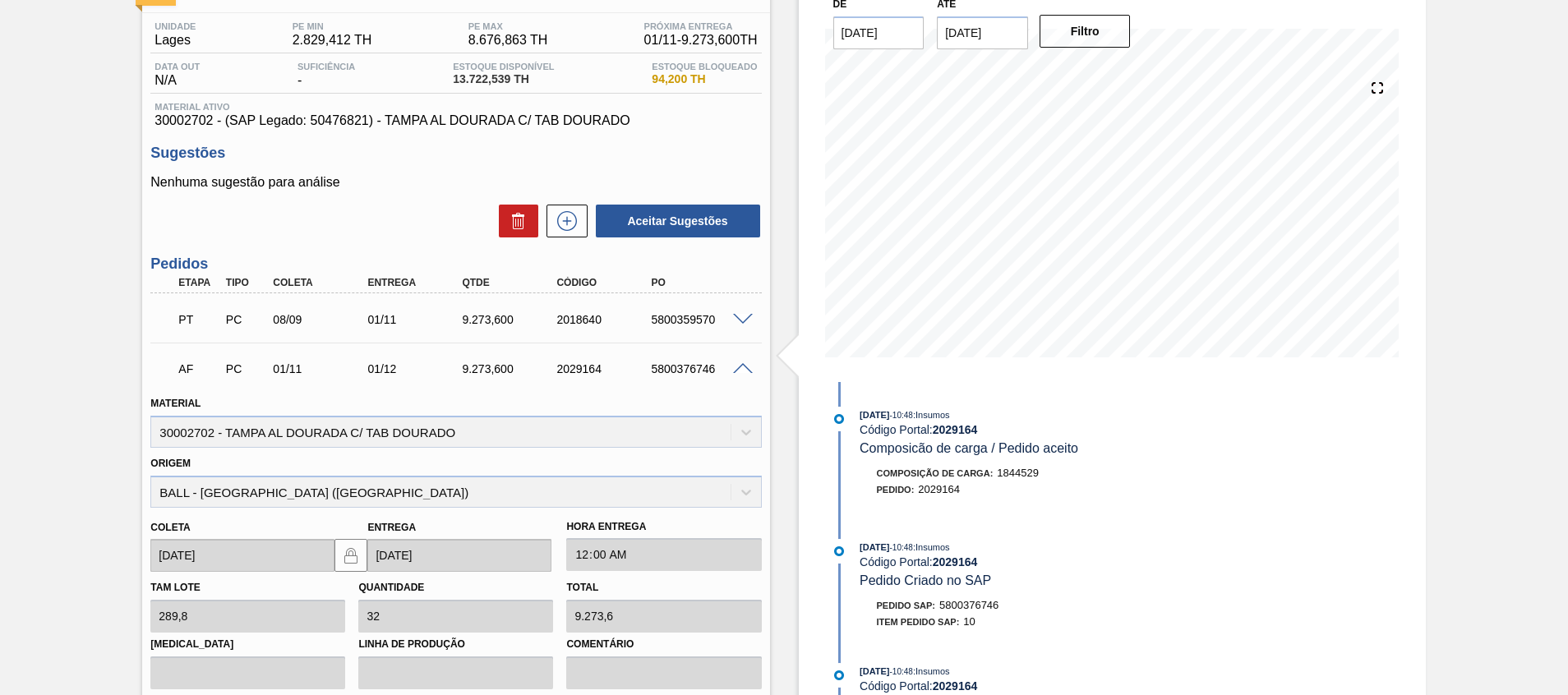
click at [742, 368] on span at bounding box center [742, 369] width 20 height 13
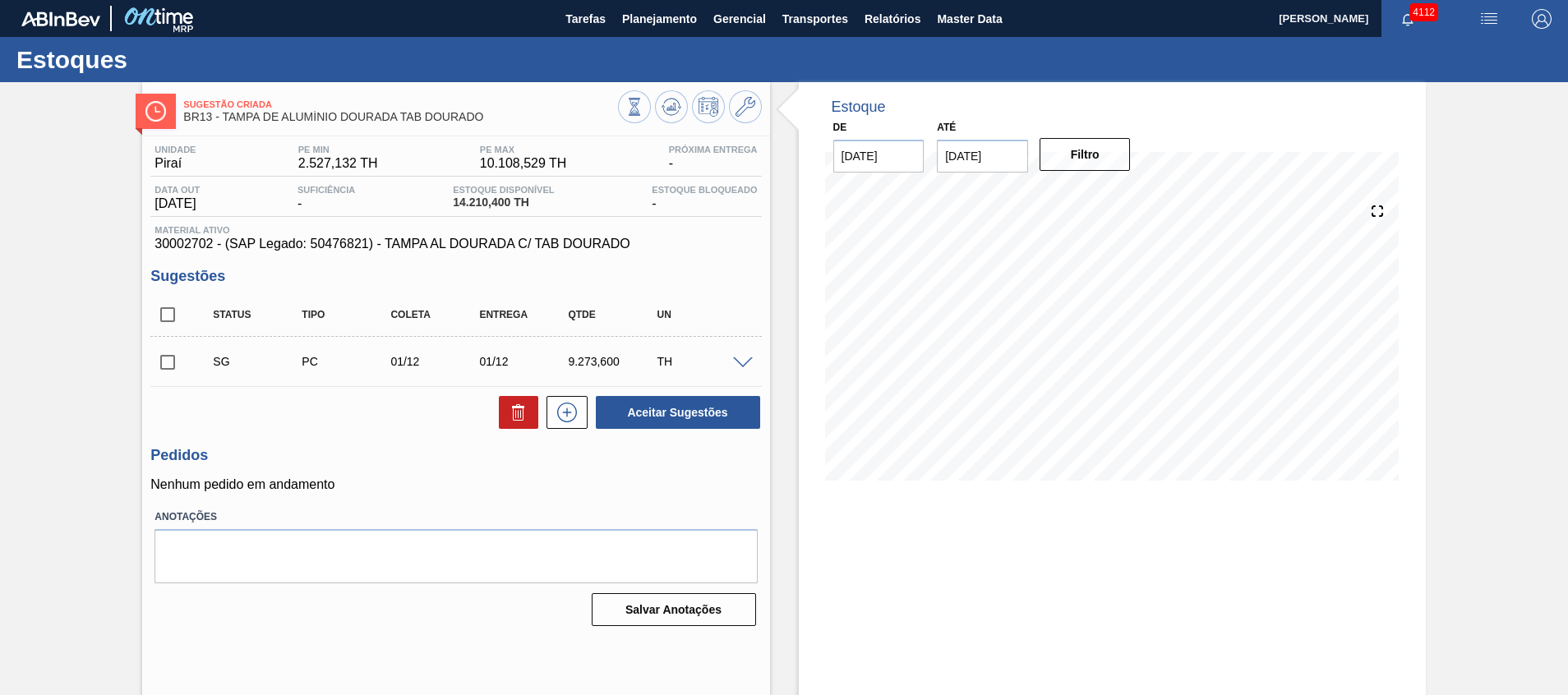
click at [166, 321] on input "checkbox" at bounding box center [167, 315] width 35 height 35
checkbox input "true"
click at [512, 410] on icon at bounding box center [518, 412] width 20 height 20
checkbox input "false"
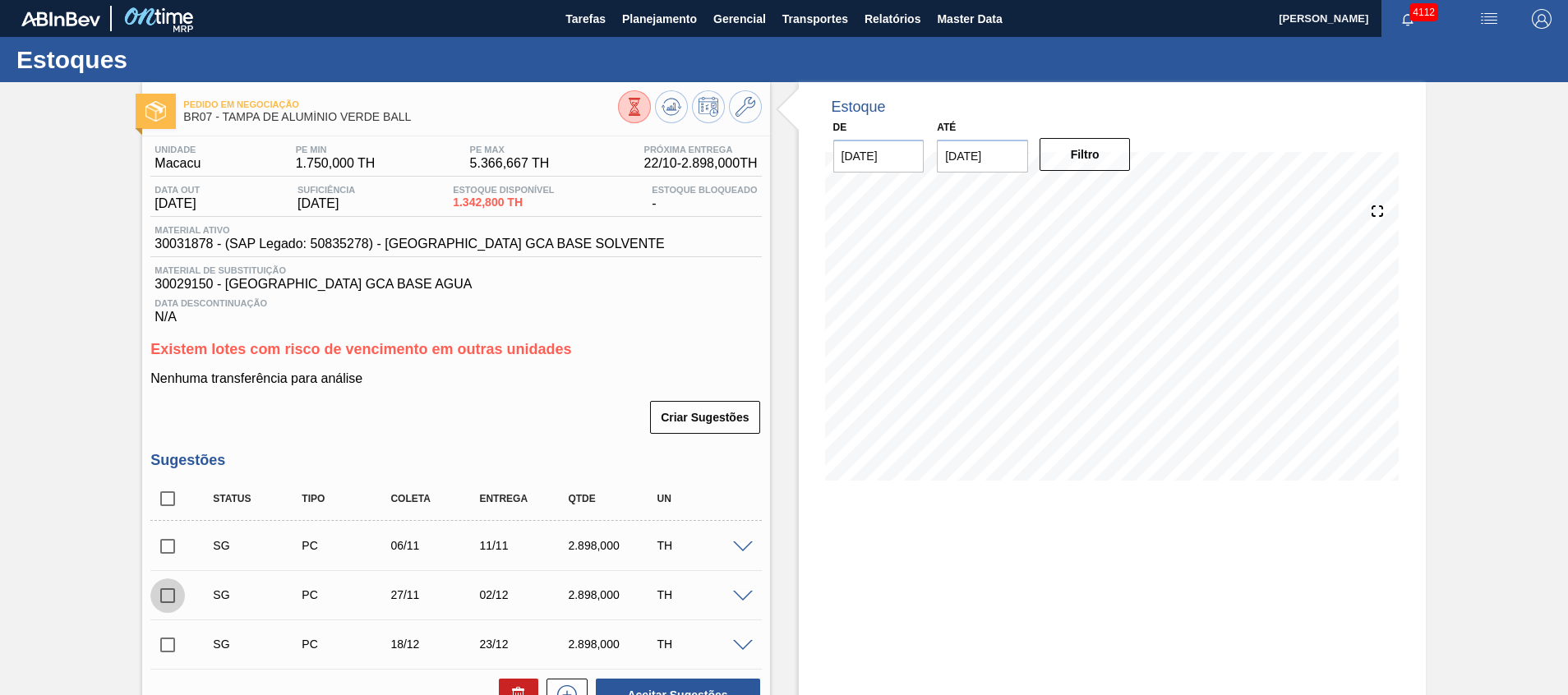
click at [181, 601] on input "checkbox" at bounding box center [167, 596] width 35 height 35
checkbox input "true"
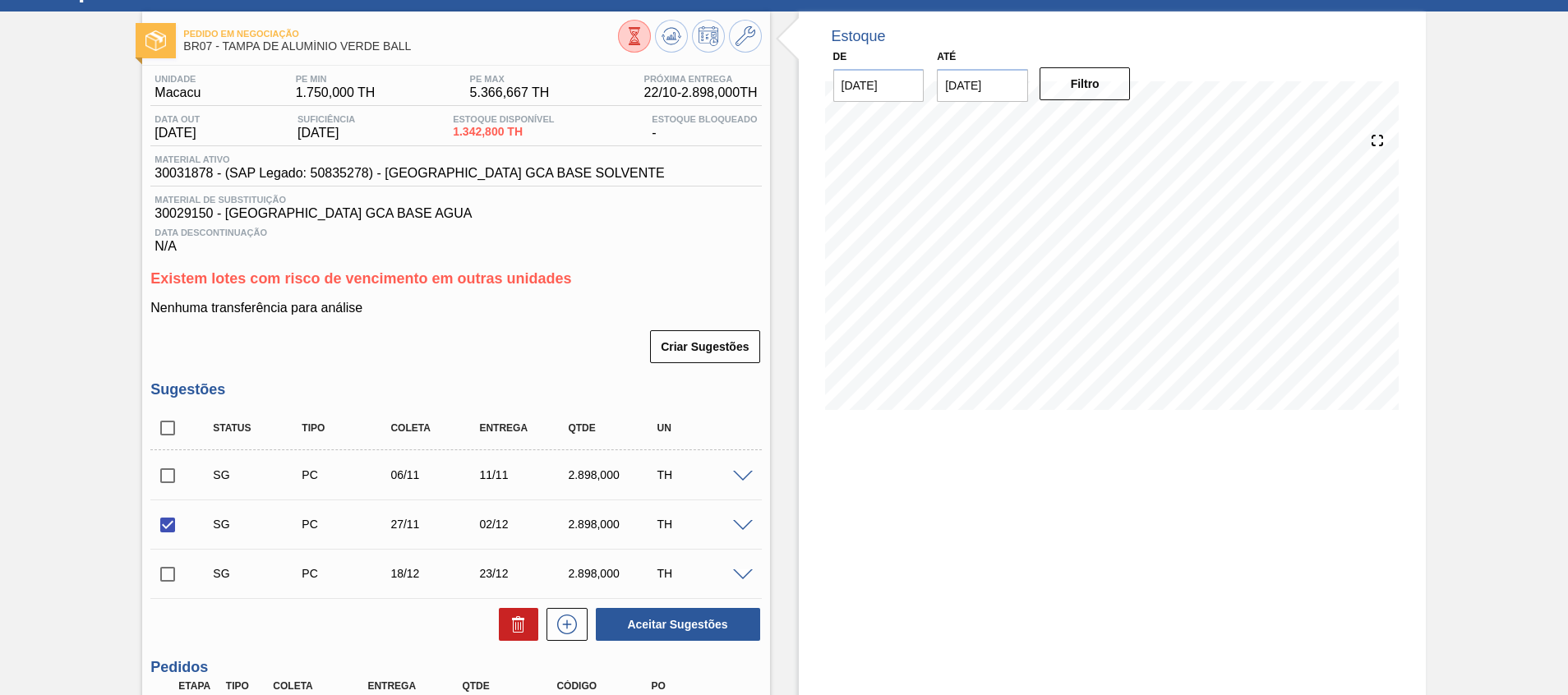
scroll to position [123, 0]
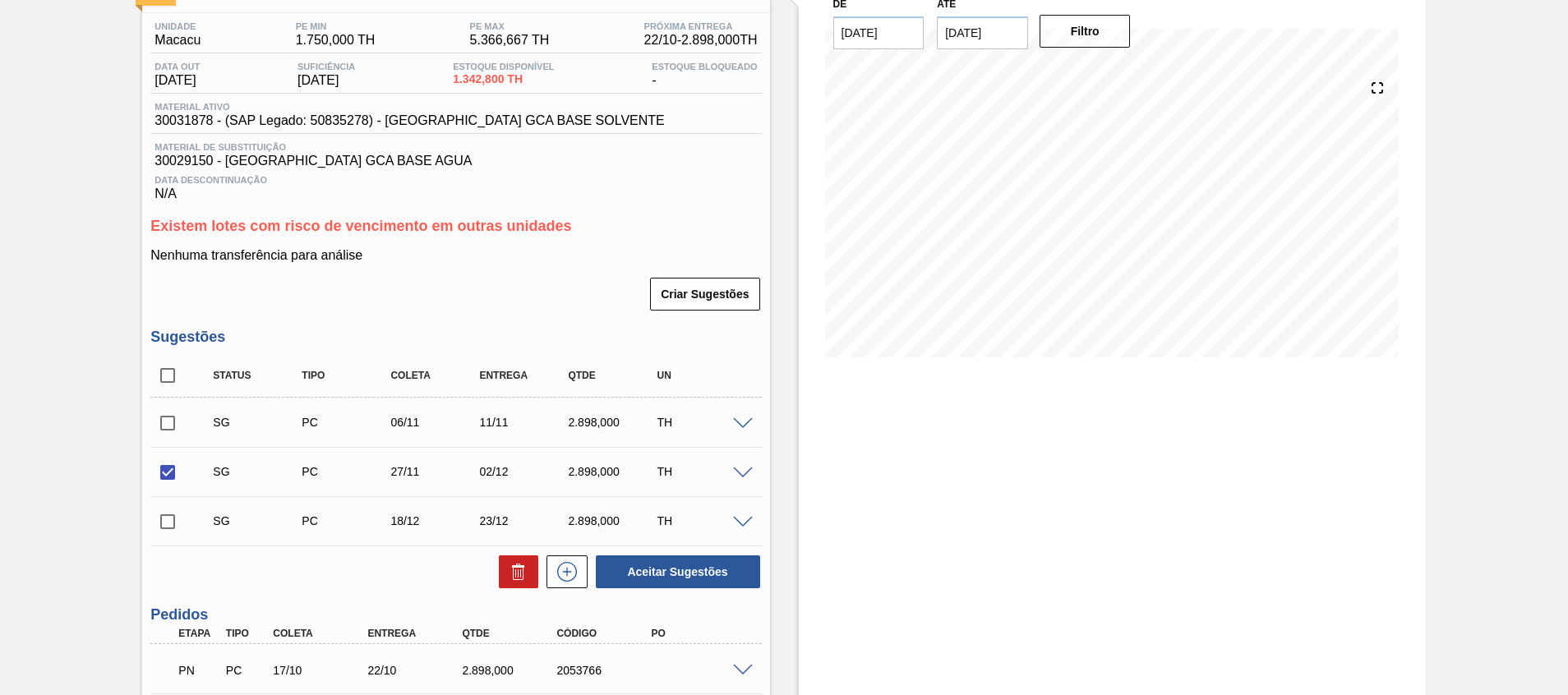
click at [170, 518] on input "checkbox" at bounding box center [167, 522] width 35 height 35
checkbox input "true"
click at [506, 569] on button at bounding box center [518, 572] width 39 height 33
checkbox input "false"
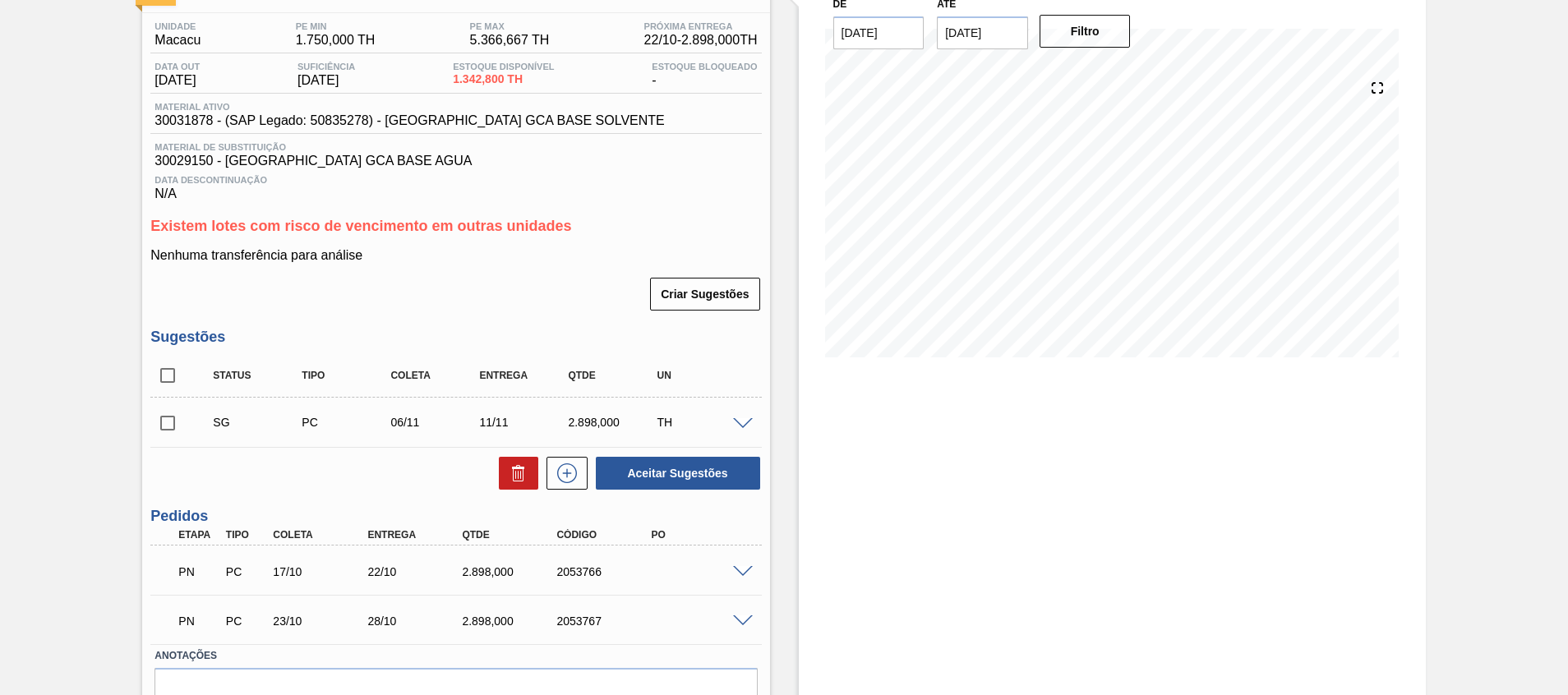
click at [745, 423] on span at bounding box center [742, 424] width 20 height 13
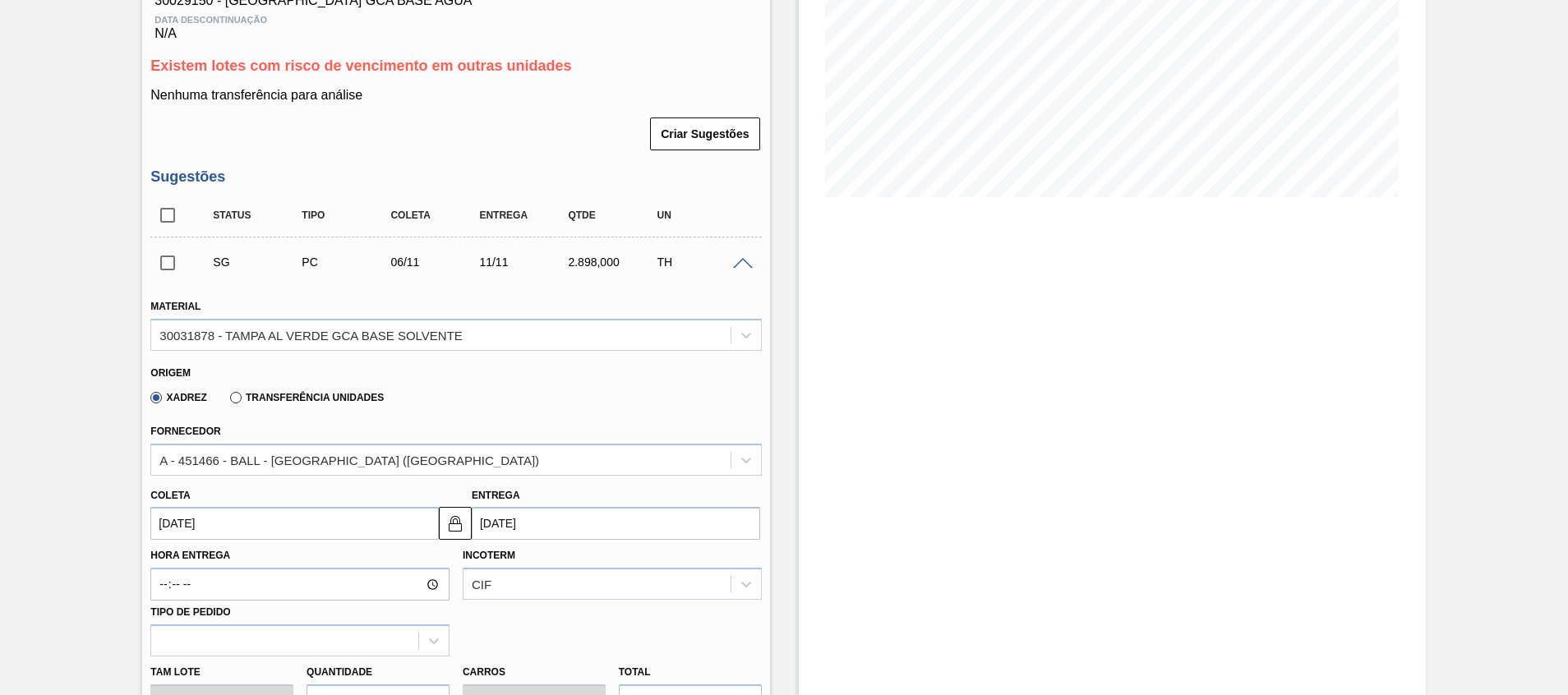
scroll to position [493, 0]
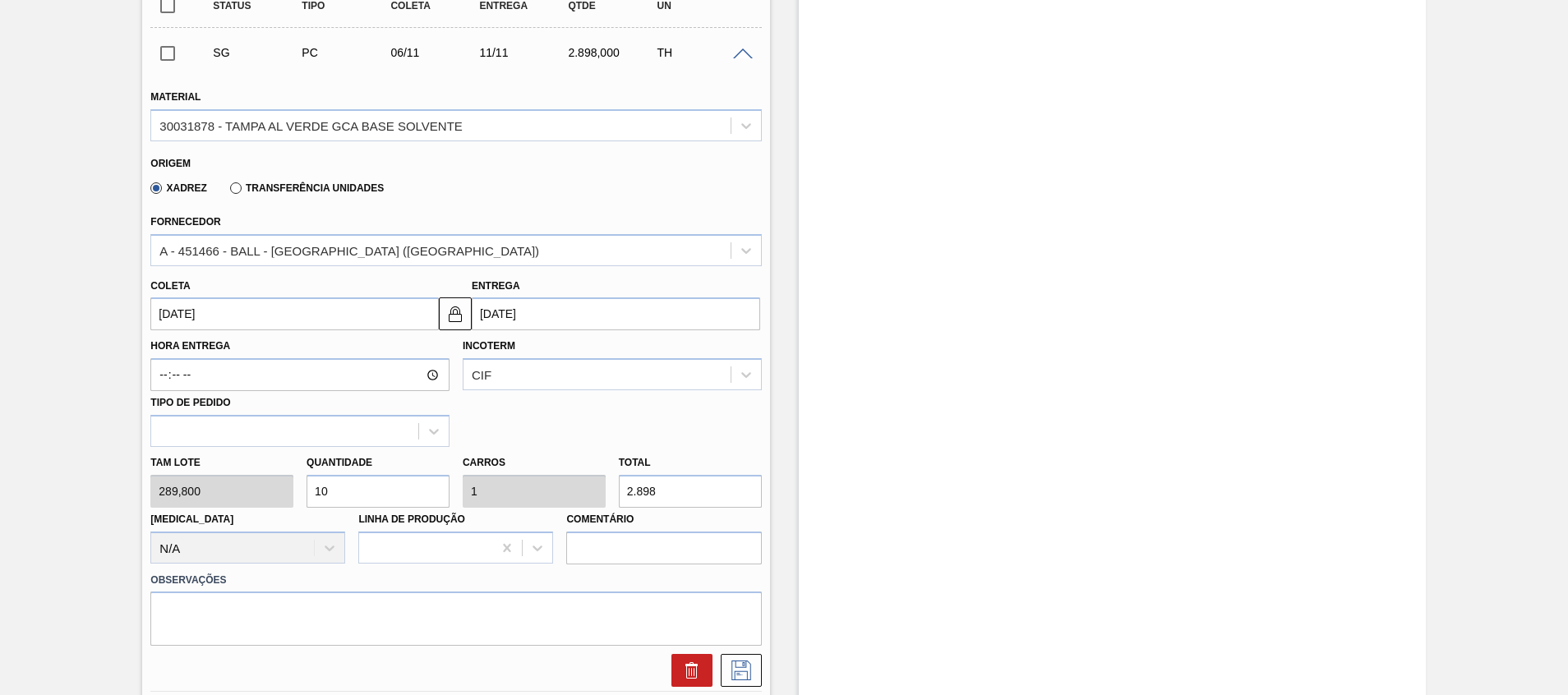
click at [173, 493] on div "[PERSON_NAME] 289,800 Quantidade 10 Carros 1 Total 2.898 [MEDICAL_DATA] N/A Lin…" at bounding box center [456, 506] width 624 height 118
type input "5"
type input "0,5"
type input "1.449"
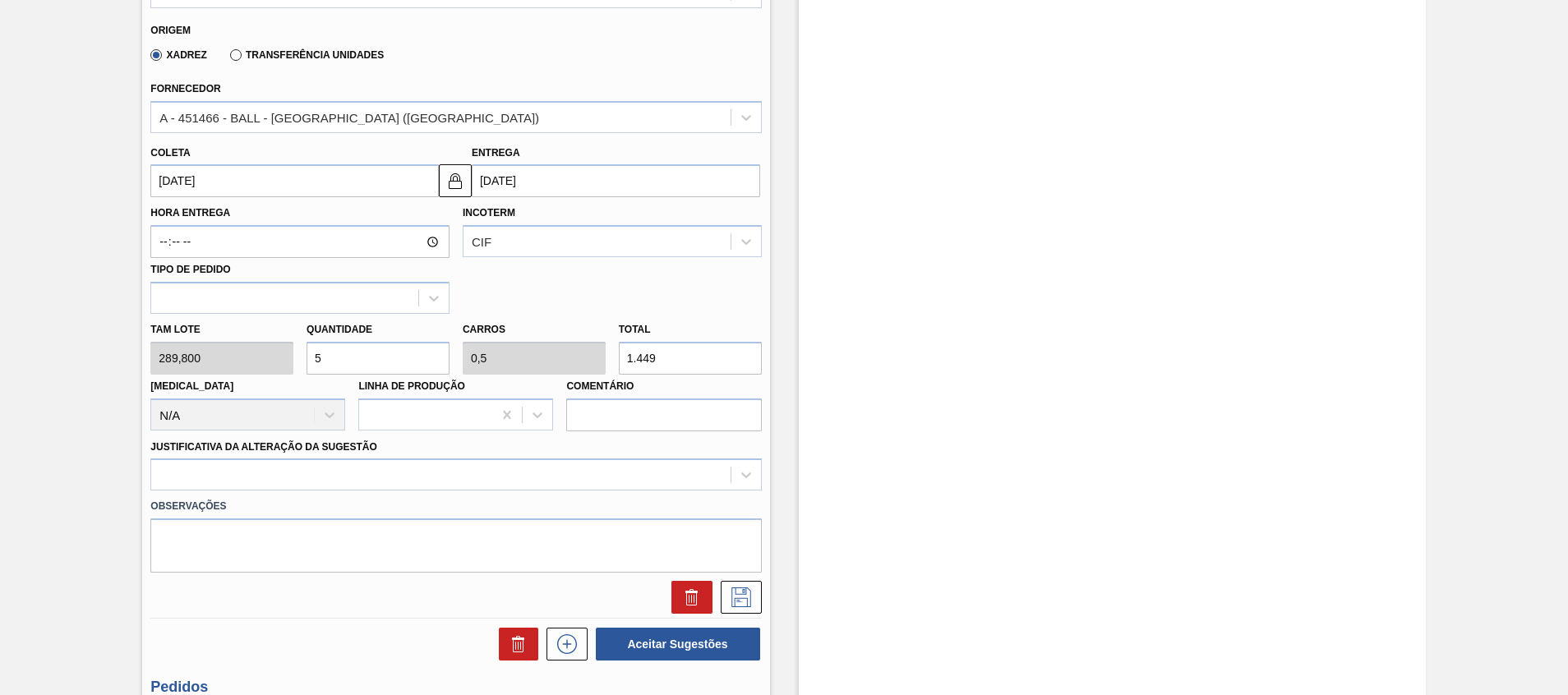
scroll to position [740, 0]
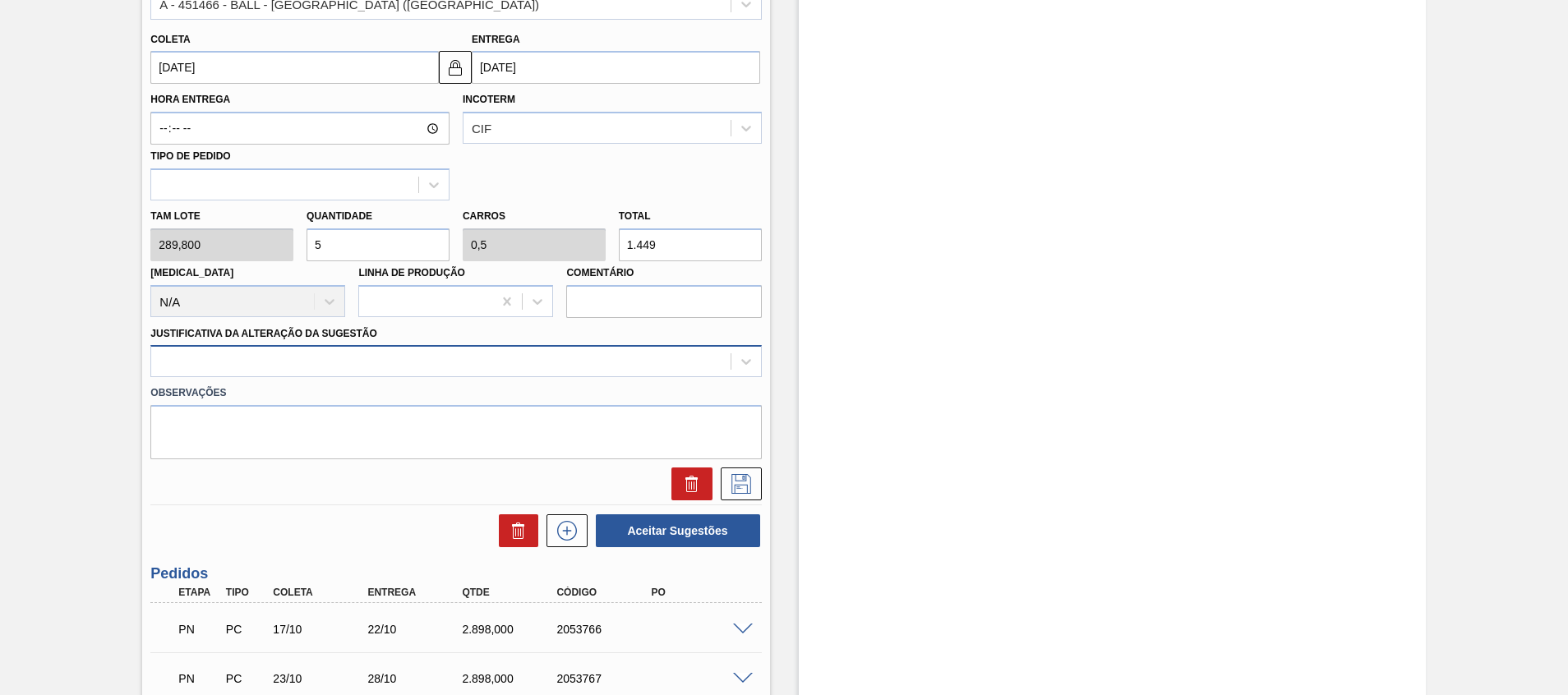
type input "5"
click at [611, 364] on div at bounding box center [440, 362] width 579 height 24
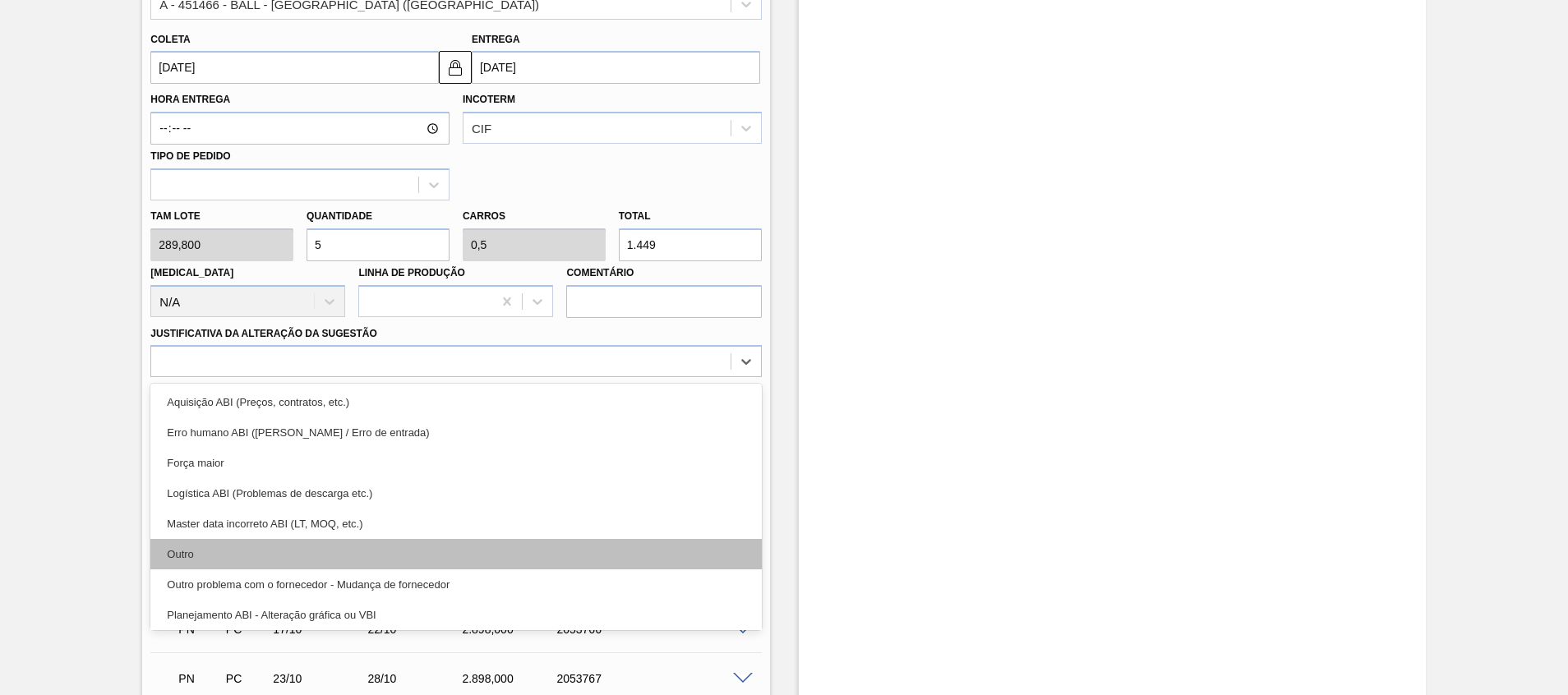
click at [560, 545] on div "Outro" at bounding box center [456, 554] width 611 height 31
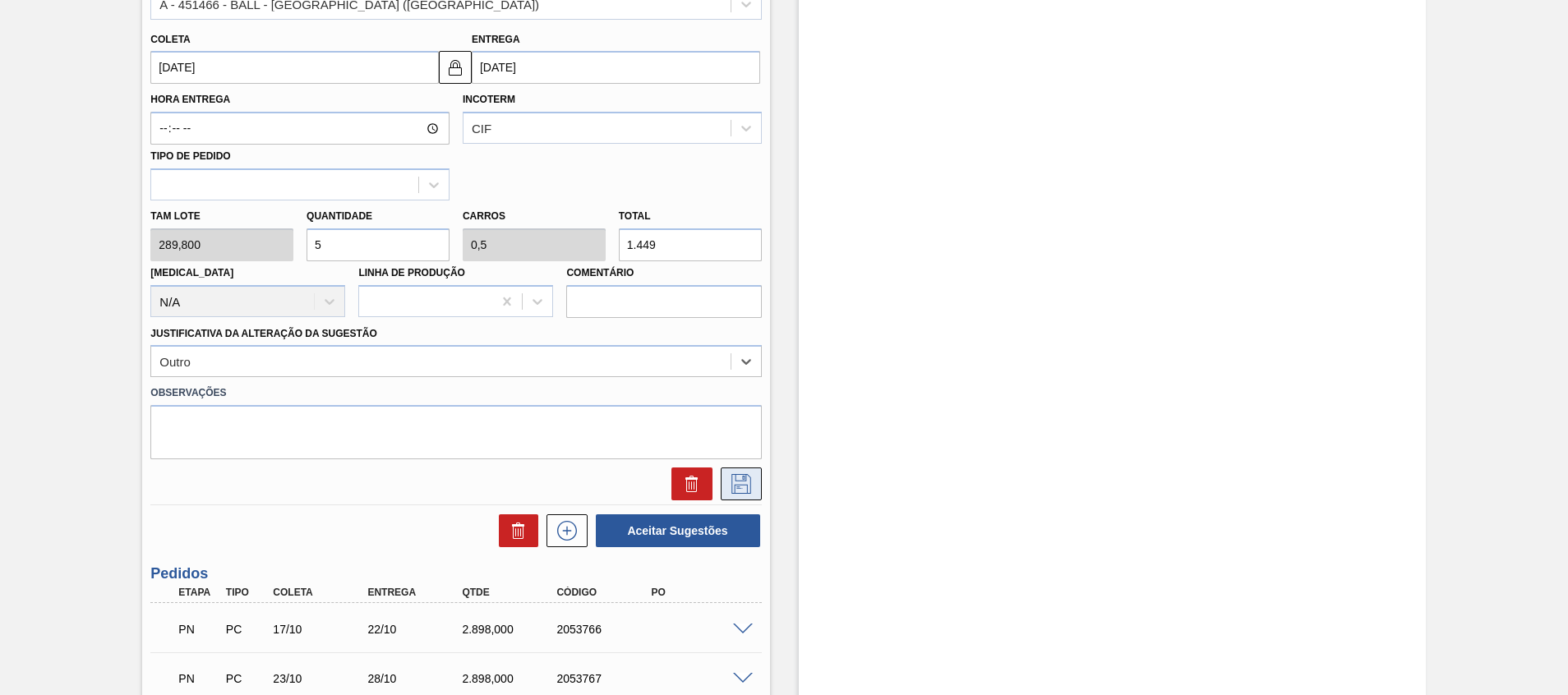
click at [741, 482] on icon at bounding box center [741, 484] width 26 height 20
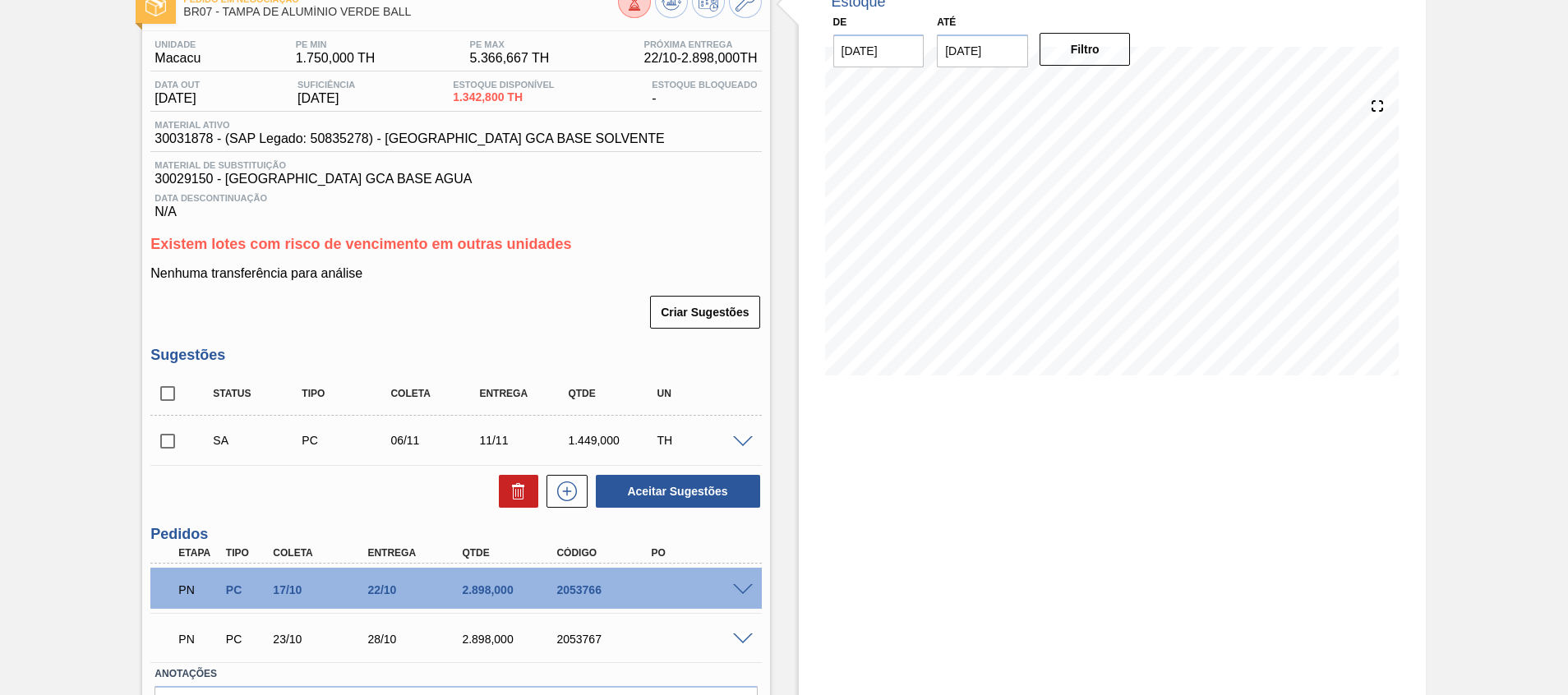
scroll to position [0, 0]
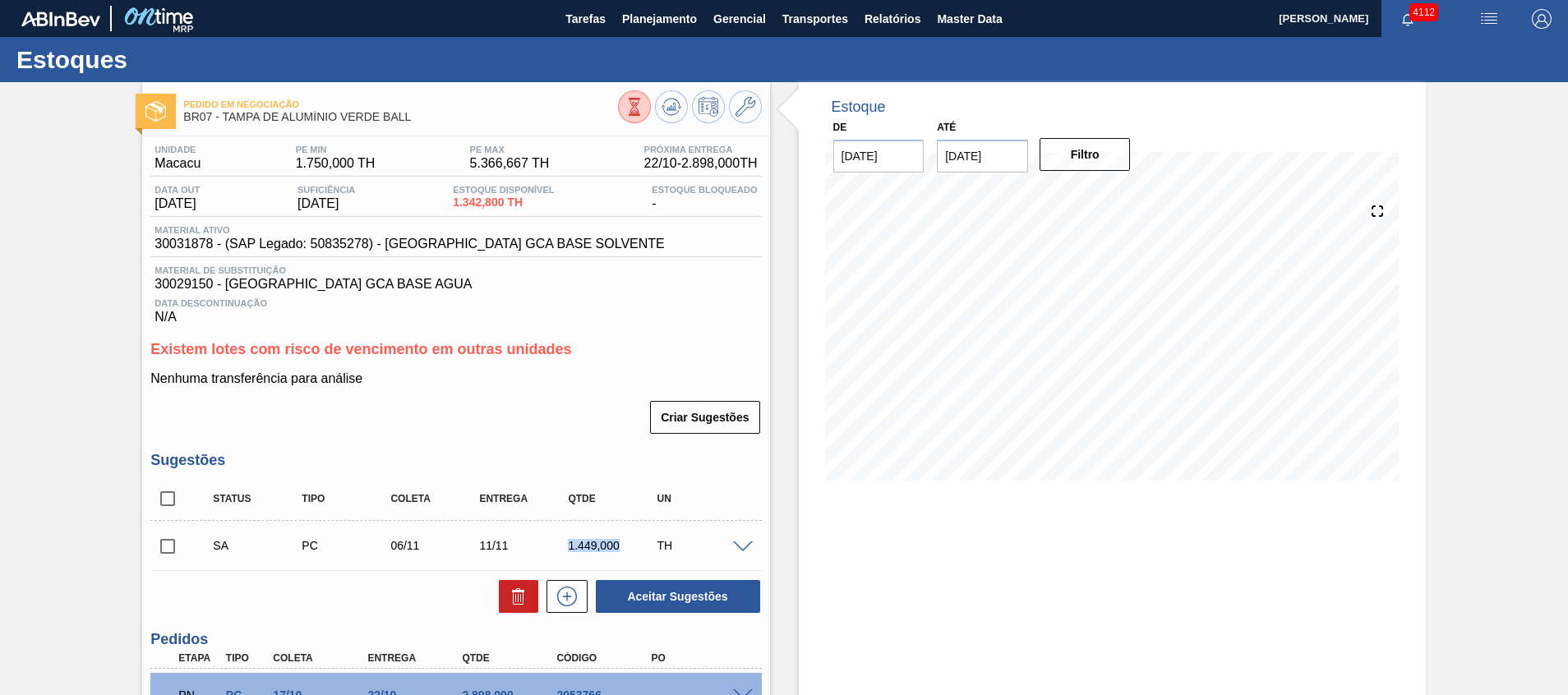
drag, startPoint x: 558, startPoint y: 550, endPoint x: 618, endPoint y: 552, distance: 60.0
click at [618, 552] on div "1.449,000" at bounding box center [602, 545] width 89 height 13
copy div "1.449,000"
click at [742, 115] on icon at bounding box center [745, 106] width 20 height 20
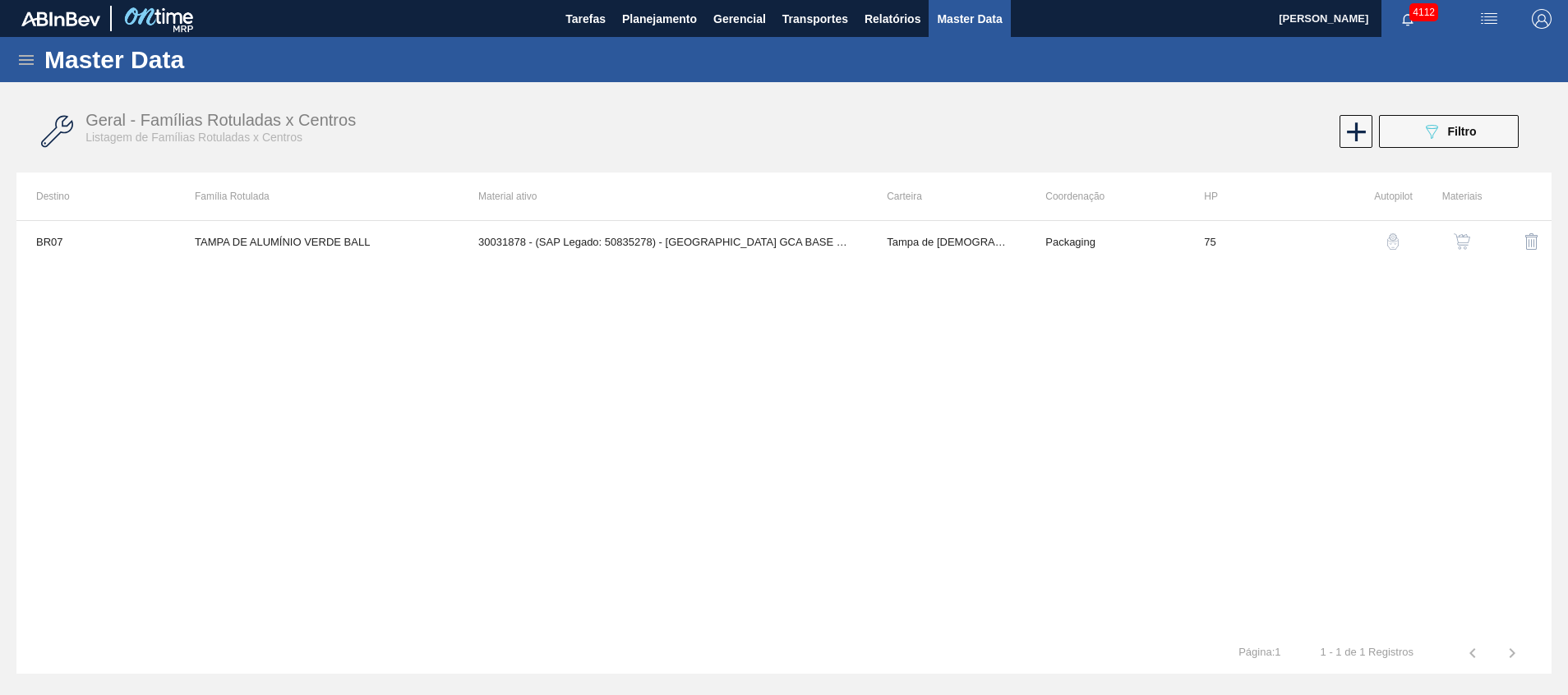
click at [1459, 244] on img "button" at bounding box center [1462, 241] width 16 height 16
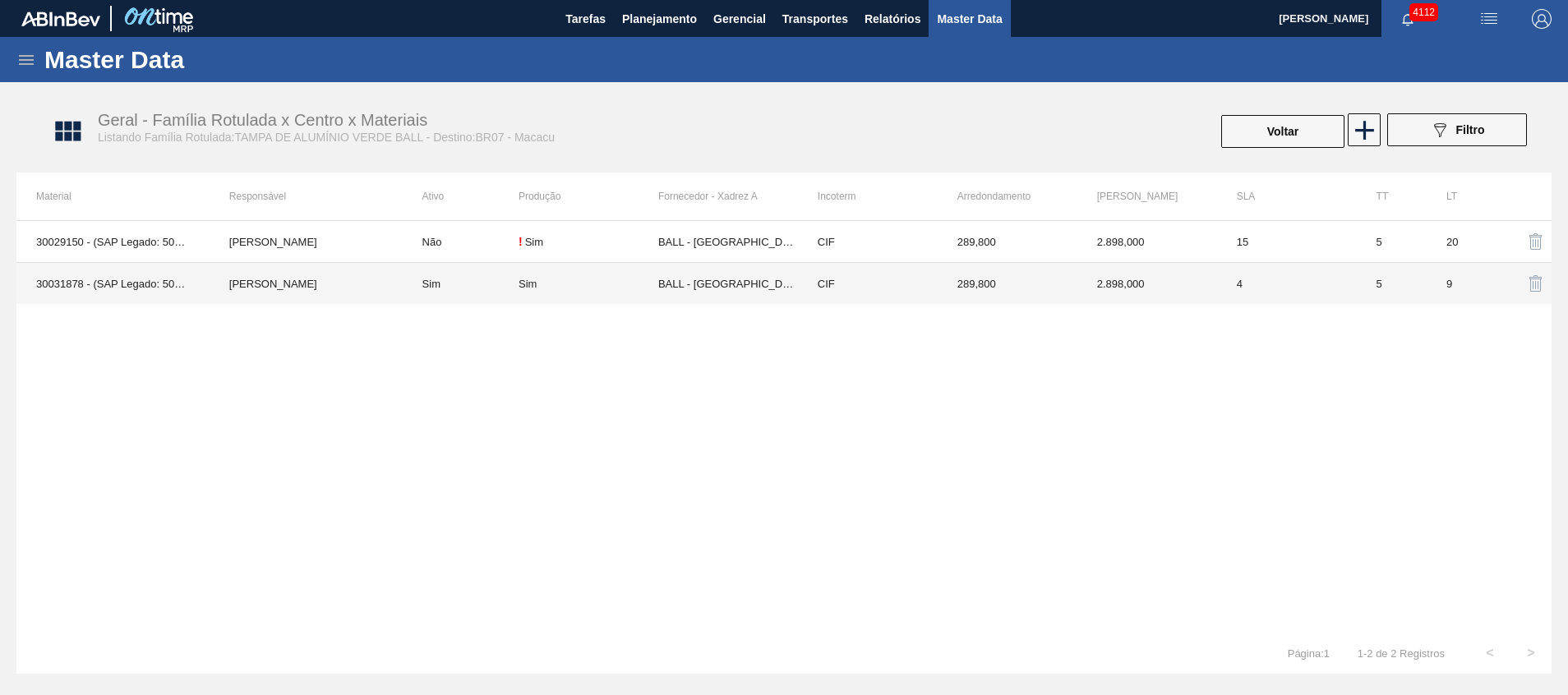
click at [702, 284] on td "BALL - [GEOGRAPHIC_DATA] ([GEOGRAPHIC_DATA])" at bounding box center [728, 283] width 140 height 42
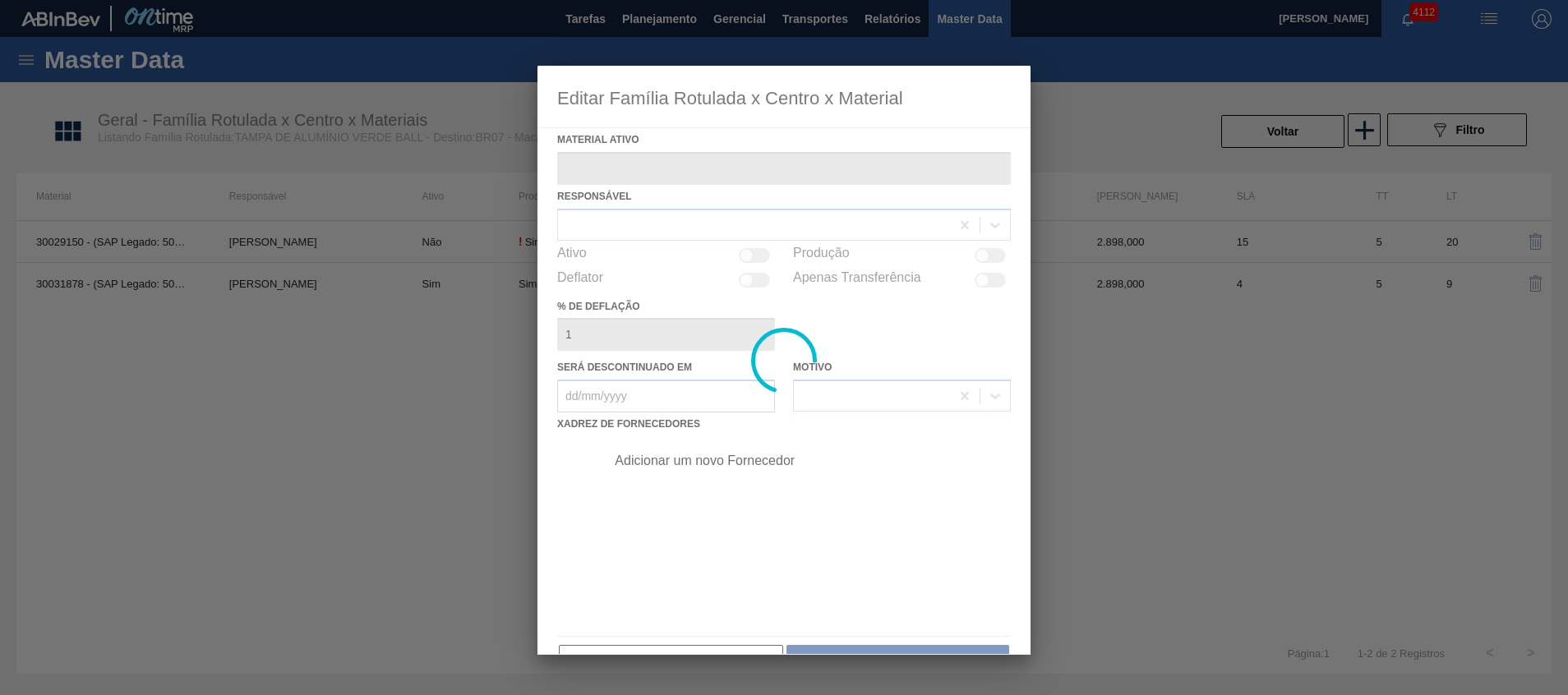
type ativo "30031878 - (SAP Legado: 50835278) - [GEOGRAPHIC_DATA] GCA BASE SOLVENTE"
checkbox input "true"
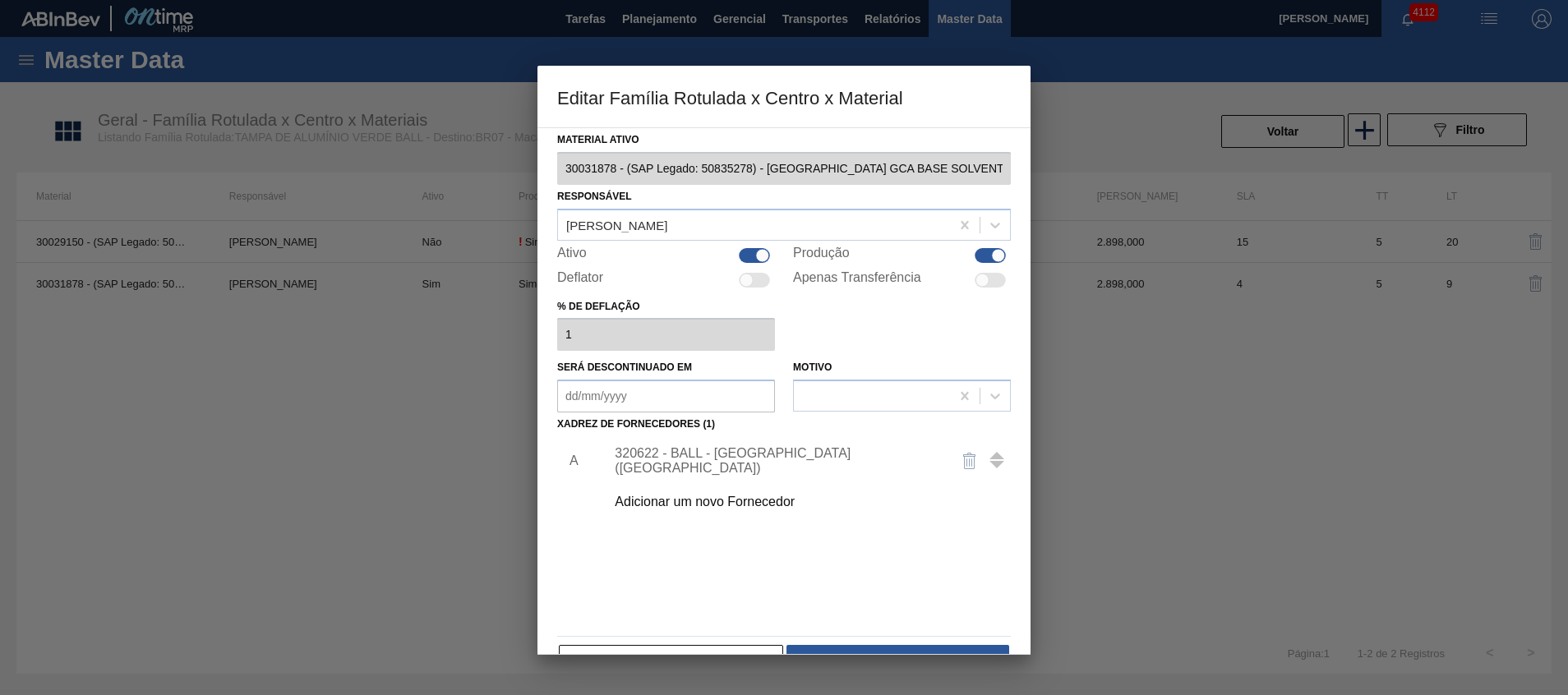
click at [683, 459] on div "320622 - BALL - [GEOGRAPHIC_DATA] ([GEOGRAPHIC_DATA])" at bounding box center [776, 461] width 322 height 30
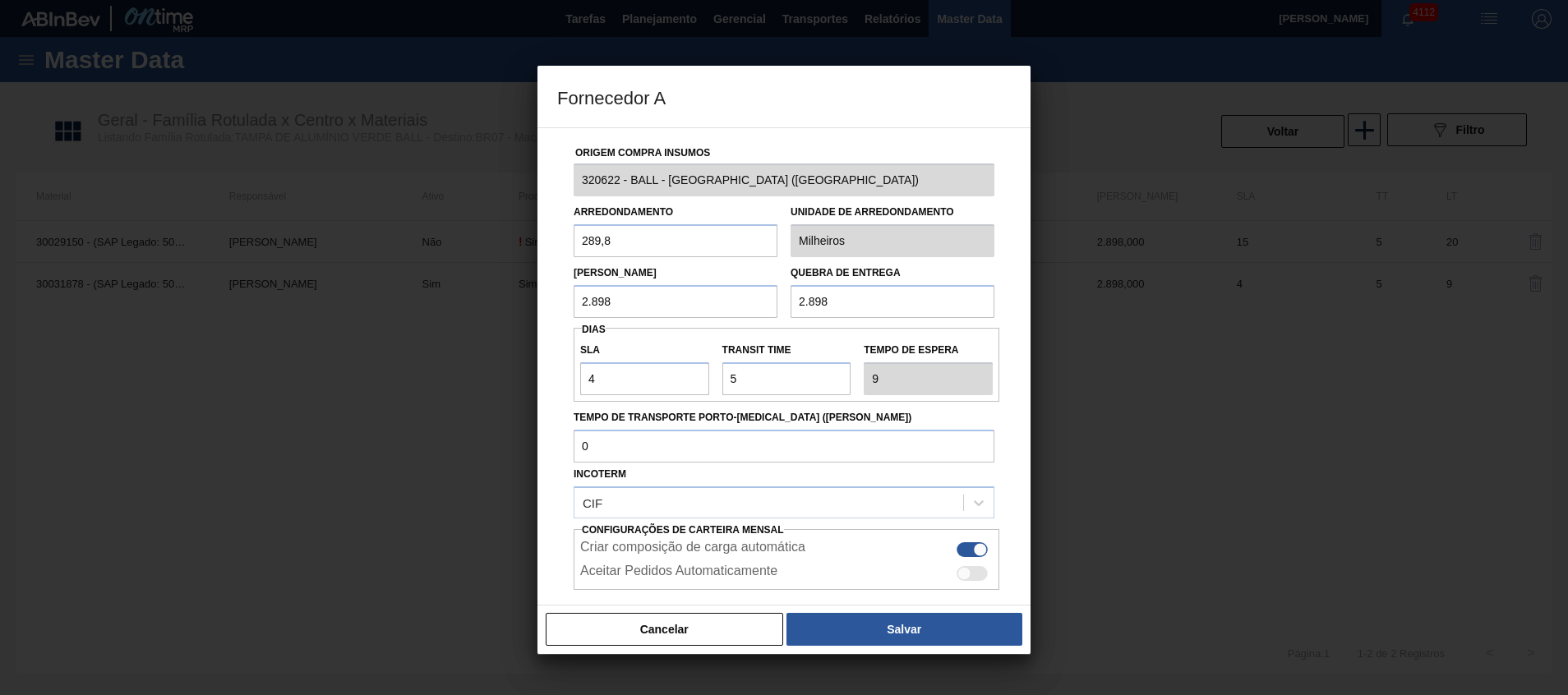
drag, startPoint x: 674, startPoint y: 303, endPoint x: 384, endPoint y: 306, distance: 290.0
click at [420, 308] on div "Fornecedor A Origem Compra Insumos 320622 - BALL - [GEOGRAPHIC_DATA] ([GEOGRAPH…" at bounding box center [784, 347] width 1568 height 695
paste input "1.449,000"
type input "1.449,000"
drag, startPoint x: 886, startPoint y: 305, endPoint x: 617, endPoint y: 312, distance: 269.1
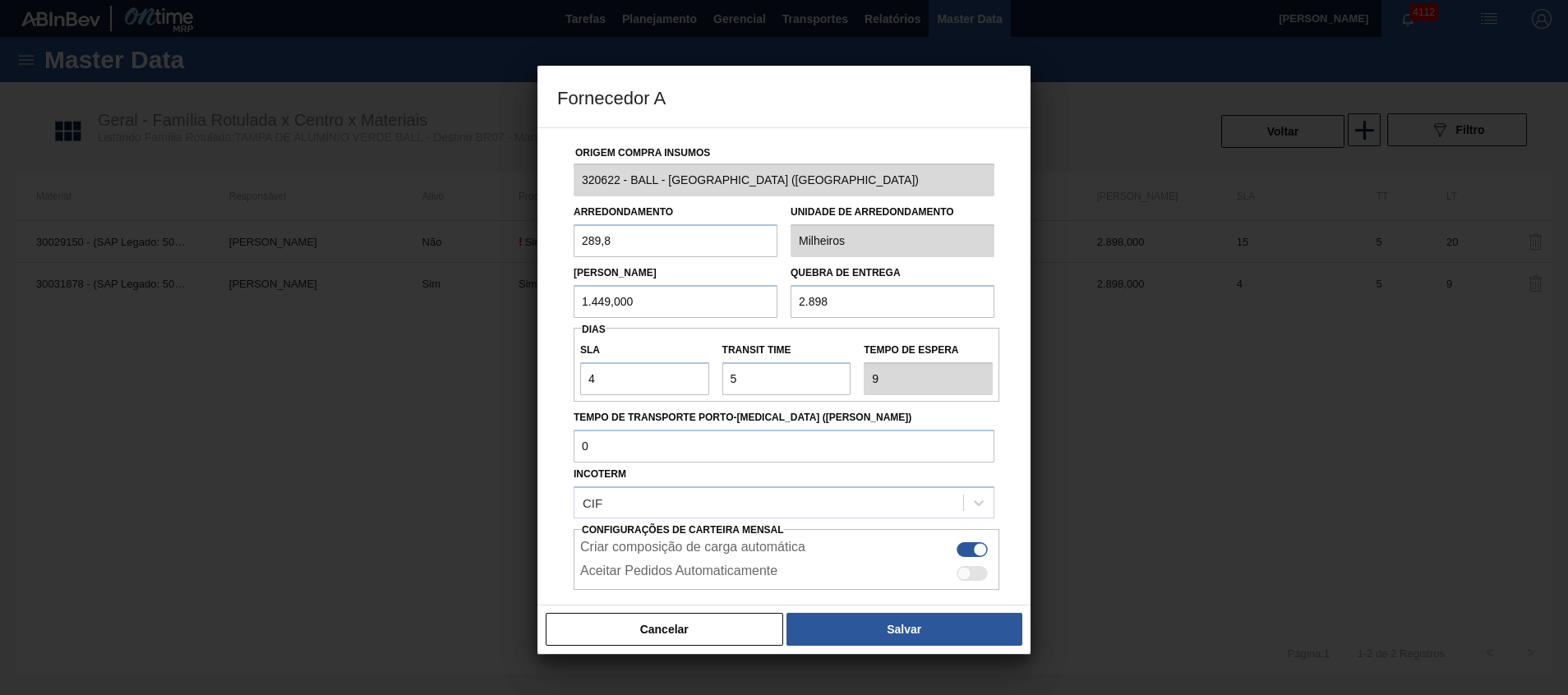
click at [619, 311] on div "Lote Mínimo 1.449,000 Quebra de entrega 2.898" at bounding box center [783, 288] width 434 height 61
paste input "1.449,000"
click at [685, 300] on input "1.449,000" at bounding box center [675, 301] width 204 height 33
click at [875, 298] on input "1.449,000" at bounding box center [893, 301] width 204 height 33
type input "1.449,00"
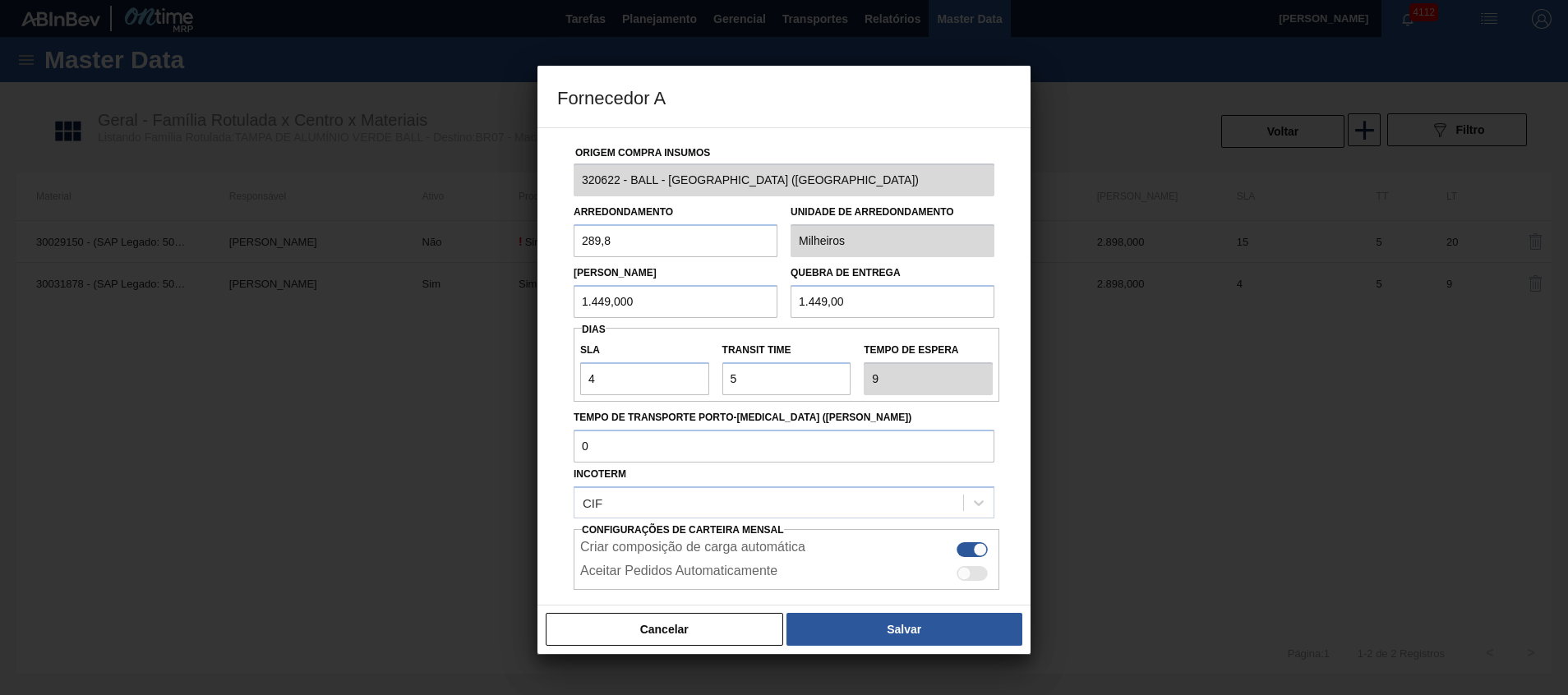
click at [735, 306] on input "1.449,000" at bounding box center [675, 301] width 204 height 33
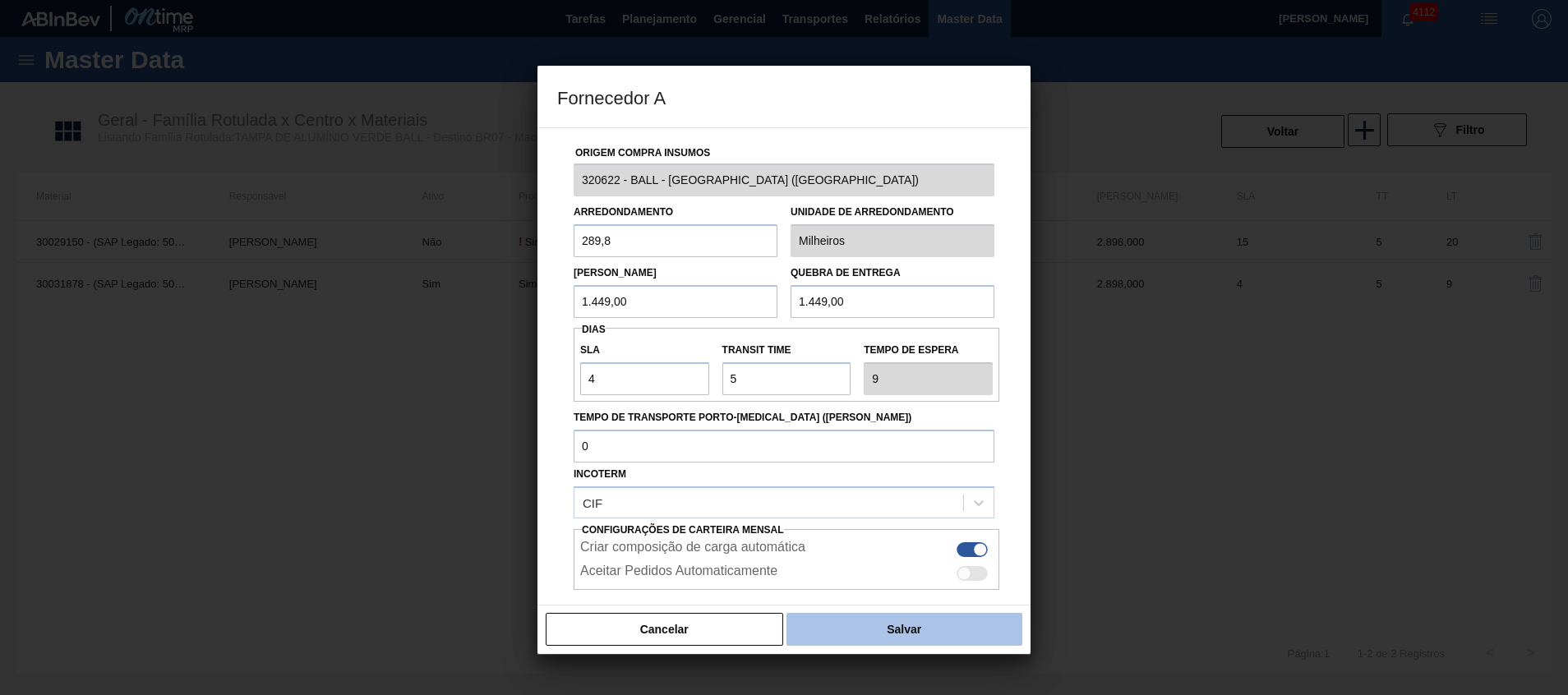
type input "1.449,00"
click at [829, 619] on button "Salvar" at bounding box center [904, 630] width 236 height 33
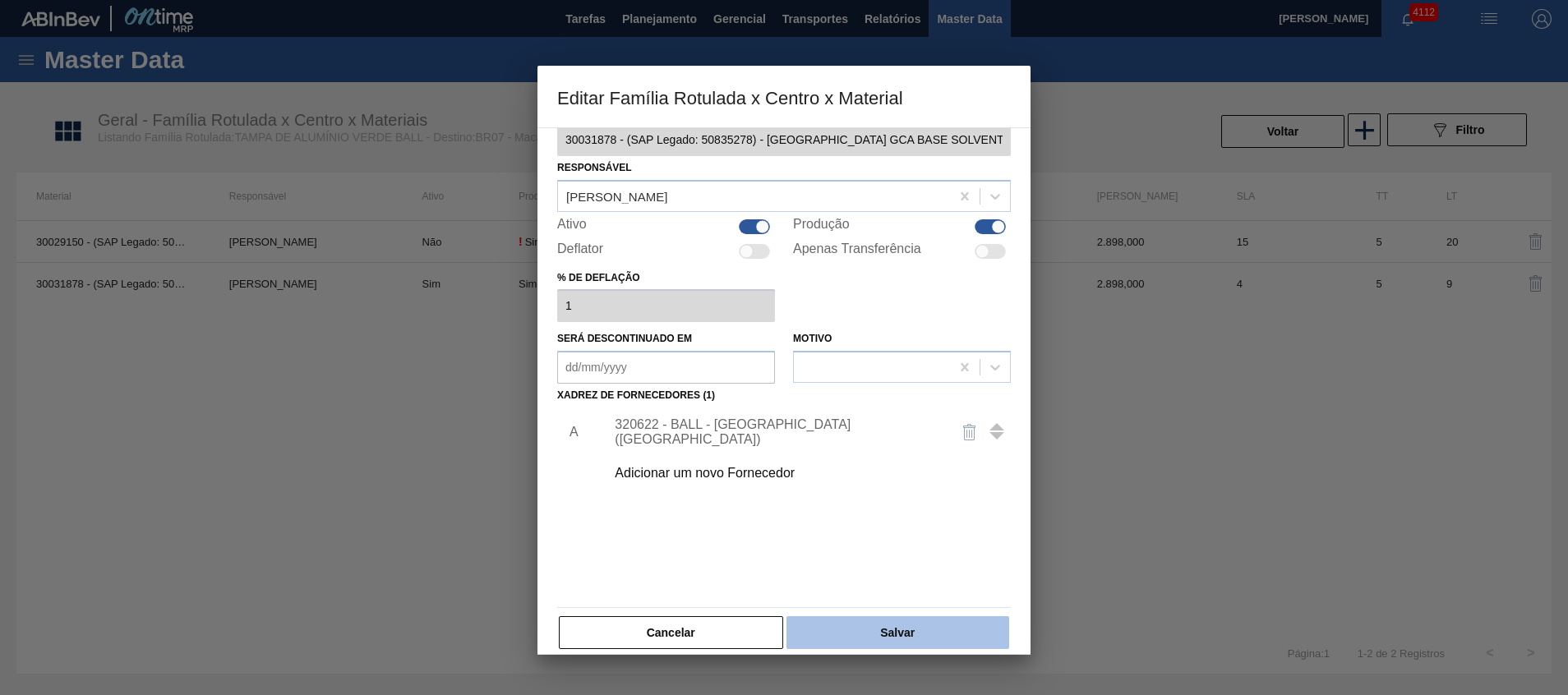
scroll to position [45, 0]
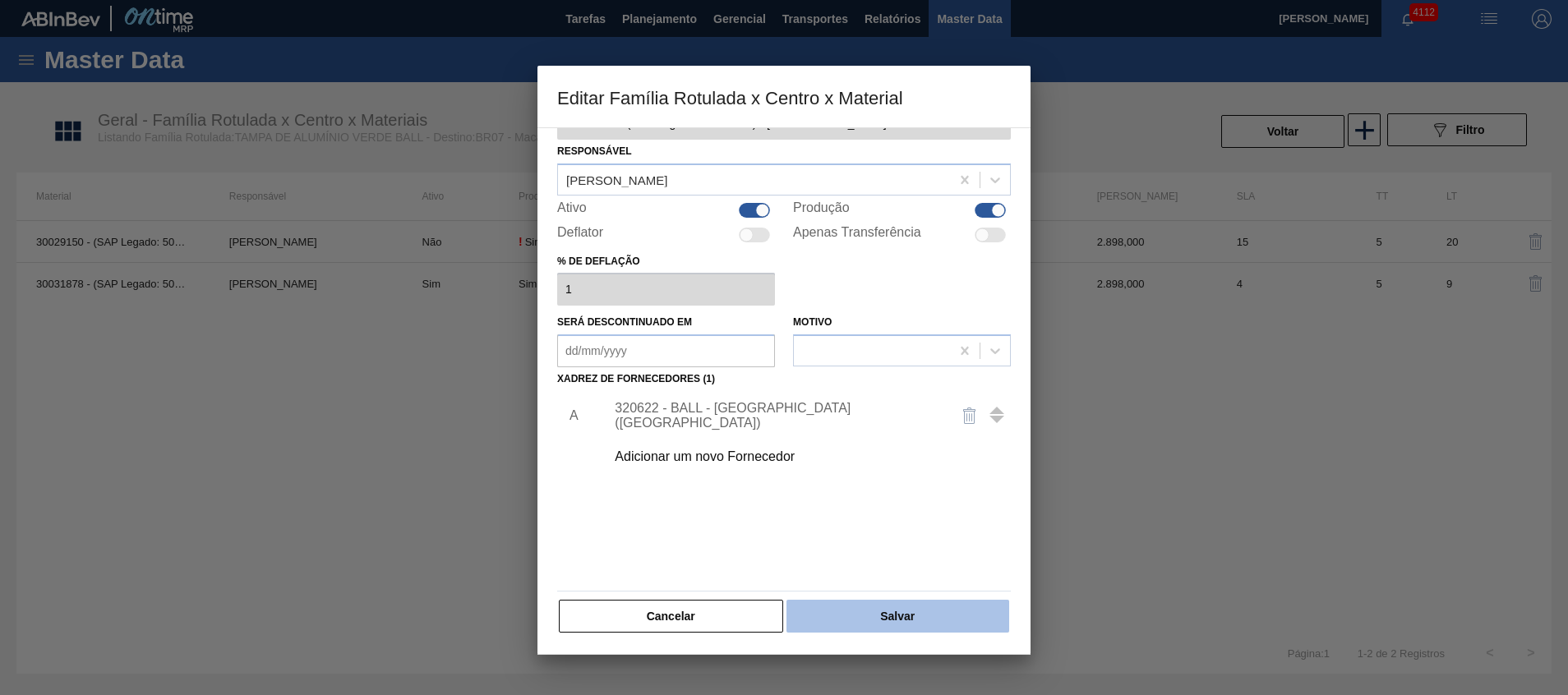
click at [839, 614] on button "Salvar" at bounding box center [898, 616] width 222 height 33
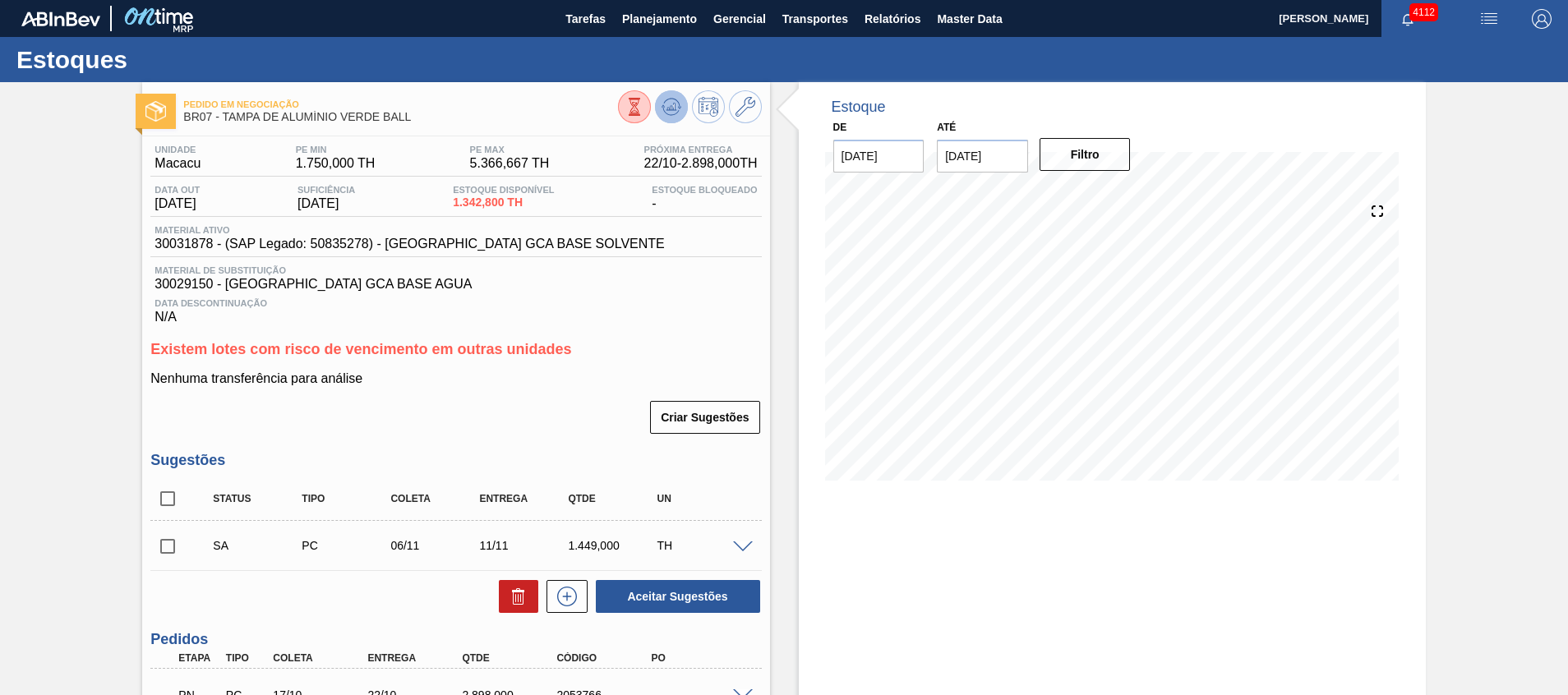
click at [668, 111] on icon at bounding box center [671, 106] width 20 height 20
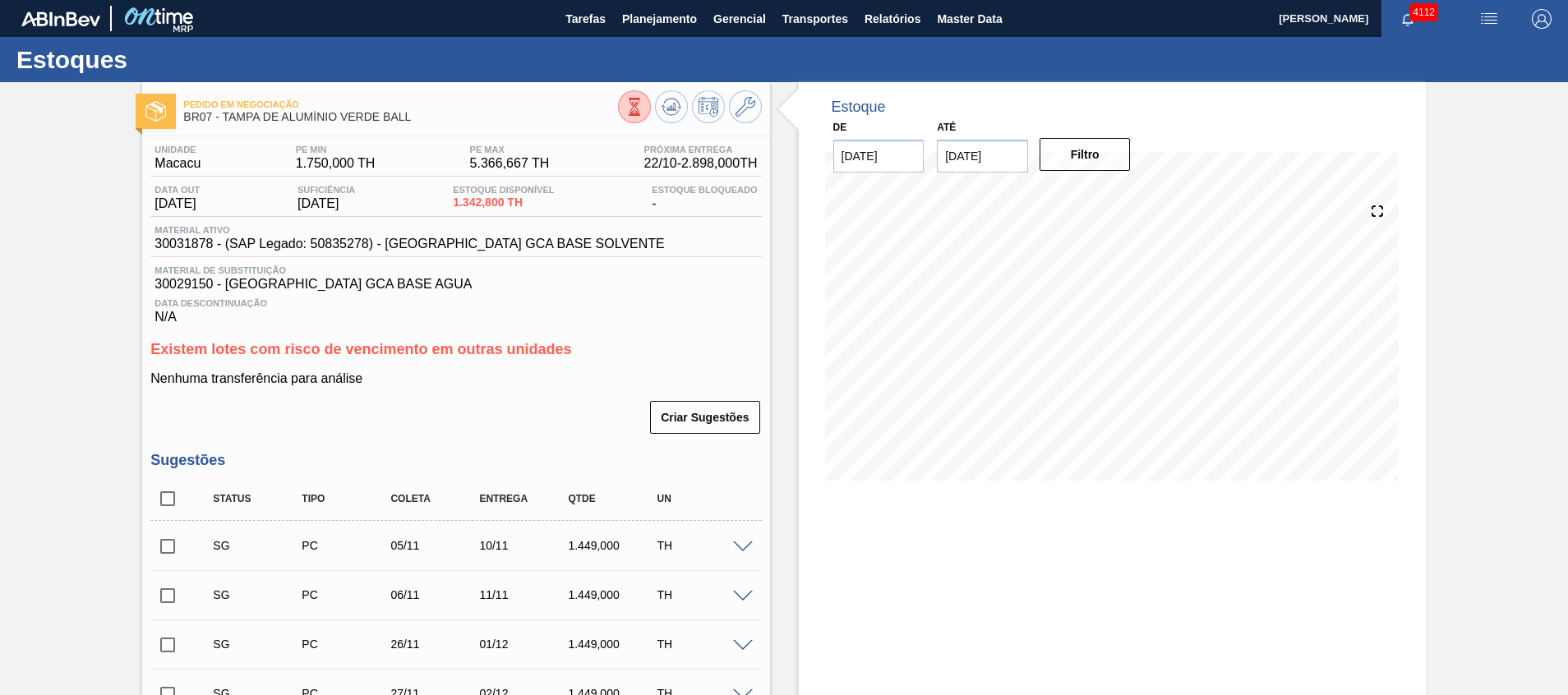
scroll to position [123, 0]
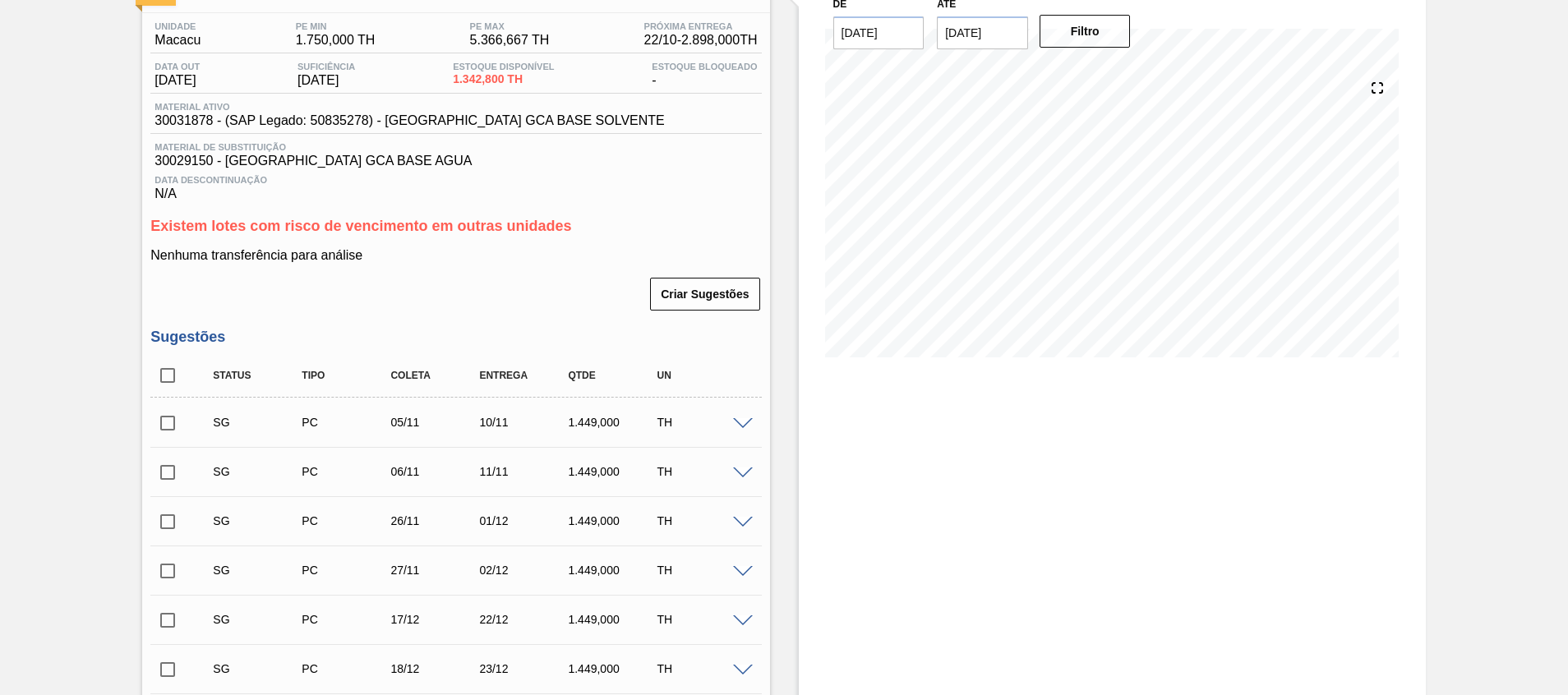
click at [167, 475] on input "checkbox" at bounding box center [167, 473] width 35 height 35
checkbox input "true"
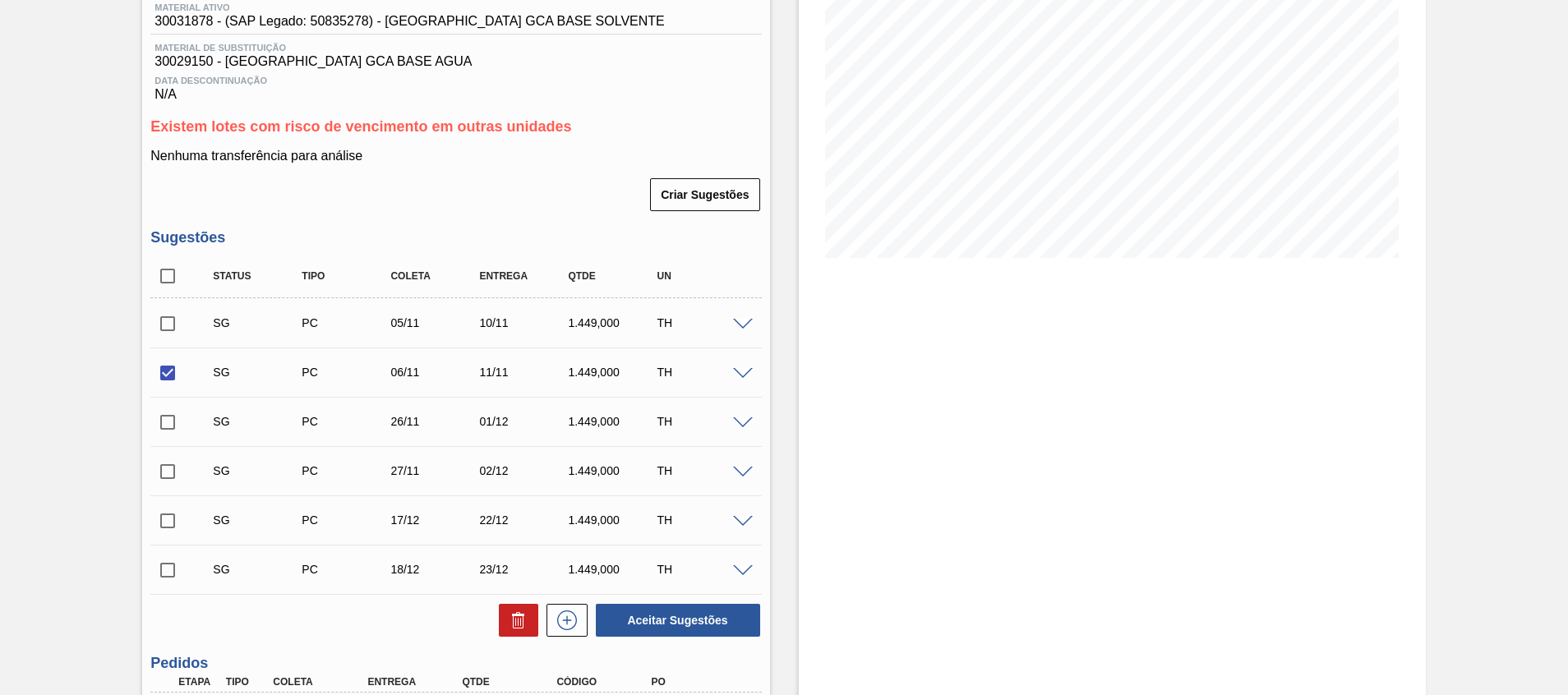
scroll to position [247, 0]
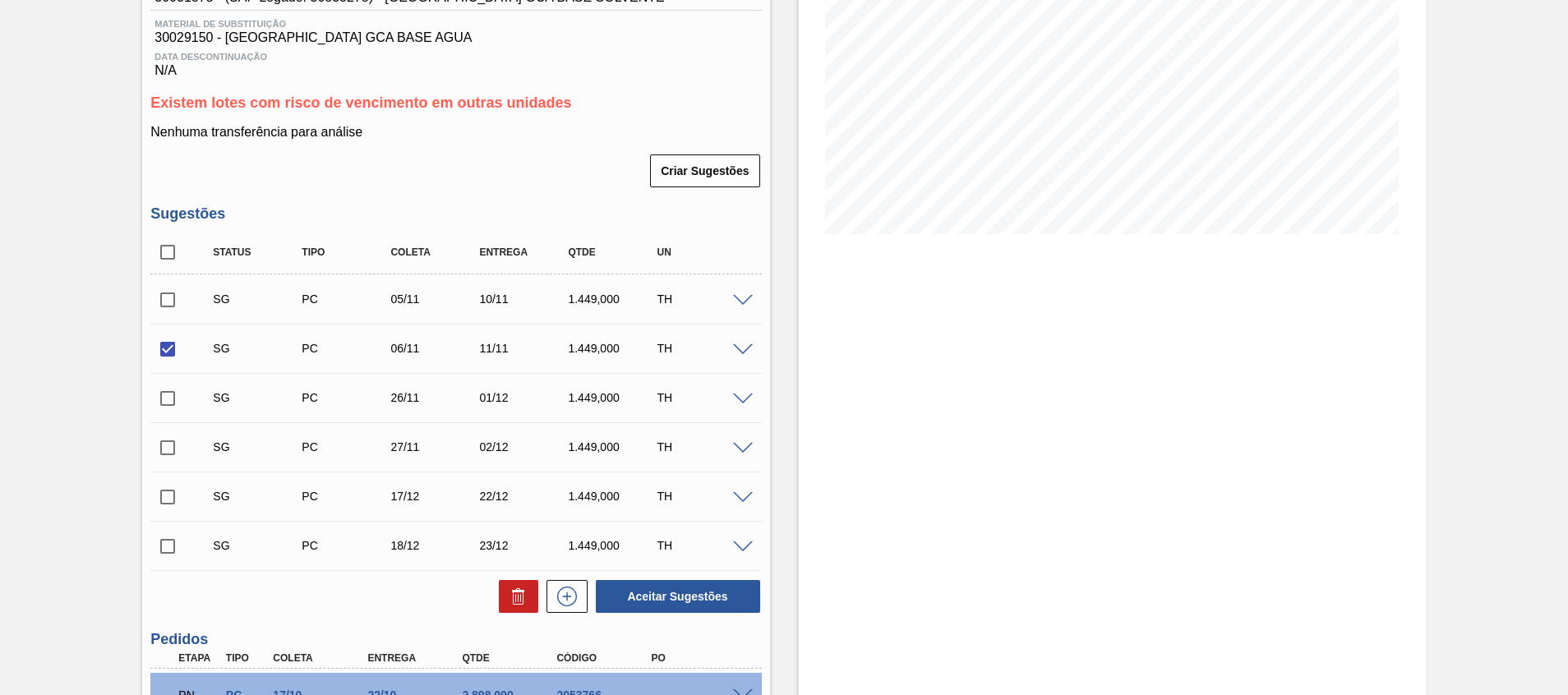
click at [171, 403] on input "checkbox" at bounding box center [167, 398] width 35 height 35
checkbox input "true"
click at [161, 452] on input "checkbox" at bounding box center [167, 448] width 35 height 35
checkbox input "true"
click at [165, 486] on input "checkbox" at bounding box center [167, 497] width 35 height 35
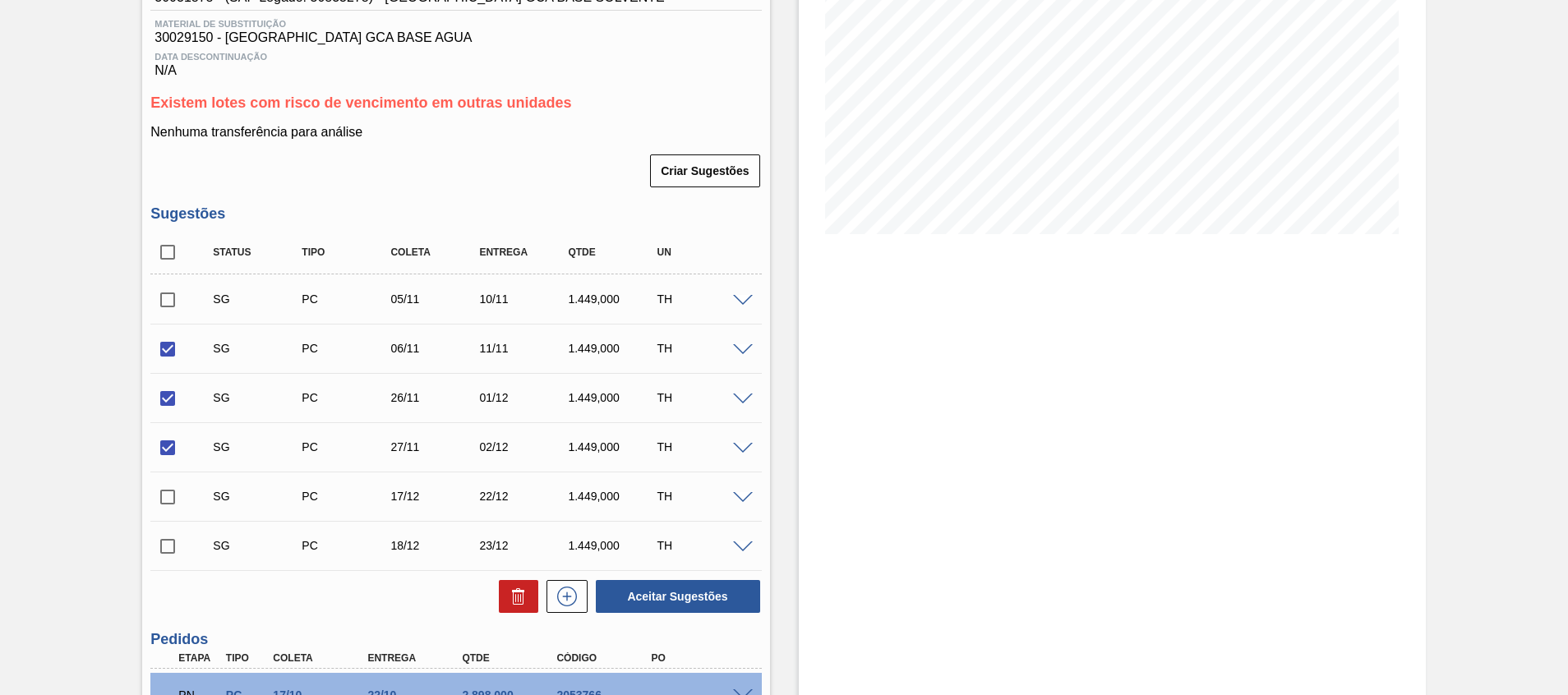
checkbox input "true"
click at [174, 531] on input "checkbox" at bounding box center [167, 546] width 35 height 35
checkbox input "true"
click at [505, 594] on button at bounding box center [518, 597] width 39 height 33
checkbox input "false"
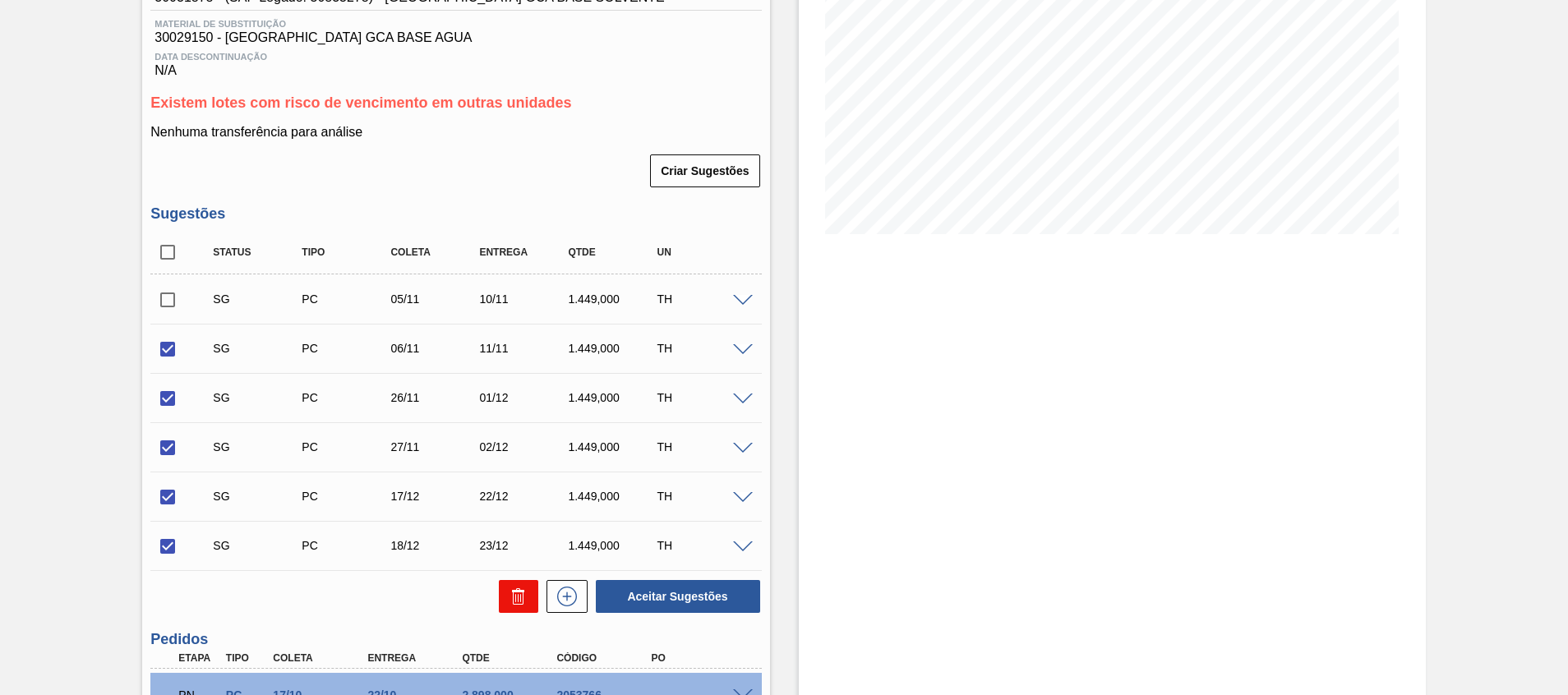
checkbox input "false"
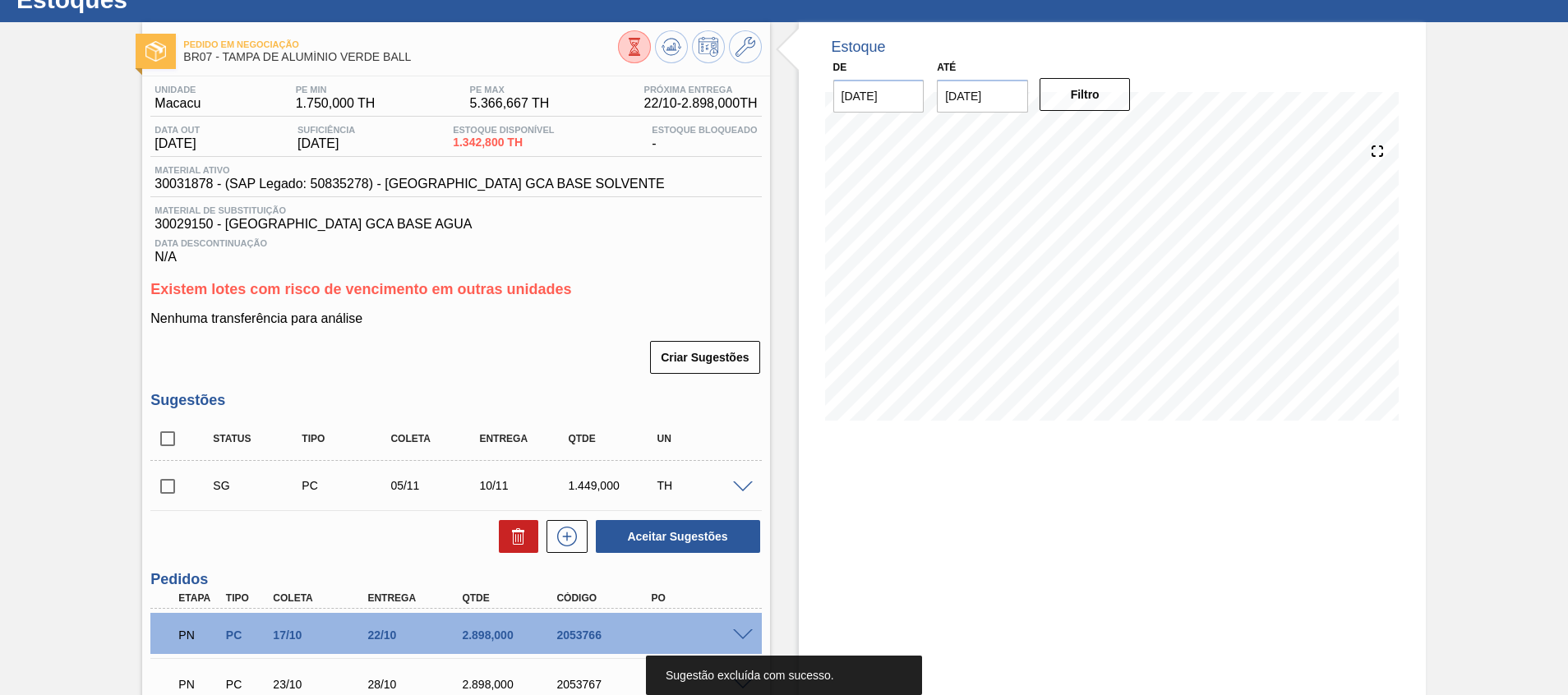
scroll to position [0, 0]
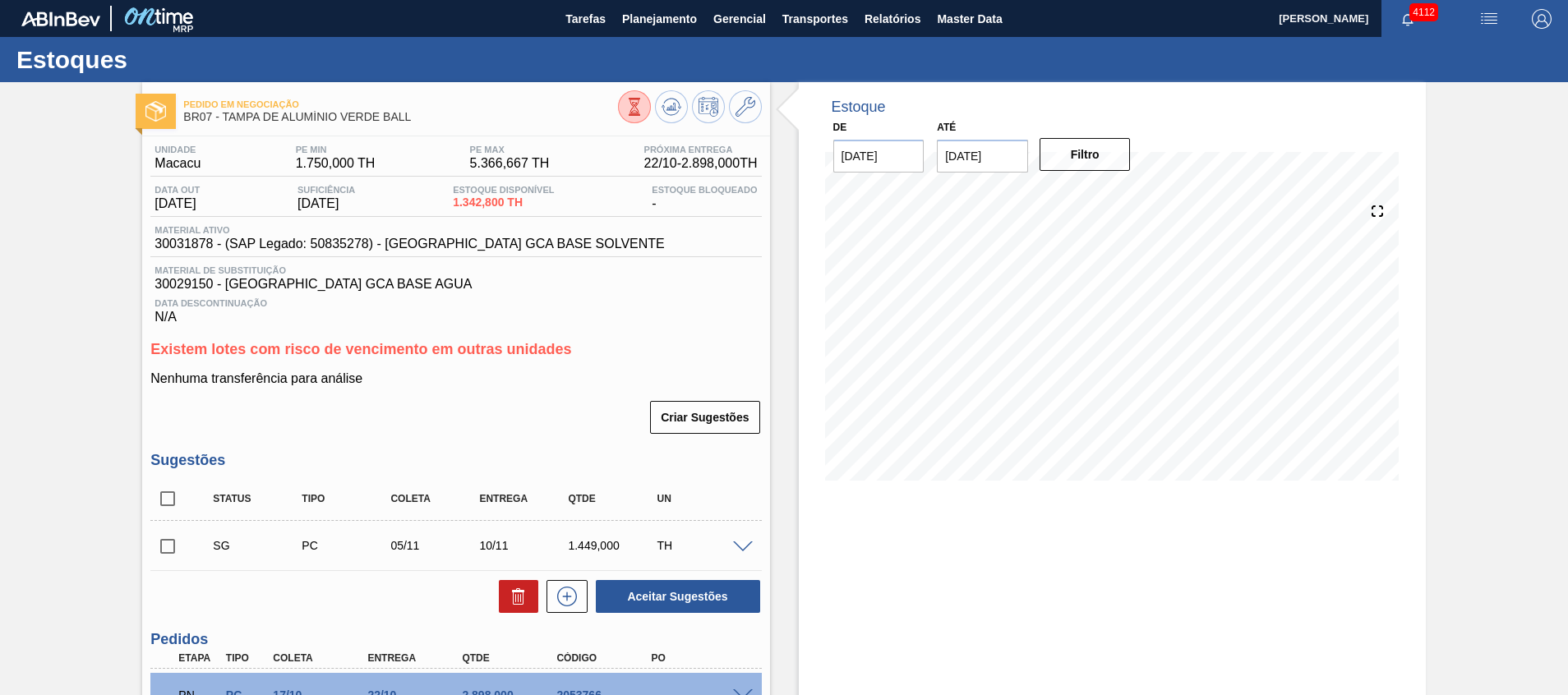
click at [760, 112] on div "Pedido em Negociação BR07 - TAMPA DE ALUMÍNIO VERDE BALL" at bounding box center [456, 109] width 627 height 37
click at [753, 113] on icon at bounding box center [745, 106] width 20 height 20
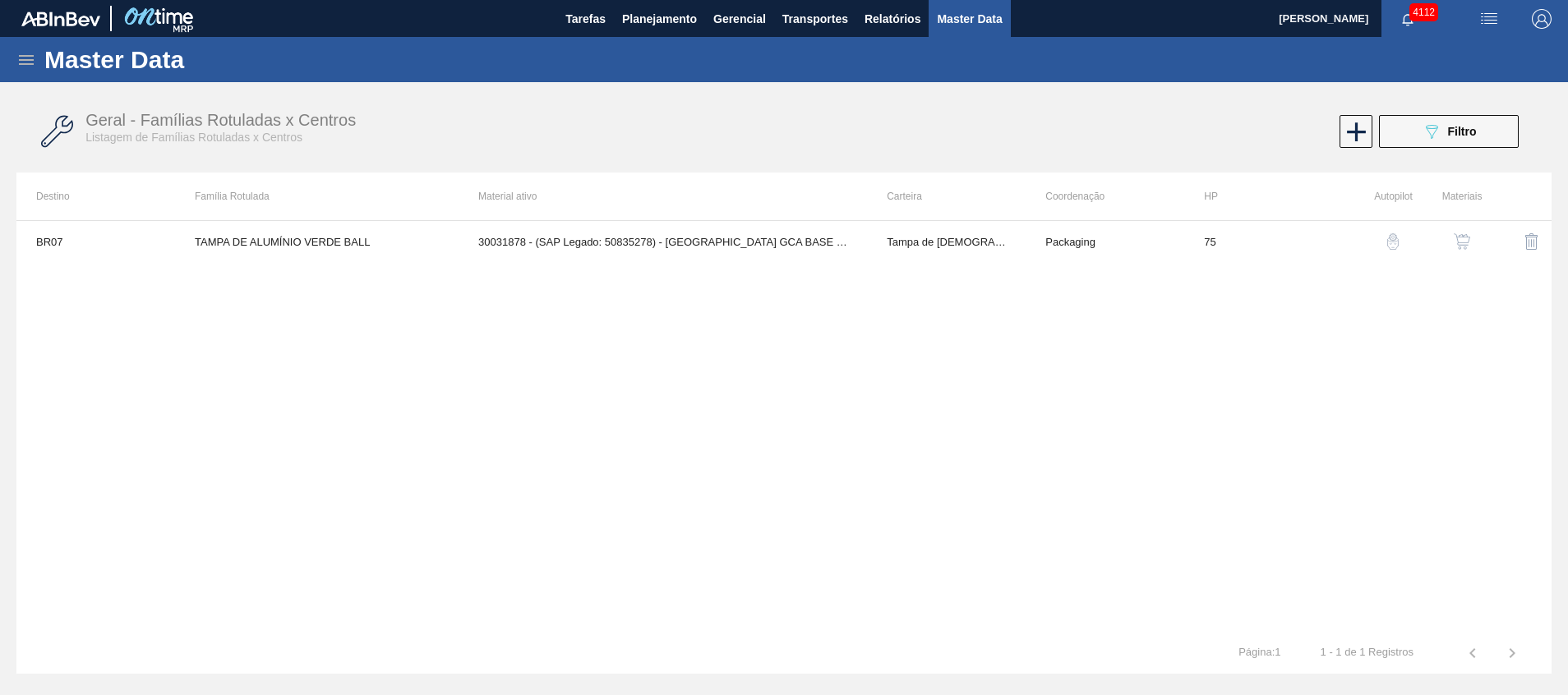
click at [1463, 232] on button "button" at bounding box center [1462, 242] width 39 height 39
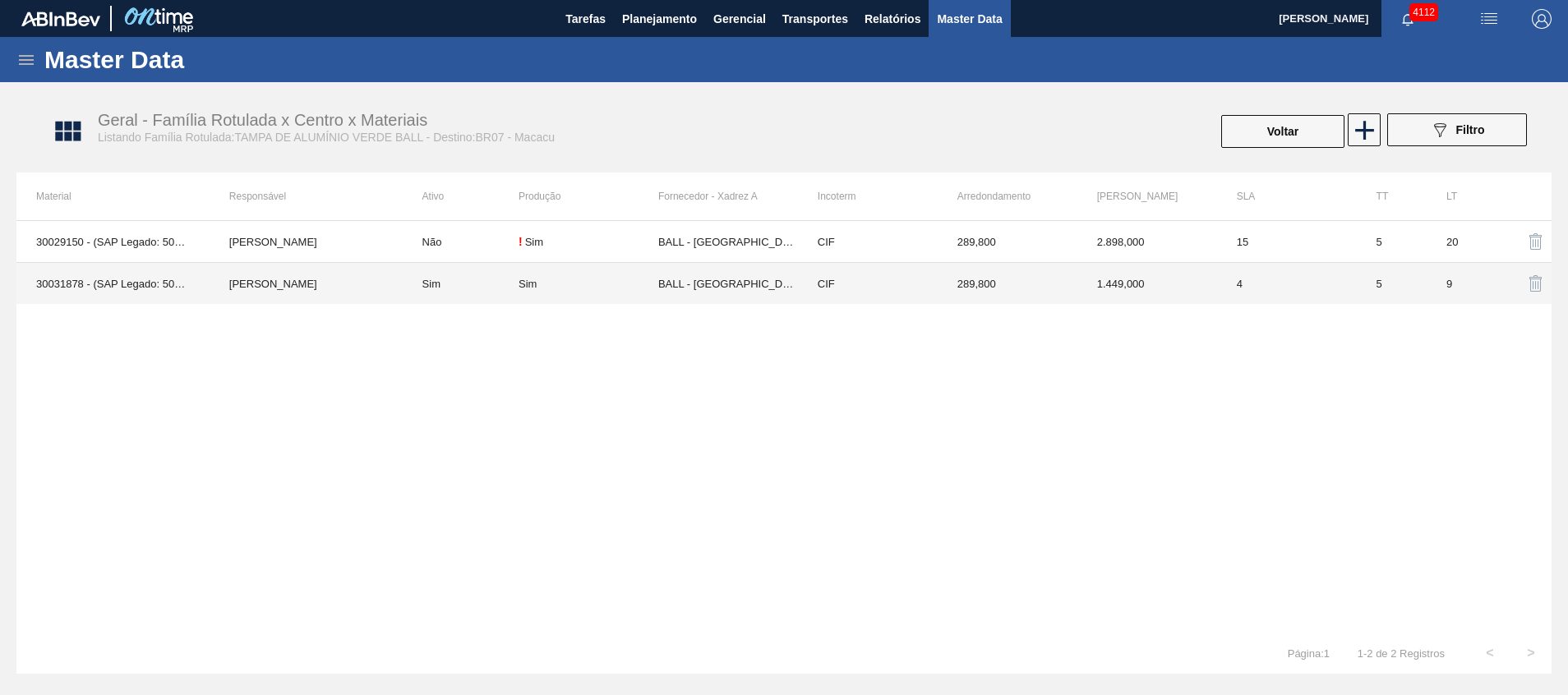
click at [683, 287] on td "BALL - [GEOGRAPHIC_DATA] ([GEOGRAPHIC_DATA])" at bounding box center [728, 283] width 140 height 42
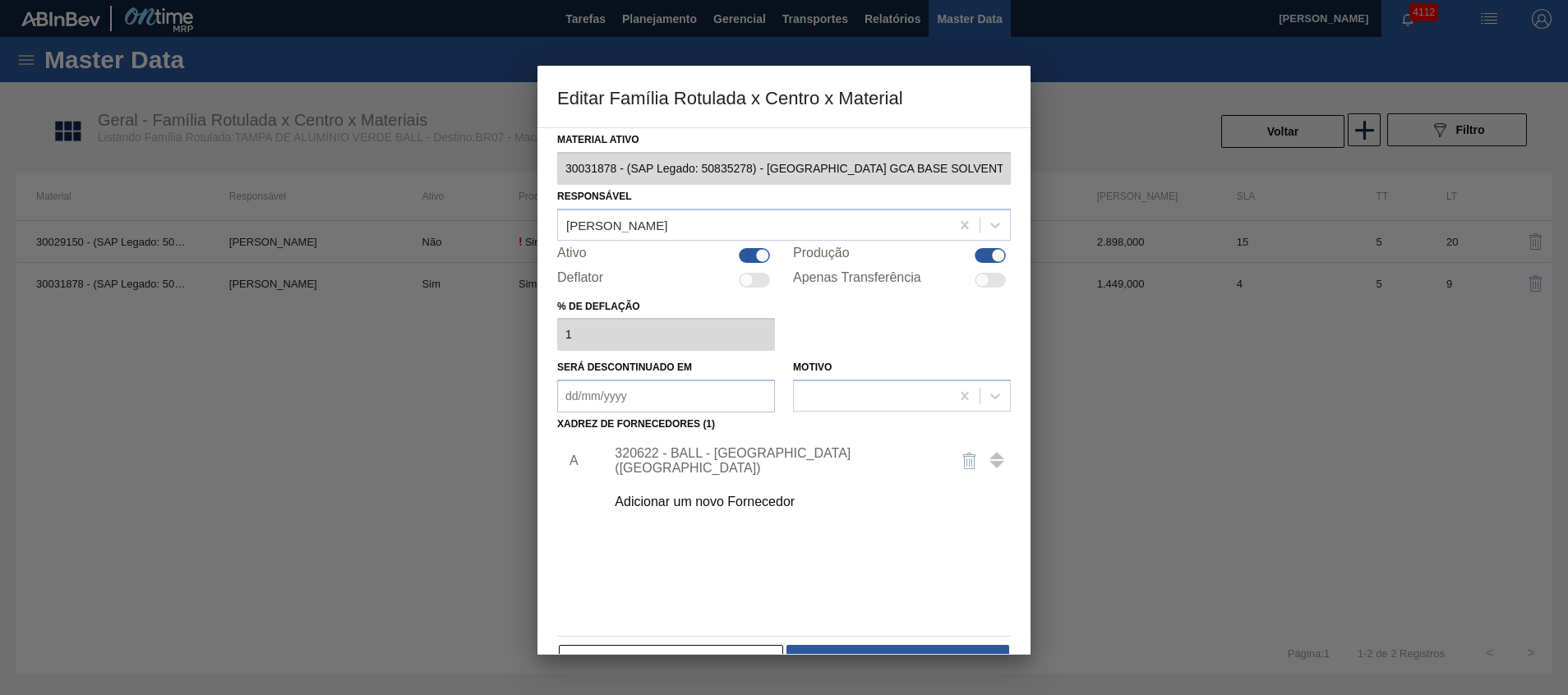
click at [669, 469] on div "320622 - BALL - [GEOGRAPHIC_DATA] ([GEOGRAPHIC_DATA])" at bounding box center [803, 461] width 415 height 41
click at [682, 461] on div "320622 - BALL - [GEOGRAPHIC_DATA] ([GEOGRAPHIC_DATA])" at bounding box center [776, 461] width 322 height 30
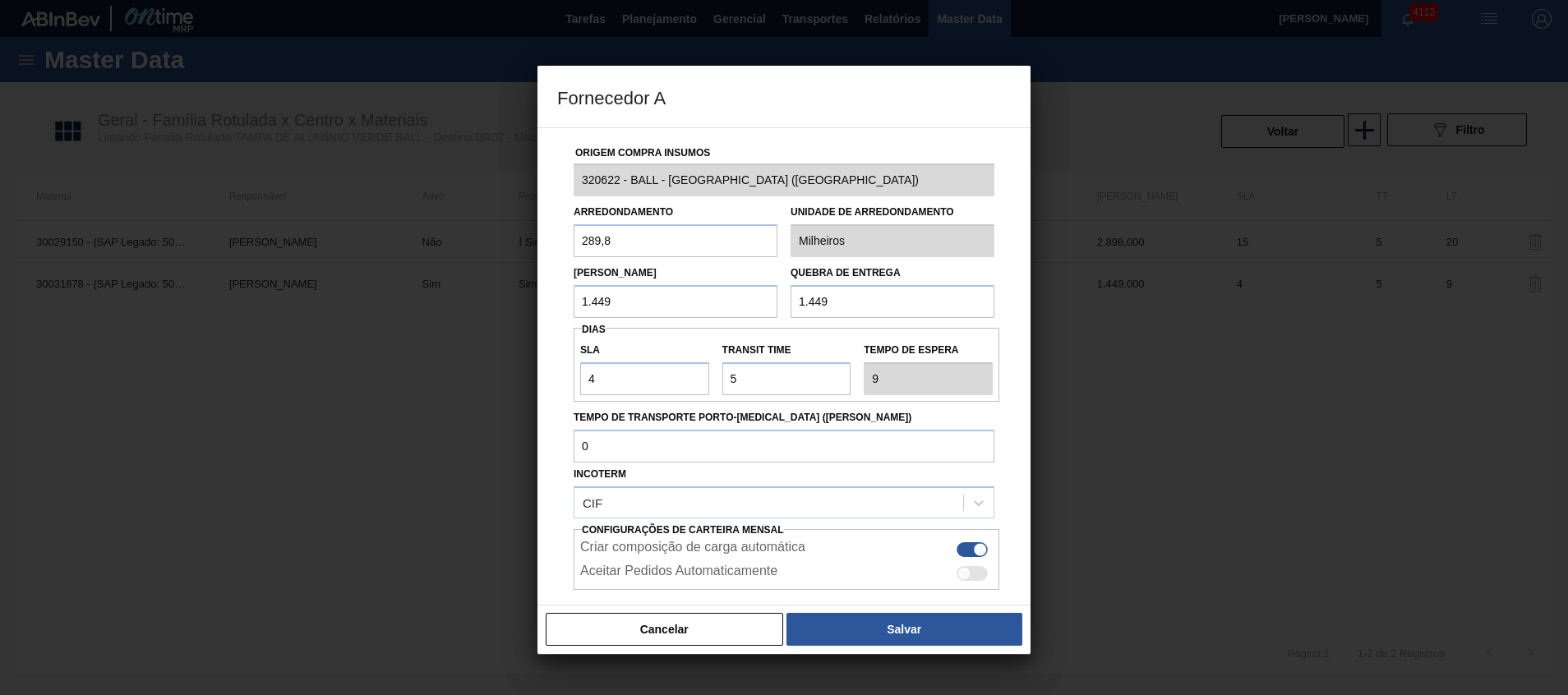
drag, startPoint x: 692, startPoint y: 304, endPoint x: 277, endPoint y: 303, distance: 415.0
click at [318, 308] on div "Fornecedor A Origem Compra Insumos 320622 - BALL - [GEOGRAPHIC_DATA] ([GEOGRAPH…" at bounding box center [784, 347] width 1568 height 695
type input "2.898"
drag, startPoint x: 667, startPoint y: 302, endPoint x: 497, endPoint y: 300, distance: 170.0
click at [473, 300] on div "Fornecedor A Origem Compra Insumos 320622 - BALL - [GEOGRAPHIC_DATA] ([GEOGRAPH…" at bounding box center [784, 347] width 1568 height 695
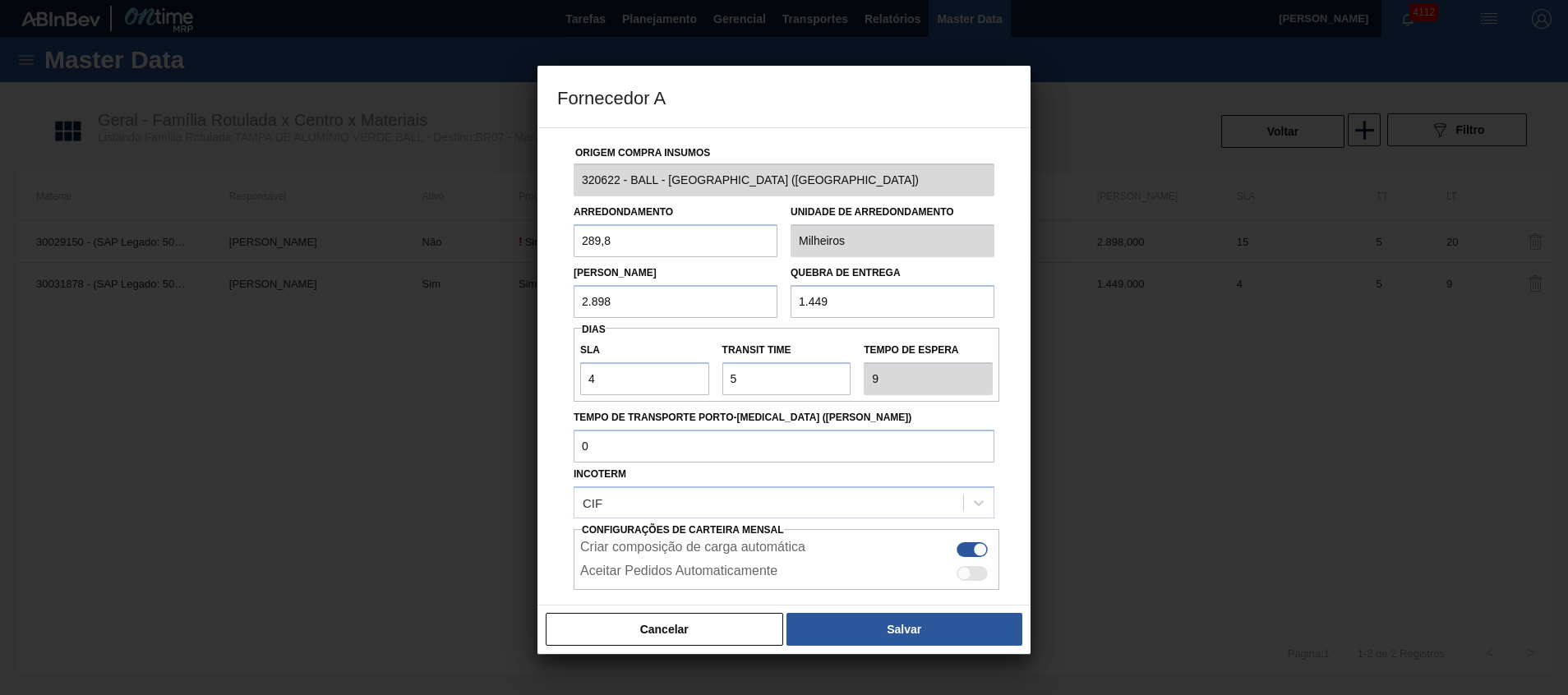
drag, startPoint x: 557, startPoint y: 313, endPoint x: 517, endPoint y: 313, distance: 40.0
click at [519, 313] on div "Fornecedor A Origem Compra Insumos 320622 - BALL - [GEOGRAPHIC_DATA] ([GEOGRAPH…" at bounding box center [784, 347] width 1568 height 695
paste input "2.898"
type input "2.898"
click at [838, 641] on button "Salvar" at bounding box center [904, 630] width 236 height 33
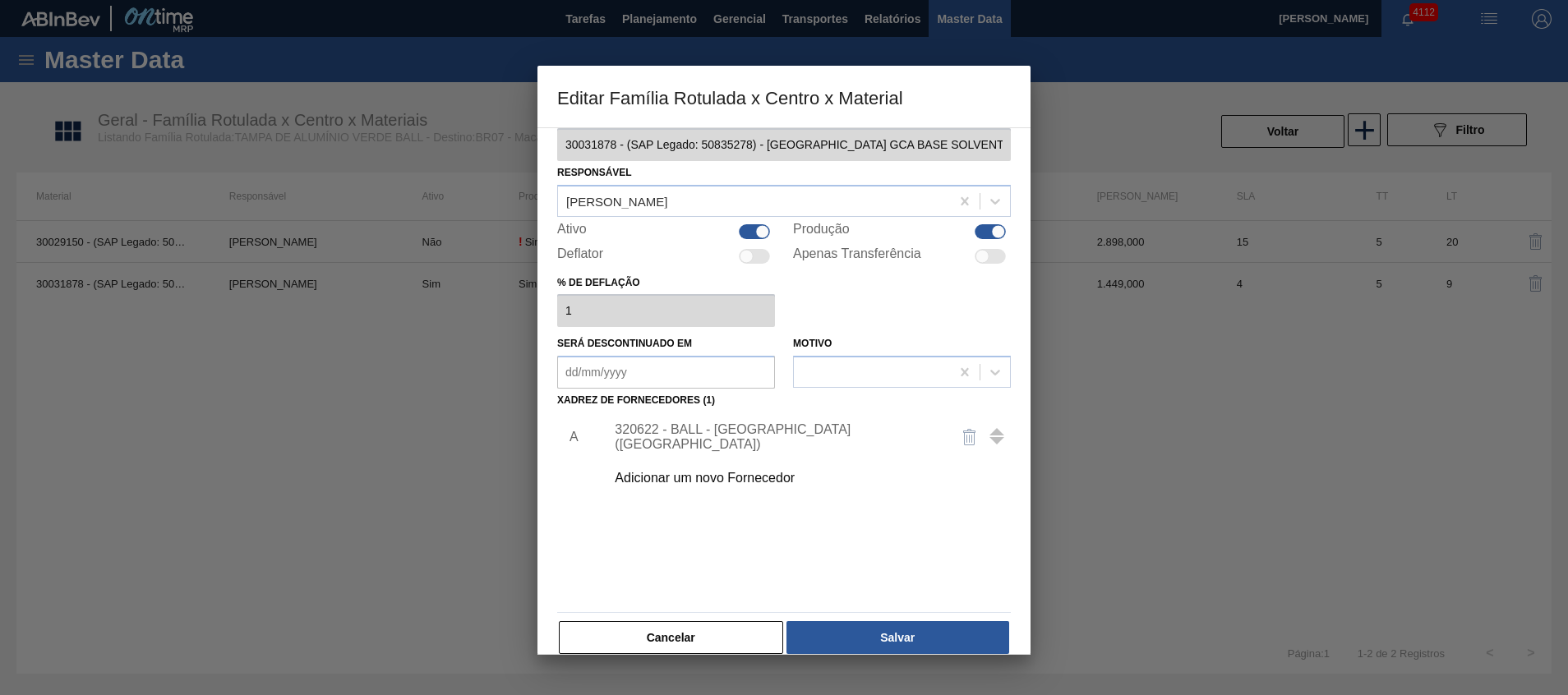
scroll to position [45, 0]
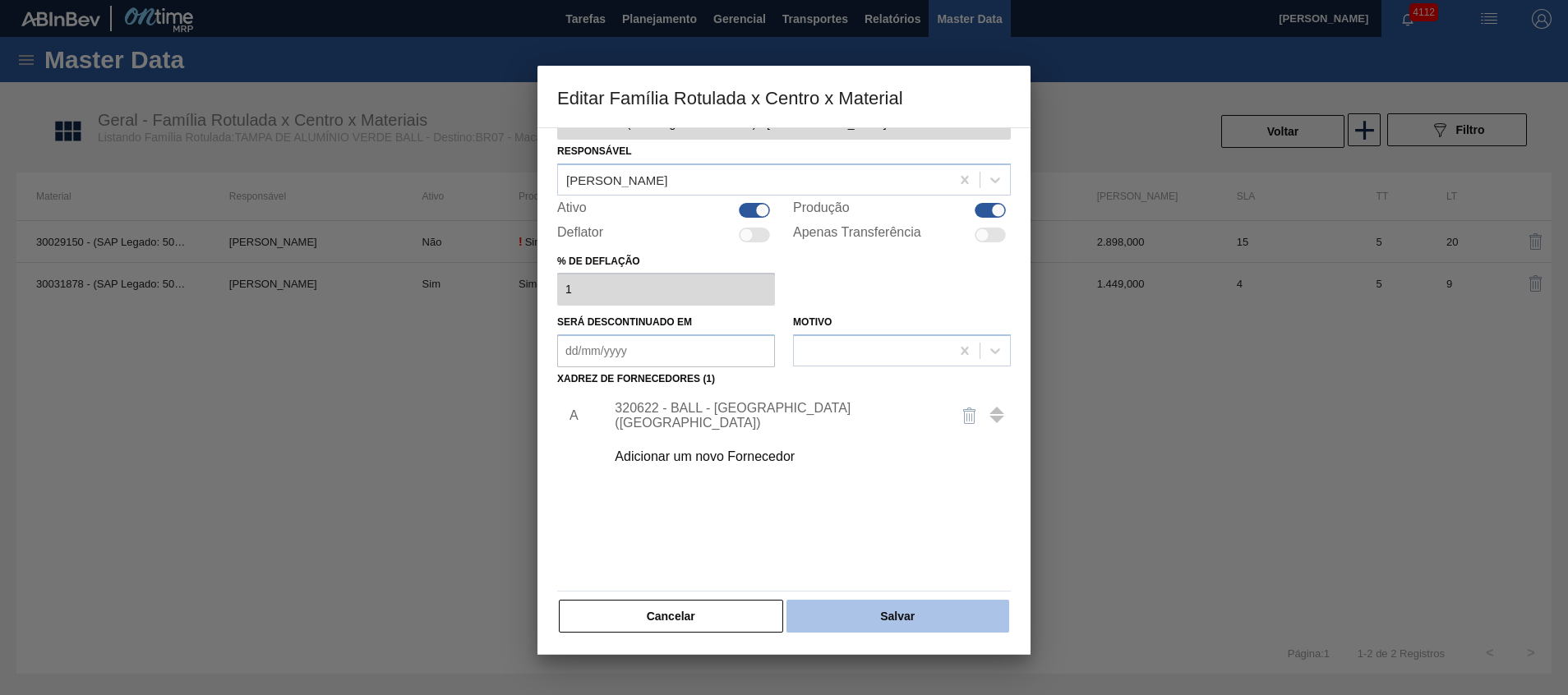
click at [852, 618] on button "Salvar" at bounding box center [898, 616] width 222 height 33
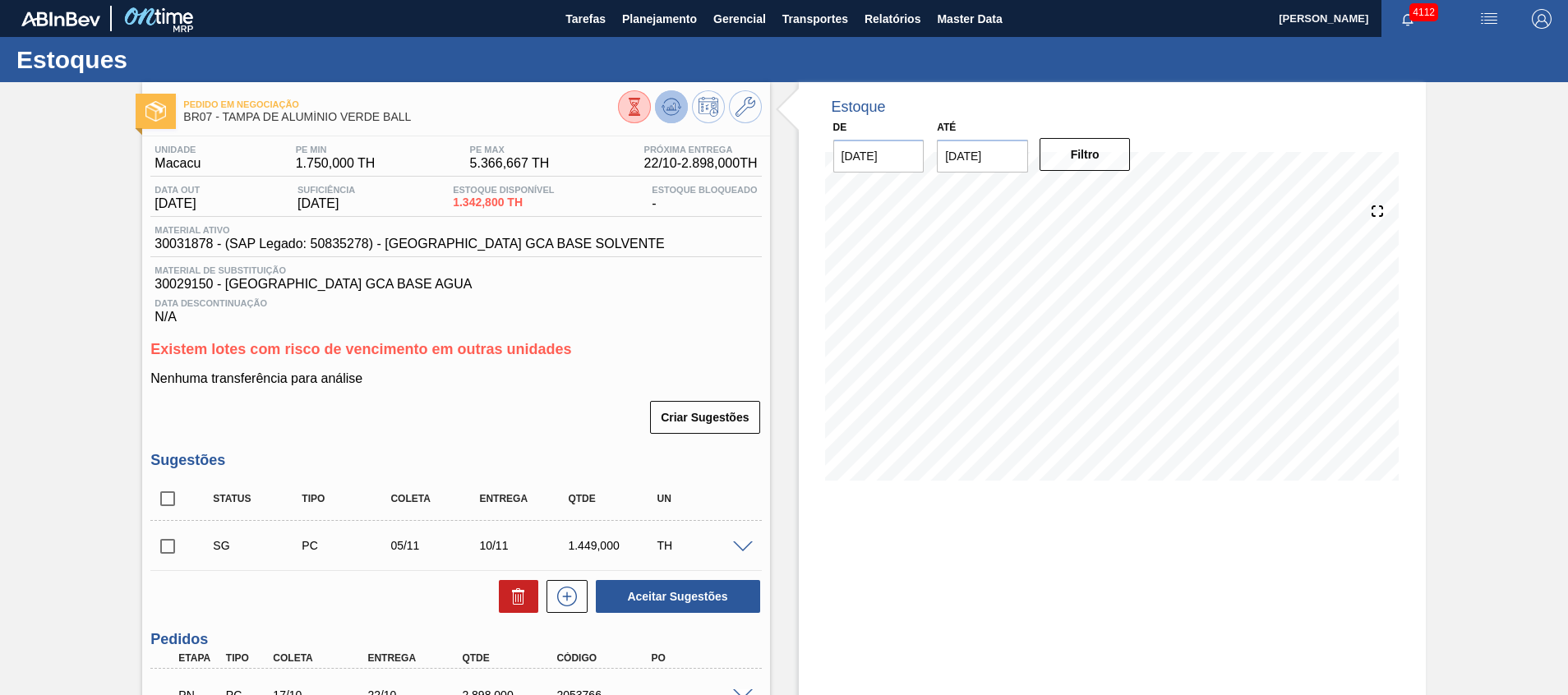
click at [679, 98] on icon at bounding box center [671, 106] width 20 height 20
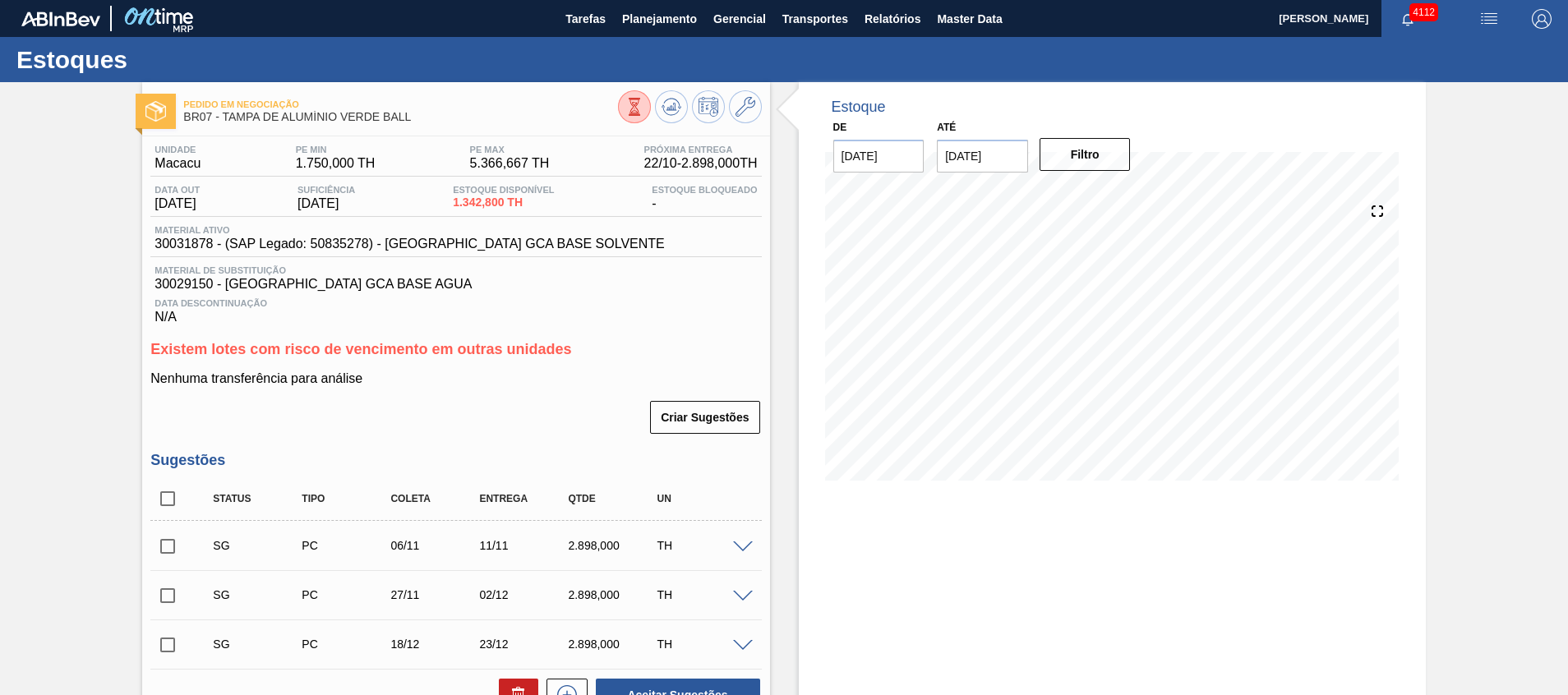
drag, startPoint x: 668, startPoint y: 329, endPoint x: 882, endPoint y: 54, distance: 348.5
click at [882, 54] on div "Estoques" at bounding box center [784, 59] width 1568 height 45
click at [892, 29] on button "Relatórios" at bounding box center [892, 19] width 72 height 37
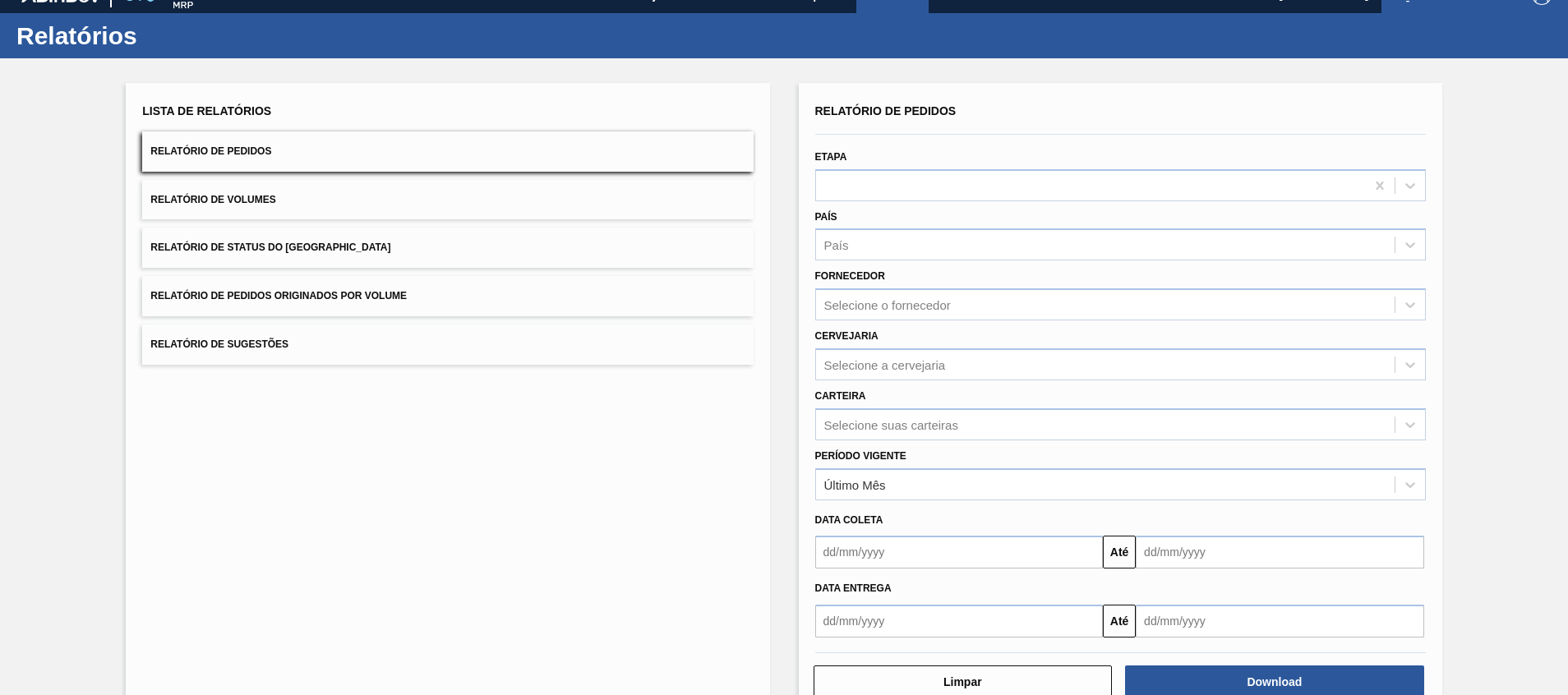
scroll to position [65, 0]
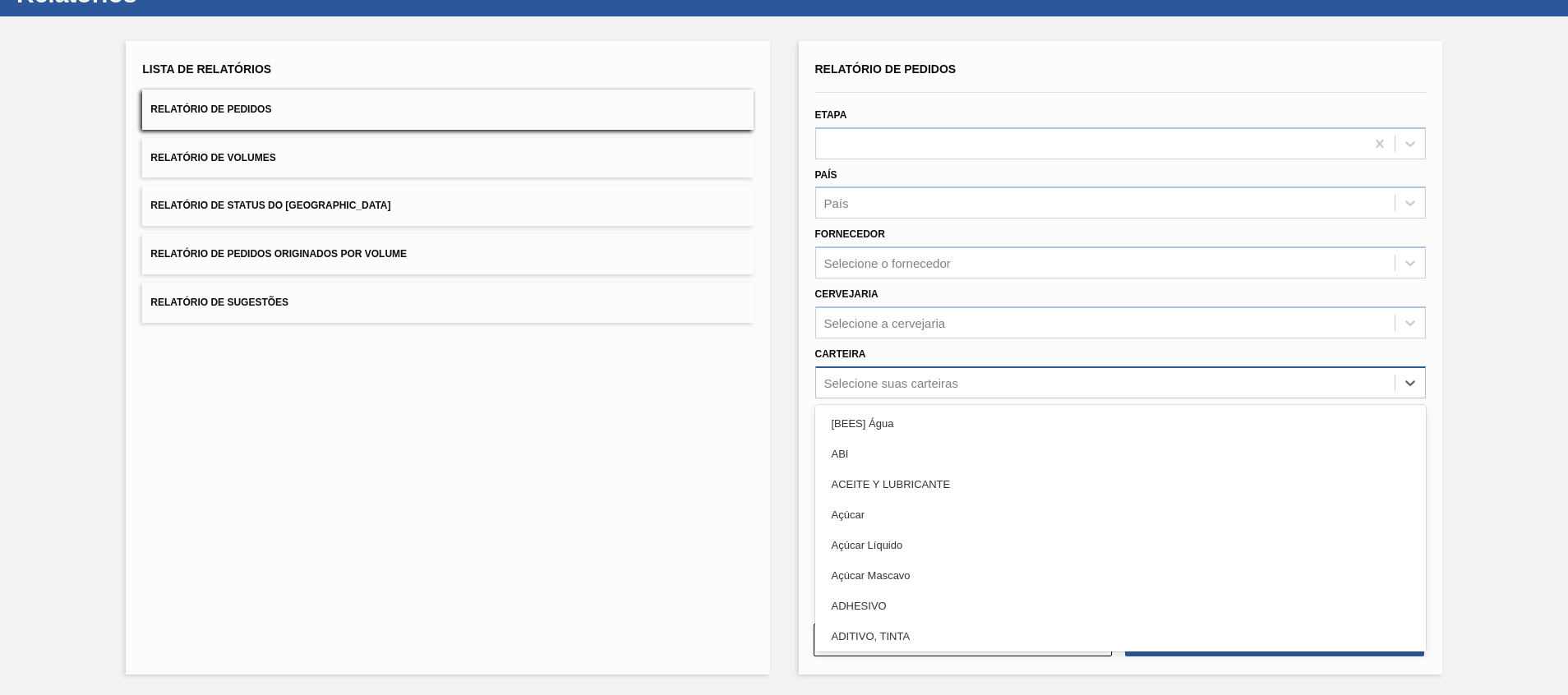
click at [875, 380] on div "Selecione suas carteiras" at bounding box center [892, 383] width 134 height 14
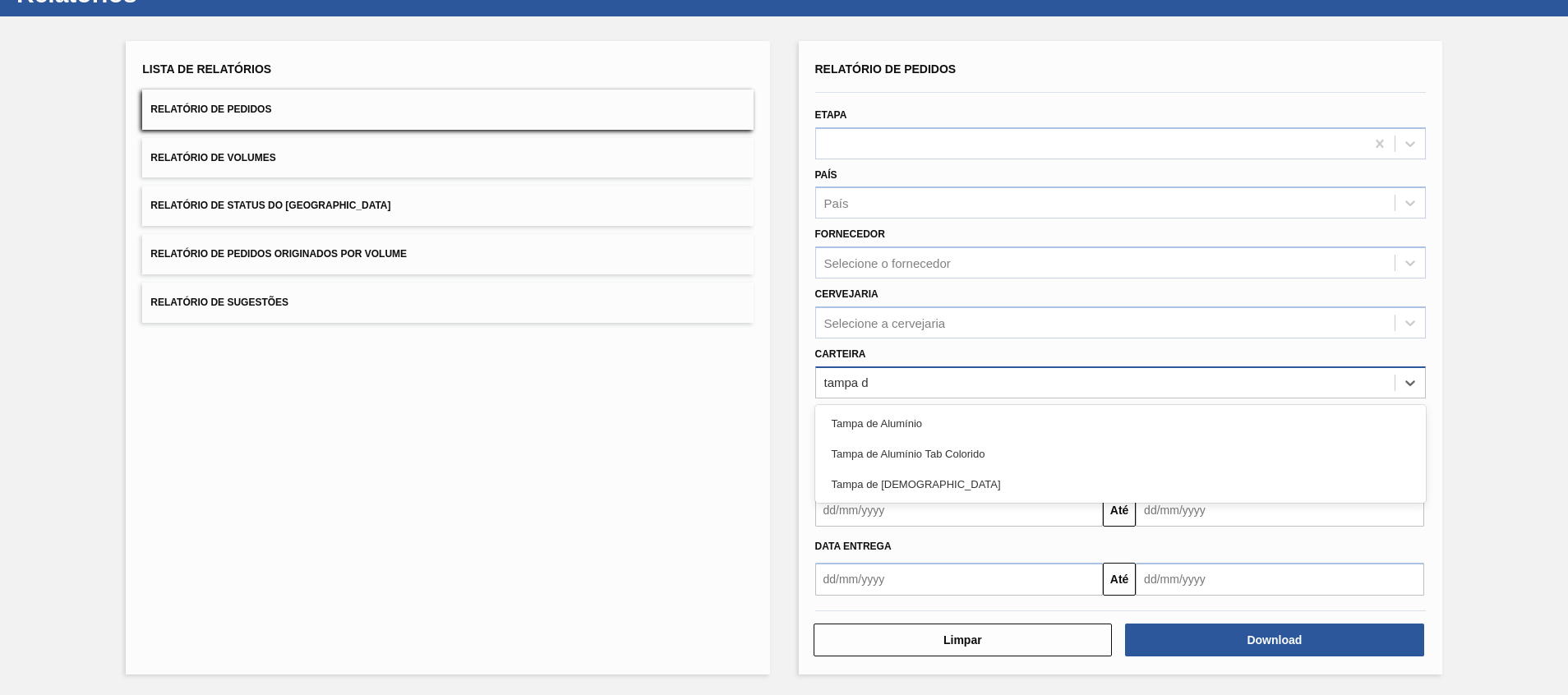
type input "tampa de"
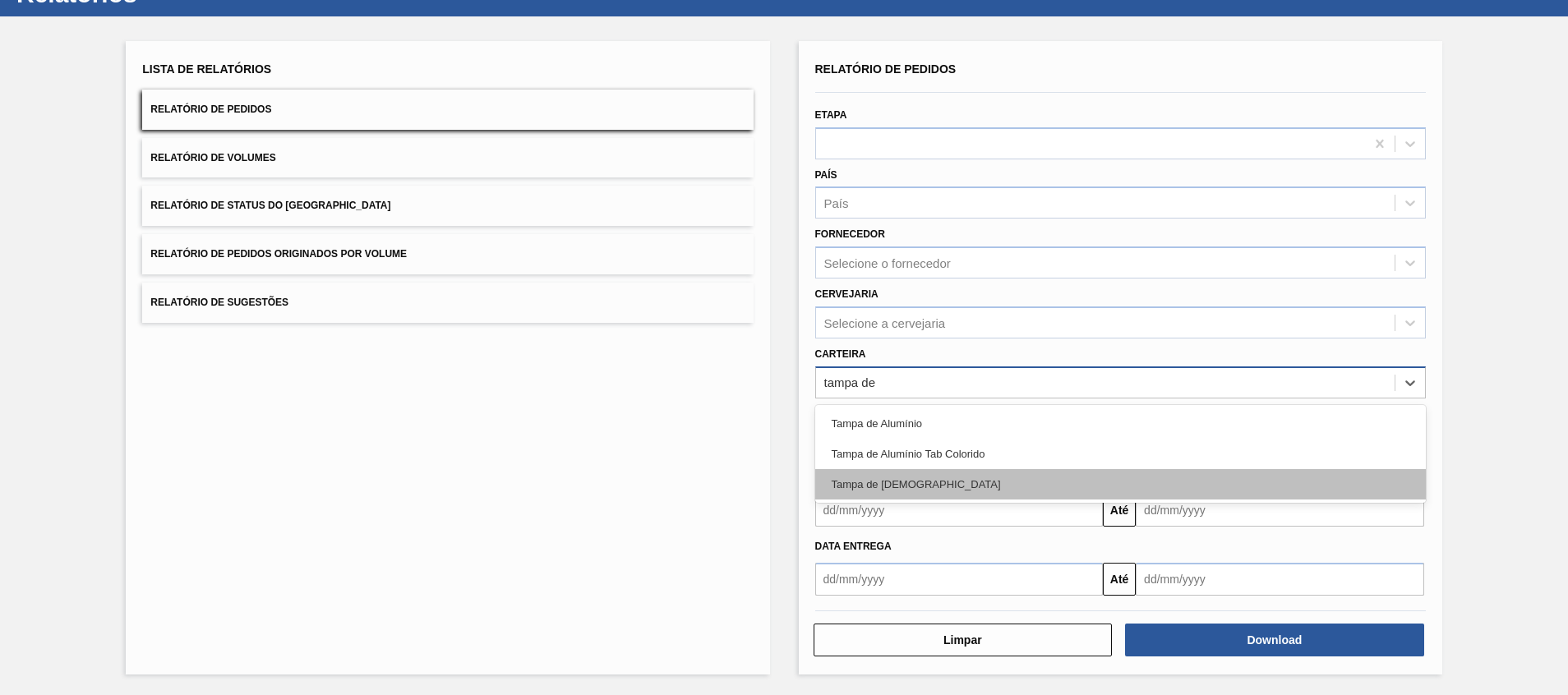
click at [906, 485] on div "Tampa de [DEMOGRAPHIC_DATA]" at bounding box center [1121, 485] width 611 height 31
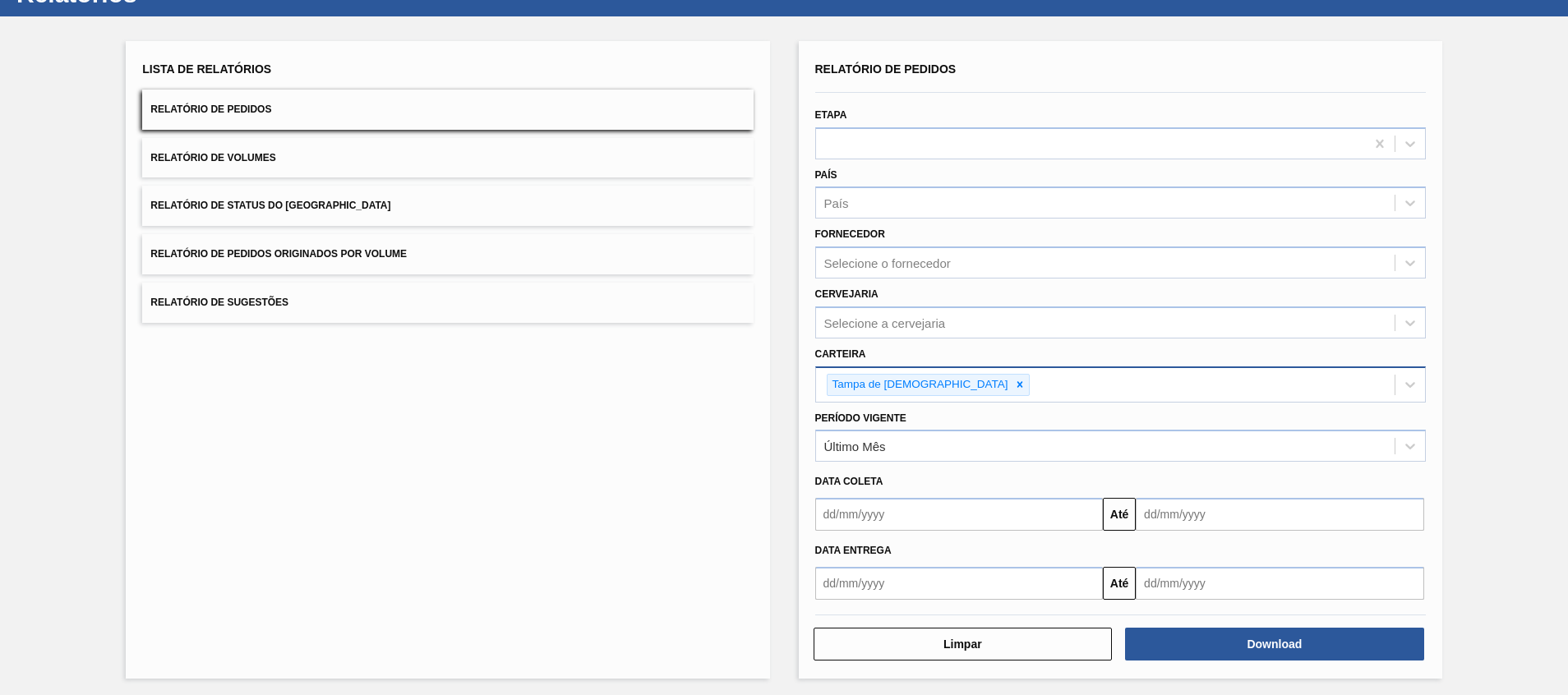
click at [1470, 414] on div "Lista de Relatórios Relatório de Pedidos Relatório de Volumes Relatório de Stat…" at bounding box center [784, 357] width 1568 height 683
click at [1319, 449] on div "Último Mês" at bounding box center [1106, 446] width 579 height 24
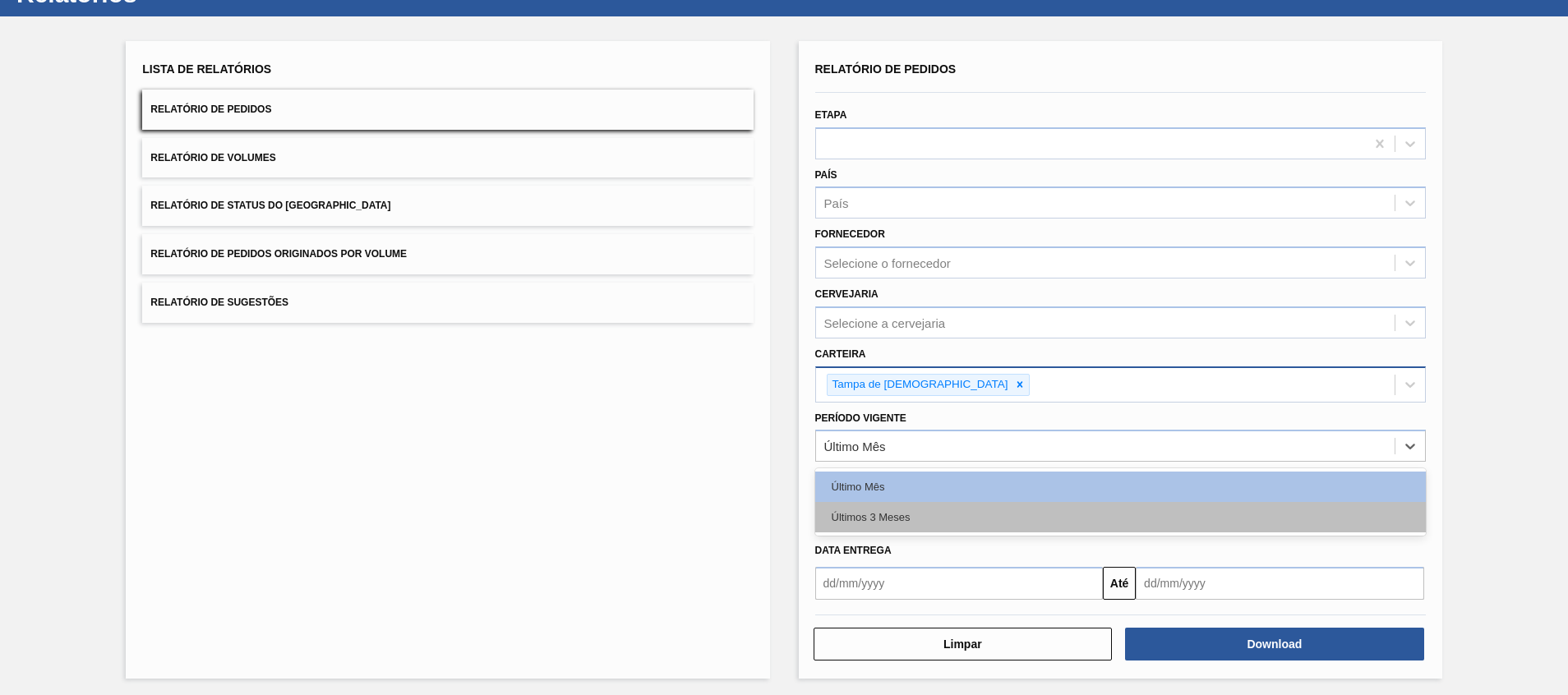
click at [1215, 518] on div "Últimos 3 Meses" at bounding box center [1121, 518] width 611 height 31
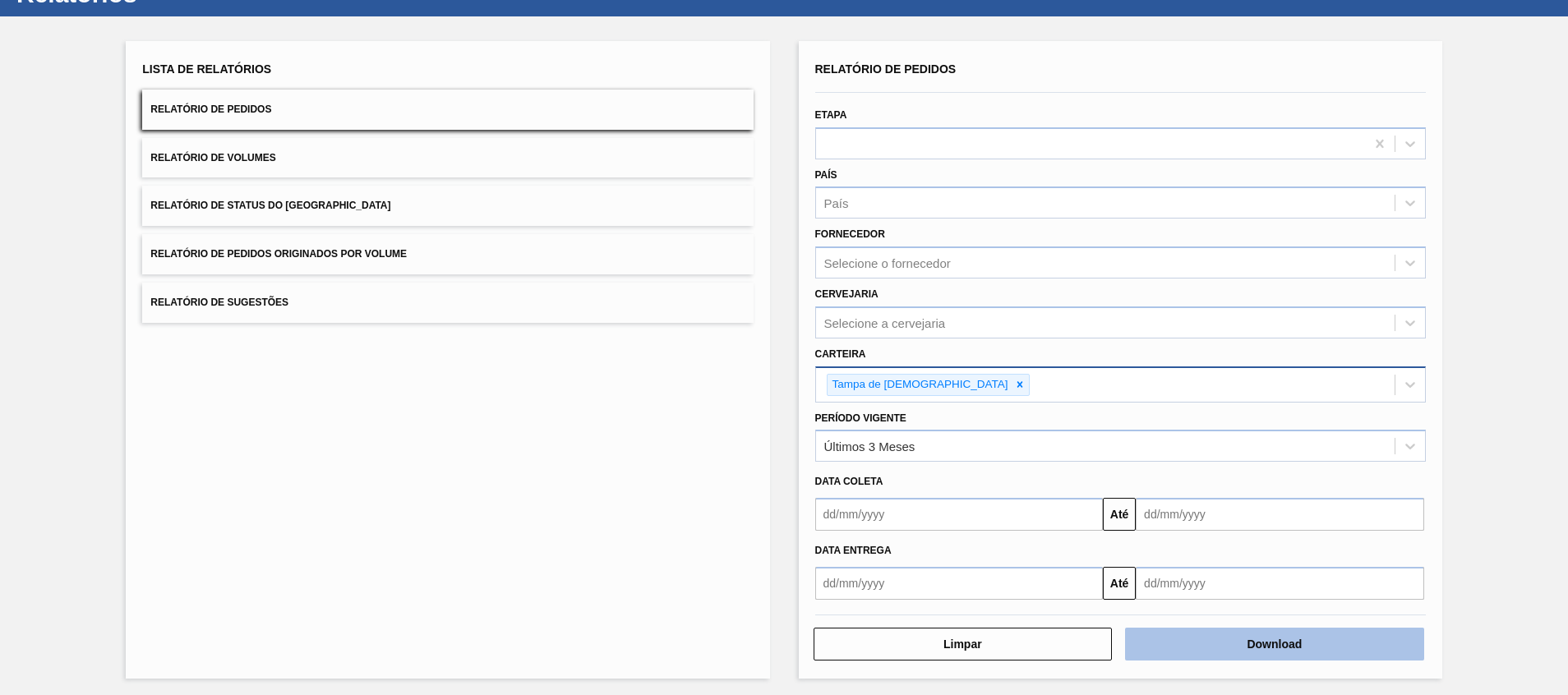
click at [1196, 639] on button "Download" at bounding box center [1274, 644] width 300 height 33
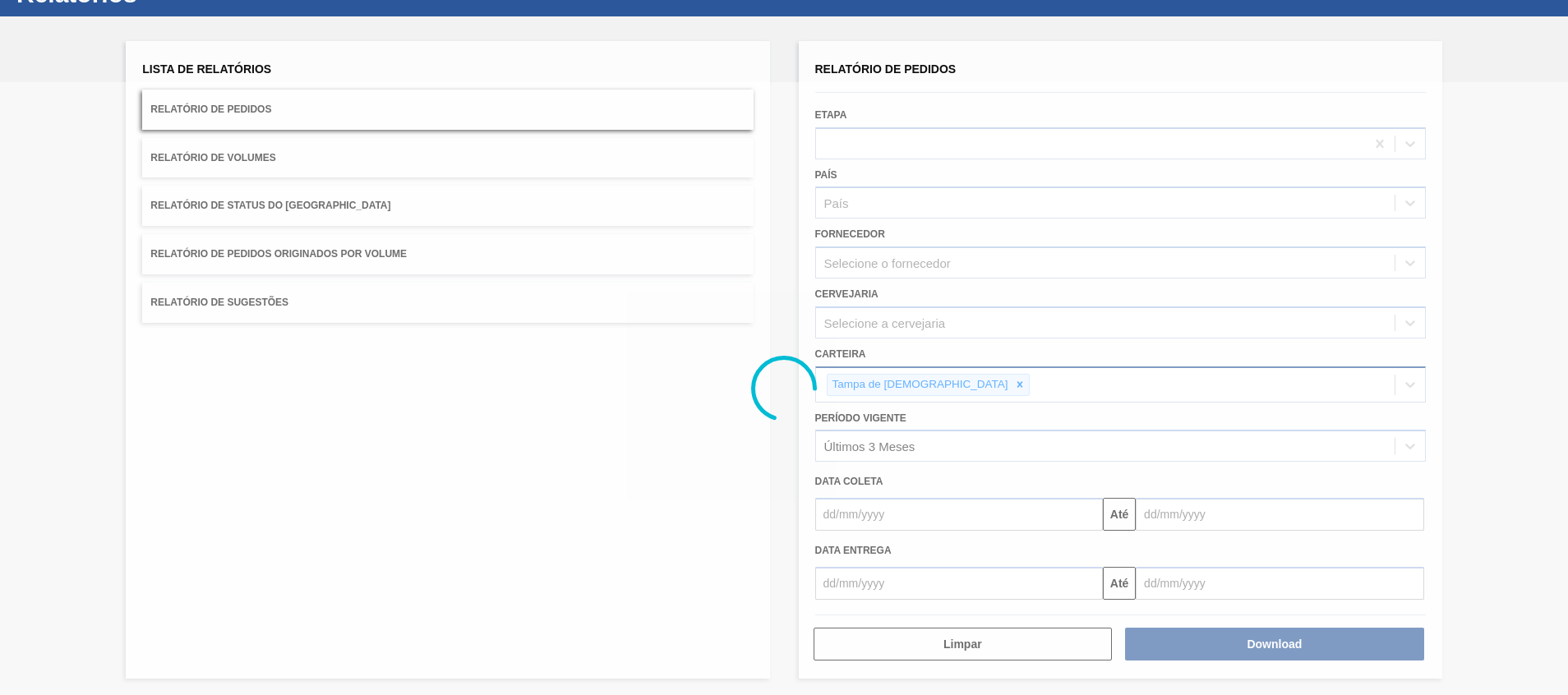
click at [175, 561] on div at bounding box center [784, 389] width 1568 height 614
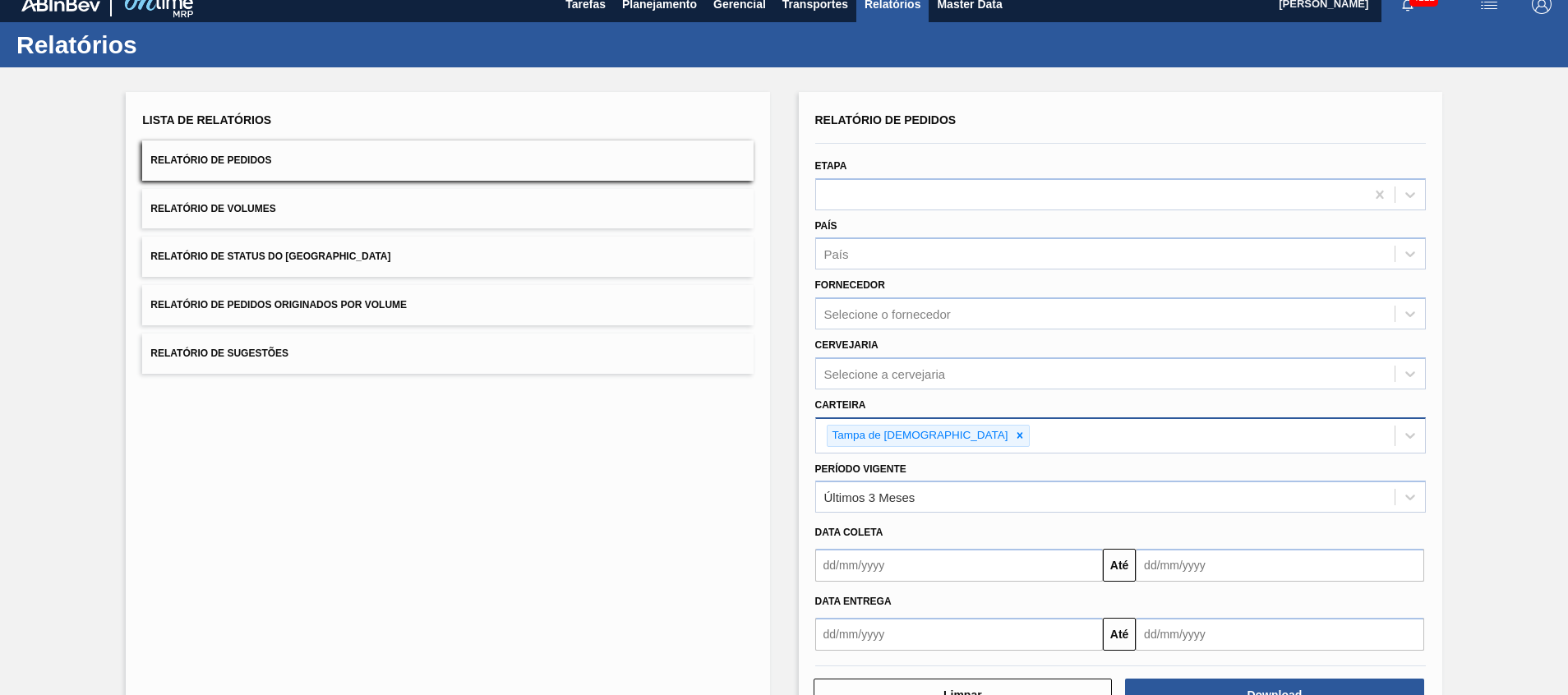
scroll to position [0, 0]
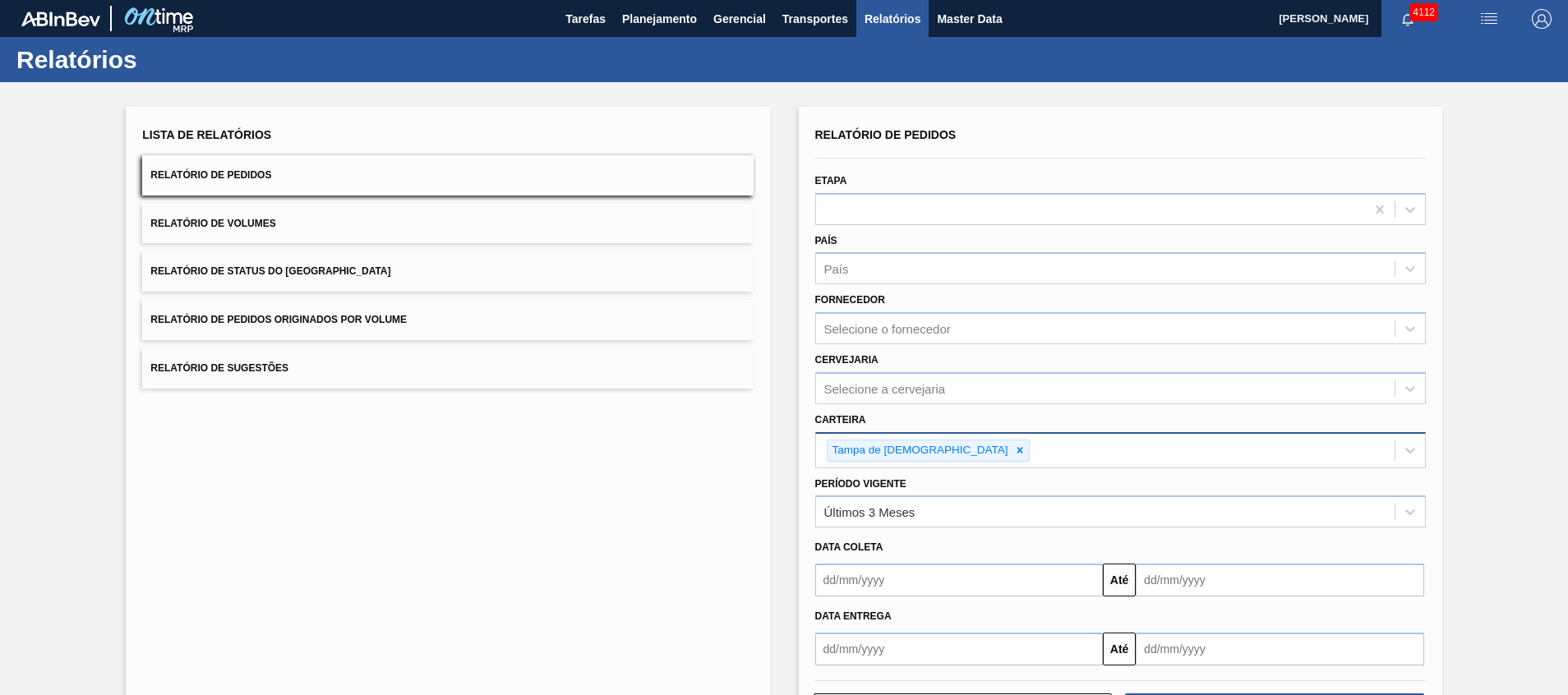
click at [309, 372] on button "Relatório de Sugestões" at bounding box center [448, 368] width 611 height 40
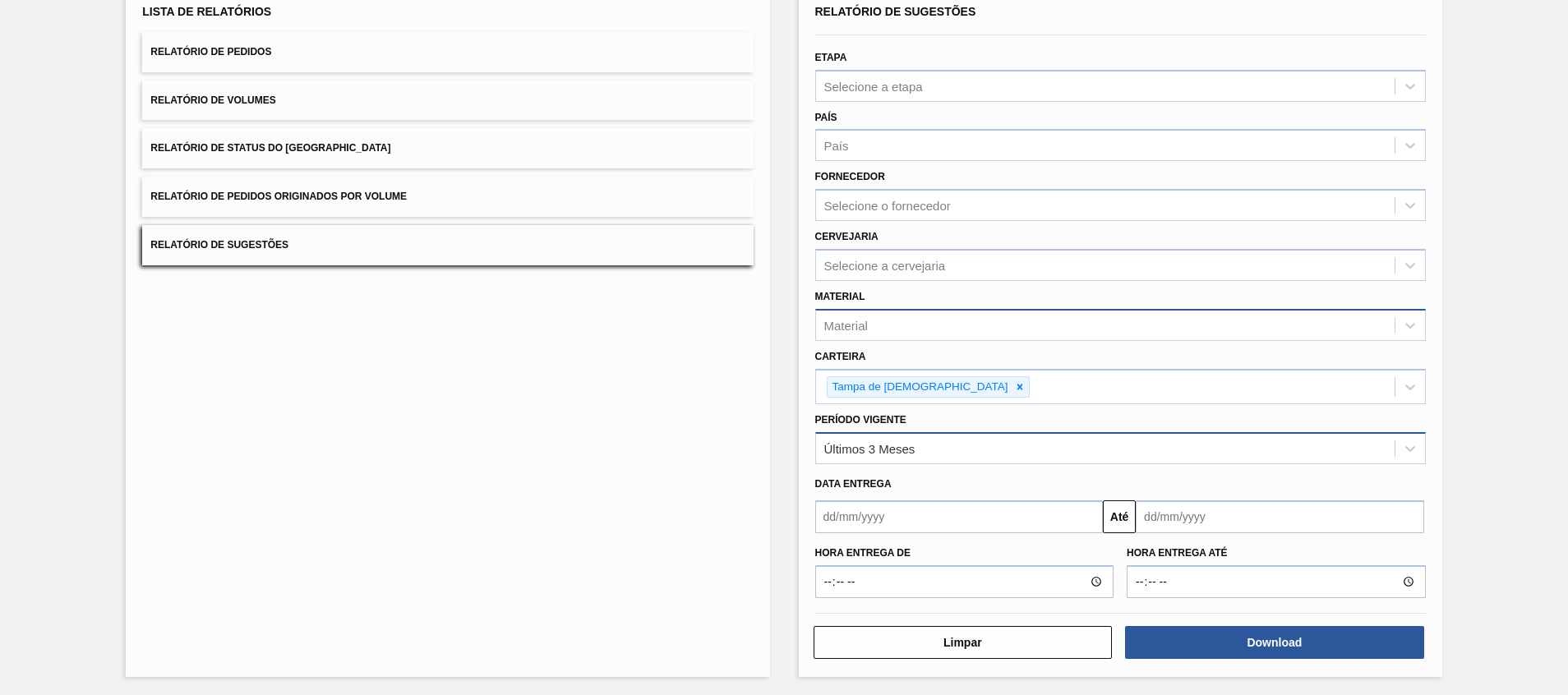
scroll to position [126, 0]
click at [1362, 451] on div "Últimos 3 Meses" at bounding box center [1106, 446] width 579 height 24
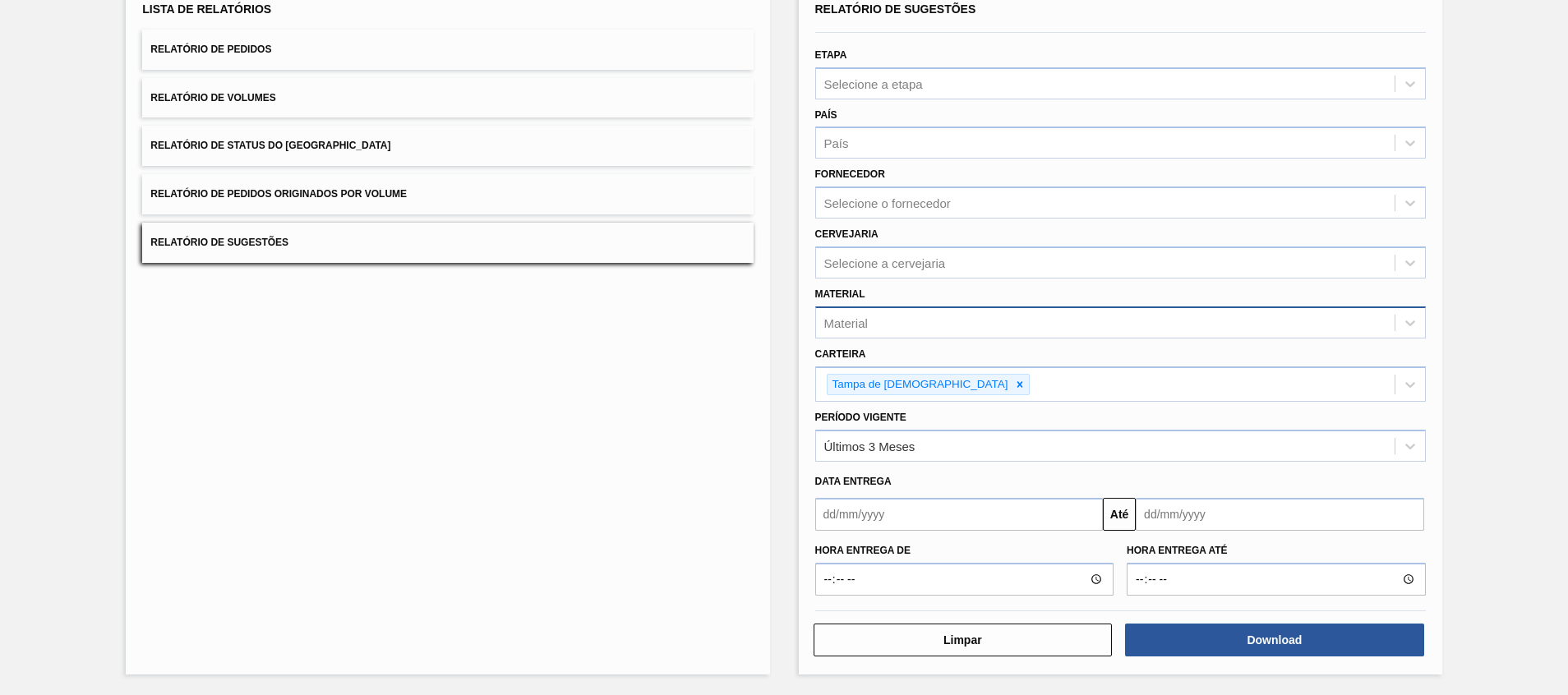
click at [1518, 481] on div "Lista de Relatórios Relatório de Pedidos Relatório de Volumes Relatório de Stat…" at bounding box center [784, 326] width 1568 height 739
click at [1288, 636] on button "Download" at bounding box center [1274, 640] width 300 height 33
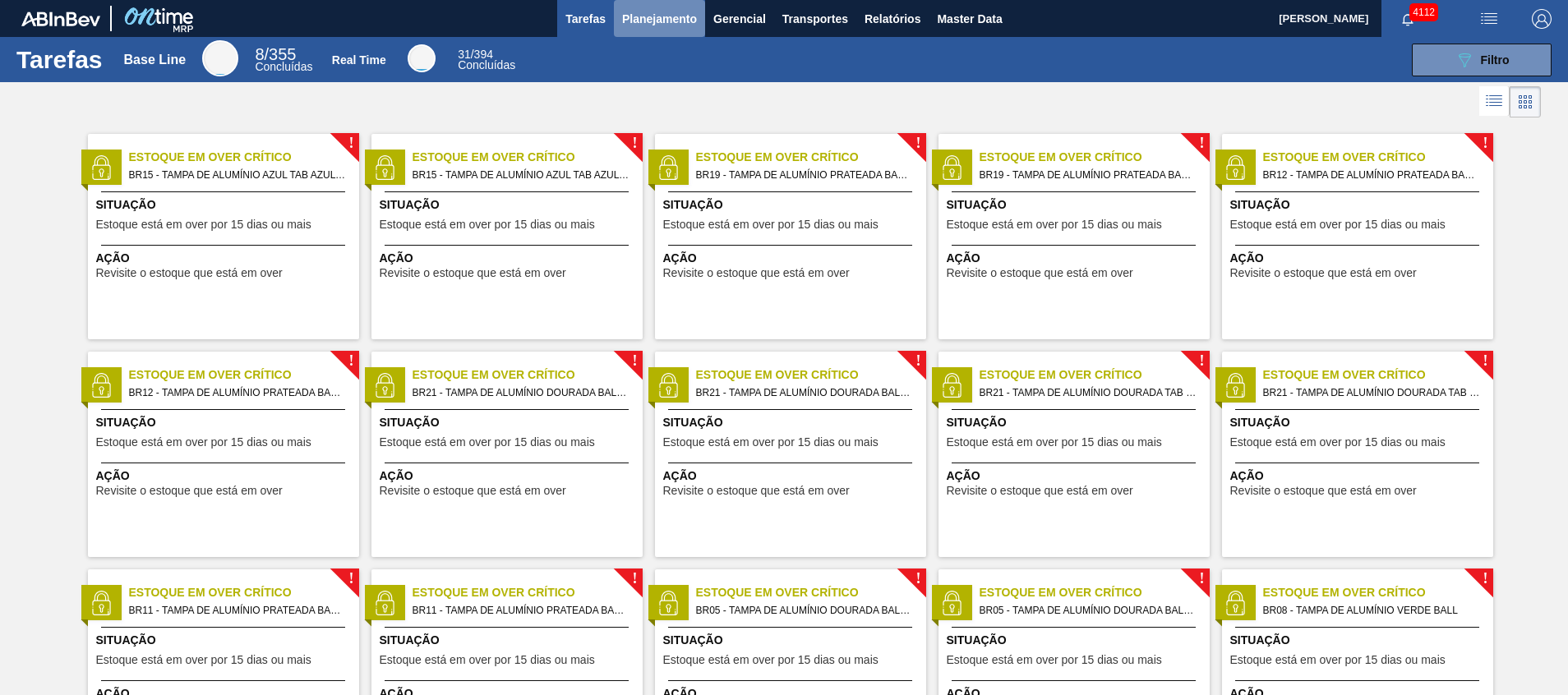
click at [645, 28] on span "Planejamento" at bounding box center [659, 19] width 75 height 20
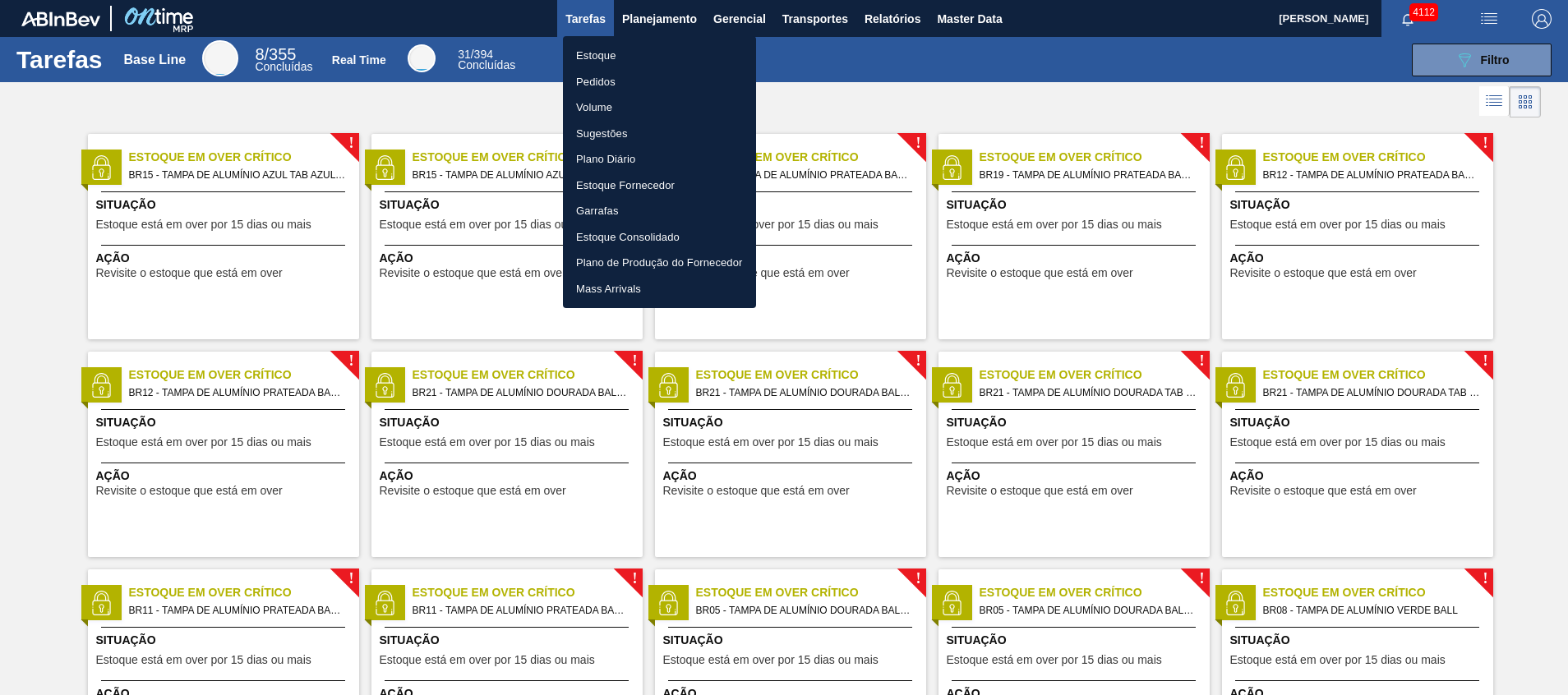
click at [638, 59] on li "Estoque" at bounding box center [660, 55] width 193 height 26
